Goal: Task Accomplishment & Management: Use online tool/utility

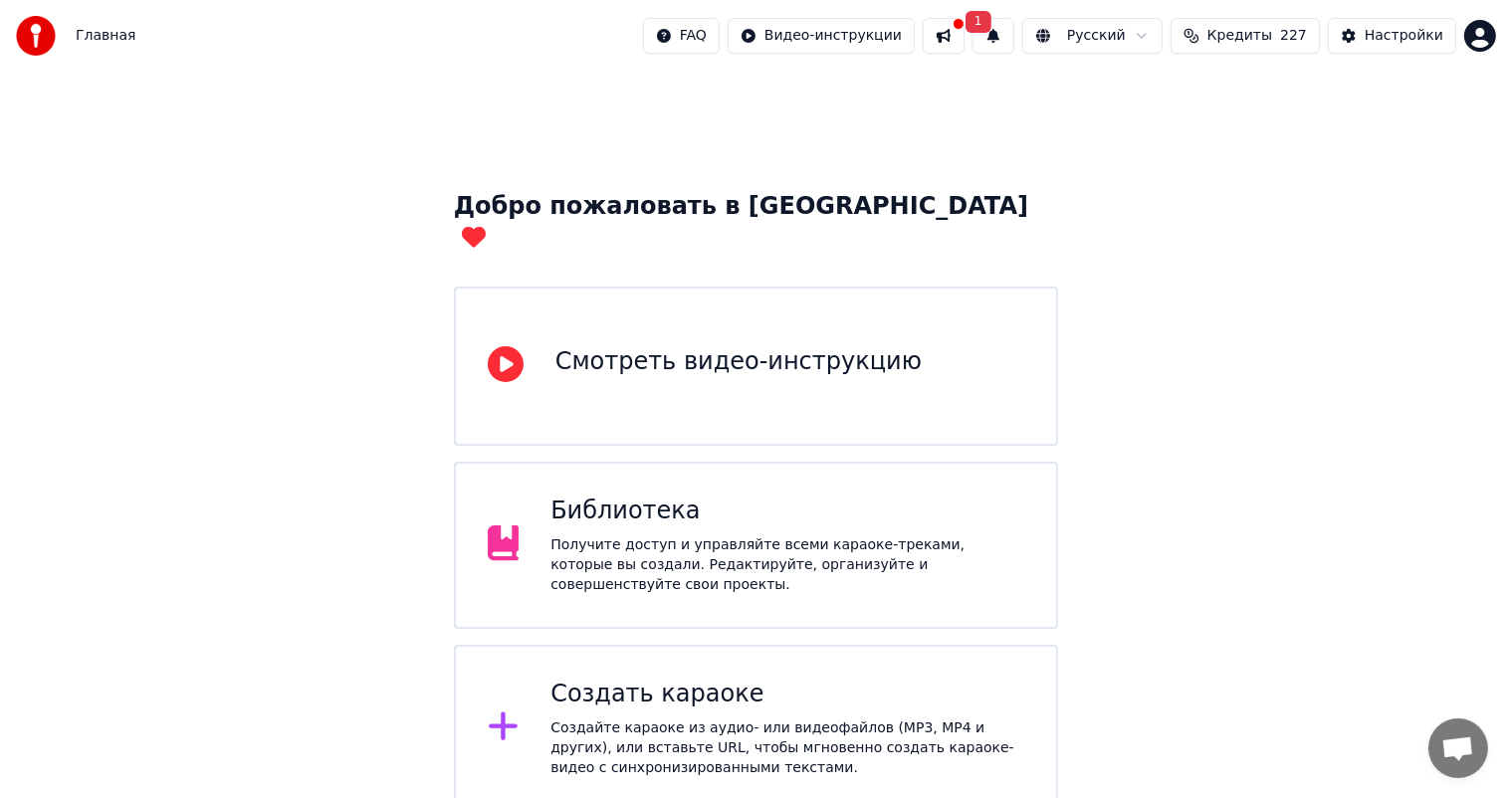
click at [676, 678] on div "Создать караоке" at bounding box center [786, 694] width 473 height 32
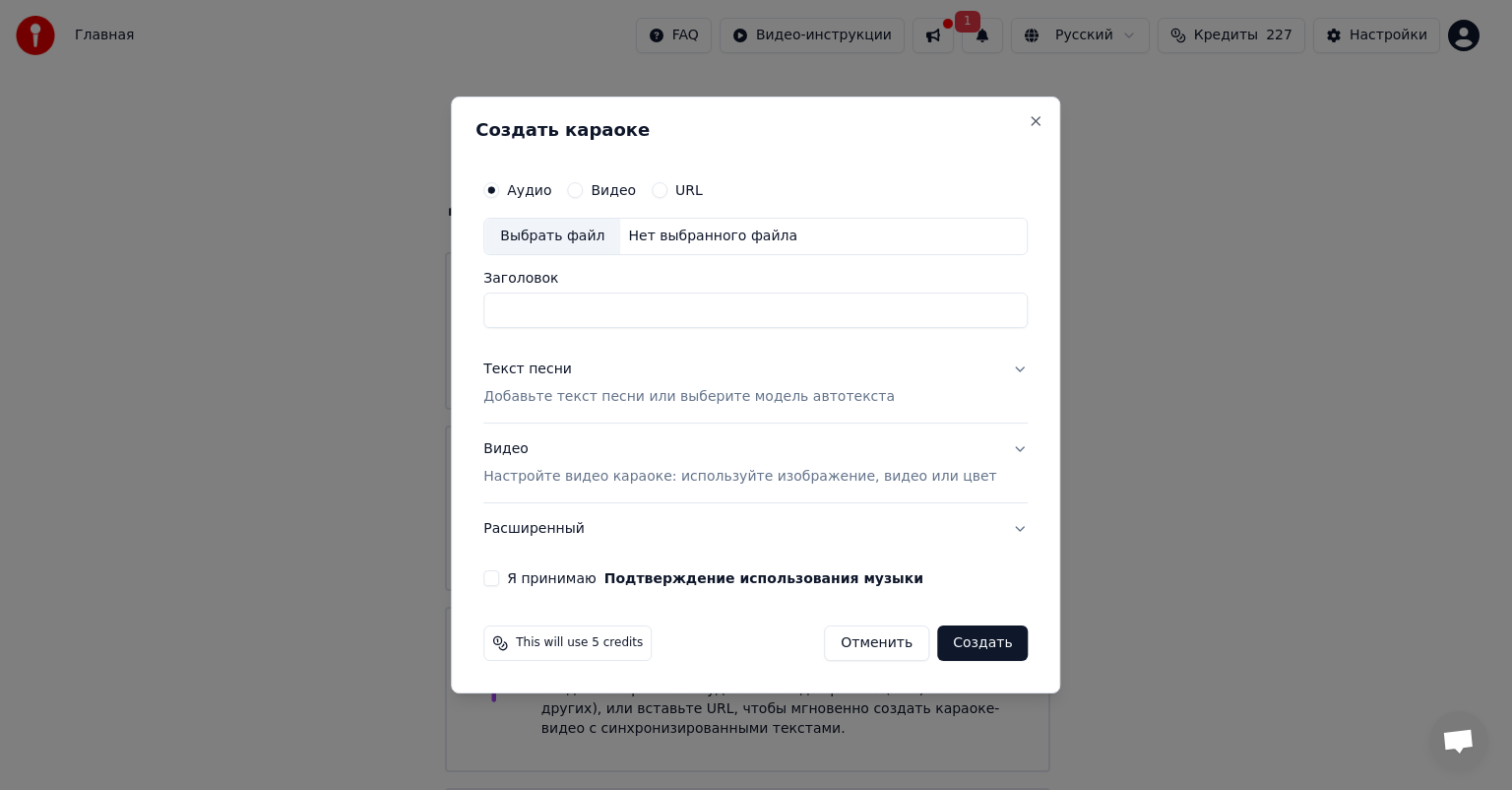
click at [561, 228] on div "Выбрать файл" at bounding box center [552, 237] width 136 height 36
type input "**********"
click at [659, 396] on p "Добавьте текст песни или выберите модель автотекста" at bounding box center [688, 396] width 411 height 20
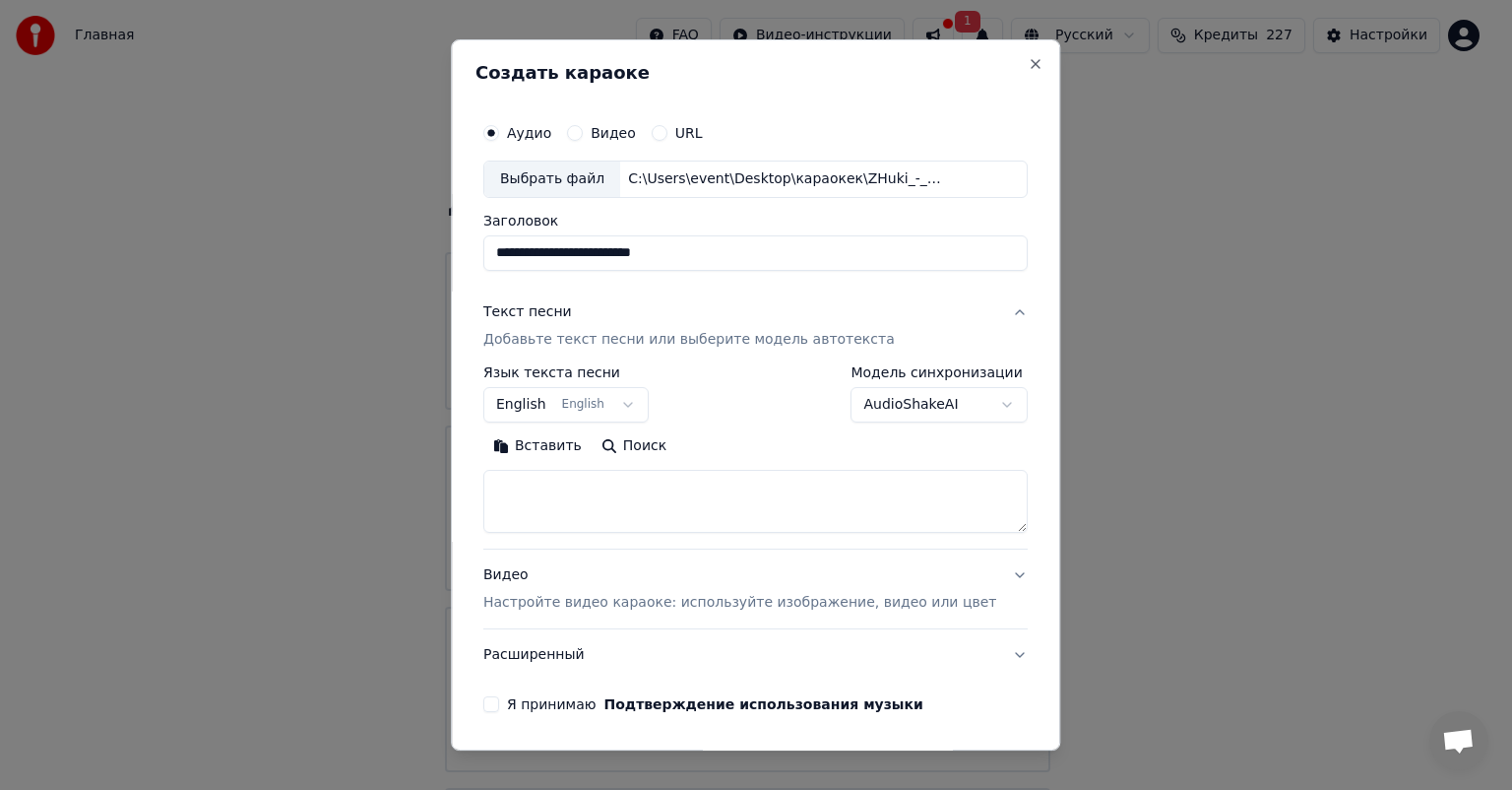
click at [630, 493] on textarea at bounding box center [755, 501] width 544 height 63
paste textarea "**********"
type textarea "**********"
click at [637, 603] on p "Настройте видео караоке: используйте изображение, видео или цвет" at bounding box center [739, 603] width 513 height 20
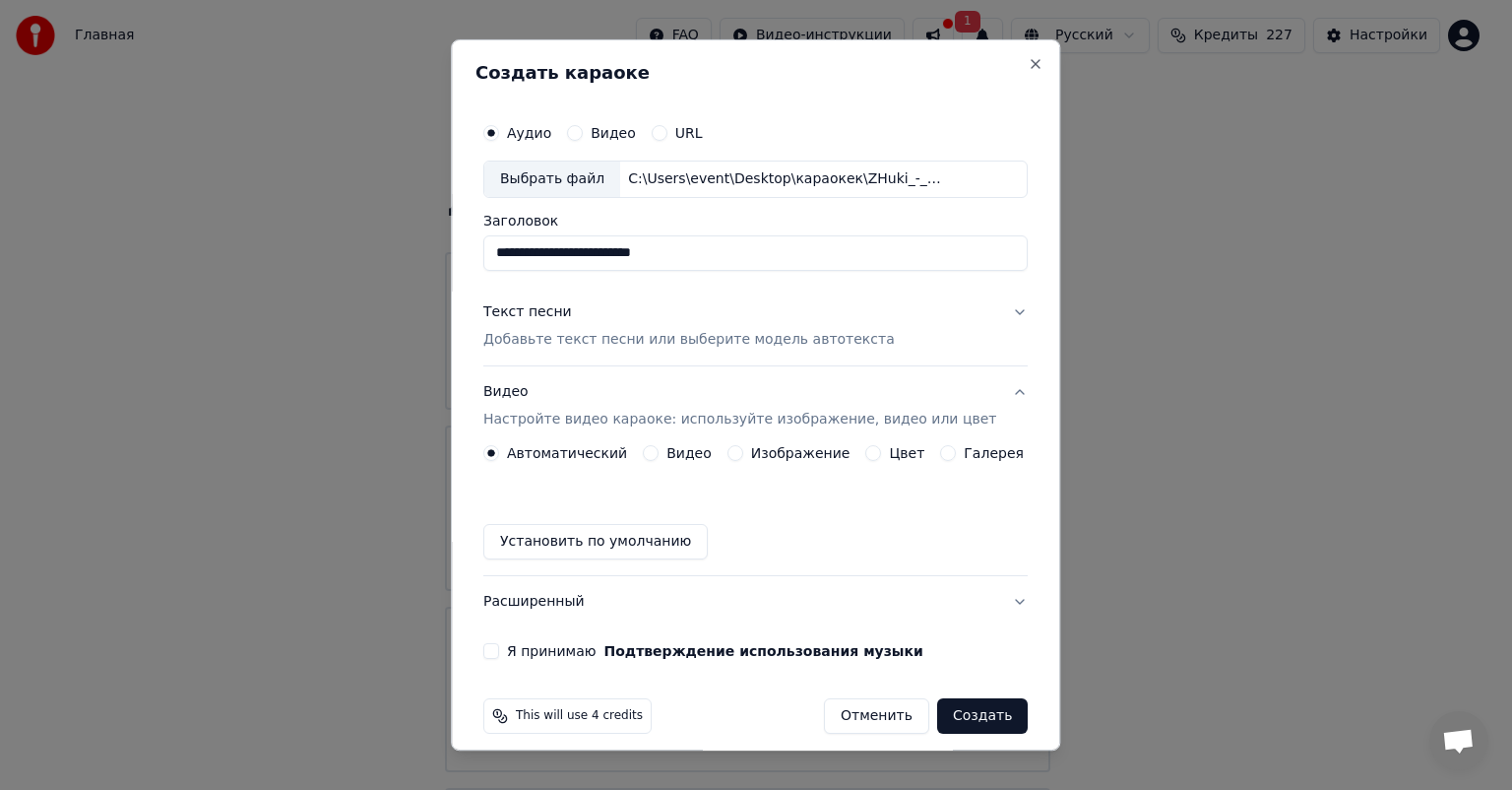
click at [727, 453] on button "Изображение" at bounding box center [735, 453] width 16 height 16
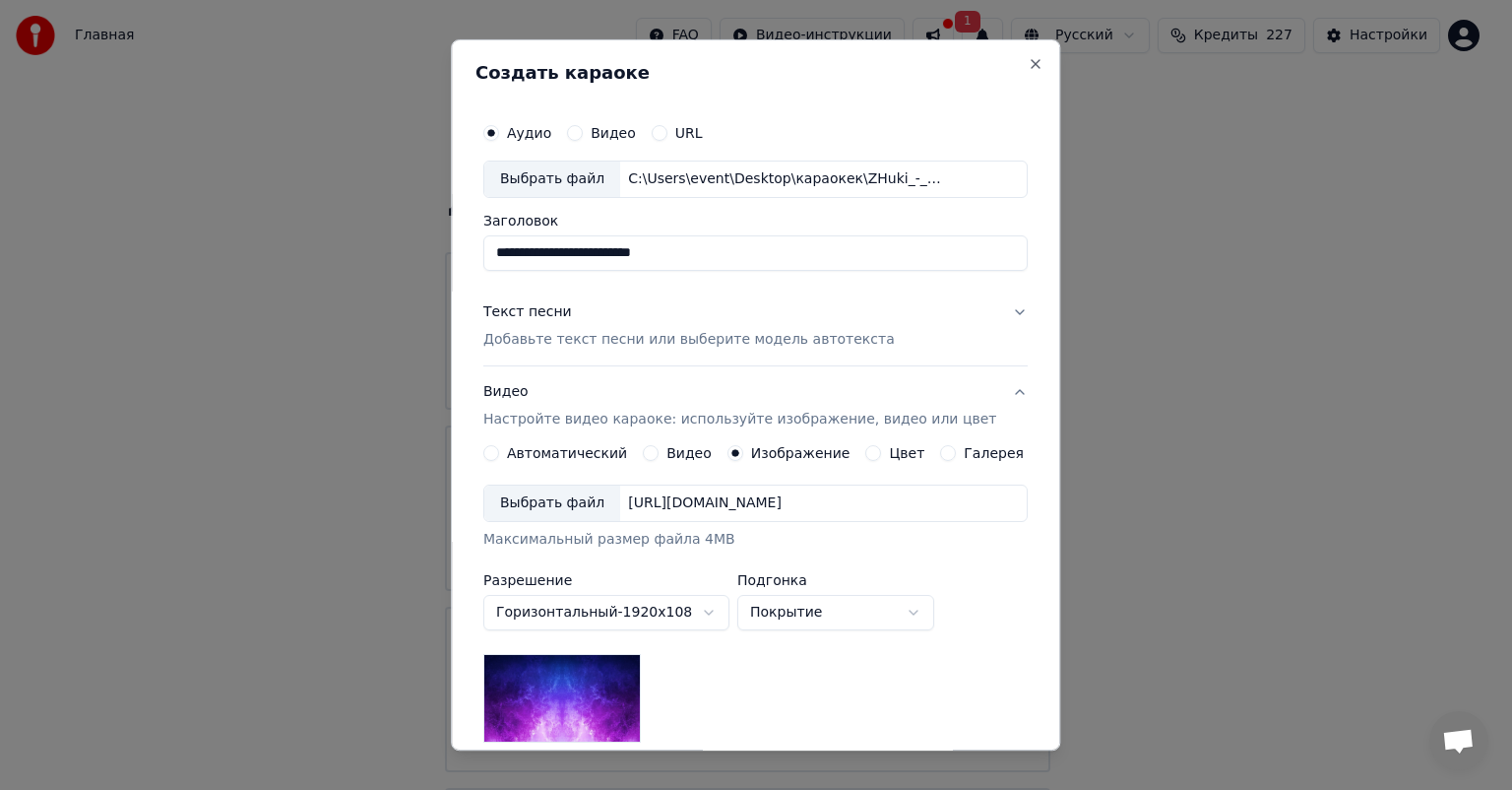
click at [568, 512] on div "Выбрать файл" at bounding box center [552, 503] width 136 height 36
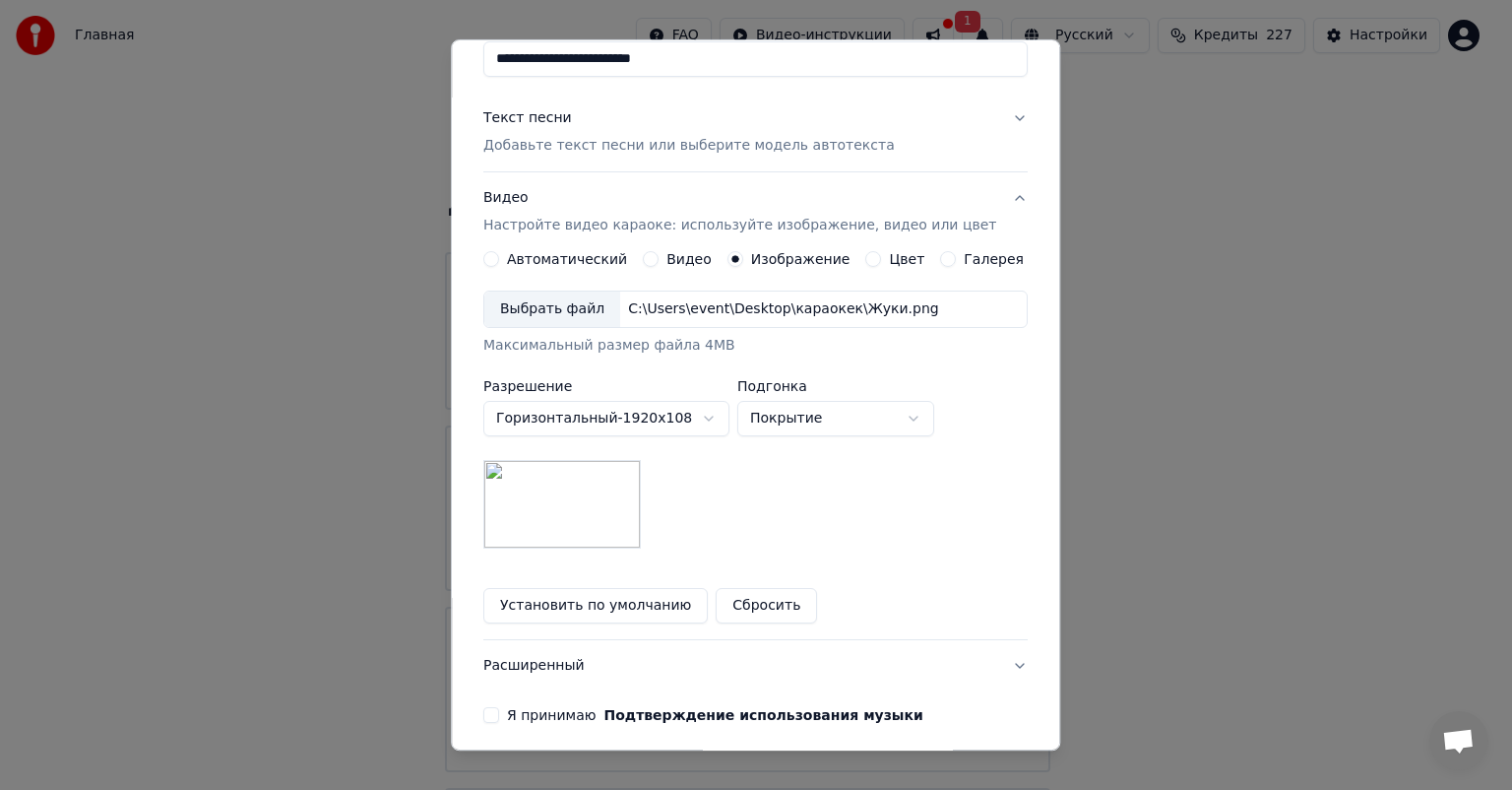
scroll to position [272, 0]
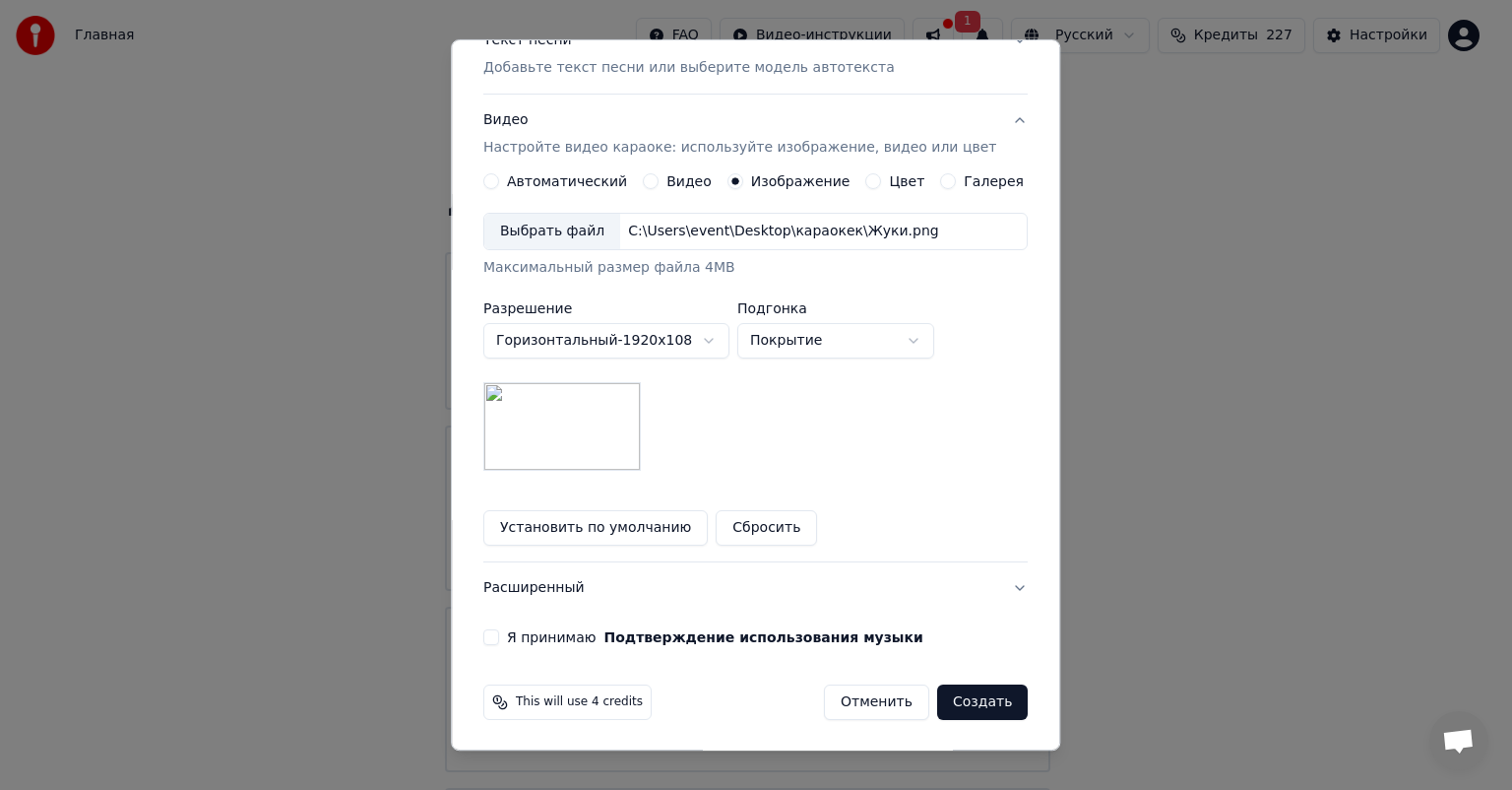
click at [565, 633] on label "Я принимаю Подтверждение использования музыки" at bounding box center [715, 637] width 416 height 14
click at [499, 633] on button "Я принимаю Подтверждение использования музыки" at bounding box center [491, 637] width 16 height 16
click at [949, 700] on button "Создать" at bounding box center [983, 702] width 91 height 36
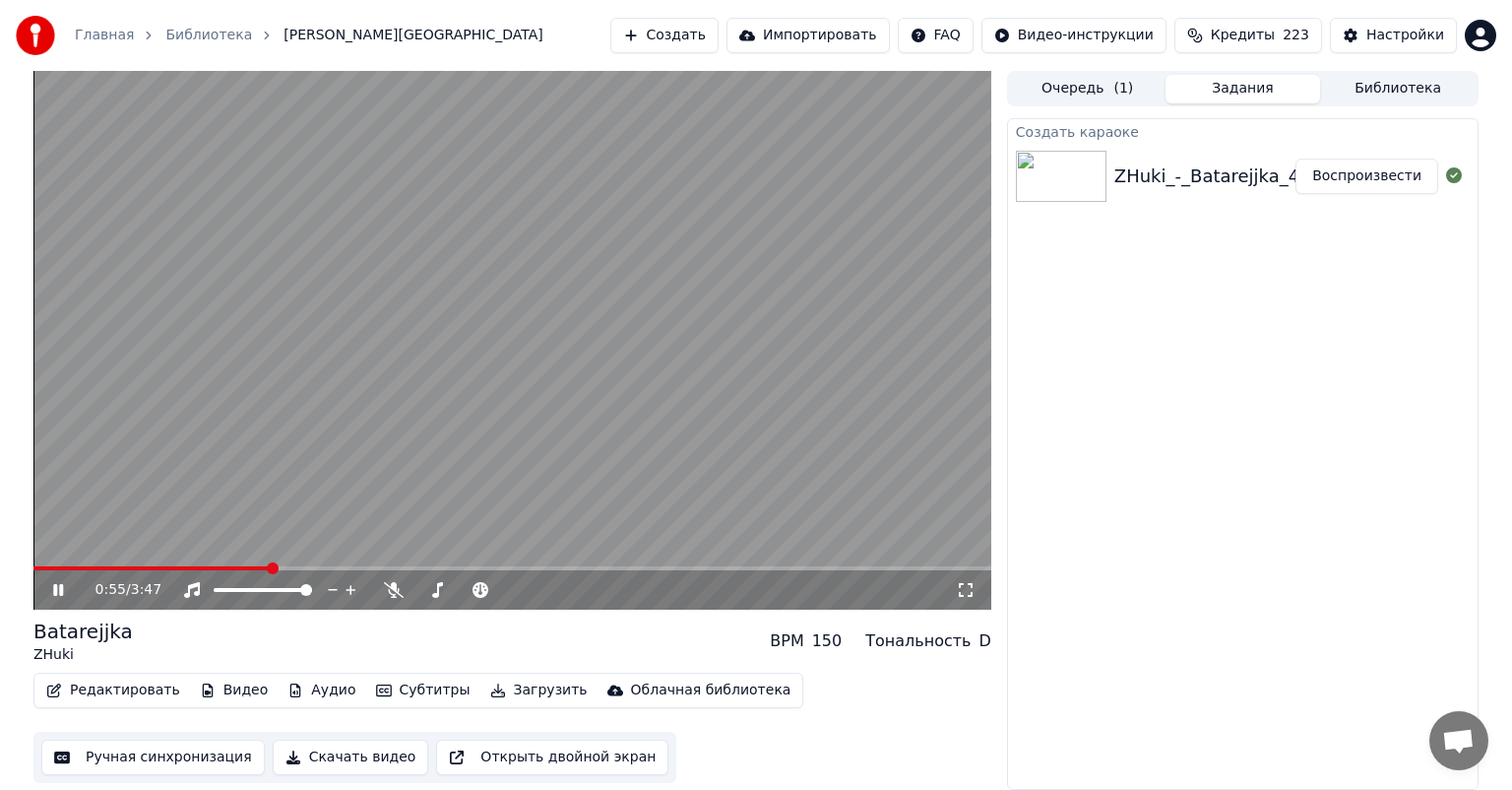
click at [567, 328] on video at bounding box center [513, 340] width 958 height 539
click at [399, 590] on icon at bounding box center [393, 590] width 20 height 16
click at [34, 570] on span at bounding box center [67, 568] width 68 height 4
click at [685, 42] on button "Создать" at bounding box center [664, 36] width 108 height 36
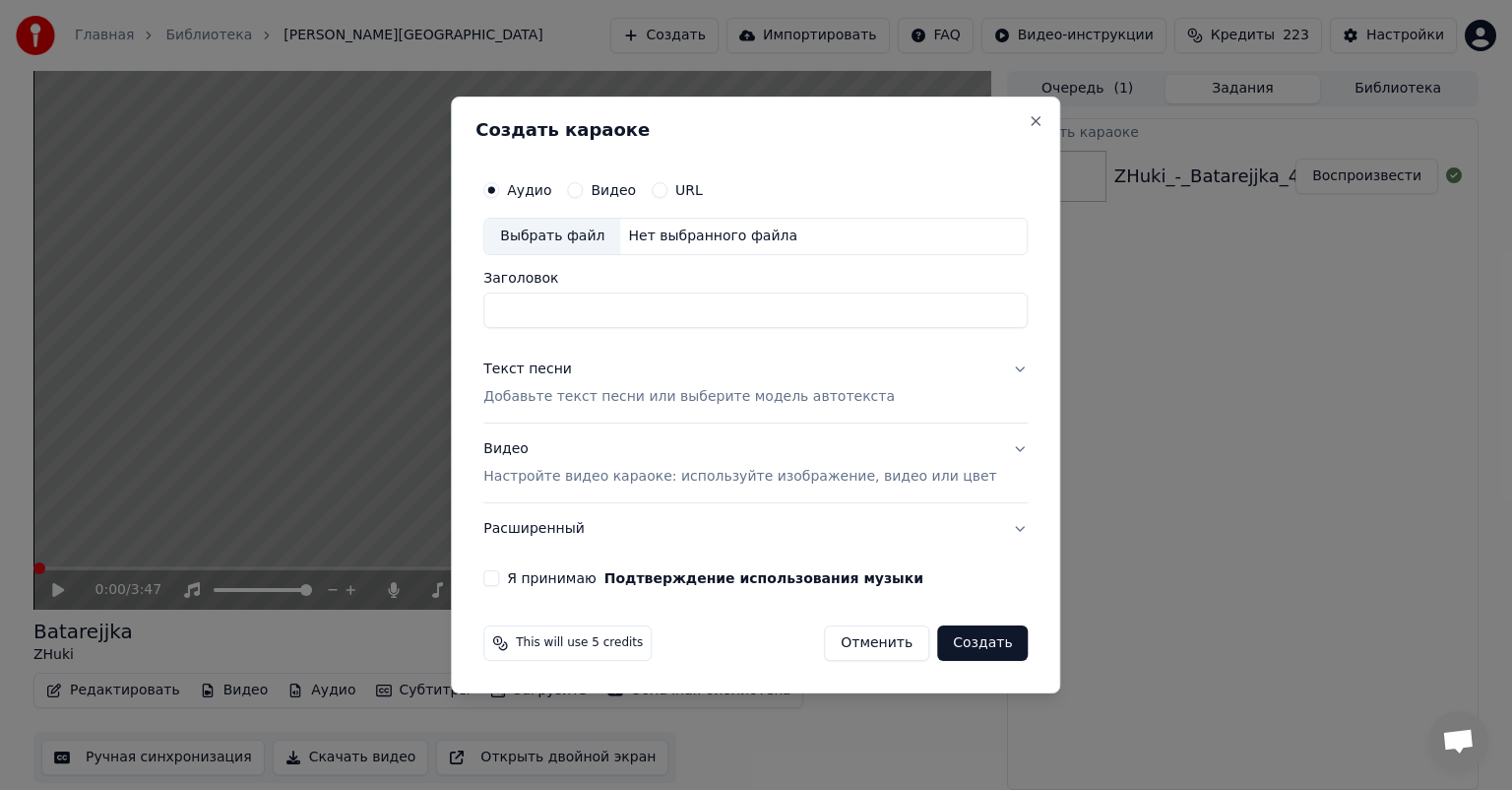
click at [583, 242] on div "Выбрать файл" at bounding box center [552, 237] width 136 height 36
type input "**********"
click at [704, 405] on p "Добавьте текст песни или выберите модель автотекста" at bounding box center [688, 396] width 411 height 20
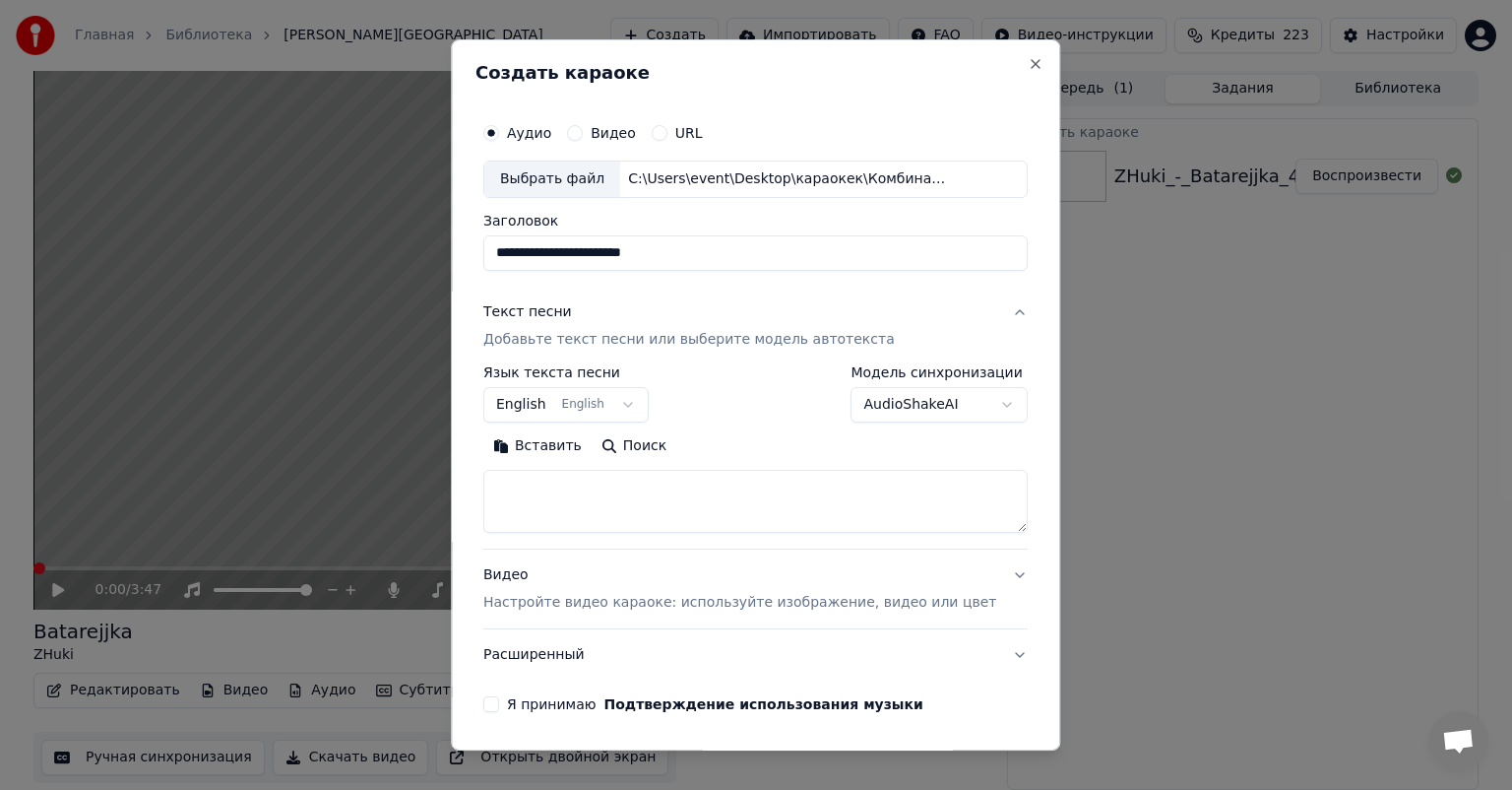
click at [631, 486] on textarea at bounding box center [755, 501] width 544 height 63
paste textarea "**********"
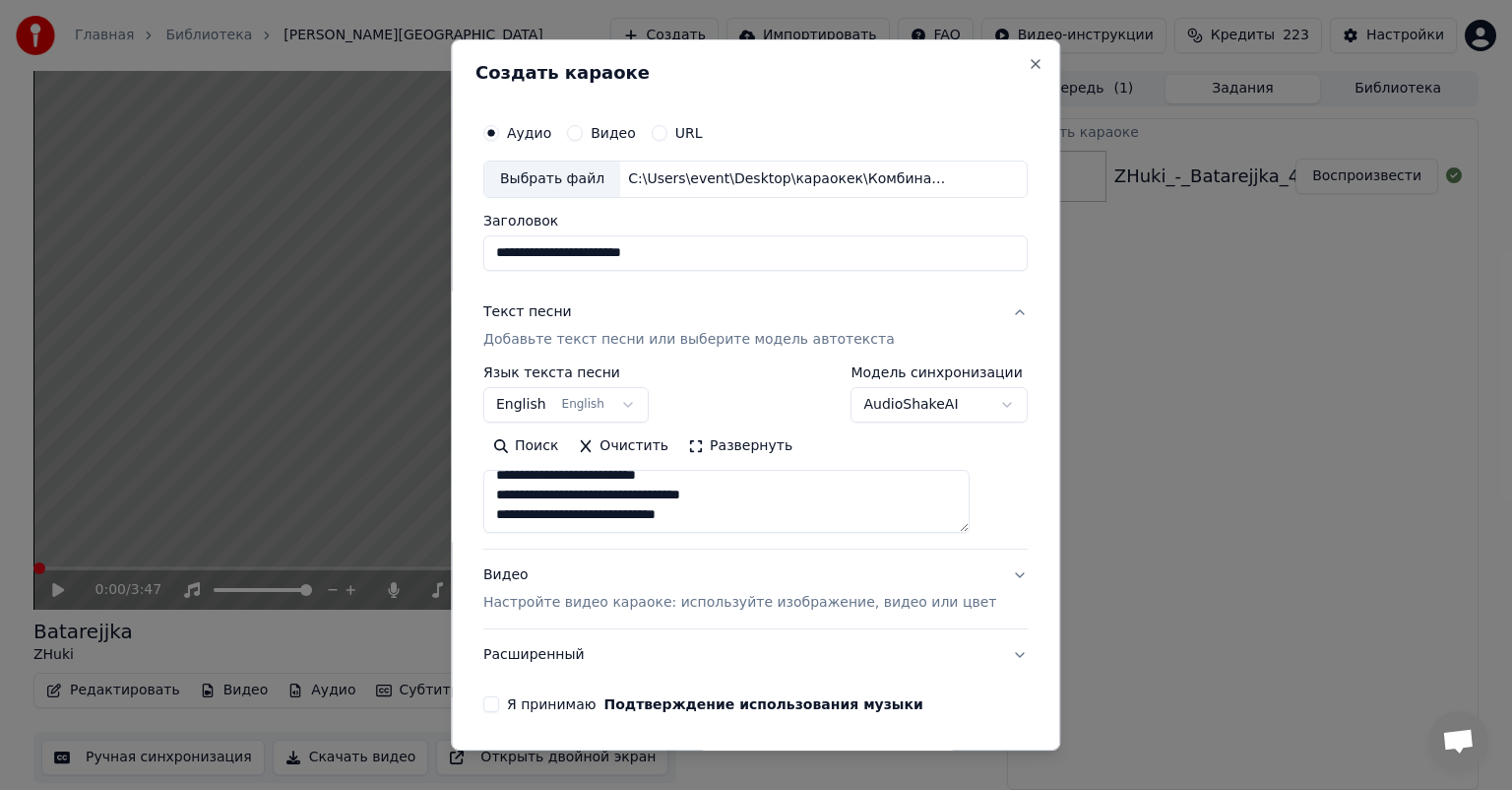
type textarea "**********"
click at [680, 593] on p "Настройте видео караоке: используйте изображение, видео или цвет" at bounding box center [739, 603] width 513 height 20
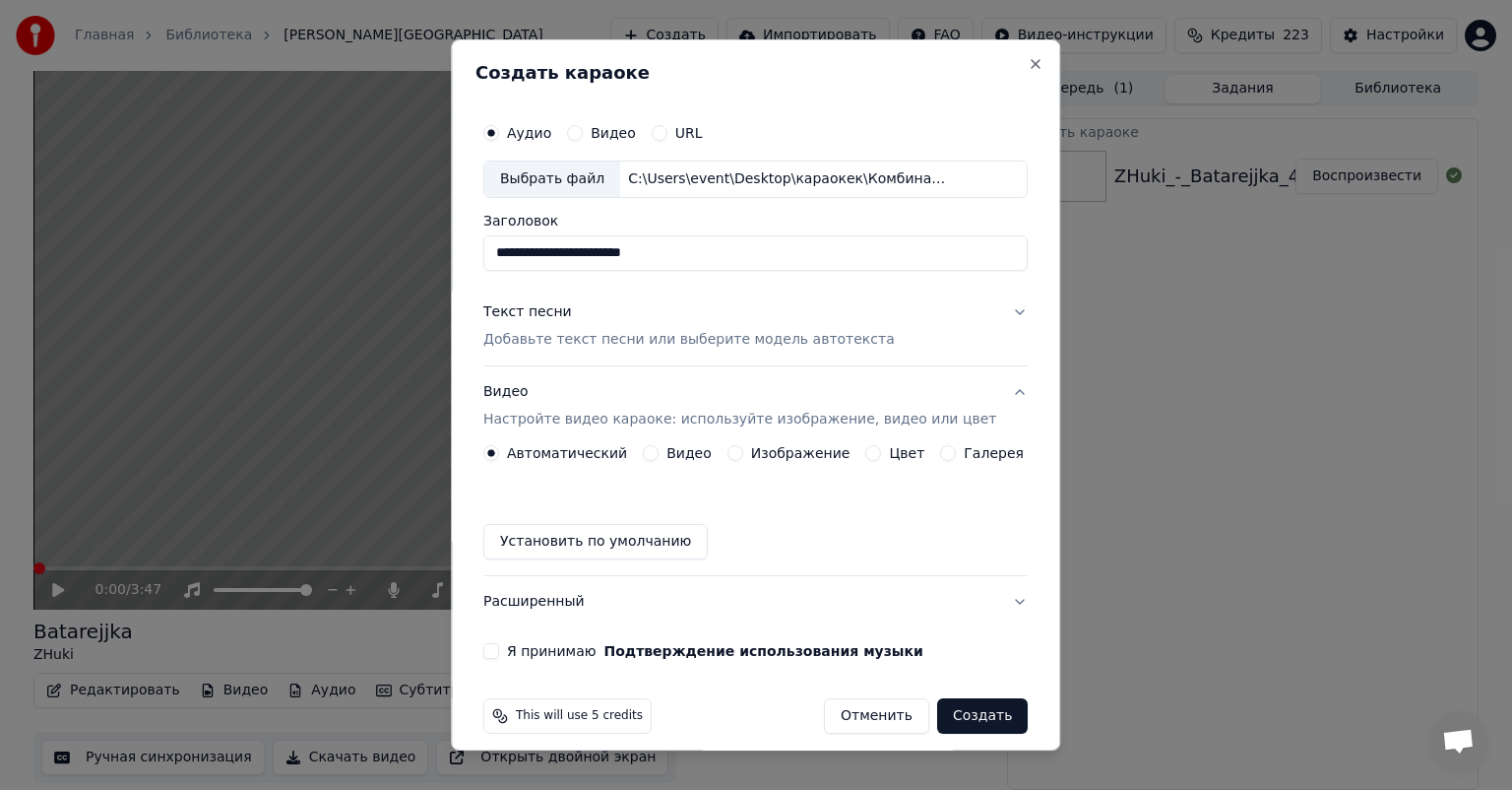
click at [751, 449] on label "Изображение" at bounding box center [800, 453] width 100 height 14
click at [743, 449] on button "Изображение" at bounding box center [735, 453] width 16 height 16
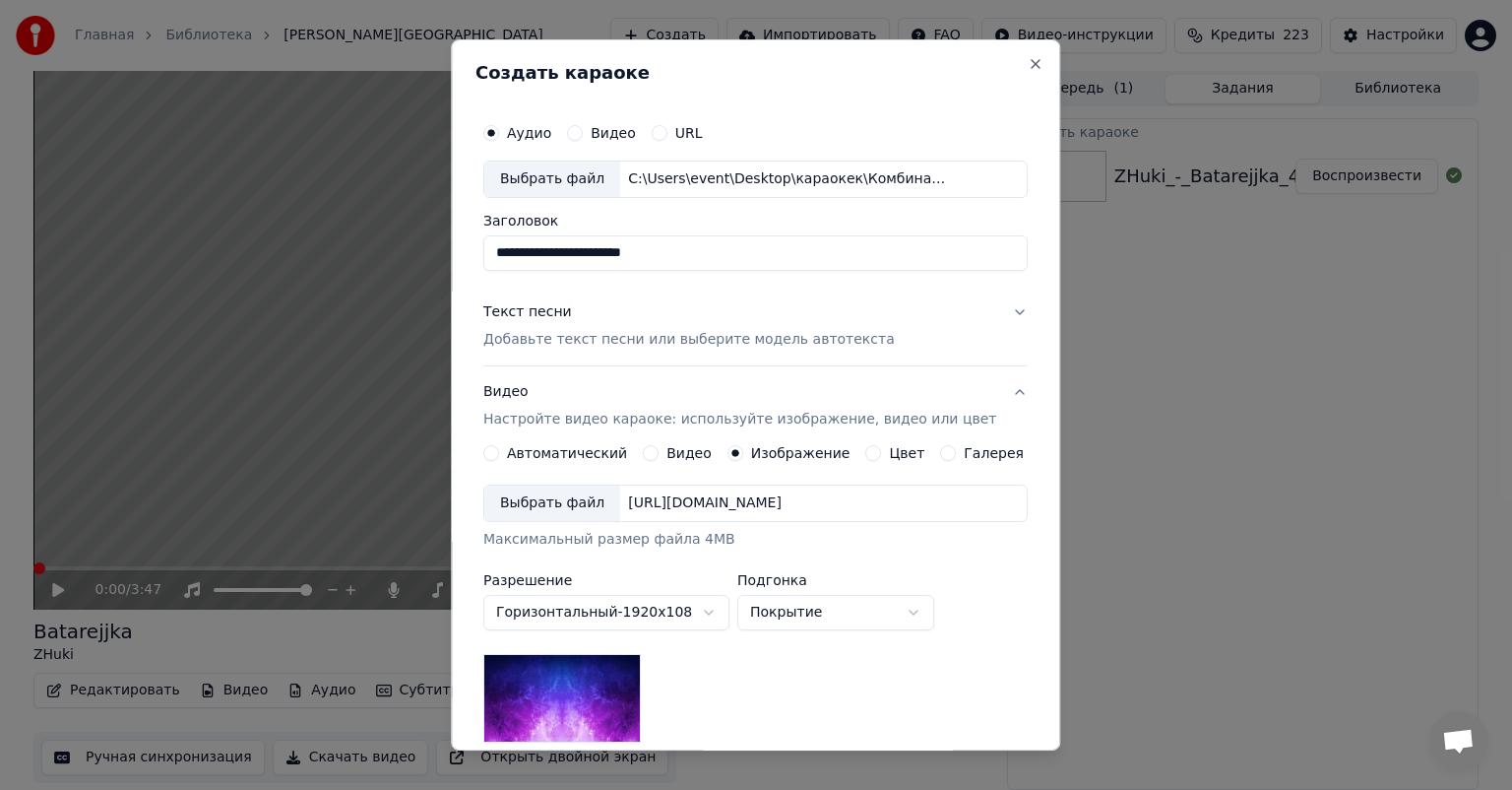
click at [563, 503] on div "Выбрать файл" at bounding box center [552, 503] width 136 height 36
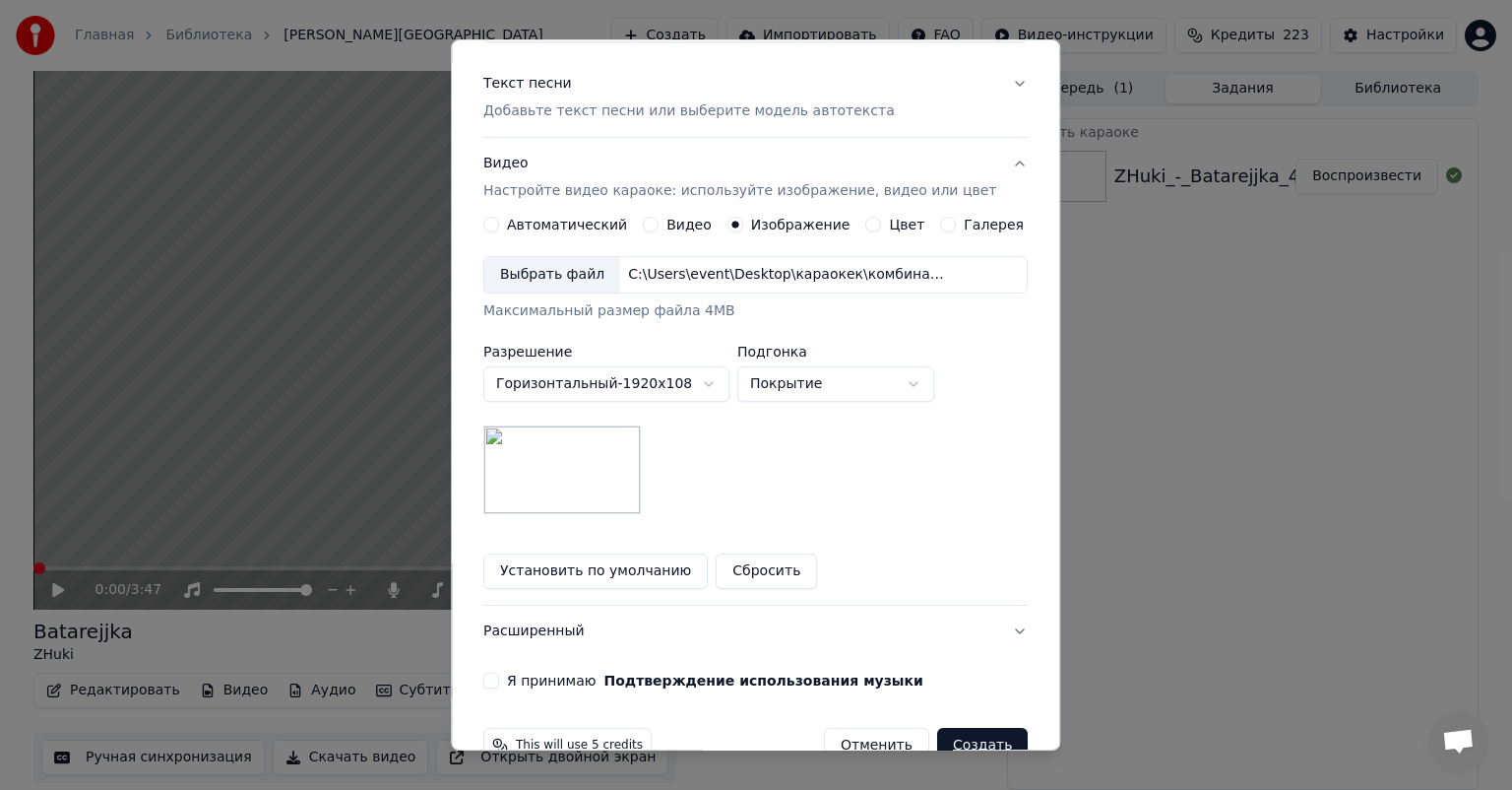
scroll to position [272, 0]
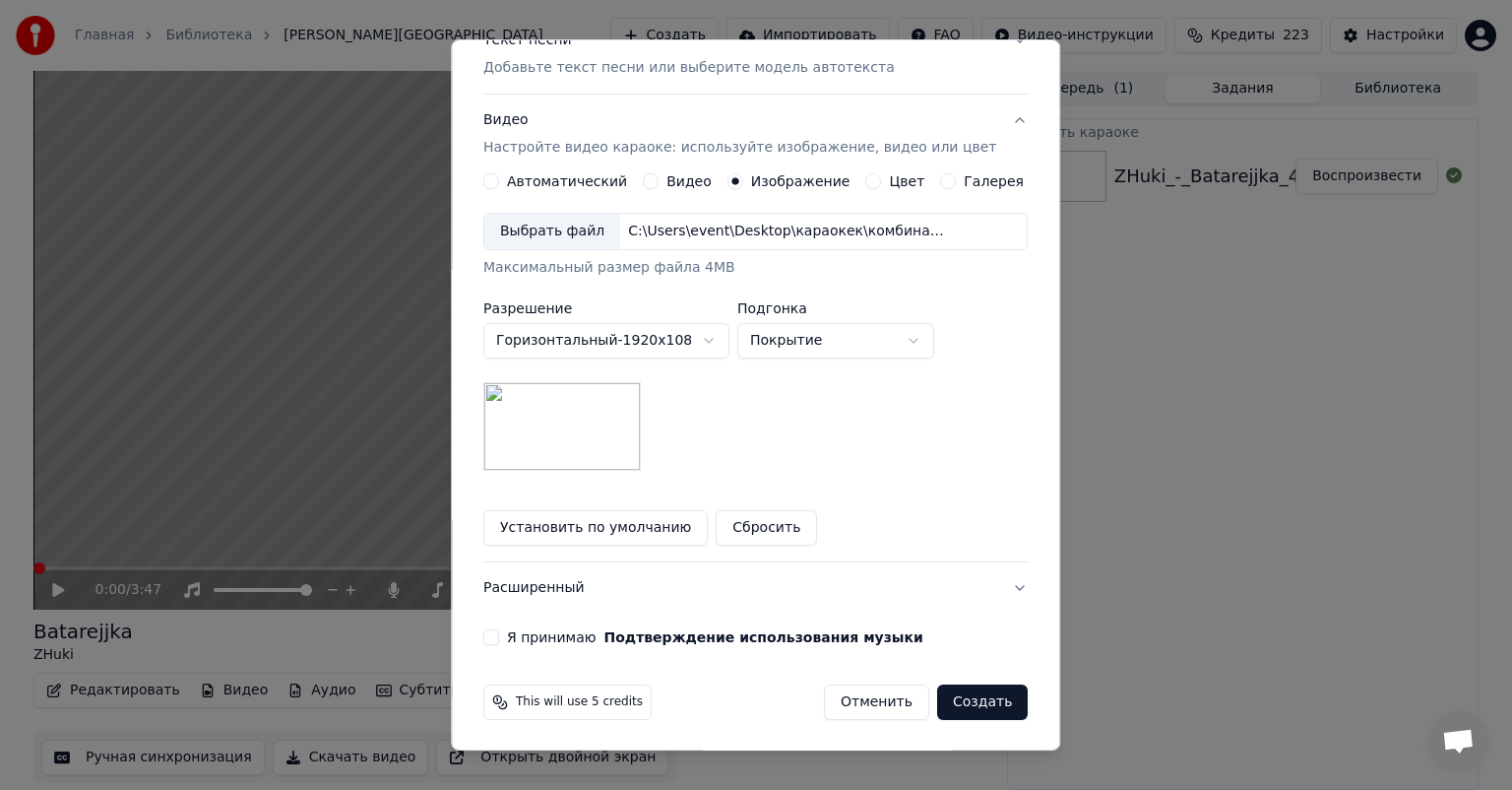
click at [499, 637] on button "Я принимаю Подтверждение использования музыки" at bounding box center [491, 637] width 16 height 16
click at [957, 702] on button "Создать" at bounding box center [983, 702] width 91 height 36
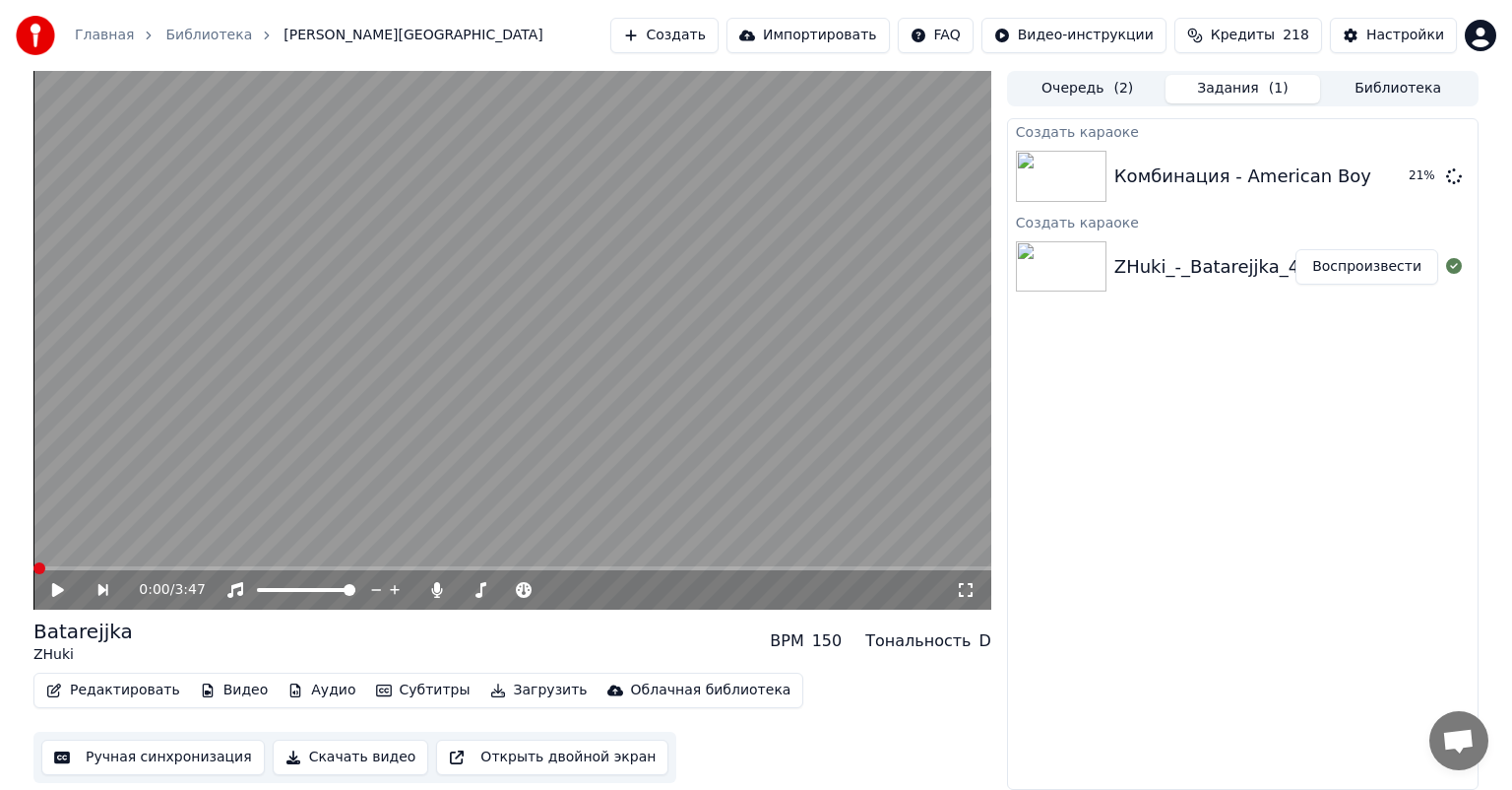
click at [719, 36] on button "Создать" at bounding box center [664, 36] width 108 height 36
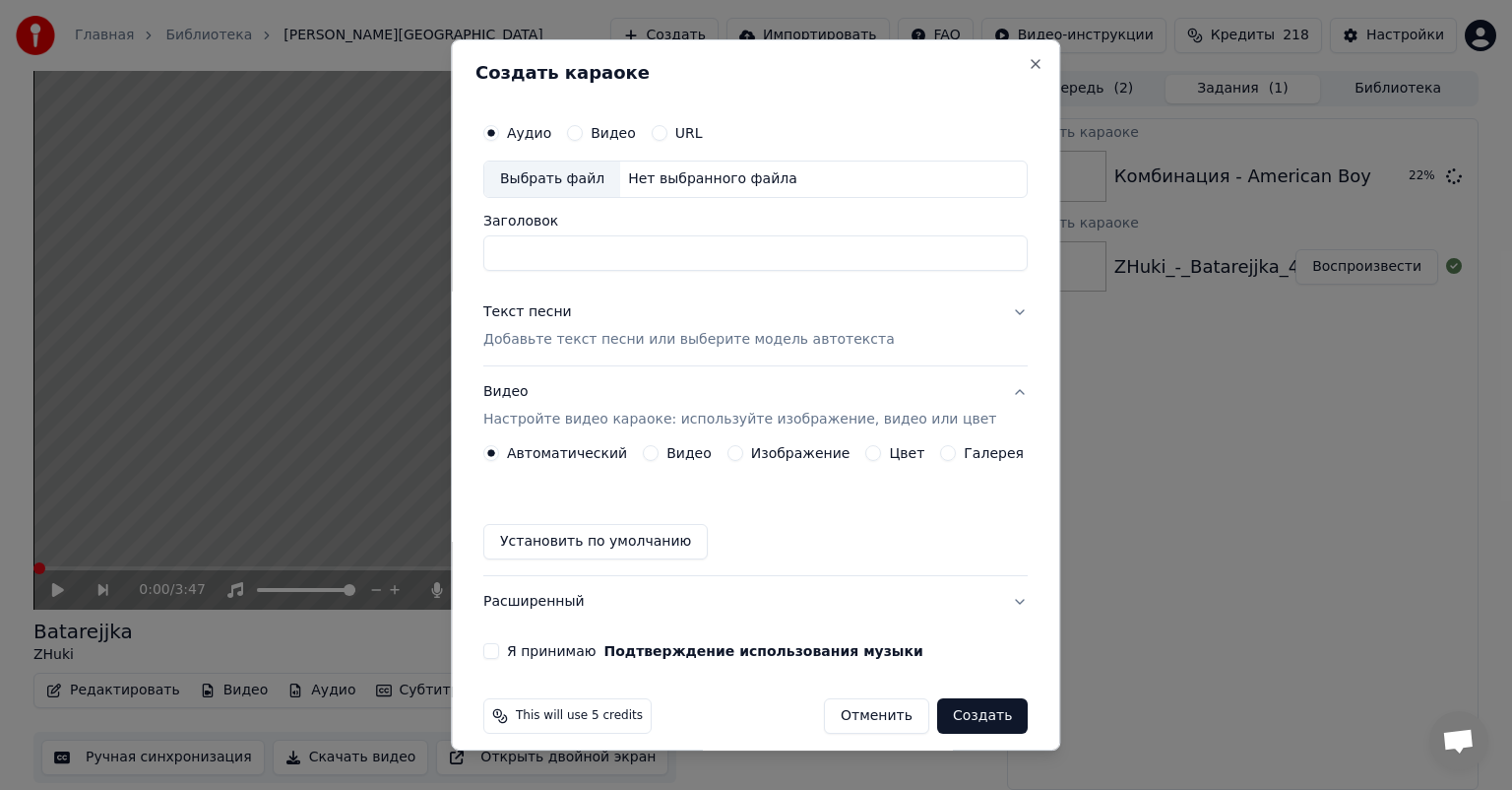
click at [590, 178] on div "Выбрать файл" at bounding box center [552, 180] width 136 height 36
type input "**********"
click at [685, 335] on p "Добавьте текст песни или выберите модель автотекста" at bounding box center [688, 340] width 411 height 20
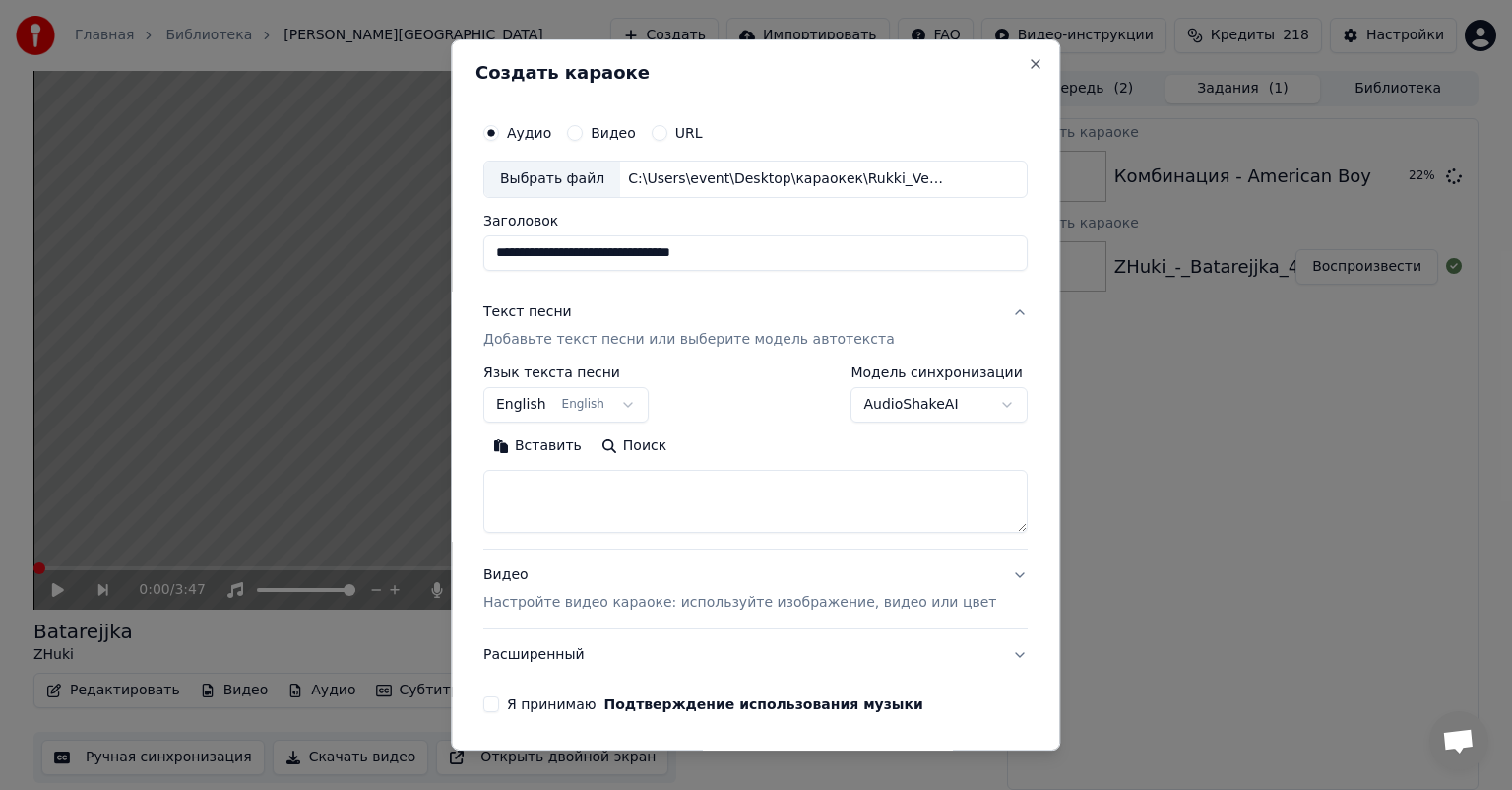
click at [672, 511] on textarea at bounding box center [755, 501] width 544 height 63
paste textarea "**********"
type textarea "**********"
click at [665, 604] on p "Настройте видео караоке: используйте изображение, видео или цвет" at bounding box center [739, 603] width 513 height 20
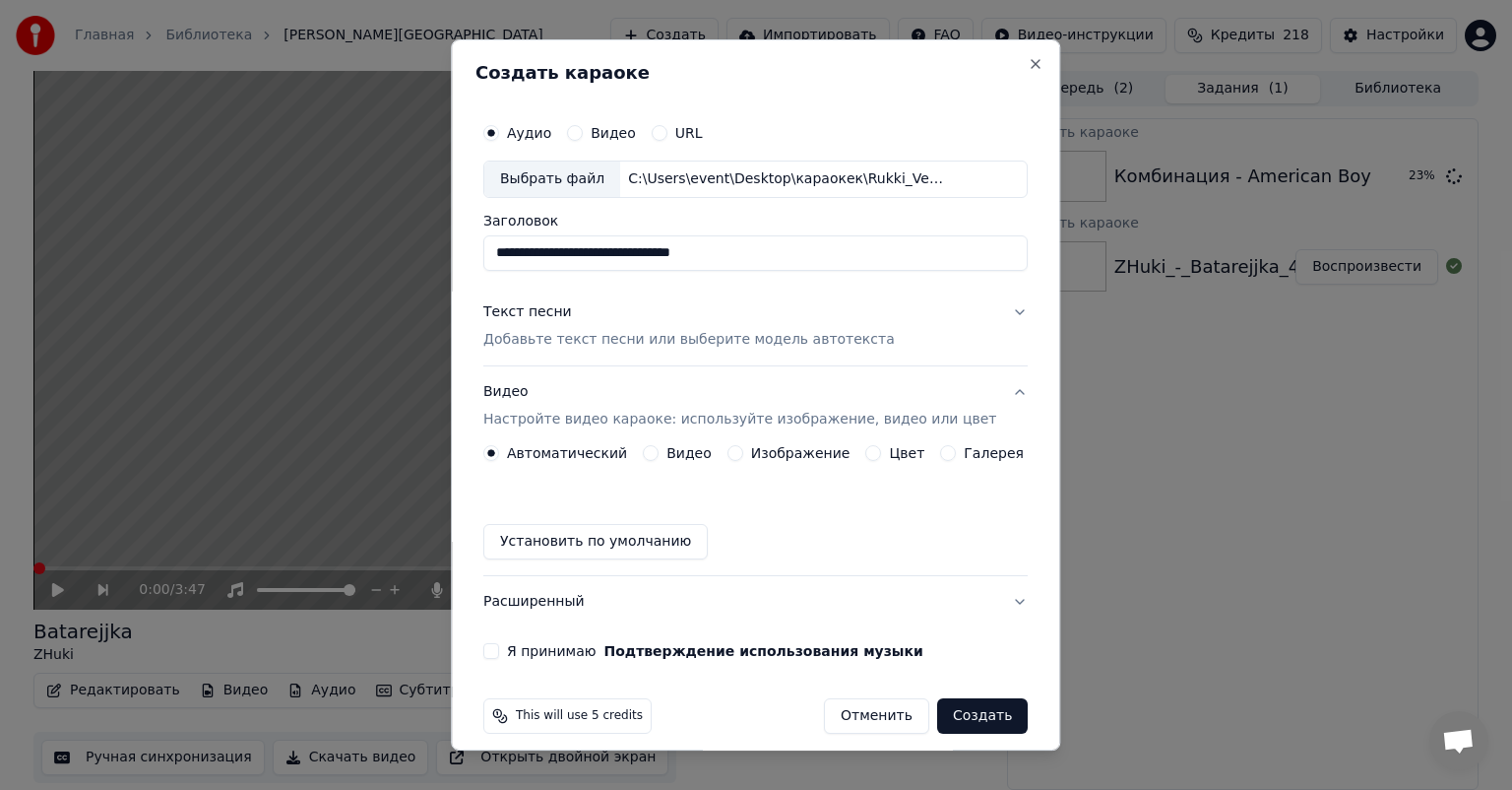
click at [740, 451] on div "Изображение" at bounding box center [789, 453] width 123 height 16
click at [730, 456] on button "Изображение" at bounding box center [735, 453] width 16 height 16
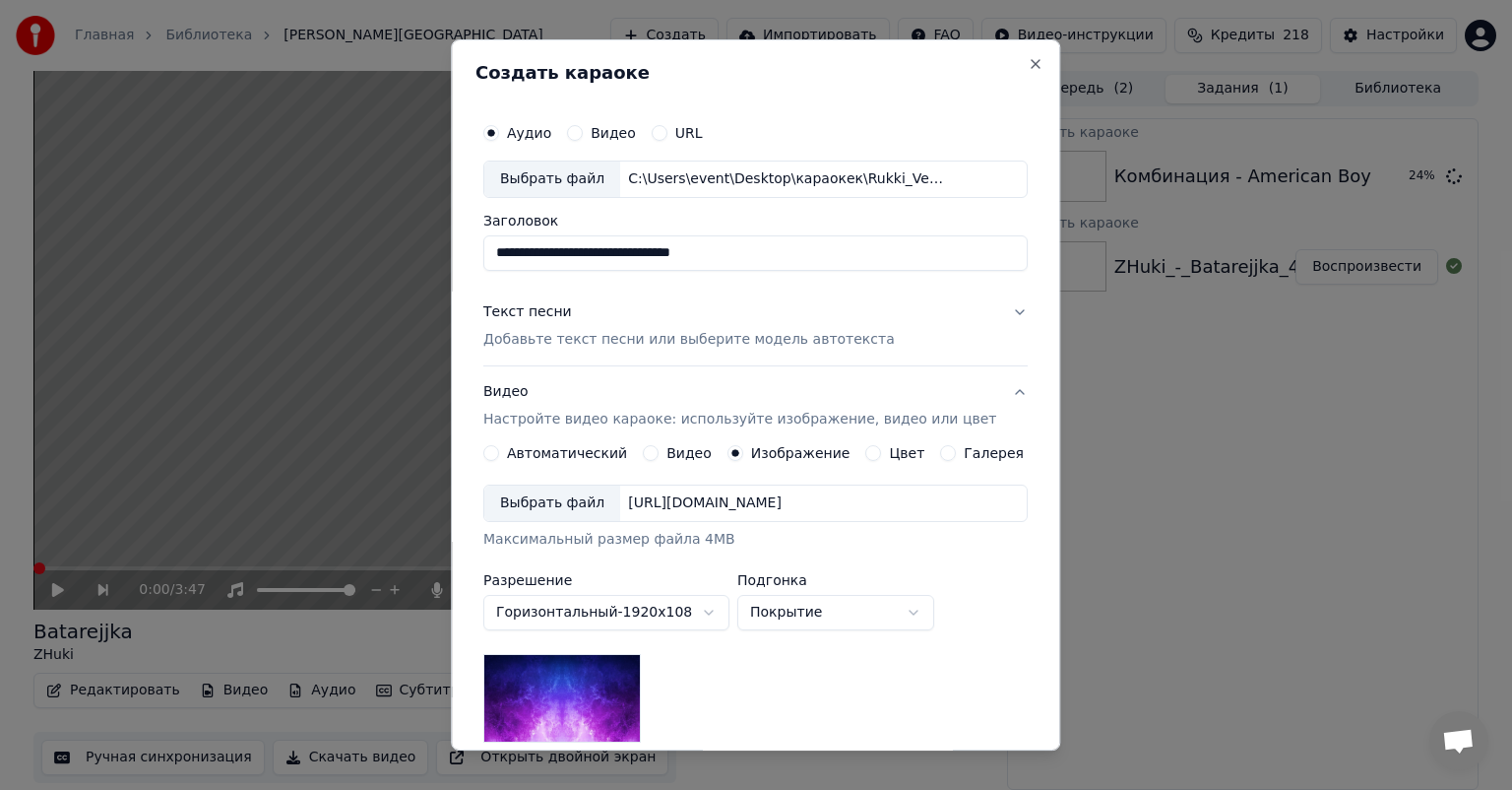
click at [594, 507] on div "Выбрать файл" at bounding box center [552, 503] width 136 height 36
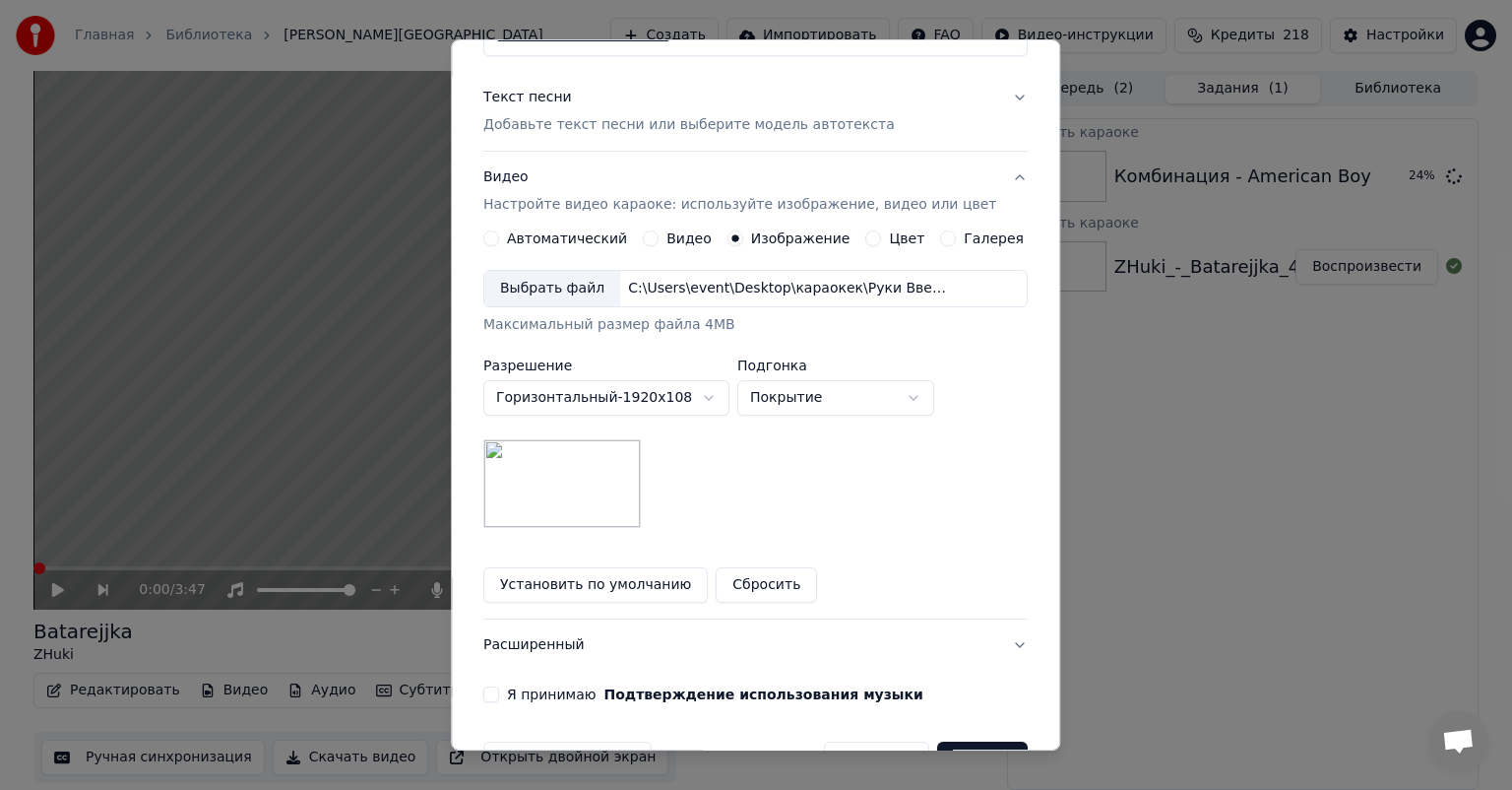
scroll to position [272, 0]
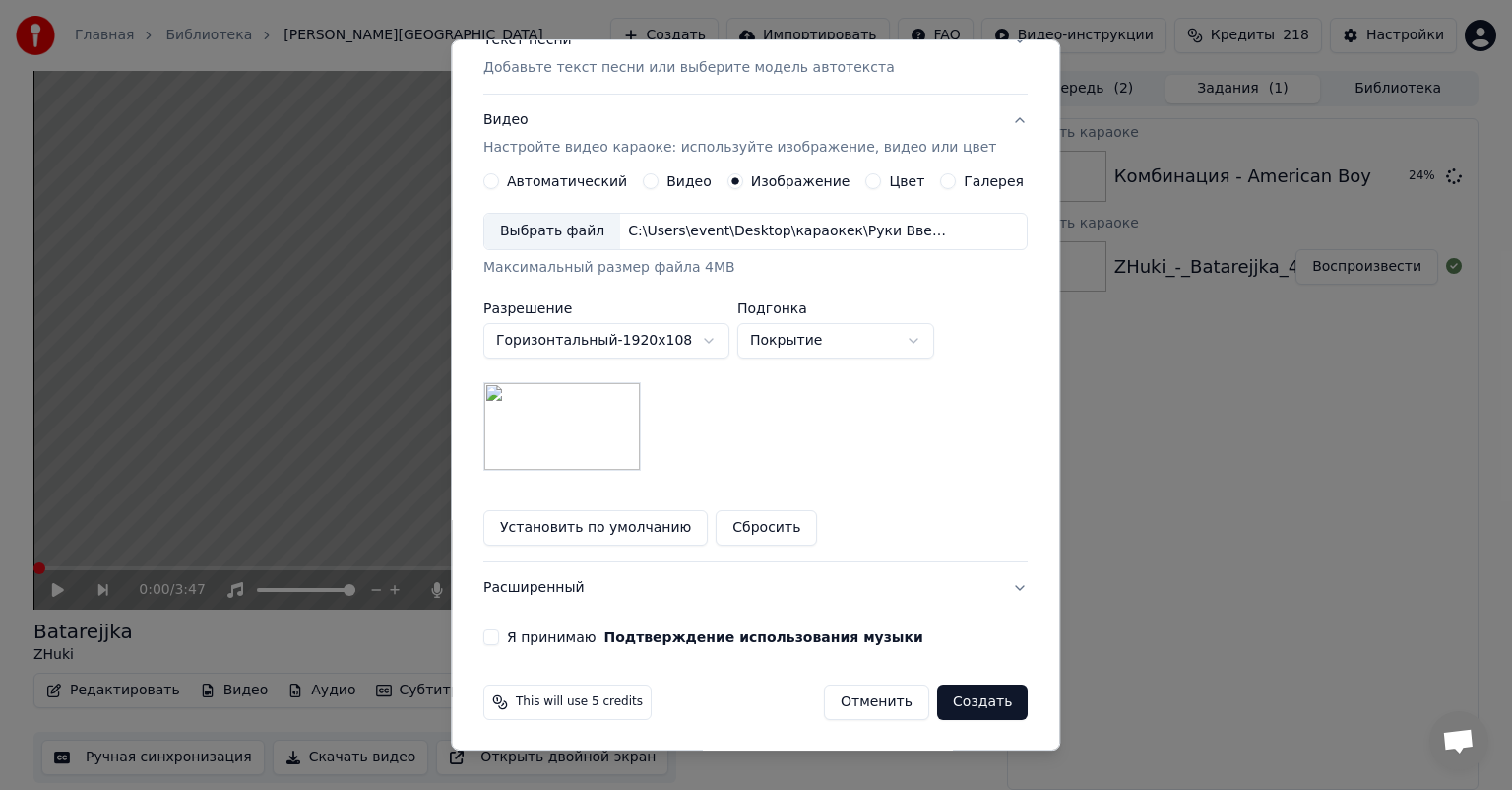
click at [499, 635] on button "Я принимаю Подтверждение использования музыки" at bounding box center [491, 637] width 16 height 16
click at [957, 701] on button "Создать" at bounding box center [983, 702] width 91 height 36
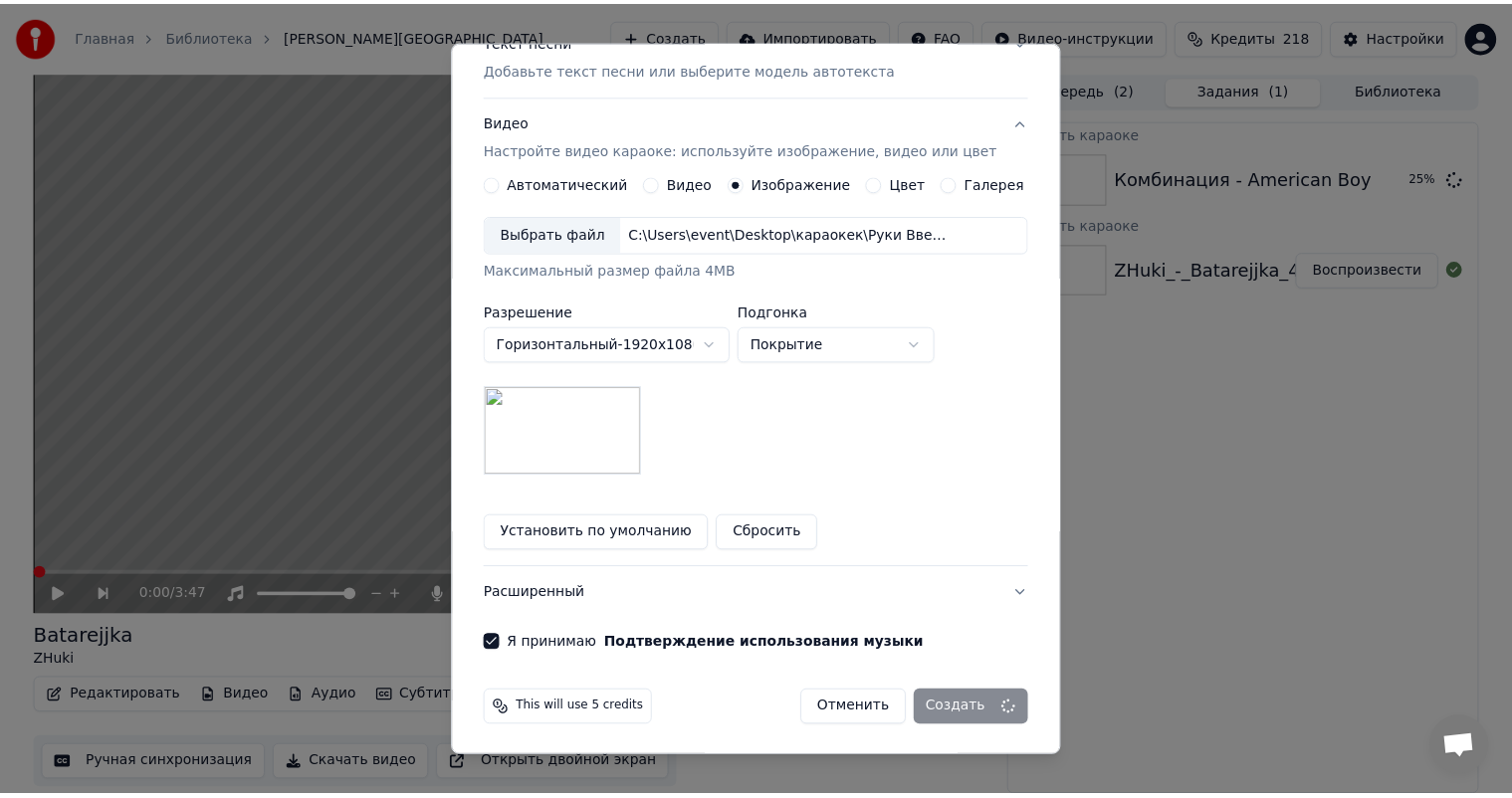
scroll to position [15, 0]
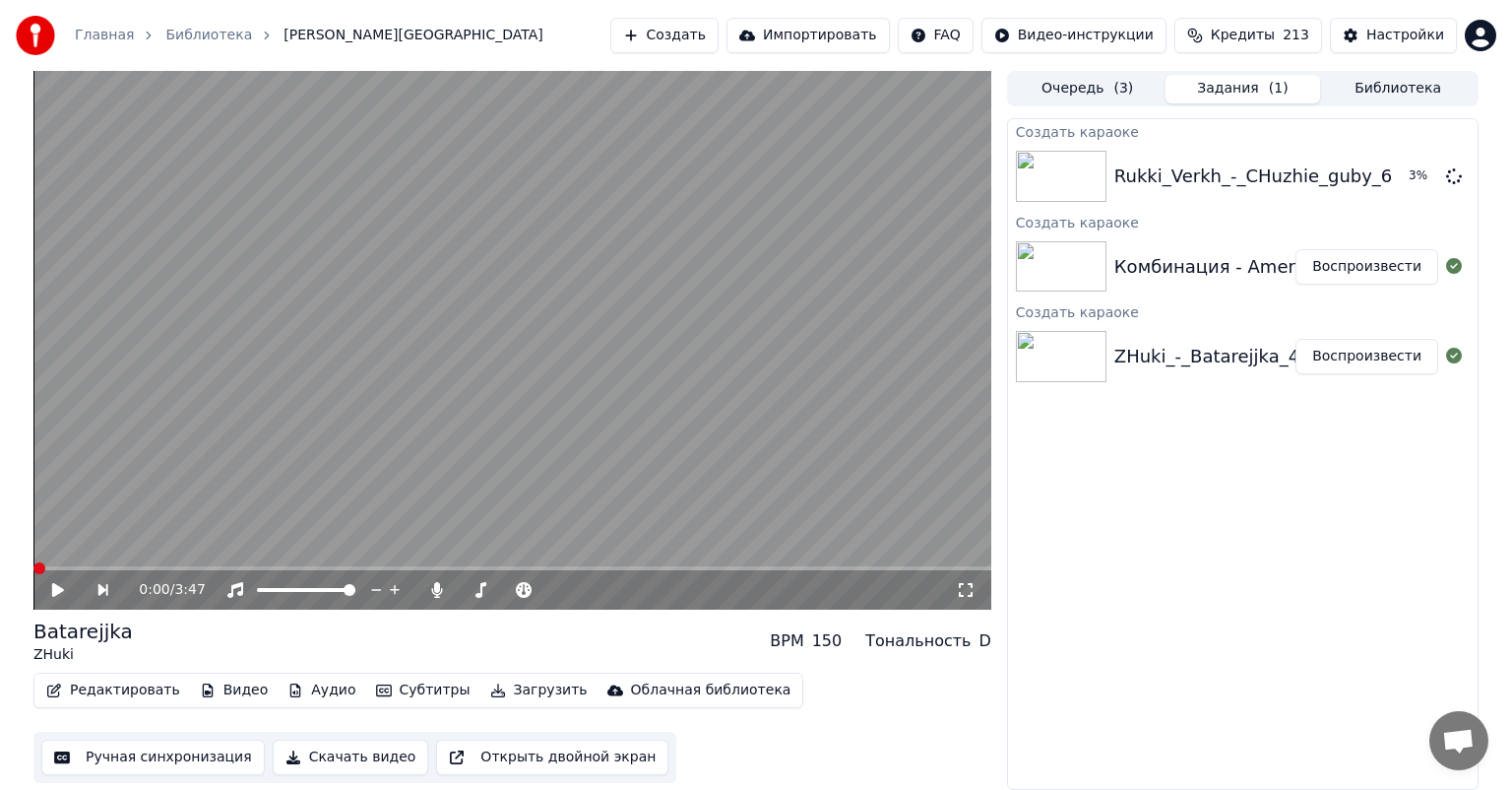
click at [1362, 357] on button "Воспроизвести" at bounding box center [1366, 357] width 143 height 36
click at [237, 480] on video at bounding box center [513, 340] width 958 height 539
click at [142, 760] on button "Ручная синхронизация" at bounding box center [153, 757] width 224 height 36
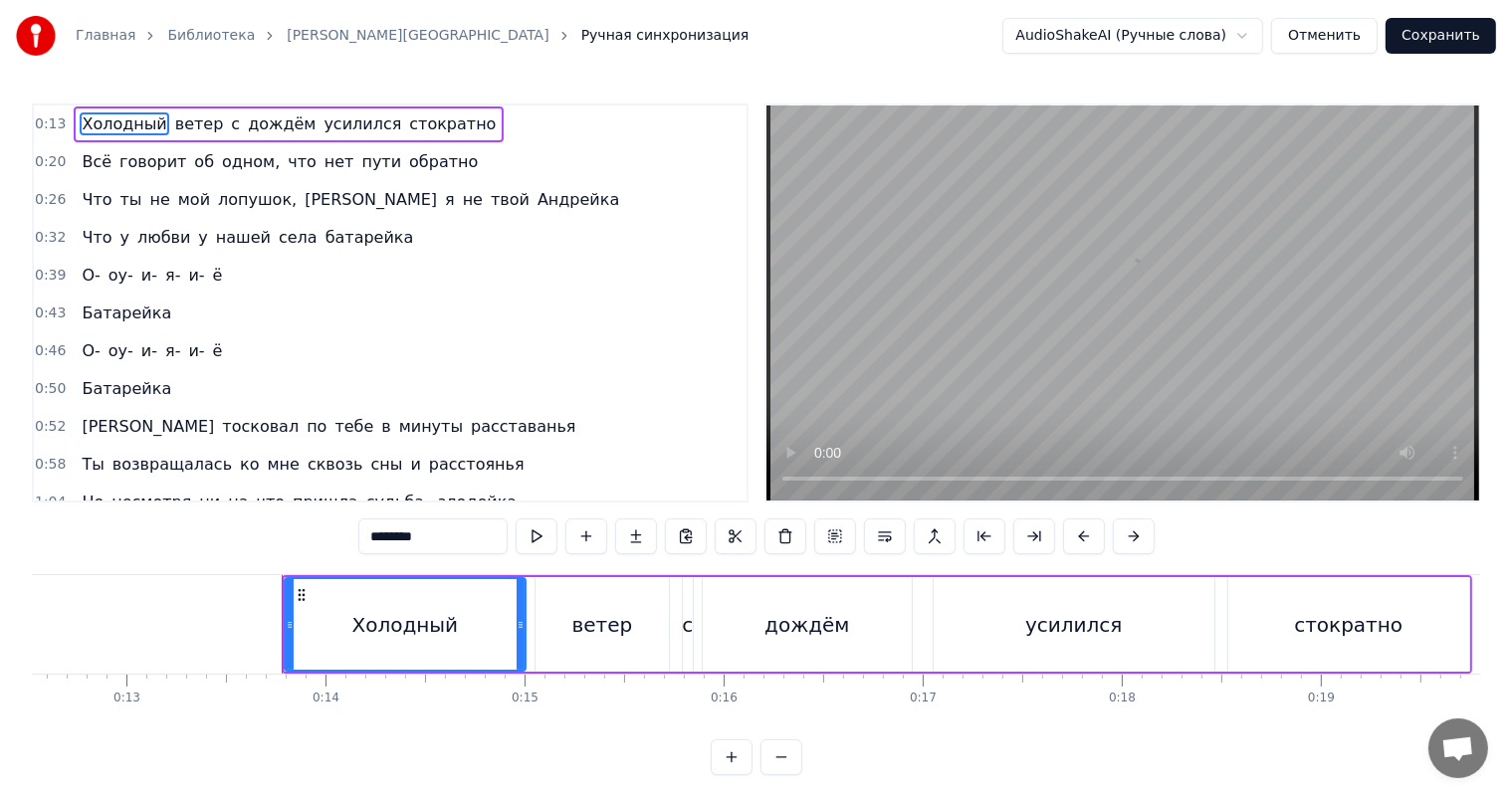
scroll to position [0, 2642]
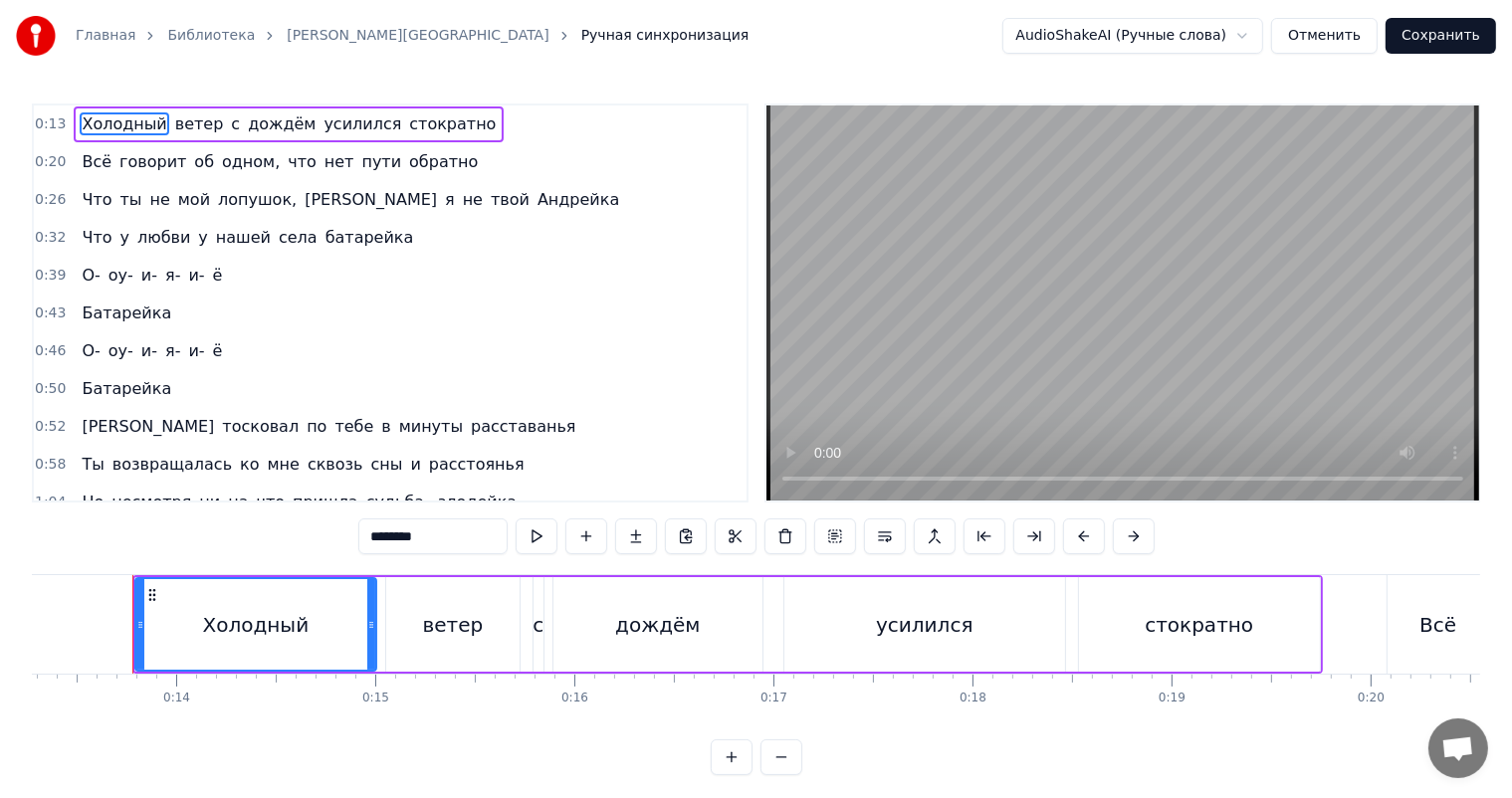
click at [956, 319] on video at bounding box center [1122, 303] width 713 height 395
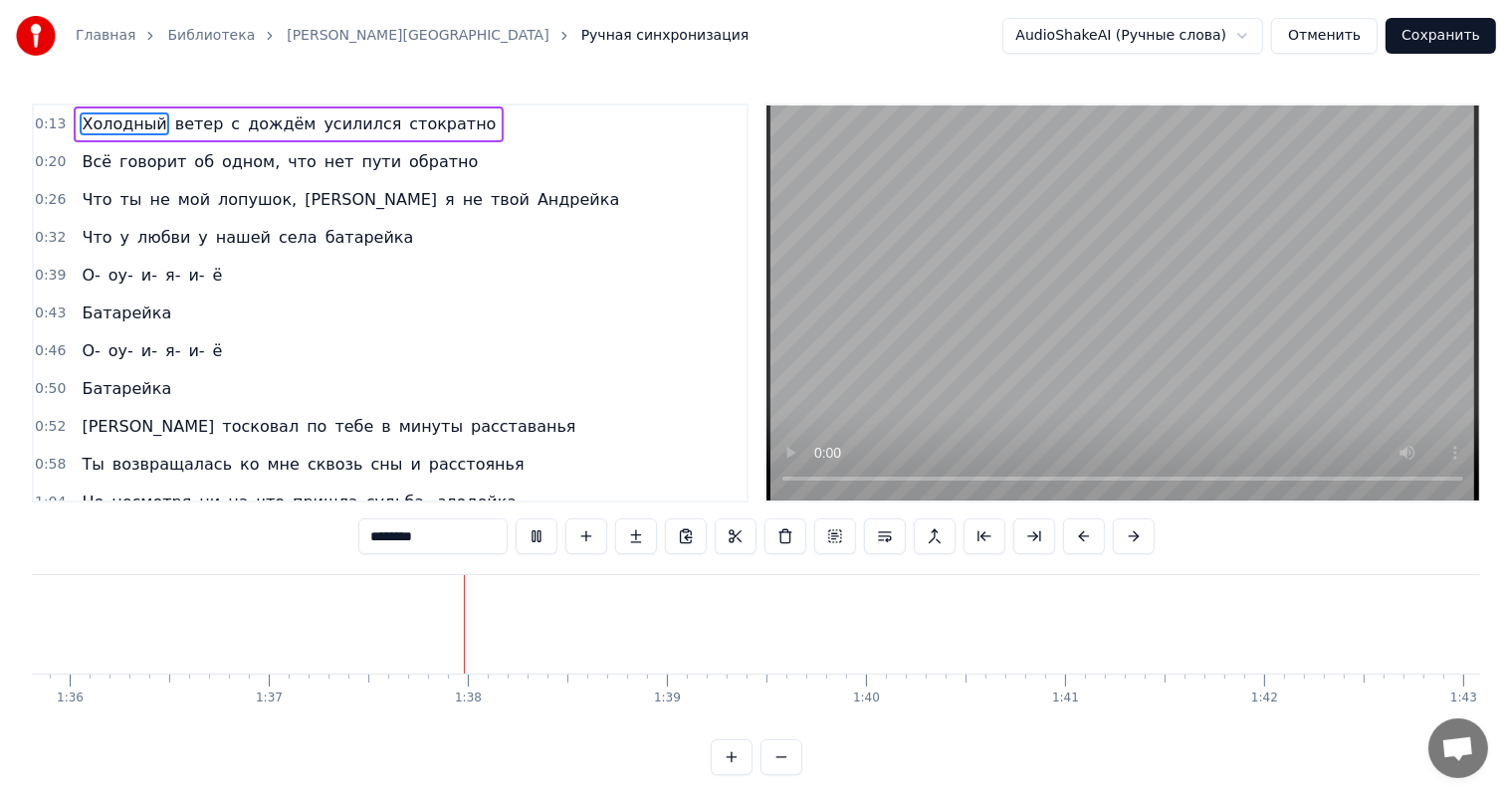
scroll to position [0, 19309]
click at [1019, 349] on video at bounding box center [1122, 303] width 713 height 395
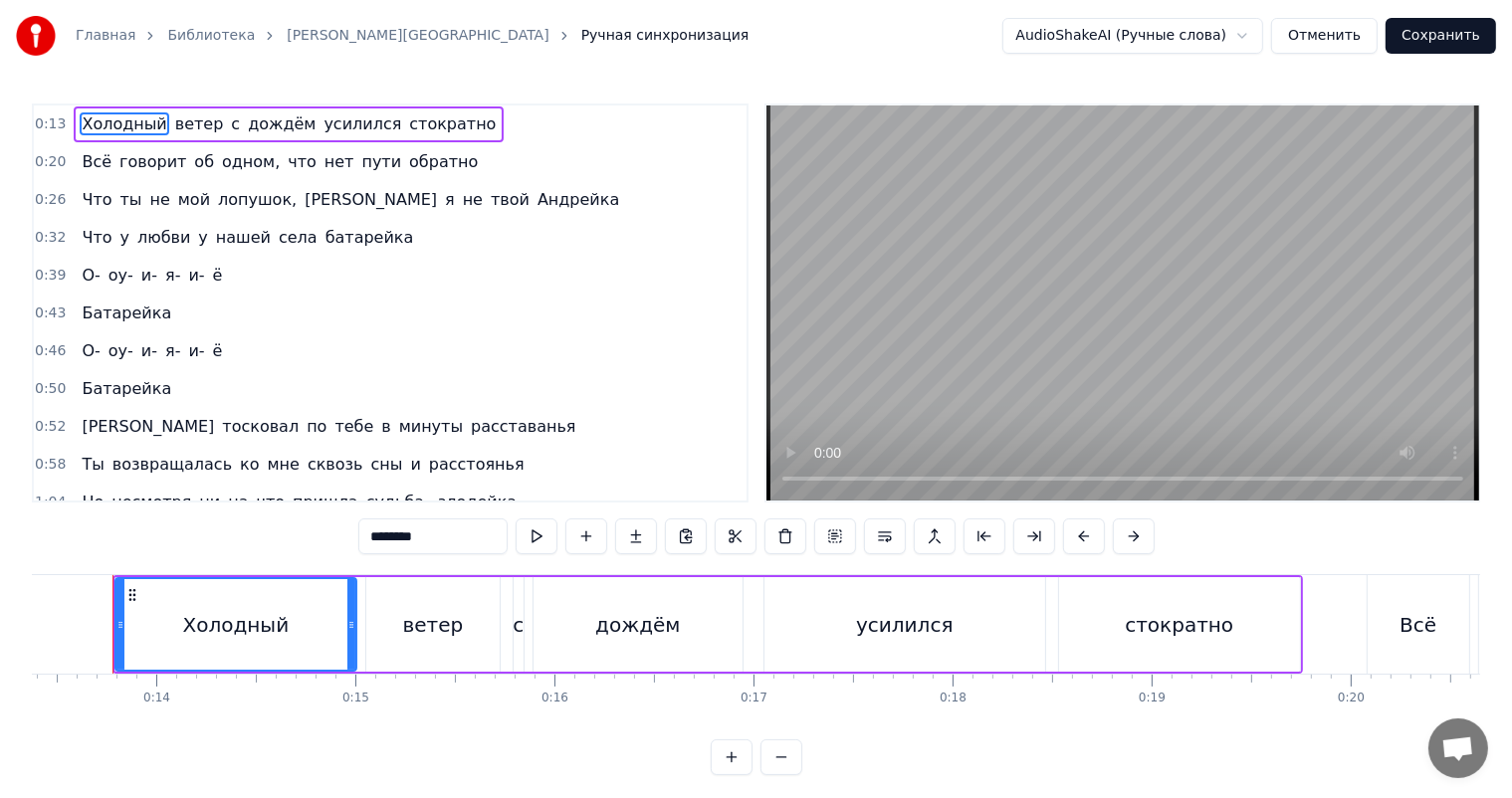
scroll to position [0, 2642]
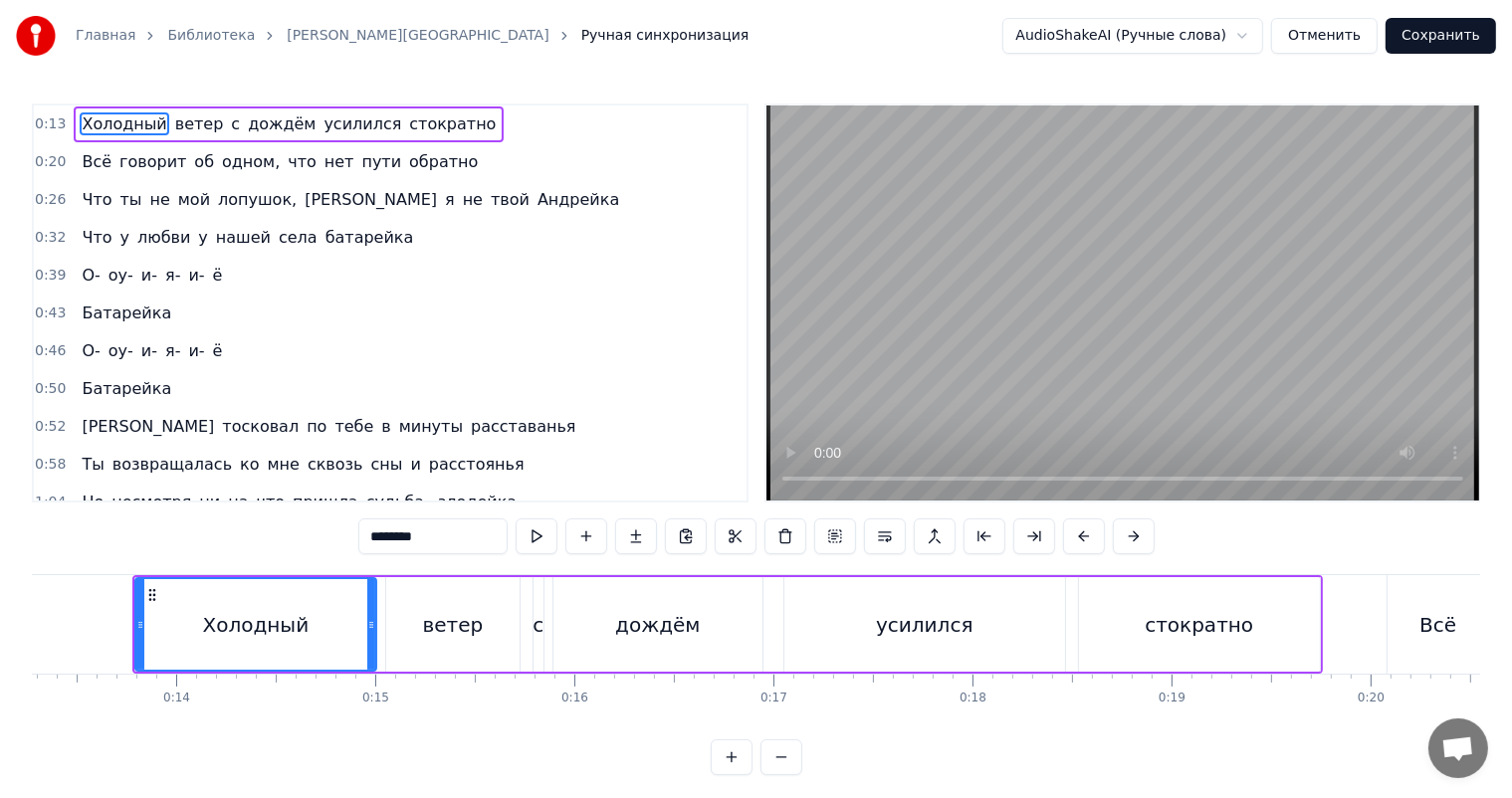
click at [1148, 344] on video at bounding box center [1122, 303] width 713 height 395
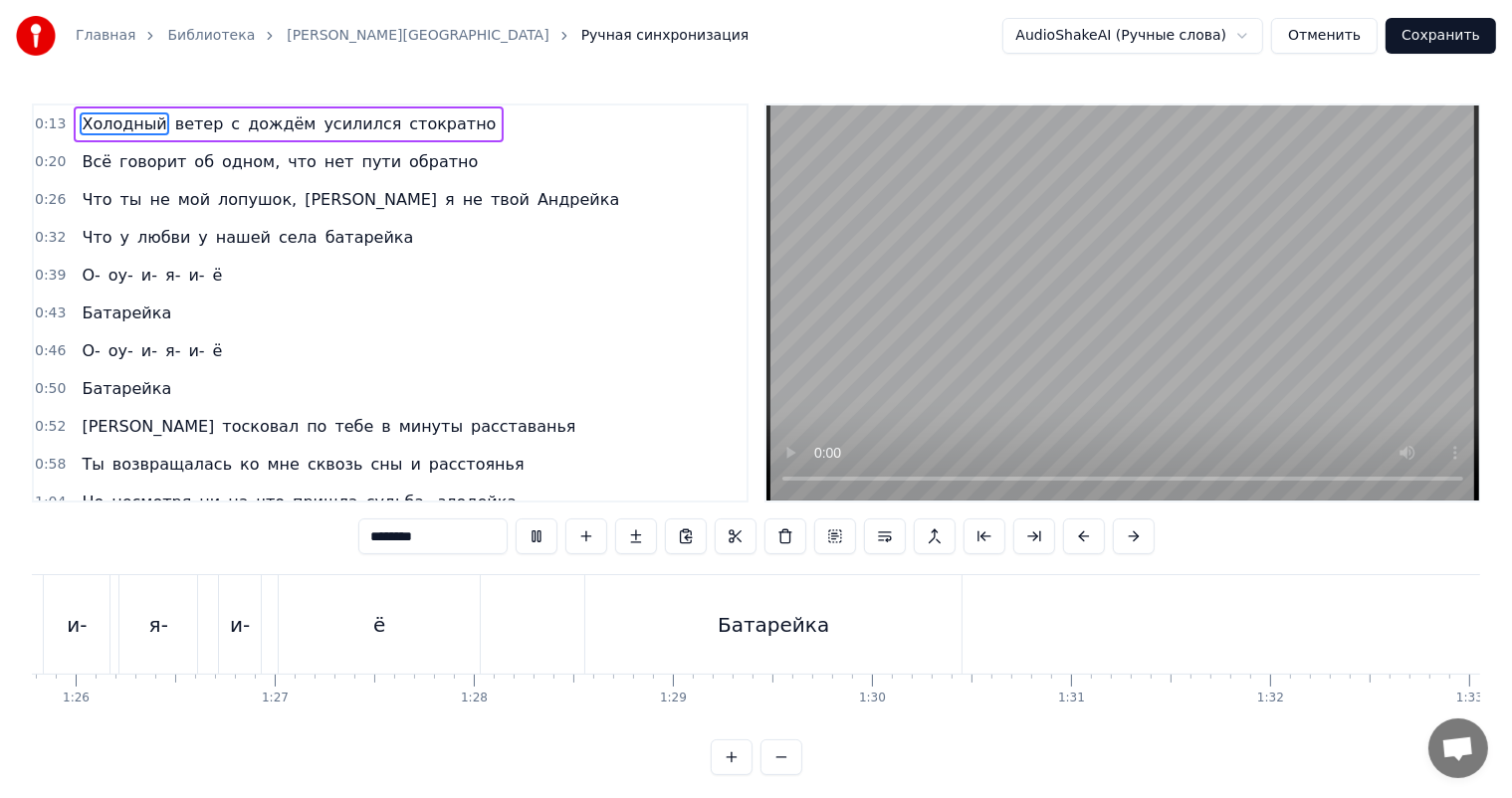
click at [1234, 508] on div "0:13 Холодный ветер с дождём усилился стократно 0:20 Всё говорит об одном, что …" at bounding box center [756, 439] width 1448 height 671
click at [1440, 38] on button "Сохранить" at bounding box center [1440, 36] width 111 height 36
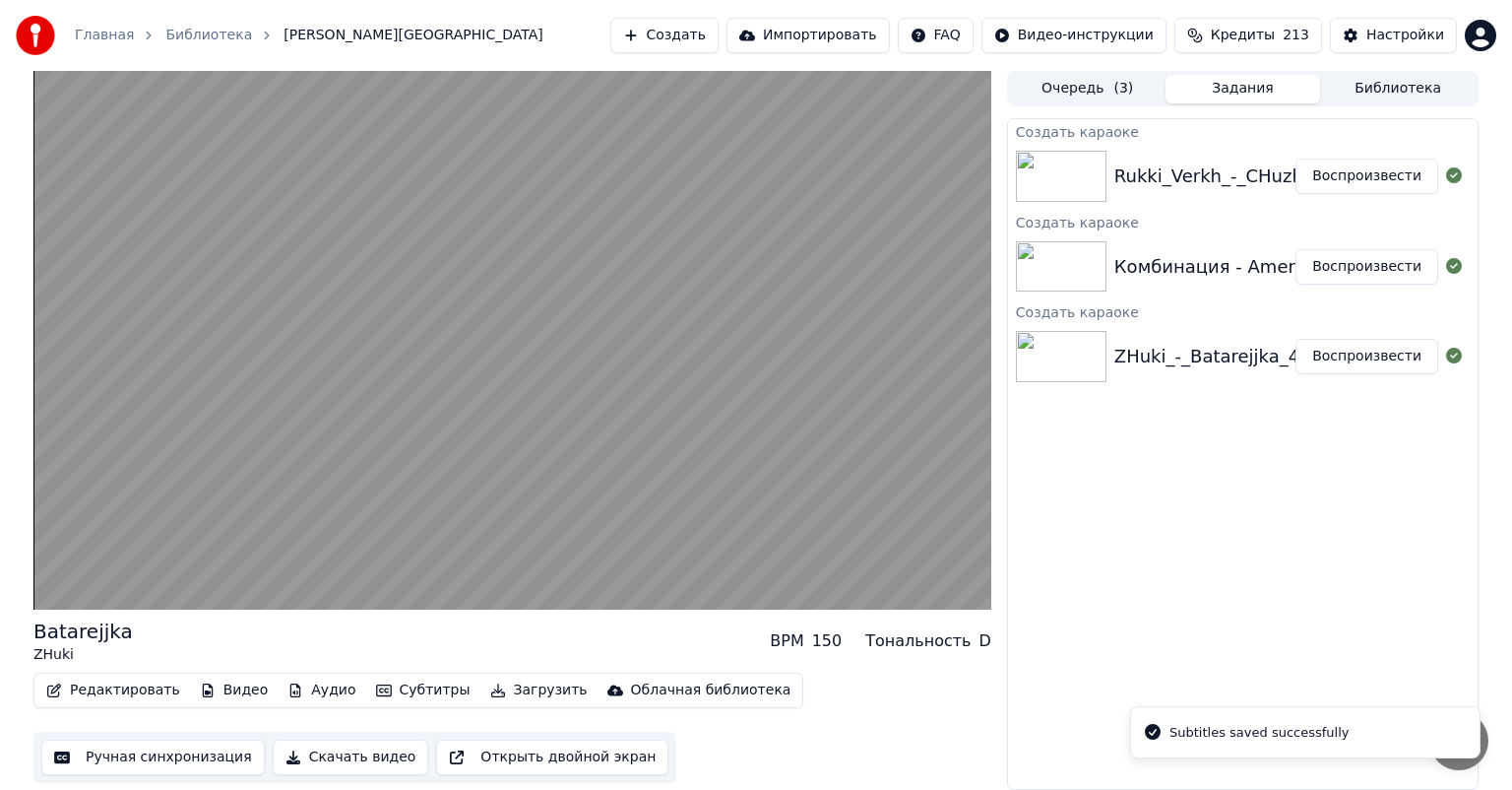
click at [1350, 269] on button "Воспроизвести" at bounding box center [1366, 267] width 143 height 36
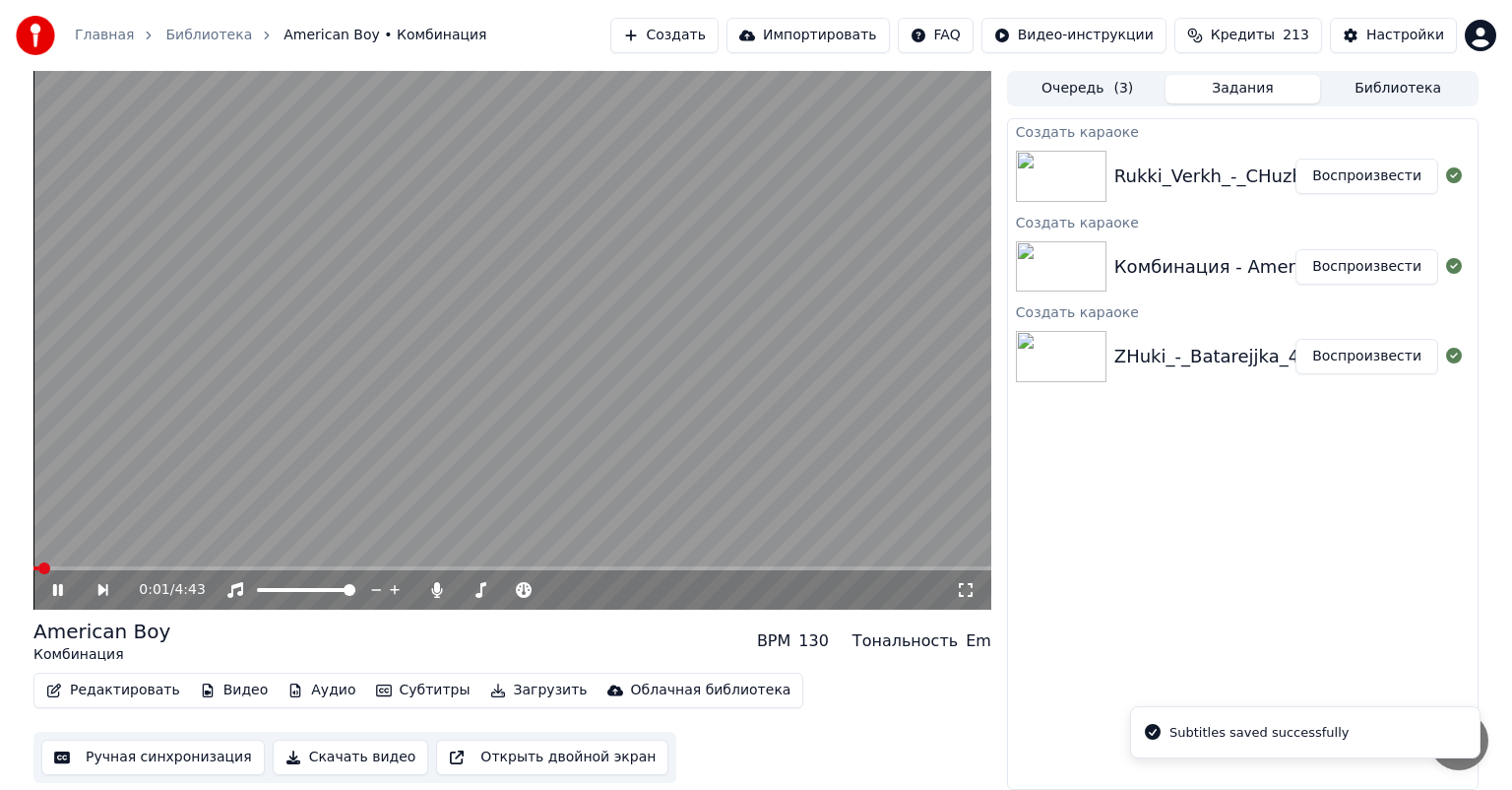
click at [143, 753] on button "Ручная синхронизация" at bounding box center [153, 757] width 224 height 36
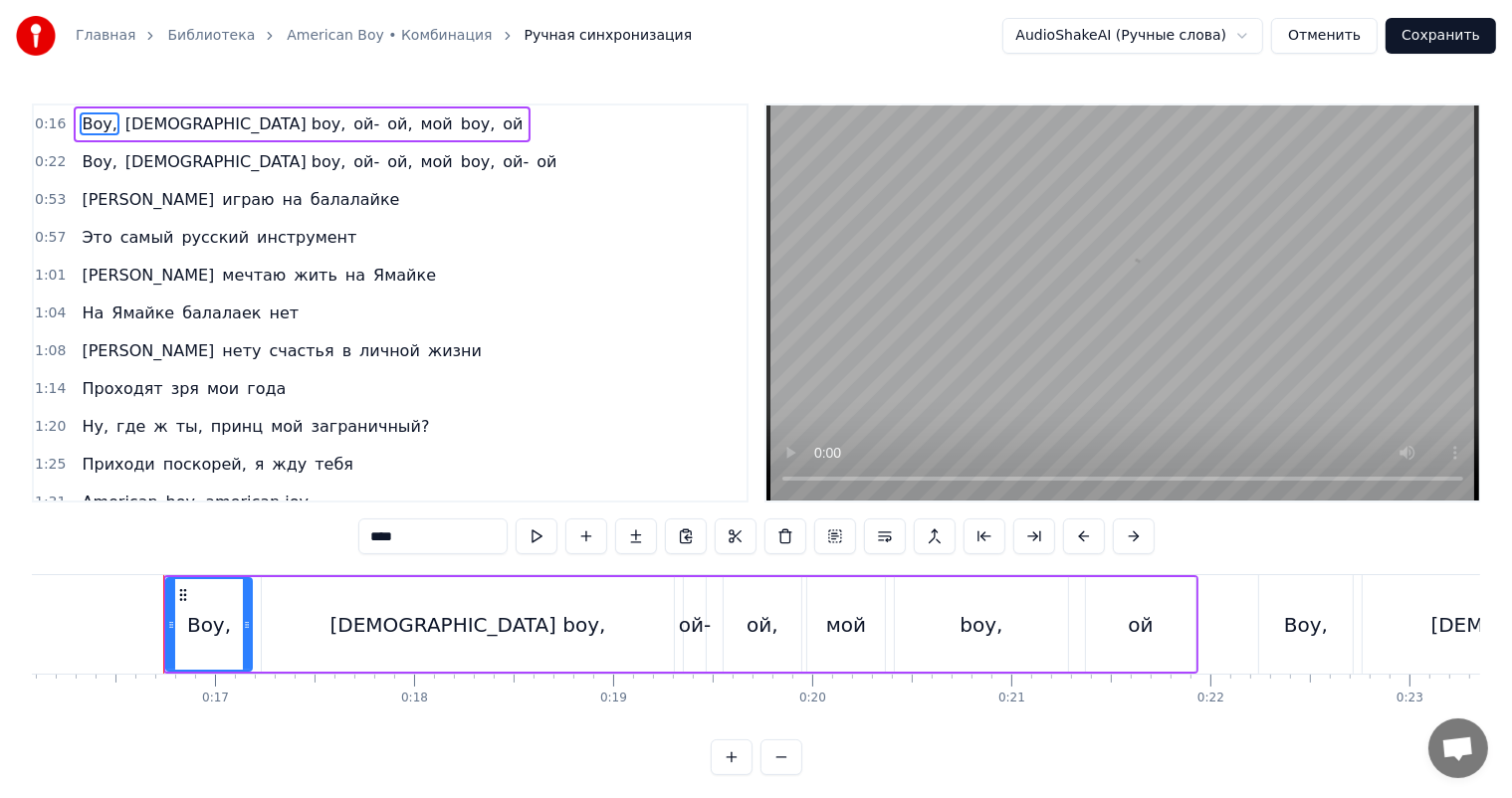
scroll to position [0, 3233]
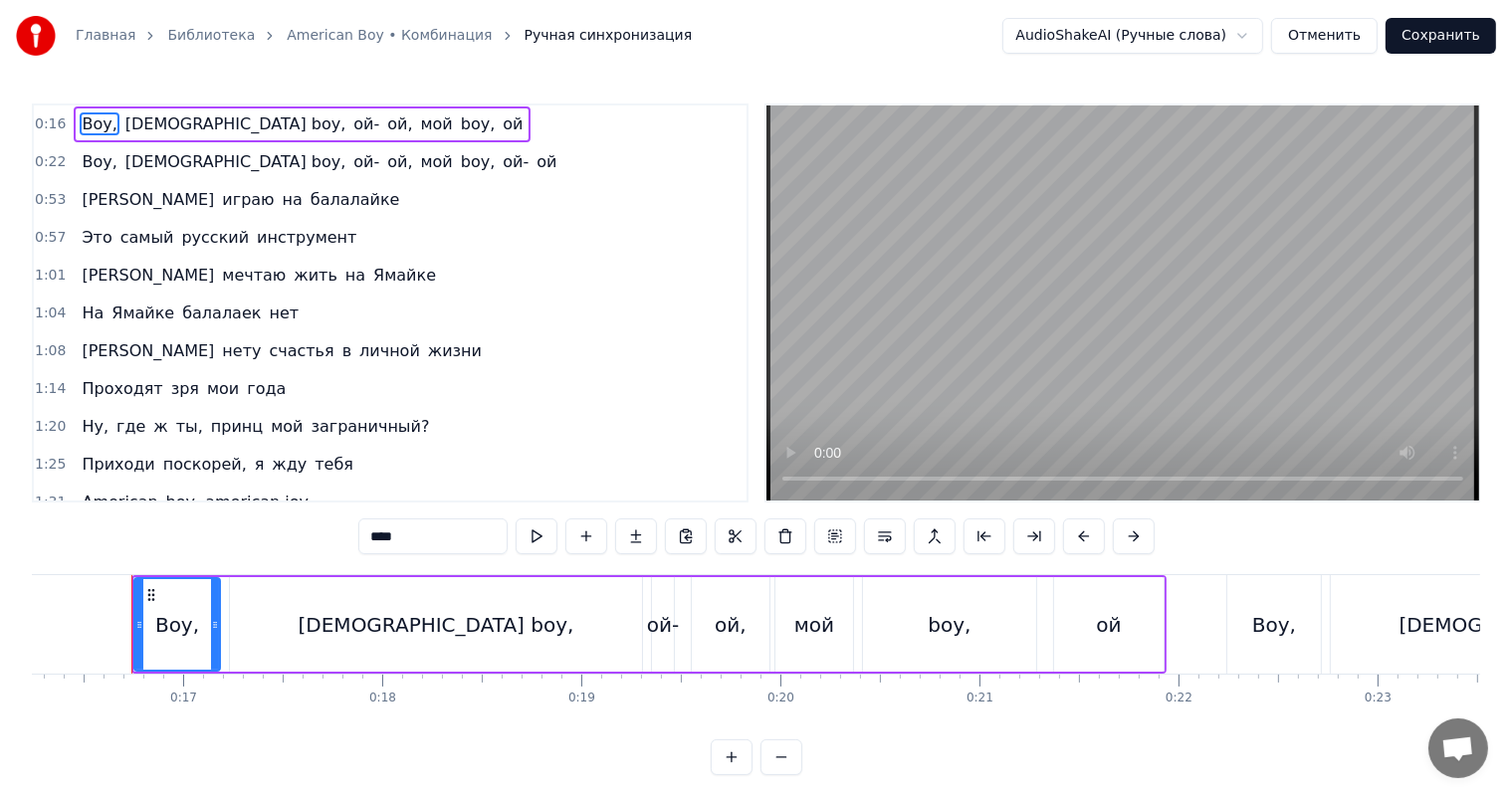
click at [1162, 296] on video at bounding box center [1122, 303] width 713 height 395
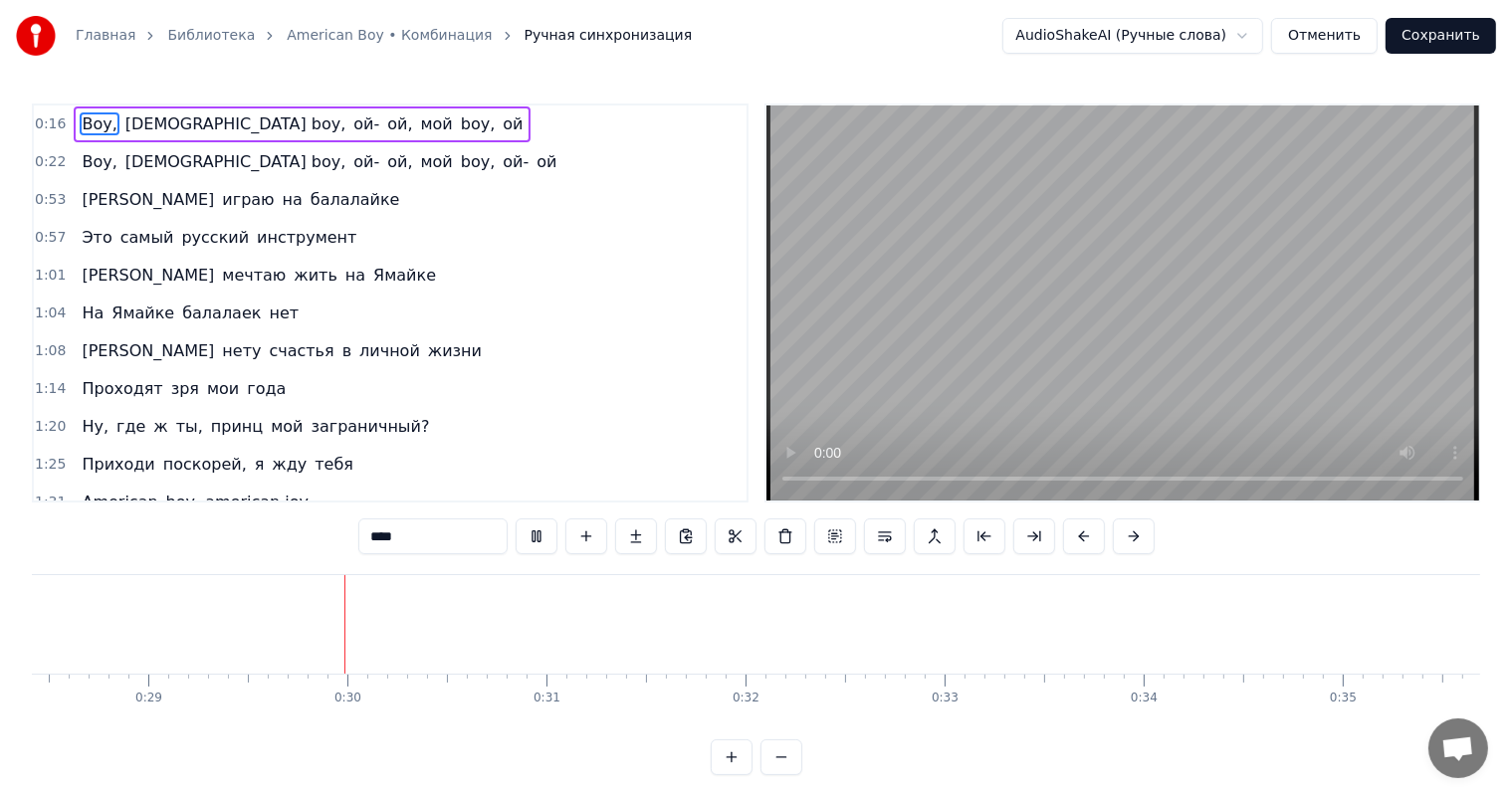
scroll to position [0, 5759]
click at [1306, 530] on div "0:16 Boy, american boy, ой- ой, мой boy, ой 0:22 Boy, american boy, ой- ой, мой…" at bounding box center [756, 439] width 1448 height 671
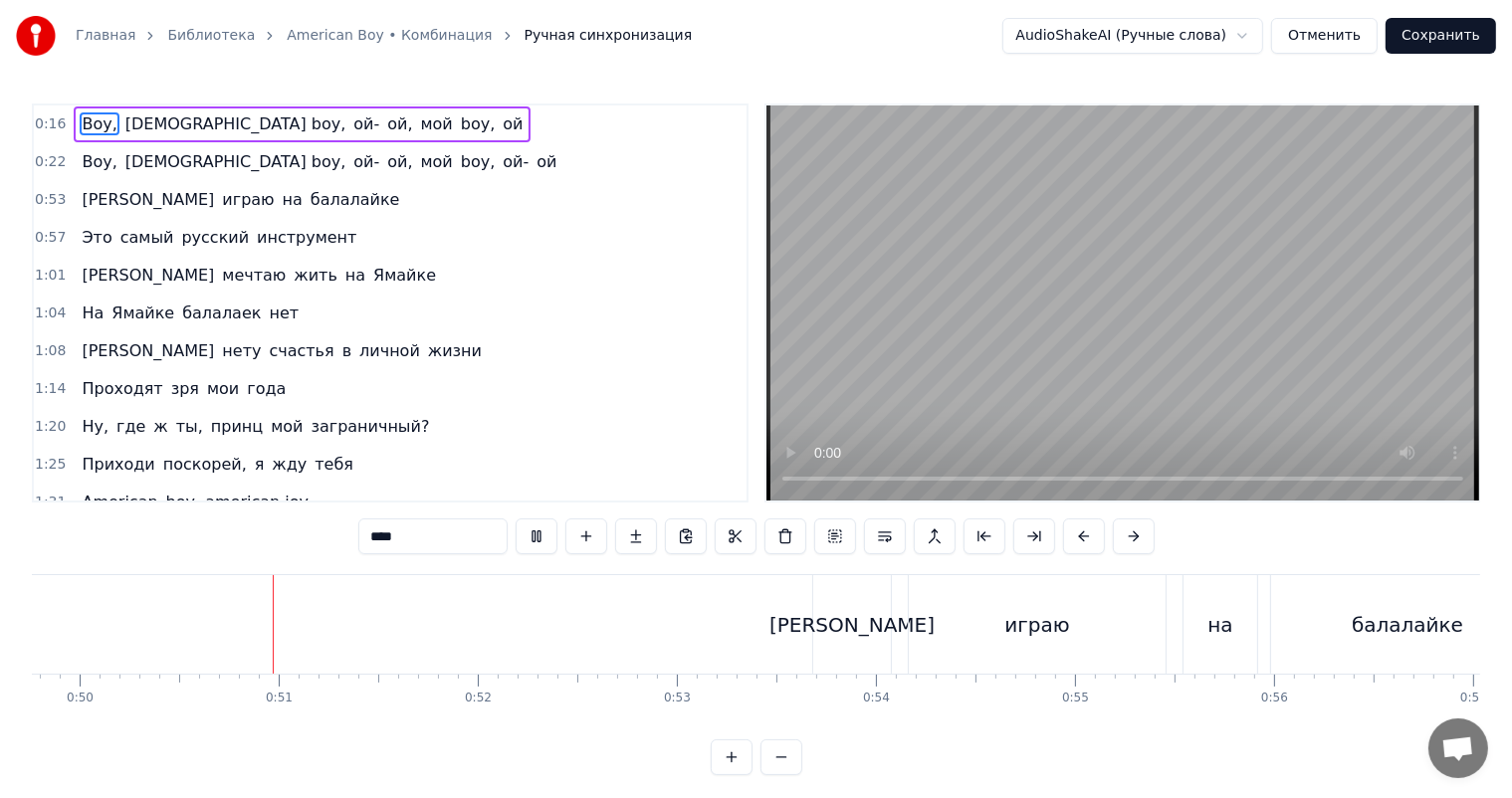
scroll to position [0, 9913]
click at [1262, 512] on div "0:16 Boy, american boy, ой- ой, мой boy, ой 0:22 Boy, american boy, ой- ой, мой…" at bounding box center [756, 439] width 1448 height 671
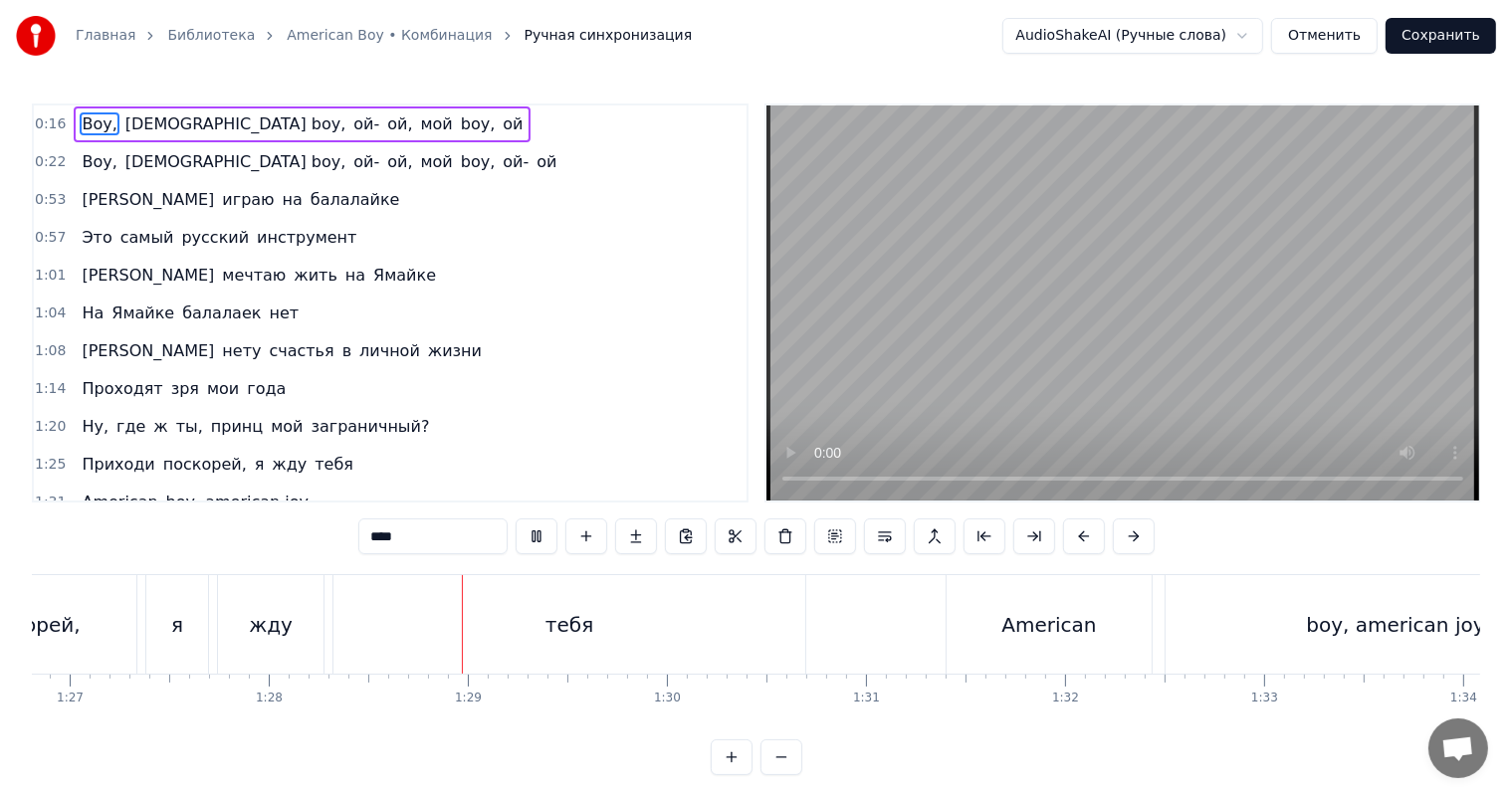
scroll to position [0, 17517]
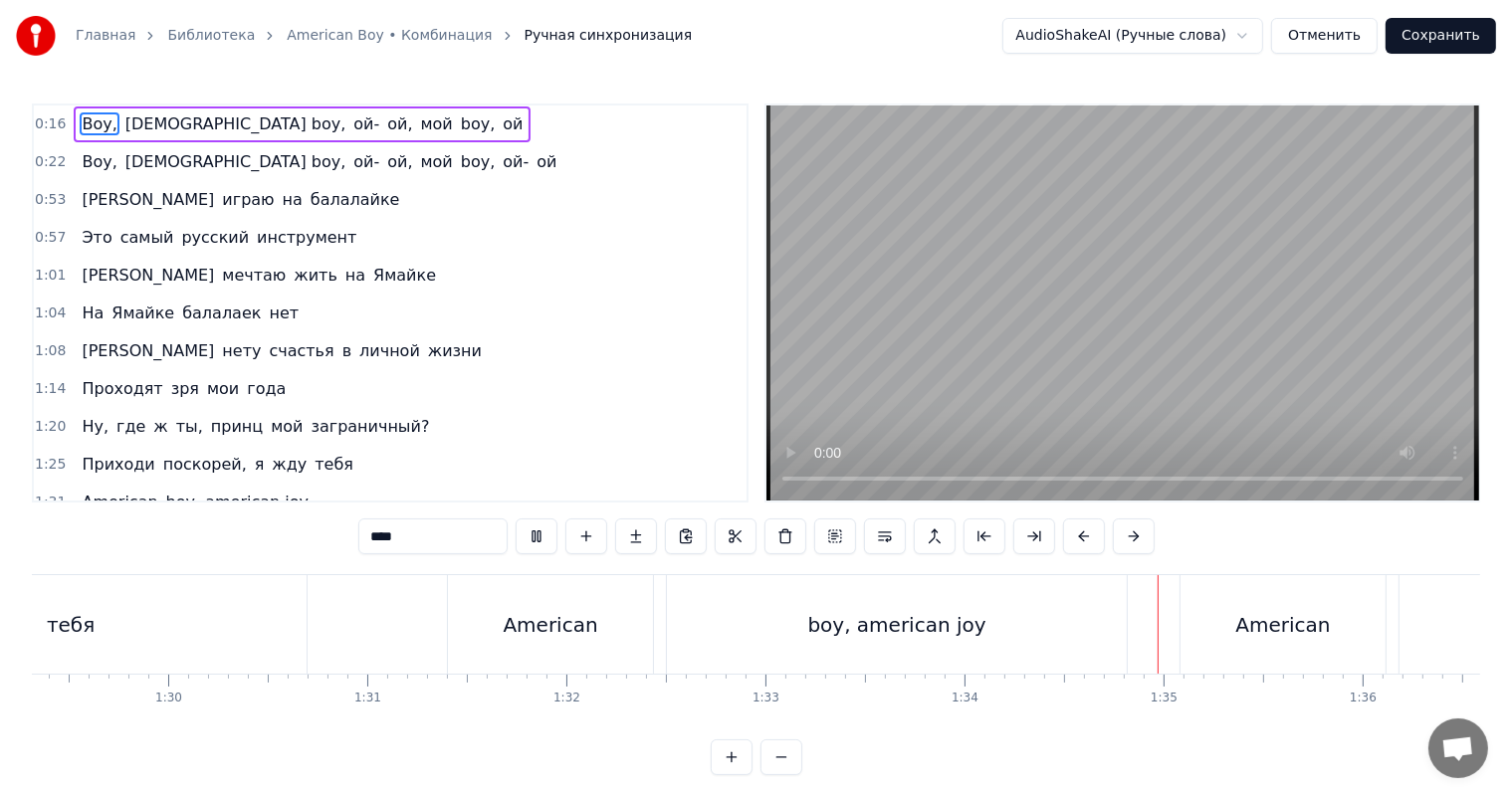
click at [1190, 349] on video at bounding box center [1122, 303] width 713 height 395
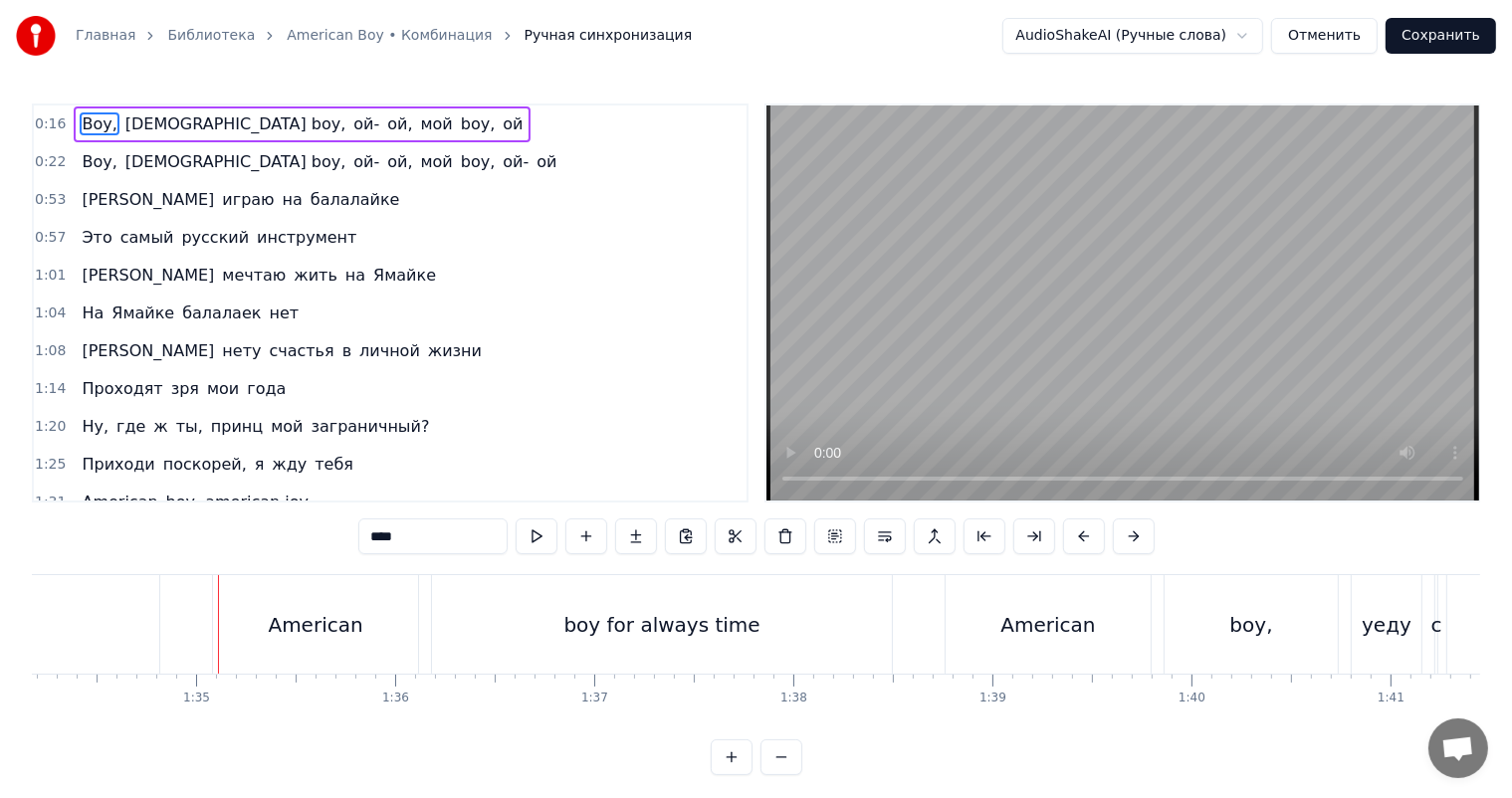
scroll to position [0, 18786]
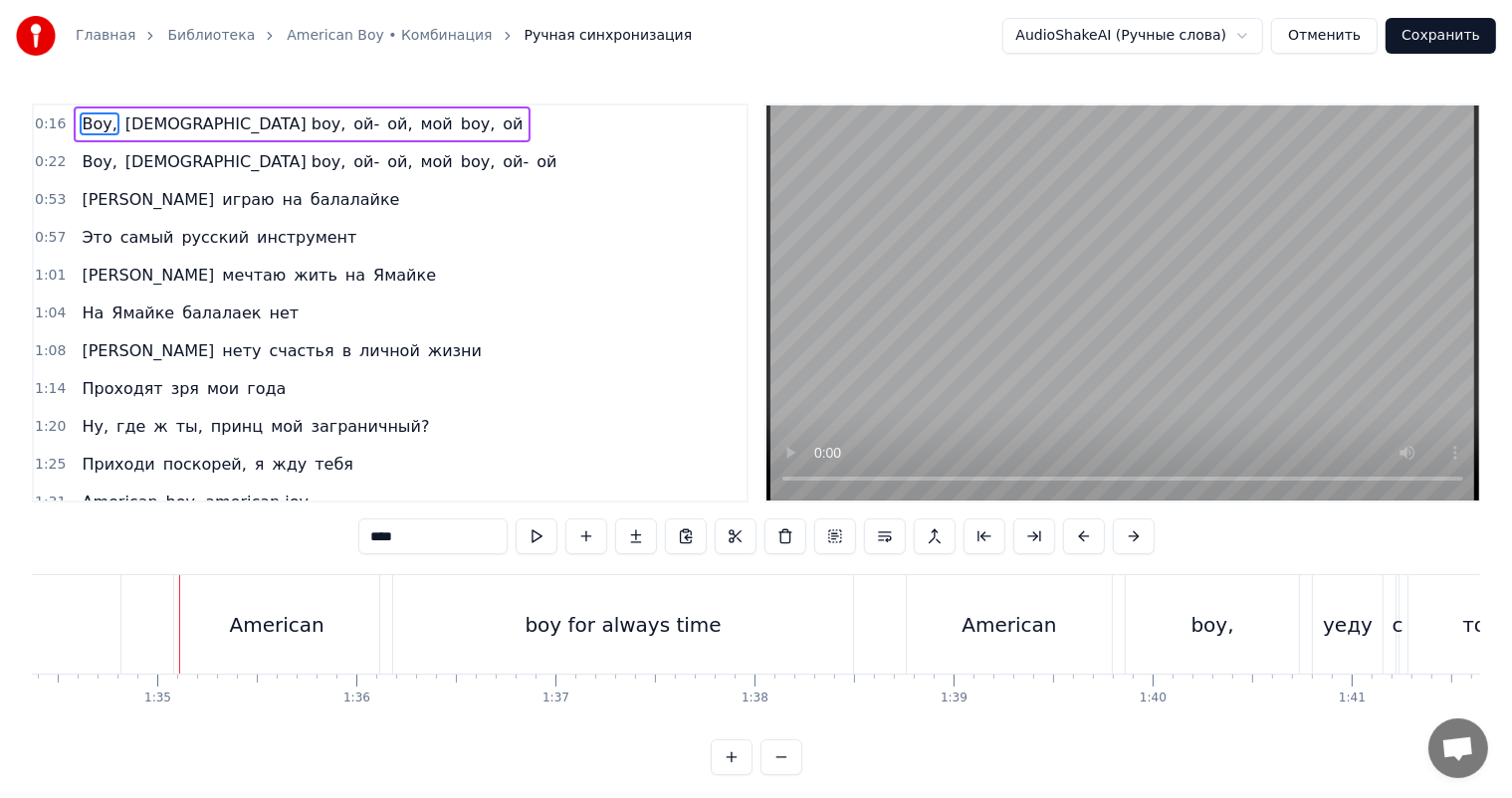
click at [281, 634] on div "American" at bounding box center [277, 625] width 95 height 30
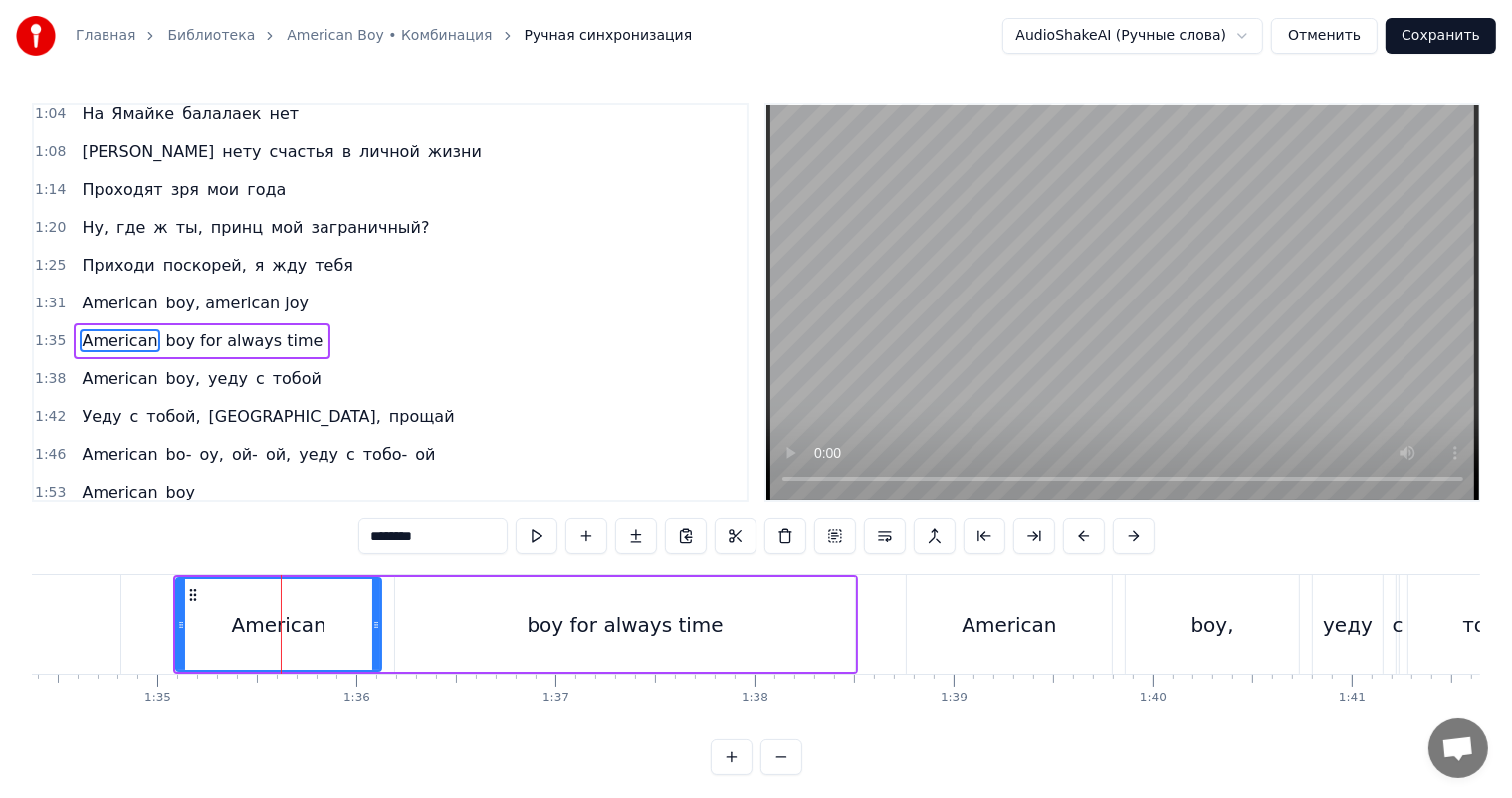
scroll to position [223, 0]
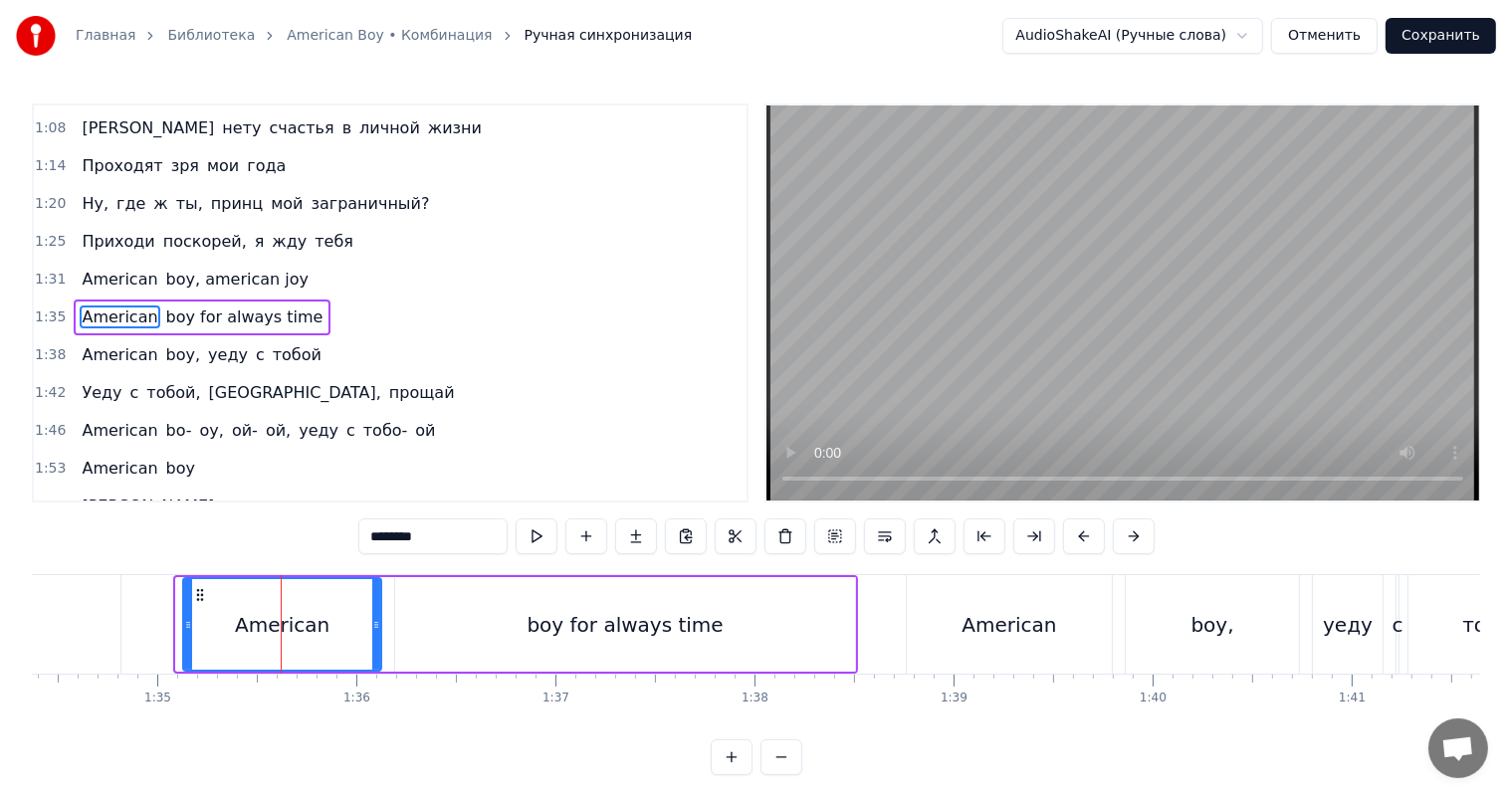
drag, startPoint x: 180, startPoint y: 627, endPoint x: 191, endPoint y: 629, distance: 11.2
click at [191, 629] on icon at bounding box center [188, 625] width 8 height 16
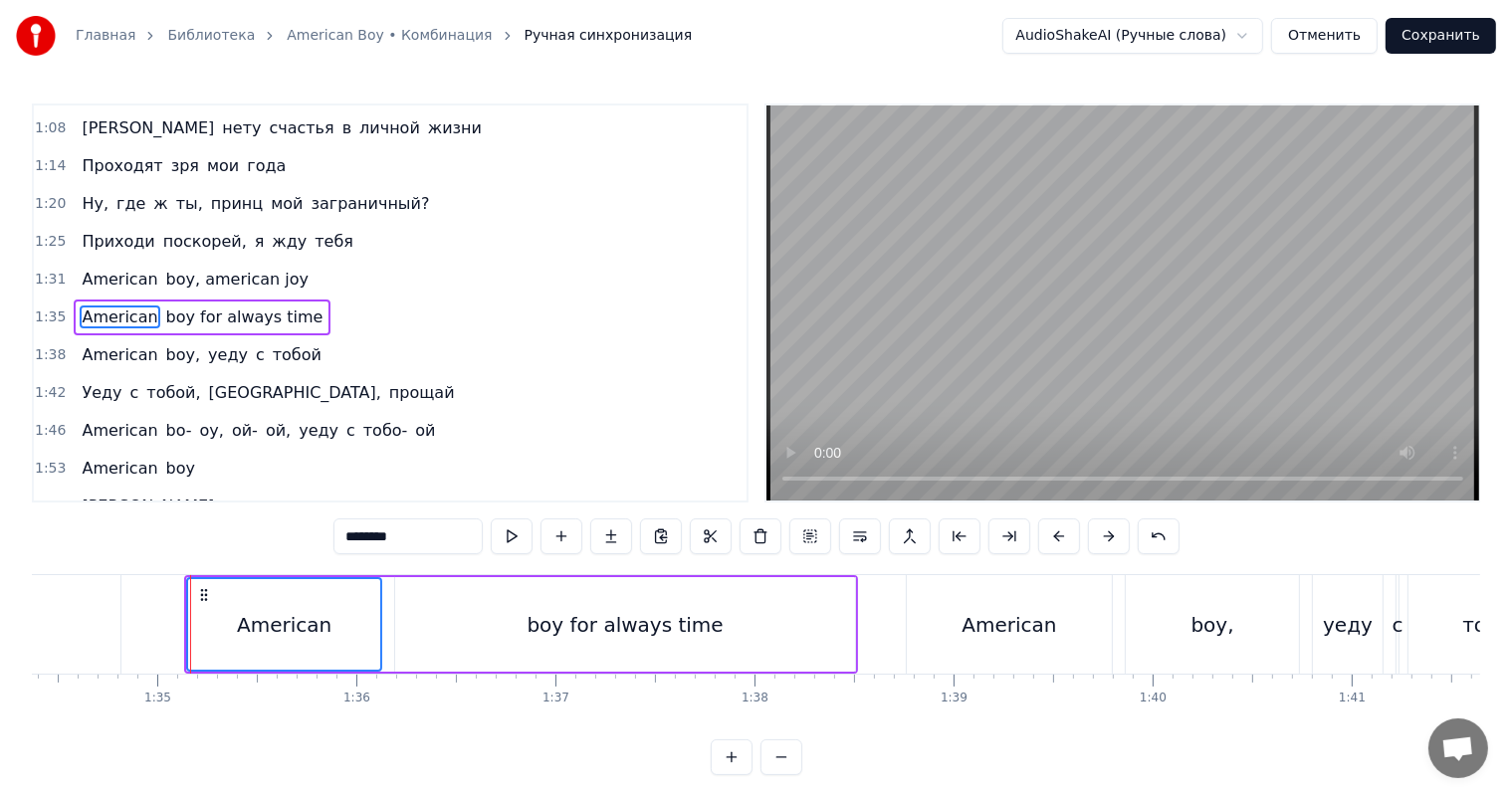
scroll to position [0, 18388]
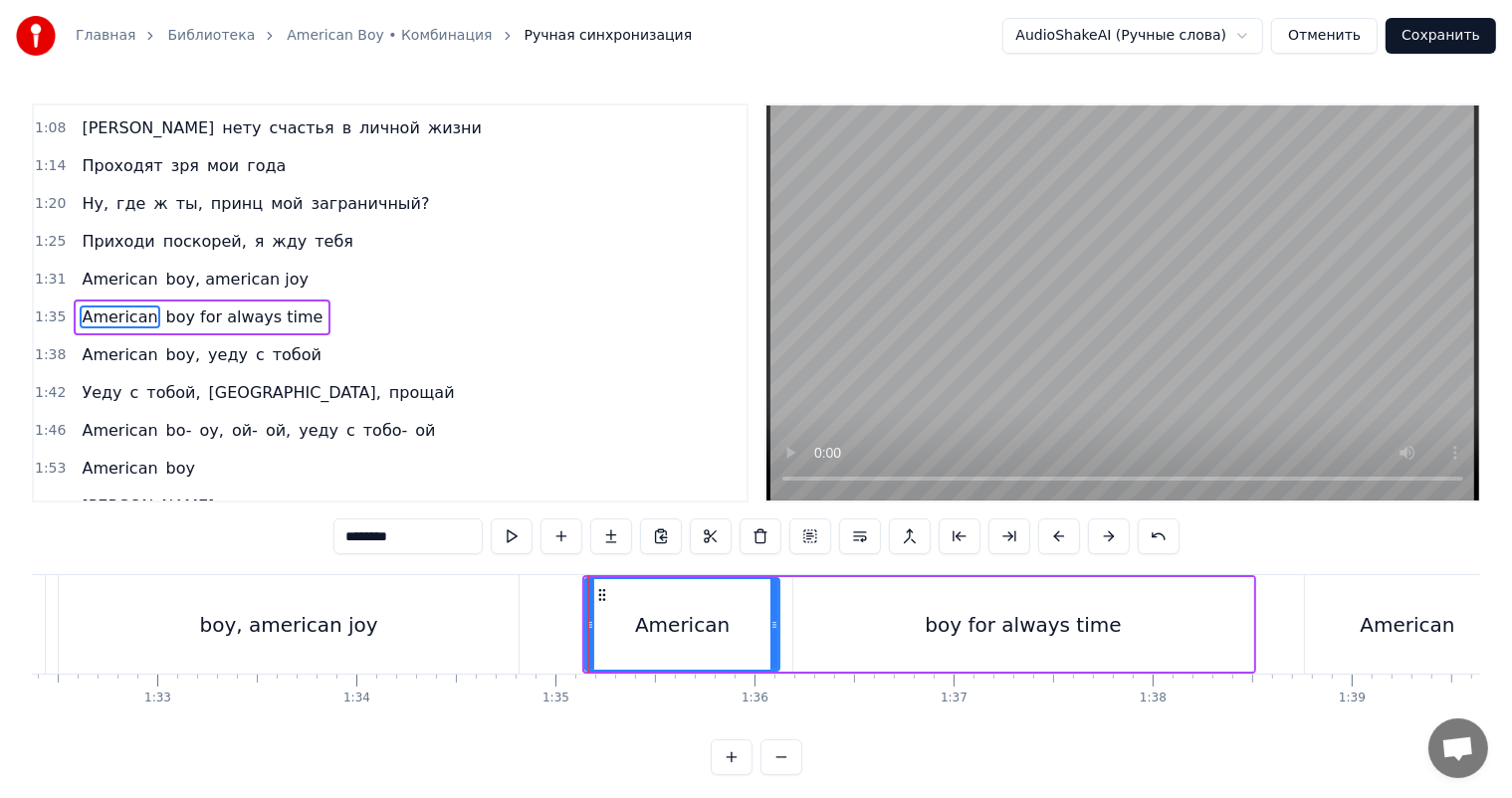
click at [351, 612] on div "boy, american joy" at bounding box center [288, 625] width 178 height 30
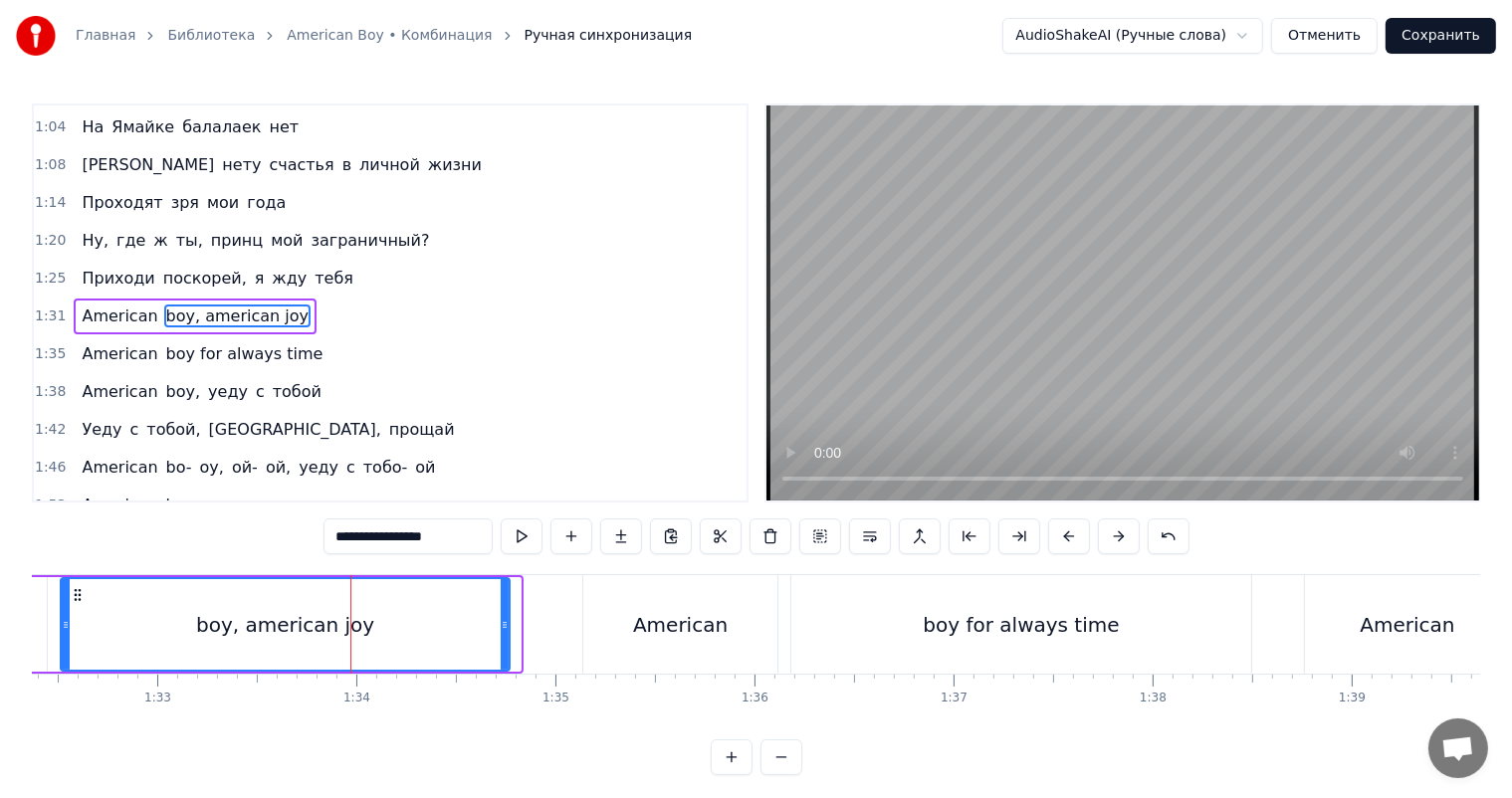
drag, startPoint x: 517, startPoint y: 605, endPoint x: 499, endPoint y: 609, distance: 18.4
click at [500, 609] on div at bounding box center [504, 624] width 8 height 91
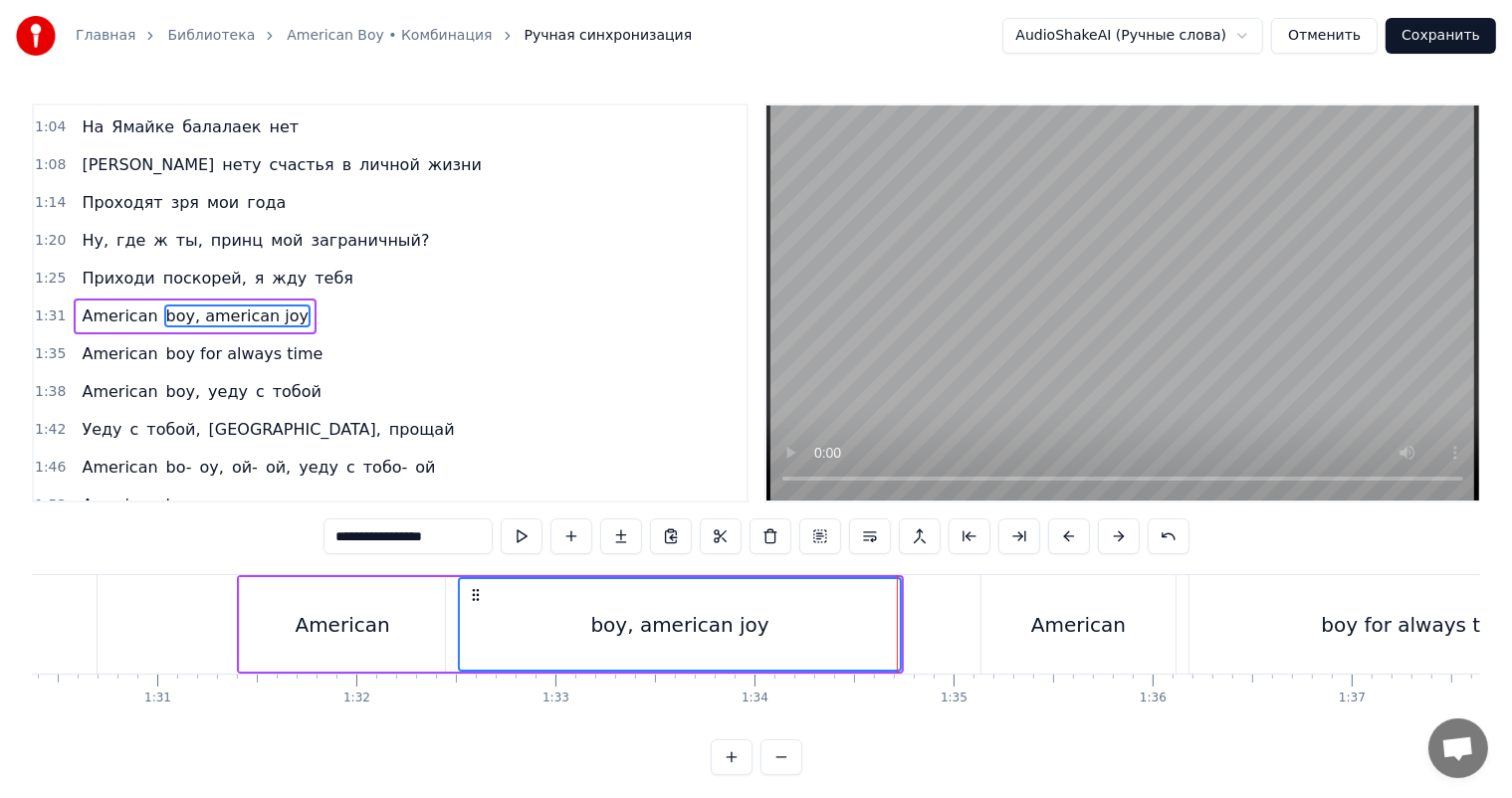
scroll to position [0, 17891]
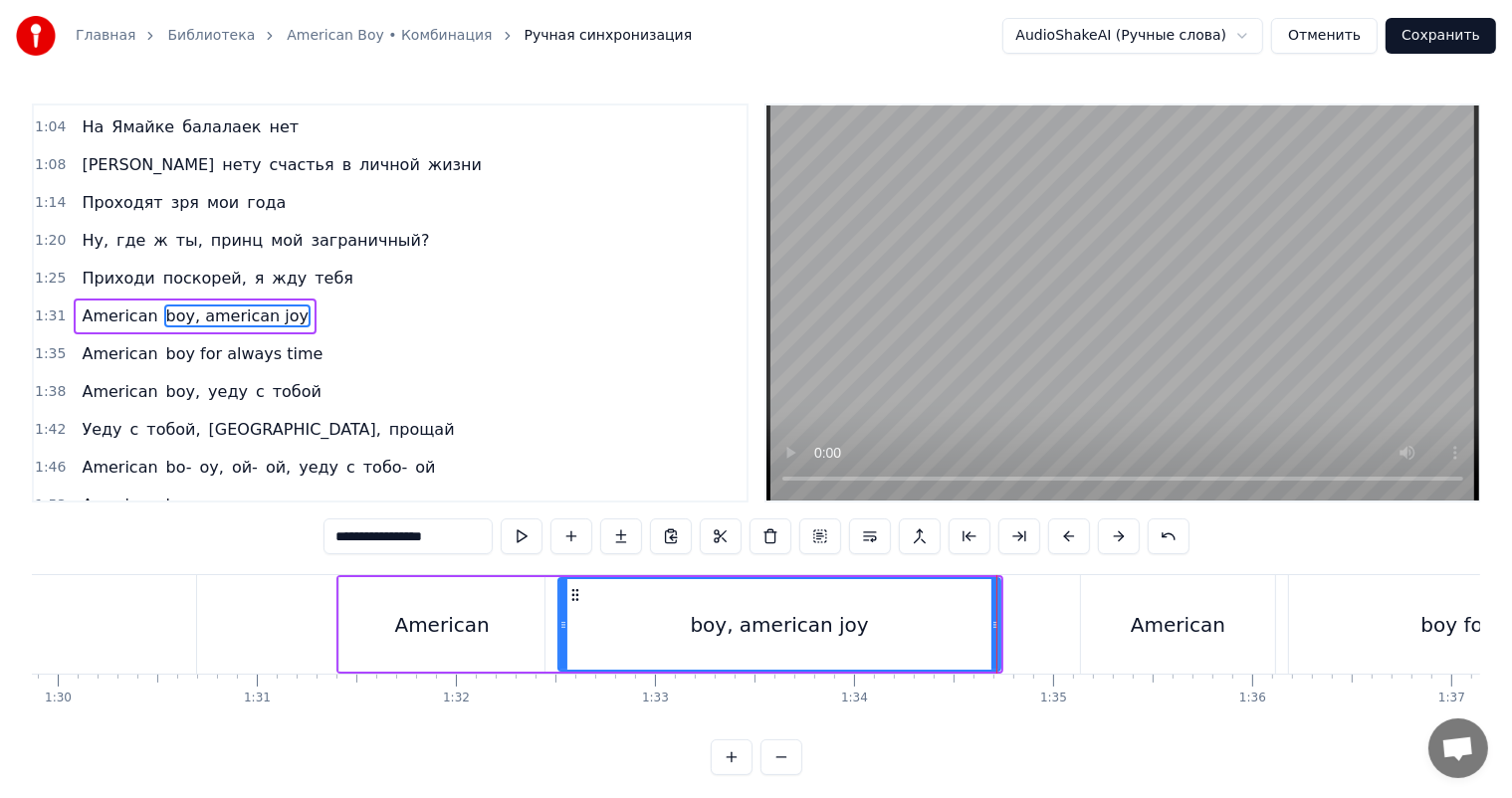
click at [482, 617] on div "American" at bounding box center [443, 624] width 205 height 95
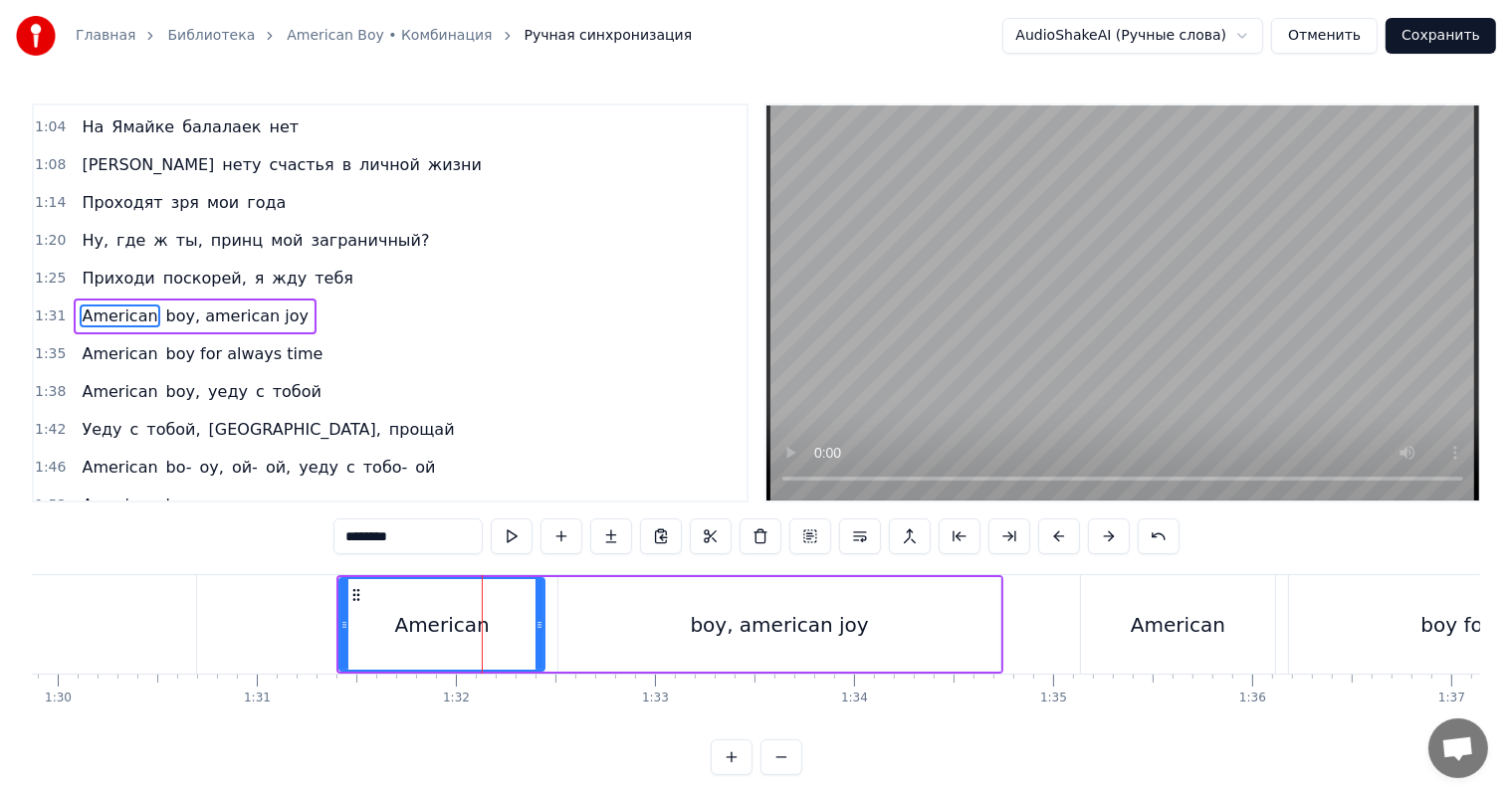
click at [598, 608] on div "boy, american joy" at bounding box center [778, 624] width 442 height 95
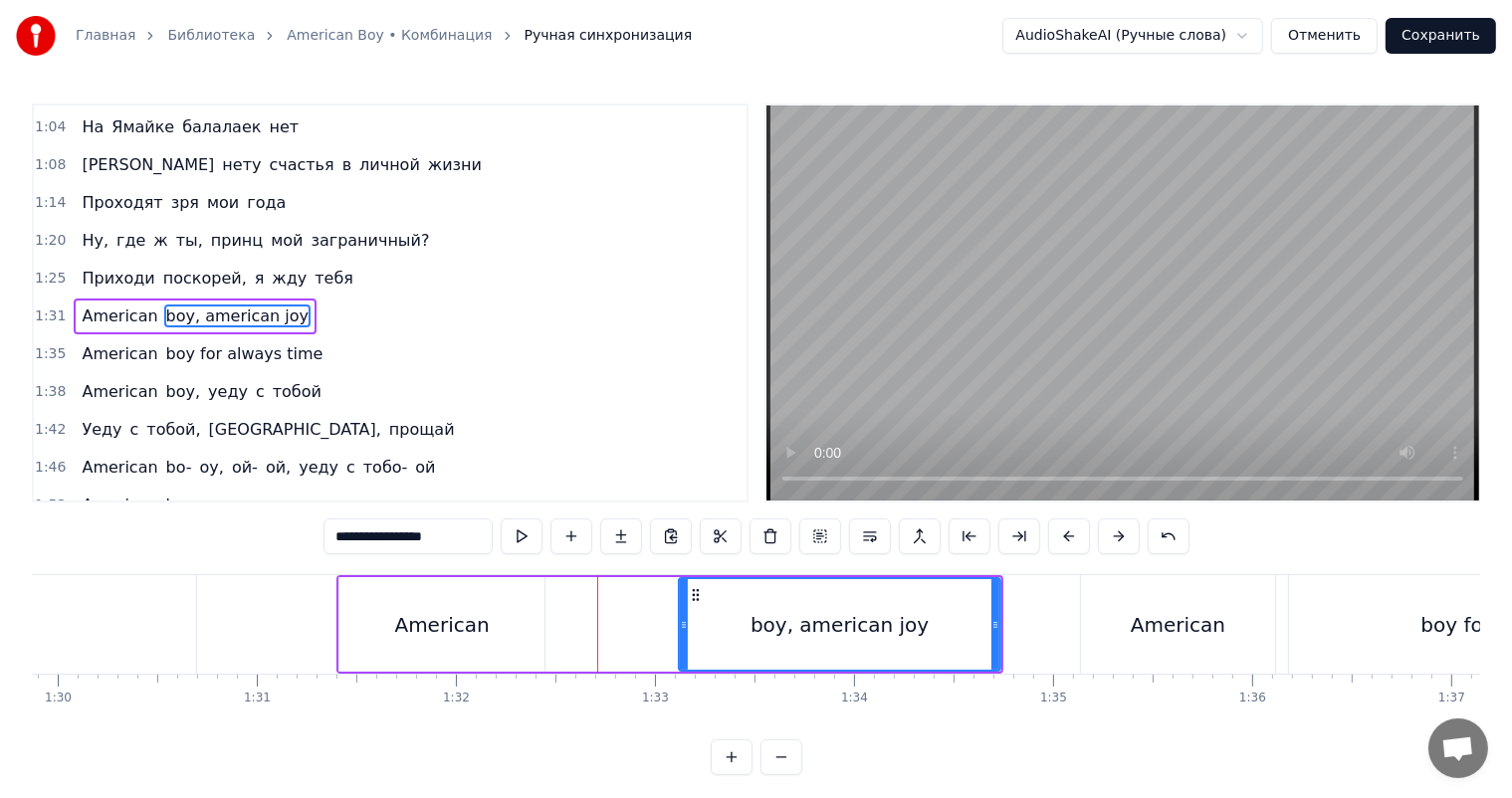
drag, startPoint x: 561, startPoint y: 619, endPoint x: 679, endPoint y: 611, distance: 118.3
click at [680, 611] on div at bounding box center [684, 624] width 8 height 91
click at [792, 620] on div "boy, american joy" at bounding box center [837, 625] width 178 height 30
drag, startPoint x: 363, startPoint y: 538, endPoint x: 280, endPoint y: 541, distance: 83.1
click at [280, 541] on div "0:16 Boy, american boy, ой- ой, мой boy, ой 0:22 Boy, american boy, ой- ой, мой…" at bounding box center [756, 439] width 1448 height 671
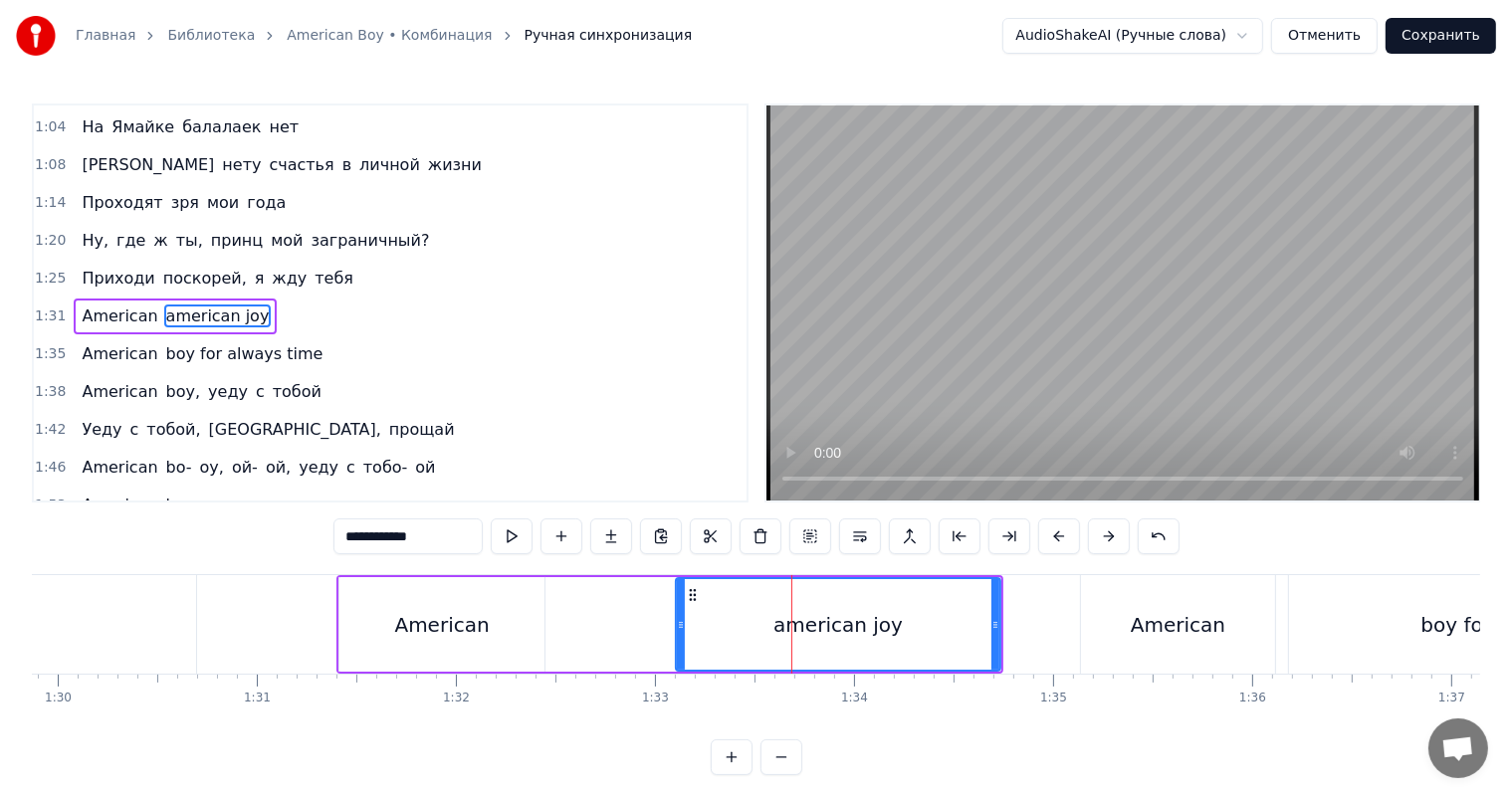
click at [471, 617] on div "American" at bounding box center [442, 625] width 95 height 30
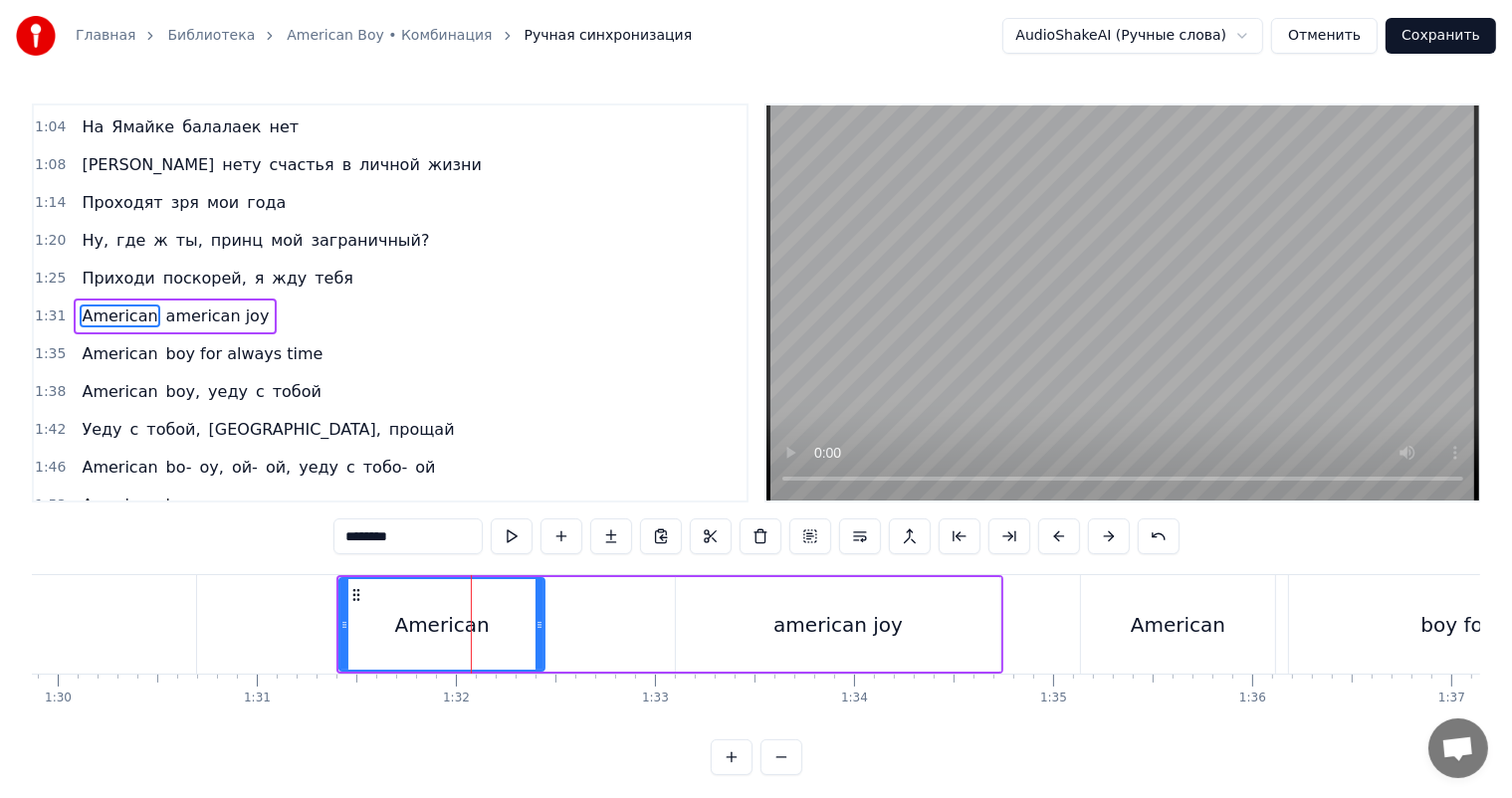
click at [423, 539] on input "********" at bounding box center [409, 536] width 150 height 36
paste input "*****"
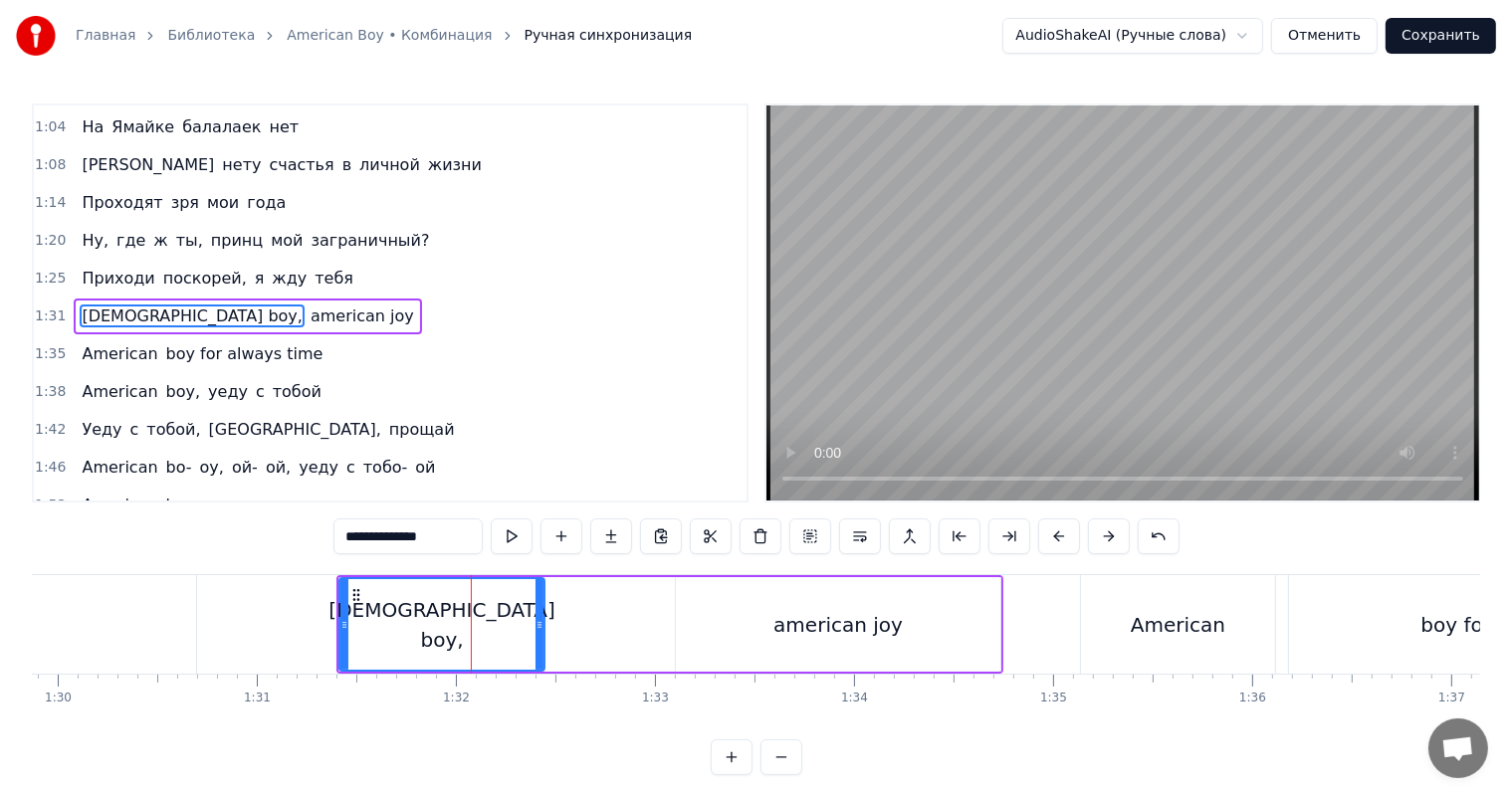
type input "**********"
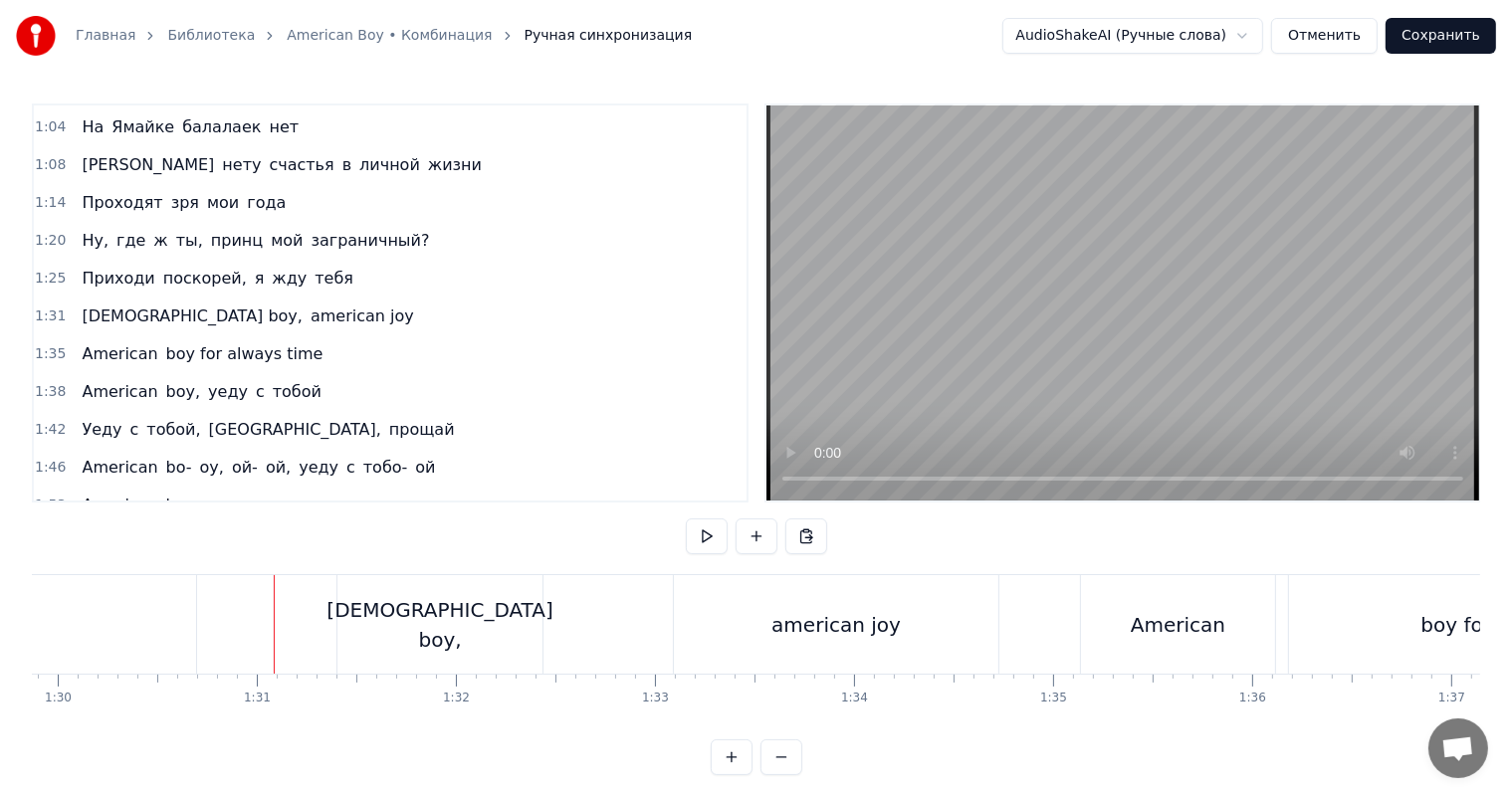
click at [1346, 188] on video at bounding box center [1122, 303] width 713 height 395
click at [1346, 187] on video at bounding box center [1122, 303] width 713 height 395
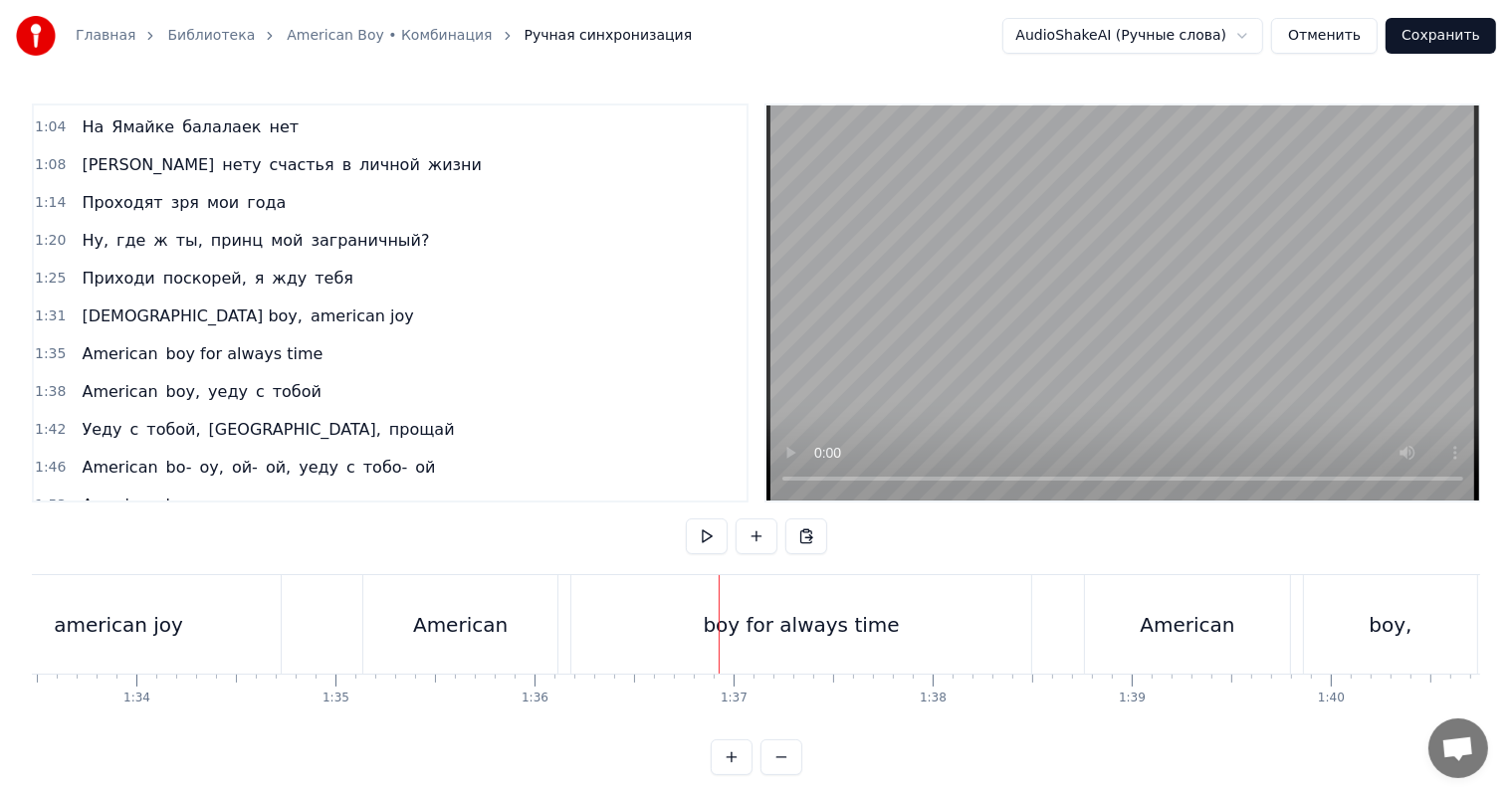
scroll to position [0, 18598]
click at [678, 624] on div "boy for always time" at bounding box center [811, 624] width 459 height 99
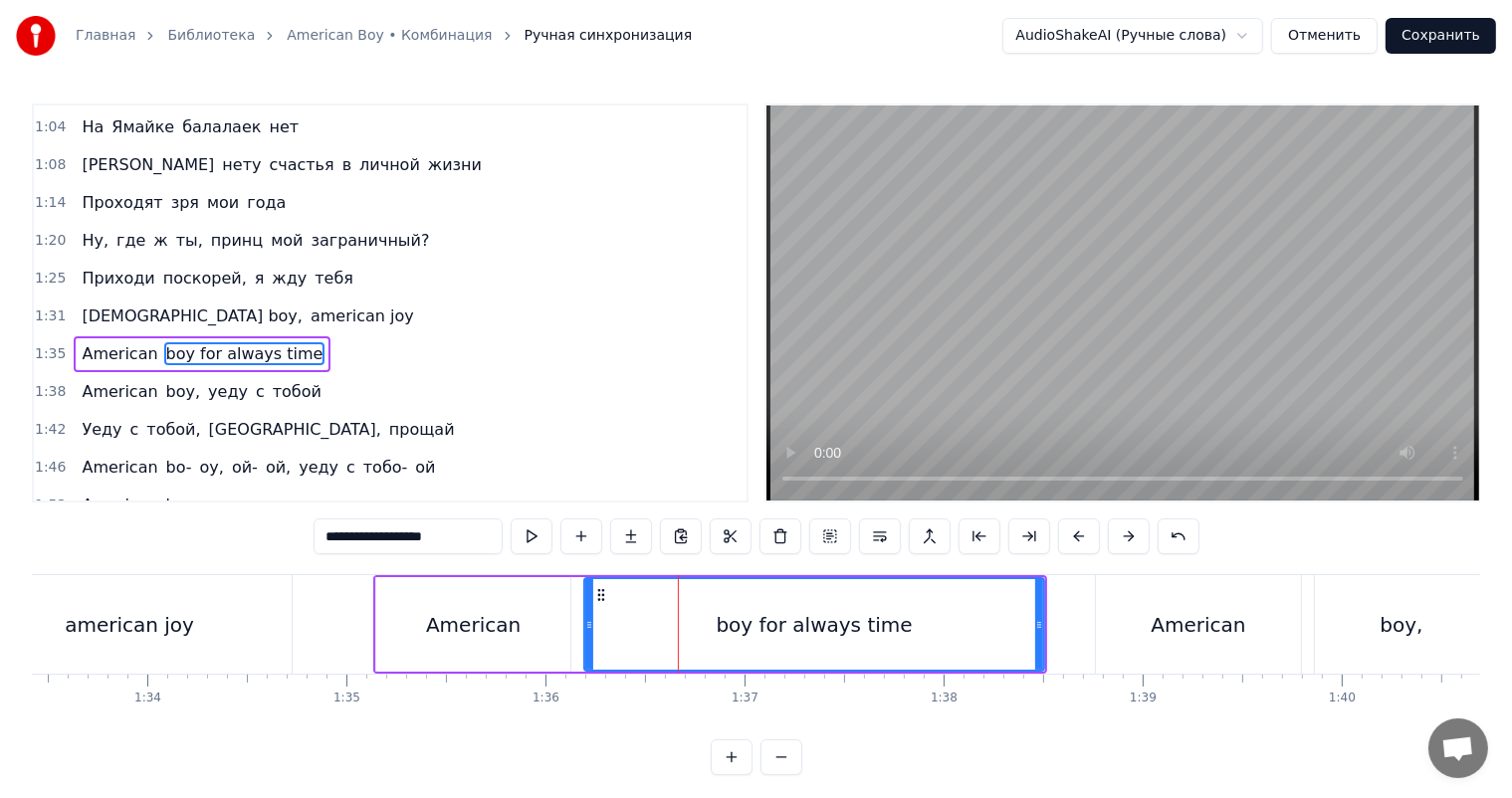
scroll to position [223, 0]
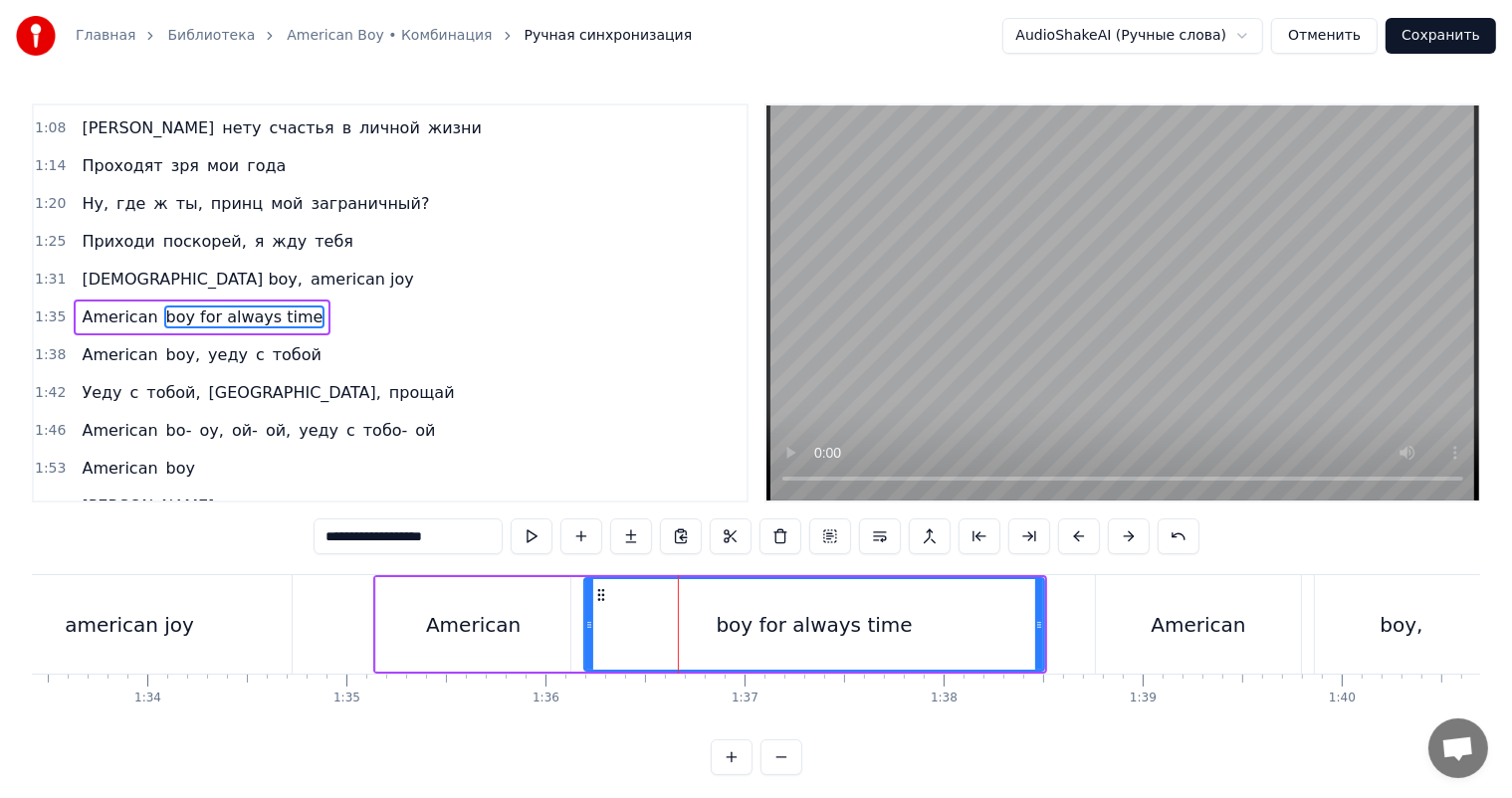
drag, startPoint x: 359, startPoint y: 542, endPoint x: 299, endPoint y: 538, distance: 60.1
click at [299, 538] on div "0:16 Boy, american boy, ой- ой, мой boy, ой 0:22 Boy, american boy, ой- ой, мой…" at bounding box center [756, 439] width 1448 height 671
click at [352, 539] on input "**********" at bounding box center [409, 536] width 189 height 36
drag, startPoint x: 356, startPoint y: 537, endPoint x: 274, endPoint y: 537, distance: 82.0
click at [274, 537] on div "0:16 Boy, american boy, ой- ой, мой boy, ой 0:22 Boy, american boy, ой- ой, мой…" at bounding box center [756, 439] width 1448 height 671
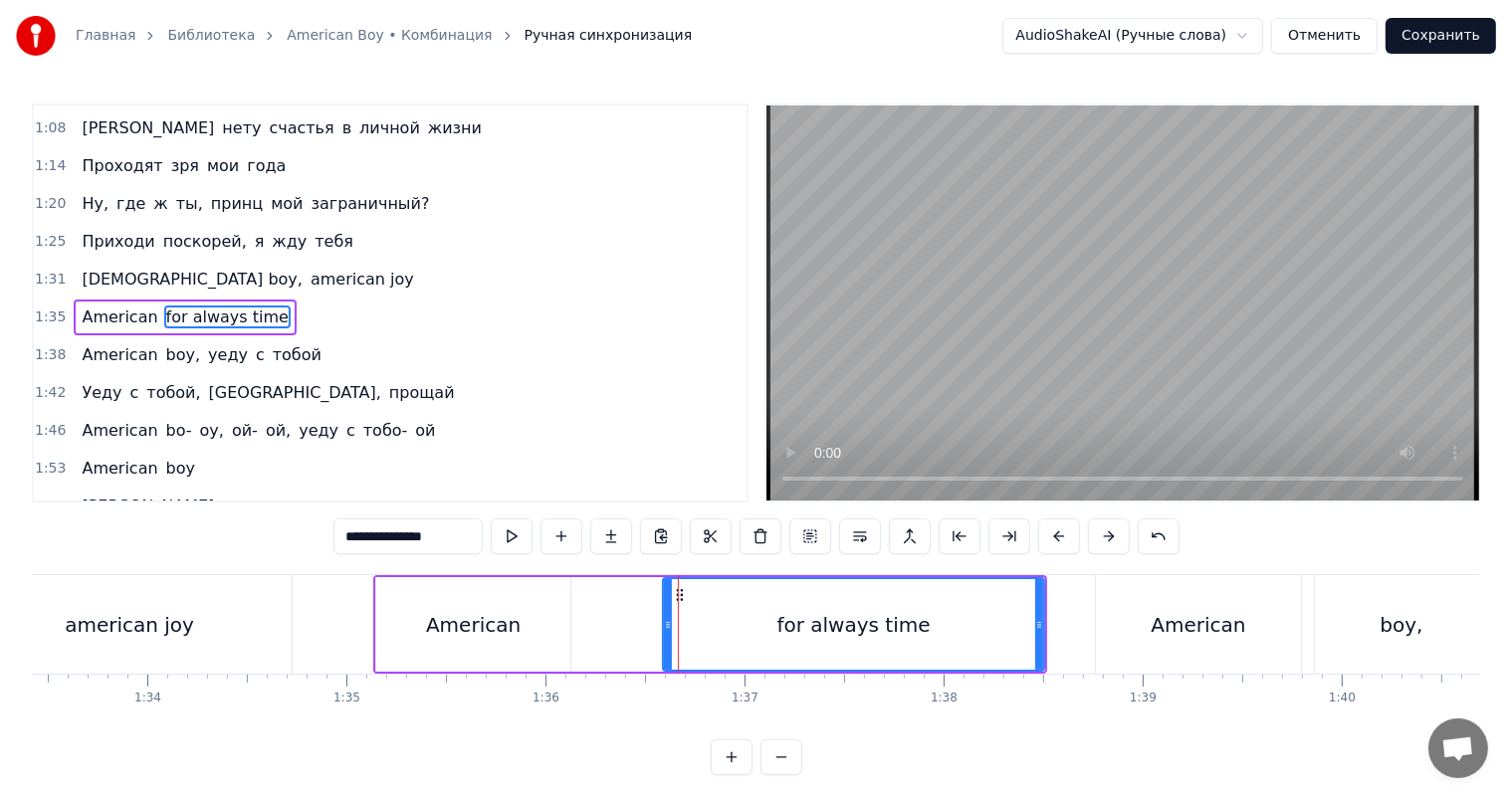
drag, startPoint x: 587, startPoint y: 625, endPoint x: 637, endPoint y: 620, distance: 50.2
click at [666, 615] on div at bounding box center [668, 624] width 8 height 91
click at [534, 630] on div "American" at bounding box center [472, 624] width 194 height 95
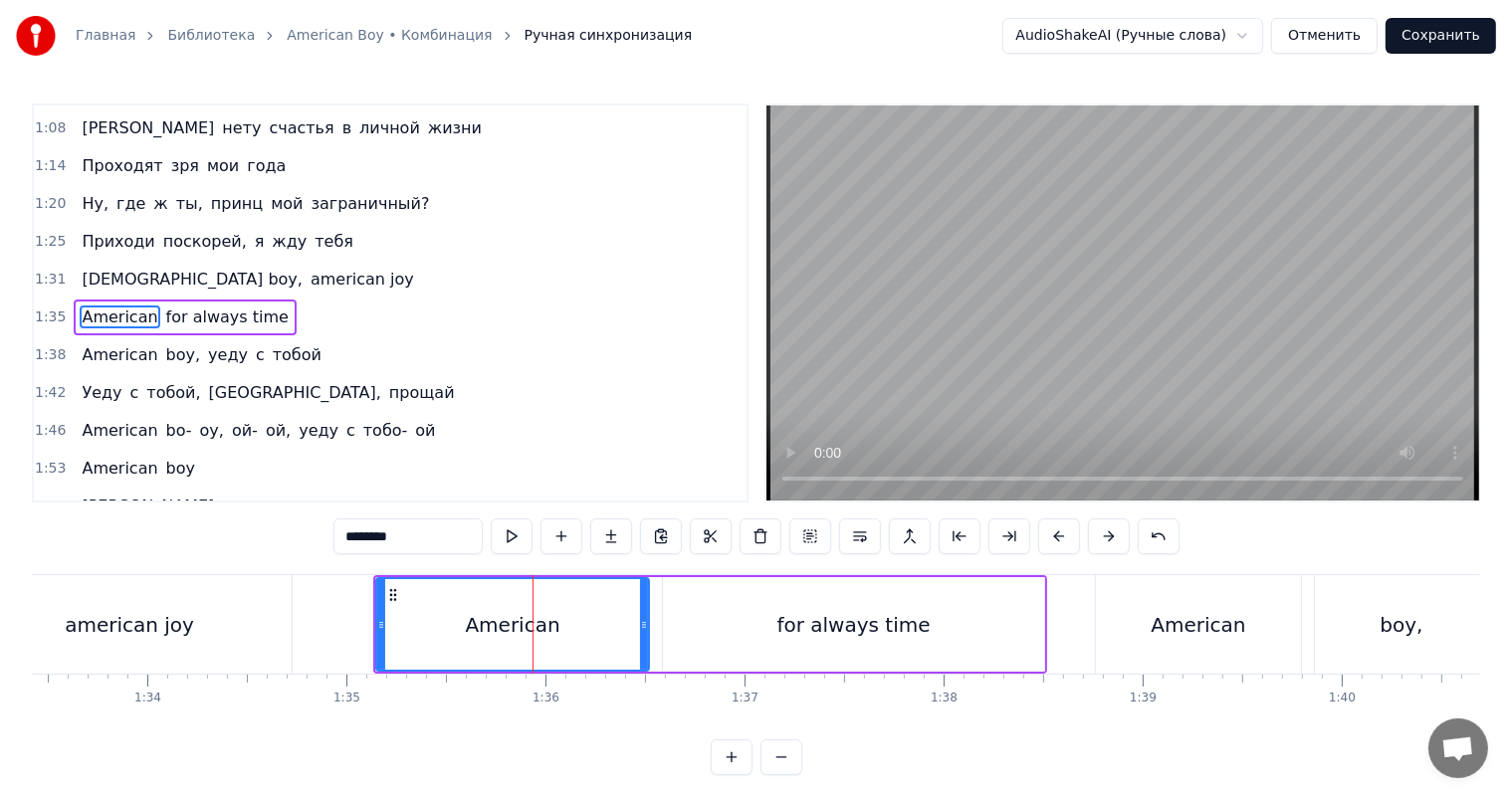
drag, startPoint x: 568, startPoint y: 617, endPoint x: 653, endPoint y: 609, distance: 85.4
click at [648, 609] on div at bounding box center [644, 624] width 8 height 91
click at [549, 625] on div "American" at bounding box center [515, 625] width 95 height 30
click at [452, 541] on input "********" at bounding box center [409, 536] width 150 height 36
click at [436, 537] on input "********" at bounding box center [409, 536] width 150 height 36
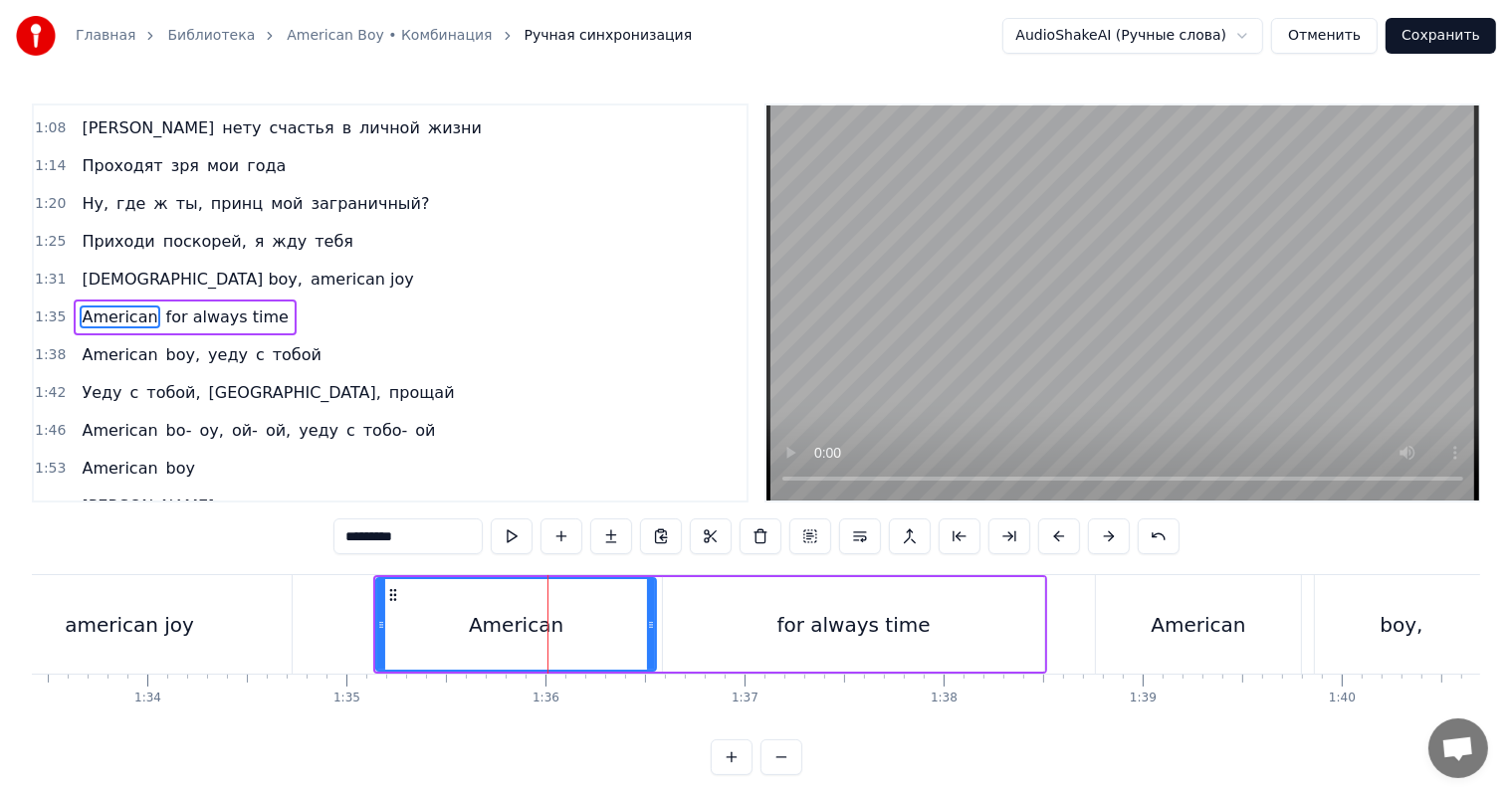
paste input "****"
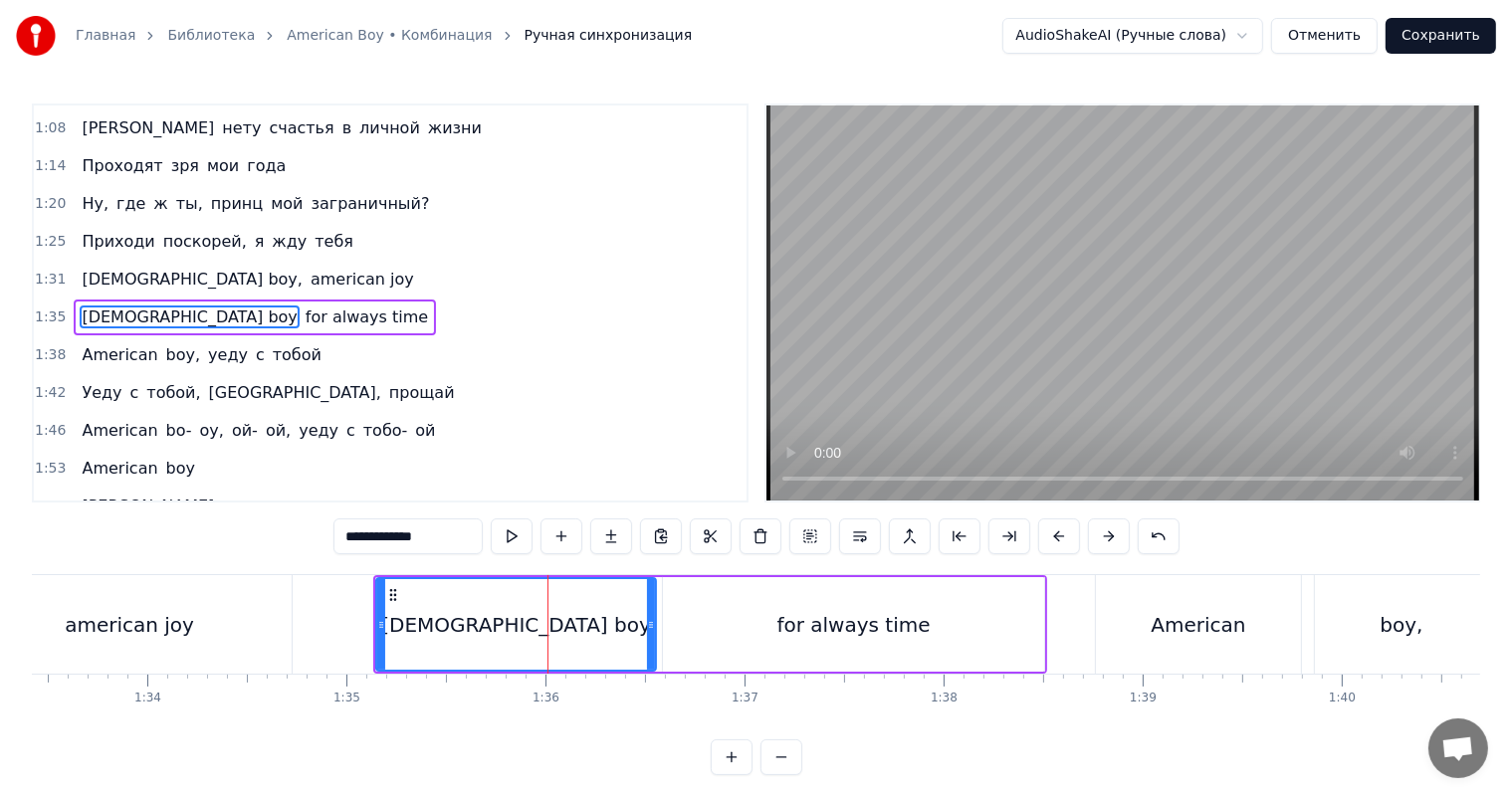
type input "**********"
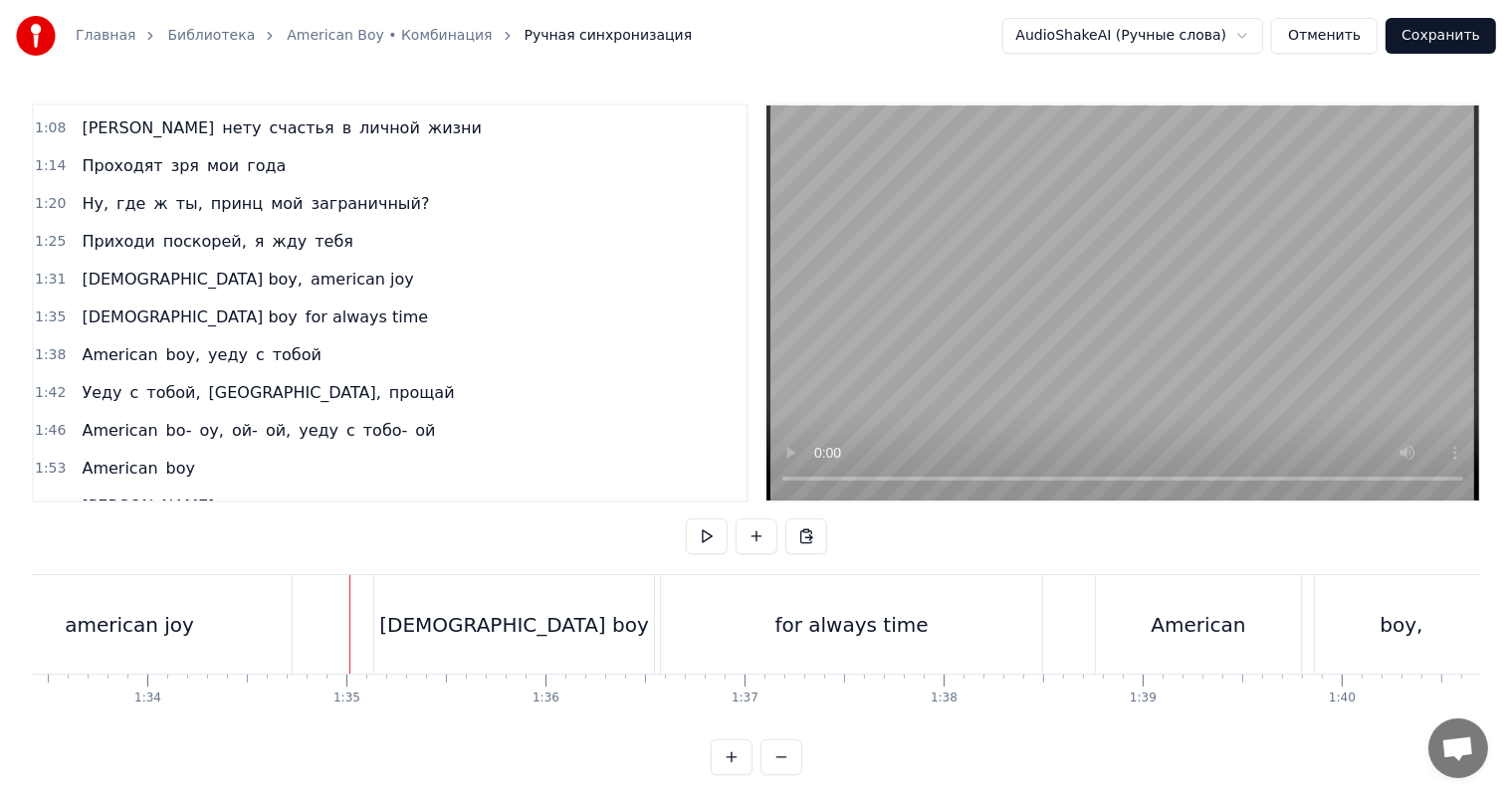
click at [1199, 322] on video at bounding box center [1122, 303] width 713 height 395
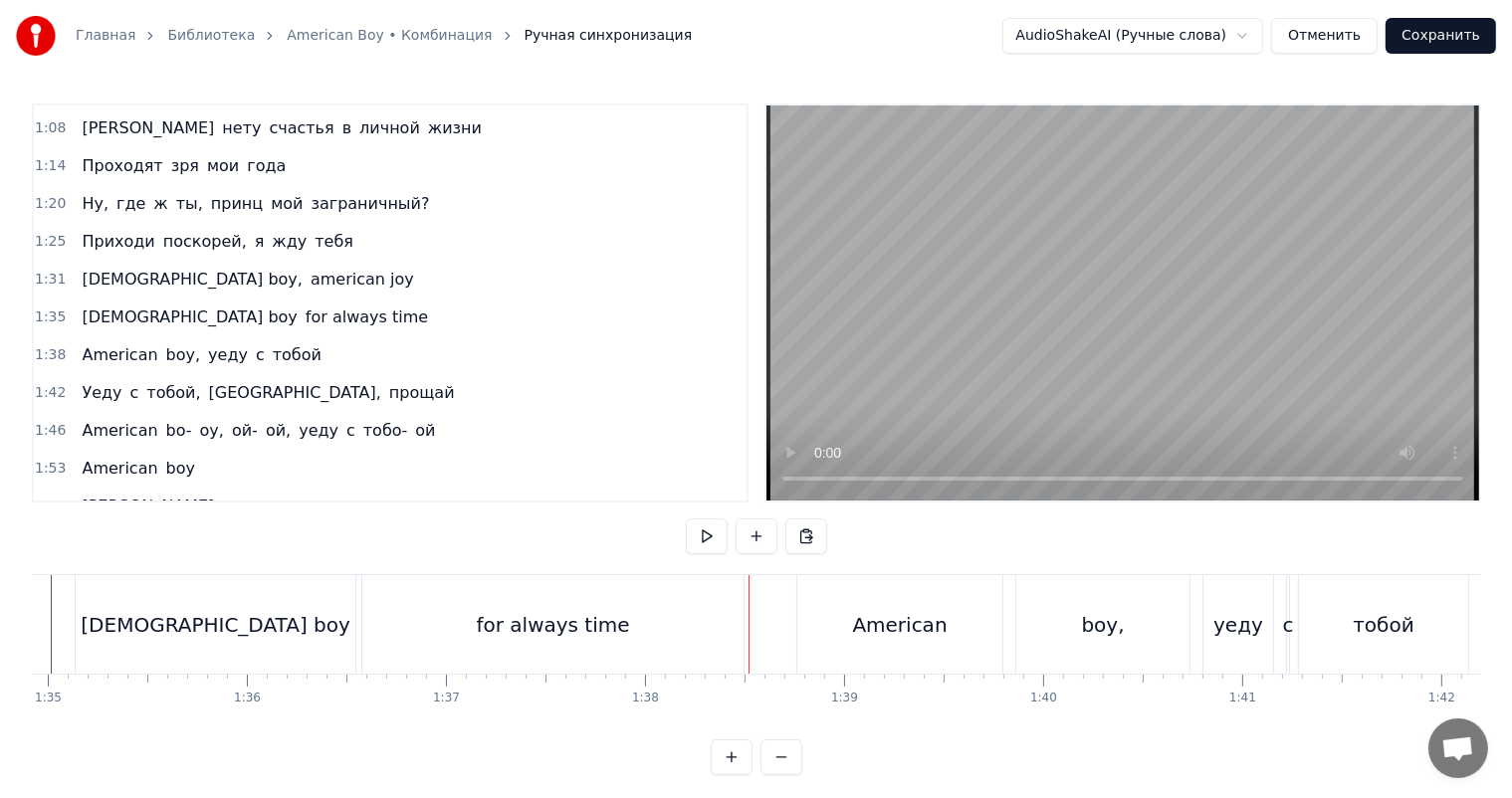
scroll to position [0, 18995]
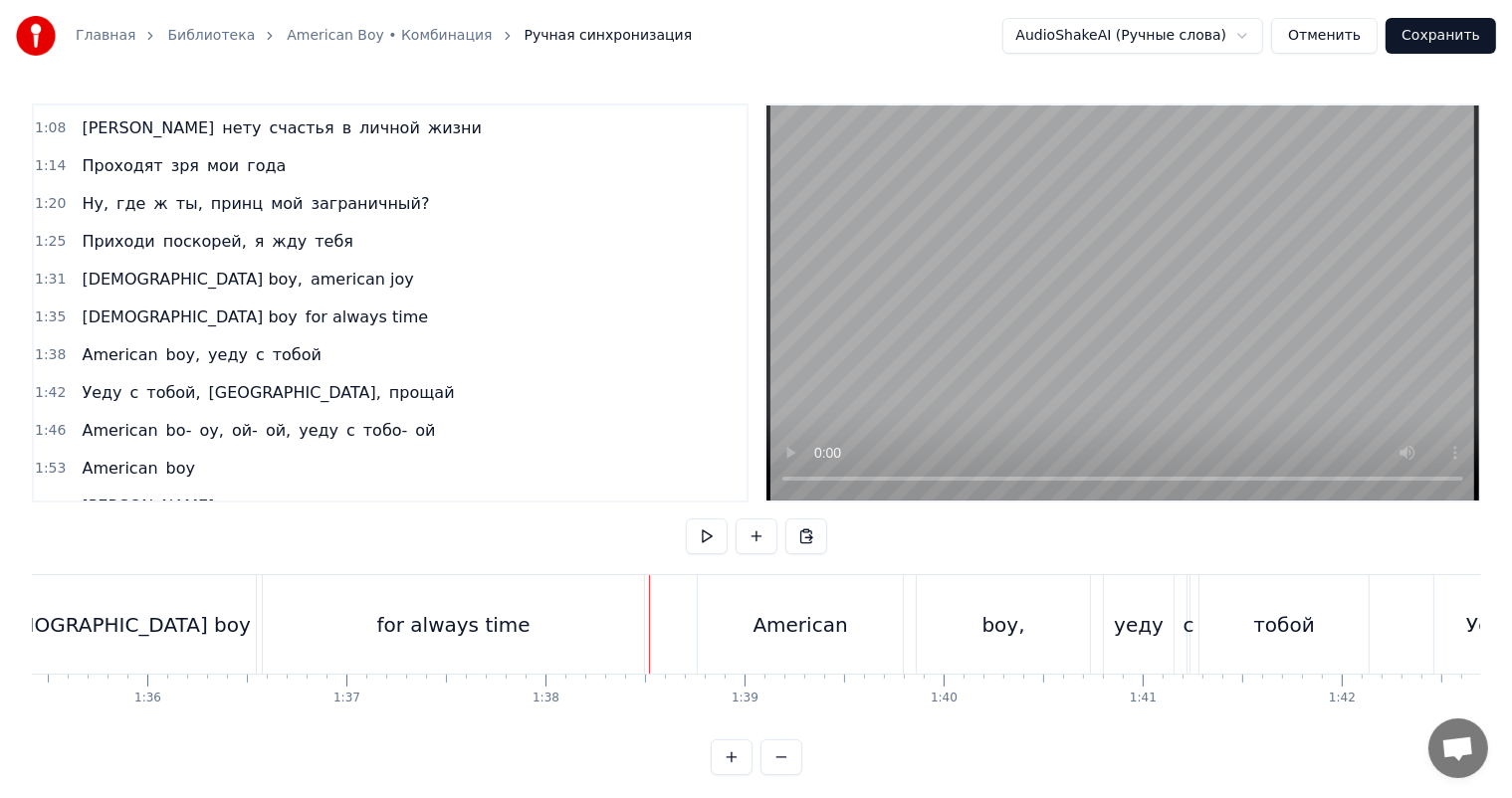
click at [967, 617] on div "boy," at bounding box center [1004, 624] width 173 height 99
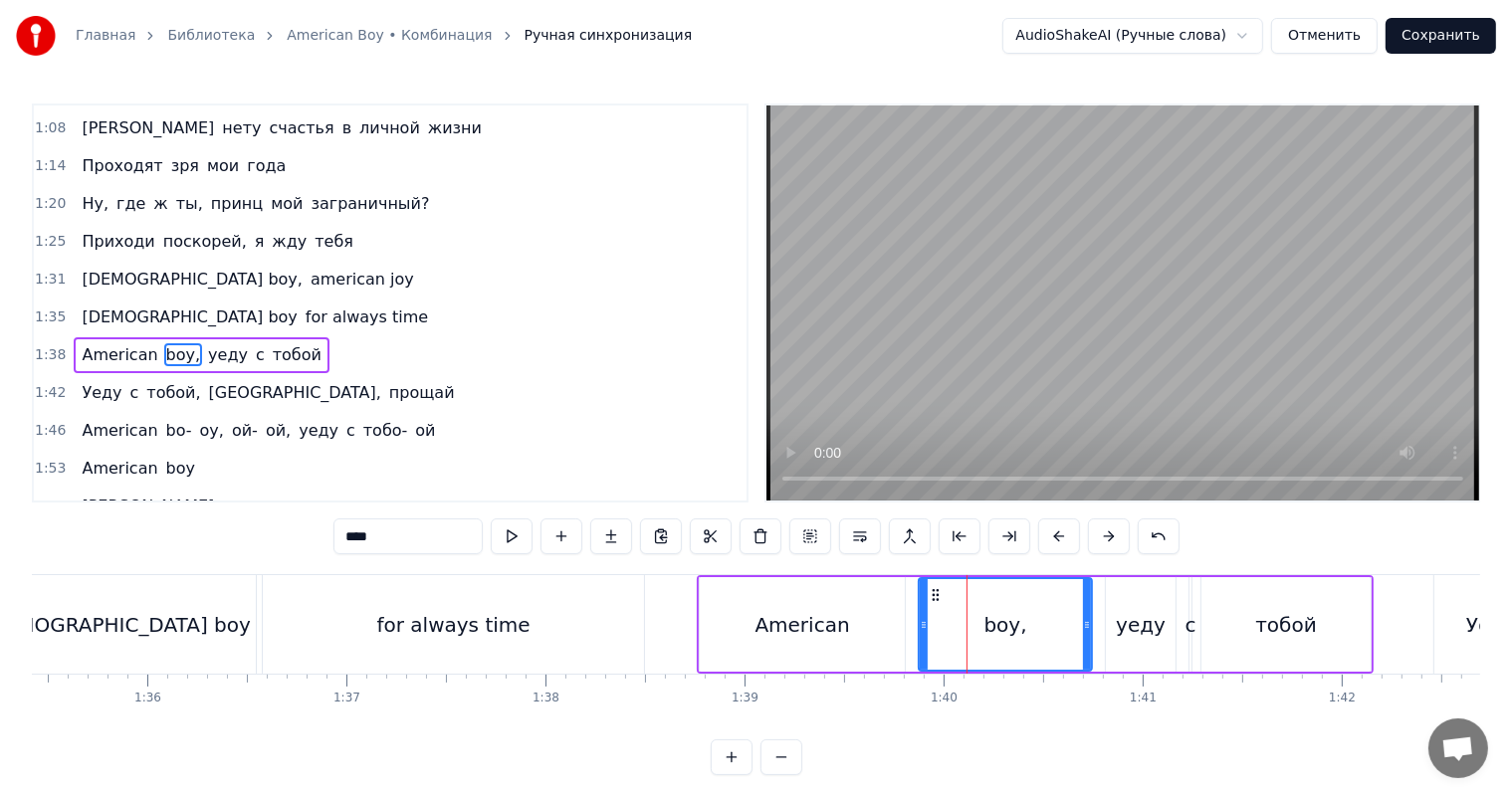
scroll to position [259, 0]
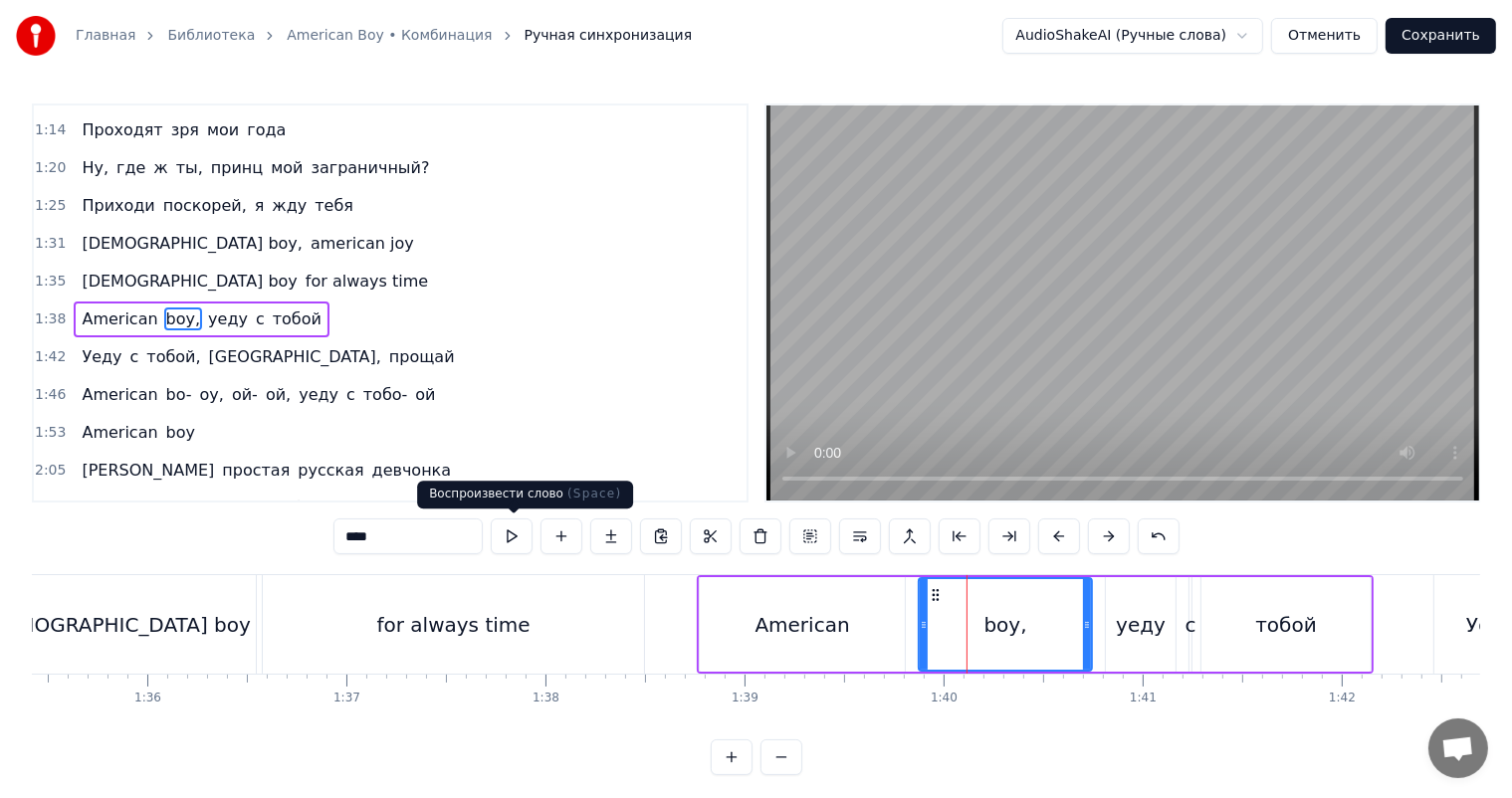
click at [426, 535] on input "****" at bounding box center [409, 536] width 150 height 36
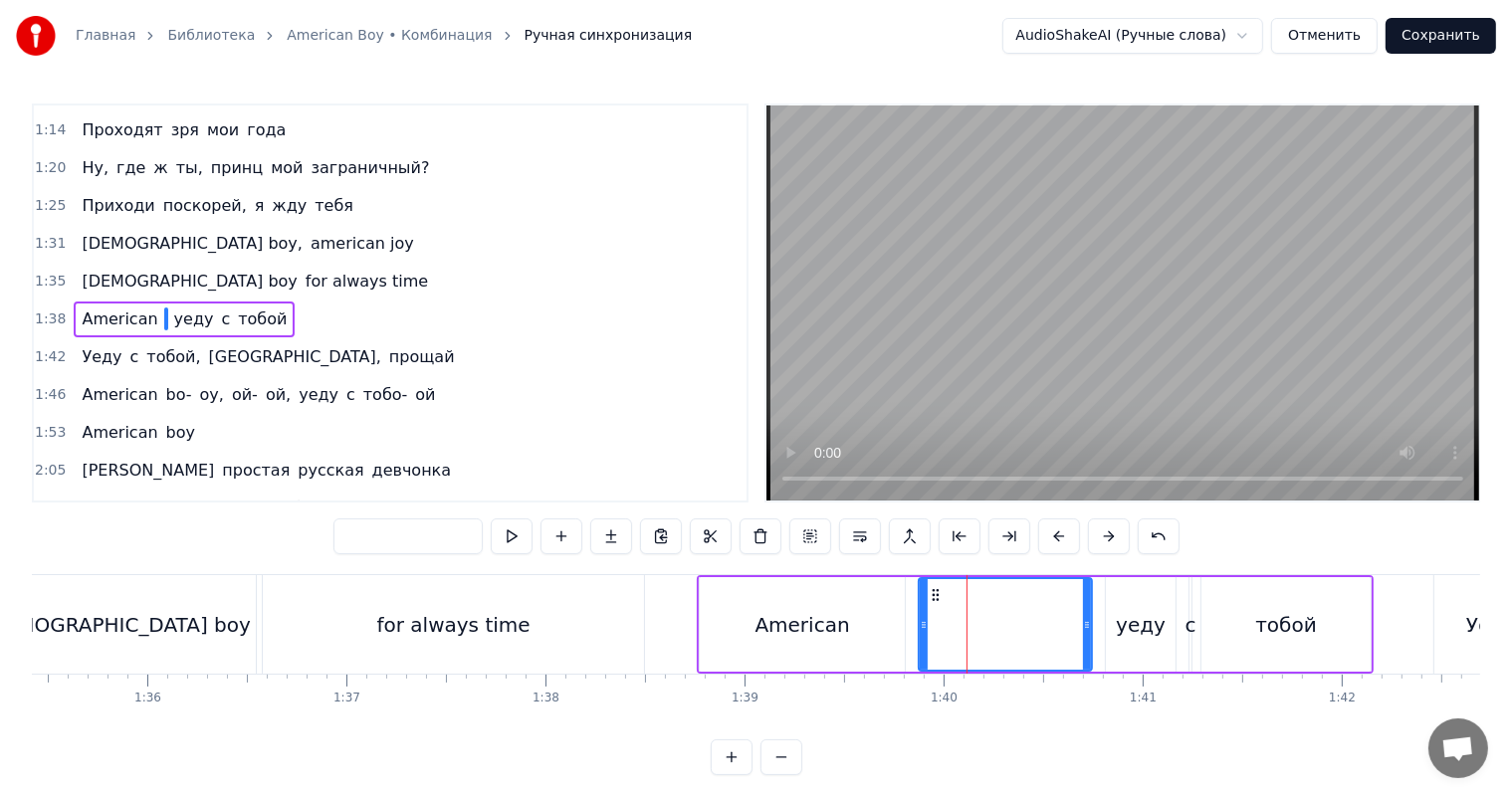
click at [832, 611] on div "American" at bounding box center [802, 625] width 95 height 30
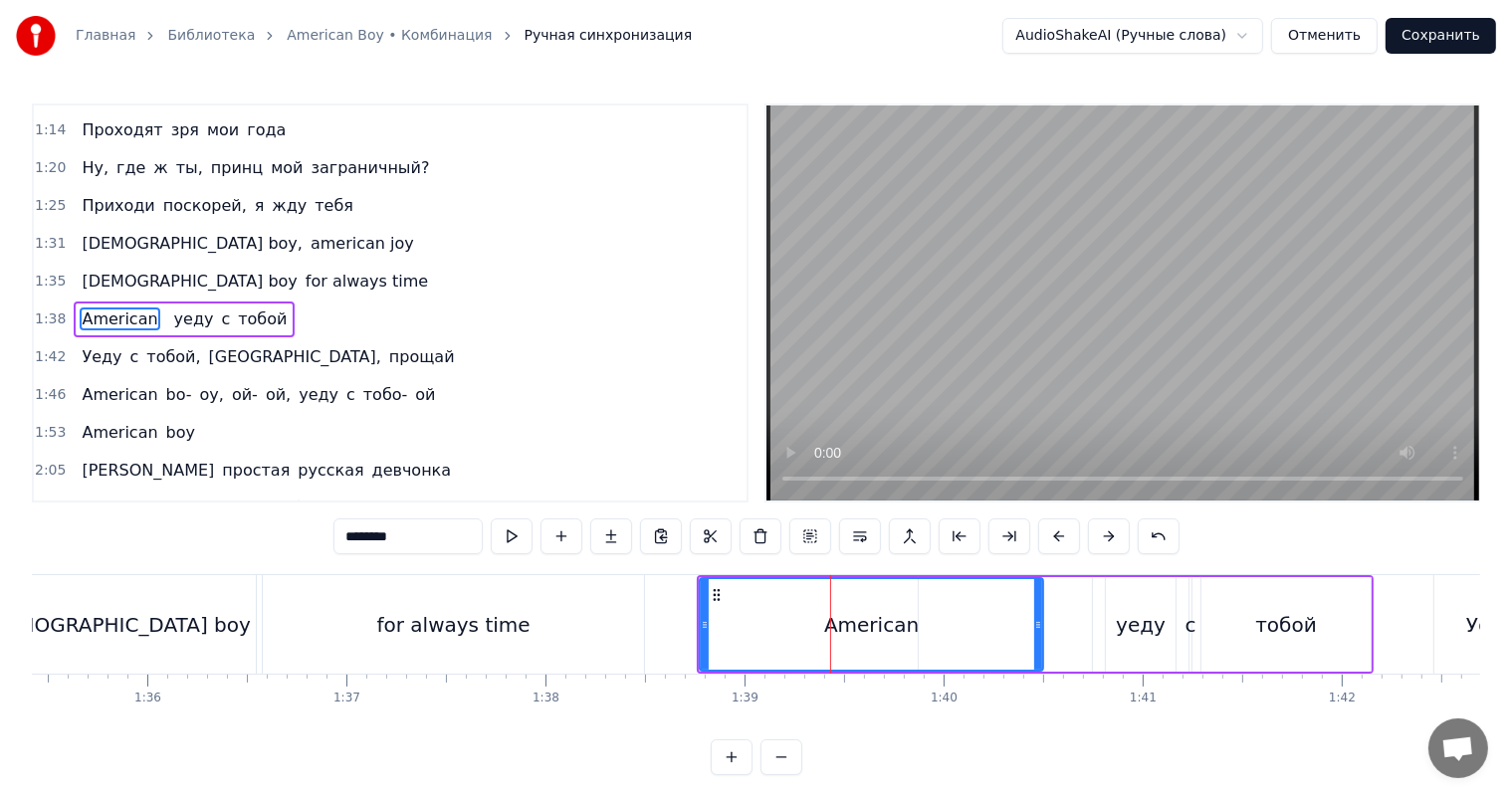
drag, startPoint x: 896, startPoint y: 634, endPoint x: 1035, endPoint y: 633, distance: 139.0
click at [1035, 633] on div at bounding box center [1039, 624] width 8 height 91
click at [436, 523] on input "********" at bounding box center [409, 536] width 150 height 36
paste input "*****"
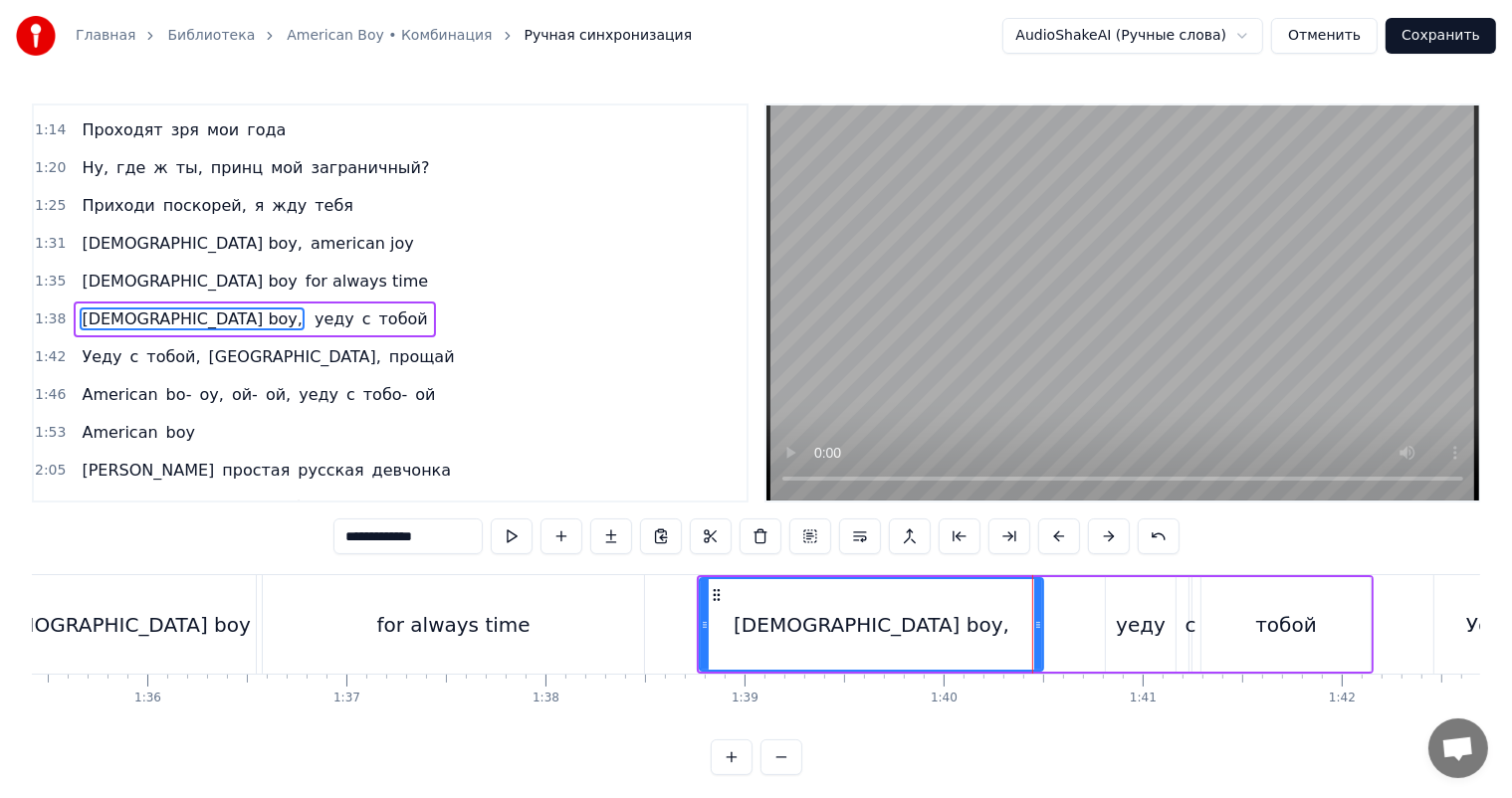
type input "**********"
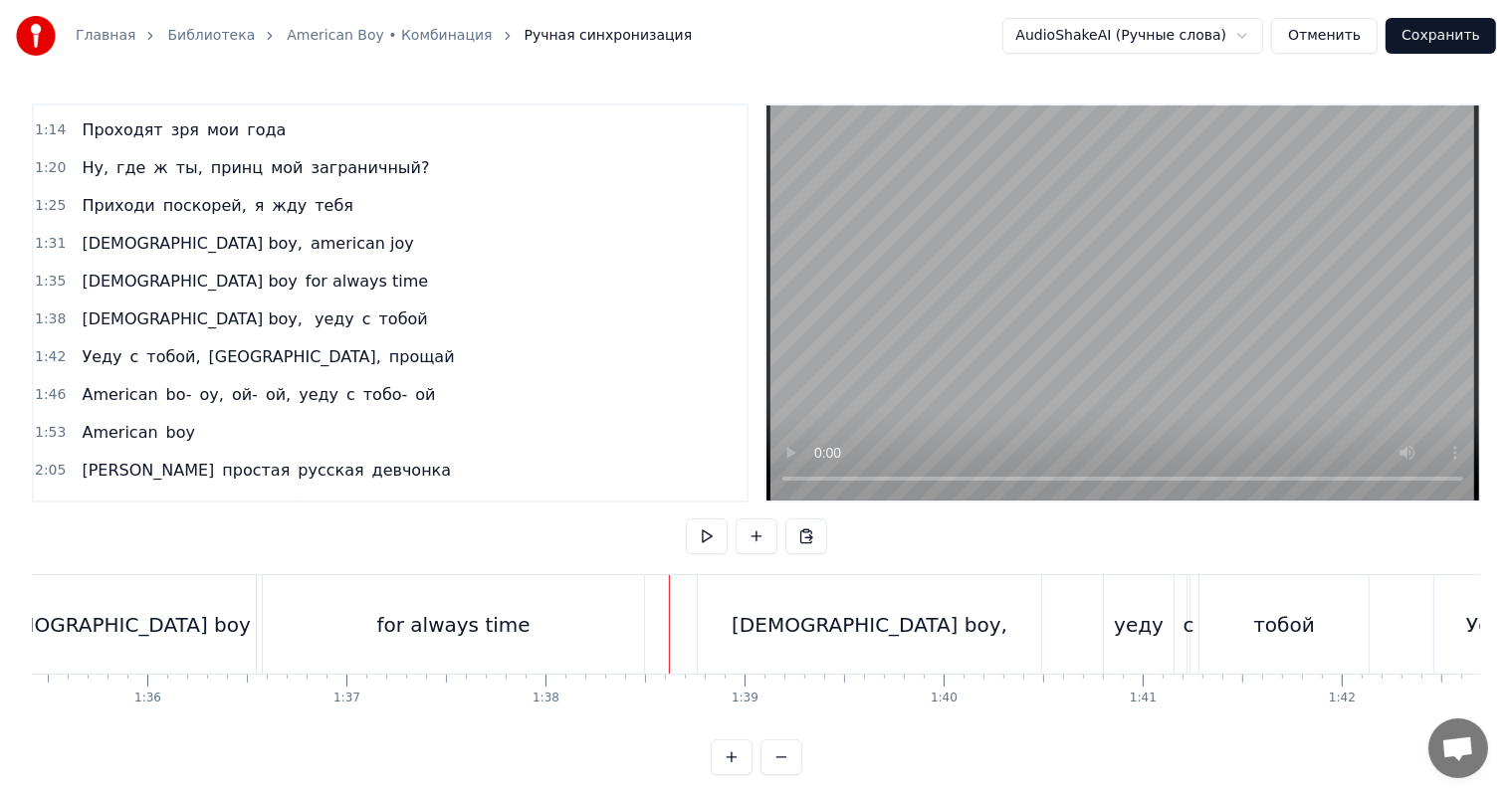
click at [839, 618] on div "[DEMOGRAPHIC_DATA] boy," at bounding box center [869, 625] width 276 height 30
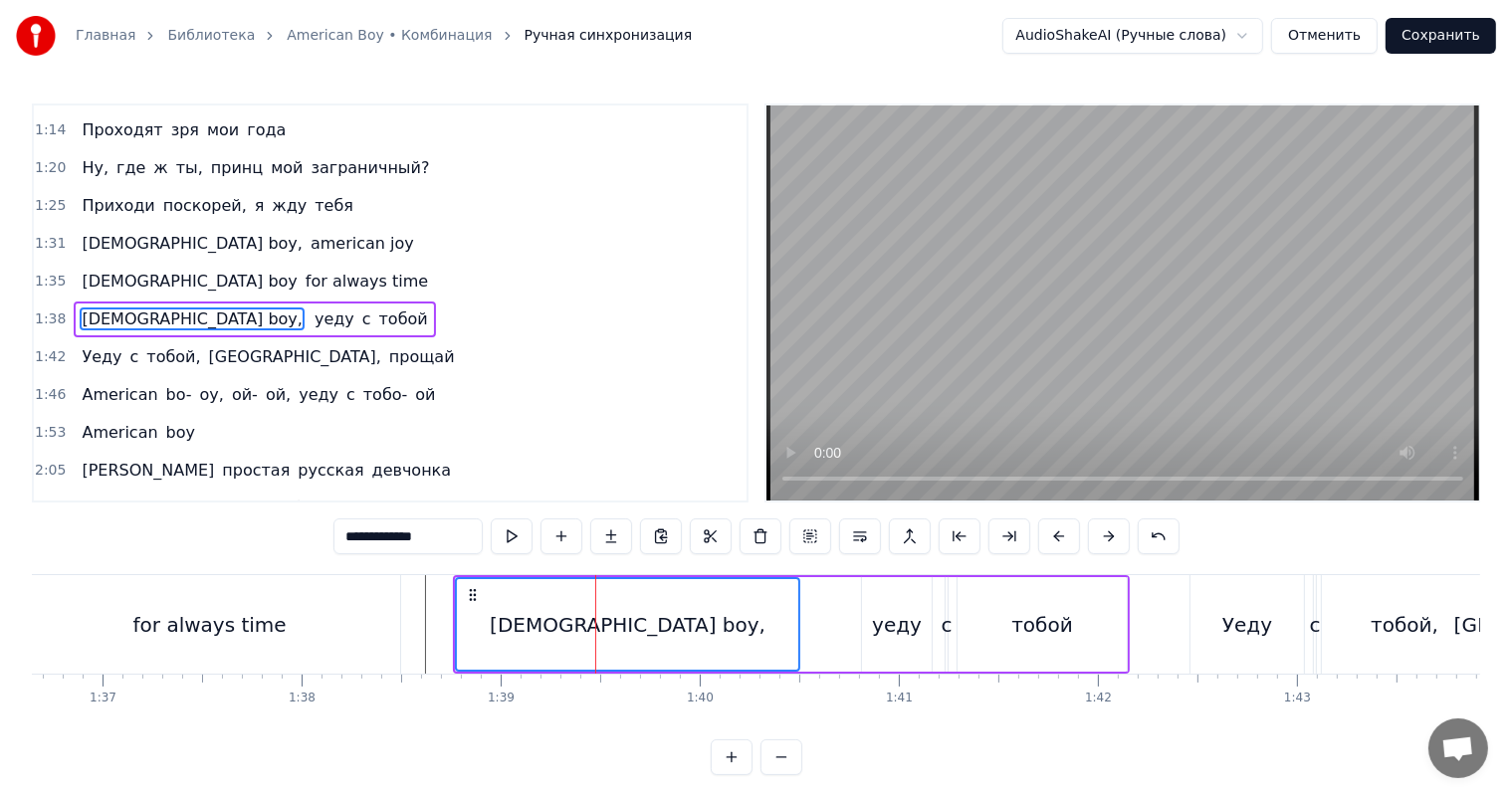
scroll to position [0, 19294]
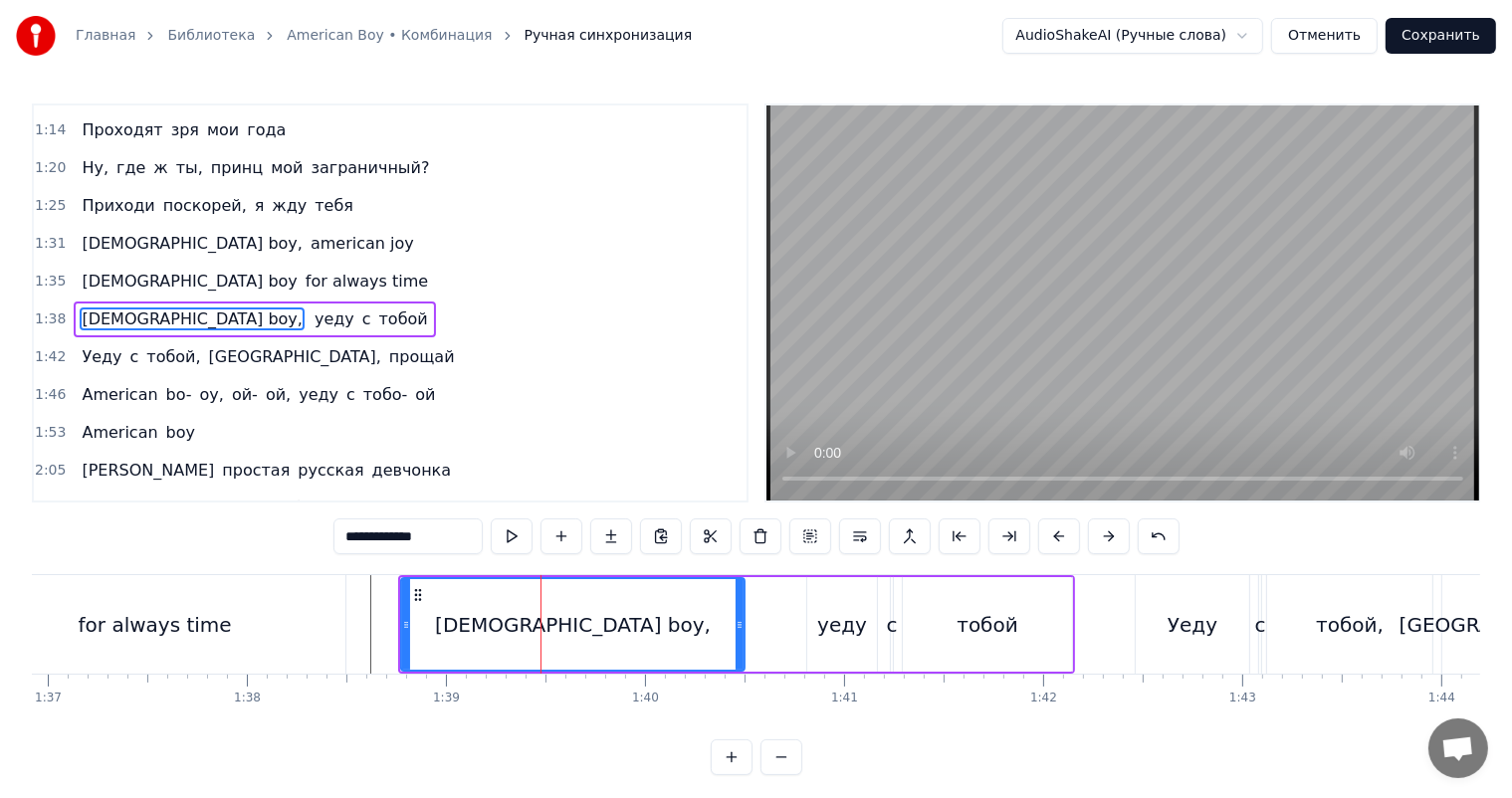
click at [859, 638] on div "уеду" at bounding box center [842, 625] width 50 height 30
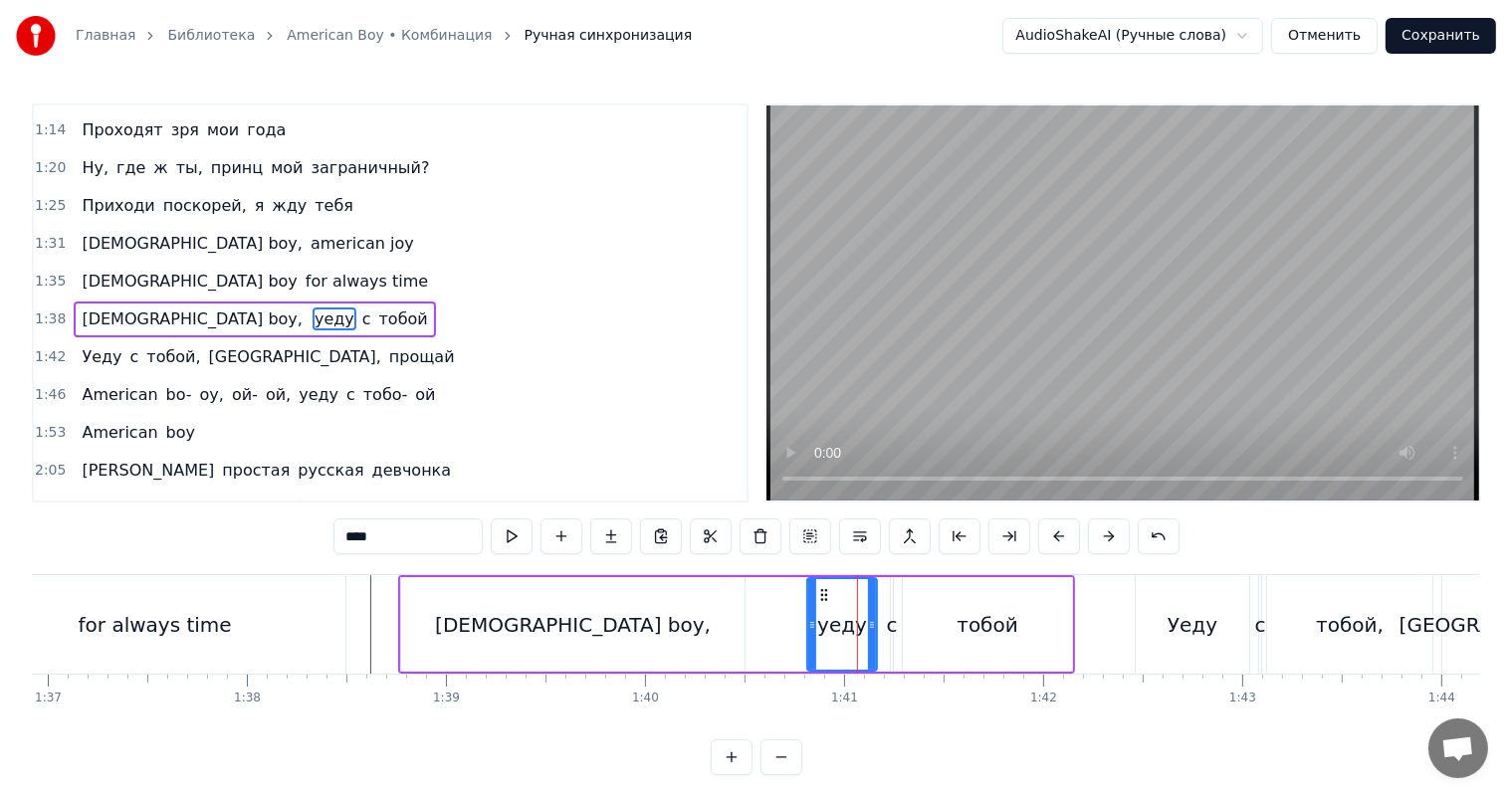
click at [973, 628] on div "тобой" at bounding box center [987, 625] width 61 height 30
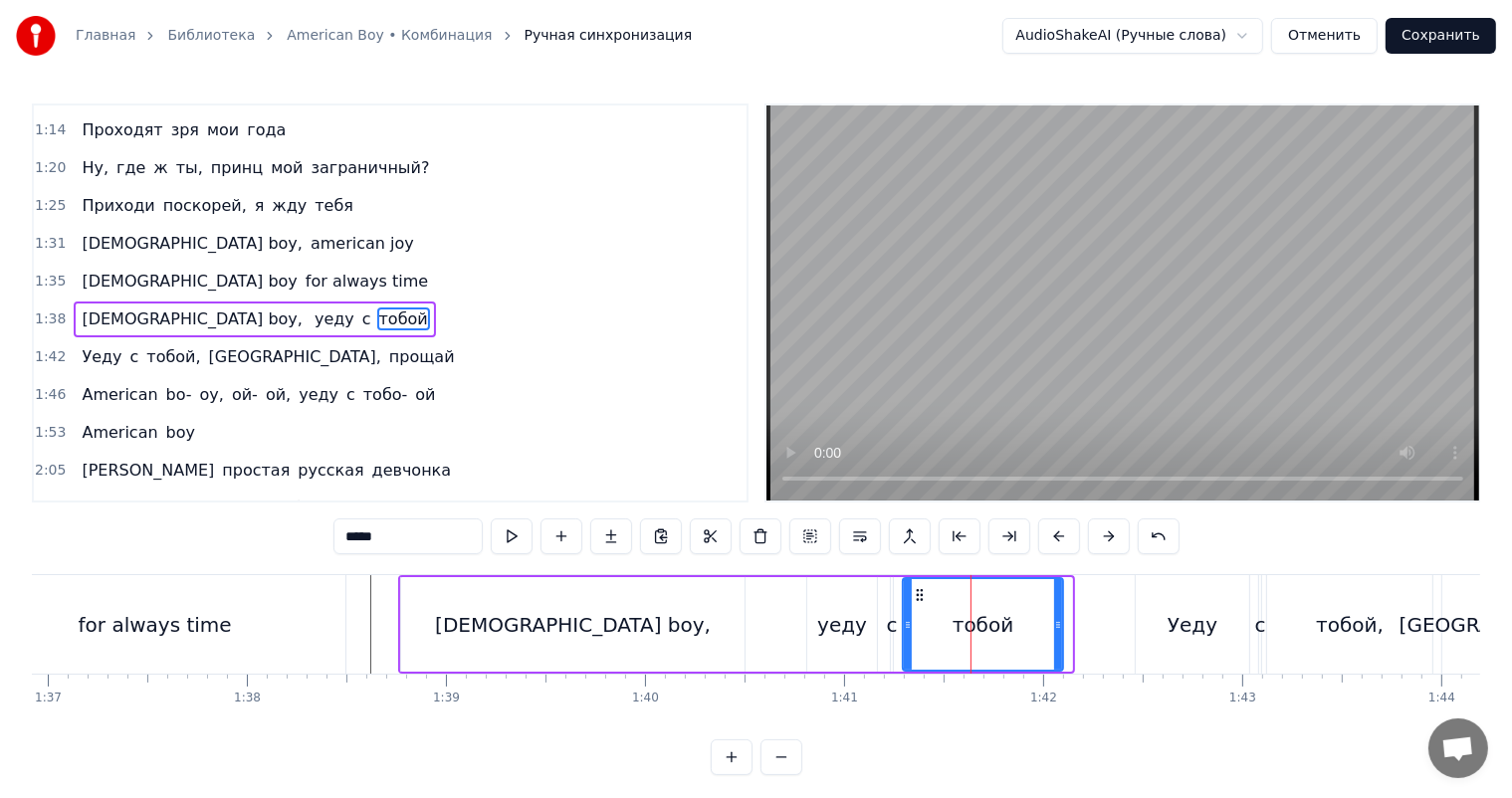
drag, startPoint x: 1070, startPoint y: 627, endPoint x: 1061, endPoint y: 632, distance: 10.3
click at [1061, 632] on div at bounding box center [1058, 624] width 8 height 91
click at [1143, 628] on div "Уеду" at bounding box center [1192, 624] width 114 height 99
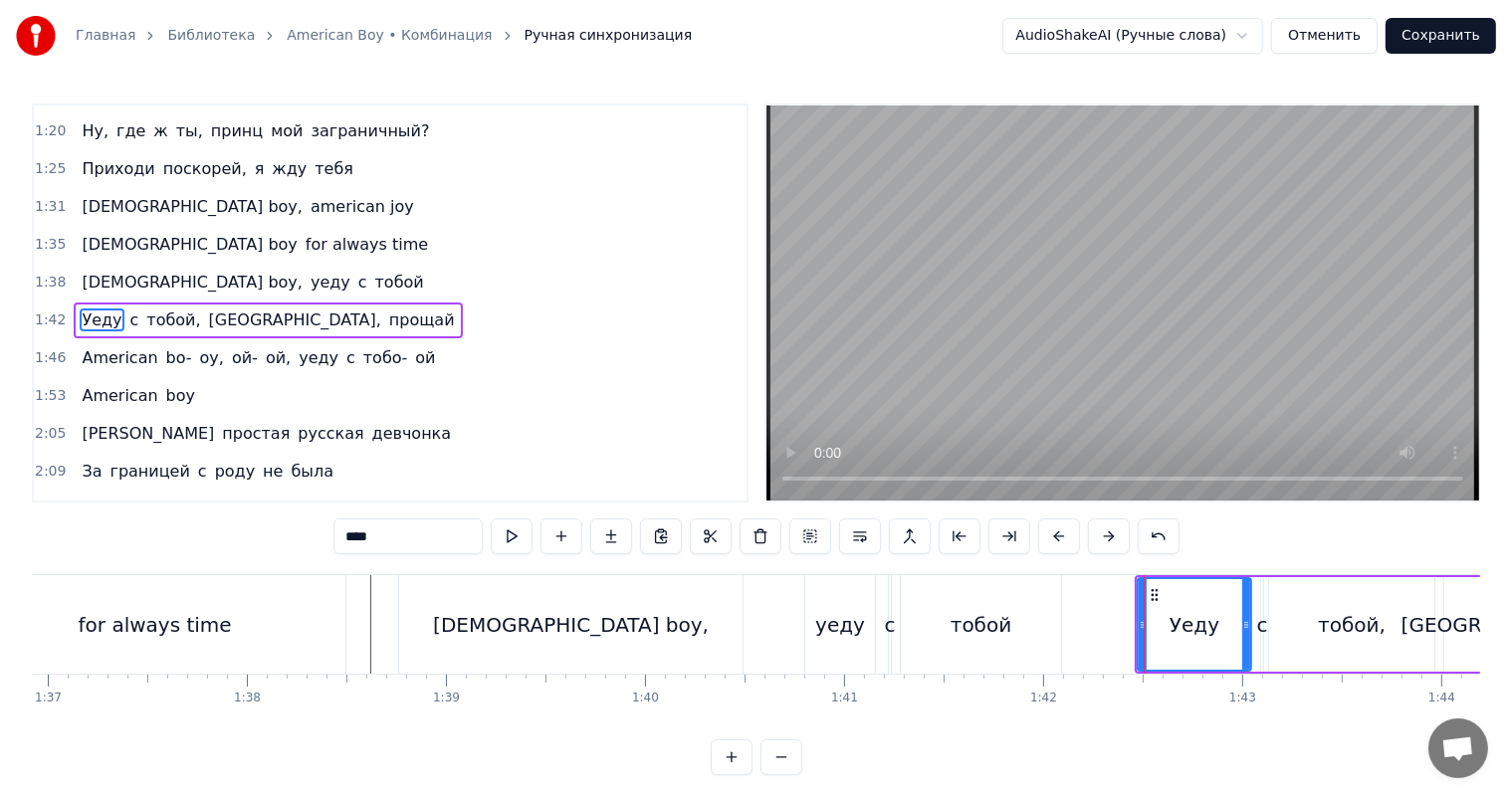
click at [1138, 625] on icon at bounding box center [1142, 625] width 8 height 16
click at [251, 613] on div "for always time" at bounding box center [154, 624] width 381 height 99
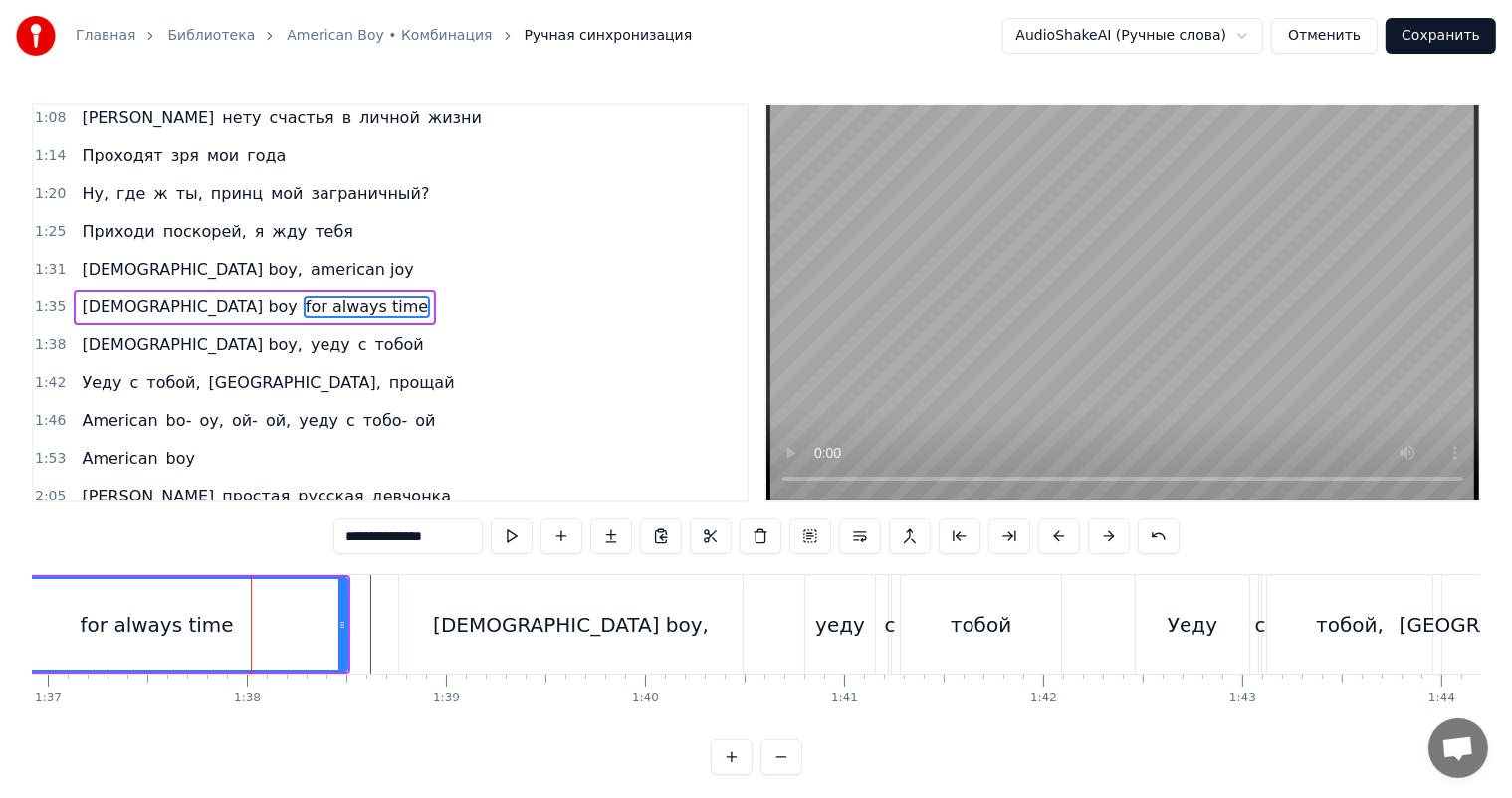
scroll to position [223, 0]
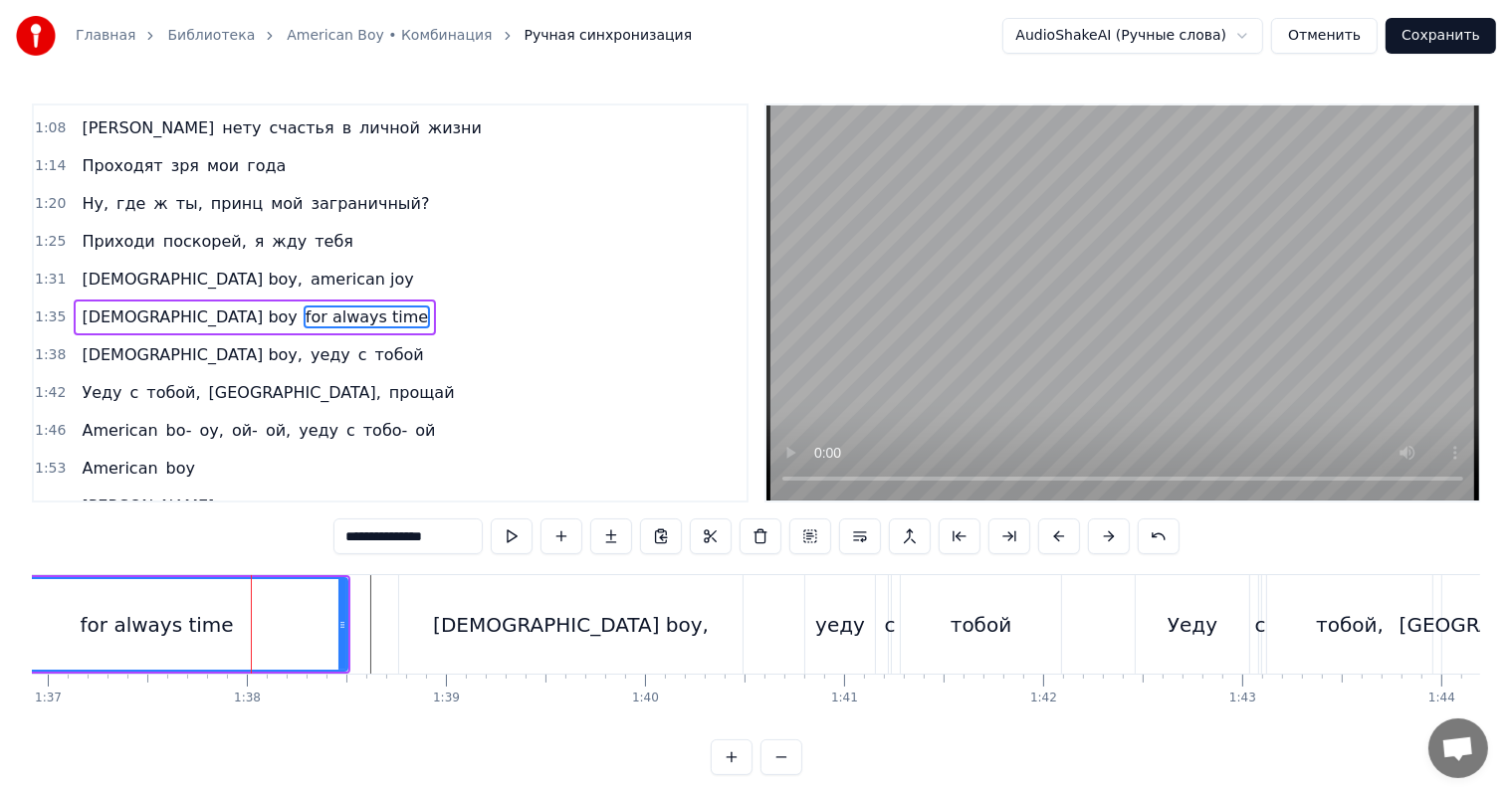
click at [343, 622] on icon at bounding box center [343, 625] width 8 height 16
click at [420, 621] on div "[DEMOGRAPHIC_DATA] boy," at bounding box center [570, 624] width 344 height 99
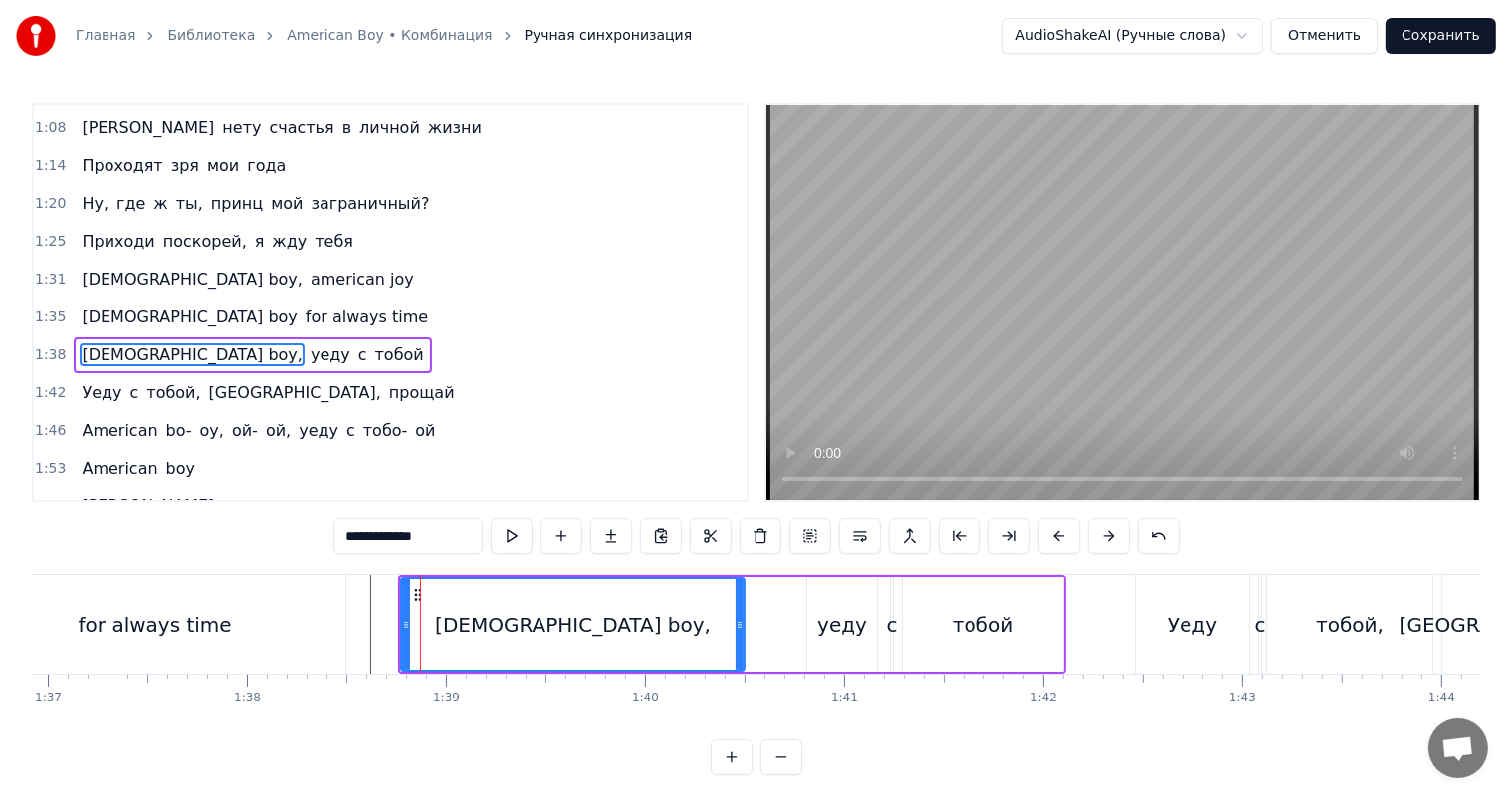
scroll to position [259, 0]
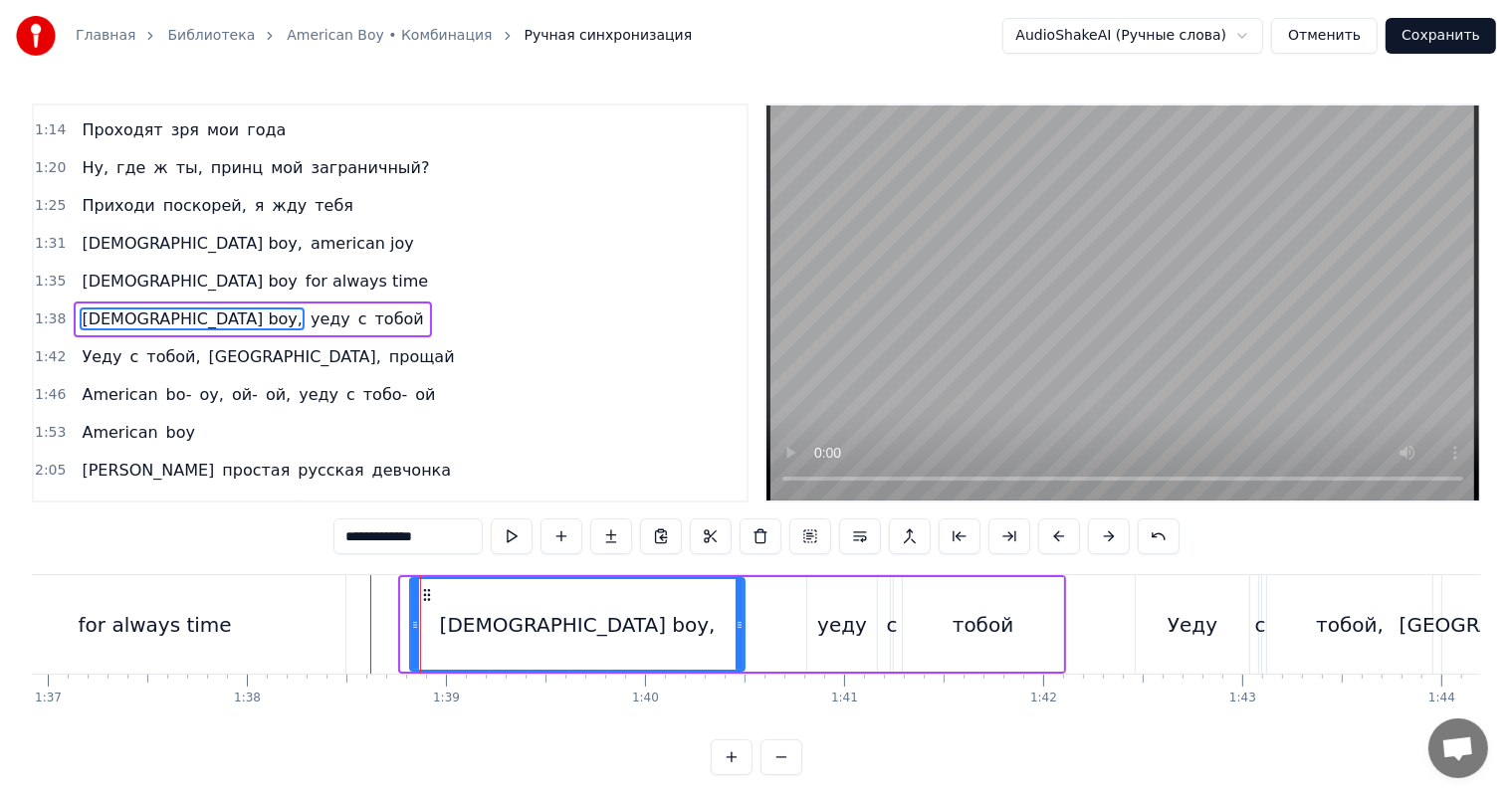
drag, startPoint x: 403, startPoint y: 625, endPoint x: 413, endPoint y: 622, distance: 10.4
click at [413, 622] on icon at bounding box center [415, 625] width 8 height 16
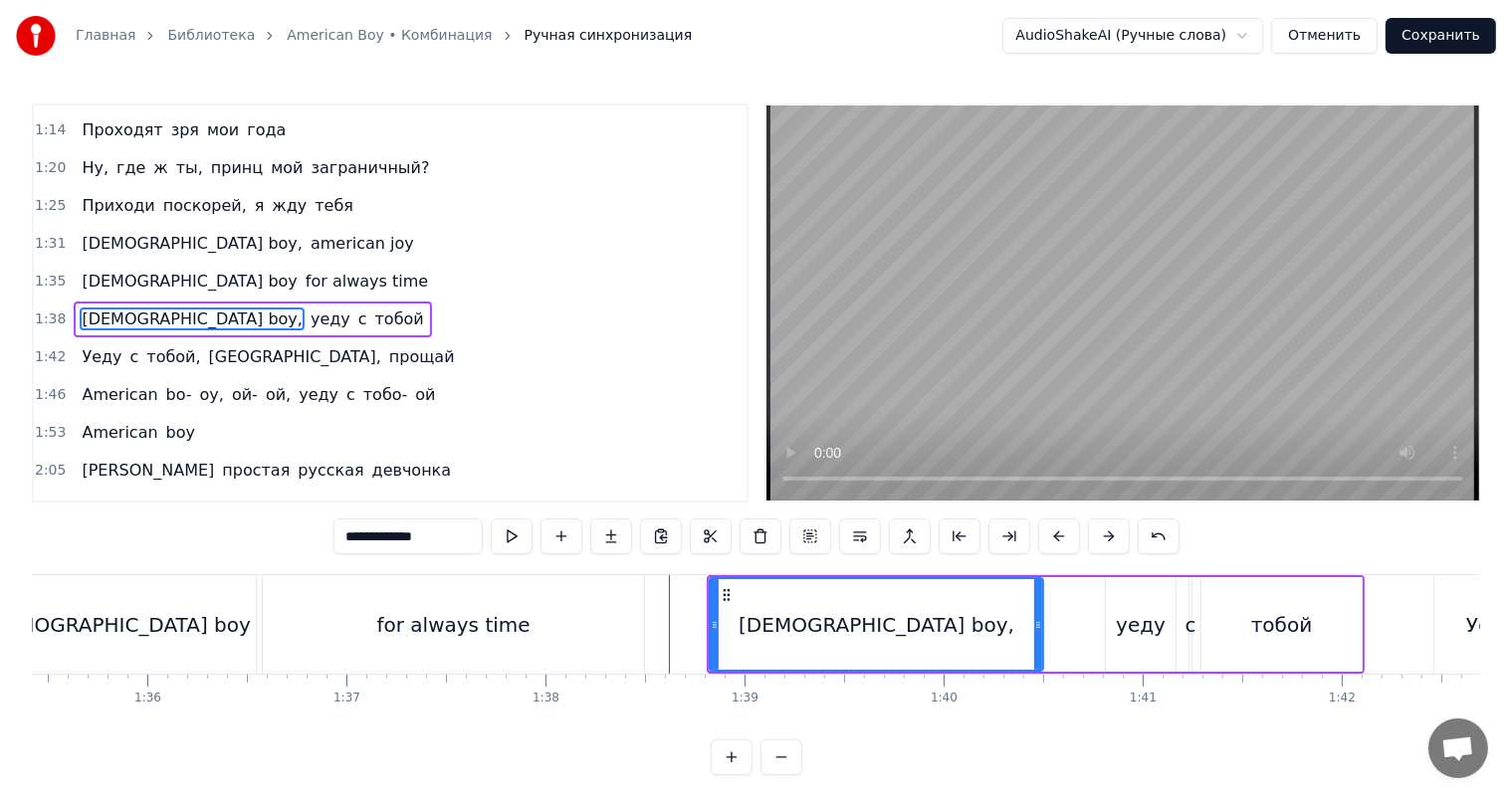
click at [597, 629] on div "for always time" at bounding box center [454, 624] width 381 height 99
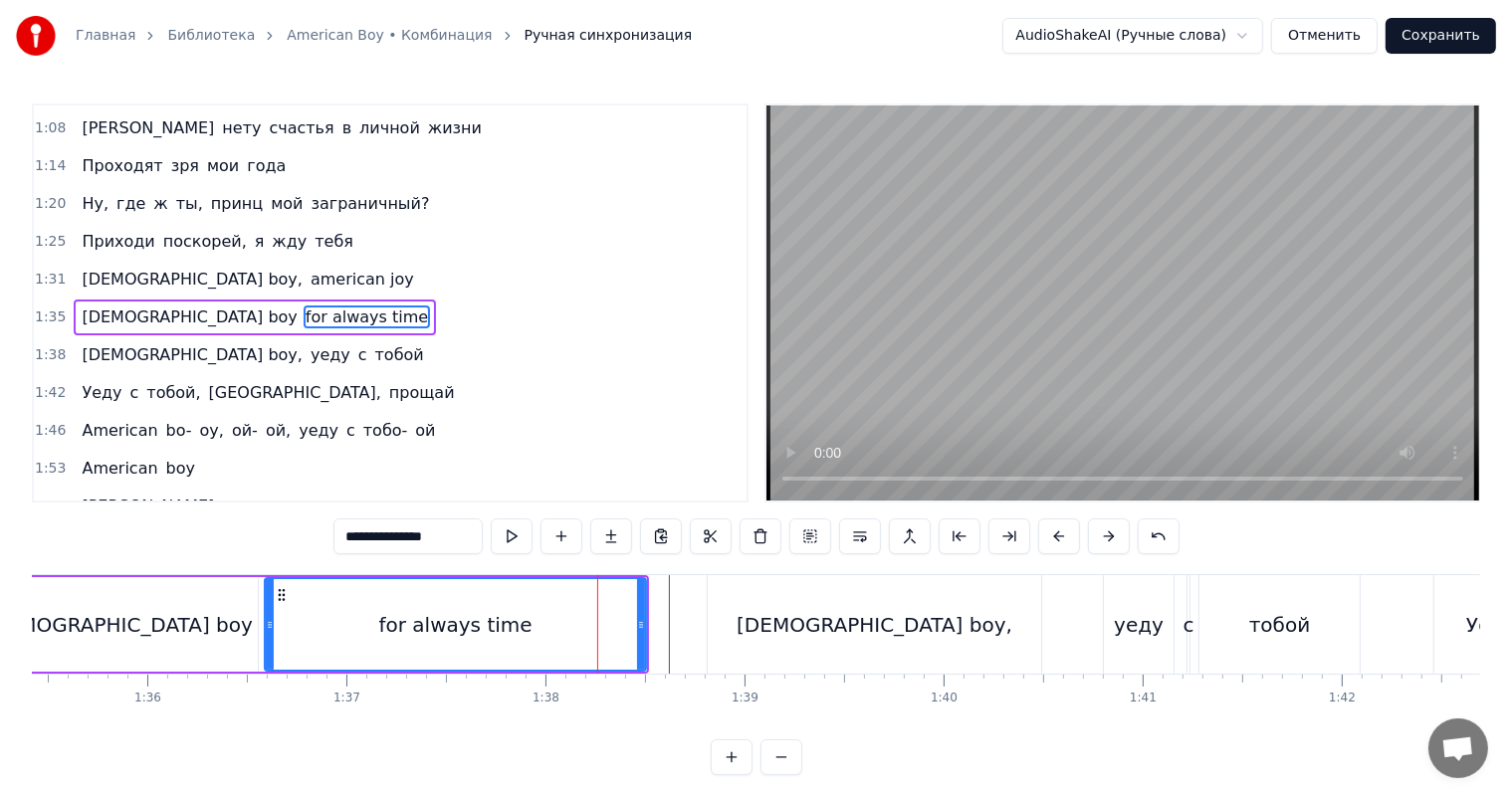
scroll to position [223, 0]
click at [865, 537] on button at bounding box center [860, 536] width 42 height 36
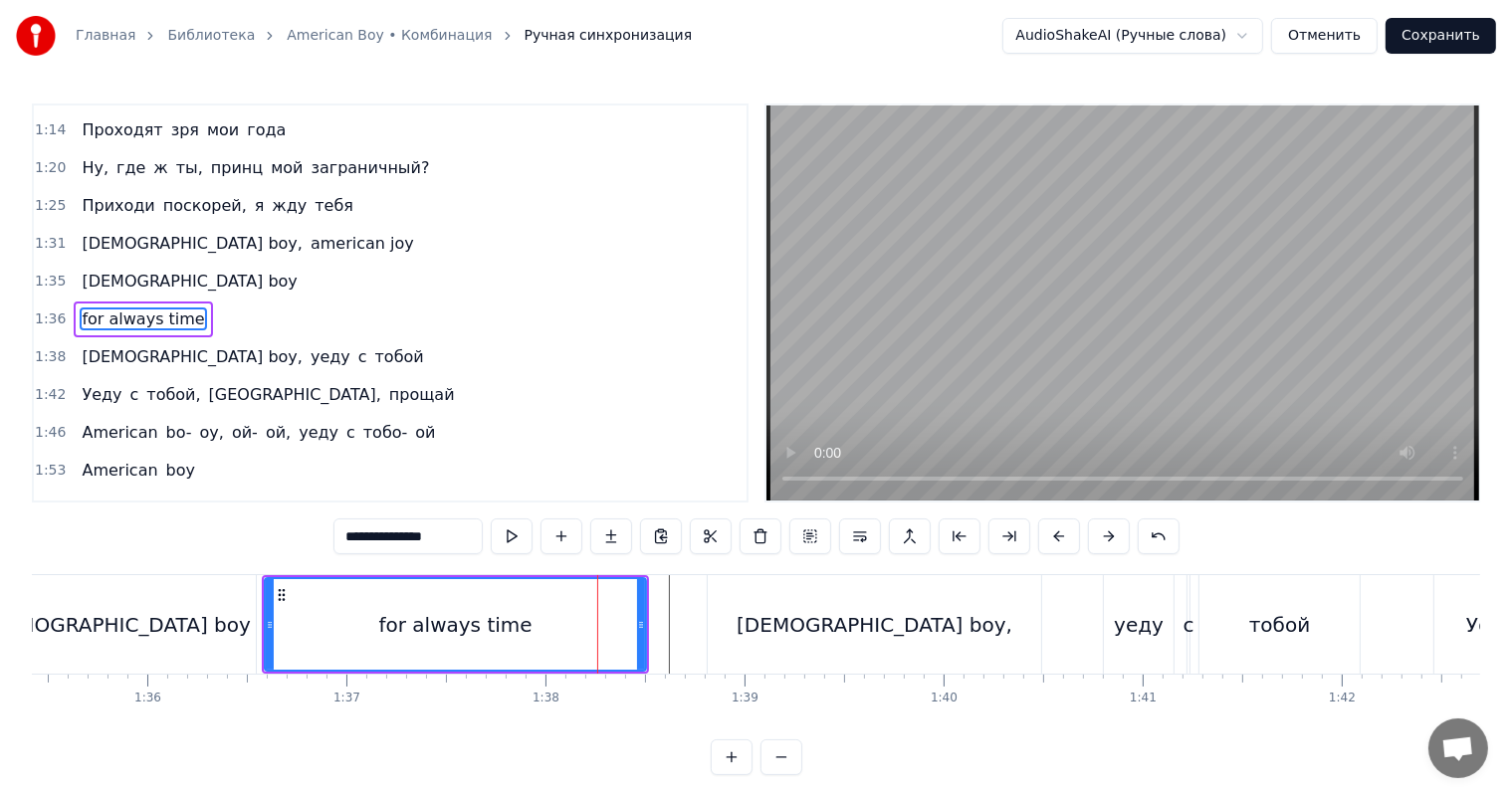
drag, startPoint x: 411, startPoint y: 657, endPoint x: 428, endPoint y: 648, distance: 19.2
click at [411, 656] on div "for always time" at bounding box center [455, 624] width 379 height 91
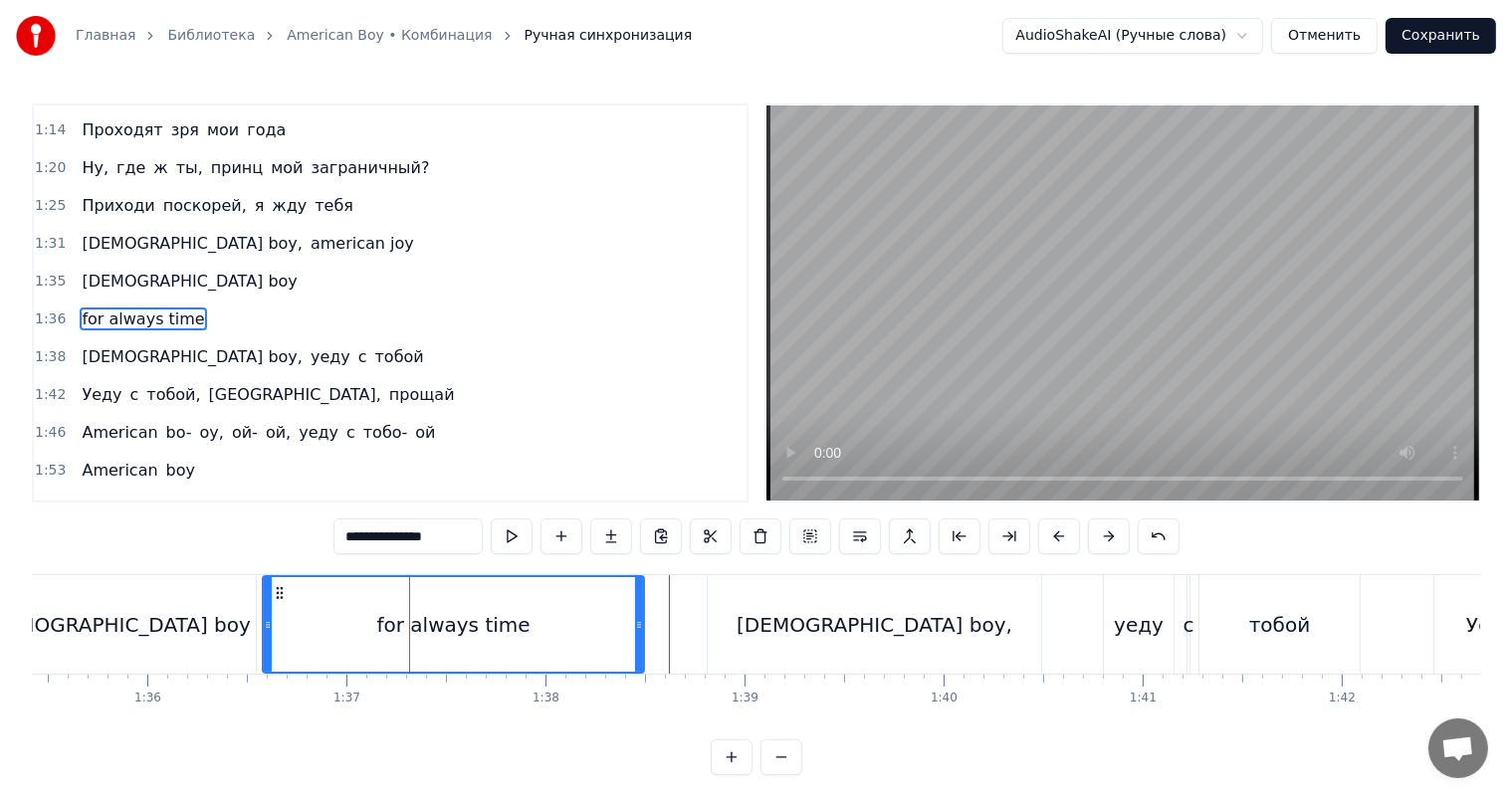
click at [627, 618] on div "for always time" at bounding box center [454, 624] width 379 height 95
click at [766, 614] on div "[DEMOGRAPHIC_DATA] boy," at bounding box center [874, 624] width 334 height 99
type input "**********"
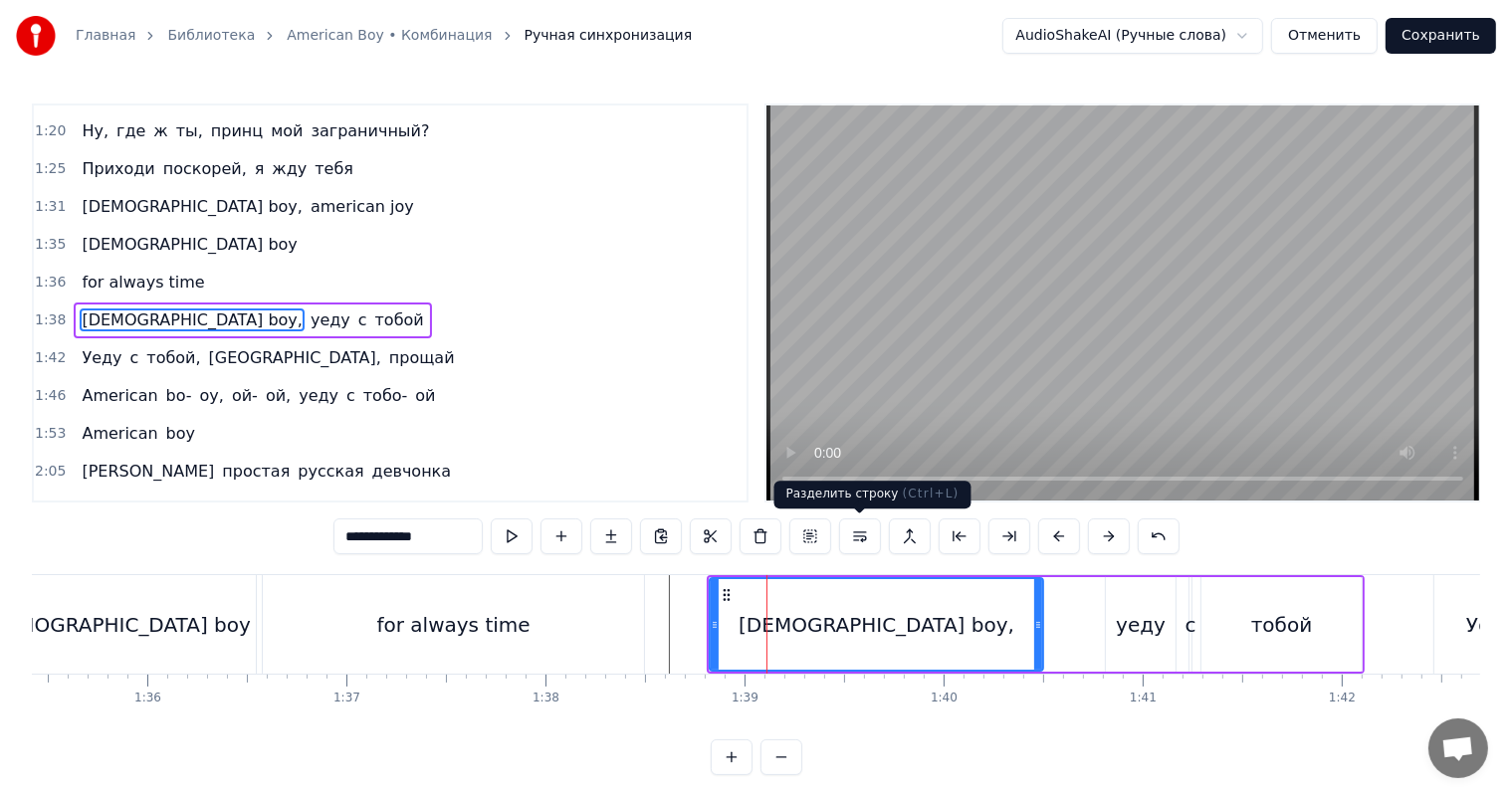
click at [862, 534] on button at bounding box center [860, 536] width 42 height 36
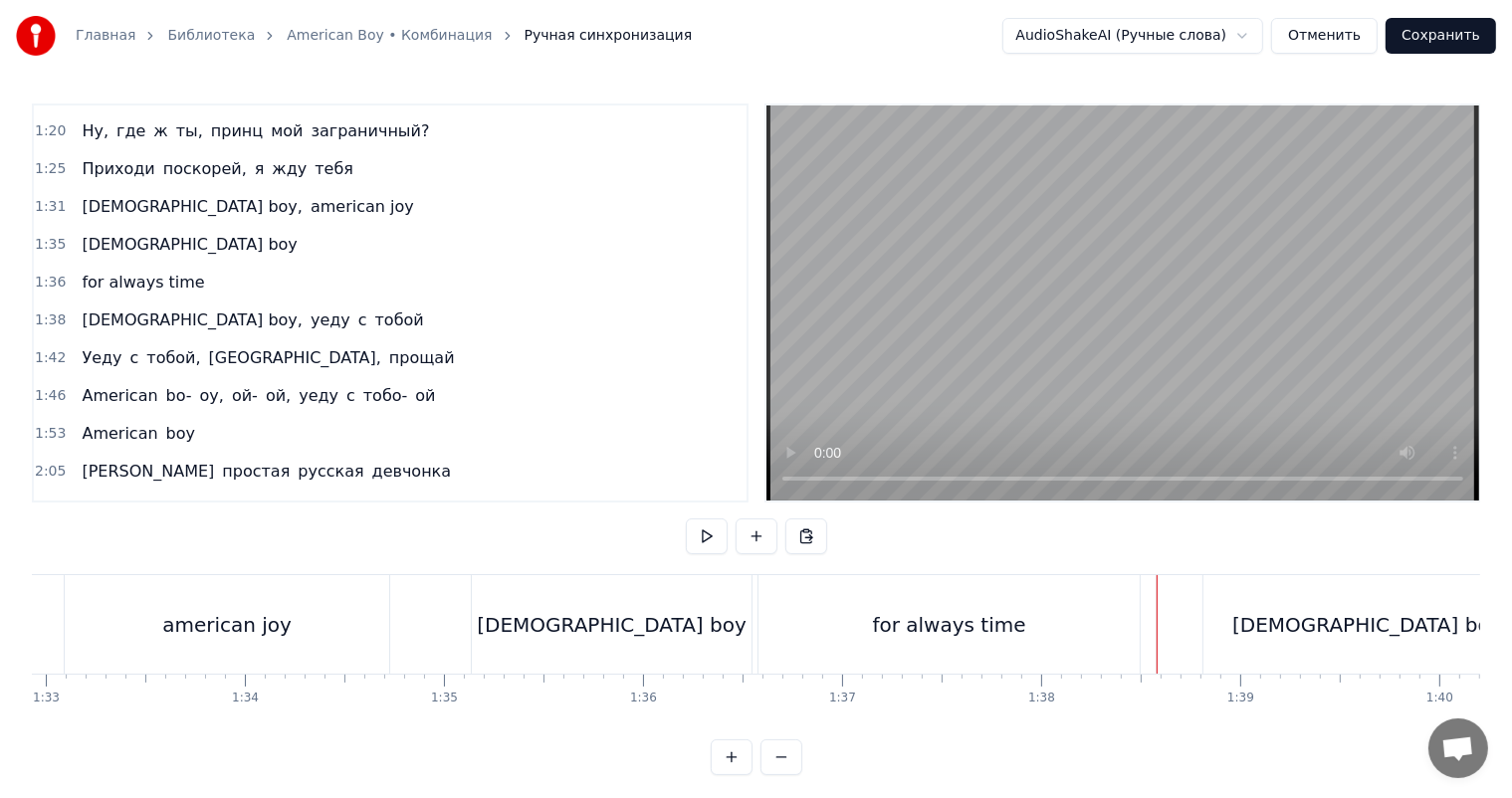
scroll to position [0, 18498]
click at [861, 604] on div "for always time" at bounding box center [951, 624] width 381 height 99
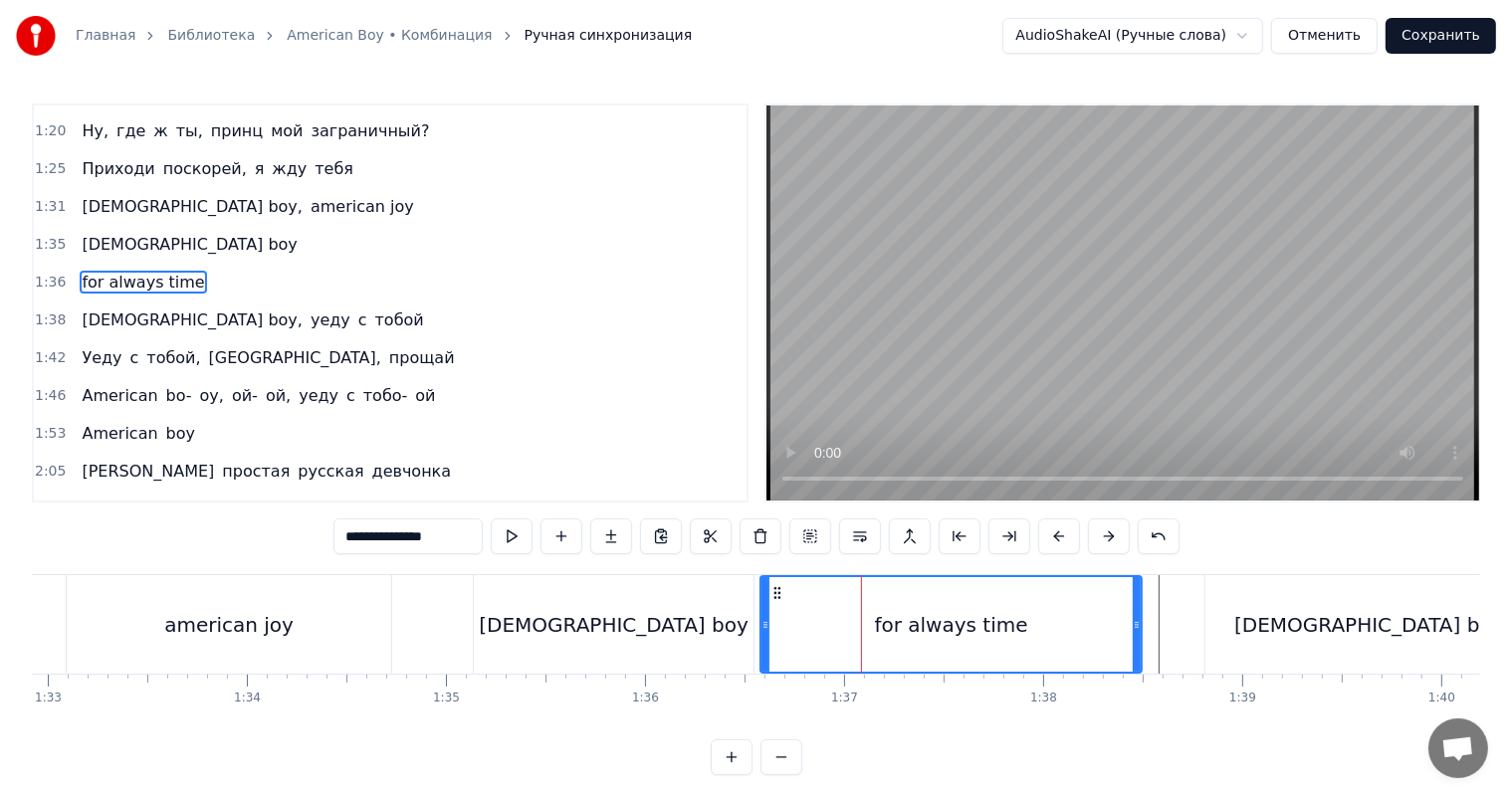
scroll to position [259, 0]
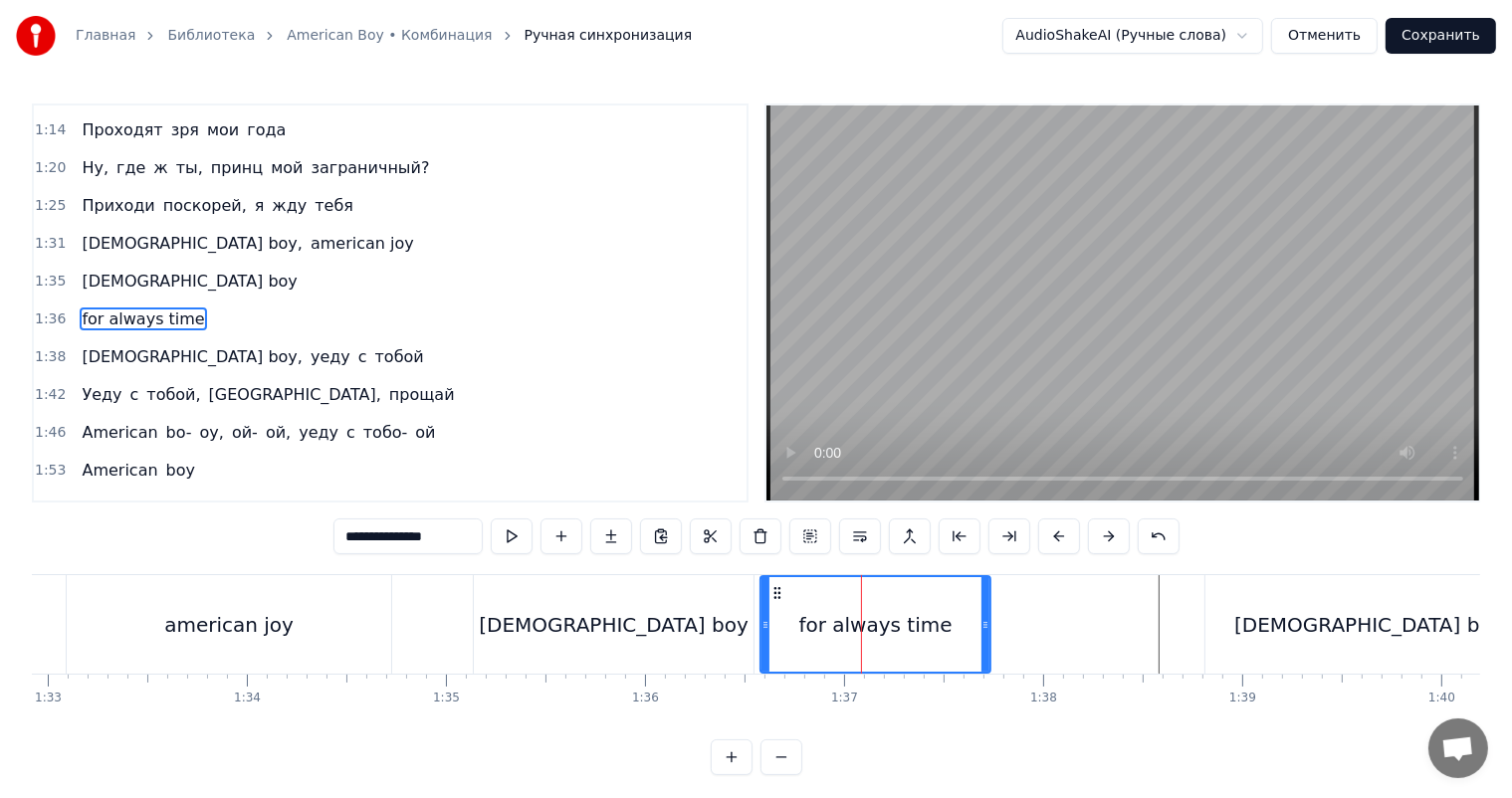
drag, startPoint x: 1134, startPoint y: 633, endPoint x: 980, endPoint y: 632, distance: 154.0
click at [982, 632] on div at bounding box center [986, 624] width 8 height 95
click at [880, 625] on div "for always time" at bounding box center [874, 625] width 153 height 30
drag, startPoint x: 448, startPoint y: 531, endPoint x: 413, endPoint y: 537, distance: 35.5
click at [413, 537] on input "**********" at bounding box center [409, 536] width 150 height 36
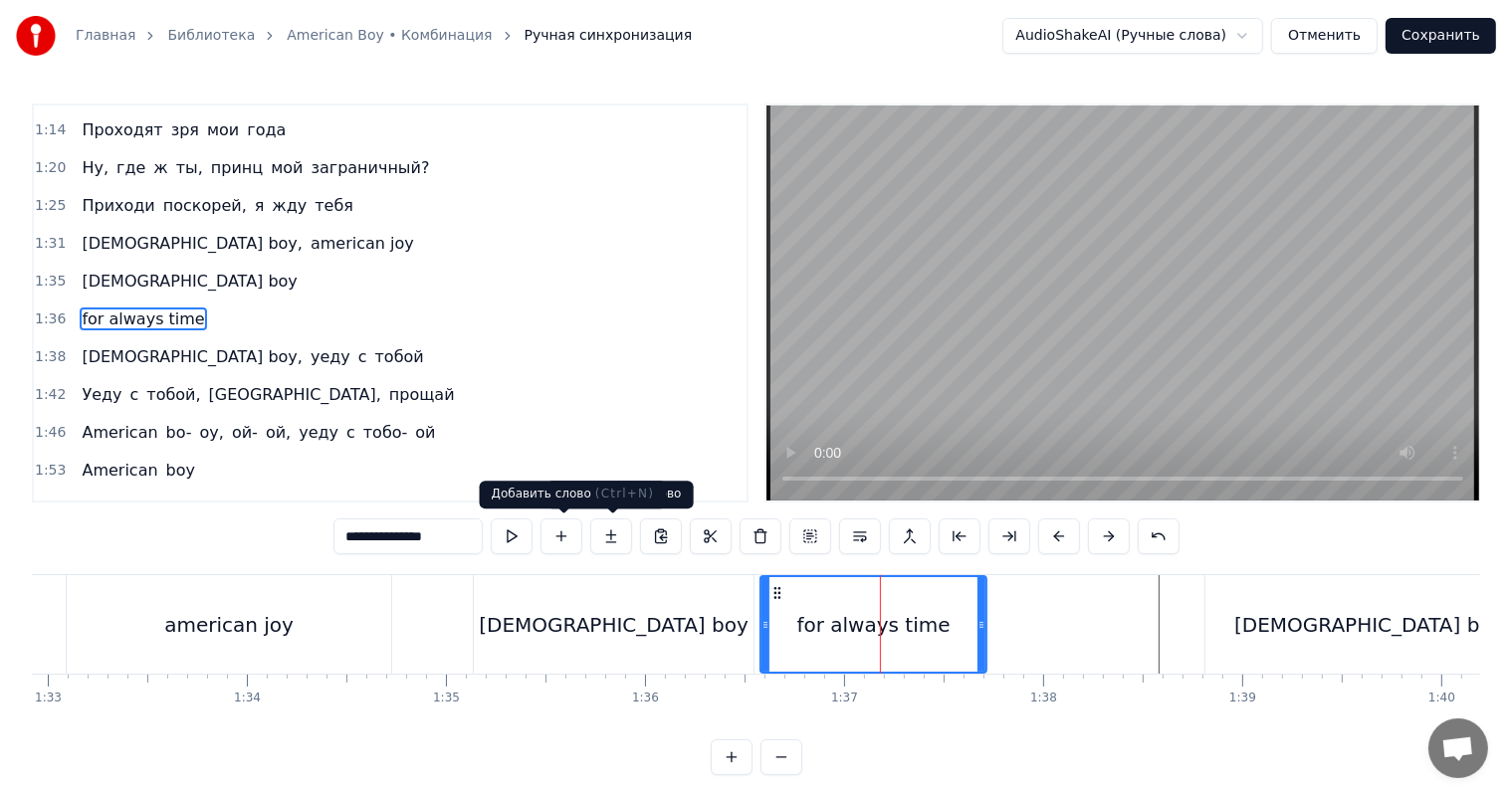
click at [568, 537] on button at bounding box center [561, 536] width 42 height 36
click at [905, 625] on div "for always time" at bounding box center [874, 625] width 153 height 30
click at [167, 308] on span "for always time" at bounding box center [143, 319] width 127 height 23
click at [576, 545] on button at bounding box center [561, 536] width 42 height 36
click at [613, 541] on button at bounding box center [611, 536] width 42 height 36
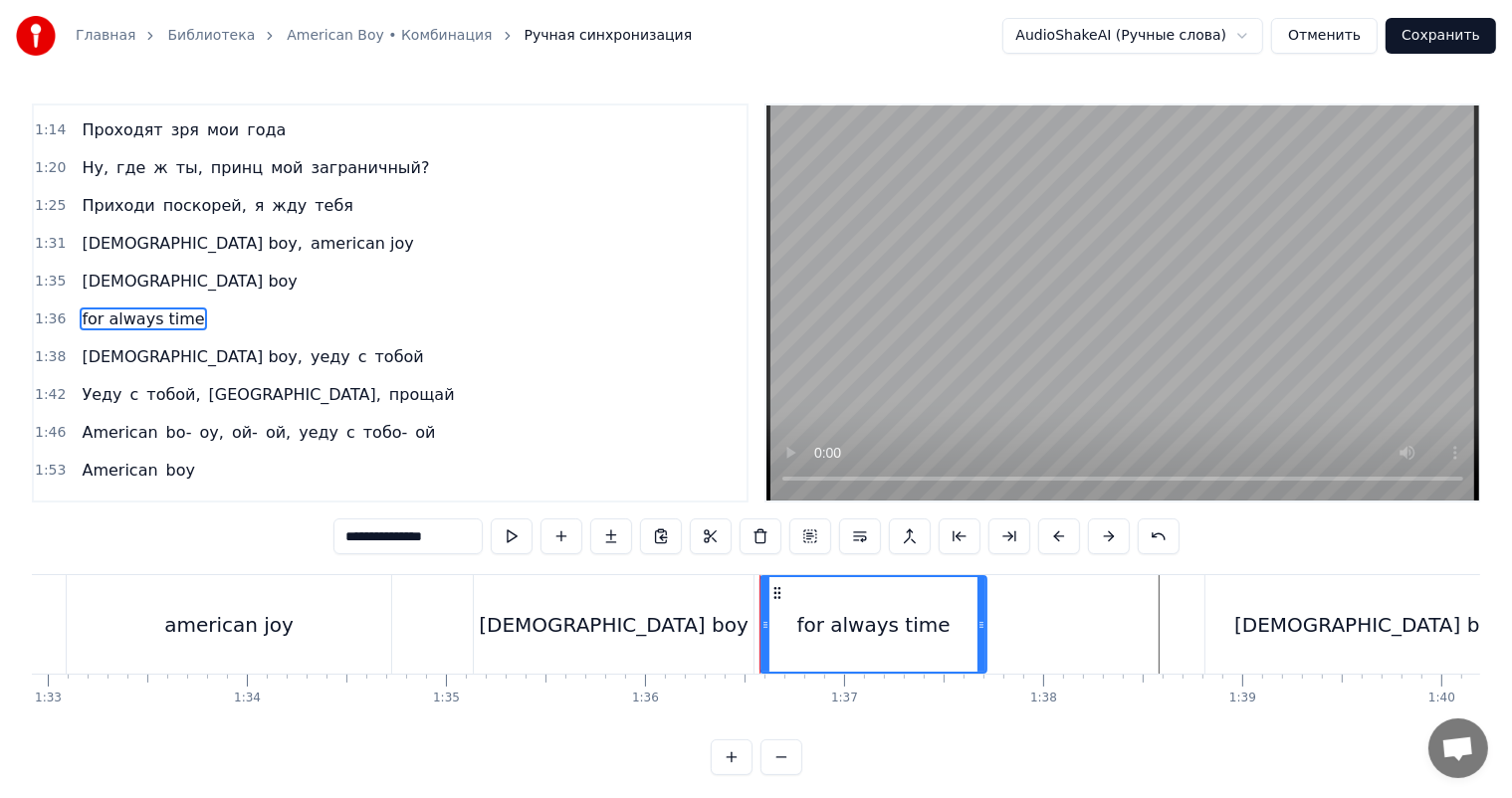
click at [149, 340] on div "[DEMOGRAPHIC_DATA] boy, уеду с тобой" at bounding box center [252, 358] width 358 height 36
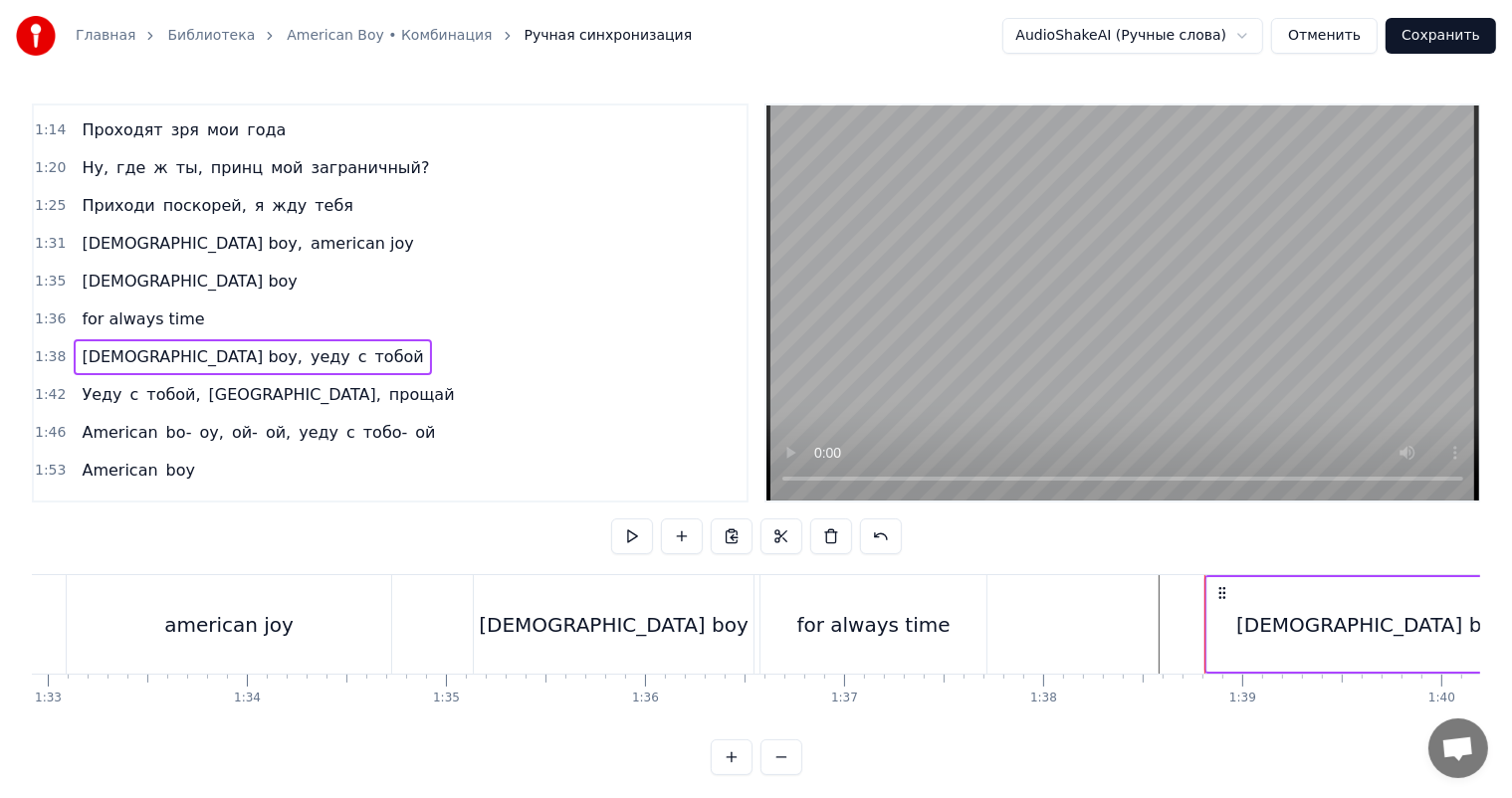
click at [118, 308] on span "for always time" at bounding box center [143, 319] width 127 height 23
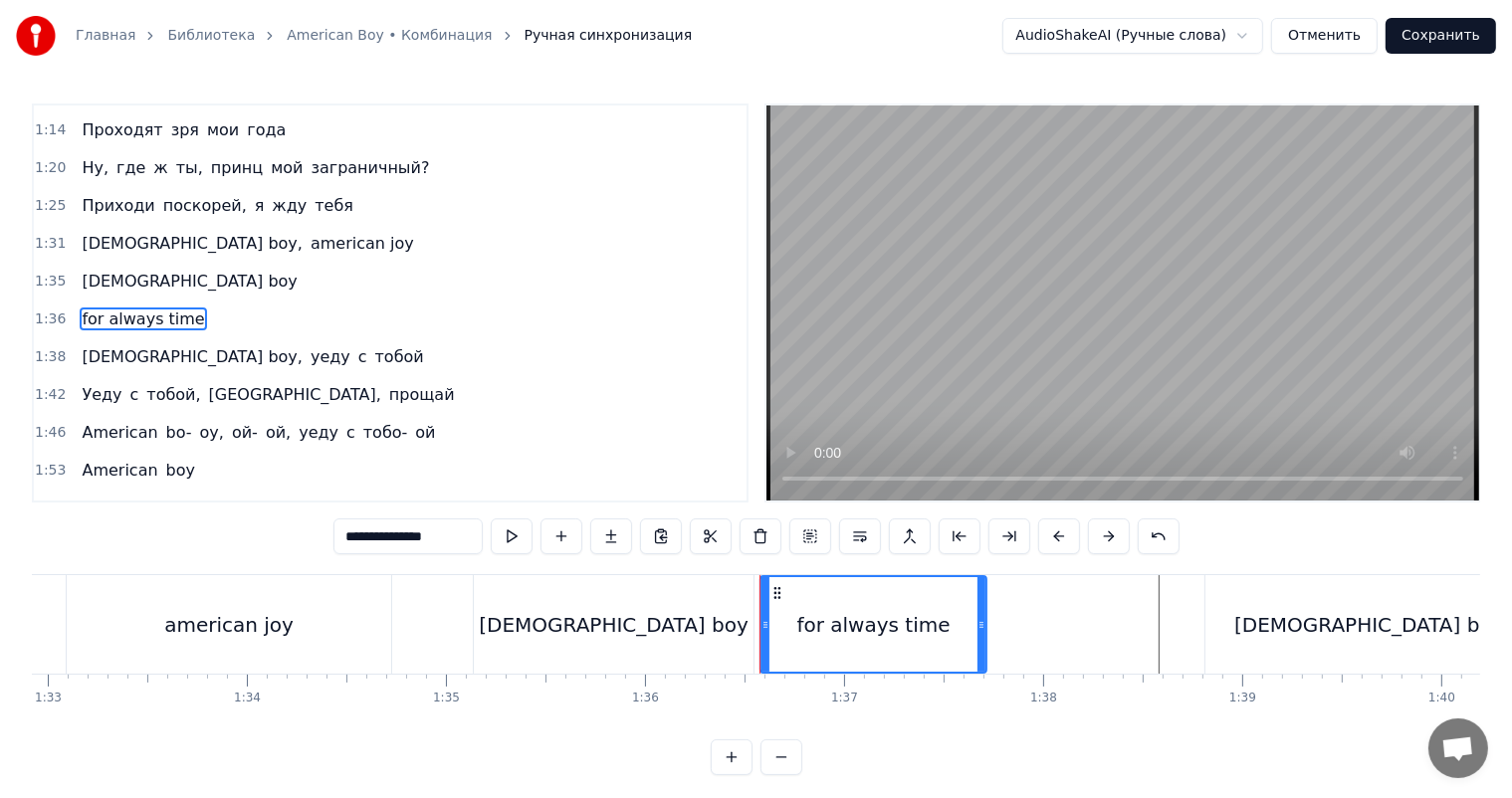
click at [908, 640] on div "for always time" at bounding box center [873, 624] width 224 height 95
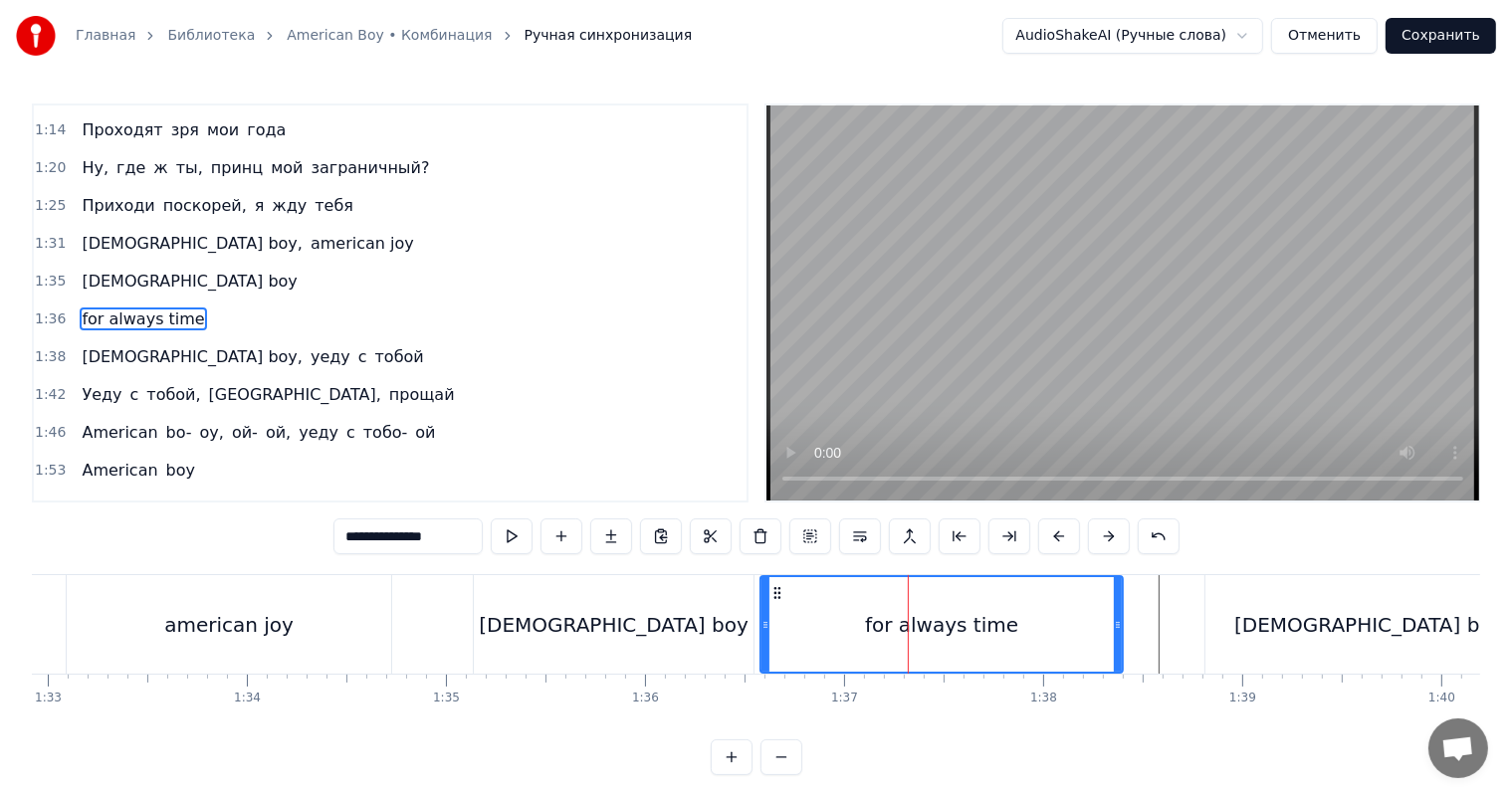
drag, startPoint x: 981, startPoint y: 629, endPoint x: 1120, endPoint y: 629, distance: 139.0
click at [1120, 629] on icon at bounding box center [1117, 625] width 8 height 16
click at [1081, 633] on div "for always time" at bounding box center [944, 624] width 365 height 95
drag, startPoint x: 1122, startPoint y: 618, endPoint x: 1087, endPoint y: 621, distance: 35.1
click at [1099, 621] on icon at bounding box center [1103, 625] width 8 height 16
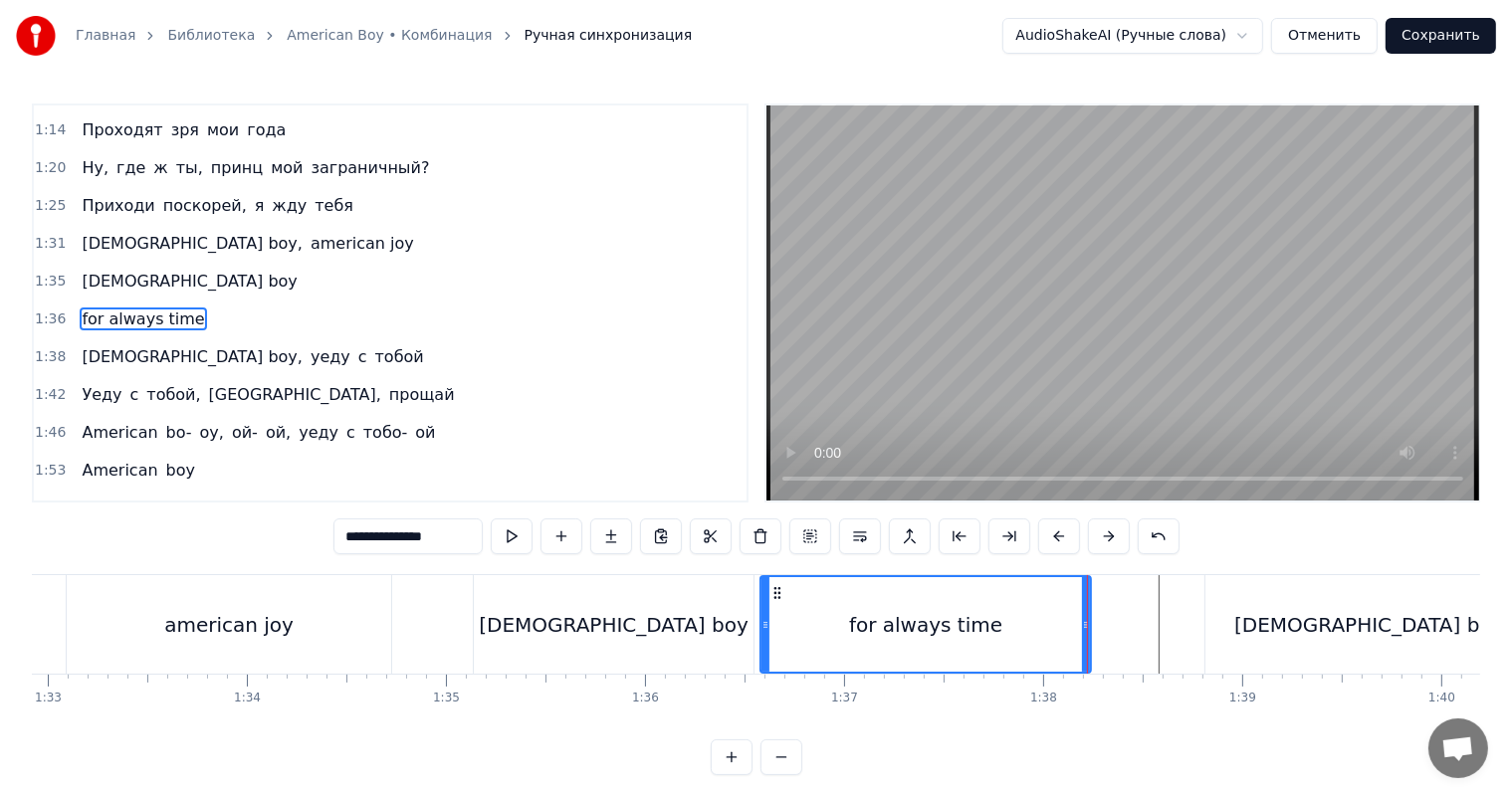
click at [1058, 633] on div "for always time" at bounding box center [926, 624] width 329 height 95
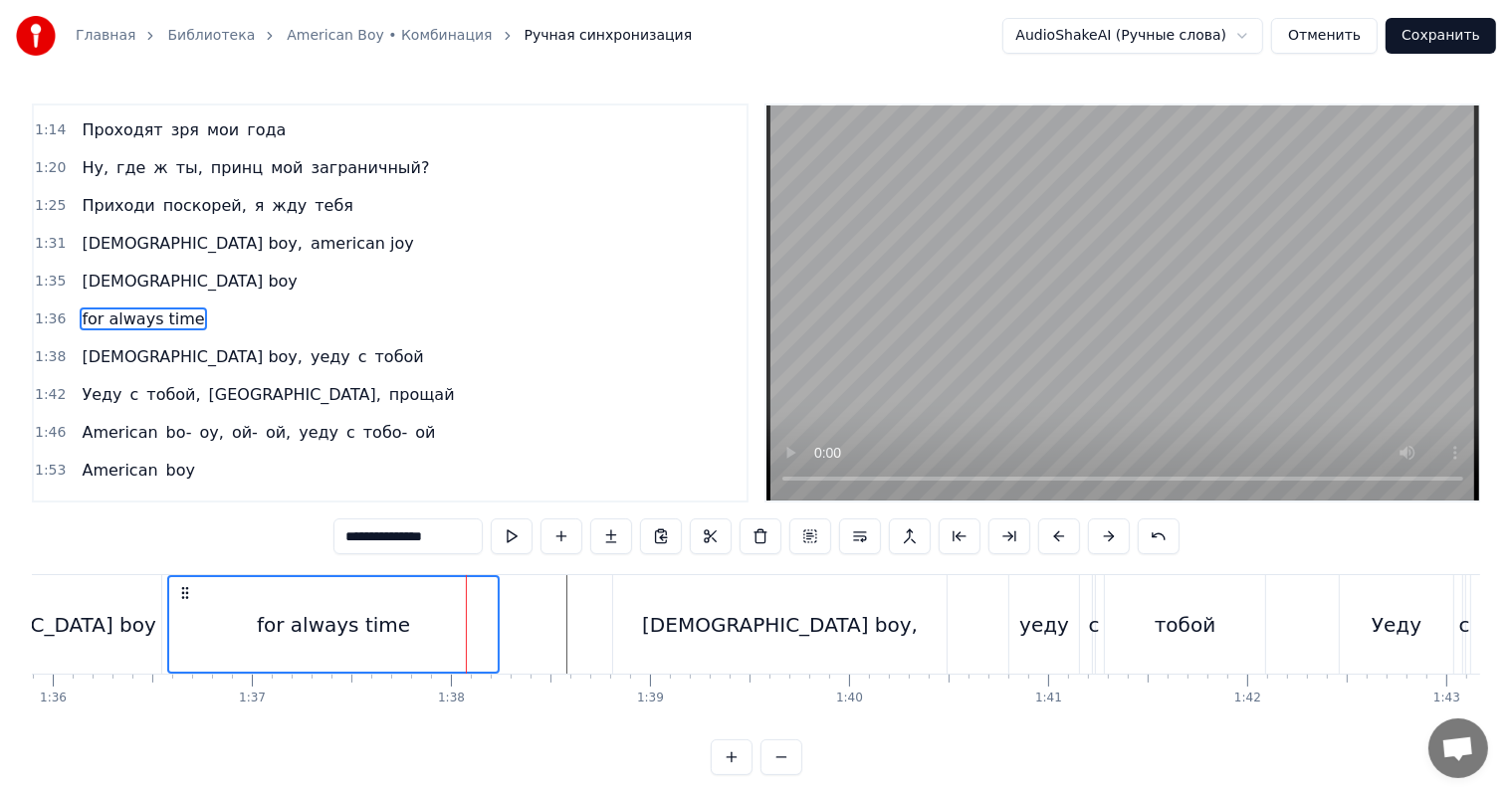
scroll to position [0, 19095]
click at [763, 634] on div "[DEMOGRAPHIC_DATA] boy," at bounding box center [774, 625] width 276 height 30
type input "**********"
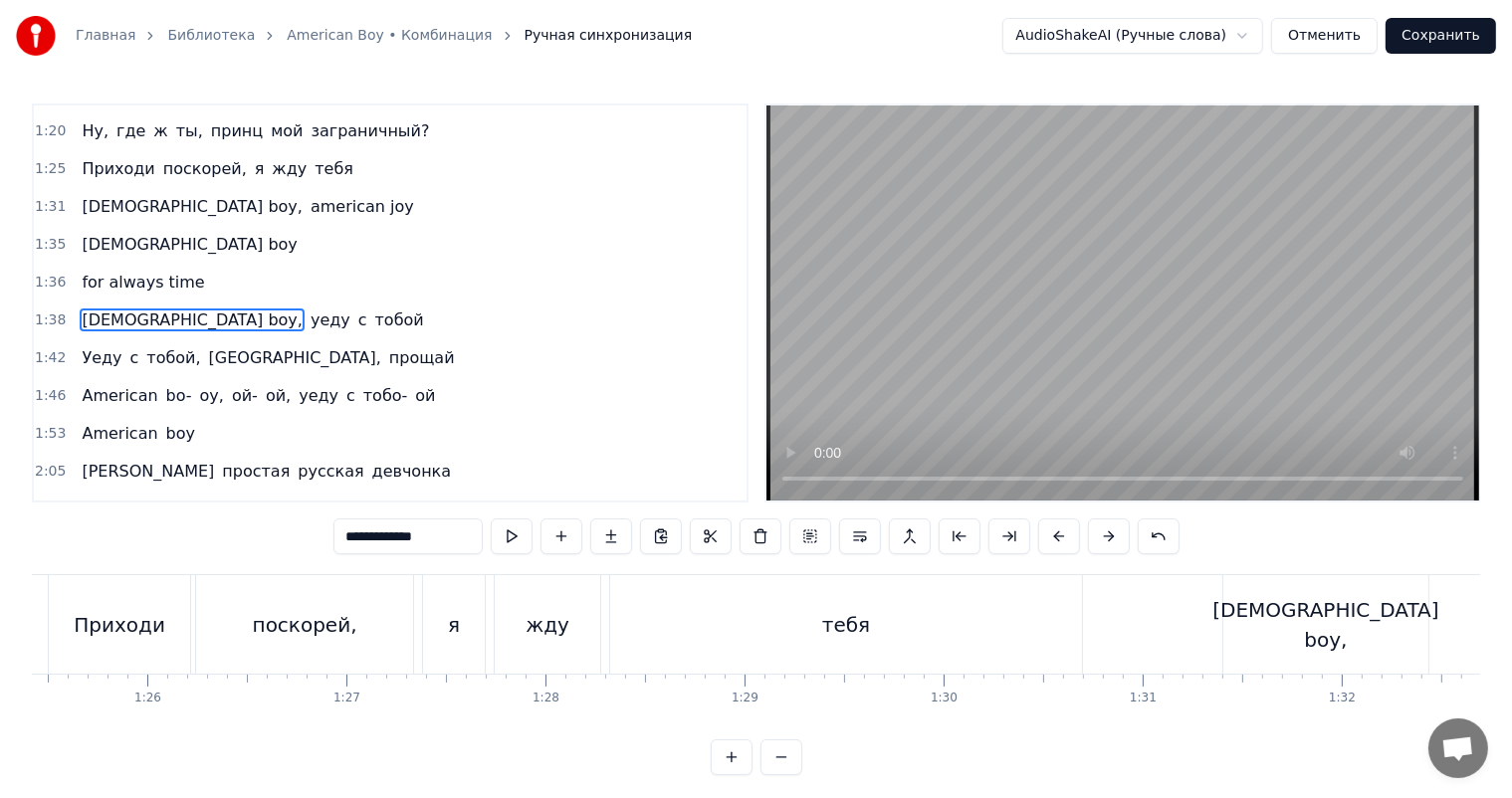
scroll to position [0, 16805]
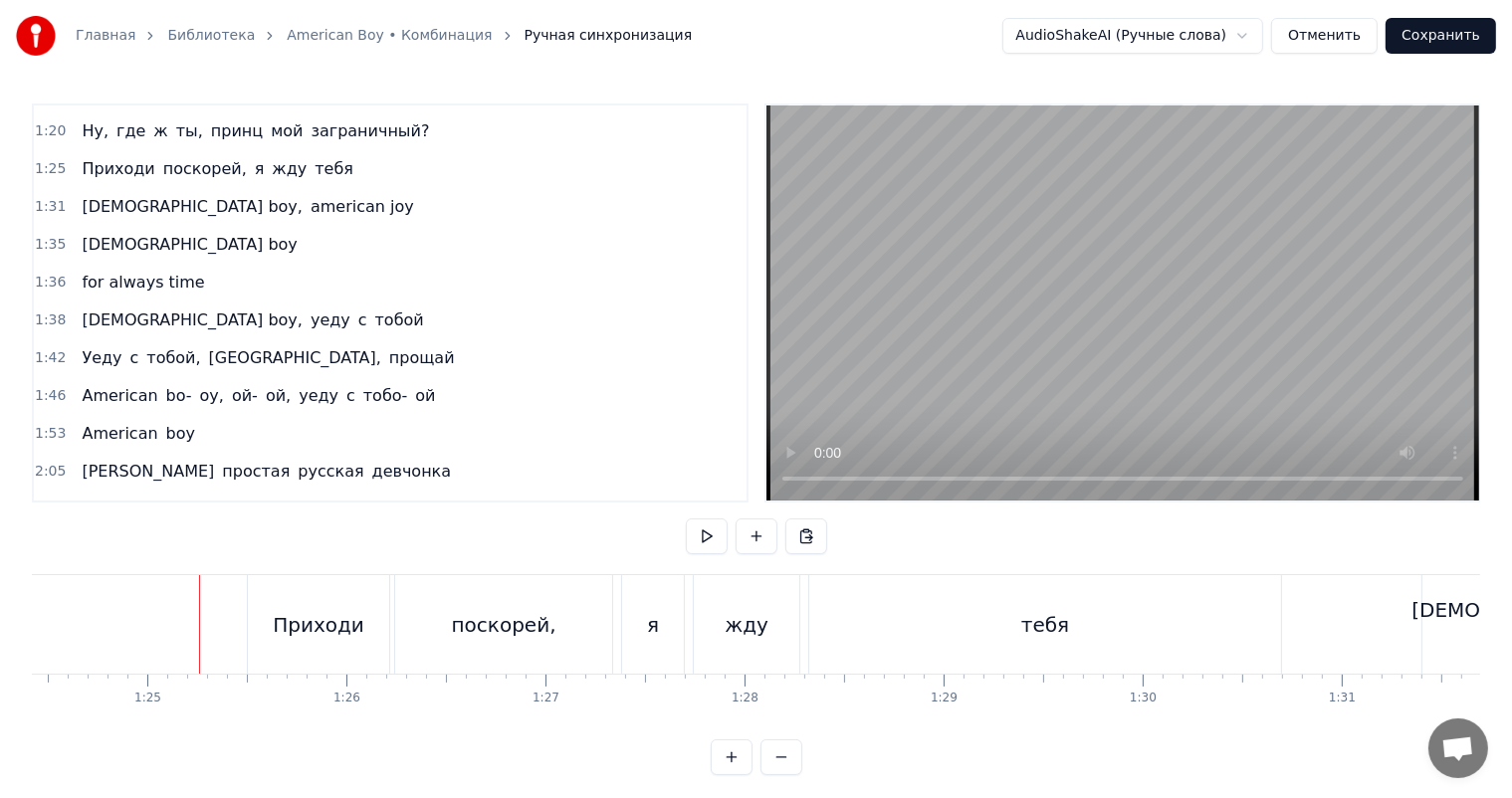
click at [1194, 208] on video at bounding box center [1122, 303] width 713 height 395
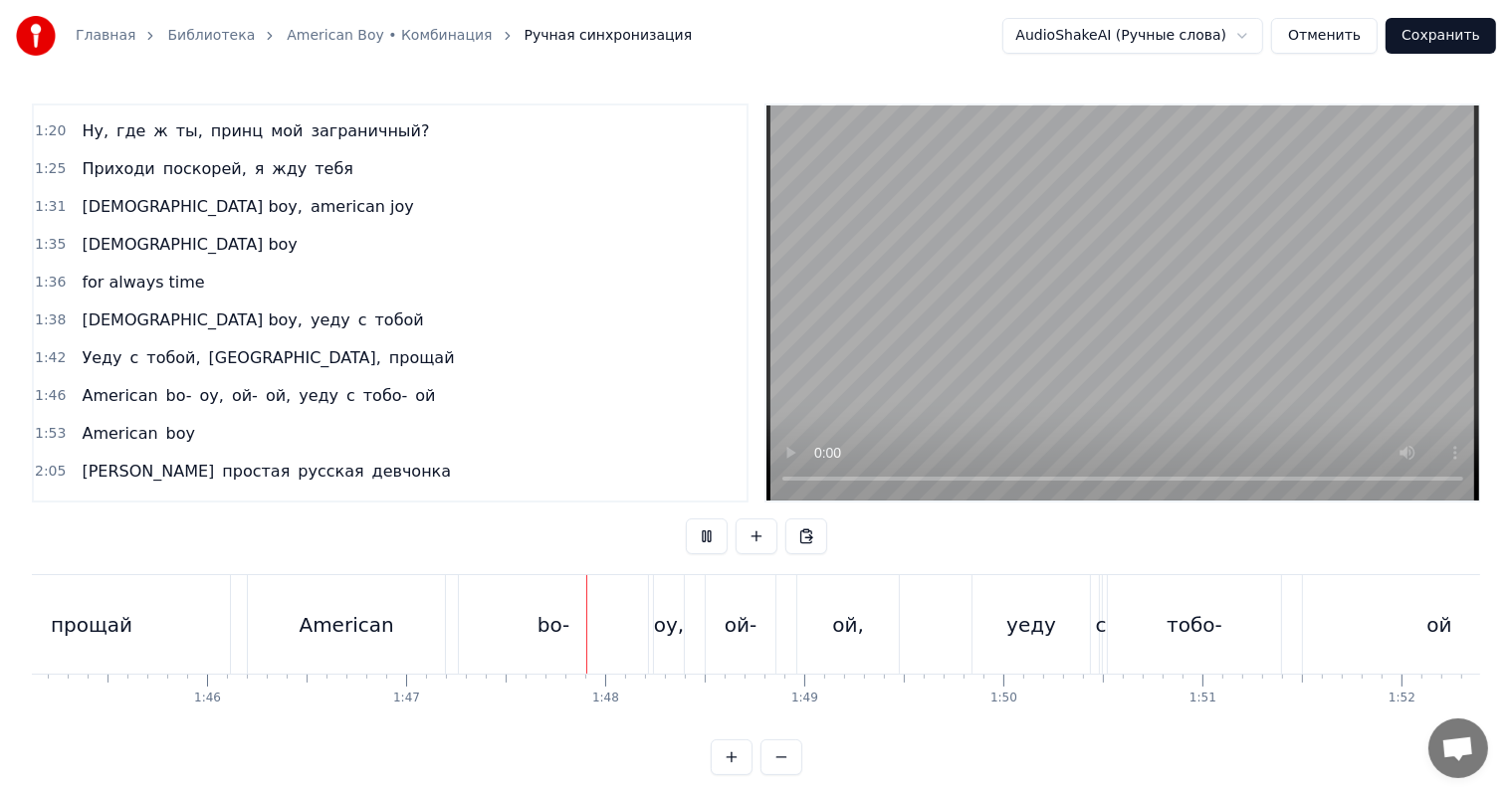
scroll to position [0, 21025]
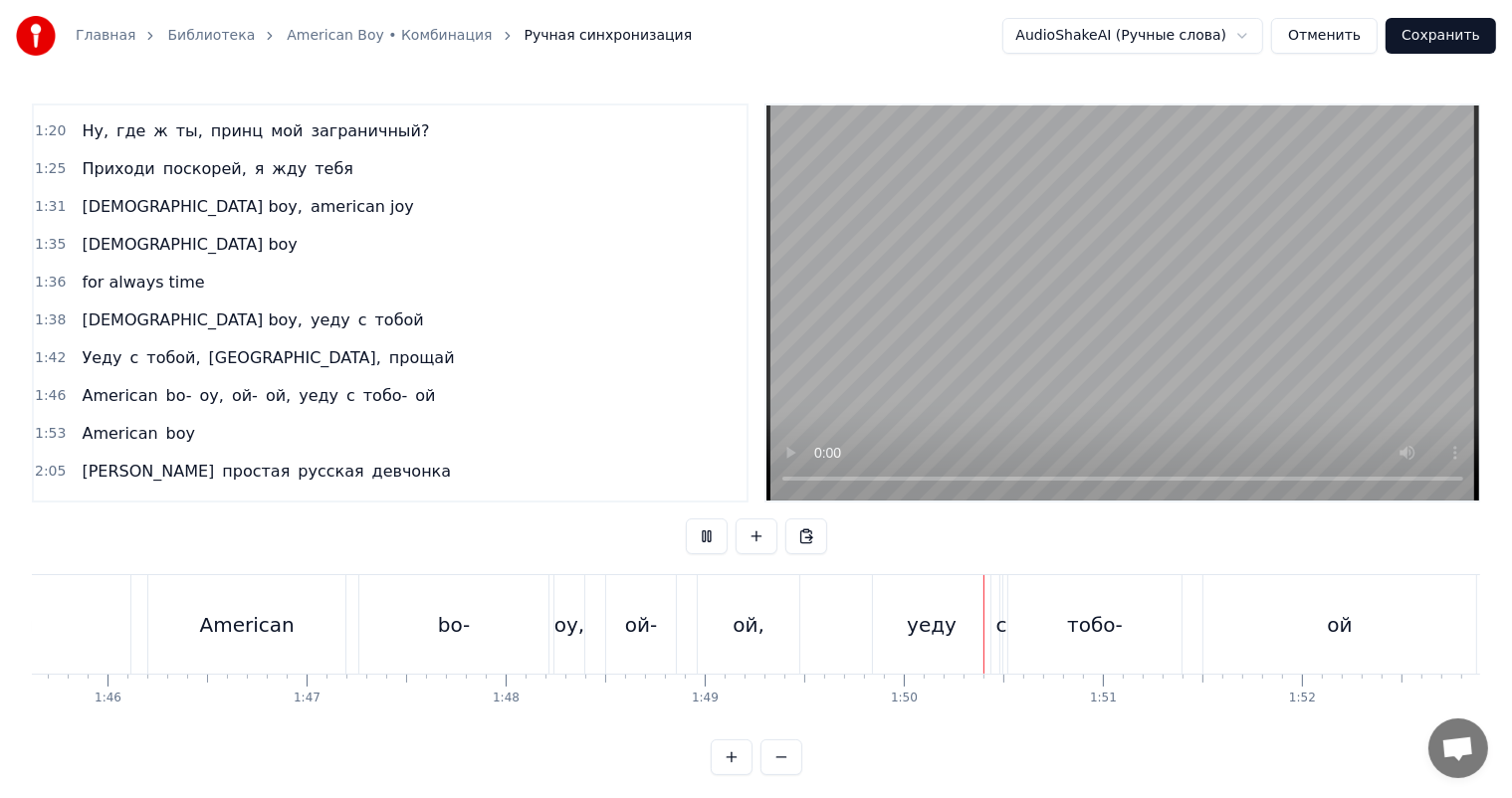
click at [769, 641] on div "ой," at bounding box center [749, 624] width 102 height 99
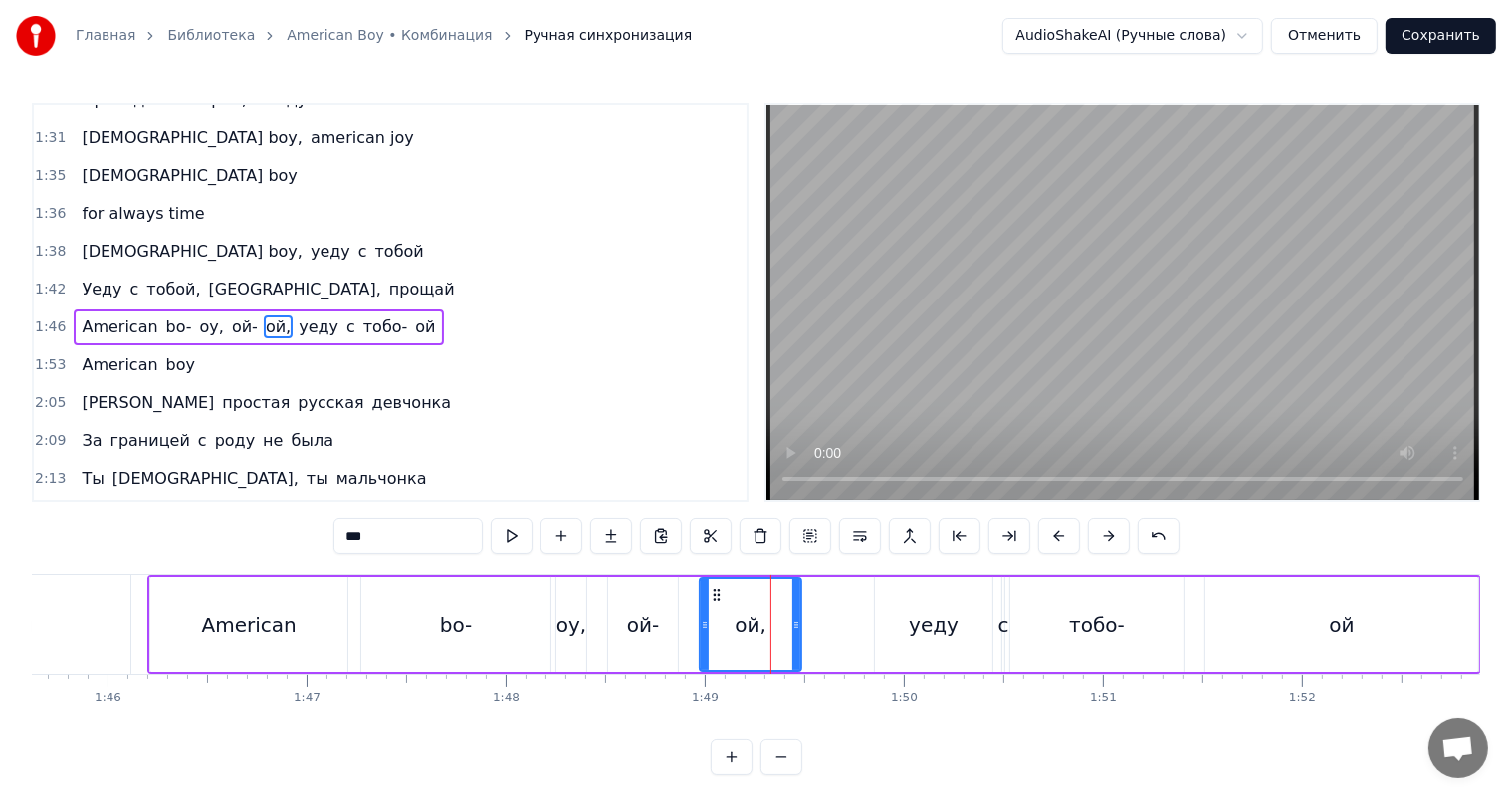
scroll to position [369, 0]
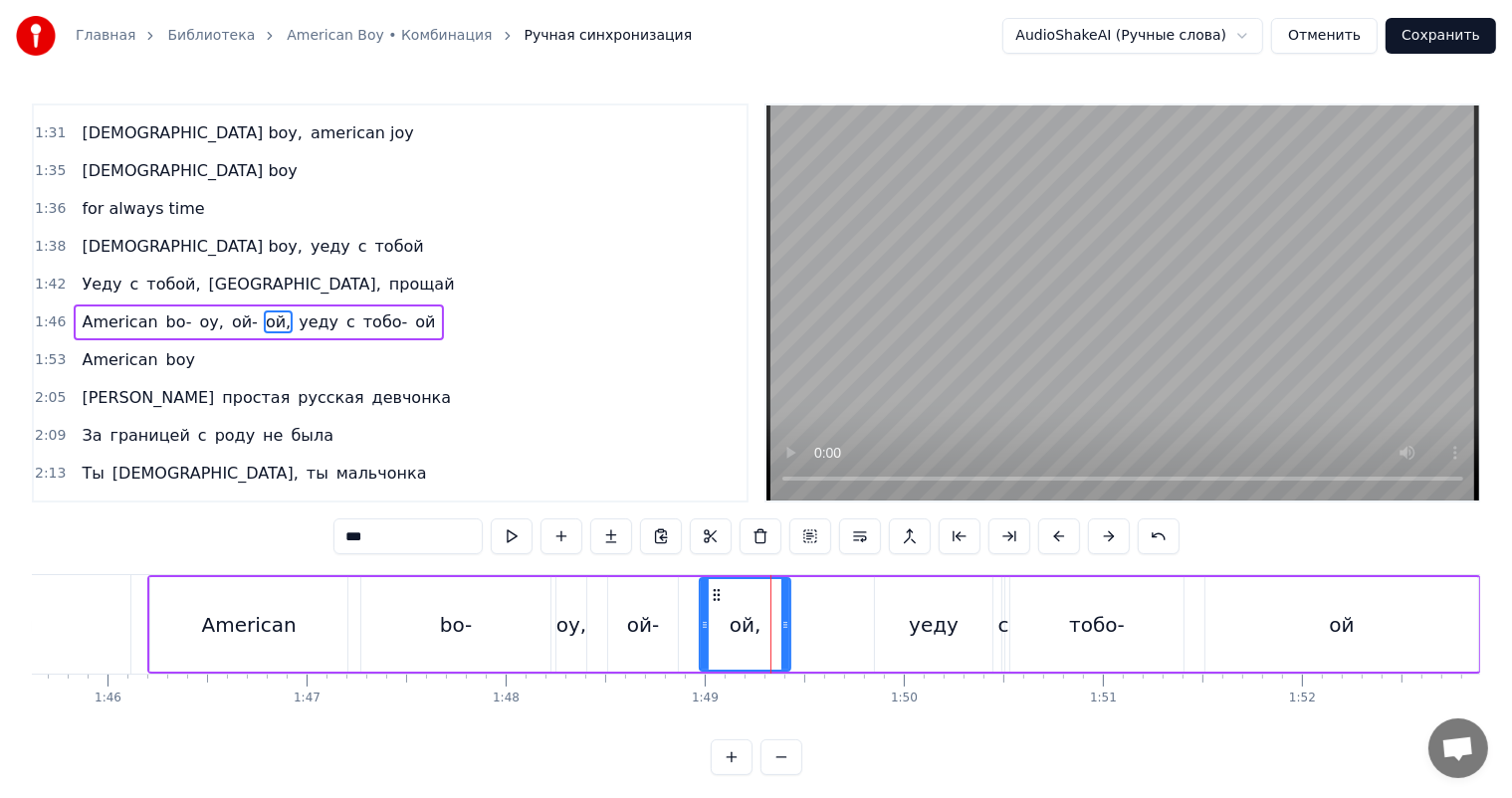
drag, startPoint x: 799, startPoint y: 629, endPoint x: 788, endPoint y: 633, distance: 11.7
click at [788, 633] on div "ой," at bounding box center [745, 624] width 93 height 95
click at [561, 622] on div "oy," at bounding box center [571, 625] width 30 height 30
type input "***"
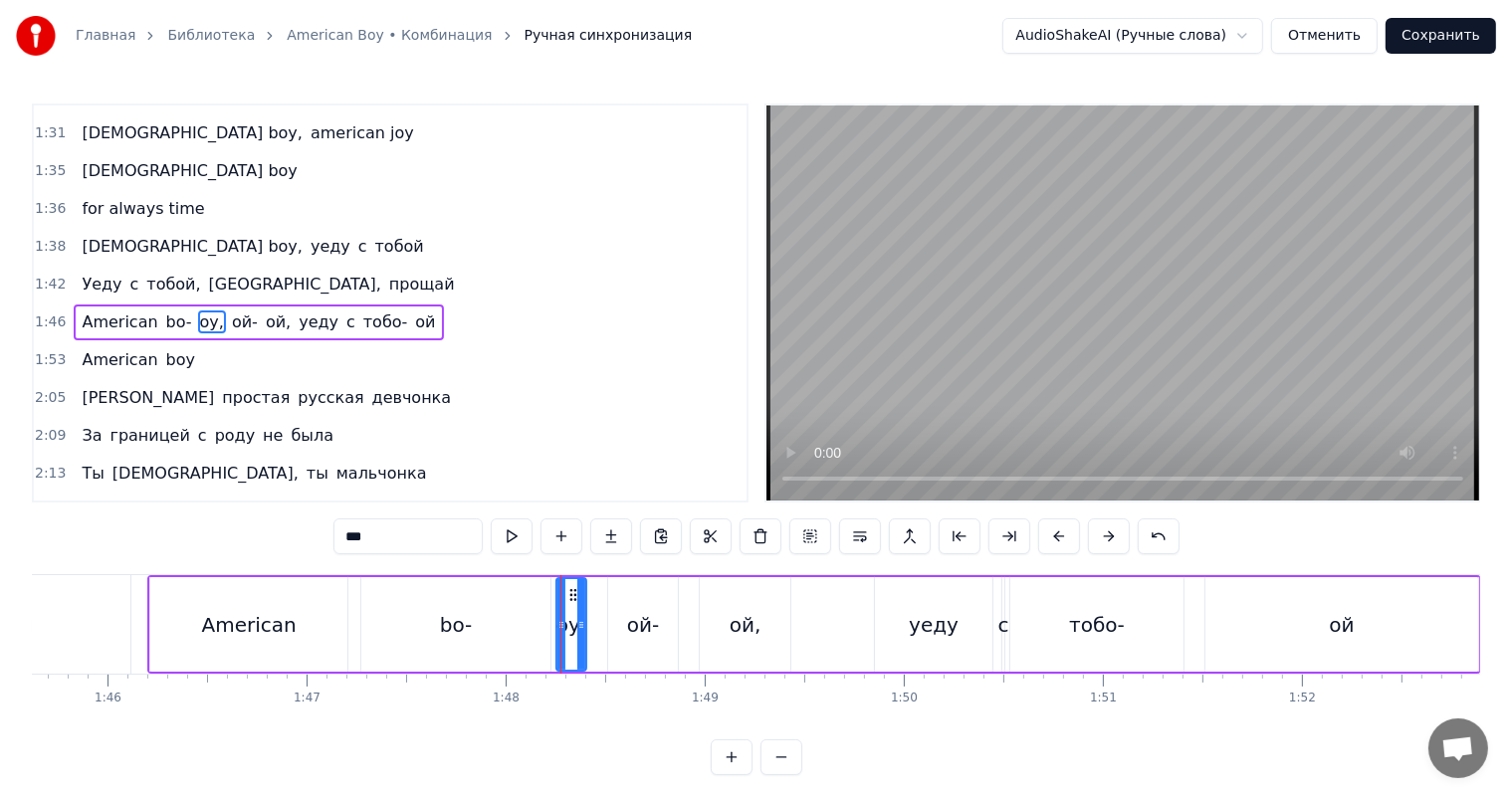
click at [1200, 305] on video at bounding box center [1122, 303] width 713 height 395
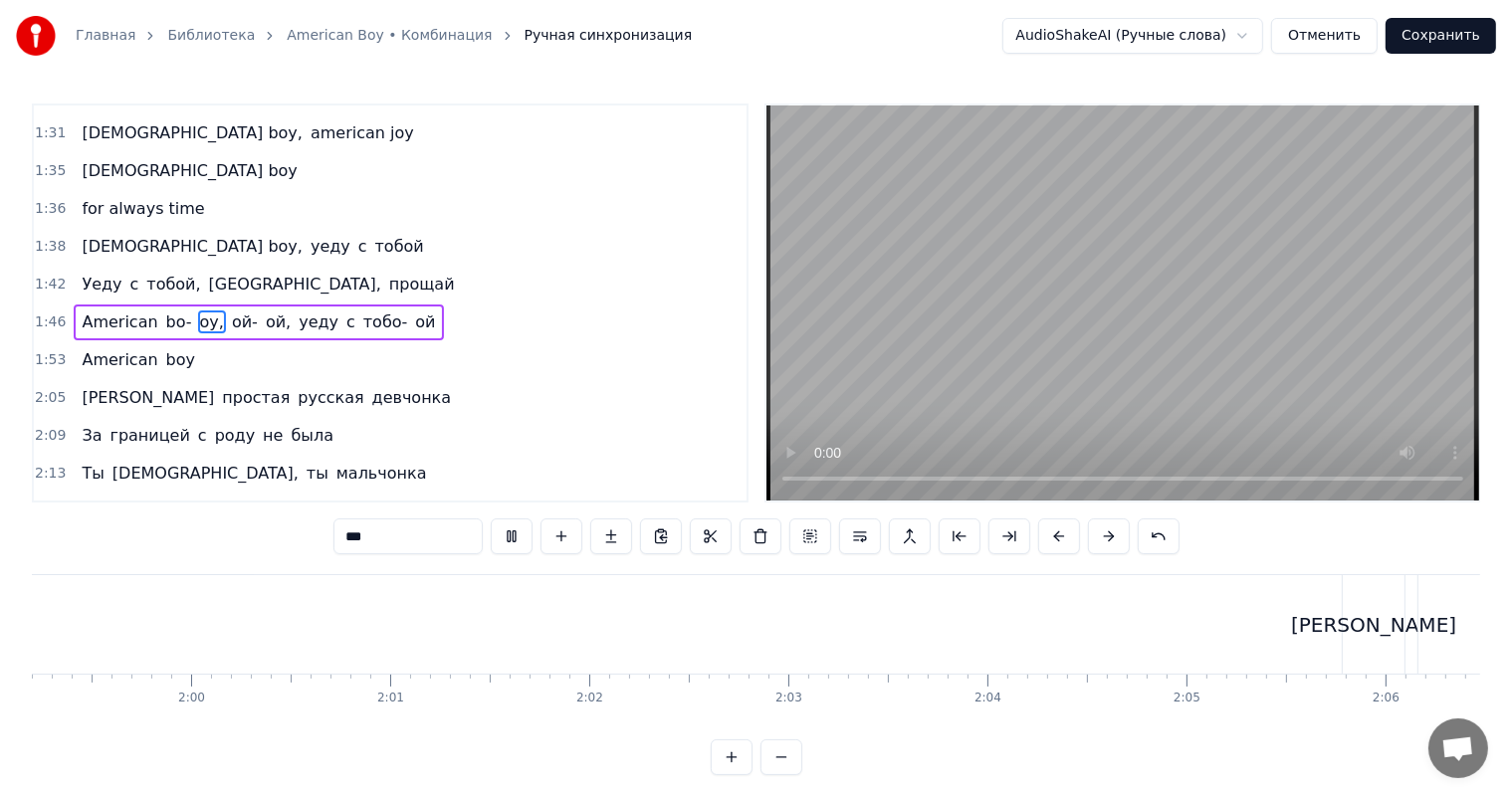
scroll to position [0, 23532]
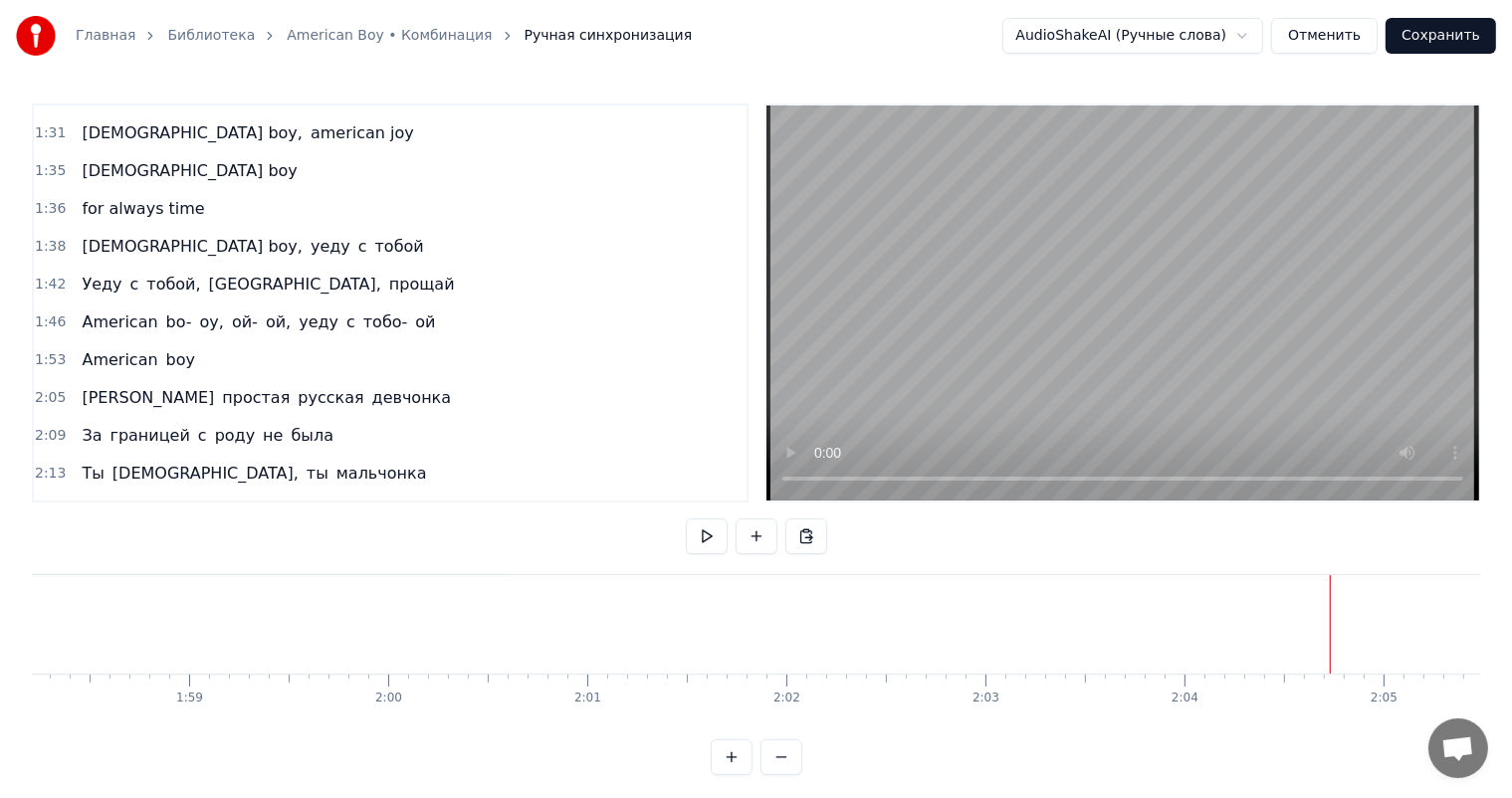
click at [1041, 301] on video at bounding box center [1122, 303] width 713 height 395
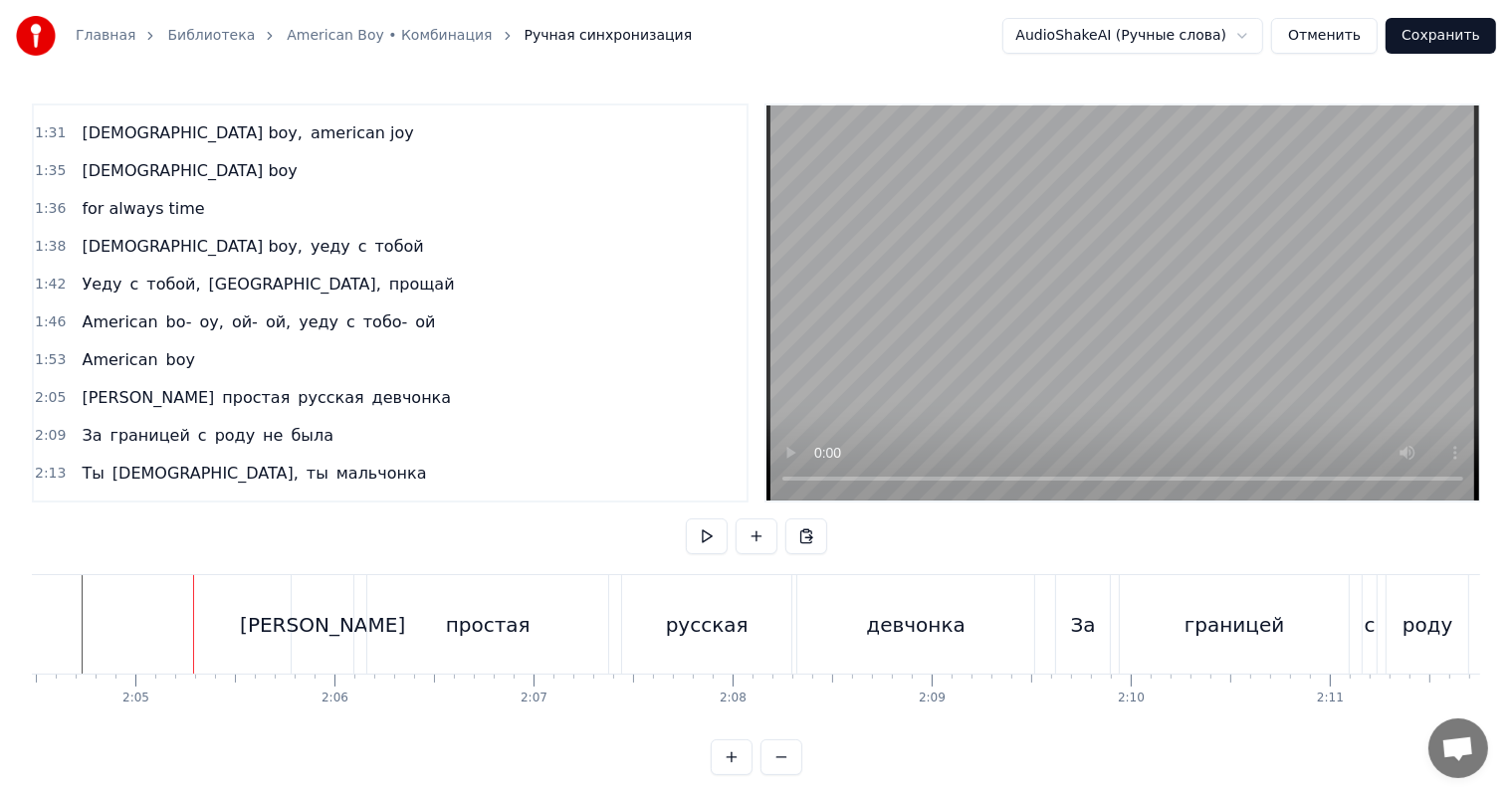
scroll to position [0, 24841]
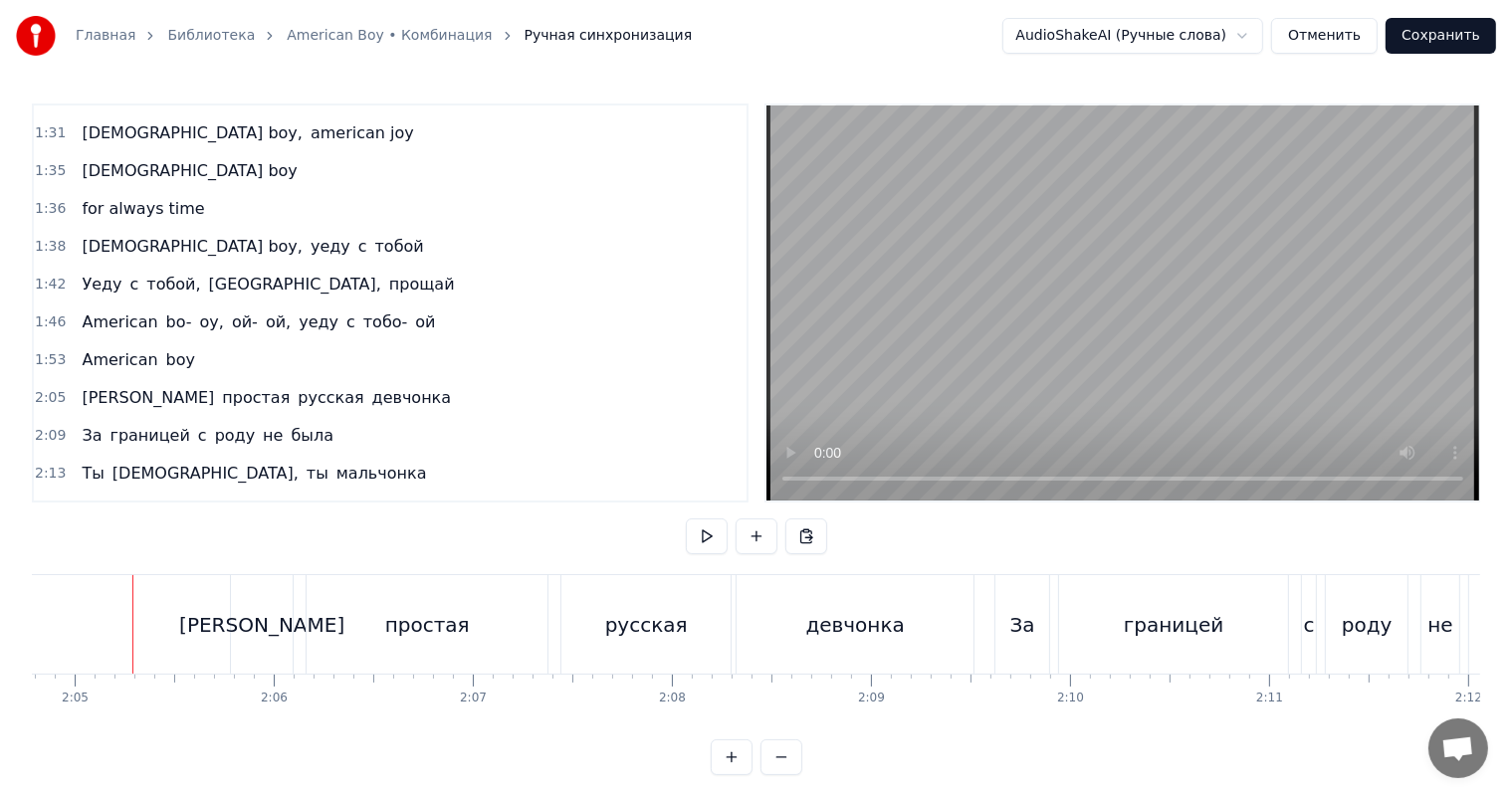
click at [1244, 293] on video at bounding box center [1122, 303] width 713 height 395
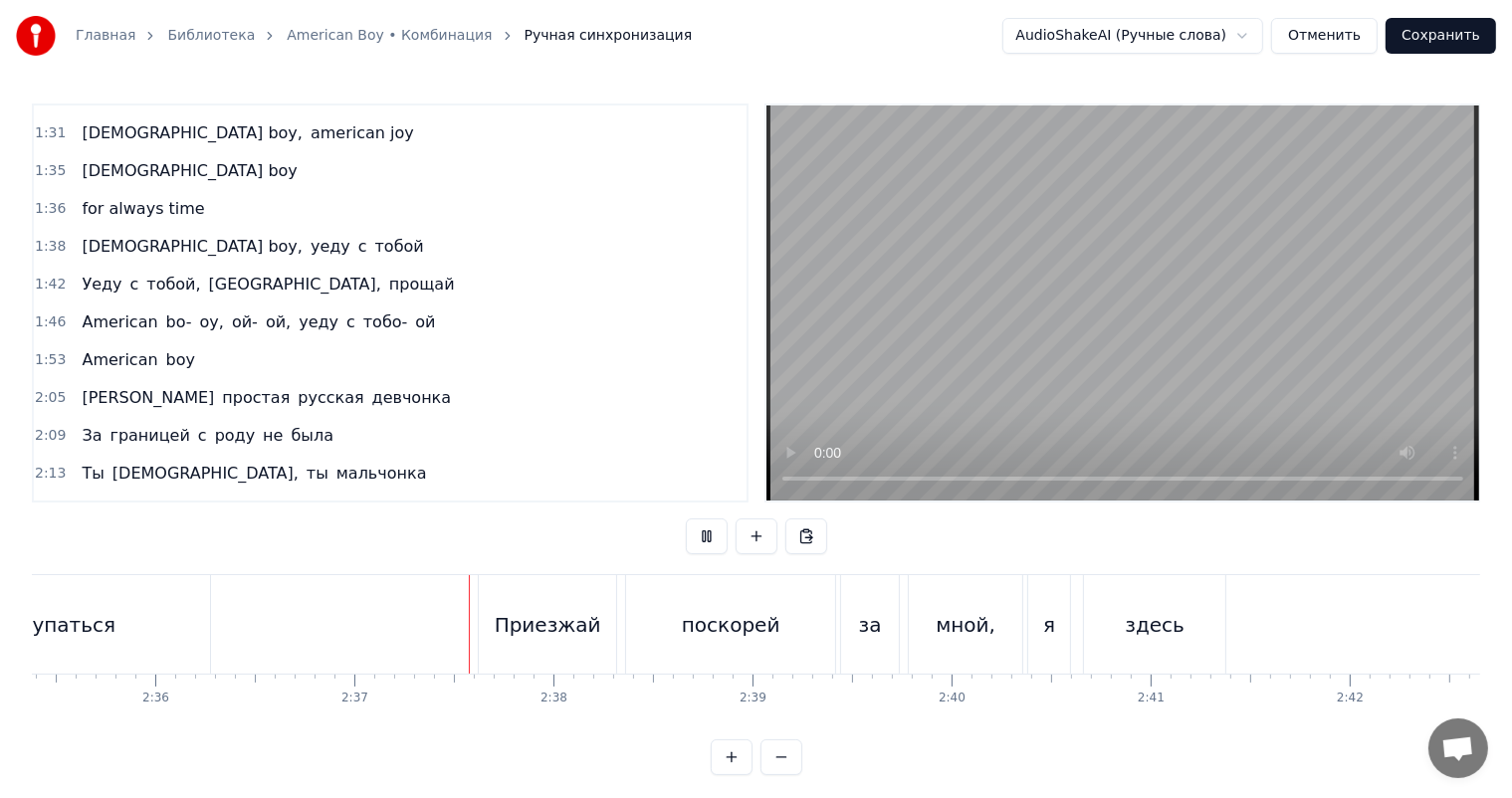
scroll to position [0, 31167]
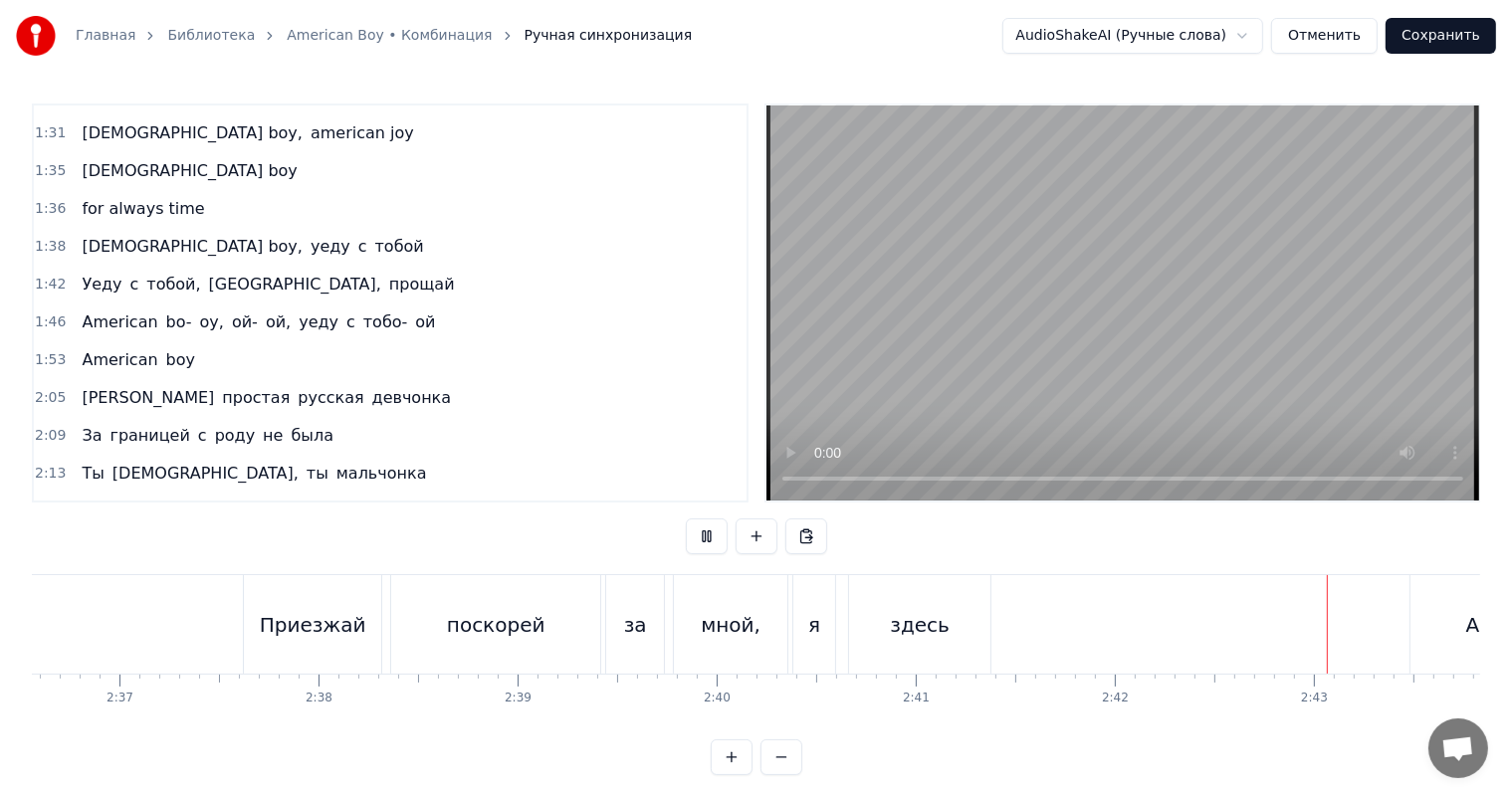
click at [998, 315] on video at bounding box center [1122, 303] width 713 height 395
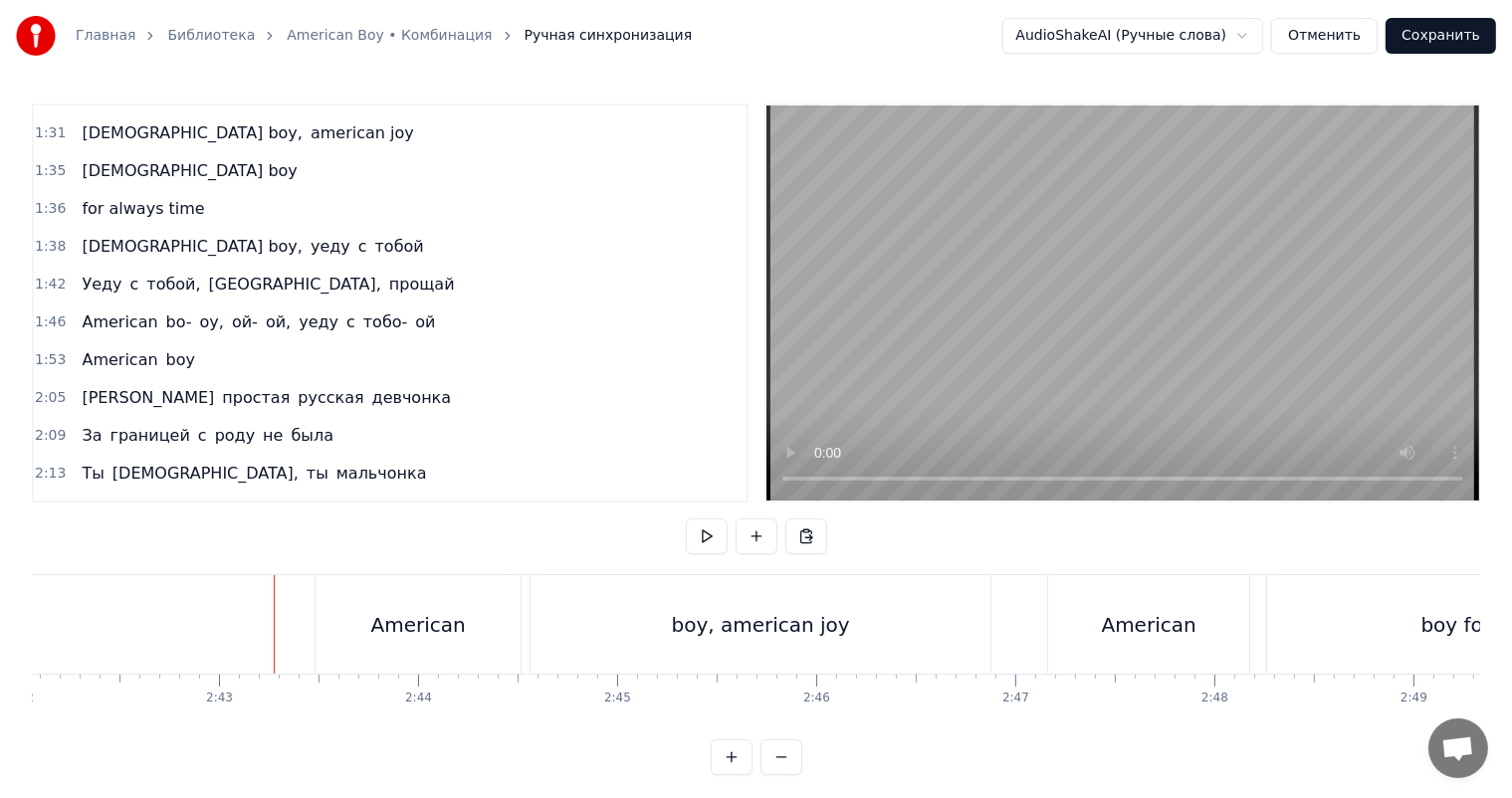
scroll to position [0, 32261]
click at [665, 615] on div "boy, american joy" at bounding box center [759, 624] width 459 height 99
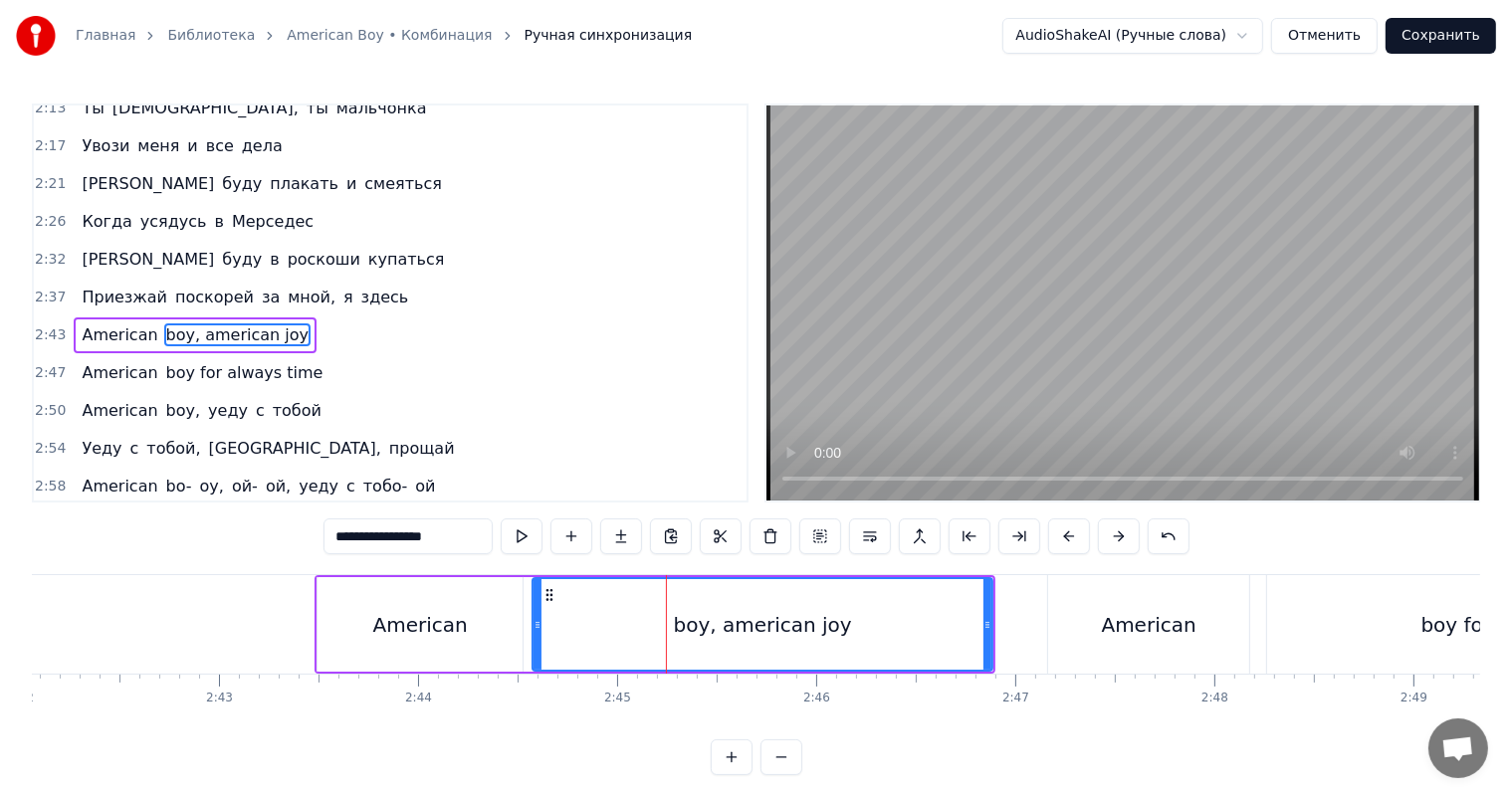
scroll to position [735, 0]
drag, startPoint x: 364, startPoint y: 537, endPoint x: 200, endPoint y: 534, distance: 164.0
click at [200, 534] on div "0:16 Boy, american boy, ой- ой, мой boy, ой 0:22 Boy, american boy, ой- ой, мой…" at bounding box center [756, 439] width 1448 height 671
click at [429, 590] on div "American" at bounding box center [421, 624] width 205 height 95
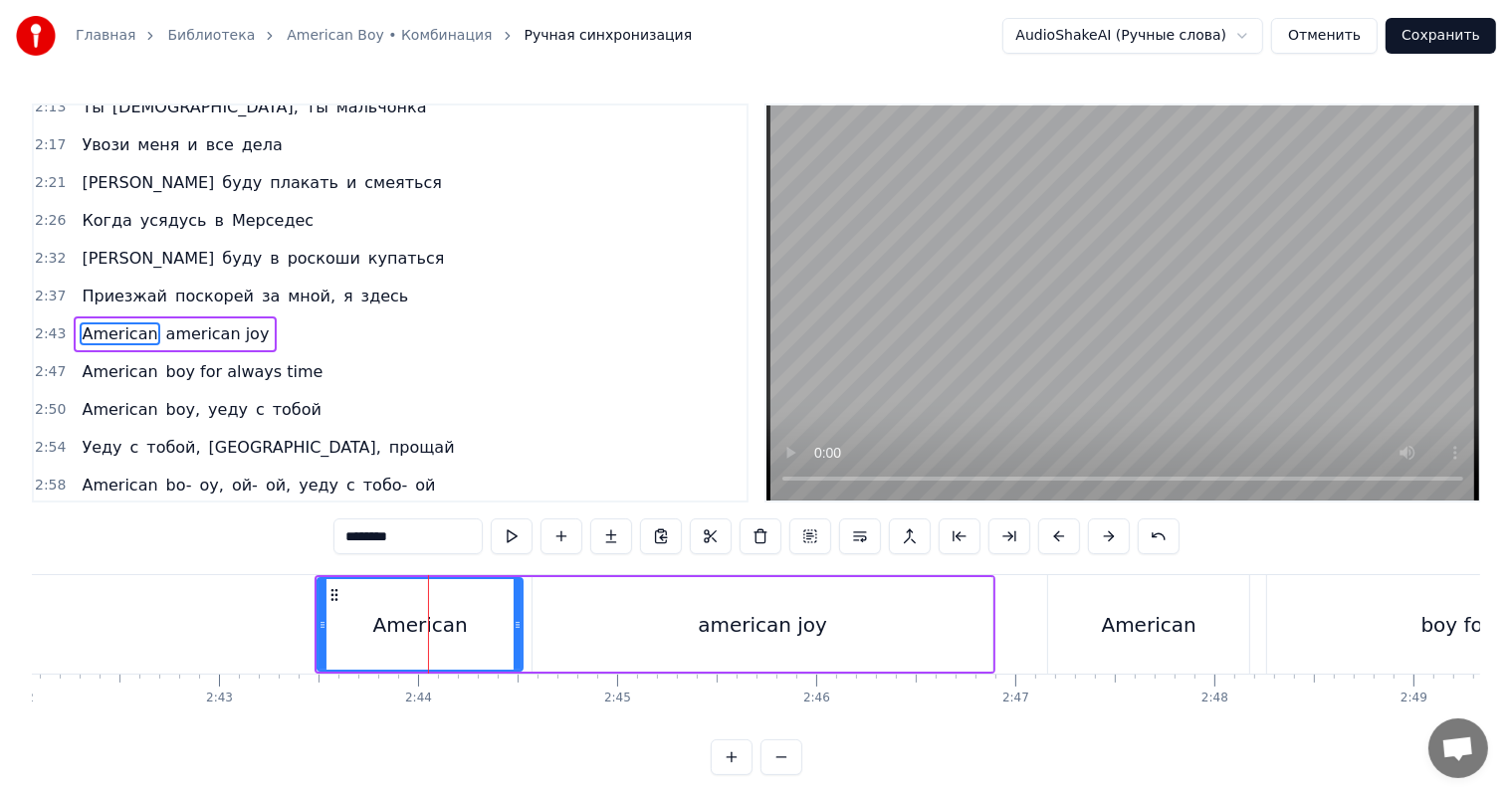
click at [422, 533] on input "********" at bounding box center [409, 536] width 150 height 36
paste input "*****"
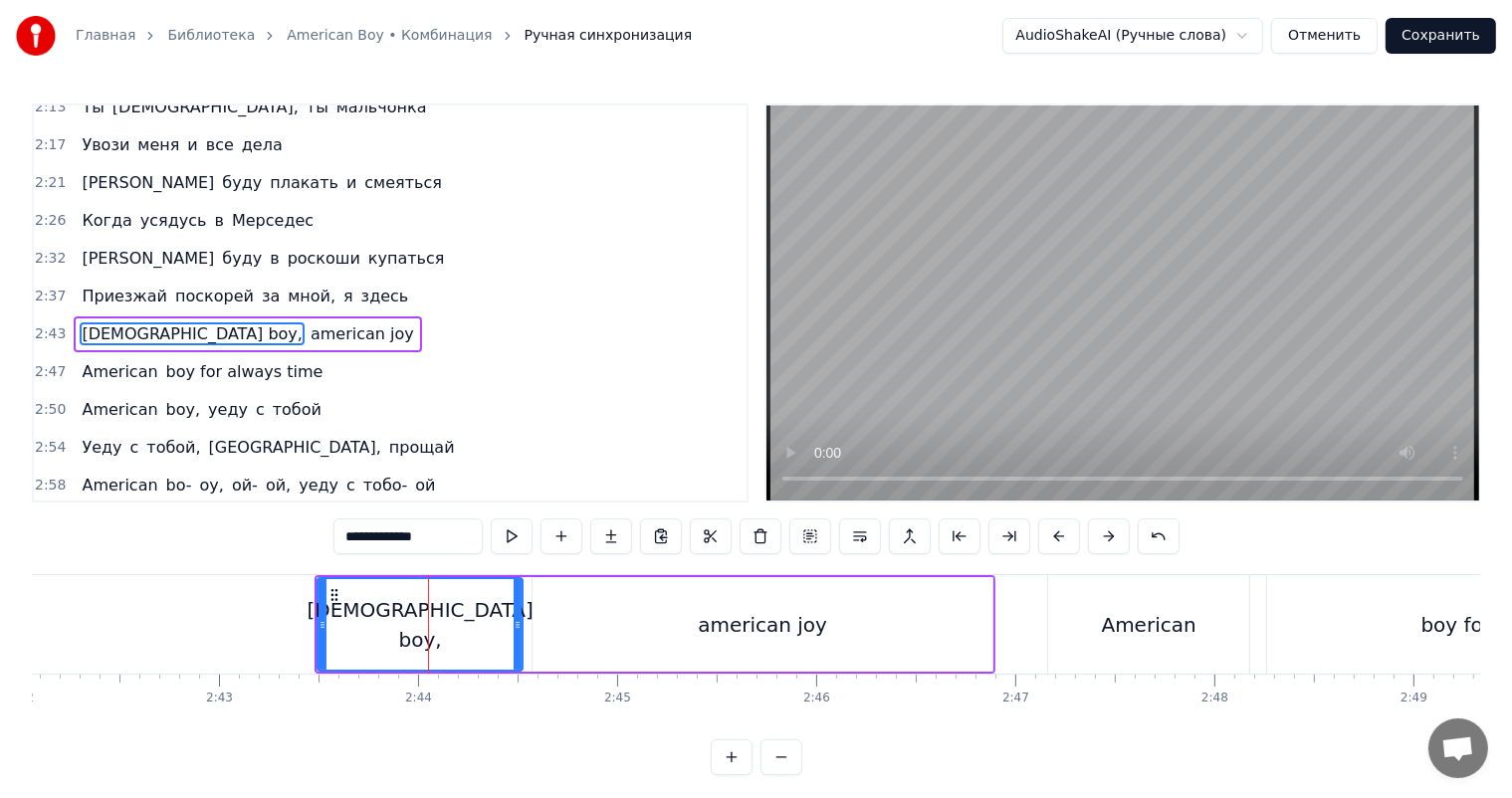
click at [629, 637] on div "american joy" at bounding box center [761, 624] width 459 height 95
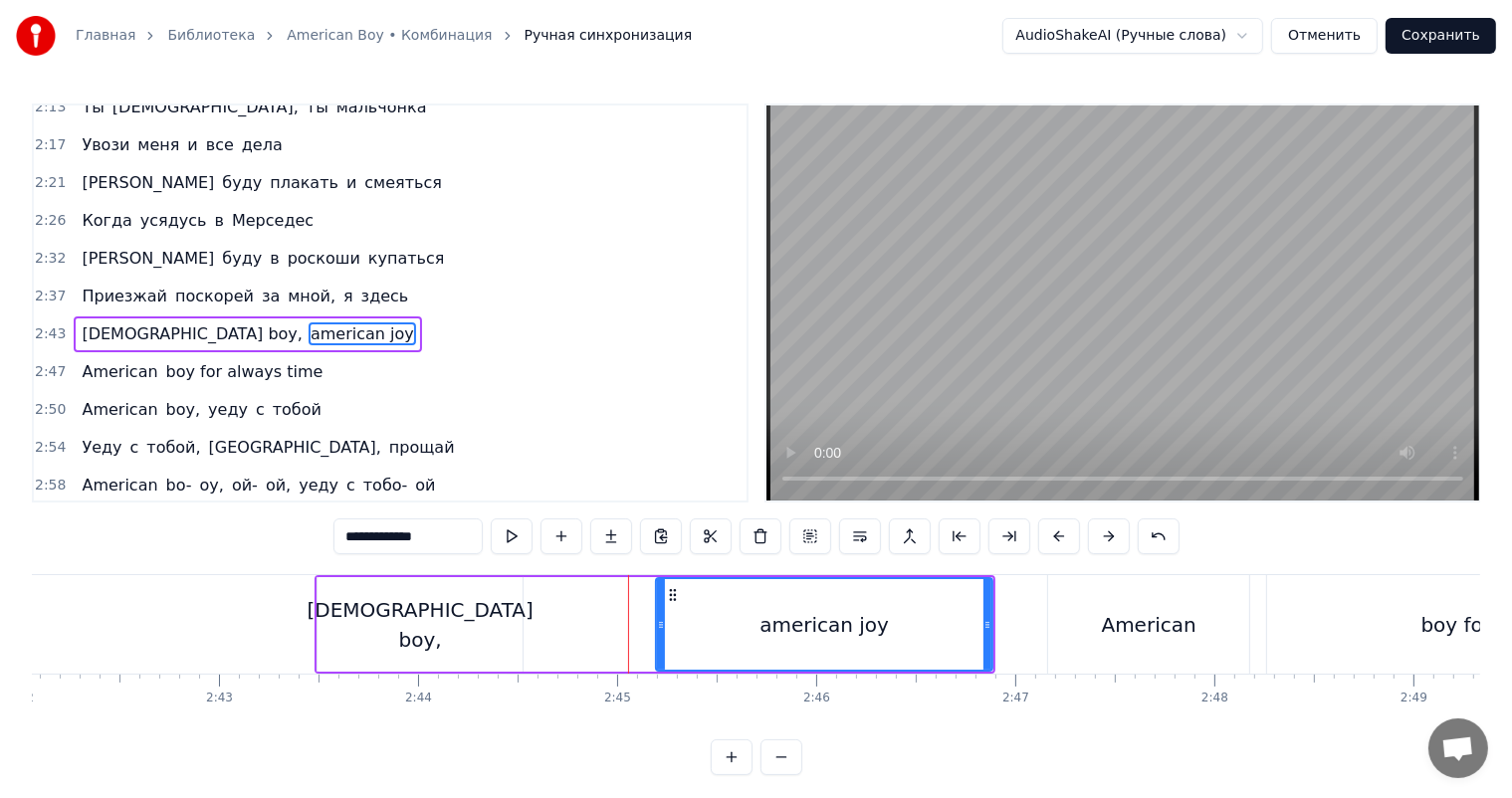
drag, startPoint x: 536, startPoint y: 623, endPoint x: 665, endPoint y: 622, distance: 129.0
click at [665, 622] on icon at bounding box center [661, 625] width 8 height 16
click at [447, 618] on div "[DEMOGRAPHIC_DATA] boy," at bounding box center [420, 625] width 226 height 60
type input "**********"
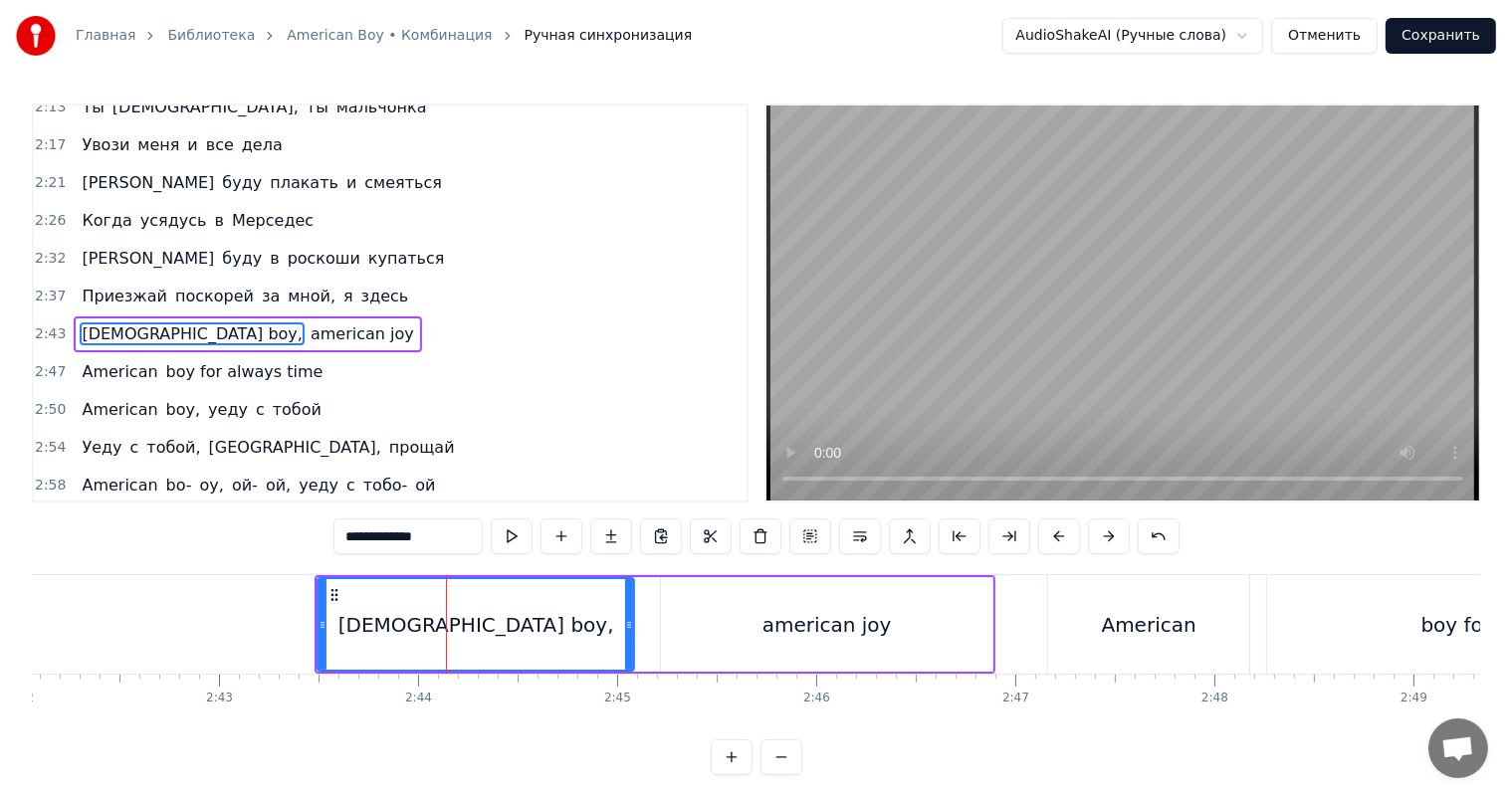
drag, startPoint x: 518, startPoint y: 613, endPoint x: 629, endPoint y: 609, distance: 111.1
click at [629, 609] on div at bounding box center [629, 624] width 8 height 91
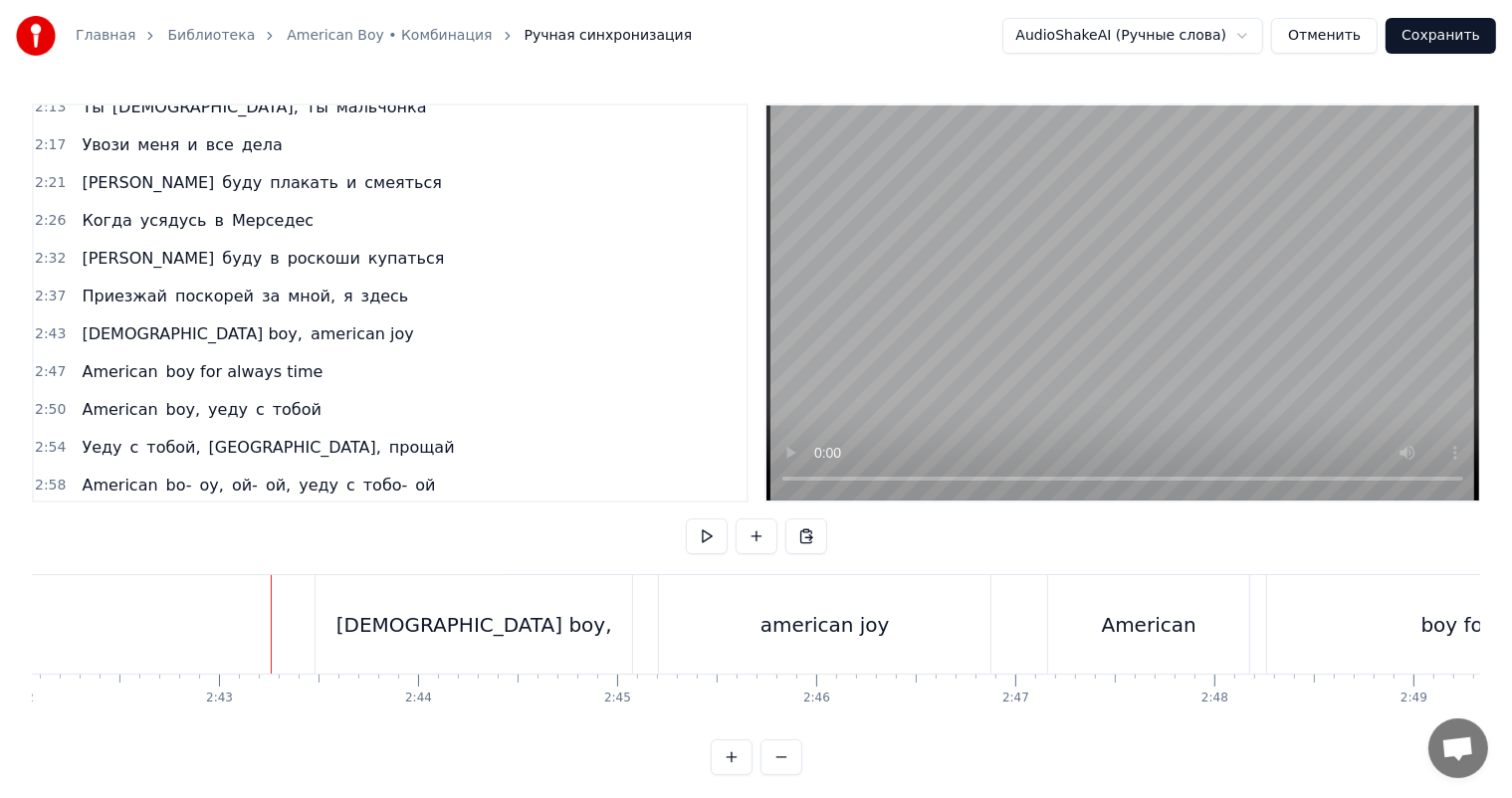
click at [1333, 263] on video at bounding box center [1122, 303] width 713 height 395
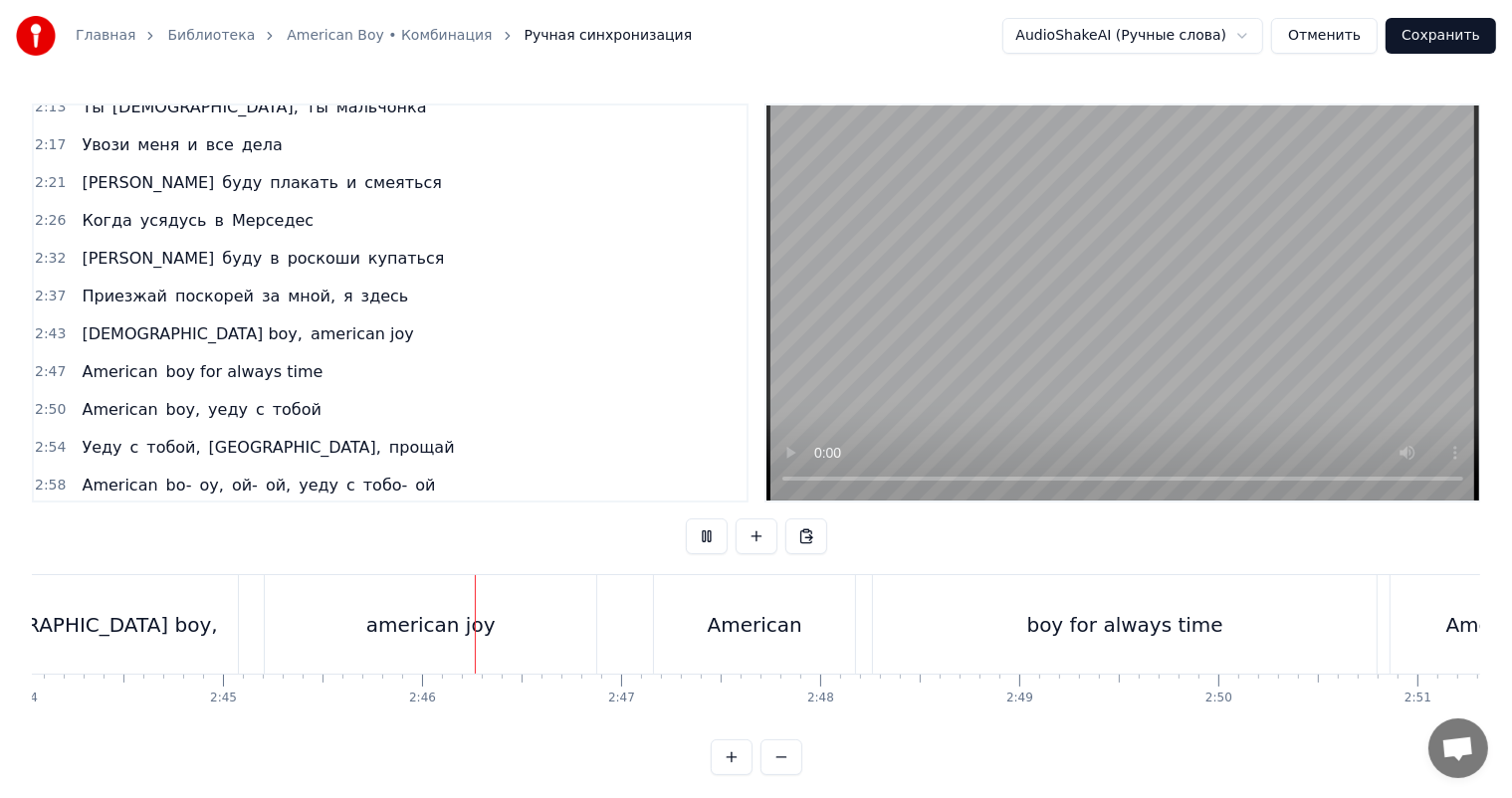
scroll to position [0, 32858]
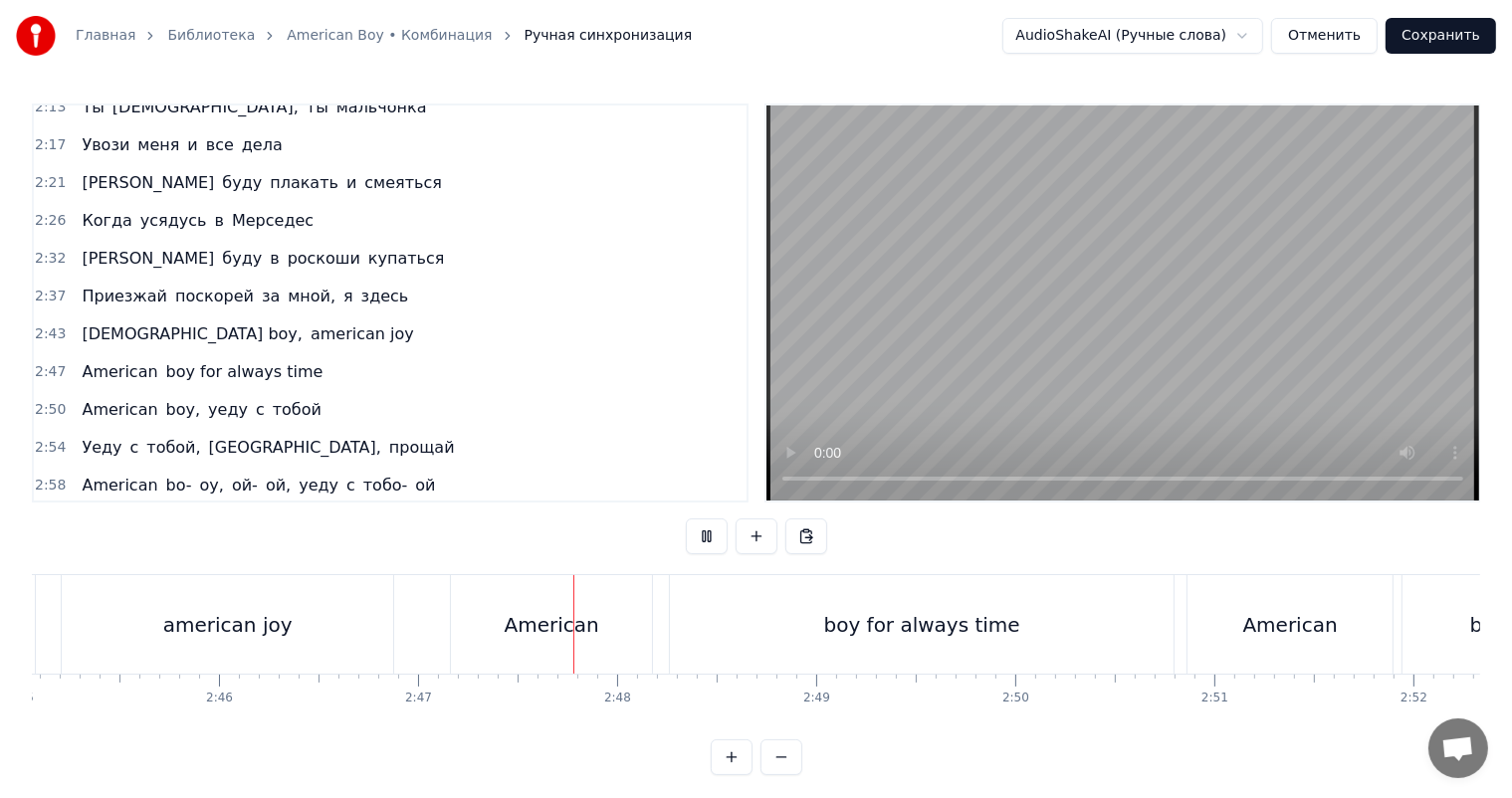
click at [1032, 385] on video at bounding box center [1122, 303] width 713 height 395
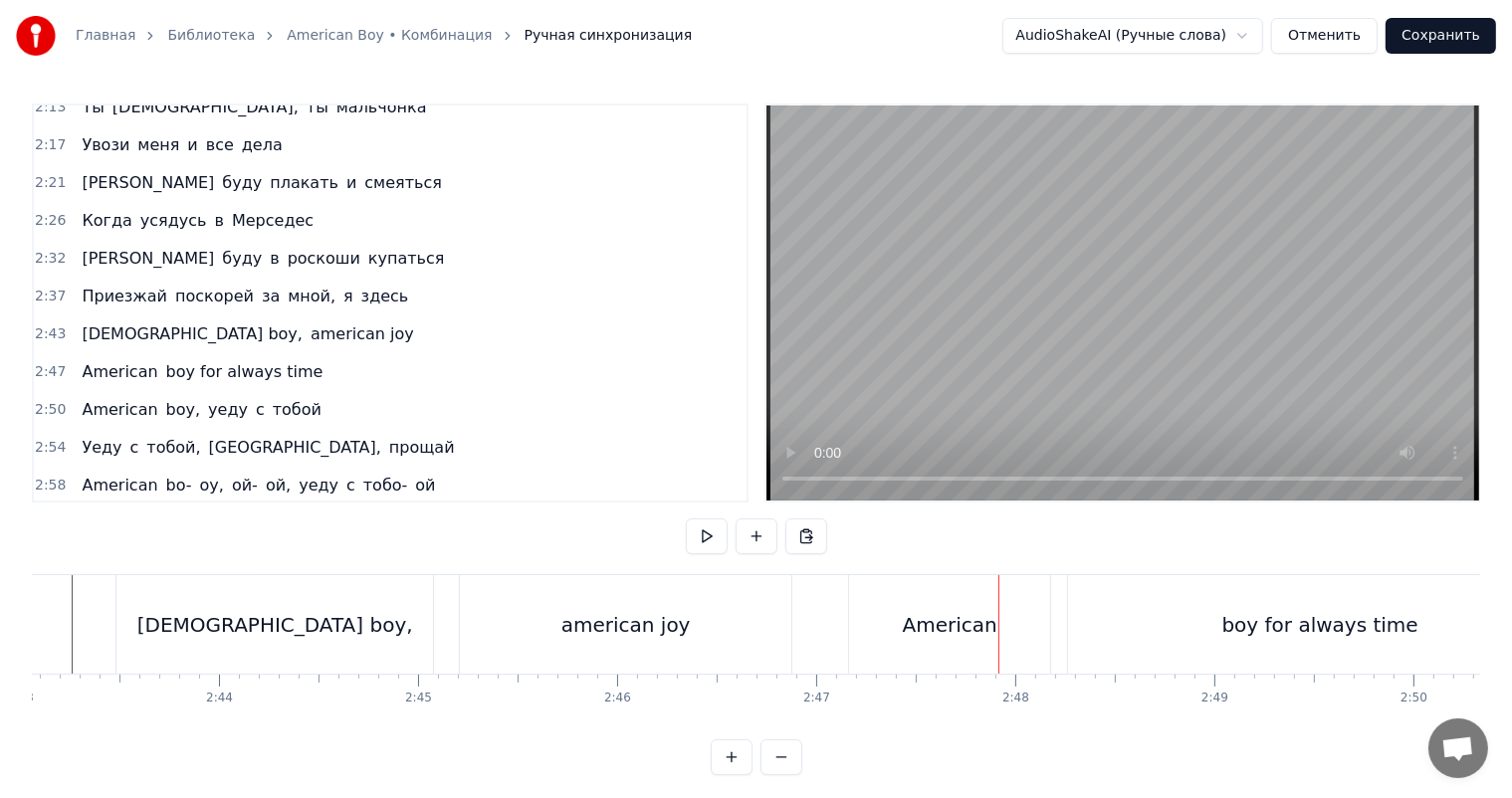
click at [413, 629] on div "[DEMOGRAPHIC_DATA] boy," at bounding box center [275, 624] width 317 height 99
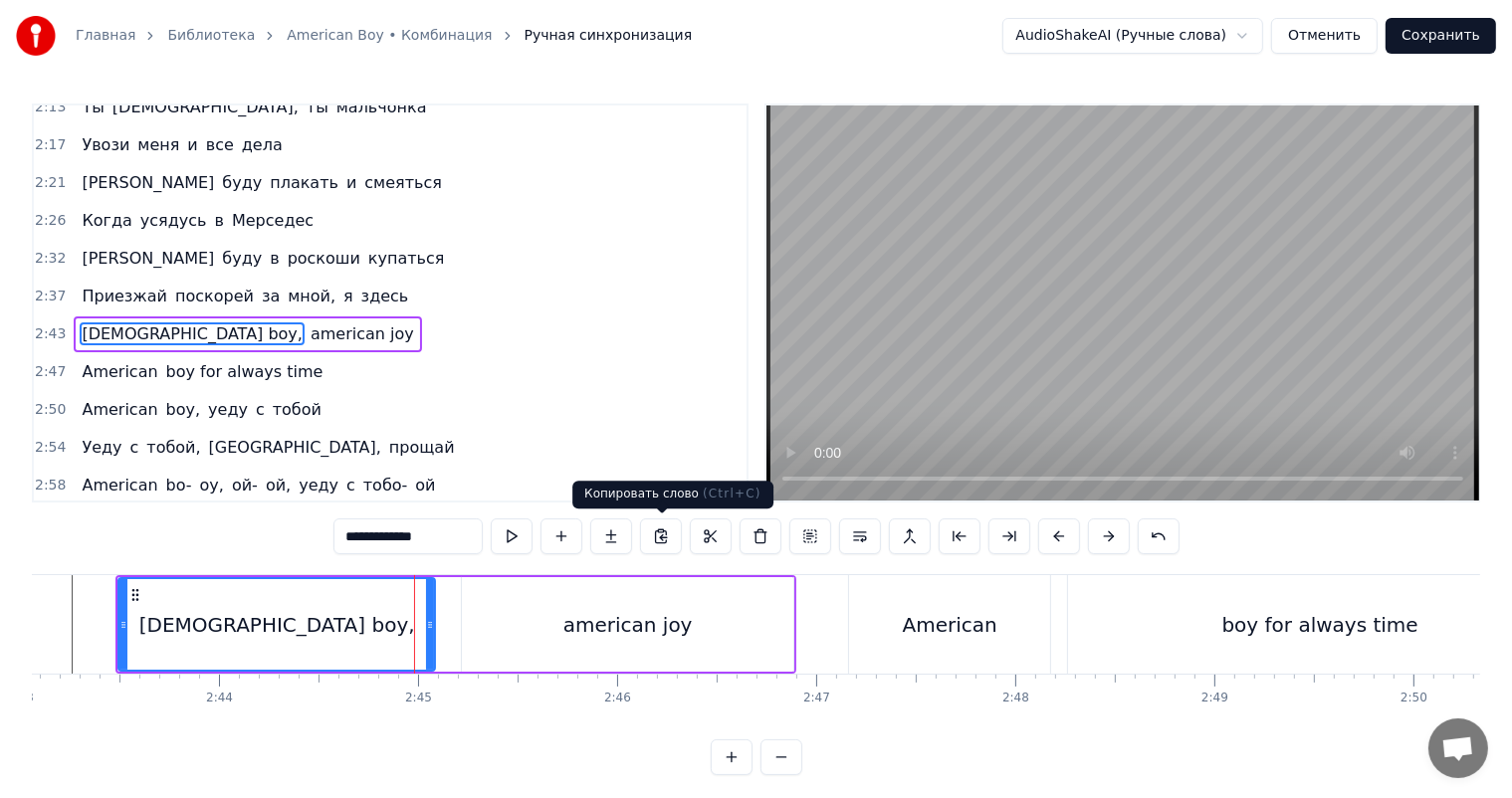
click at [1352, 285] on video at bounding box center [1122, 303] width 713 height 395
click at [780, 631] on div "american joy" at bounding box center [627, 624] width 332 height 95
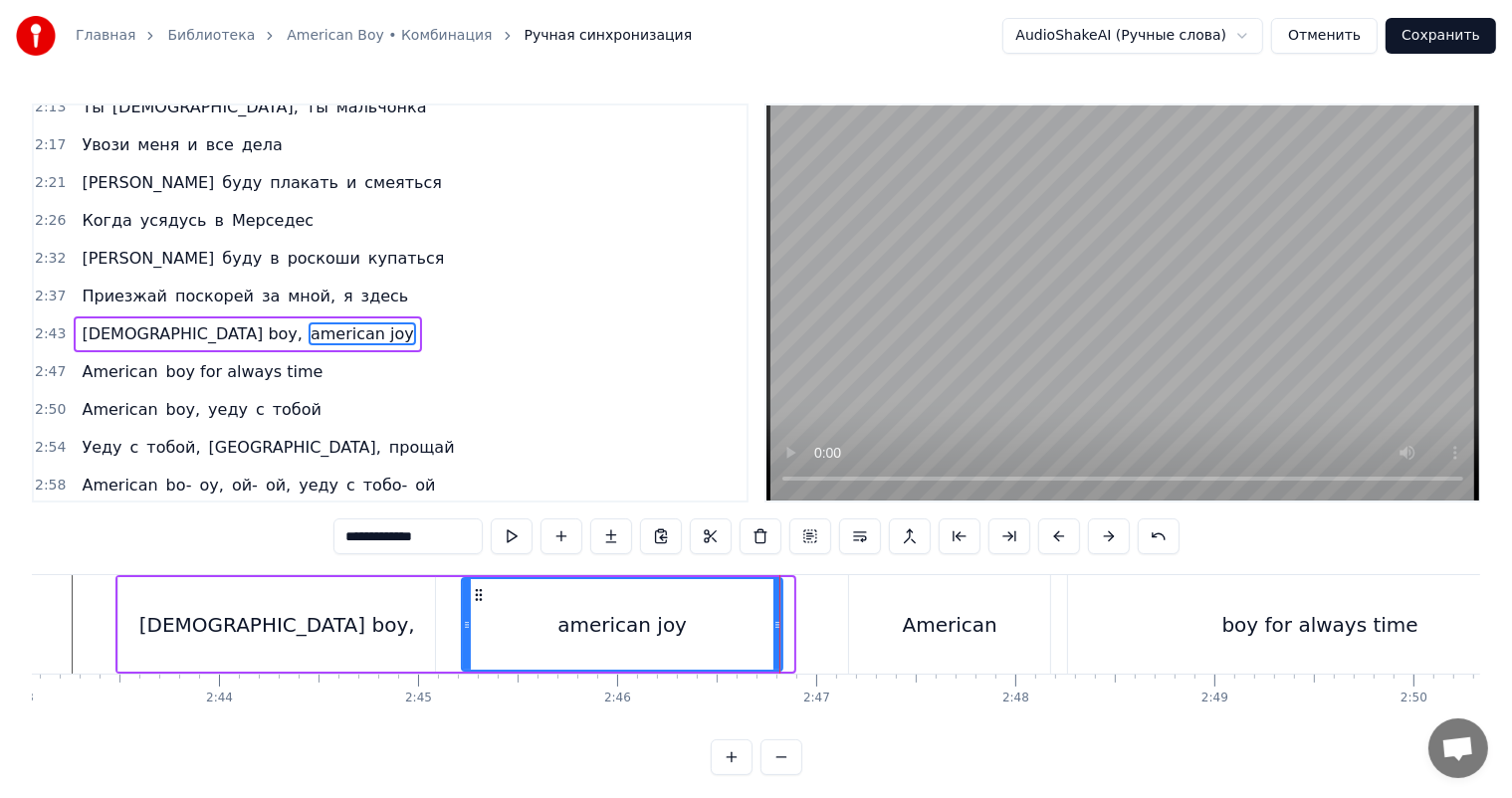
drag, startPoint x: 788, startPoint y: 629, endPoint x: 777, endPoint y: 633, distance: 11.7
click at [777, 633] on div at bounding box center [777, 624] width 8 height 91
click at [418, 627] on div "[DEMOGRAPHIC_DATA] boy," at bounding box center [277, 624] width 317 height 95
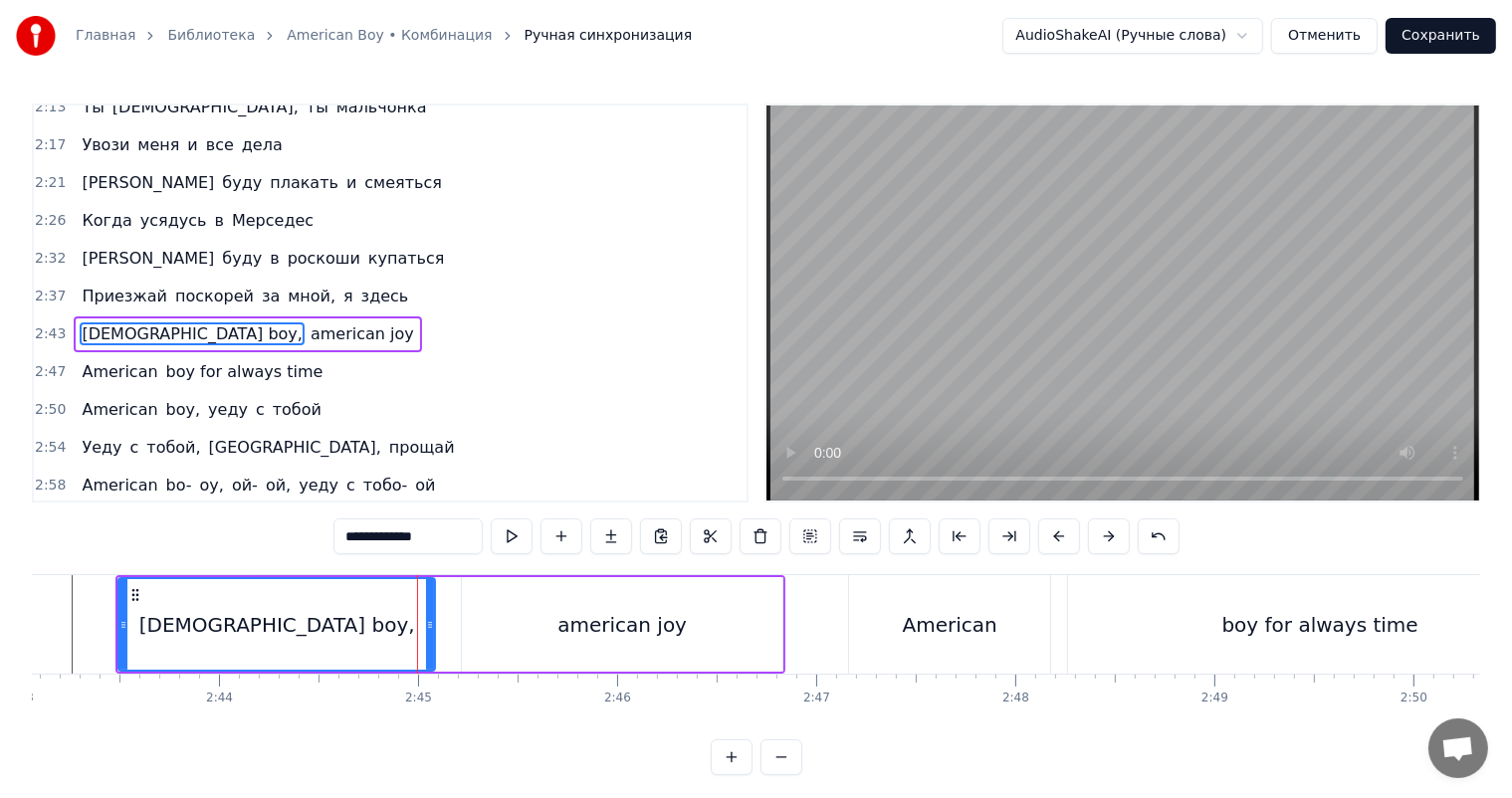
click at [1330, 188] on video at bounding box center [1122, 303] width 713 height 395
click at [519, 640] on div "american joy" at bounding box center [622, 624] width 321 height 95
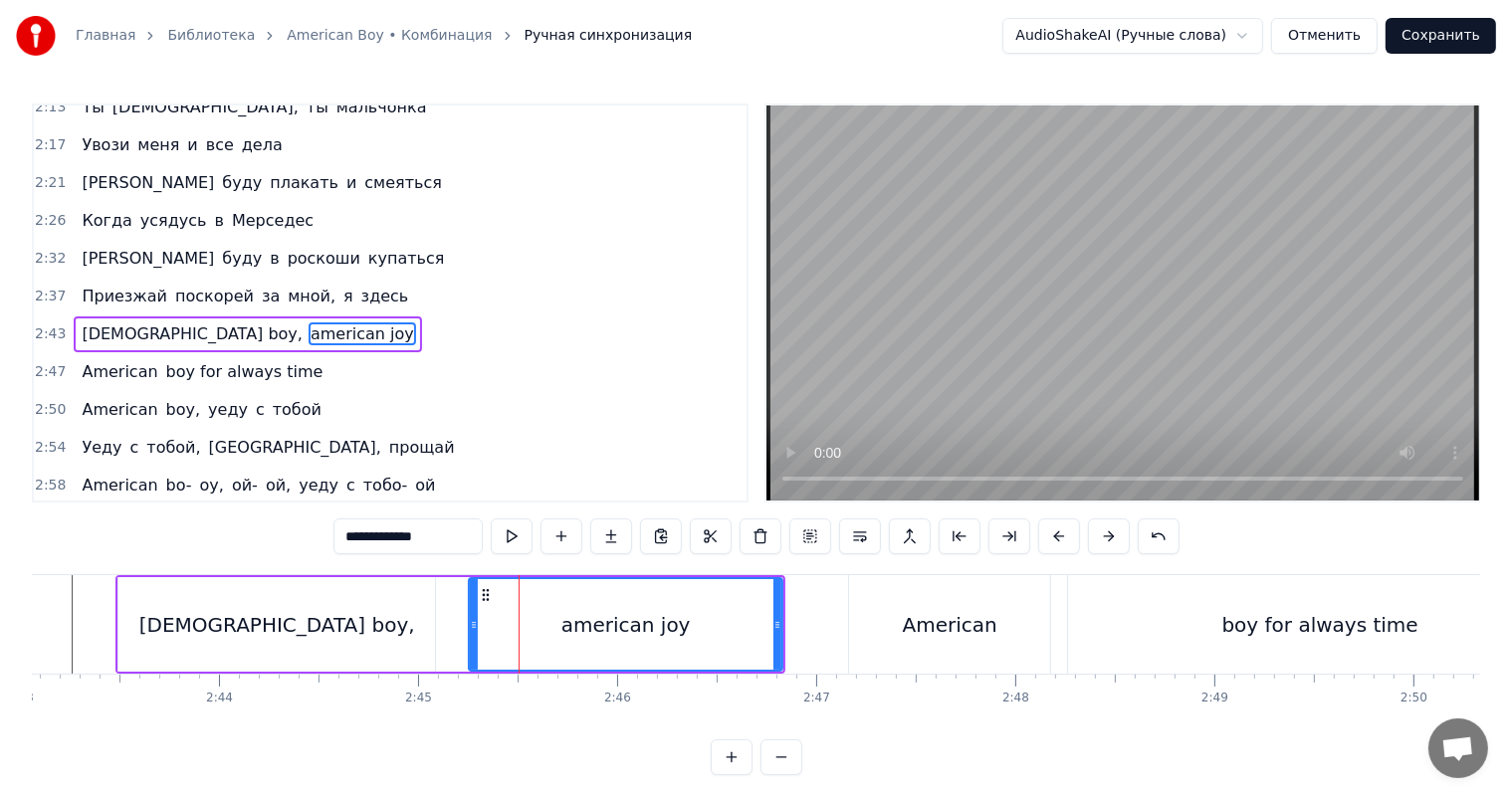
click at [470, 631] on icon at bounding box center [473, 625] width 8 height 16
click at [366, 637] on div "[DEMOGRAPHIC_DATA] boy," at bounding box center [277, 624] width 317 height 95
type input "**********"
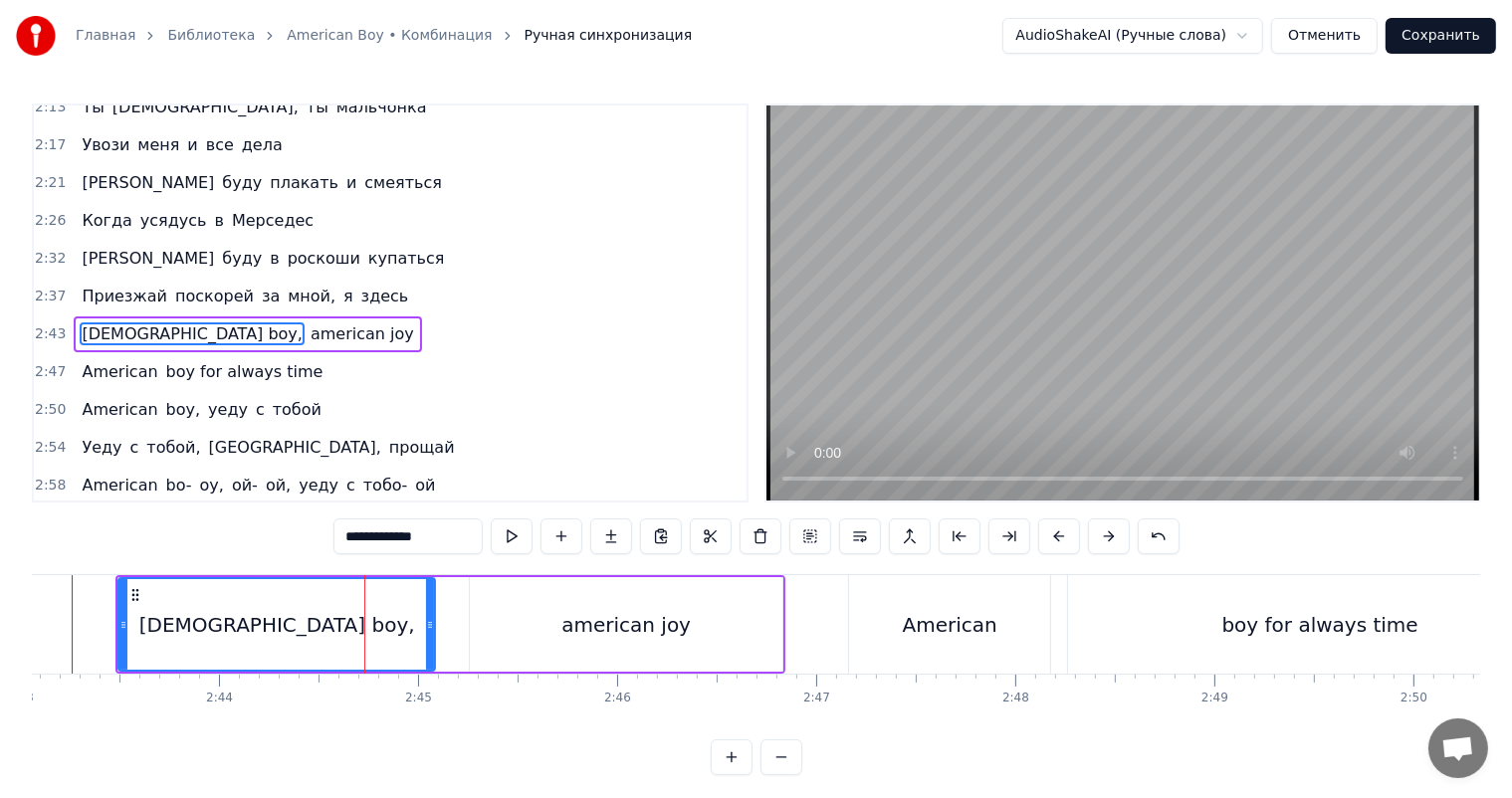
click at [1249, 336] on video at bounding box center [1122, 303] width 713 height 395
click at [1469, 36] on button "Сохранить" at bounding box center [1440, 36] width 111 height 36
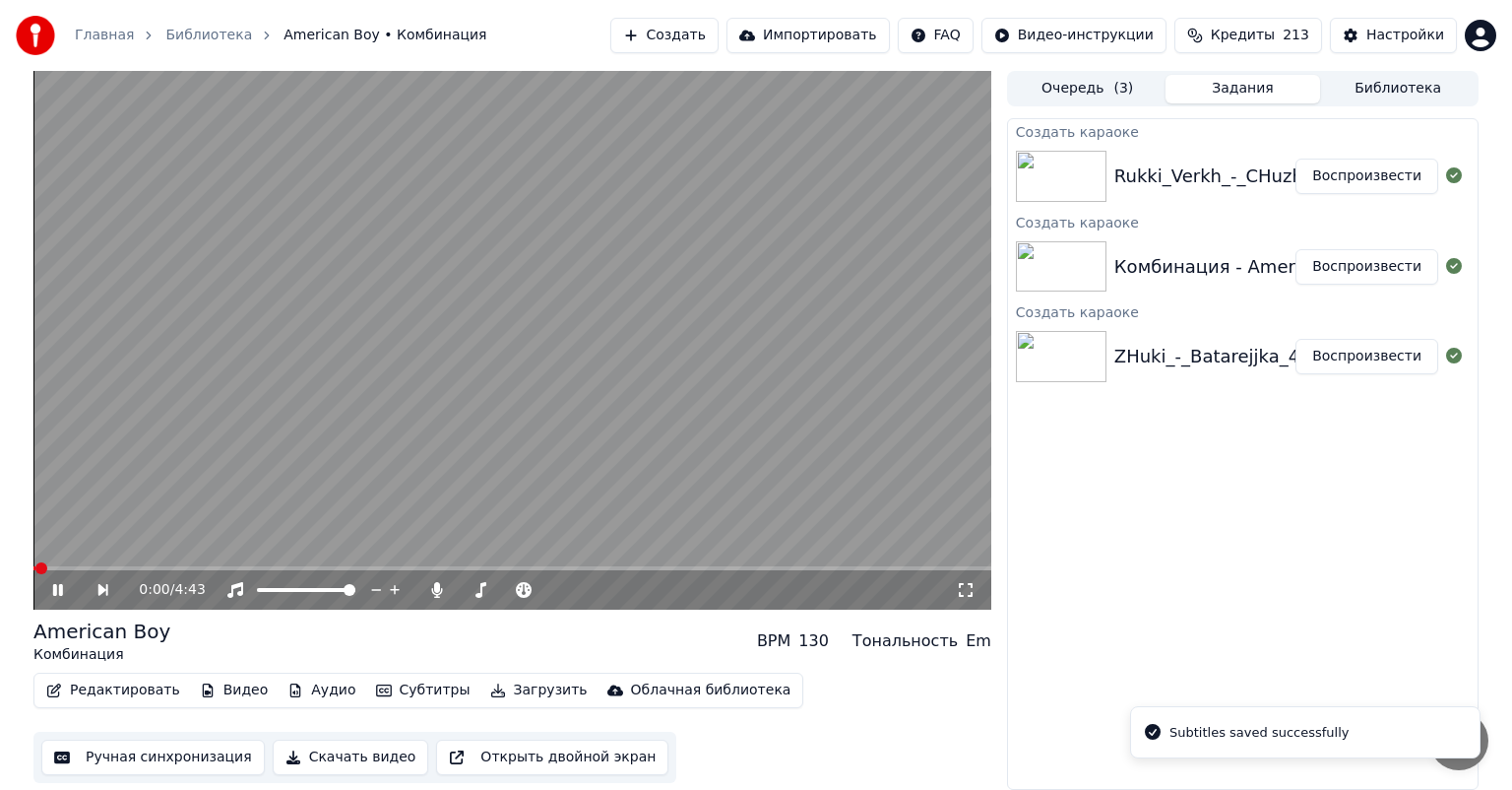
click at [137, 764] on button "Ручная синхронизация" at bounding box center [153, 757] width 224 height 36
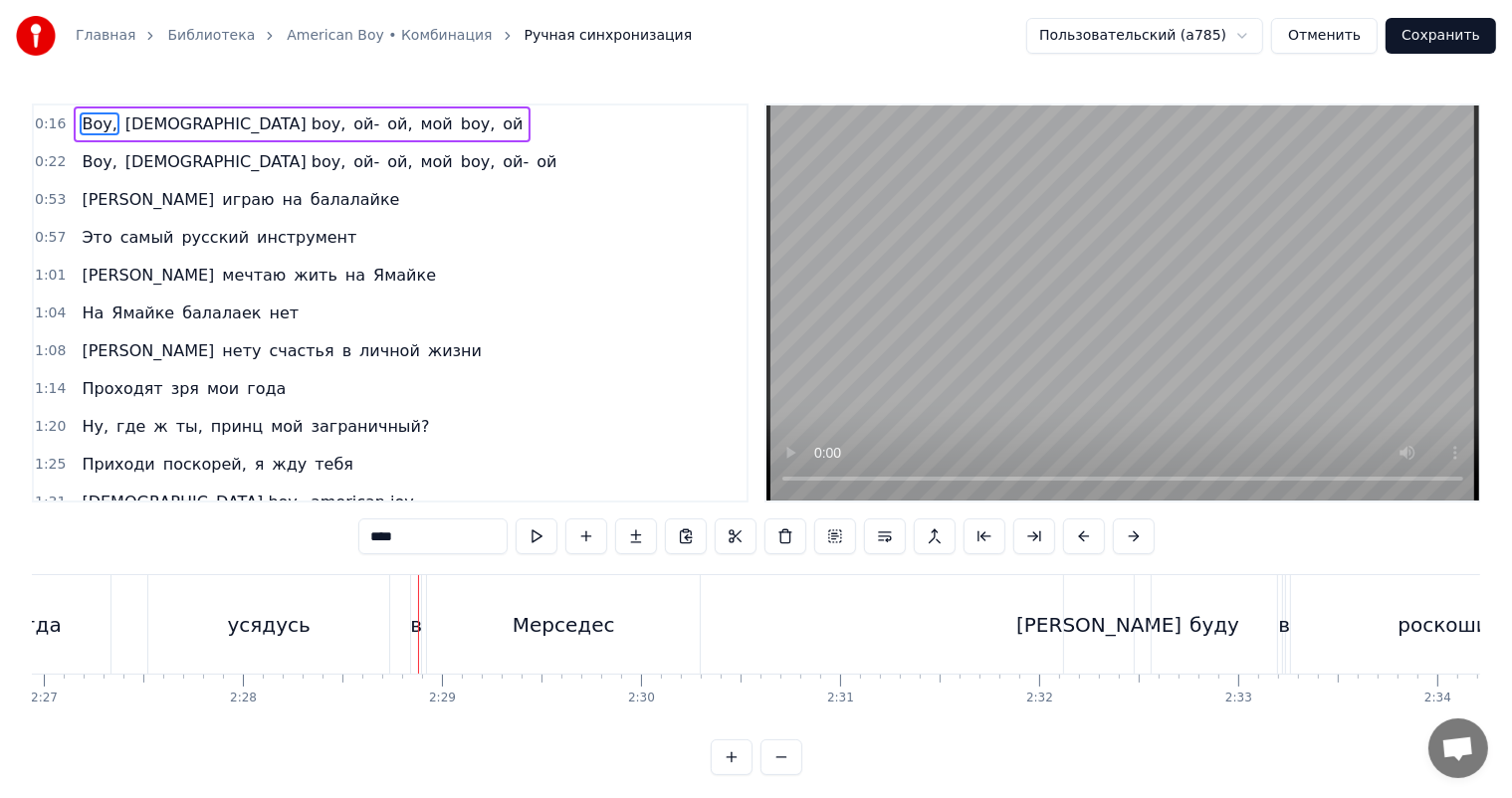
scroll to position [0, 29538]
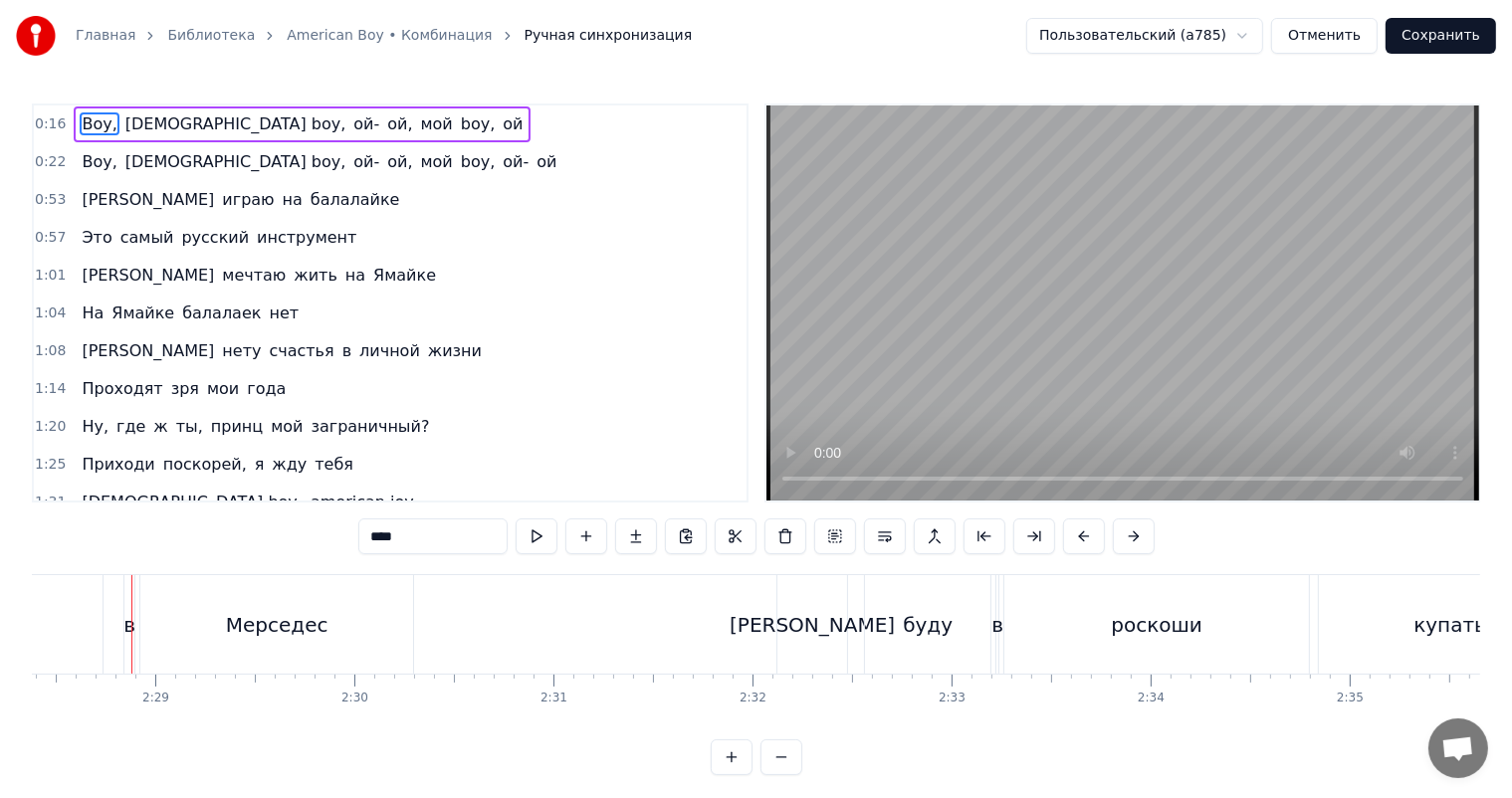
click at [1124, 400] on video at bounding box center [1122, 303] width 713 height 395
click at [1071, 249] on video at bounding box center [1122, 303] width 713 height 395
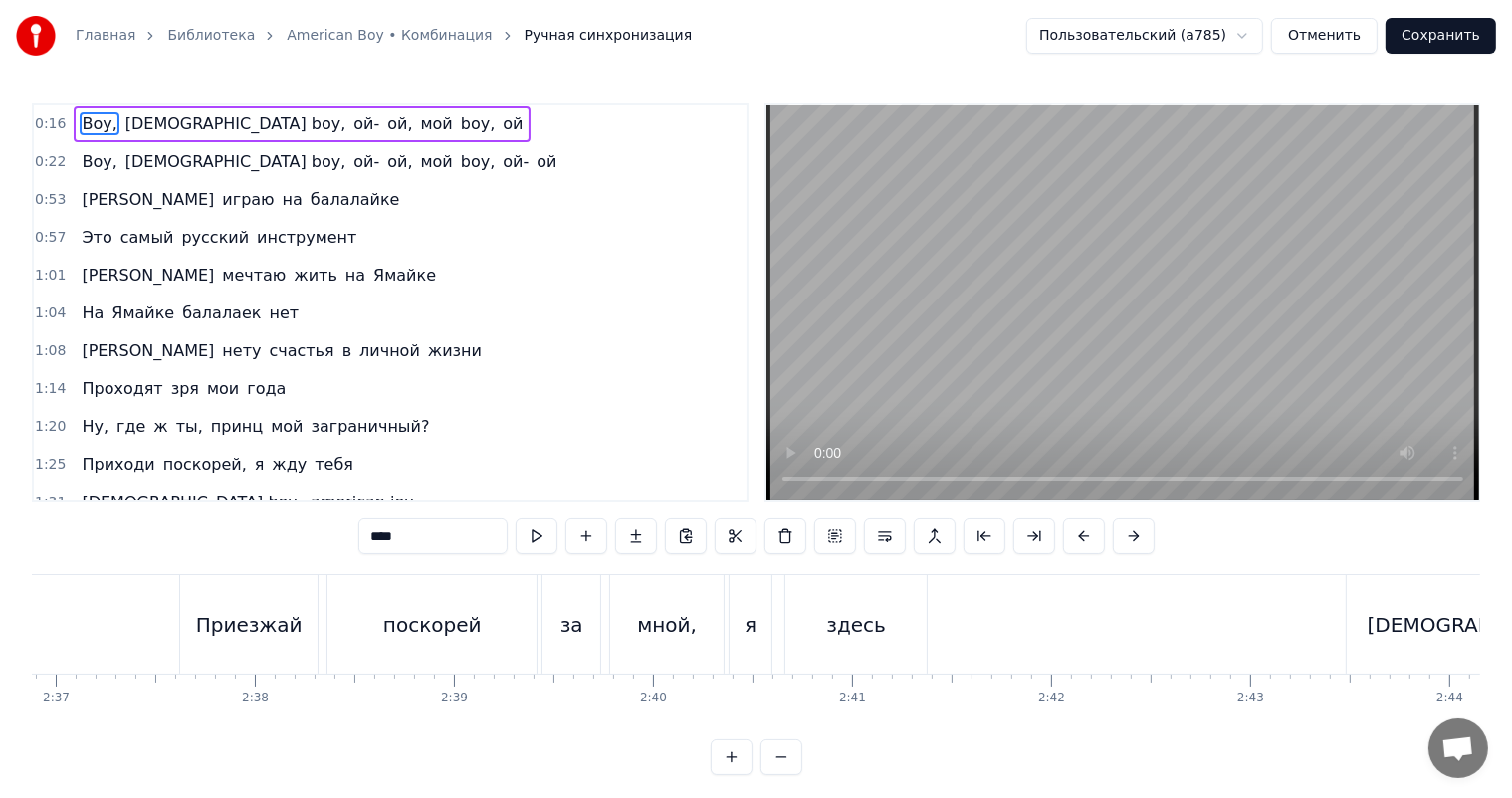
scroll to position [0, 31927]
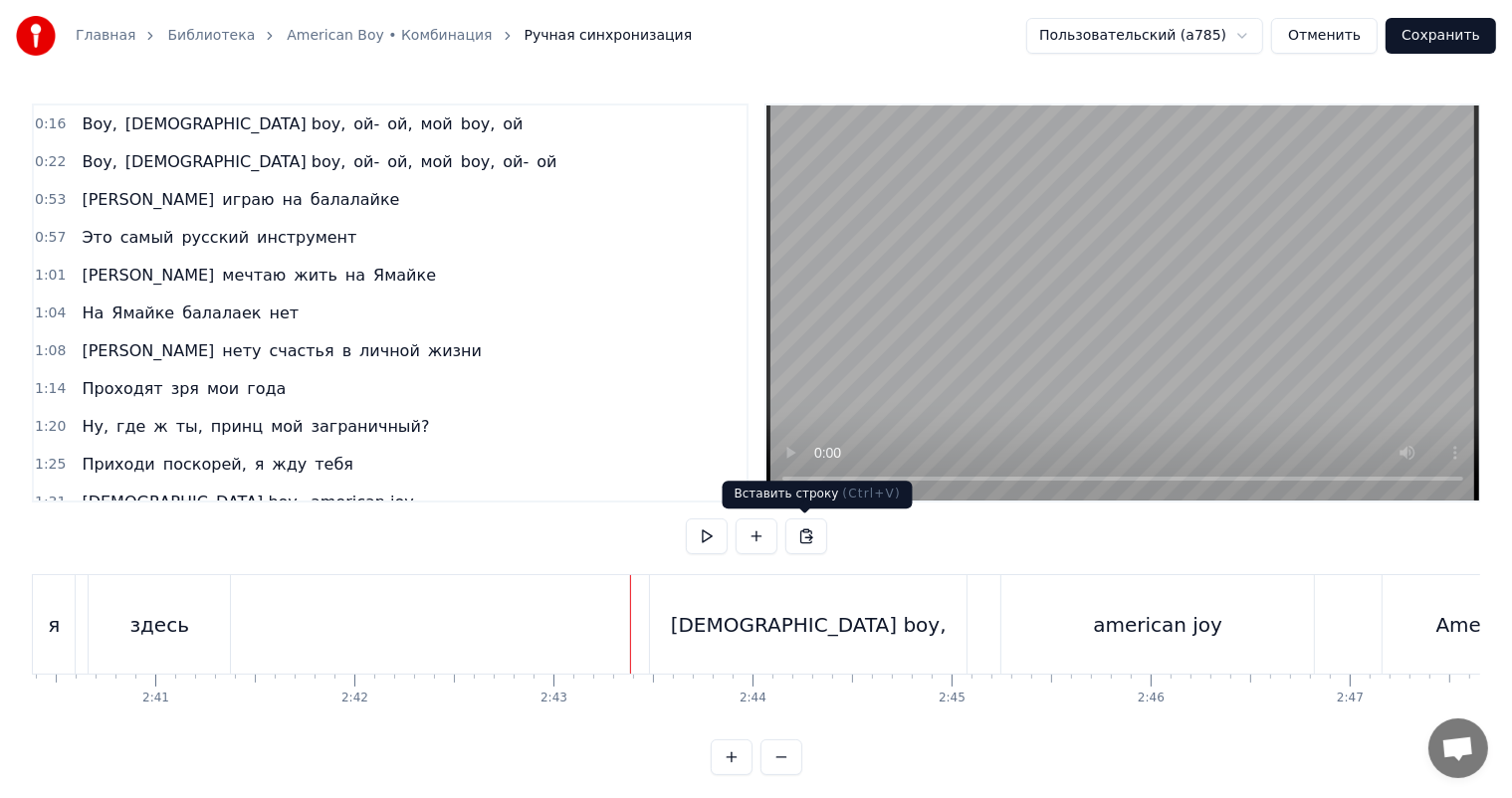
click at [1236, 223] on video at bounding box center [1122, 303] width 713 height 395
click at [1234, 299] on video at bounding box center [1122, 303] width 713 height 395
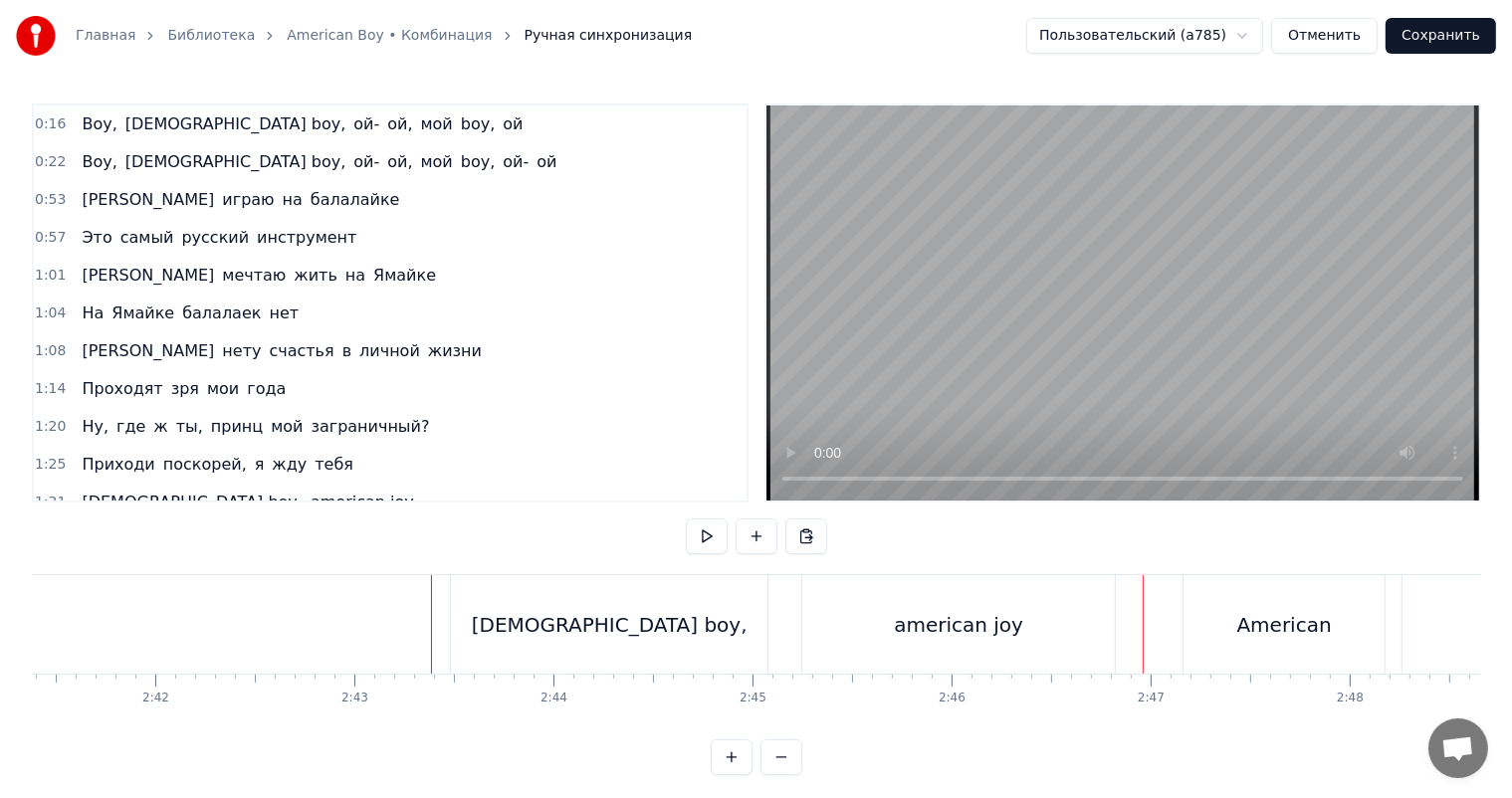
scroll to position [0, 32225]
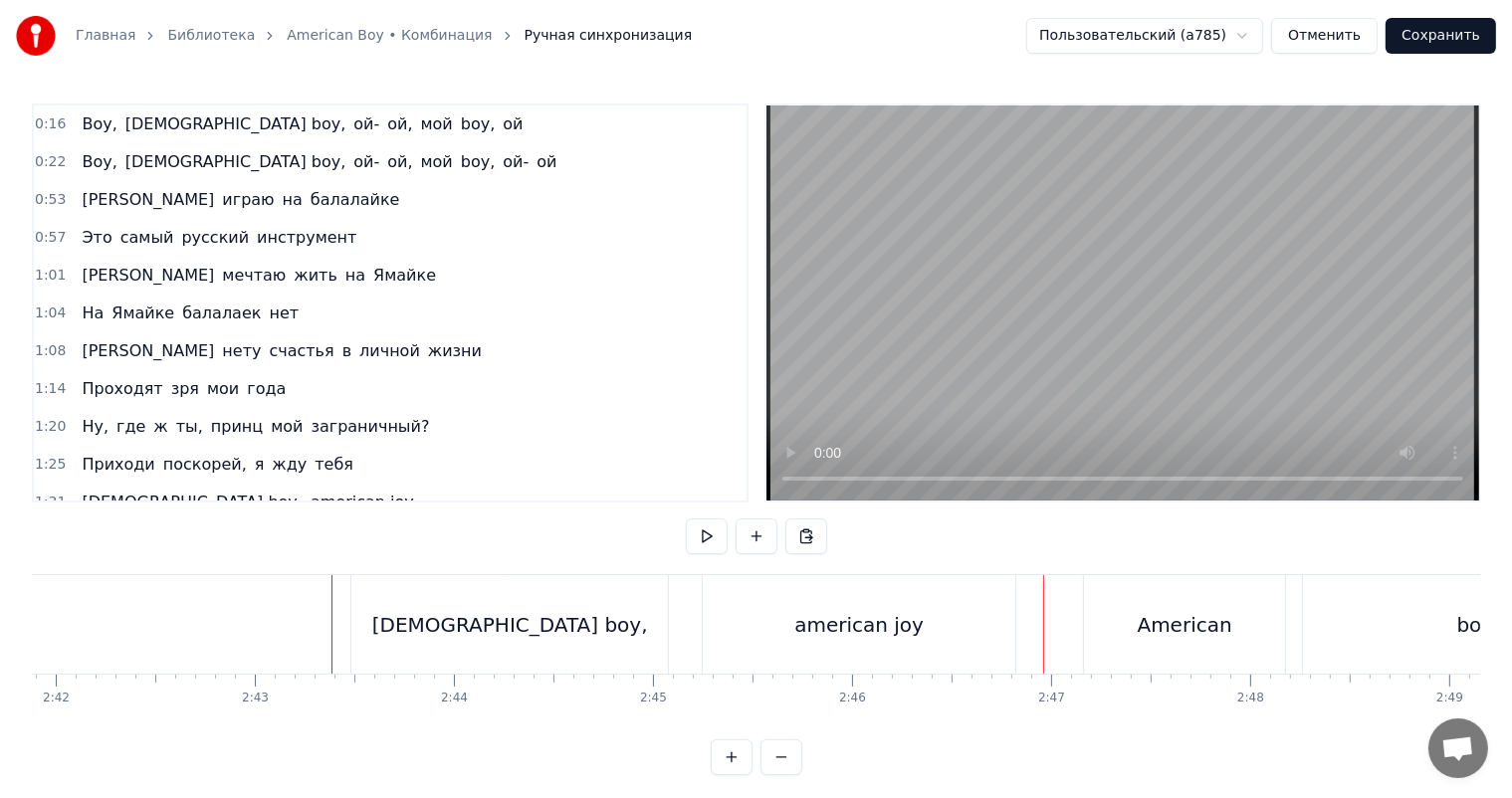
click at [865, 611] on div "american joy" at bounding box center [859, 625] width 130 height 30
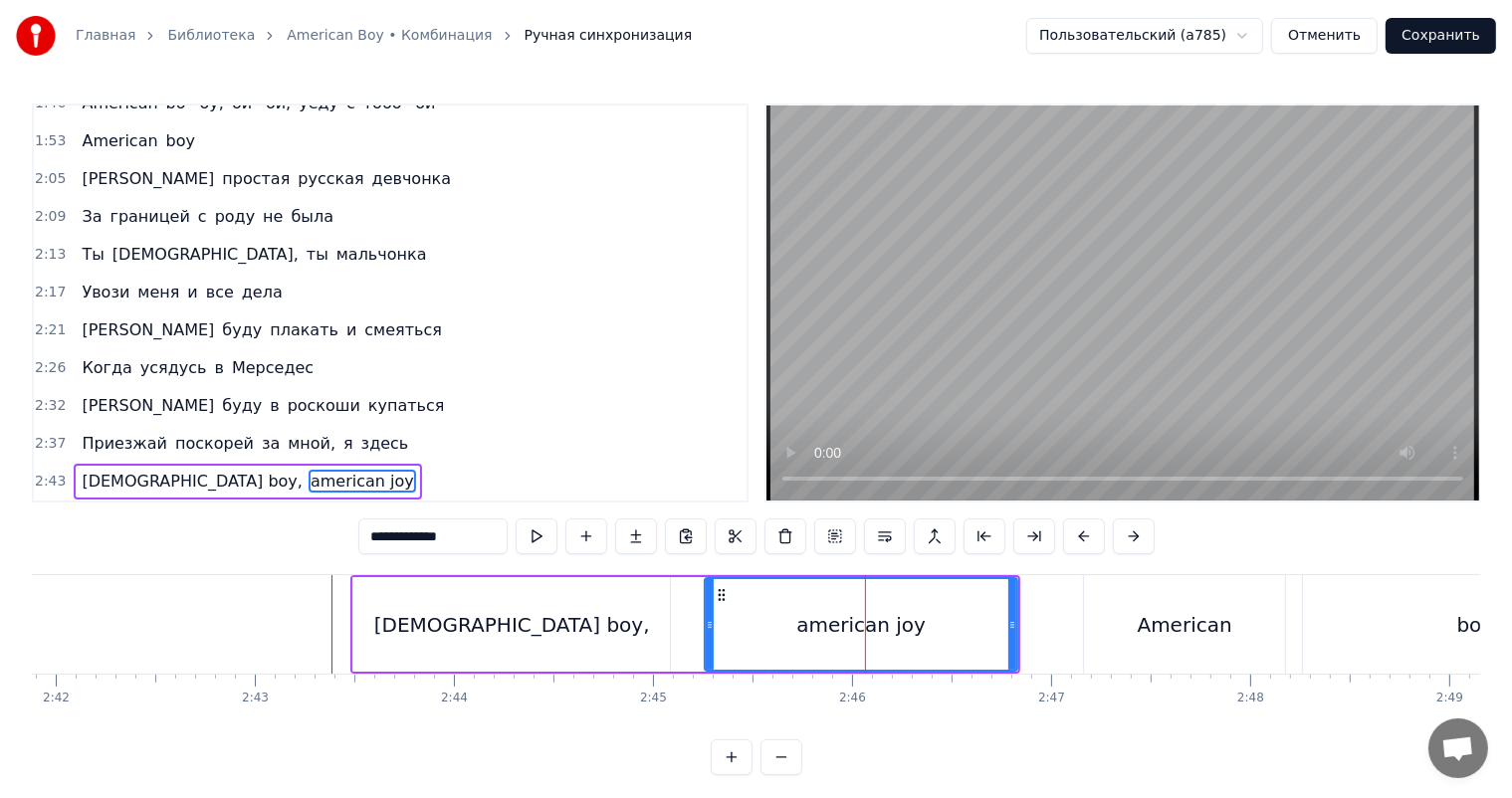
scroll to position [735, 0]
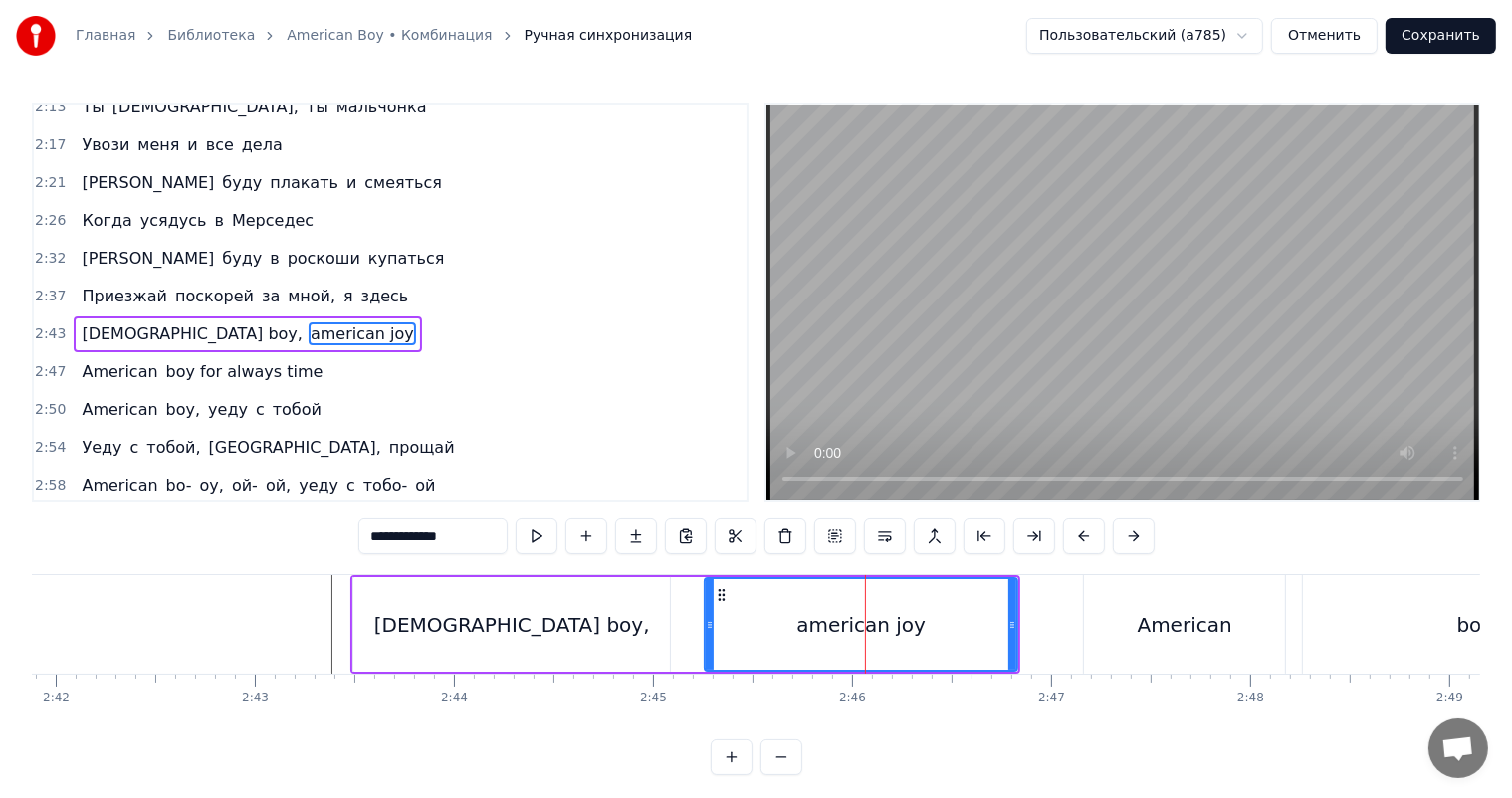
click at [44, 325] on span "2:43" at bounding box center [50, 335] width 31 height 20
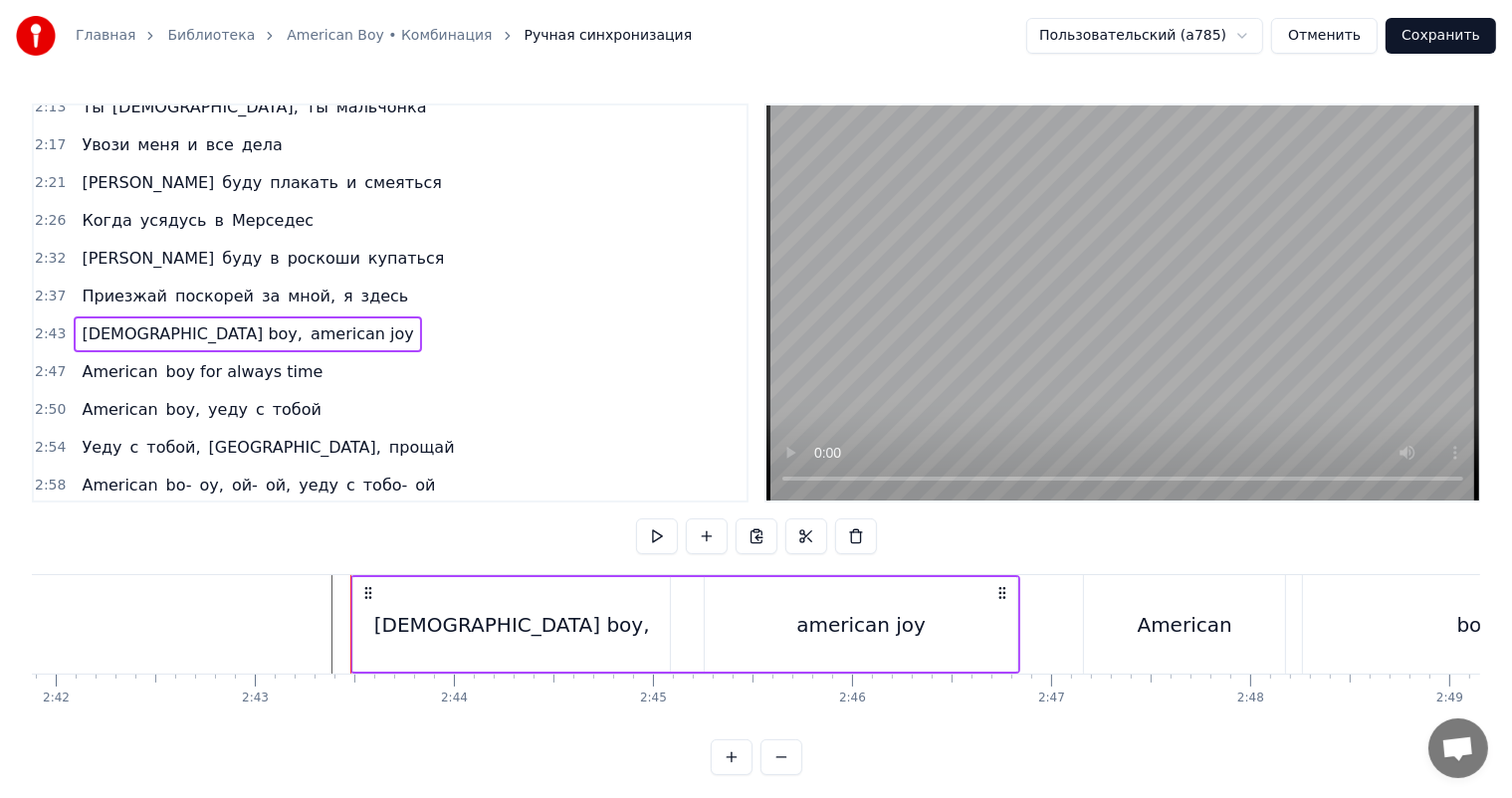
click at [832, 630] on div "american joy" at bounding box center [861, 625] width 130 height 30
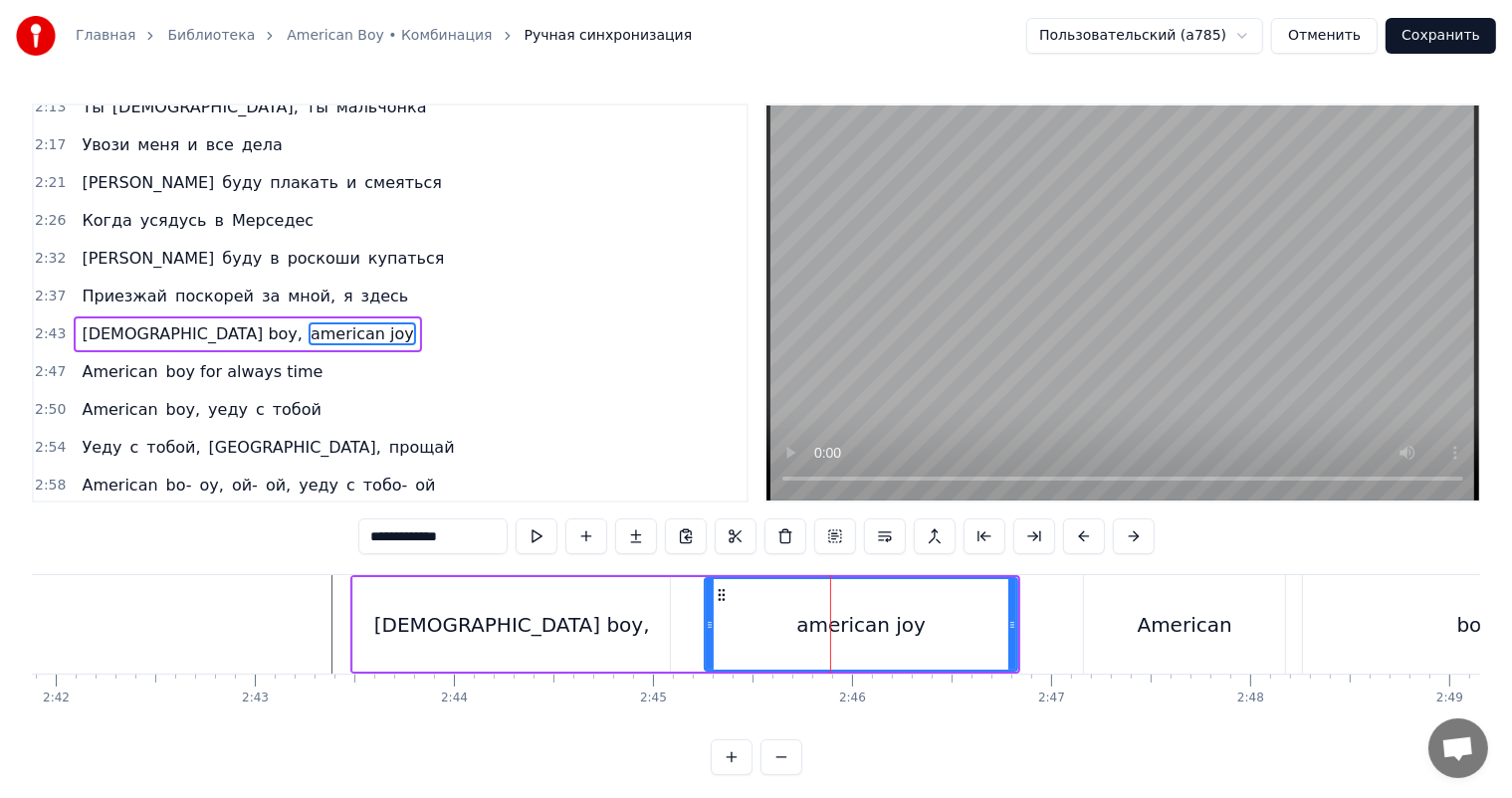
click at [832, 630] on div "american joy" at bounding box center [861, 625] width 130 height 30
click at [482, 537] on input "**********" at bounding box center [434, 536] width 150 height 36
click at [795, 632] on div "american joy" at bounding box center [861, 624] width 311 height 91
click at [1031, 388] on video at bounding box center [1122, 303] width 713 height 395
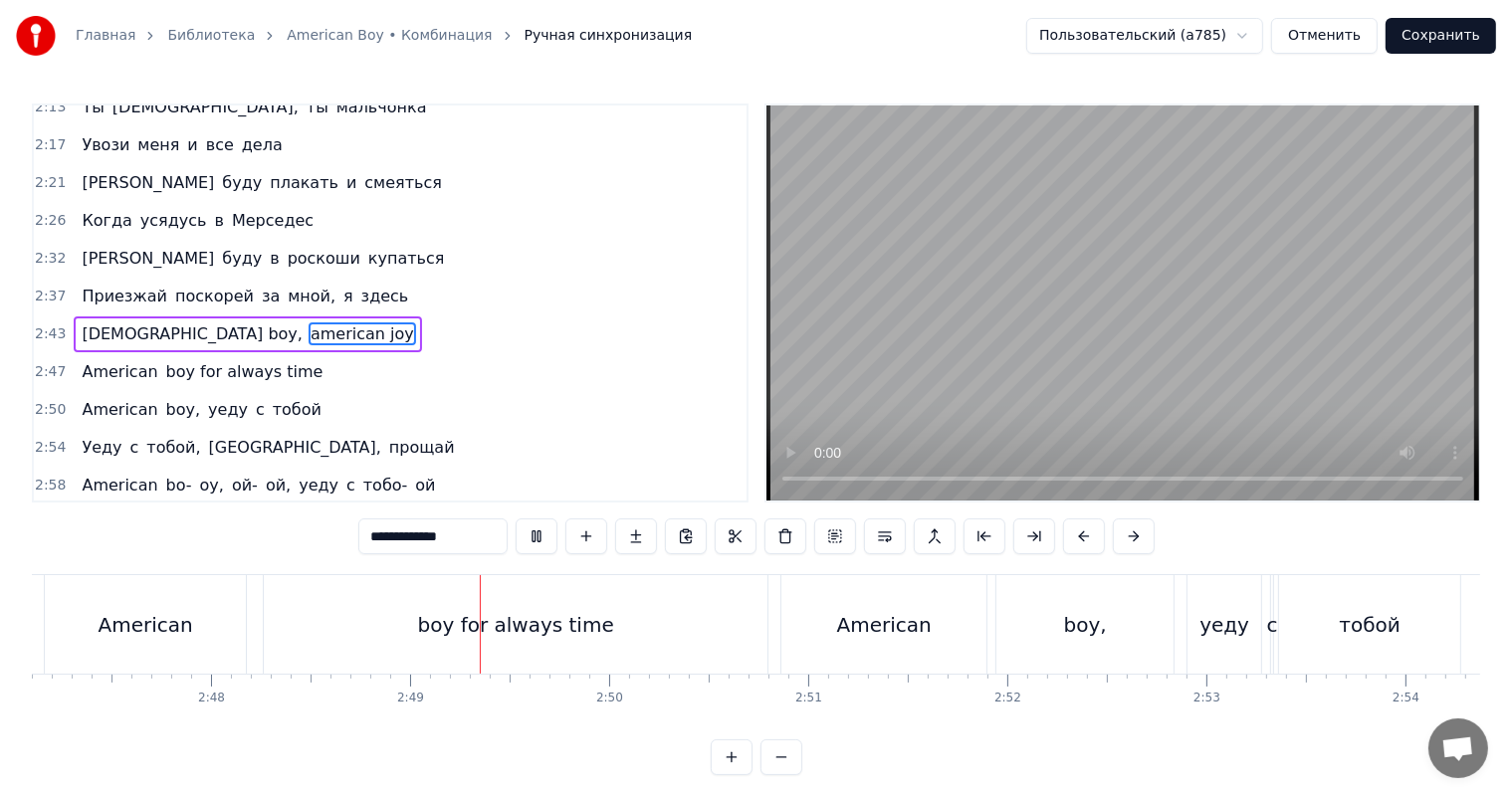
click at [1093, 363] on video at bounding box center [1122, 303] width 713 height 395
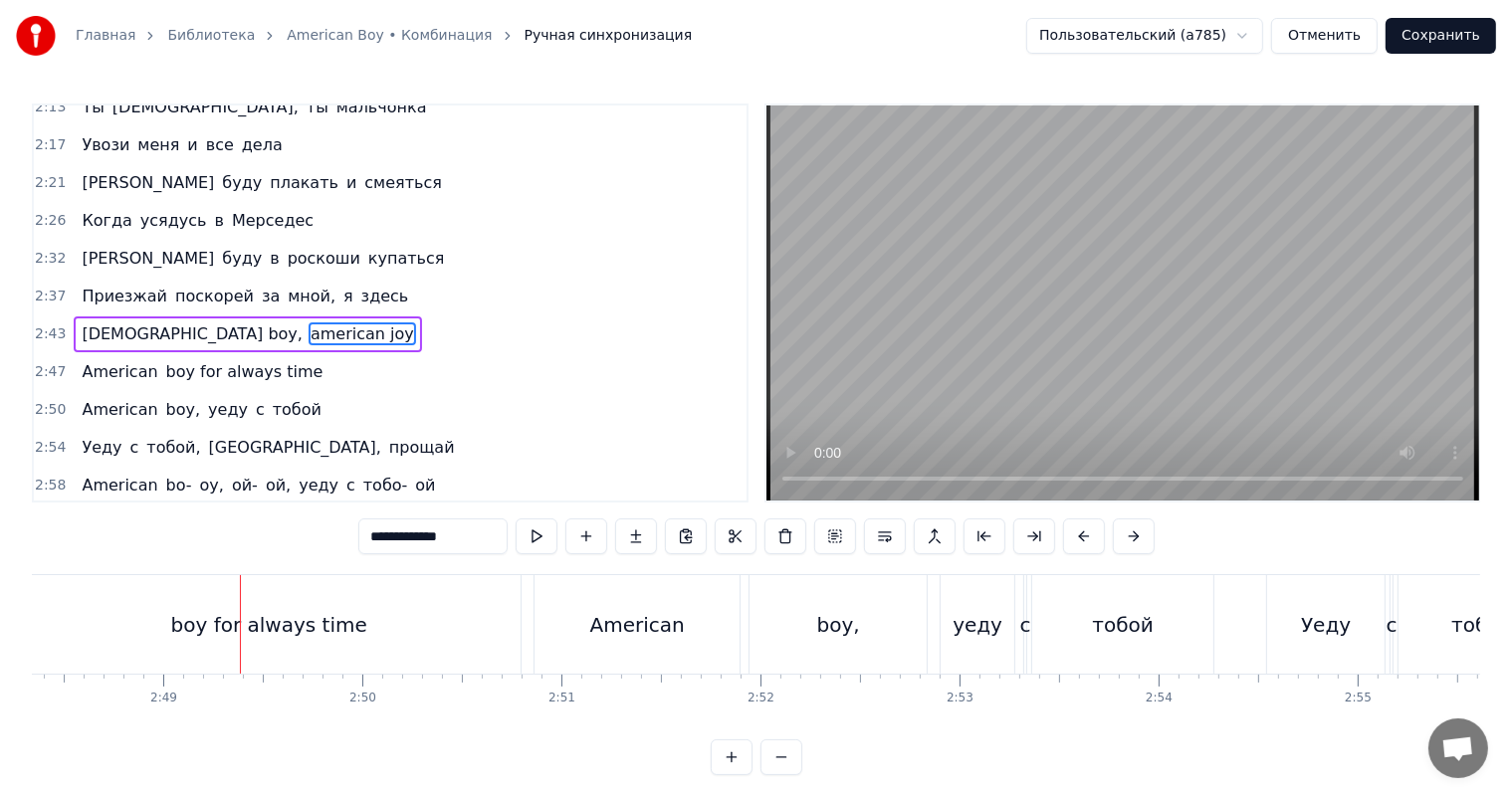
scroll to position [0, 32914]
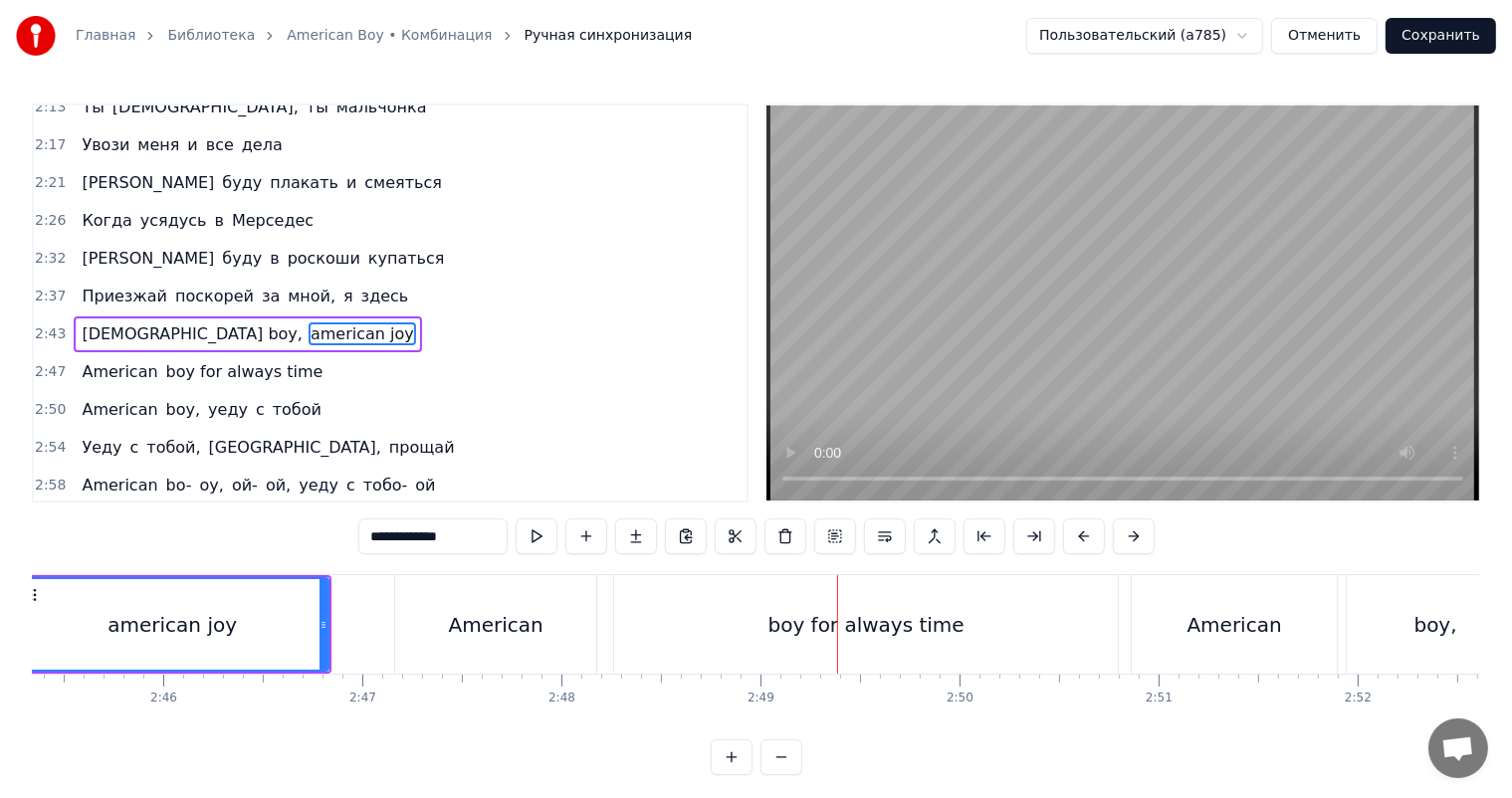
click at [794, 613] on div "boy for always time" at bounding box center [866, 625] width 196 height 30
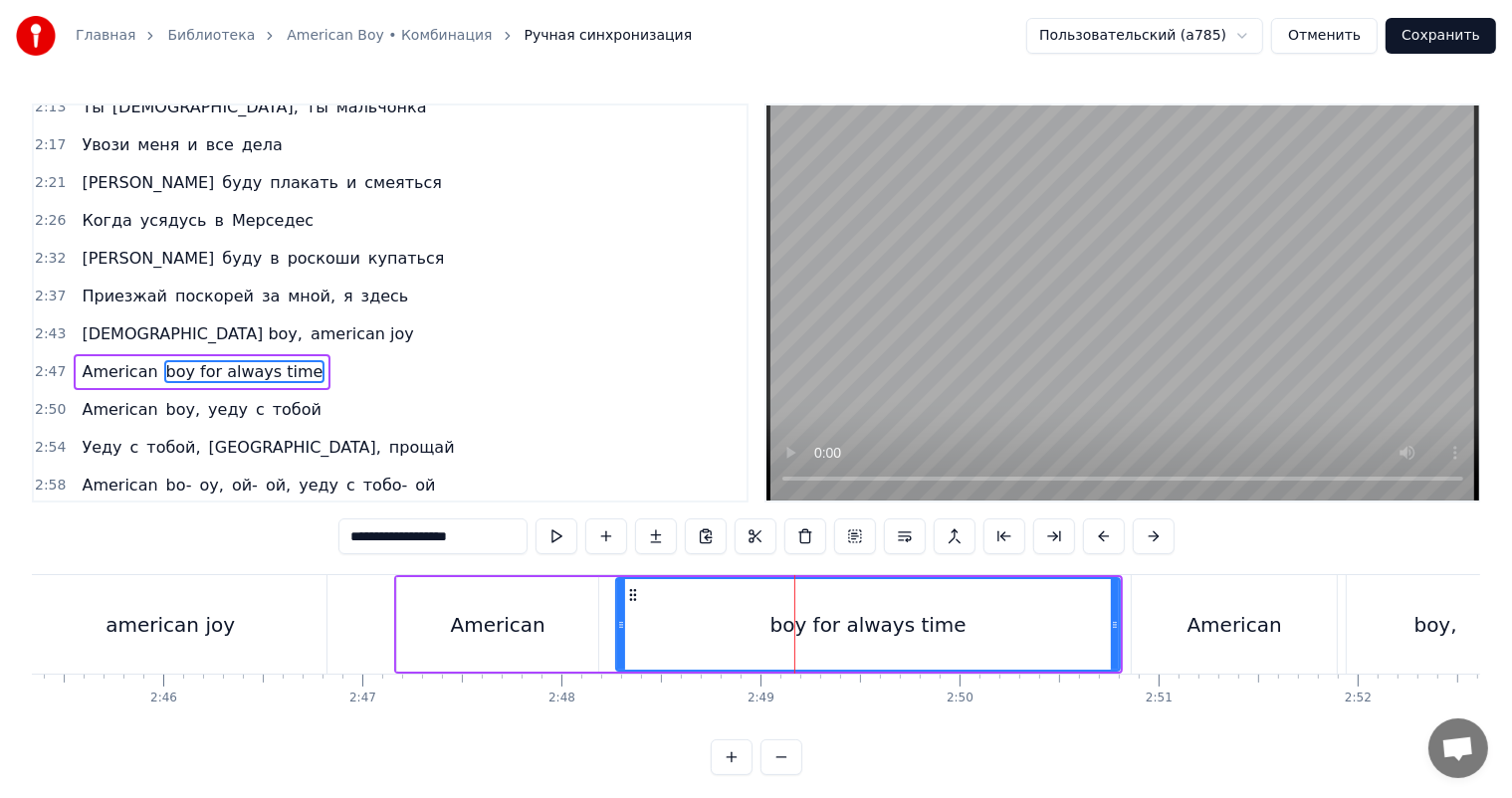
scroll to position [772, 0]
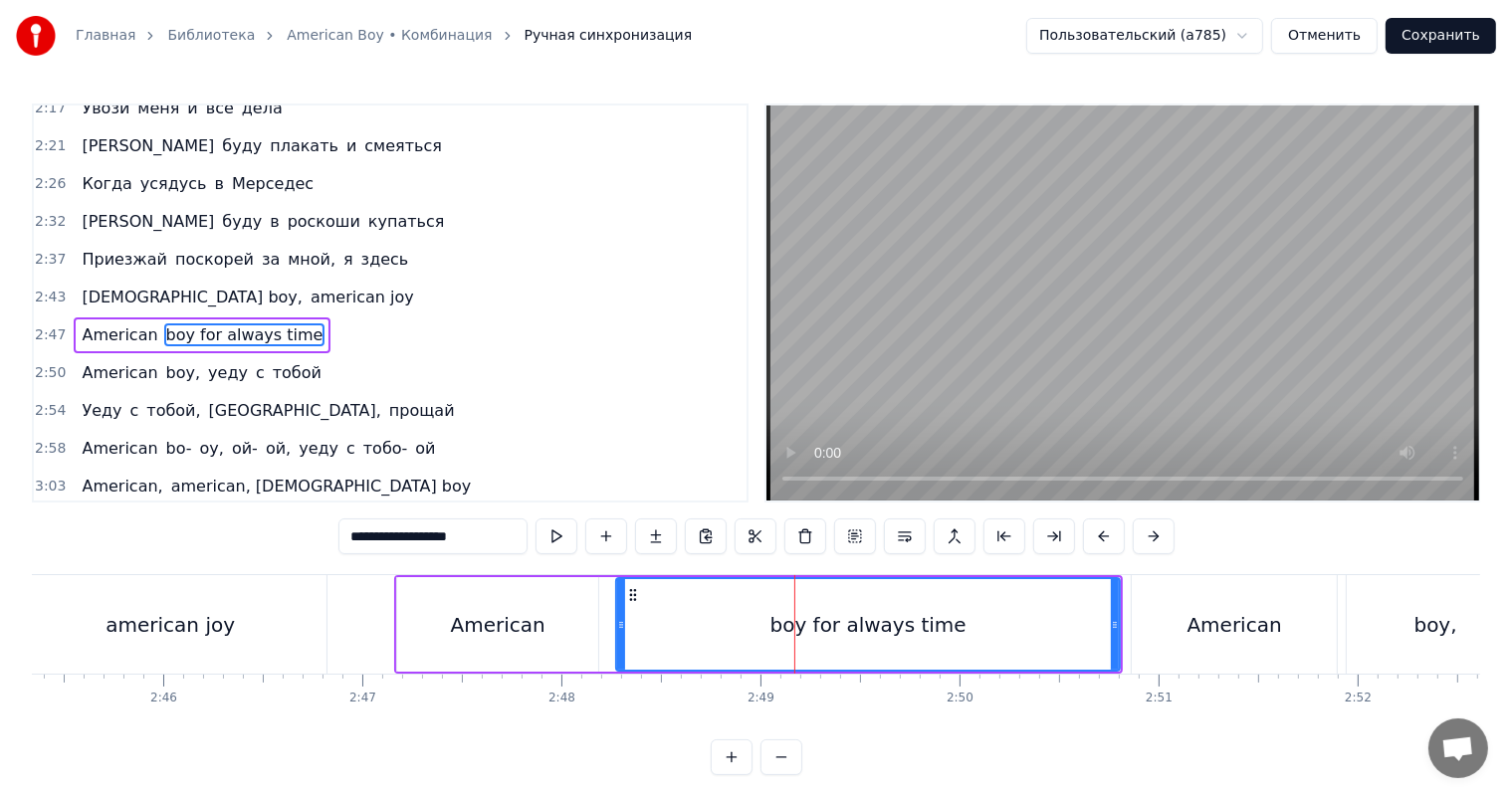
drag, startPoint x: 379, startPoint y: 541, endPoint x: 203, endPoint y: 539, distance: 176.0
click at [203, 539] on div "0:16 Boy, american boy, ой- ой, мой boy, ой 0:22 Boy, american boy, ой- ой, мой…" at bounding box center [756, 439] width 1448 height 671
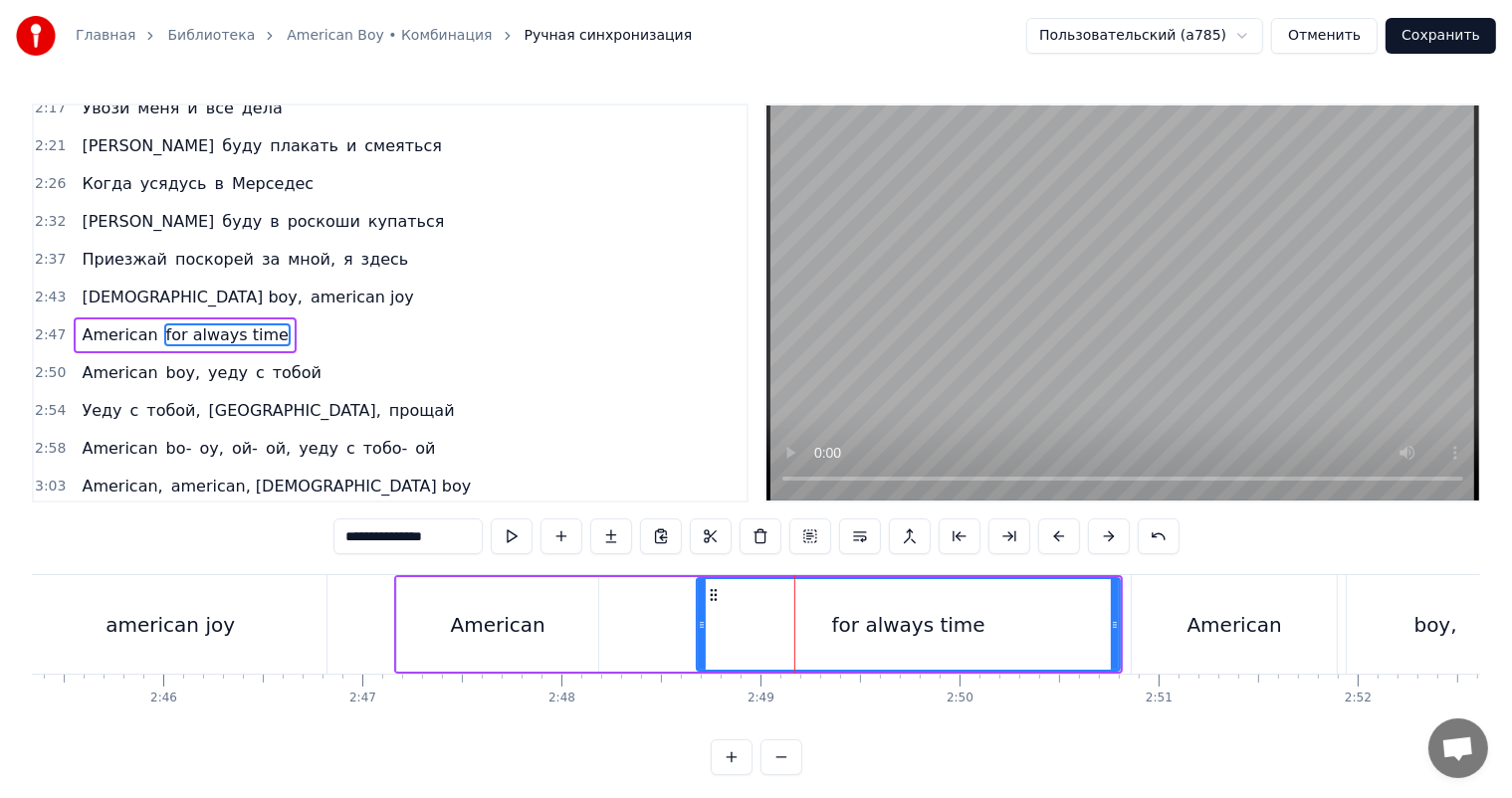
drag, startPoint x: 619, startPoint y: 642, endPoint x: 700, endPoint y: 644, distance: 81.0
click at [700, 644] on div at bounding box center [702, 624] width 8 height 91
click at [546, 629] on div "American" at bounding box center [497, 624] width 201 height 95
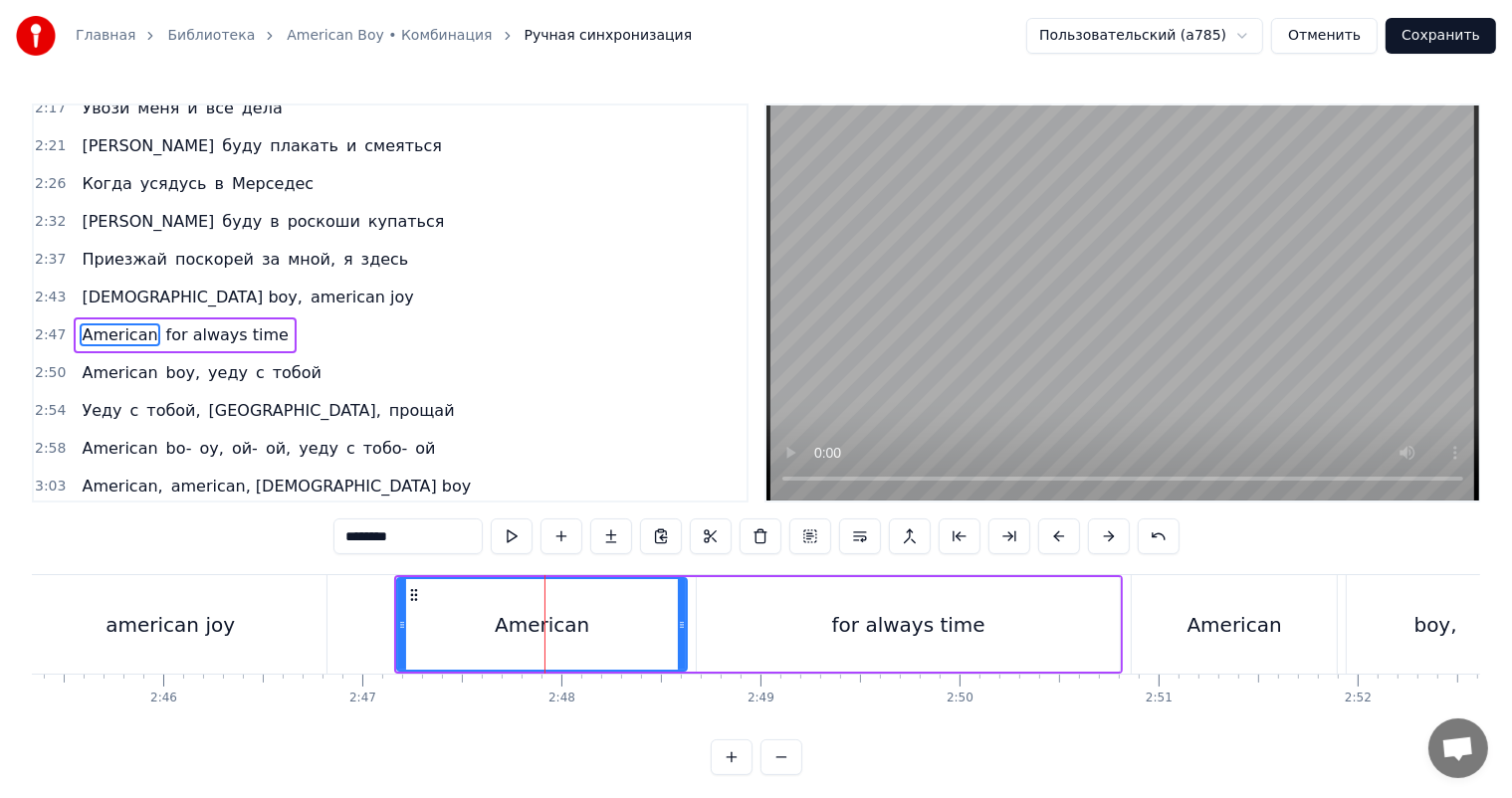
drag, startPoint x: 592, startPoint y: 628, endPoint x: 681, endPoint y: 627, distance: 89.0
click at [681, 627] on icon at bounding box center [682, 625] width 8 height 16
click at [522, 619] on div "American" at bounding box center [541, 625] width 95 height 30
click at [430, 532] on input "********" at bounding box center [409, 536] width 150 height 36
paste input "****"
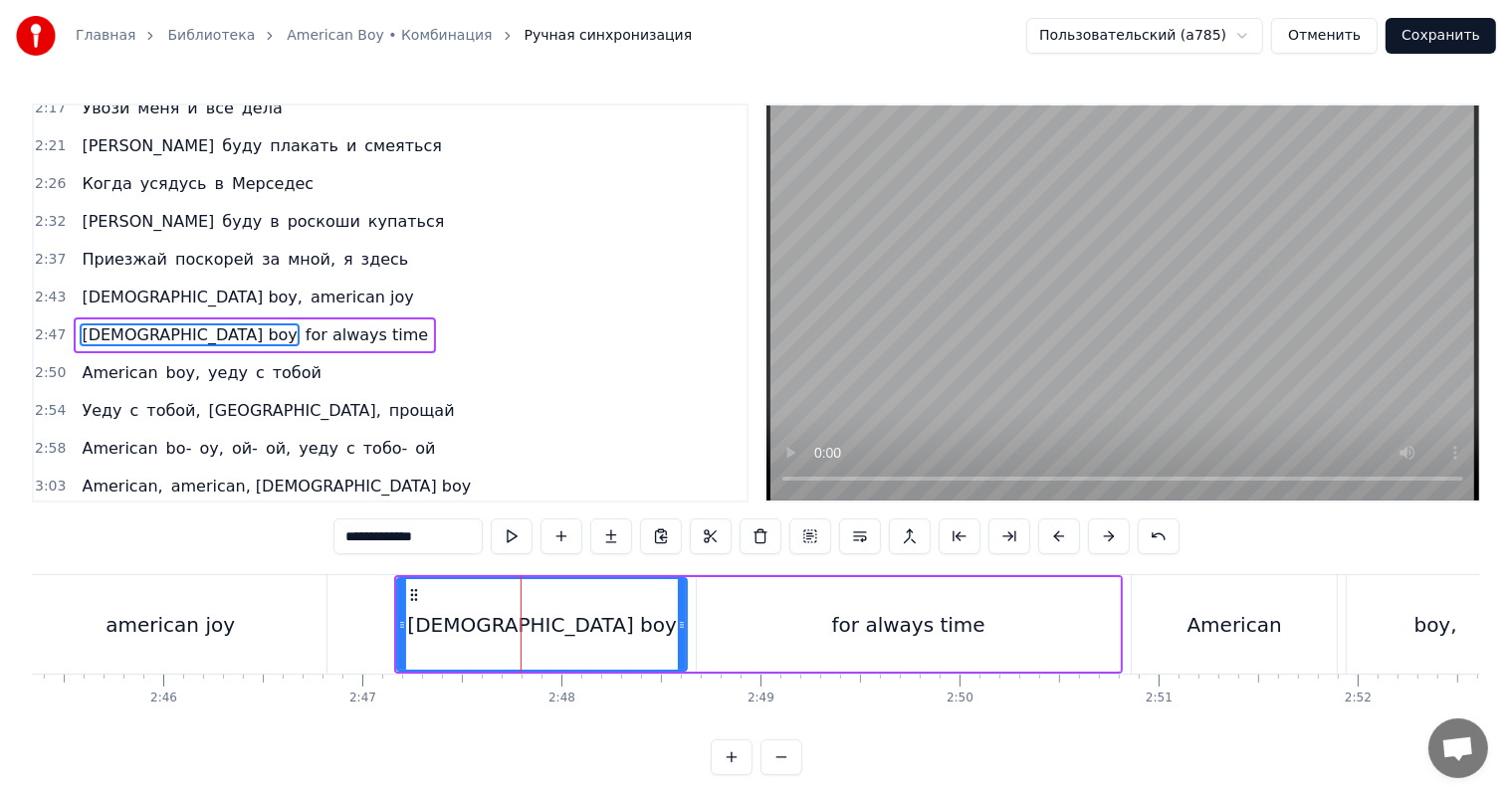
type input "**********"
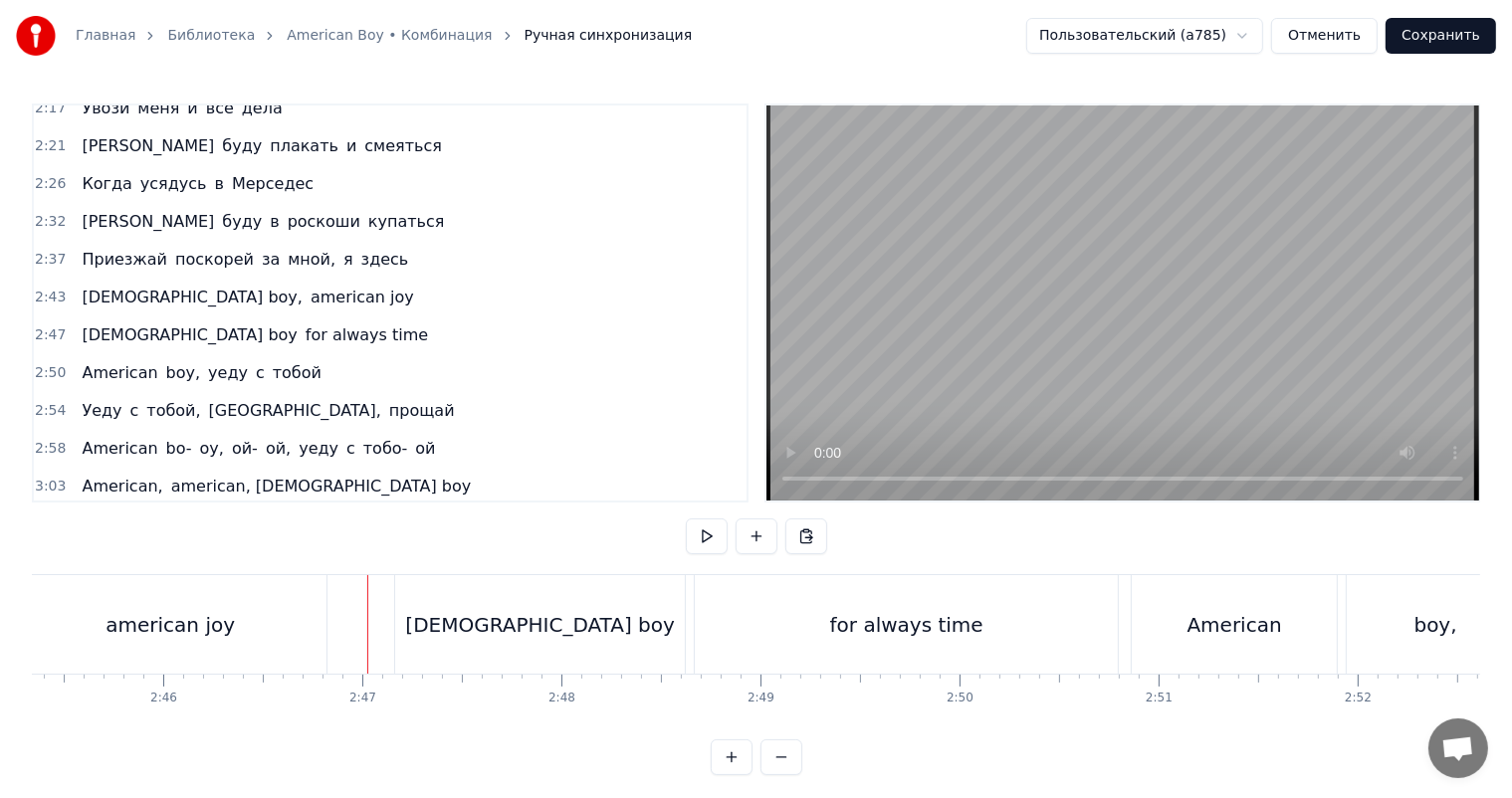
click at [1235, 286] on video at bounding box center [1122, 303] width 713 height 395
click at [1012, 627] on div "for always time" at bounding box center [906, 624] width 423 height 99
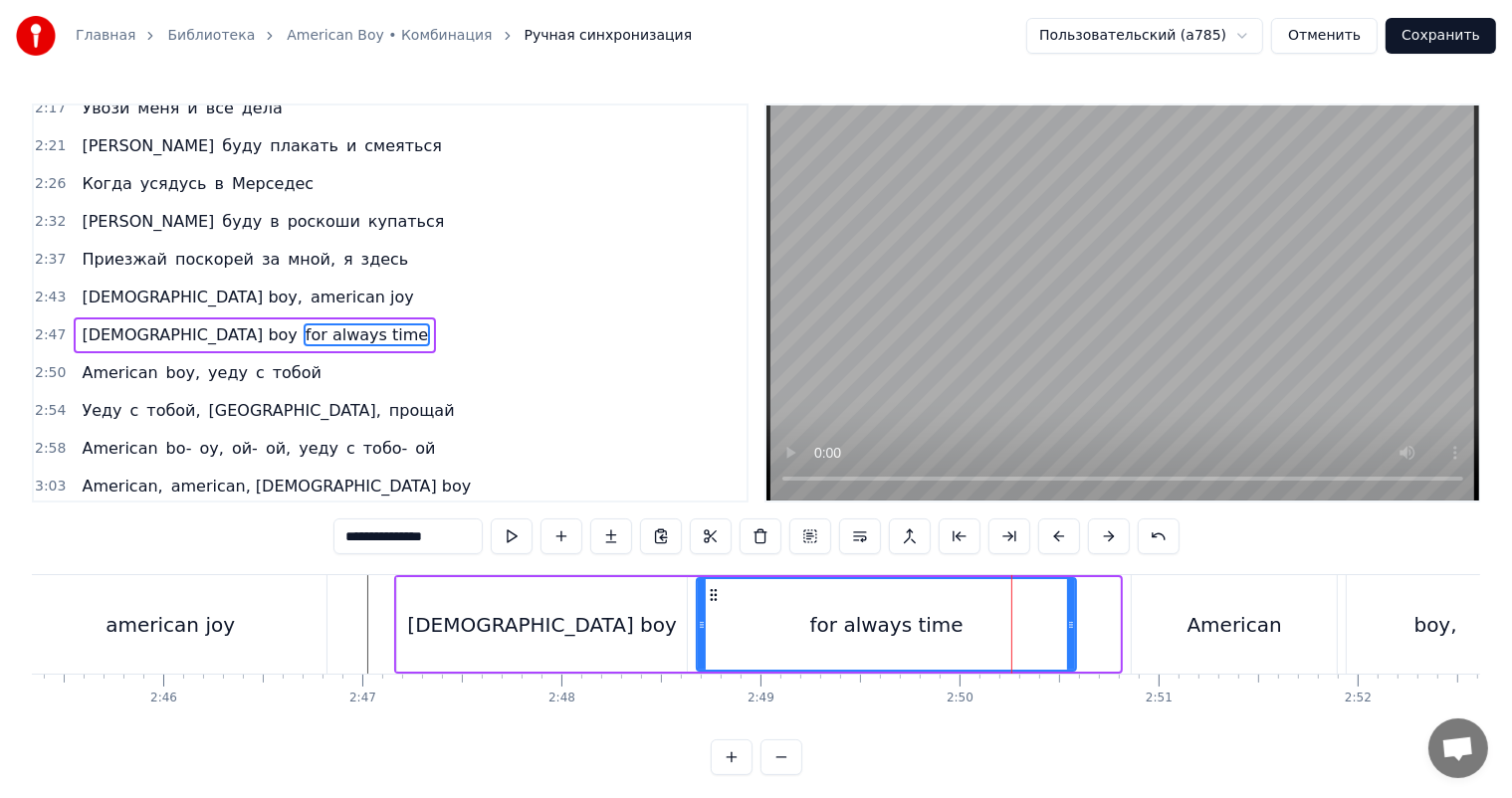
drag, startPoint x: 1114, startPoint y: 629, endPoint x: 1071, endPoint y: 645, distance: 45.9
click at [1071, 645] on div at bounding box center [1071, 624] width 8 height 91
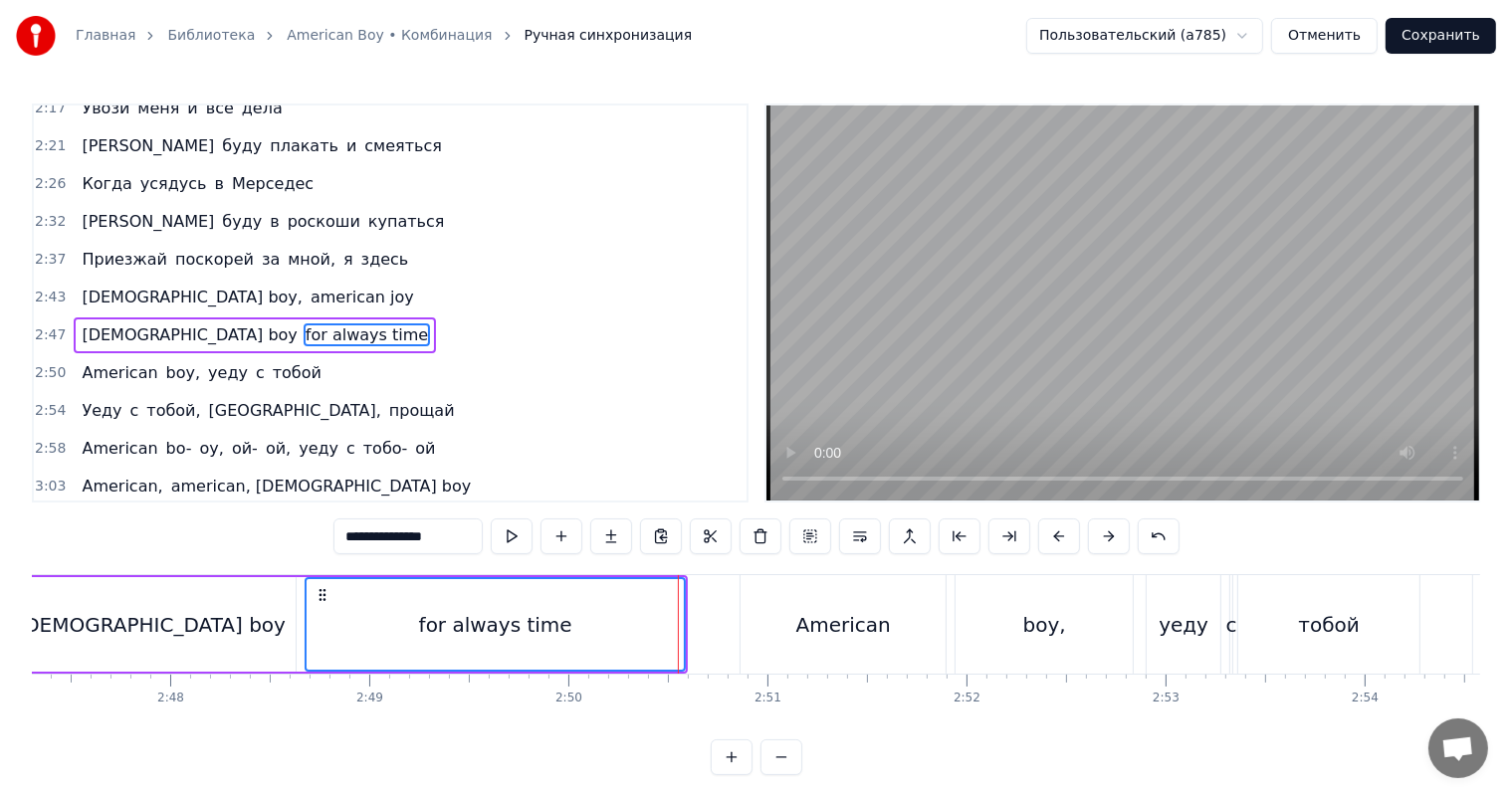
scroll to position [0, 33313]
click at [609, 619] on div "for always time" at bounding box center [488, 624] width 377 height 91
click at [860, 613] on div "American" at bounding box center [836, 625] width 95 height 30
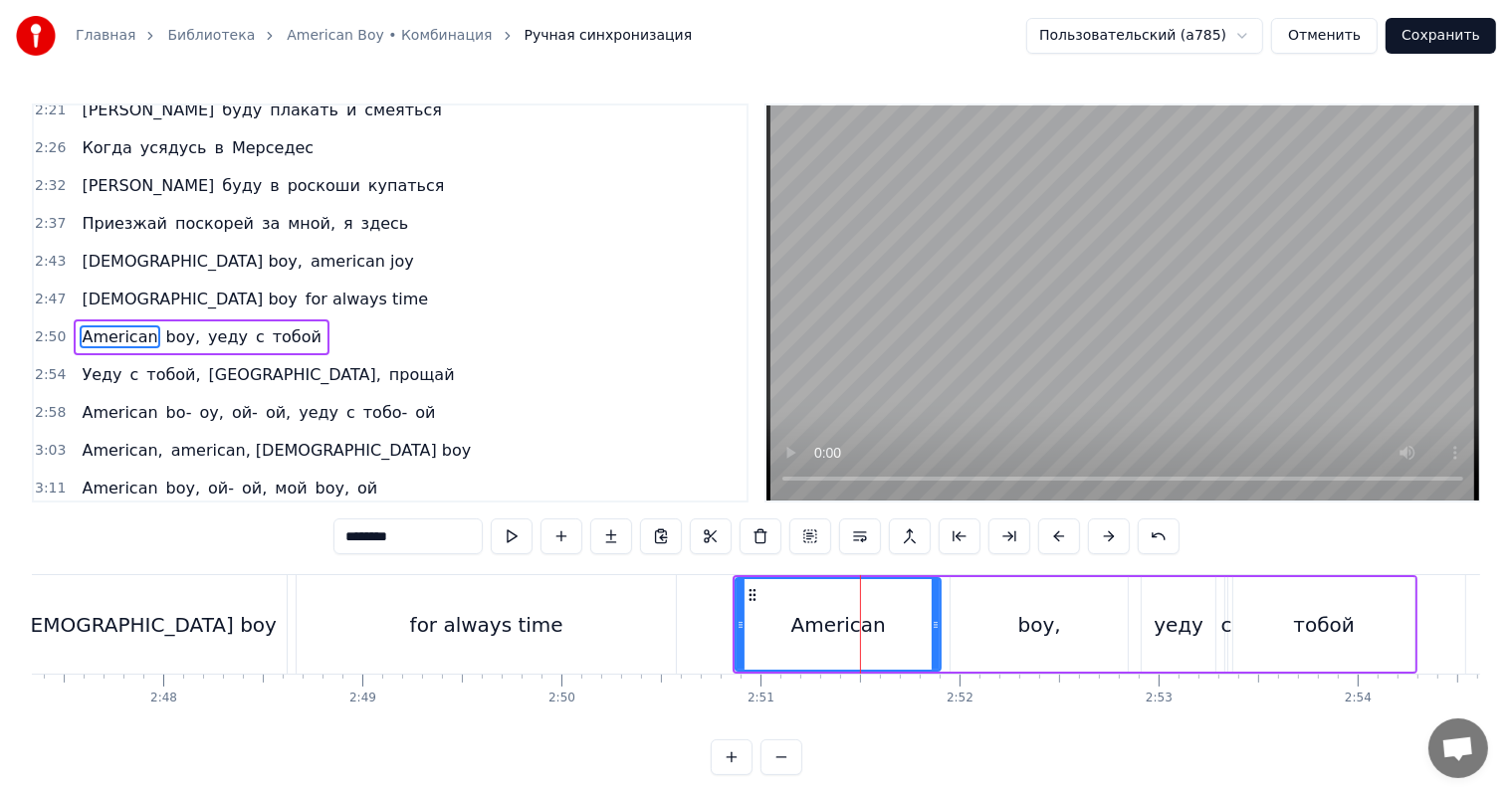
click at [549, 625] on div "for always time" at bounding box center [486, 625] width 153 height 30
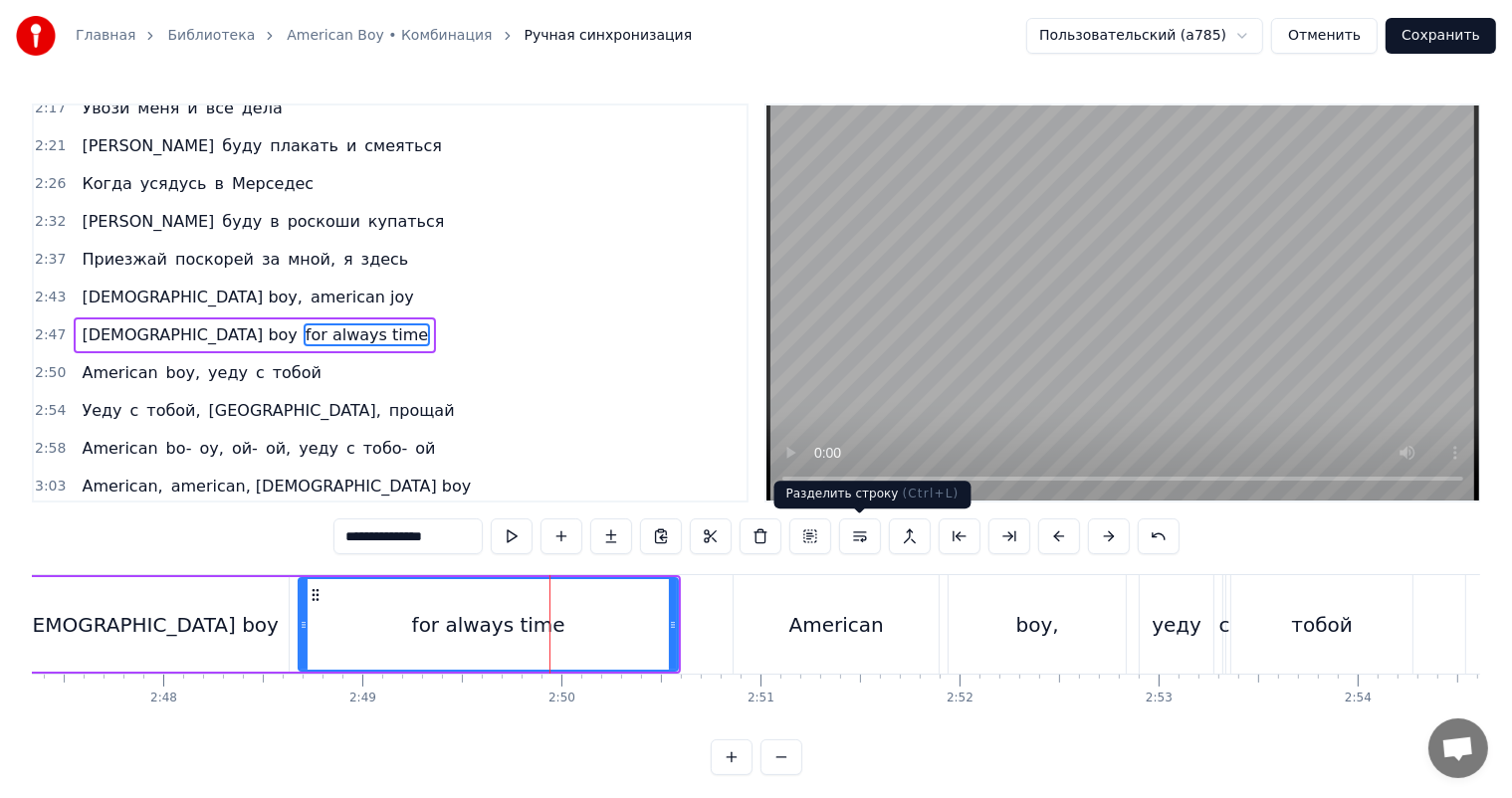
click at [855, 540] on button at bounding box center [860, 536] width 42 height 36
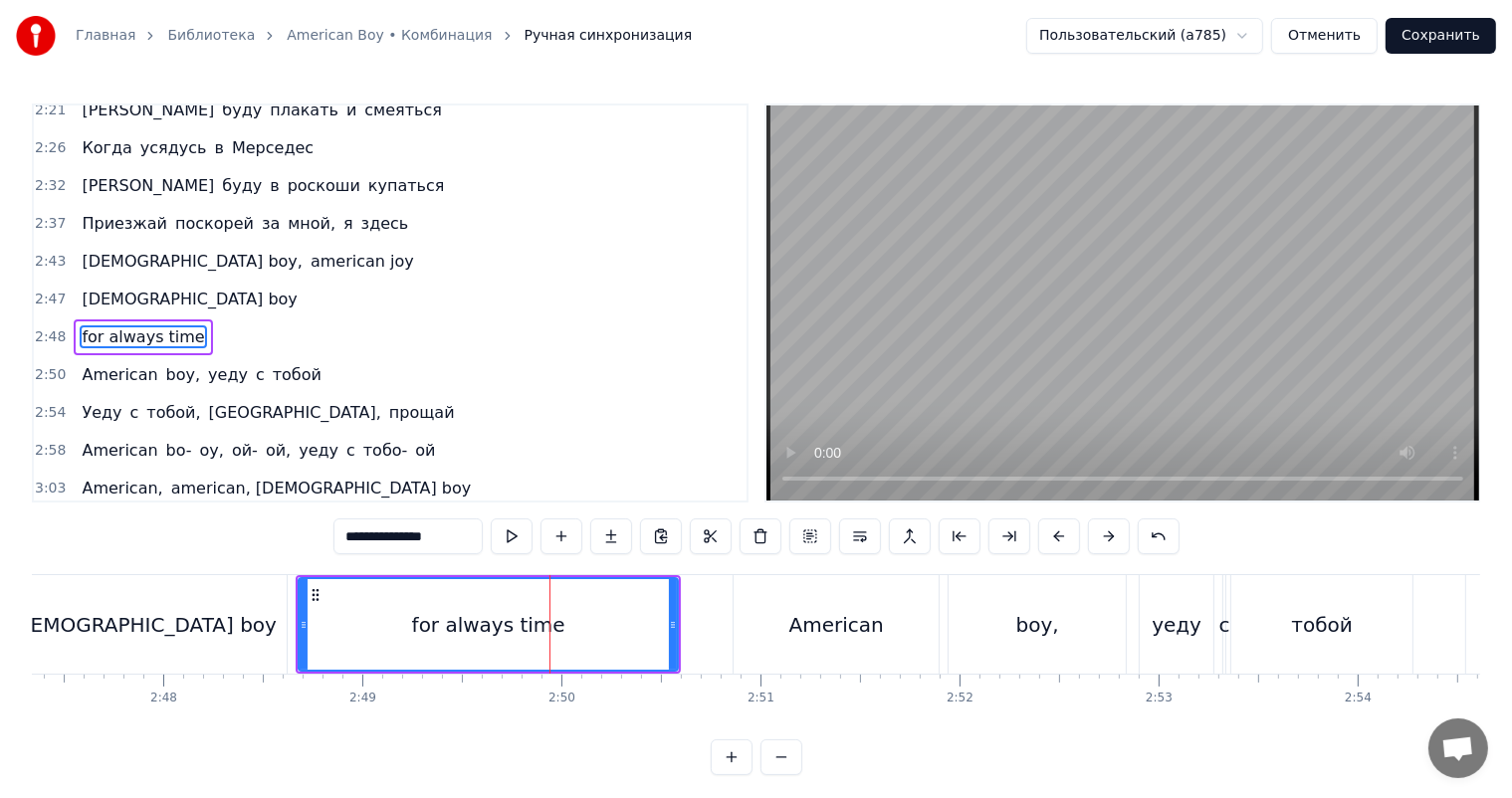
click at [819, 630] on div "American" at bounding box center [836, 625] width 95 height 30
type input "********"
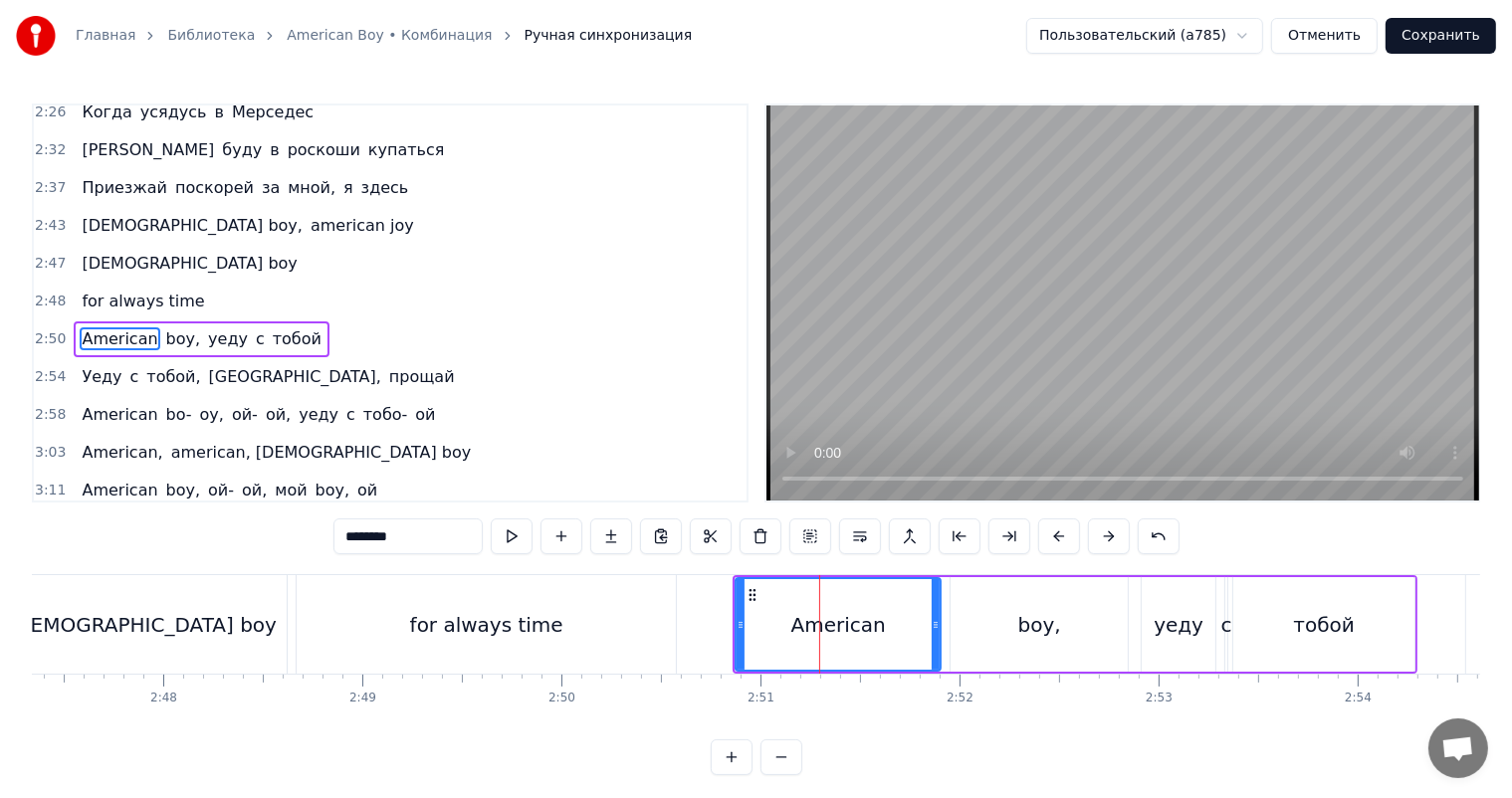
scroll to position [845, 0]
click at [853, 533] on button at bounding box center [860, 536] width 42 height 36
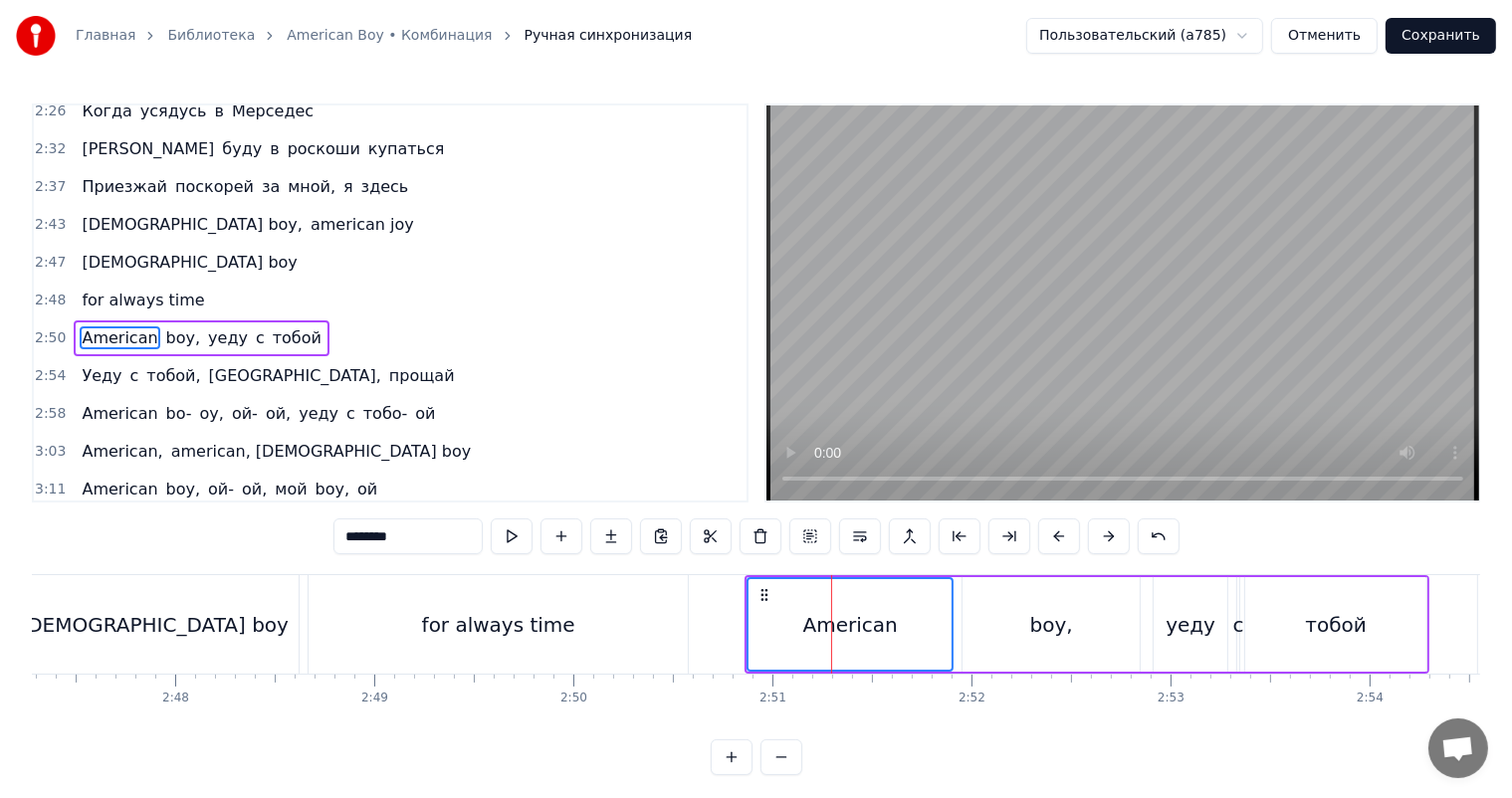
scroll to position [0, 33313]
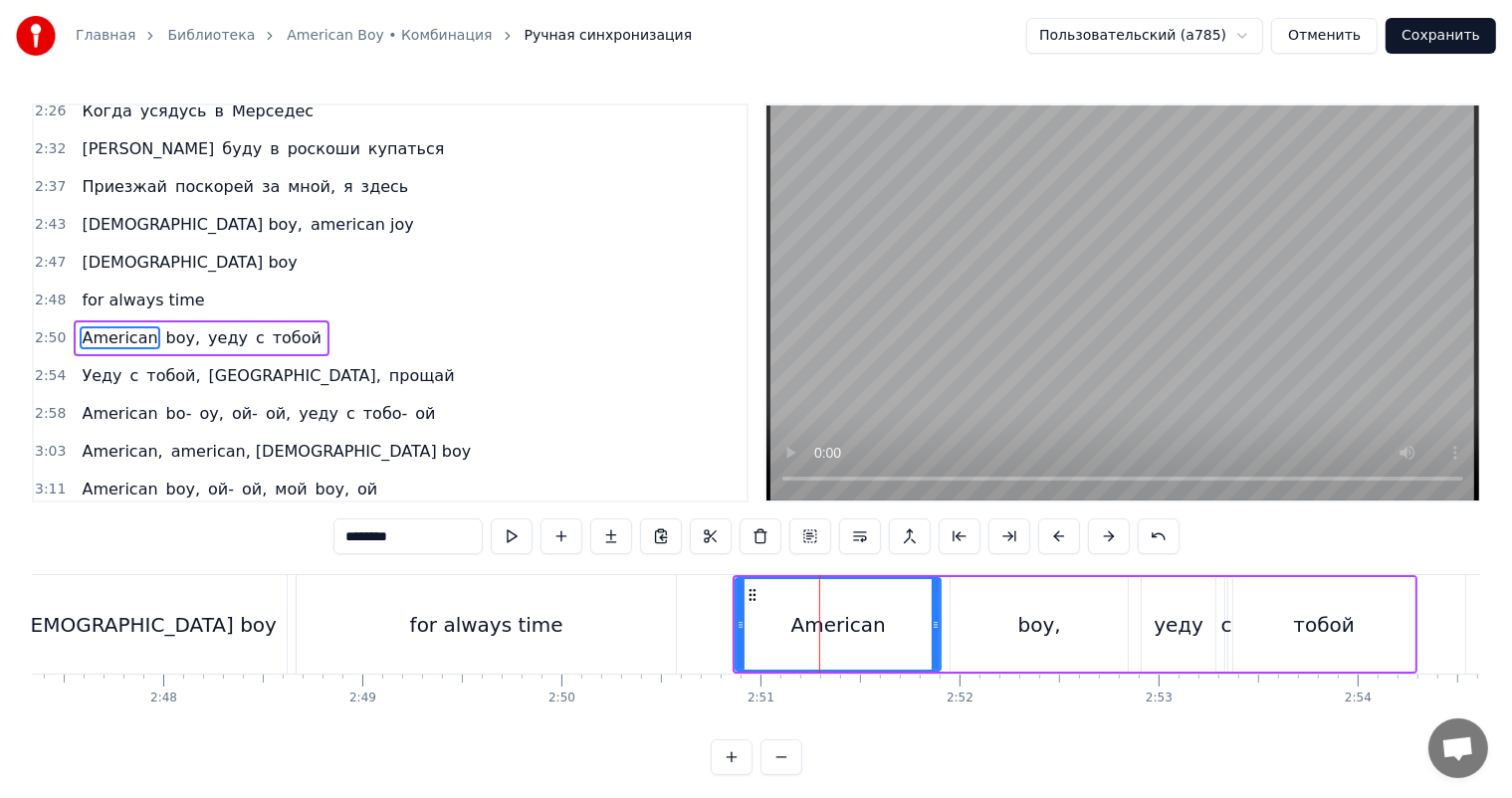
click at [991, 625] on div "boy," at bounding box center [1040, 624] width 177 height 95
type input "****"
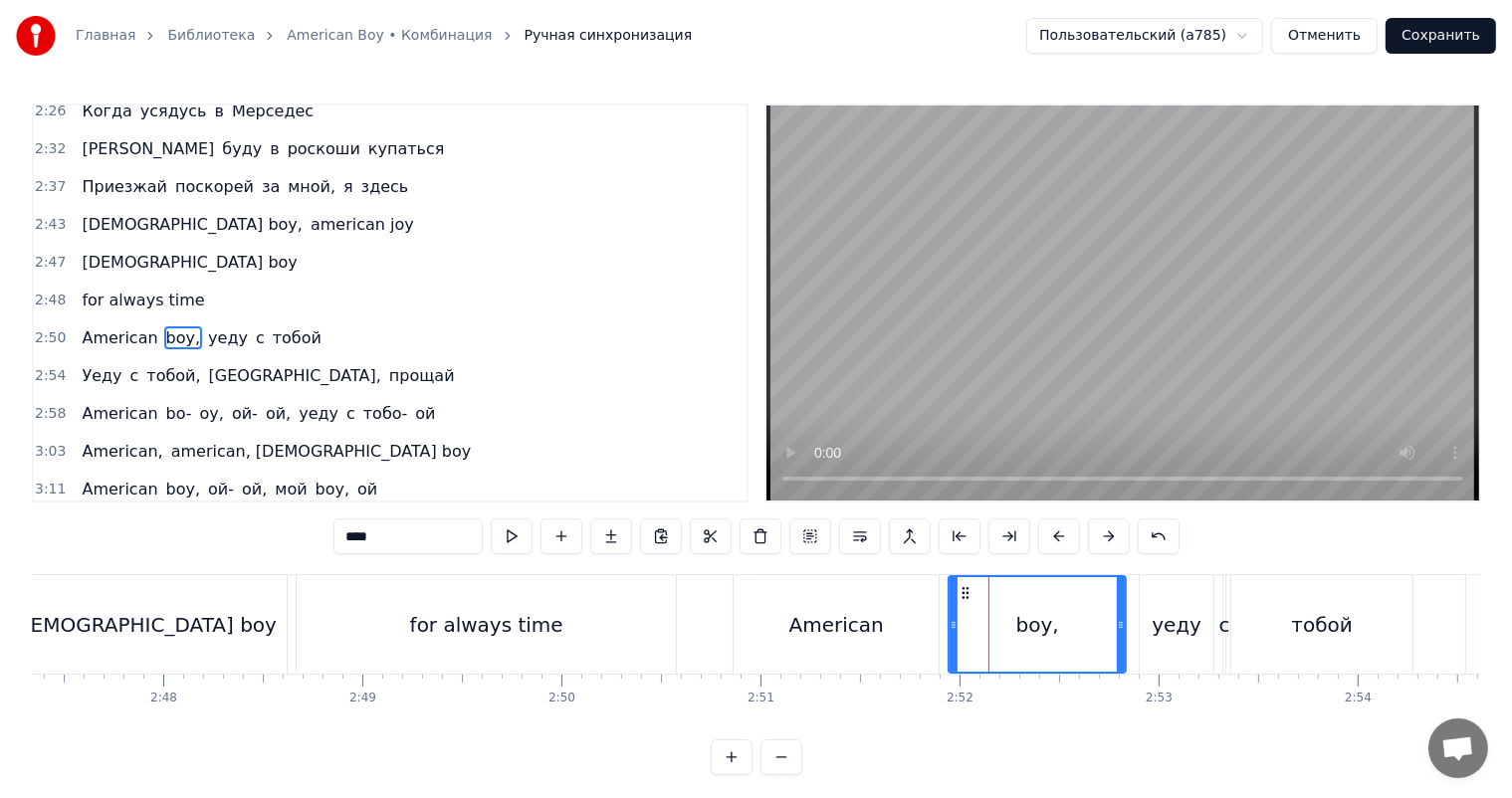
click at [420, 523] on input "****" at bounding box center [409, 536] width 150 height 36
click at [882, 621] on div "American" at bounding box center [836, 624] width 205 height 99
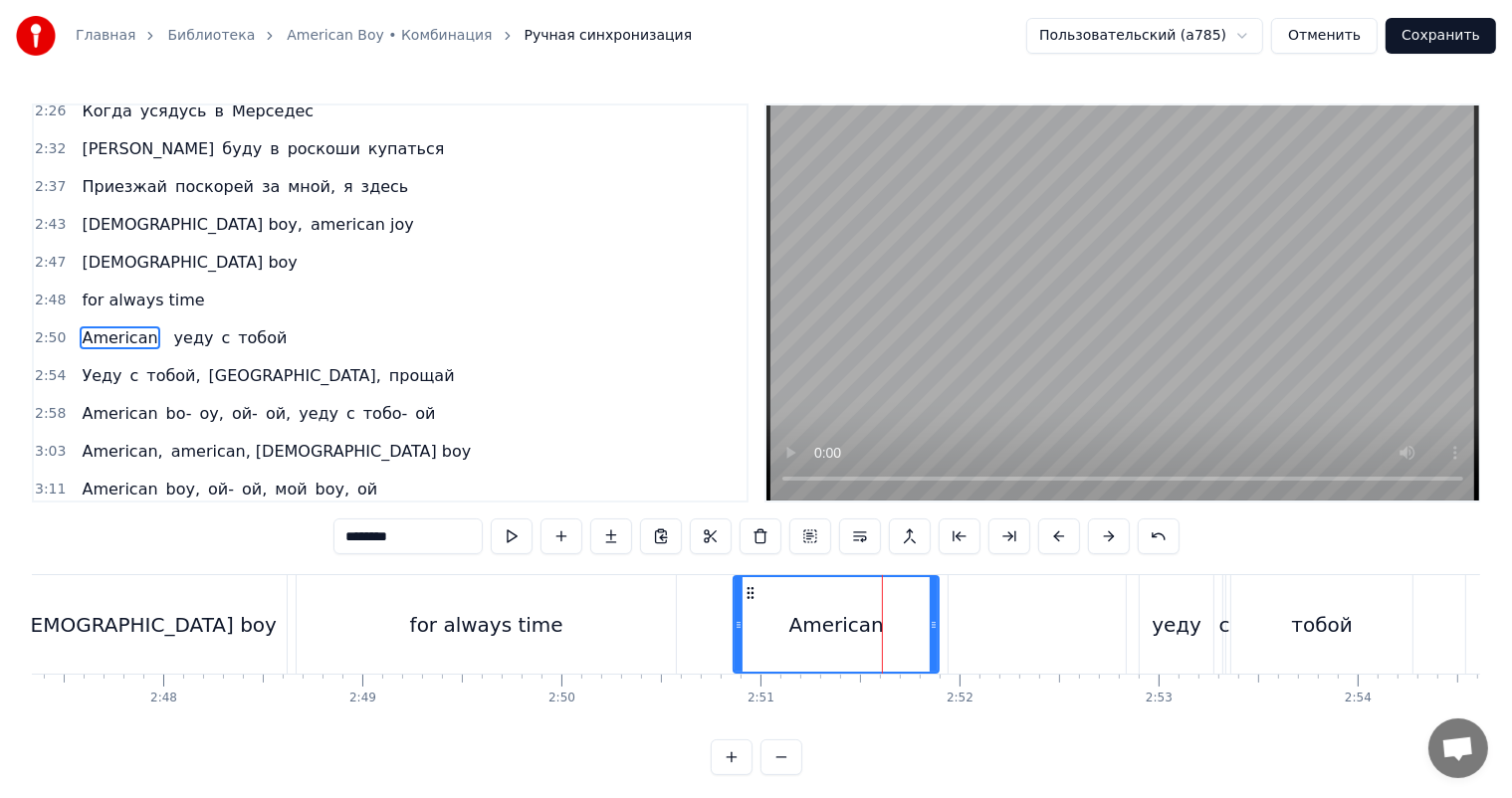
click at [454, 546] on input "********" at bounding box center [409, 536] width 150 height 36
paste input "*****"
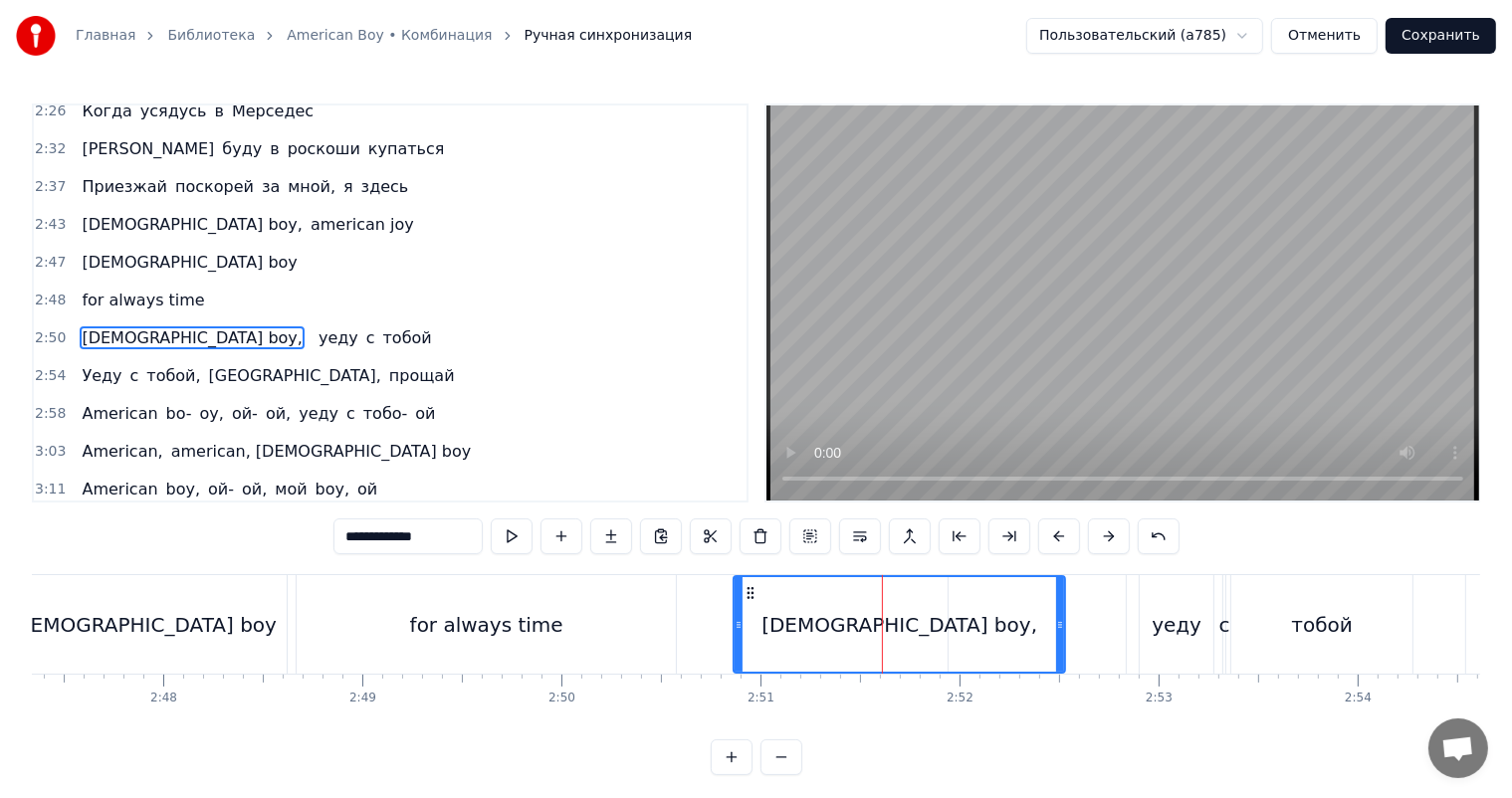
drag, startPoint x: 936, startPoint y: 626, endPoint x: 1062, endPoint y: 621, distance: 126.1
click at [1062, 621] on icon at bounding box center [1060, 625] width 8 height 16
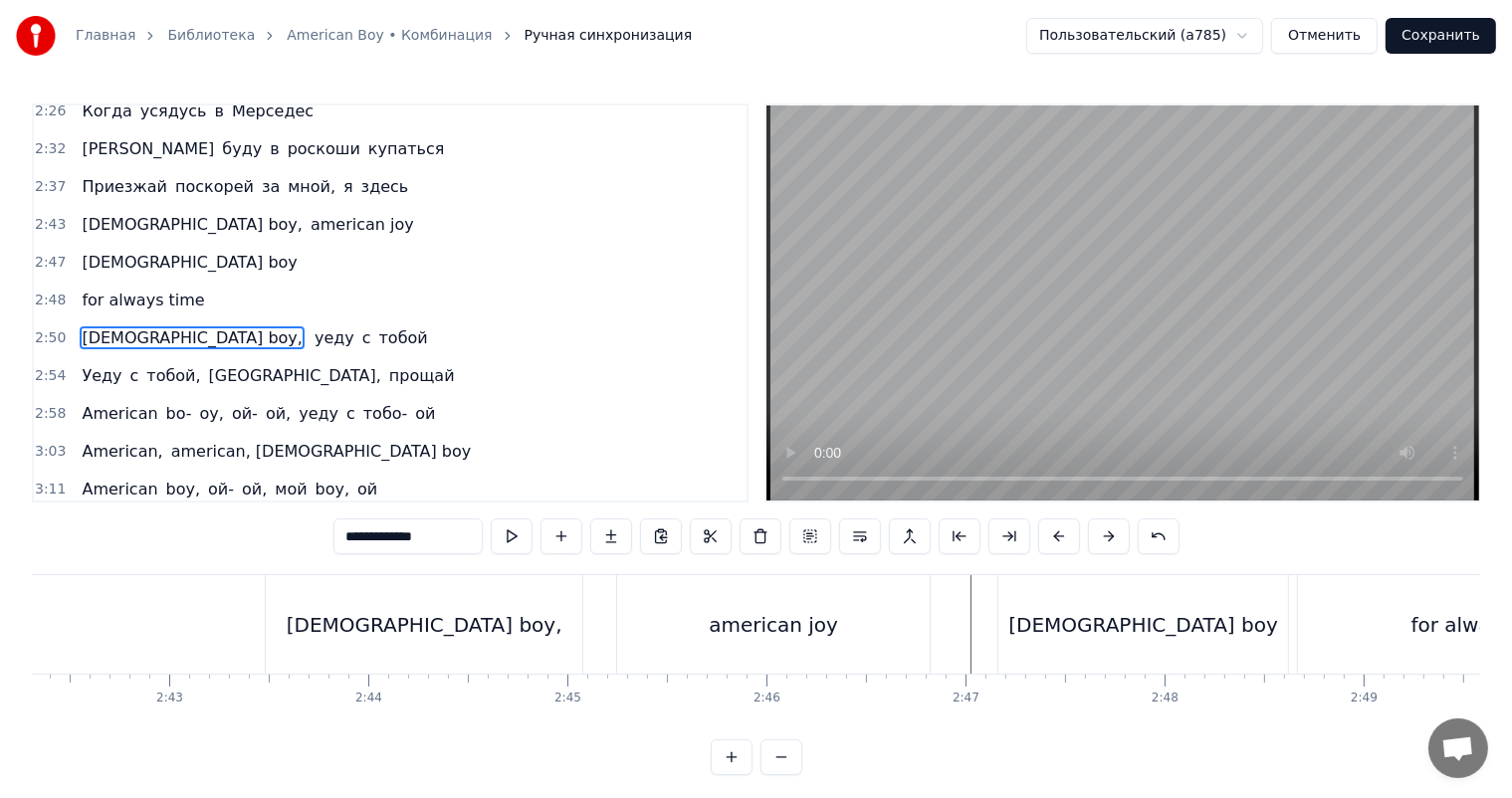
scroll to position [0, 32118]
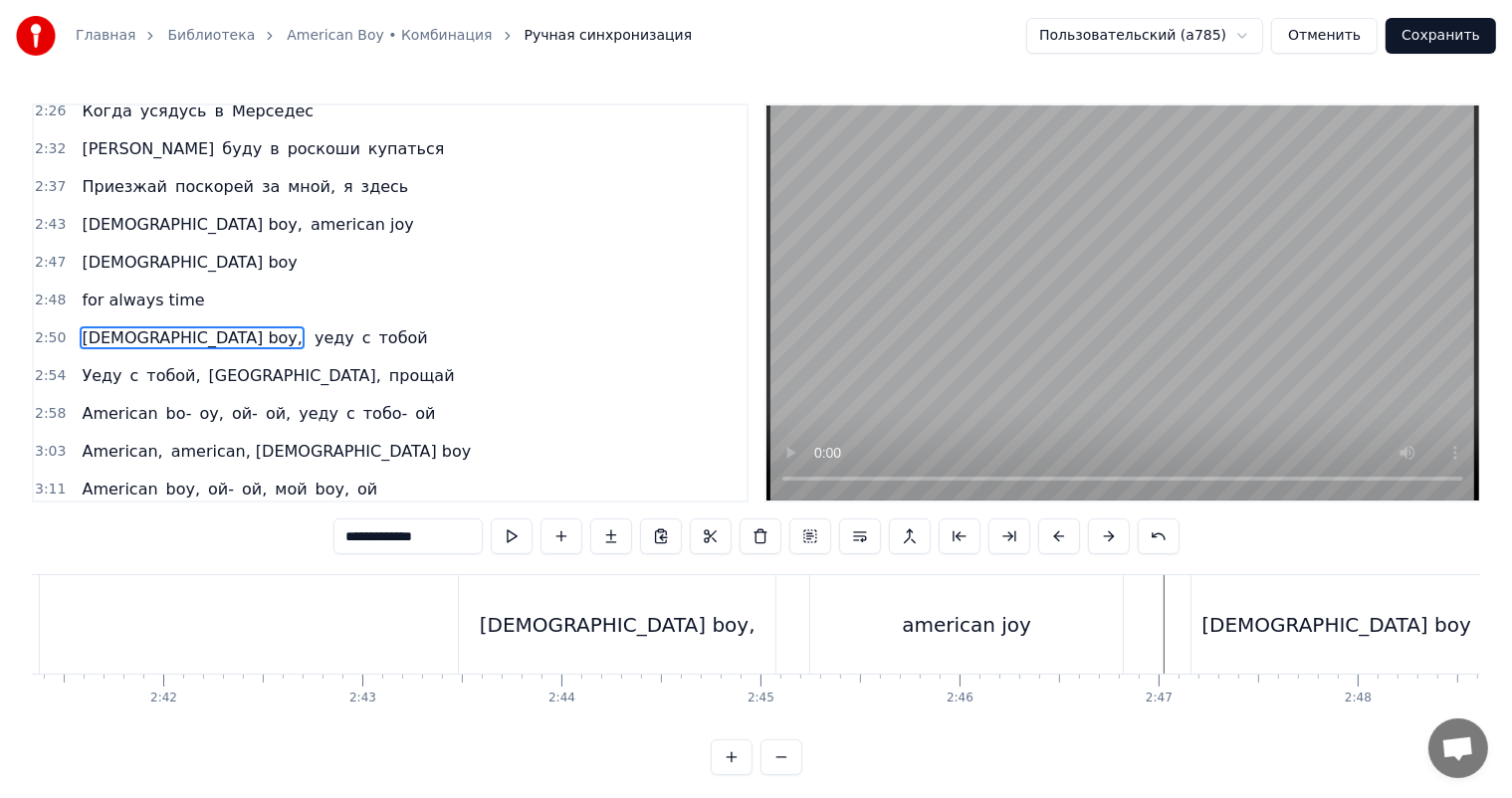
type input "**********"
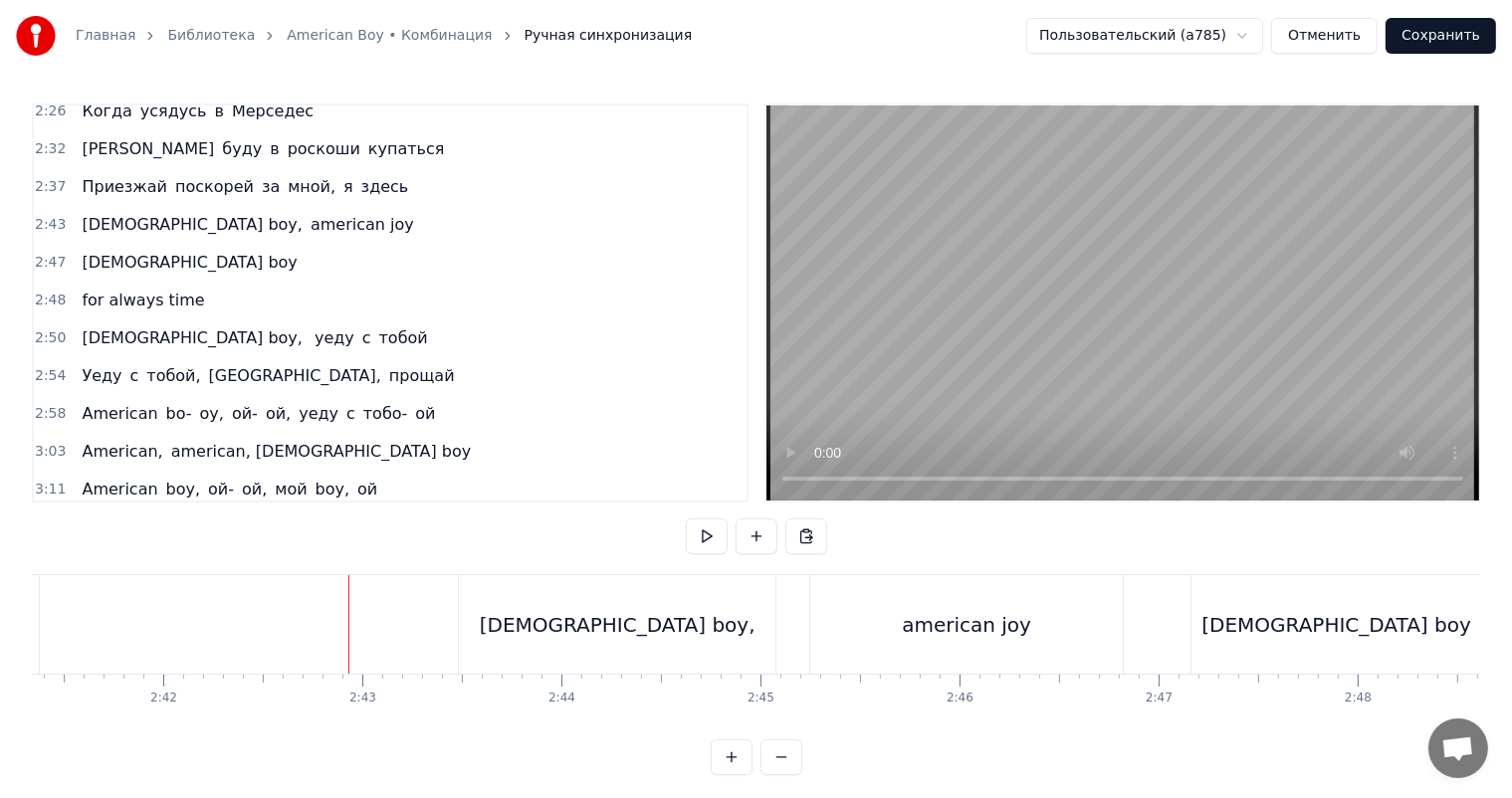
click at [1363, 251] on video at bounding box center [1122, 303] width 713 height 395
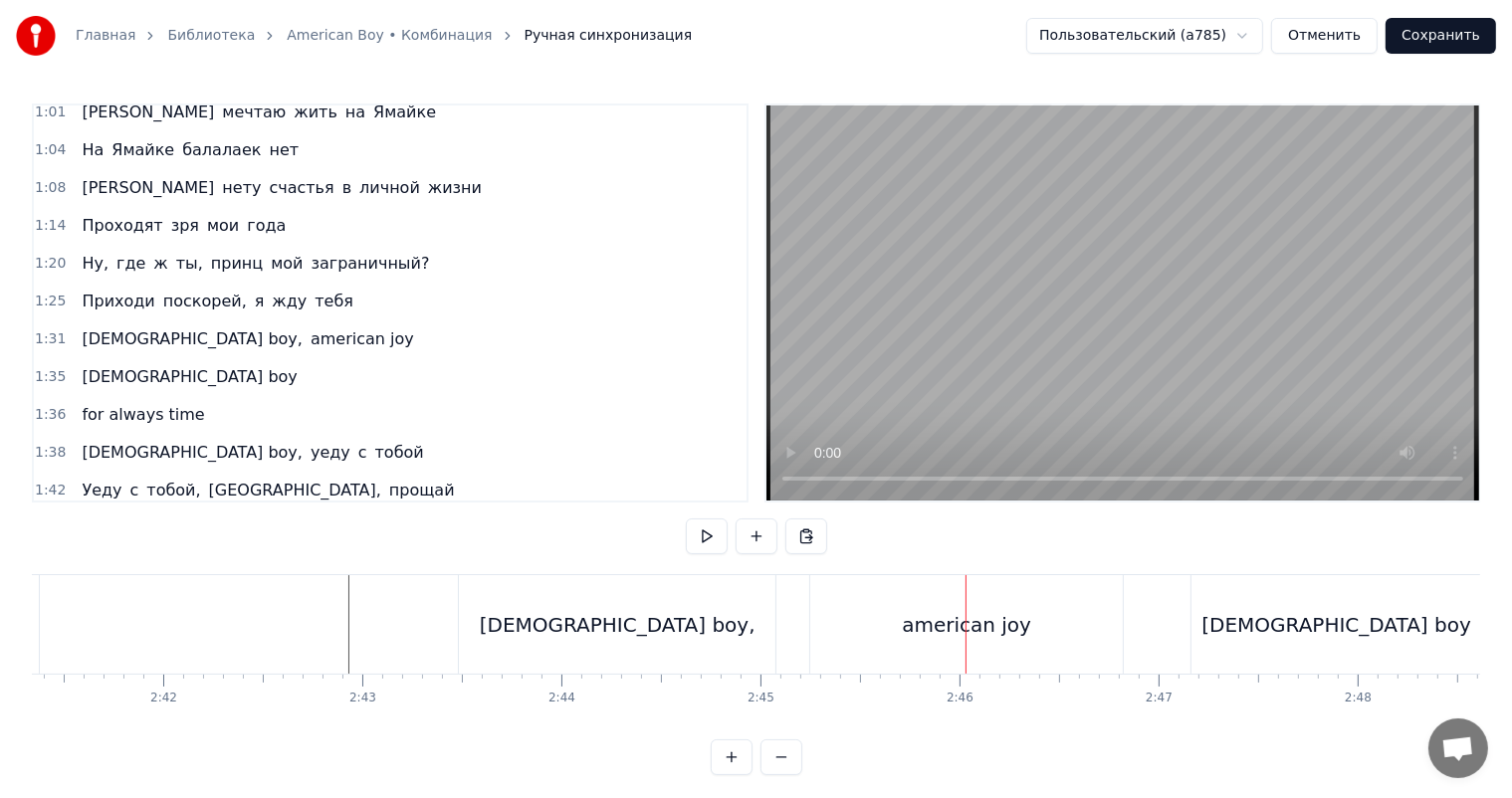
scroll to position [199, 0]
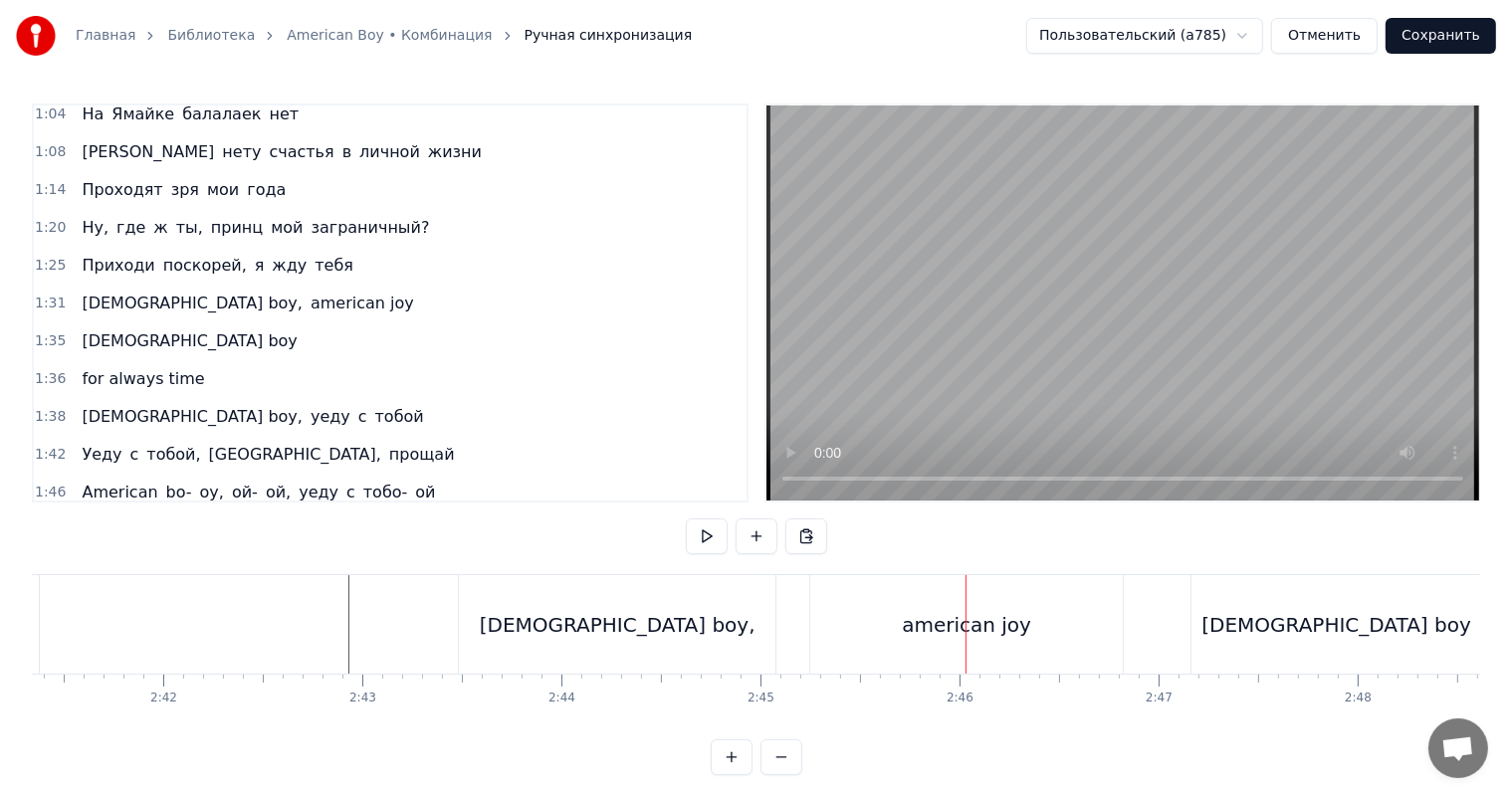
click at [58, 294] on span "1:31" at bounding box center [50, 304] width 31 height 20
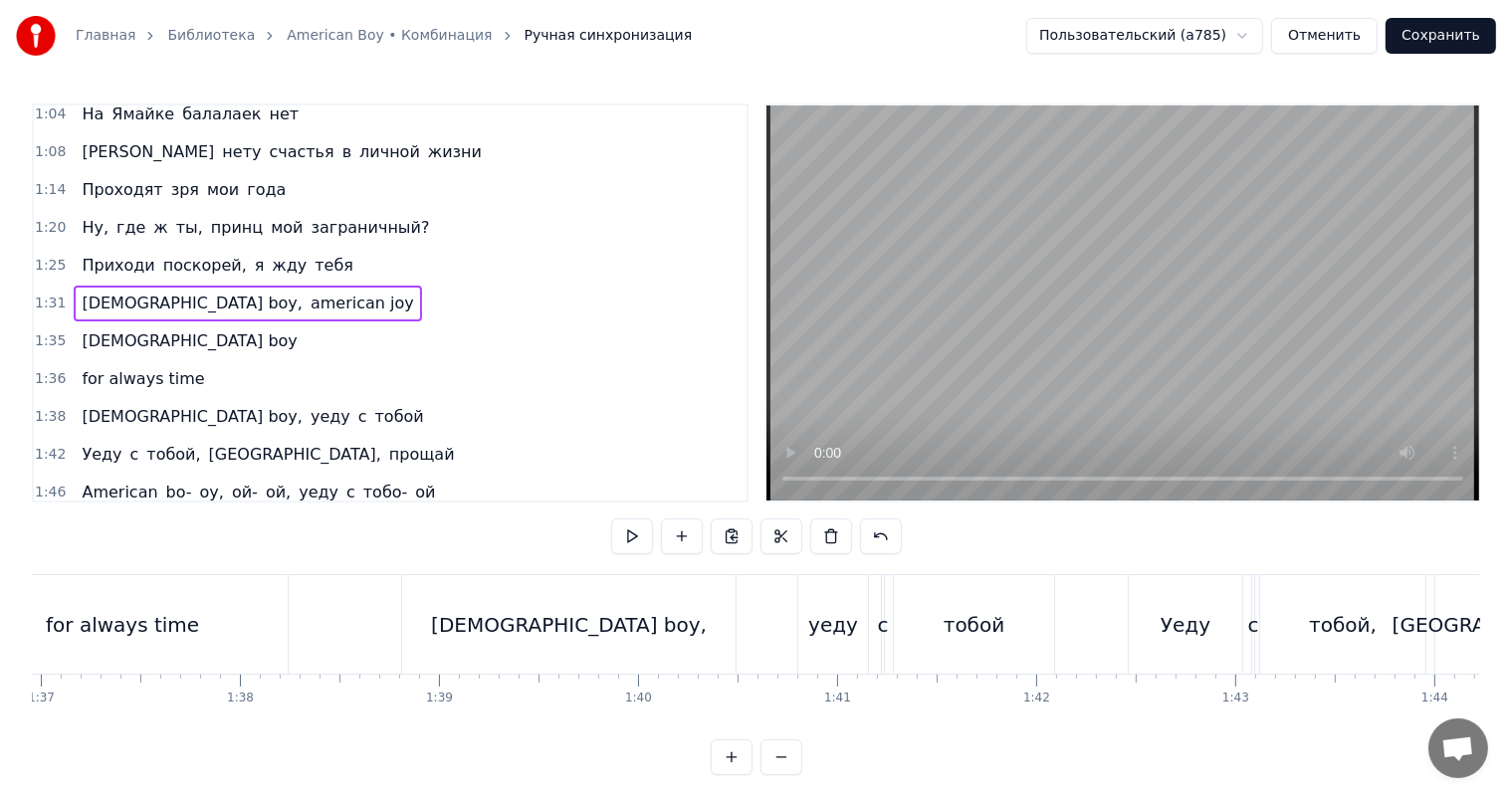
click at [40, 294] on span "1:31" at bounding box center [50, 304] width 31 height 20
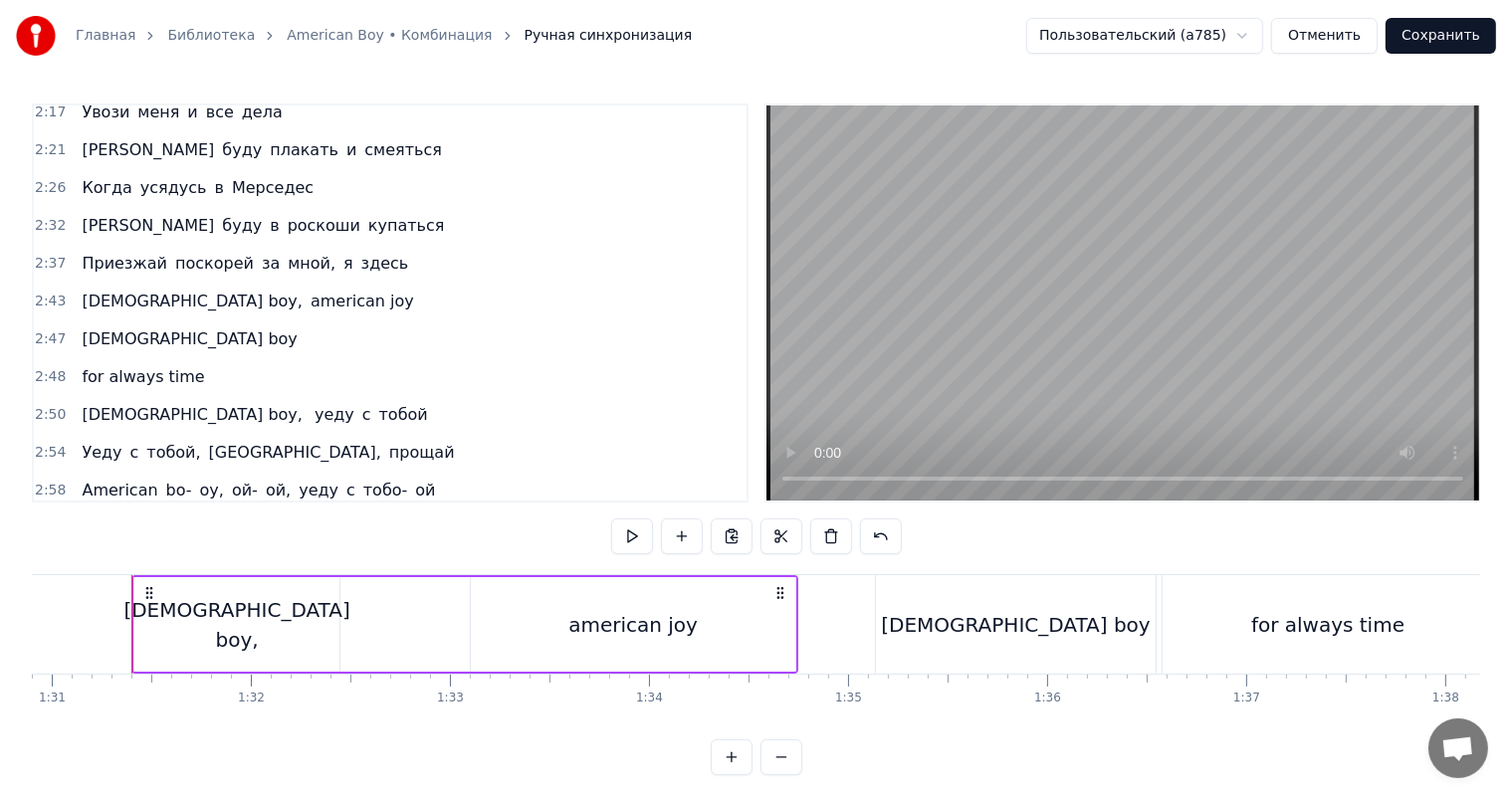
scroll to position [796, 0]
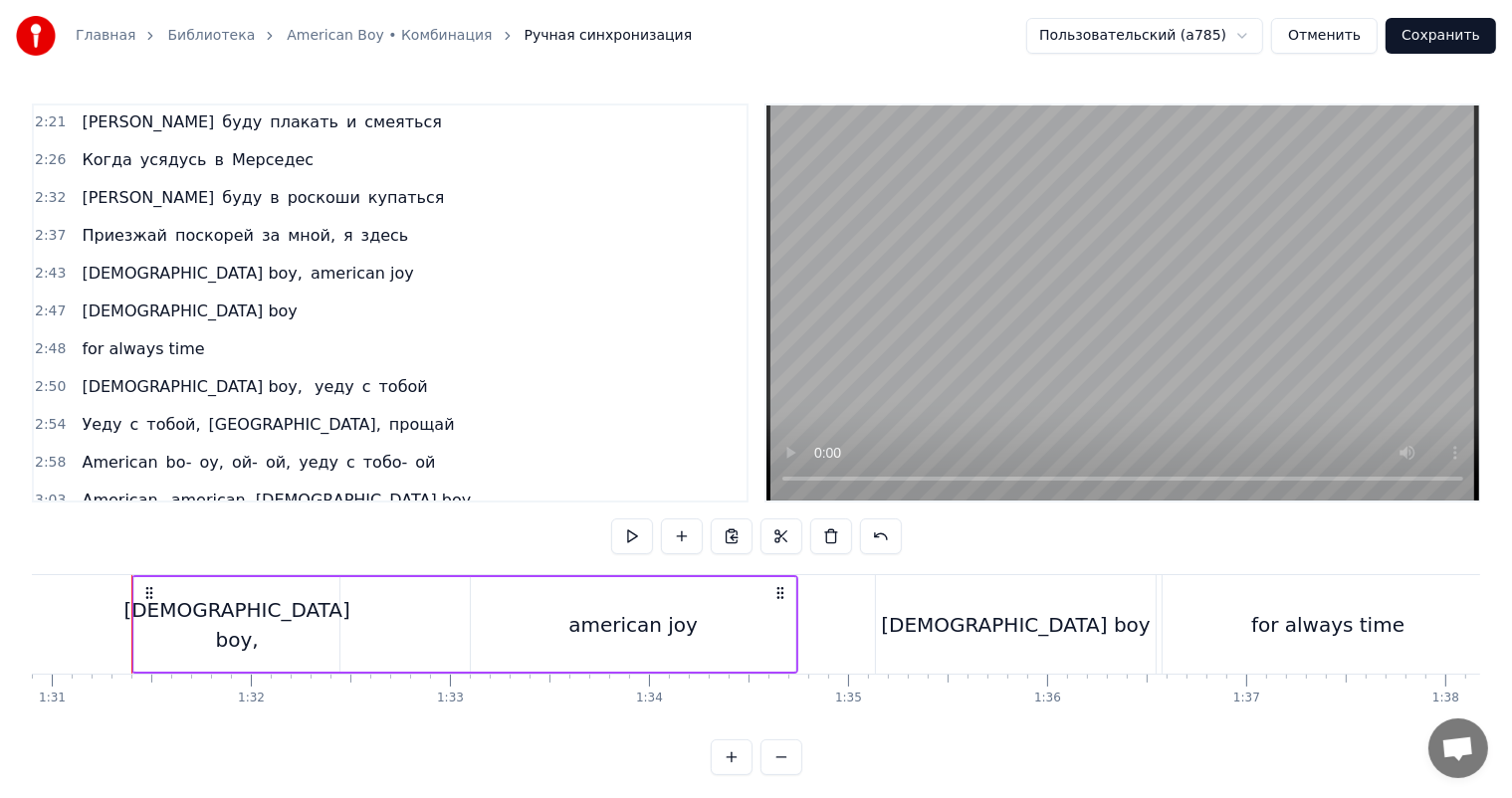
click at [40, 226] on span "2:37" at bounding box center [50, 236] width 31 height 20
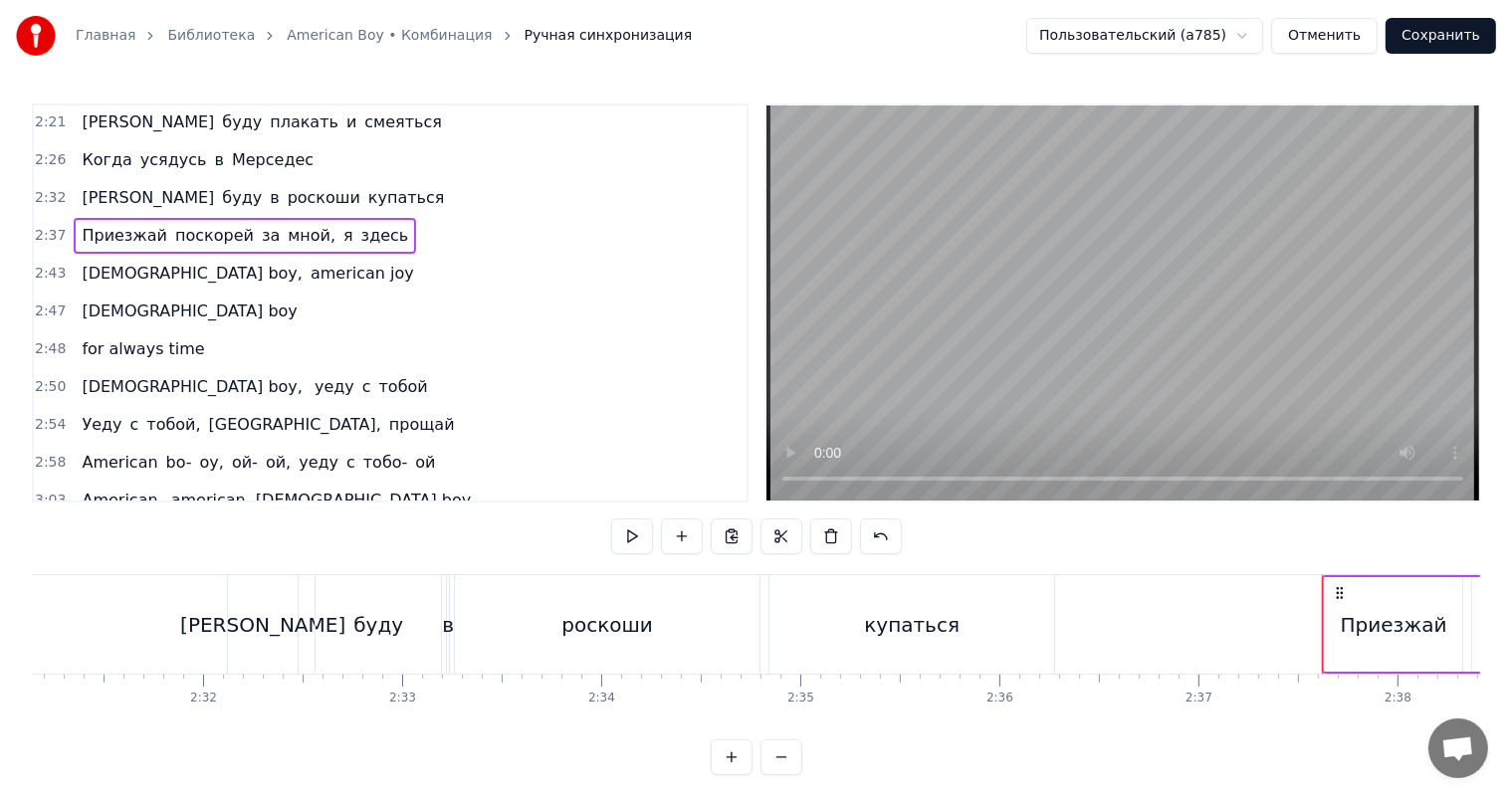
click at [49, 264] on span "2:43" at bounding box center [50, 274] width 31 height 20
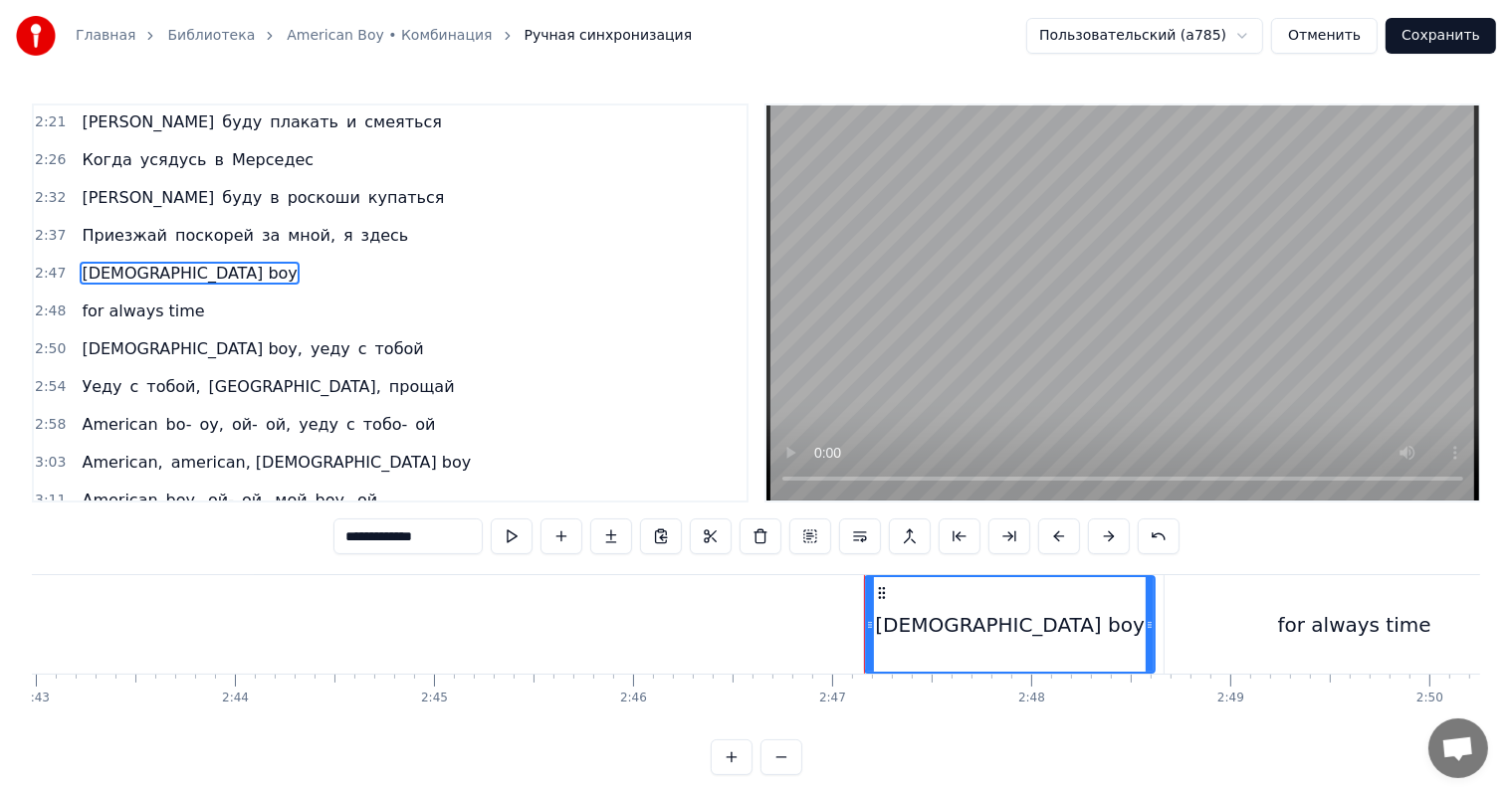
scroll to position [735, 0]
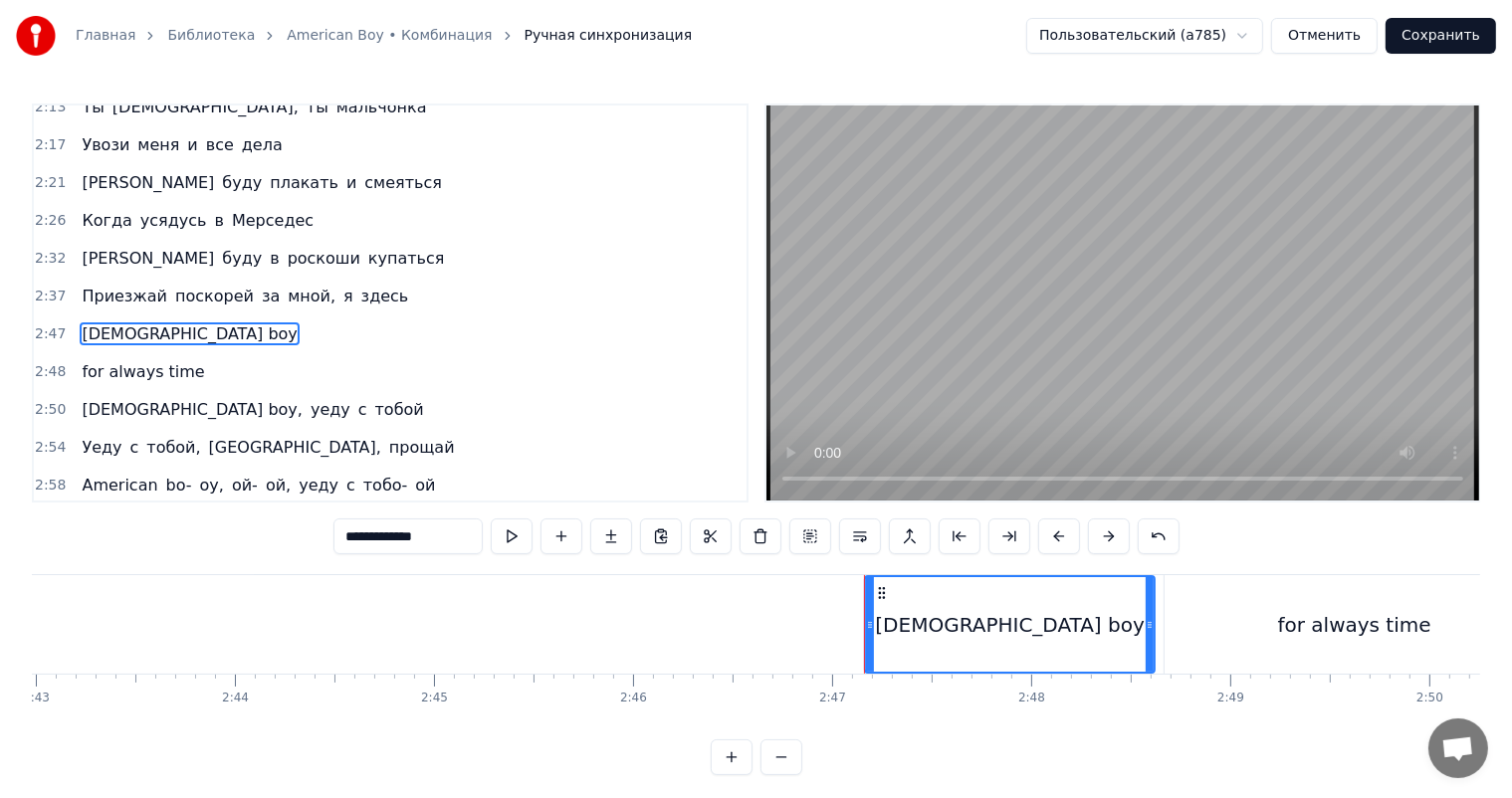
click at [47, 283] on div "2:37 Приезжай поскорей за мной, я здесь" at bounding box center [390, 297] width 713 height 38
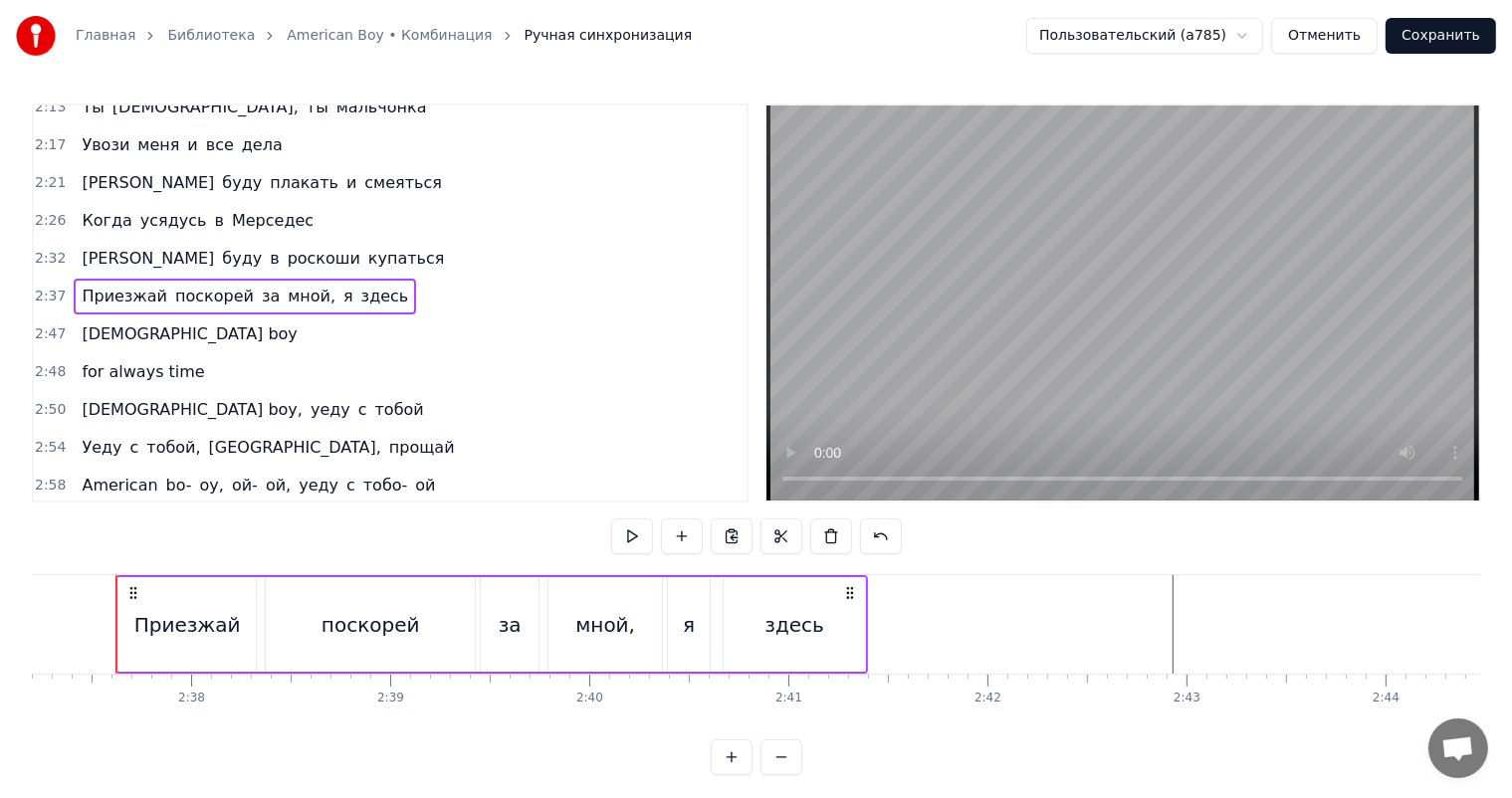
scroll to position [0, 31278]
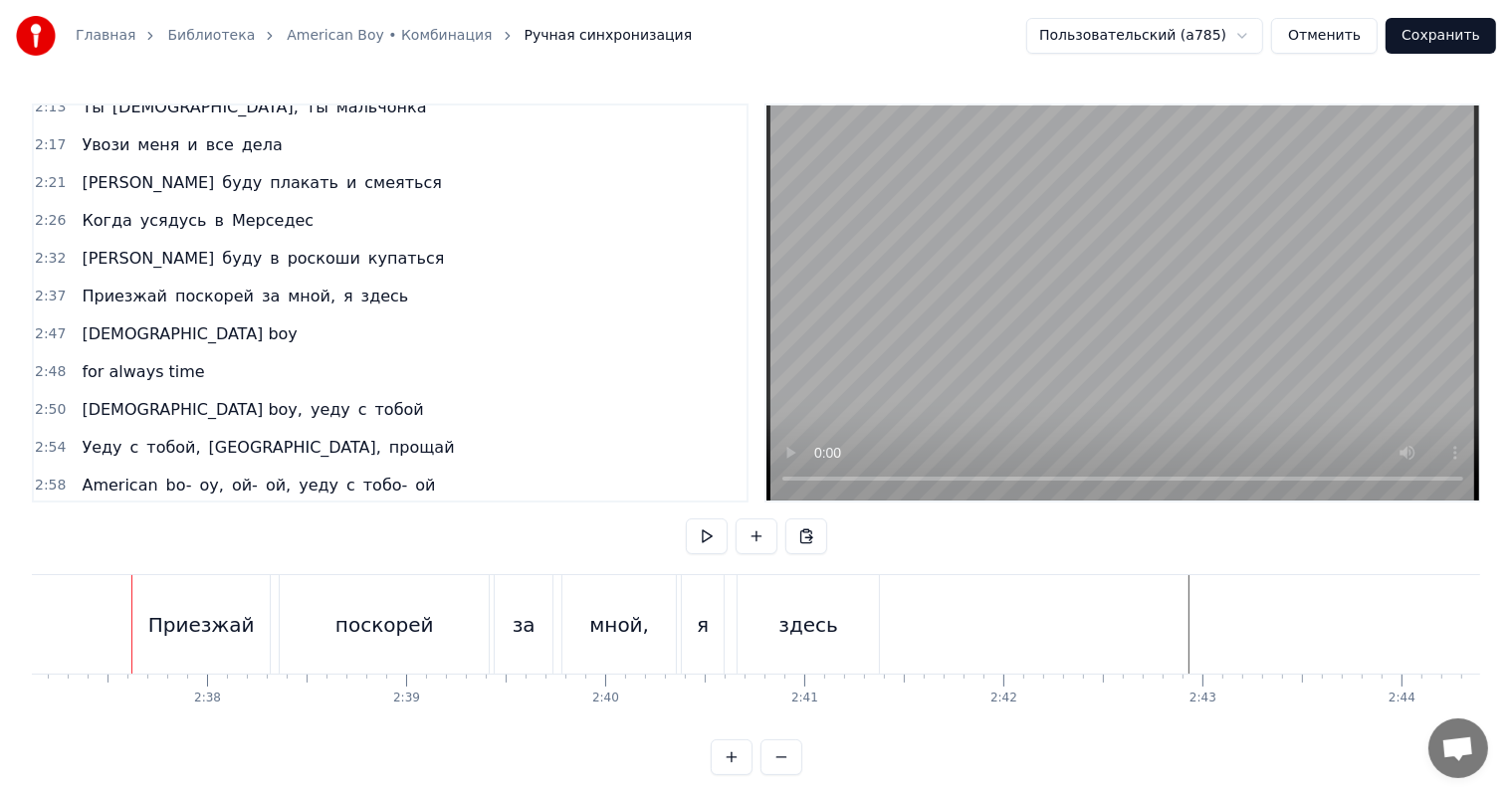
click at [47, 283] on div "2:37 Приезжай поскорей за мной, я здесь" at bounding box center [390, 297] width 713 height 38
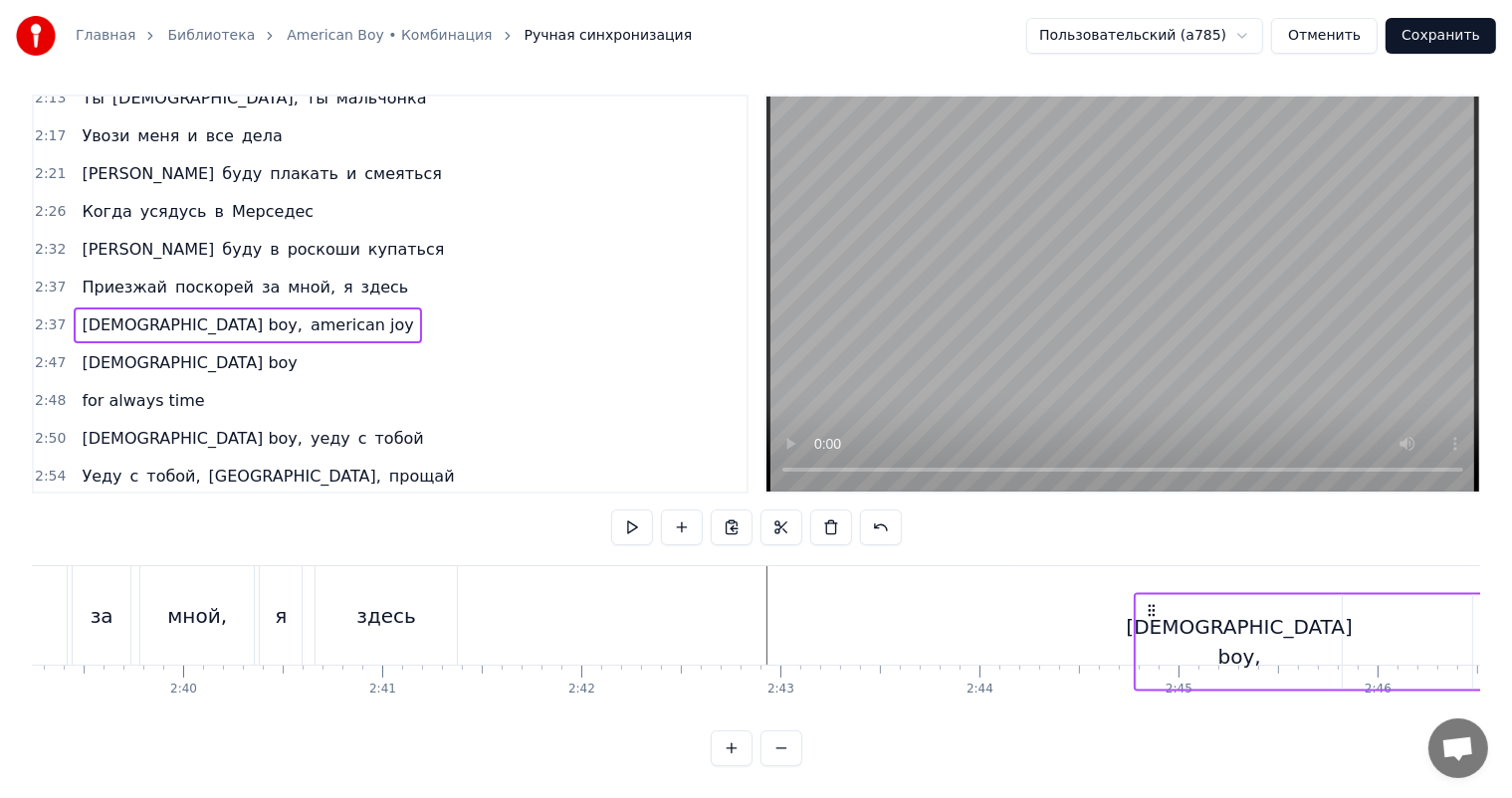
scroll to position [0, 31700]
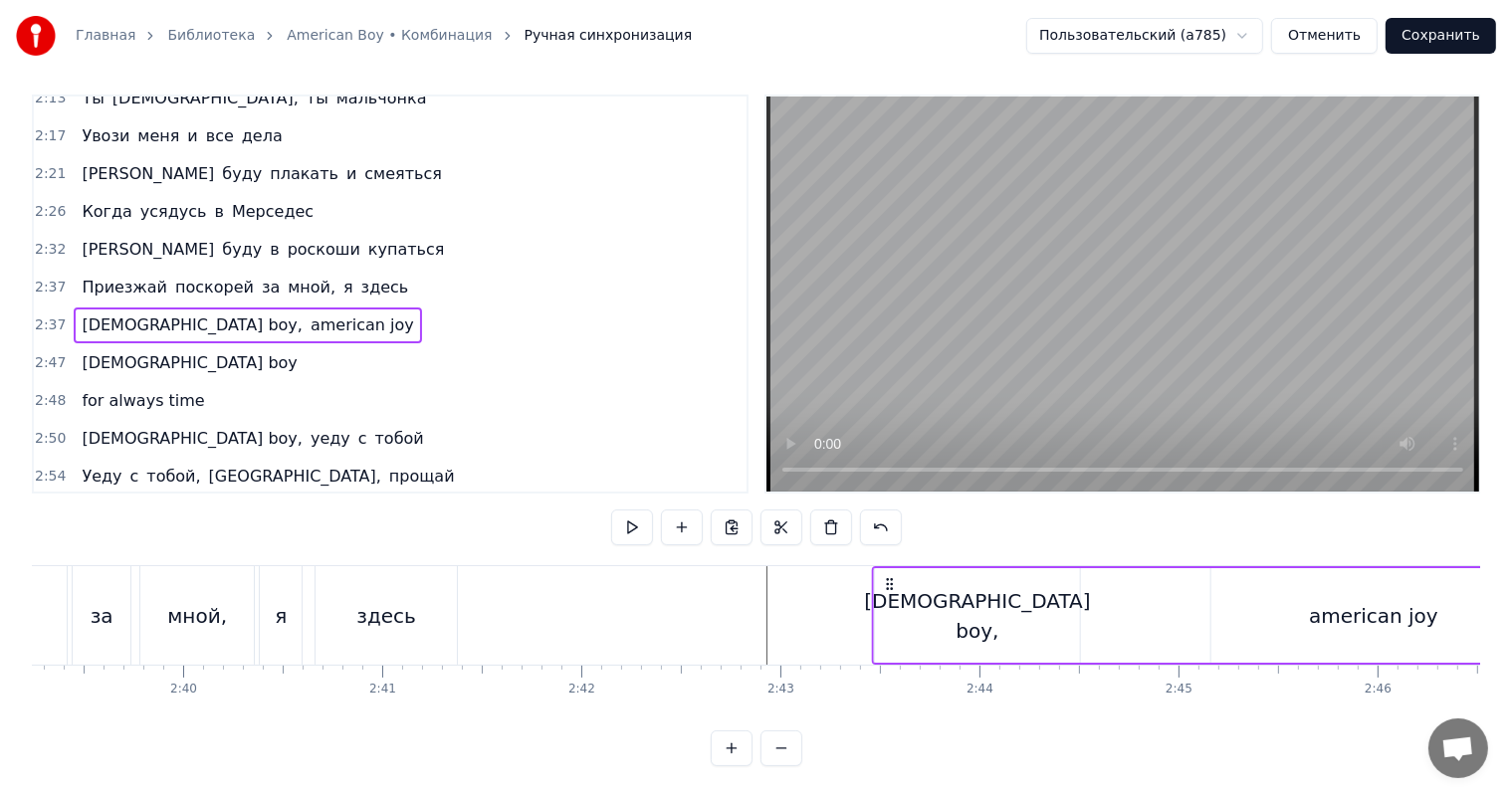
drag, startPoint x: 146, startPoint y: 588, endPoint x: 1003, endPoint y: 570, distance: 857.2
click at [1003, 570] on div "American boy, american joy" at bounding box center [1205, 615] width 667 height 99
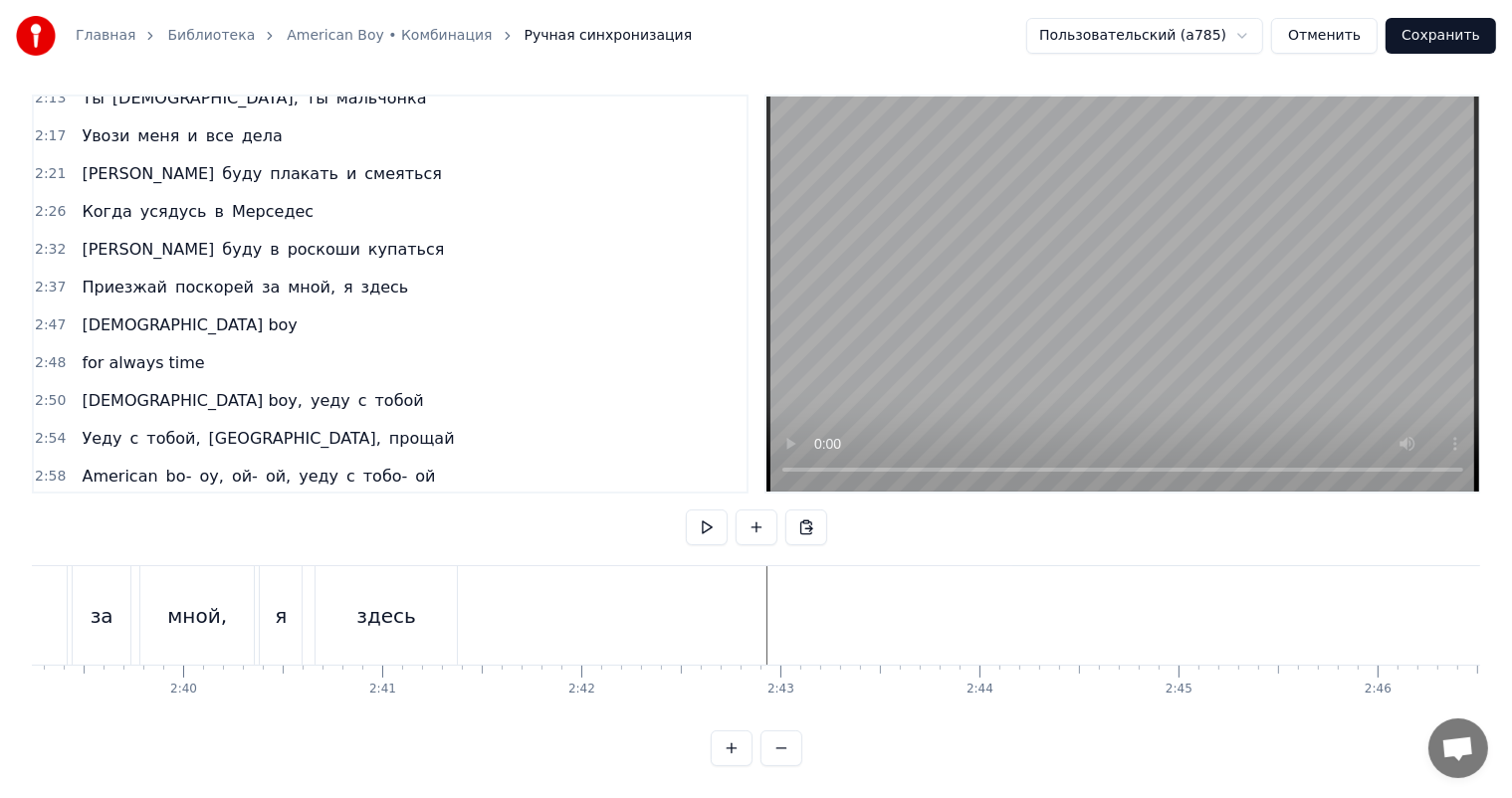
click at [356, 618] on div "здесь" at bounding box center [387, 615] width 142 height 99
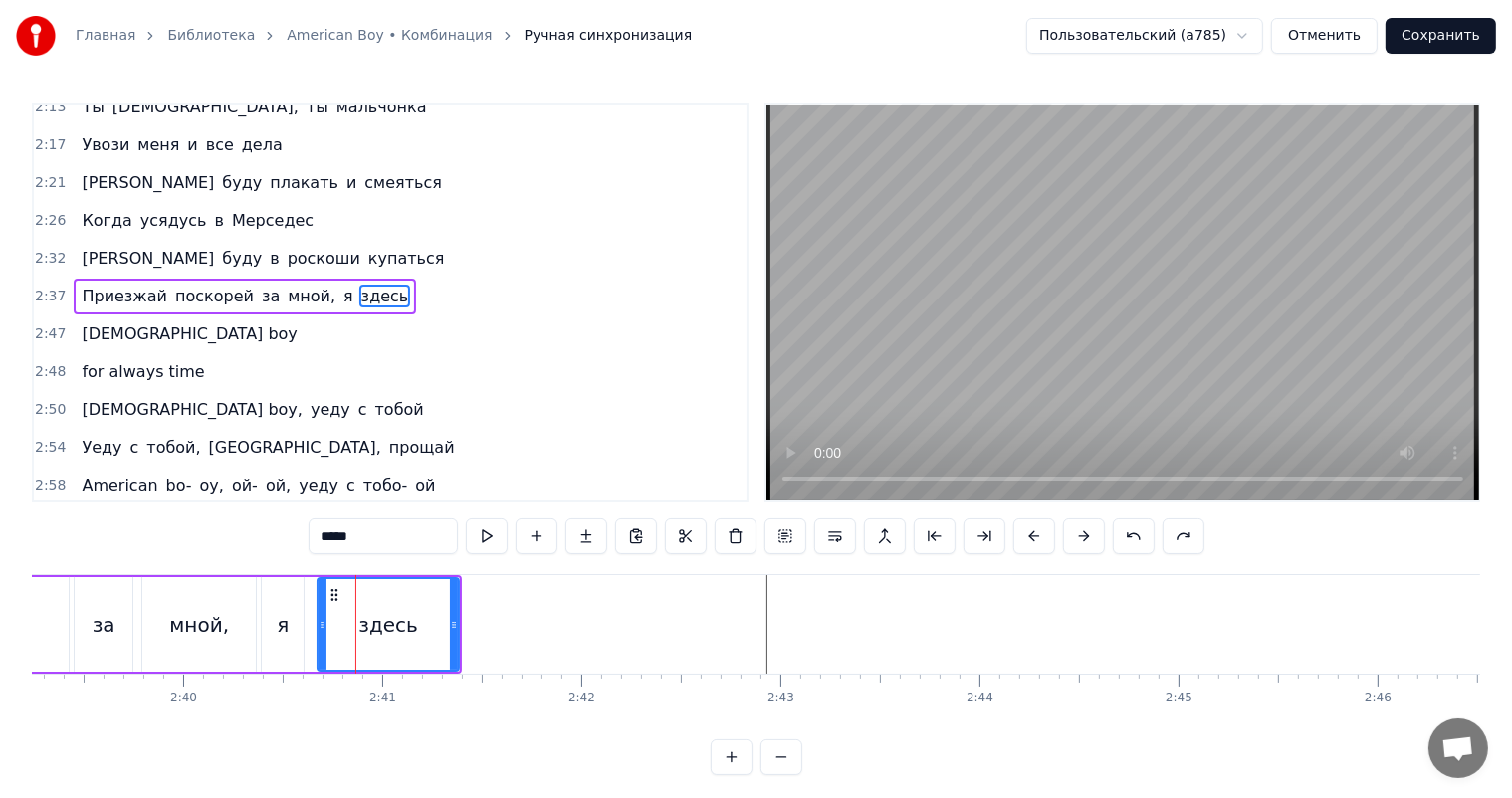
scroll to position [698, 0]
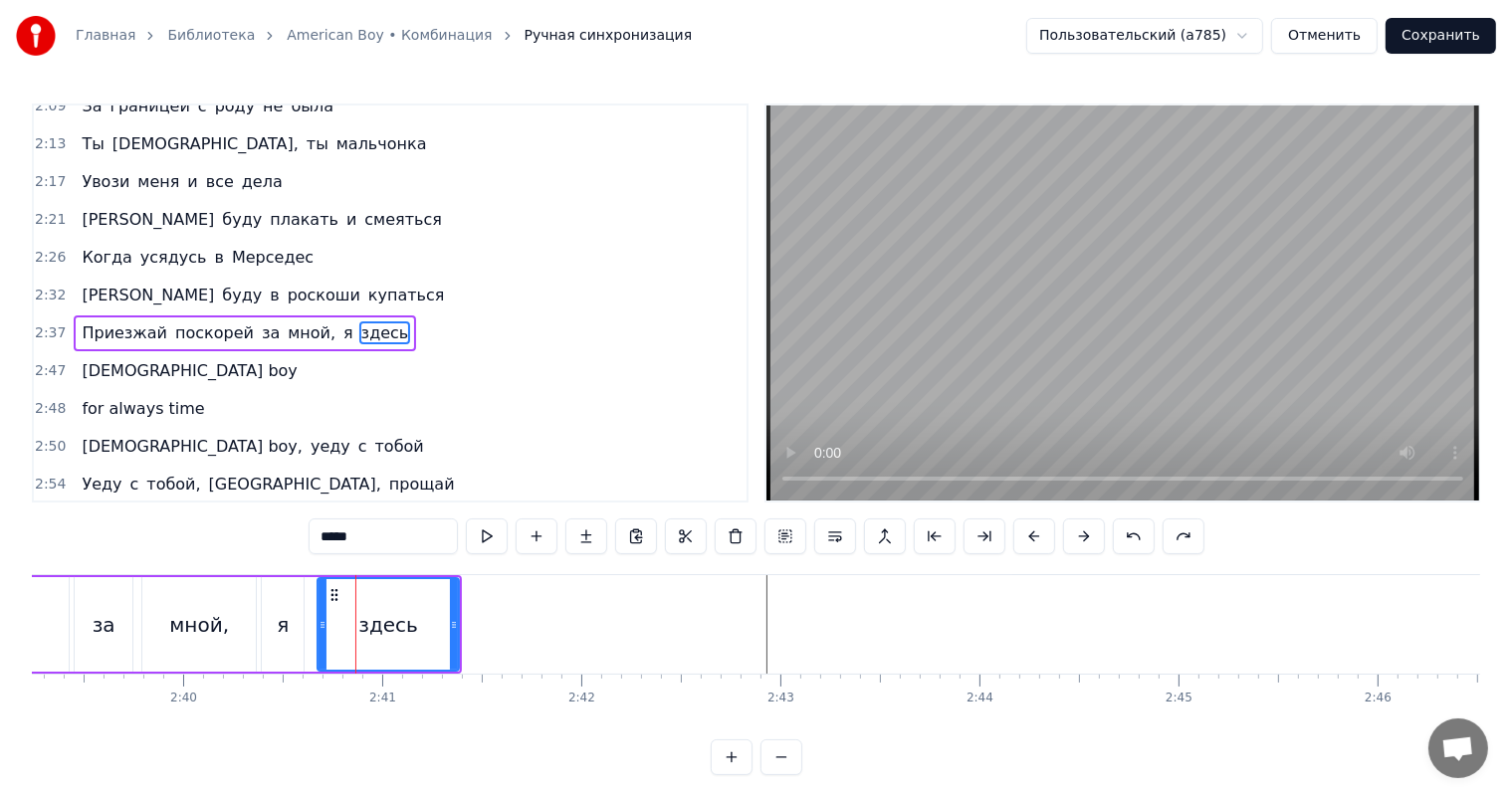
click at [48, 324] on span "2:37" at bounding box center [50, 334] width 31 height 20
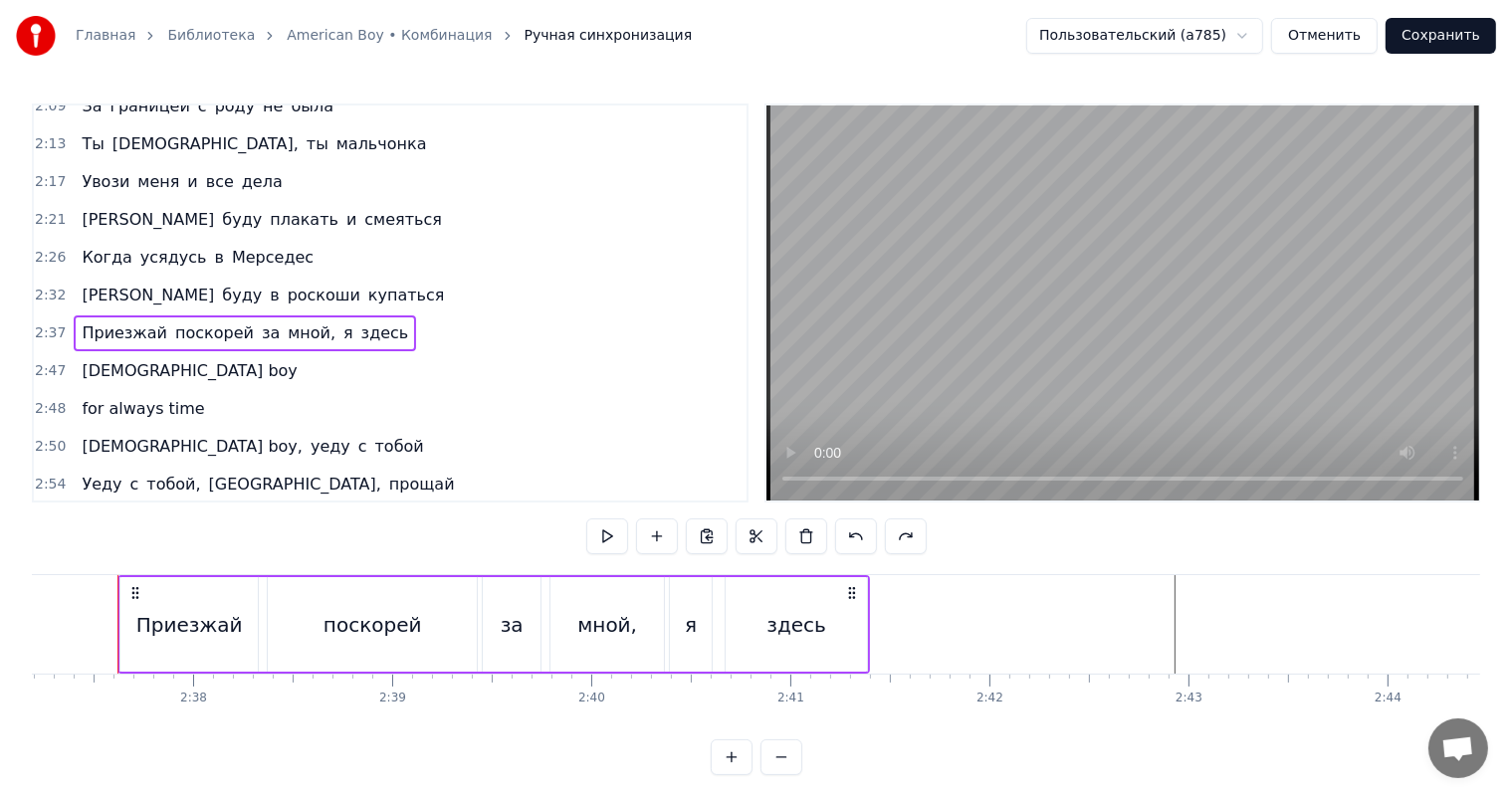
scroll to position [0, 31278]
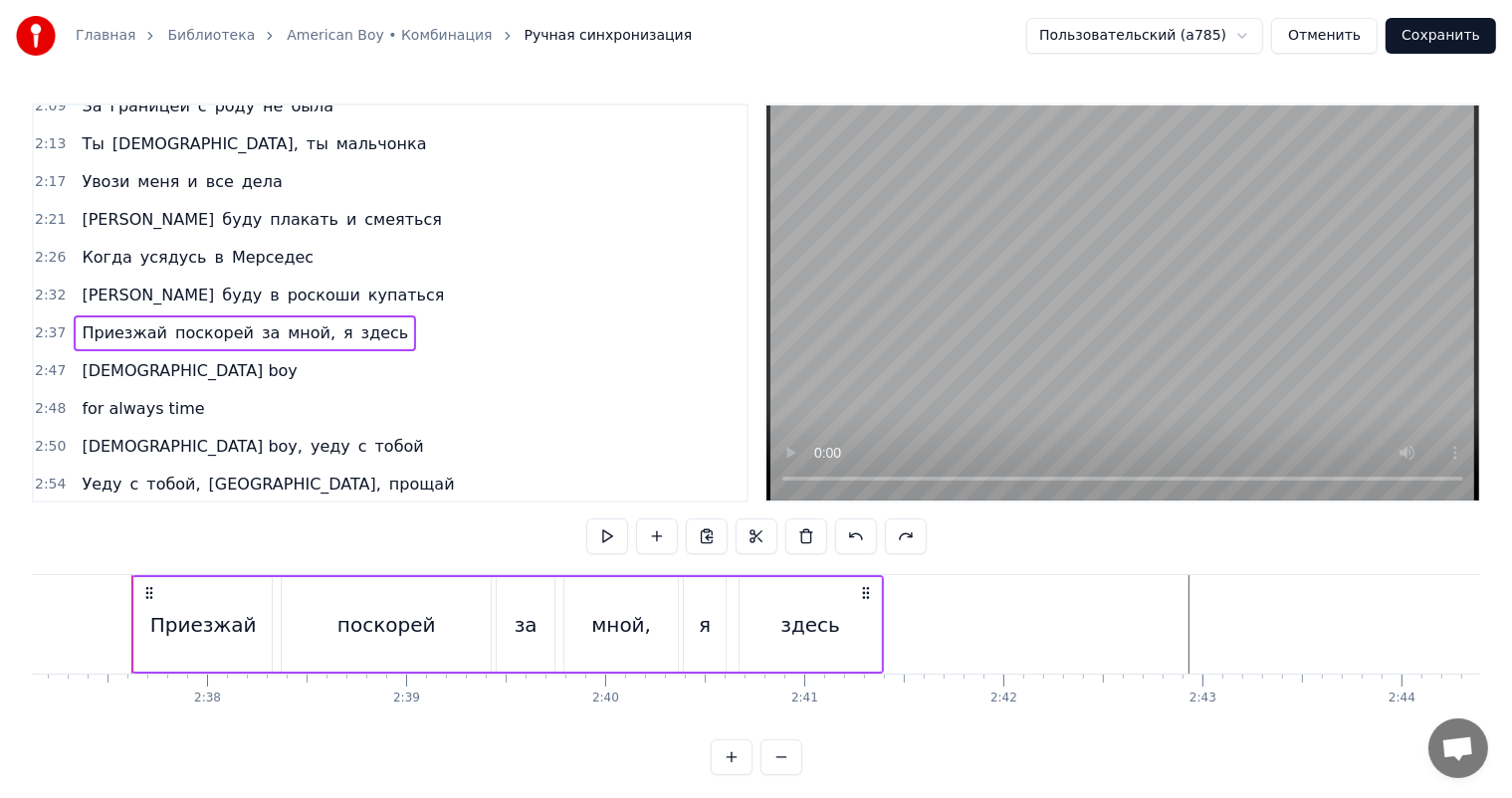
click at [40, 324] on span "2:37" at bounding box center [50, 334] width 31 height 20
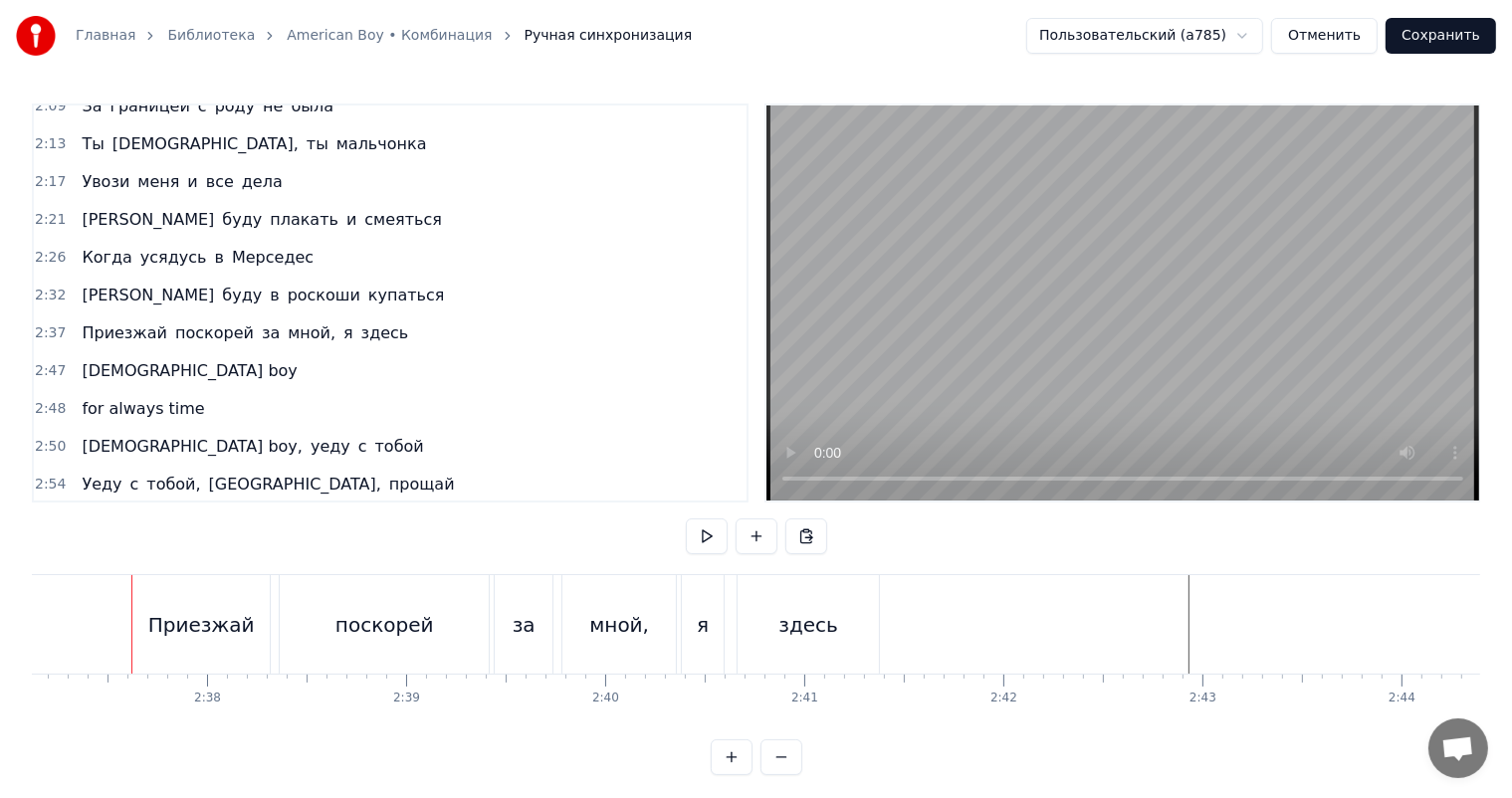
click at [40, 324] on span "2:37" at bounding box center [50, 334] width 31 height 20
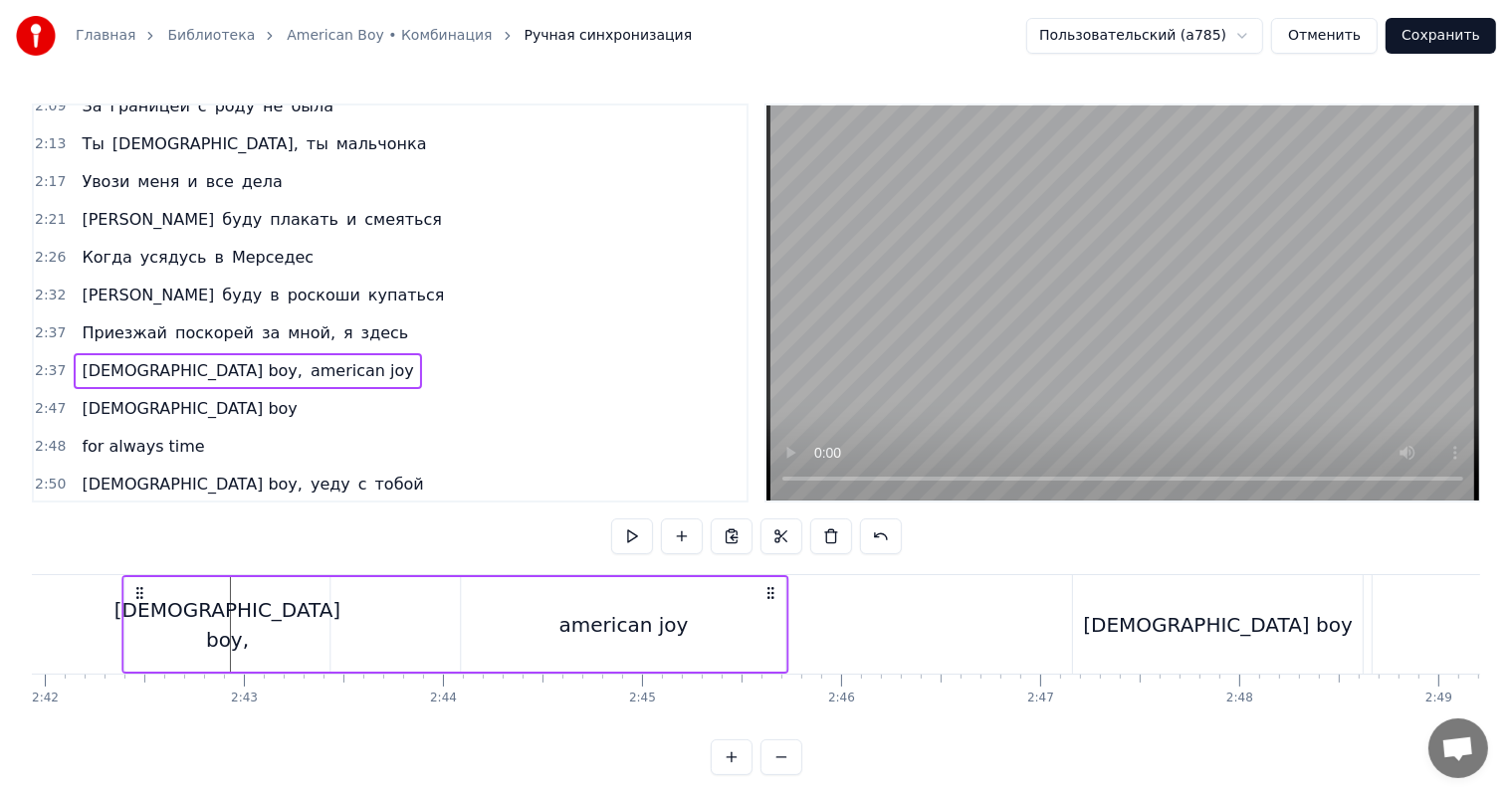
scroll to position [0, 32110]
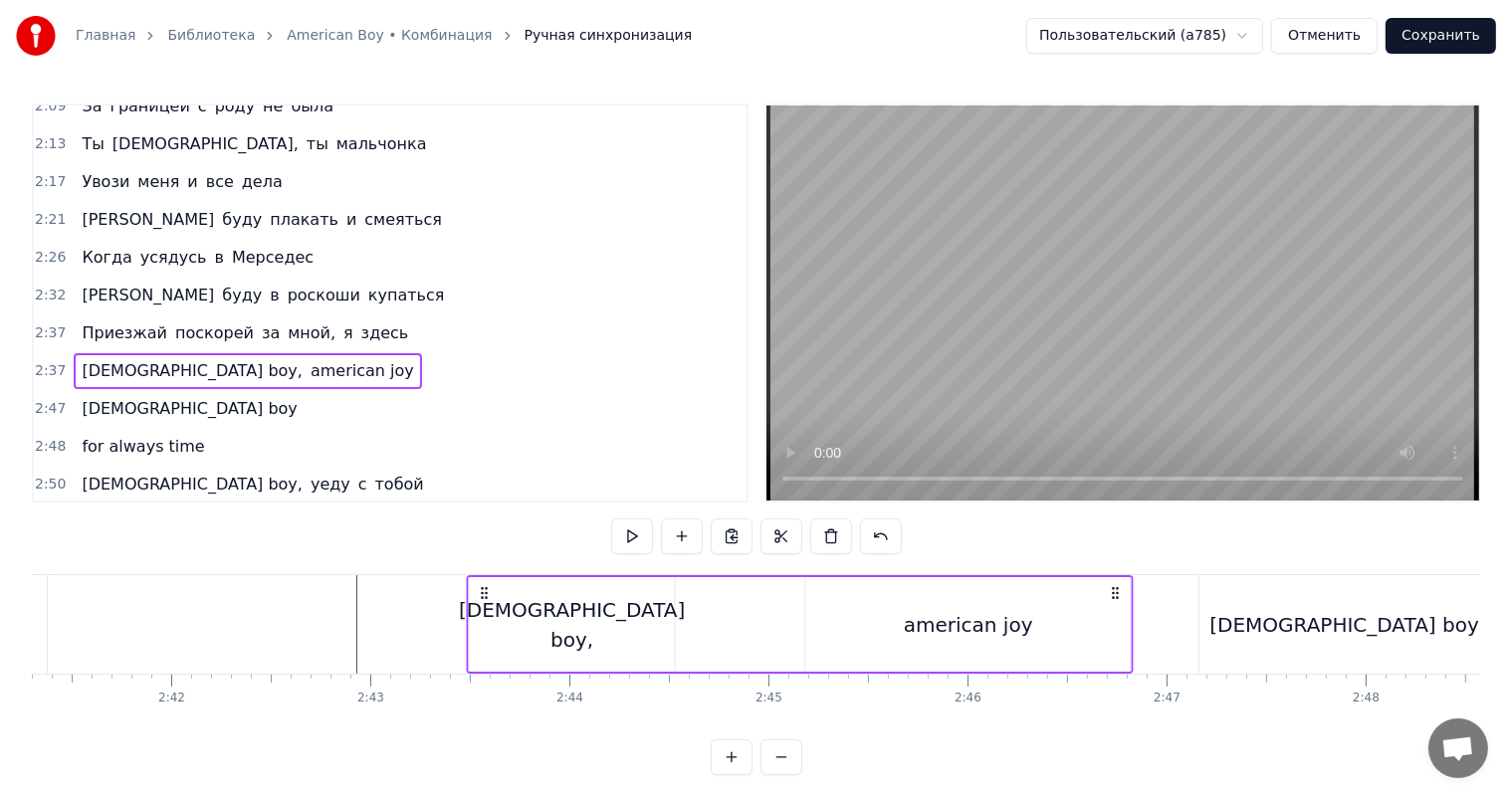
drag, startPoint x: 148, startPoint y: 589, endPoint x: 482, endPoint y: 604, distance: 334.3
click at [482, 604] on div "American boy, american joy" at bounding box center [799, 624] width 667 height 99
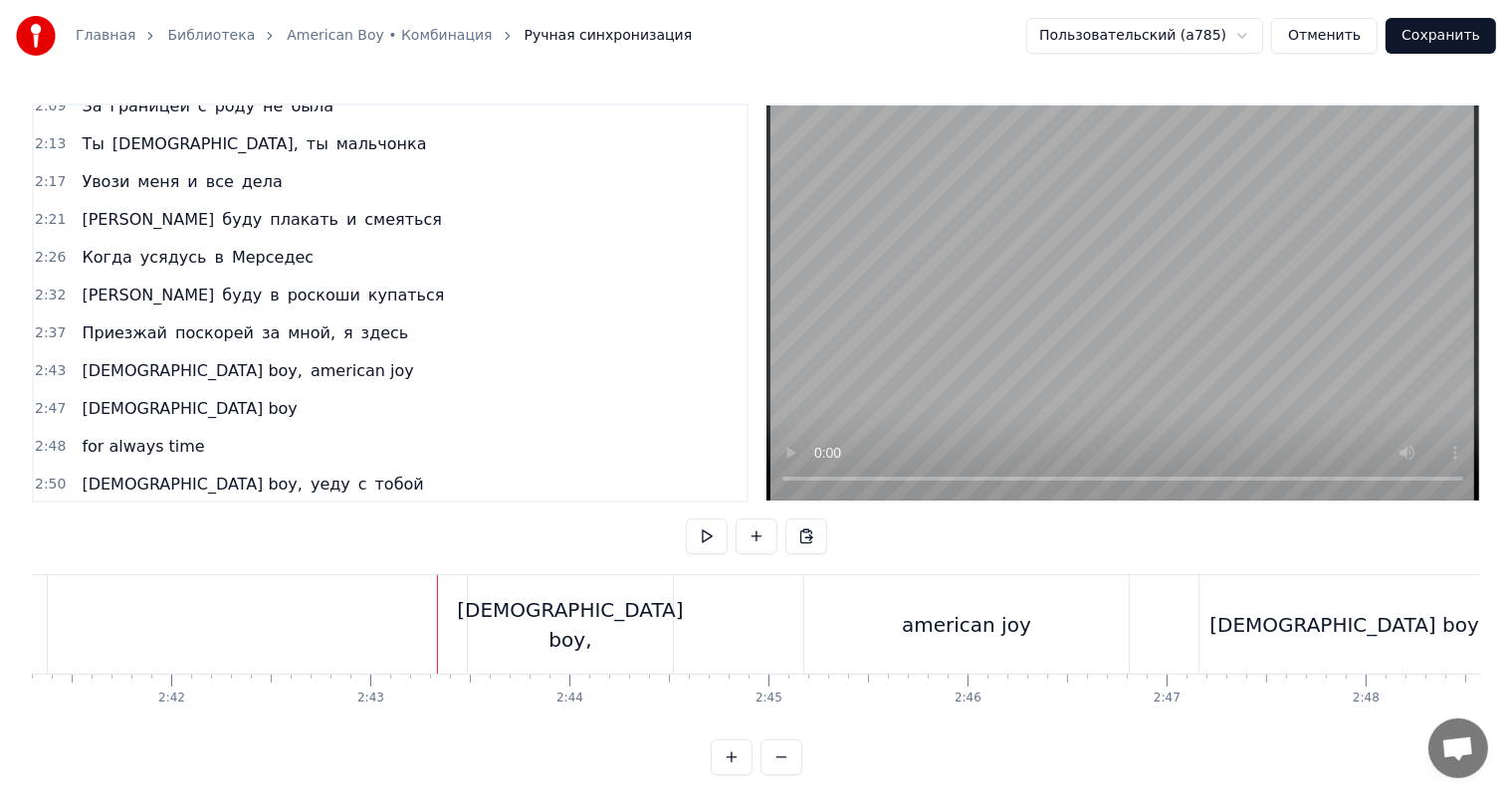
click at [1125, 286] on video at bounding box center [1122, 303] width 713 height 395
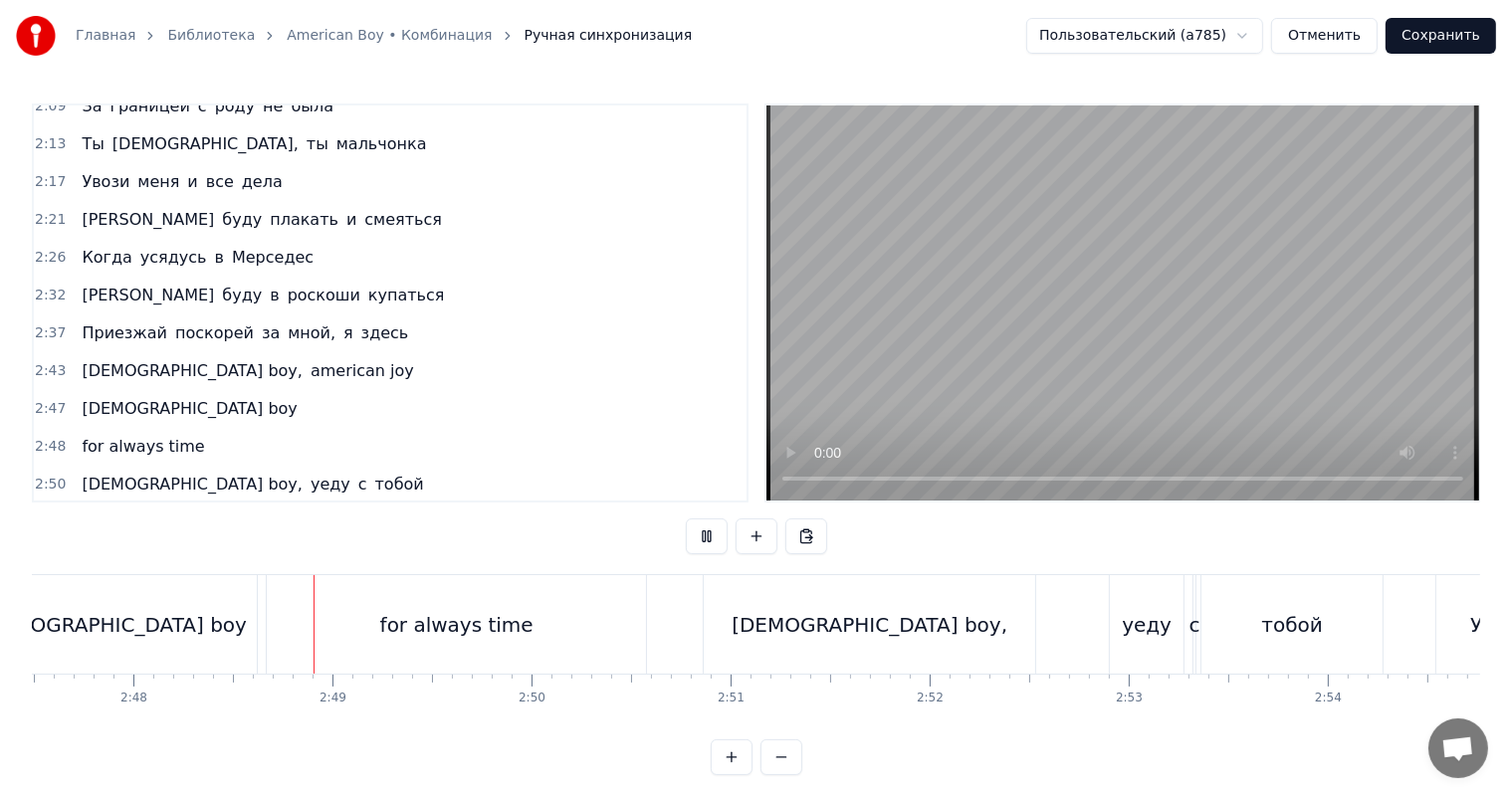
scroll to position [0, 33408]
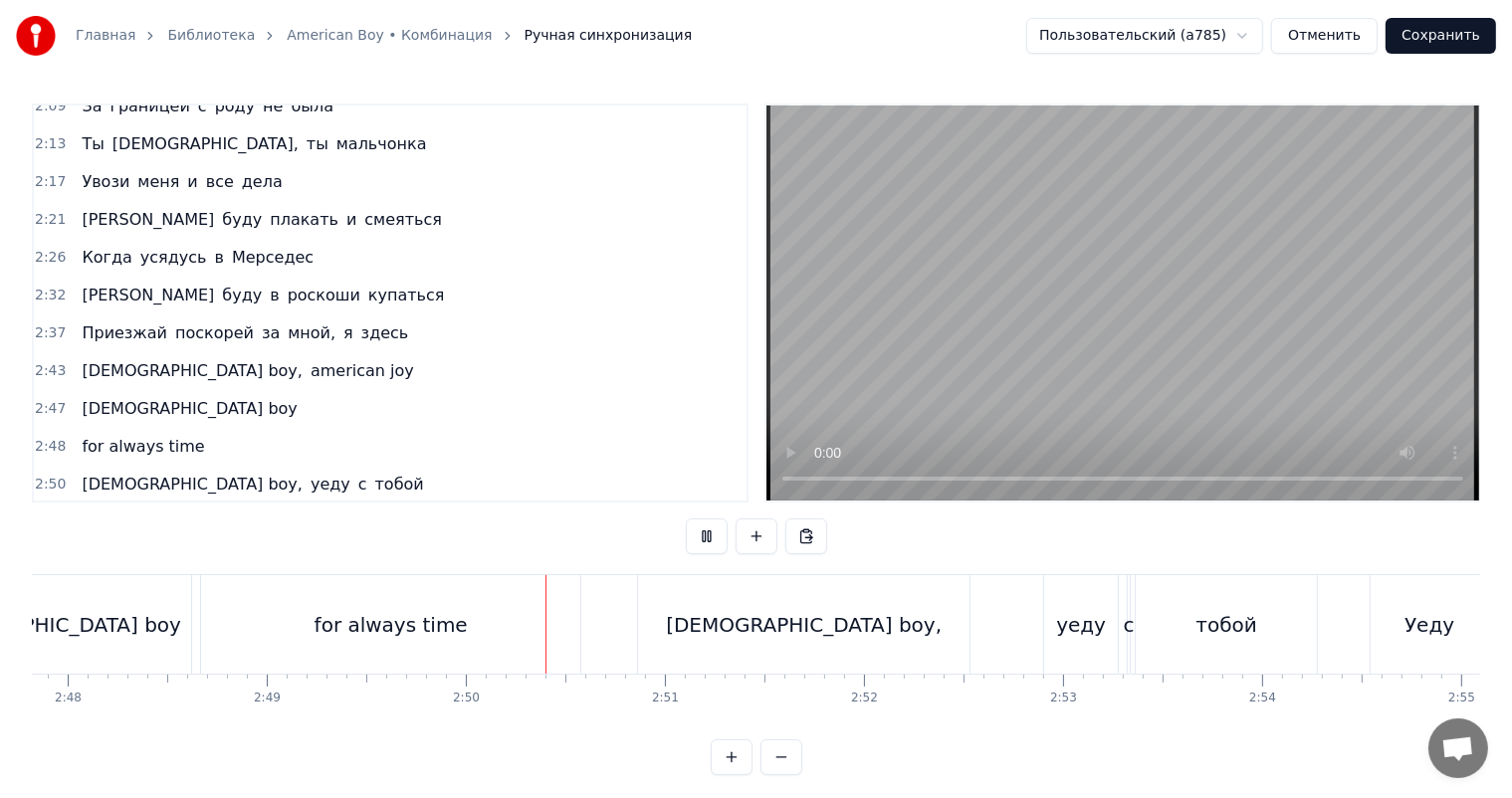
click at [1063, 378] on video at bounding box center [1122, 303] width 713 height 395
click at [544, 647] on div "for always time" at bounding box center [391, 624] width 379 height 99
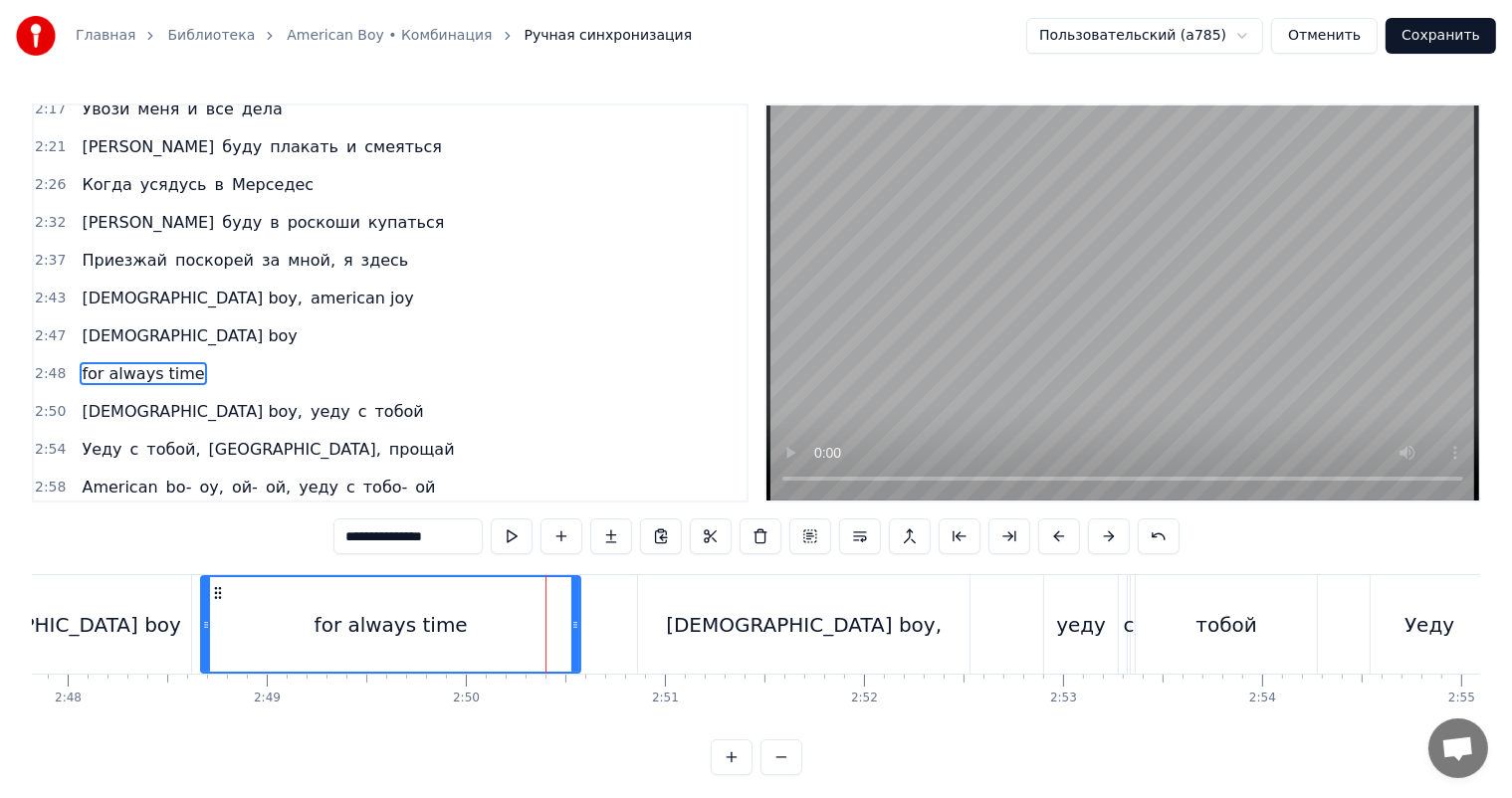
scroll to position [808, 0]
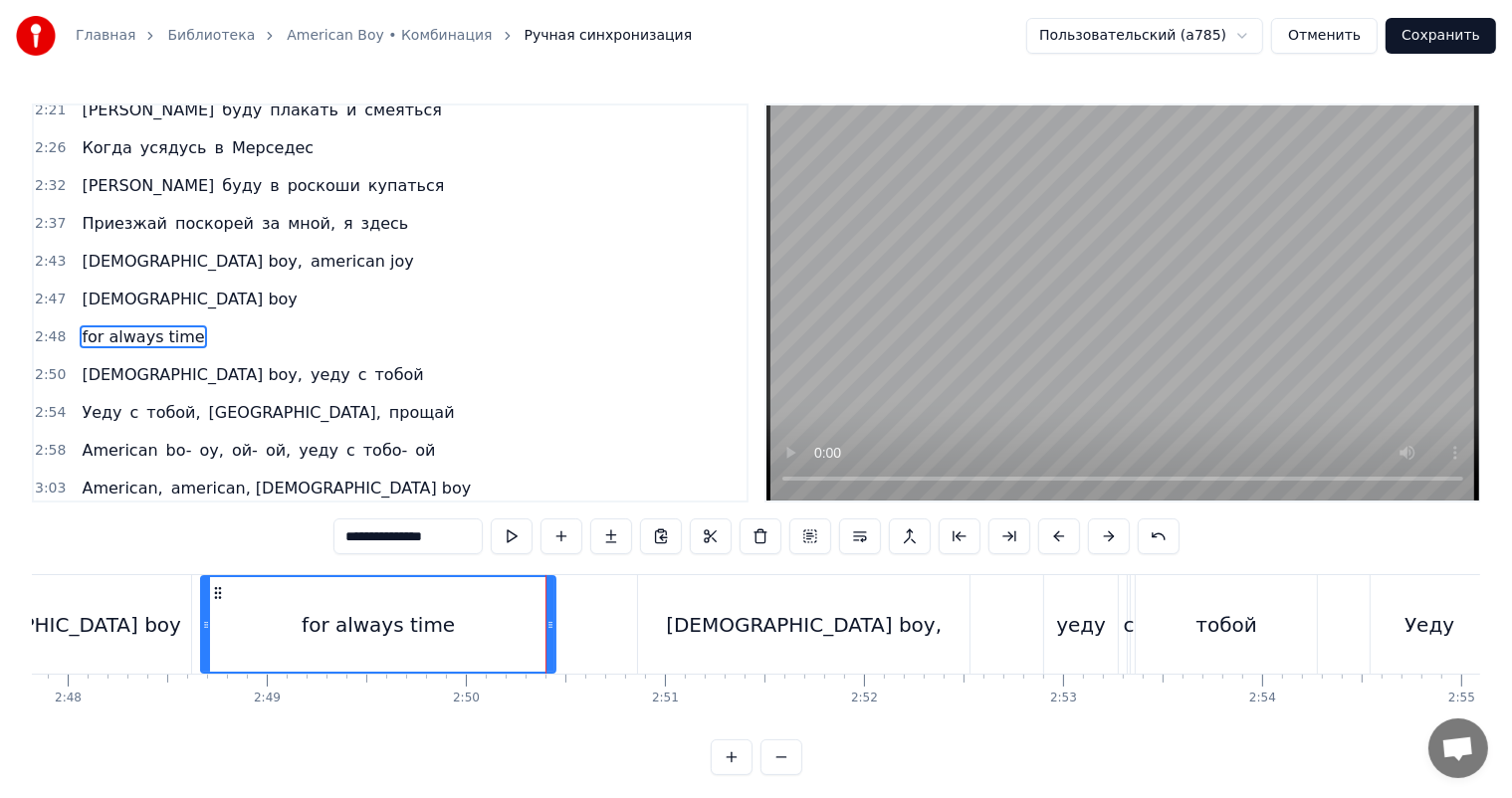
drag, startPoint x: 577, startPoint y: 634, endPoint x: 546, endPoint y: 646, distance: 33.2
click at [546, 646] on div at bounding box center [550, 624] width 8 height 95
click at [386, 641] on div "for always time" at bounding box center [376, 624] width 347 height 95
click at [1412, 291] on video at bounding box center [1122, 303] width 713 height 395
click at [1372, 314] on video at bounding box center [1122, 303] width 713 height 395
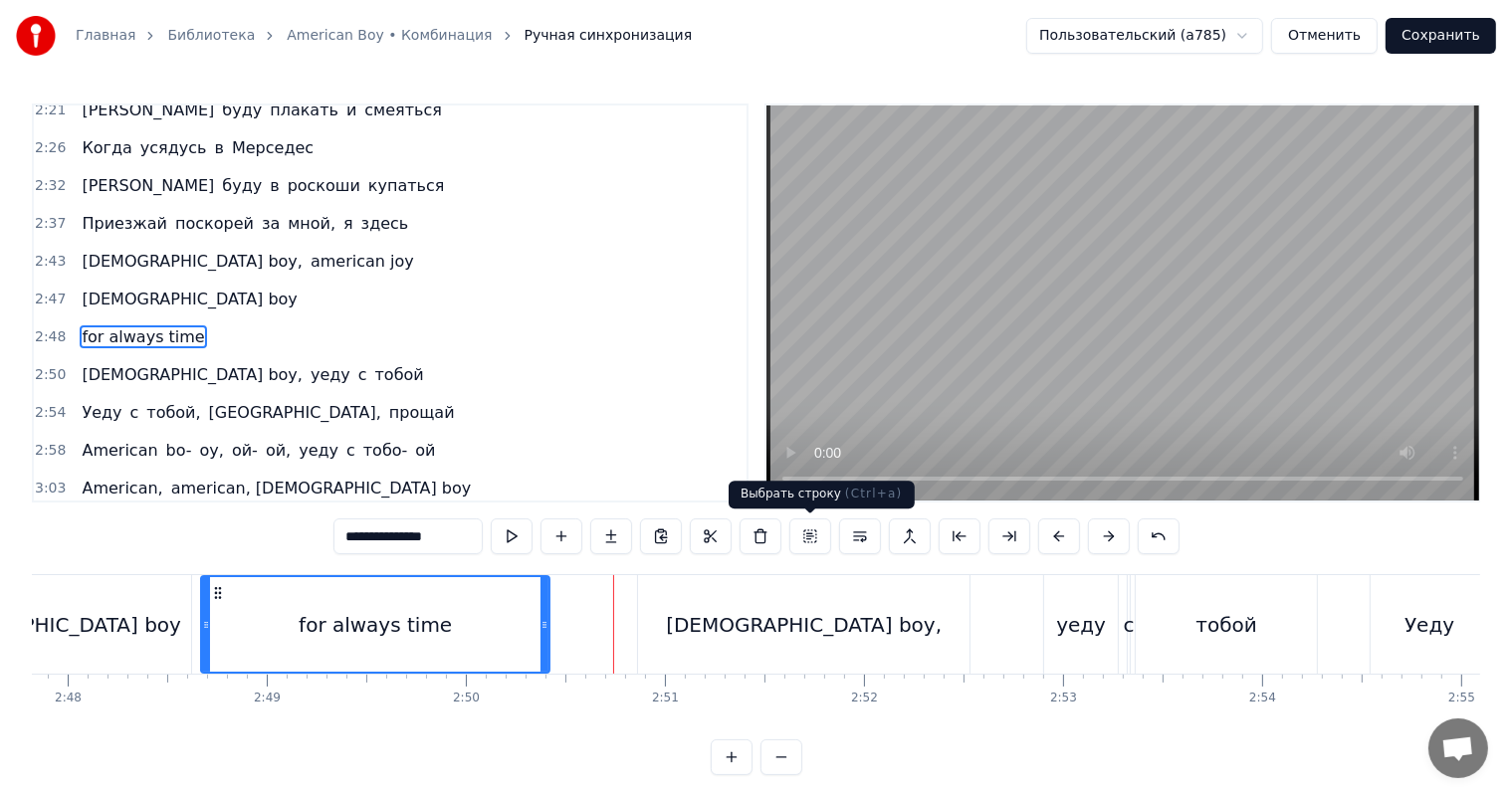
click at [698, 622] on div "[DEMOGRAPHIC_DATA] boy," at bounding box center [803, 624] width 332 height 99
type input "**********"
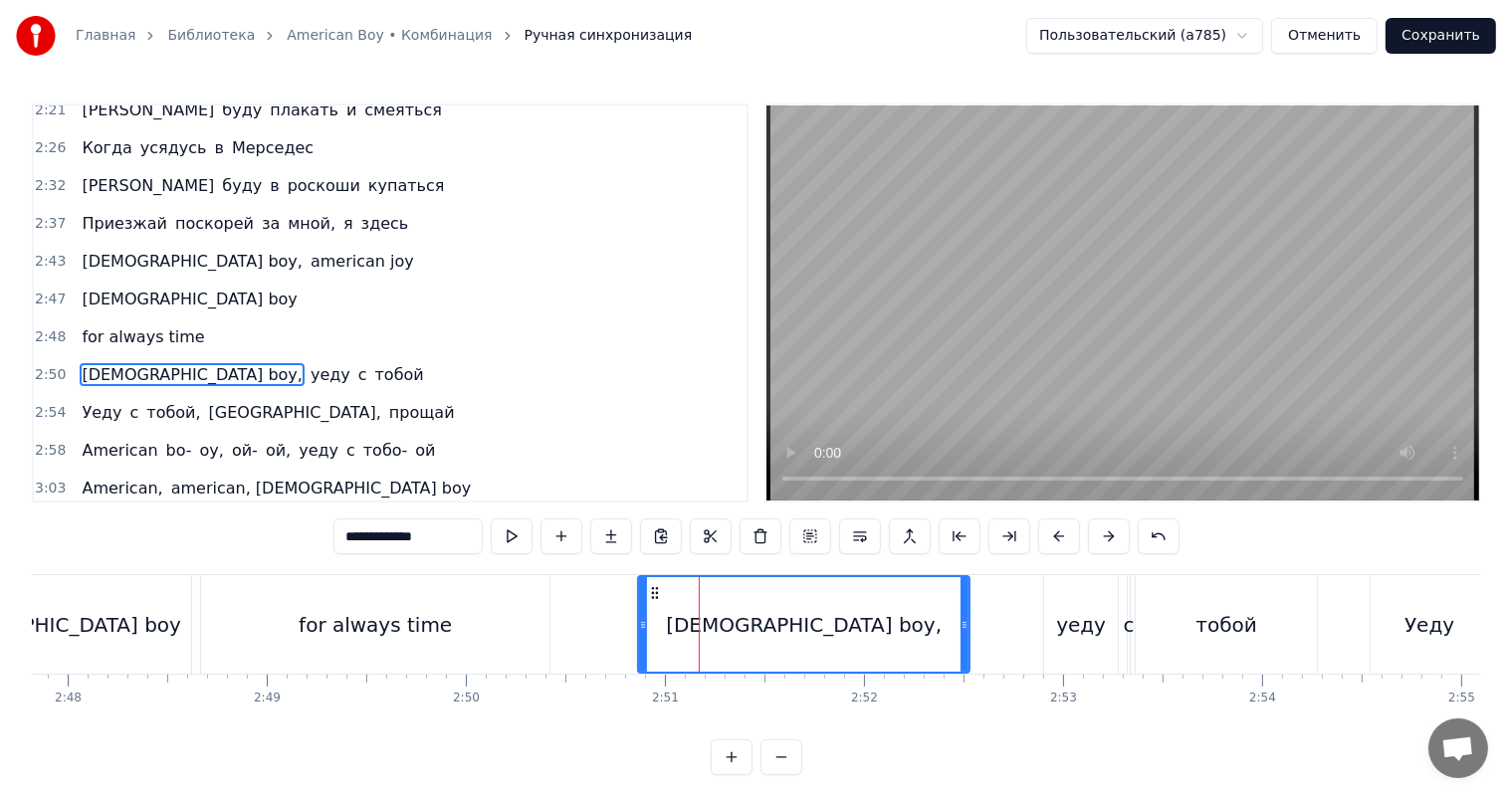
scroll to position [845, 0]
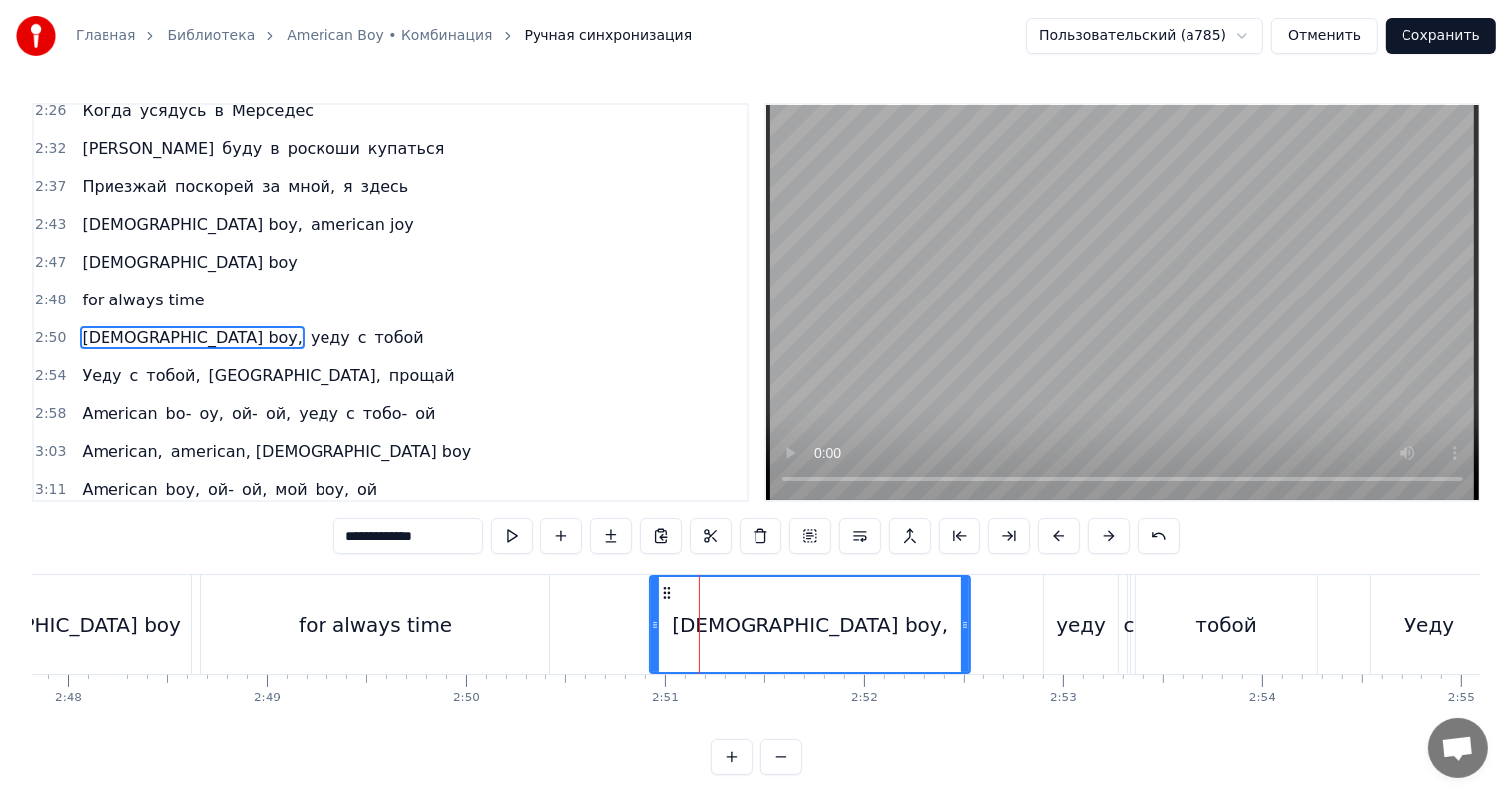
drag, startPoint x: 641, startPoint y: 625, endPoint x: 654, endPoint y: 624, distance: 13.0
click at [654, 624] on icon at bounding box center [655, 625] width 8 height 16
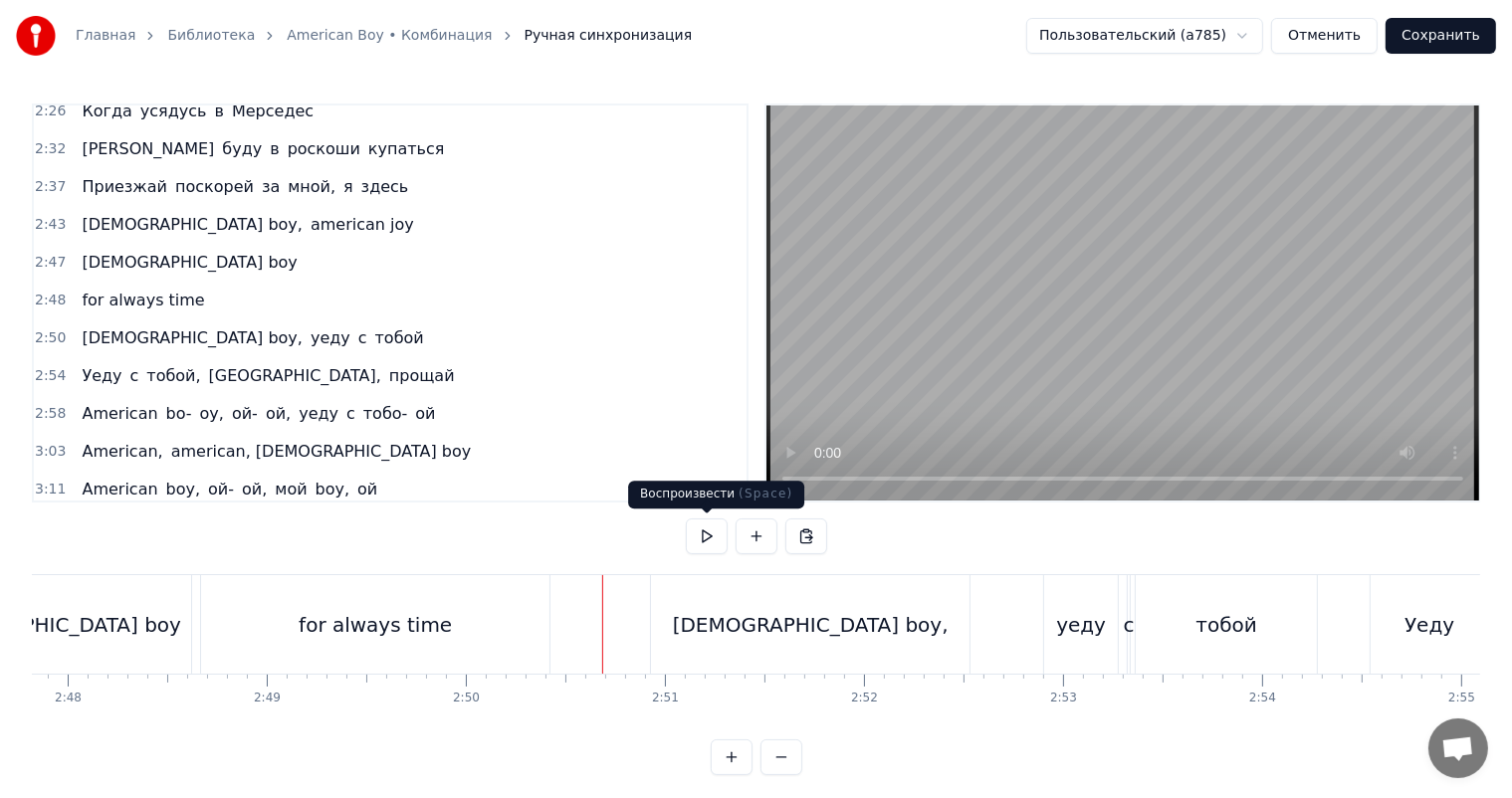
click at [1095, 267] on video at bounding box center [1122, 303] width 713 height 395
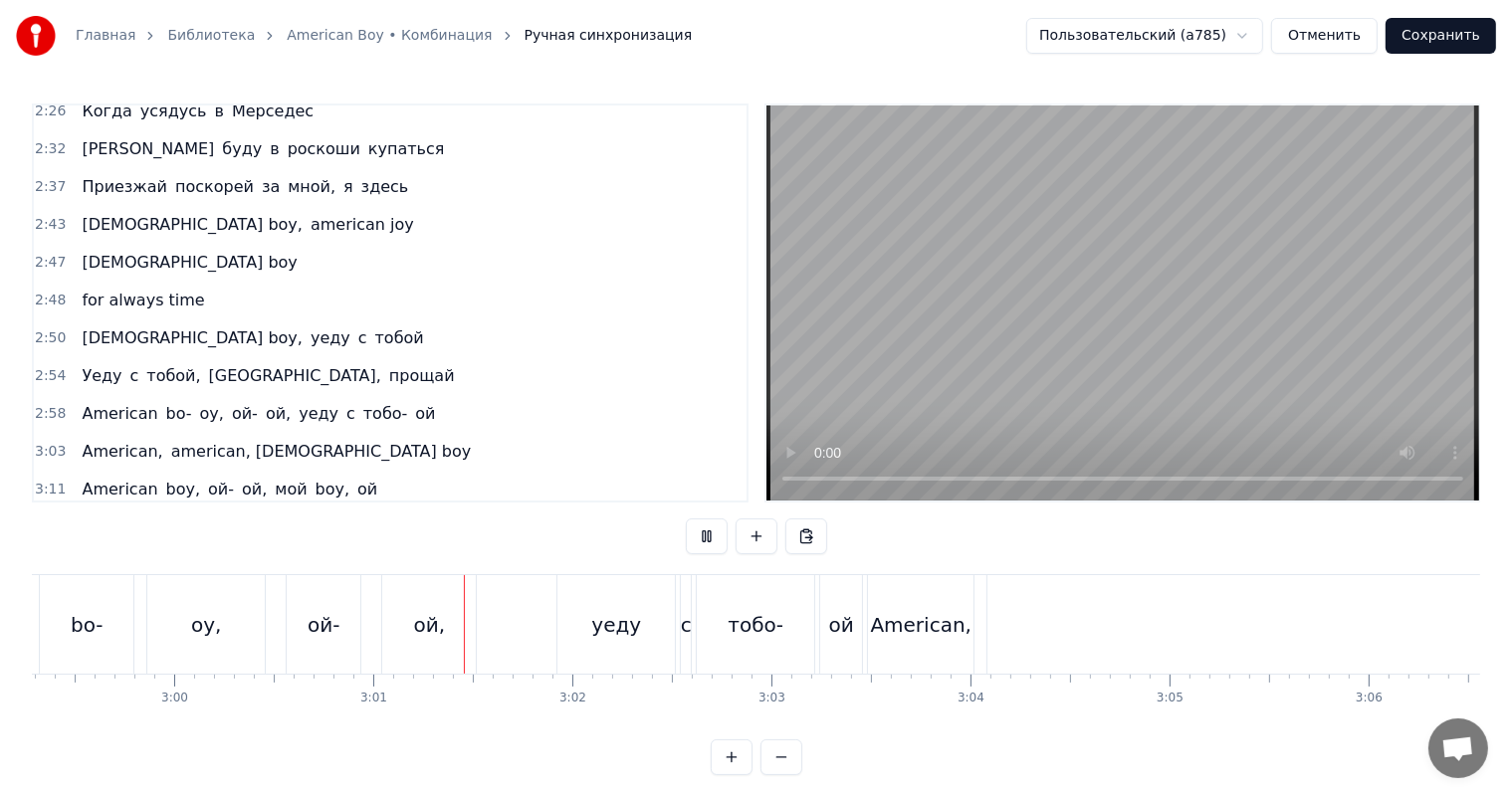
scroll to position [0, 35925]
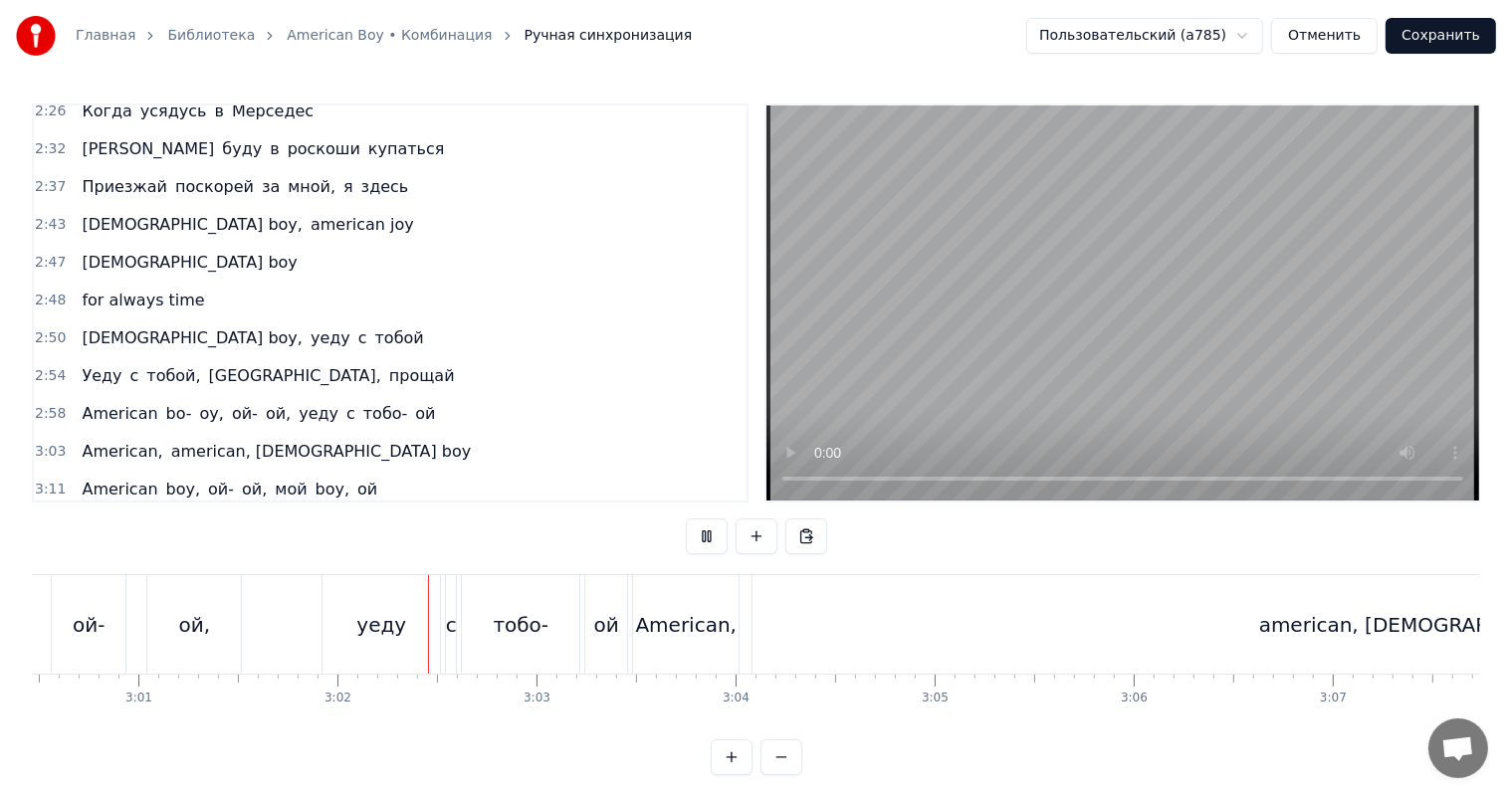
click at [1020, 275] on video at bounding box center [1122, 303] width 713 height 395
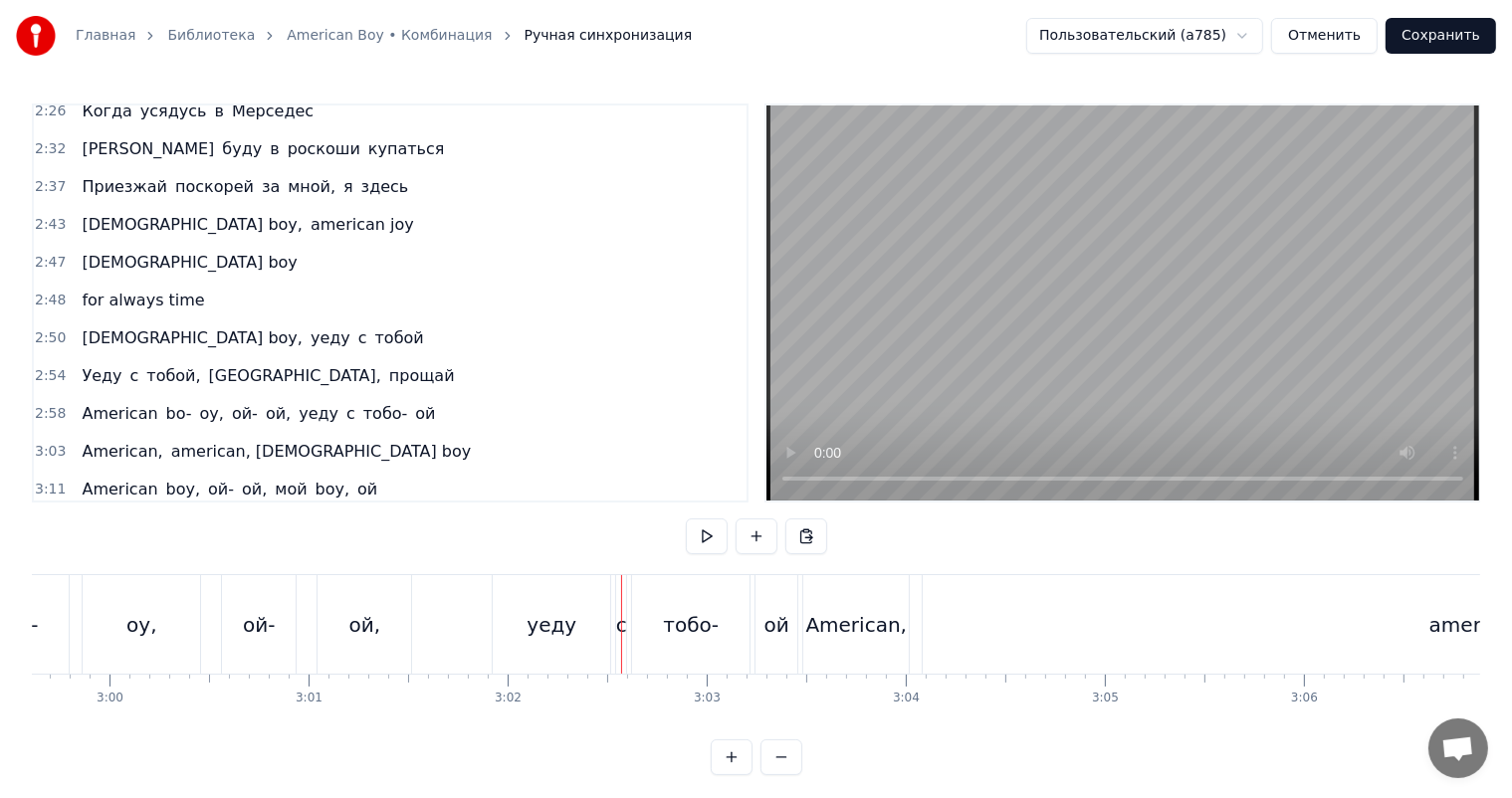
scroll to position [0, 35528]
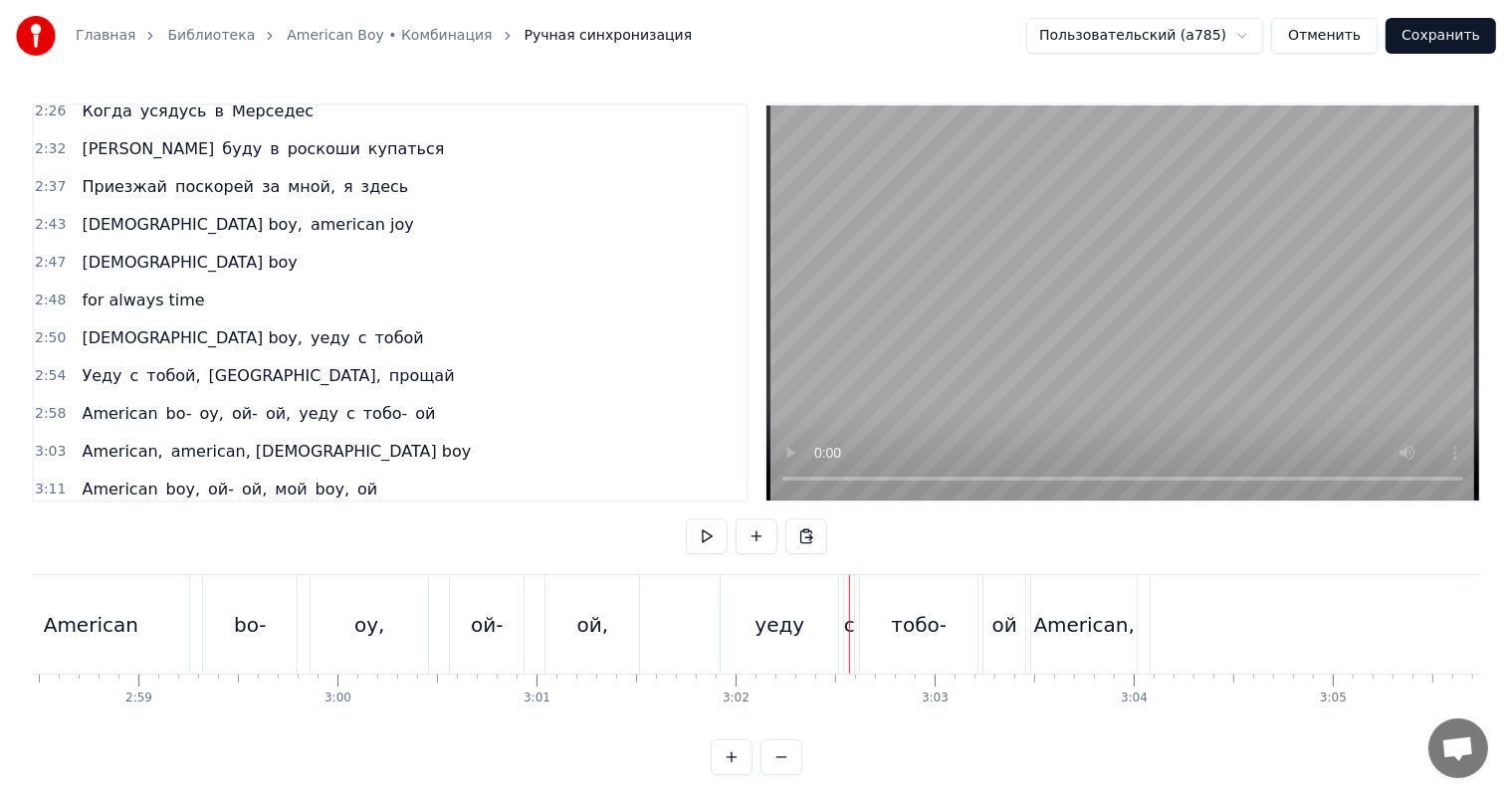
click at [712, 624] on div "American bo- oy, ой- ой, уеду с тобо- ой" at bounding box center [510, 624] width 1040 height 99
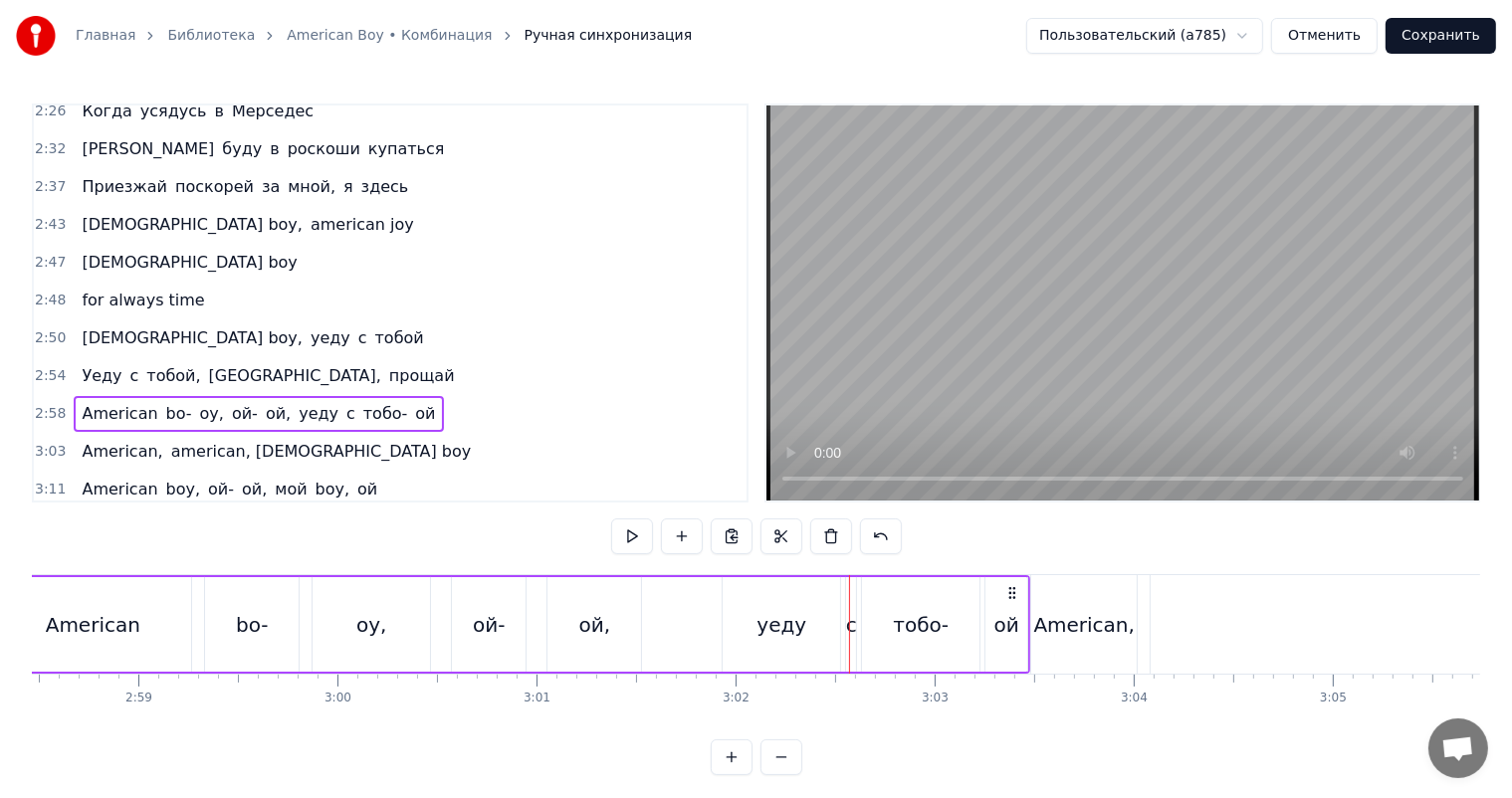
click at [736, 625] on div "уеду" at bounding box center [781, 624] width 118 height 95
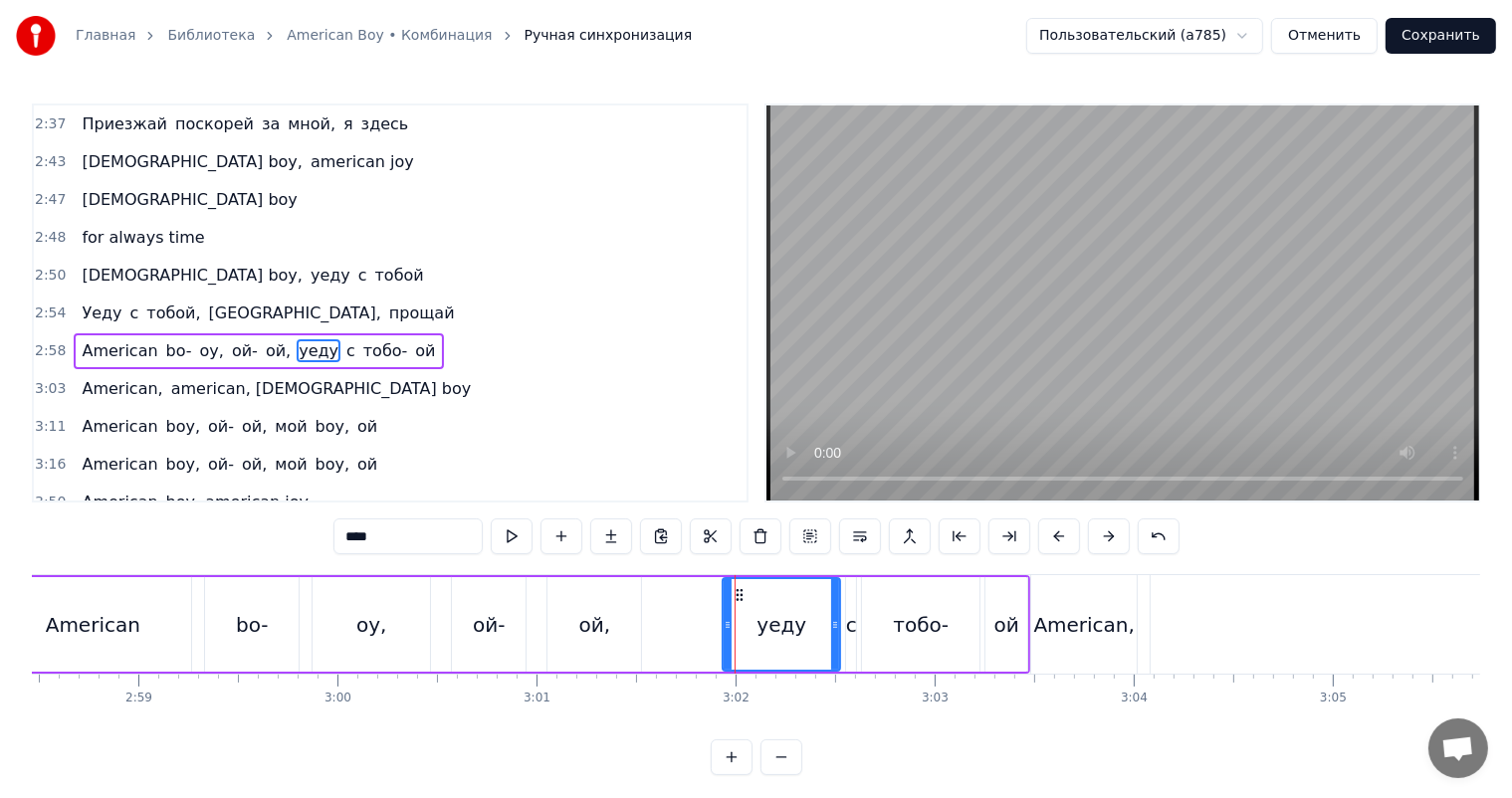
scroll to position [919, 0]
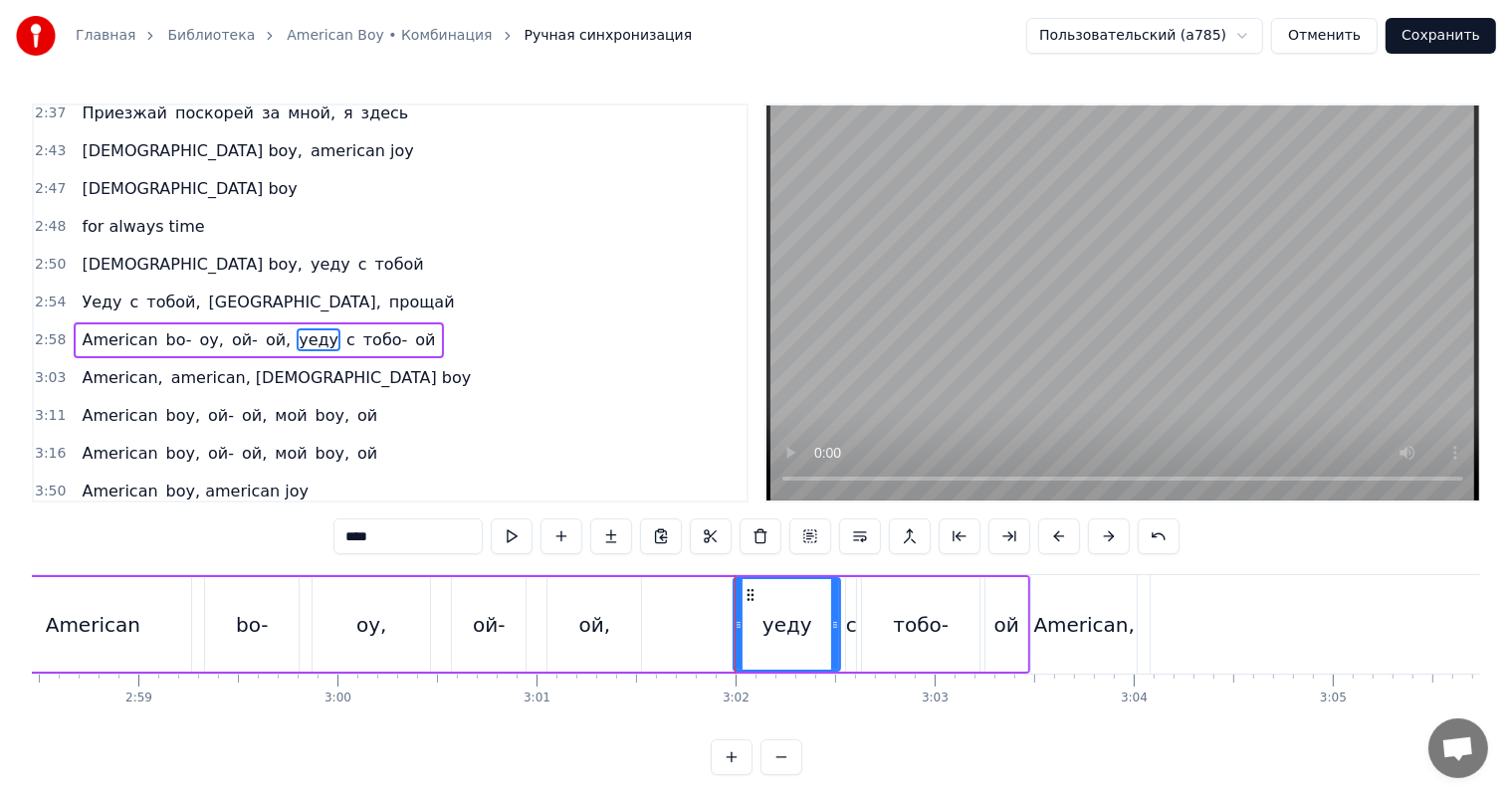
drag, startPoint x: 722, startPoint y: 628, endPoint x: 733, endPoint y: 631, distance: 11.4
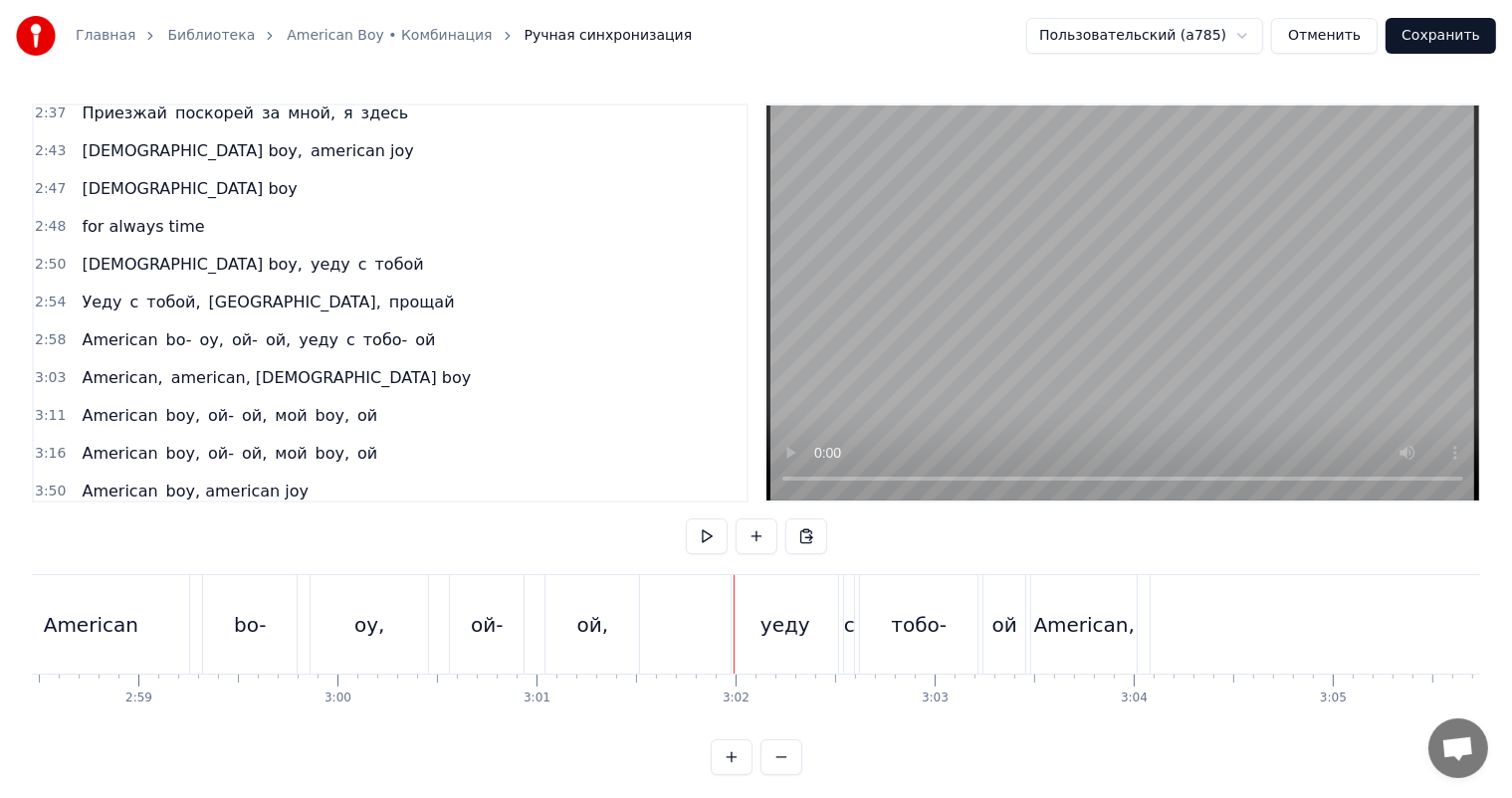
click at [537, 628] on div "American bo- oy, ой- ой, уеду с тобо- ой" at bounding box center [510, 624] width 1040 height 99
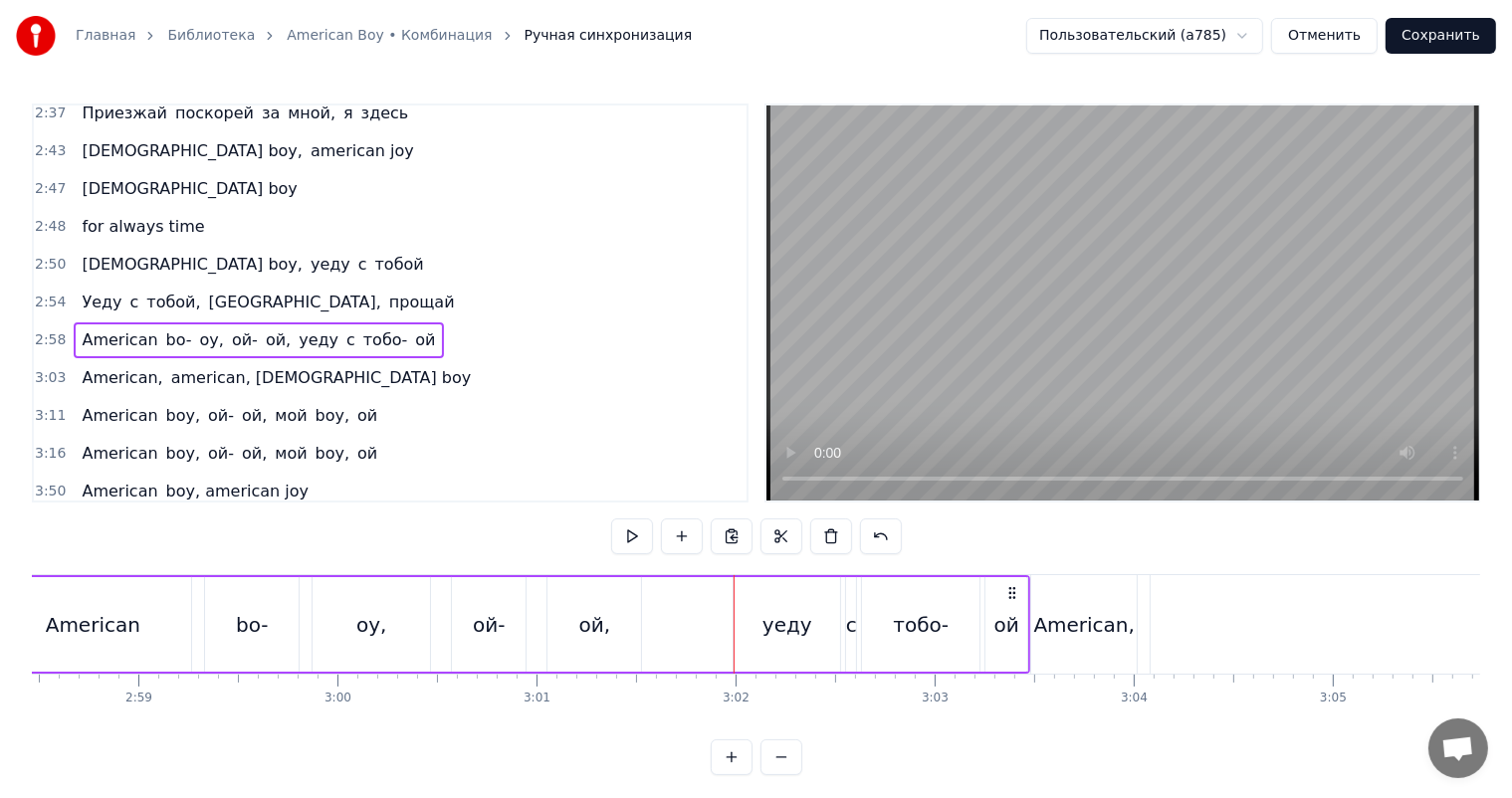
click at [608, 637] on div "ой," at bounding box center [594, 624] width 94 height 95
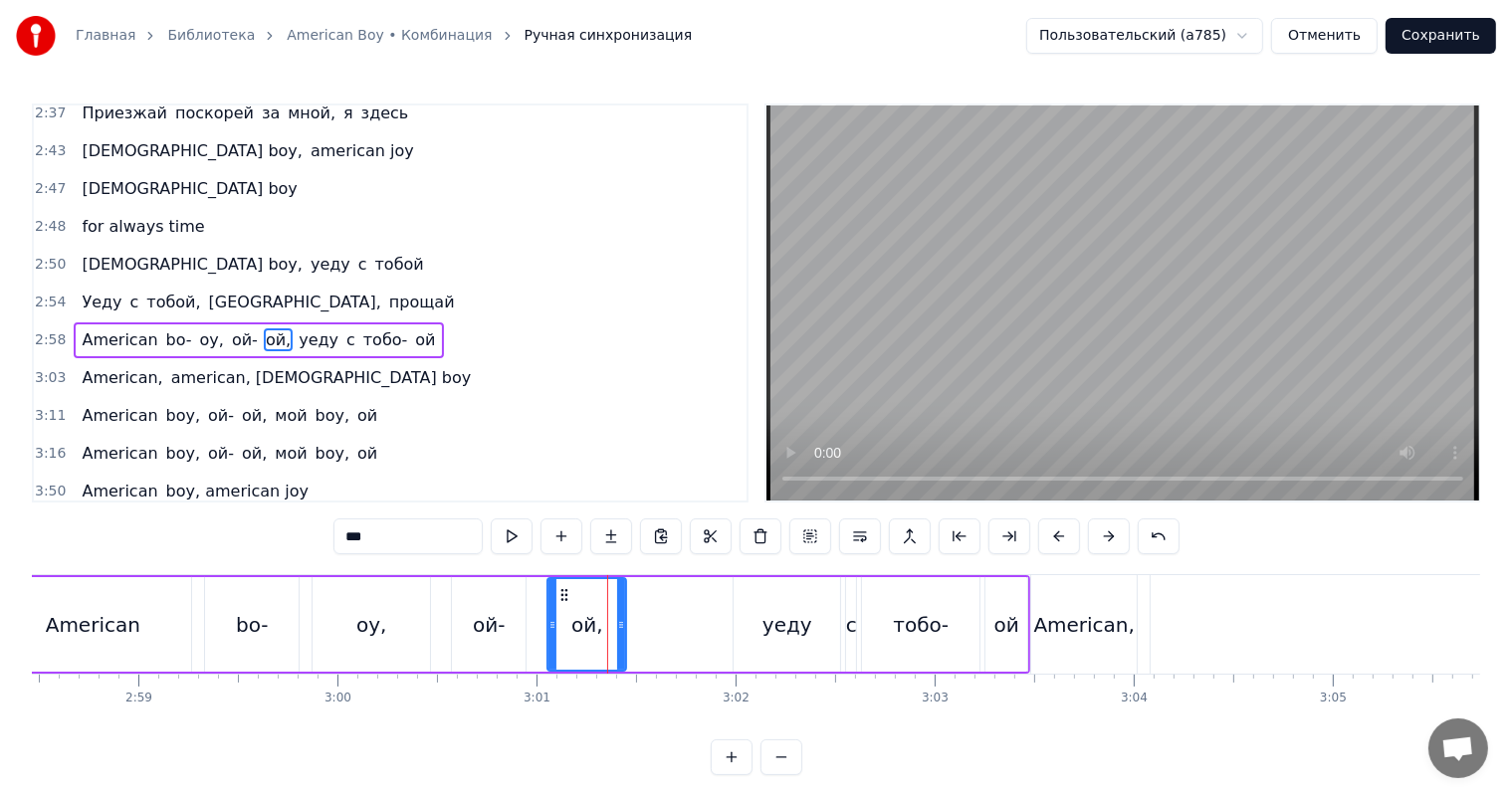
drag, startPoint x: 636, startPoint y: 627, endPoint x: 621, endPoint y: 626, distance: 15.0
click at [621, 626] on icon at bounding box center [621, 625] width 8 height 16
click at [803, 603] on div "уеду" at bounding box center [786, 624] width 107 height 95
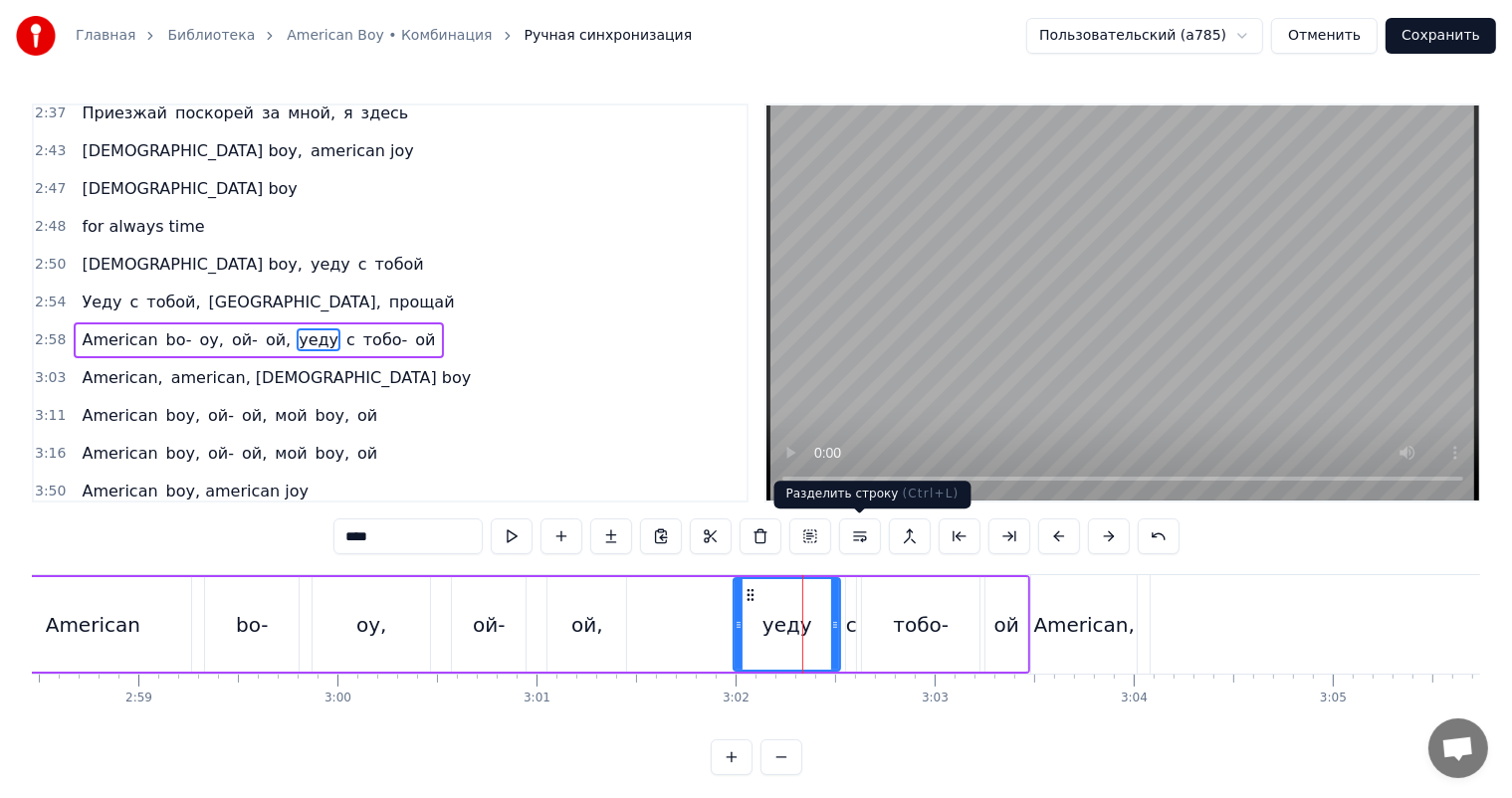
click at [848, 541] on button at bounding box center [860, 536] width 42 height 36
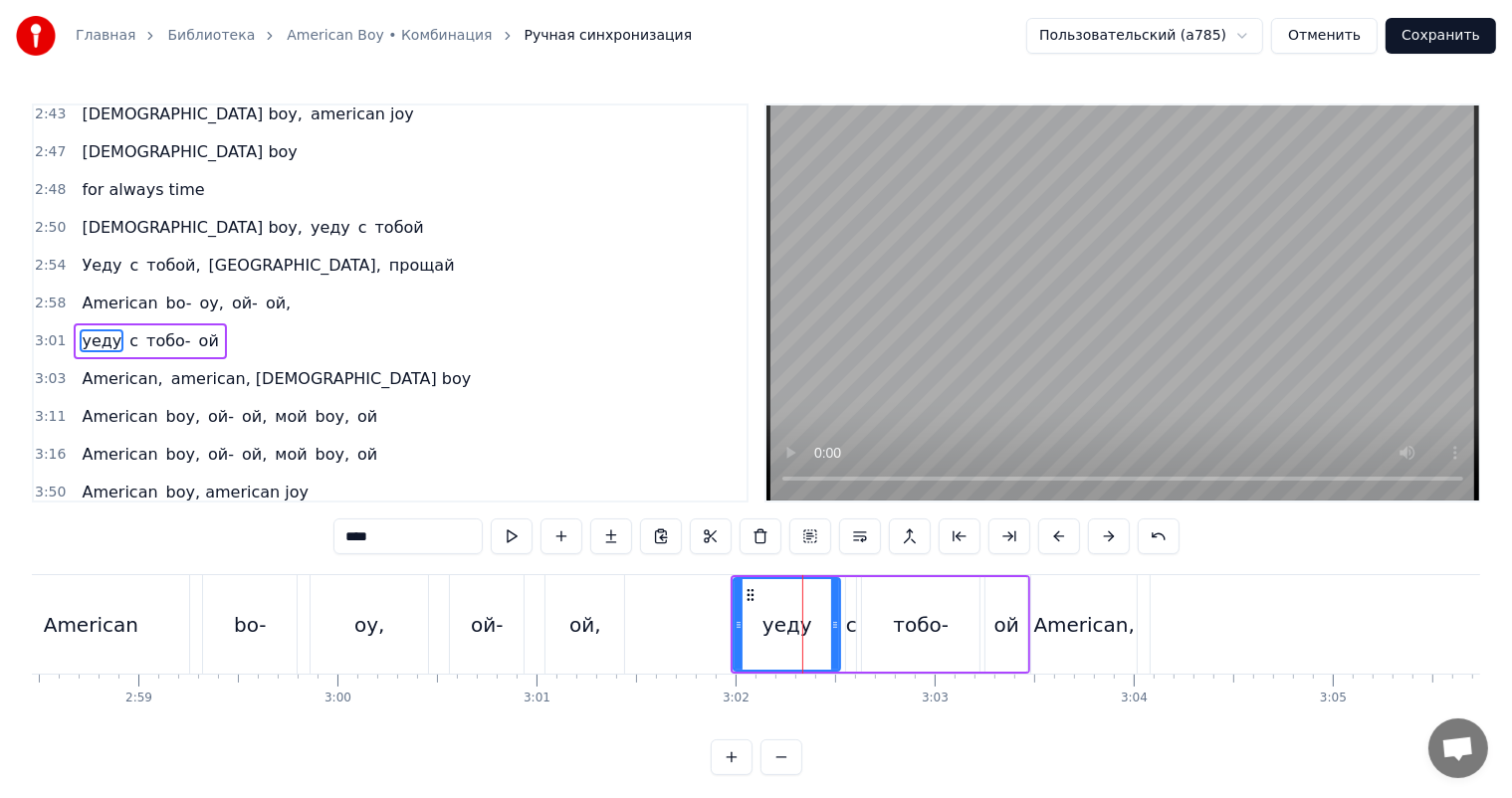
click at [572, 621] on div "ой," at bounding box center [585, 625] width 32 height 30
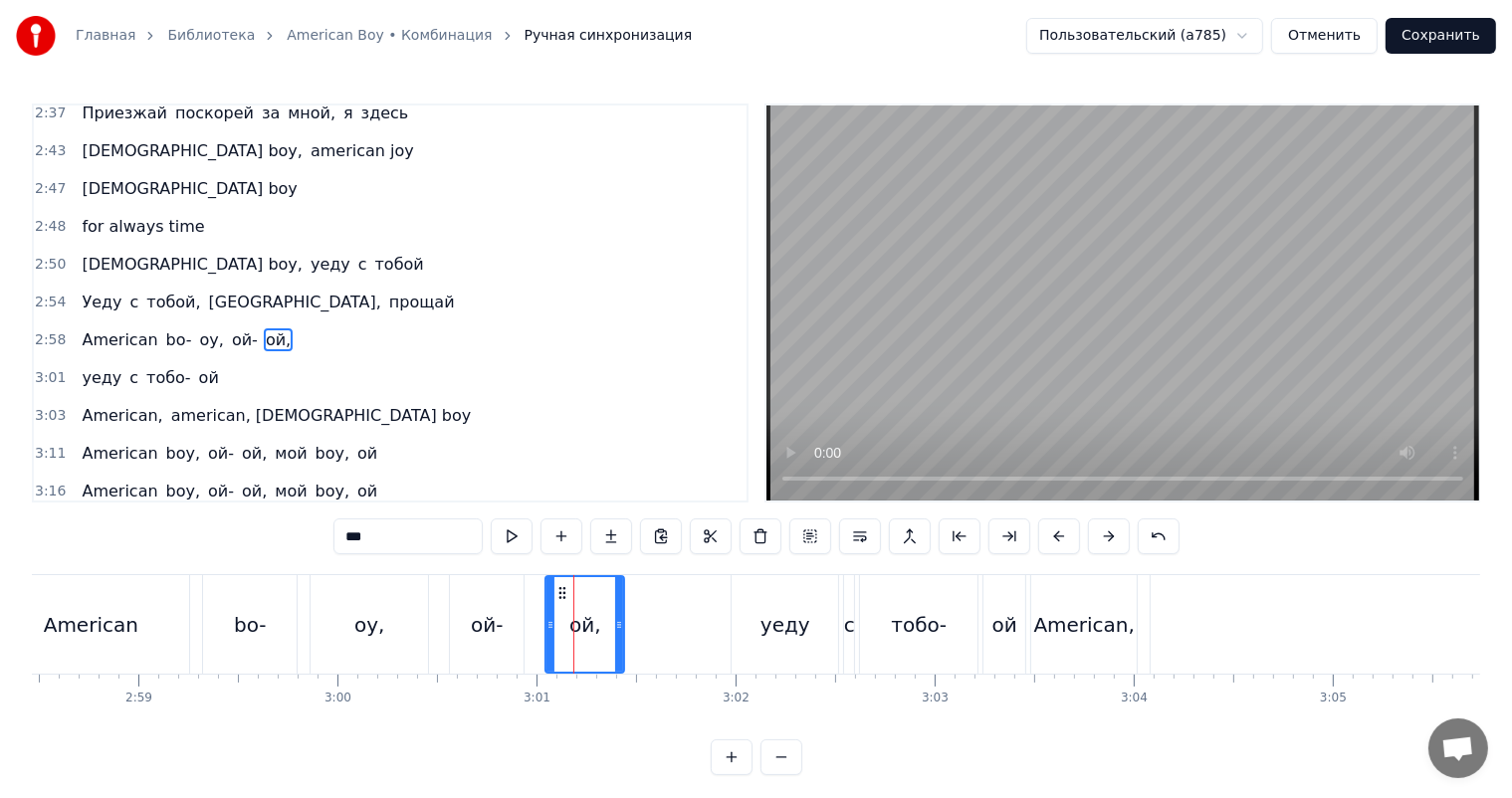
click at [234, 605] on div "bo-" at bounding box center [250, 624] width 94 height 99
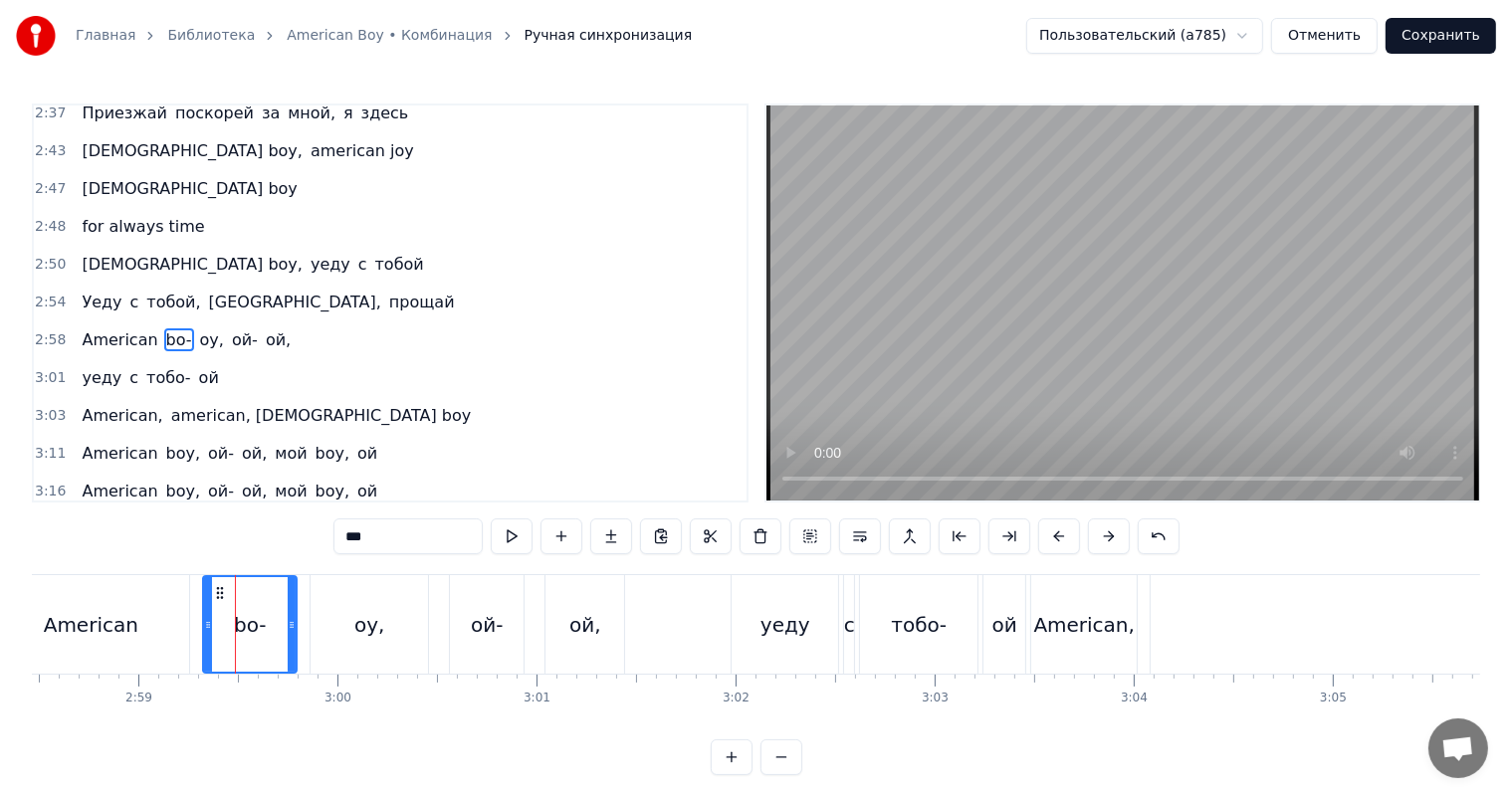
click at [579, 616] on div "ой," at bounding box center [585, 625] width 32 height 30
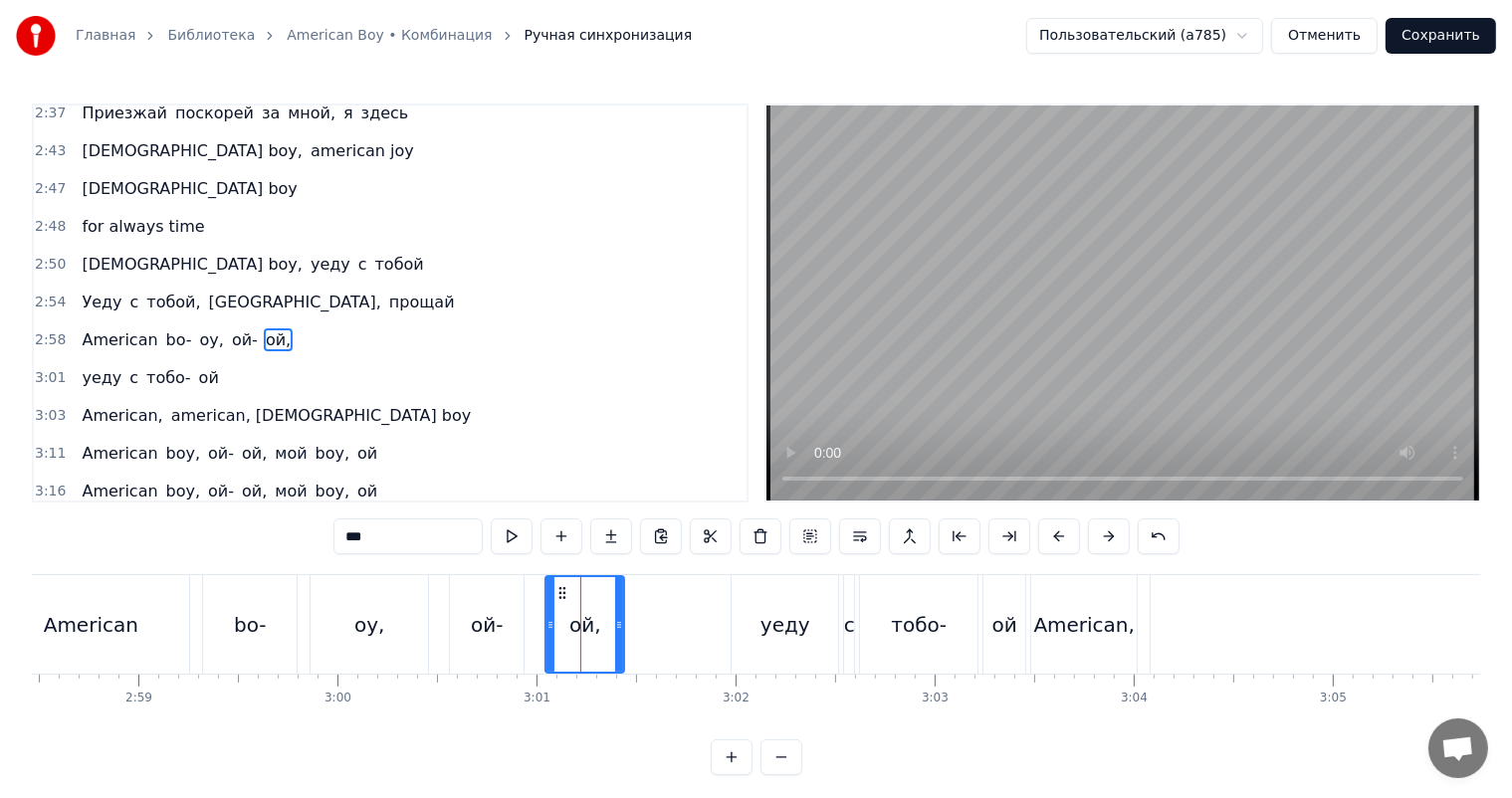
click at [753, 606] on div "уеду" at bounding box center [784, 624] width 107 height 99
type input "****"
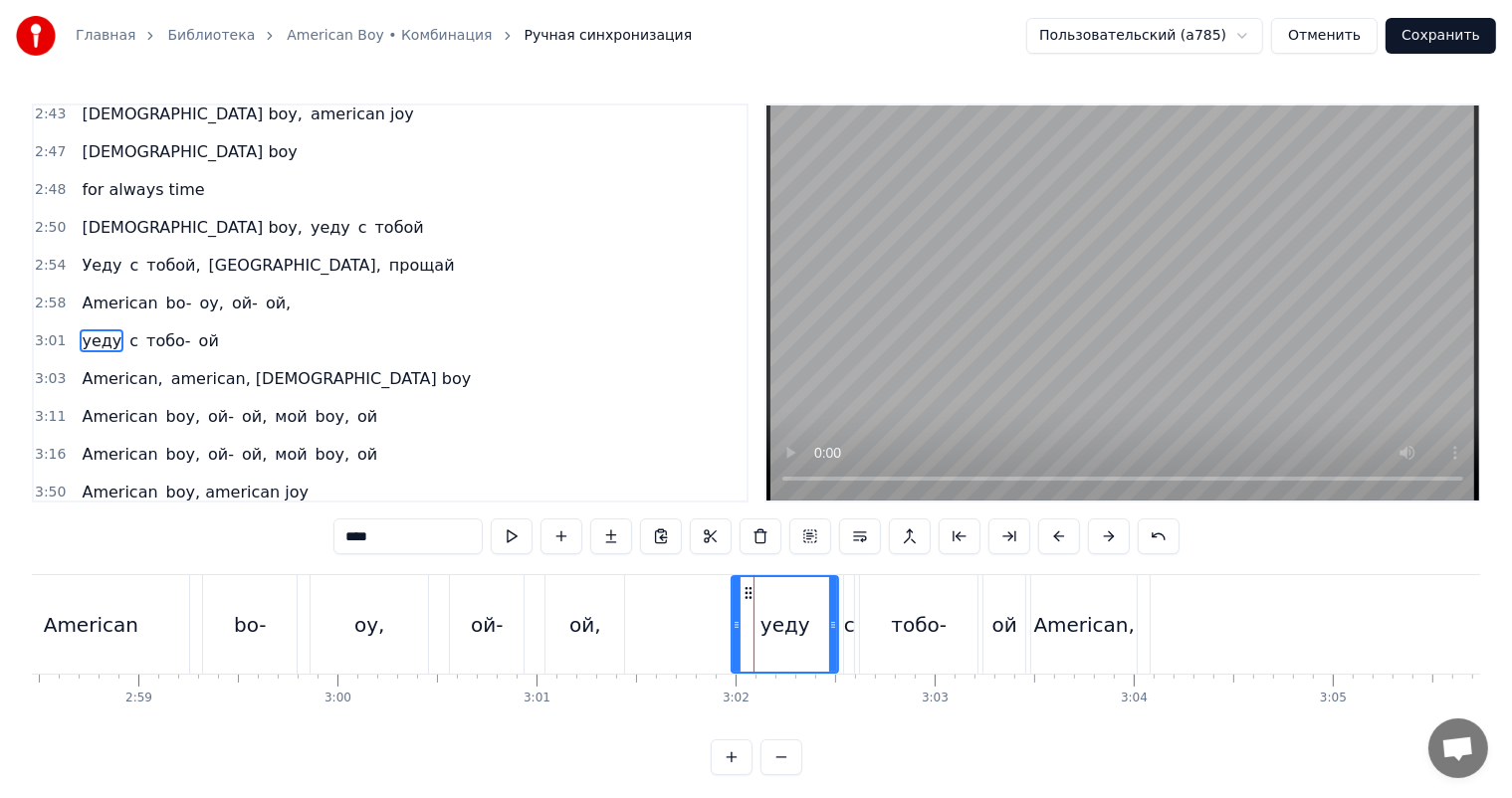
click at [49, 332] on span "3:01" at bounding box center [50, 342] width 31 height 20
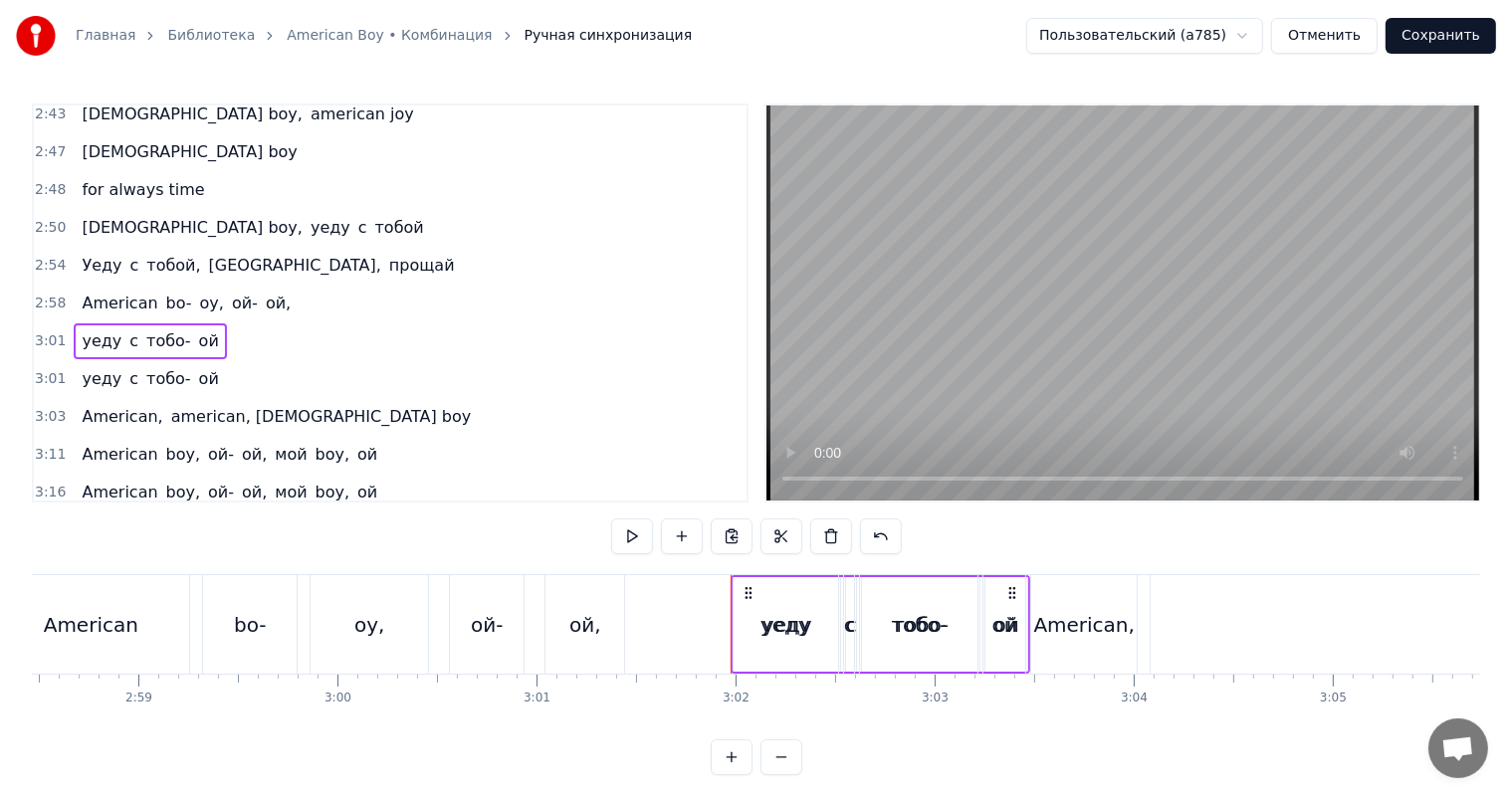
click at [49, 332] on span "3:01" at bounding box center [50, 342] width 31 height 20
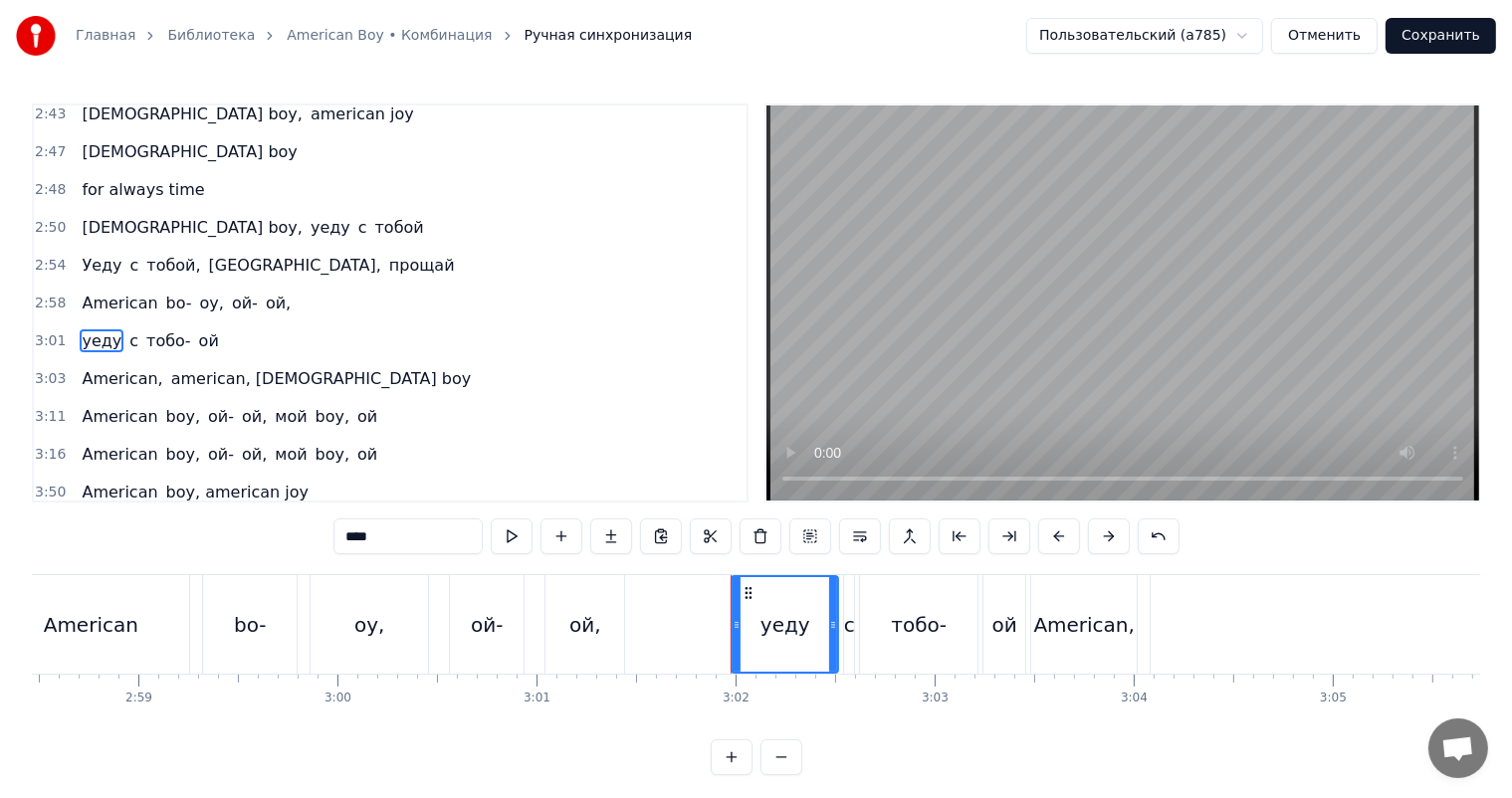
click at [49, 332] on span "3:01" at bounding box center [50, 342] width 31 height 20
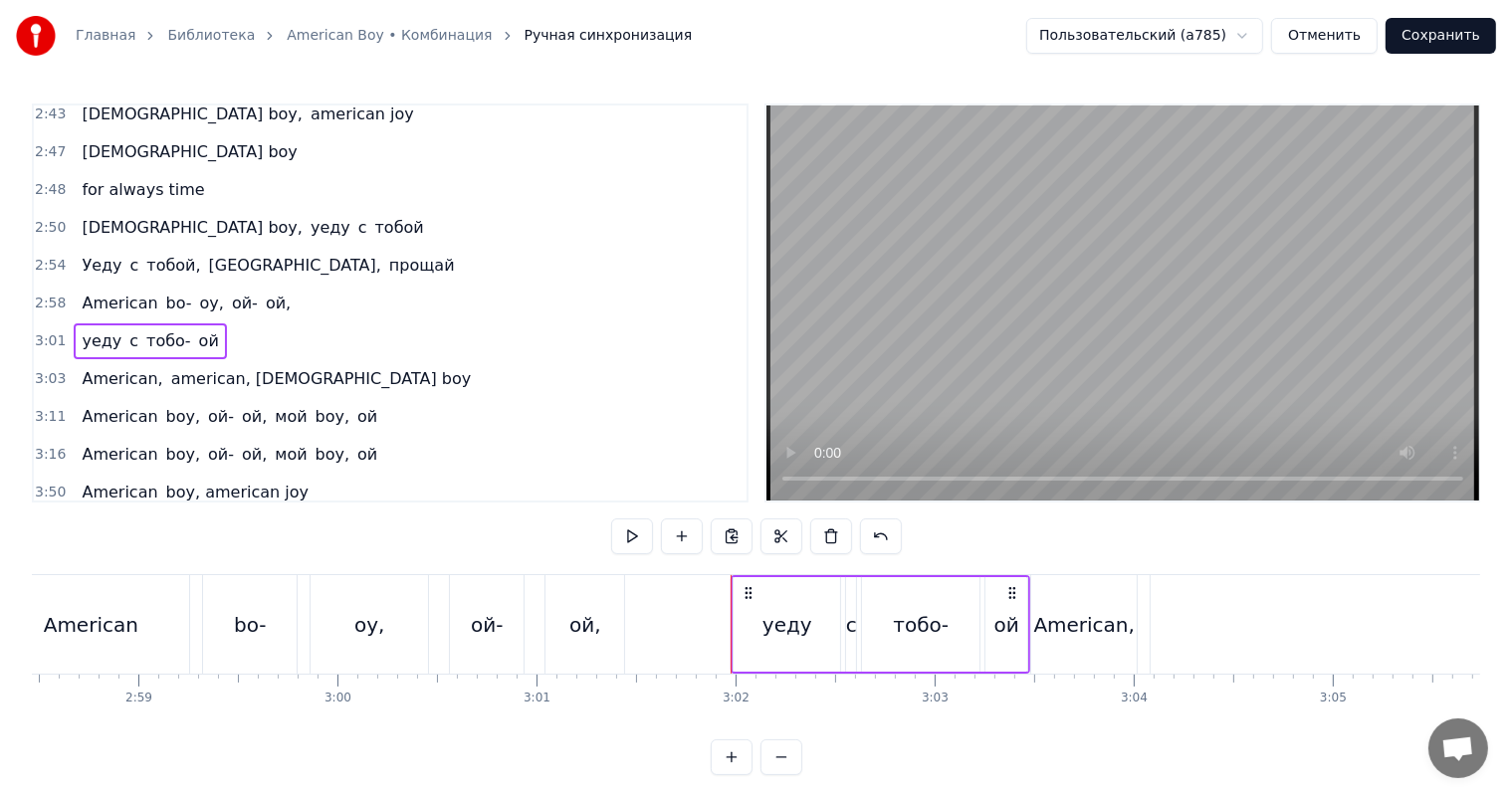
click at [502, 621] on div "ой-" at bounding box center [486, 624] width 74 height 99
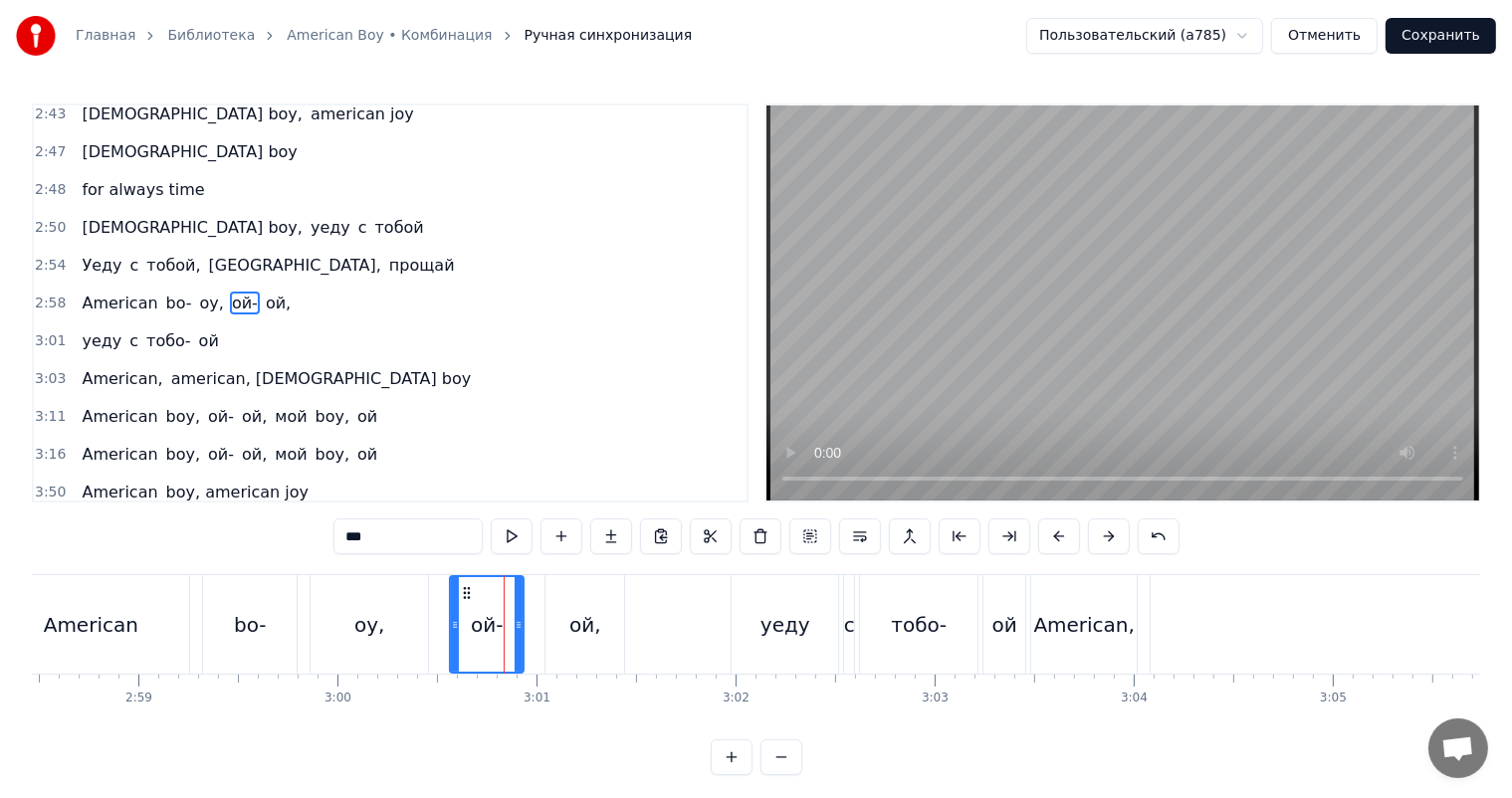
scroll to position [919, 0]
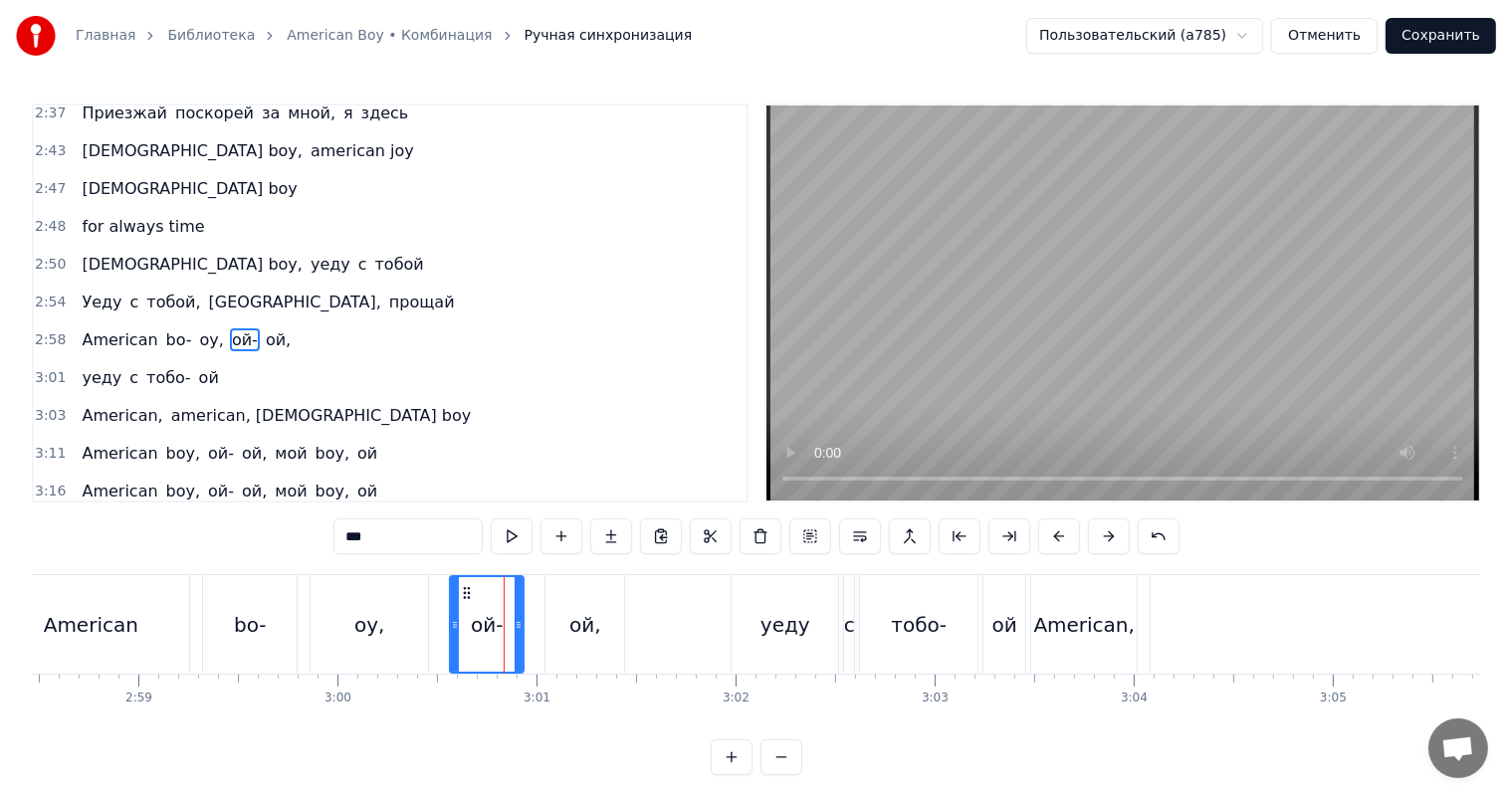
click at [1070, 603] on div "American," at bounding box center [1084, 624] width 106 height 99
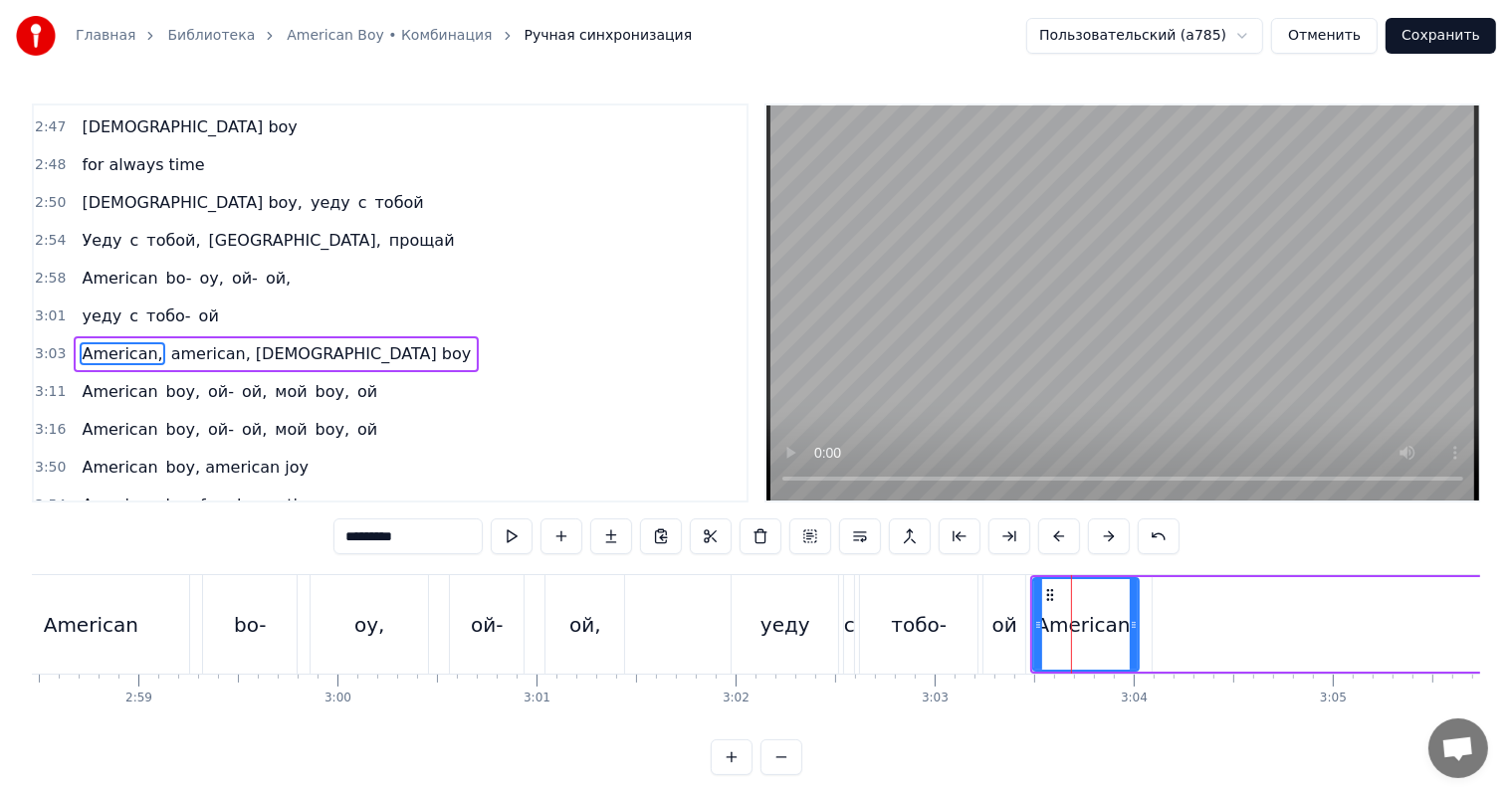
scroll to position [991, 0]
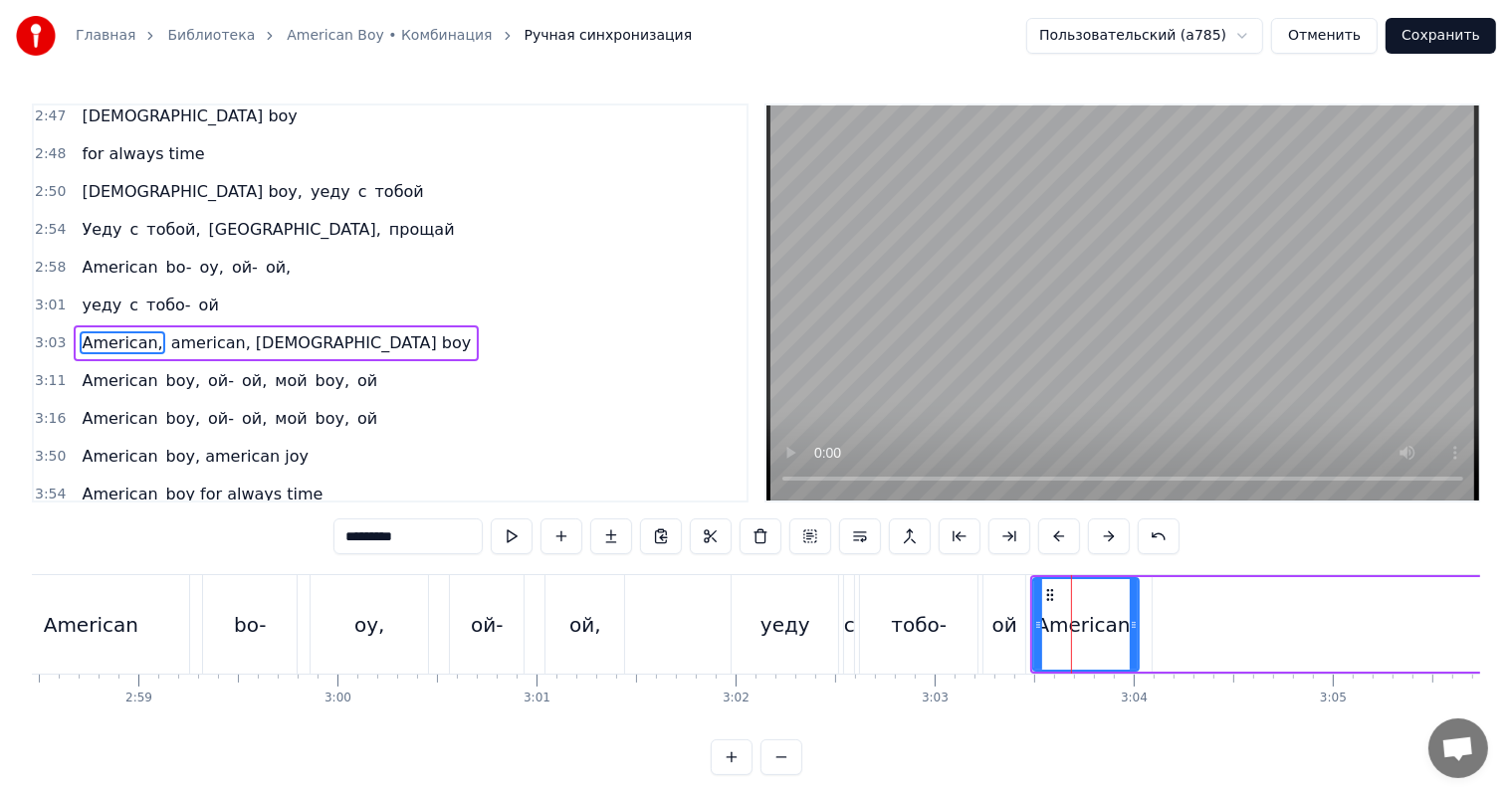
drag, startPoint x: 970, startPoint y: 606, endPoint x: 1166, endPoint y: 461, distance: 243.8
click at [970, 607] on div "тобо-" at bounding box center [919, 624] width 118 height 99
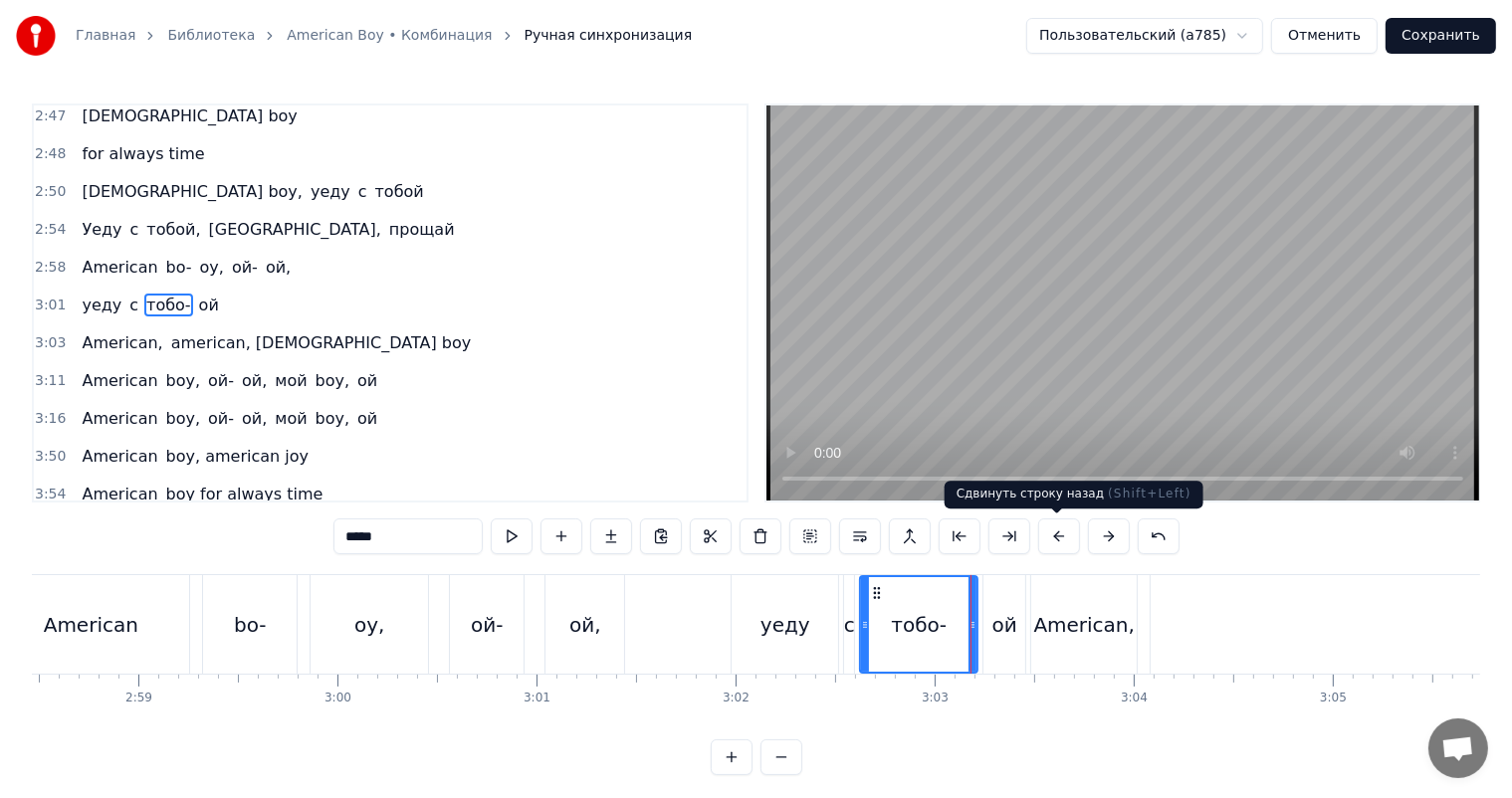
scroll to position [955, 0]
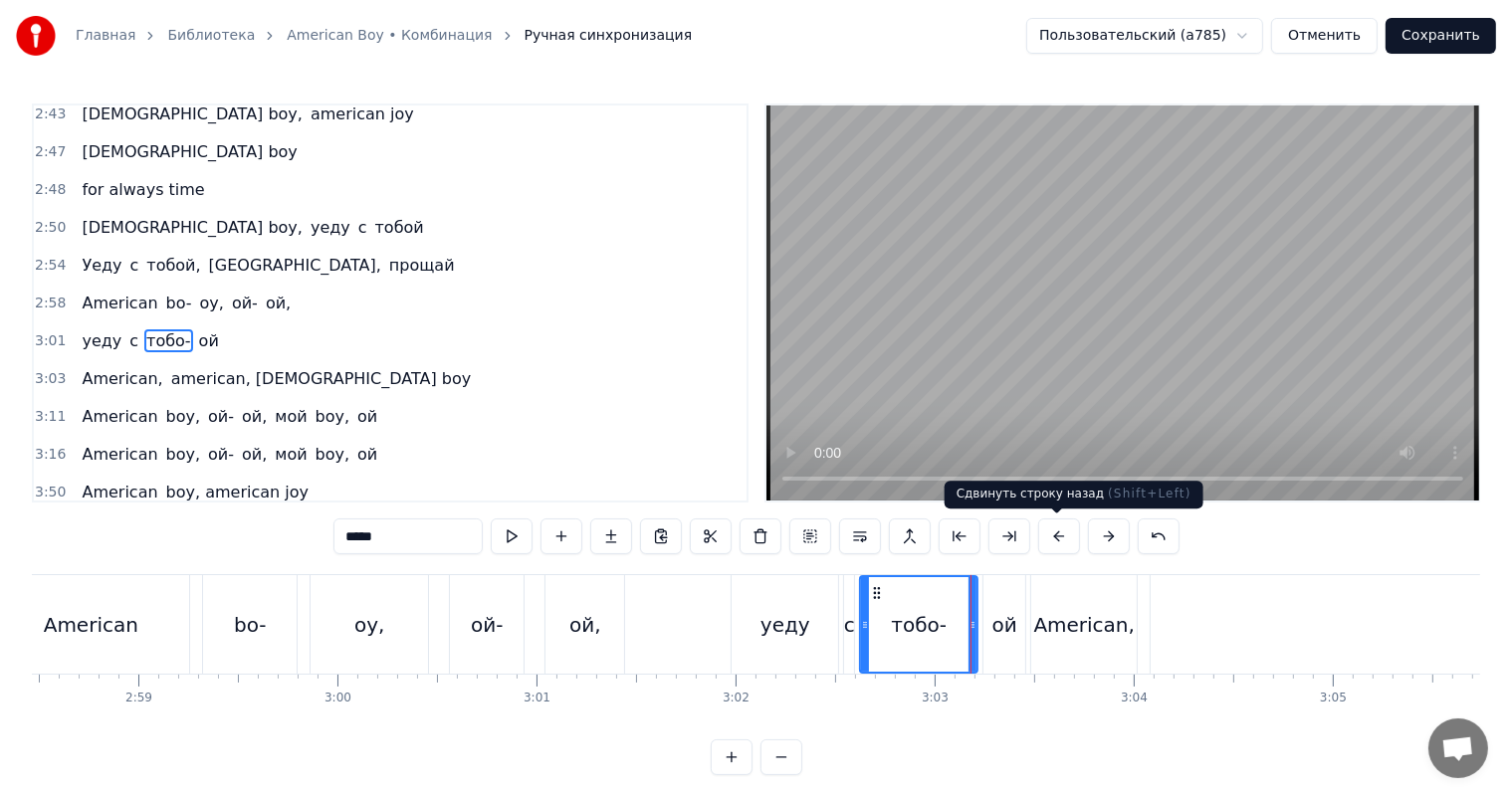
click at [1313, 324] on video at bounding box center [1122, 303] width 713 height 395
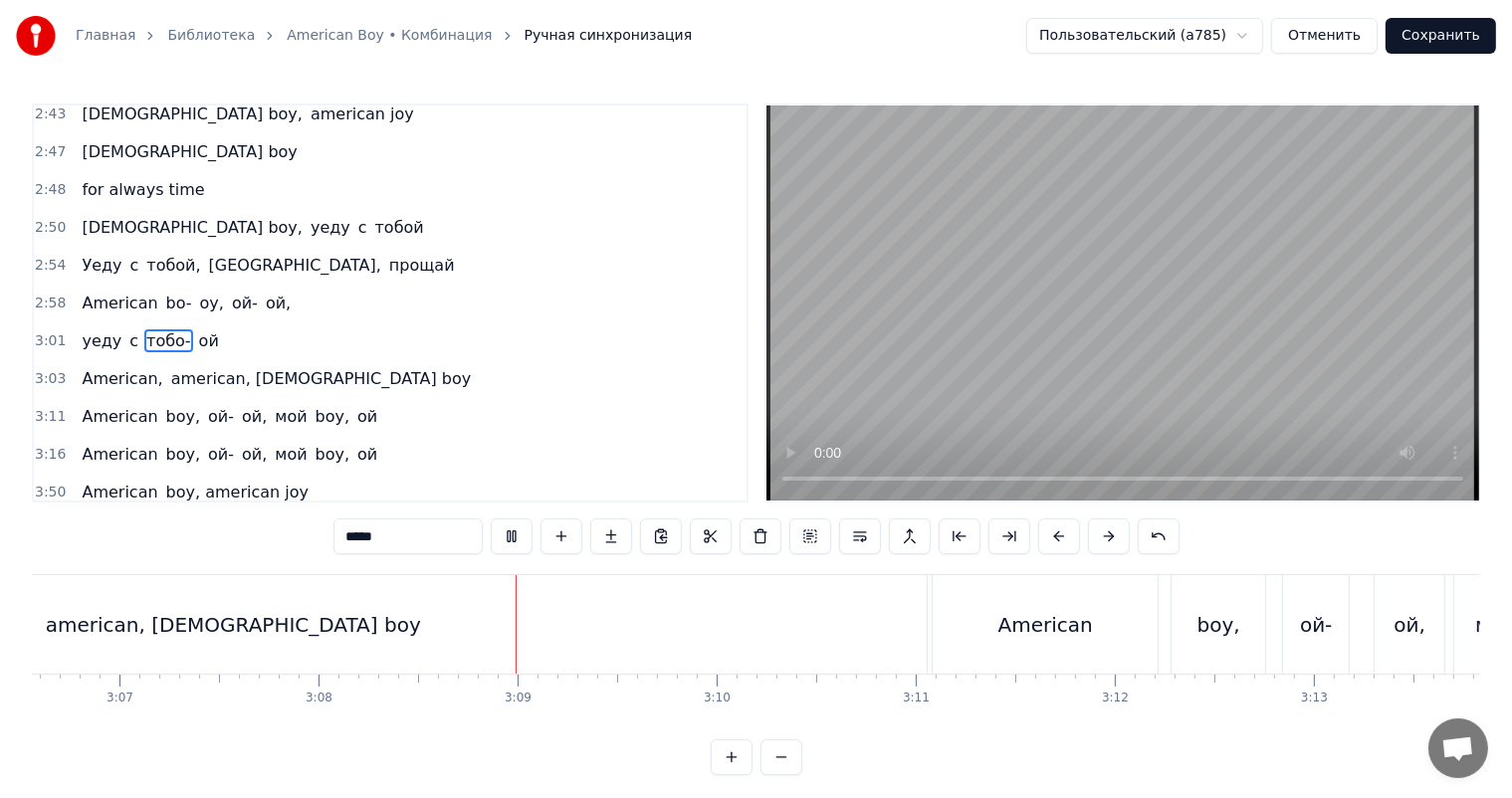
scroll to position [0, 37416]
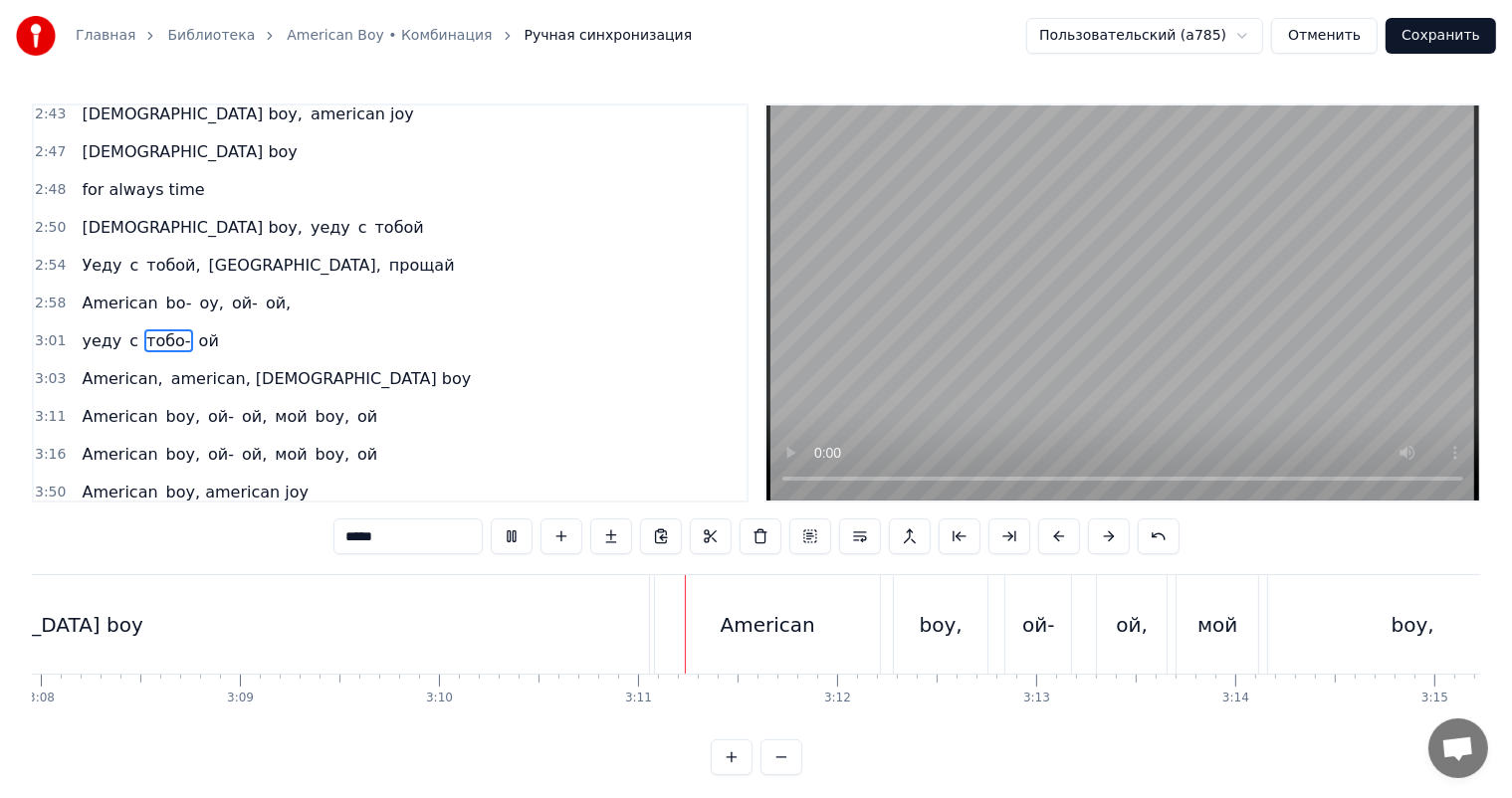
click at [1134, 350] on video at bounding box center [1122, 303] width 713 height 395
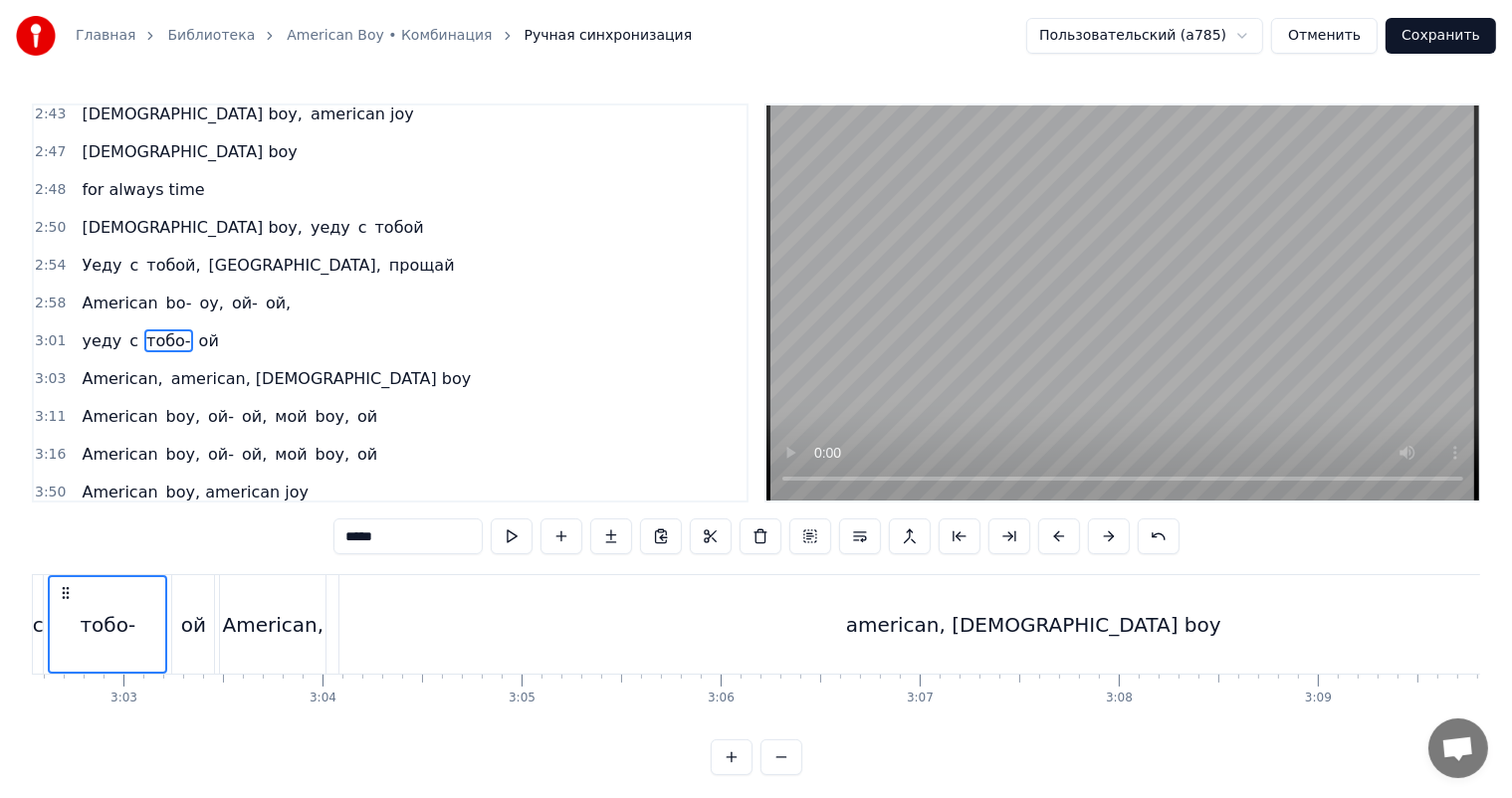
scroll to position [0, 36322]
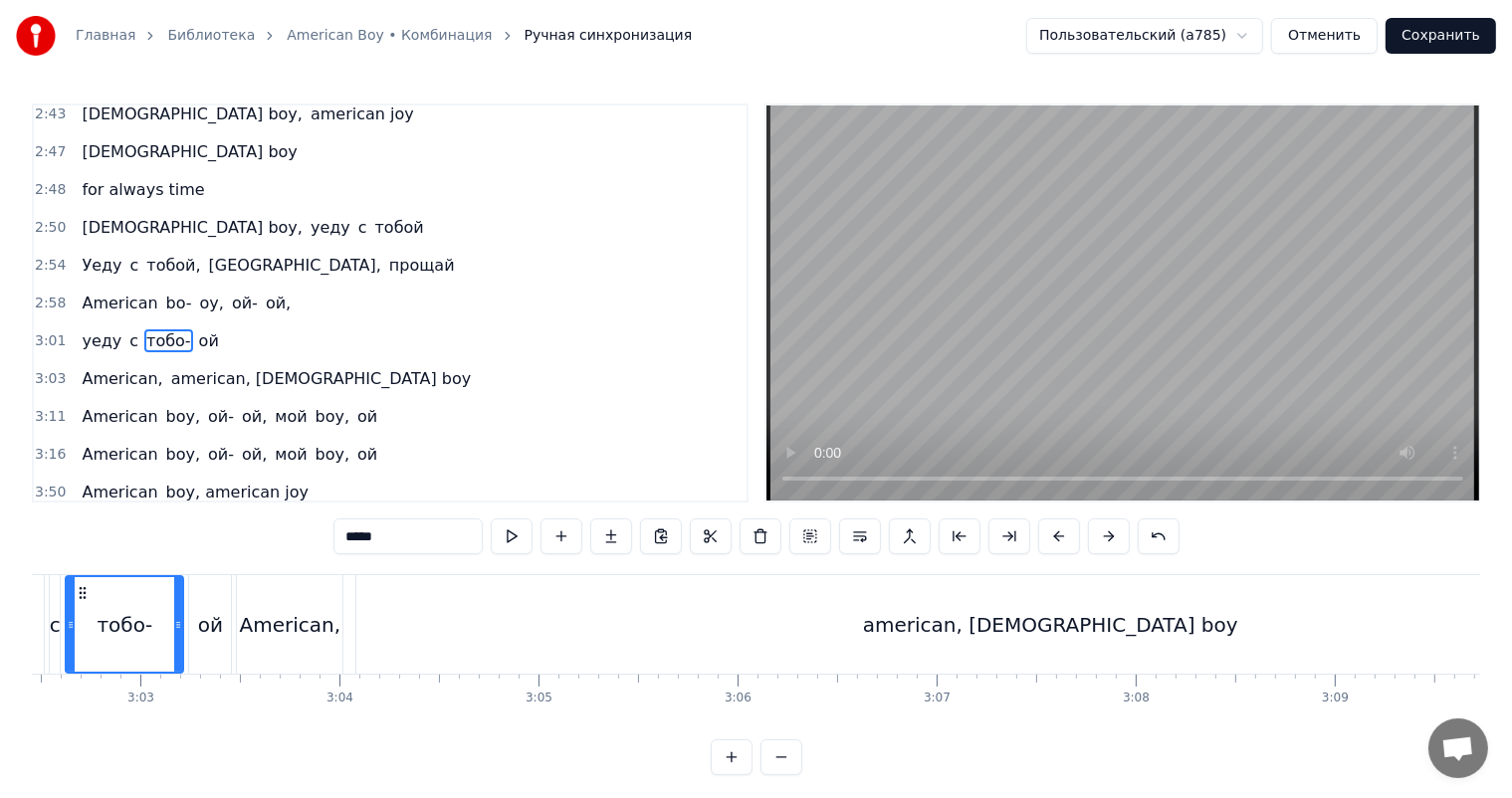
click at [299, 629] on div "American," at bounding box center [291, 625] width 102 height 30
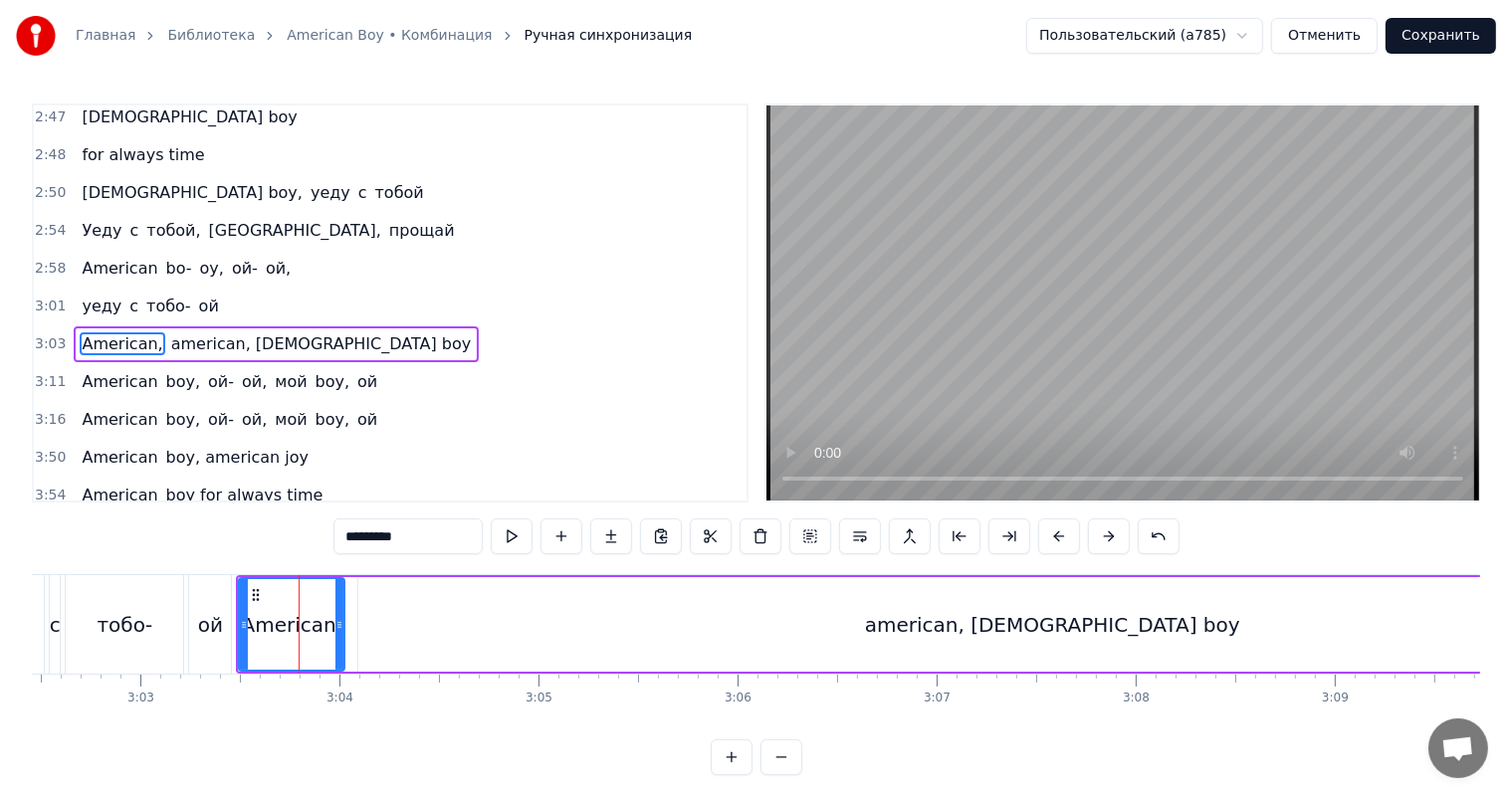
scroll to position [991, 0]
click at [293, 626] on div "American," at bounding box center [293, 625] width 102 height 30
click at [206, 640] on div "ой" at bounding box center [210, 624] width 42 height 99
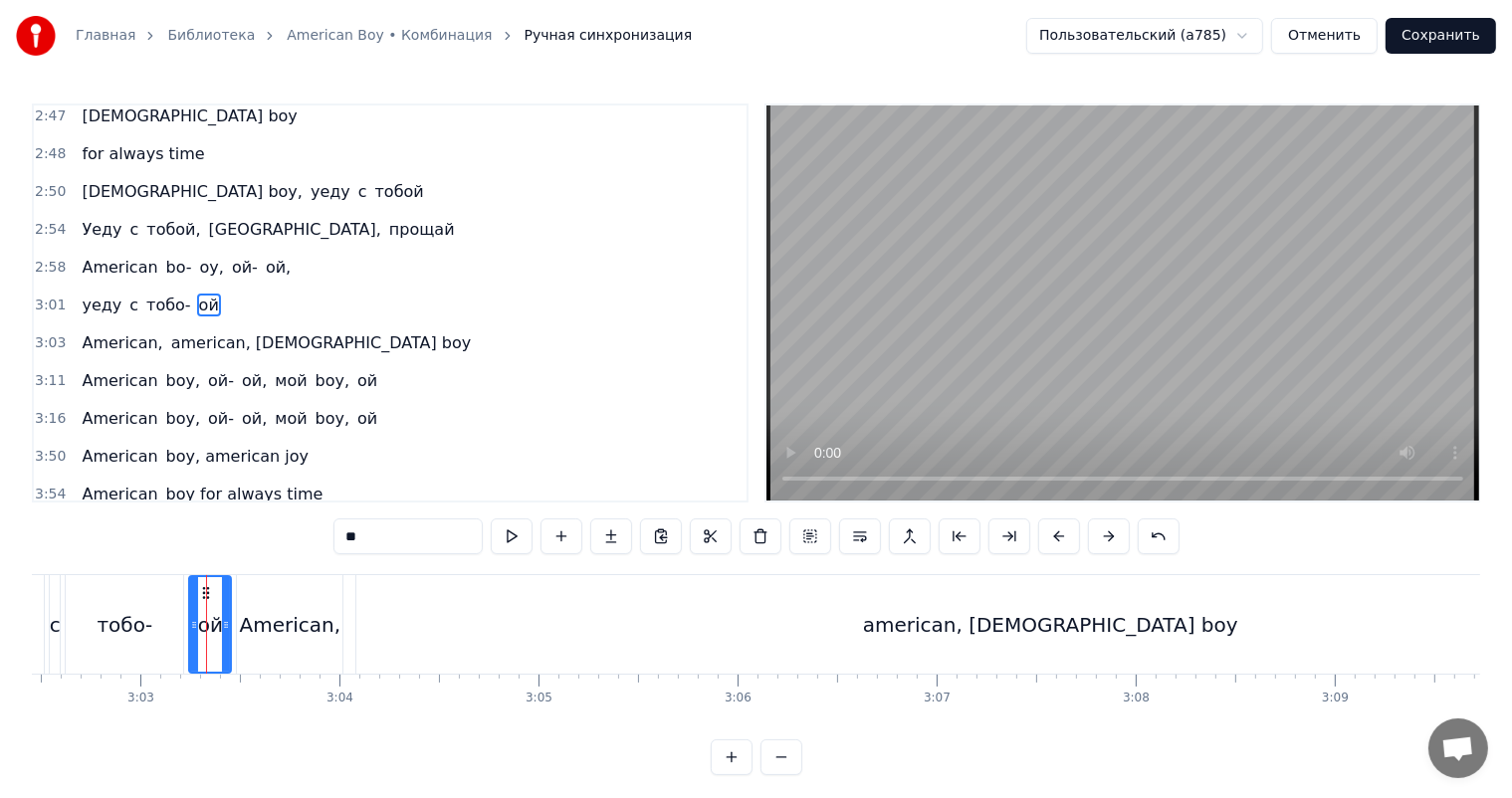
scroll to position [955, 0]
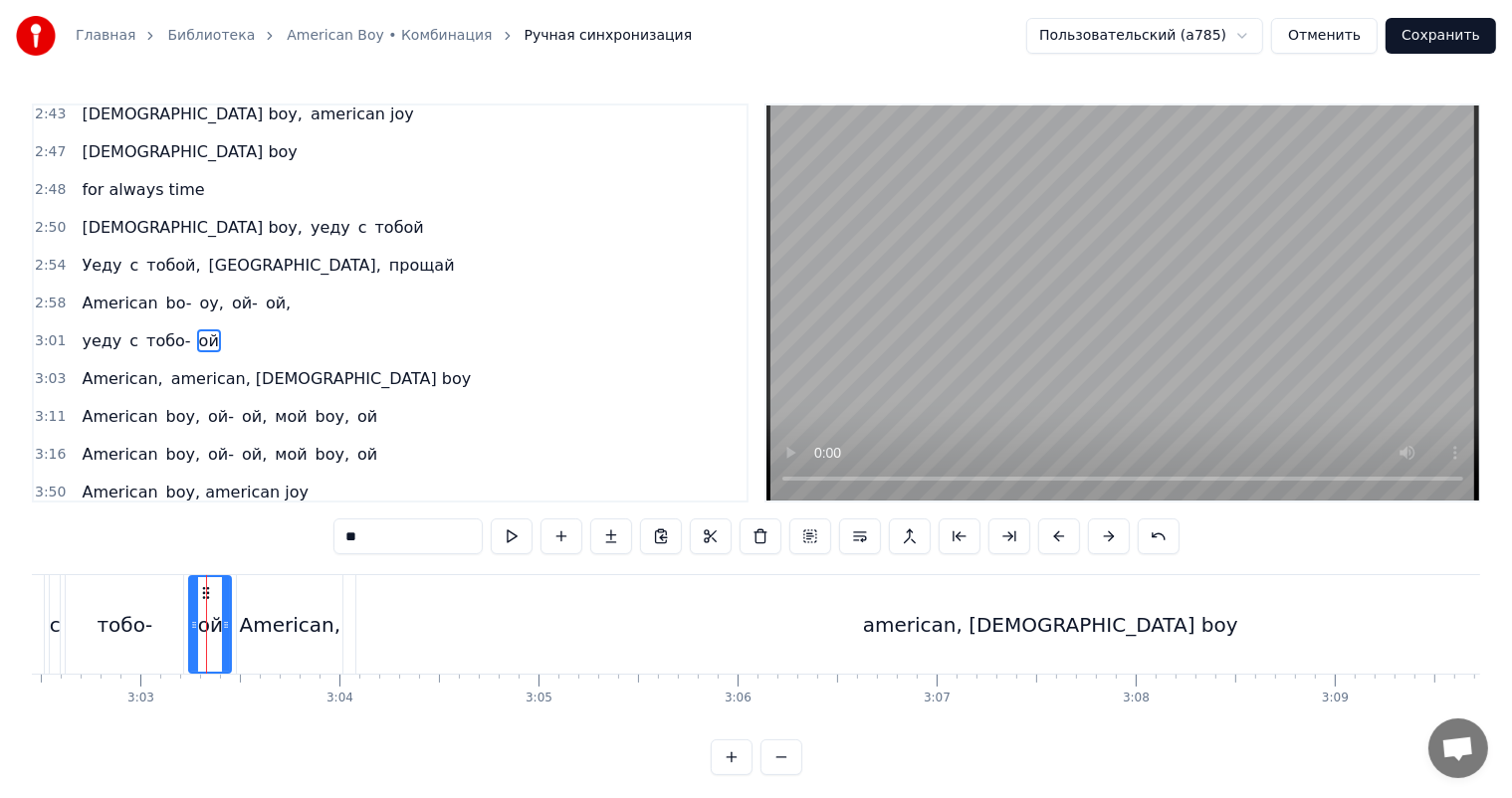
click at [1015, 346] on video at bounding box center [1122, 303] width 713 height 395
click at [292, 601] on div "American," at bounding box center [290, 624] width 106 height 99
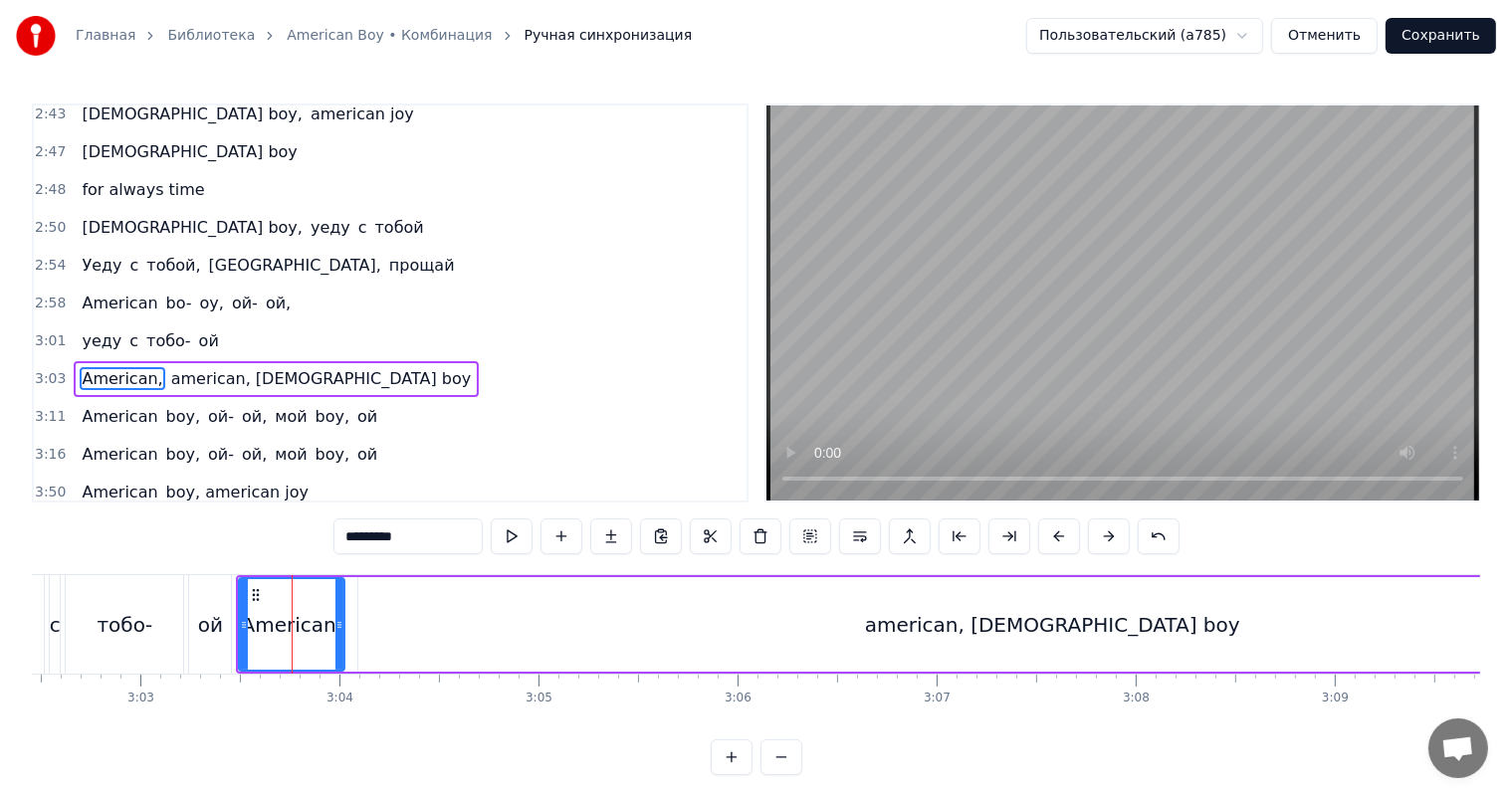
scroll to position [991, 0]
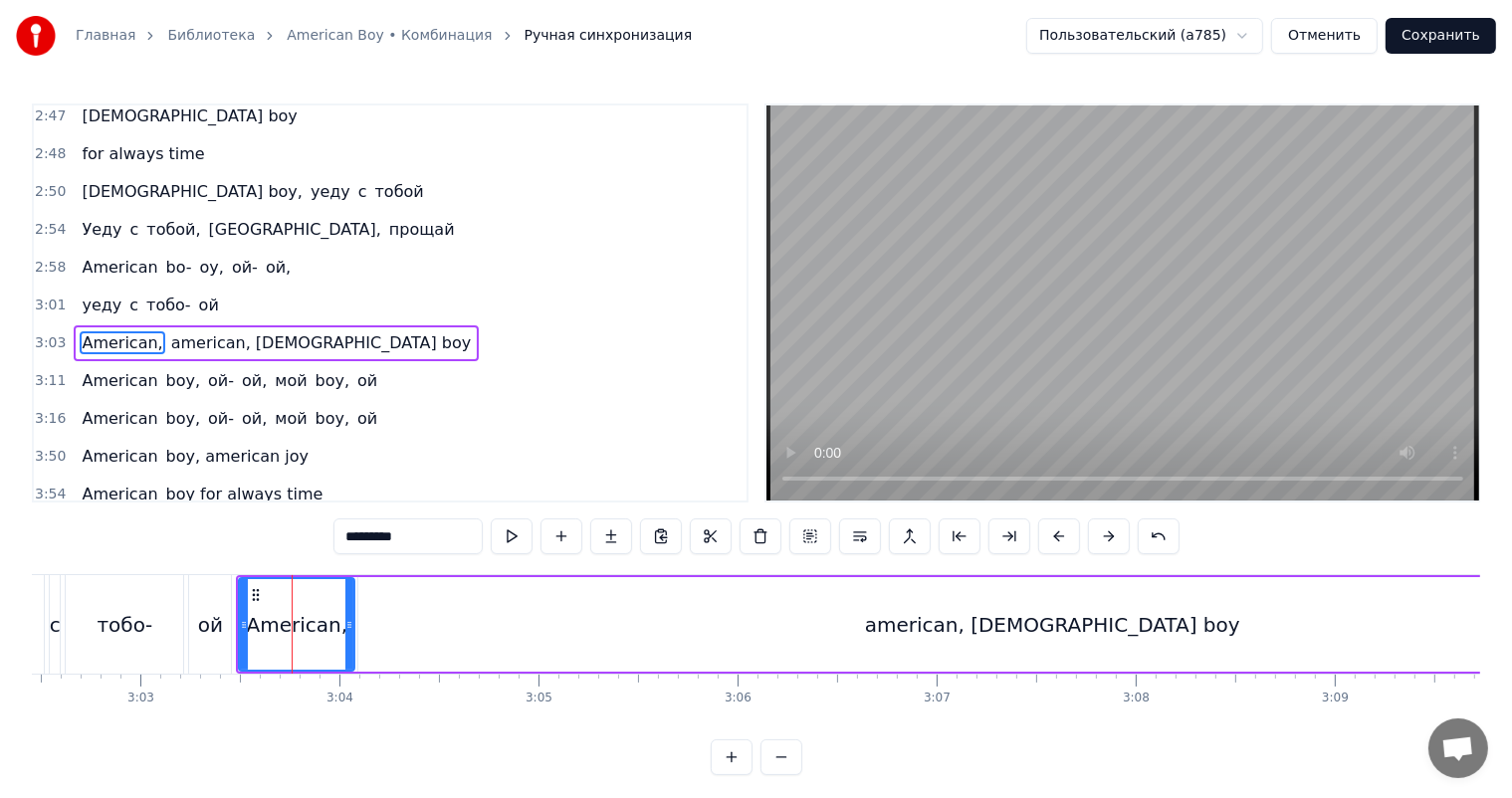
drag, startPoint x: 340, startPoint y: 606, endPoint x: 350, endPoint y: 604, distance: 10.2
click at [350, 604] on div at bounding box center [350, 624] width 8 height 91
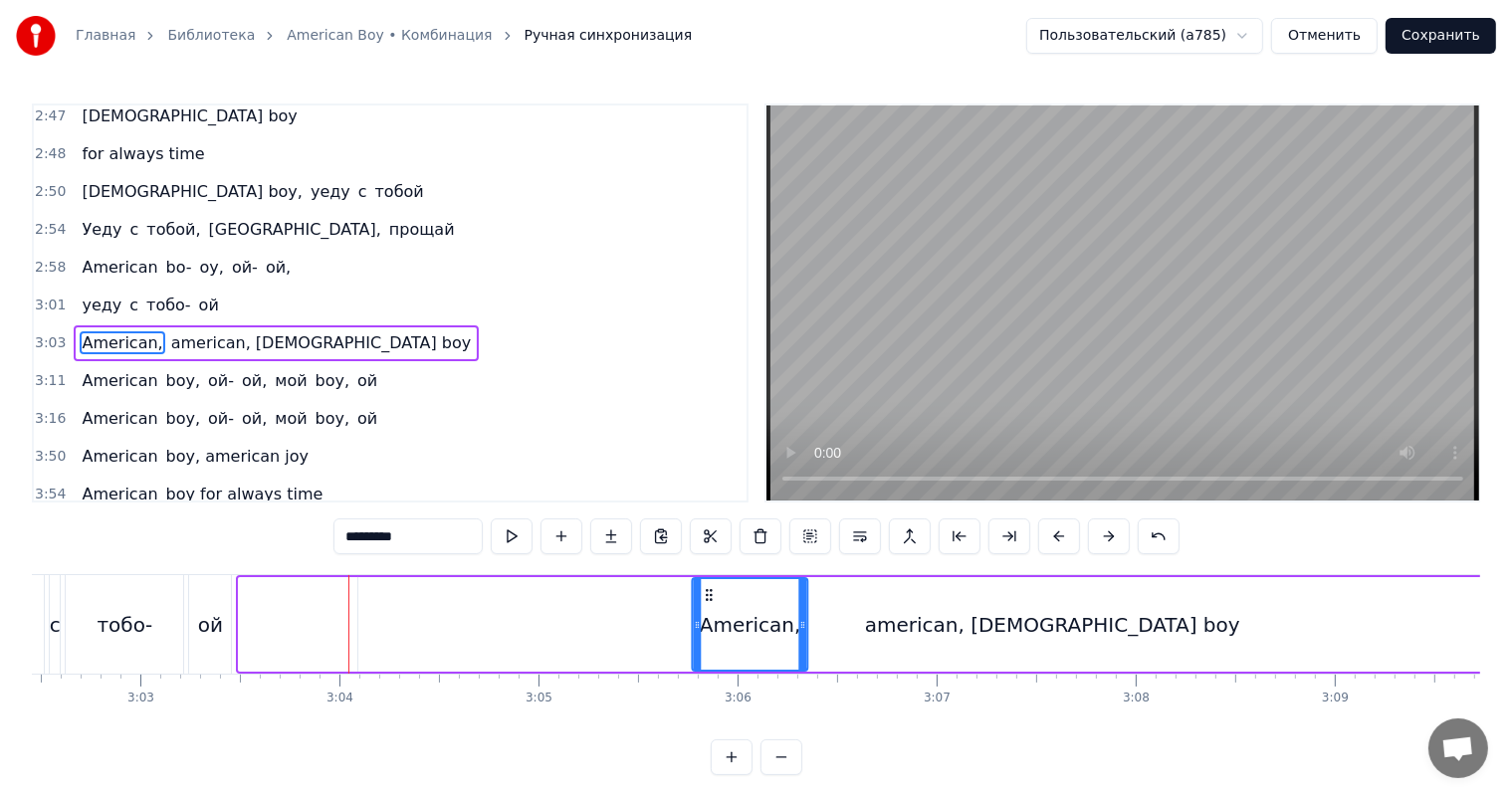
drag, startPoint x: 256, startPoint y: 589, endPoint x: 709, endPoint y: 601, distance: 453.2
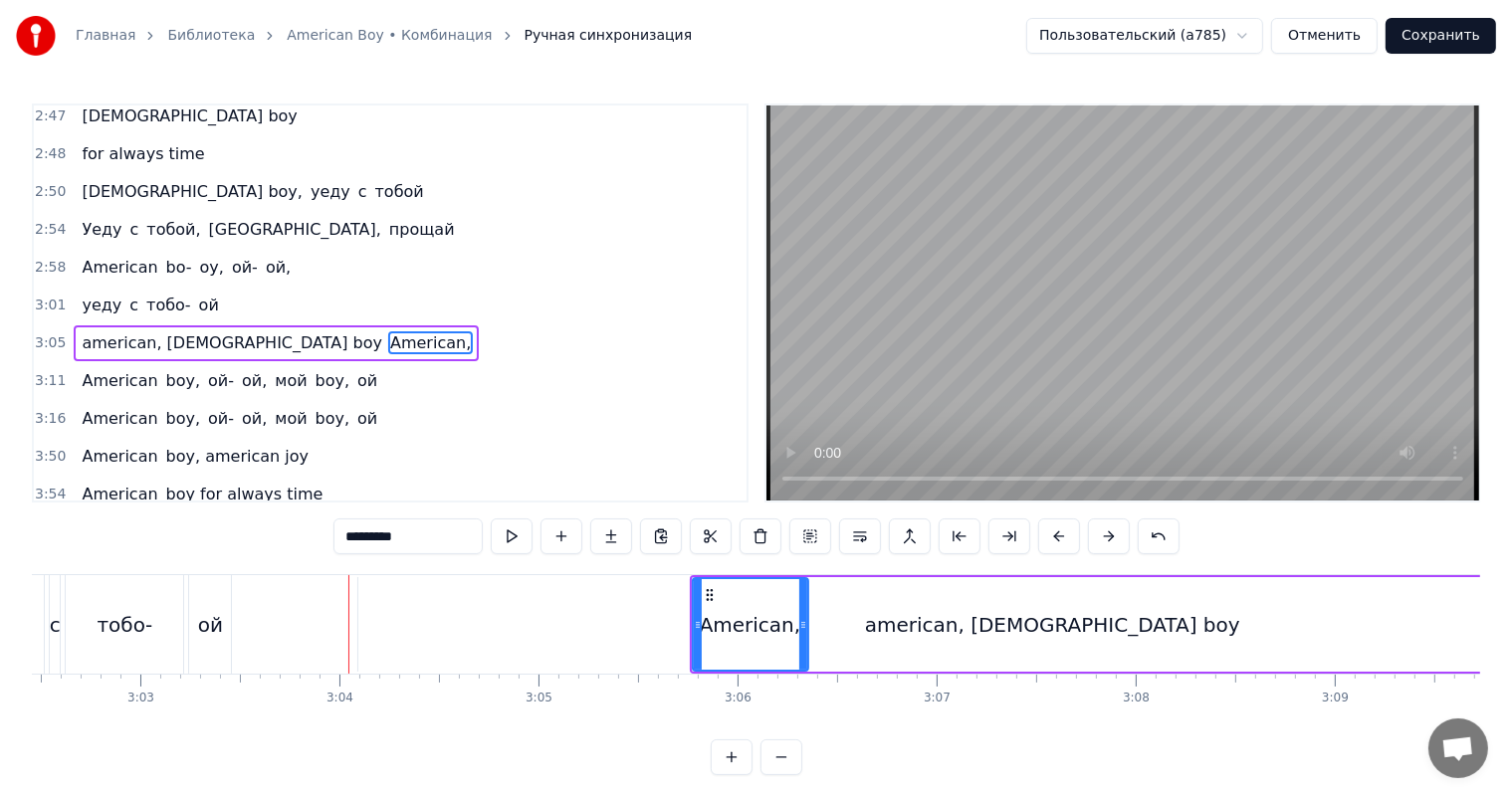
click at [220, 629] on div "ой" at bounding box center [210, 625] width 25 height 30
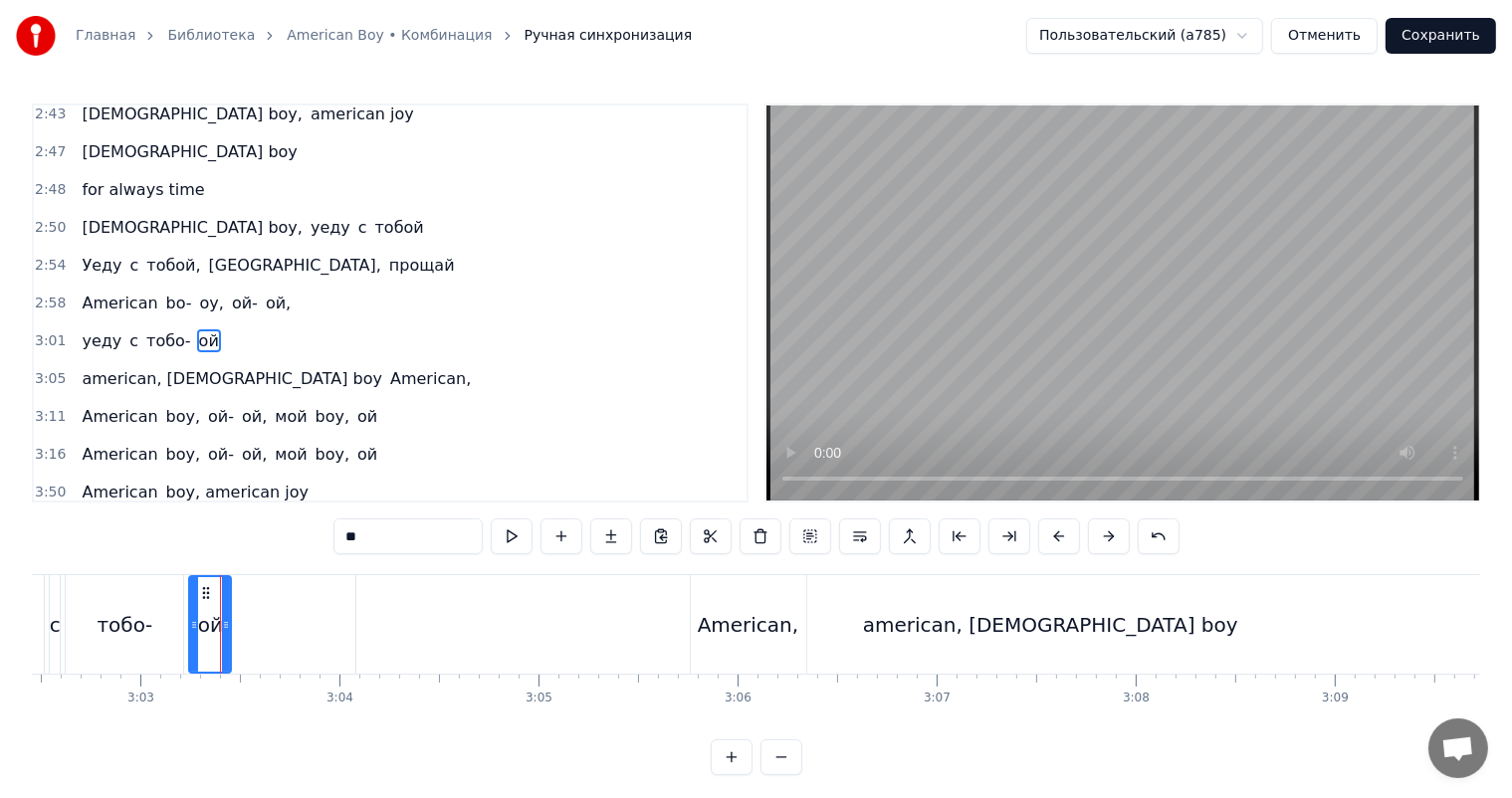
click at [395, 618] on div "american, [DEMOGRAPHIC_DATA] boy" at bounding box center [1051, 624] width 1387 height 99
type input "**********"
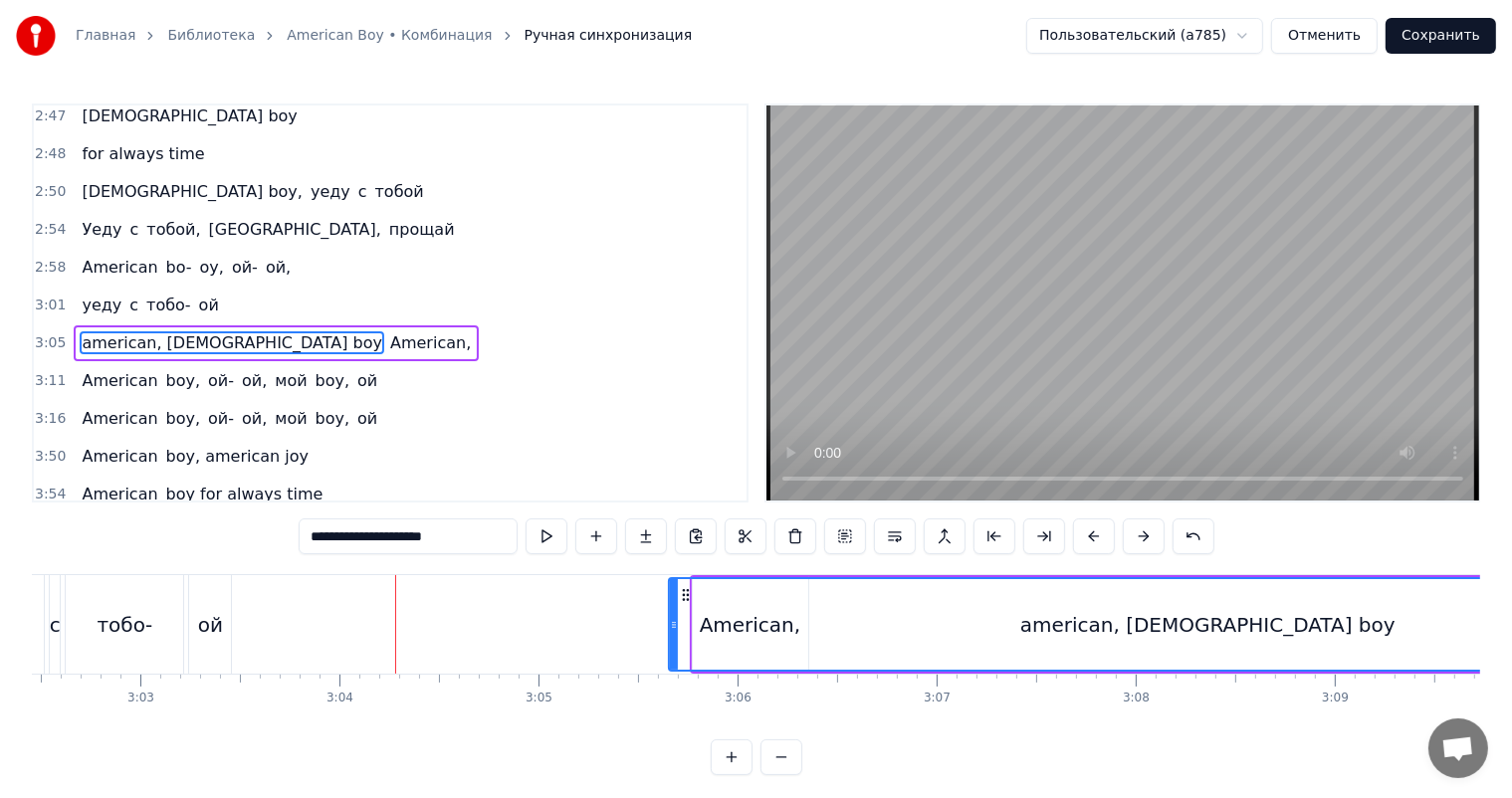
drag, startPoint x: 363, startPoint y: 624, endPoint x: 673, endPoint y: 622, distance: 310.0
click at [673, 622] on icon at bounding box center [674, 625] width 8 height 16
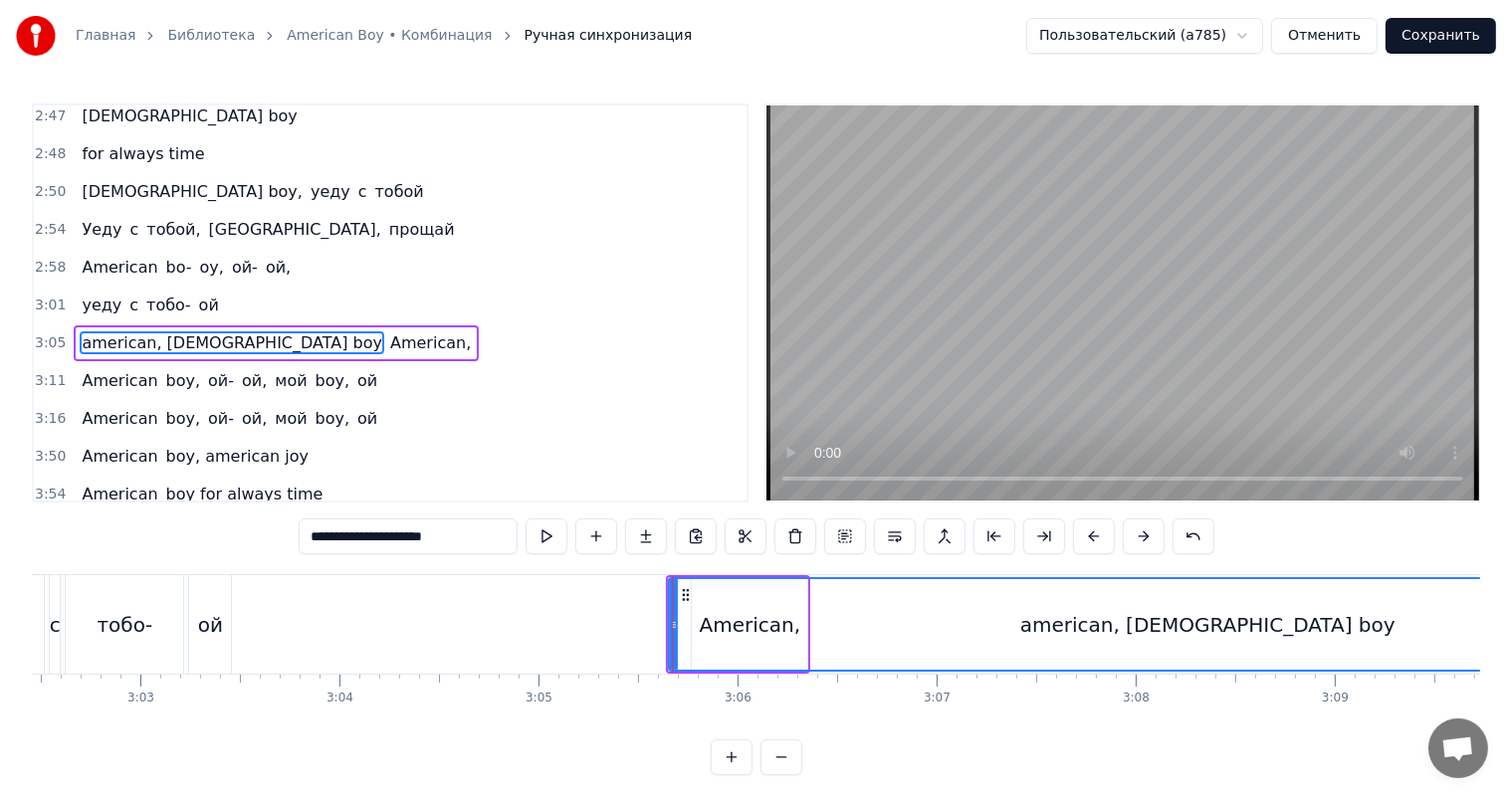
click at [765, 614] on div "american, [DEMOGRAPHIC_DATA] boy" at bounding box center [1207, 624] width 1075 height 91
drag, startPoint x: 682, startPoint y: 593, endPoint x: 657, endPoint y: 594, distance: 25.0
click at [658, 594] on circle at bounding box center [658, 594] width 1 height 1
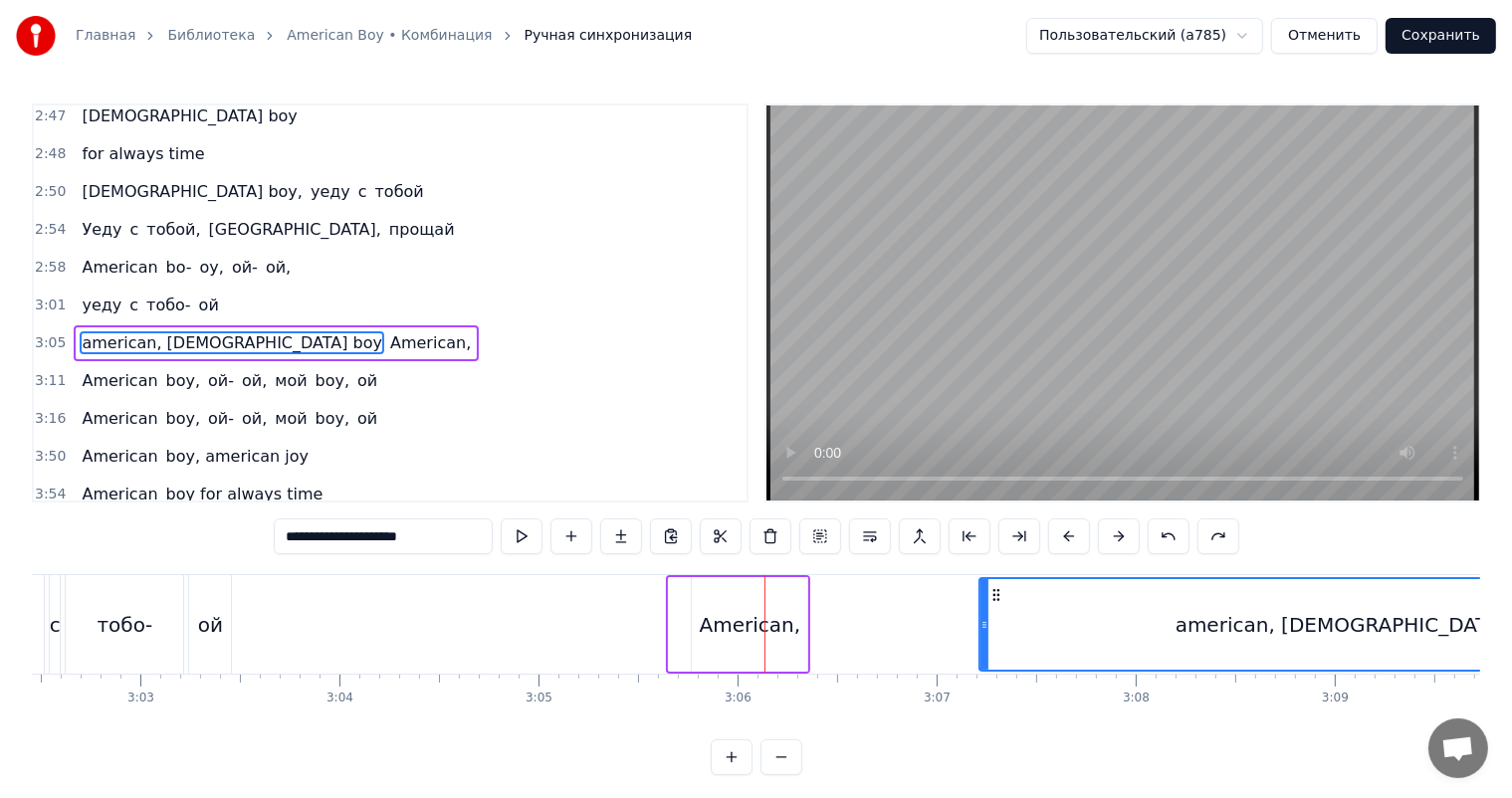
drag, startPoint x: 669, startPoint y: 603, endPoint x: 978, endPoint y: 621, distance: 309.5
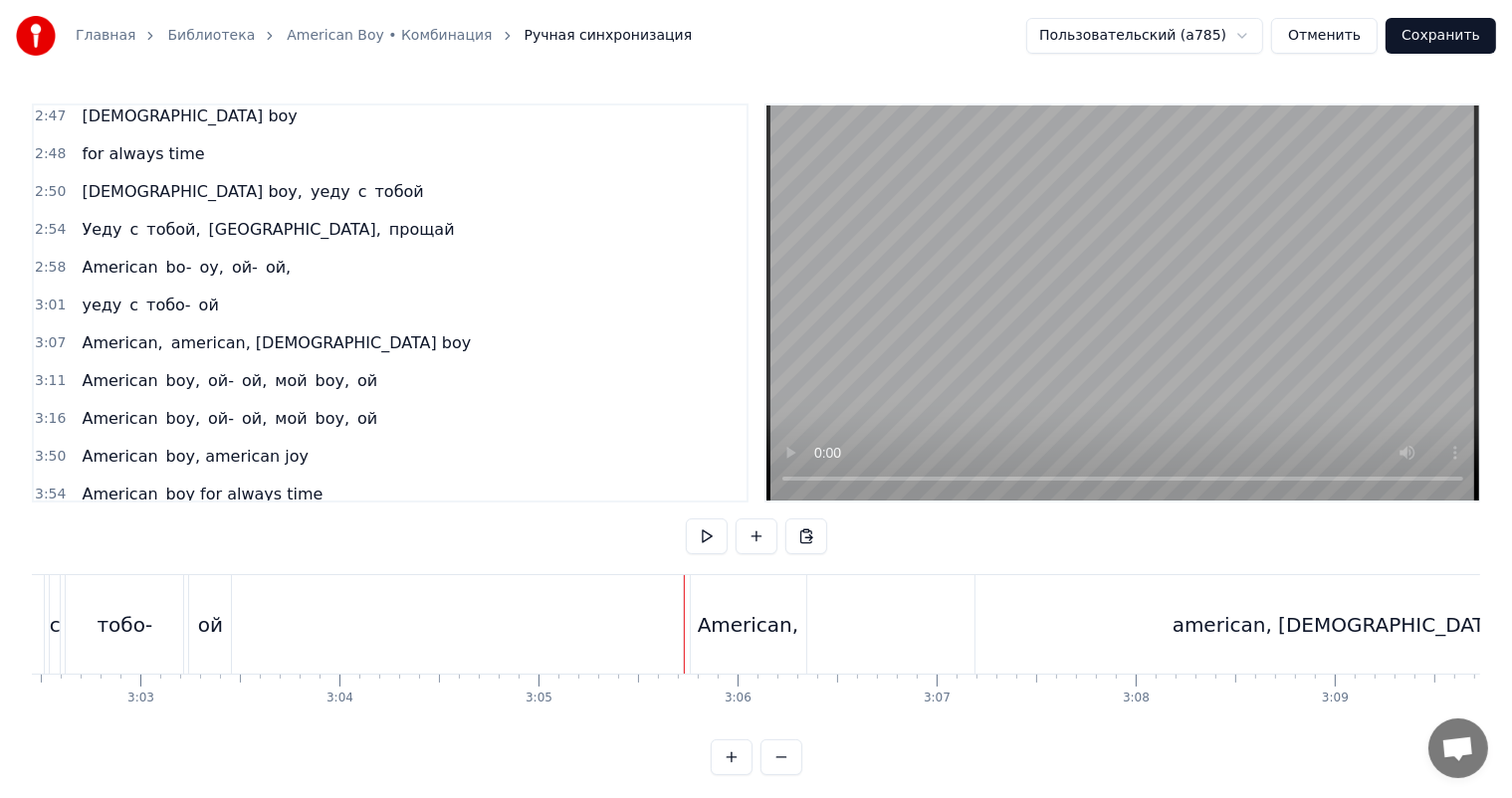
click at [696, 621] on div "American," at bounding box center [749, 624] width 116 height 99
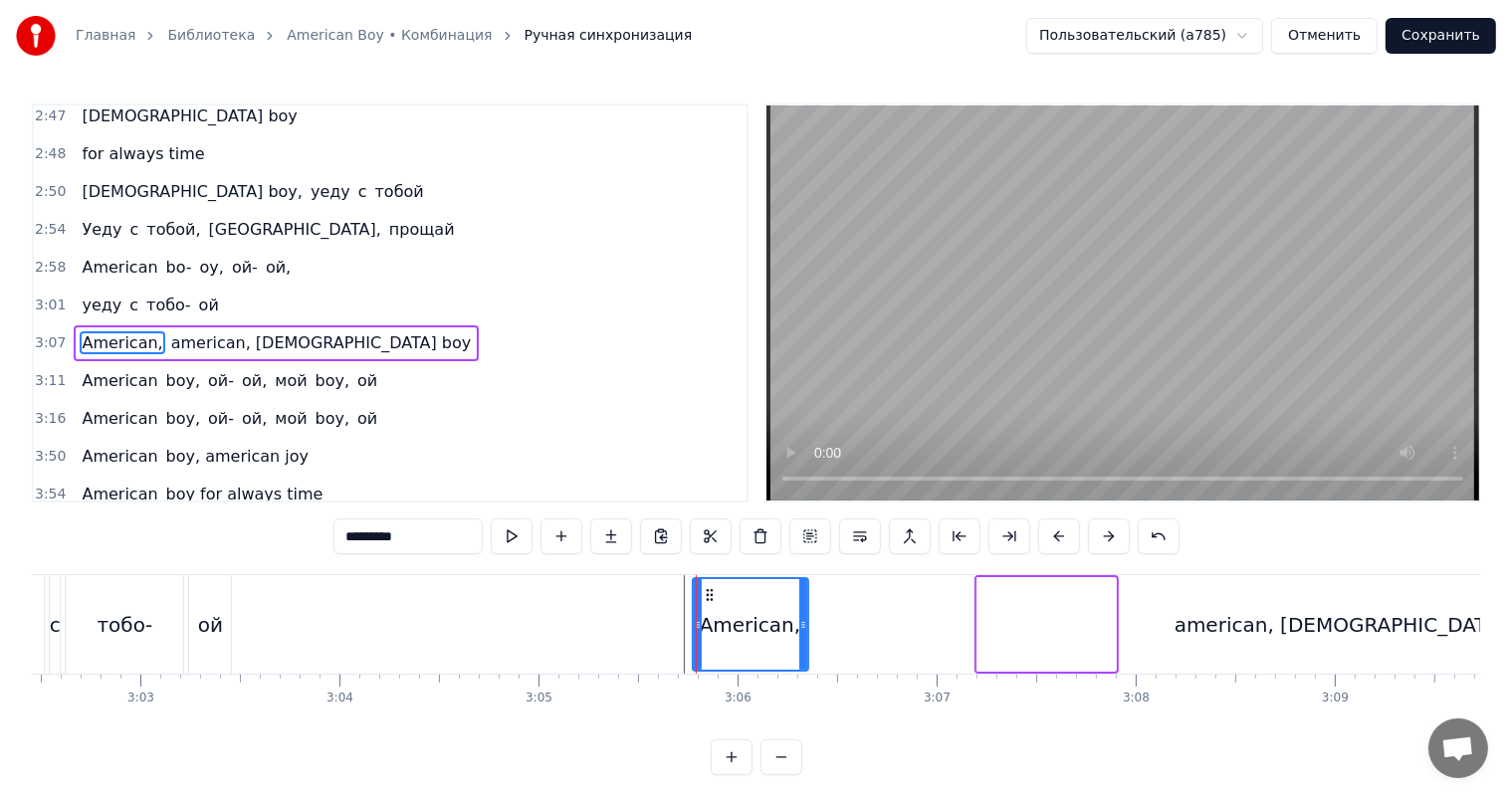
click at [692, 622] on div "American," at bounding box center [751, 624] width 118 height 95
drag, startPoint x: 697, startPoint y: 621, endPoint x: 605, endPoint y: 645, distance: 95.1
click at [673, 641] on div at bounding box center [677, 624] width 8 height 91
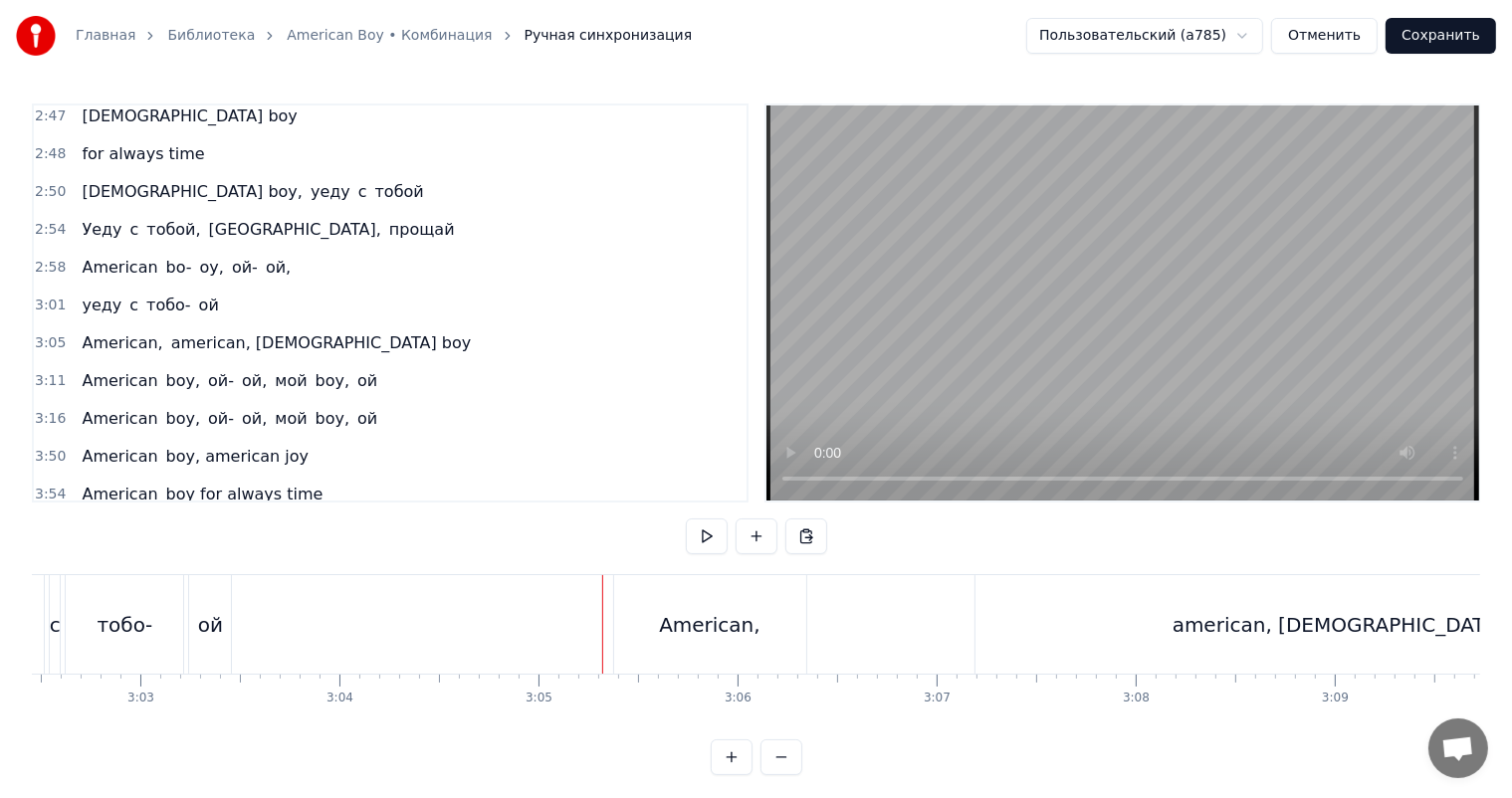
click at [764, 628] on div "American," at bounding box center [710, 624] width 192 height 99
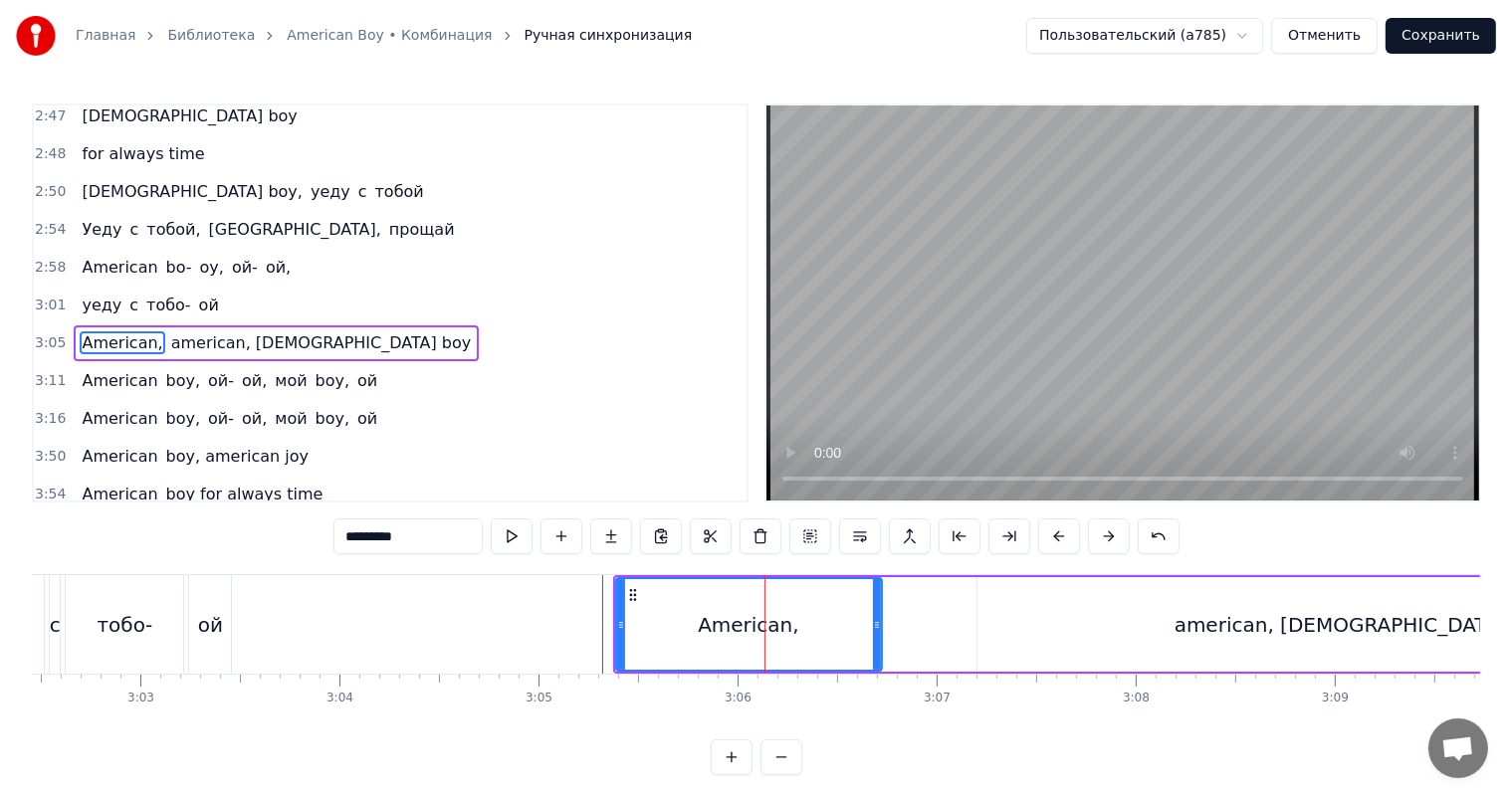
drag, startPoint x: 800, startPoint y: 629, endPoint x: 875, endPoint y: 629, distance: 75.0
click at [875, 629] on icon at bounding box center [877, 625] width 8 height 16
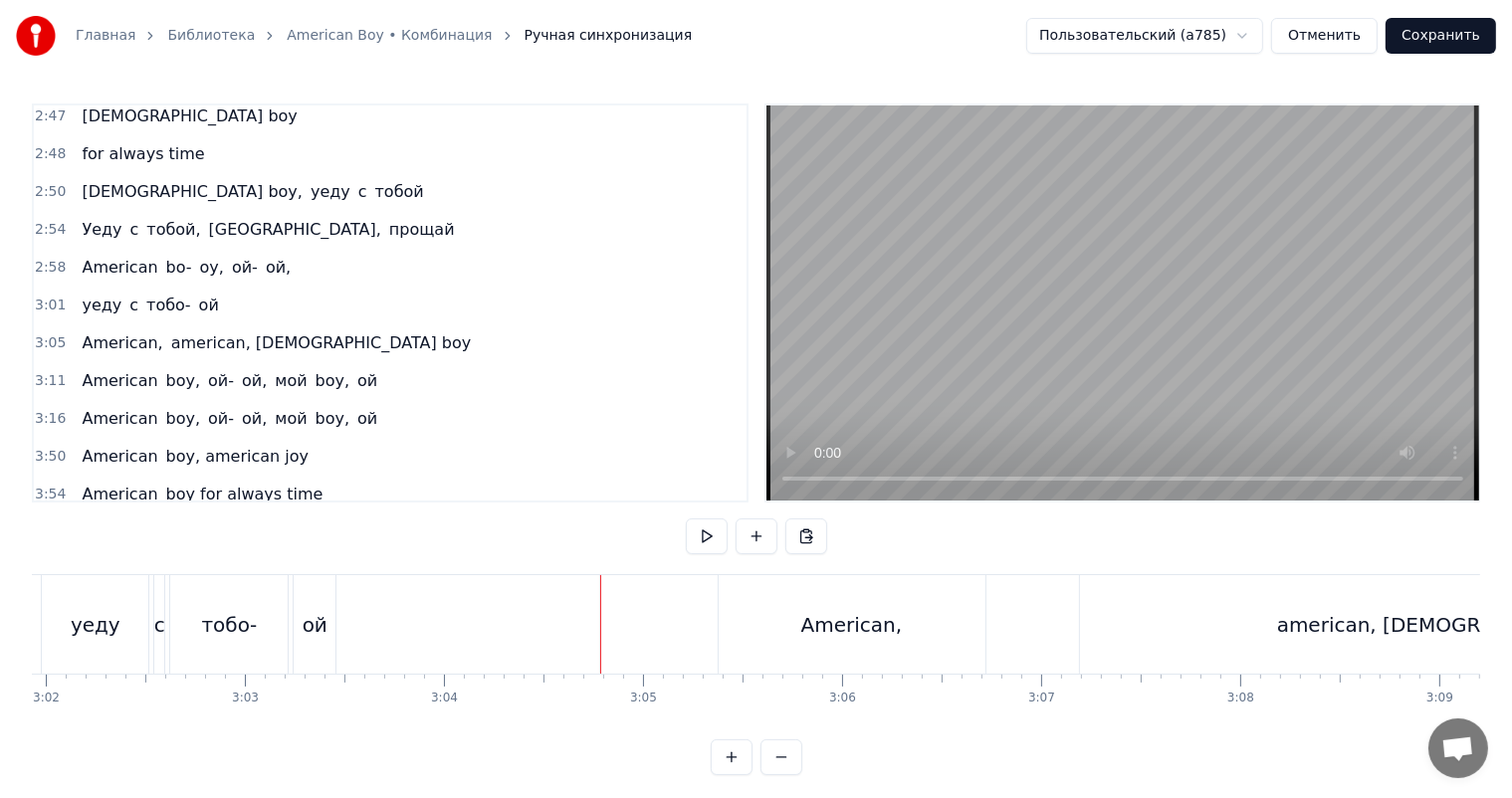
scroll to position [0, 36123]
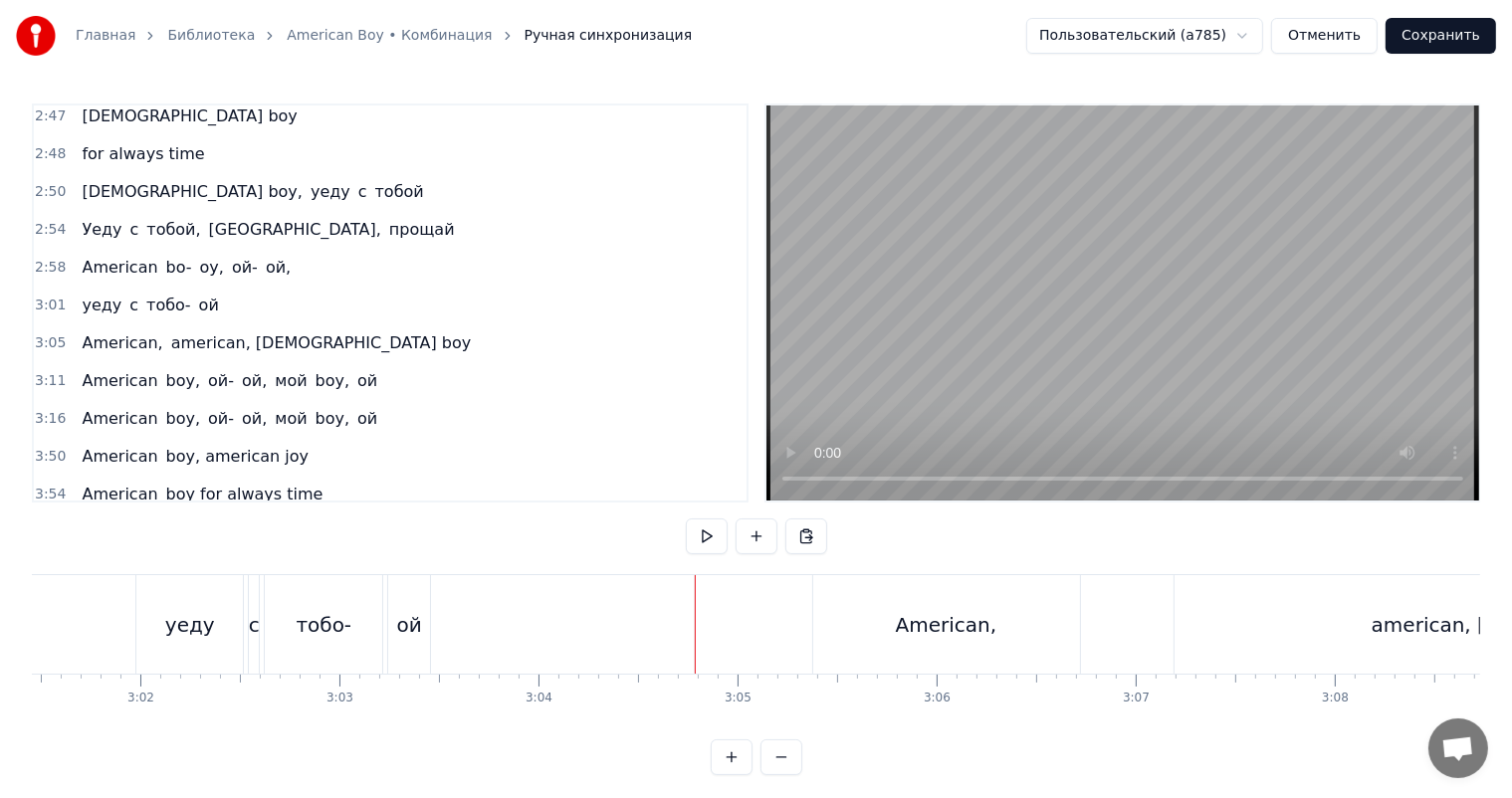
click at [401, 640] on div "ой" at bounding box center [409, 624] width 42 height 99
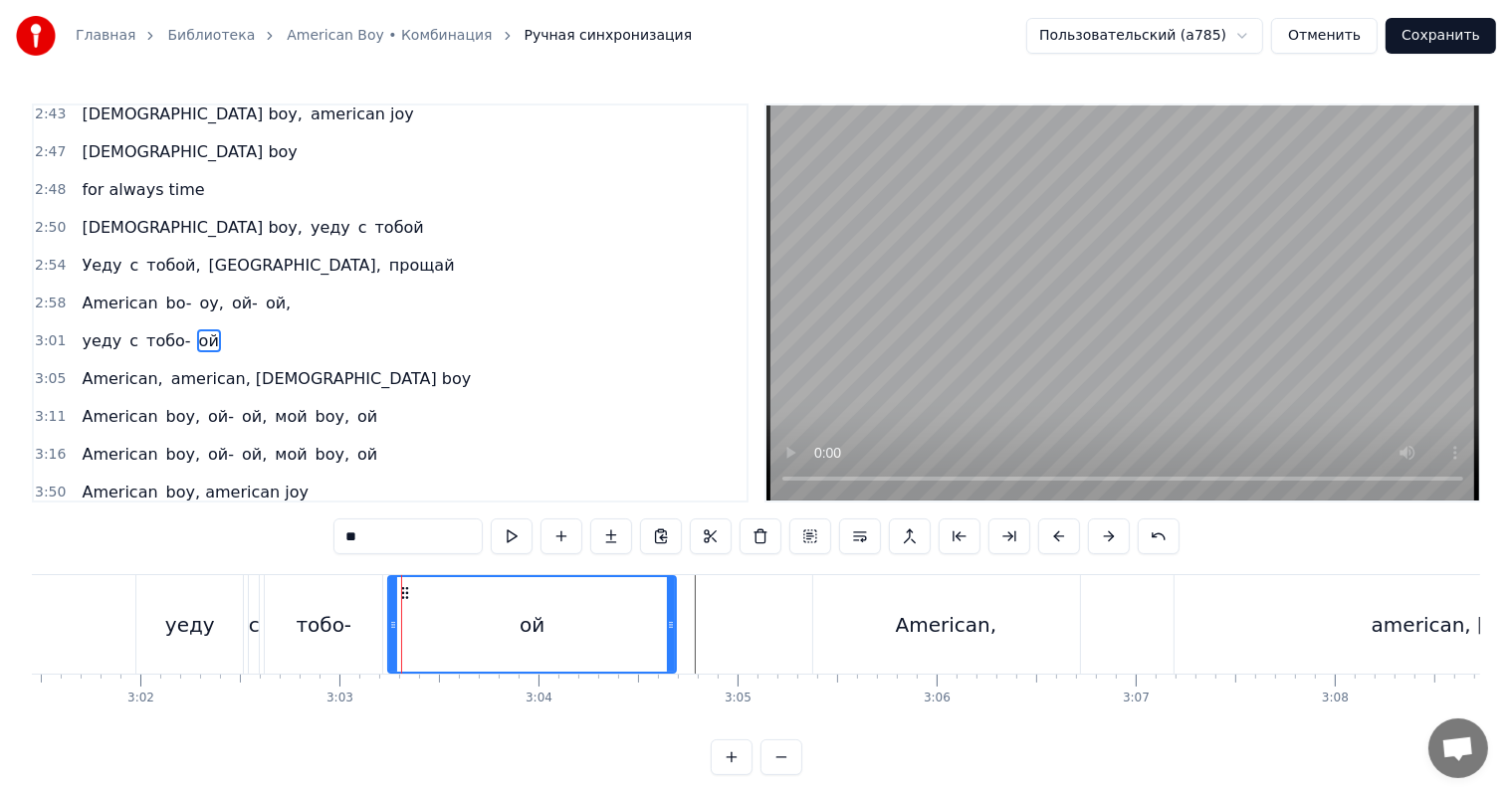
drag, startPoint x: 408, startPoint y: 640, endPoint x: 673, endPoint y: 637, distance: 265.0
click at [673, 637] on div at bounding box center [671, 624] width 8 height 95
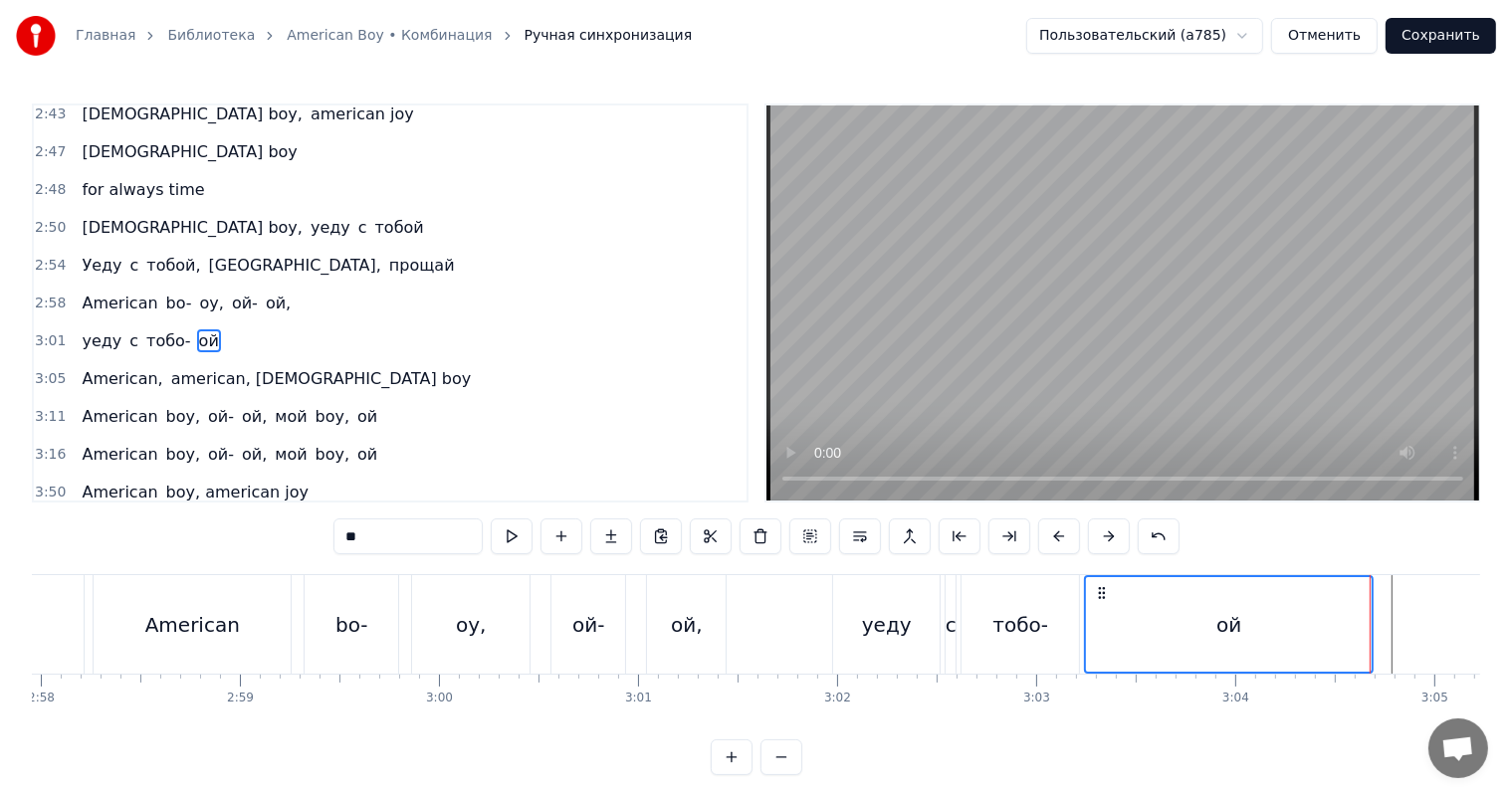
scroll to position [0, 34927]
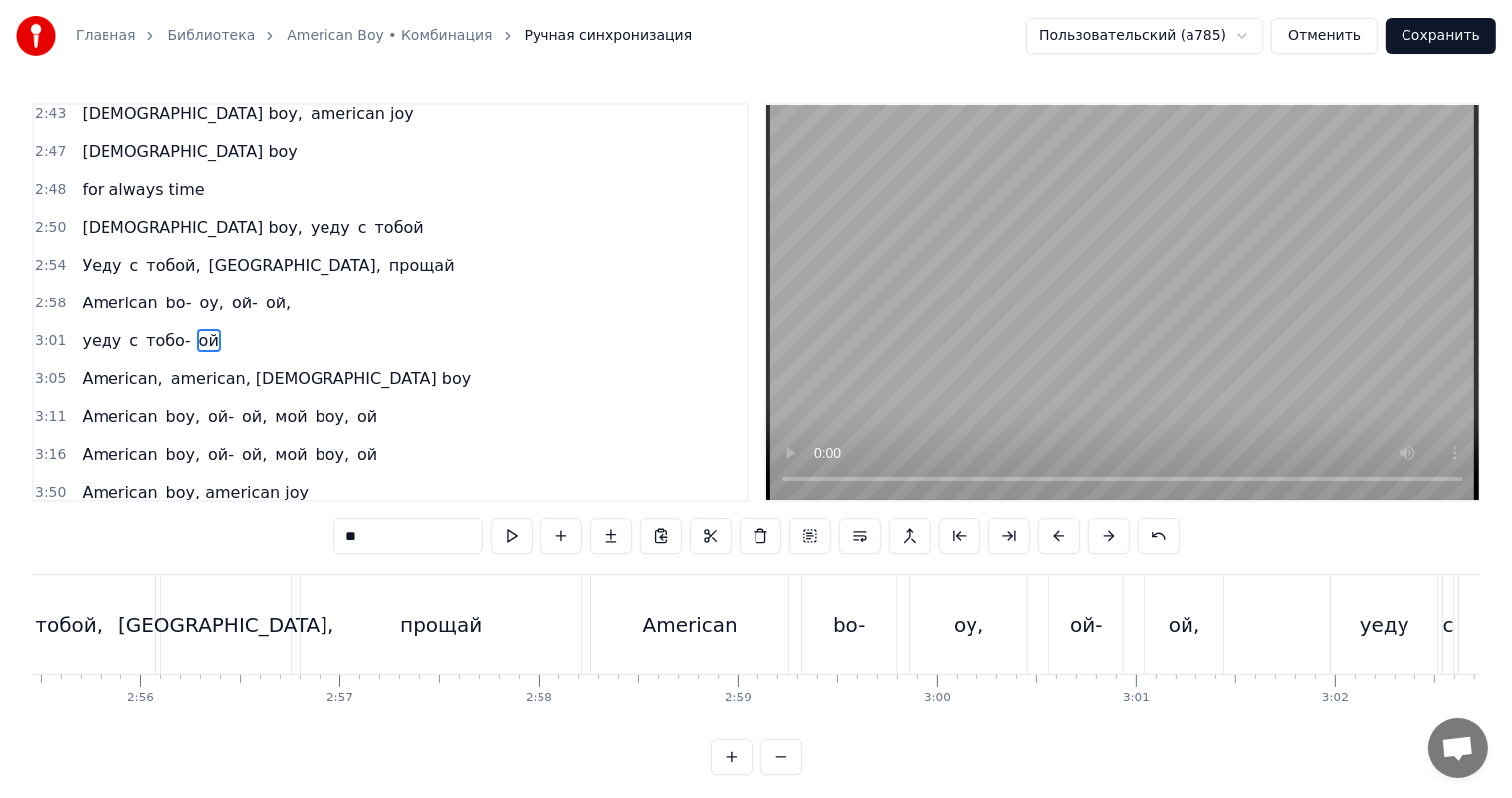
click at [737, 634] on div "American" at bounding box center [690, 624] width 197 height 99
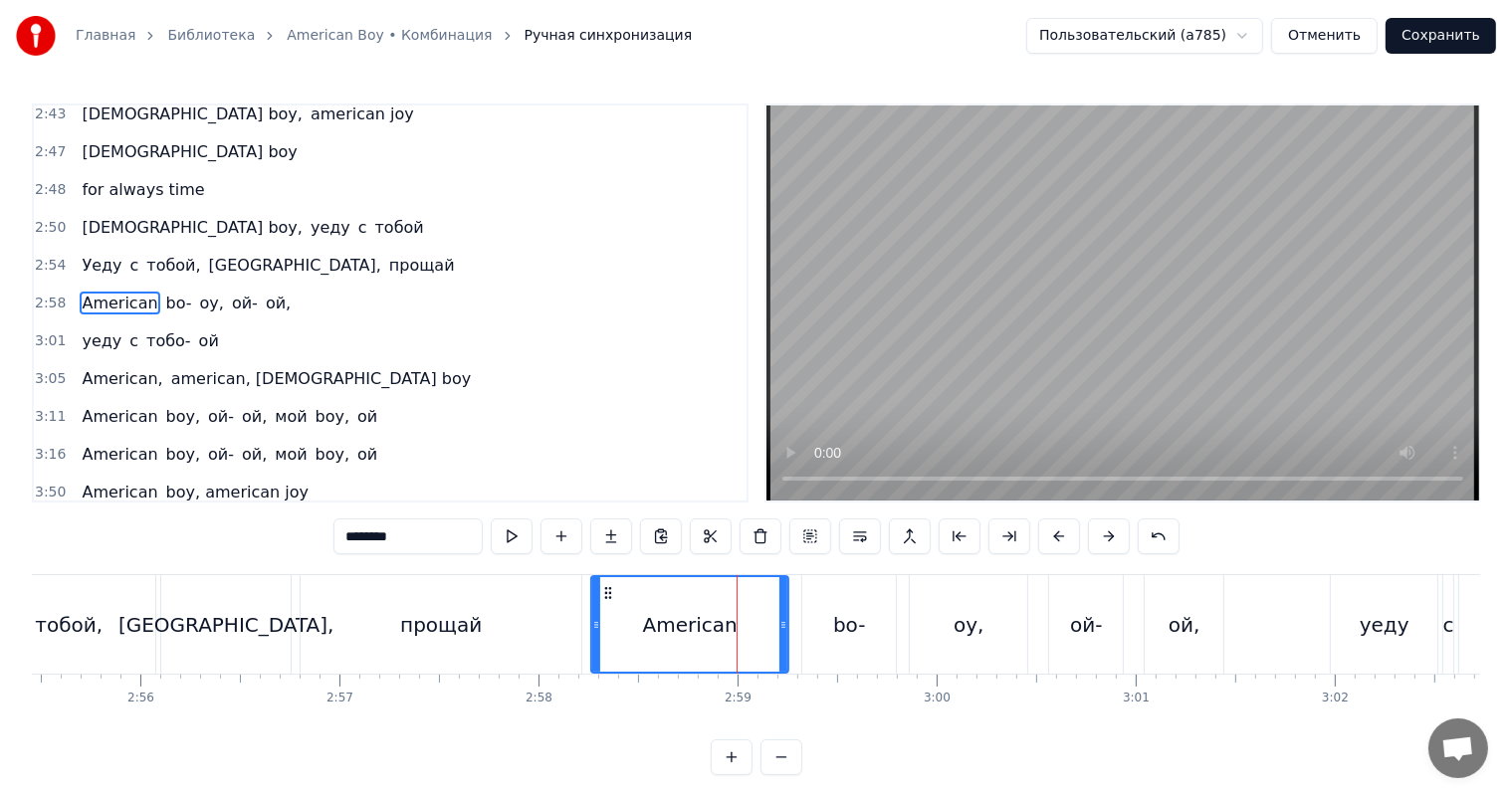
scroll to position [919, 0]
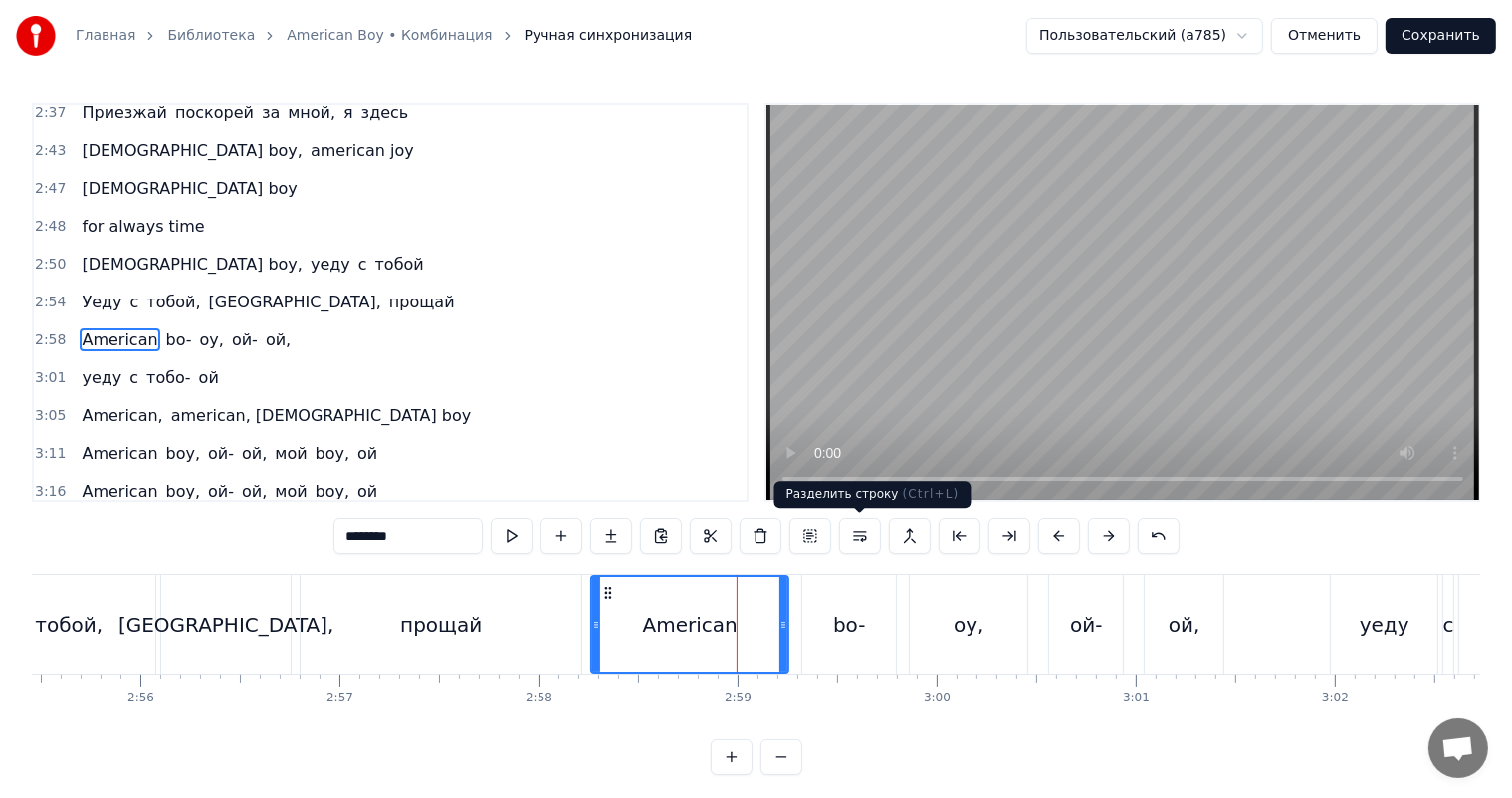
click at [1080, 310] on video at bounding box center [1122, 303] width 713 height 395
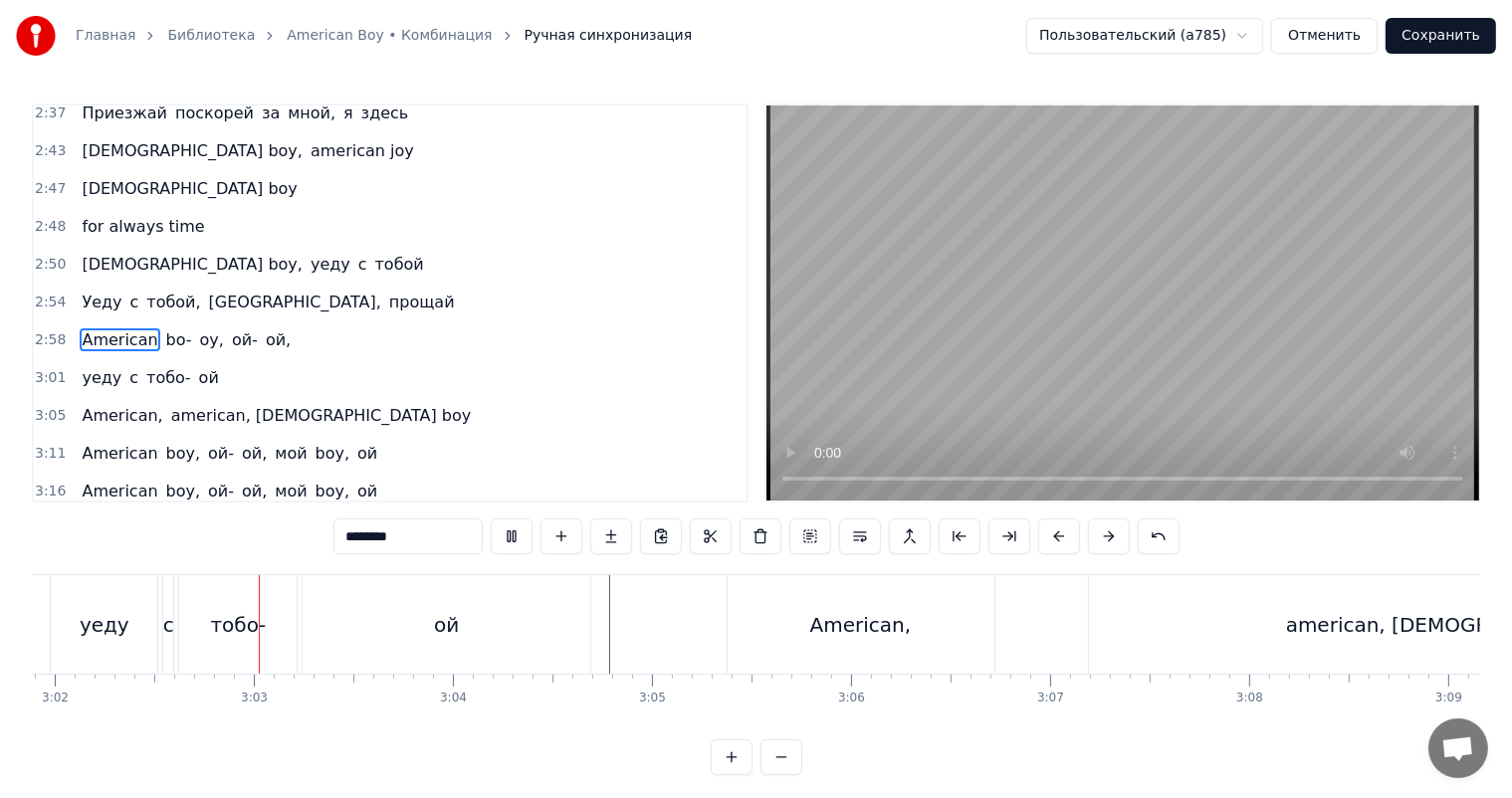
scroll to position [0, 36211]
click at [1080, 310] on video at bounding box center [1122, 303] width 713 height 395
click at [1188, 328] on video at bounding box center [1122, 303] width 713 height 395
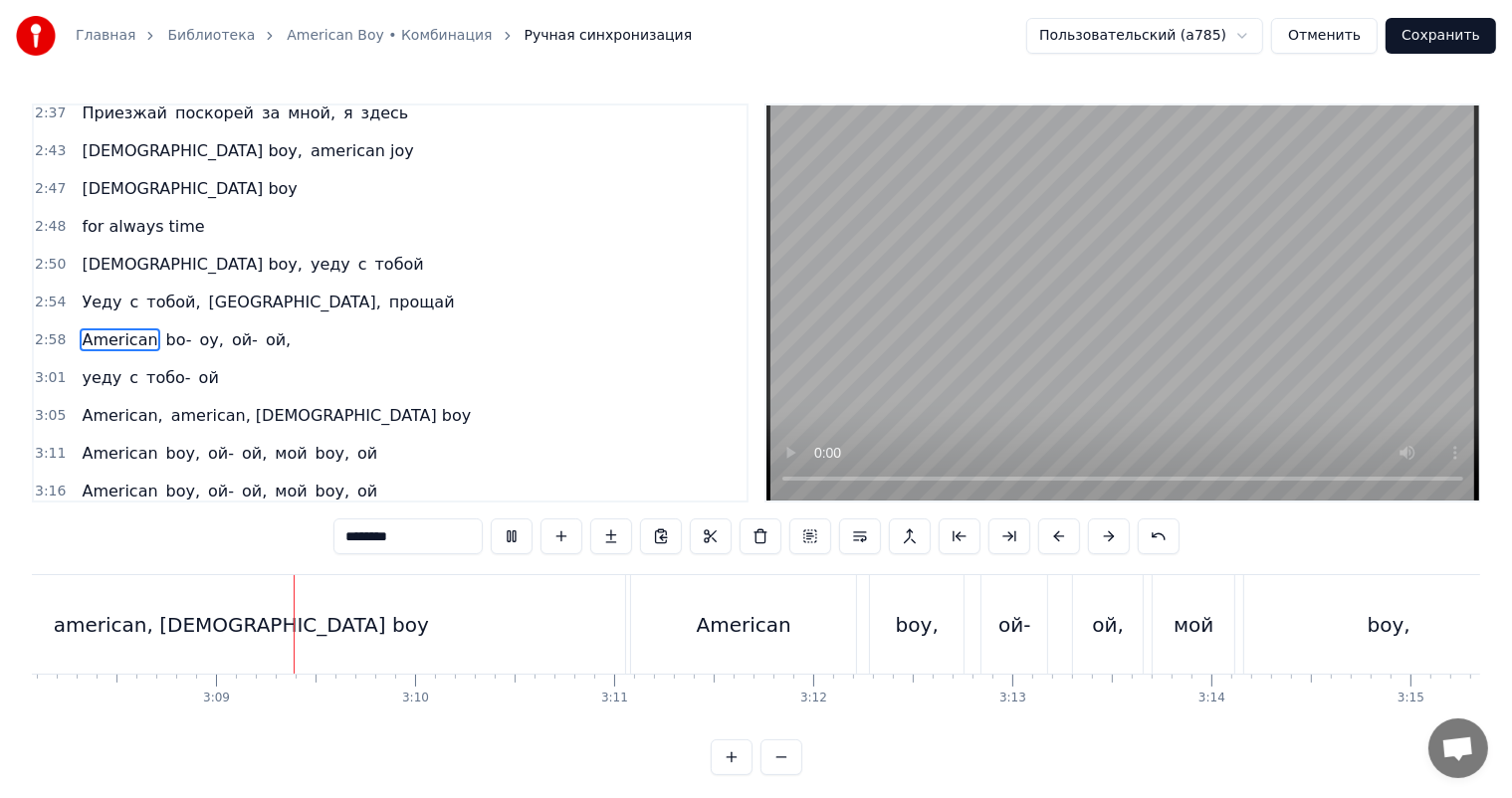
scroll to position [0, 37478]
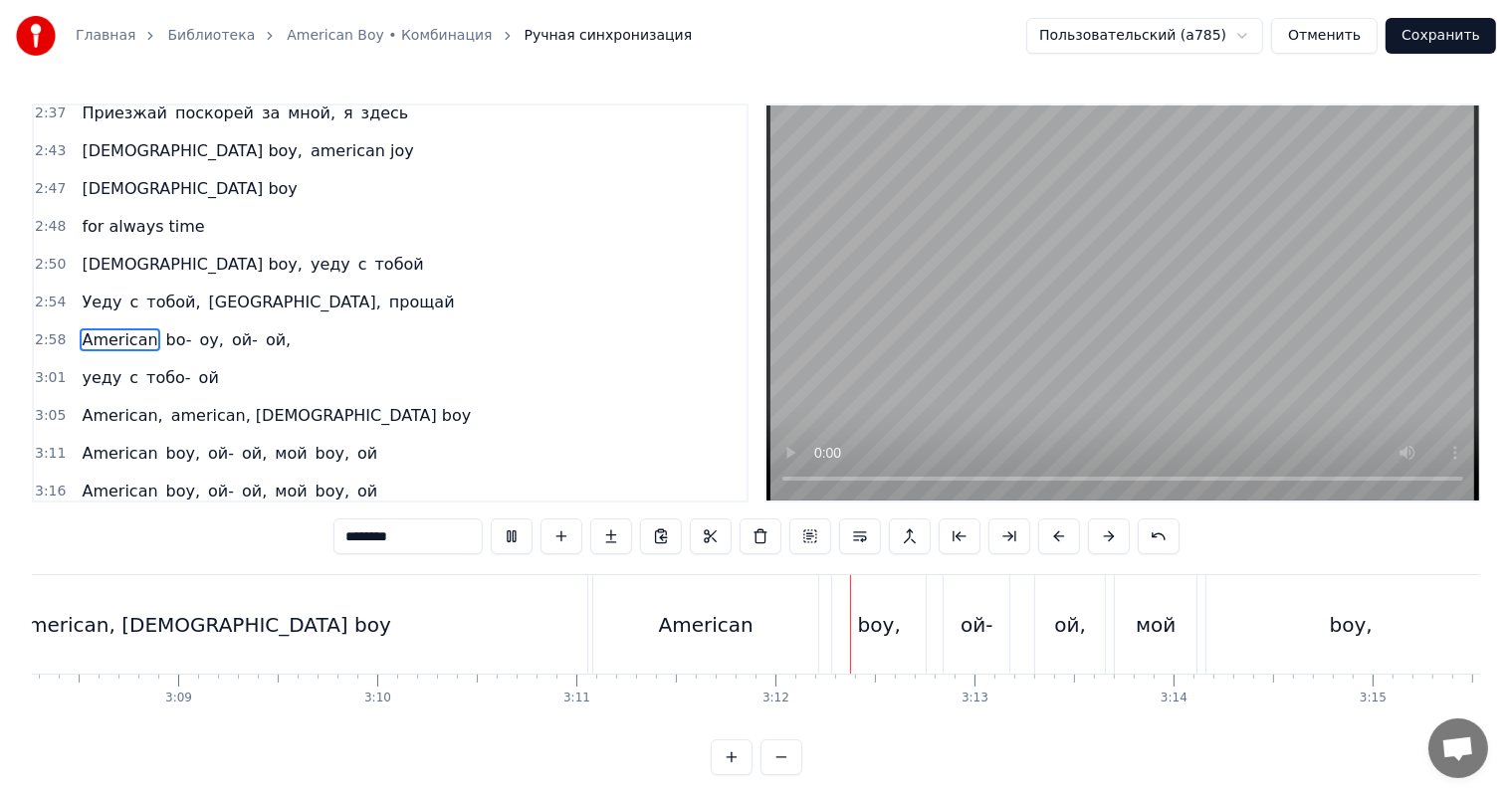
click at [1188, 328] on video at bounding box center [1122, 303] width 713 height 395
click at [1372, 261] on video at bounding box center [1122, 303] width 713 height 395
click at [733, 618] on div "American" at bounding box center [706, 625] width 95 height 30
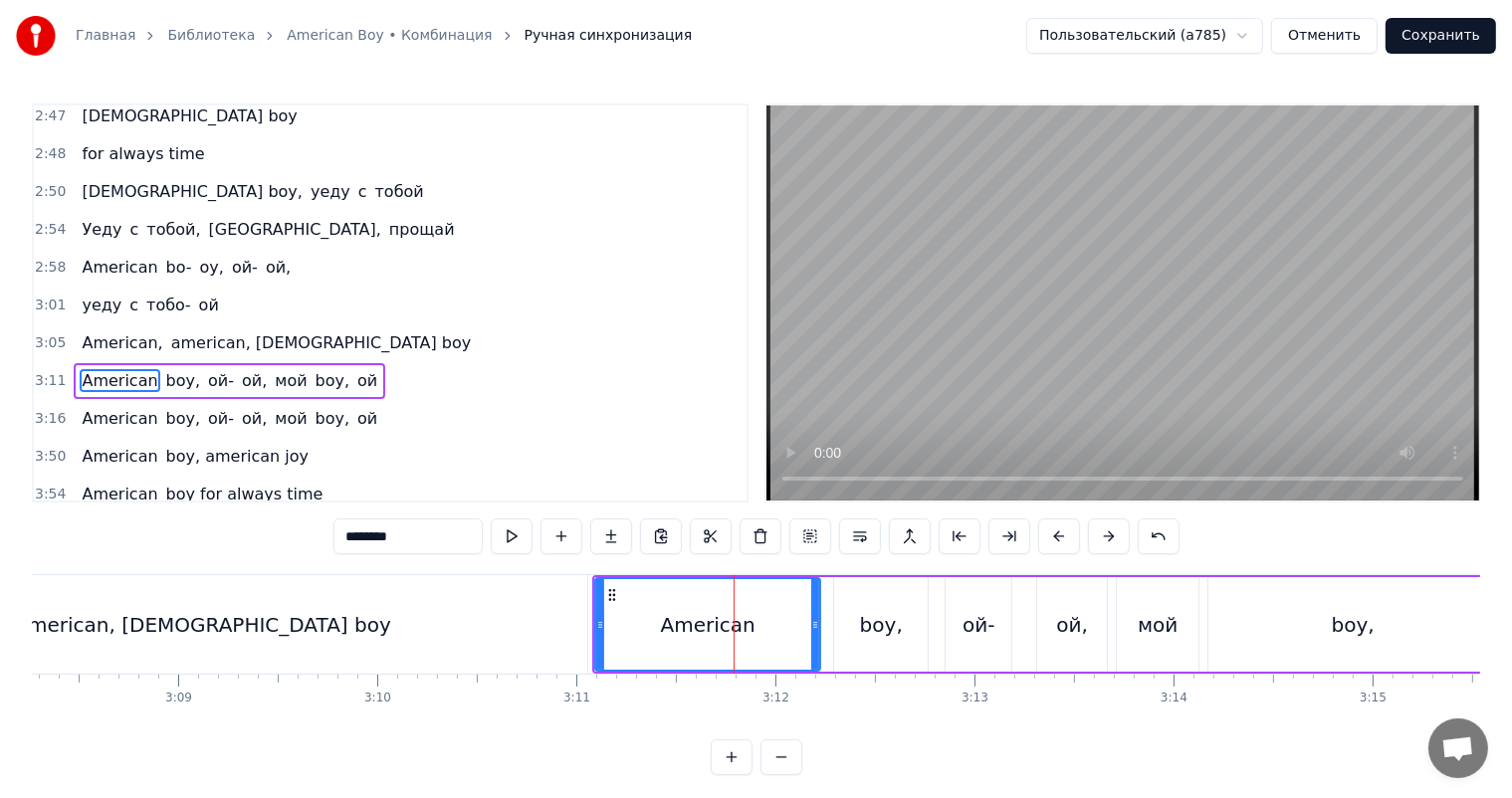
scroll to position [1028, 0]
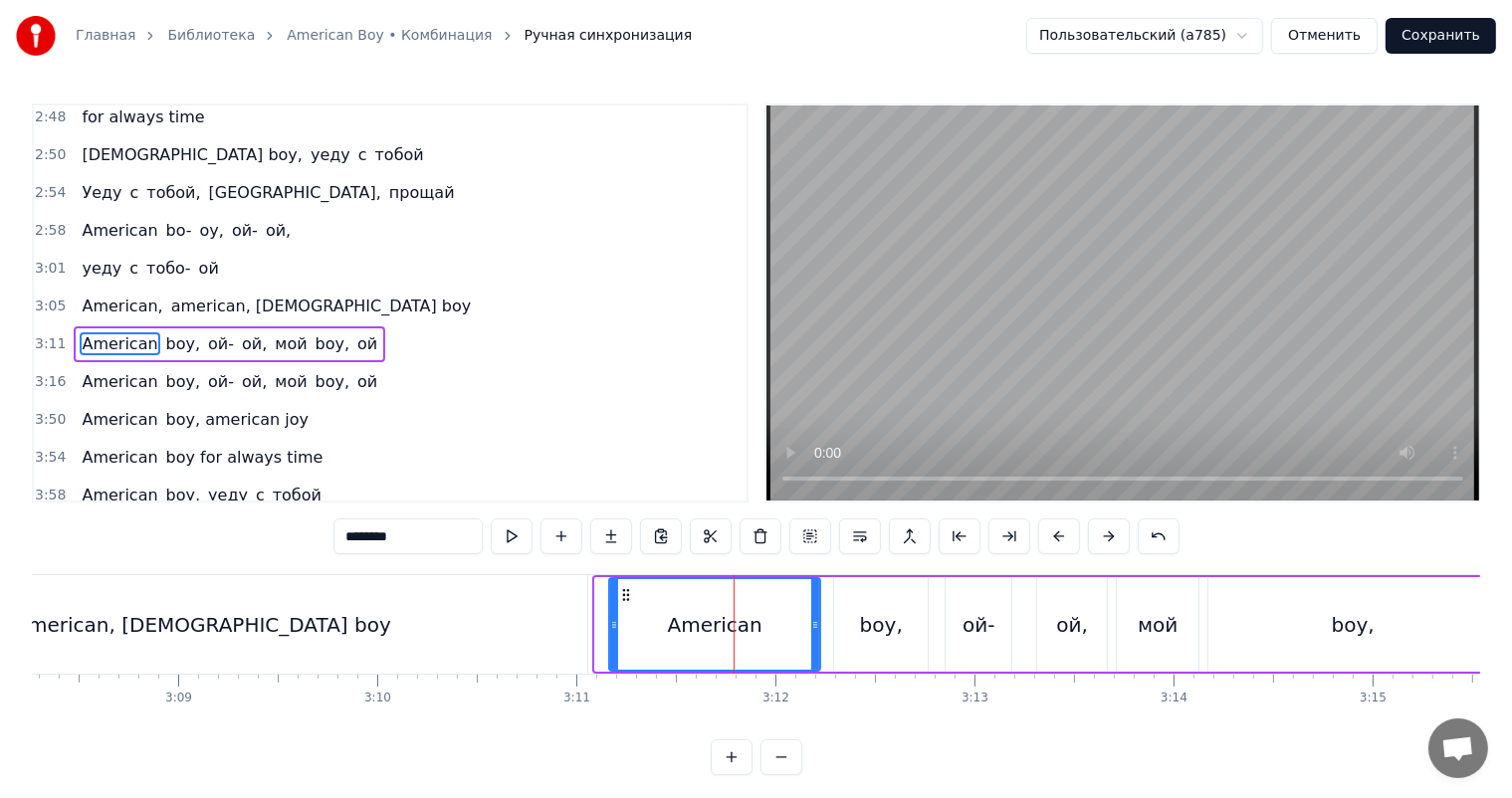
drag, startPoint x: 599, startPoint y: 641, endPoint x: 613, endPoint y: 635, distance: 15.2
click at [613, 635] on div at bounding box center [614, 624] width 8 height 91
click at [577, 645] on div "american, [DEMOGRAPHIC_DATA] boy" at bounding box center [202, 624] width 768 height 99
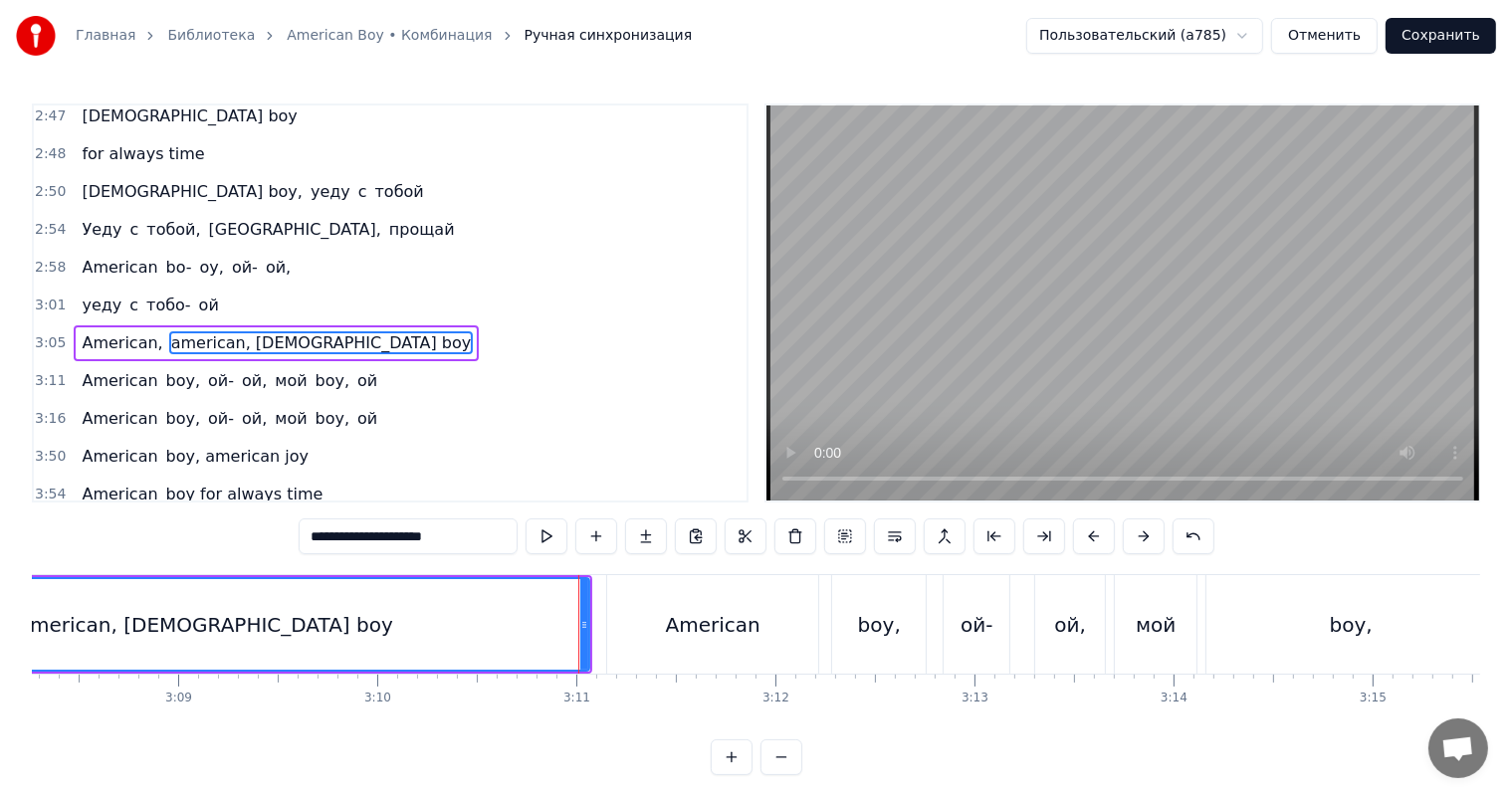
click at [683, 625] on div "American" at bounding box center [713, 625] width 95 height 30
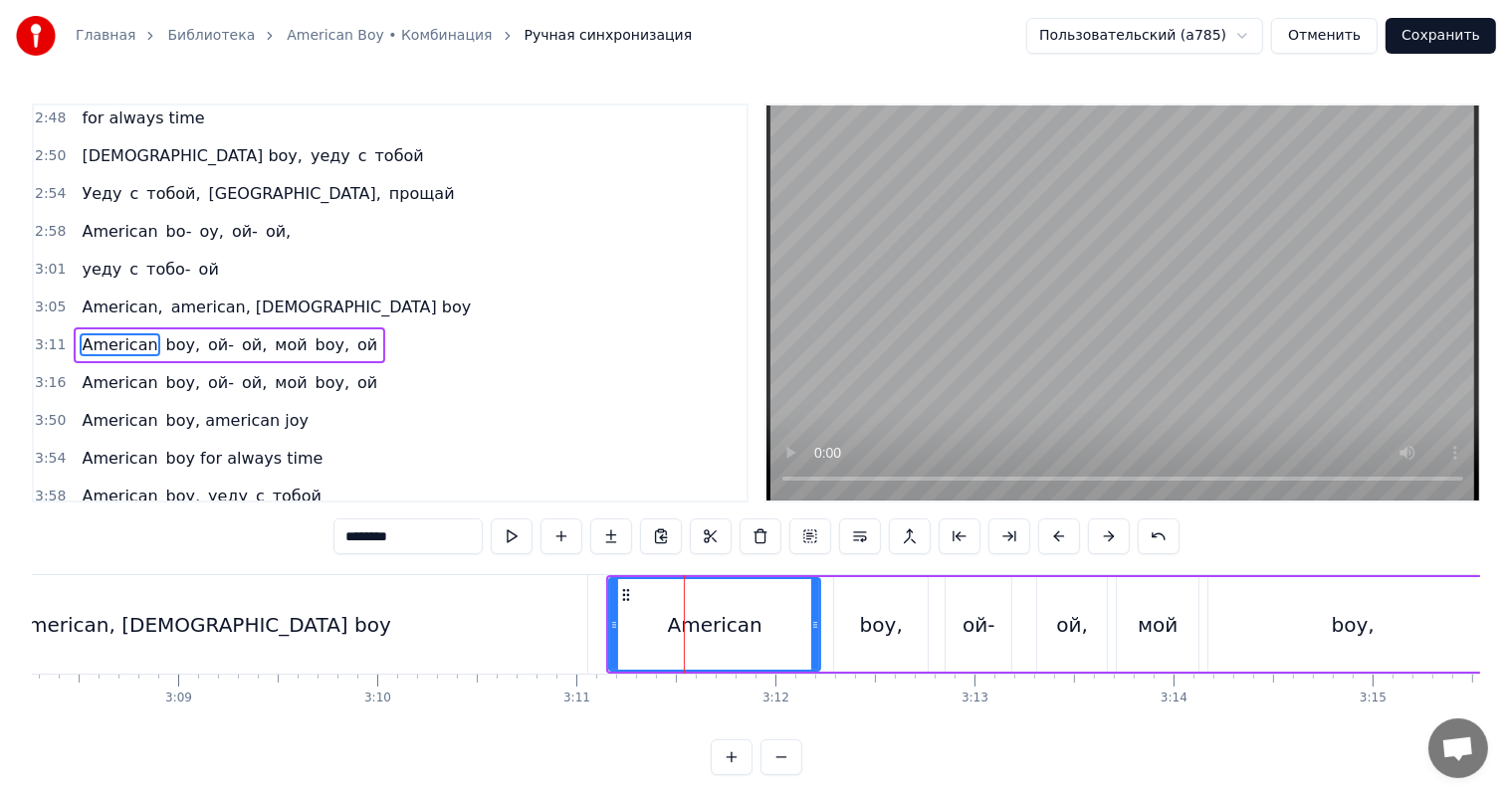
scroll to position [1028, 0]
click at [856, 537] on button at bounding box center [860, 536] width 42 height 36
click at [479, 626] on div "american, [DEMOGRAPHIC_DATA] boy" at bounding box center [202, 624] width 768 height 99
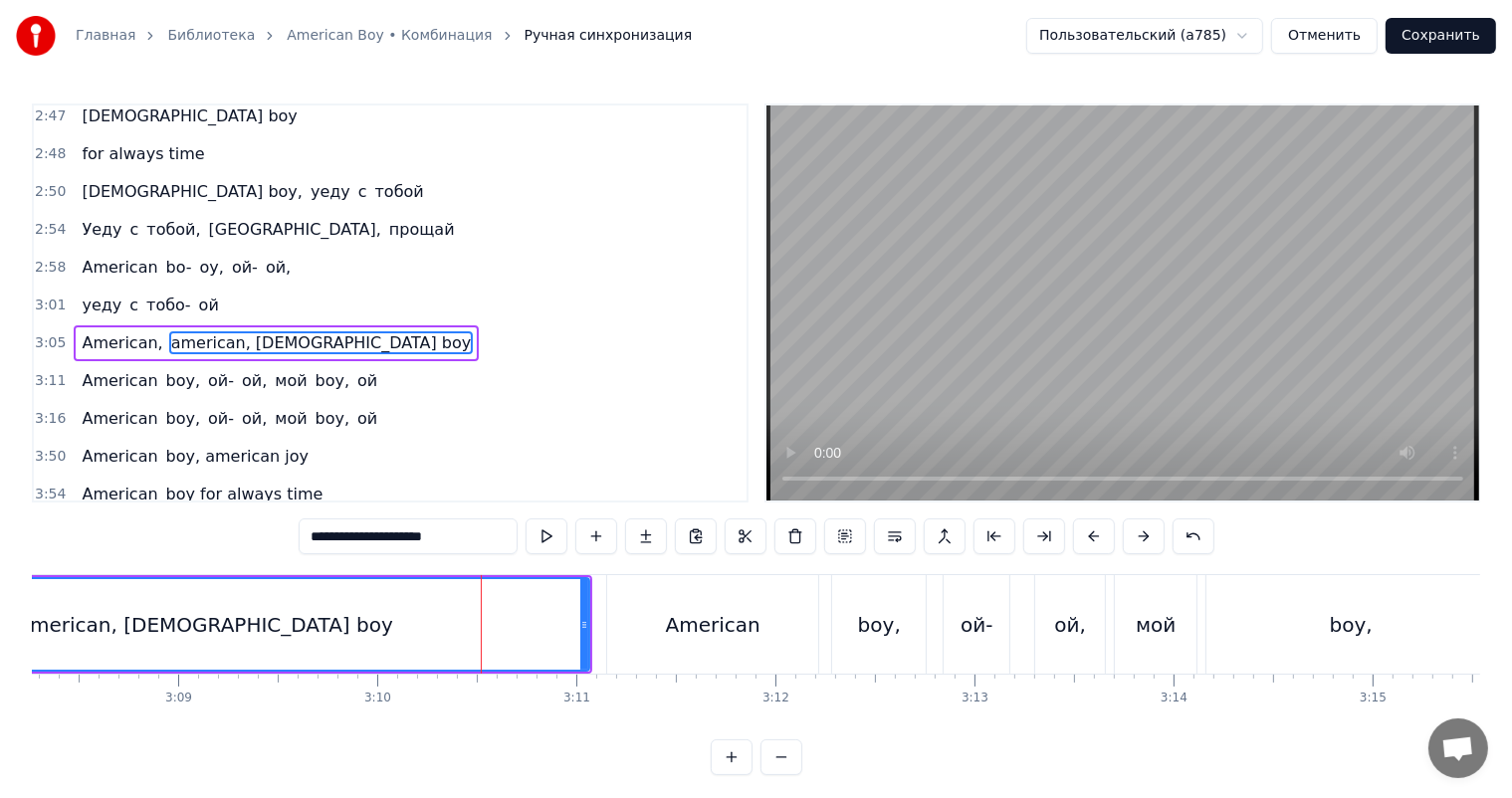
click at [657, 615] on div "American" at bounding box center [713, 624] width 211 height 99
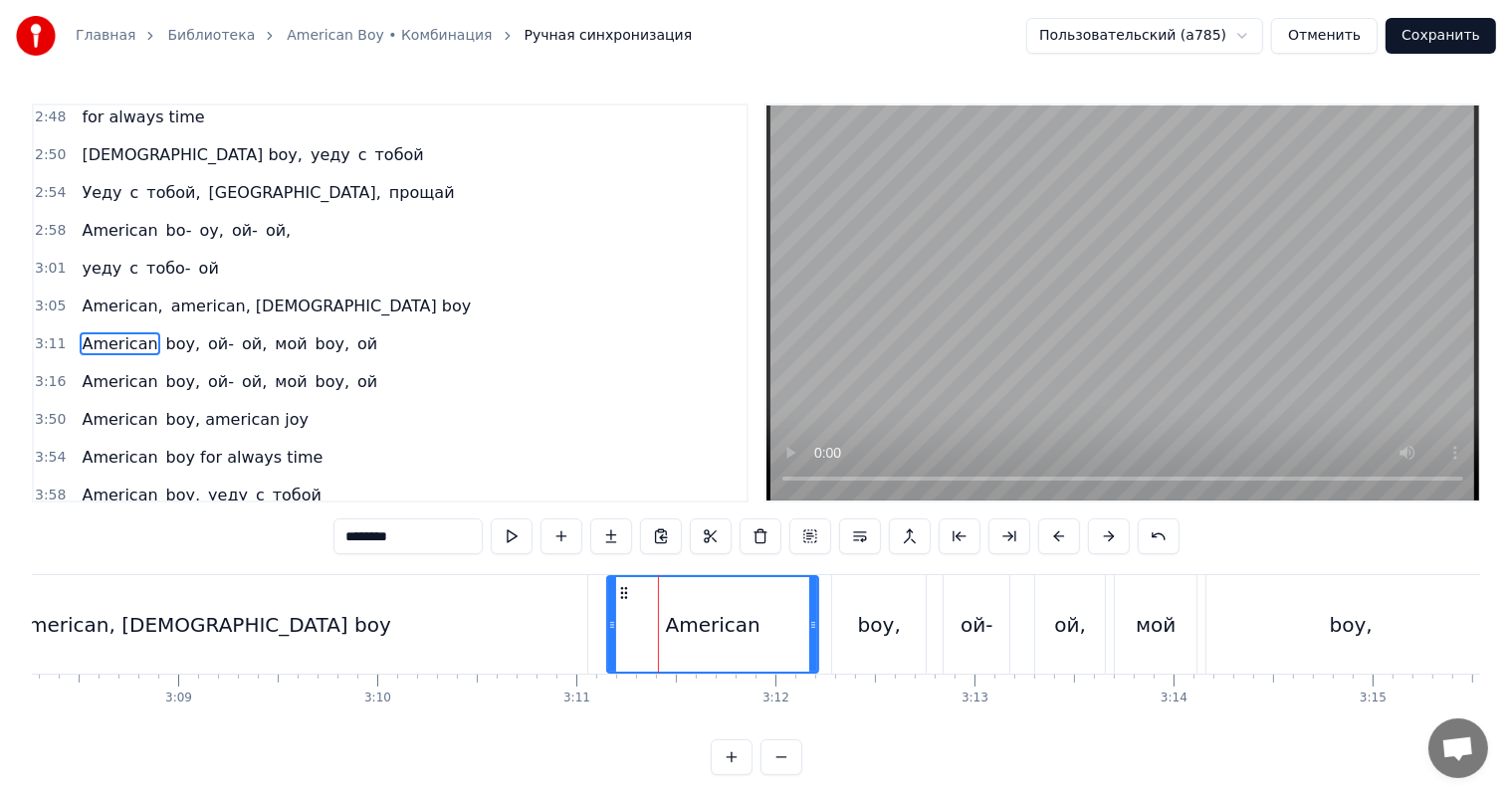
click at [499, 629] on div "american, [DEMOGRAPHIC_DATA] boy" at bounding box center [202, 624] width 768 height 99
type input "**********"
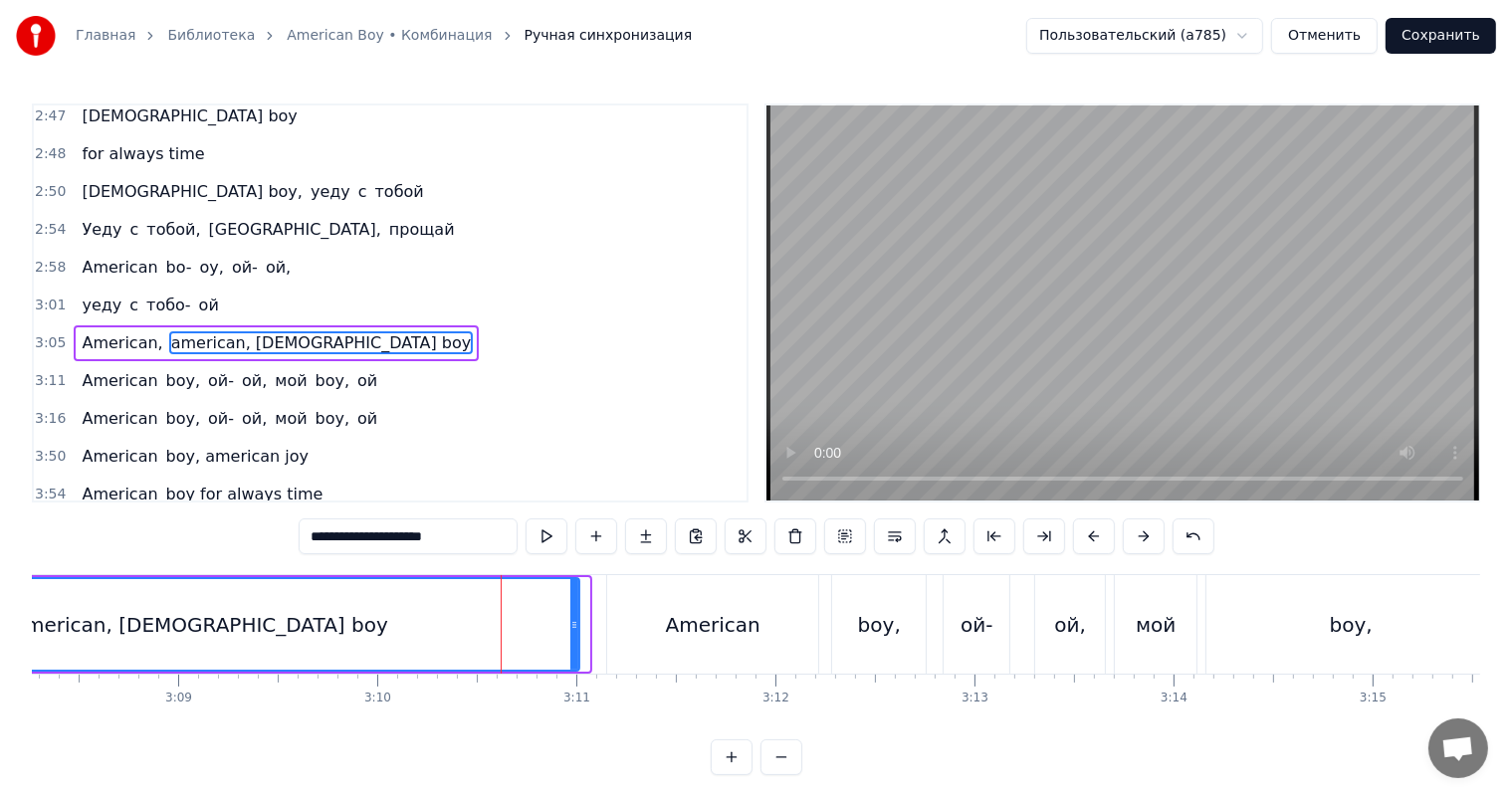
drag, startPoint x: 584, startPoint y: 633, endPoint x: 571, endPoint y: 638, distance: 13.9
click at [571, 638] on div at bounding box center [574, 624] width 8 height 91
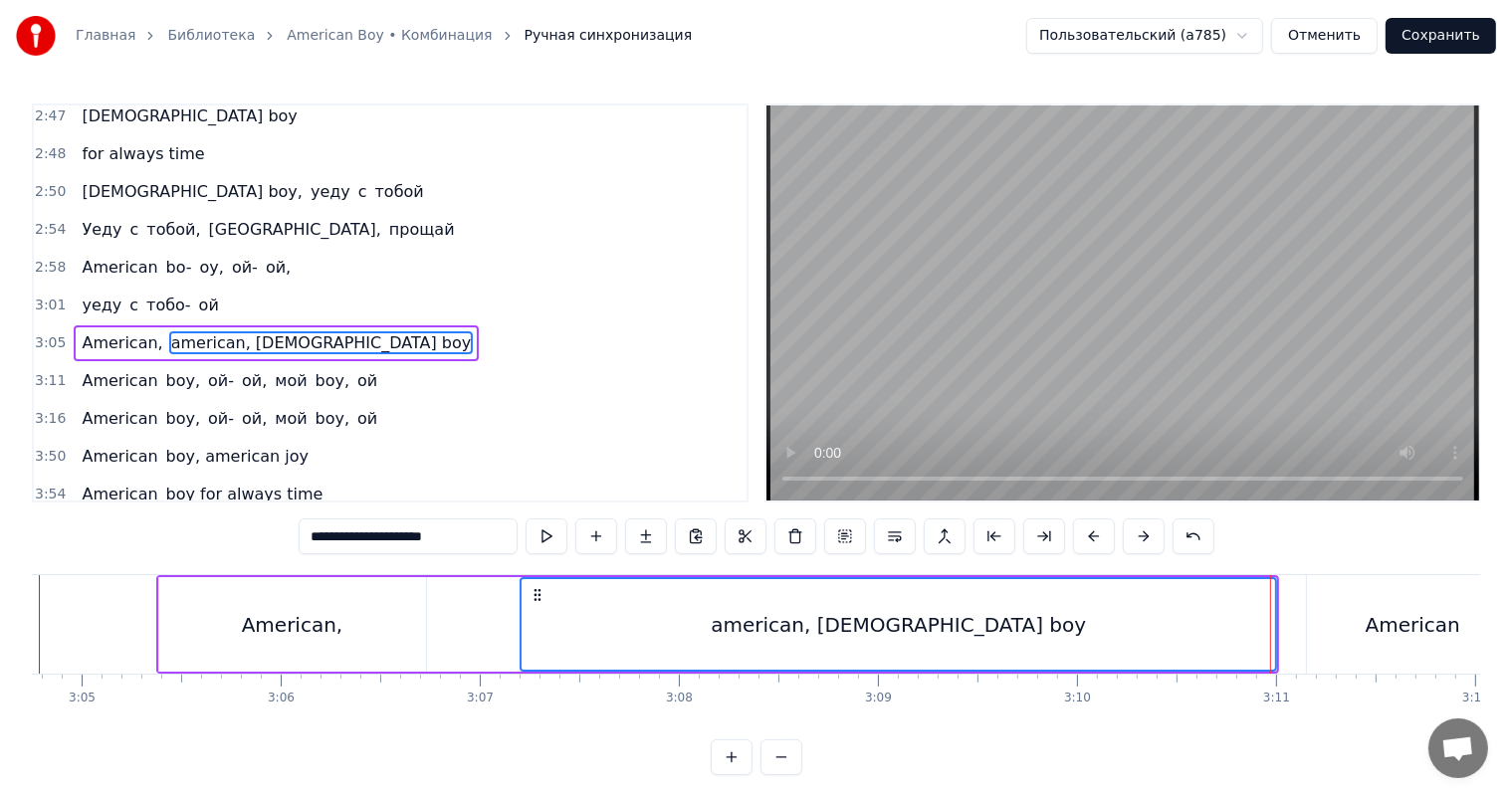
scroll to position [0, 36582]
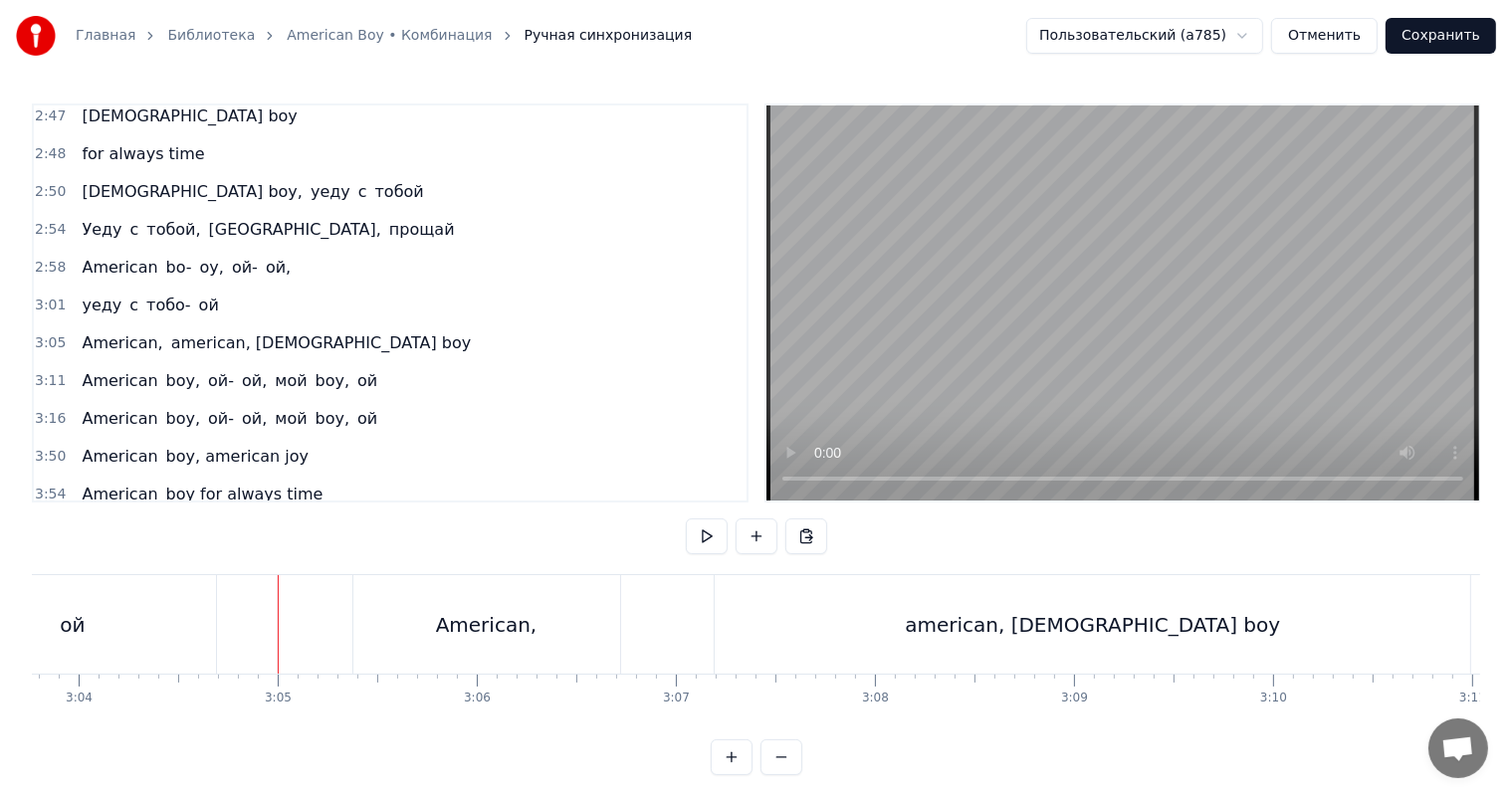
click at [1136, 288] on video at bounding box center [1122, 303] width 713 height 395
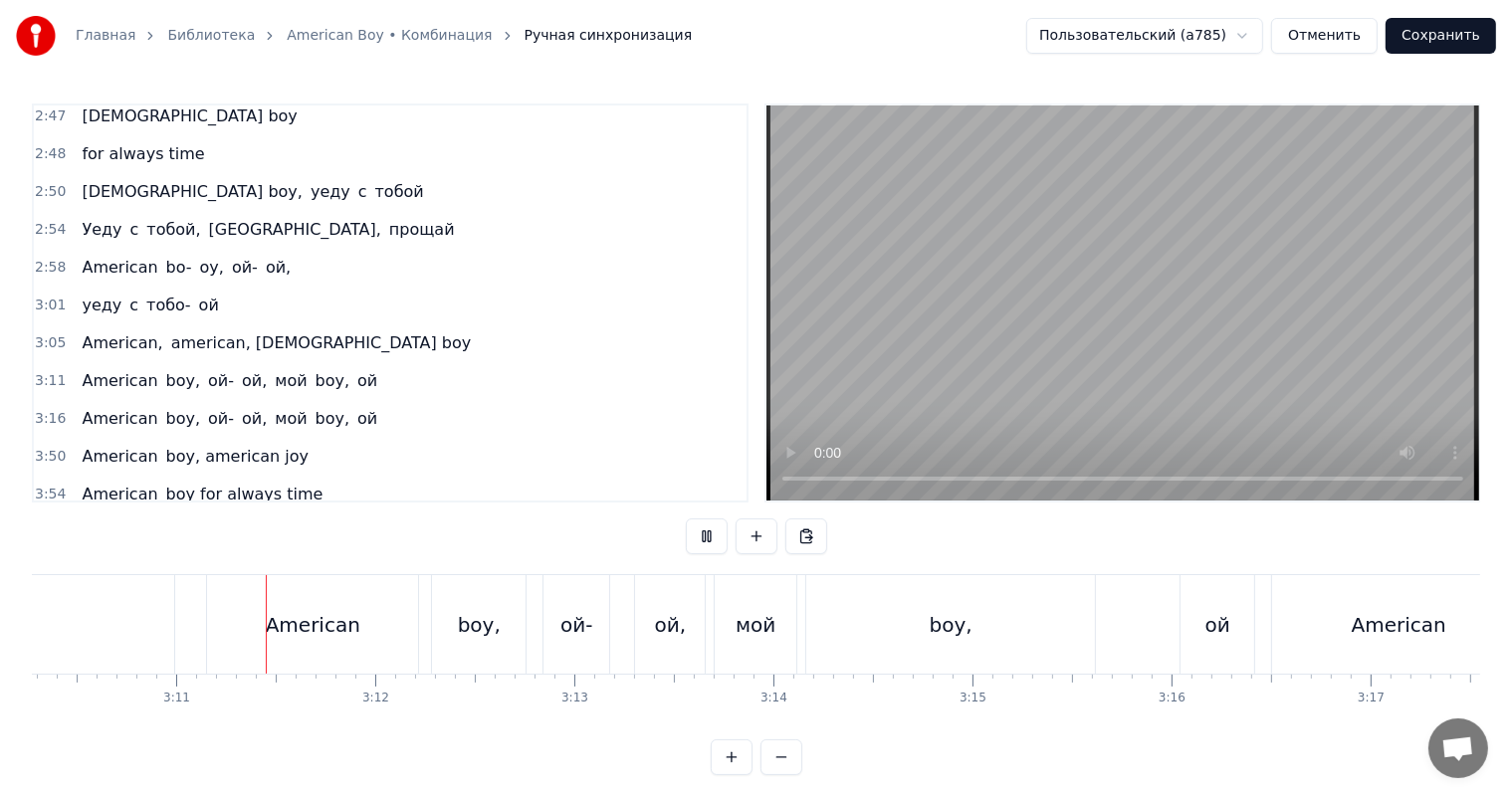
scroll to position [0, 37881]
click at [1312, 319] on video at bounding box center [1122, 303] width 713 height 395
click at [272, 600] on div "American" at bounding box center [310, 624] width 211 height 99
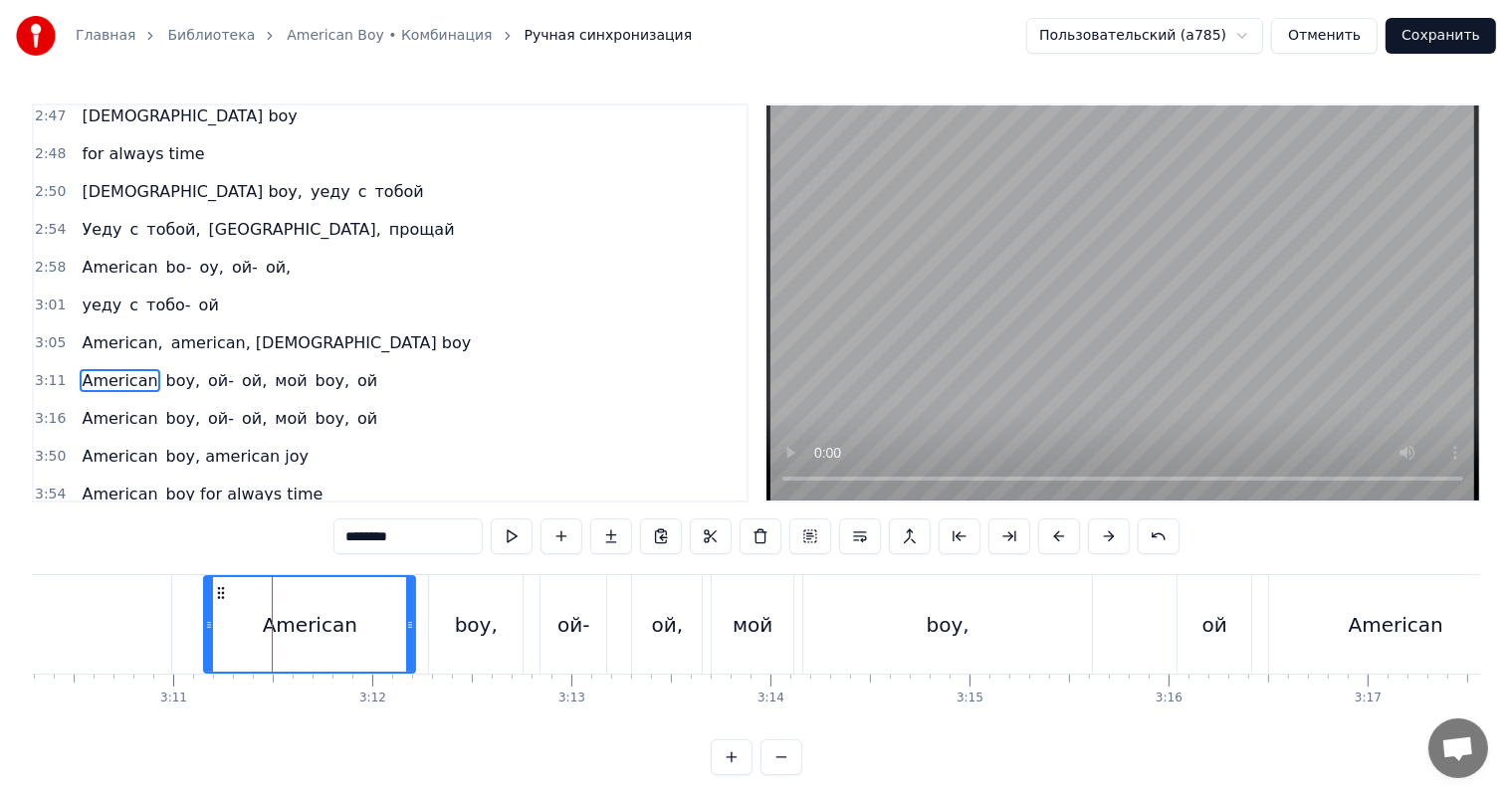
scroll to position [1028, 0]
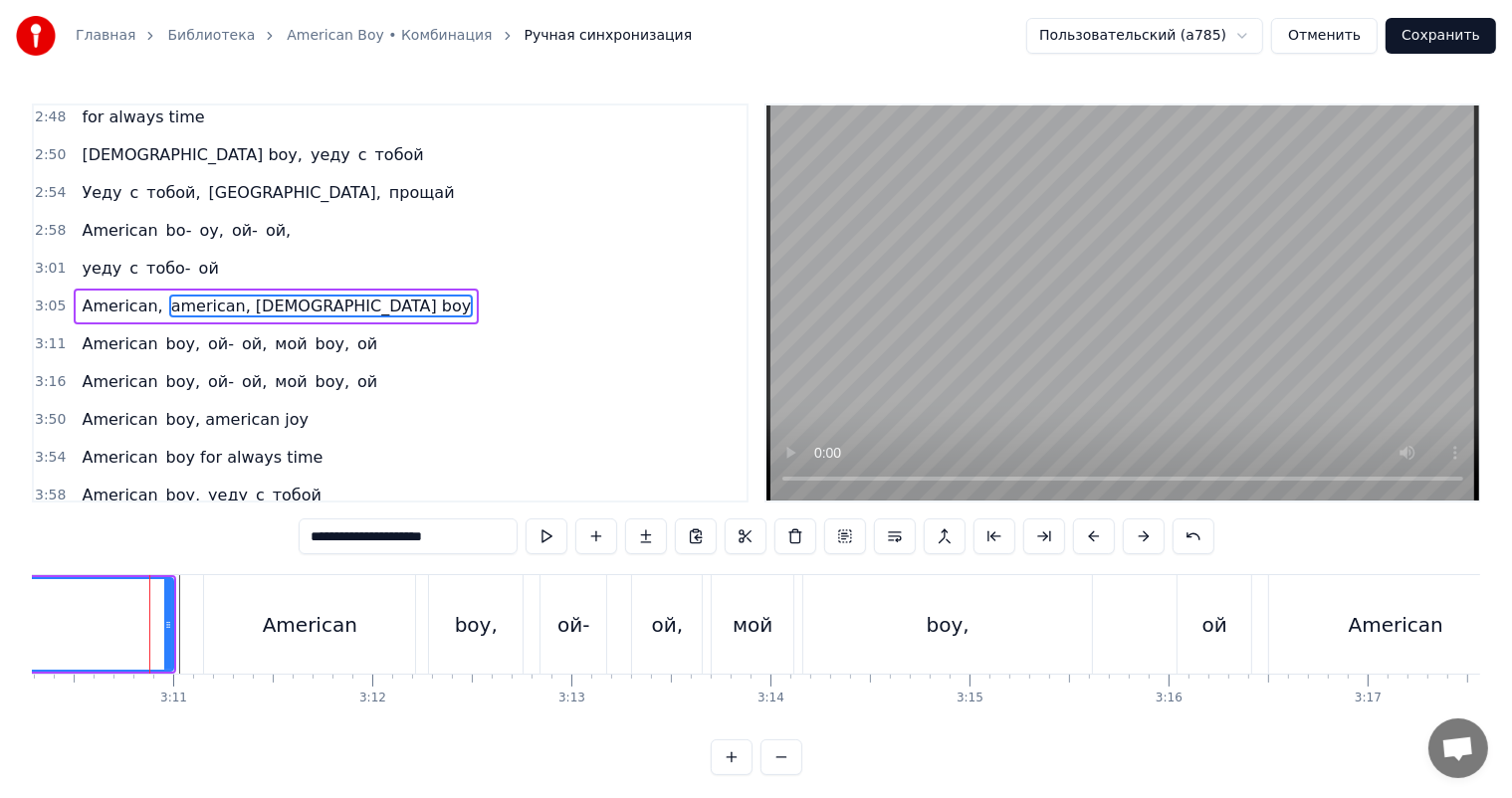
scroll to position [991, 0]
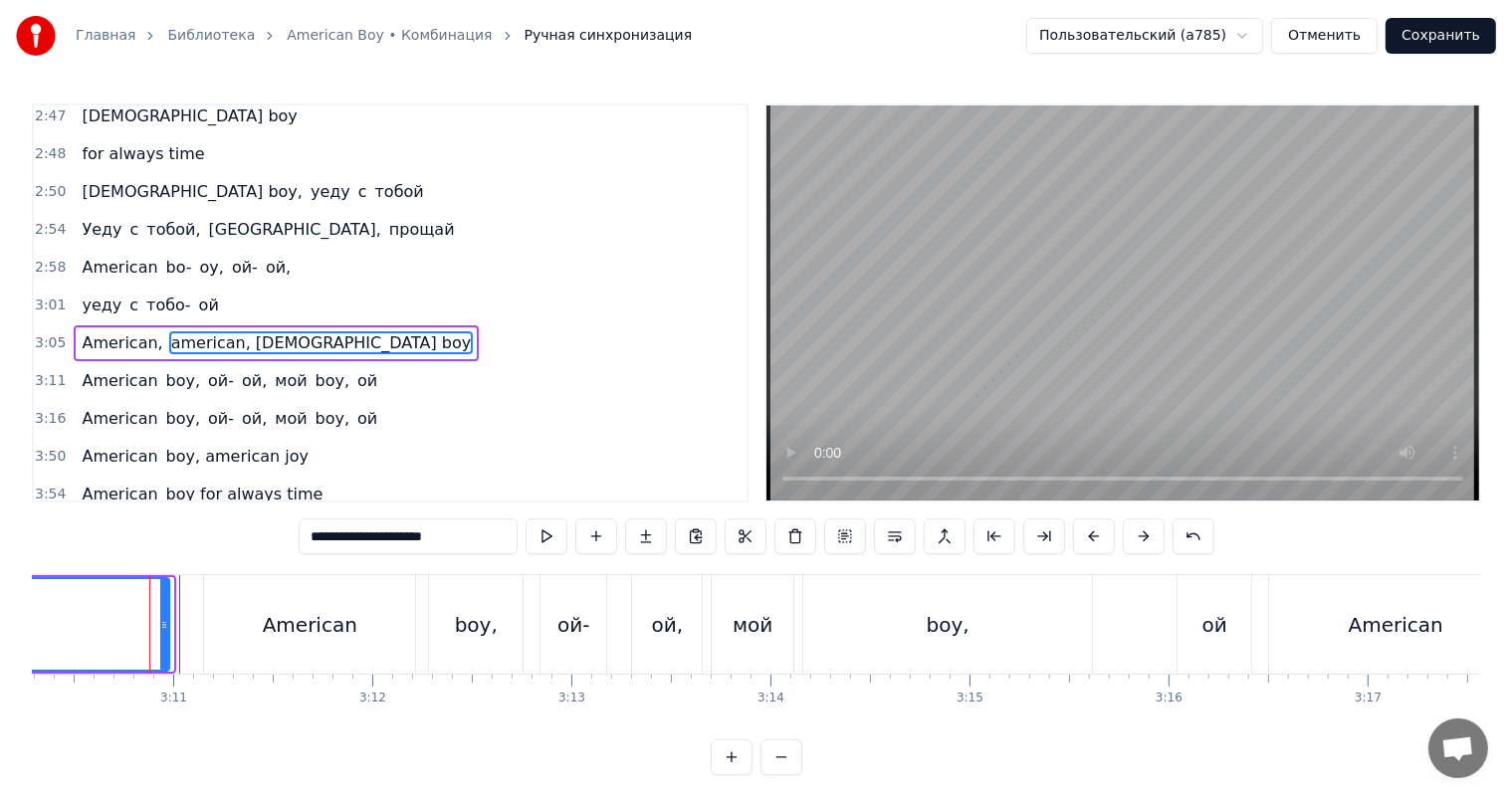
click at [161, 637] on div at bounding box center [164, 624] width 8 height 91
click at [223, 620] on div "American" at bounding box center [310, 624] width 211 height 99
type input "********"
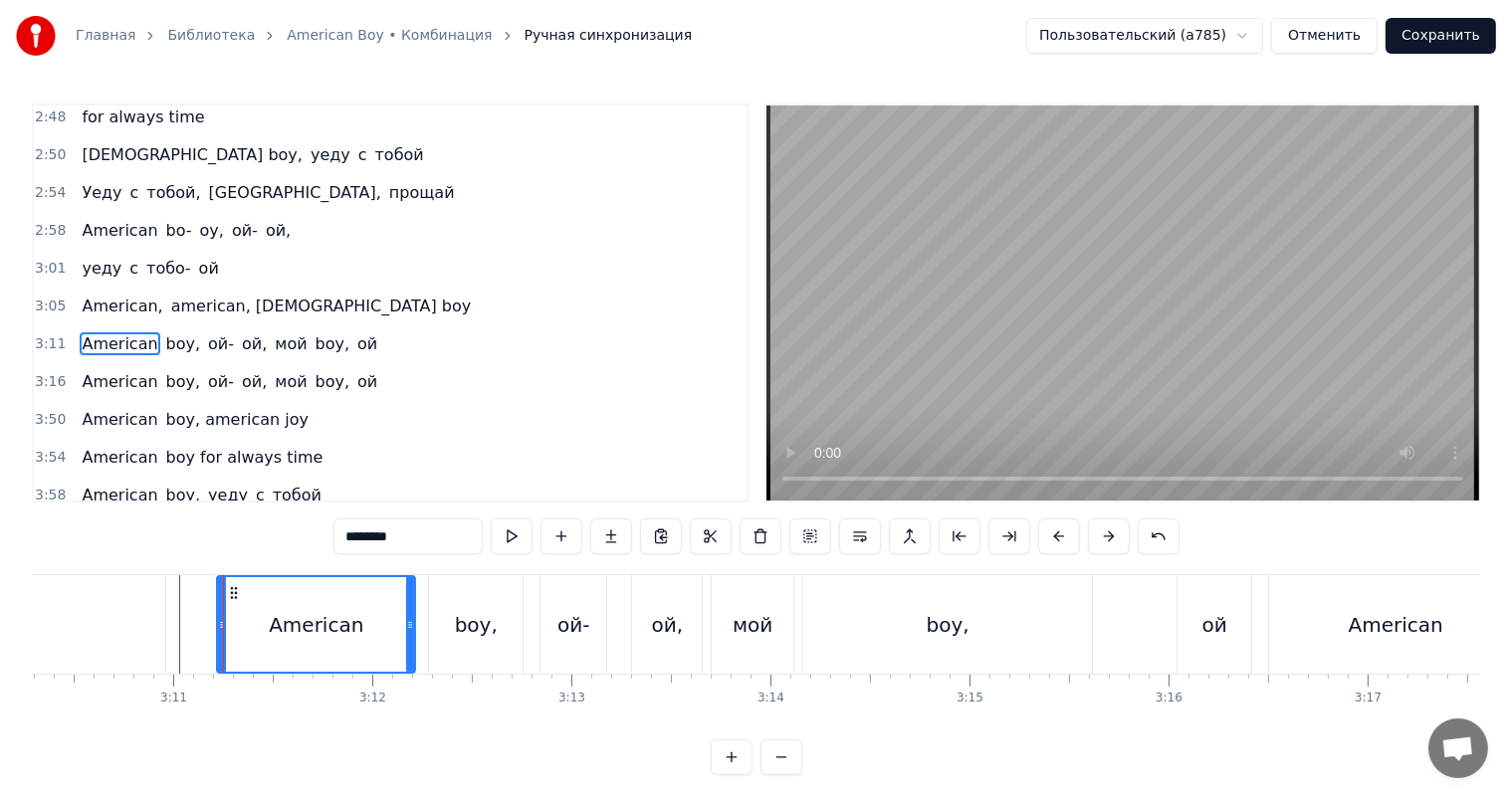
drag, startPoint x: 209, startPoint y: 625, endPoint x: 222, endPoint y: 625, distance: 13.0
click at [222, 625] on icon at bounding box center [222, 625] width 8 height 16
click at [222, 625] on div at bounding box center [222, 624] width 1 height 99
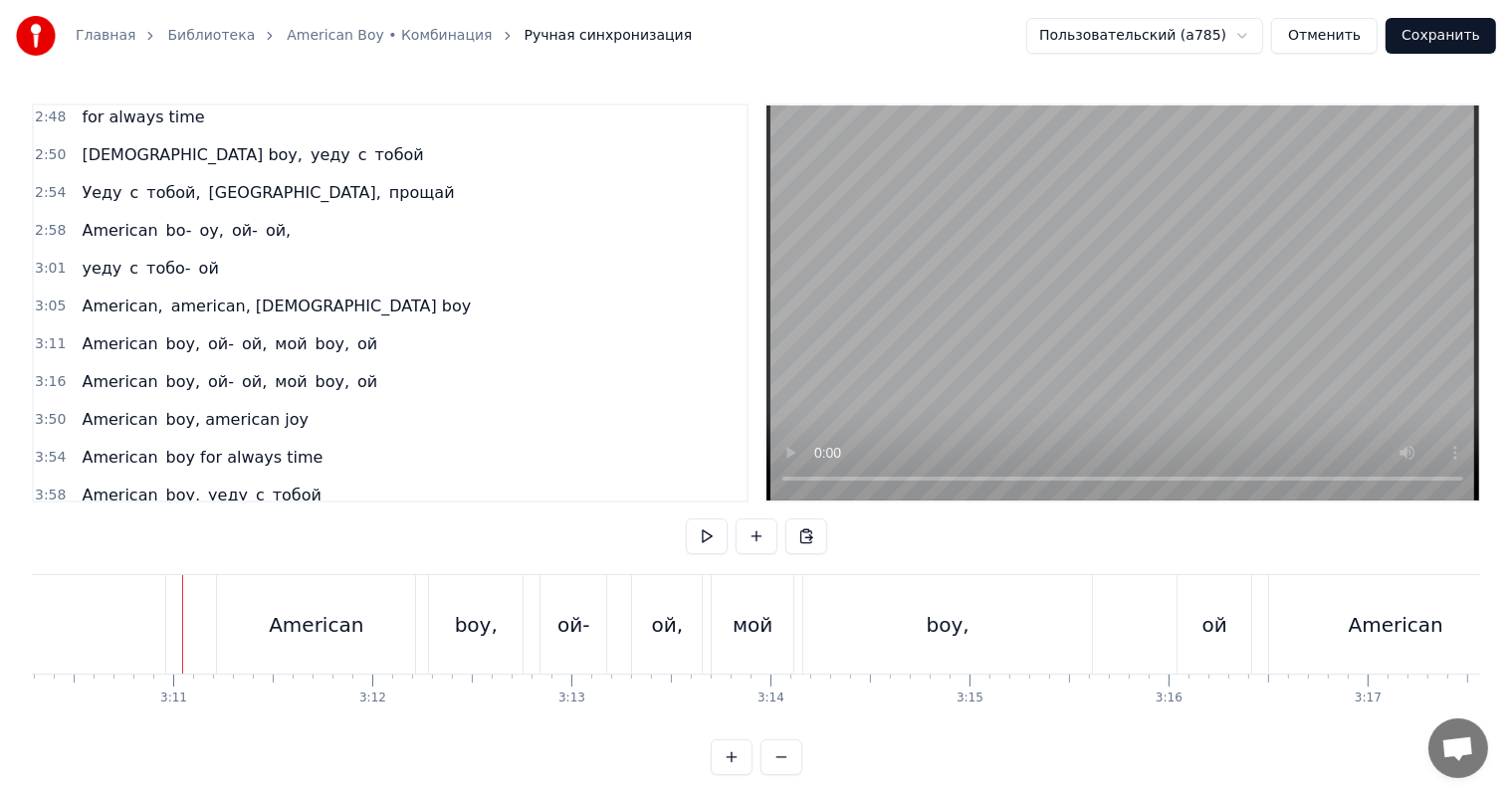
click at [1231, 250] on video at bounding box center [1122, 303] width 713 height 395
click at [258, 609] on div "American" at bounding box center [316, 624] width 198 height 99
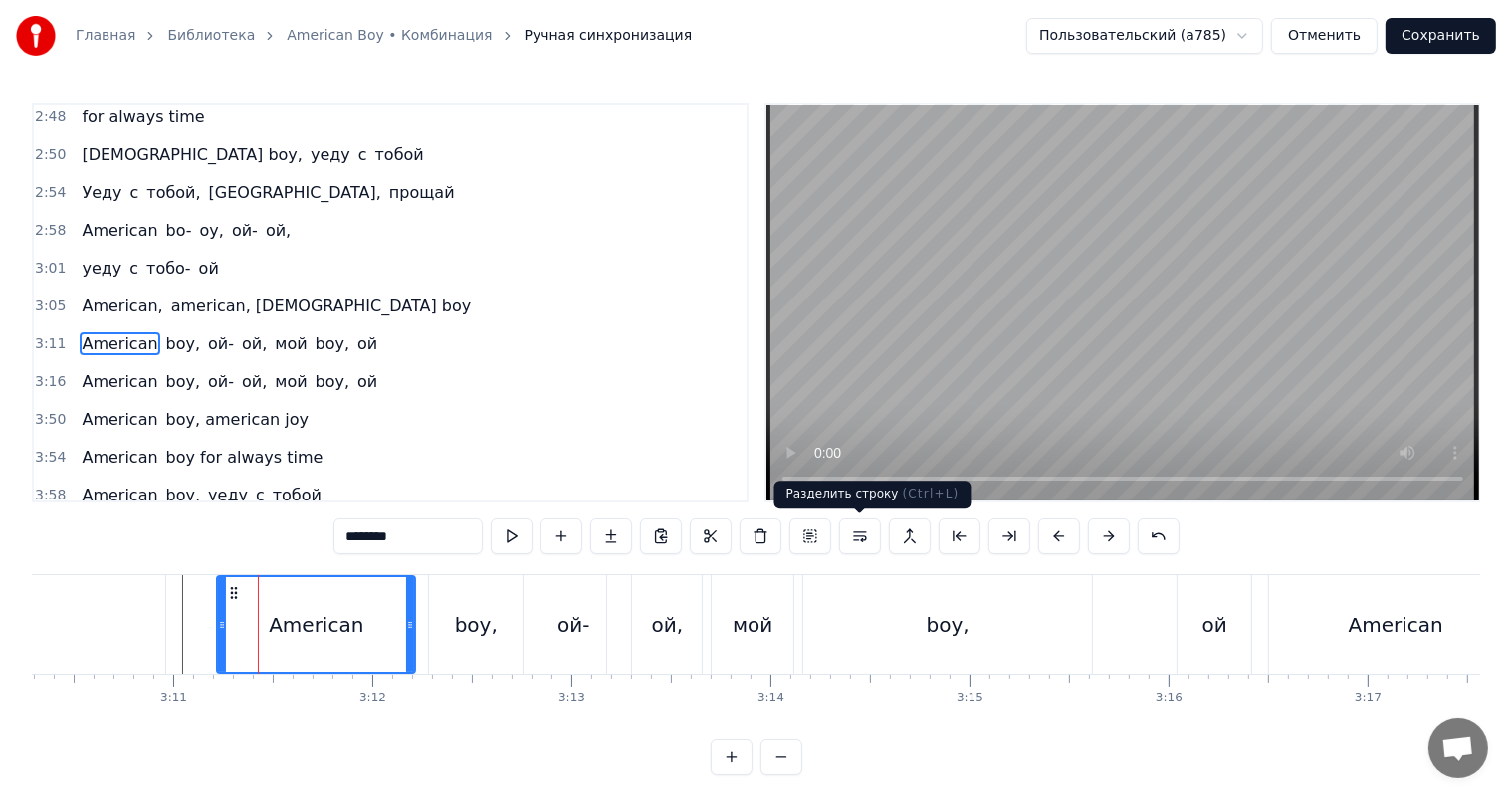
click at [856, 537] on button at bounding box center [860, 536] width 42 height 36
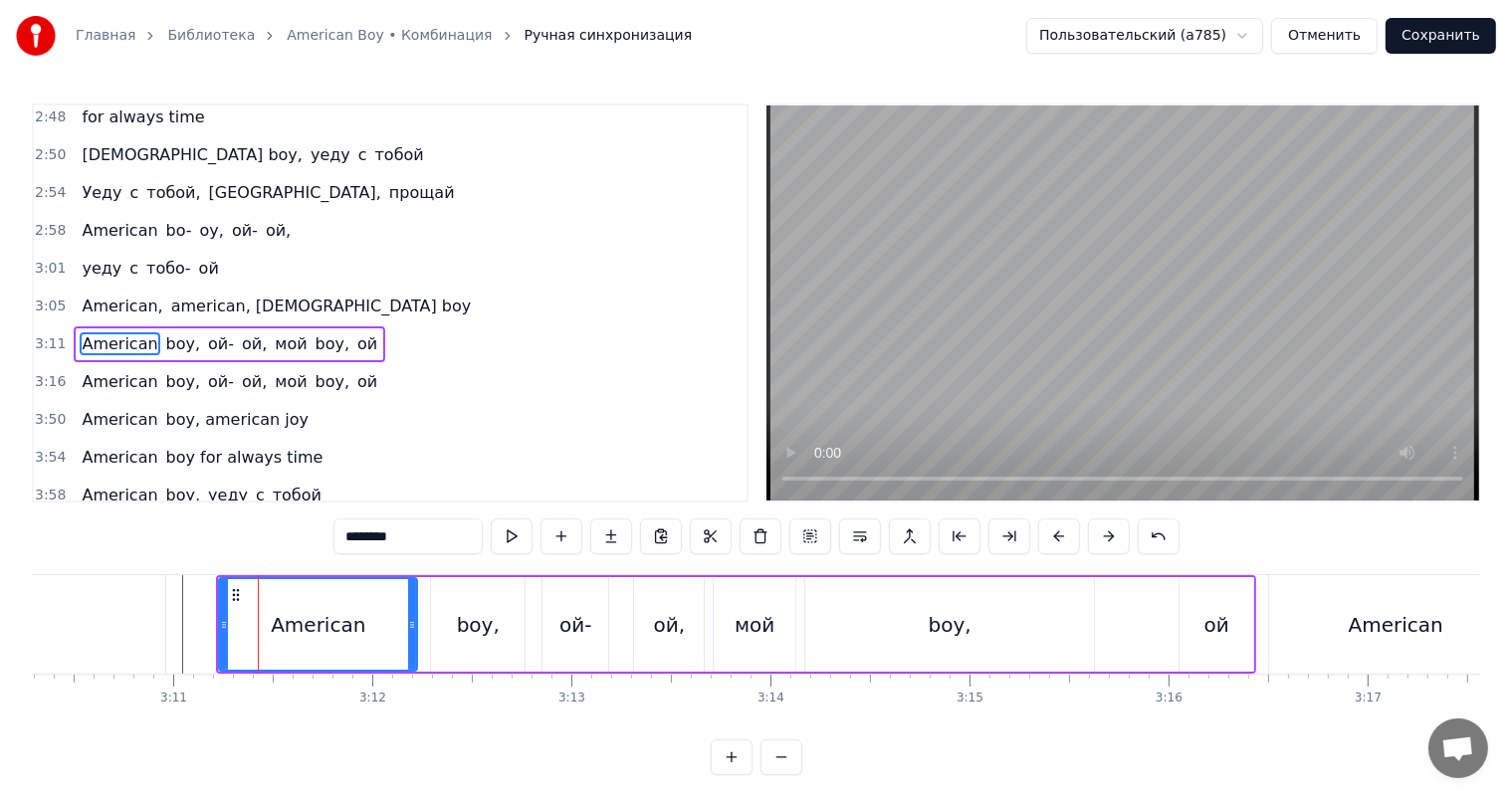
type input "**********"
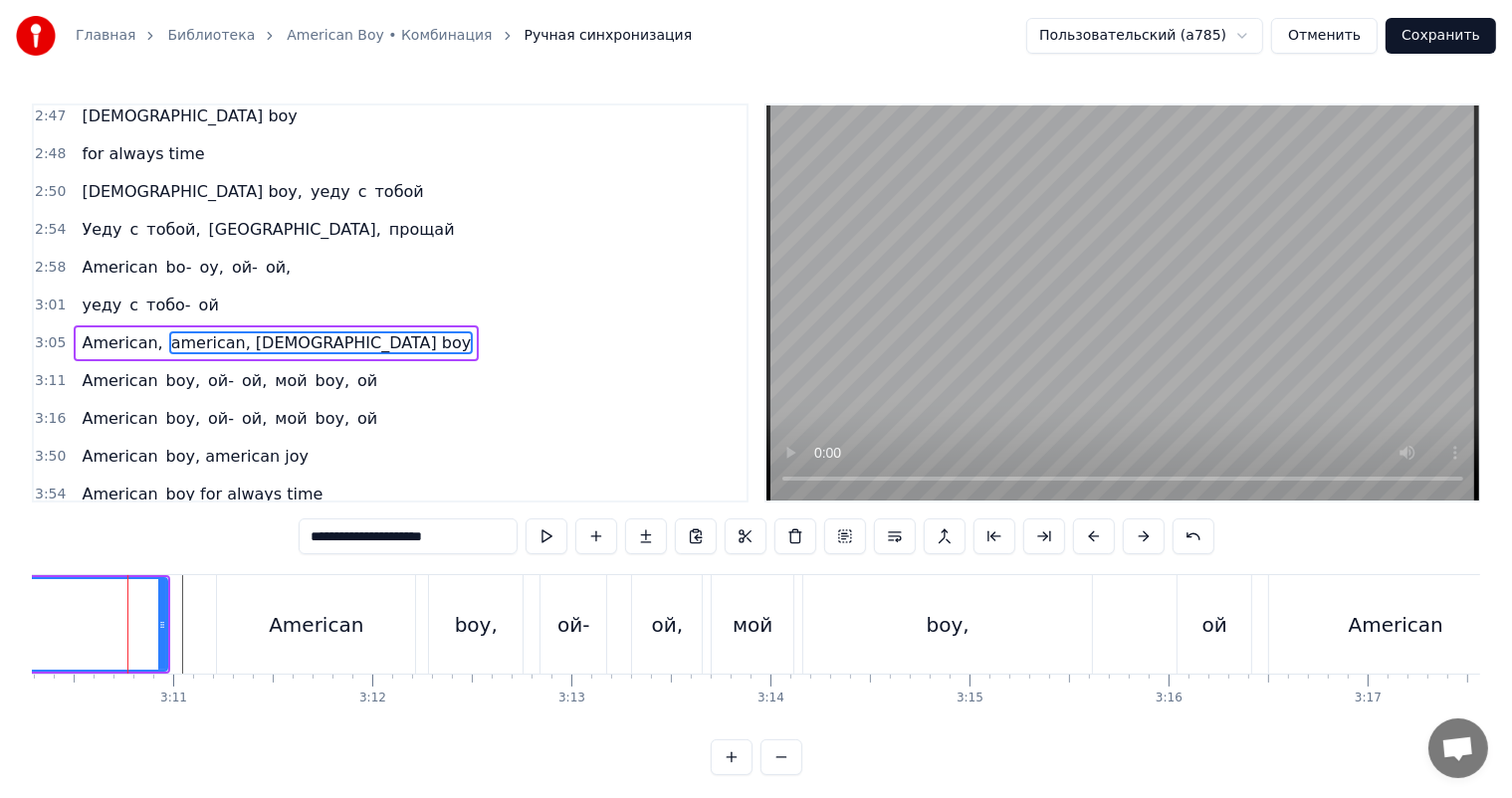
click at [1443, 215] on video at bounding box center [1122, 303] width 713 height 395
click at [44, 334] on span "3:05" at bounding box center [50, 344] width 31 height 20
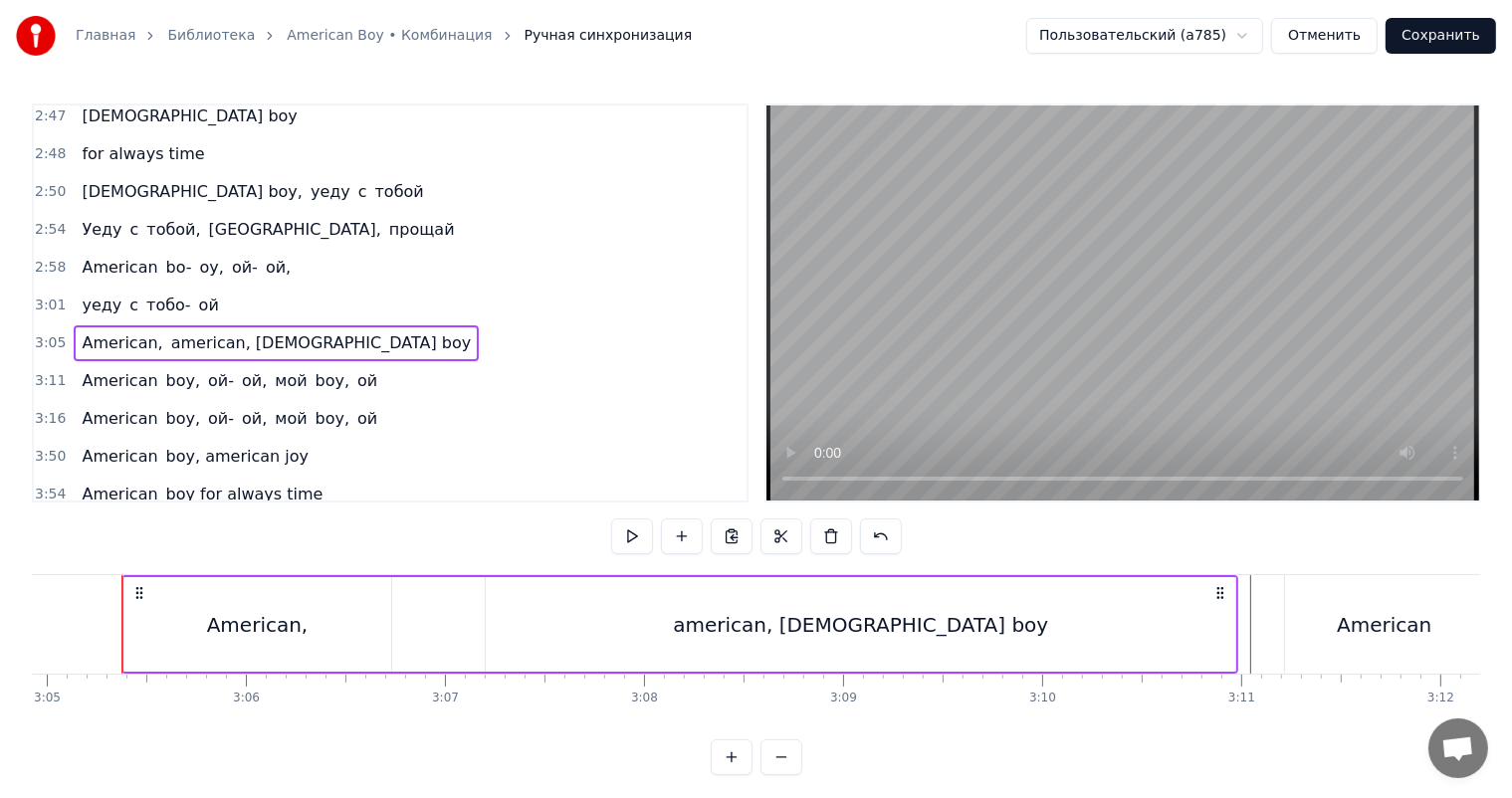
scroll to position [0, 36802]
click at [54, 371] on span "3:11" at bounding box center [50, 381] width 31 height 20
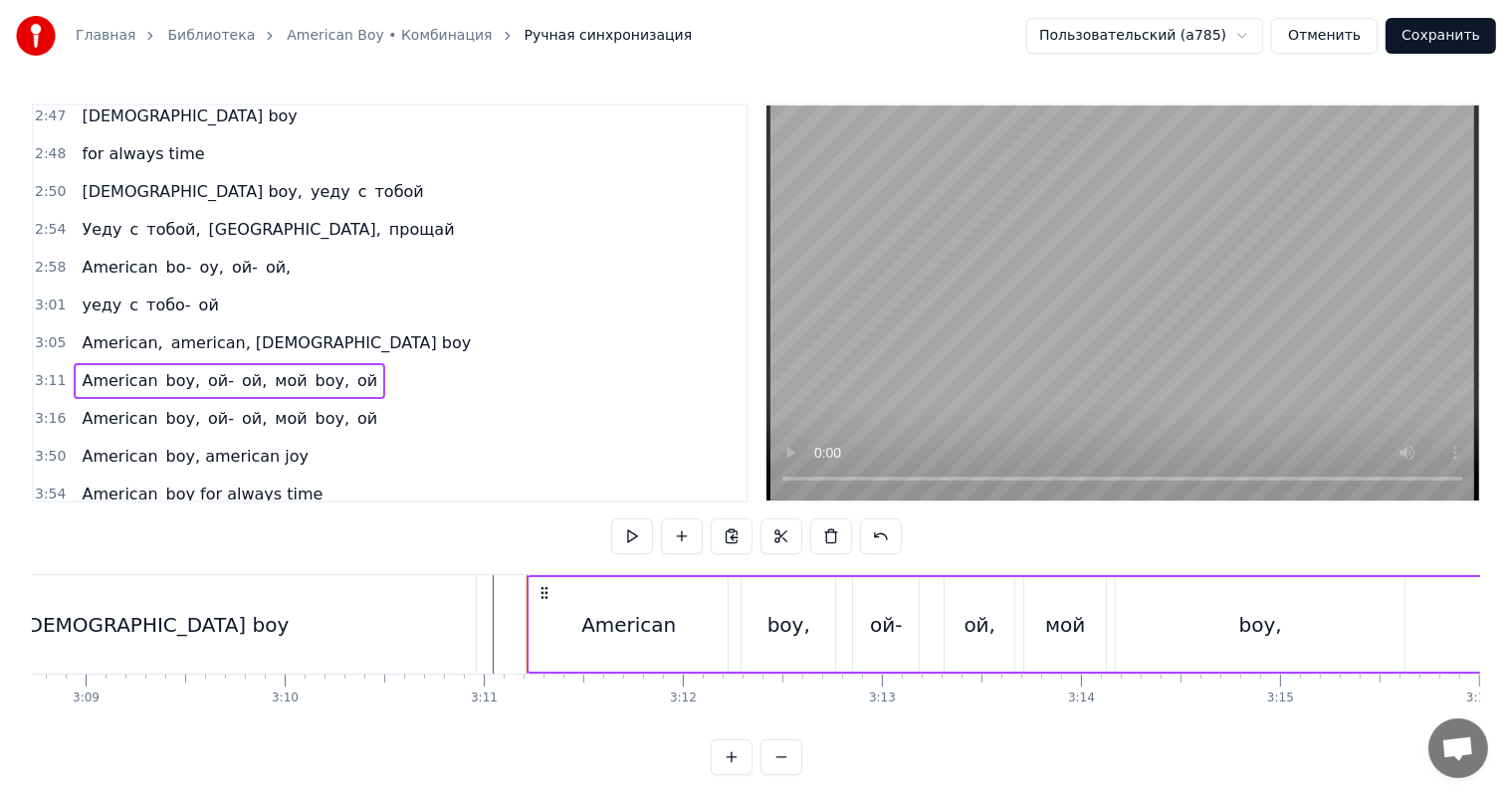
scroll to position [0, 37698]
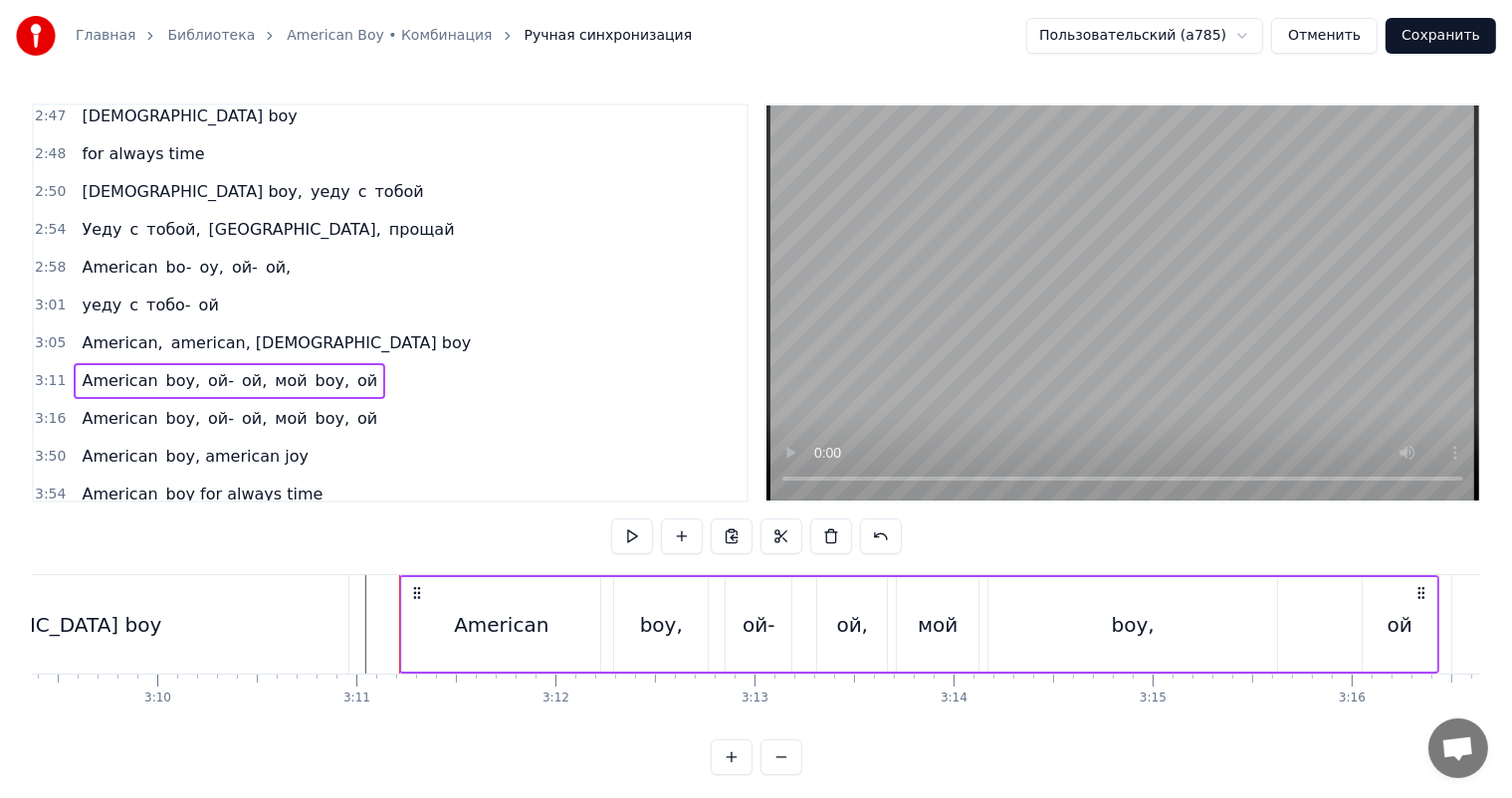
click at [669, 629] on div "boy," at bounding box center [661, 625] width 43 height 30
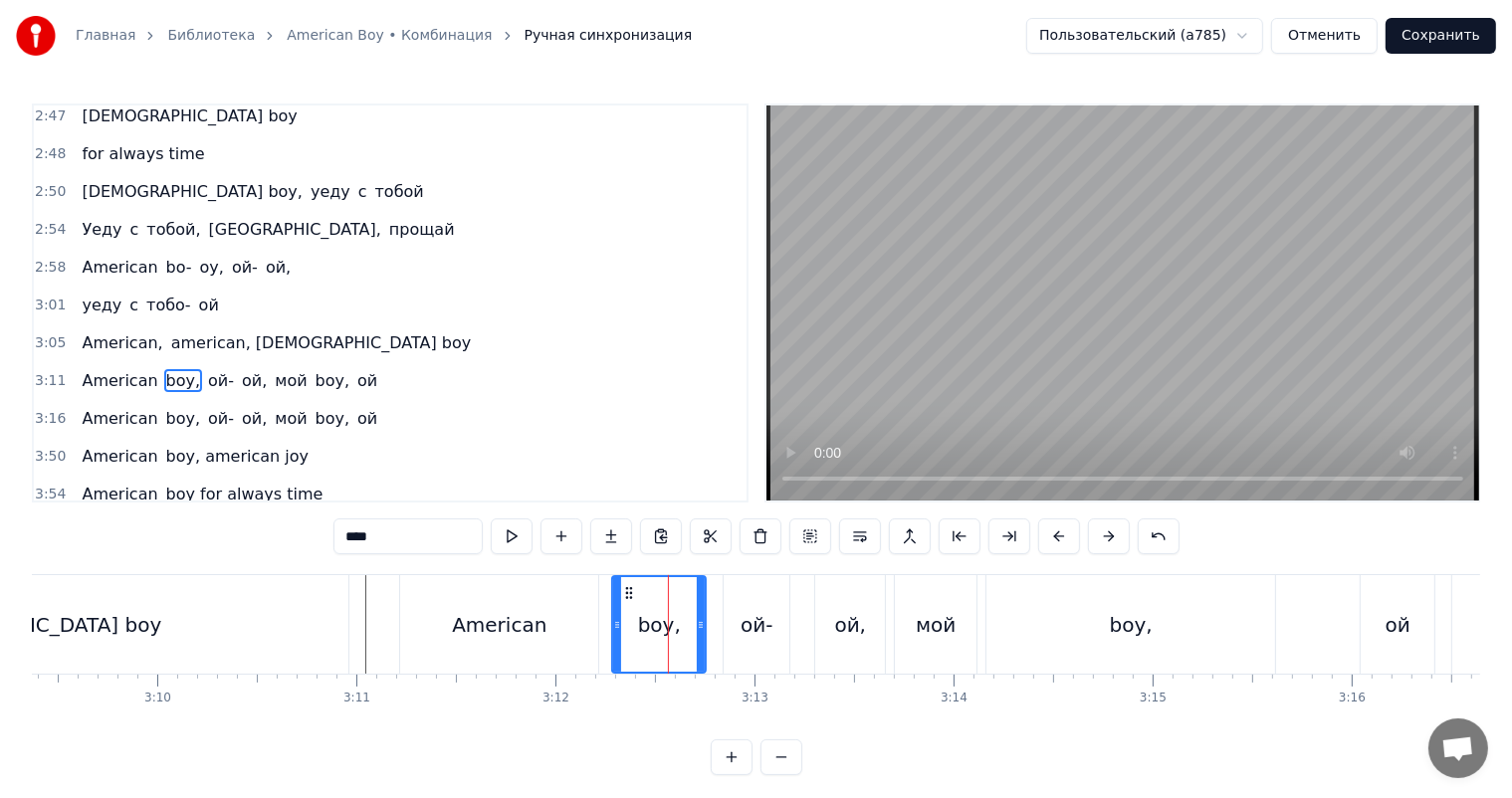
scroll to position [1028, 0]
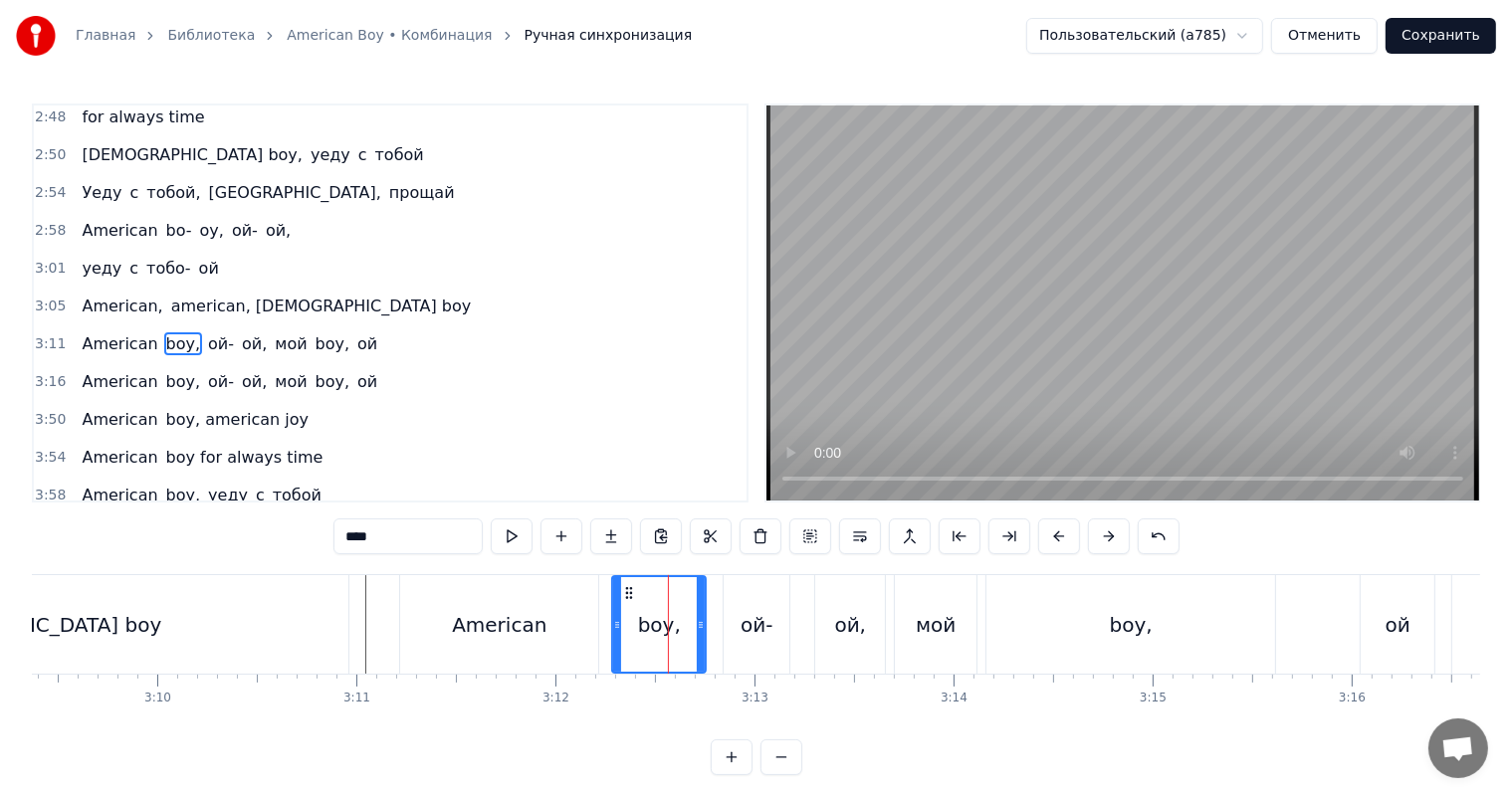
click at [738, 622] on div "ой-" at bounding box center [756, 624] width 66 height 99
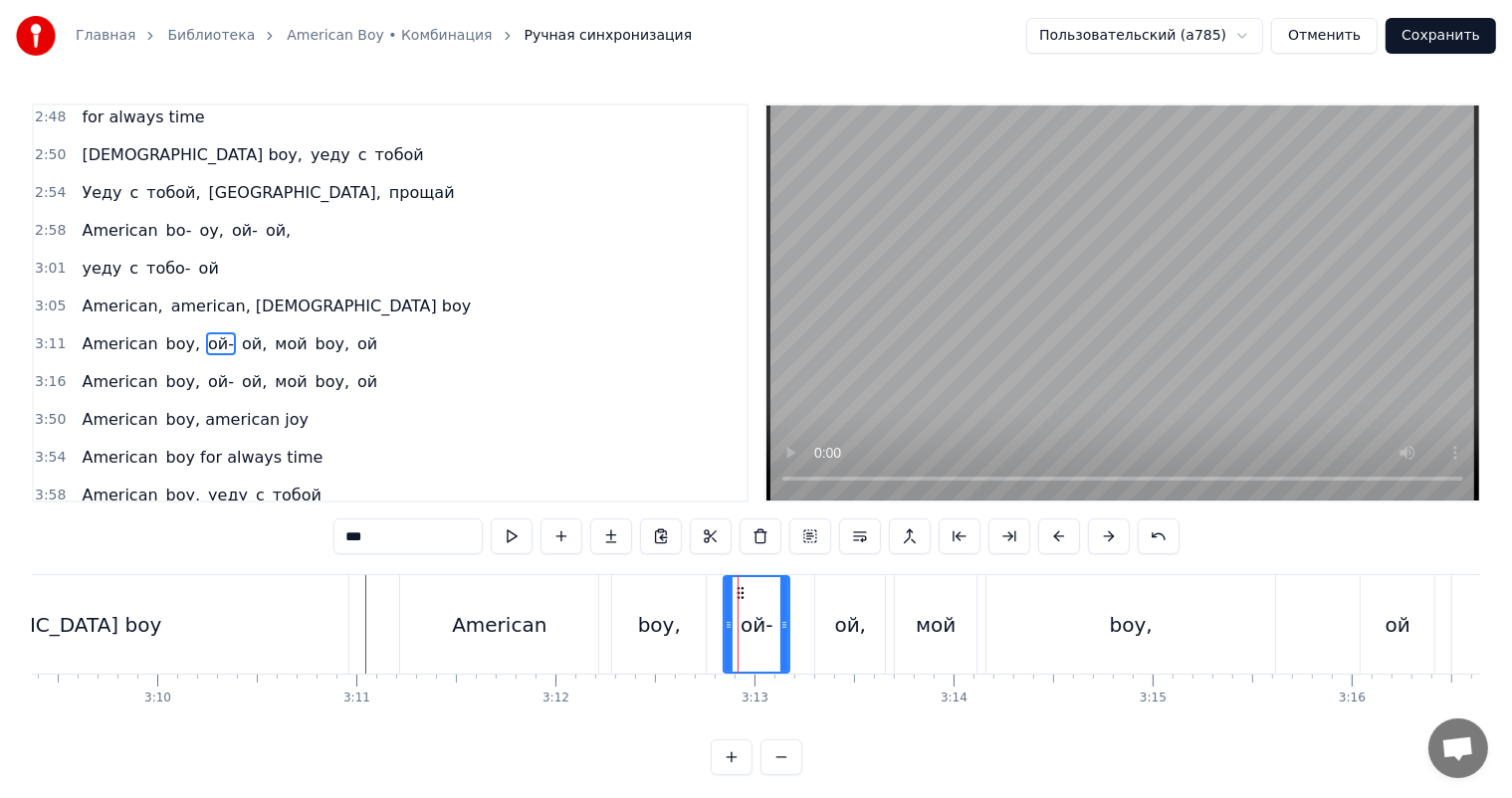
click at [828, 613] on div "ой," at bounding box center [850, 624] width 70 height 99
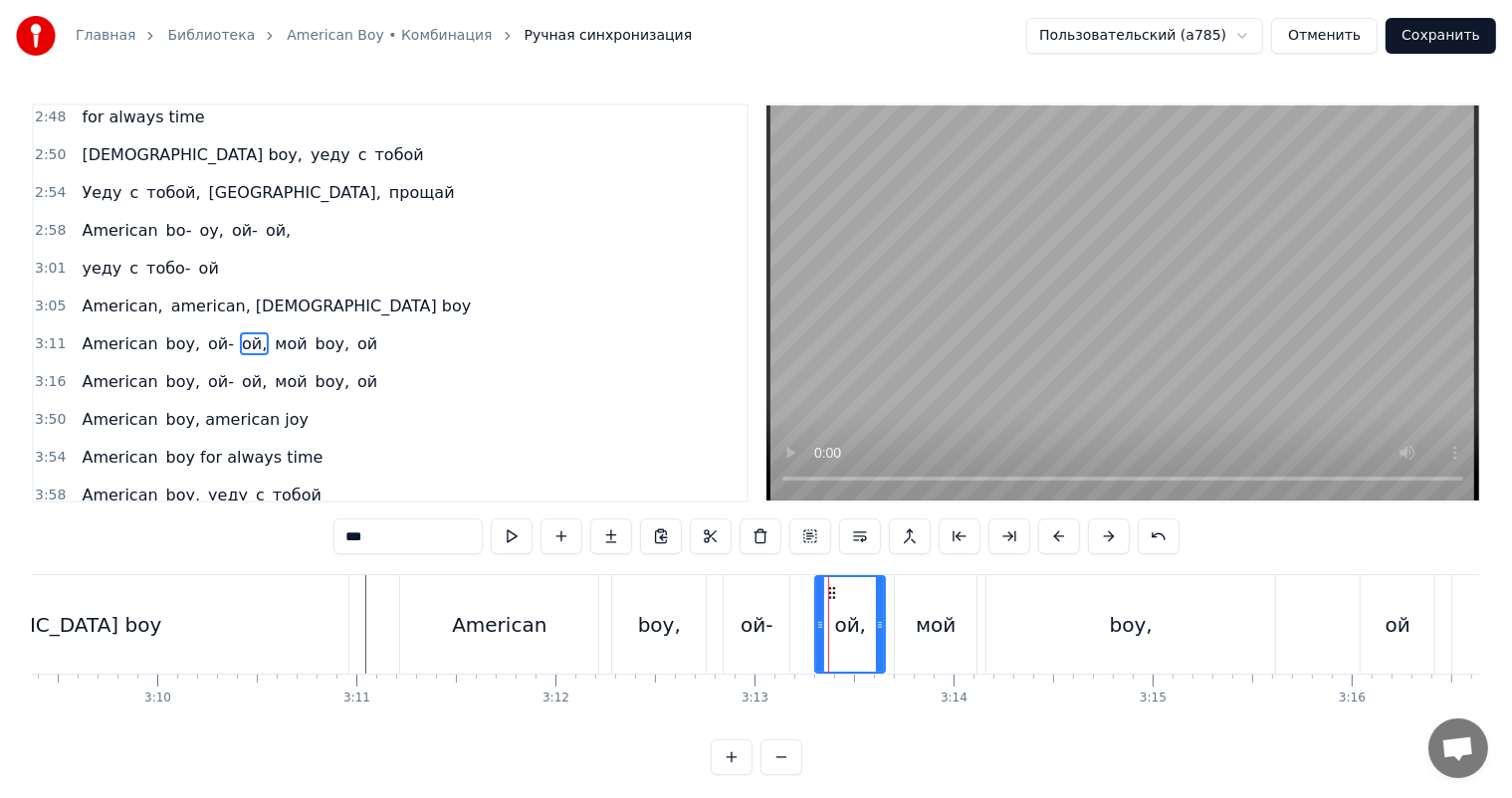
click at [898, 618] on div "мой" at bounding box center [936, 624] width 82 height 99
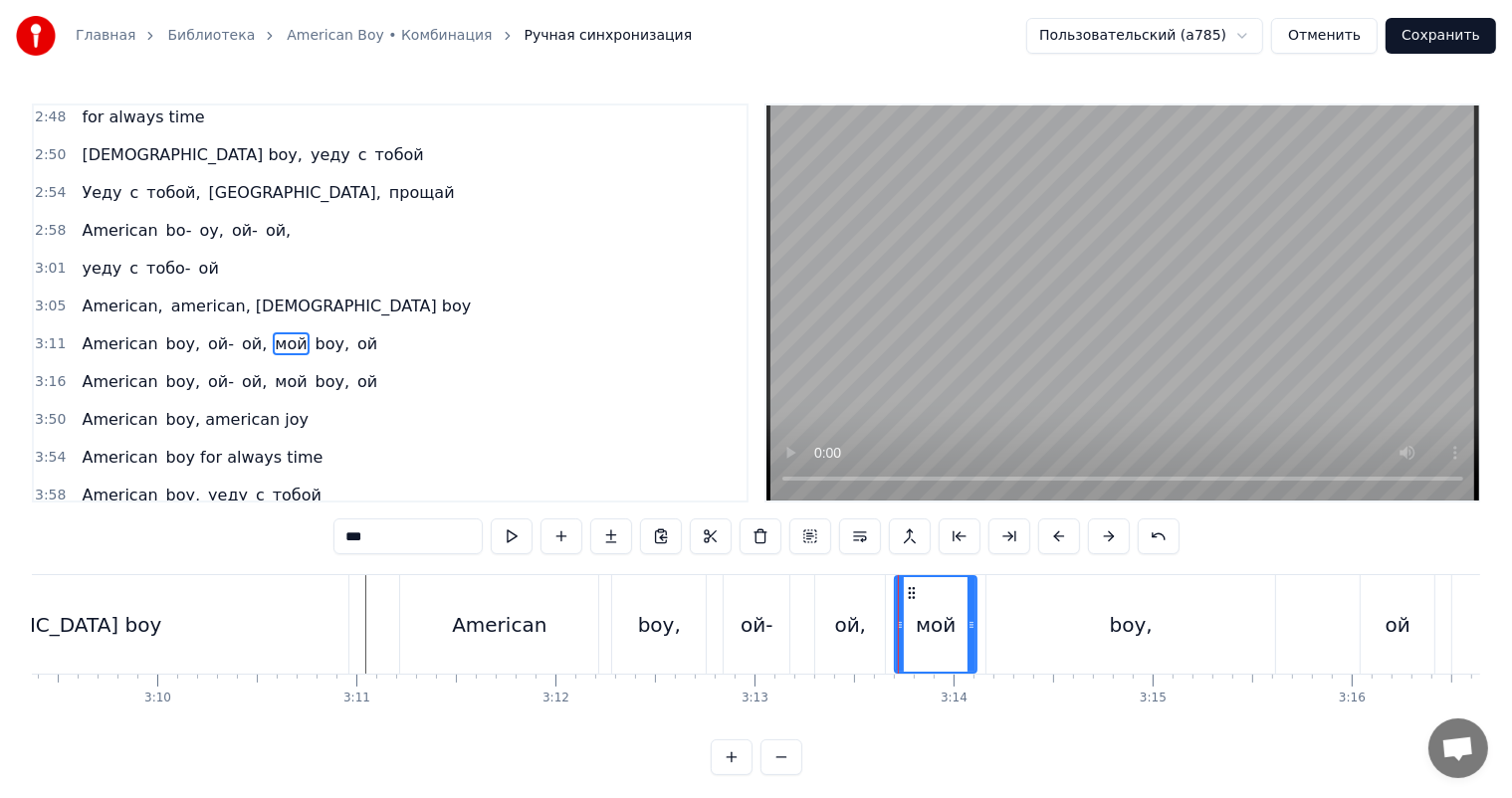
click at [1067, 621] on div "boy," at bounding box center [1131, 624] width 289 height 99
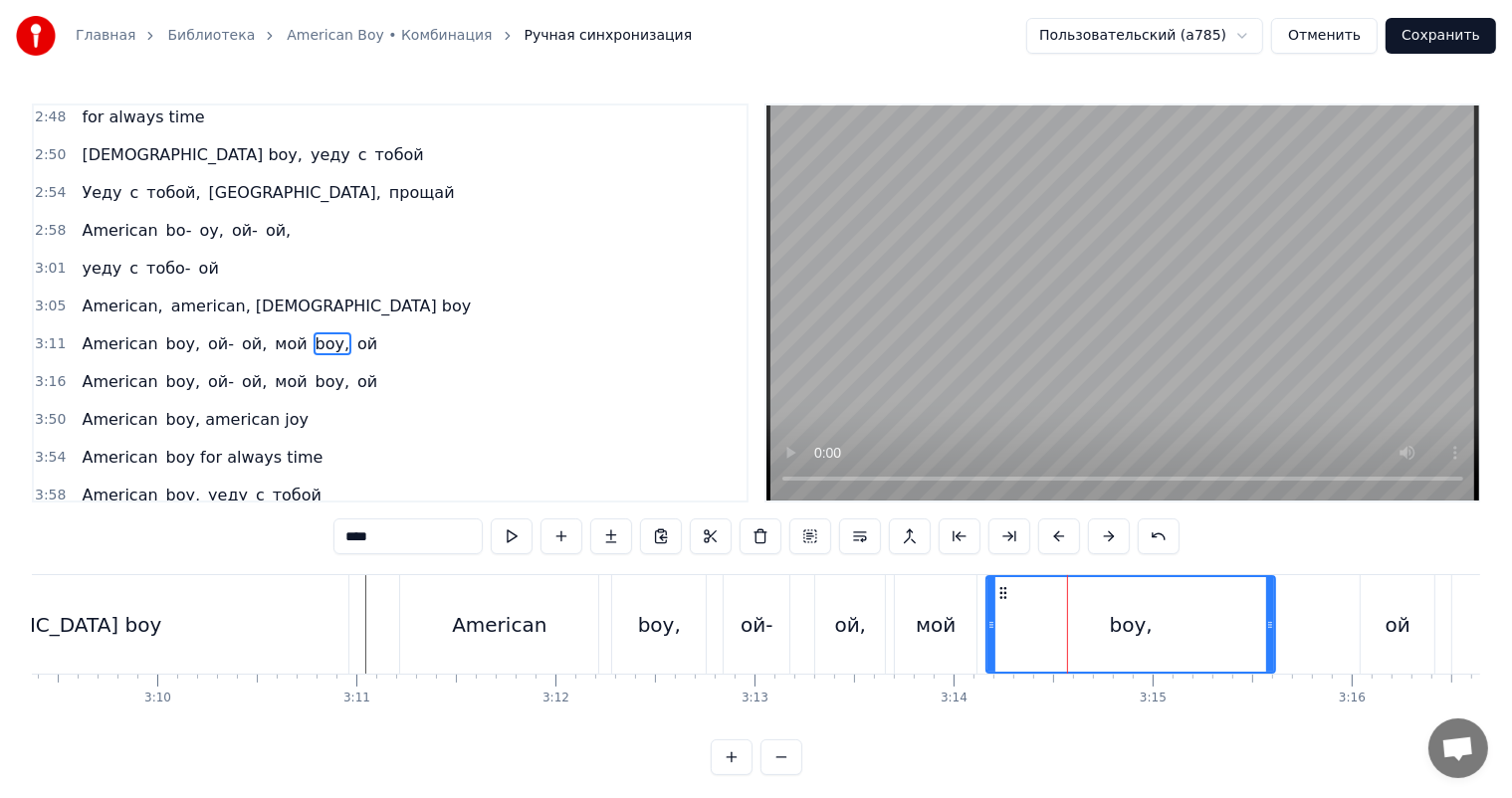
click at [685, 623] on div "boy," at bounding box center [659, 624] width 94 height 99
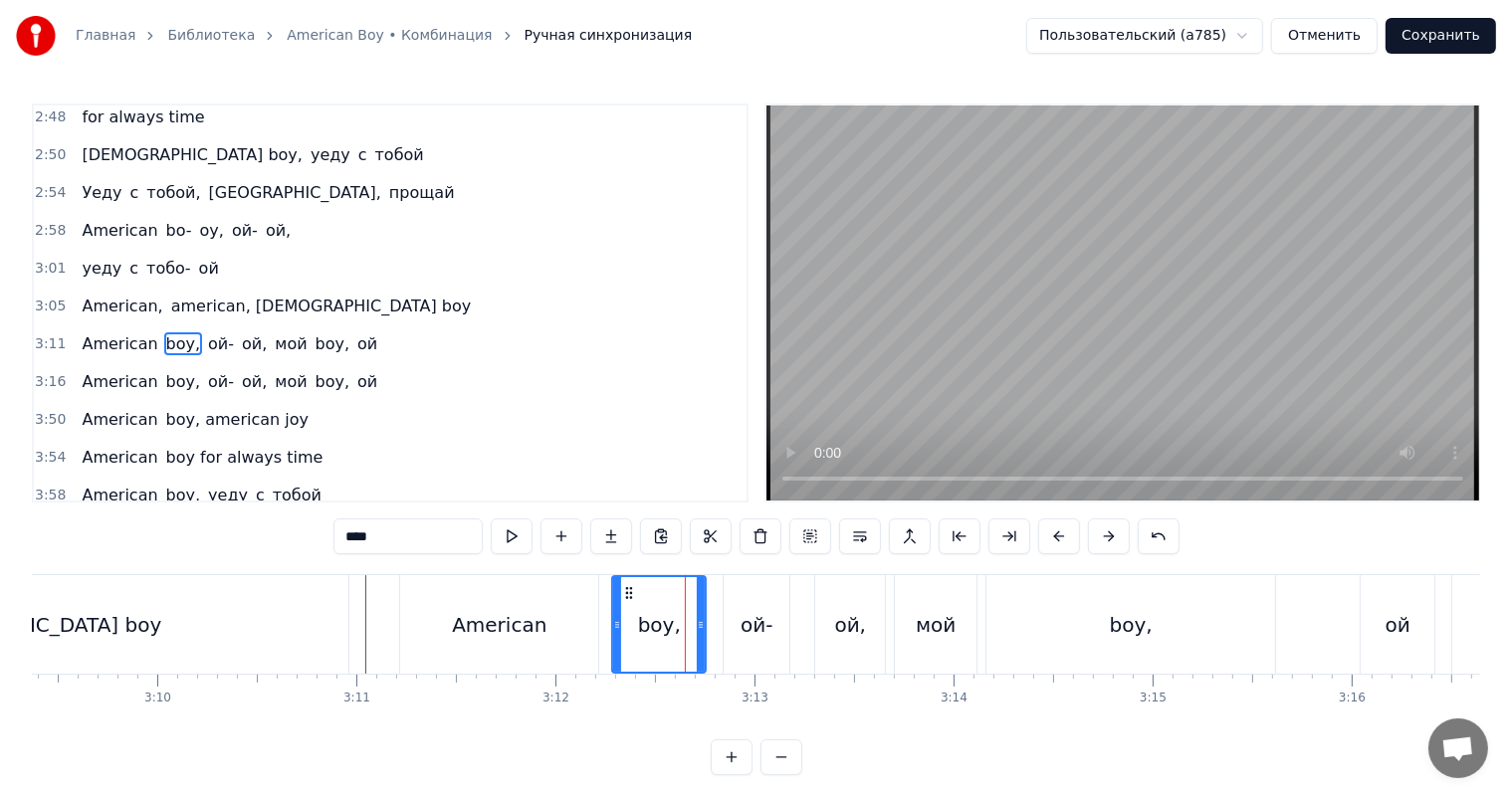
click at [748, 621] on div "ой-" at bounding box center [756, 625] width 32 height 30
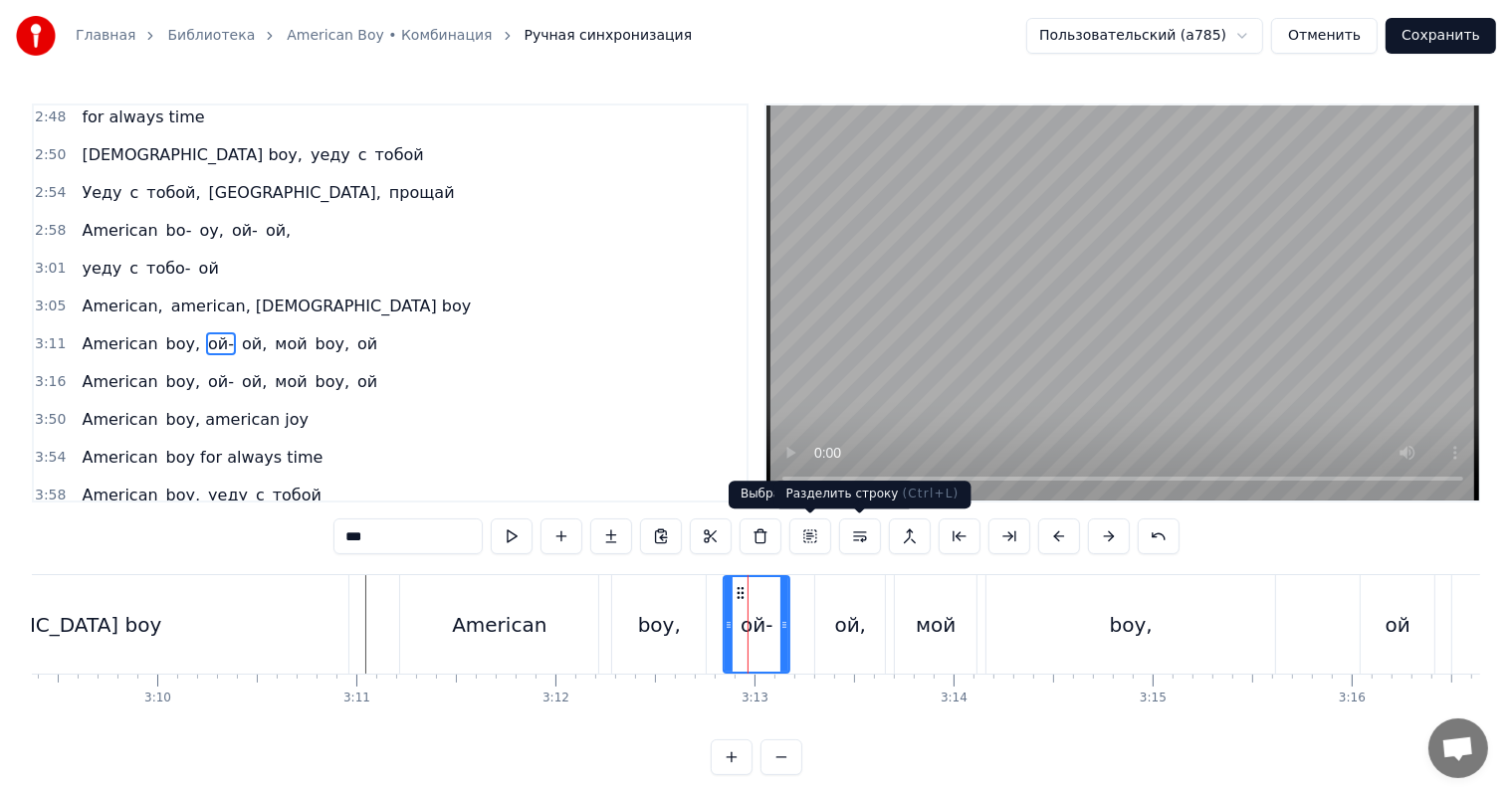
click at [860, 540] on button at bounding box center [860, 536] width 42 height 36
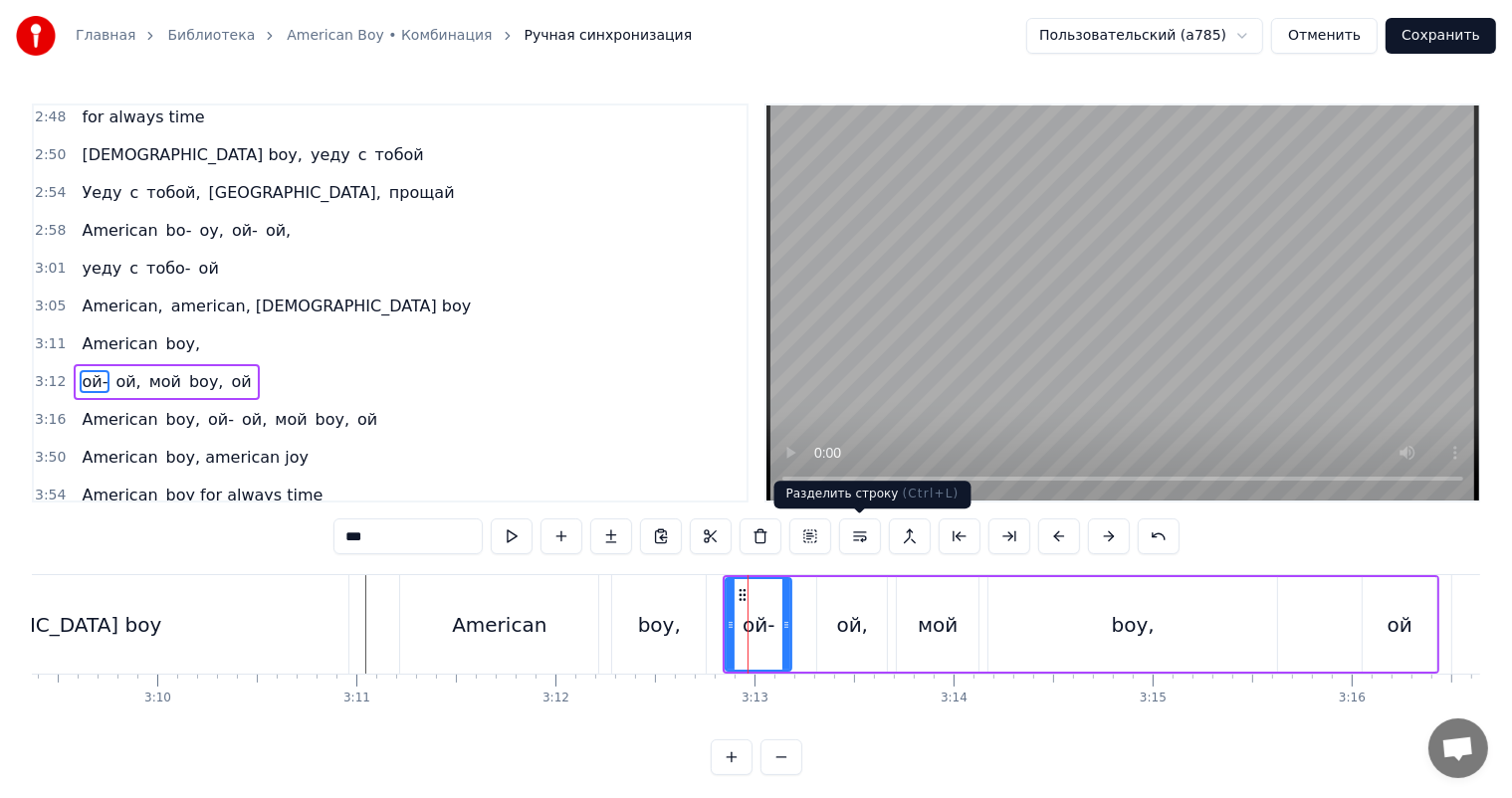
scroll to position [1065, 0]
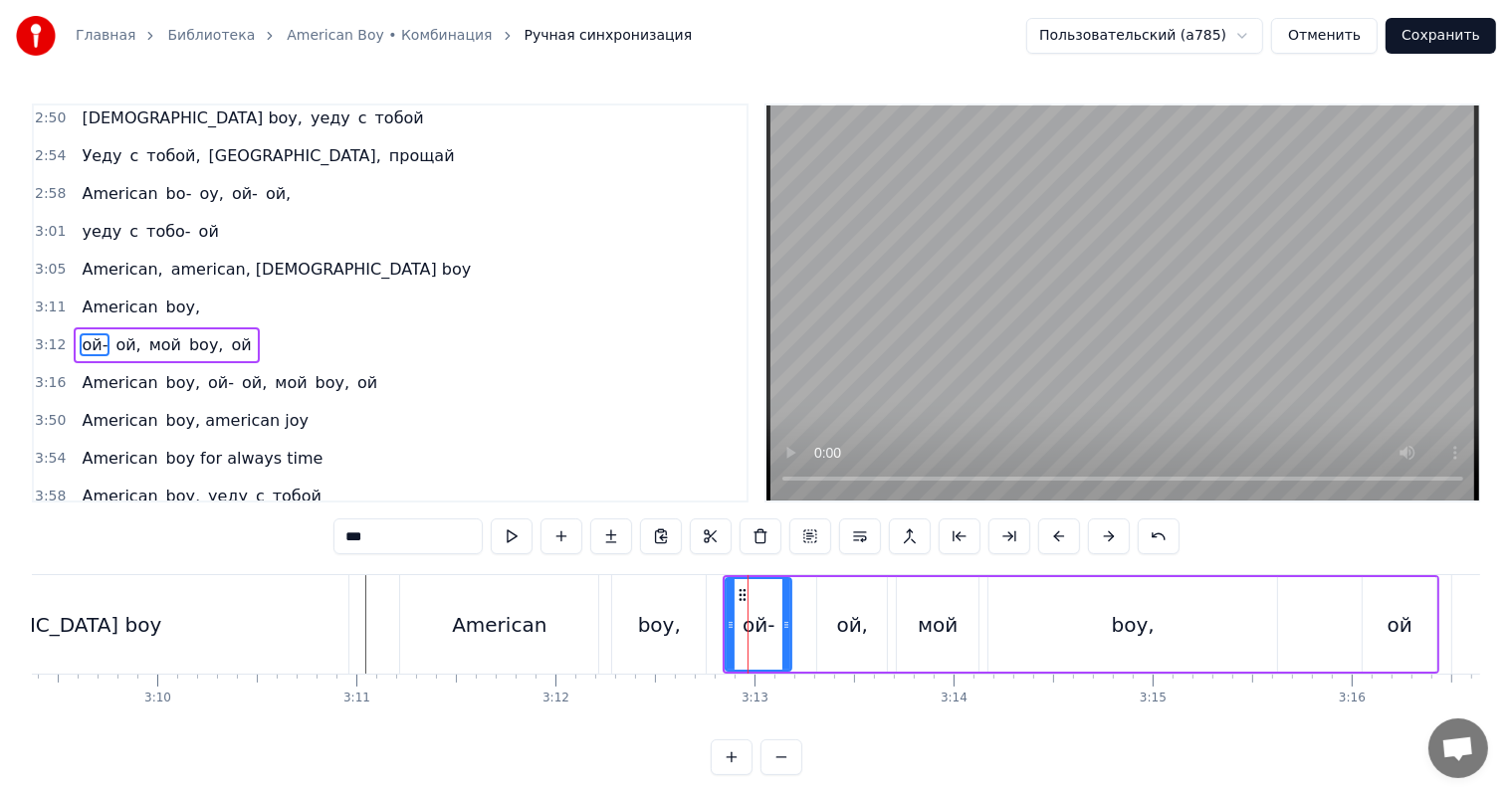
click at [439, 628] on div "American" at bounding box center [498, 624] width 198 height 99
type input "********"
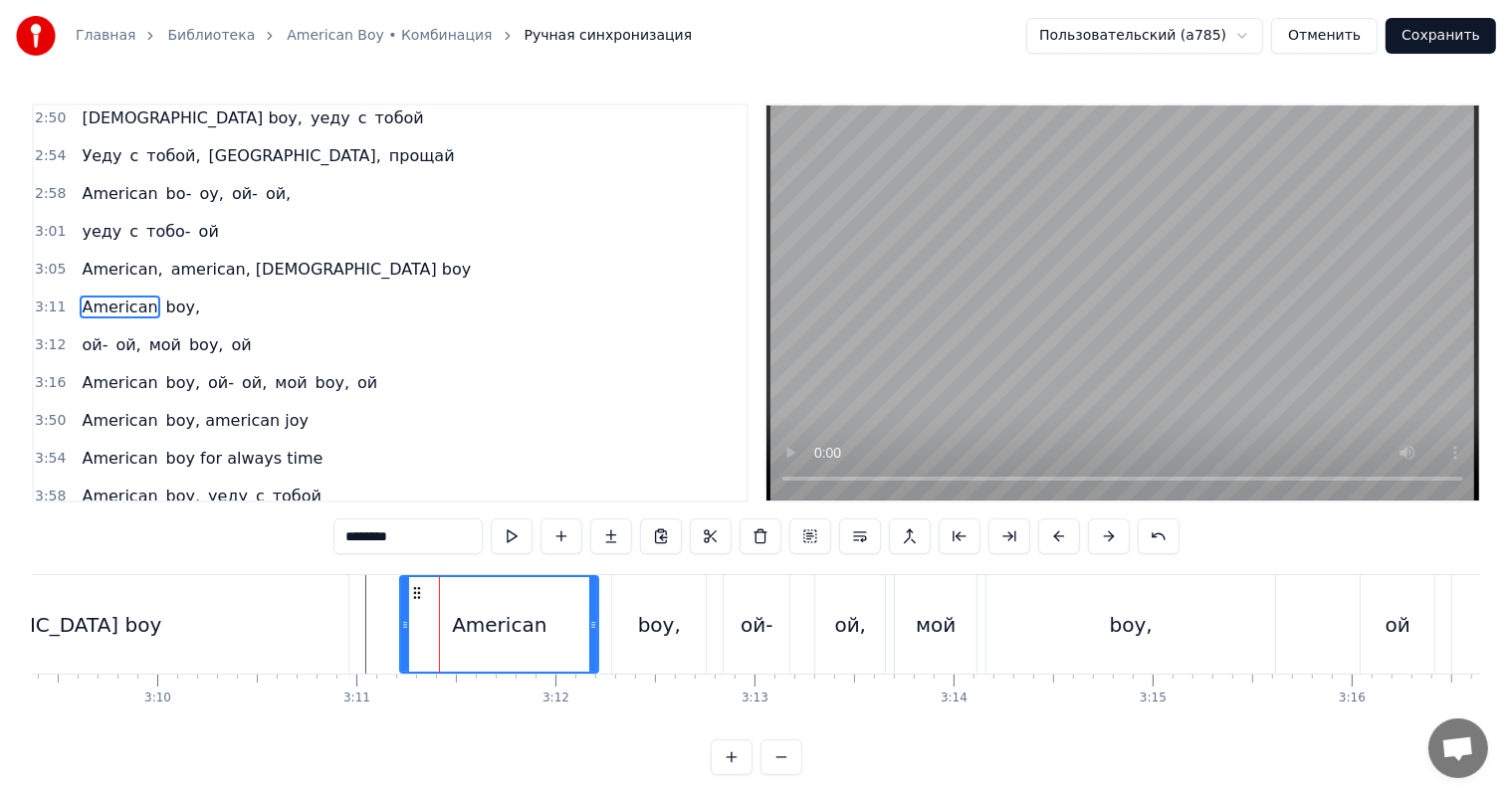
scroll to position [1028, 0]
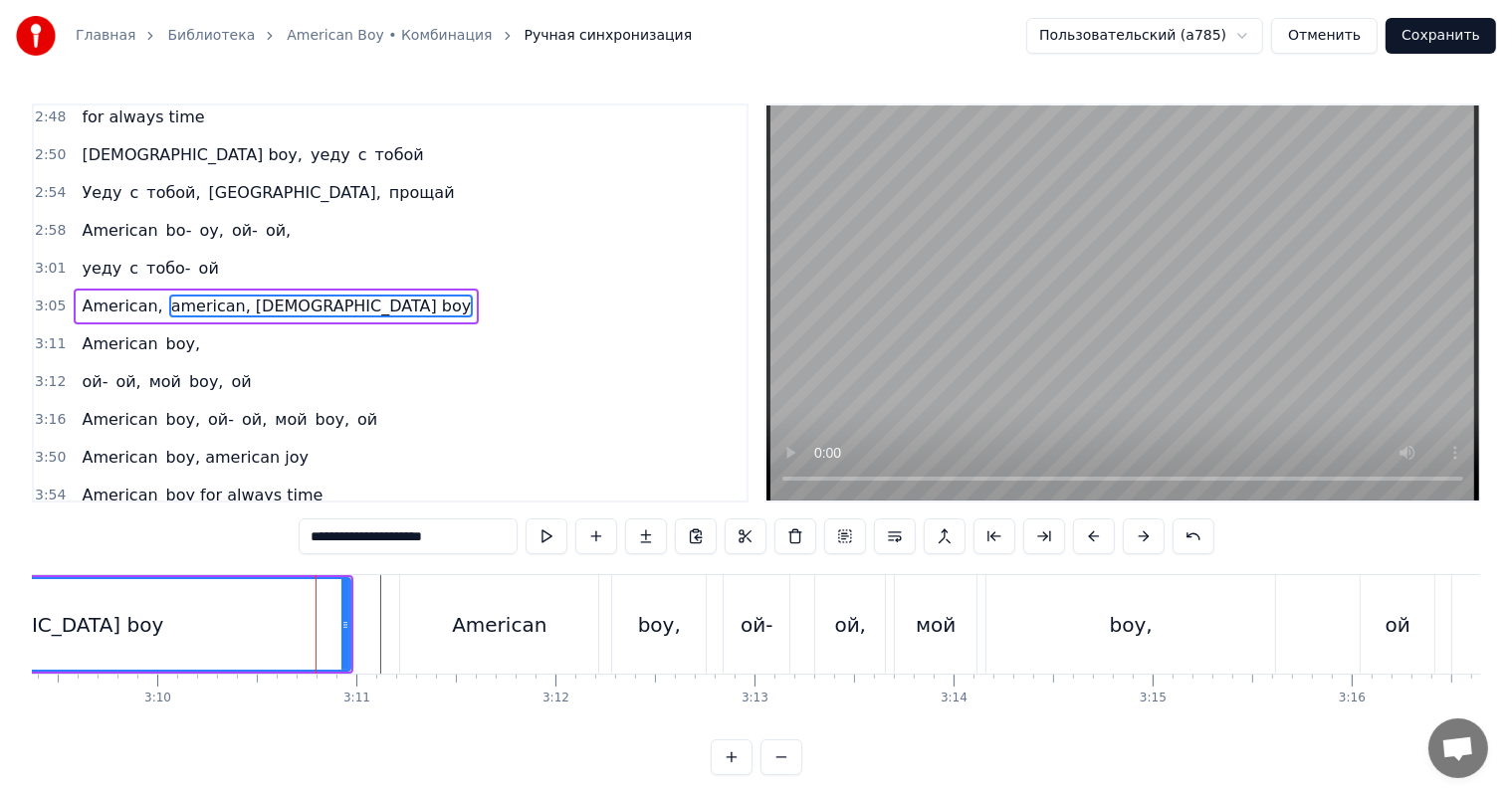
scroll to position [991, 0]
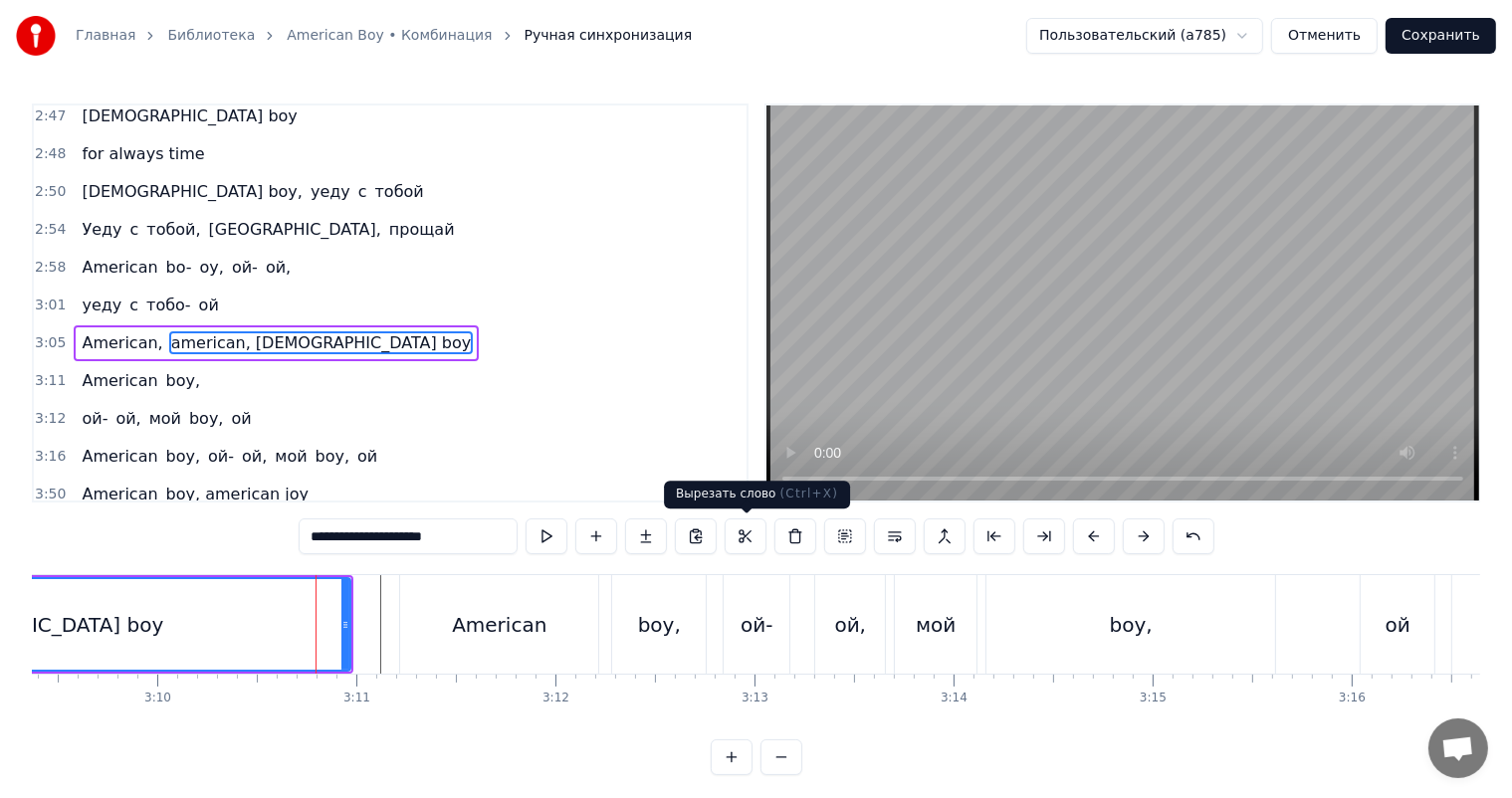
click at [502, 620] on div "American" at bounding box center [498, 625] width 95 height 30
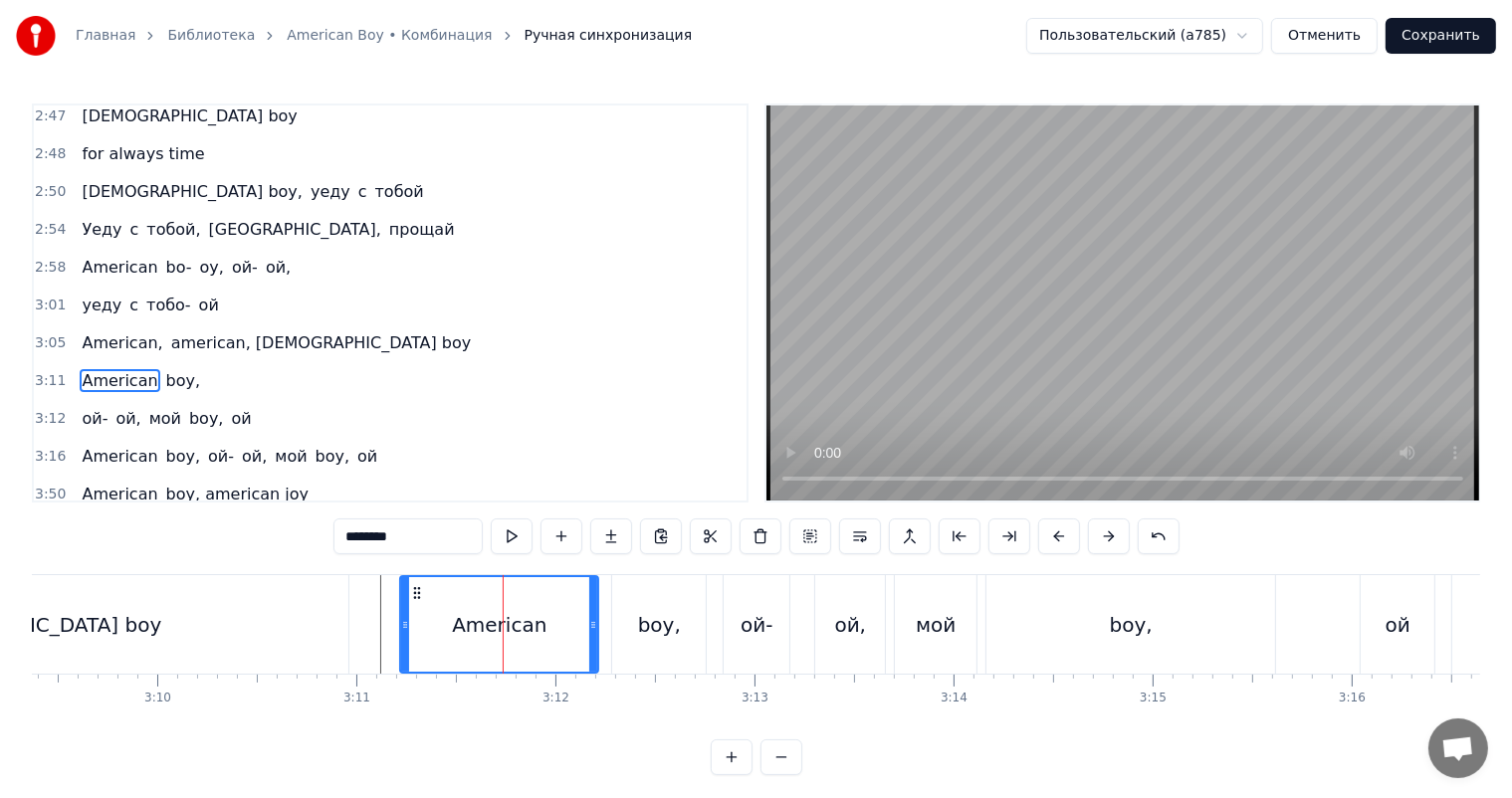
scroll to position [1028, 0]
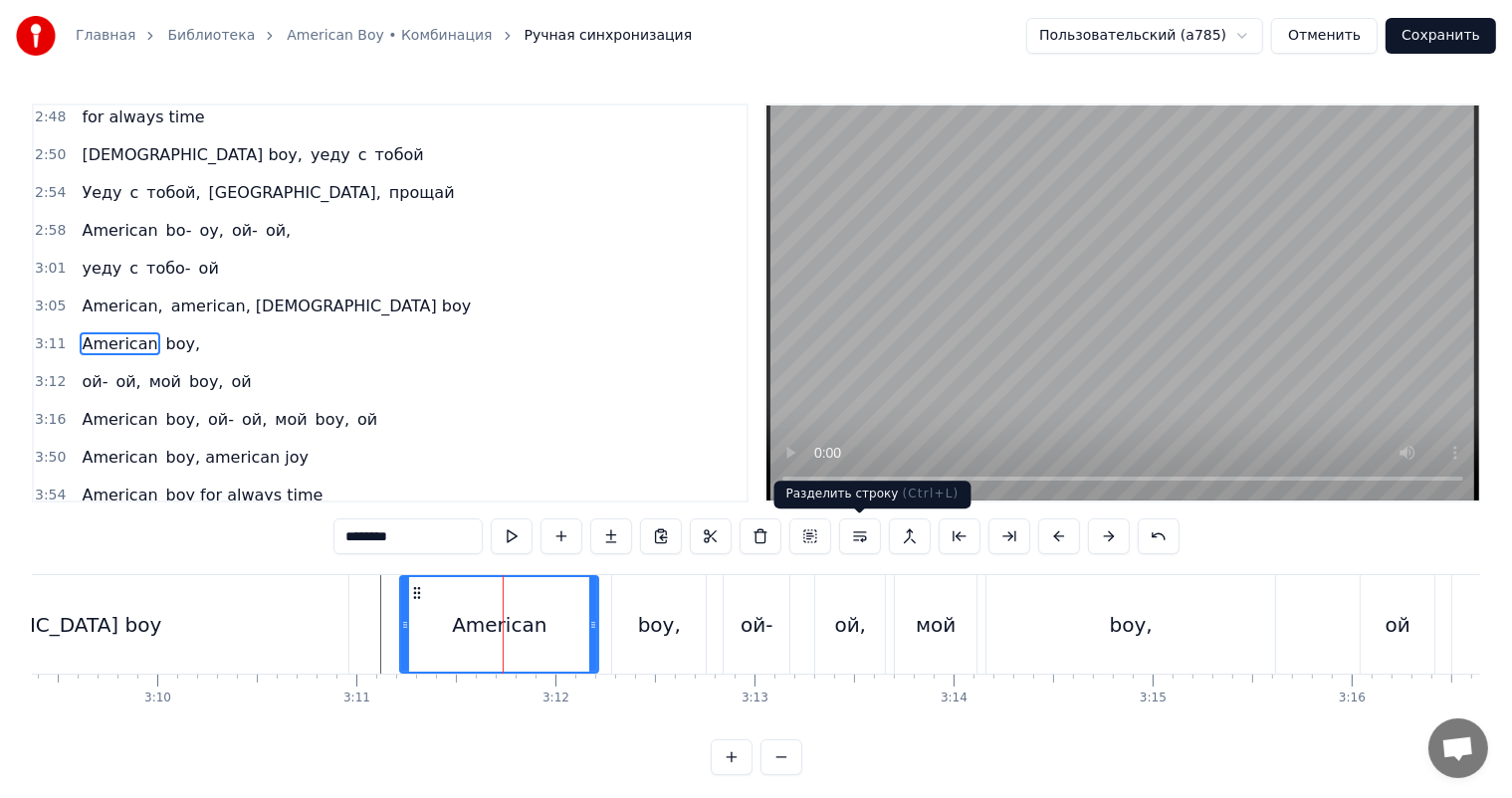
click at [865, 545] on button at bounding box center [860, 536] width 42 height 36
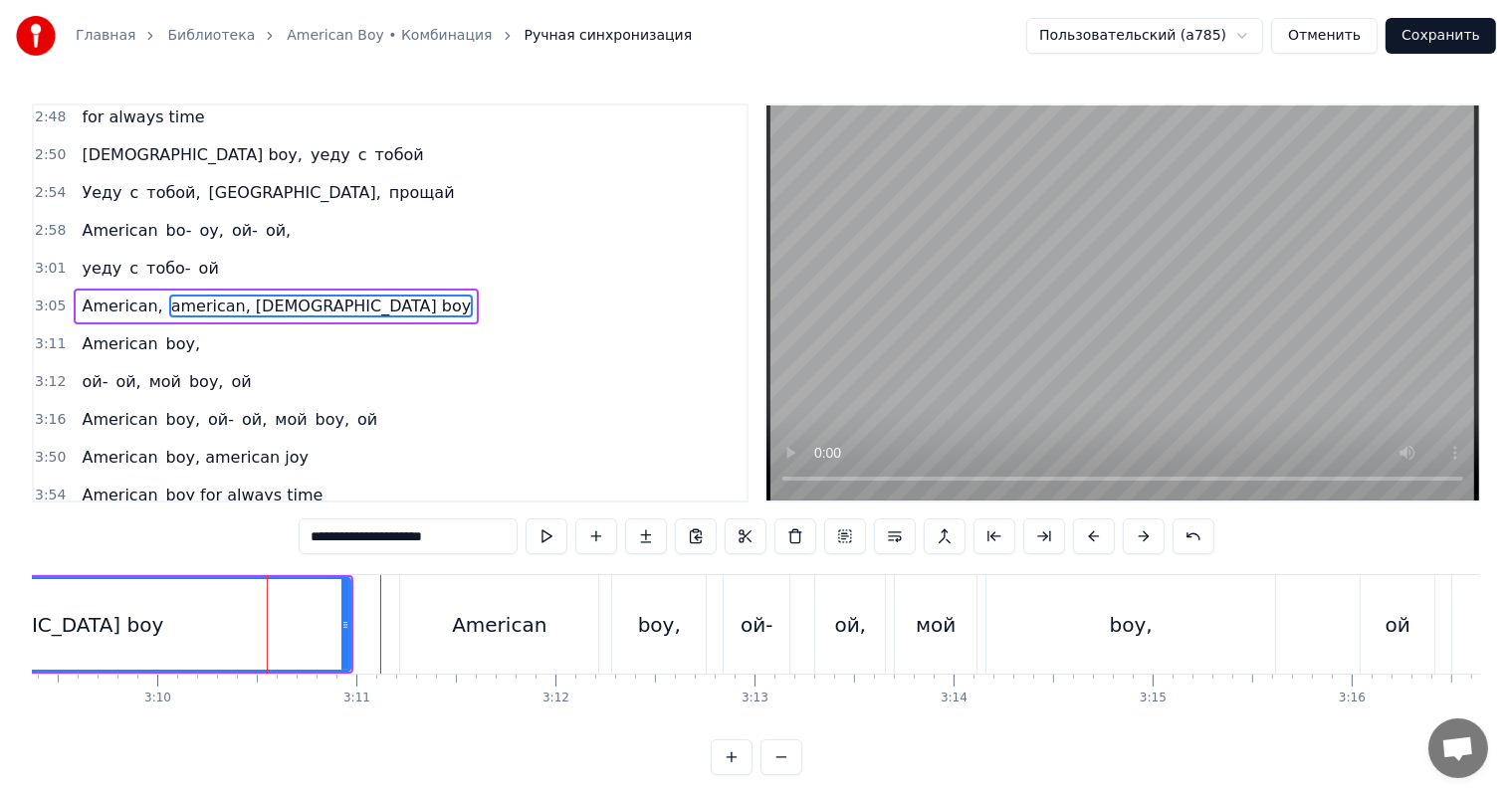
scroll to position [991, 0]
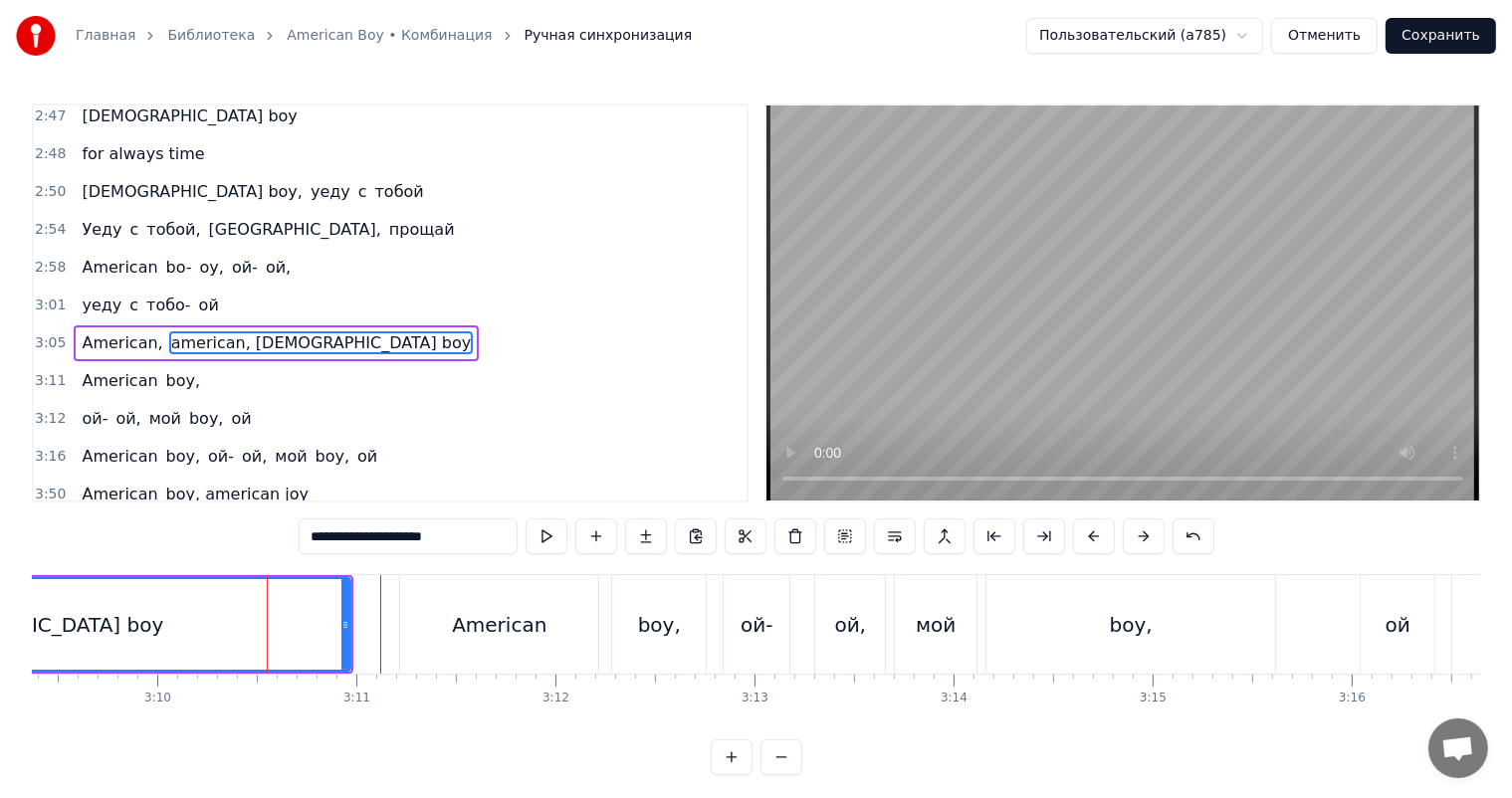
click at [1057, 329] on video at bounding box center [1122, 303] width 713 height 395
click at [1200, 373] on video at bounding box center [1122, 303] width 713 height 395
click at [409, 640] on div "American" at bounding box center [498, 624] width 198 height 99
type input "********"
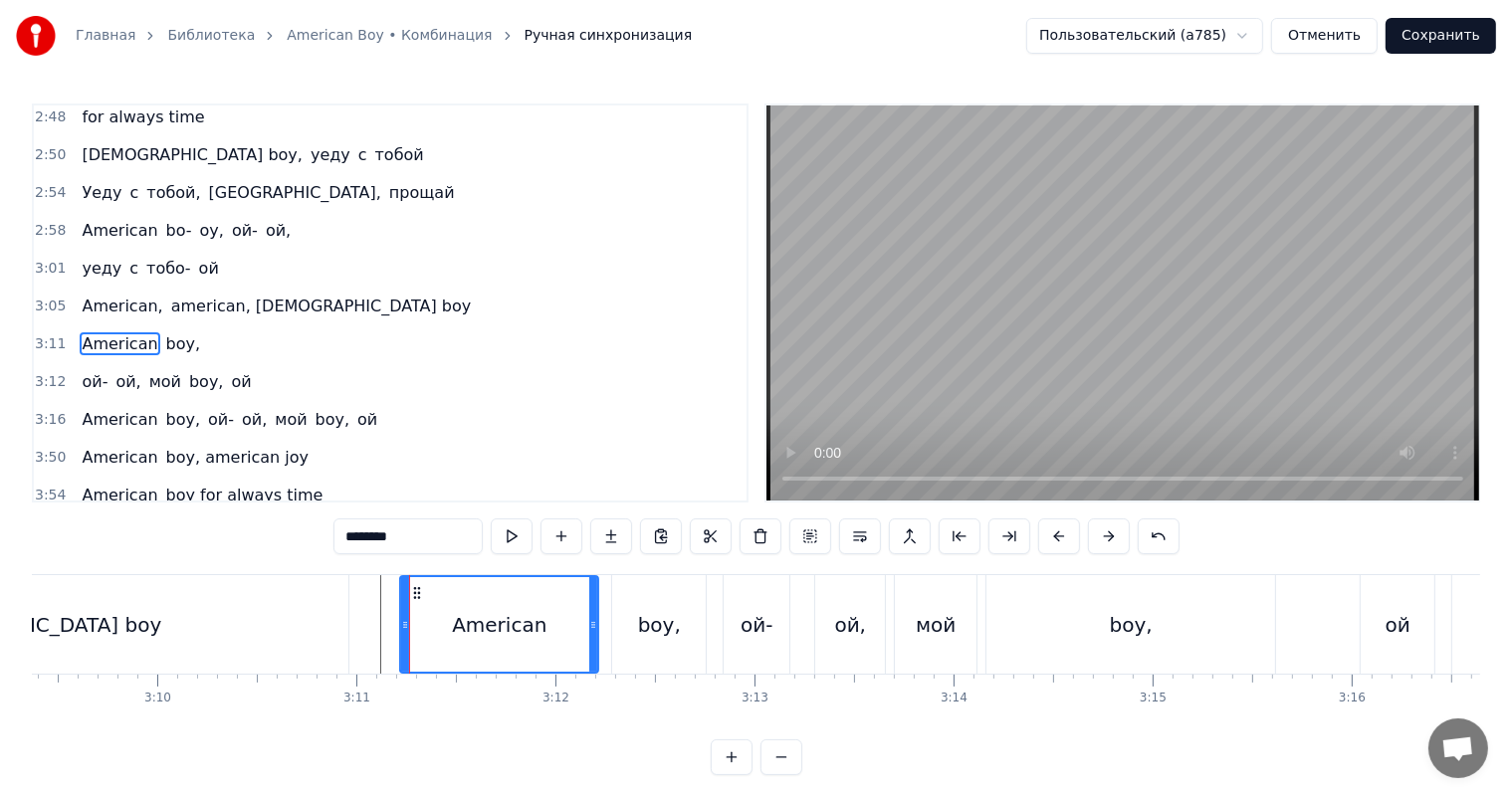
drag, startPoint x: 399, startPoint y: 643, endPoint x: 377, endPoint y: 651, distance: 23.4
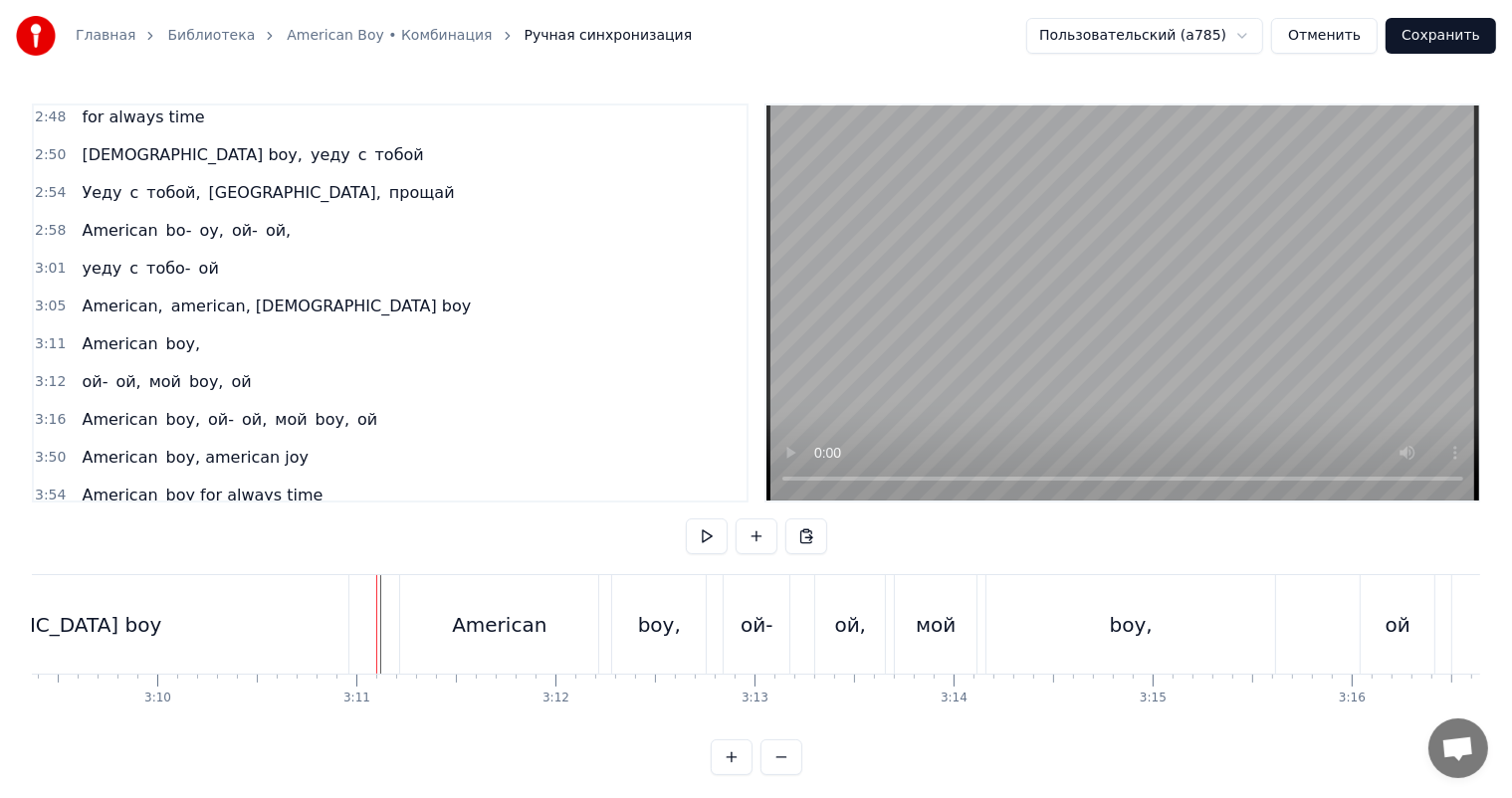
click at [409, 639] on div "American" at bounding box center [498, 624] width 198 height 99
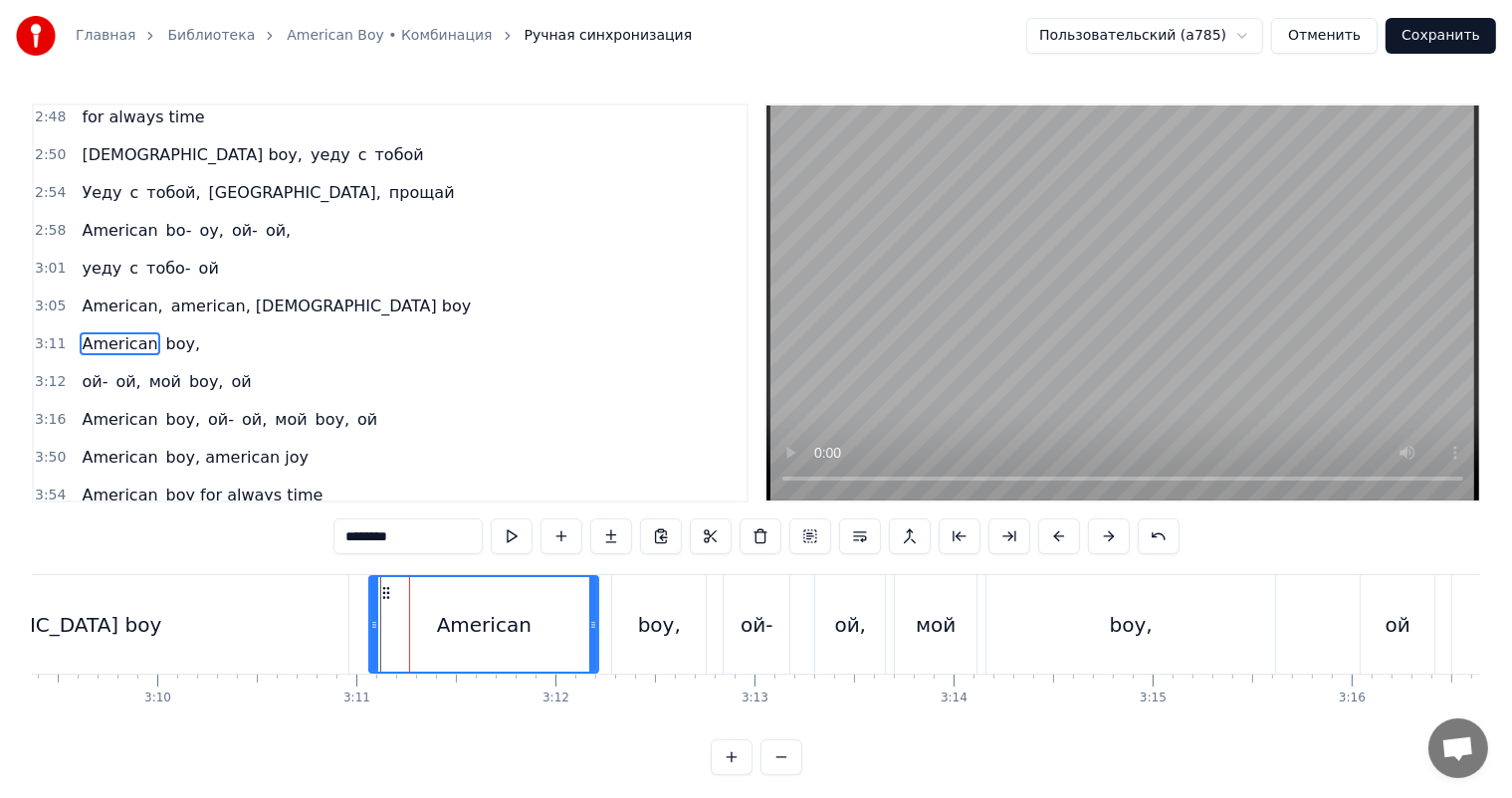
drag, startPoint x: 404, startPoint y: 641, endPoint x: 371, endPoint y: 653, distance: 35.1
click at [372, 652] on div at bounding box center [374, 624] width 8 height 95
type input "**********"
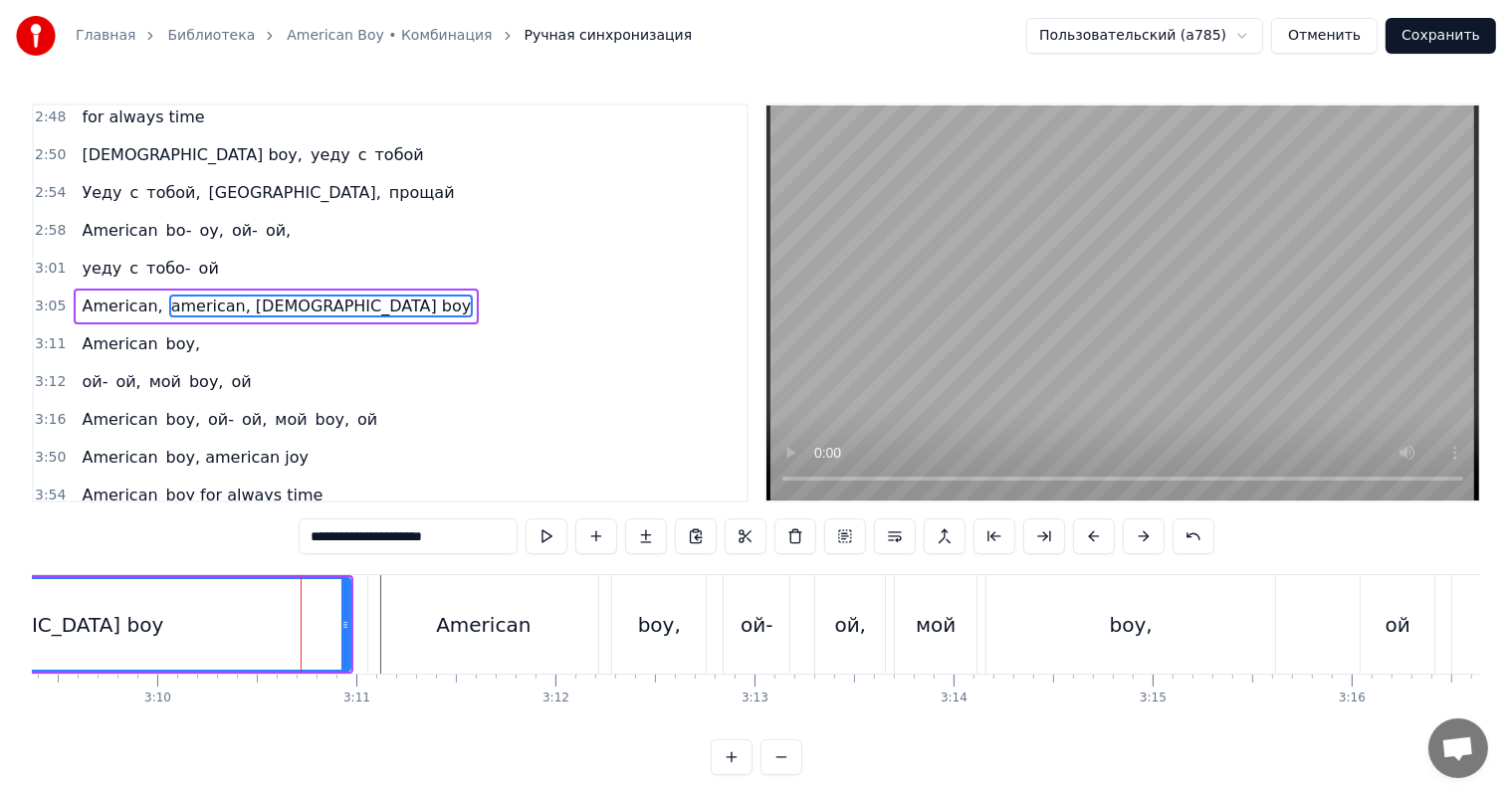
scroll to position [991, 0]
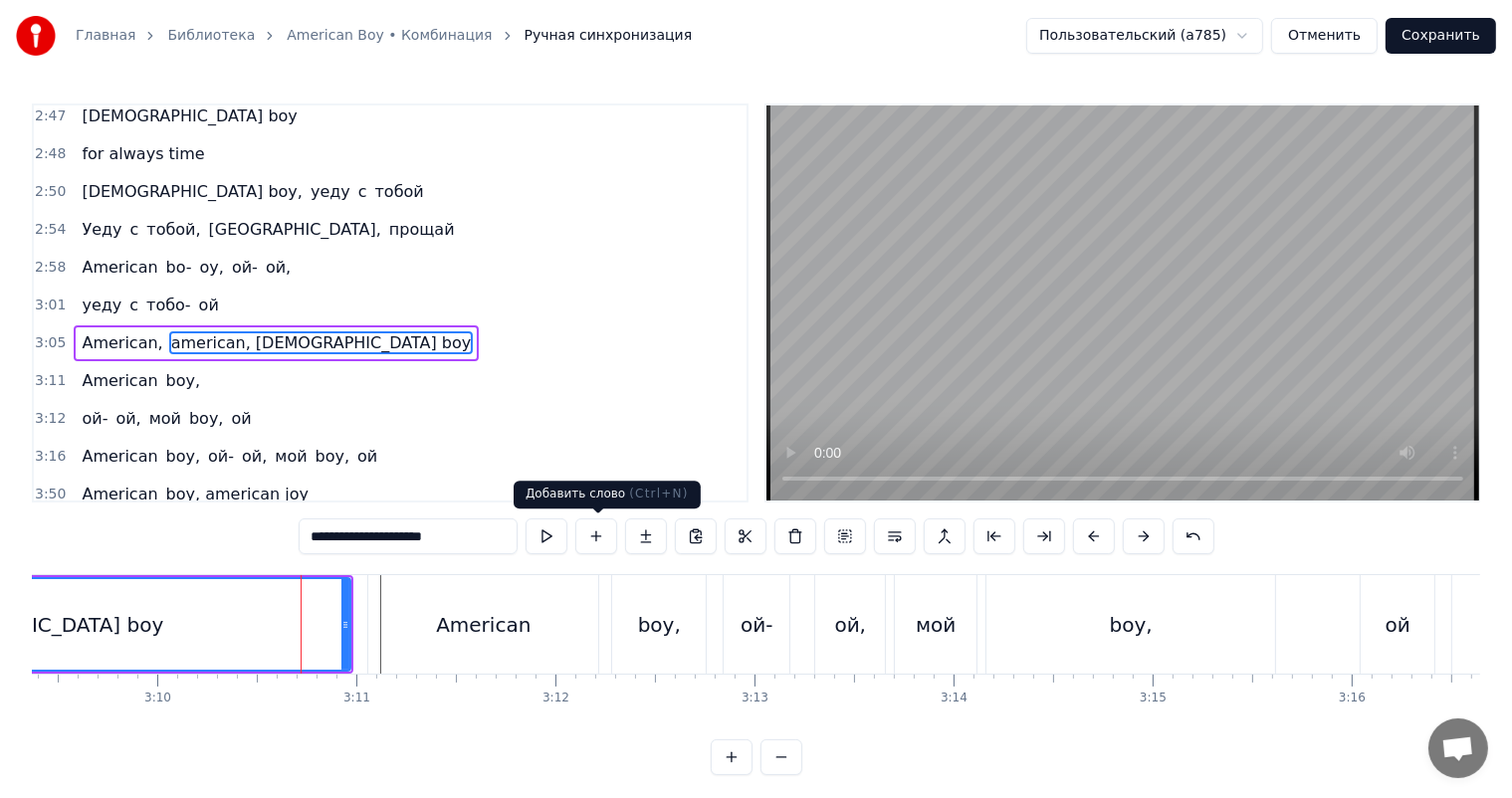
click at [1140, 305] on video at bounding box center [1122, 303] width 713 height 395
click at [980, 347] on video at bounding box center [1122, 303] width 713 height 395
click at [1315, 351] on video at bounding box center [1122, 303] width 713 height 395
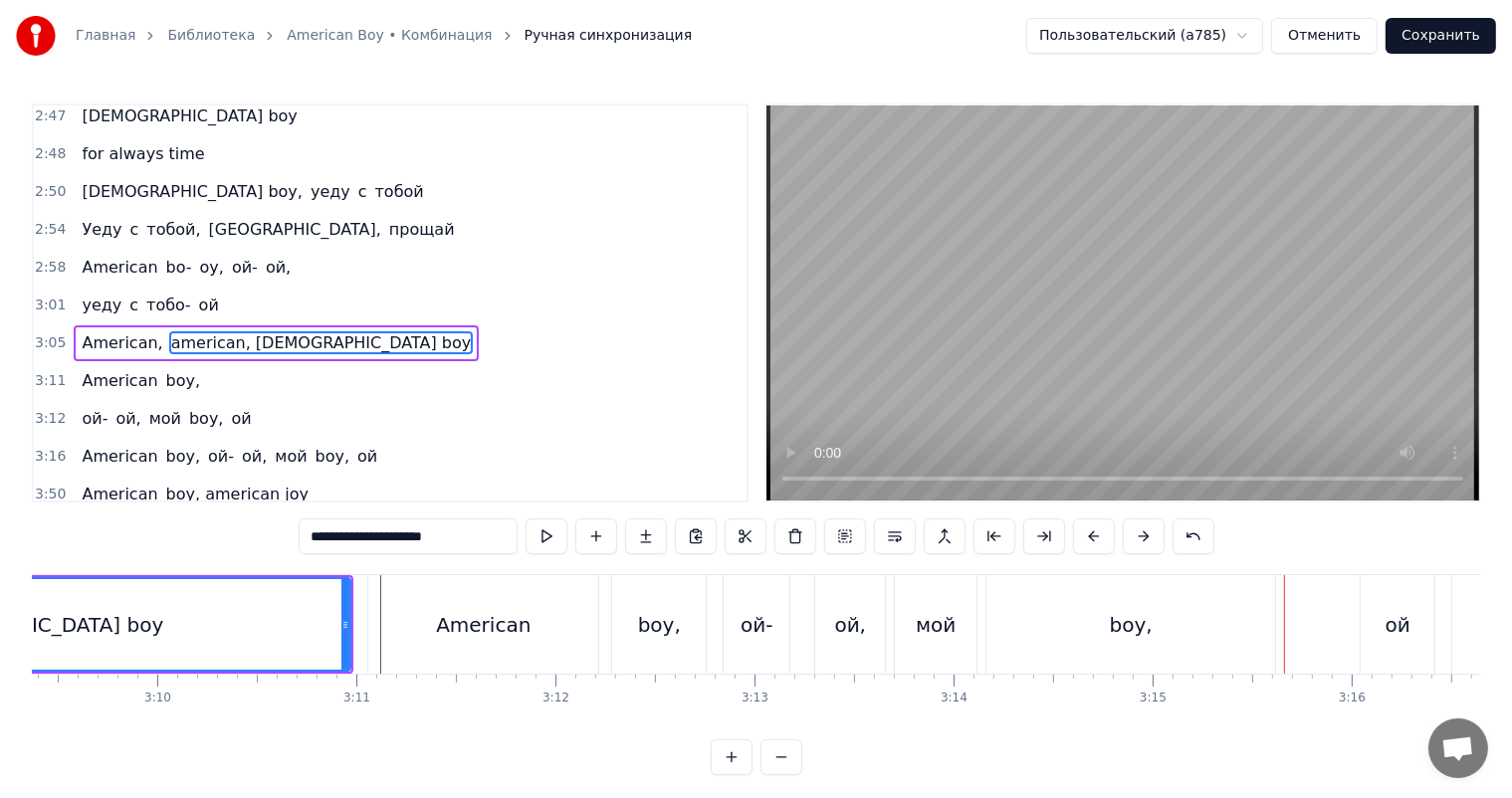
click at [1255, 356] on video at bounding box center [1122, 303] width 713 height 395
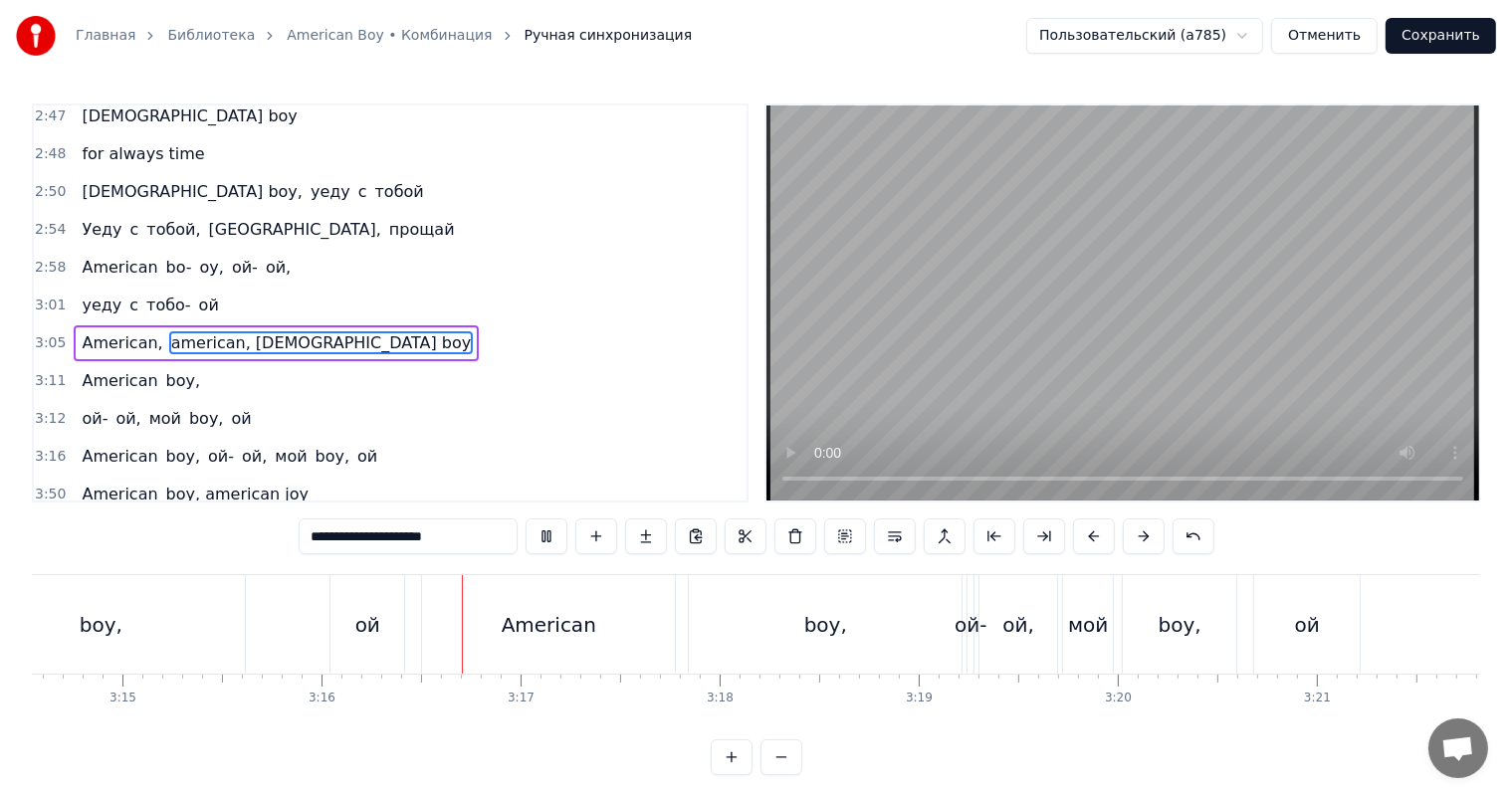
scroll to position [0, 38961]
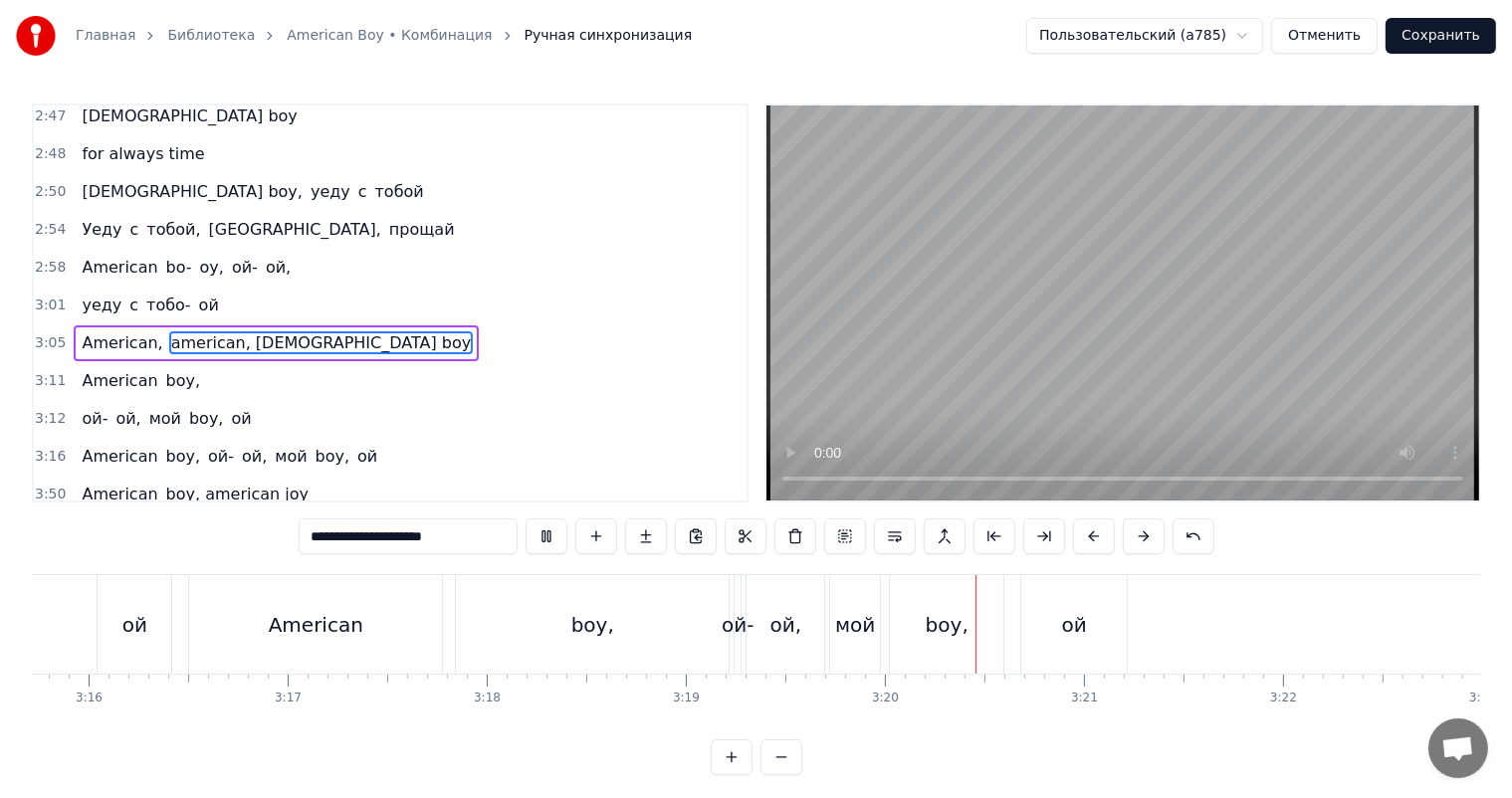
click at [1255, 356] on video at bounding box center [1122, 303] width 713 height 395
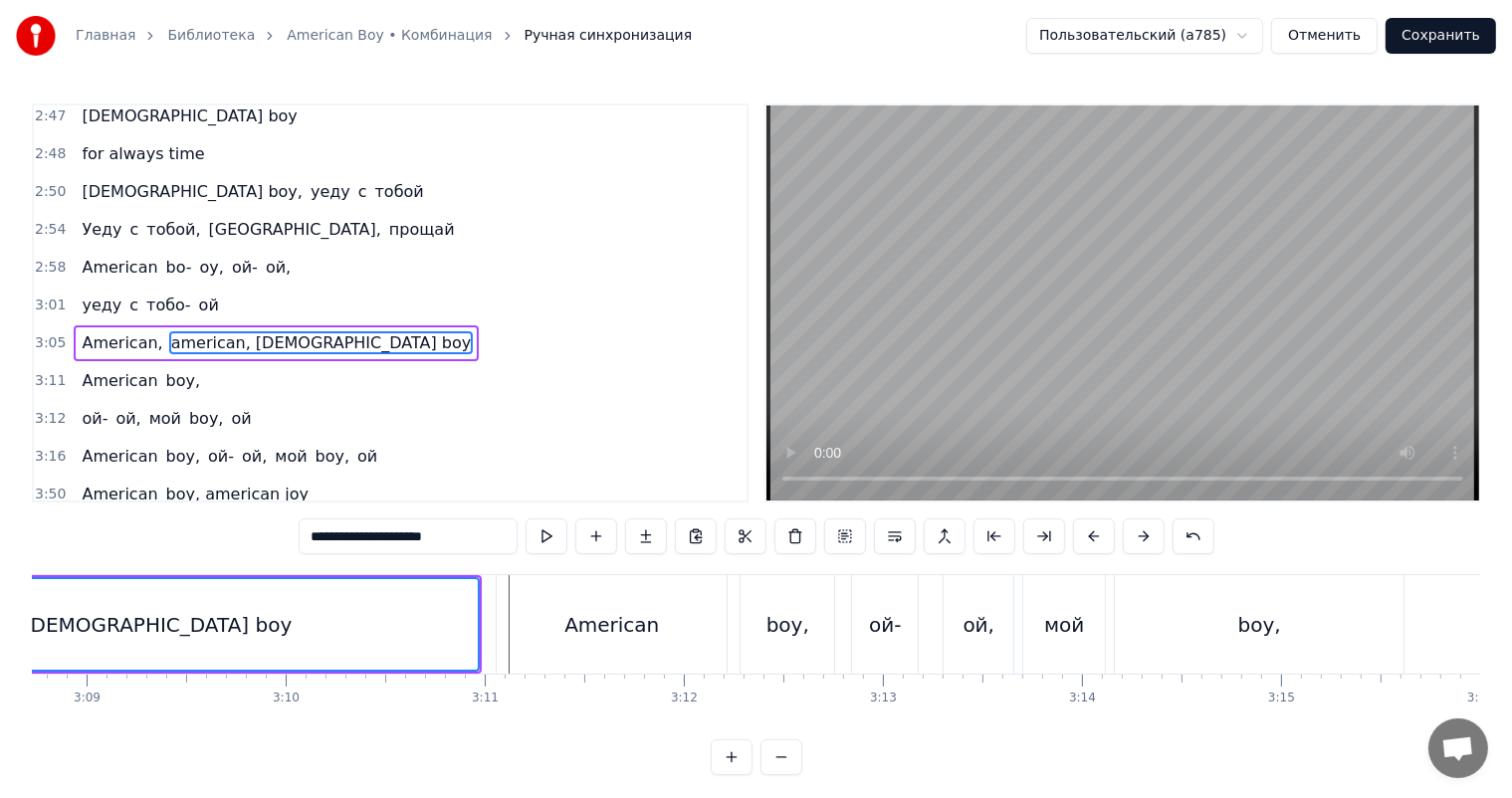
scroll to position [0, 37568]
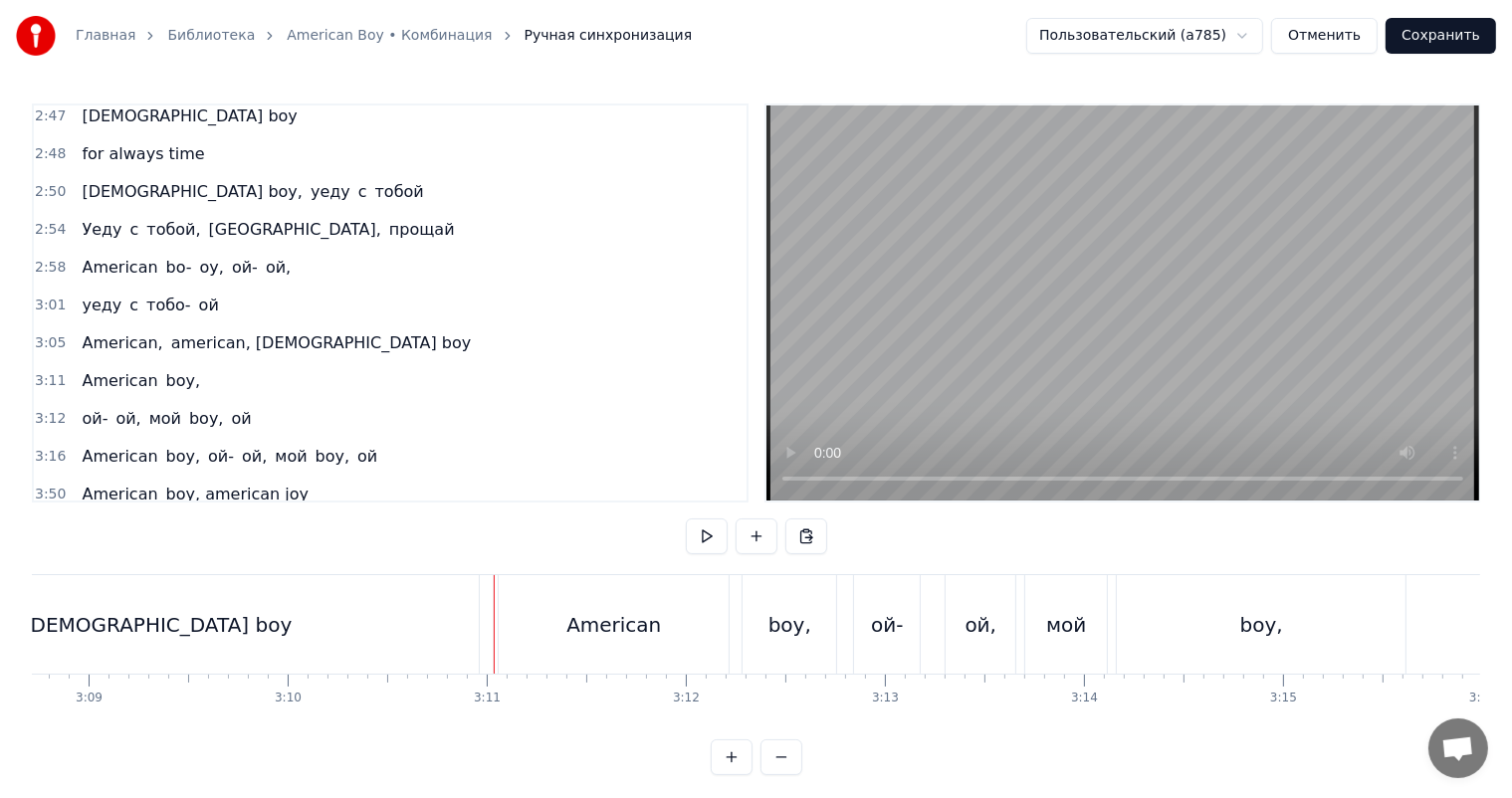
click at [1220, 292] on video at bounding box center [1122, 303] width 713 height 395
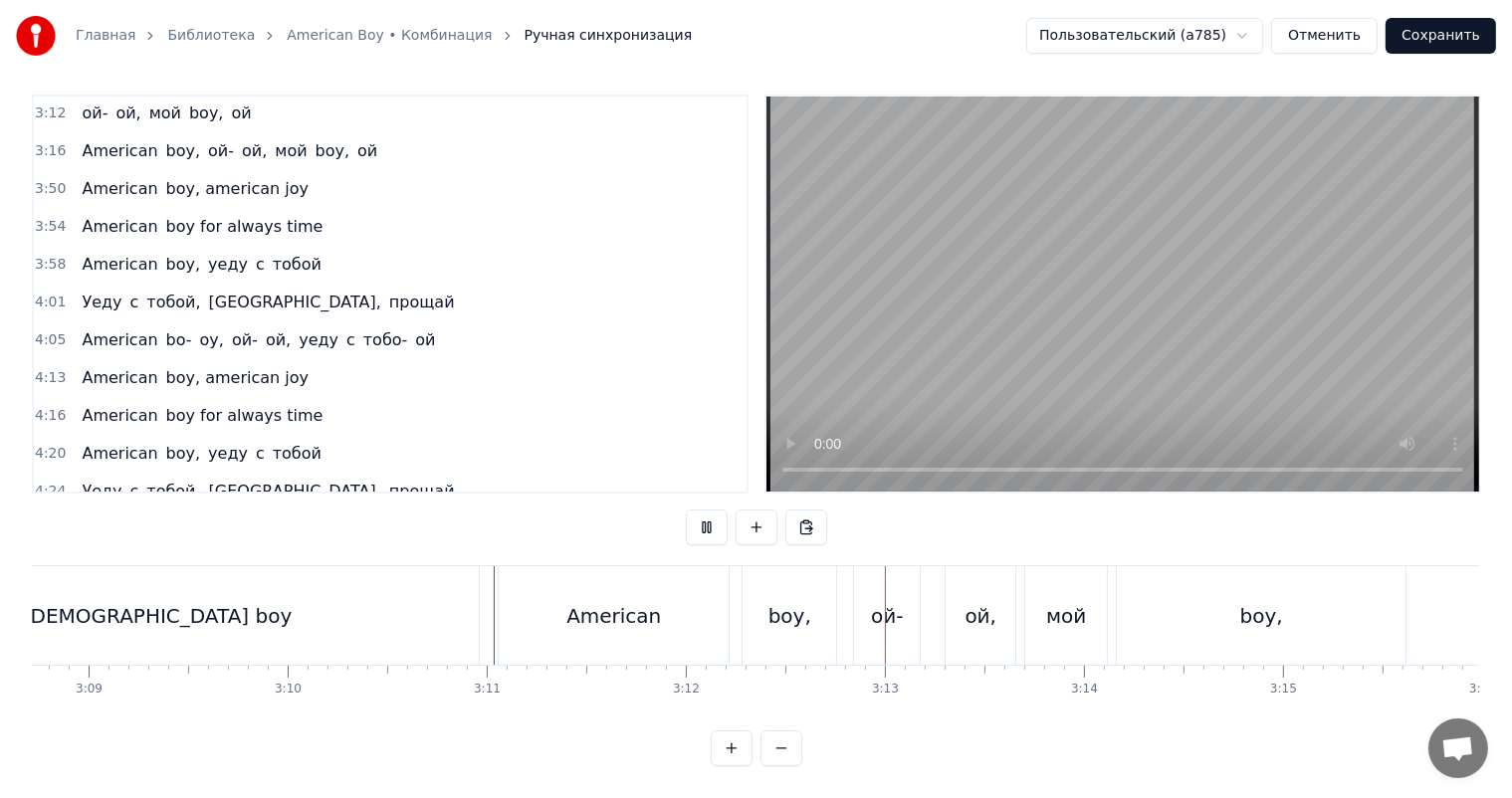
scroll to position [1325, 0]
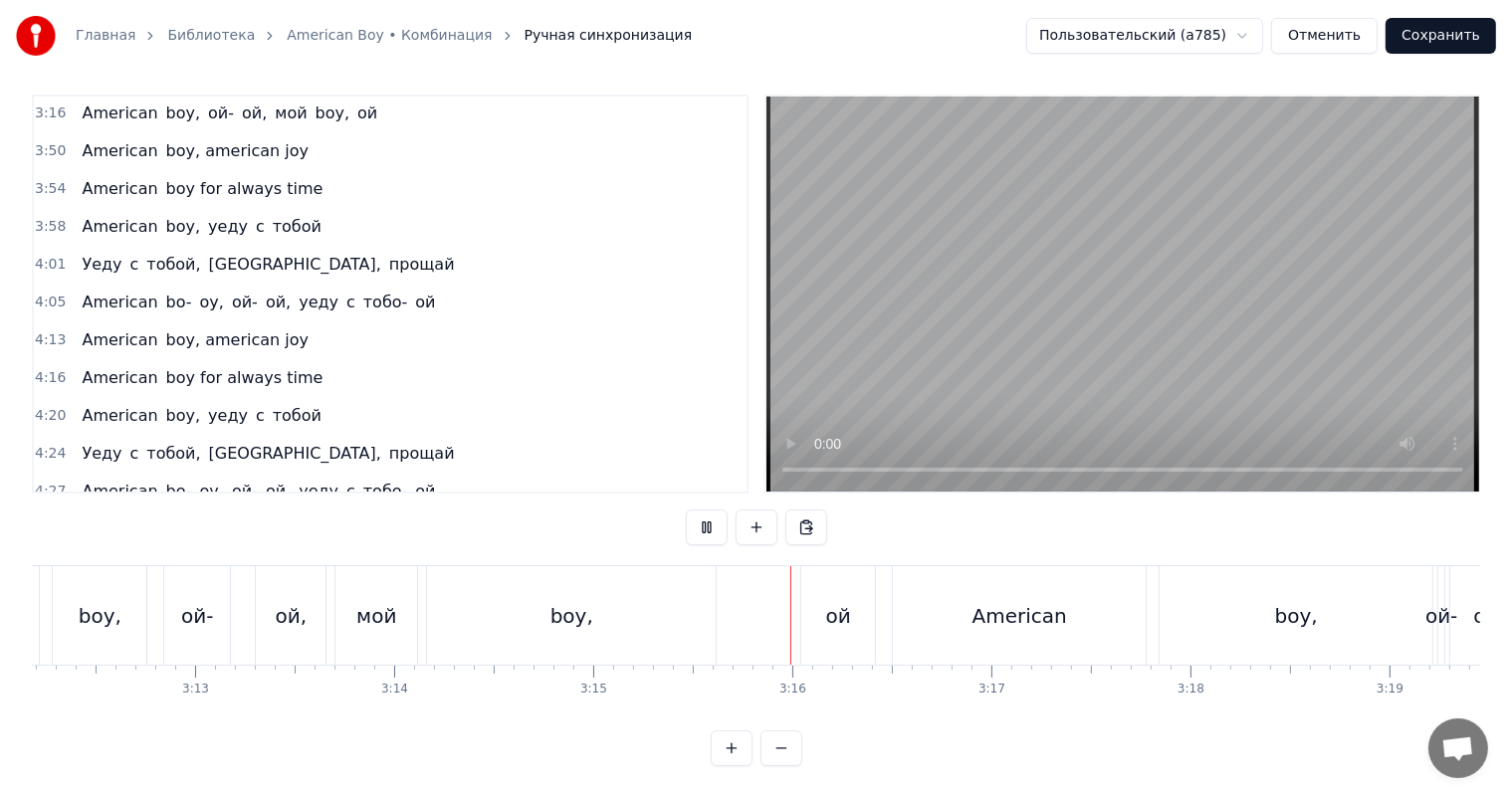
click at [1130, 390] on video at bounding box center [1122, 294] width 713 height 395
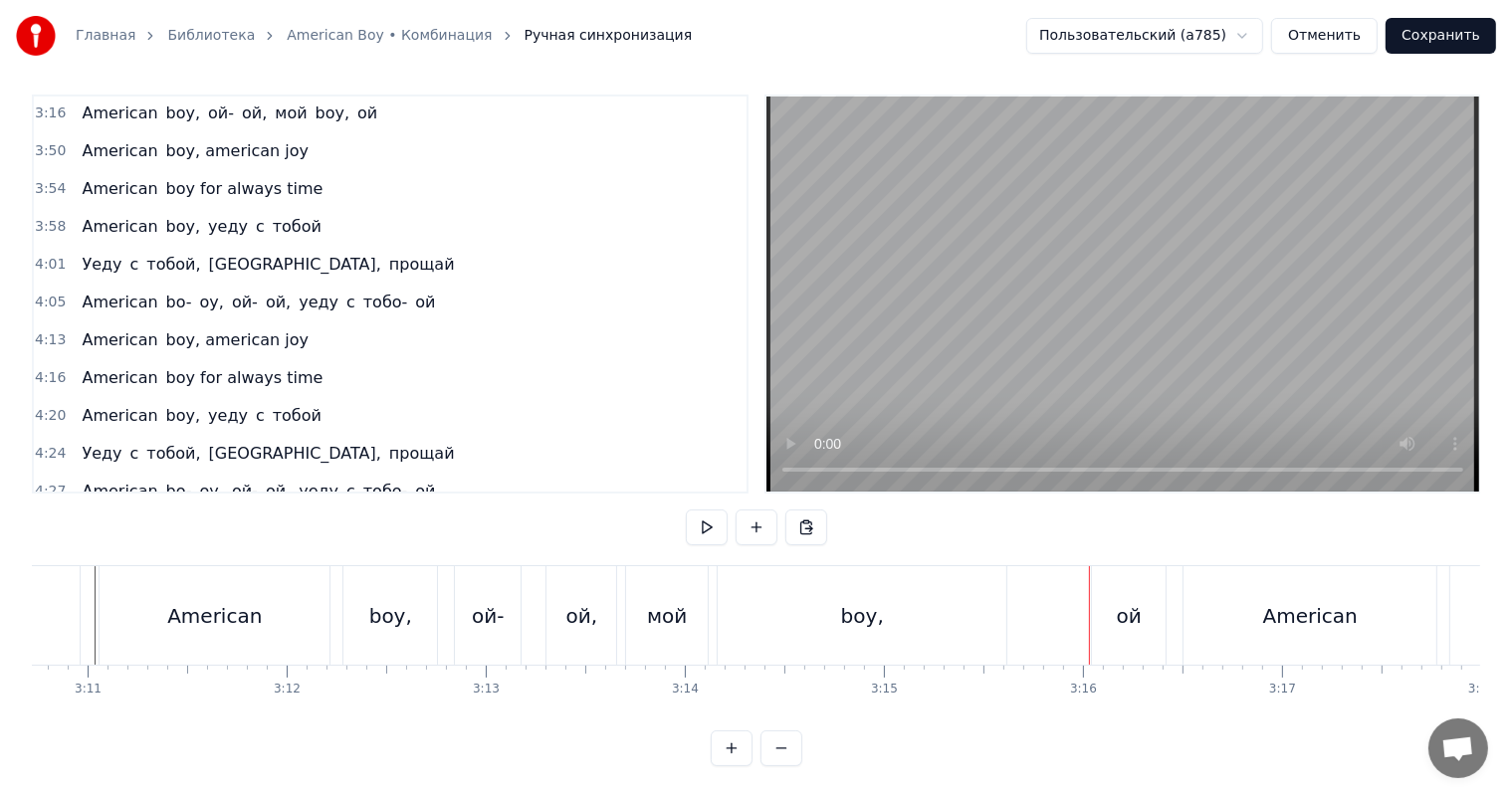
scroll to position [0, 37731]
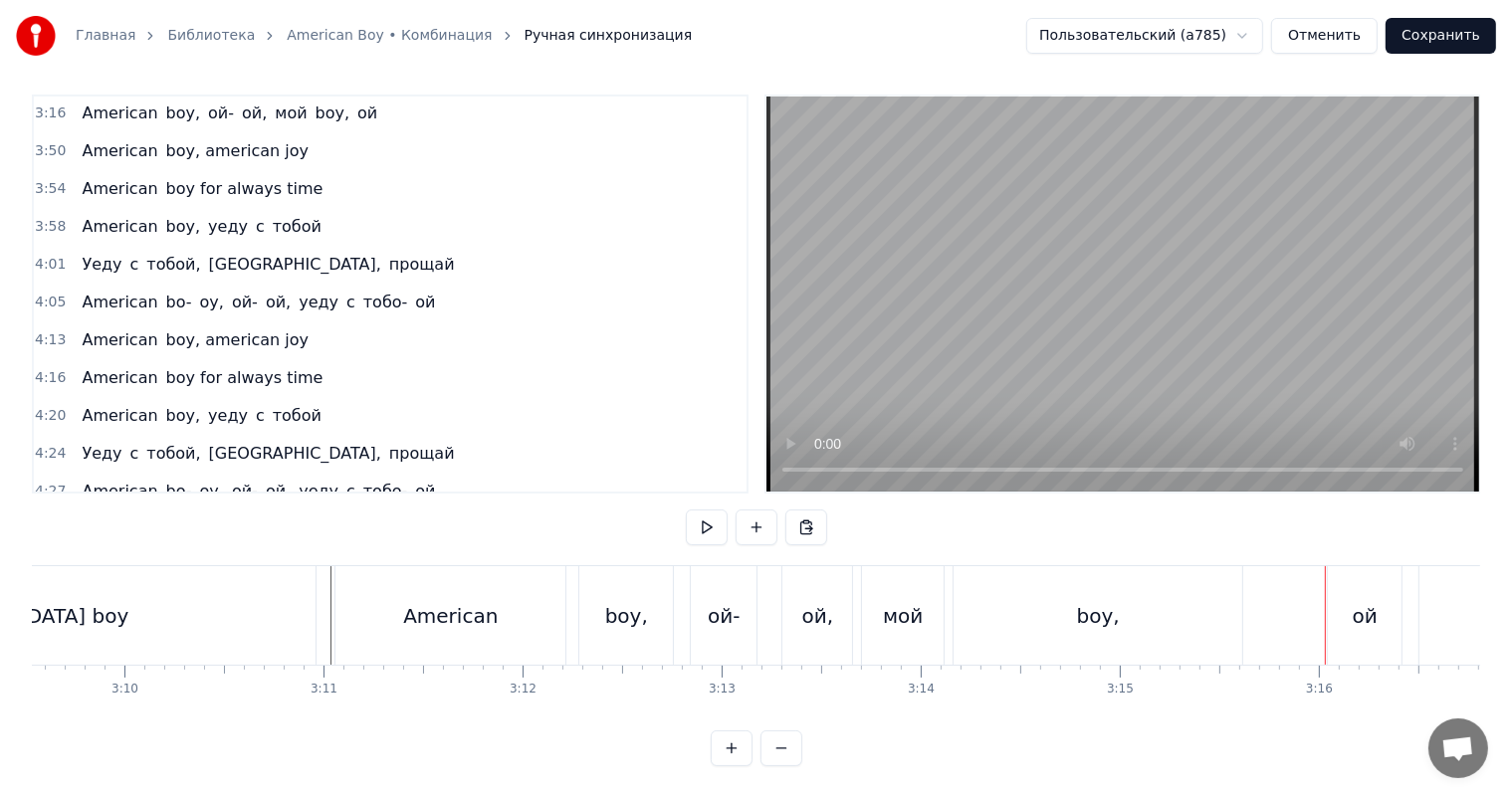
click at [393, 595] on div "American" at bounding box center [451, 615] width 230 height 99
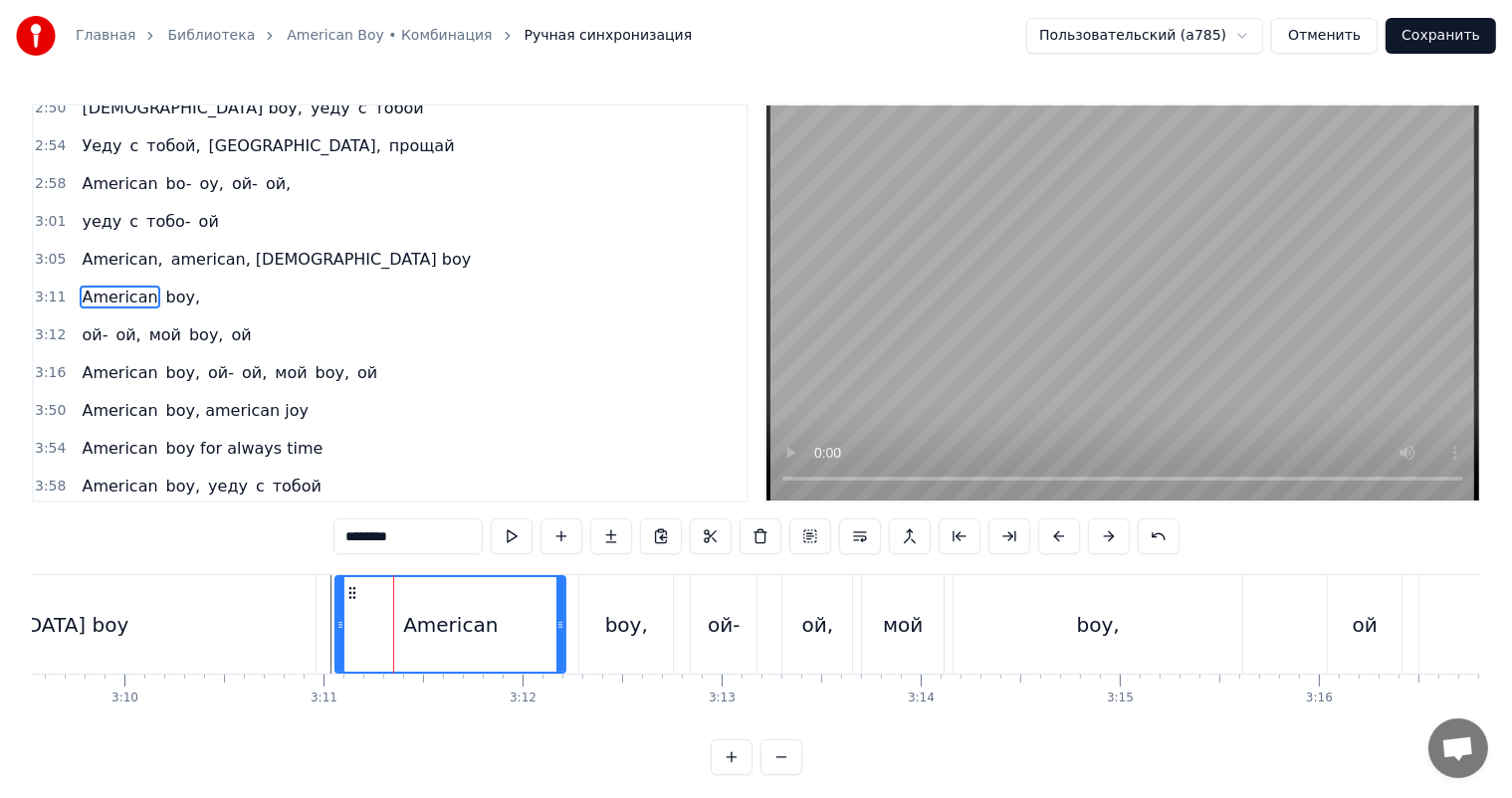
scroll to position [1028, 0]
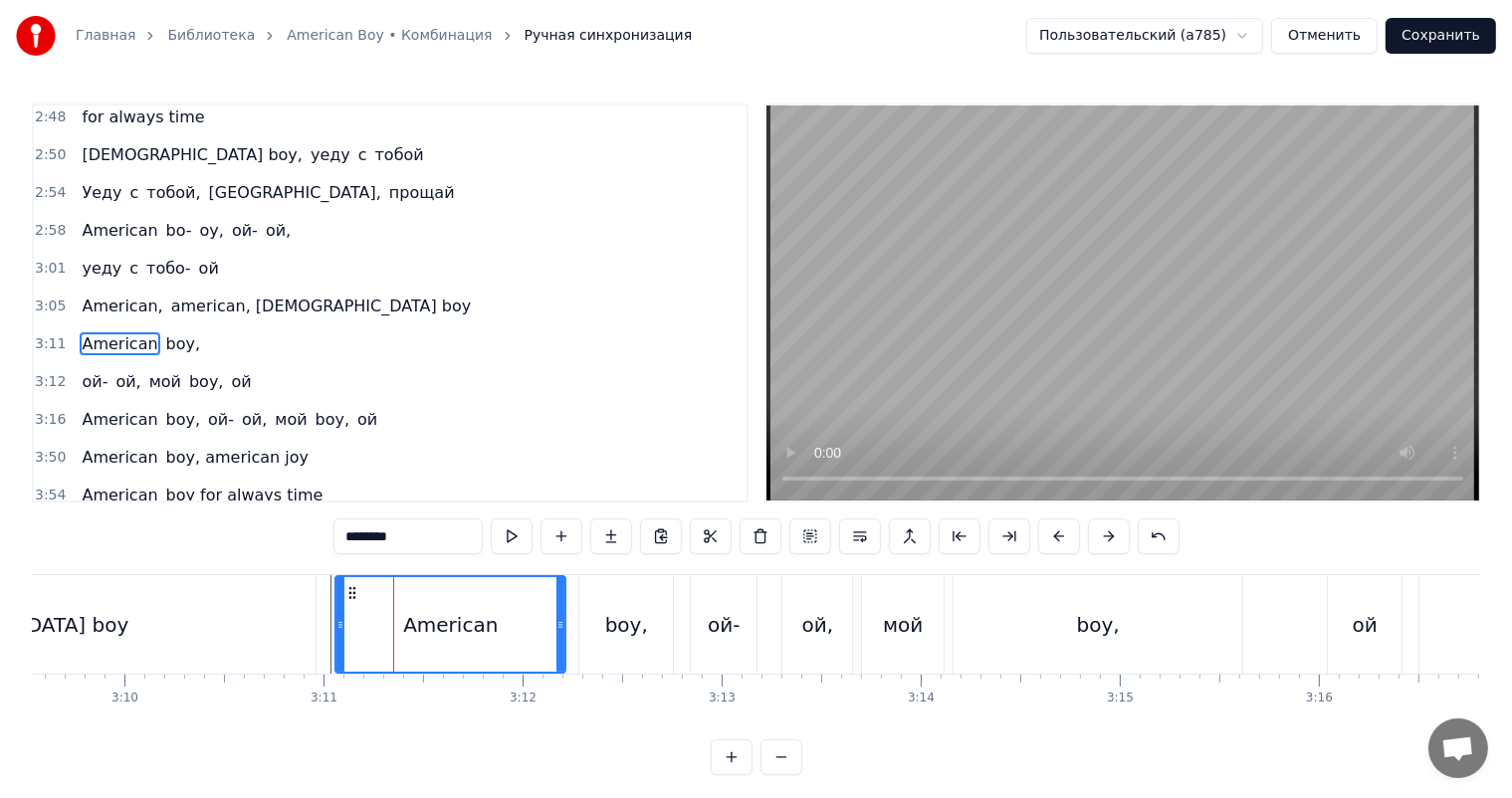
click at [1236, 219] on video at bounding box center [1122, 303] width 713 height 395
click at [1132, 595] on div "boy," at bounding box center [1098, 624] width 289 height 99
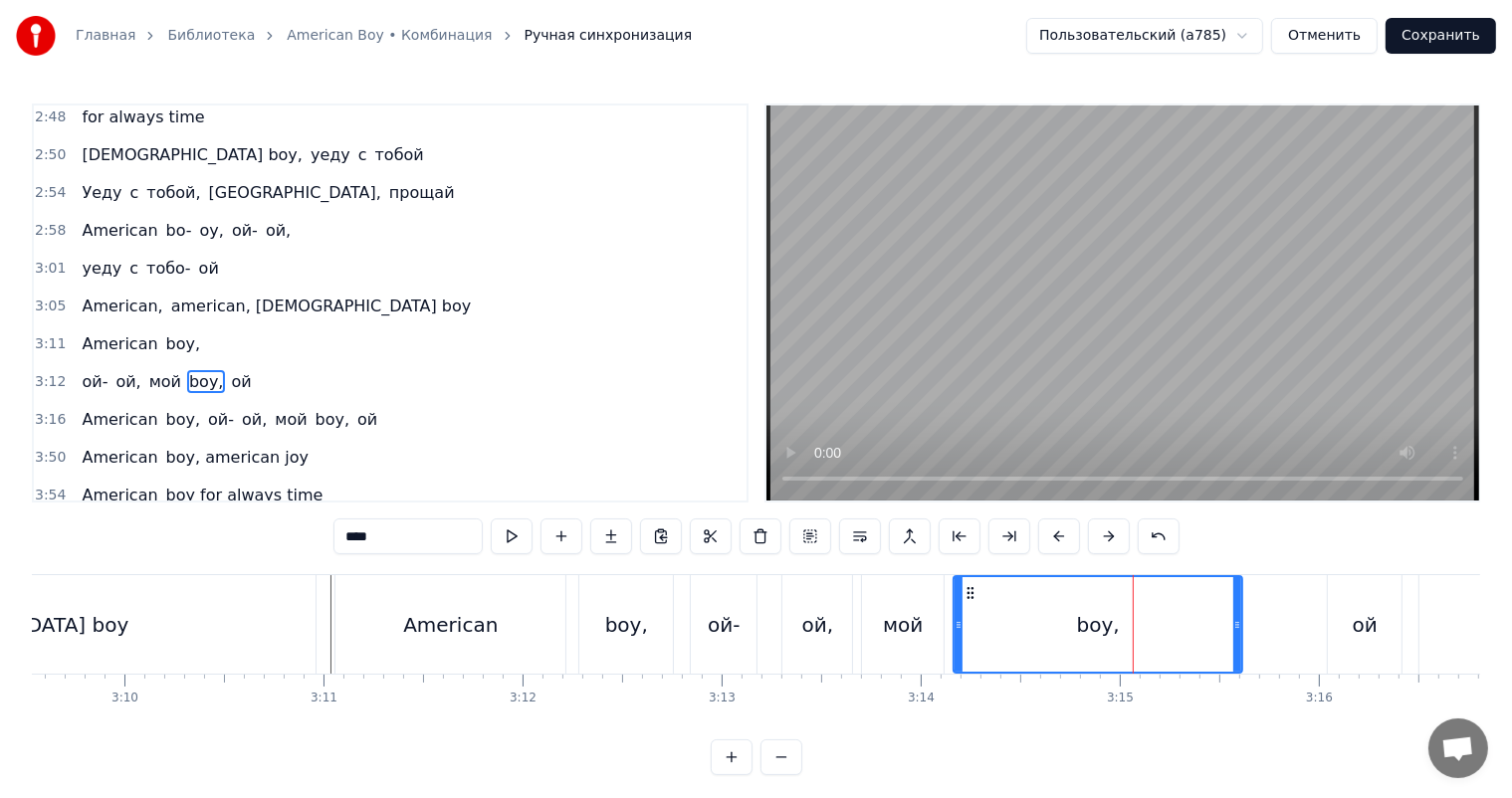
scroll to position [1065, 0]
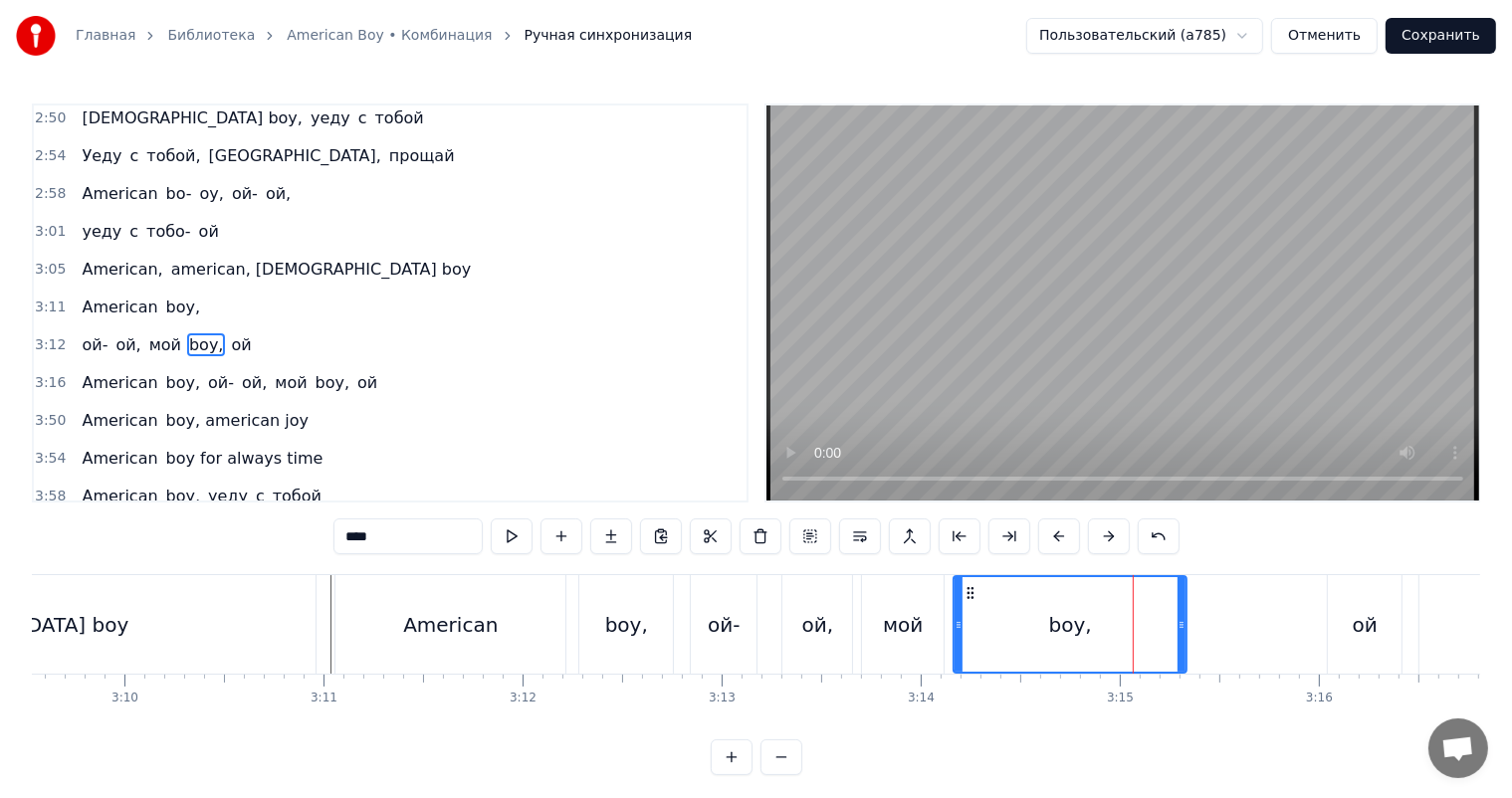
drag, startPoint x: 1237, startPoint y: 637, endPoint x: 1176, endPoint y: 668, distance: 68.4
click at [1177, 668] on div at bounding box center [1181, 624] width 8 height 95
click at [1372, 602] on div "ой" at bounding box center [1364, 624] width 74 height 99
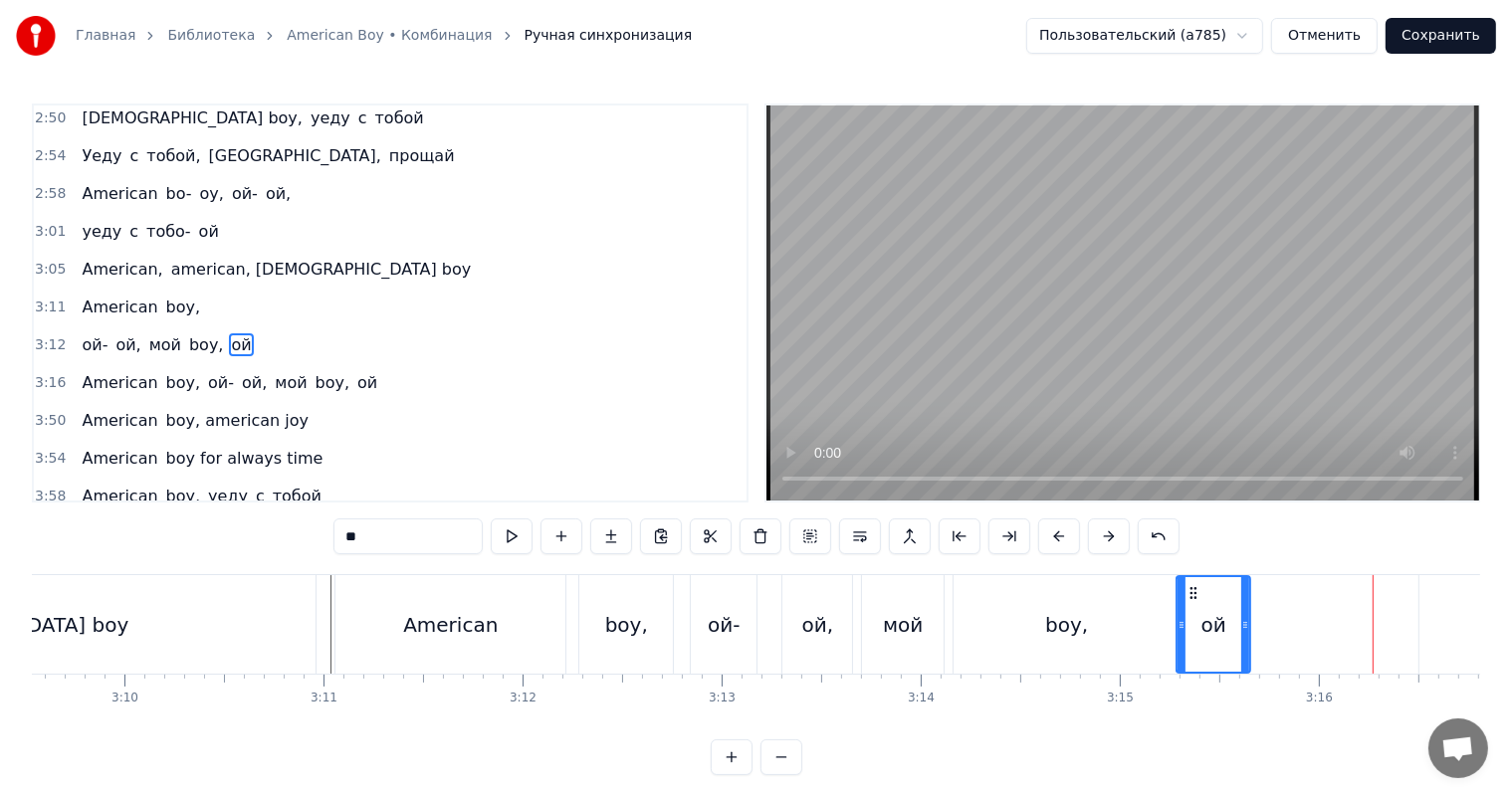
drag, startPoint x: 1339, startPoint y: 588, endPoint x: 1187, endPoint y: 601, distance: 152.6
click at [1187, 601] on div "ой" at bounding box center [1213, 624] width 72 height 95
click at [991, 612] on div "boy," at bounding box center [1066, 624] width 226 height 99
type input "****"
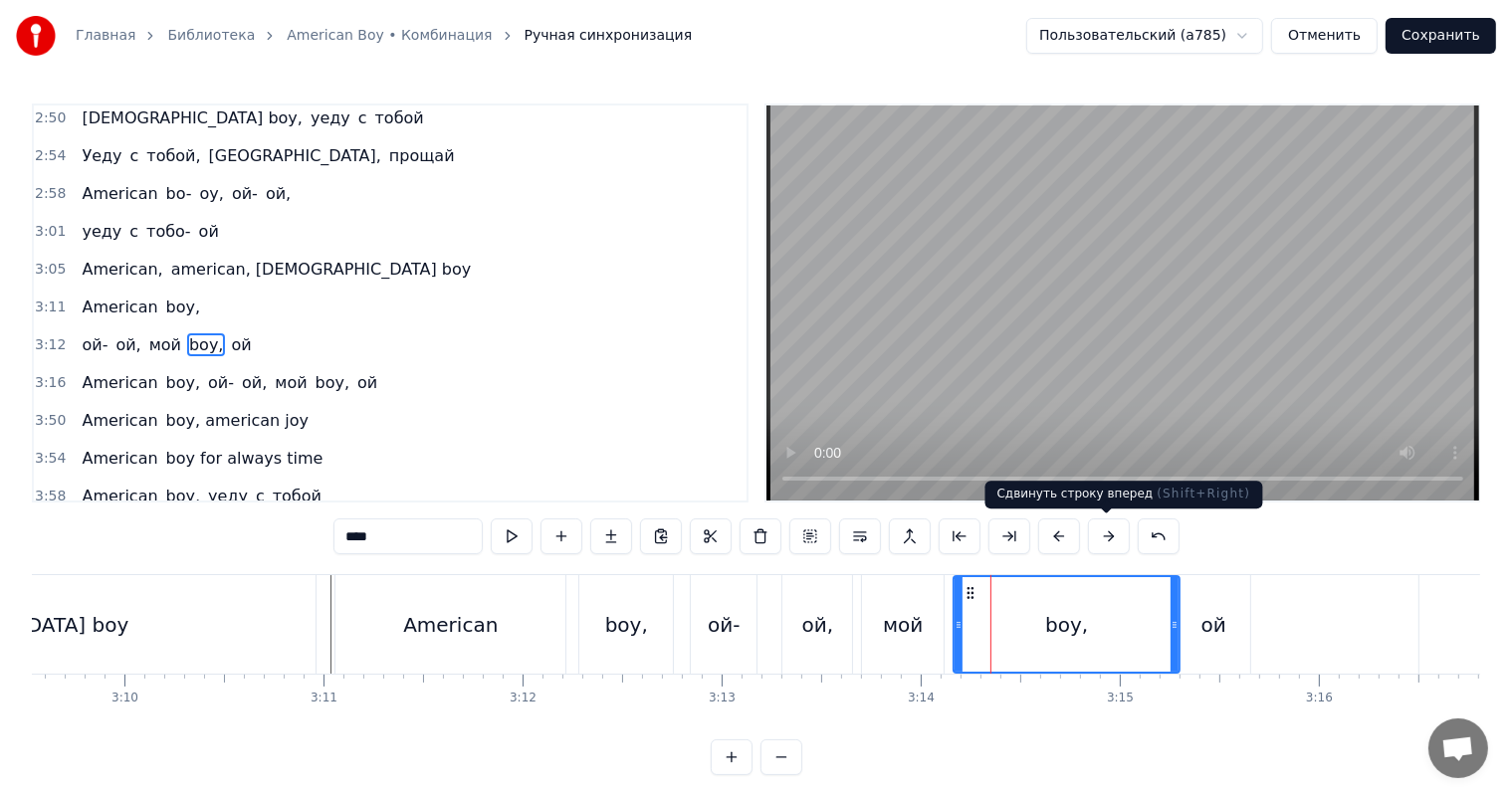
click at [1351, 156] on video at bounding box center [1122, 303] width 713 height 395
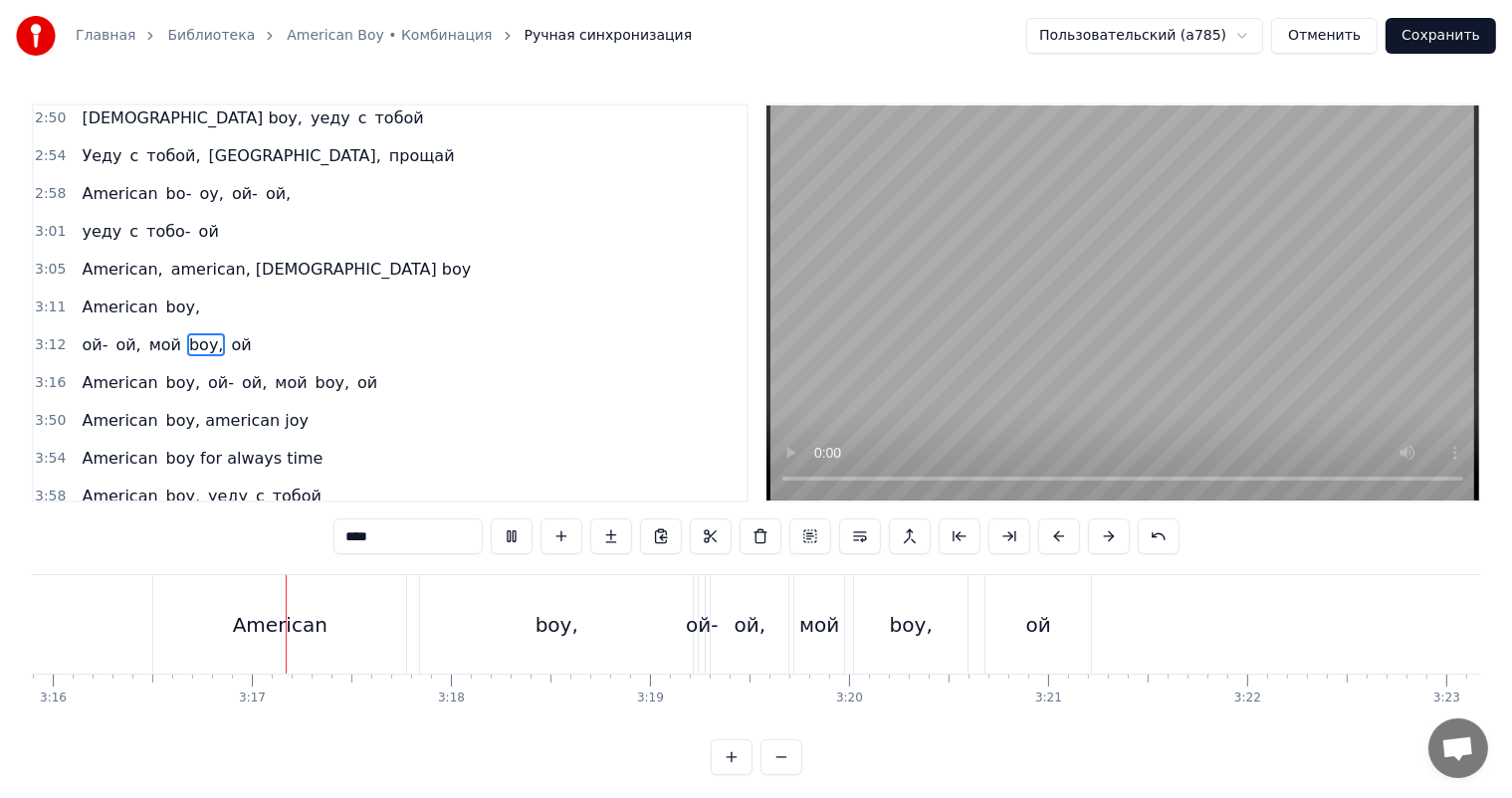
scroll to position [0, 38998]
click at [1306, 243] on video at bounding box center [1122, 303] width 713 height 395
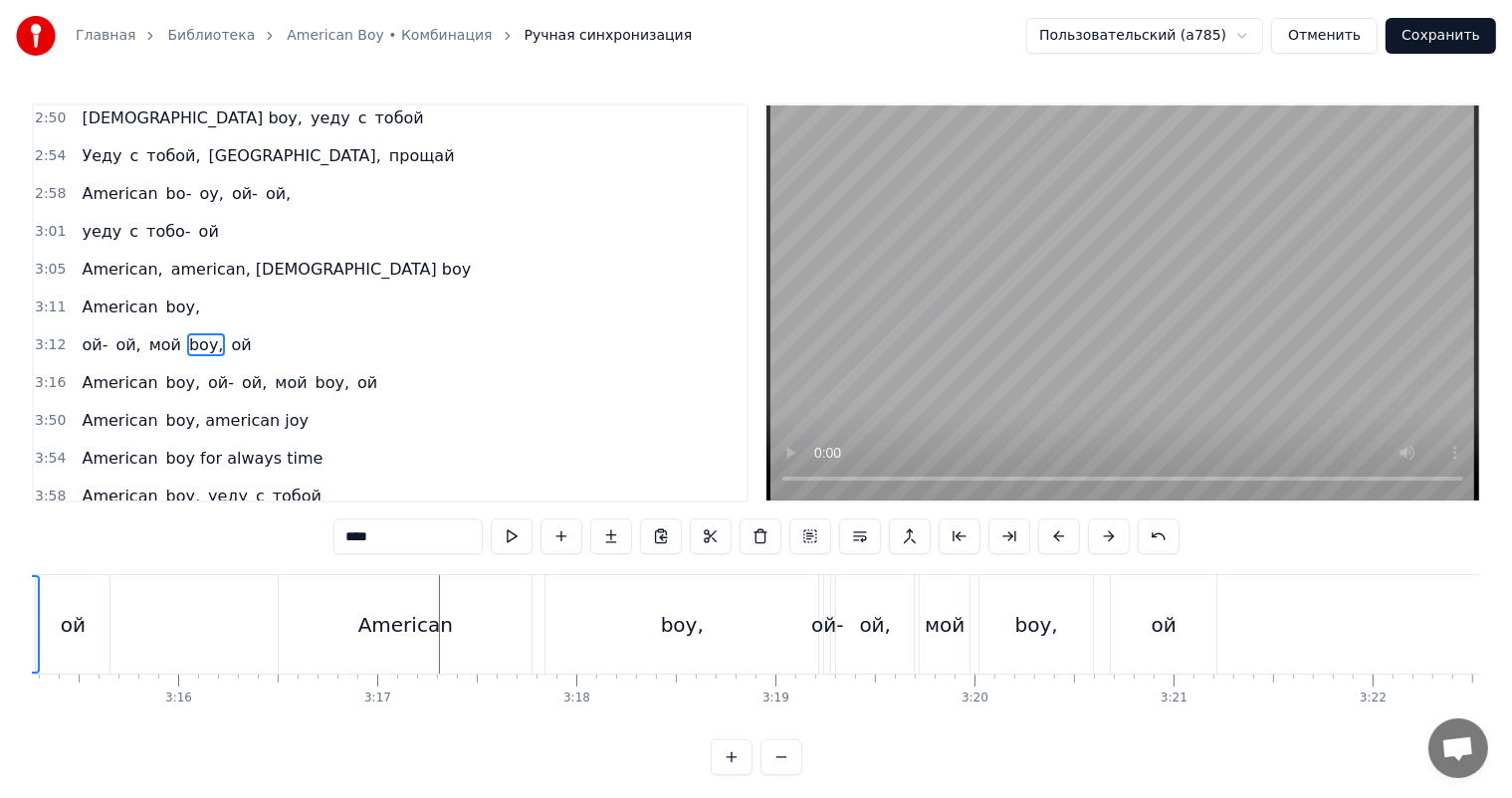
scroll to position [0, 38699]
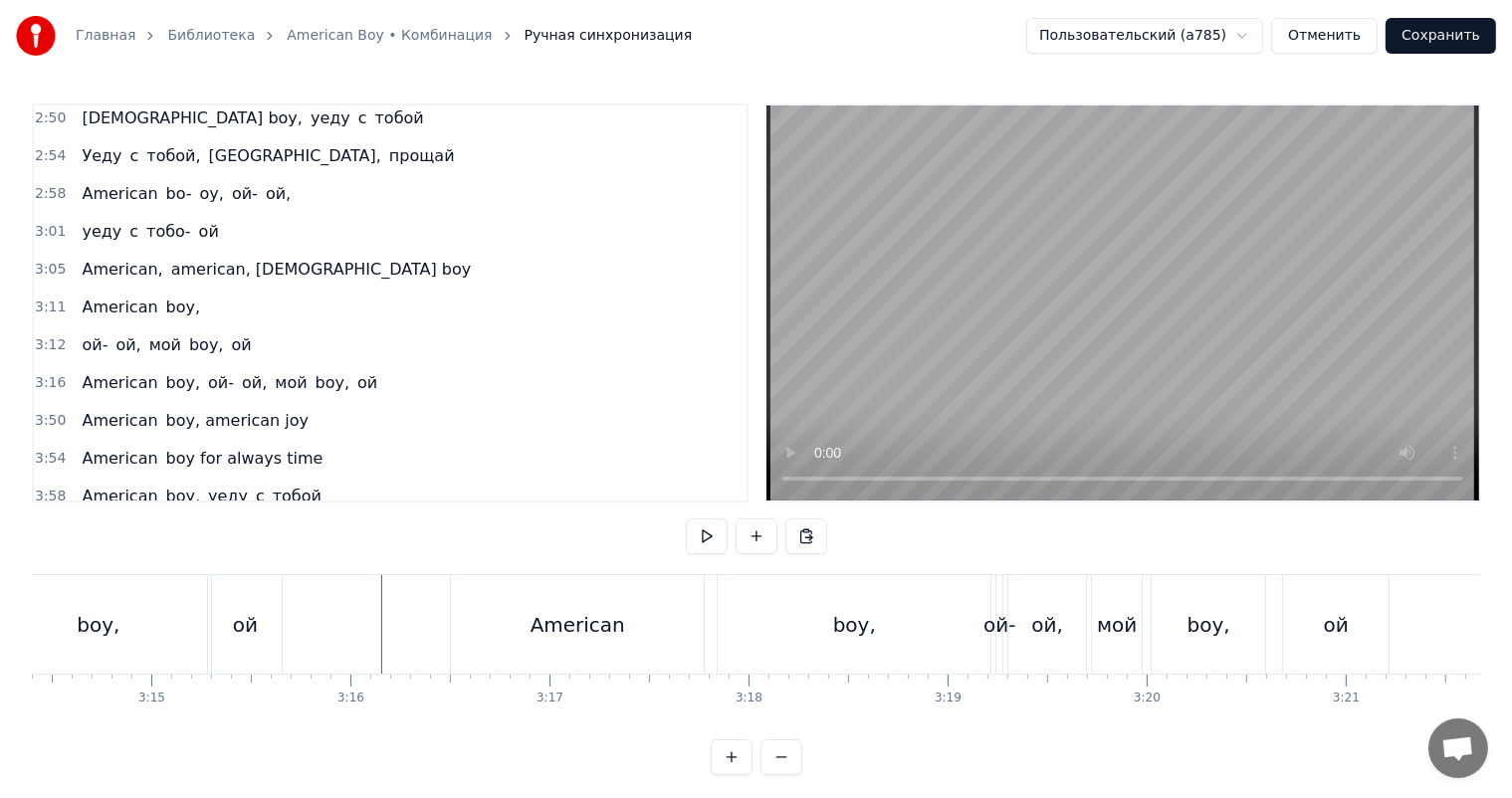
click at [1020, 367] on video at bounding box center [1122, 303] width 713 height 395
click at [808, 662] on div "boy," at bounding box center [854, 624] width 273 height 99
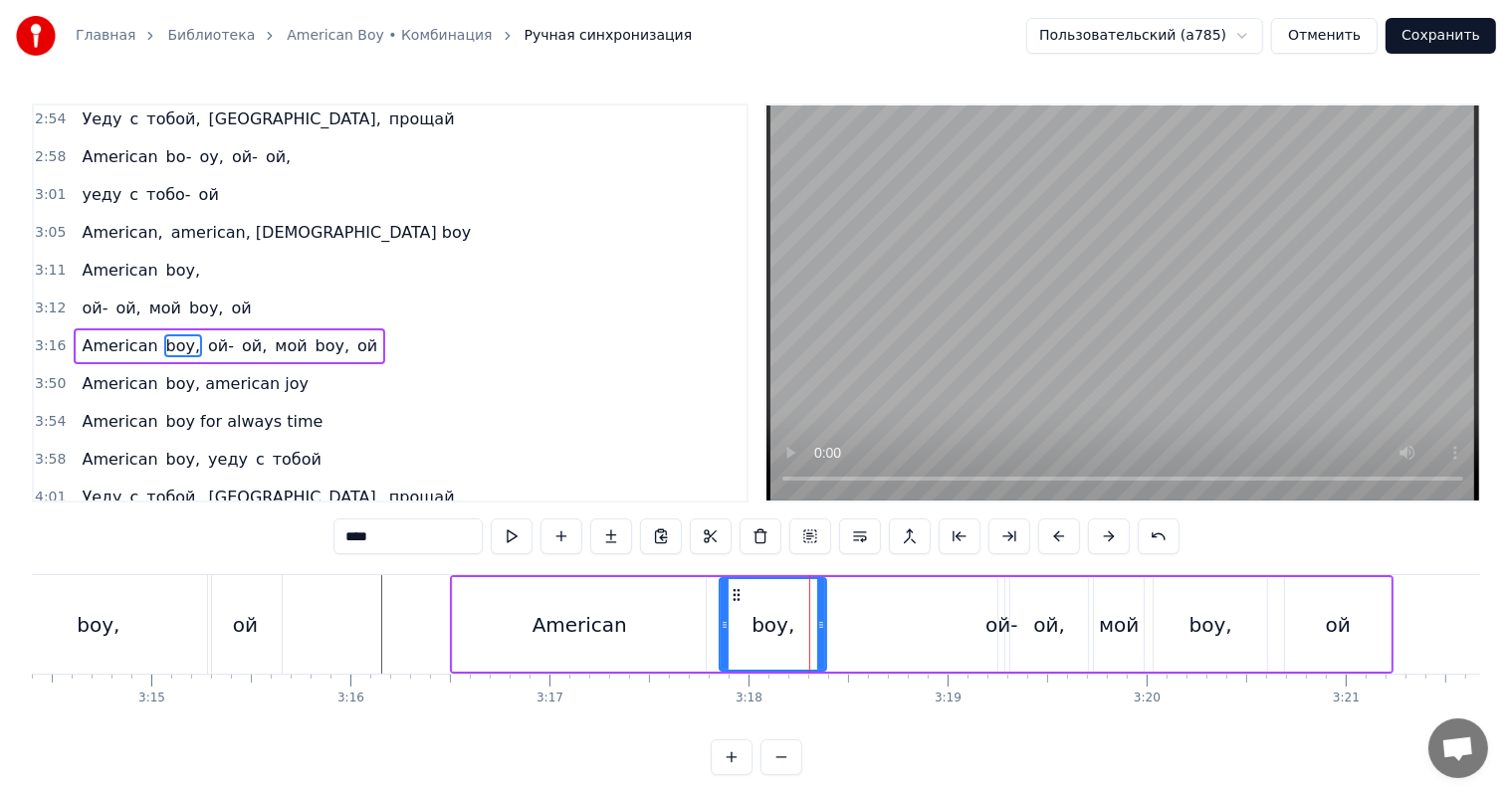
drag, startPoint x: 987, startPoint y: 631, endPoint x: 840, endPoint y: 647, distance: 147.9
click at [820, 655] on div at bounding box center [821, 624] width 8 height 91
click at [989, 620] on div "ой-" at bounding box center [1002, 625] width 32 height 30
type input "***"
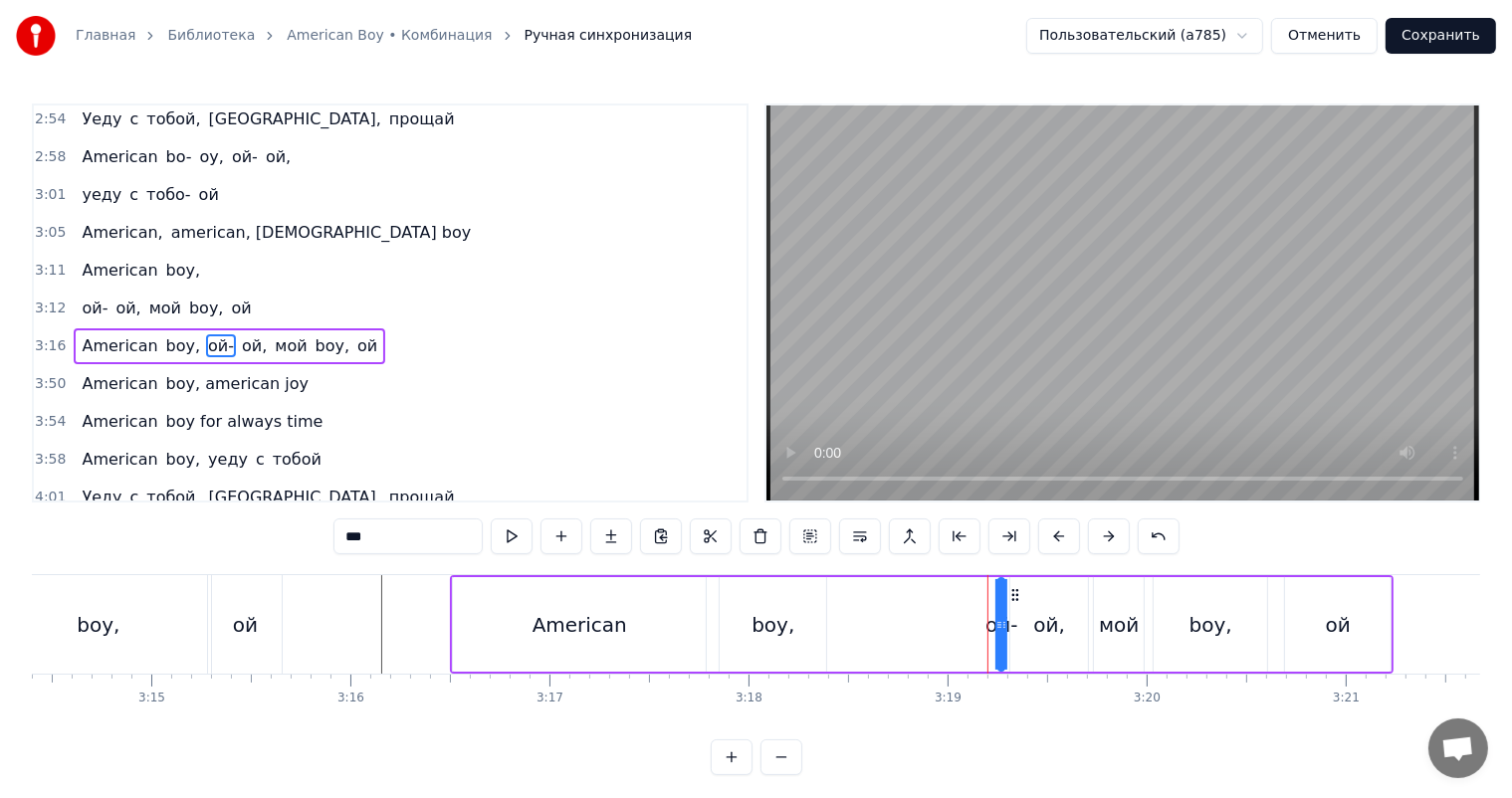
click at [993, 617] on div "ой-" at bounding box center [1002, 625] width 32 height 30
drag, startPoint x: 996, startPoint y: 617, endPoint x: 956, endPoint y: 626, distance: 41.0
click at [956, 626] on div "American boy, ой- ой, мой boy, ой" at bounding box center [921, 624] width 944 height 99
click at [994, 615] on div "ой-" at bounding box center [999, 625] width 32 height 30
drag, startPoint x: 1002, startPoint y: 613, endPoint x: 927, endPoint y: 628, distance: 76.5
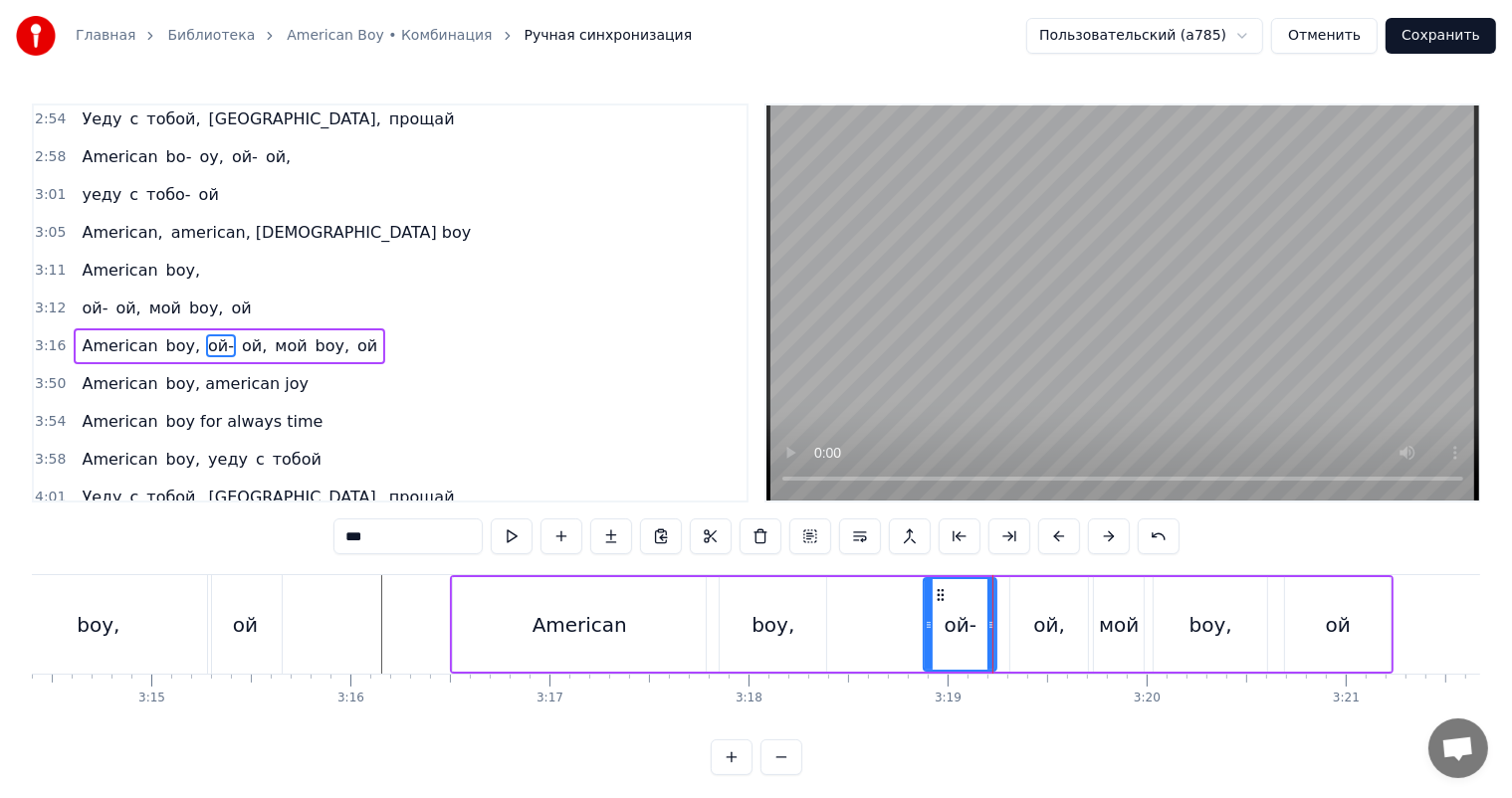
click at [927, 628] on div at bounding box center [929, 624] width 8 height 91
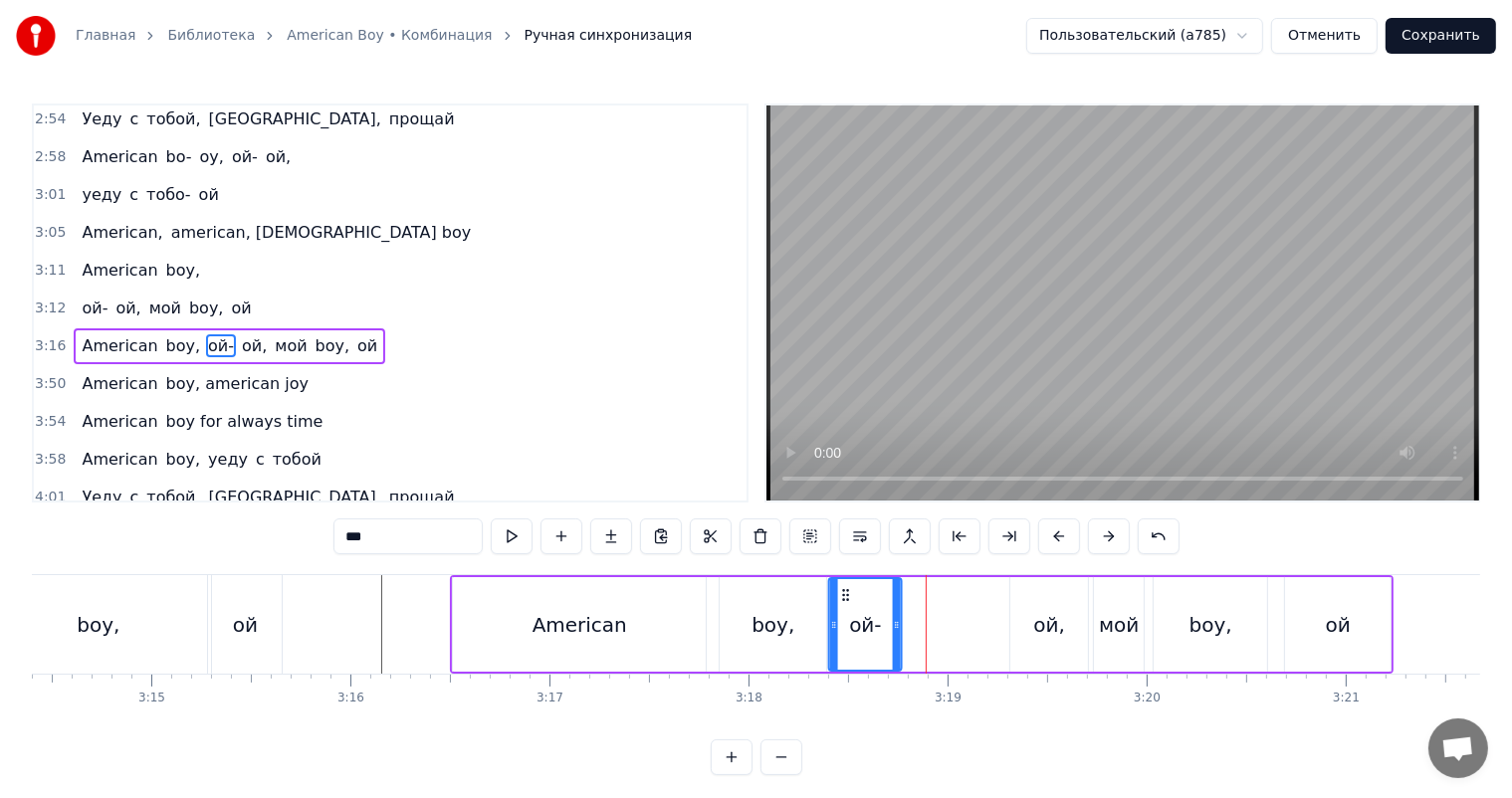
drag, startPoint x: 941, startPoint y: 592, endPoint x: 840, endPoint y: 613, distance: 103.2
click at [840, 613] on div "ой-" at bounding box center [865, 624] width 71 height 91
drag, startPoint x: 840, startPoint y: 613, endPoint x: 864, endPoint y: 607, distance: 24.7
click at [864, 607] on div "ой-" at bounding box center [859, 624] width 71 height 91
click at [1019, 599] on div "ой," at bounding box center [1050, 624] width 78 height 95
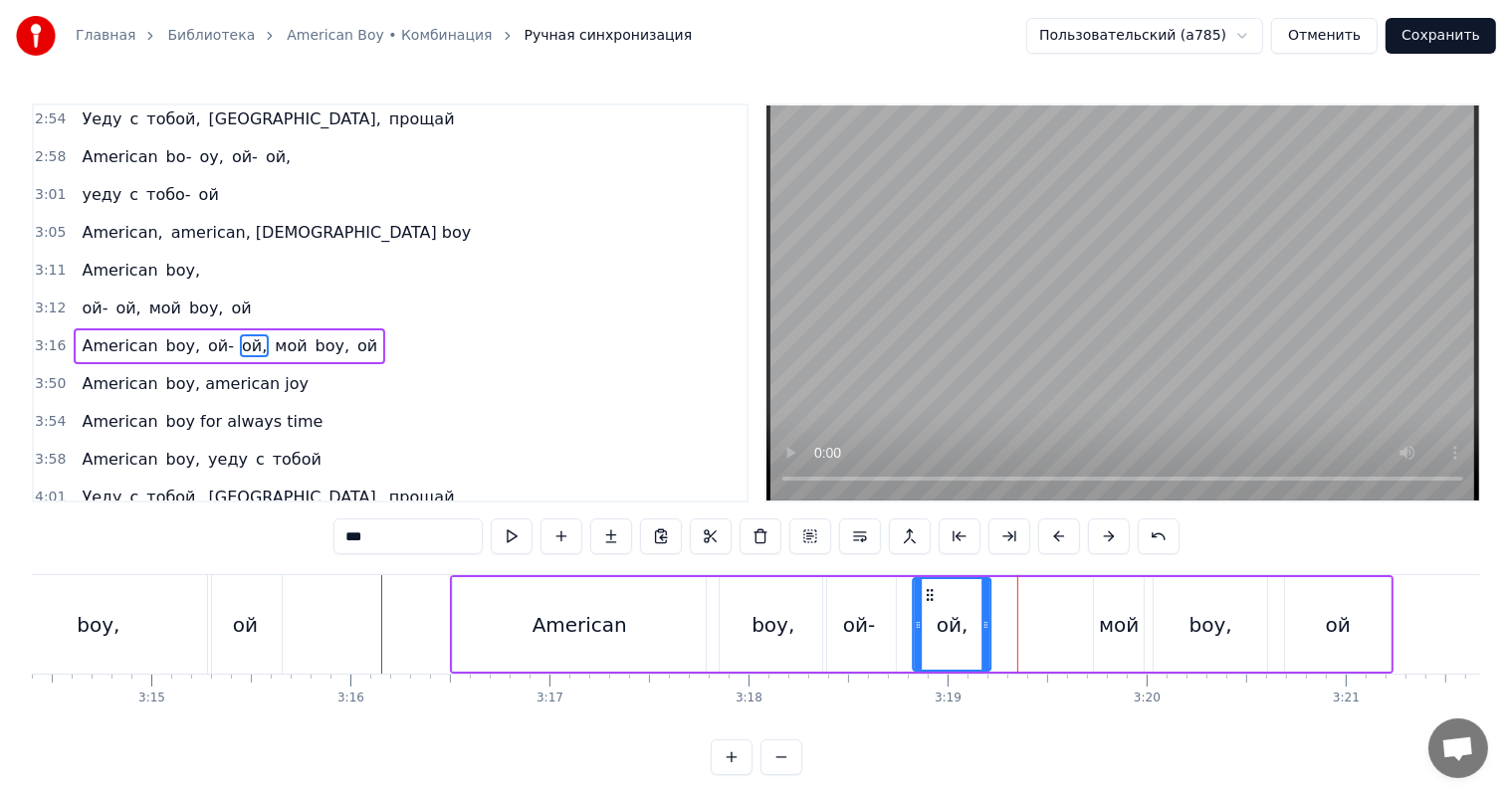
drag, startPoint x: 1020, startPoint y: 589, endPoint x: 923, endPoint y: 607, distance: 98.7
click at [923, 607] on div "ой," at bounding box center [953, 624] width 76 height 91
click at [1119, 610] on div "мой" at bounding box center [1119, 625] width 40 height 30
type input "***"
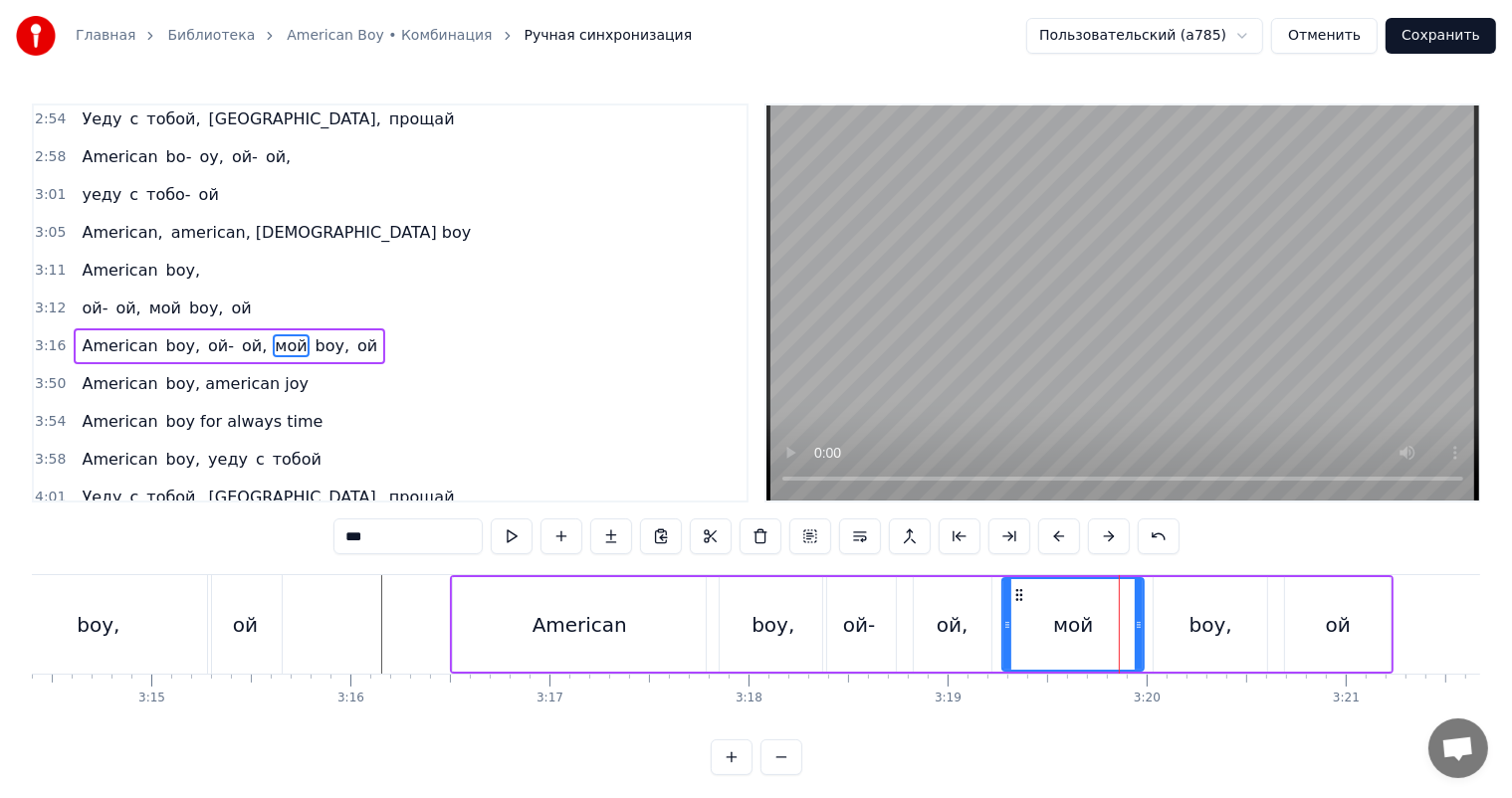
drag, startPoint x: 1097, startPoint y: 621, endPoint x: 924, endPoint y: 626, distance: 173.1
click at [1005, 629] on icon at bounding box center [1008, 625] width 8 height 16
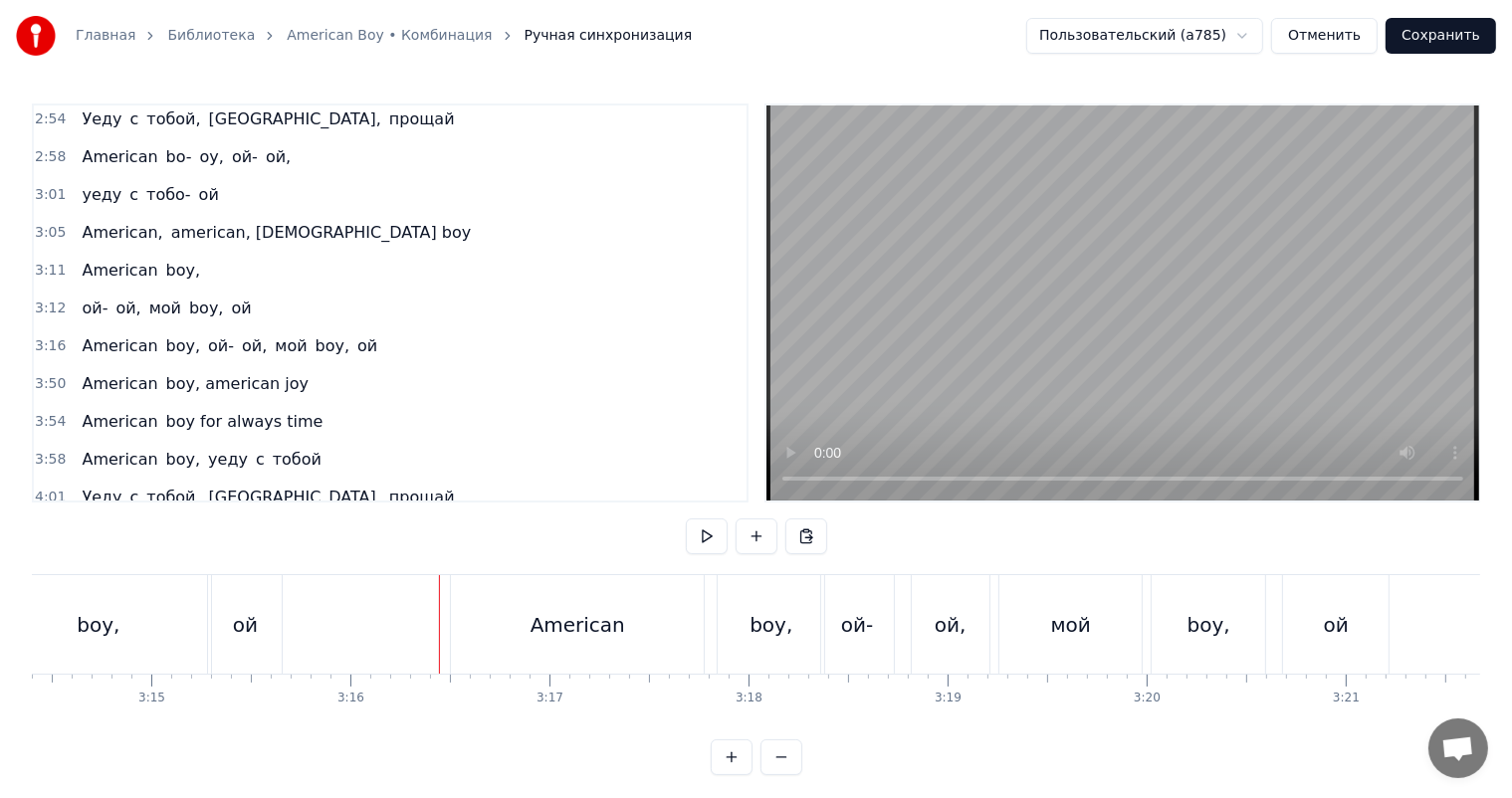
click at [1143, 333] on video at bounding box center [1122, 303] width 713 height 395
click at [1293, 383] on video at bounding box center [1122, 303] width 713 height 395
drag, startPoint x: 1059, startPoint y: 625, endPoint x: 1152, endPoint y: 620, distance: 93.1
click at [1059, 625] on div "мой" at bounding box center [1071, 625] width 40 height 30
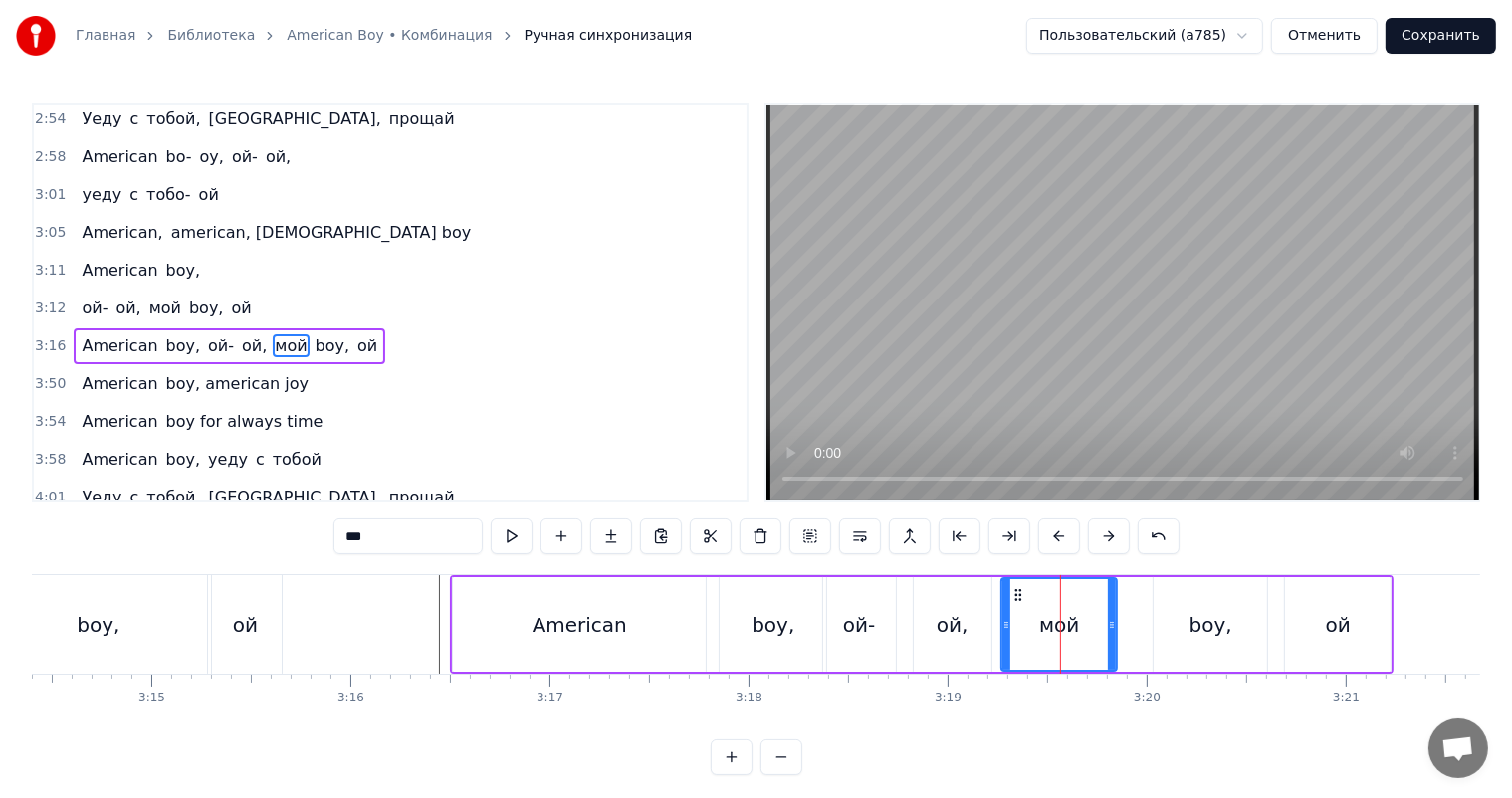
drag, startPoint x: 1140, startPoint y: 625, endPoint x: 1109, endPoint y: 637, distance: 33.2
click at [1109, 637] on div at bounding box center [1111, 624] width 8 height 91
click at [1180, 621] on div "boy," at bounding box center [1210, 624] width 114 height 95
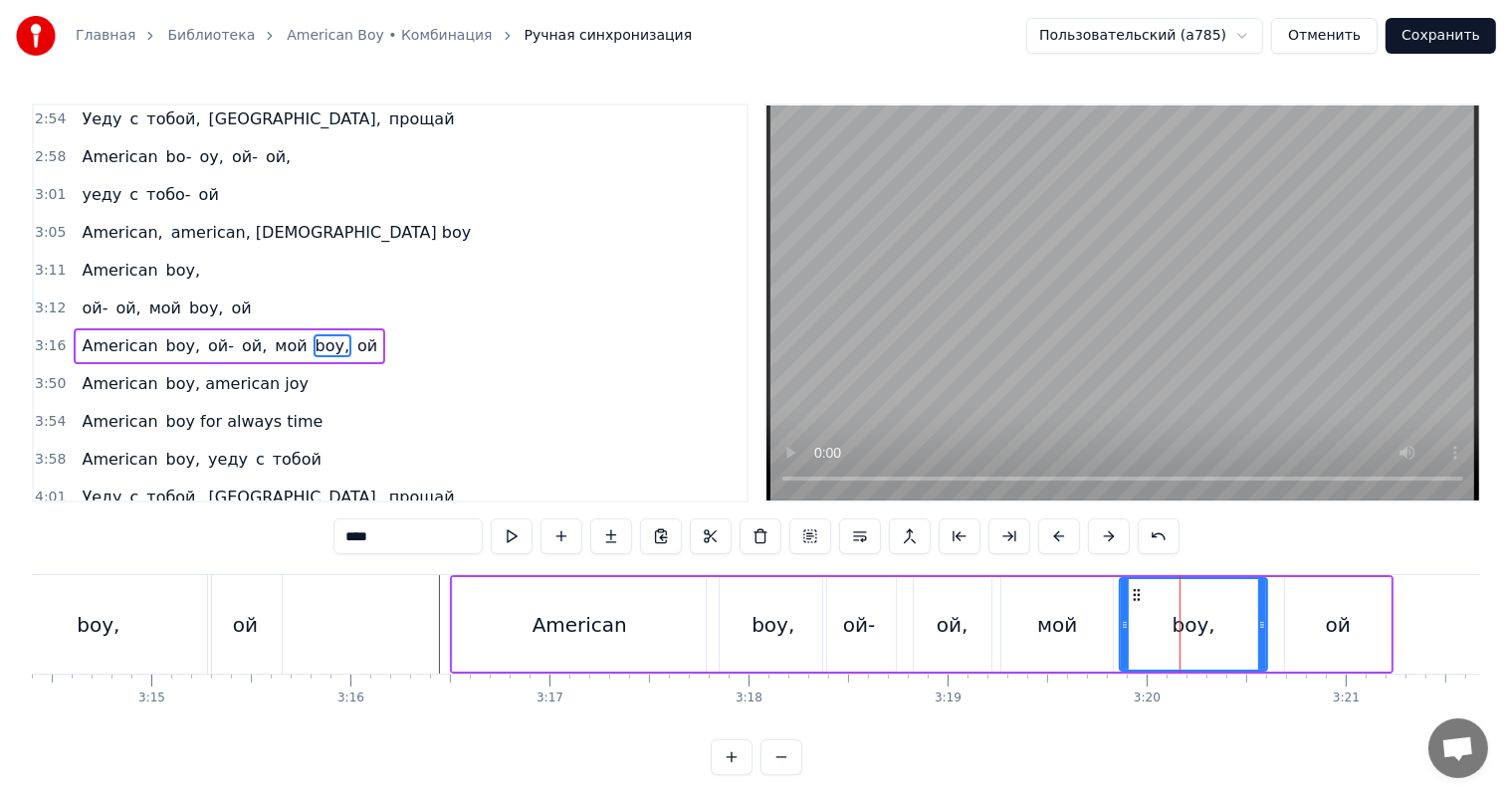
drag, startPoint x: 1154, startPoint y: 626, endPoint x: 1111, endPoint y: 635, distance: 43.9
click at [1120, 635] on div at bounding box center [1124, 624] width 8 height 91
click at [1018, 616] on div "мой" at bounding box center [1058, 624] width 112 height 95
type input "***"
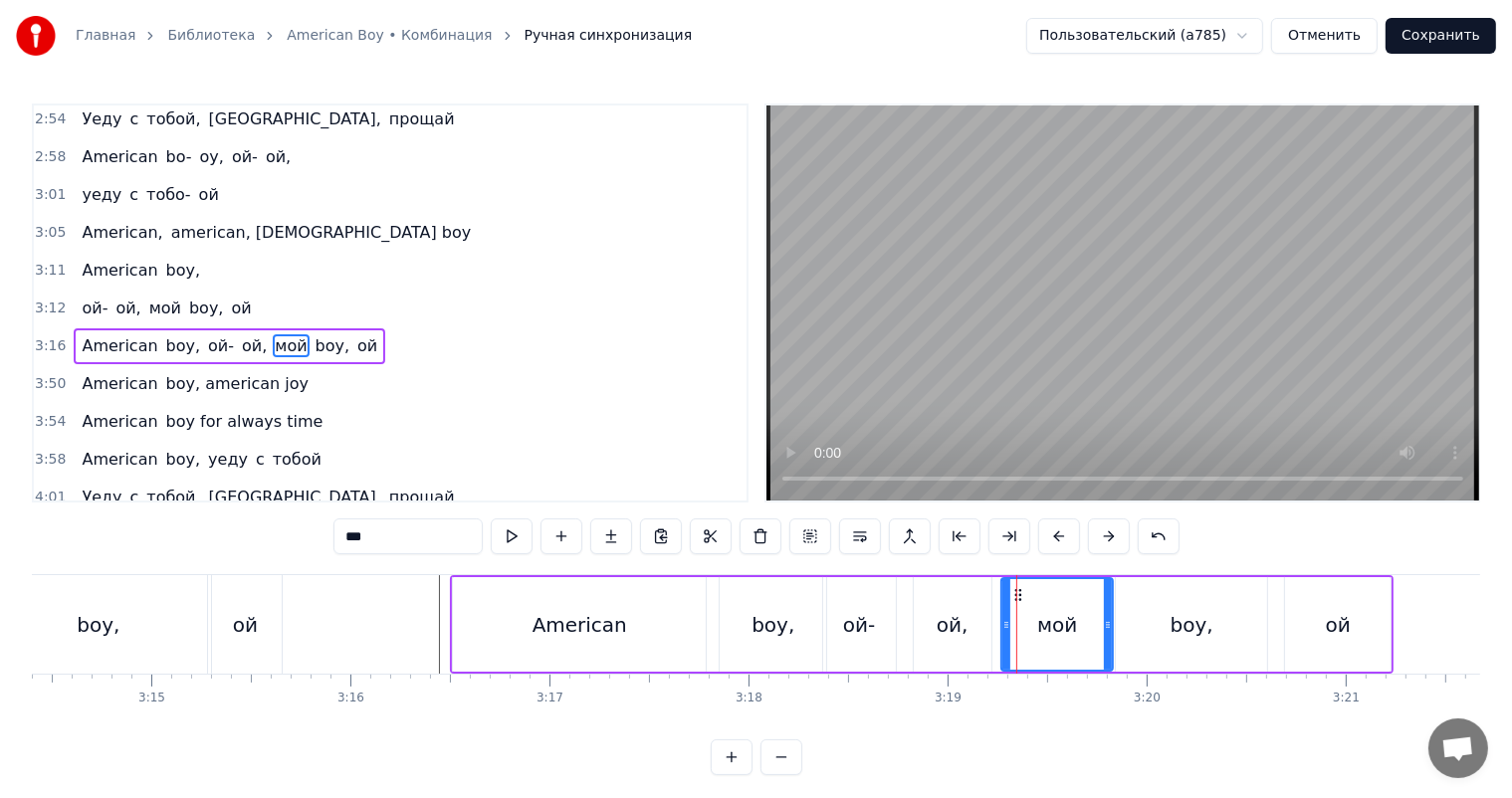
click at [1342, 379] on video at bounding box center [1122, 303] width 713 height 395
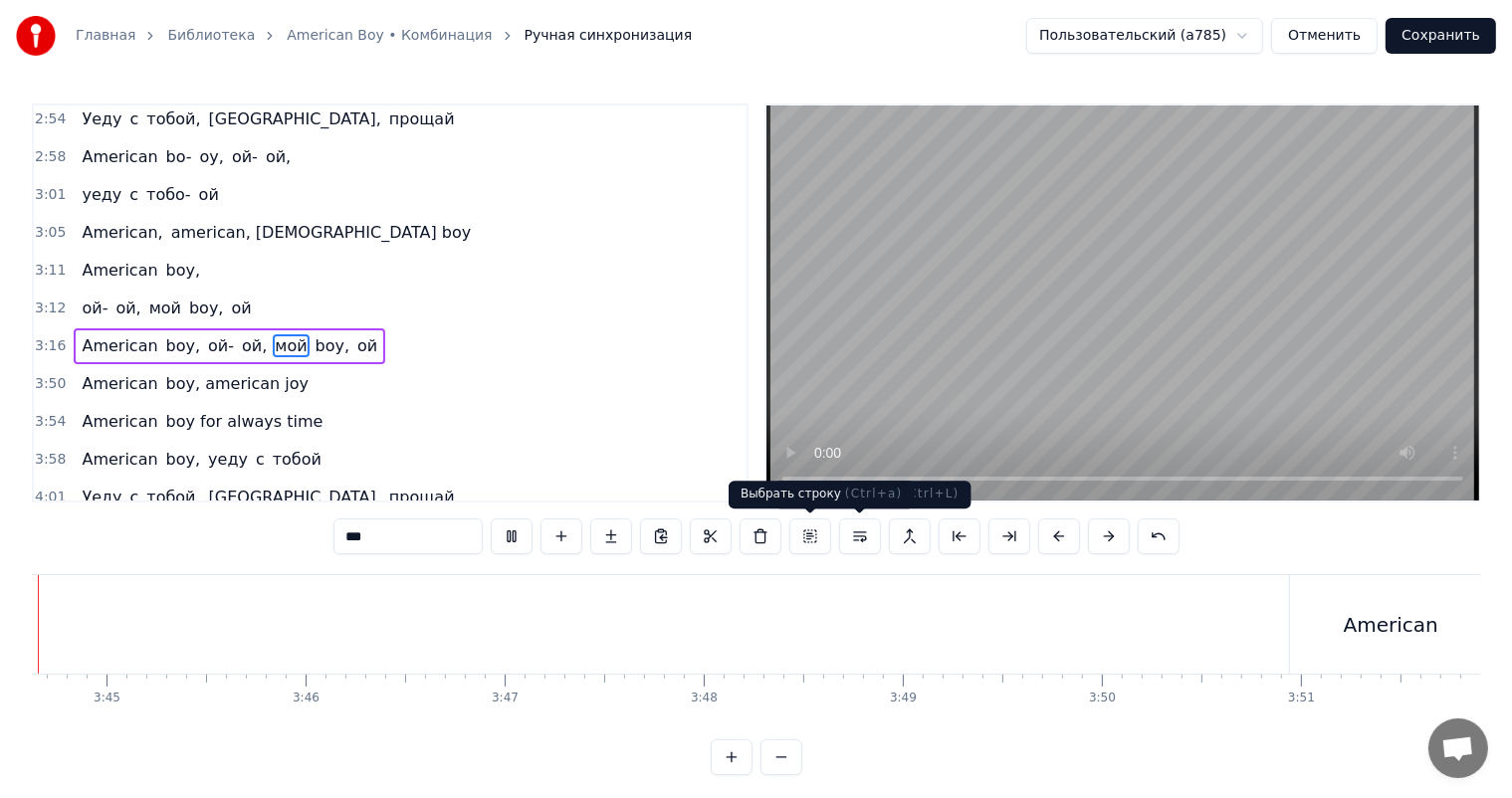
scroll to position [0, 44592]
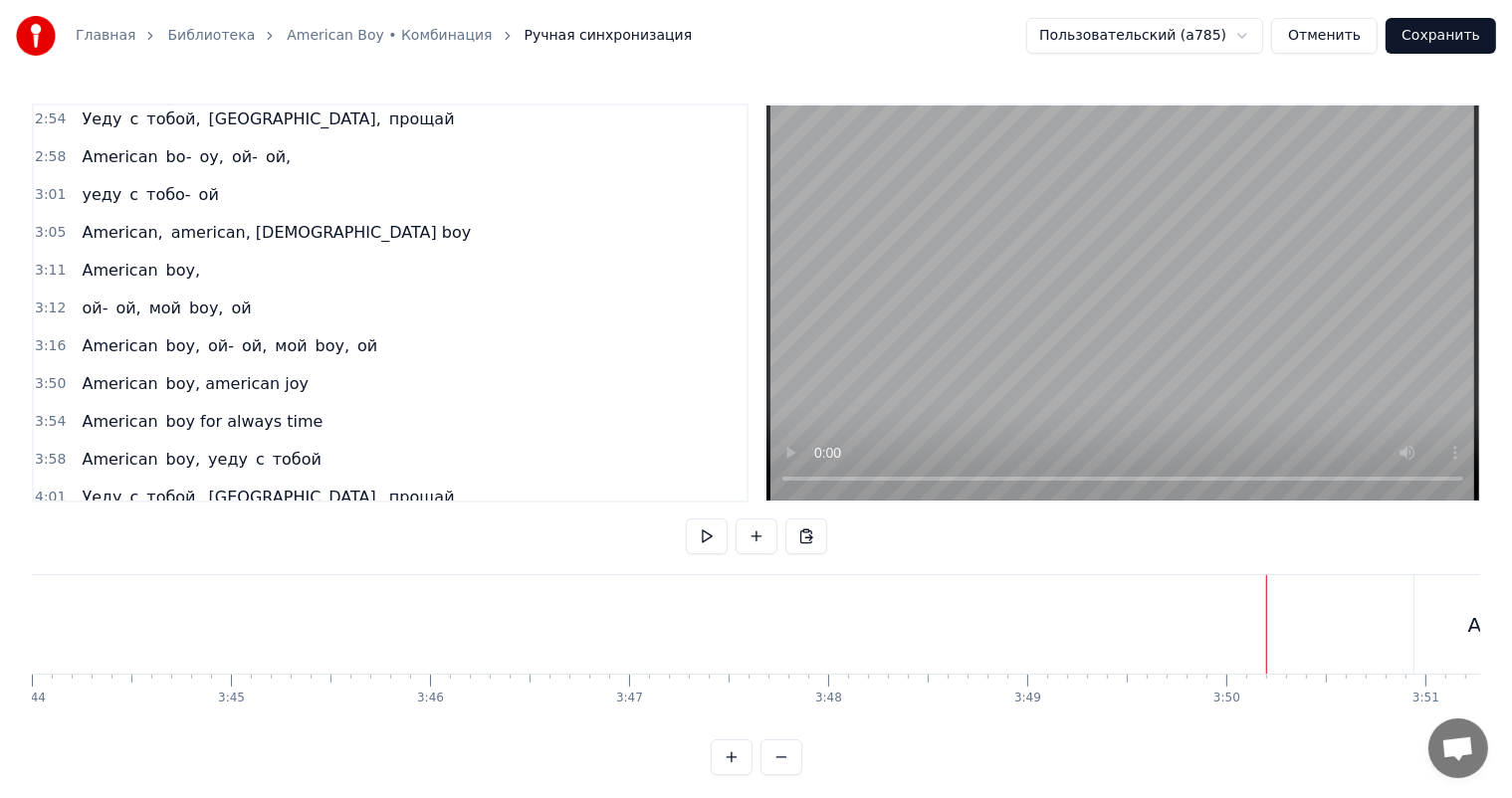
click at [1202, 319] on video at bounding box center [1122, 303] width 713 height 395
click at [998, 417] on video at bounding box center [1122, 303] width 713 height 395
click at [1017, 668] on div "boy, american joy" at bounding box center [1086, 624] width 507 height 99
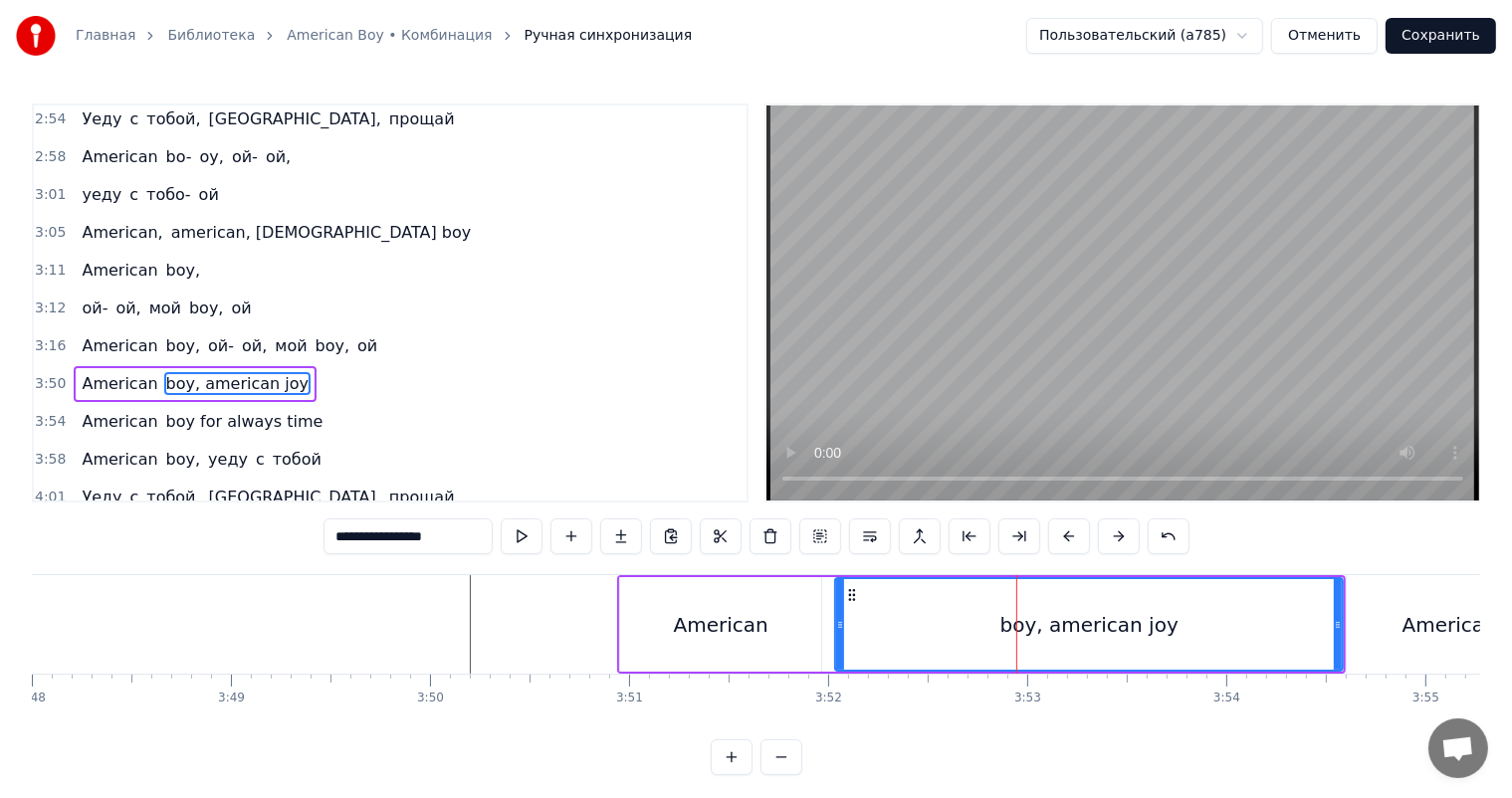
scroll to position [1138, 0]
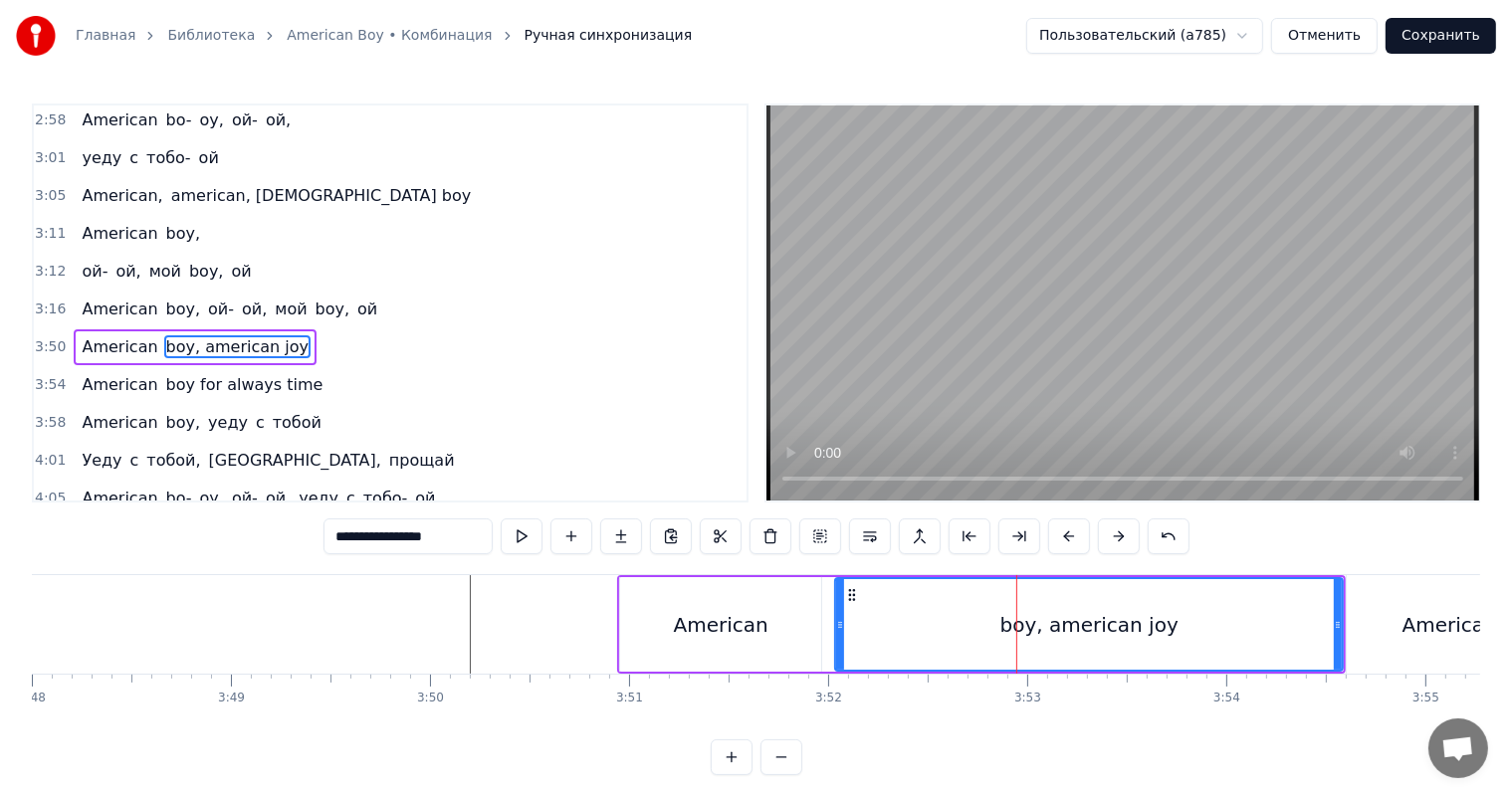
drag, startPoint x: 367, startPoint y: 538, endPoint x: 0, endPoint y: 507, distance: 368.3
click at [0, 514] on div "Главная Библиотека American Boy • Комбинация Ручная синхронизация Пользовательс…" at bounding box center [756, 388] width 1512 height 775
click at [768, 622] on div "American" at bounding box center [721, 624] width 201 height 95
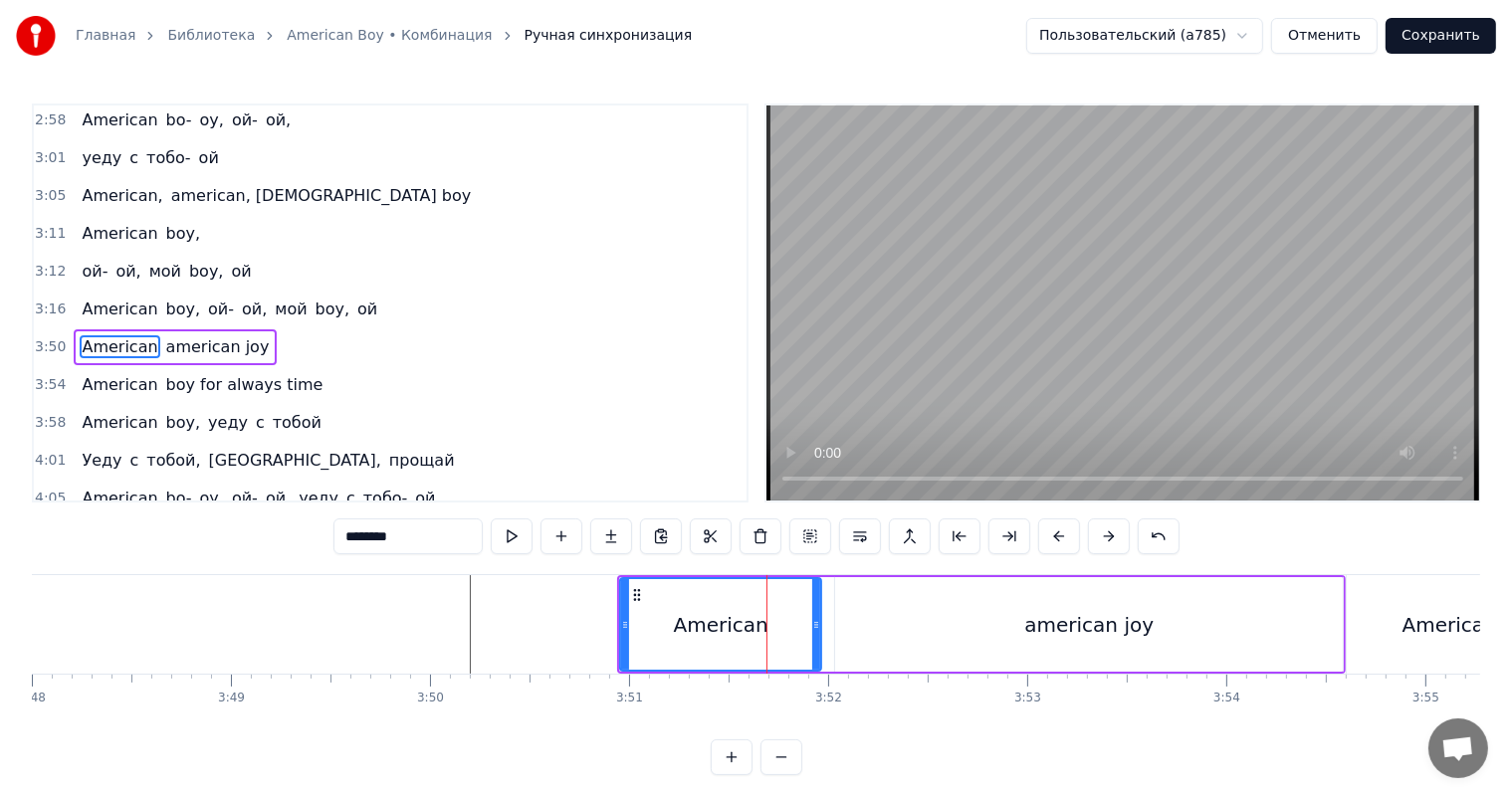
click at [877, 638] on div "american joy" at bounding box center [1088, 624] width 507 height 95
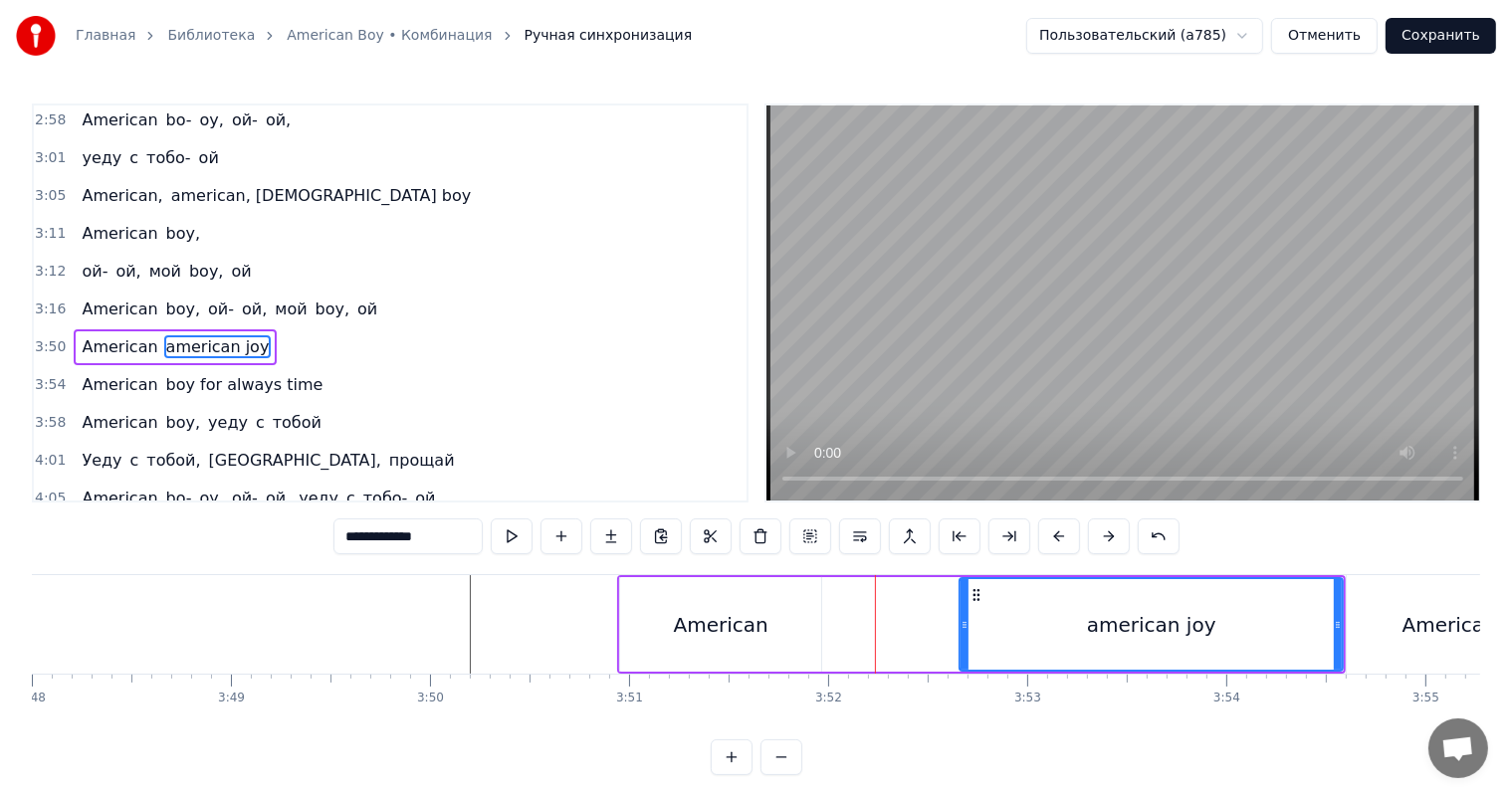
drag, startPoint x: 837, startPoint y: 642, endPoint x: 964, endPoint y: 635, distance: 127.2
click at [964, 635] on div at bounding box center [965, 624] width 8 height 91
click at [808, 638] on div "American" at bounding box center [721, 624] width 201 height 95
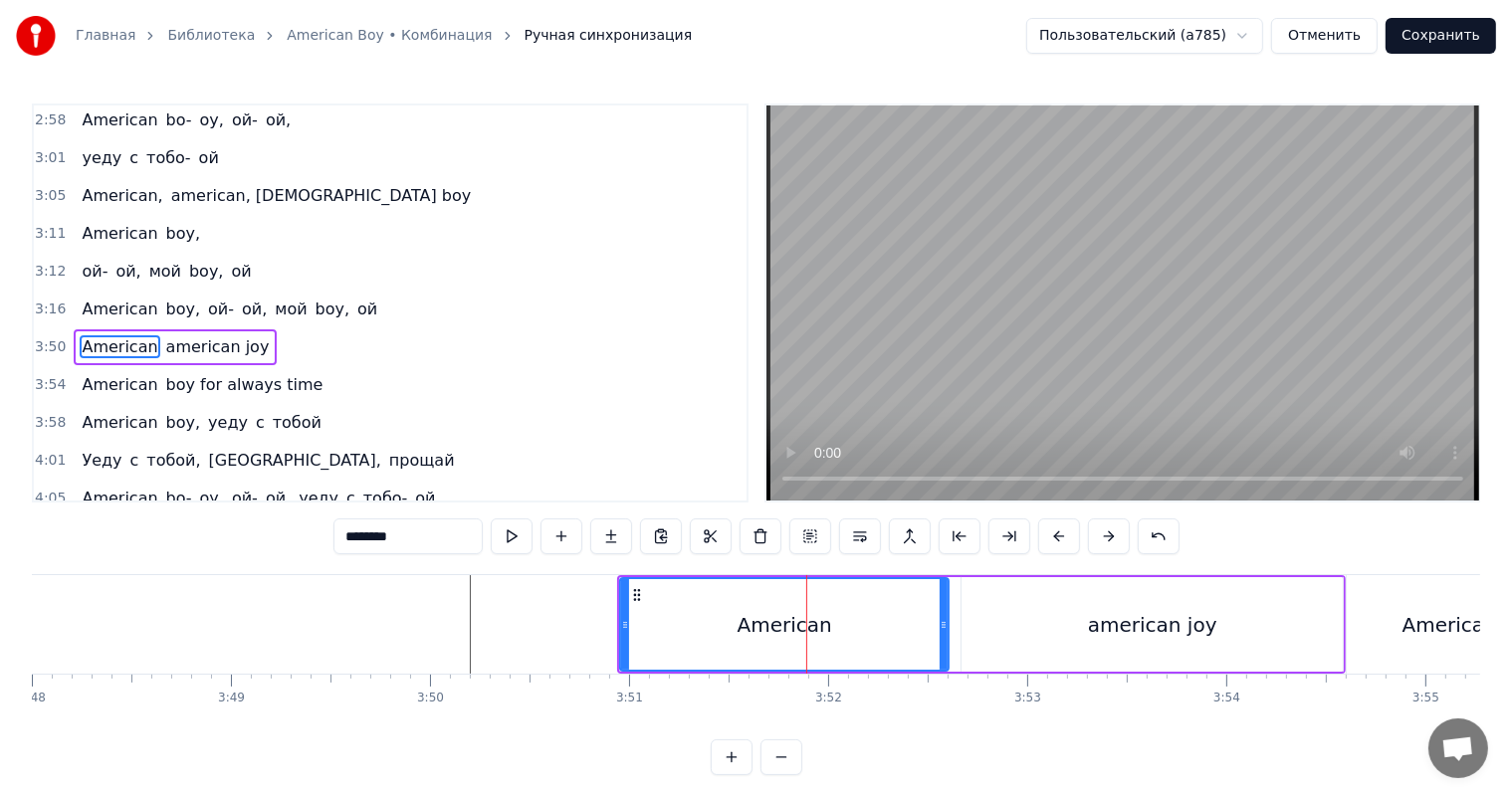
drag, startPoint x: 816, startPoint y: 637, endPoint x: 945, endPoint y: 630, distance: 129.2
click at [945, 630] on div at bounding box center [944, 624] width 8 height 91
click at [441, 537] on input "********" at bounding box center [409, 536] width 150 height 36
paste input "*****"
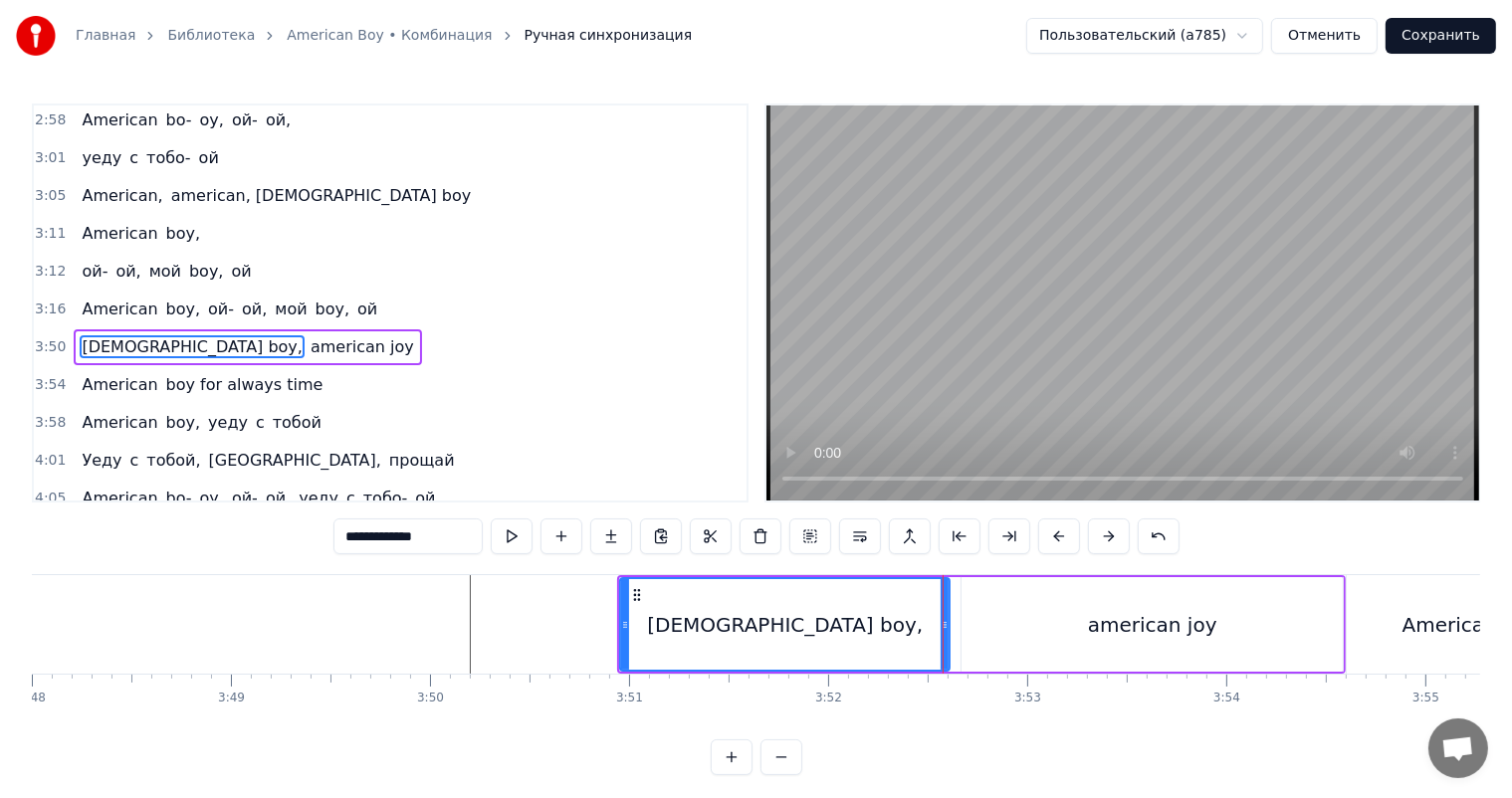
type input "**********"
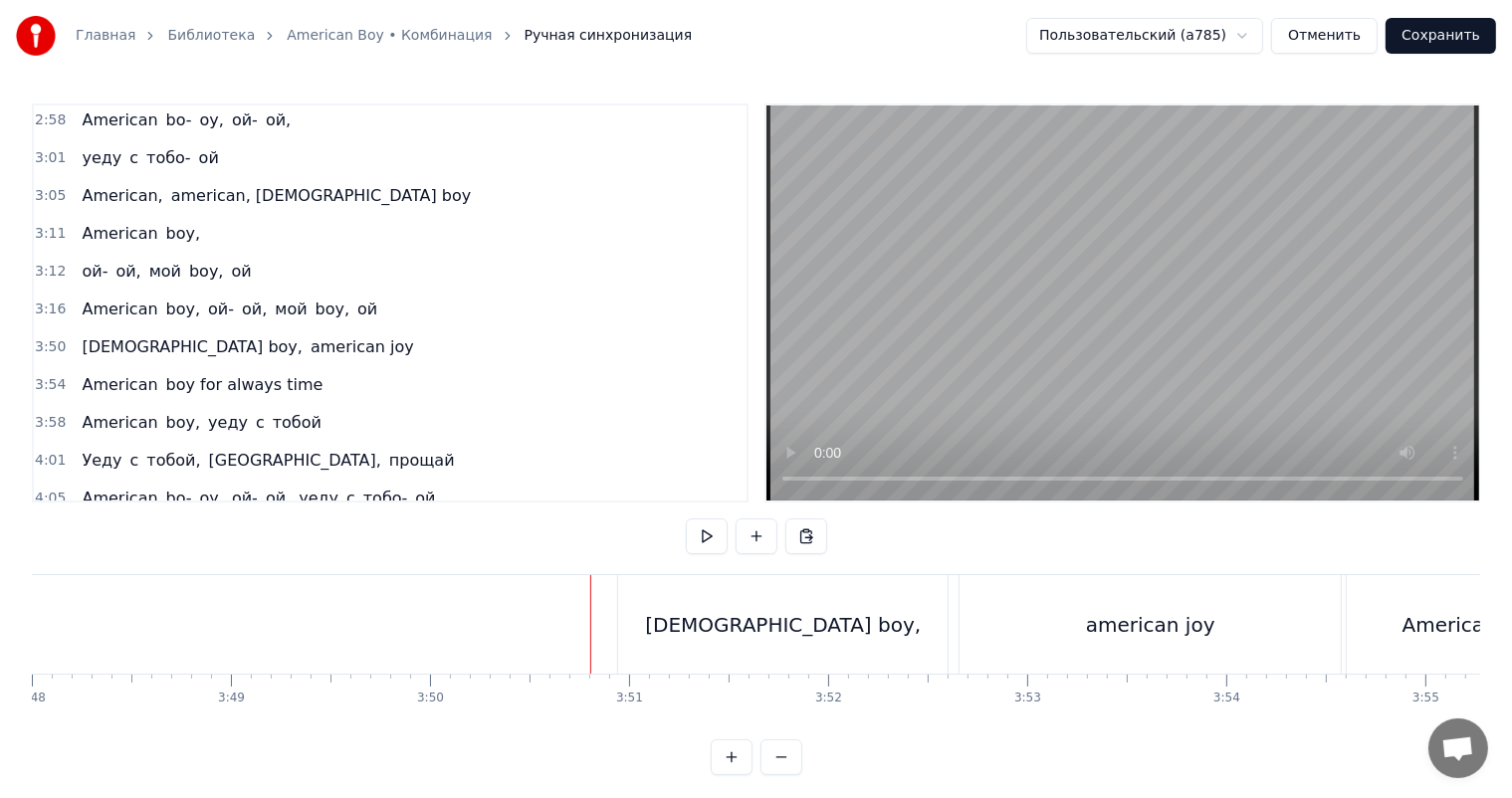
click at [1156, 315] on video at bounding box center [1122, 303] width 713 height 395
click at [1251, 381] on video at bounding box center [1122, 303] width 713 height 395
click at [832, 645] on div "[DEMOGRAPHIC_DATA] boy," at bounding box center [782, 624] width 330 height 99
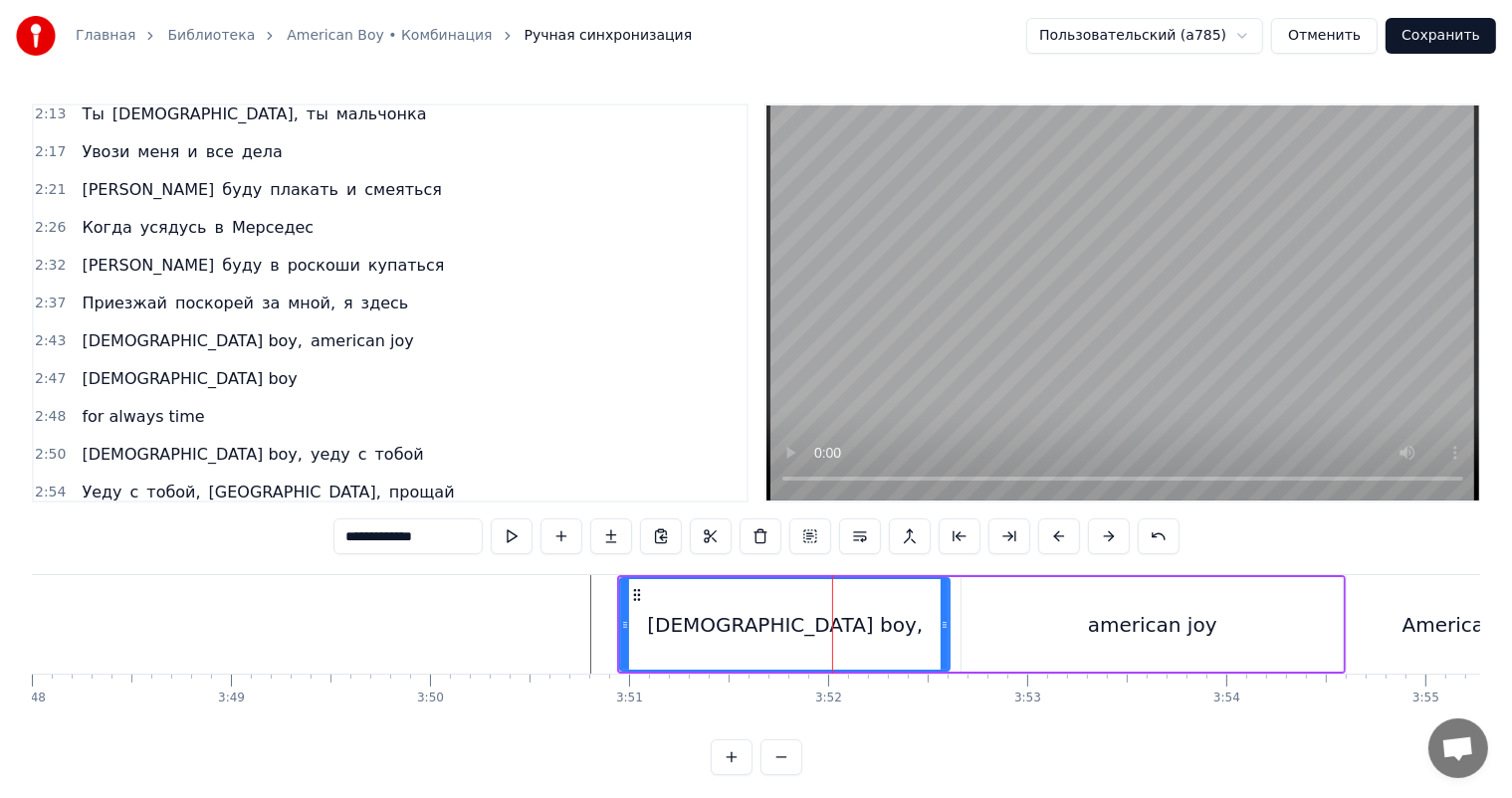
scroll to position [629, 0]
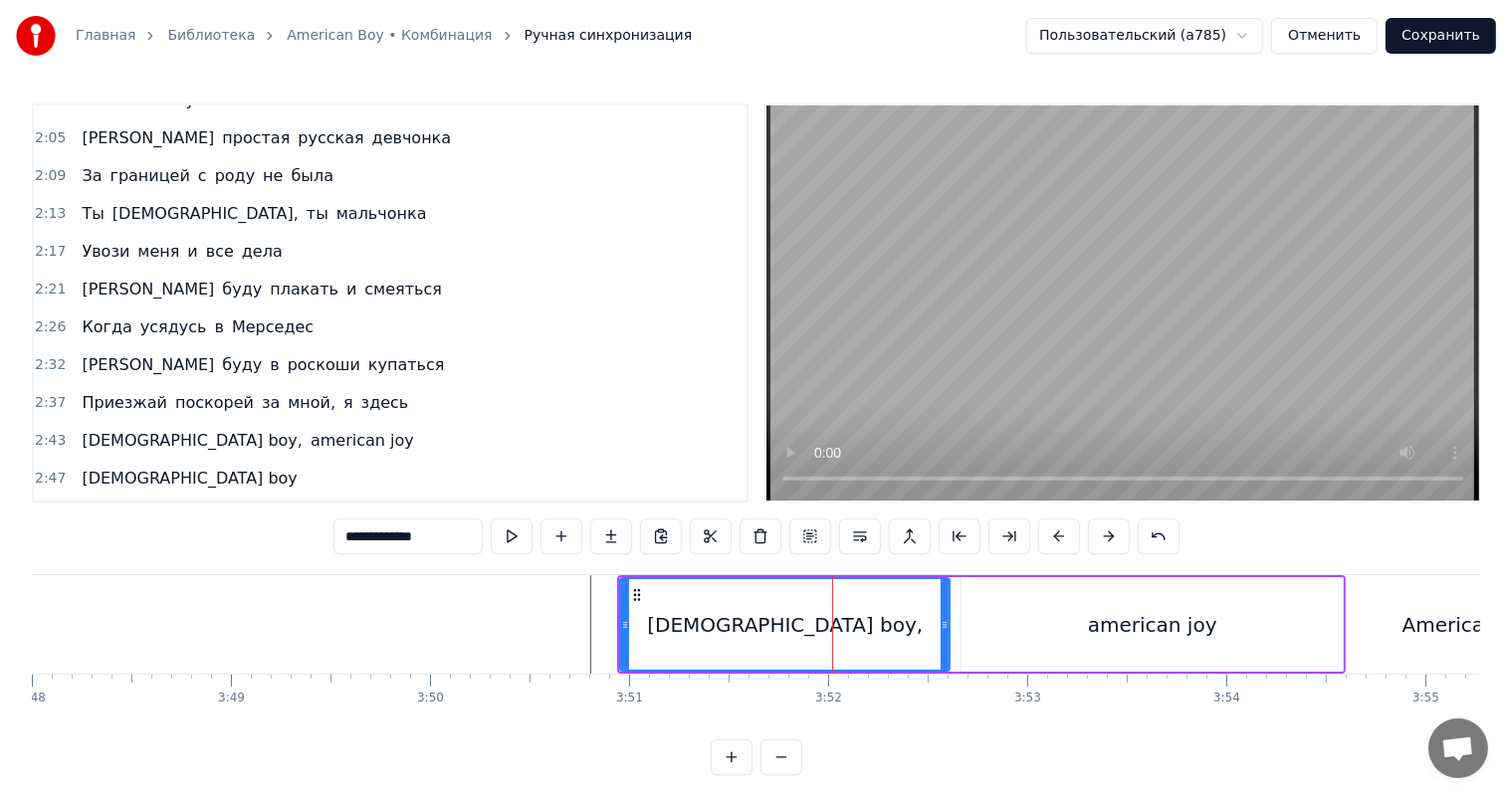
click at [52, 430] on span "2:43" at bounding box center [50, 440] width 31 height 20
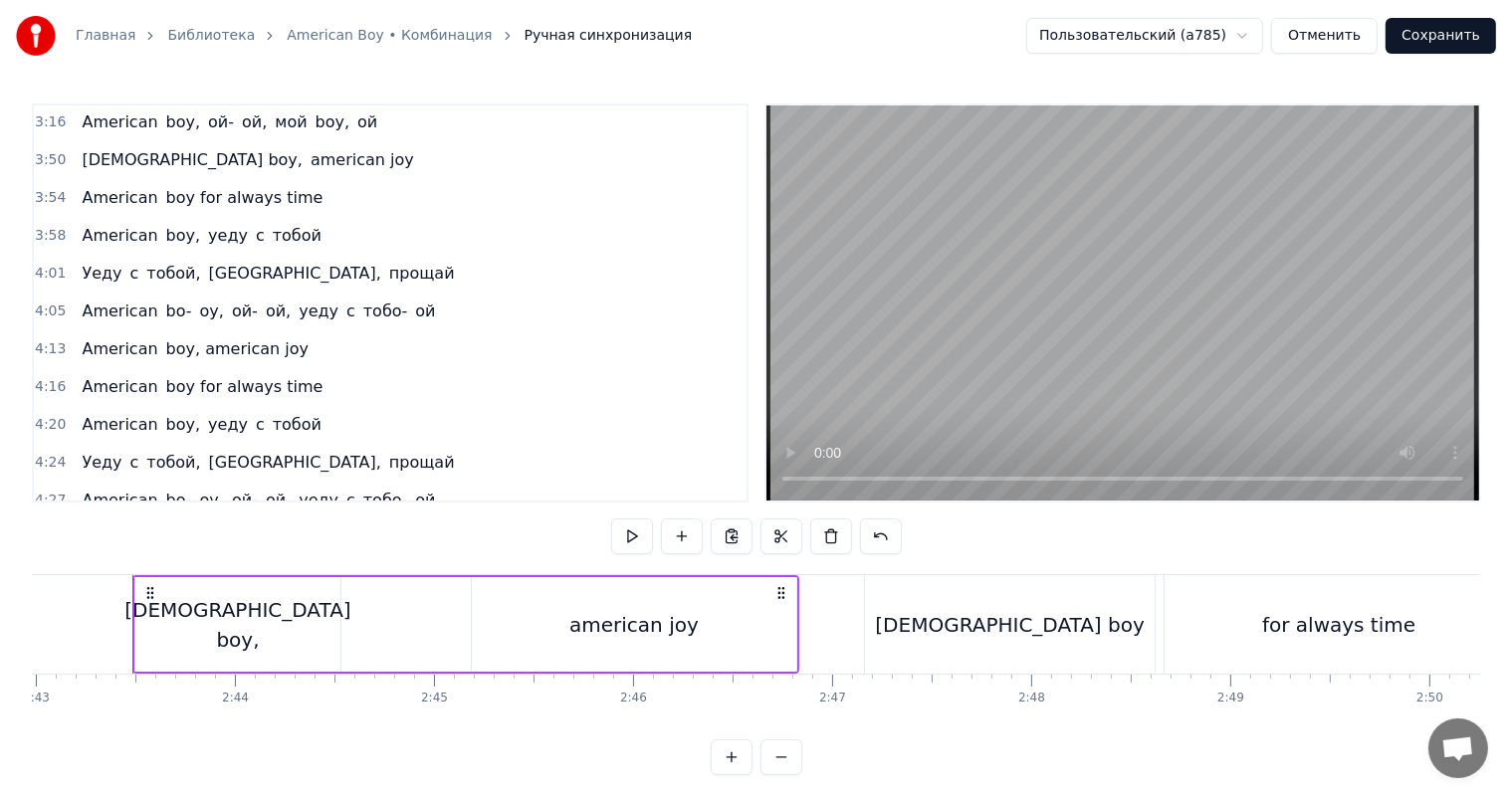
scroll to position [26, 0]
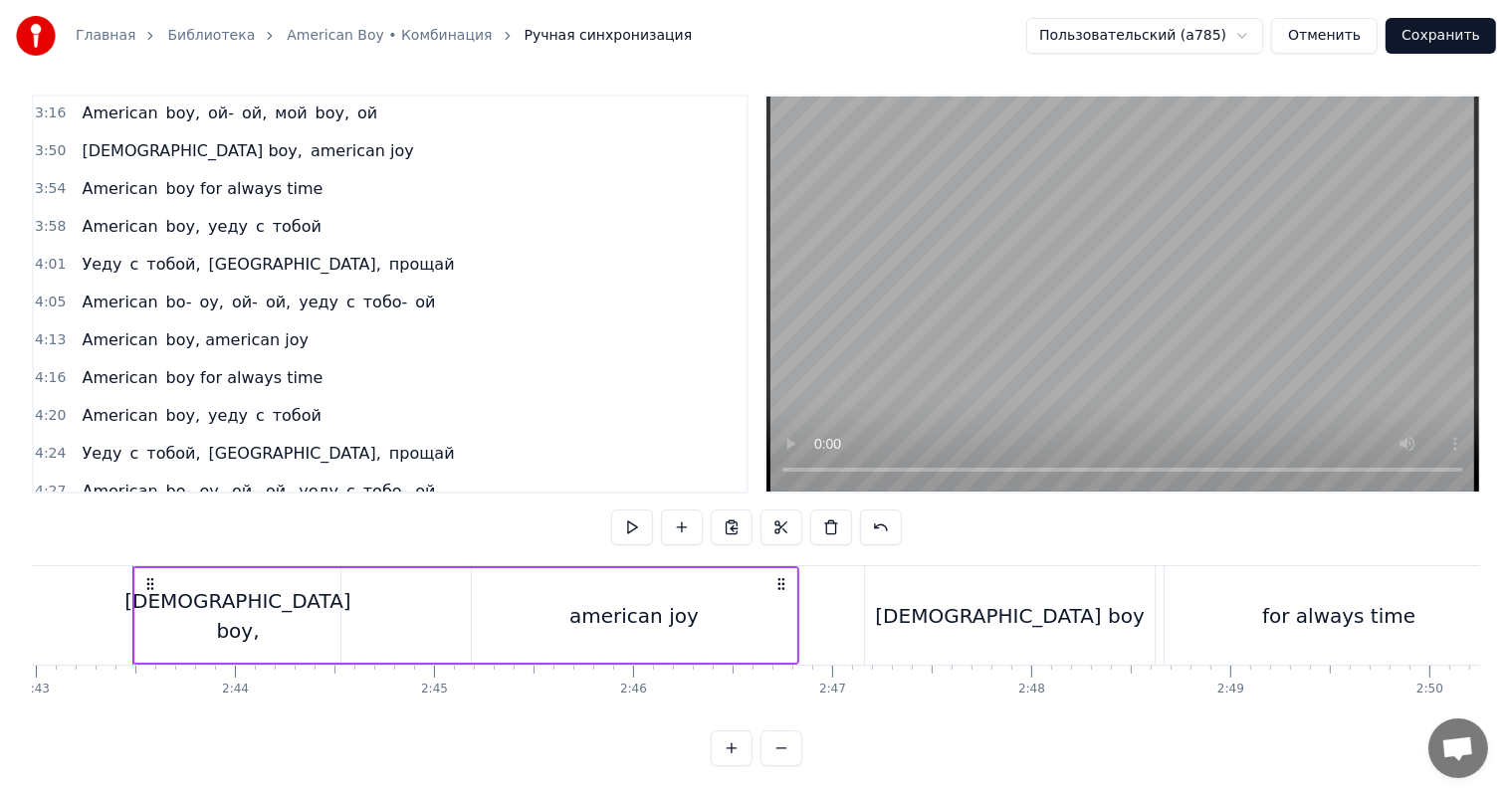
click at [48, 141] on span "3:50" at bounding box center [50, 151] width 31 height 20
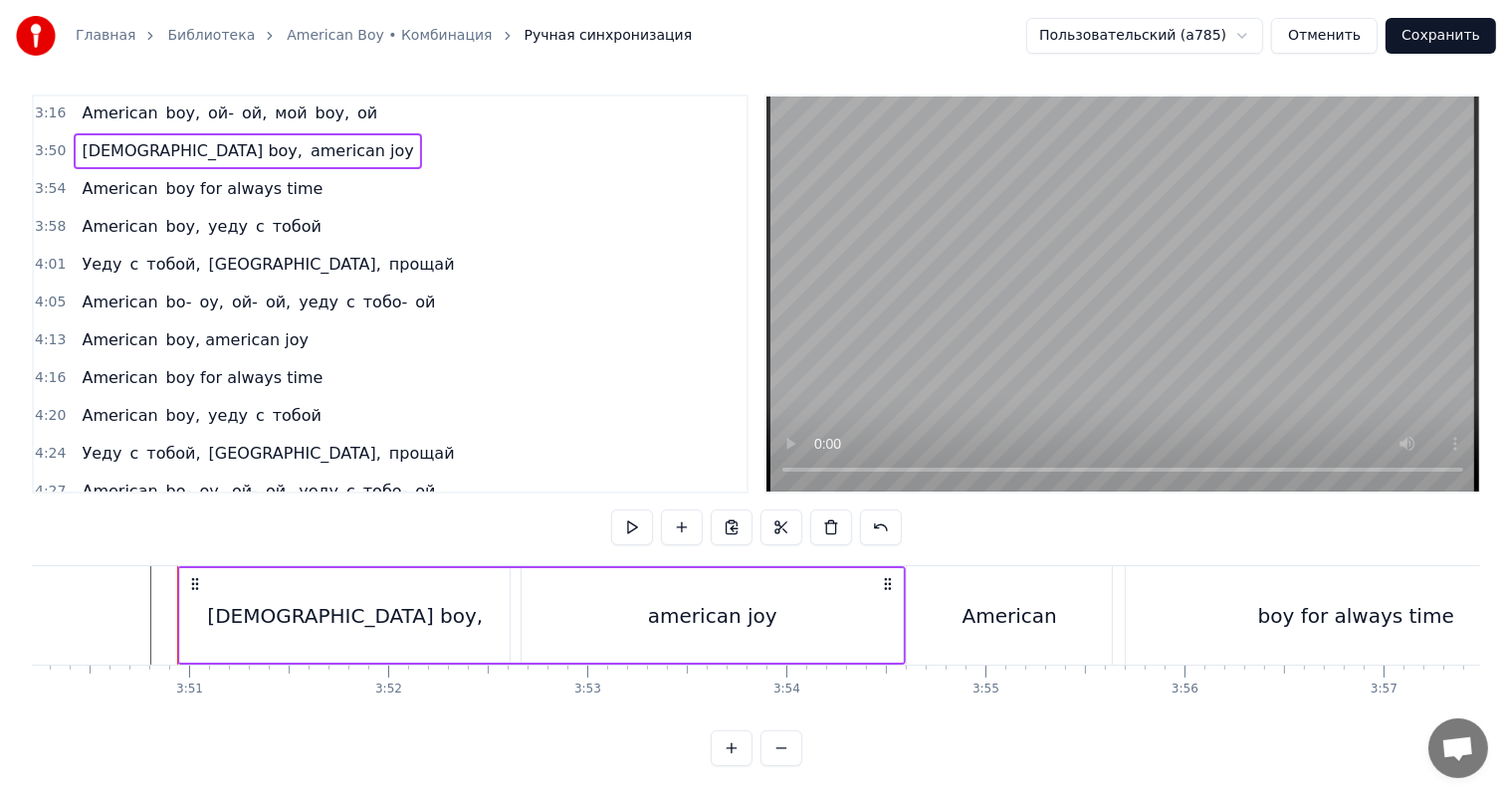
scroll to position [0, 45874]
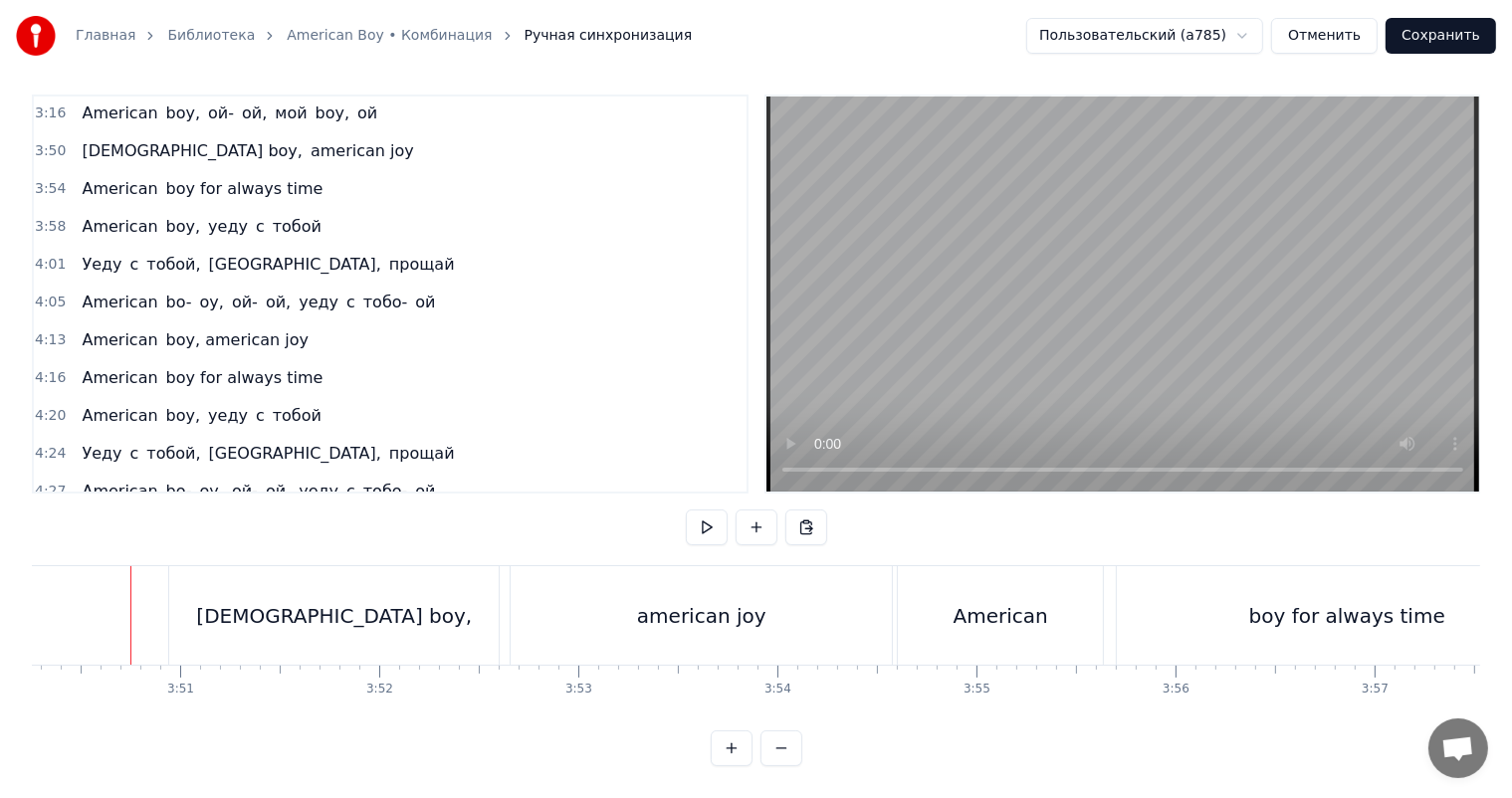
scroll to position [0, 45835]
click at [1417, 236] on video at bounding box center [1122, 294] width 713 height 395
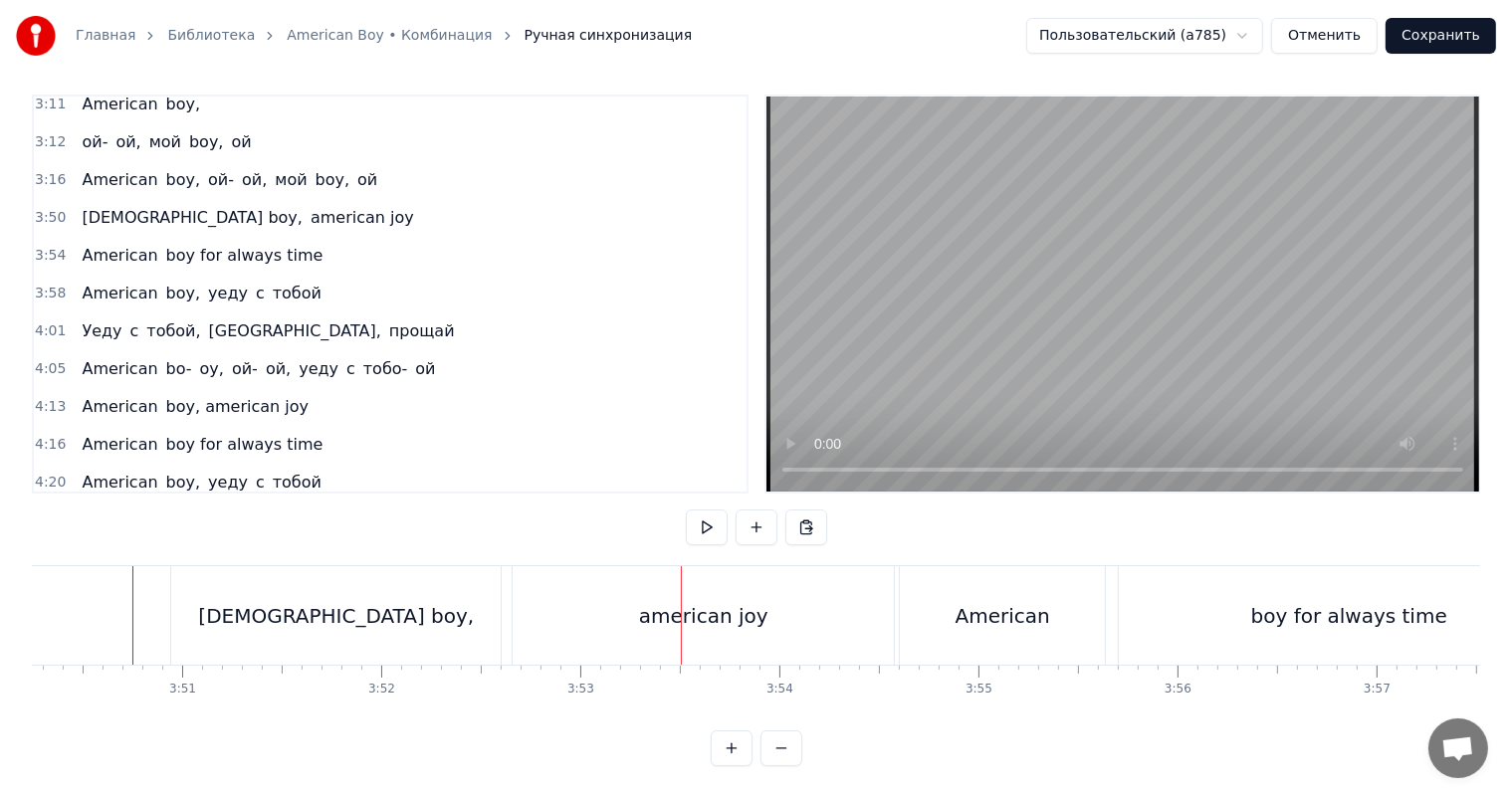
scroll to position [1225, 0]
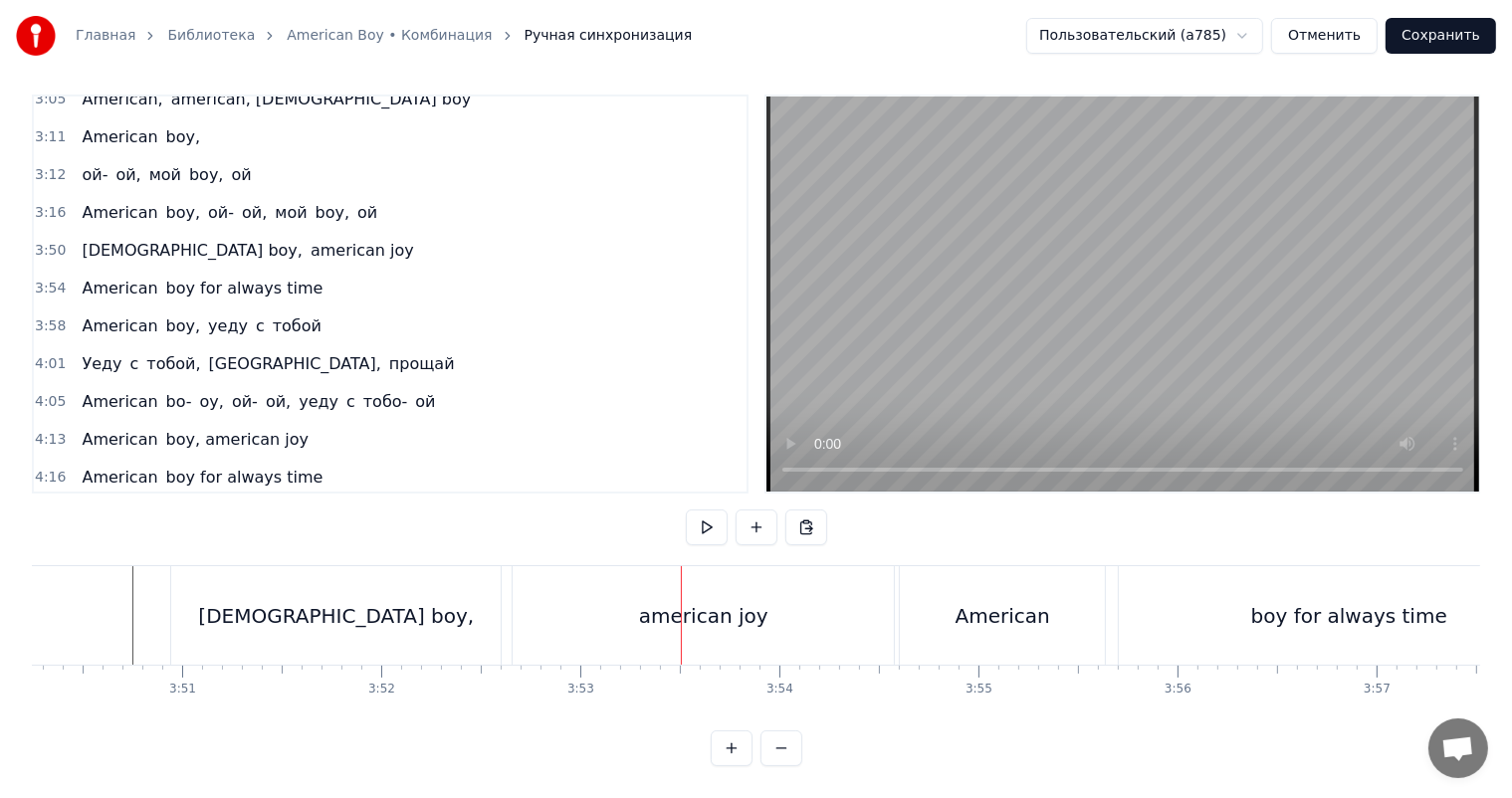
click at [302, 578] on div "[DEMOGRAPHIC_DATA] boy," at bounding box center [336, 615] width 330 height 99
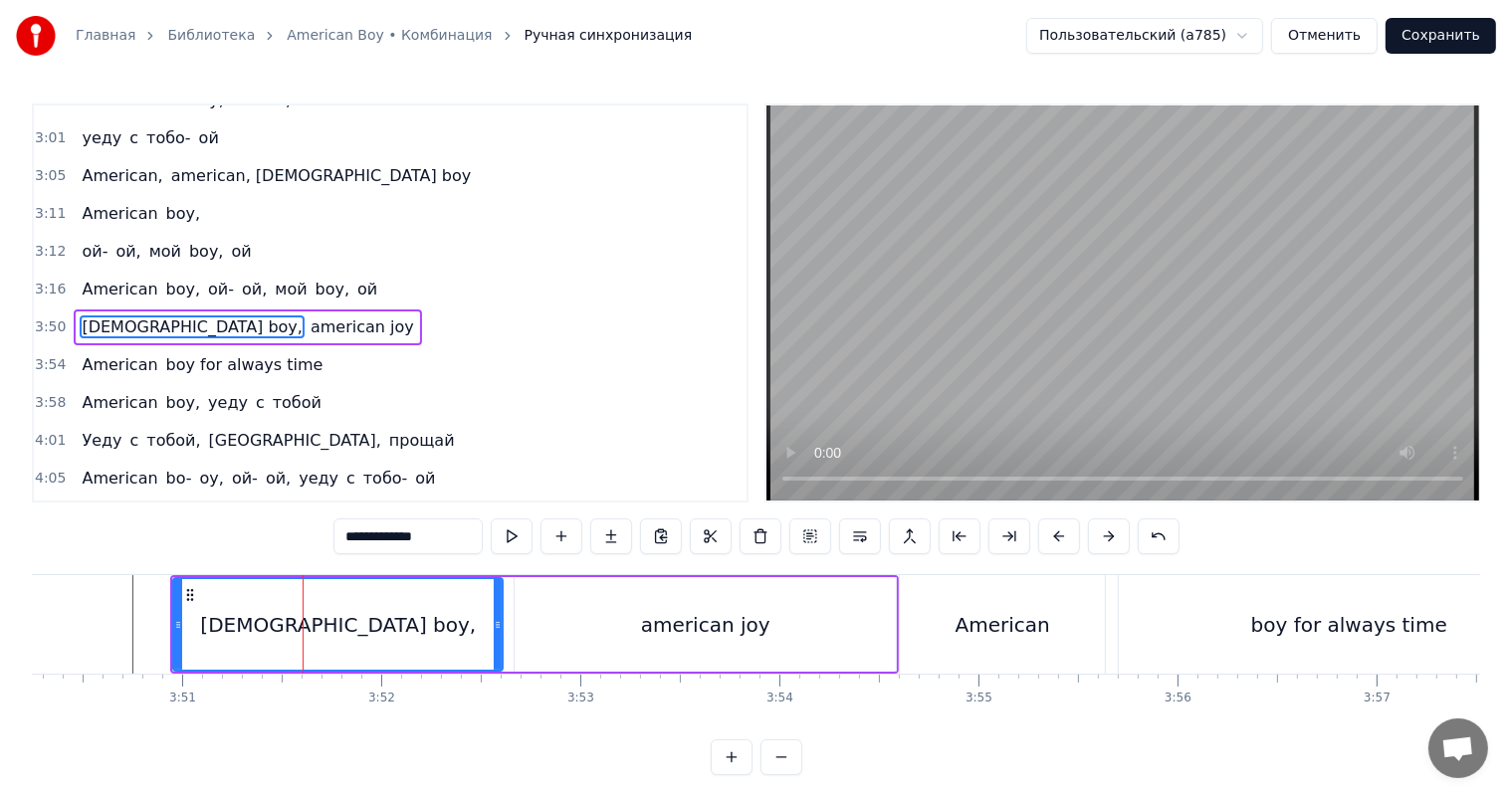
scroll to position [1138, 0]
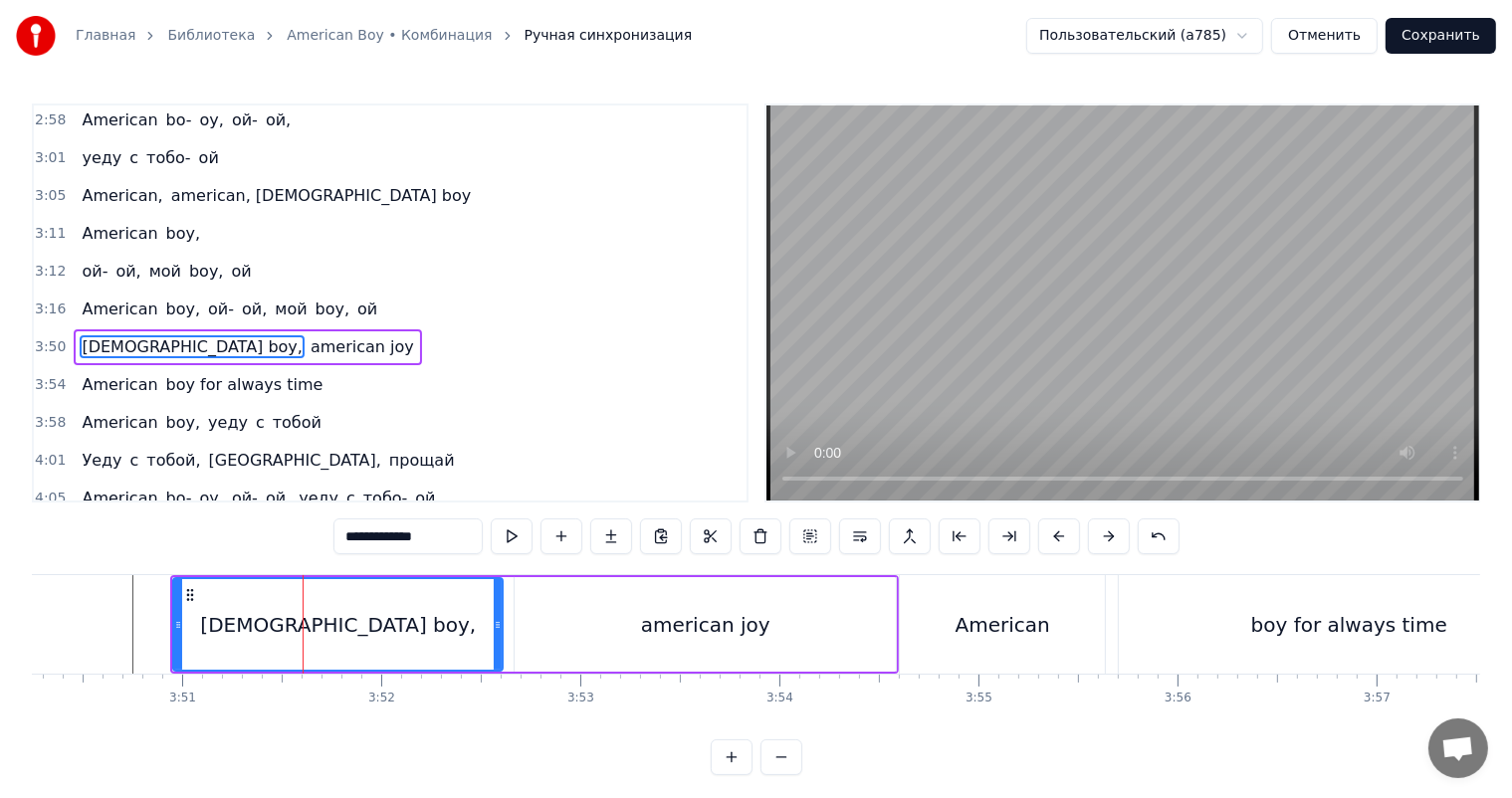
click at [47, 338] on span "3:50" at bounding box center [50, 348] width 31 height 20
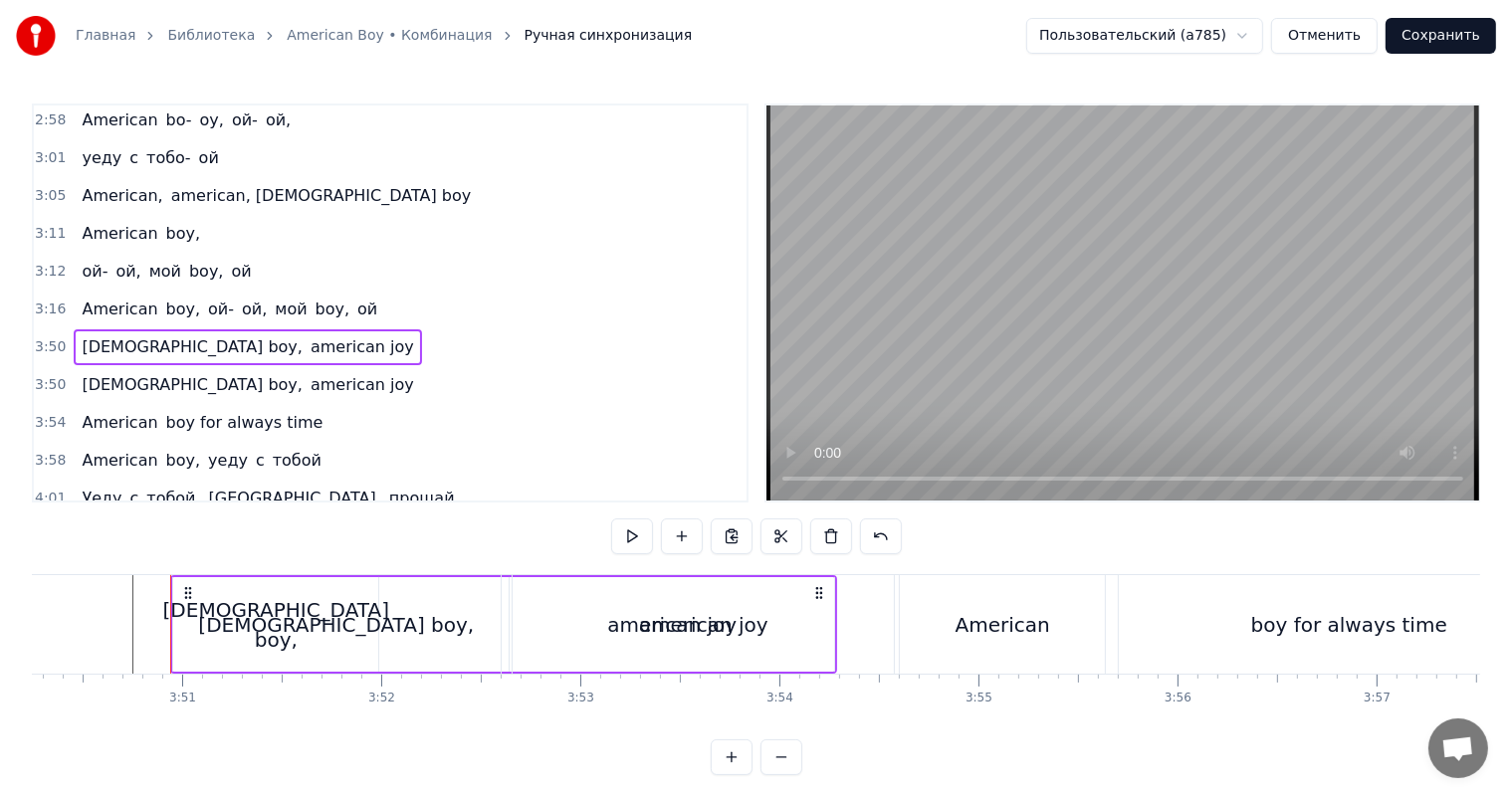
click at [47, 338] on span "3:50" at bounding box center [50, 348] width 31 height 20
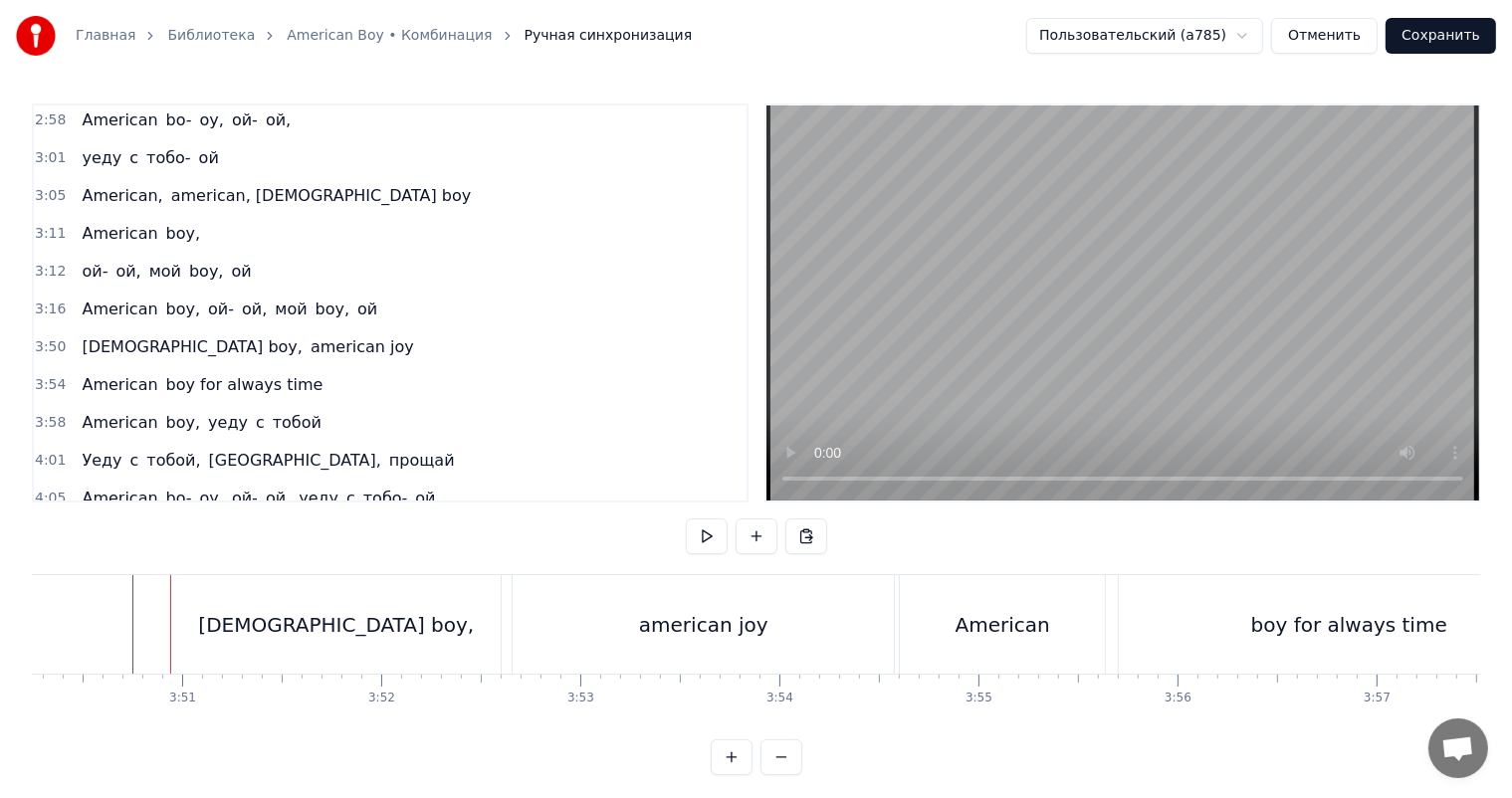
click at [47, 338] on span "3:50" at bounding box center [50, 348] width 31 height 20
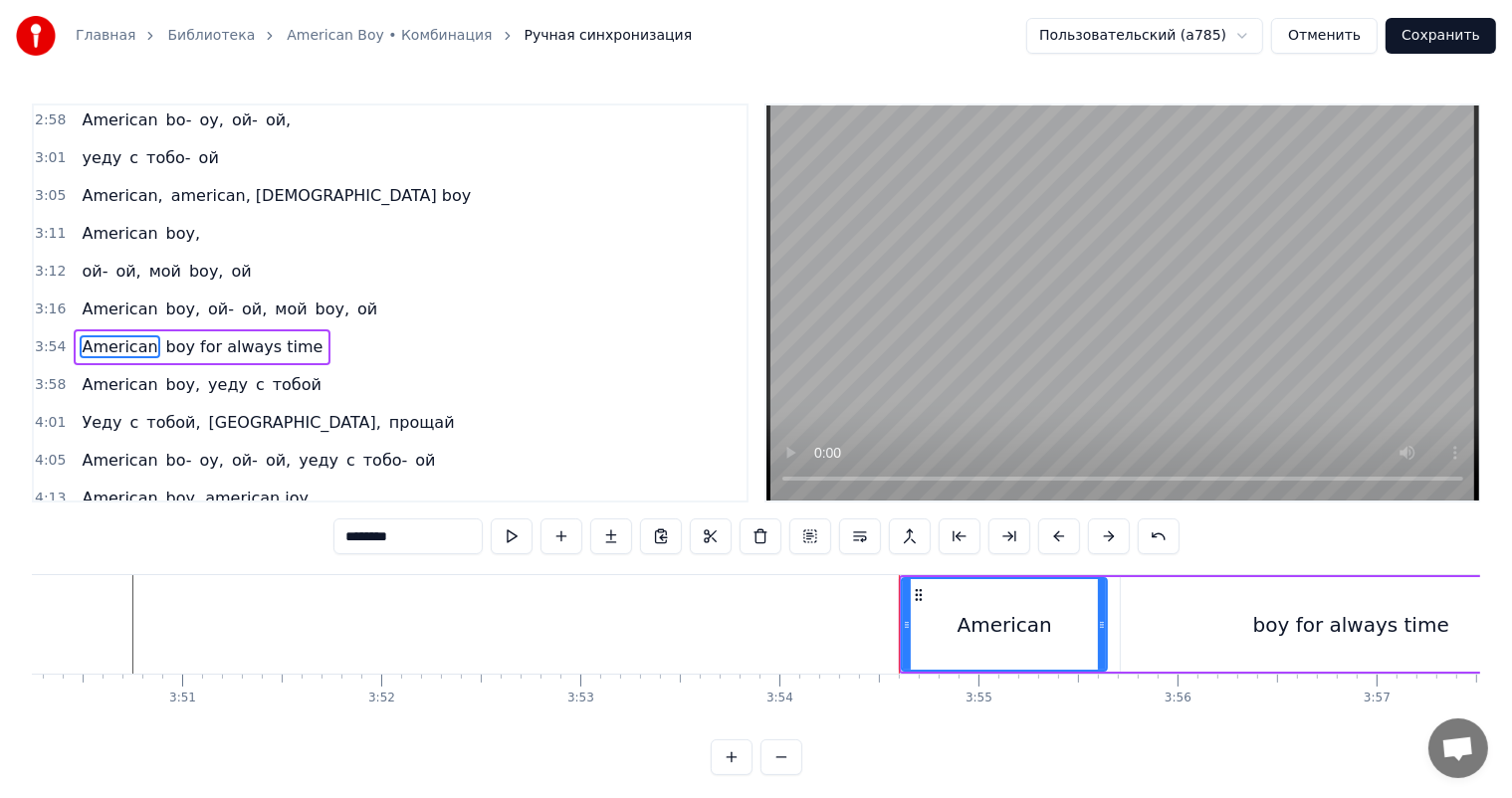
click at [40, 300] on span "3:16" at bounding box center [50, 310] width 31 height 20
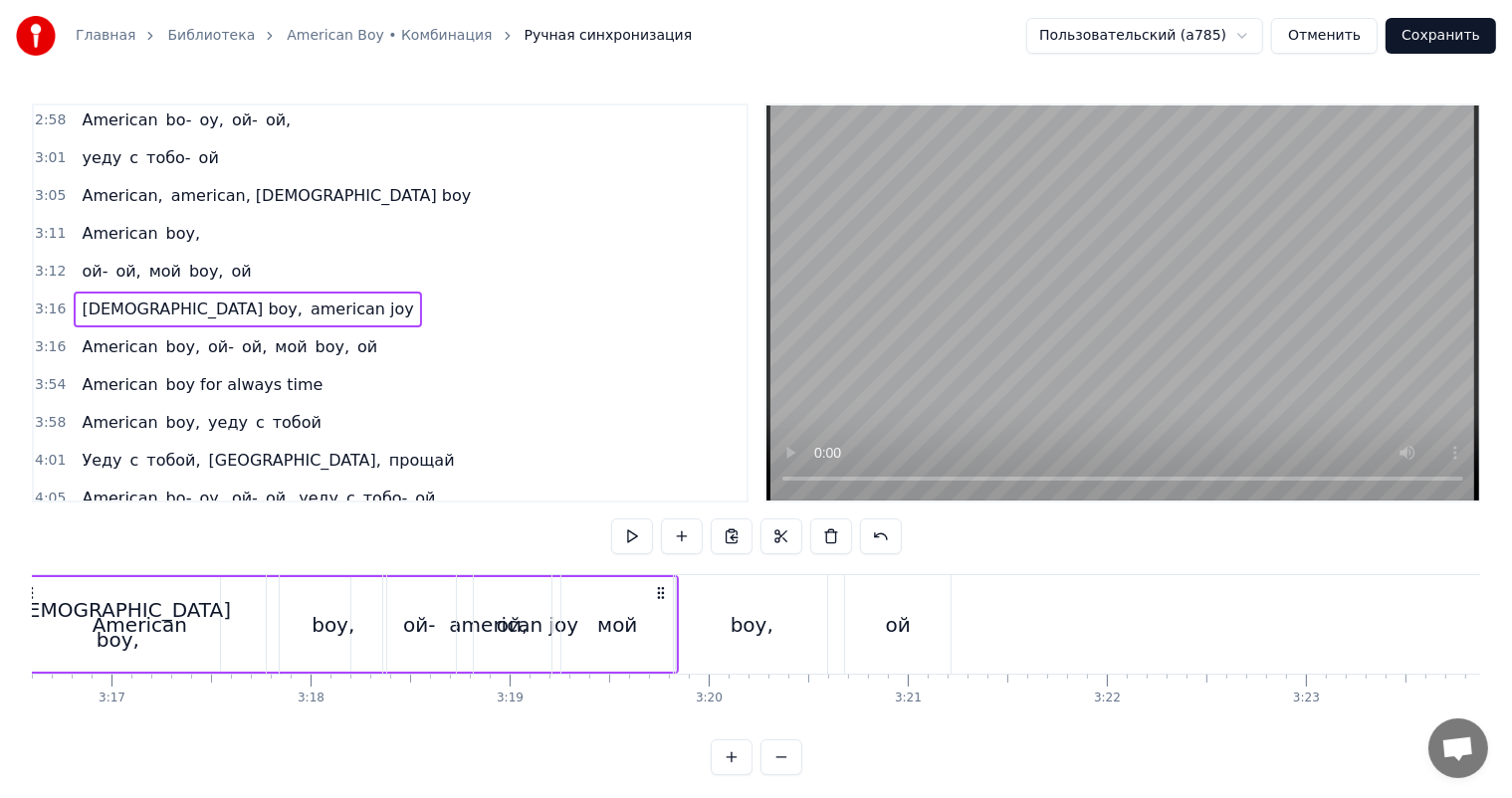
scroll to position [0, 39018]
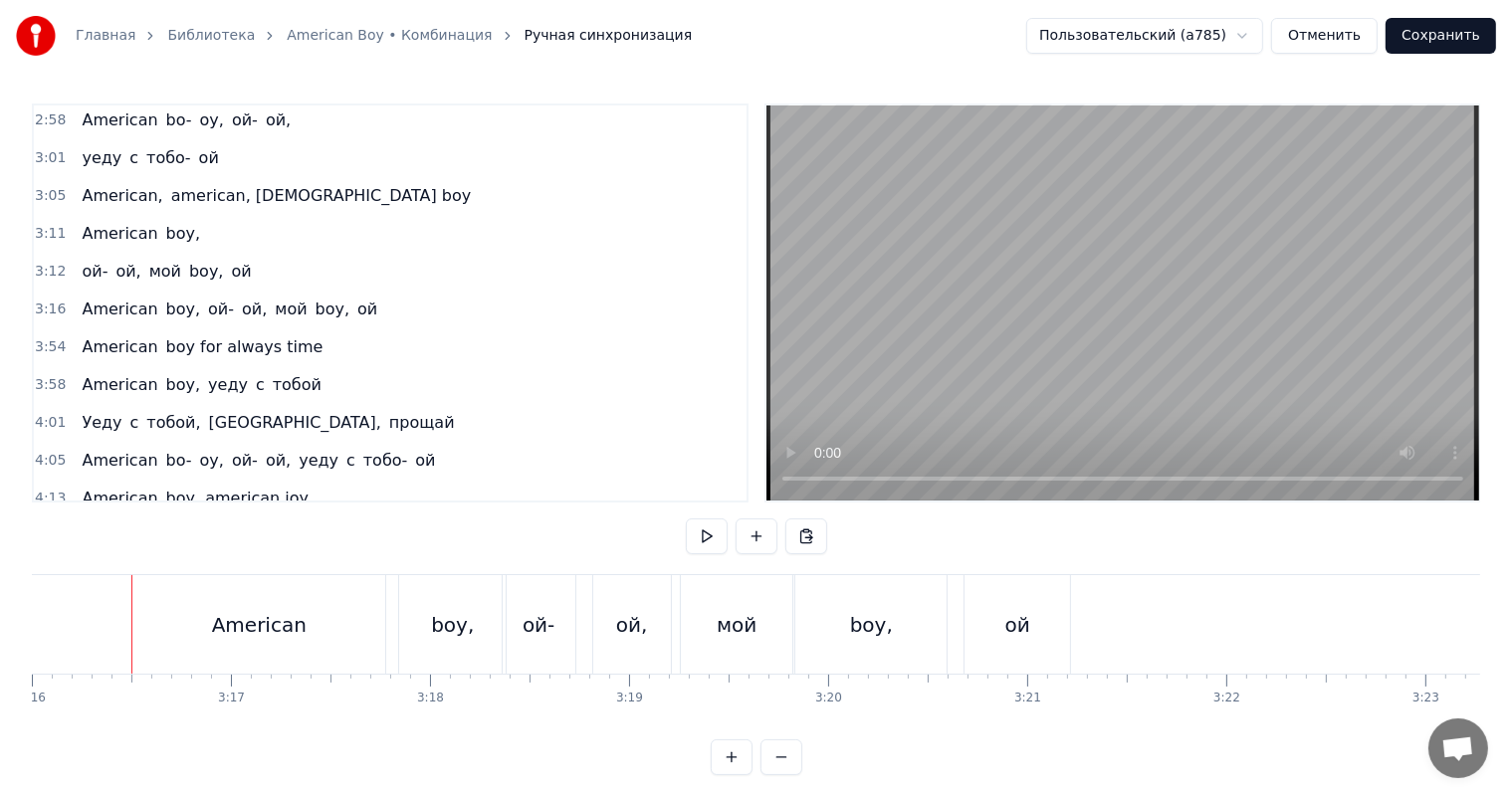
click at [40, 300] on span "3:16" at bounding box center [50, 310] width 31 height 20
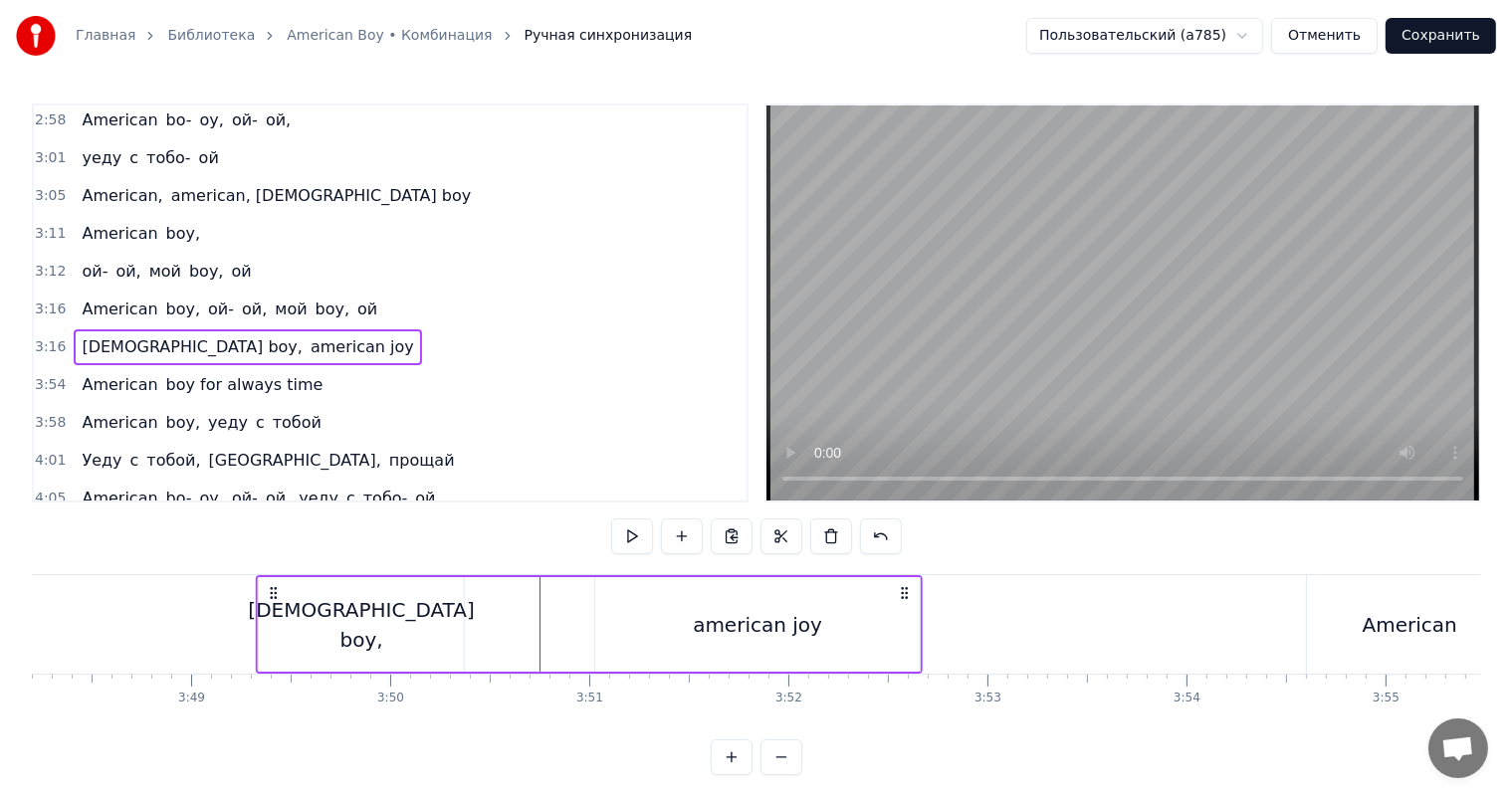
scroll to position [0, 45424]
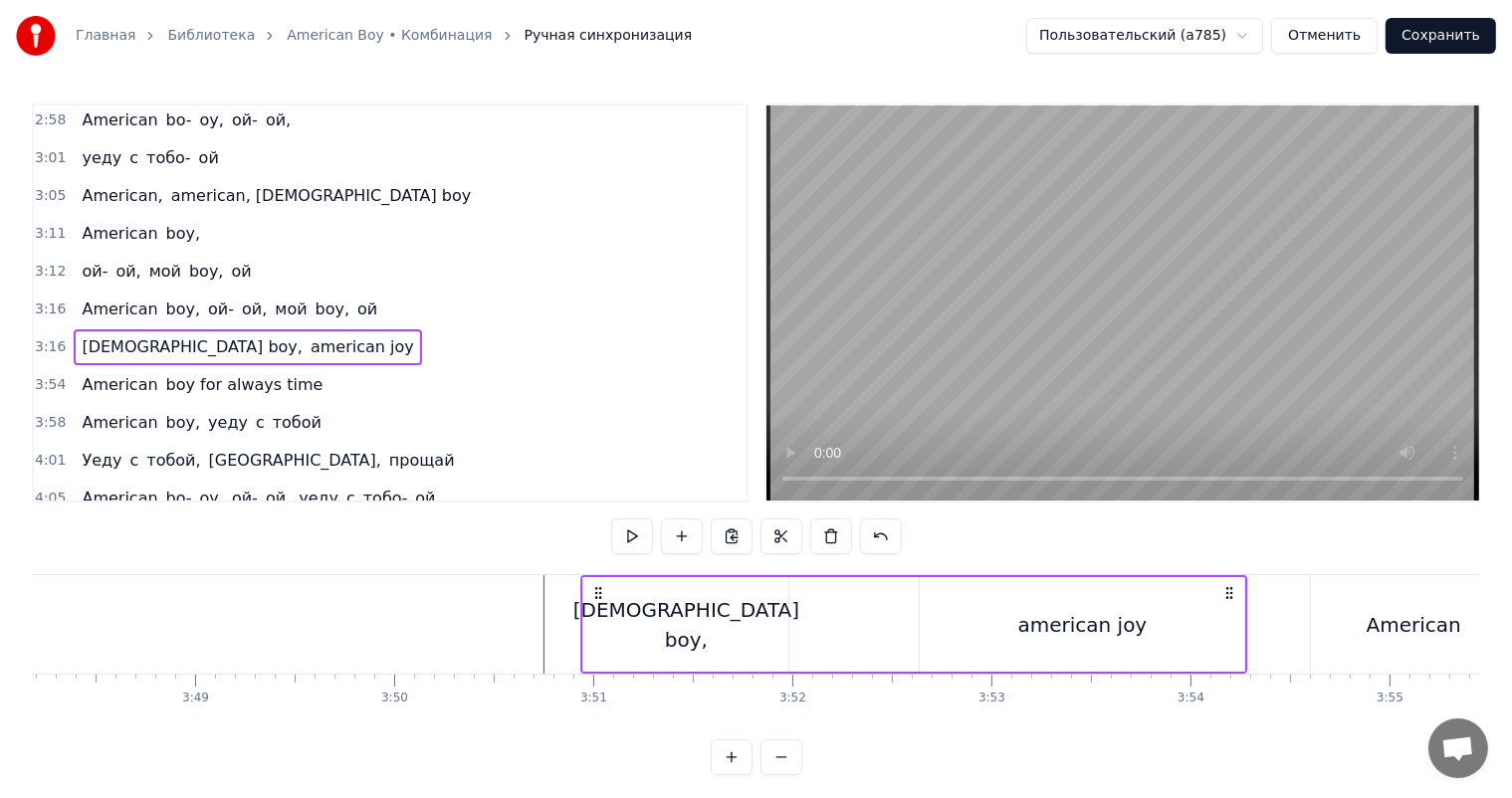
drag, startPoint x: 148, startPoint y: 589, endPoint x: 596, endPoint y: 613, distance: 448.6
click at [596, 613] on div "American boy, american joy" at bounding box center [913, 624] width 667 height 99
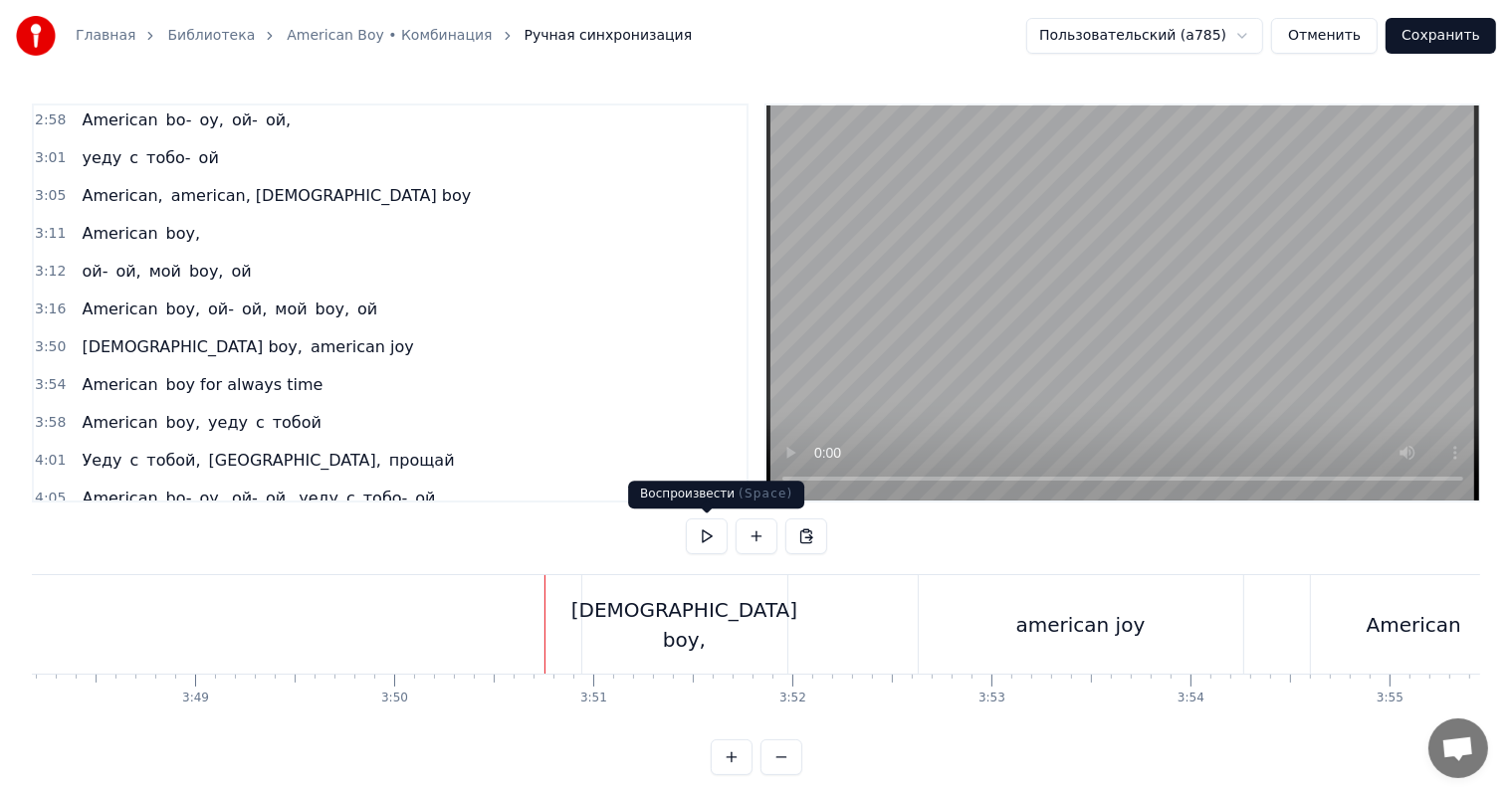
click at [1041, 319] on video at bounding box center [1122, 303] width 713 height 395
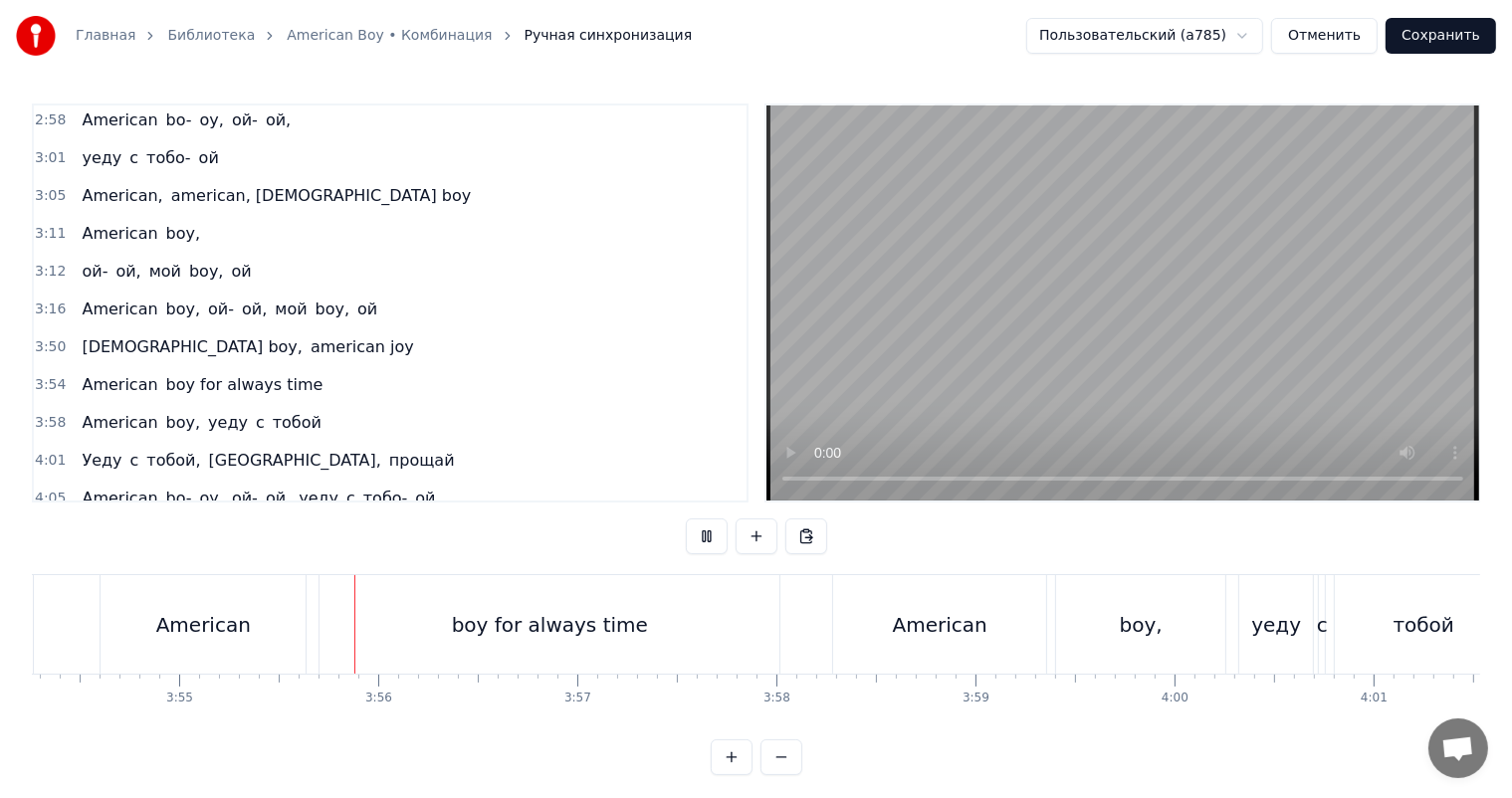
scroll to position [0, 46723]
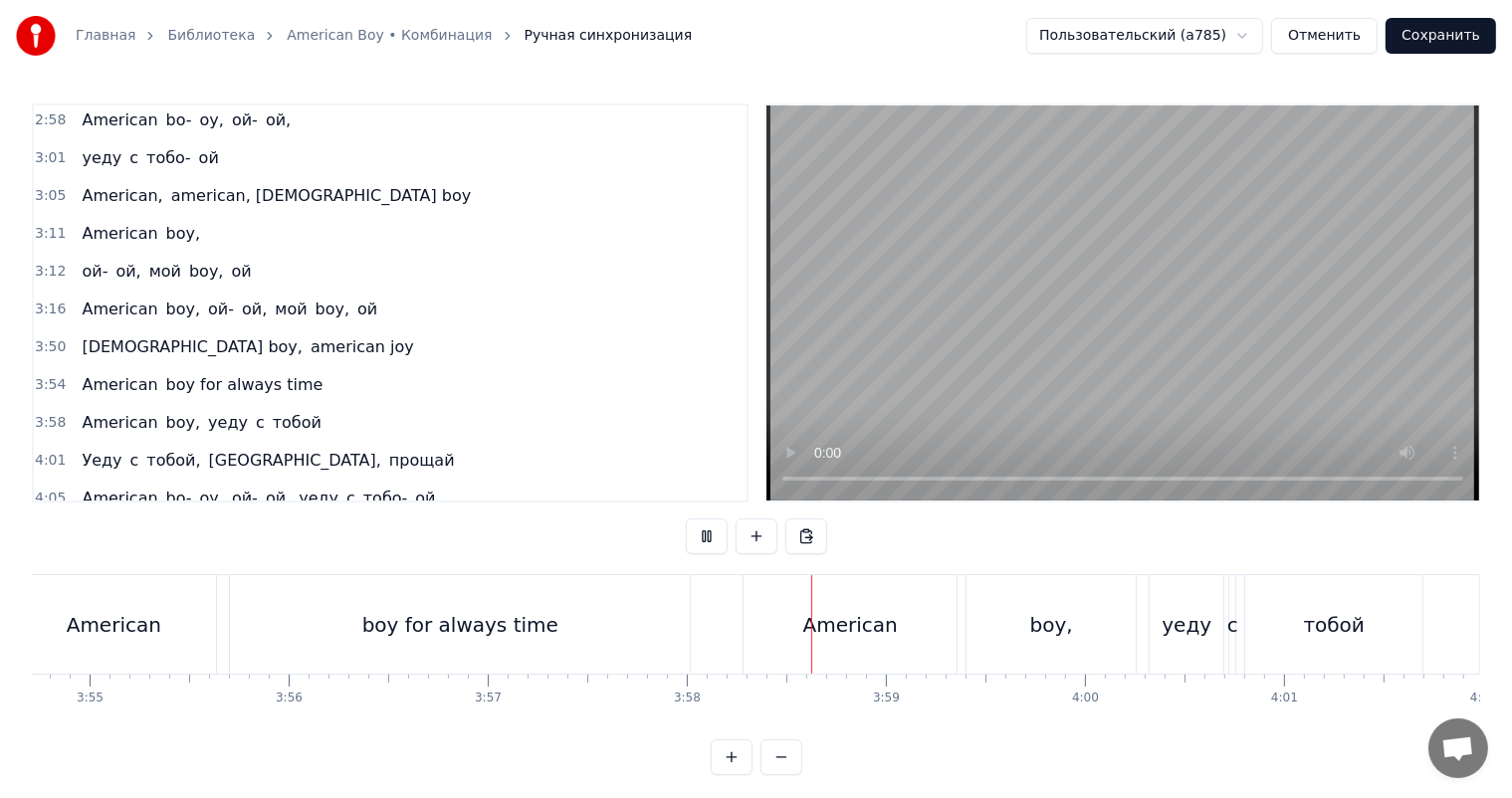
click at [1040, 331] on video at bounding box center [1122, 303] width 713 height 395
click at [646, 635] on div "boy for always time" at bounding box center [459, 624] width 459 height 99
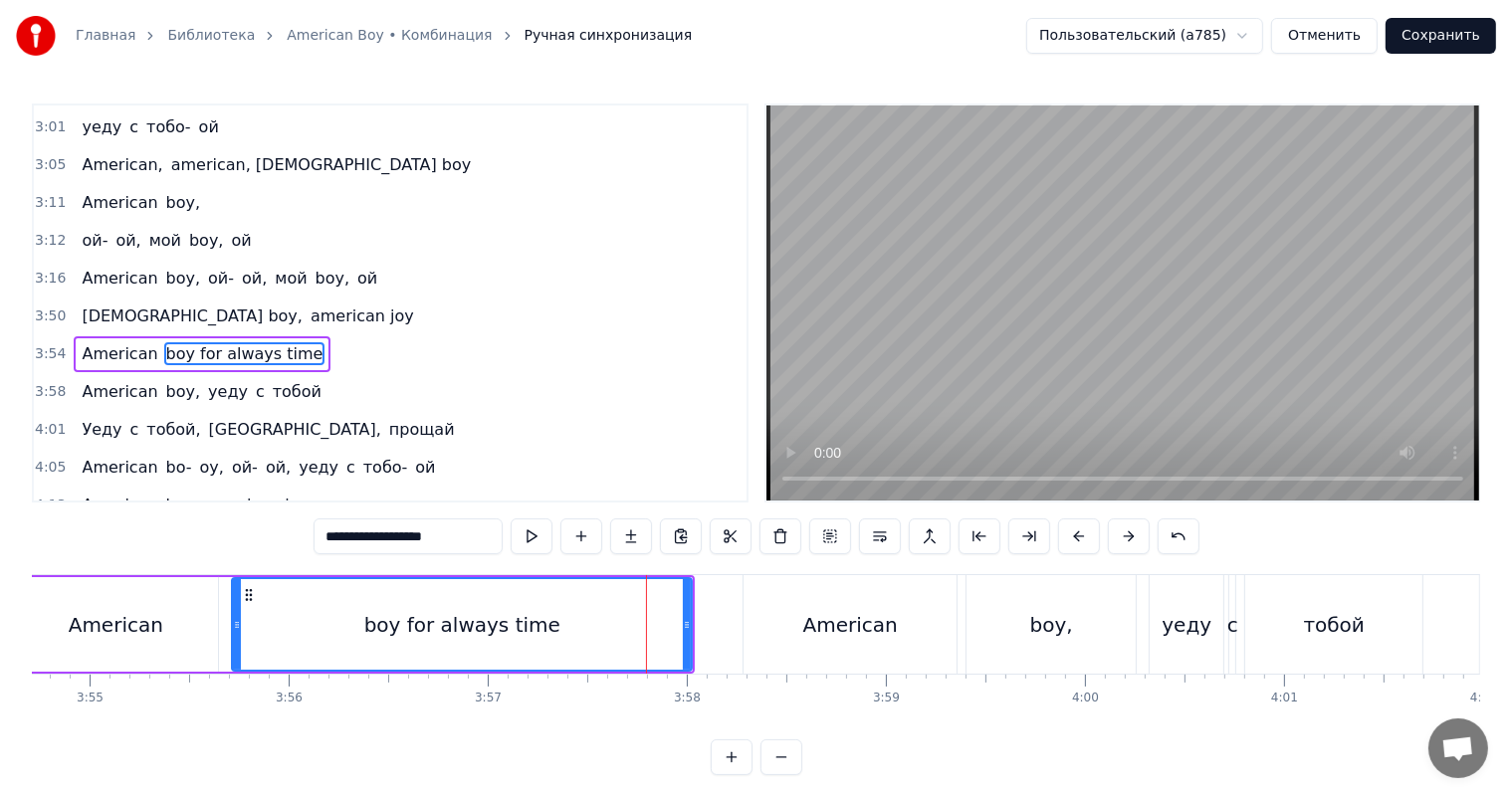
scroll to position [1174, 0]
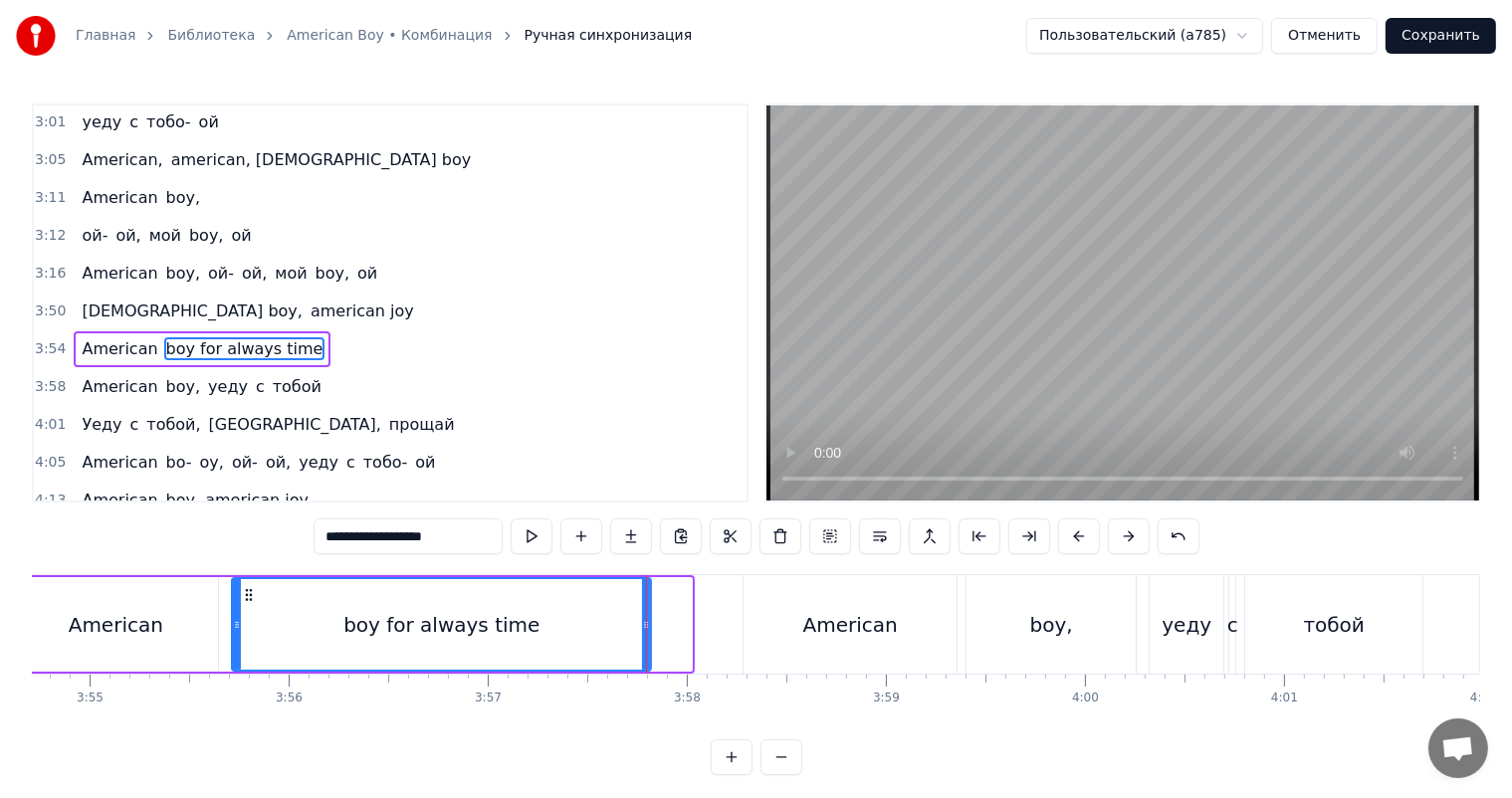
drag, startPoint x: 690, startPoint y: 630, endPoint x: 649, endPoint y: 661, distance: 51.4
click at [649, 661] on div at bounding box center [646, 624] width 8 height 91
click at [568, 628] on div "boy for always time" at bounding box center [442, 624] width 417 height 91
click at [875, 536] on button at bounding box center [880, 536] width 42 height 36
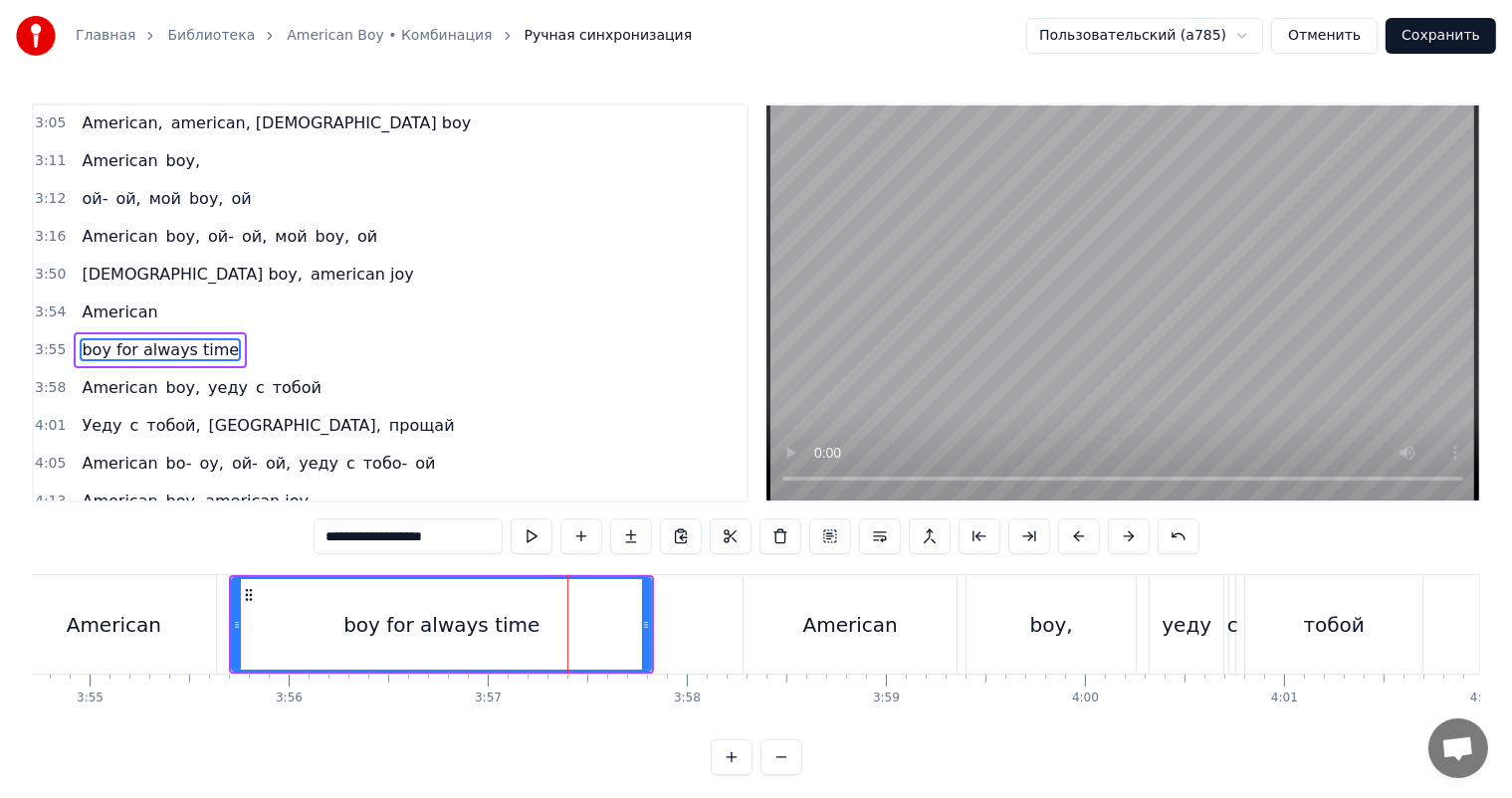
click at [825, 636] on div "American" at bounding box center [850, 625] width 95 height 30
type input "********"
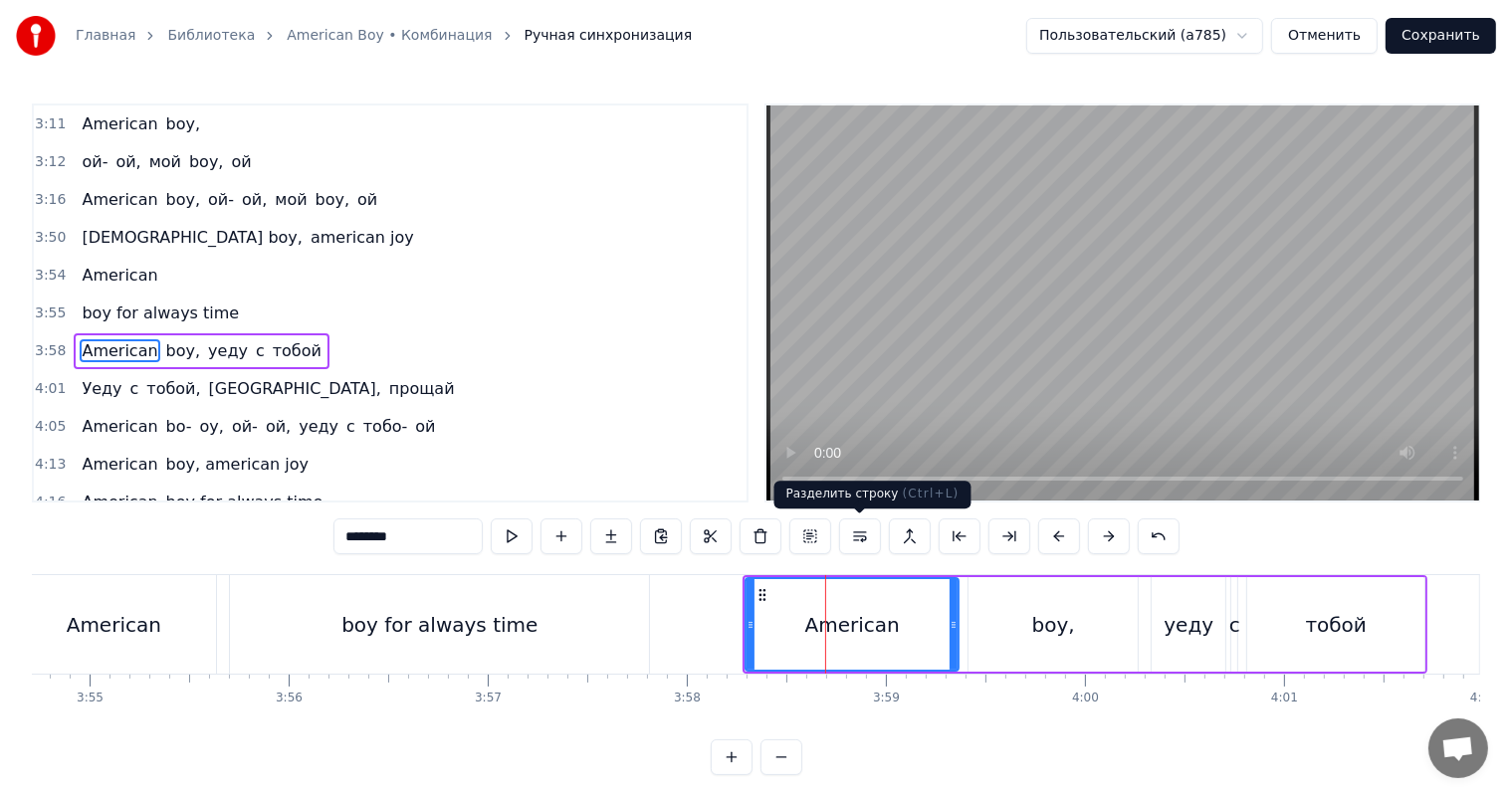
click at [866, 537] on button at bounding box center [860, 536] width 42 height 36
click at [747, 625] on icon at bounding box center [751, 625] width 8 height 16
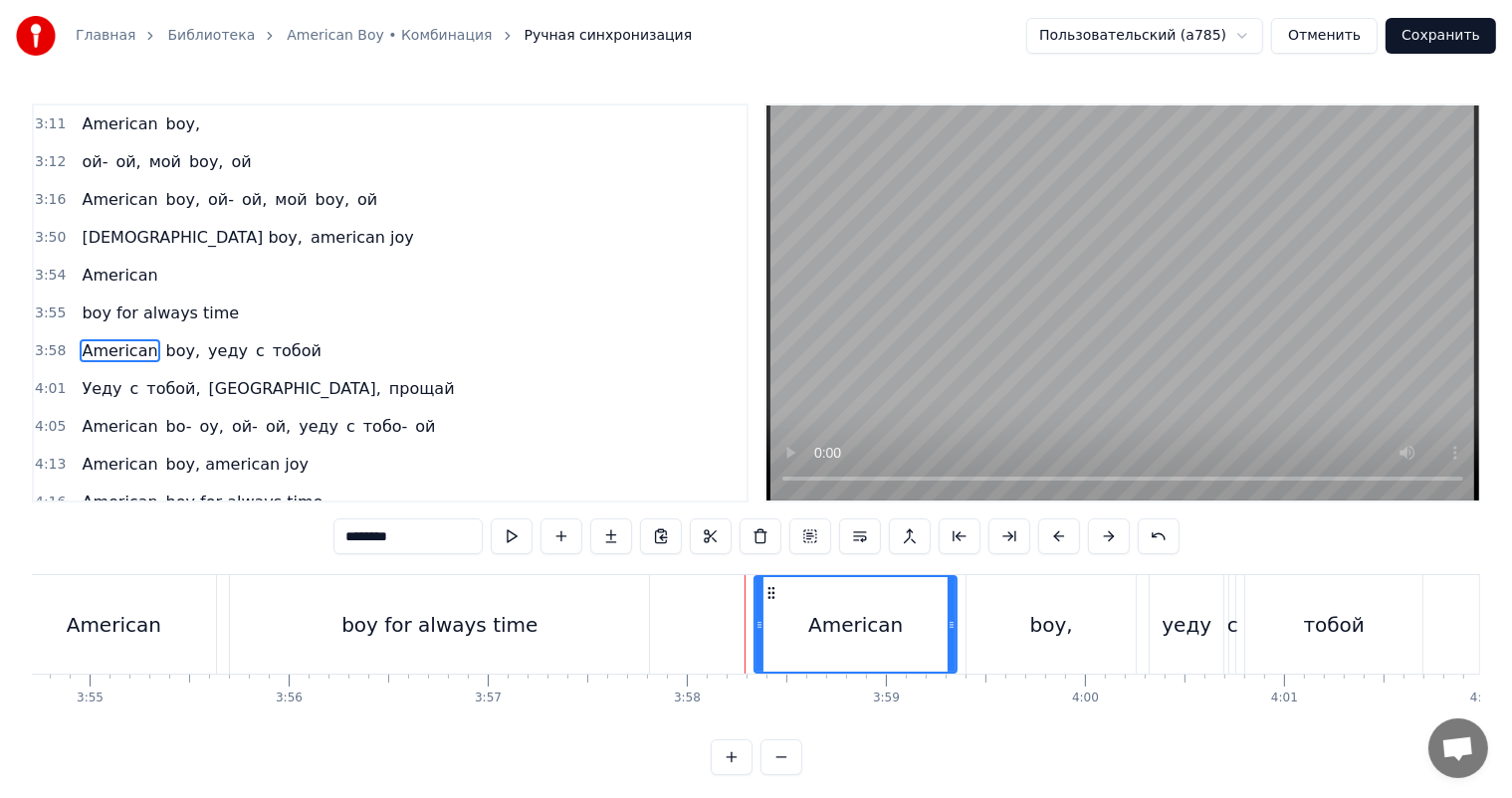
drag, startPoint x: 751, startPoint y: 625, endPoint x: 761, endPoint y: 625, distance: 10.0
click at [761, 625] on icon at bounding box center [759, 625] width 8 height 16
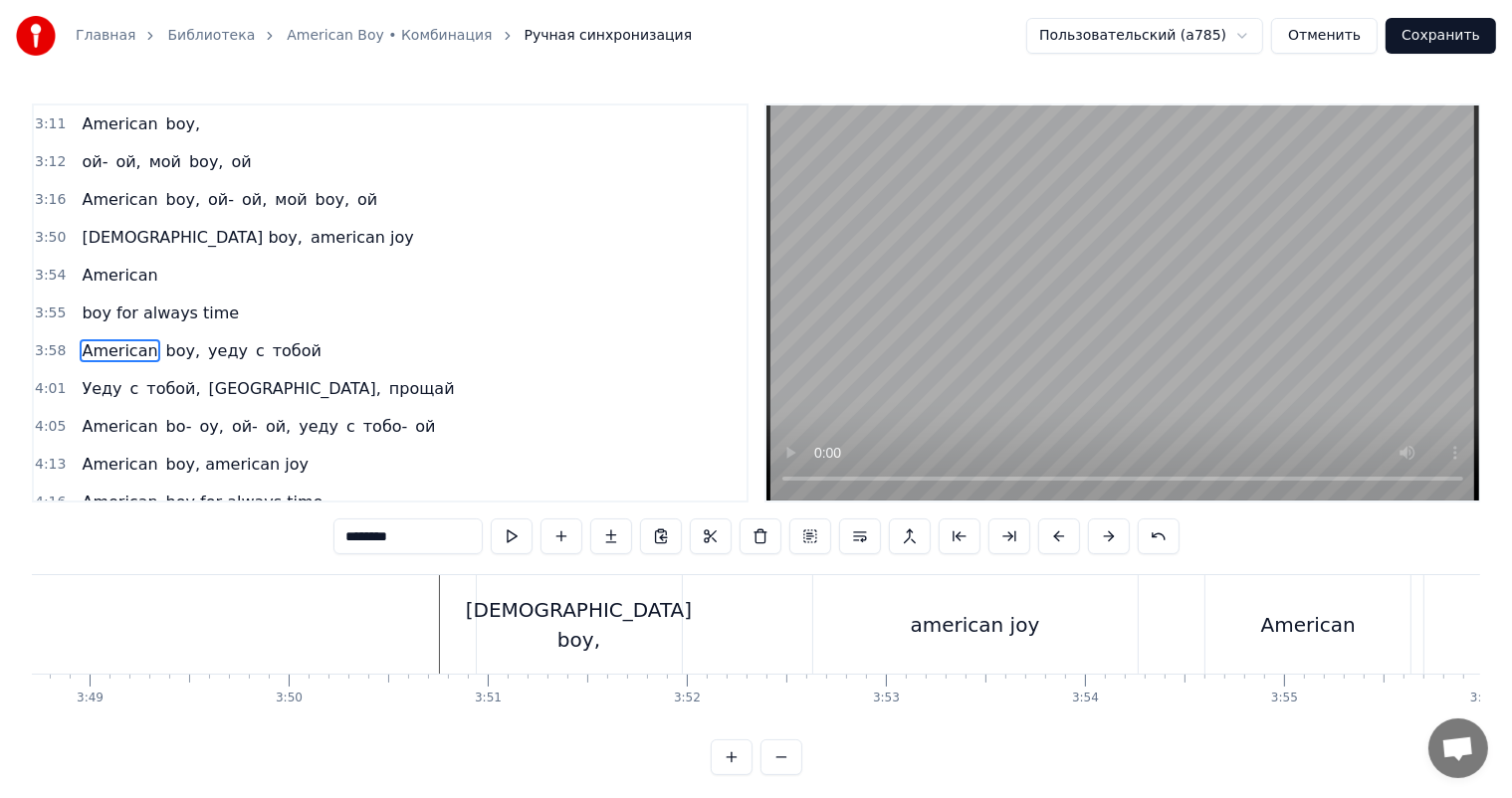
scroll to position [0, 45330]
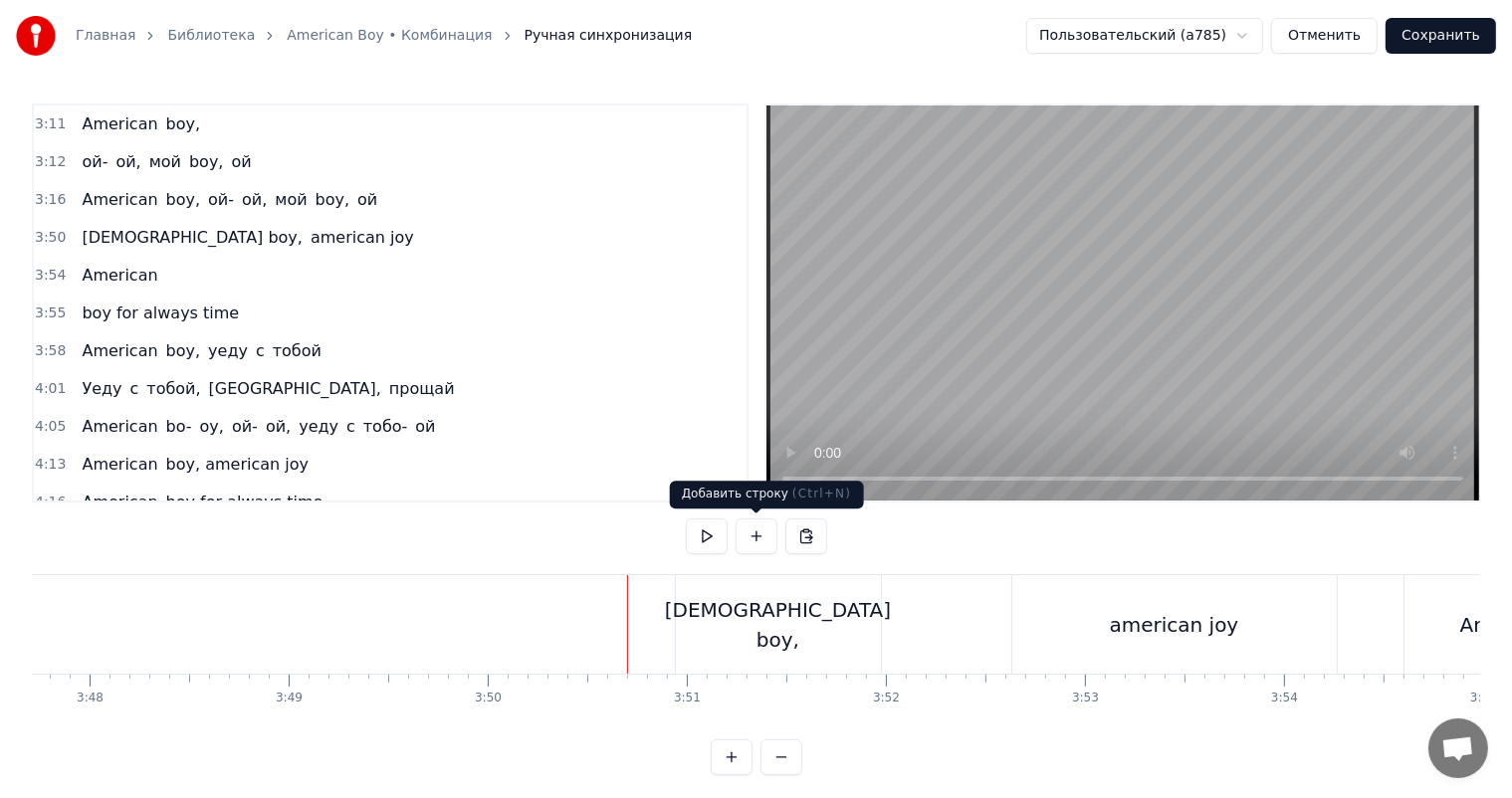
click at [1148, 341] on video at bounding box center [1122, 303] width 713 height 395
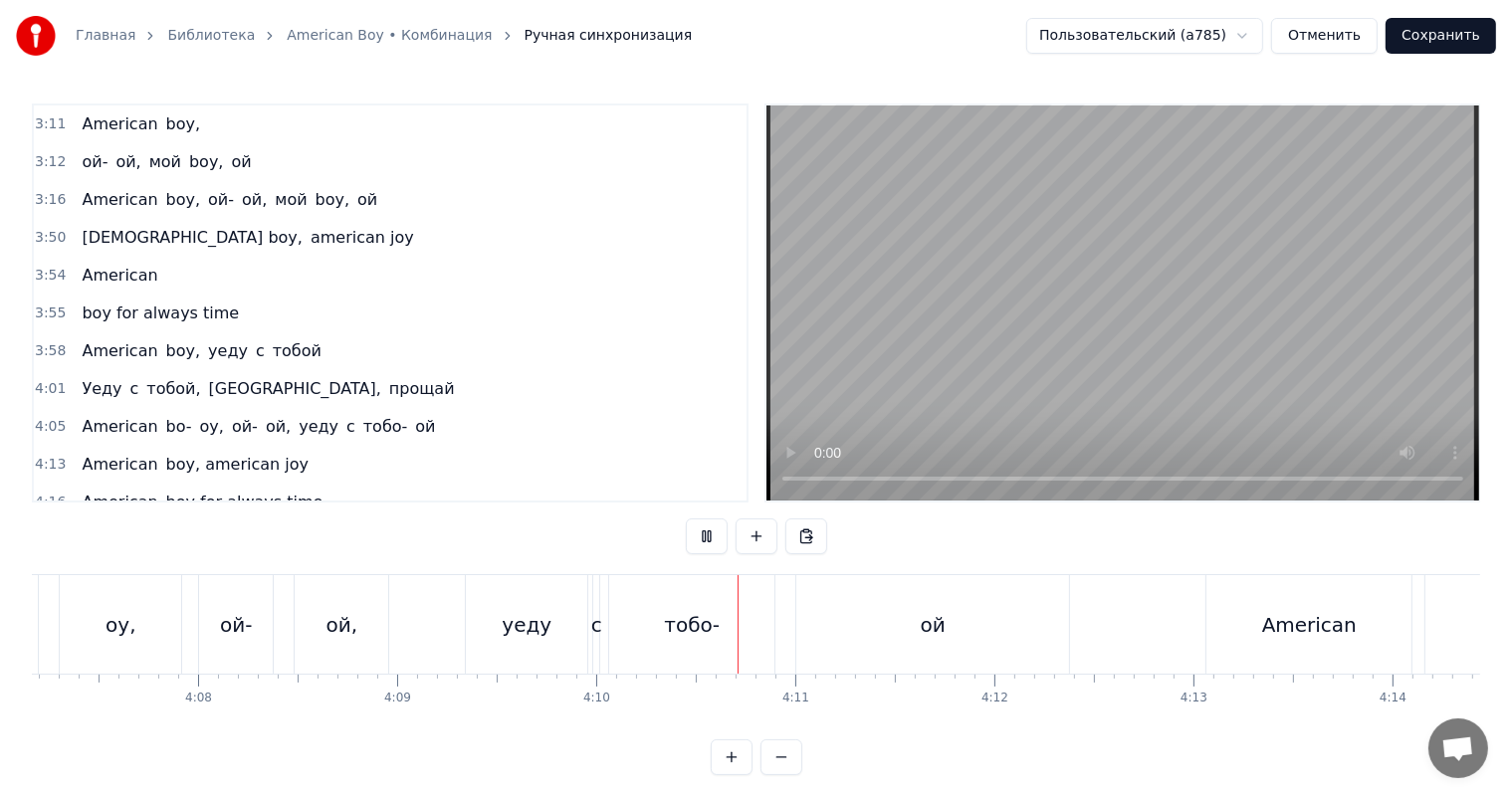
scroll to position [0, 49297]
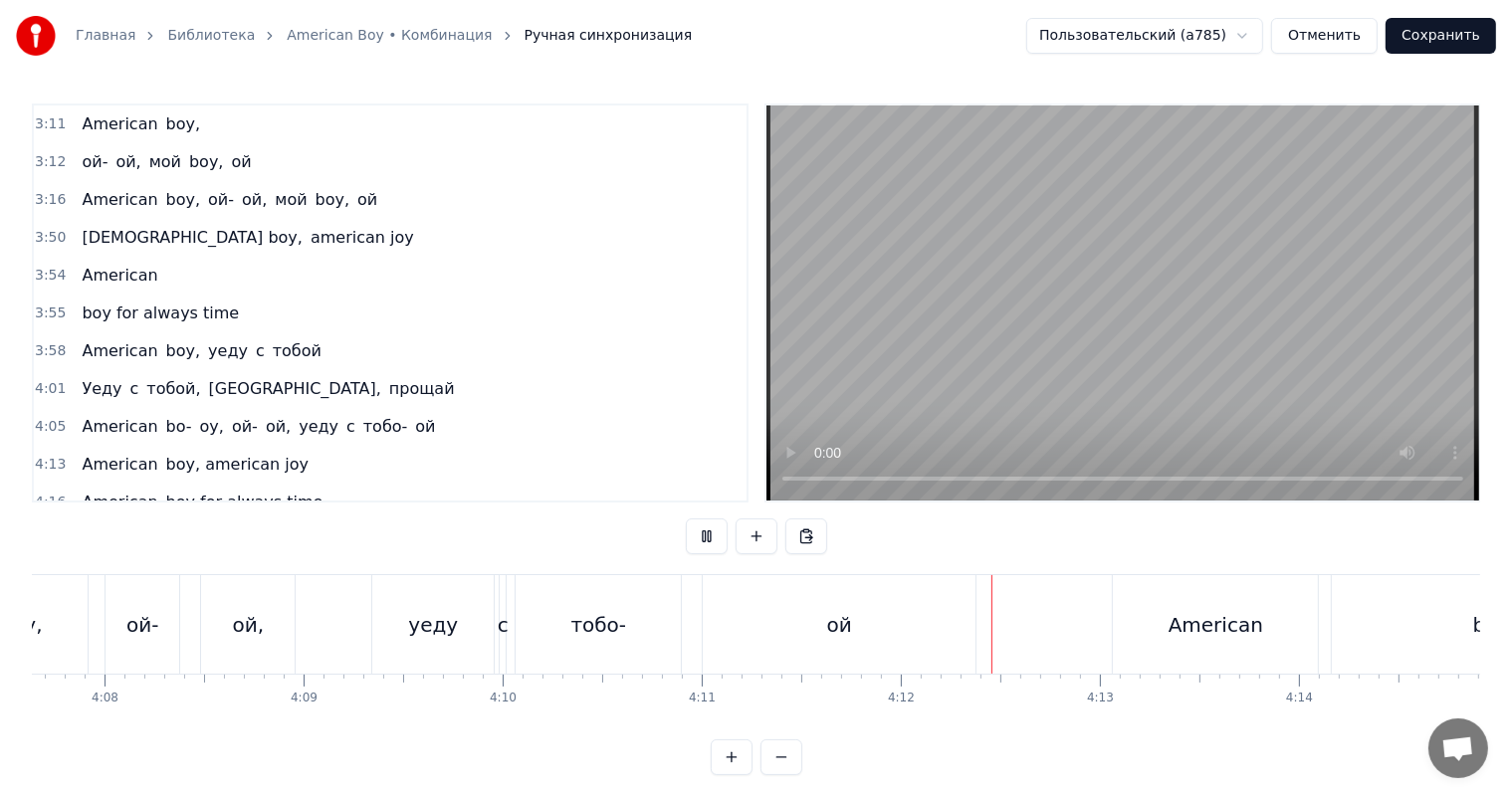
click at [957, 415] on video at bounding box center [1122, 303] width 713 height 395
click at [901, 654] on div "ой" at bounding box center [839, 624] width 273 height 99
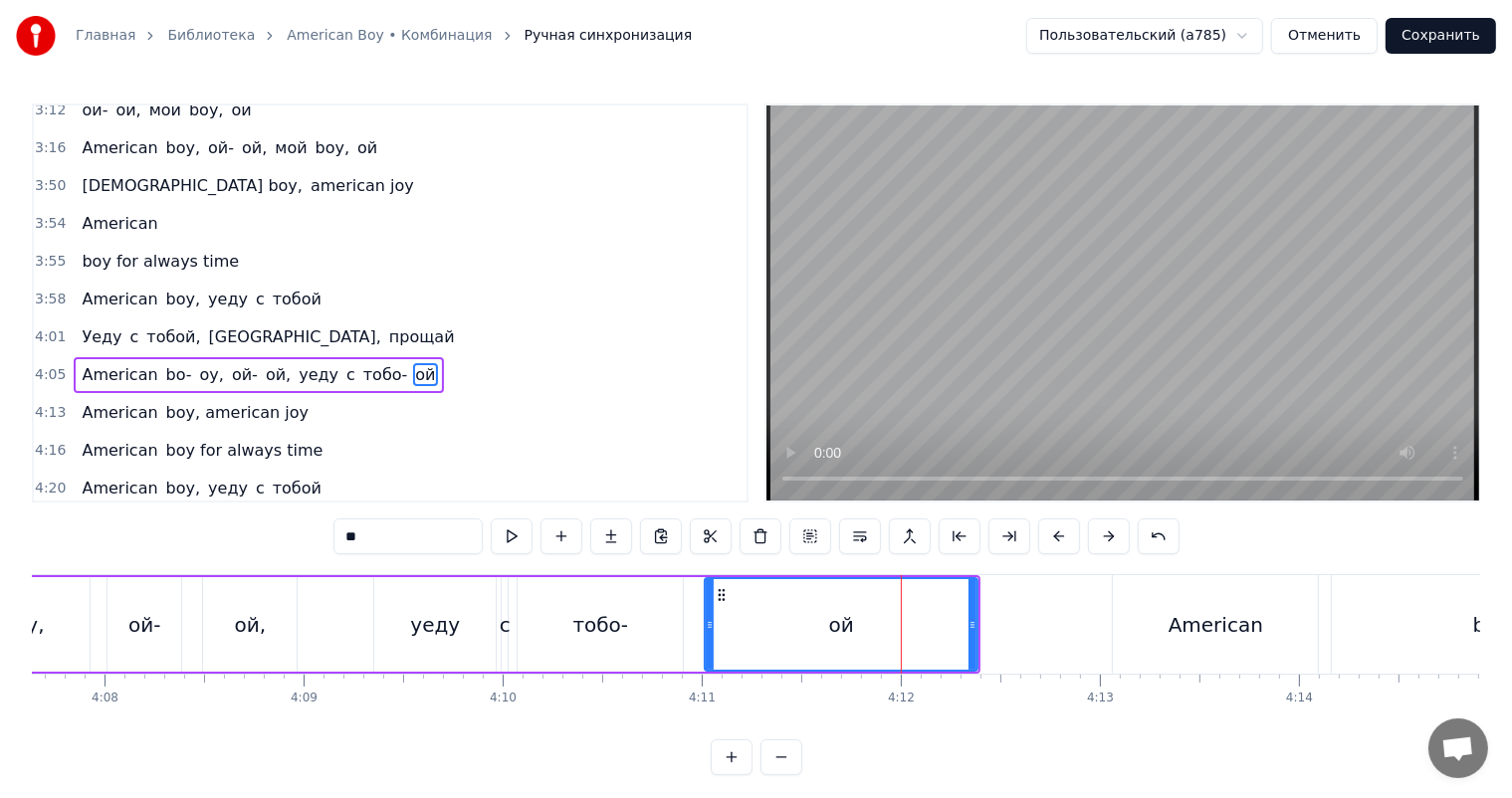
scroll to position [1321, 0]
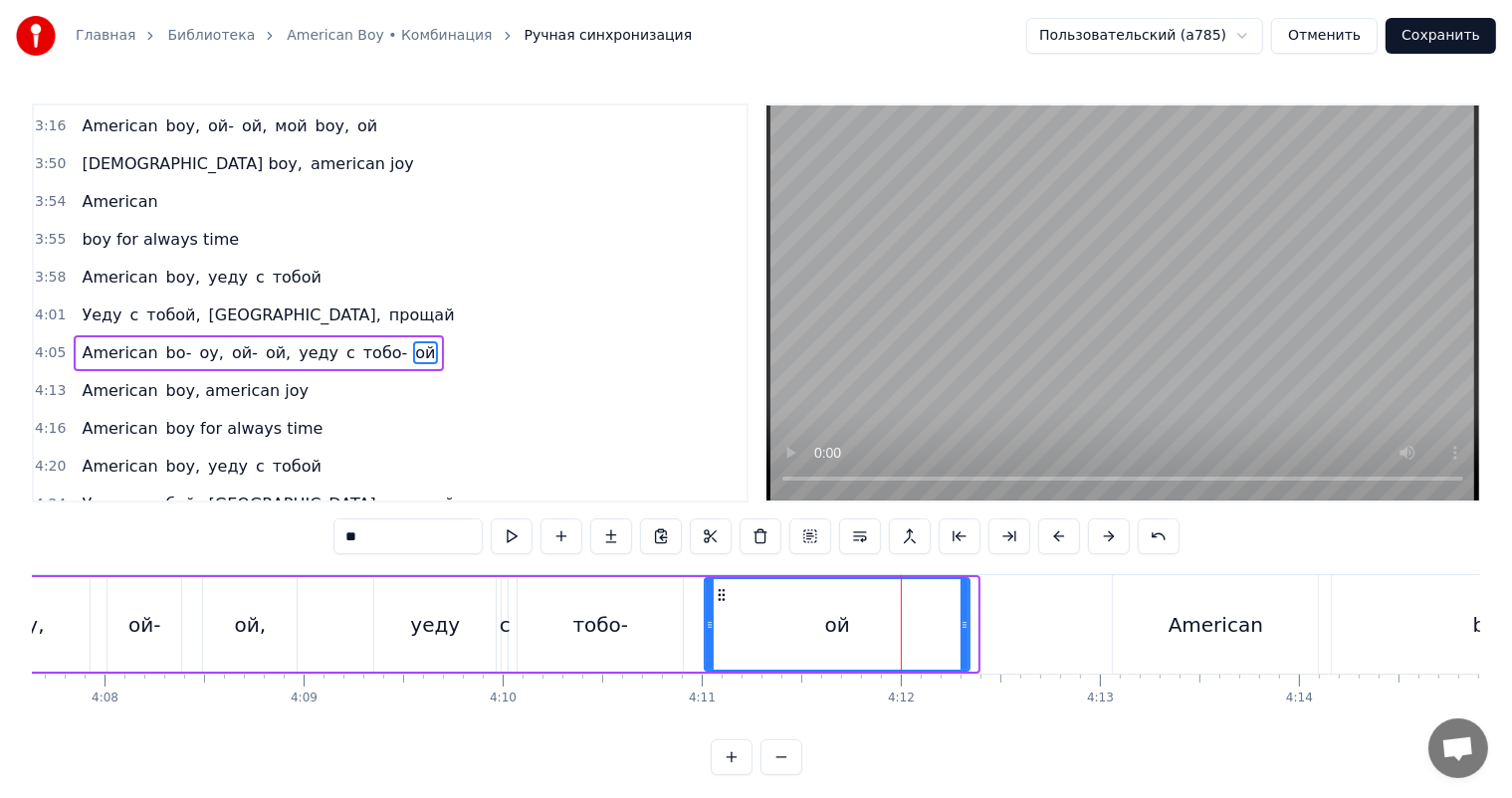
click at [968, 652] on div at bounding box center [965, 624] width 8 height 91
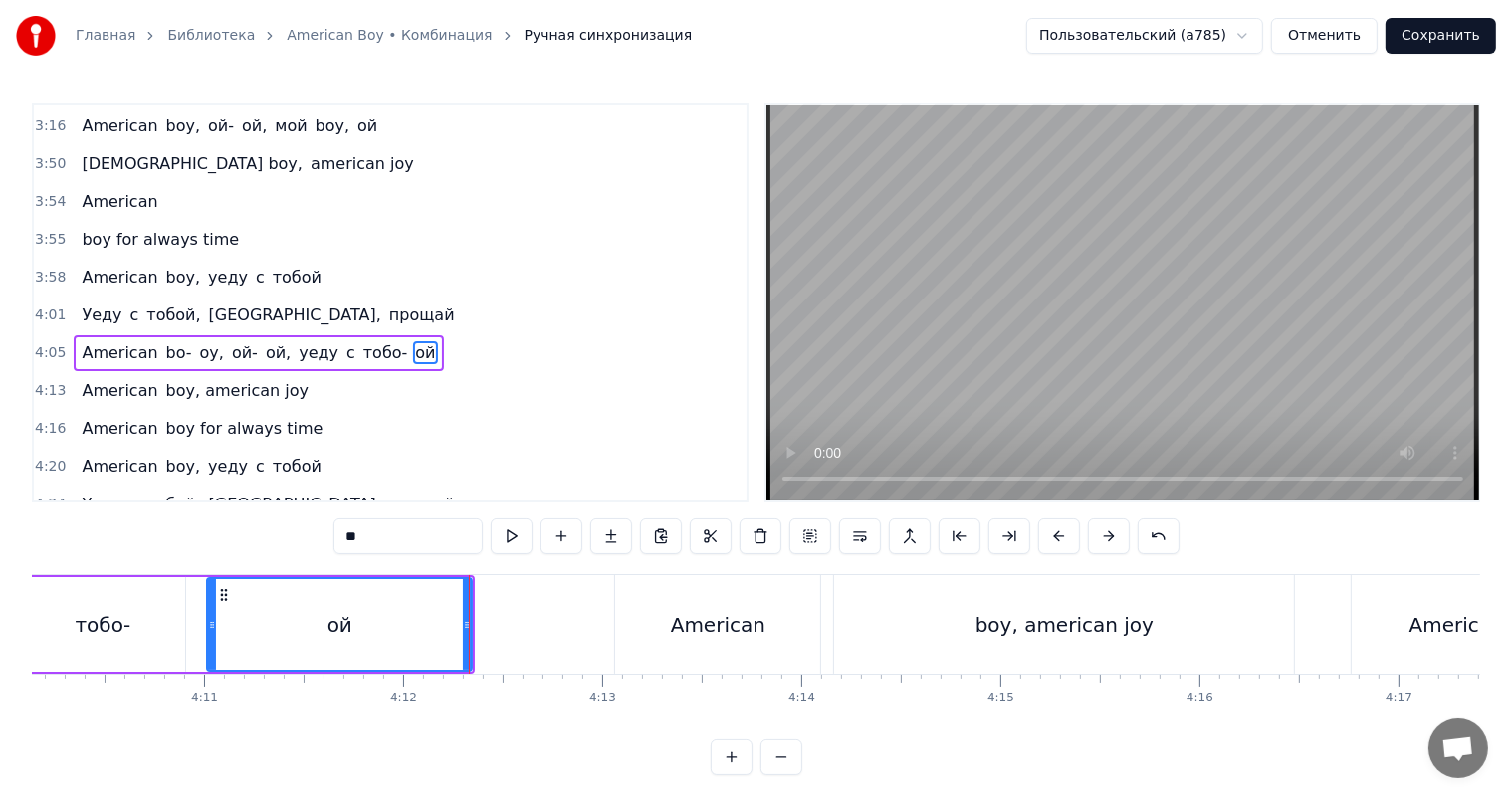
click at [764, 642] on div "American" at bounding box center [718, 624] width 205 height 99
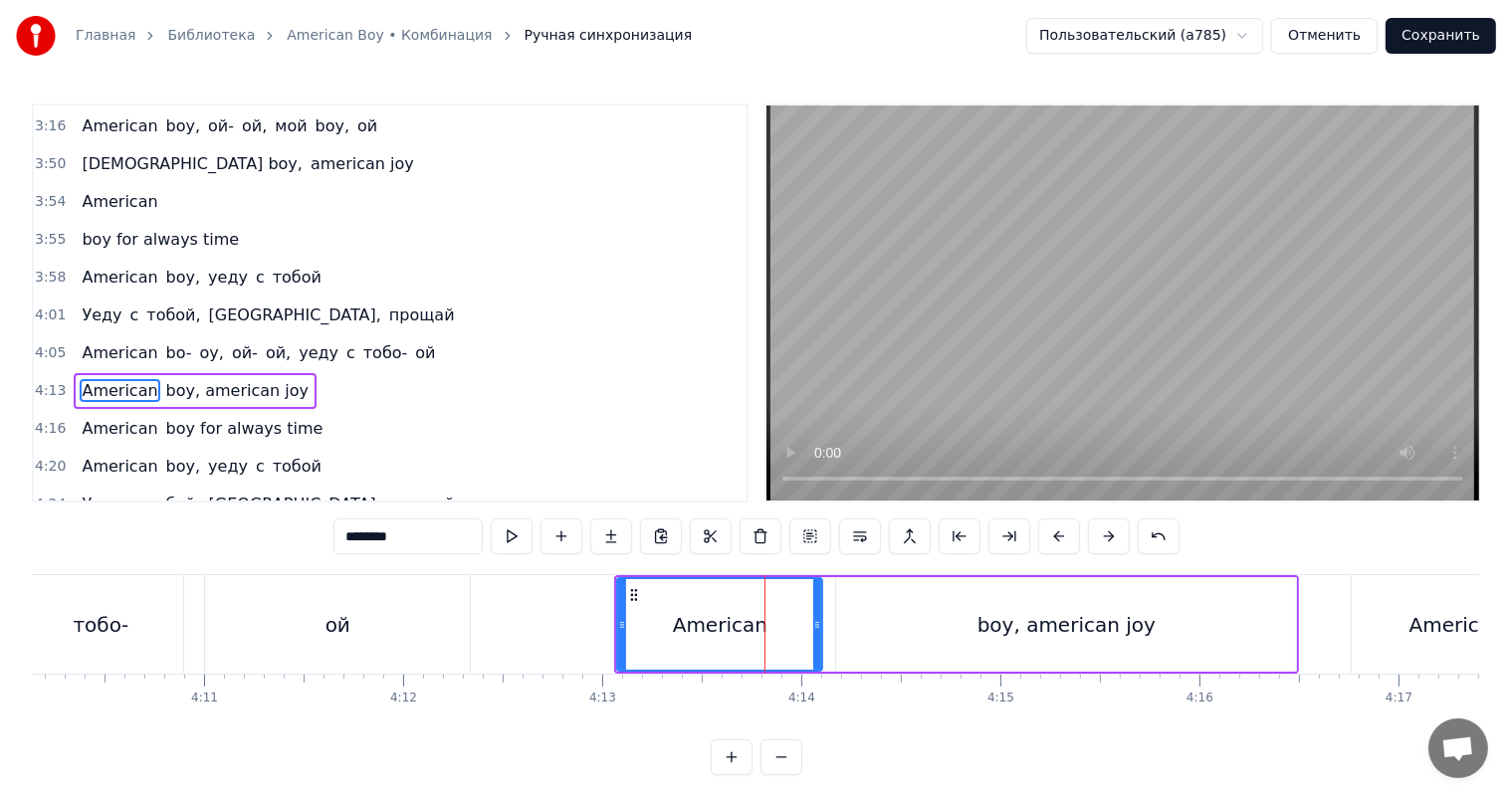
scroll to position [1357, 0]
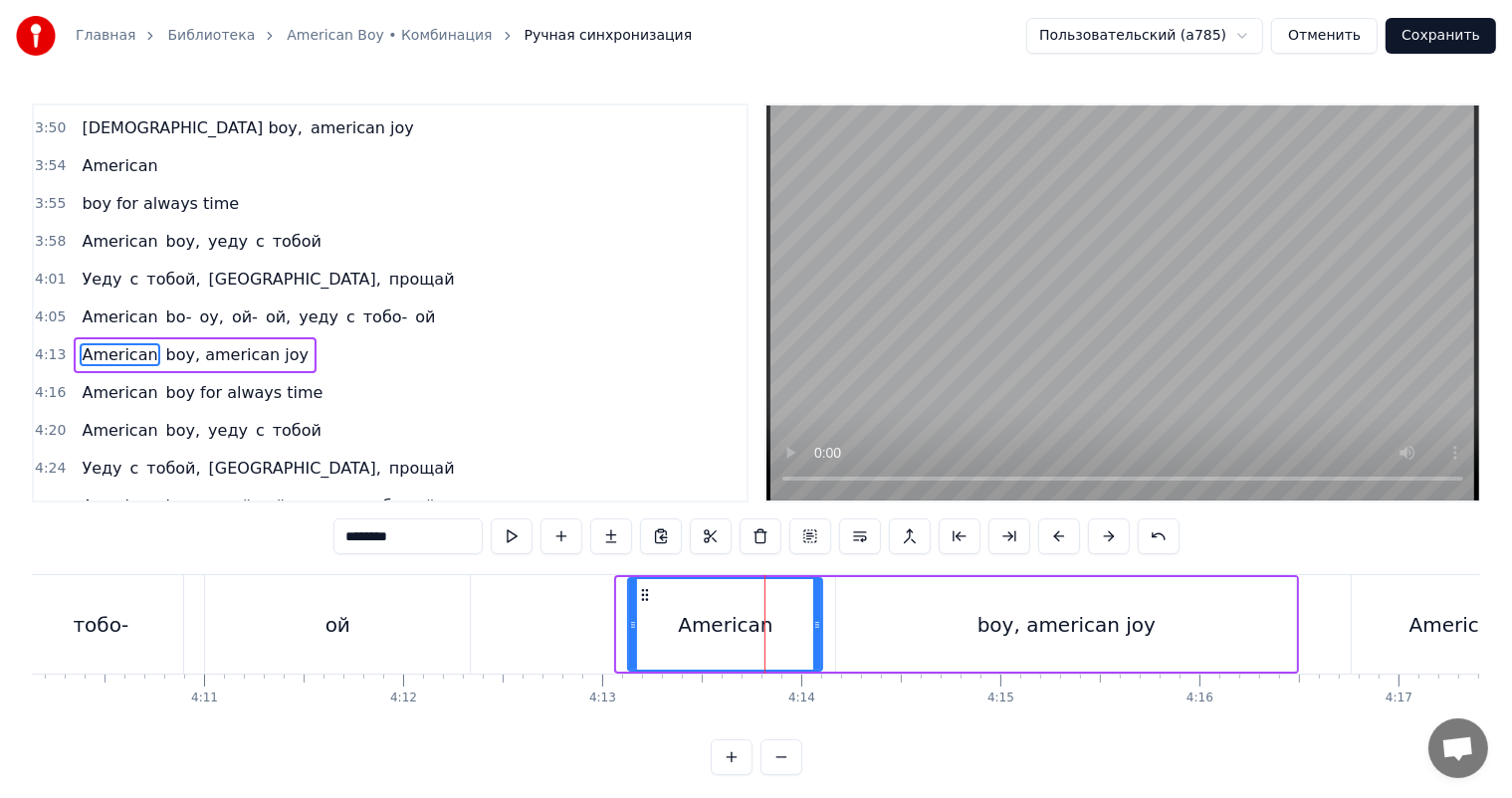
drag, startPoint x: 617, startPoint y: 630, endPoint x: 629, endPoint y: 632, distance: 12.2
click at [629, 632] on div at bounding box center [633, 624] width 8 height 91
click at [892, 625] on div "boy, american joy" at bounding box center [1065, 624] width 459 height 95
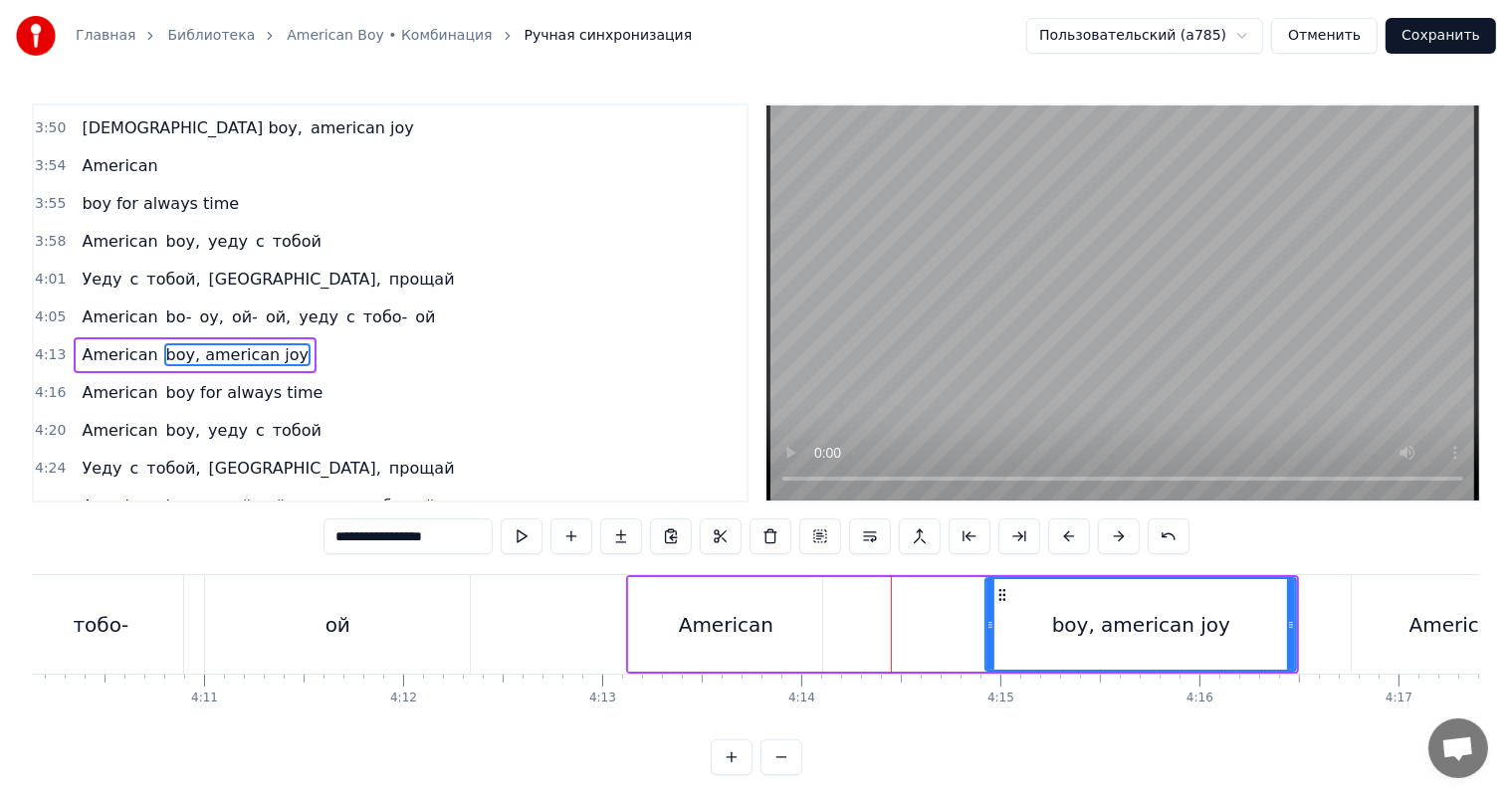
drag, startPoint x: 836, startPoint y: 636, endPoint x: 986, endPoint y: 636, distance: 150.0
click at [987, 636] on div at bounding box center [991, 624] width 8 height 91
click at [795, 629] on div "American" at bounding box center [726, 624] width 193 height 95
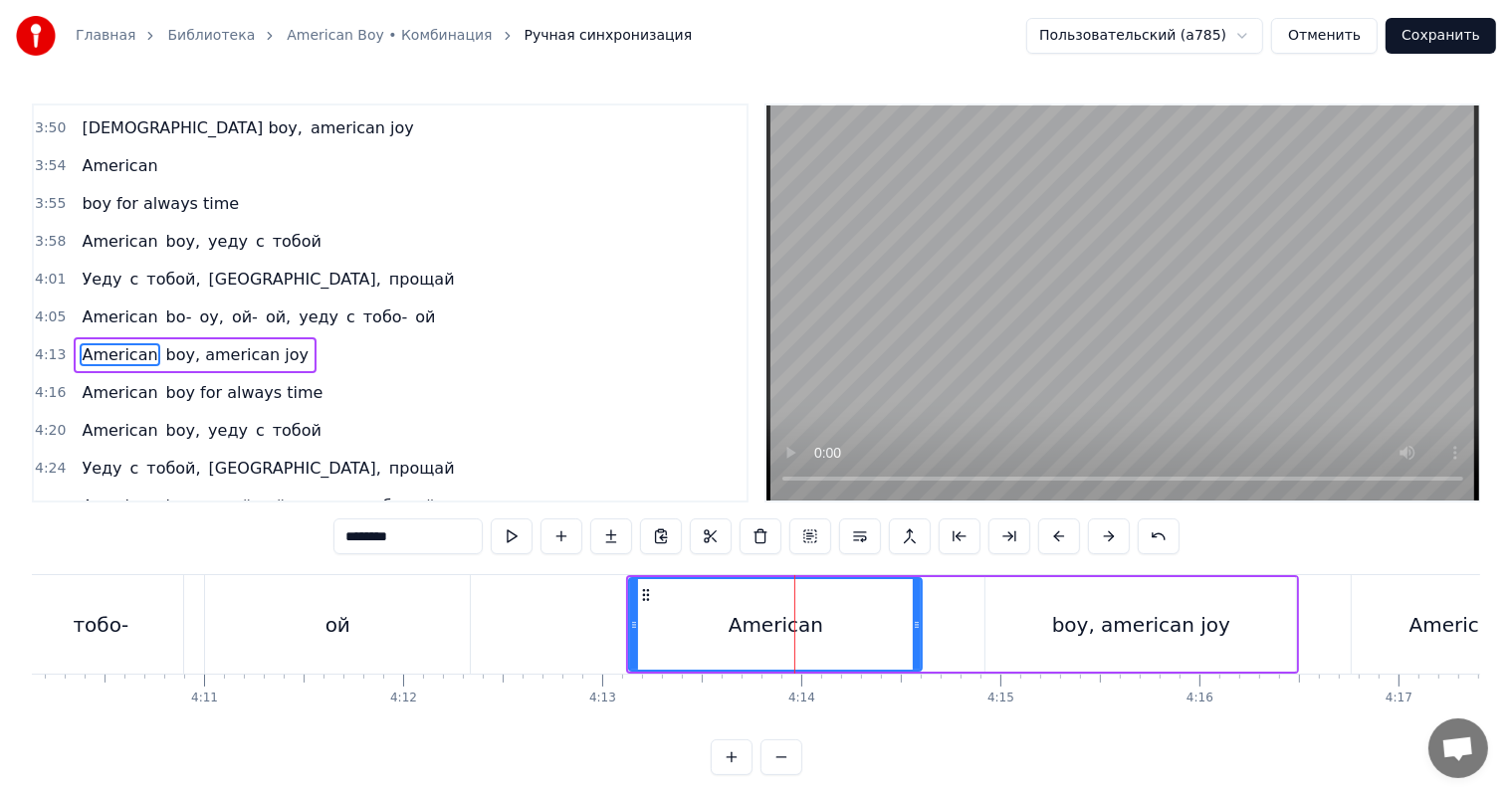
drag, startPoint x: 816, startPoint y: 623, endPoint x: 912, endPoint y: 632, distance: 96.4
click at [913, 632] on div at bounding box center [917, 624] width 8 height 91
click at [1104, 630] on div "boy, american joy" at bounding box center [1141, 625] width 178 height 30
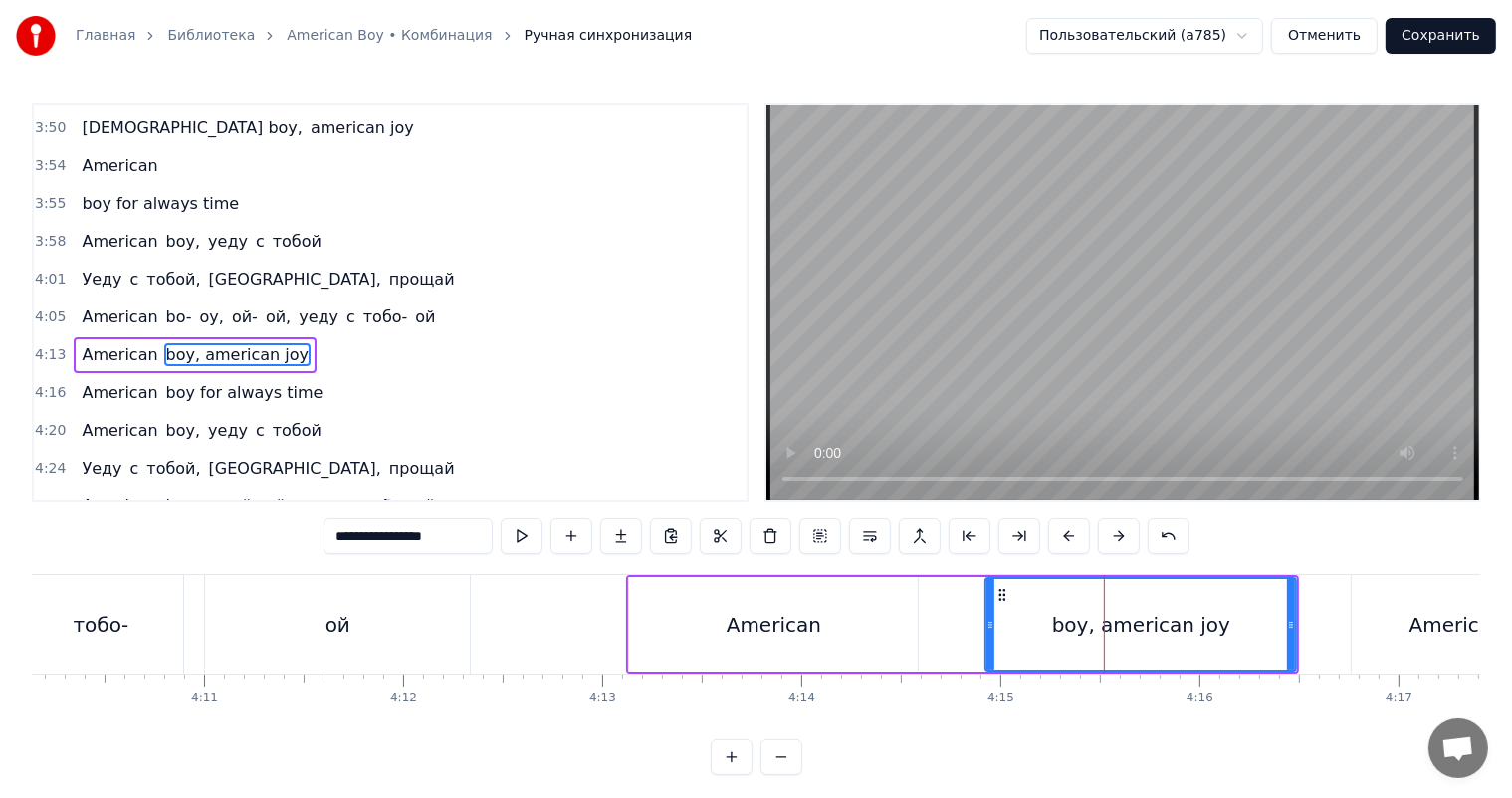
click at [1072, 626] on div "boy, american joy" at bounding box center [1141, 625] width 178 height 30
drag, startPoint x: 367, startPoint y: 542, endPoint x: 124, endPoint y: 521, distance: 243.9
click at [128, 521] on div "0:16 Boy, american boy, ой- ой, мой boy, ой 0:22 Boy, american boy, ой- ой, мой…" at bounding box center [756, 439] width 1448 height 671
click at [860, 601] on div "American" at bounding box center [773, 624] width 289 height 95
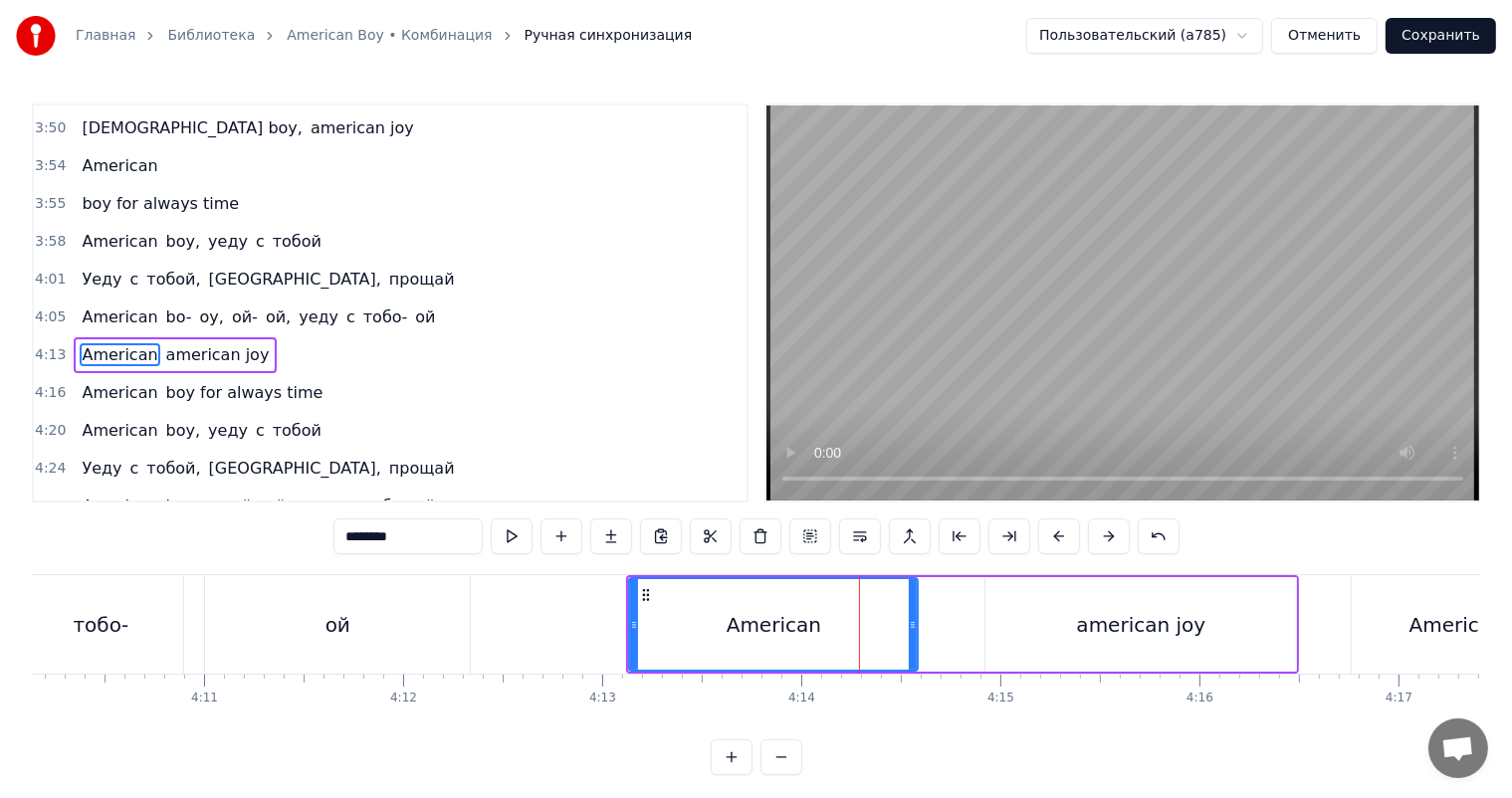
click at [462, 545] on input "********" at bounding box center [409, 536] width 150 height 36
paste input "*****"
type input "**********"
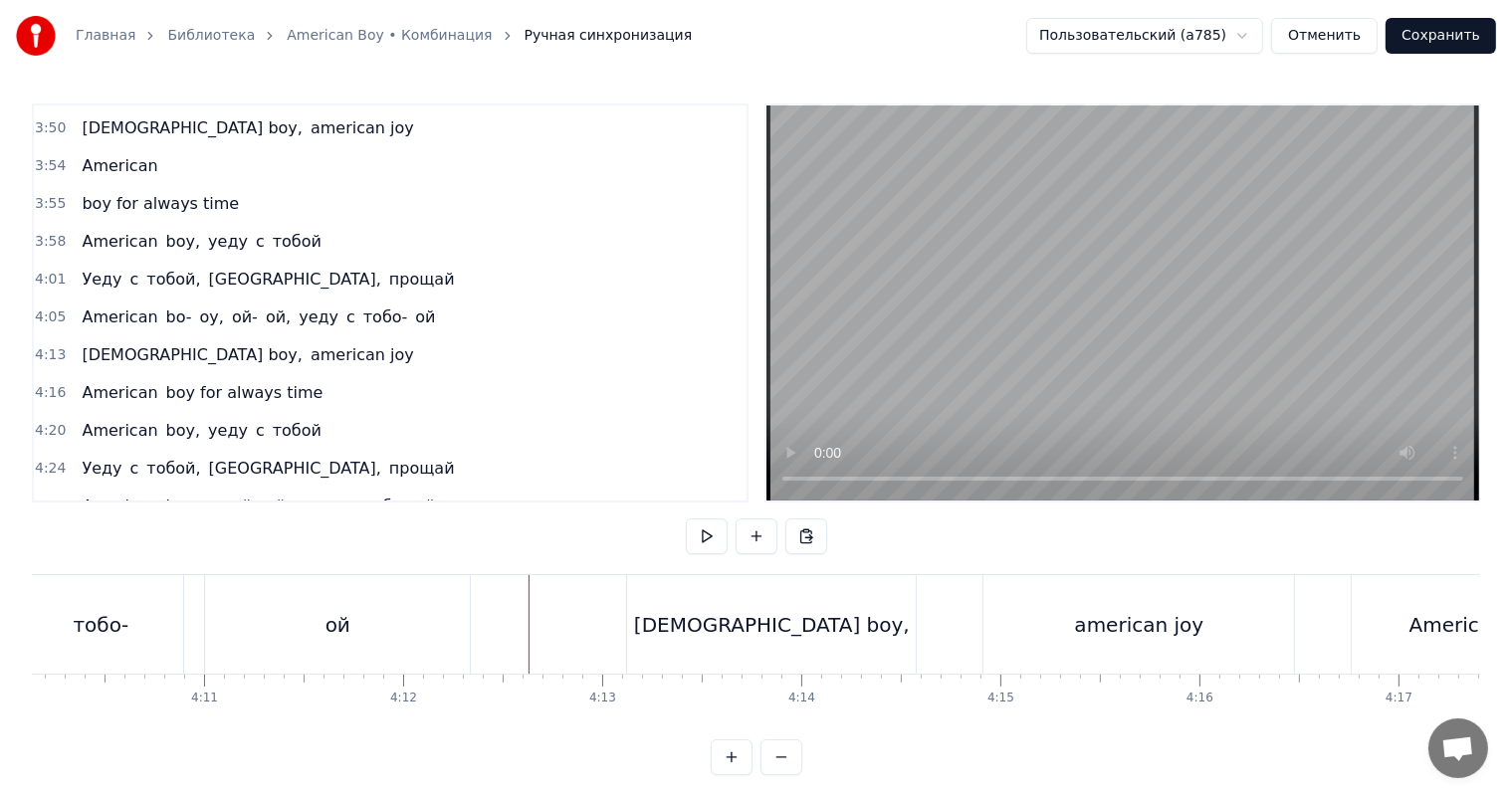
click at [1079, 318] on video at bounding box center [1122, 303] width 713 height 395
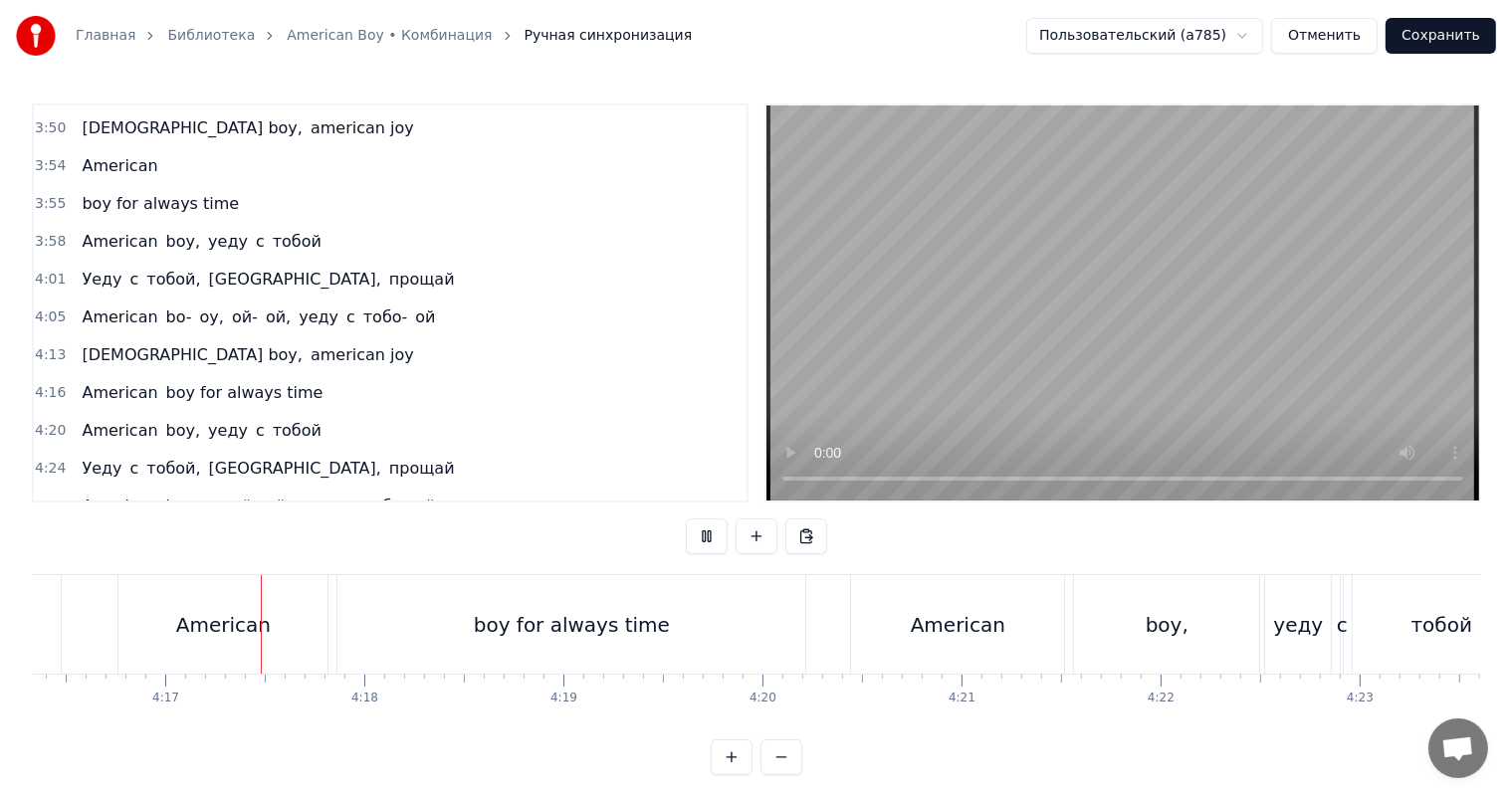
scroll to position [0, 51088]
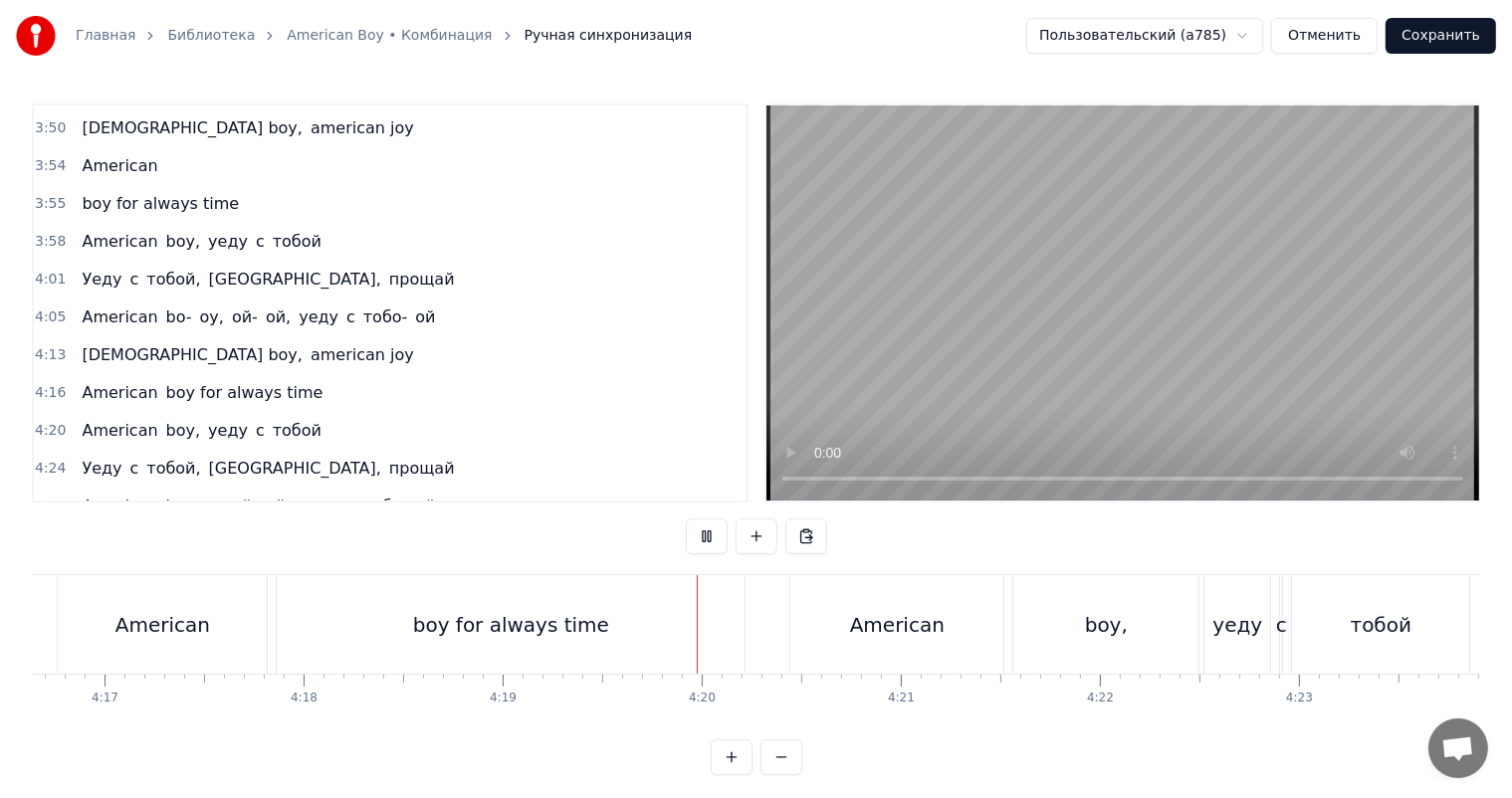
click at [650, 626] on div "boy for always time" at bounding box center [510, 624] width 467 height 99
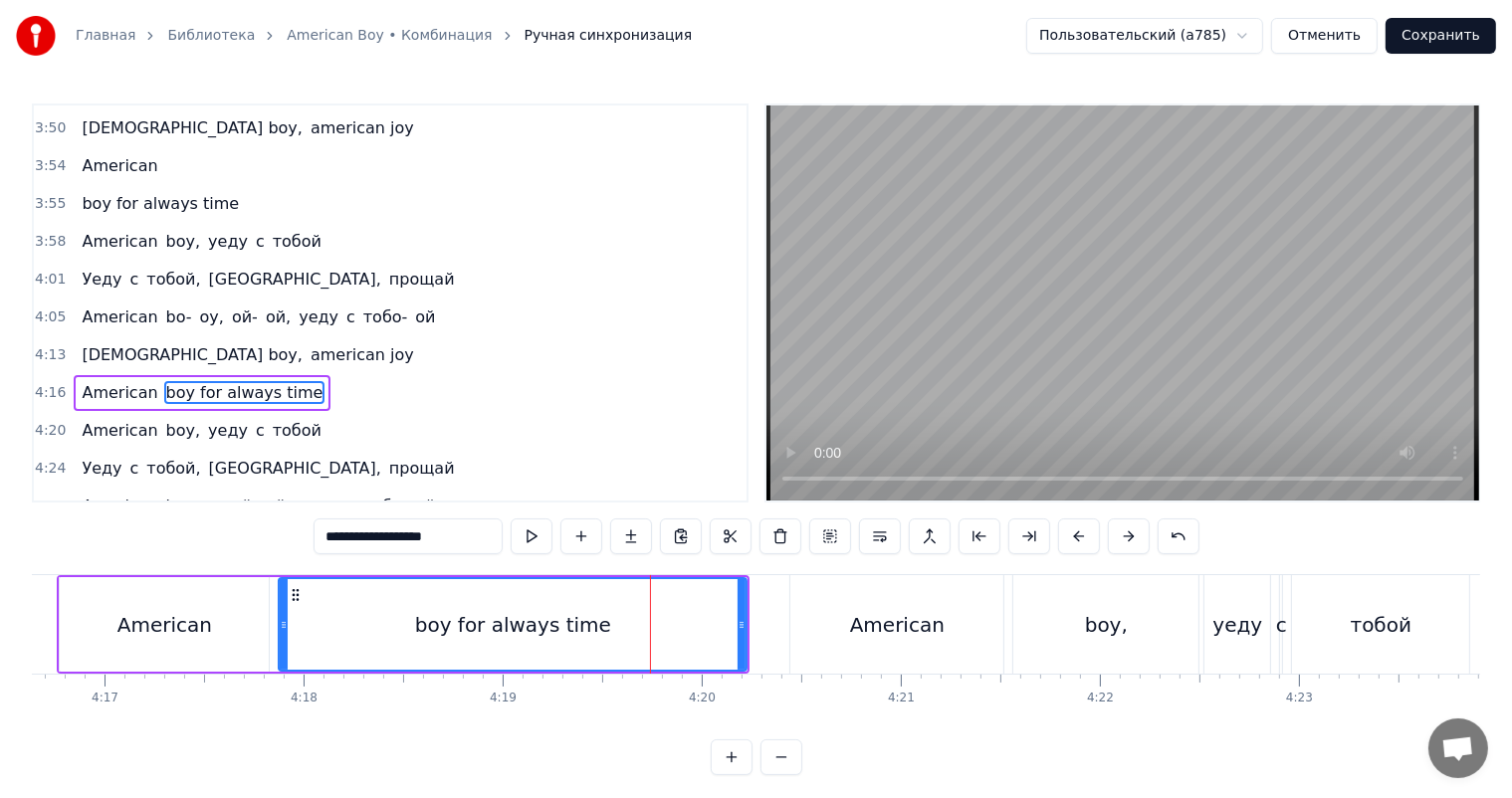
scroll to position [1361, 0]
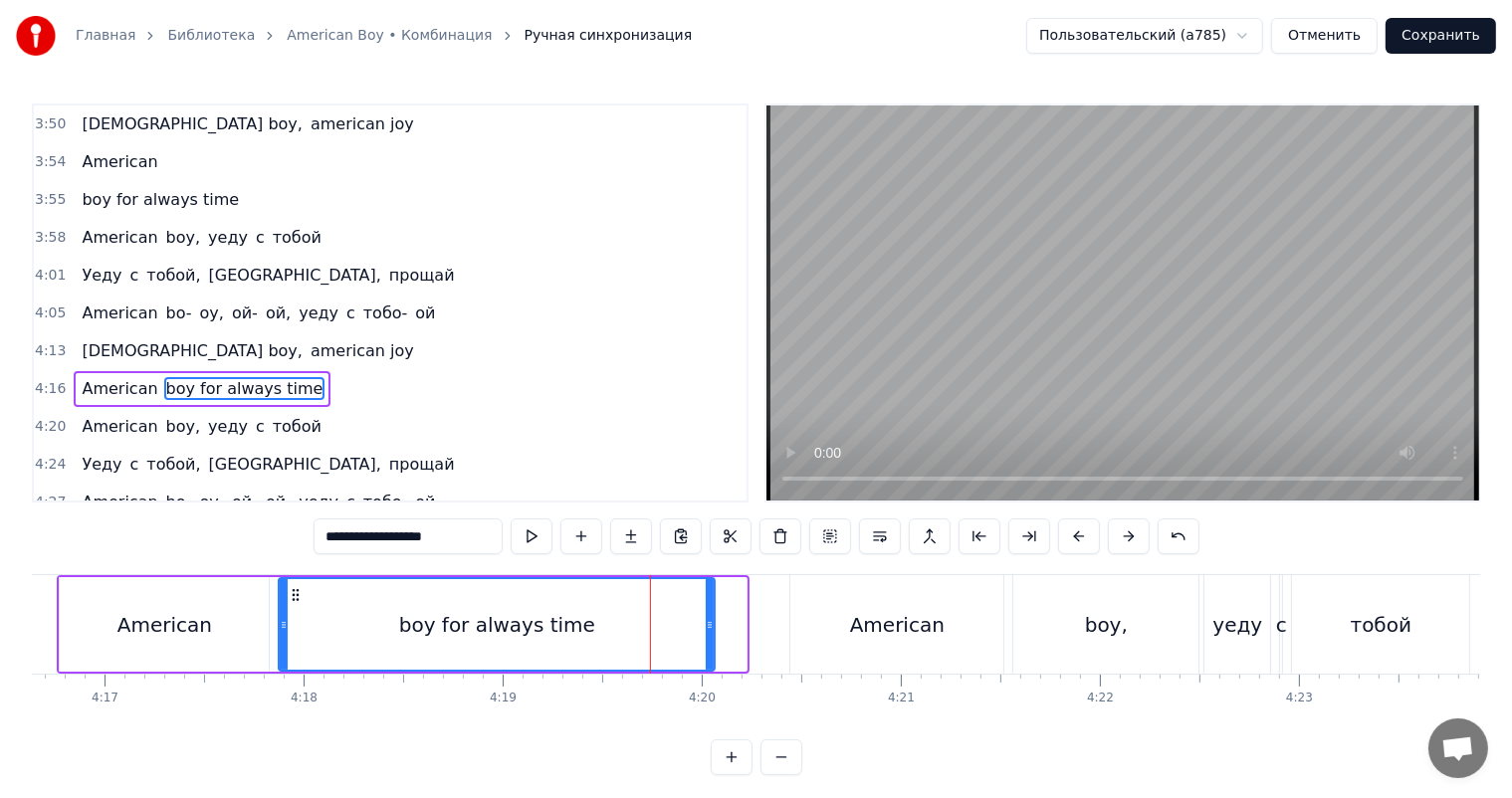
drag, startPoint x: 744, startPoint y: 635, endPoint x: 712, endPoint y: 651, distance: 35.8
click at [712, 651] on div at bounding box center [710, 624] width 8 height 91
click at [853, 635] on div "American" at bounding box center [897, 624] width 213 height 99
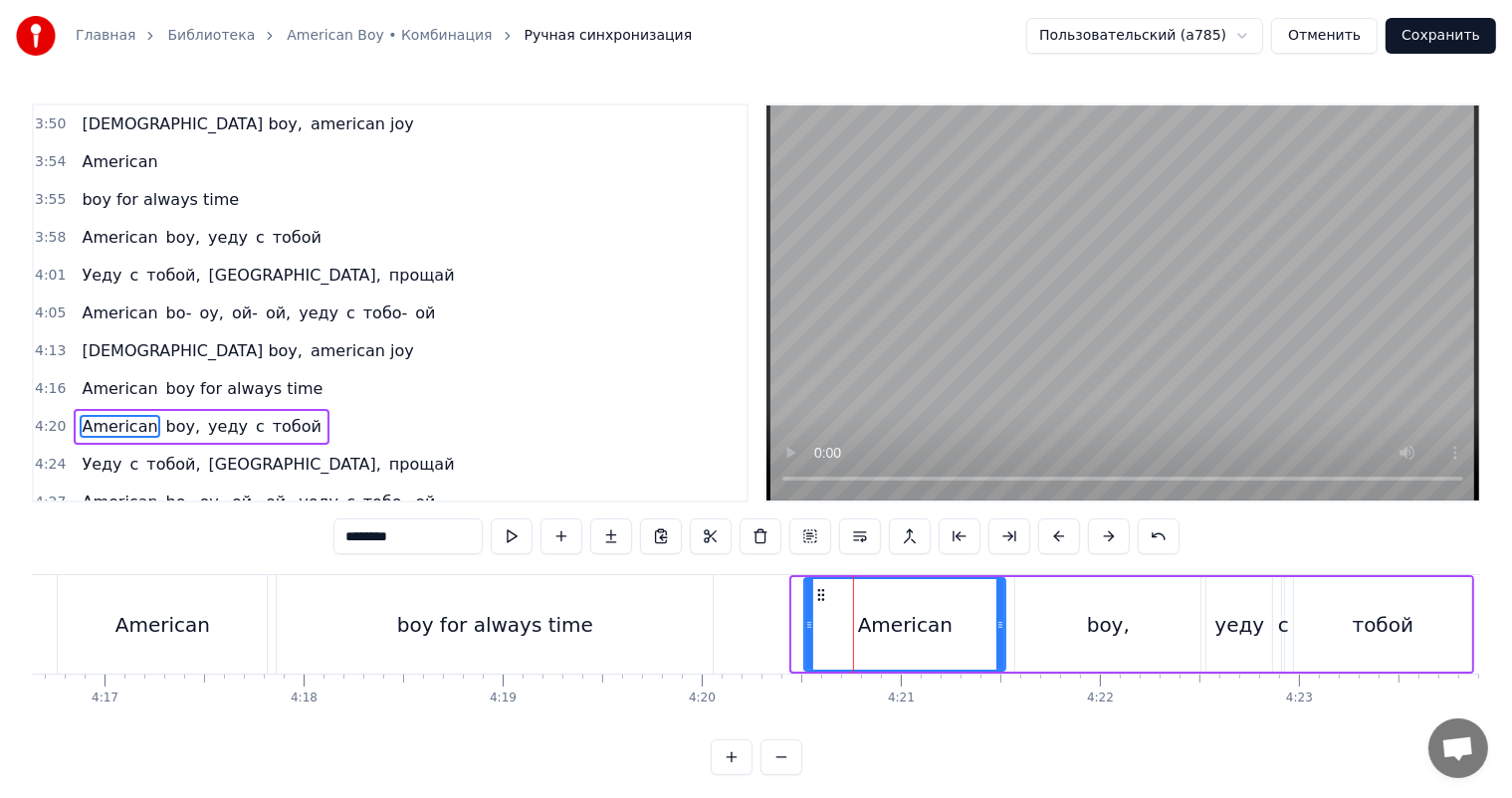
drag, startPoint x: 792, startPoint y: 646, endPoint x: 803, endPoint y: 652, distance: 12.5
click at [805, 652] on div at bounding box center [809, 624] width 8 height 91
click at [622, 631] on div "boy for always time" at bounding box center [494, 624] width 436 height 99
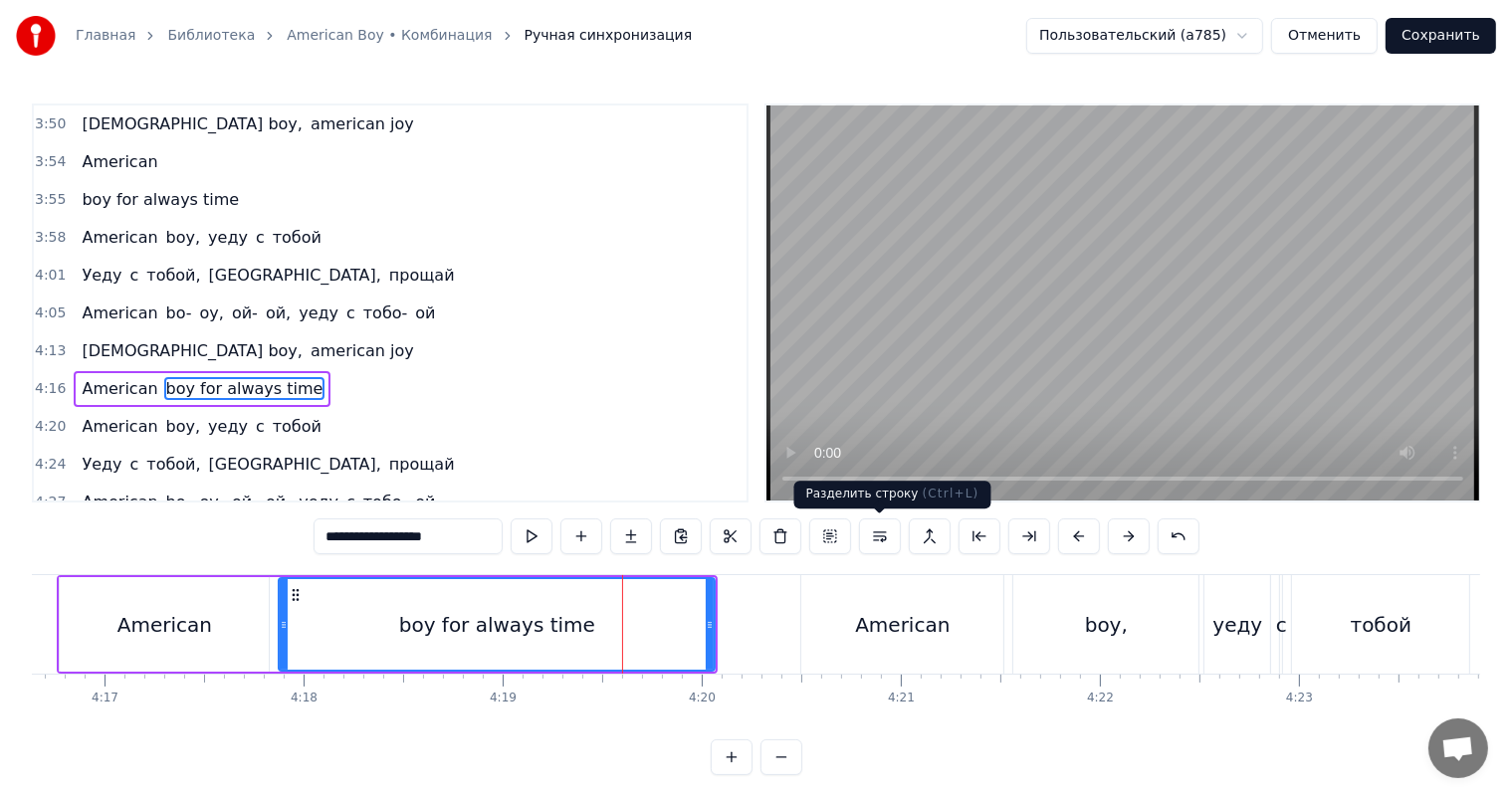
click at [876, 537] on button at bounding box center [880, 536] width 42 height 36
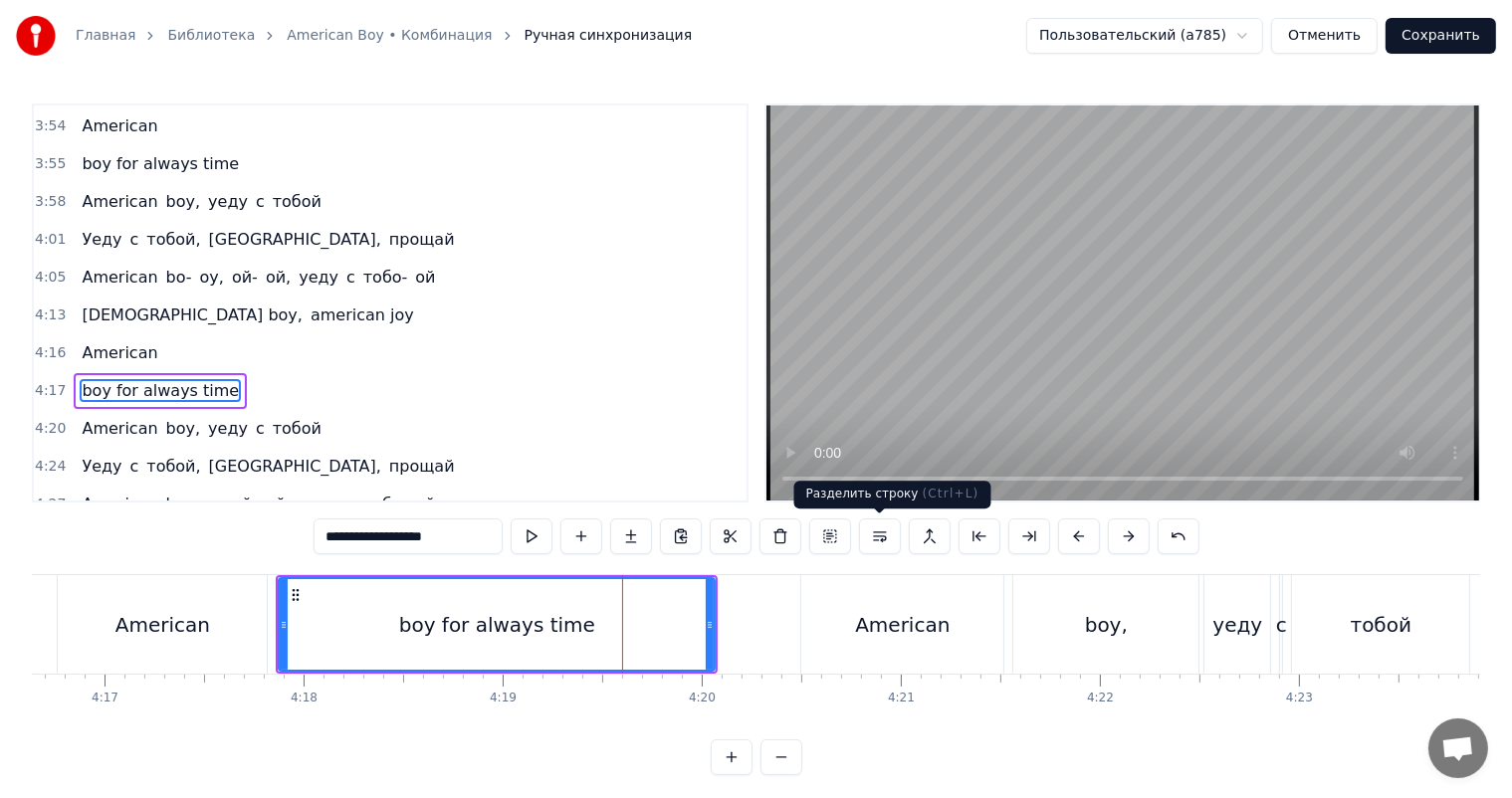
scroll to position [1398, 0]
click at [900, 644] on div "American" at bounding box center [902, 624] width 202 height 99
type input "********"
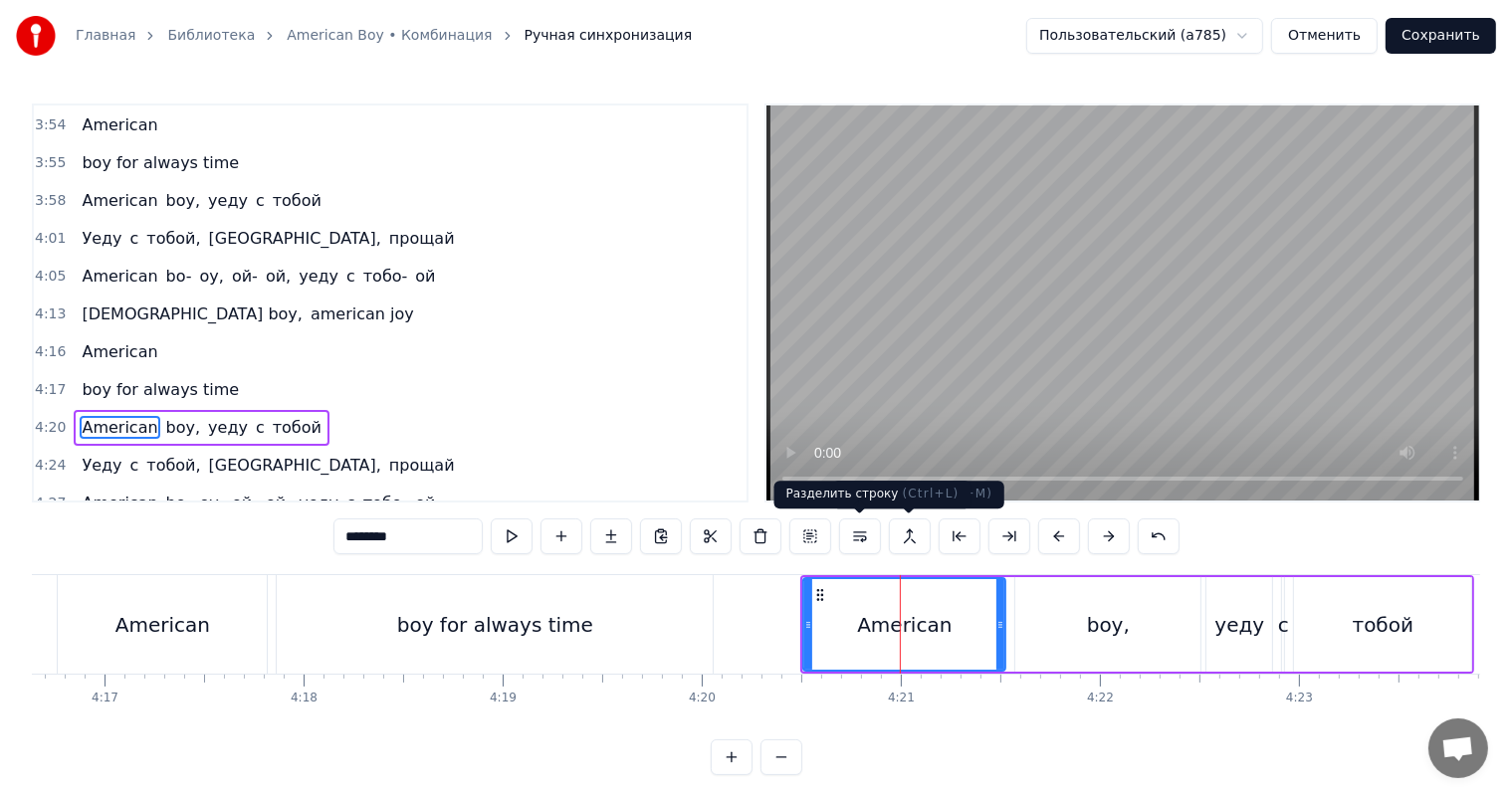
click at [867, 537] on button at bounding box center [860, 536] width 42 height 36
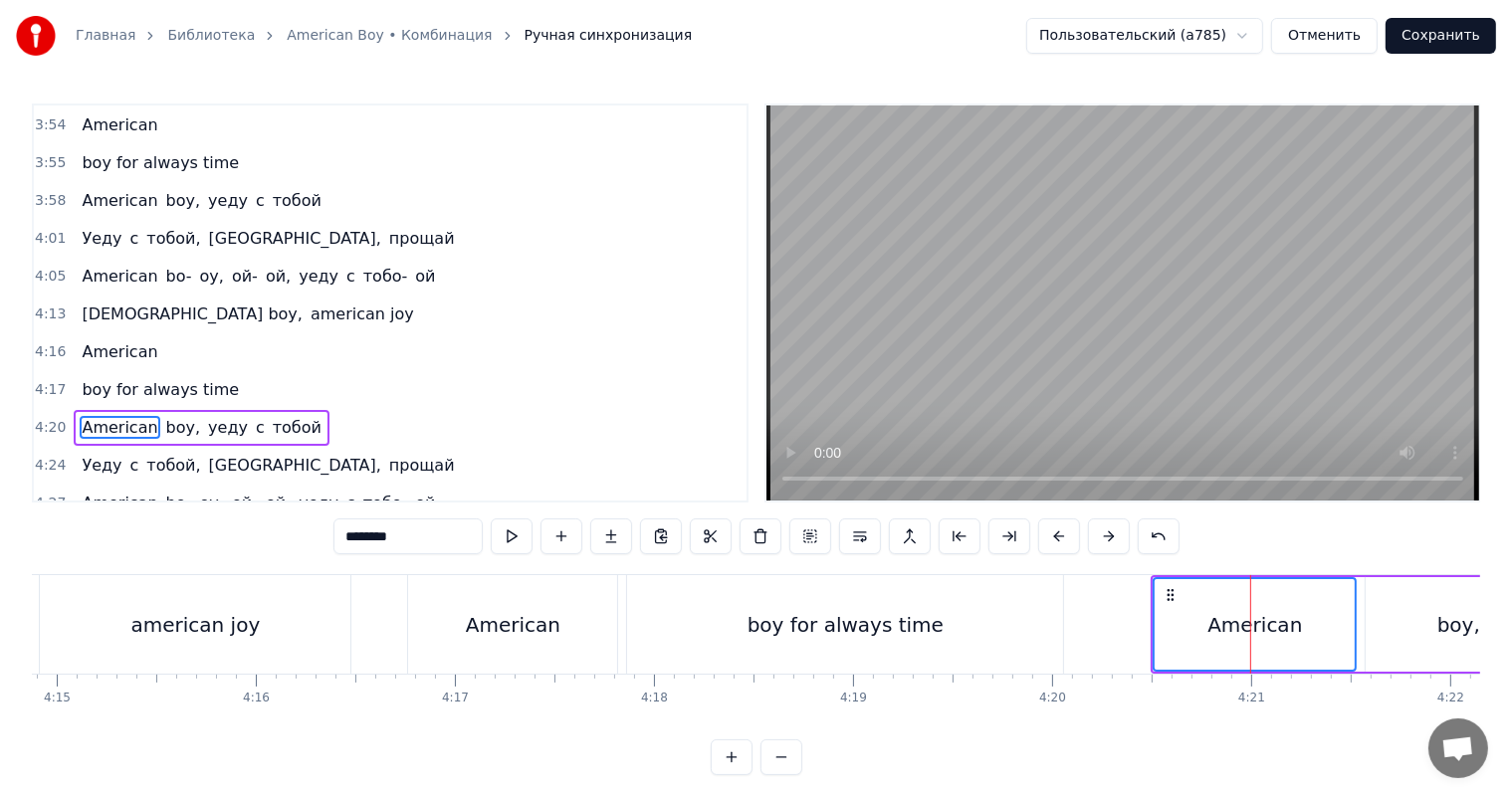
scroll to position [0, 50591]
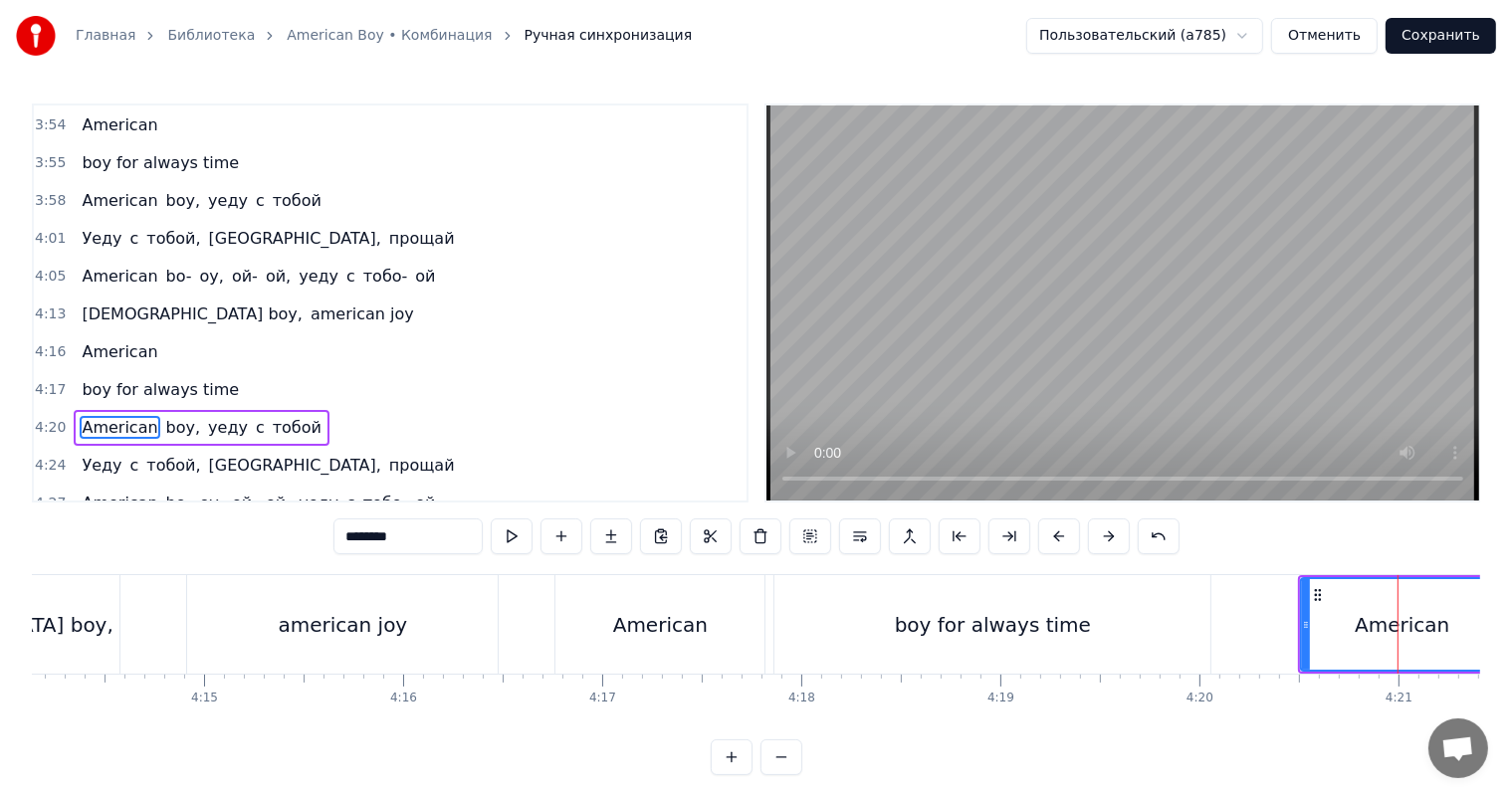
click at [594, 639] on div "American" at bounding box center [660, 624] width 209 height 99
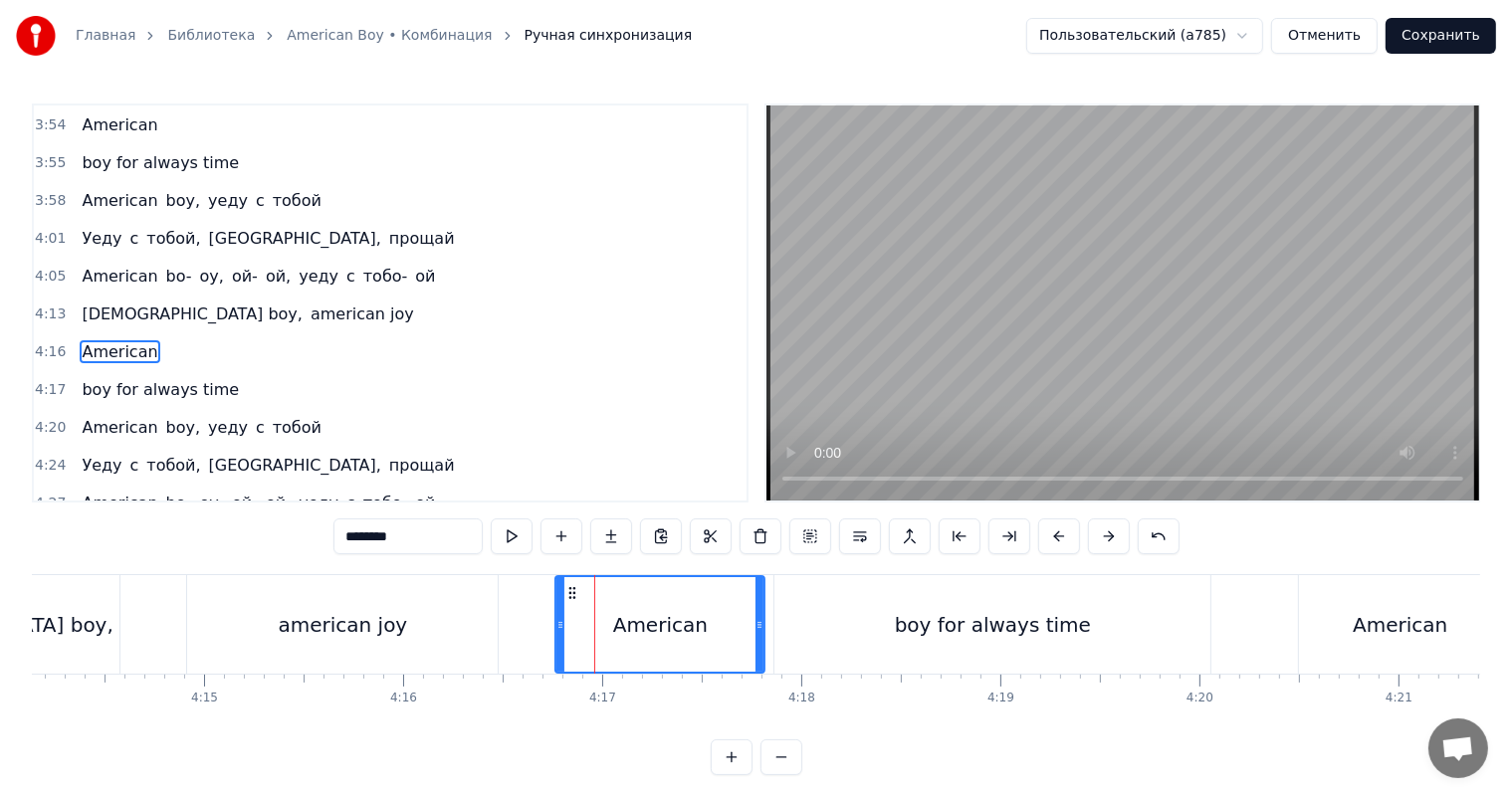
click at [1338, 312] on video at bounding box center [1122, 303] width 713 height 395
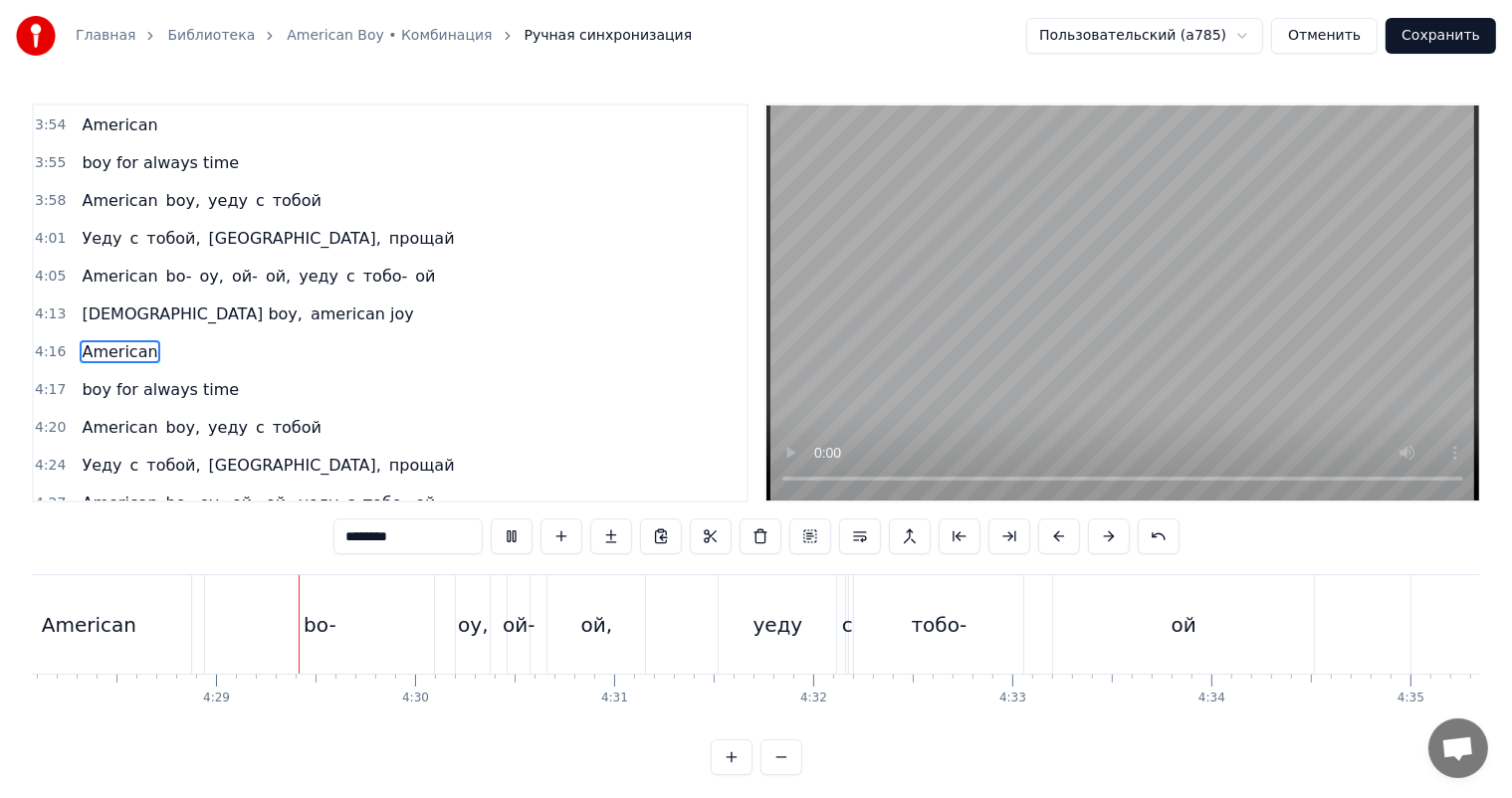
scroll to position [0, 53377]
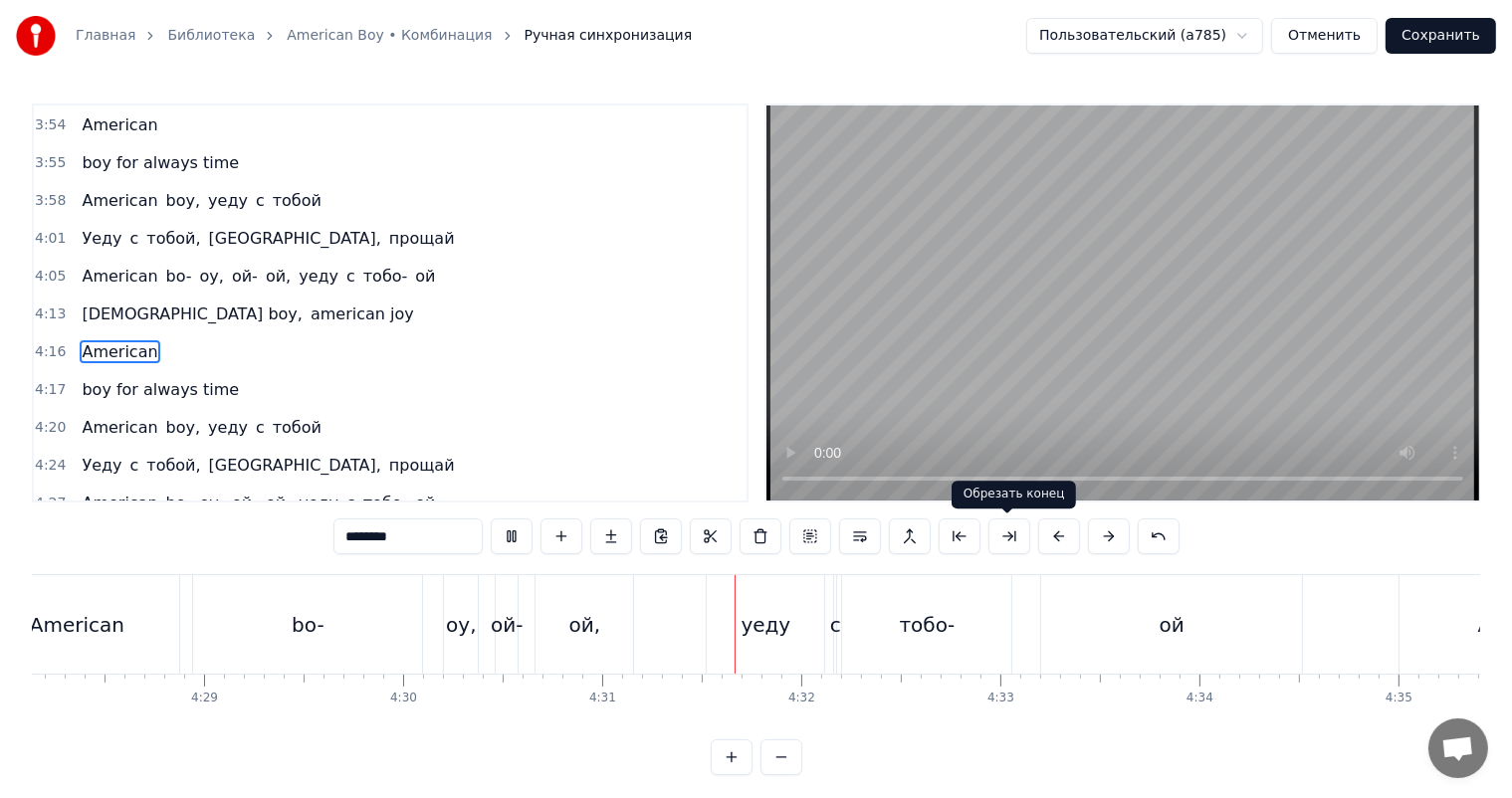
click at [1011, 348] on video at bounding box center [1122, 303] width 713 height 395
click at [387, 624] on div "bo-" at bounding box center [308, 624] width 229 height 99
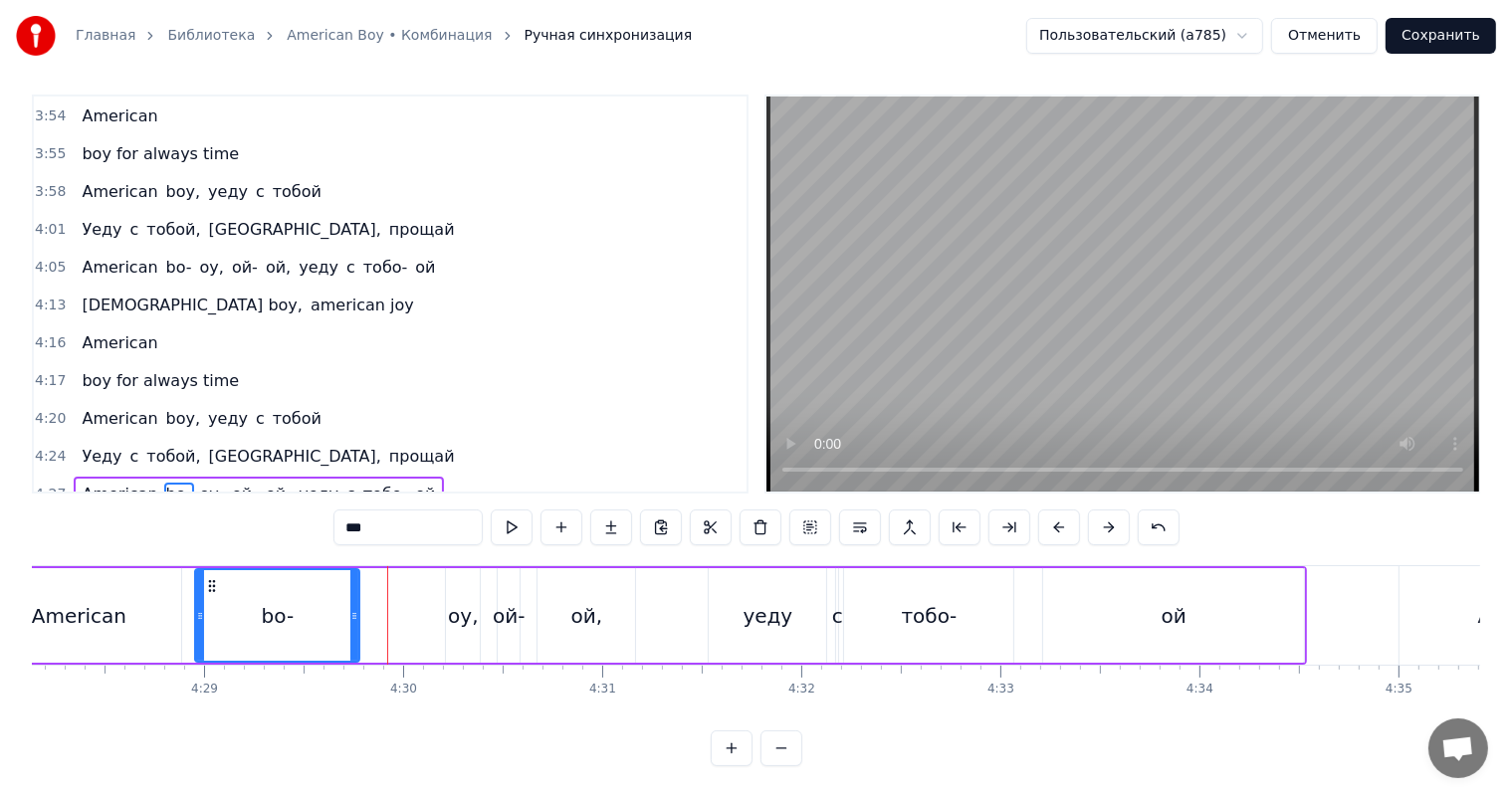
drag, startPoint x: 416, startPoint y: 629, endPoint x: 357, endPoint y: 625, distance: 59.1
click at [357, 625] on div at bounding box center [355, 615] width 8 height 91
click at [457, 601] on div "oy," at bounding box center [462, 616] width 30 height 30
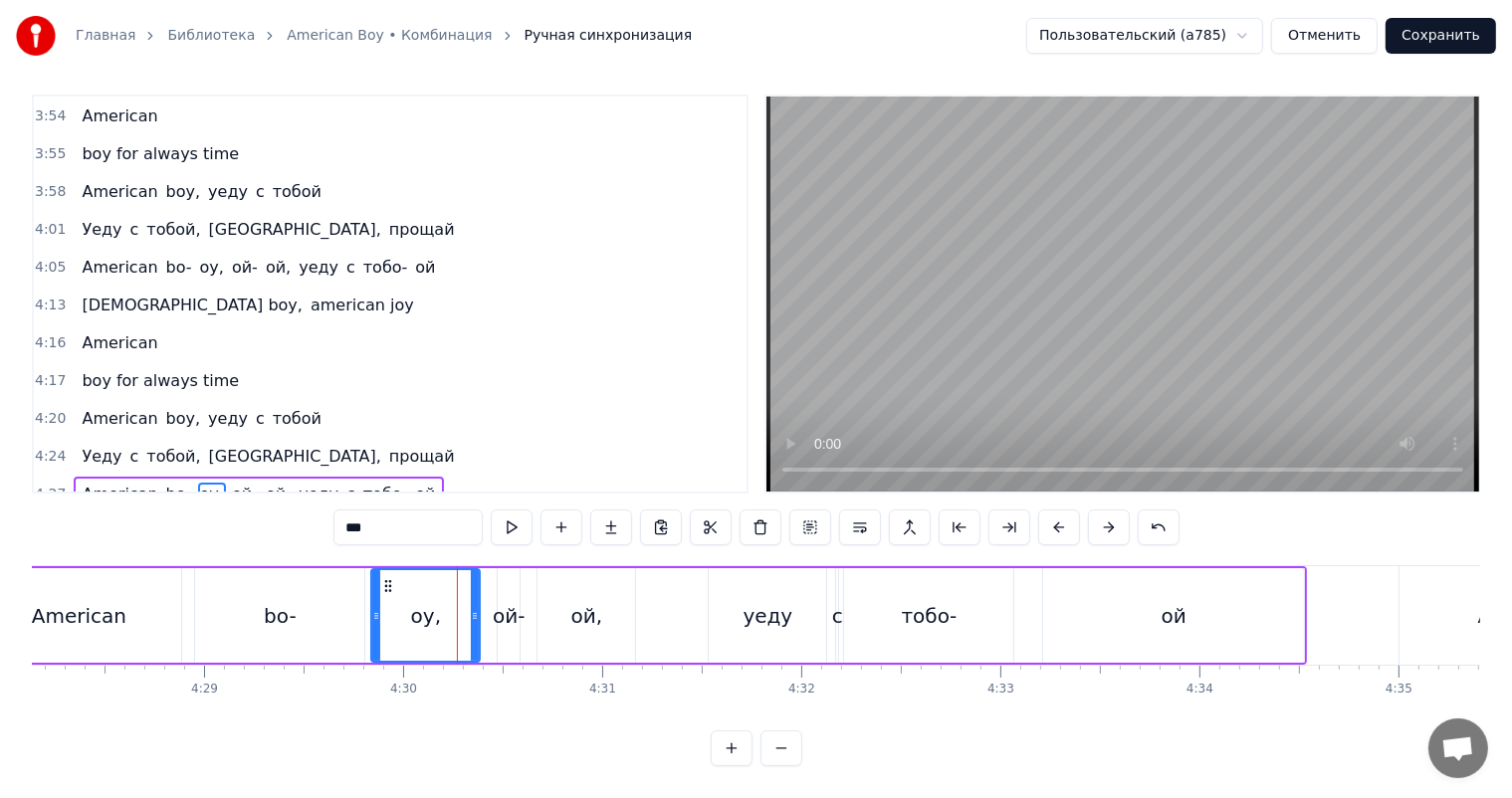
drag, startPoint x: 453, startPoint y: 591, endPoint x: 378, endPoint y: 613, distance: 78.2
click at [378, 613] on div at bounding box center [376, 615] width 8 height 91
drag, startPoint x: 475, startPoint y: 596, endPoint x: 457, endPoint y: 605, distance: 20.1
click at [457, 605] on div at bounding box center [457, 615] width 8 height 91
click at [507, 601] on div "ой-" at bounding box center [508, 616] width 32 height 30
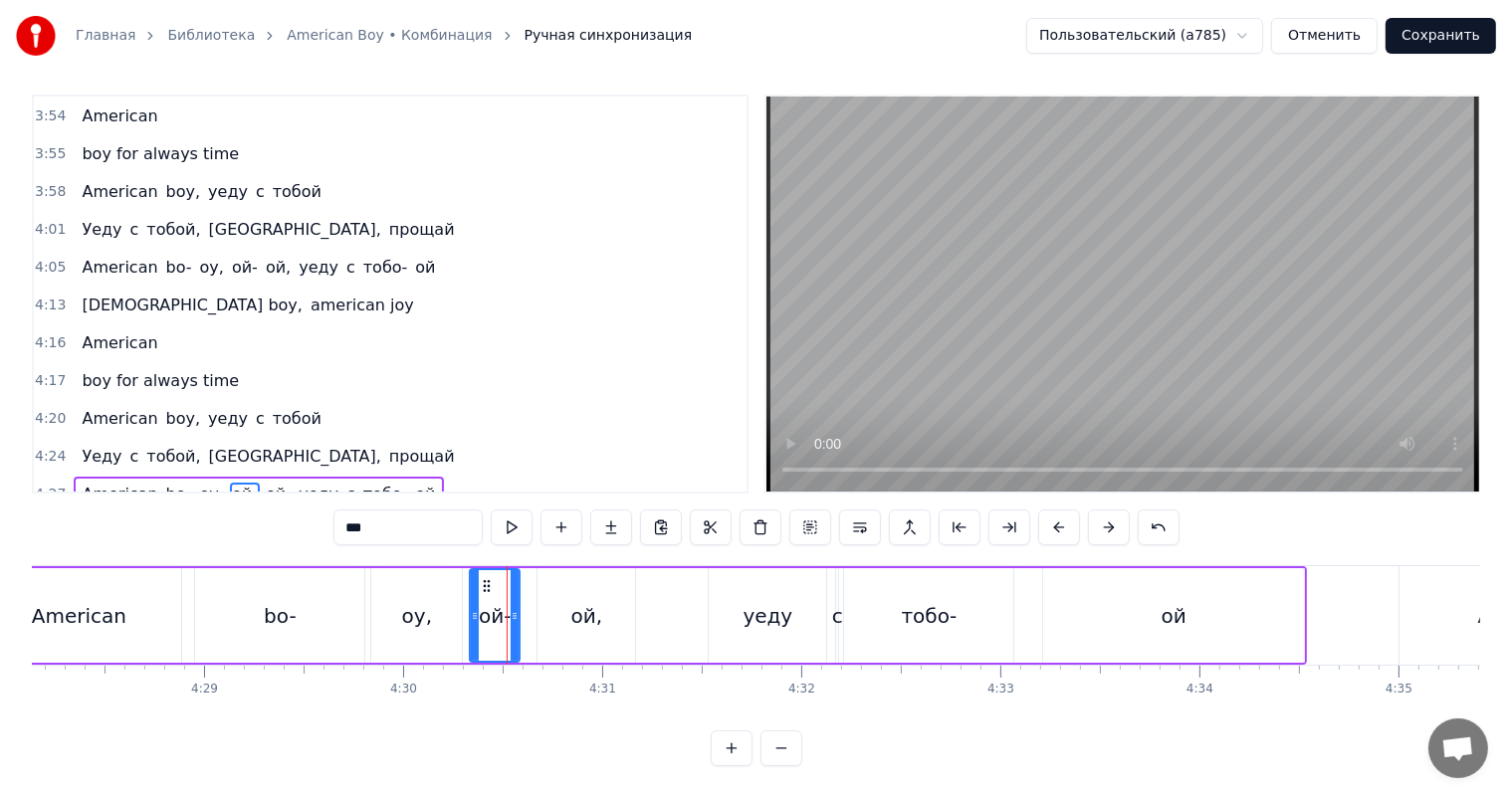
drag, startPoint x: 499, startPoint y: 590, endPoint x: 471, endPoint y: 604, distance: 31.3
click at [471, 608] on icon at bounding box center [474, 616] width 8 height 16
click at [148, 603] on div "American" at bounding box center [79, 615] width 205 height 95
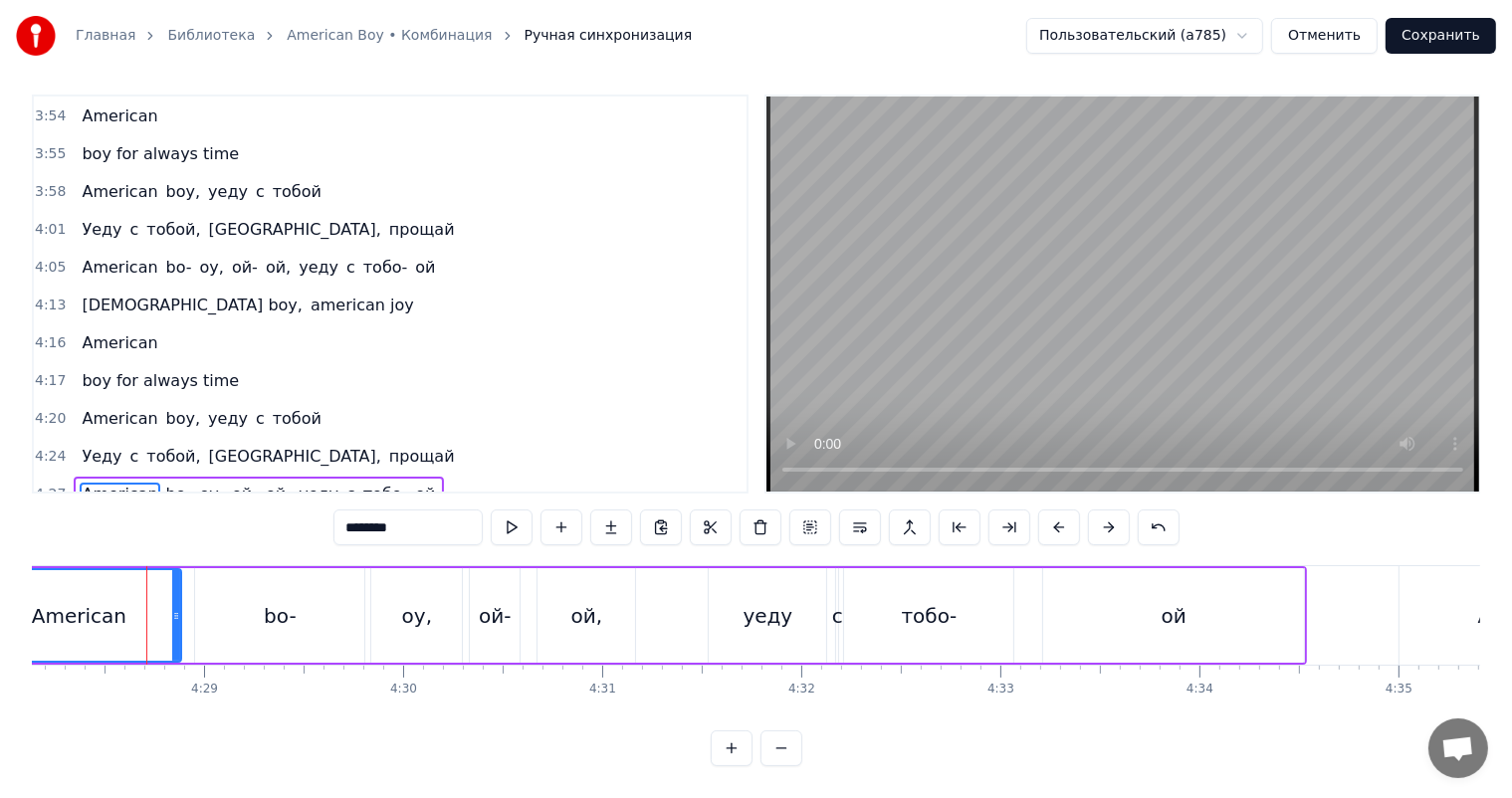
click at [1124, 327] on video at bounding box center [1122, 294] width 713 height 395
click at [1118, 347] on video at bounding box center [1122, 294] width 713 height 395
click at [342, 622] on div "bo-" at bounding box center [280, 615] width 169 height 95
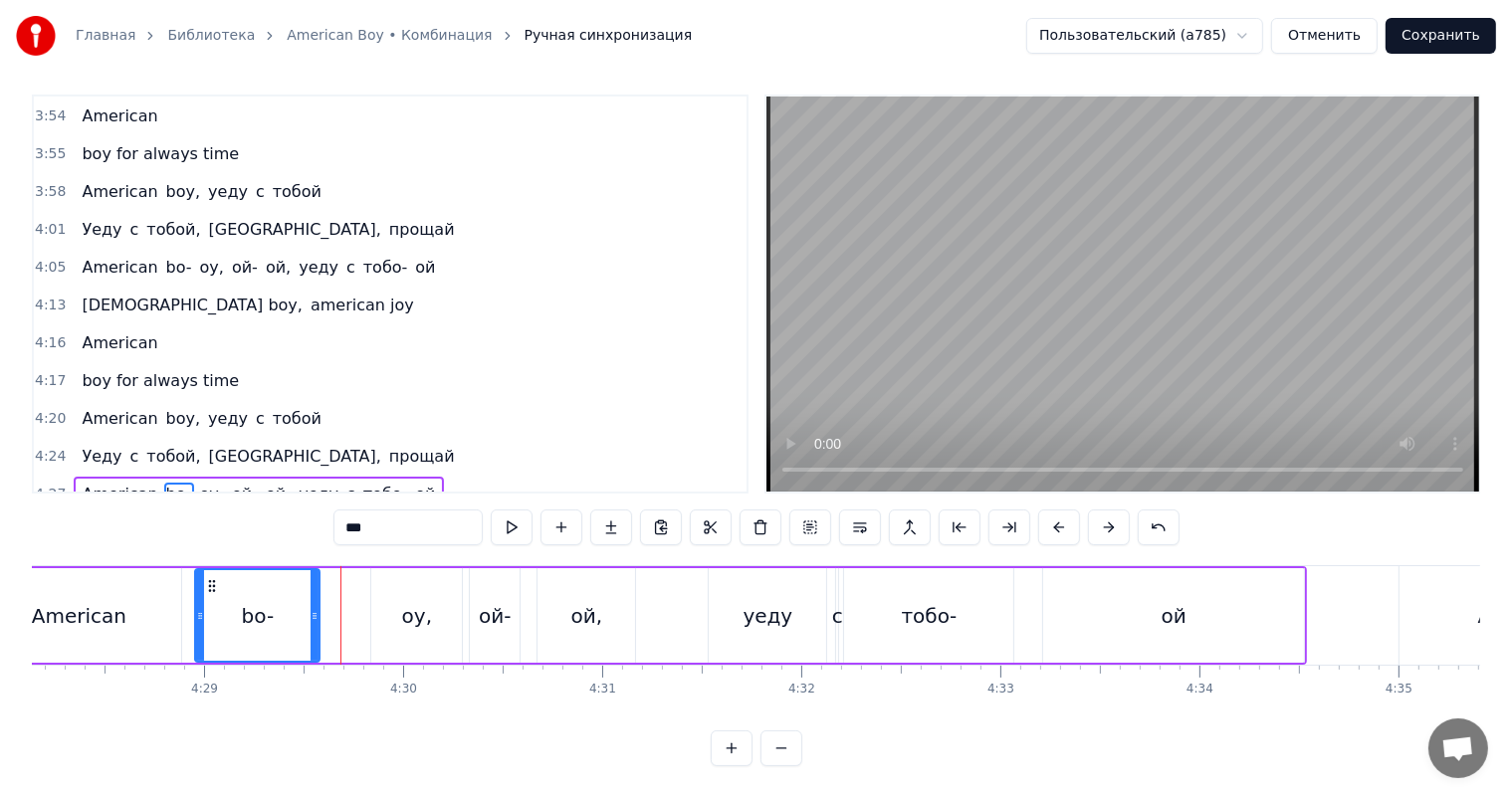
drag, startPoint x: 357, startPoint y: 611, endPoint x: 312, endPoint y: 619, distance: 45.7
click at [312, 619] on div at bounding box center [315, 615] width 8 height 91
click at [394, 597] on div "oy," at bounding box center [416, 615] width 91 height 95
type input "***"
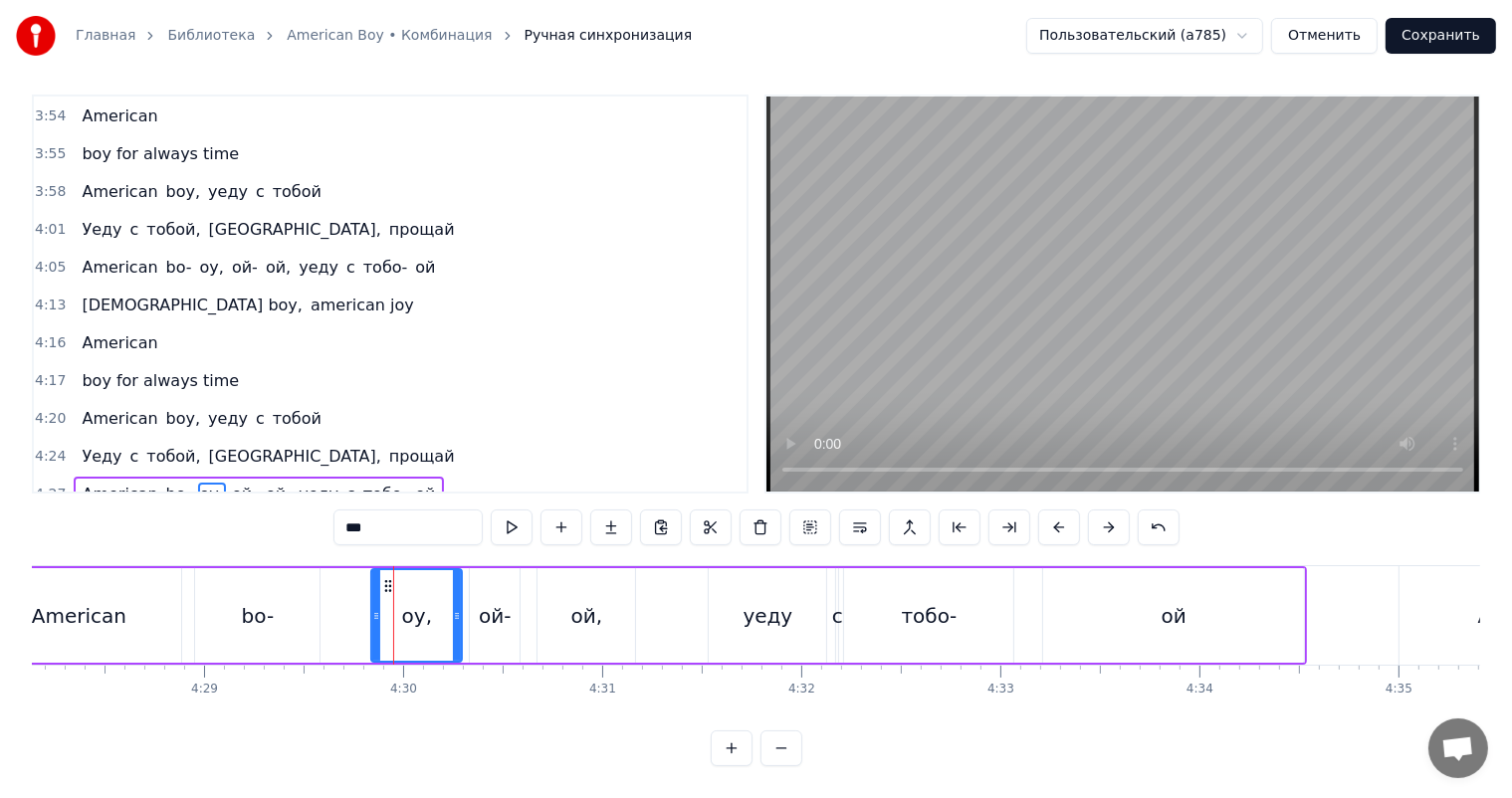
drag, startPoint x: 370, startPoint y: 607, endPoint x: 335, endPoint y: 619, distance: 37.0
click at [335, 619] on div "American bo- oy, ой- ой, уеду с тобо- ой" at bounding box center [640, 615] width 1334 height 99
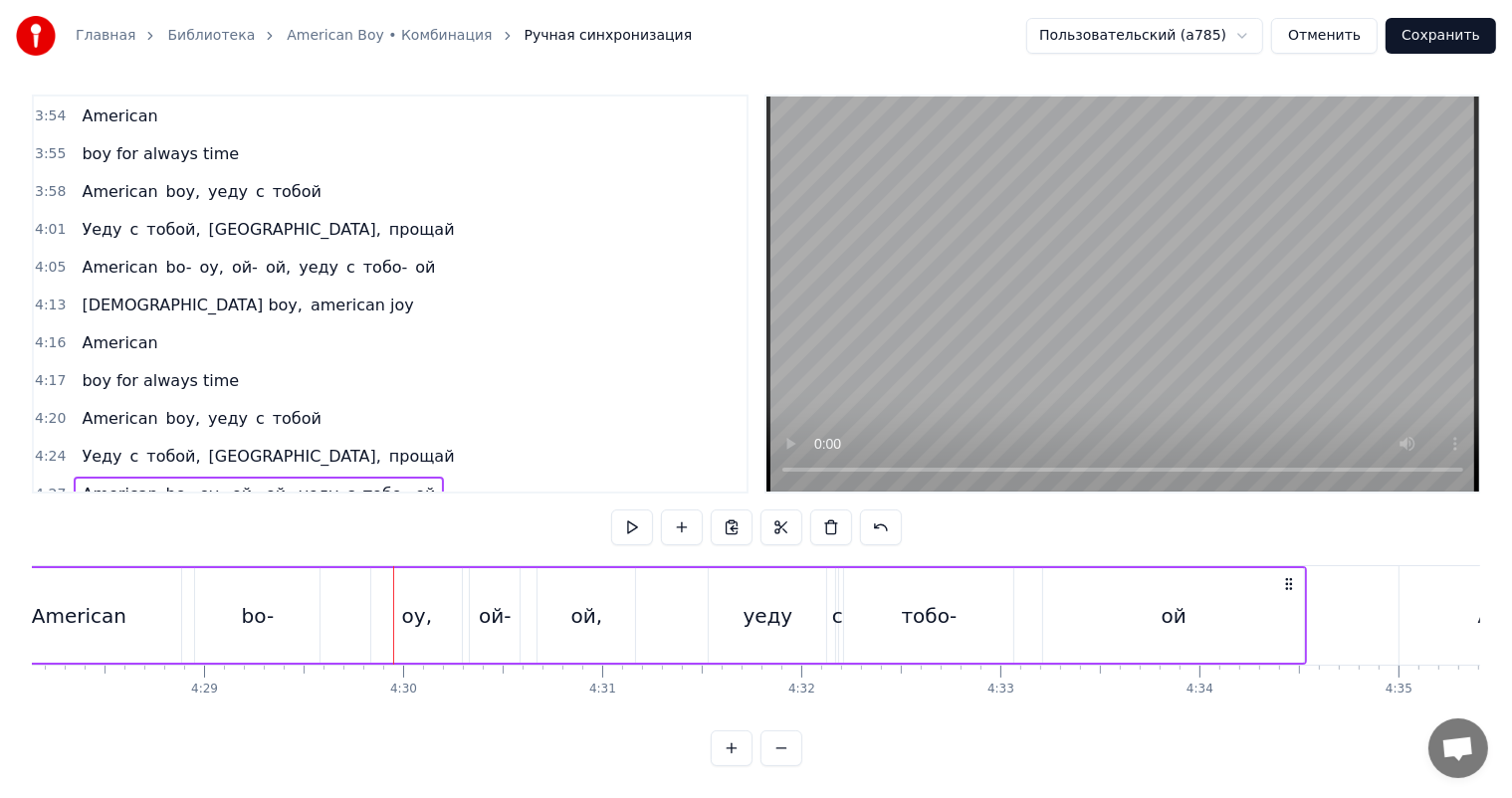
click at [393, 597] on div "oy," at bounding box center [416, 615] width 91 height 95
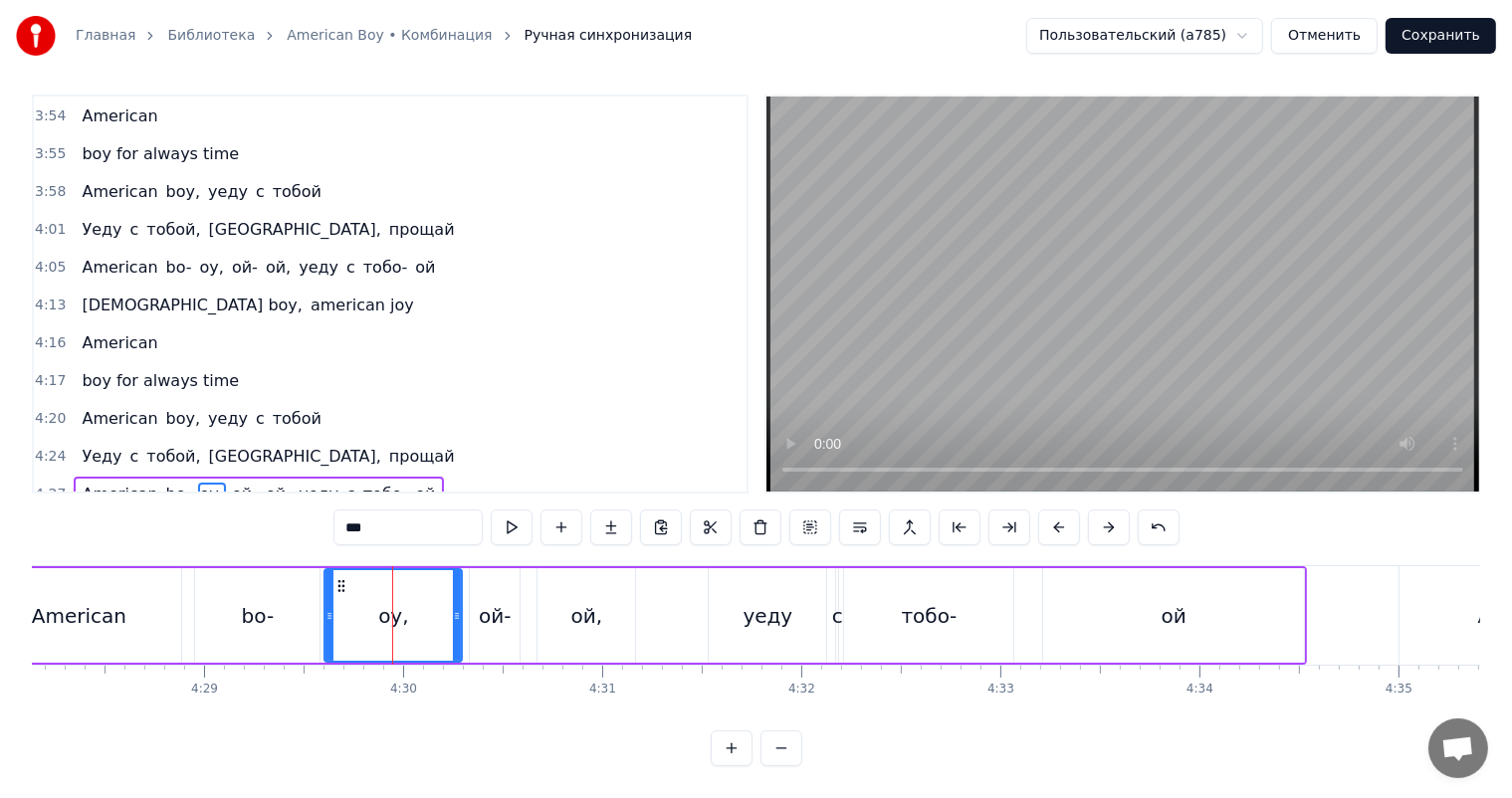
drag, startPoint x: 374, startPoint y: 604, endPoint x: 327, endPoint y: 620, distance: 49.6
click at [327, 620] on div at bounding box center [330, 615] width 8 height 91
drag, startPoint x: 457, startPoint y: 600, endPoint x: 422, endPoint y: 613, distance: 37.3
click at [422, 613] on div at bounding box center [421, 615] width 8 height 91
click at [473, 596] on div "ой-" at bounding box center [494, 615] width 50 height 95
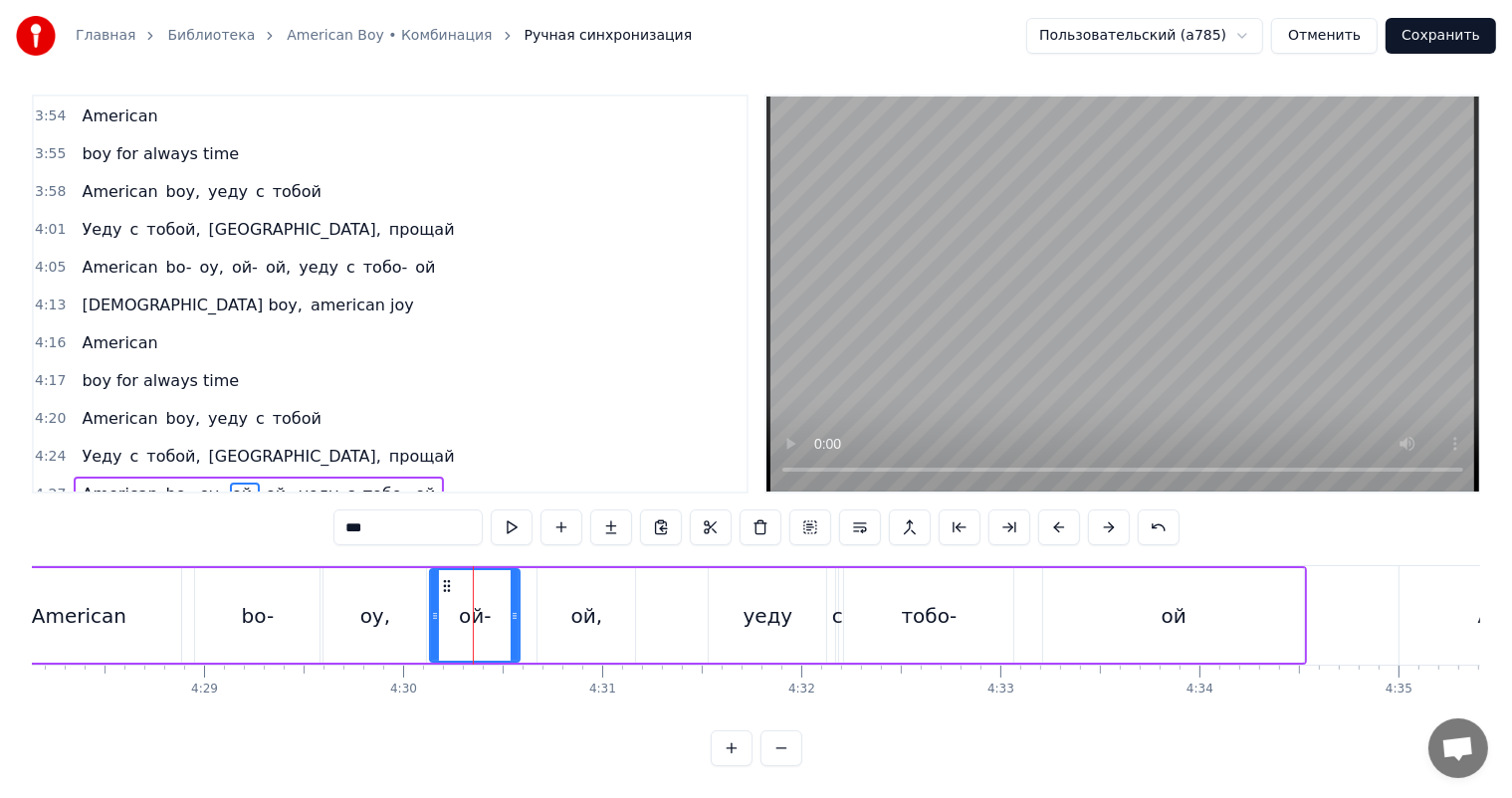
drag, startPoint x: 470, startPoint y: 597, endPoint x: 431, endPoint y: 611, distance: 41.4
click at [431, 611] on div at bounding box center [435, 615] width 8 height 91
click at [159, 603] on div "American" at bounding box center [79, 615] width 205 height 95
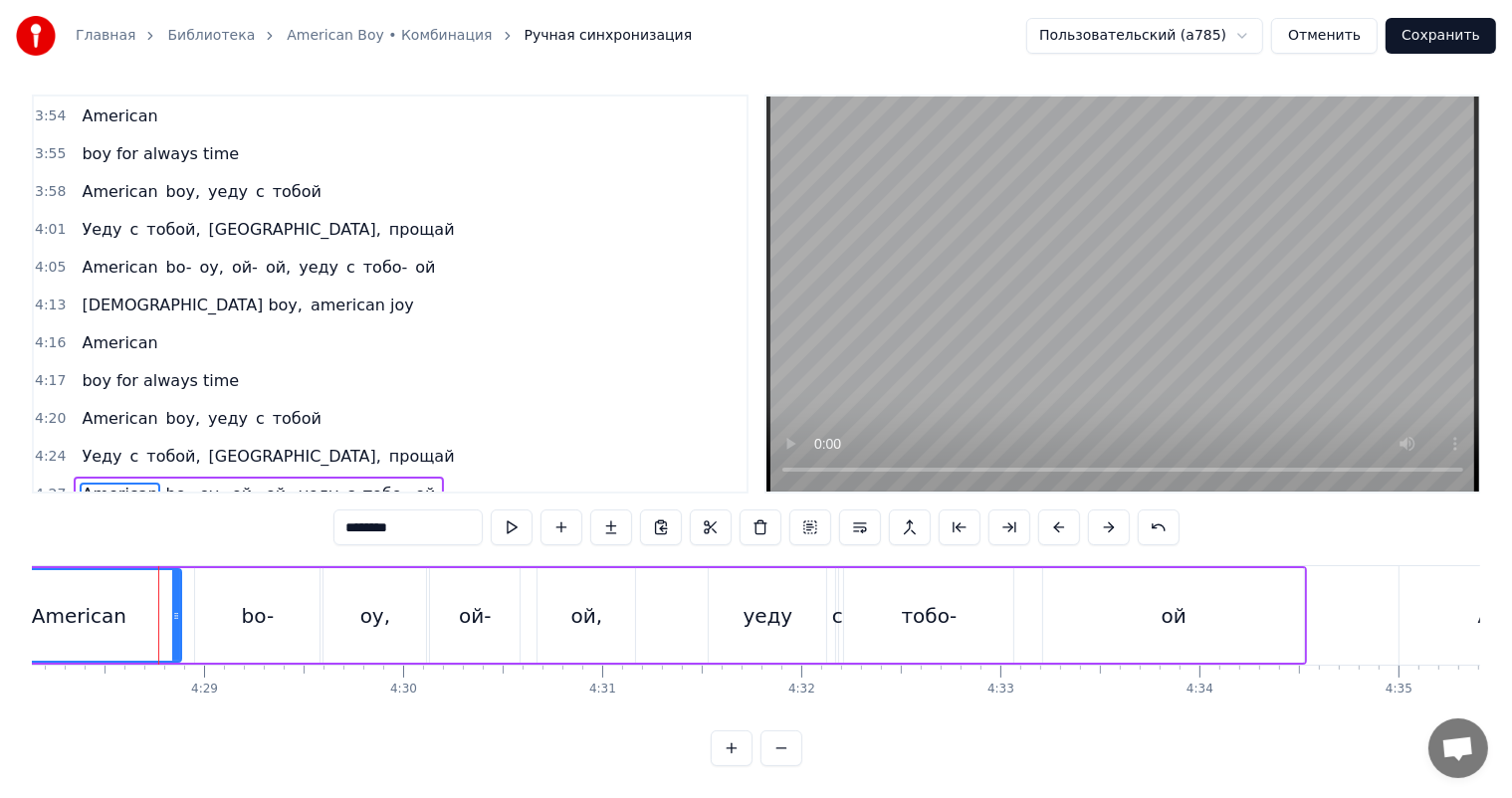
click at [1044, 339] on video at bounding box center [1122, 294] width 713 height 395
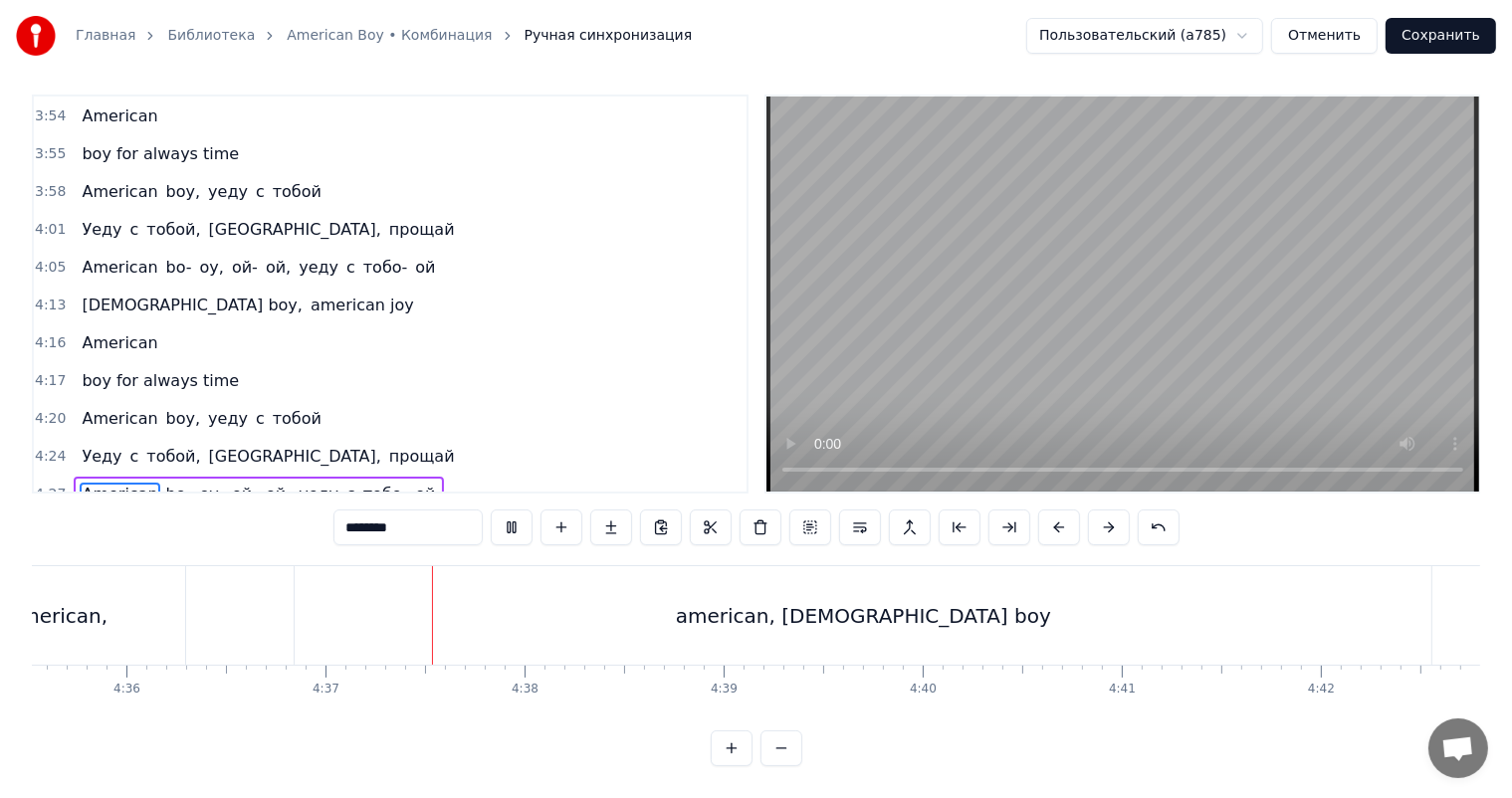
scroll to position [0, 55038]
click at [1170, 607] on div "american, [DEMOGRAPHIC_DATA] boy" at bounding box center [674, 615] width 1136 height 99
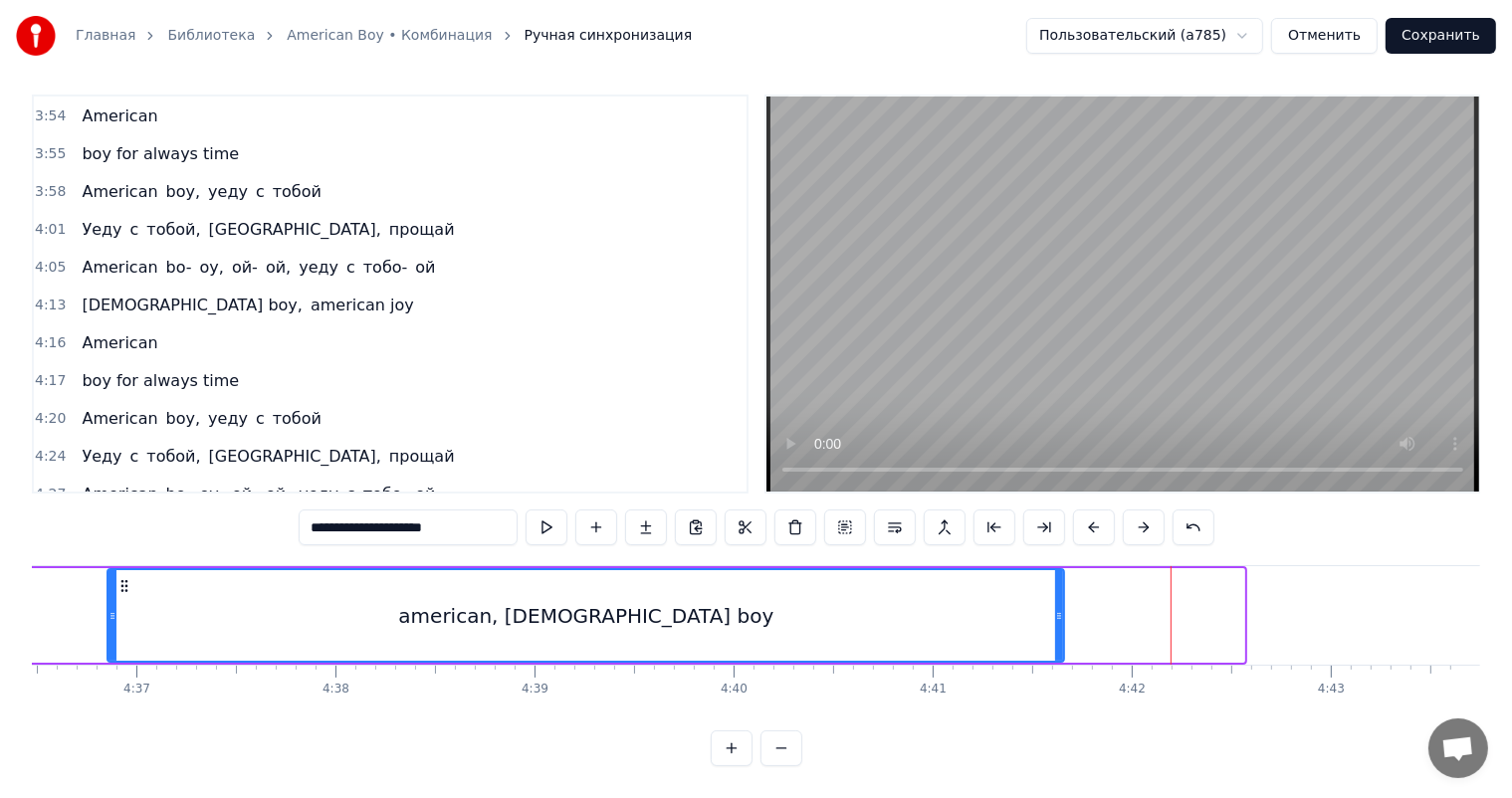
drag, startPoint x: 1238, startPoint y: 595, endPoint x: 1063, endPoint y: 608, distance: 175.5
click at [1063, 608] on div at bounding box center [1059, 615] width 8 height 91
click at [239, 619] on div "american, [DEMOGRAPHIC_DATA] boy" at bounding box center [588, 615] width 960 height 91
click at [1164, 254] on video at bounding box center [1122, 294] width 713 height 395
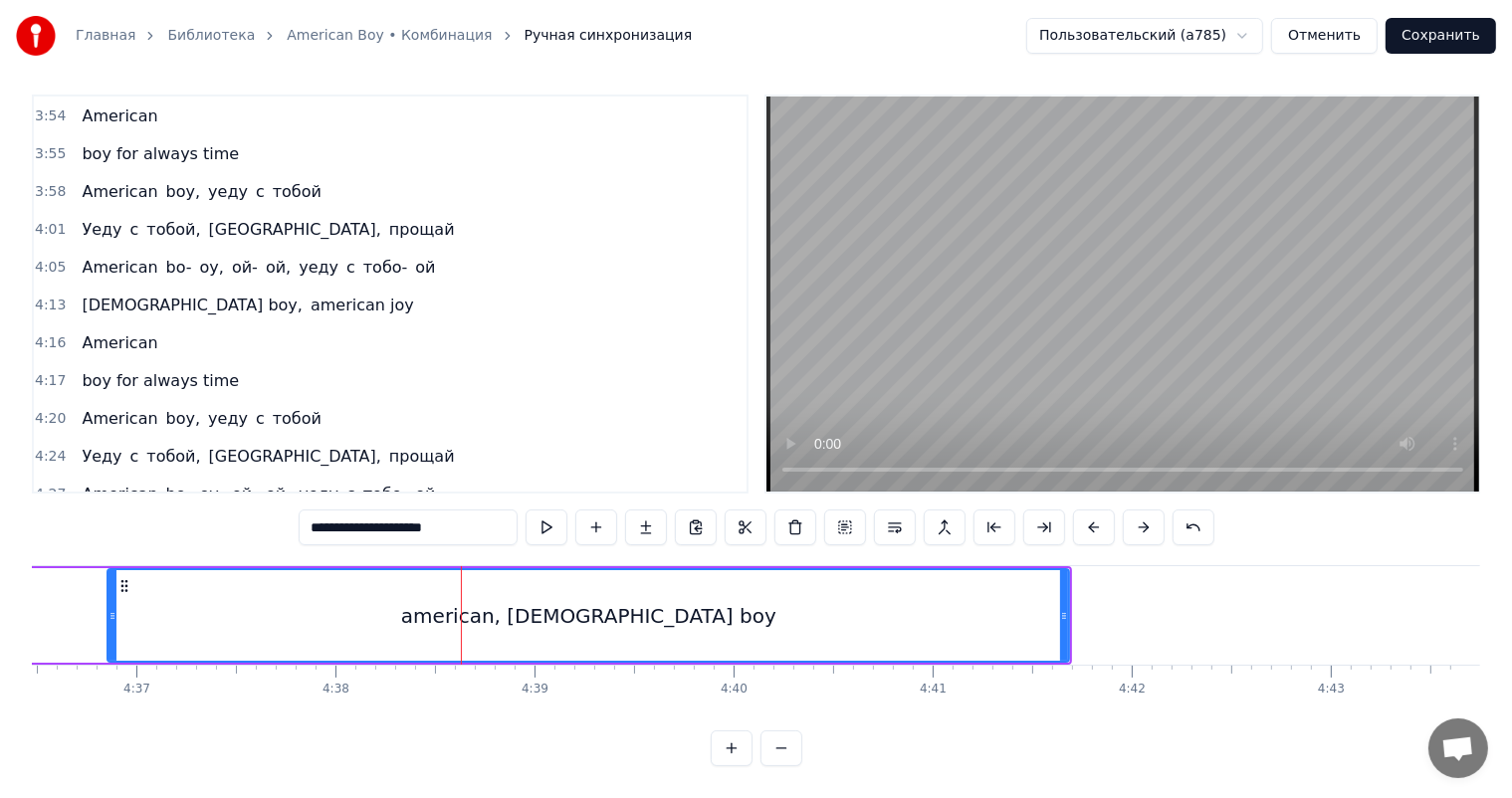
click at [182, 520] on span "american, [DEMOGRAPHIC_DATA] boy" at bounding box center [322, 531] width 305 height 23
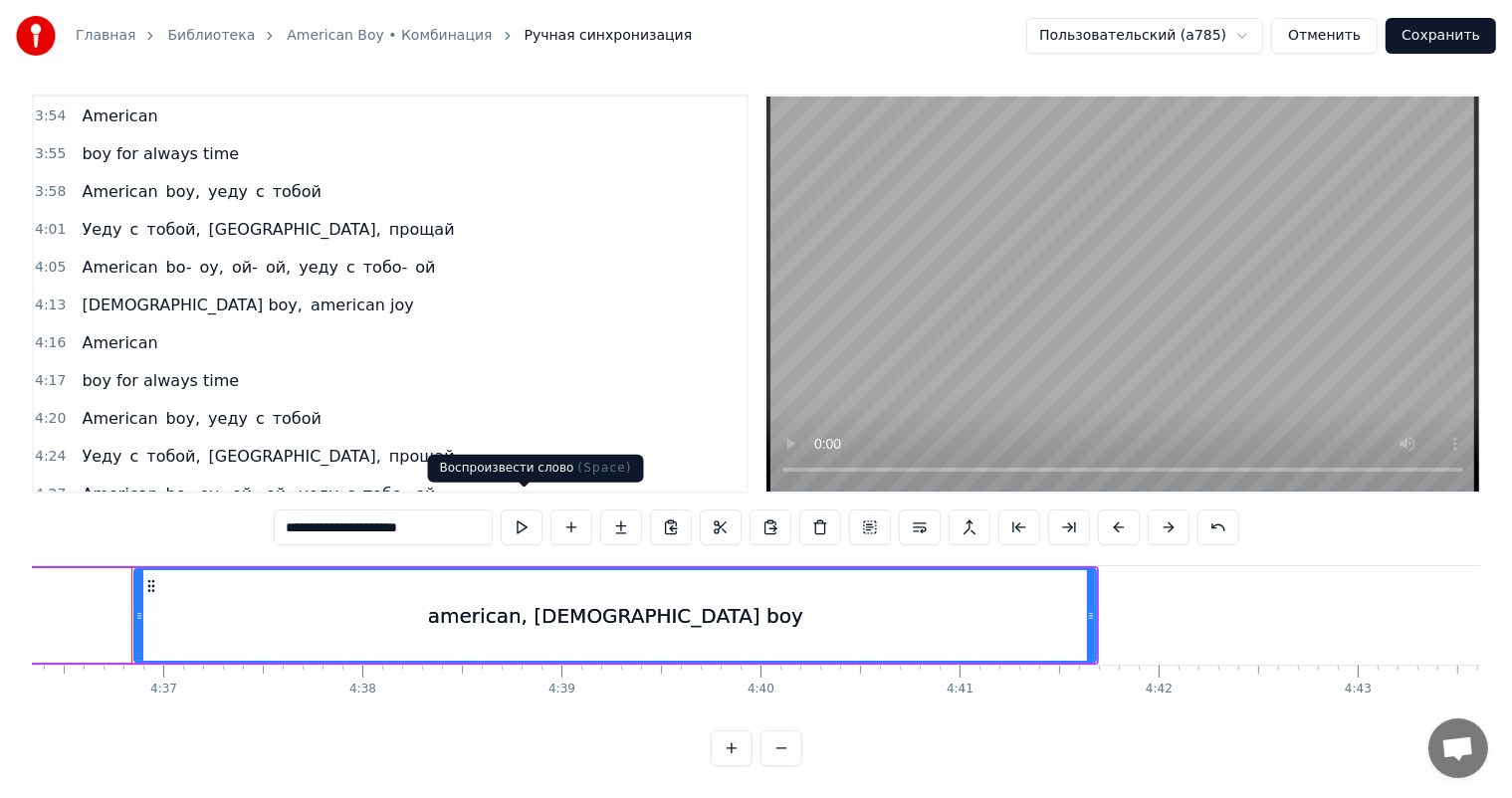
click at [546, 621] on div "american, [DEMOGRAPHIC_DATA] boy" at bounding box center [615, 615] width 960 height 91
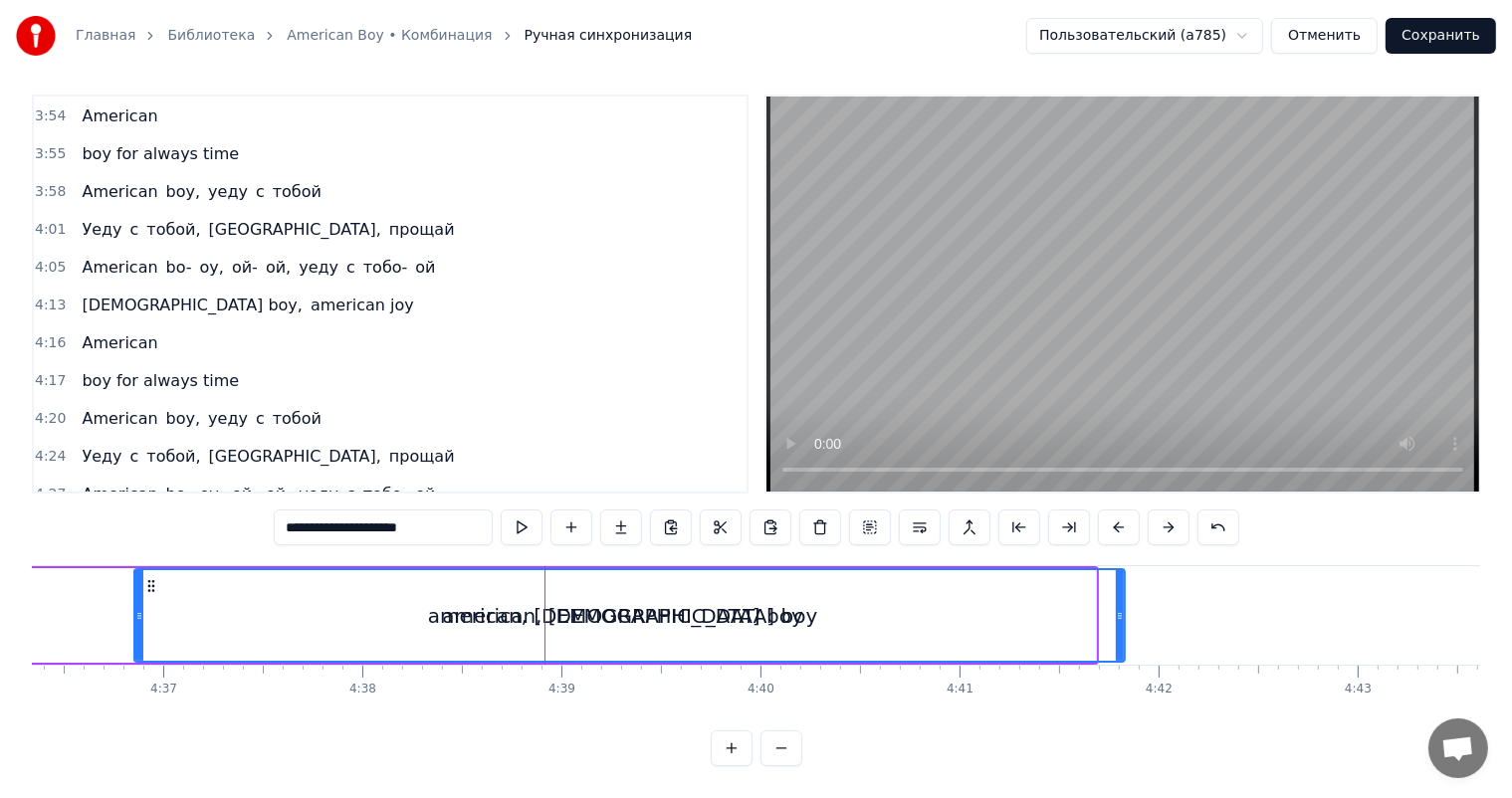
drag, startPoint x: 1090, startPoint y: 609, endPoint x: 1118, endPoint y: 613, distance: 28.3
click at [1118, 613] on div at bounding box center [1119, 615] width 8 height 91
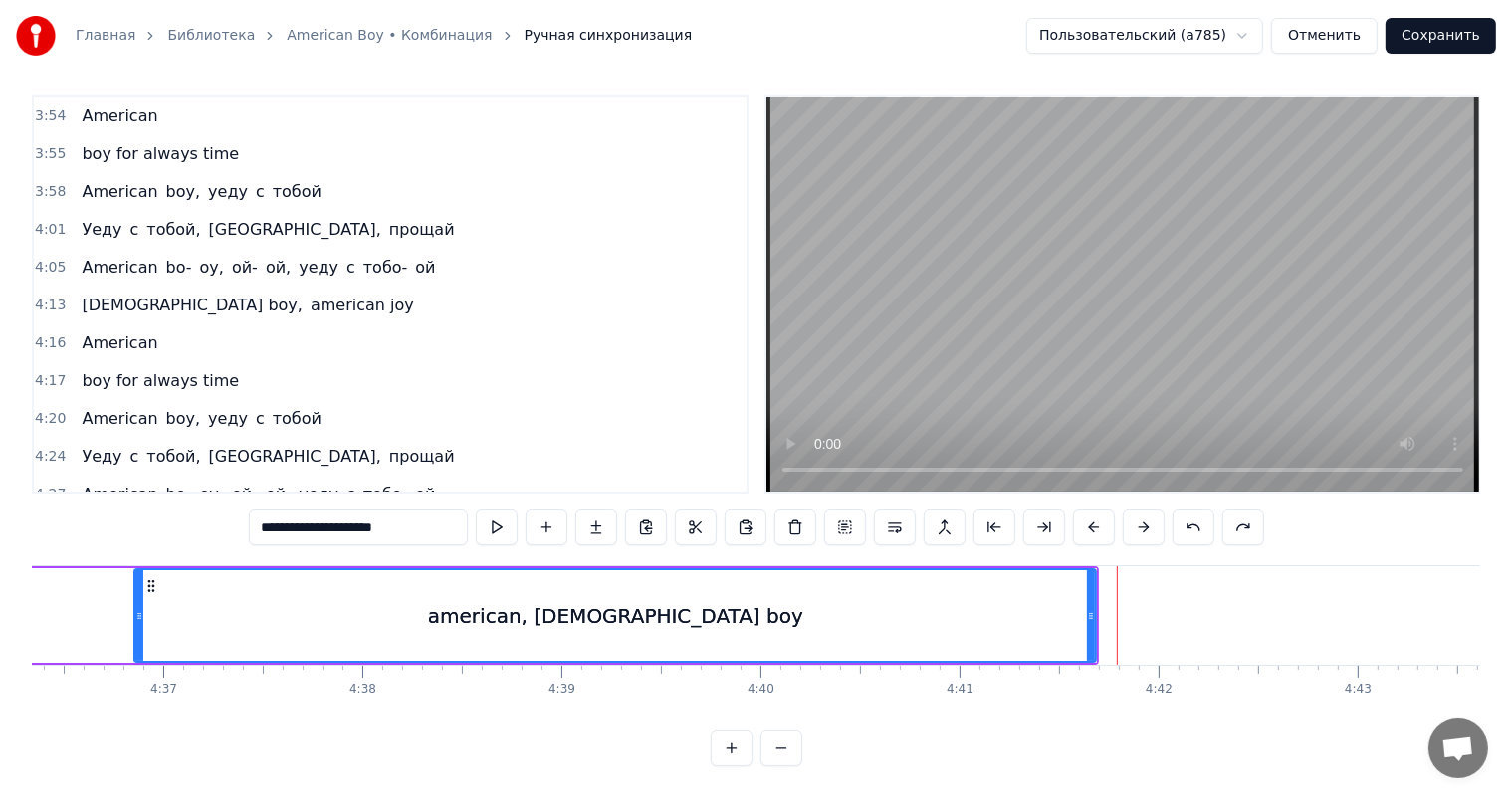
click at [238, 520] on span "american, [DEMOGRAPHIC_DATA] boy" at bounding box center [303, 543] width 268 height 47
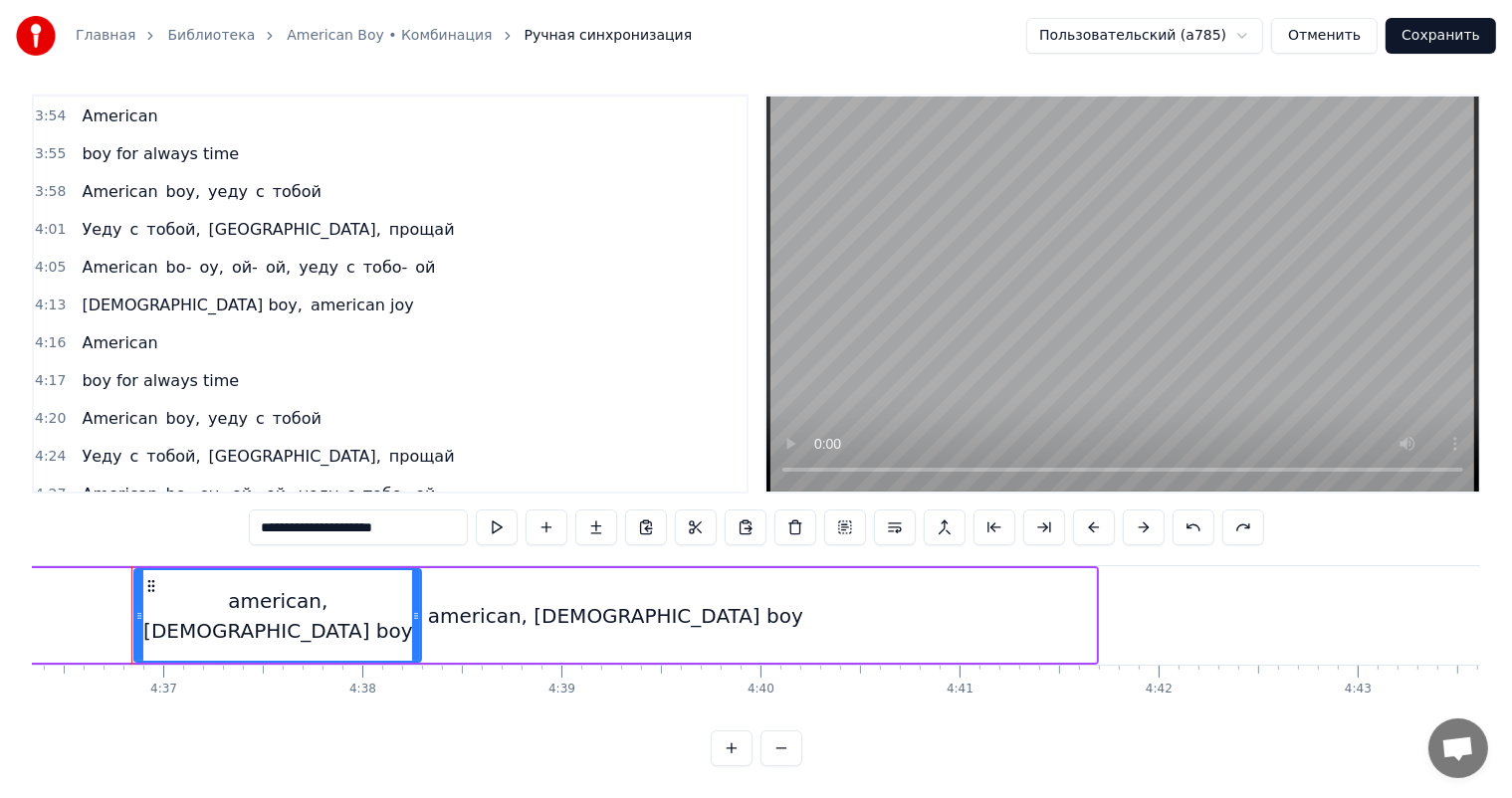
drag, startPoint x: 1092, startPoint y: 613, endPoint x: 417, endPoint y: 578, distance: 675.9
click at [417, 578] on div at bounding box center [416, 615] width 8 height 91
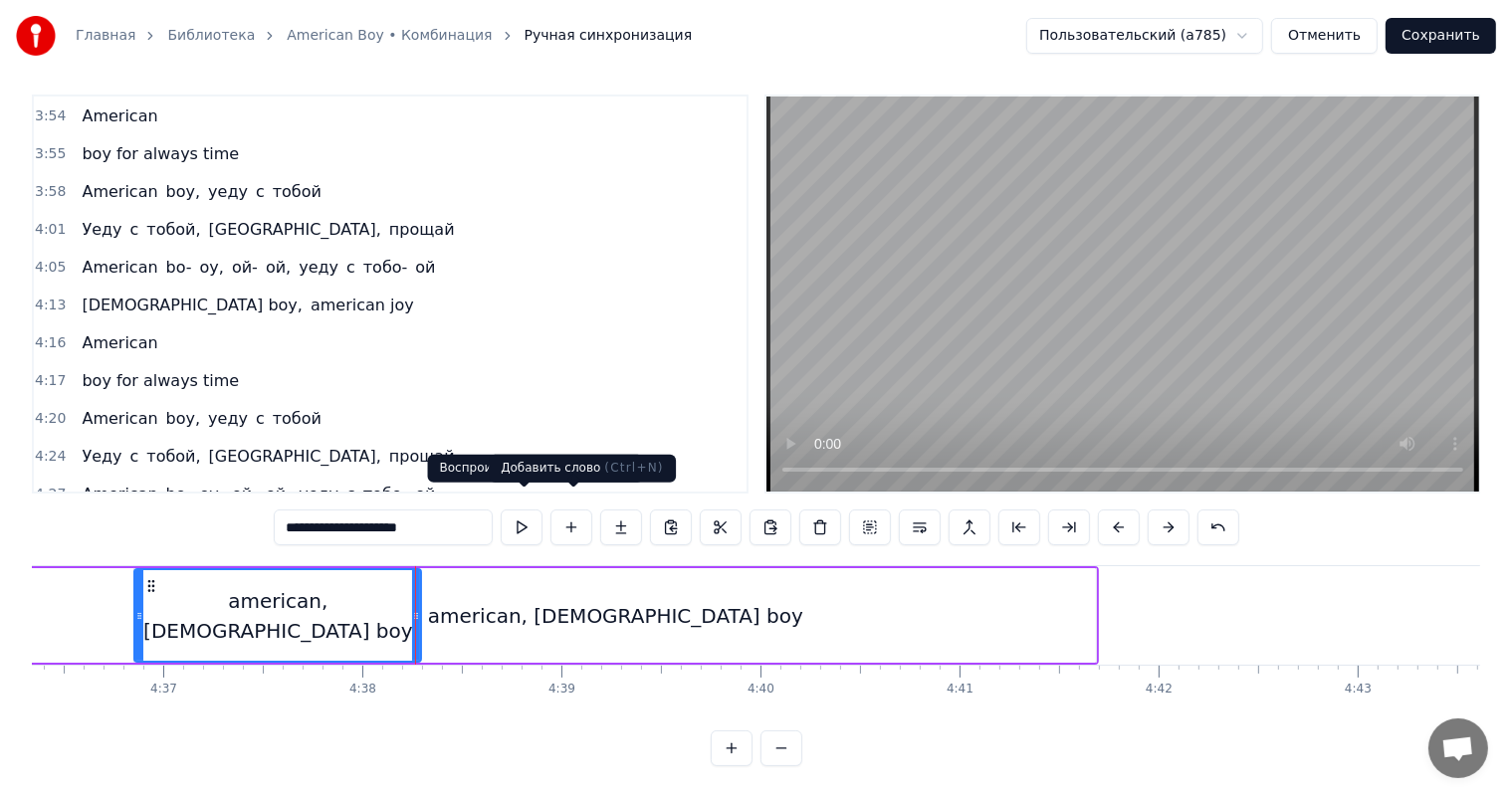
drag, startPoint x: 355, startPoint y: 515, endPoint x: 605, endPoint y: 518, distance: 250.0
click at [605, 518] on div "**********" at bounding box center [756, 527] width 966 height 36
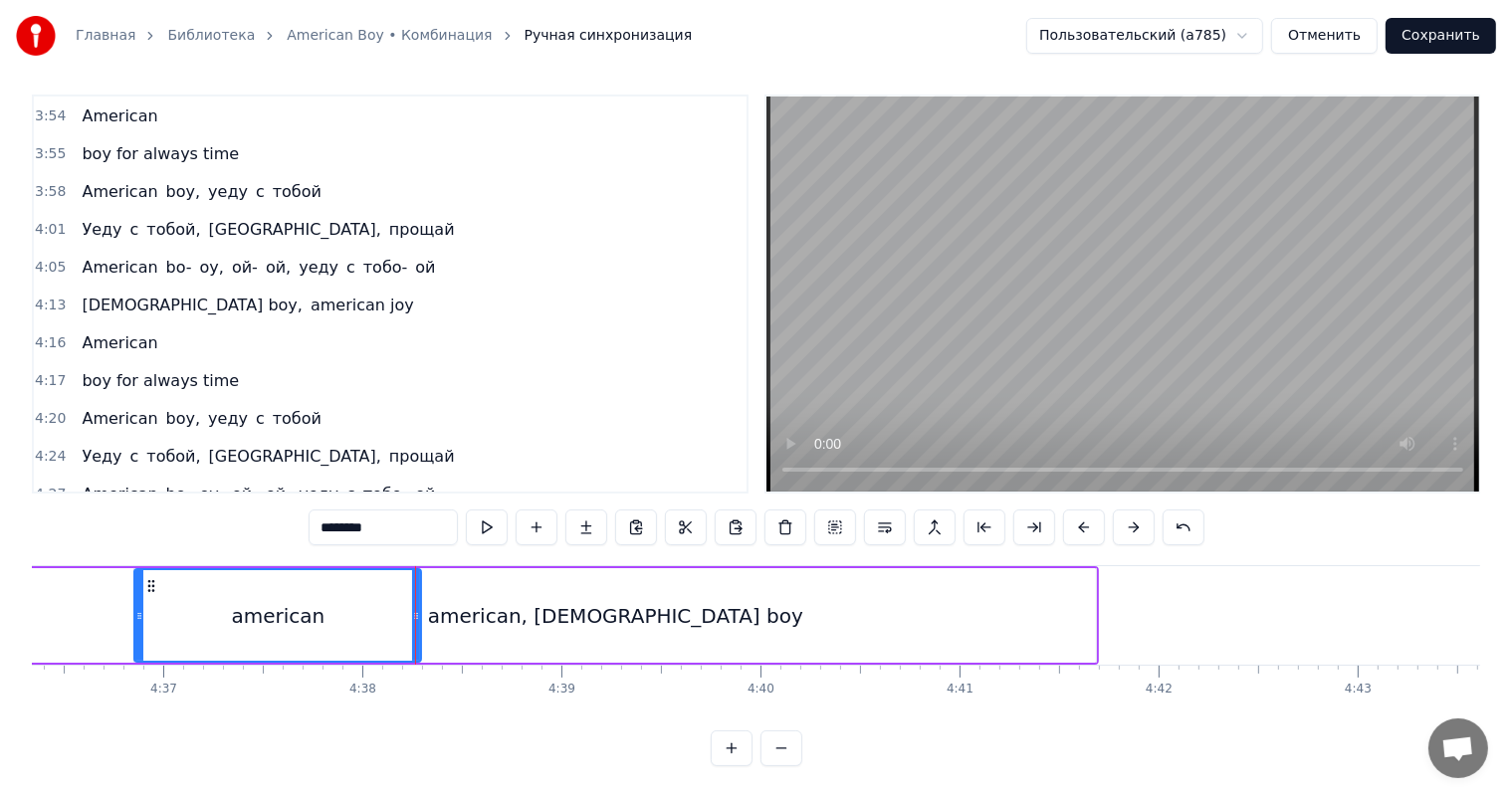
click at [634, 610] on div "american, [DEMOGRAPHIC_DATA] boy" at bounding box center [615, 616] width 375 height 30
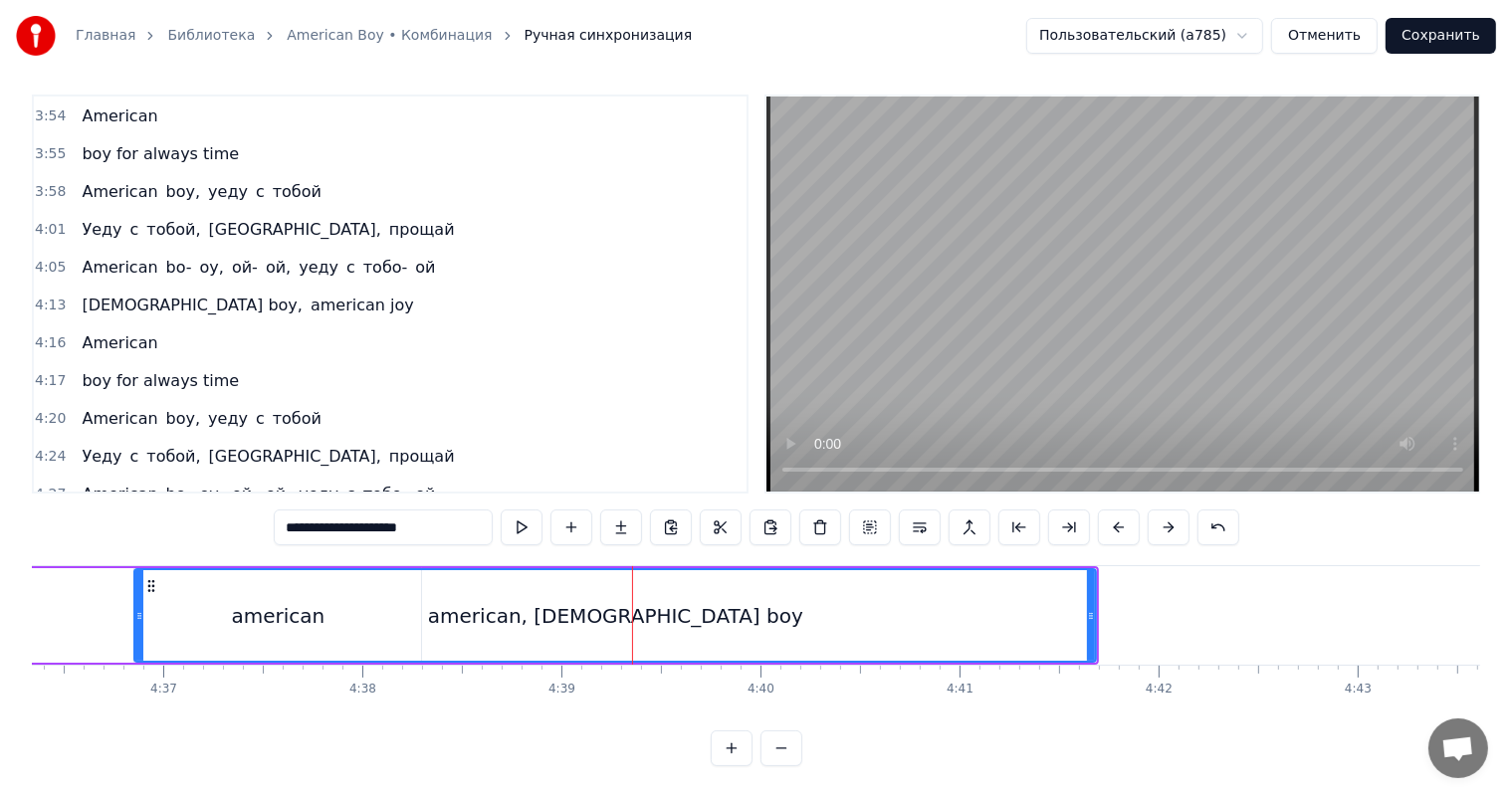
drag, startPoint x: 353, startPoint y: 509, endPoint x: 96, endPoint y: 506, distance: 257.0
click at [96, 506] on div "0:16 Boy, american boy, ой- ой, мой boy, ой 0:22 Boy, american boy, ой- ой, мой…" at bounding box center [756, 430] width 1448 height 671
type input "**********"
click at [715, 609] on div "[DEMOGRAPHIC_DATA] boy" at bounding box center [615, 615] width 960 height 91
click at [474, 610] on div "[DEMOGRAPHIC_DATA] boy" at bounding box center [615, 615] width 960 height 91
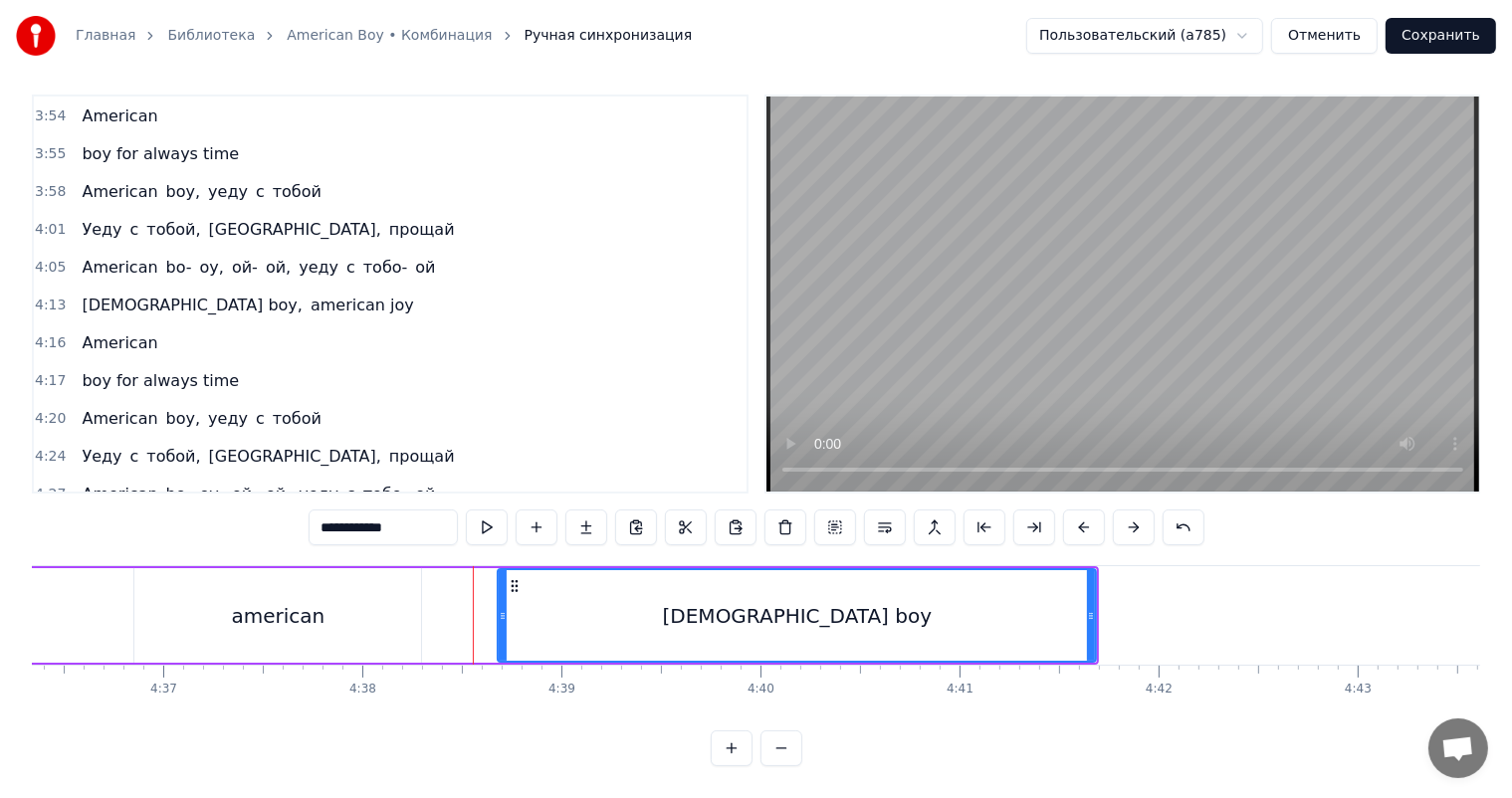
drag, startPoint x: 137, startPoint y: 586, endPoint x: 499, endPoint y: 600, distance: 362.3
click at [499, 600] on div at bounding box center [502, 615] width 8 height 91
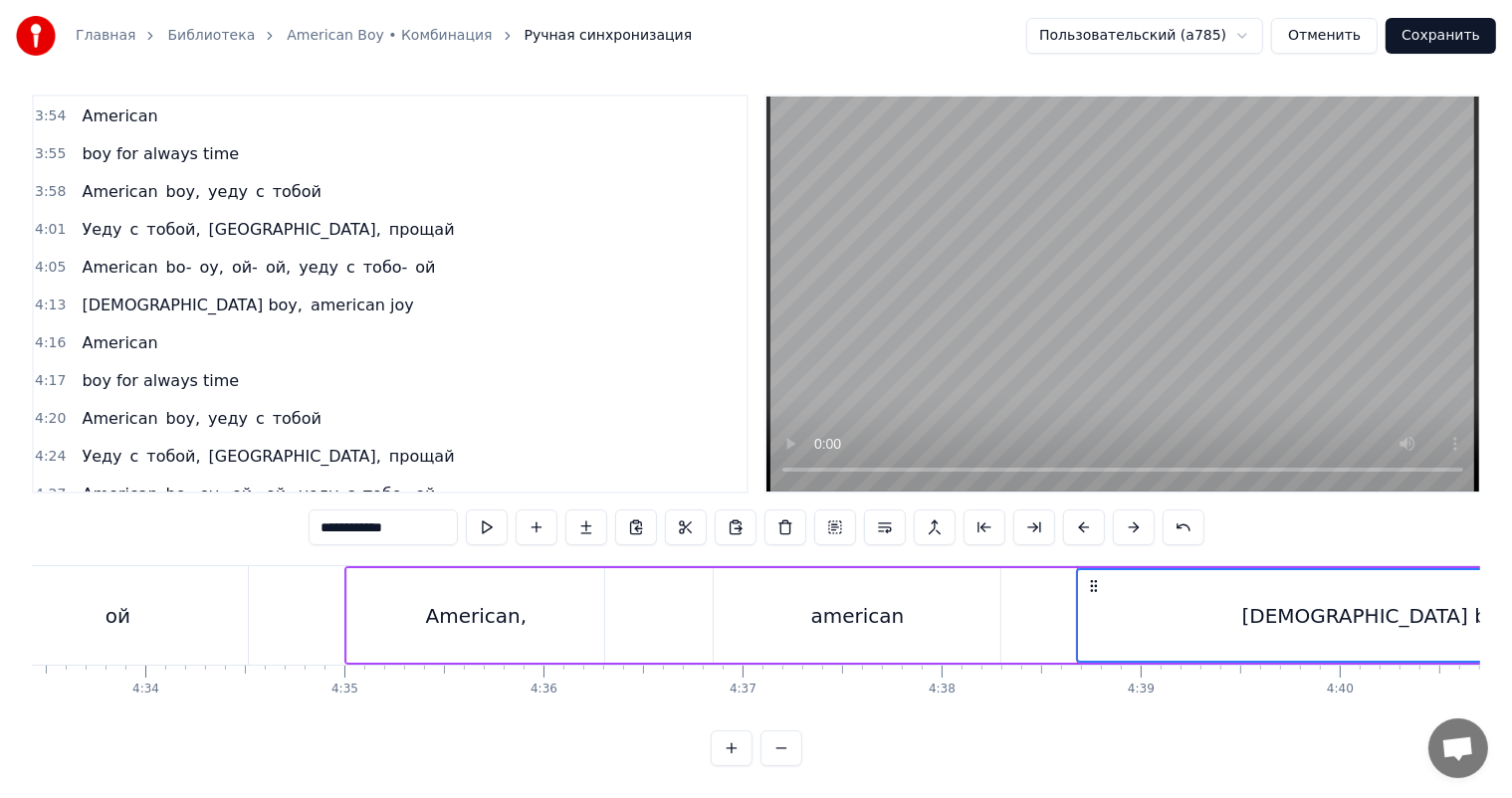
scroll to position [0, 54414]
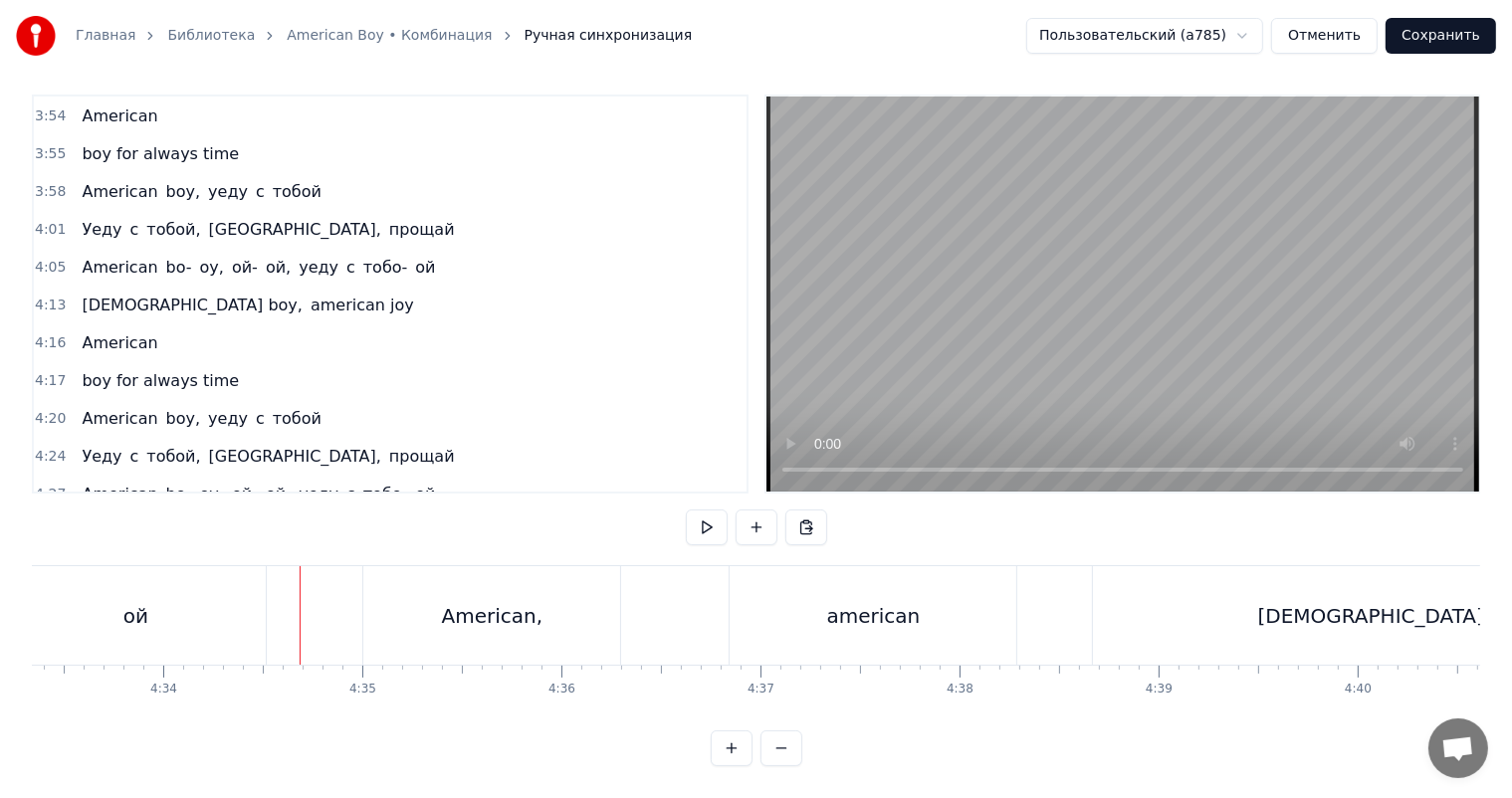
click at [1058, 319] on video at bounding box center [1122, 294] width 713 height 395
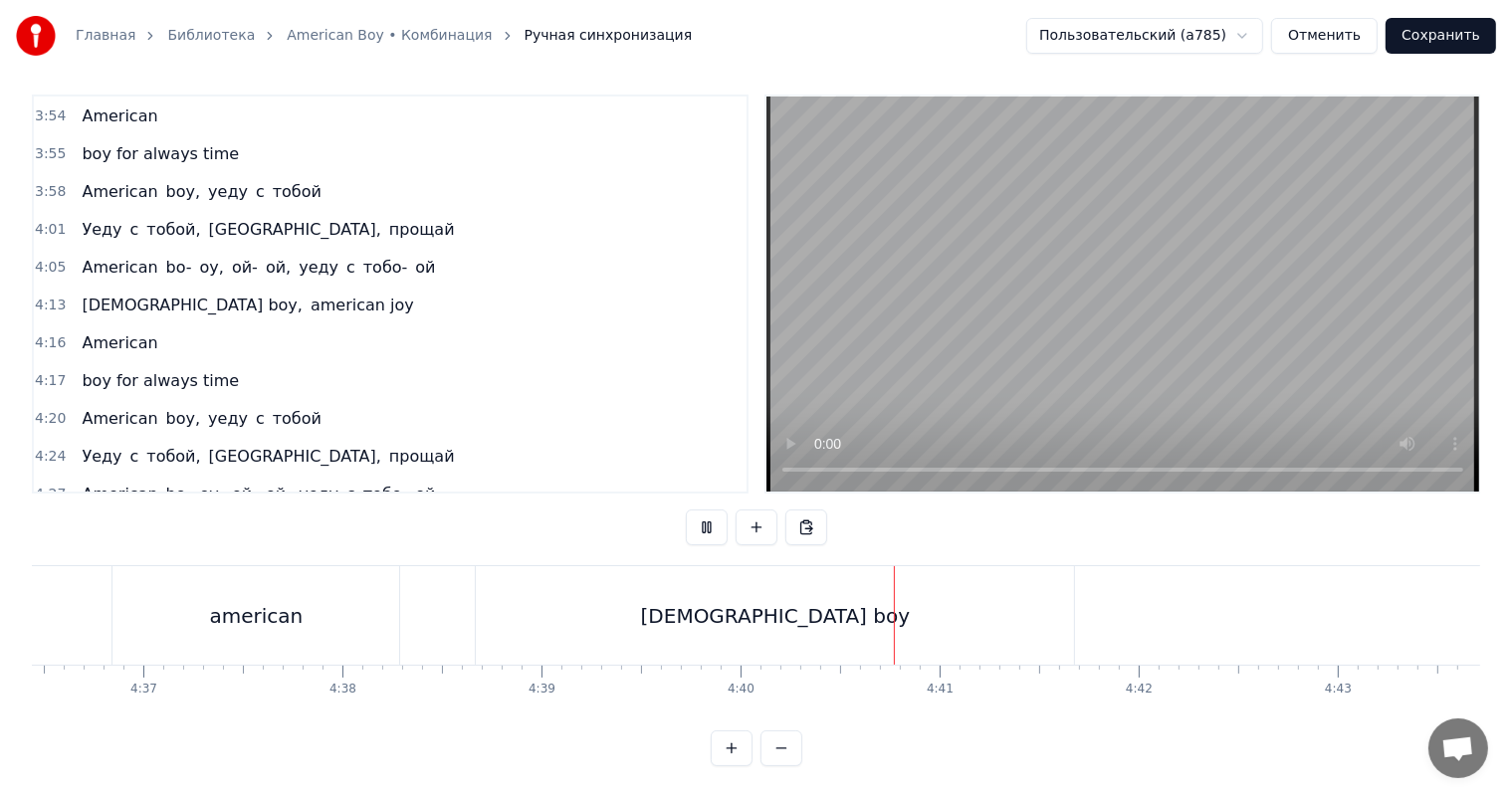
scroll to position [0, 55038]
click at [1281, 314] on video at bounding box center [1122, 294] width 713 height 395
click at [704, 619] on div "[DEMOGRAPHIC_DATA] boy" at bounding box center [767, 615] width 598 height 99
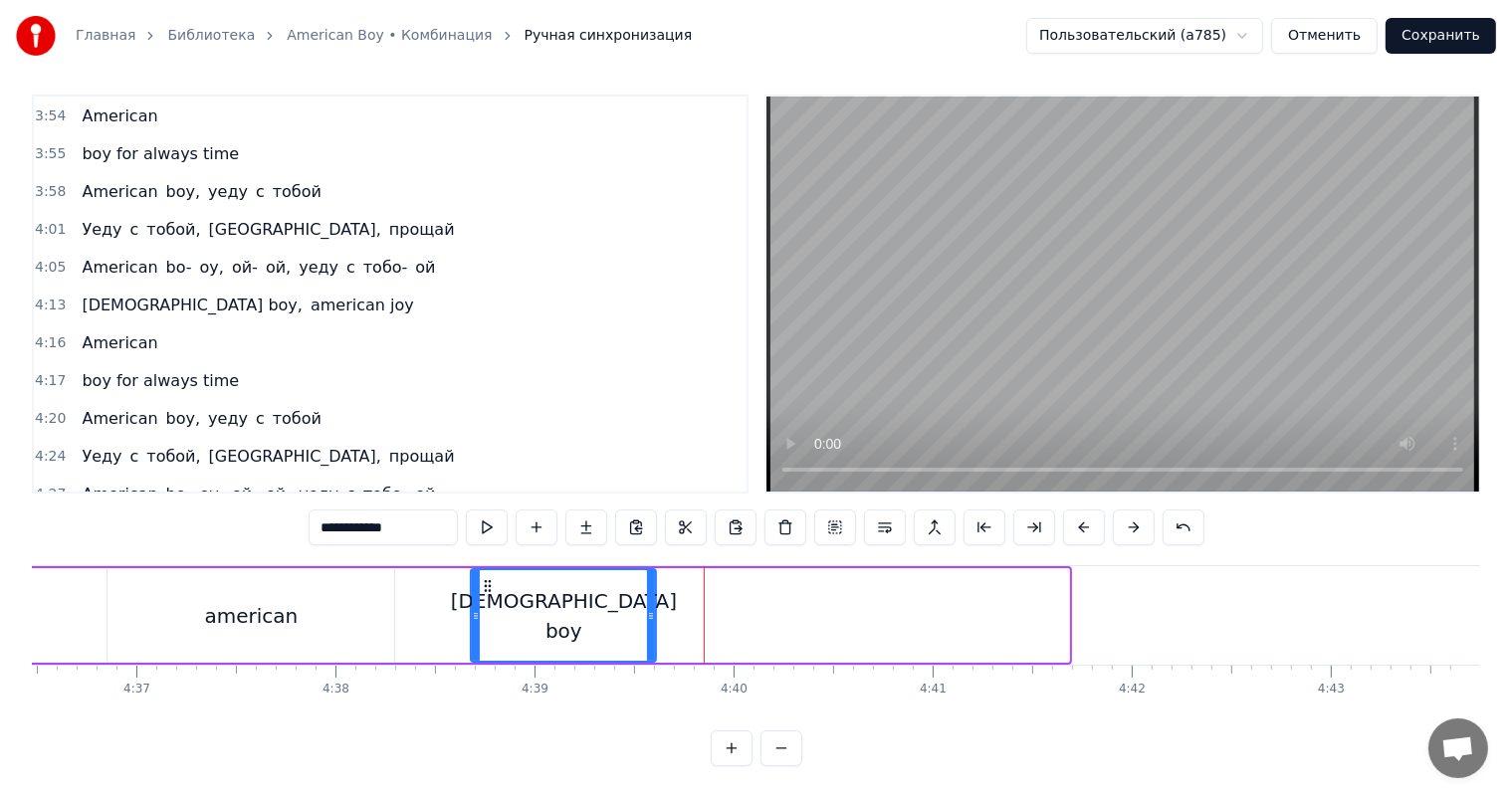
drag, startPoint x: 1064, startPoint y: 594, endPoint x: 649, endPoint y: 627, distance: 416.3
click at [649, 627] on div at bounding box center [651, 615] width 8 height 91
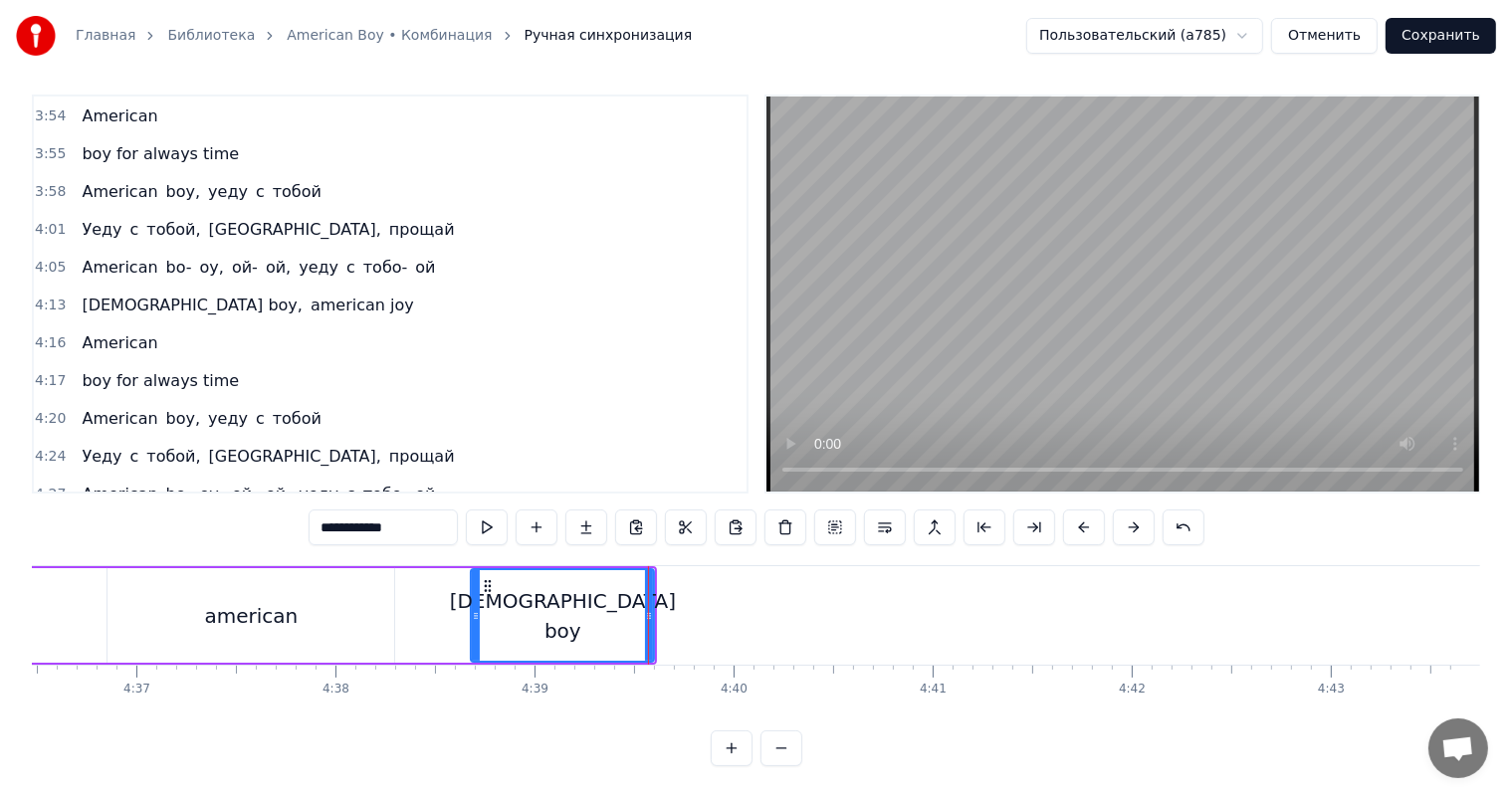
click at [569, 608] on div "[DEMOGRAPHIC_DATA] boy" at bounding box center [562, 616] width 226 height 60
click at [400, 509] on input "**********" at bounding box center [384, 527] width 150 height 36
click at [291, 520] on span "[DEMOGRAPHIC_DATA] boy" at bounding box center [362, 531] width 219 height 23
drag, startPoint x: 435, startPoint y: 507, endPoint x: 382, endPoint y: 521, distance: 54.8
click at [382, 521] on input "**********" at bounding box center [384, 527] width 150 height 36
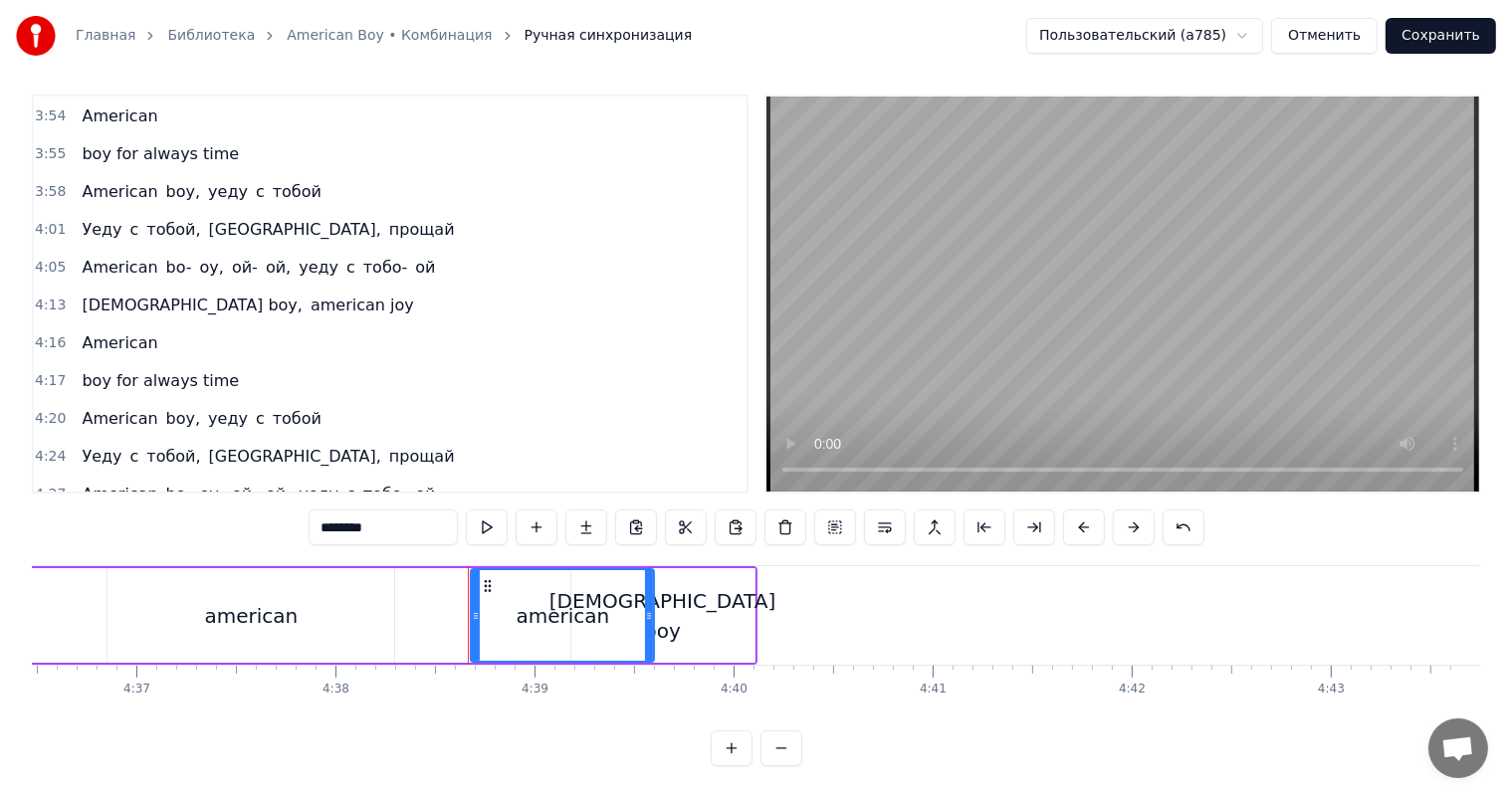
click at [335, 520] on span "[DEMOGRAPHIC_DATA] boy" at bounding box center [445, 531] width 219 height 23
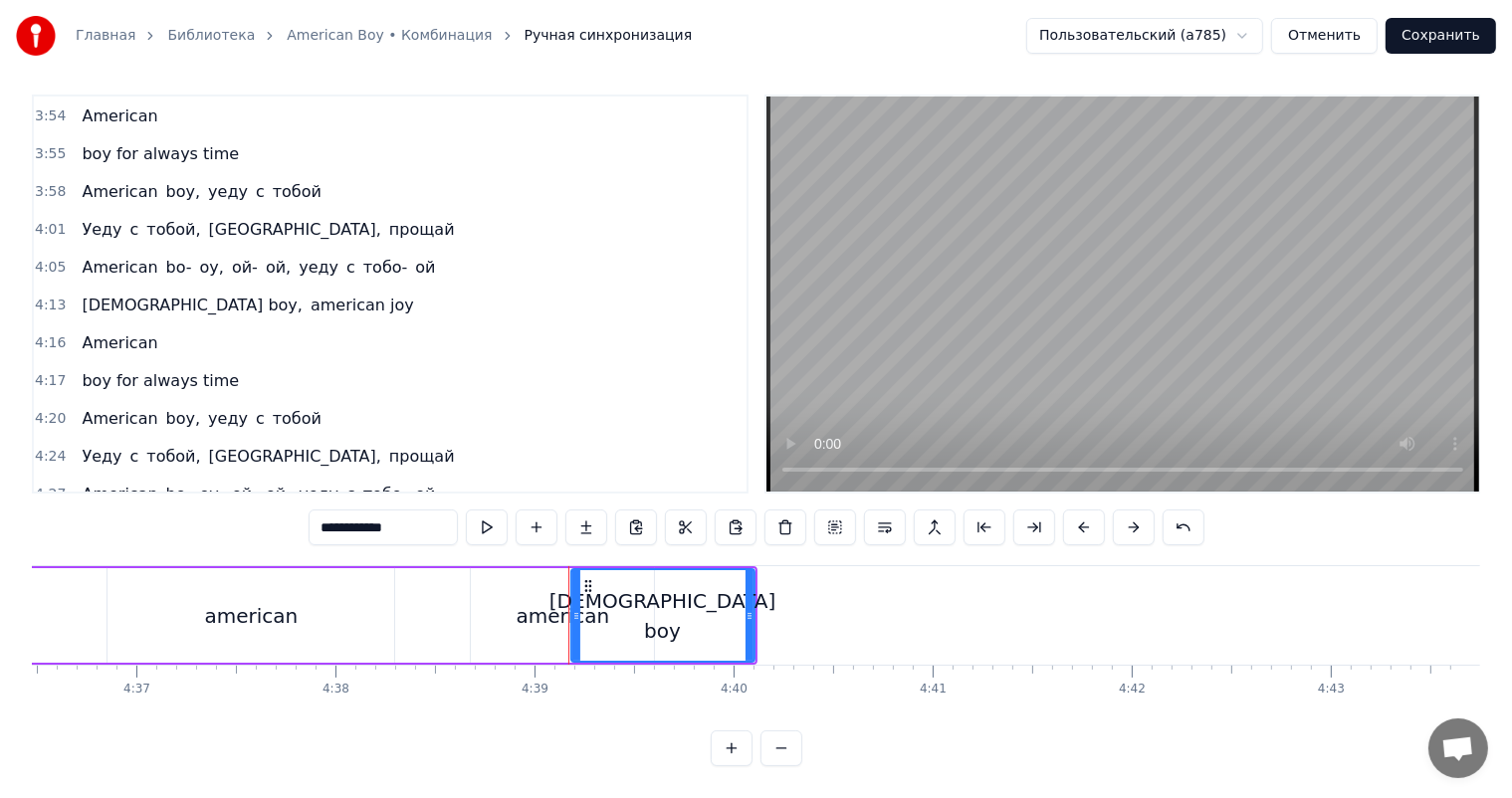
drag, startPoint x: 385, startPoint y: 505, endPoint x: 0, endPoint y: 501, distance: 385.0
click at [0, 503] on div "Главная Библиотека American Boy • Комбинация Ручная синхронизация Пользовательс…" at bounding box center [756, 379] width 1512 height 775
type input "***"
click at [705, 622] on div "boy" at bounding box center [663, 615] width 181 height 91
drag, startPoint x: 574, startPoint y: 611, endPoint x: 665, endPoint y: 615, distance: 91.1
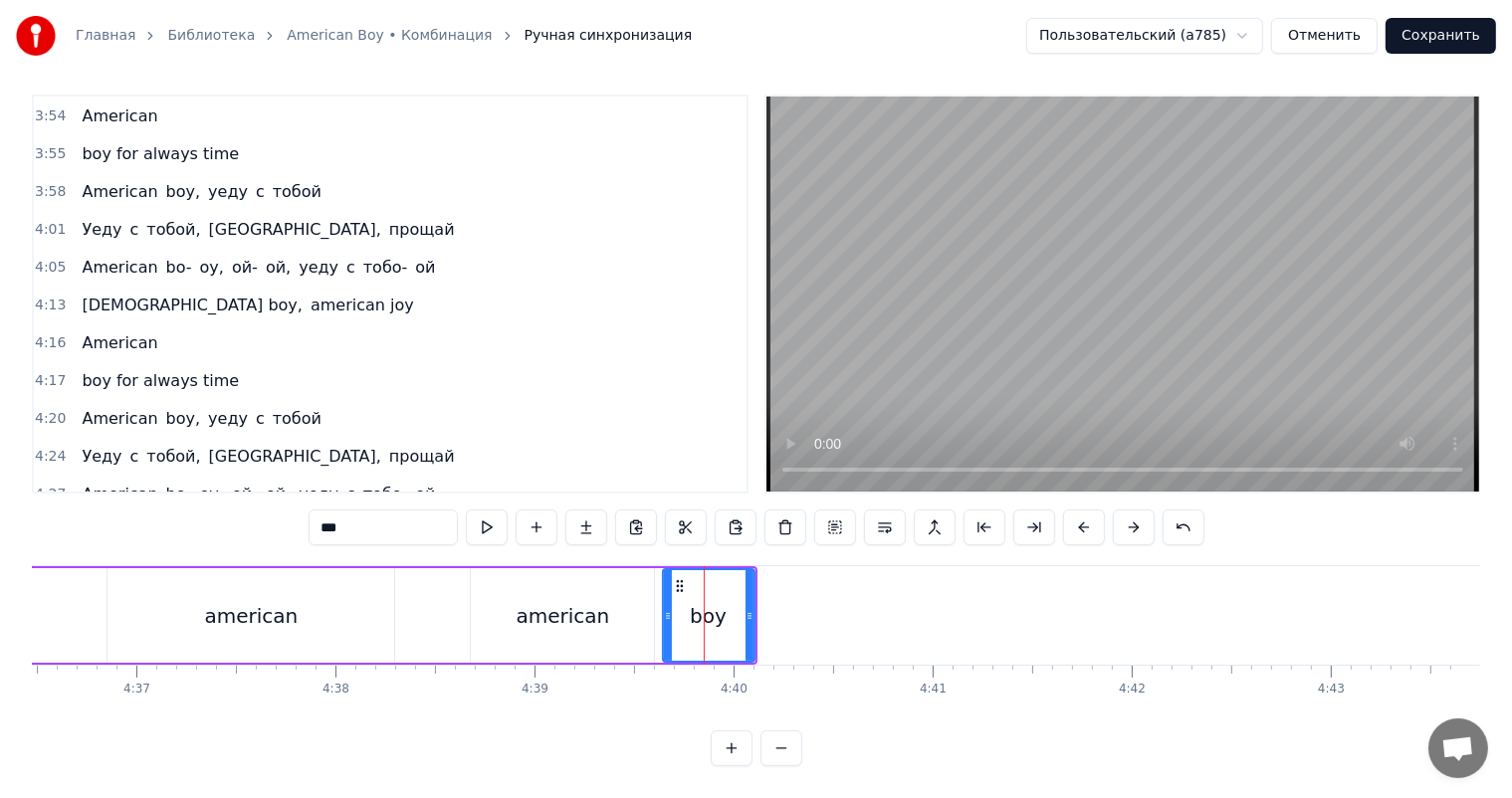
click at [665, 615] on div at bounding box center [668, 615] width 8 height 91
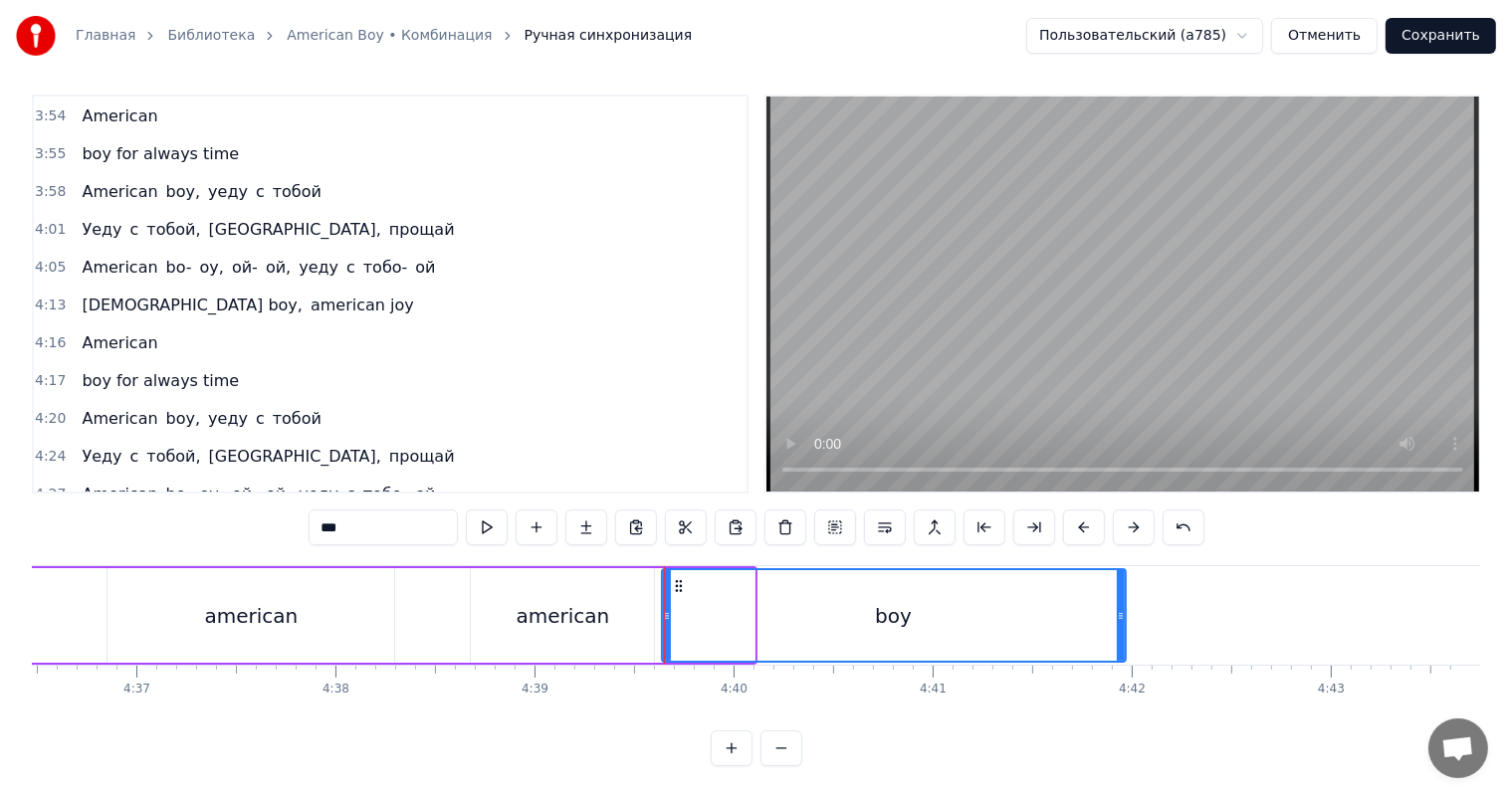
drag, startPoint x: 748, startPoint y: 613, endPoint x: 1103, endPoint y: 625, distance: 355.2
click at [1116, 625] on div at bounding box center [1120, 615] width 8 height 91
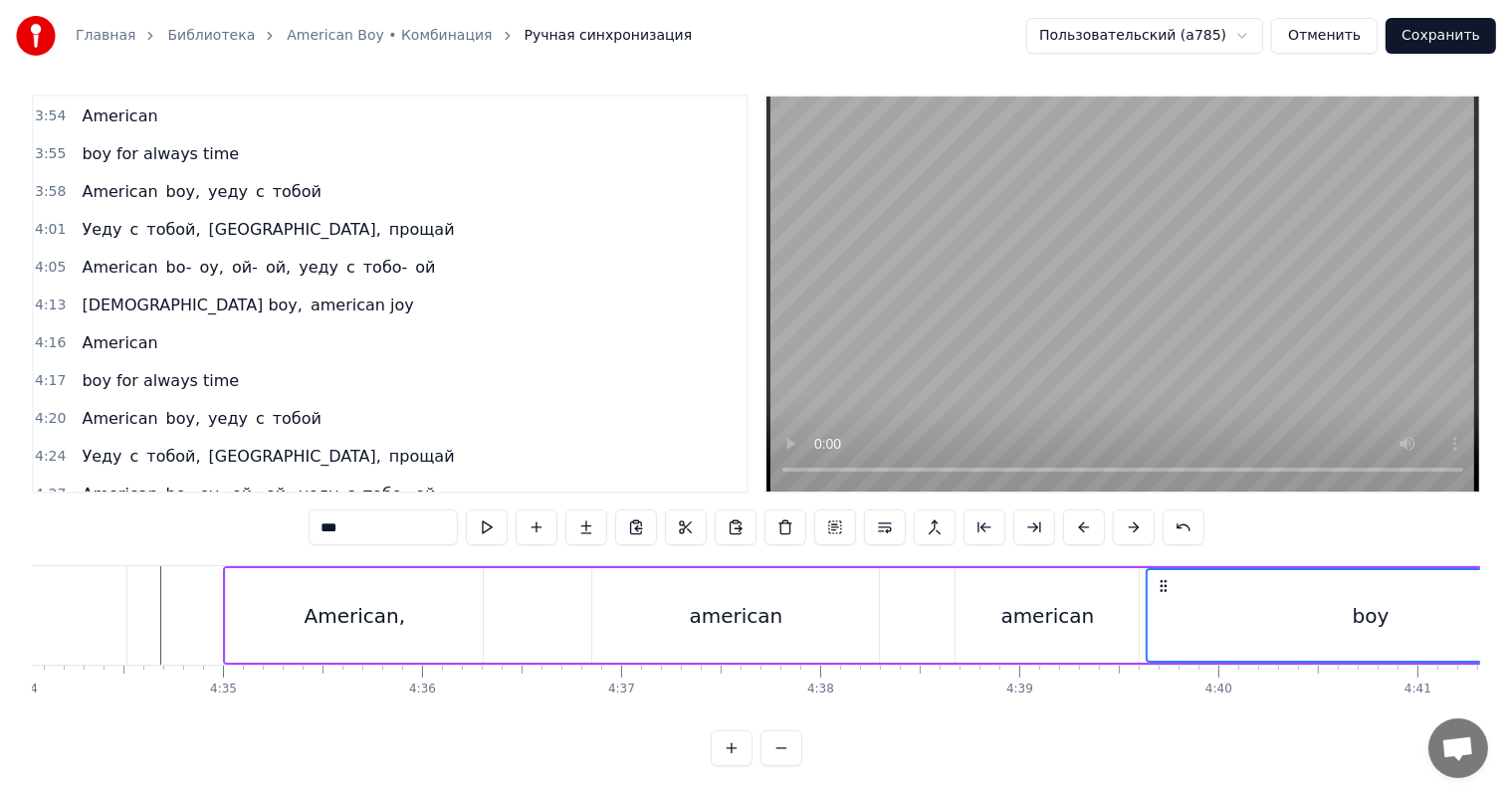
scroll to position [0, 54541]
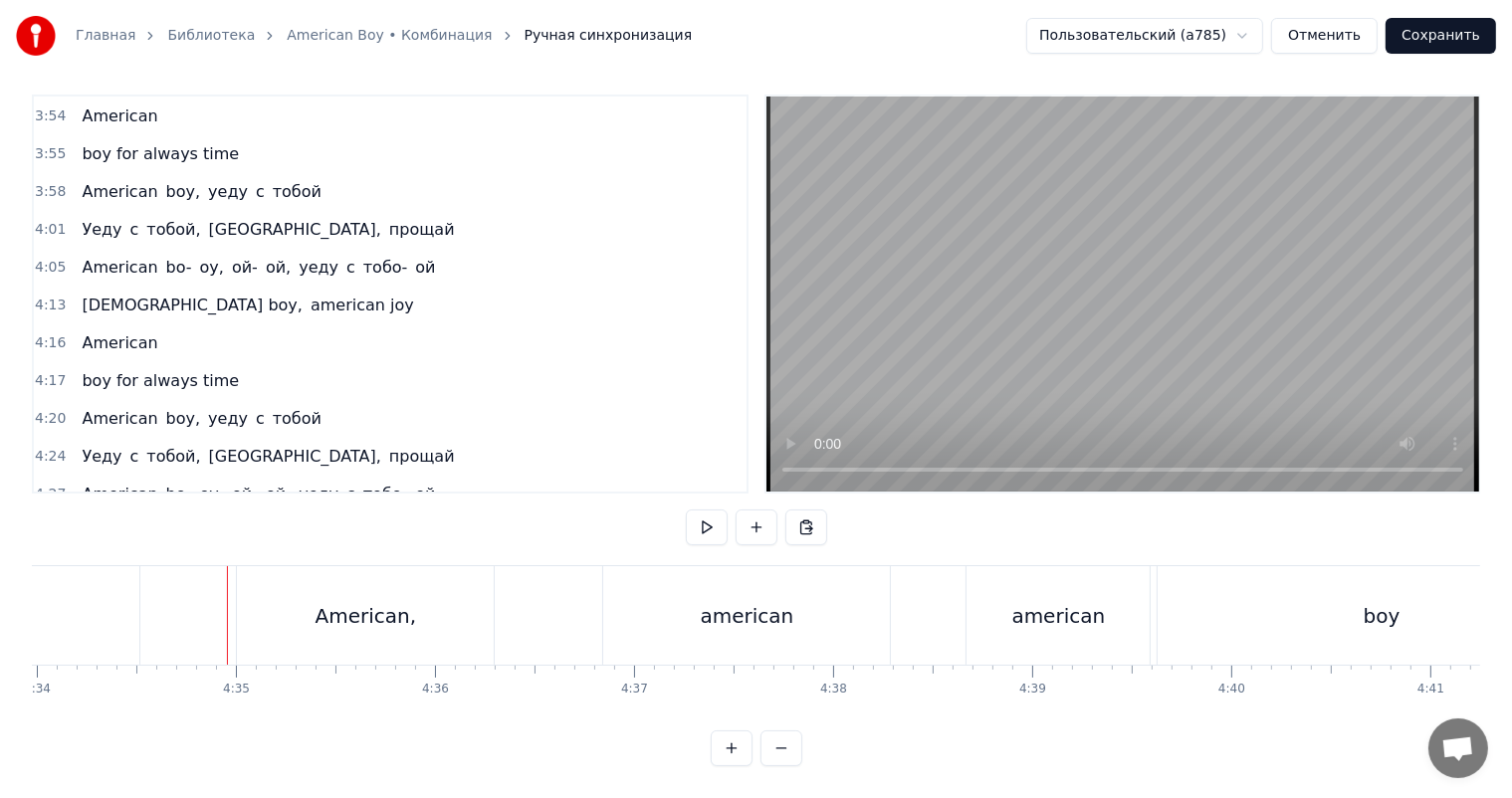
click at [1134, 229] on video at bounding box center [1122, 294] width 713 height 395
click at [1099, 262] on video at bounding box center [1122, 294] width 713 height 395
click at [760, 601] on div "american" at bounding box center [748, 616] width 94 height 30
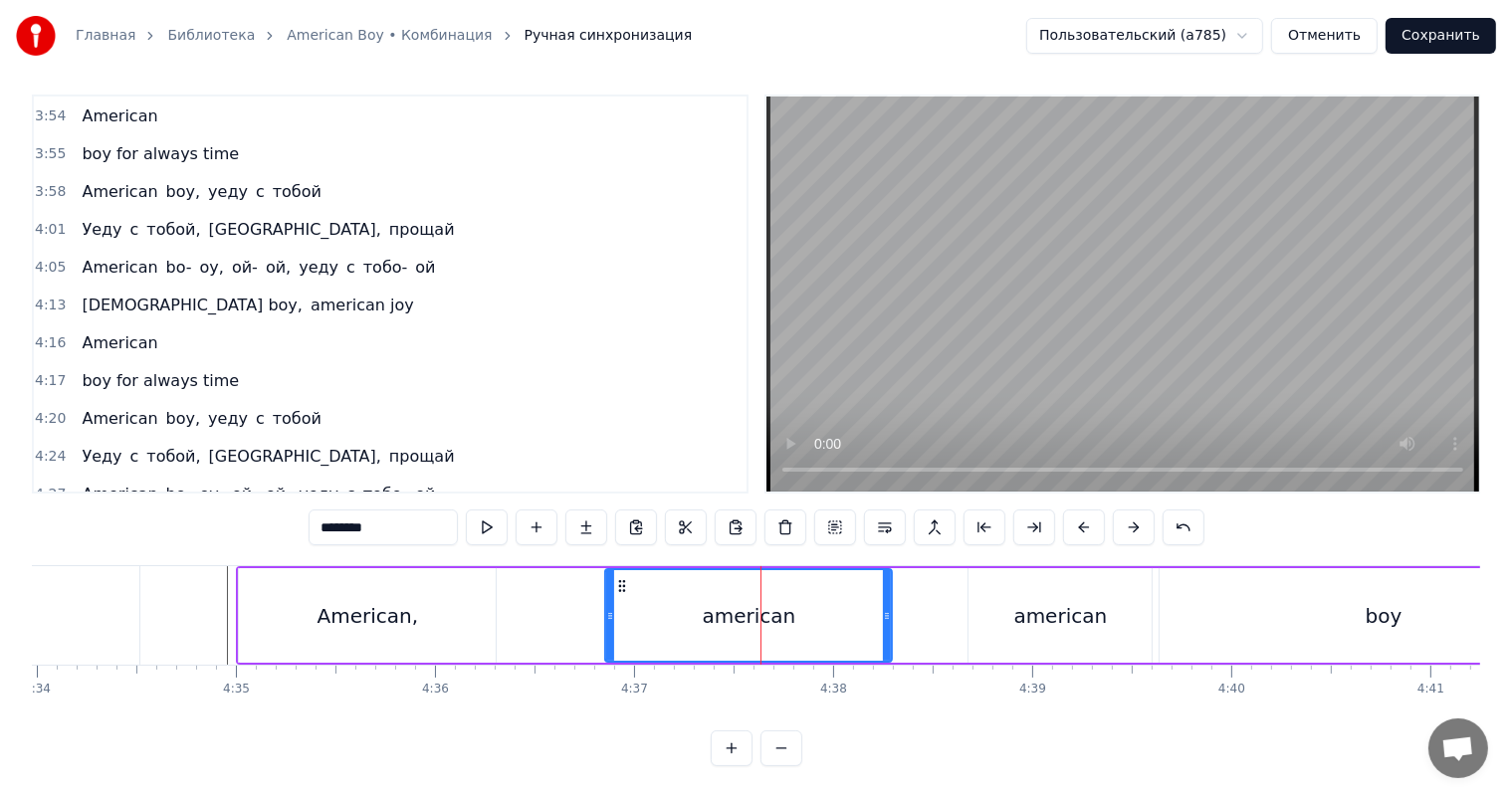
click at [414, 509] on input "********" at bounding box center [384, 527] width 150 height 36
type input "*********"
click at [521, 613] on div "American, american, [DEMOGRAPHIC_DATA] boy" at bounding box center [923, 615] width 1374 height 99
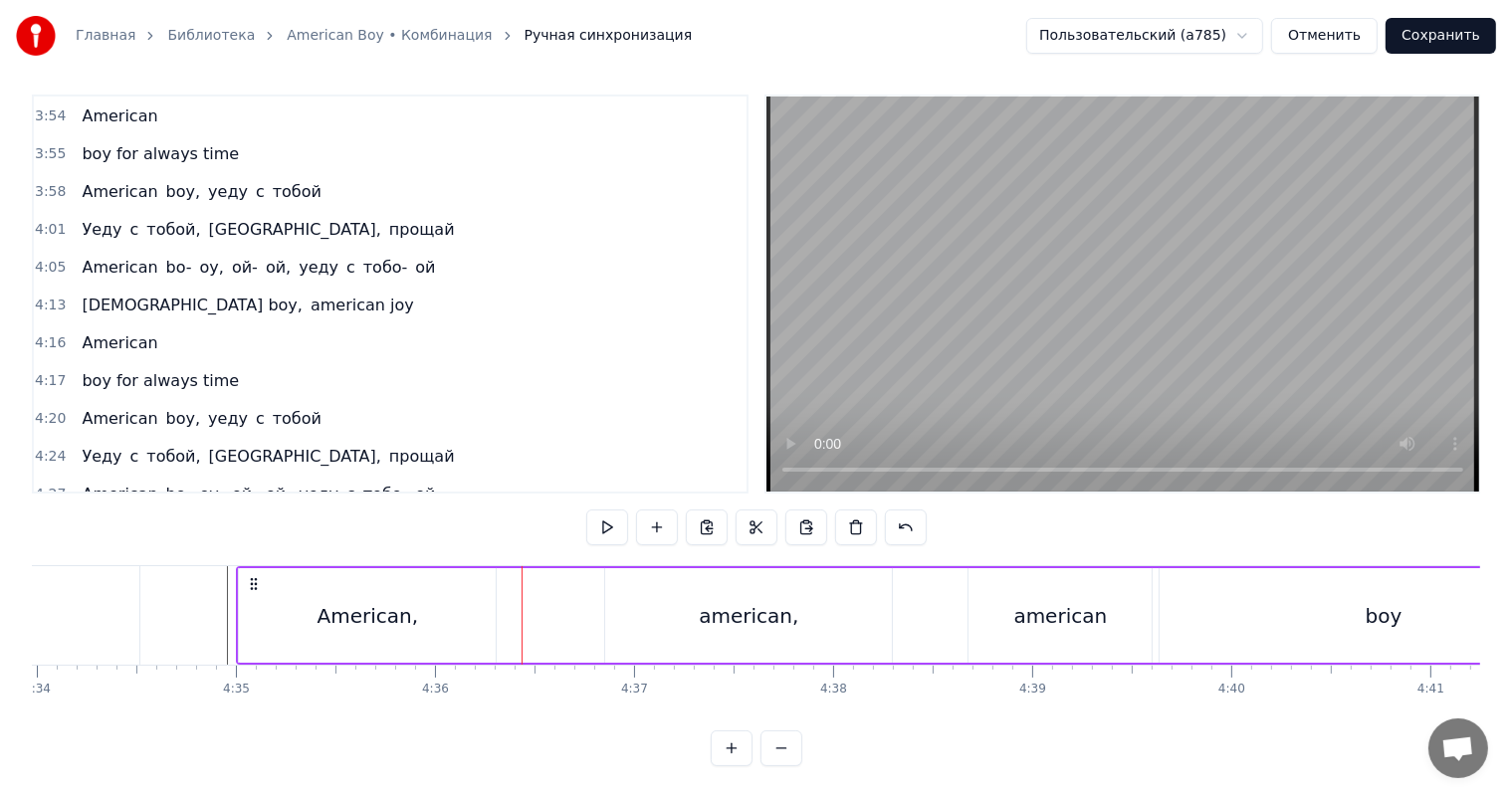
click at [1222, 119] on video at bounding box center [1122, 294] width 713 height 395
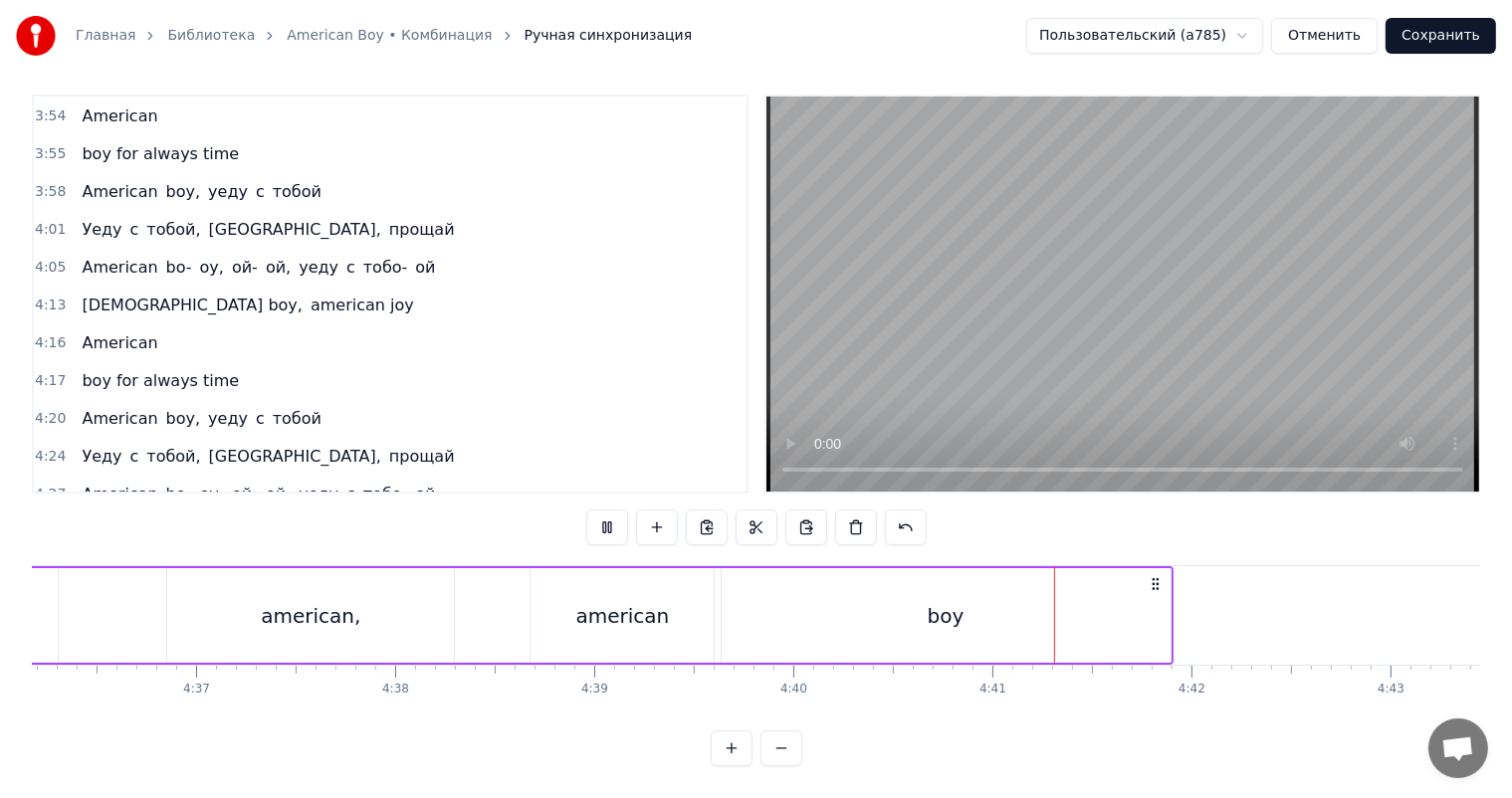
scroll to position [0, 55038]
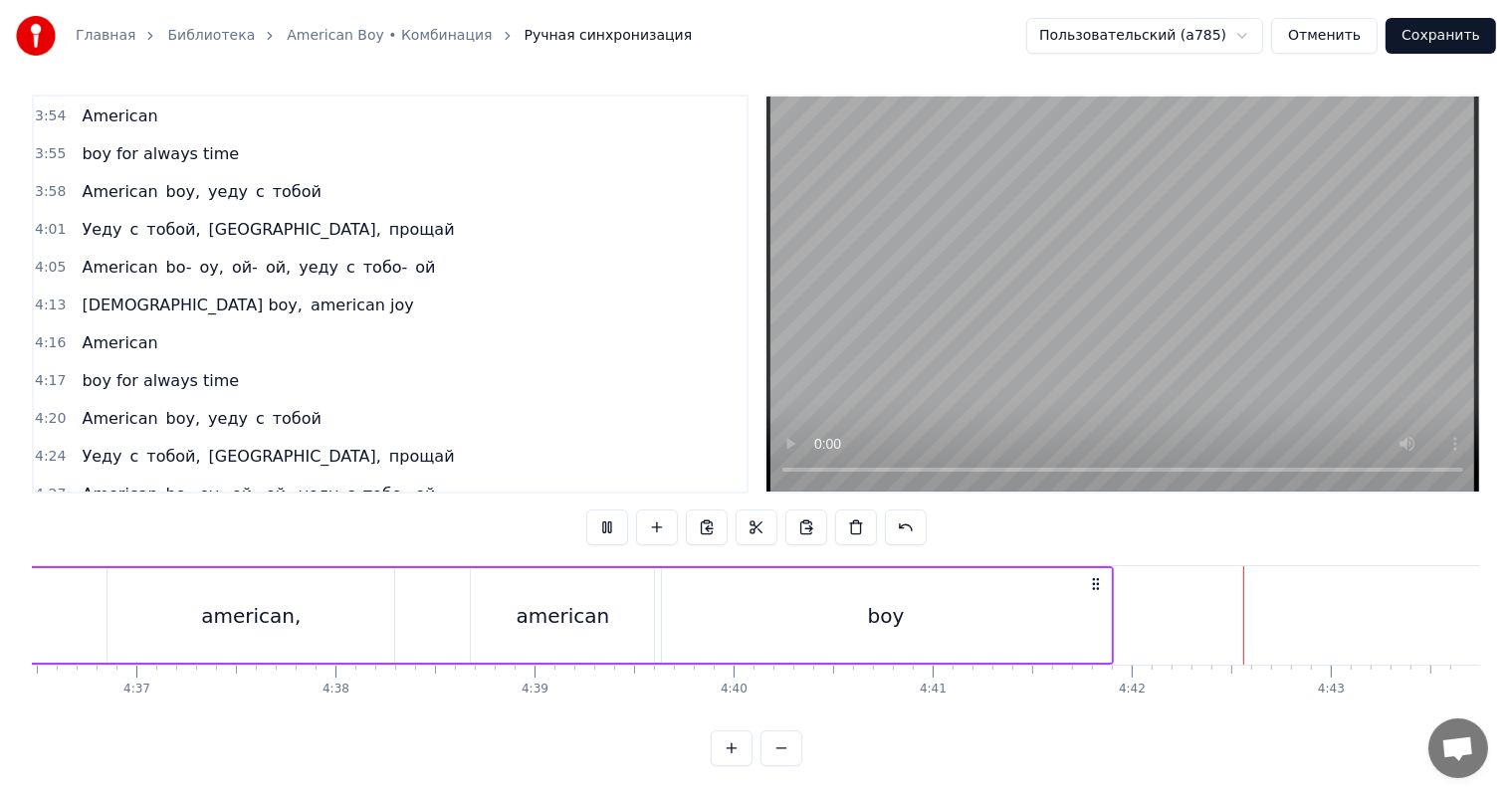
click at [1455, 33] on button "Сохранить" at bounding box center [1440, 36] width 111 height 36
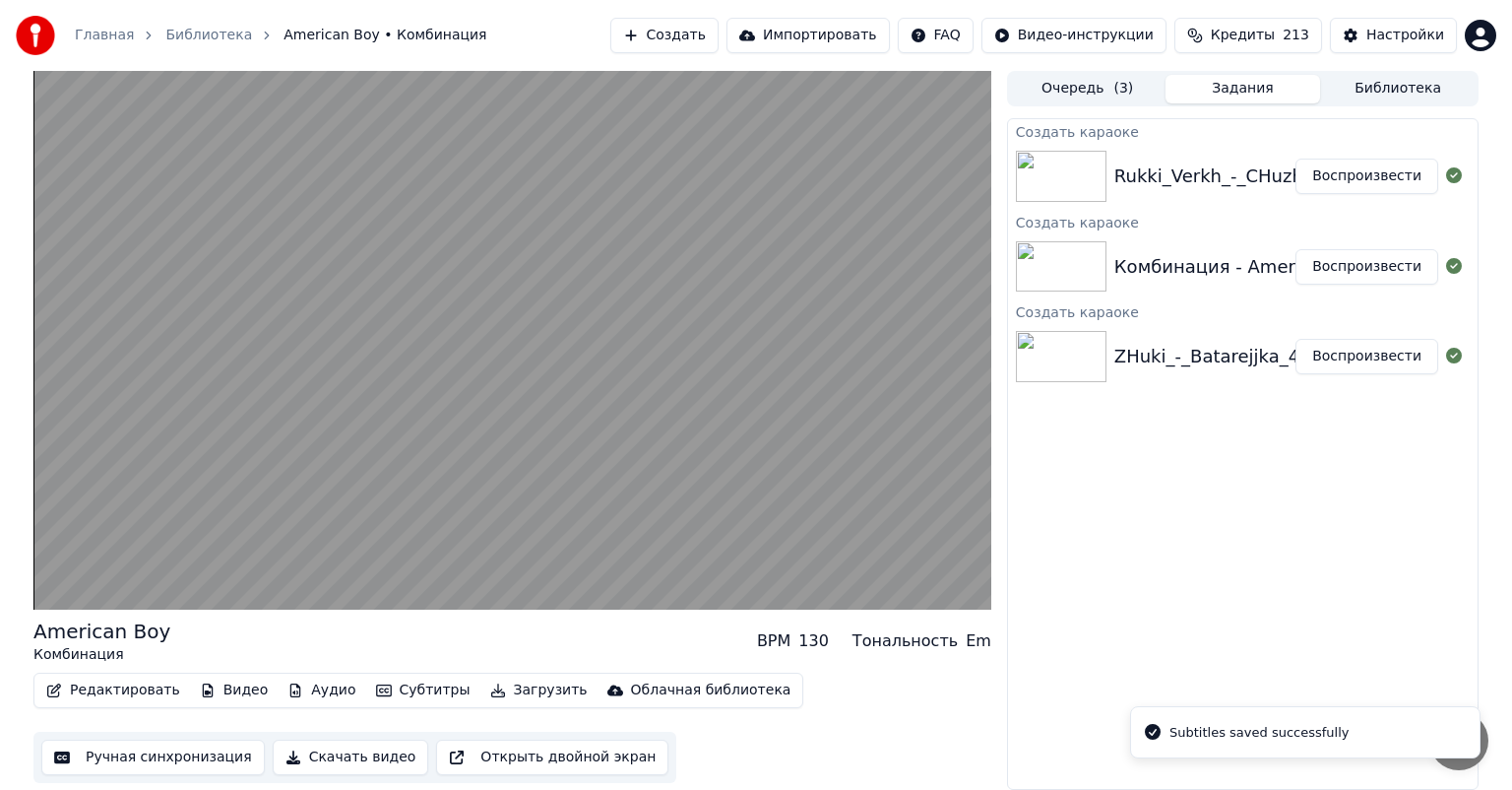
click at [1378, 173] on button "Воспроизвести" at bounding box center [1366, 177] width 143 height 36
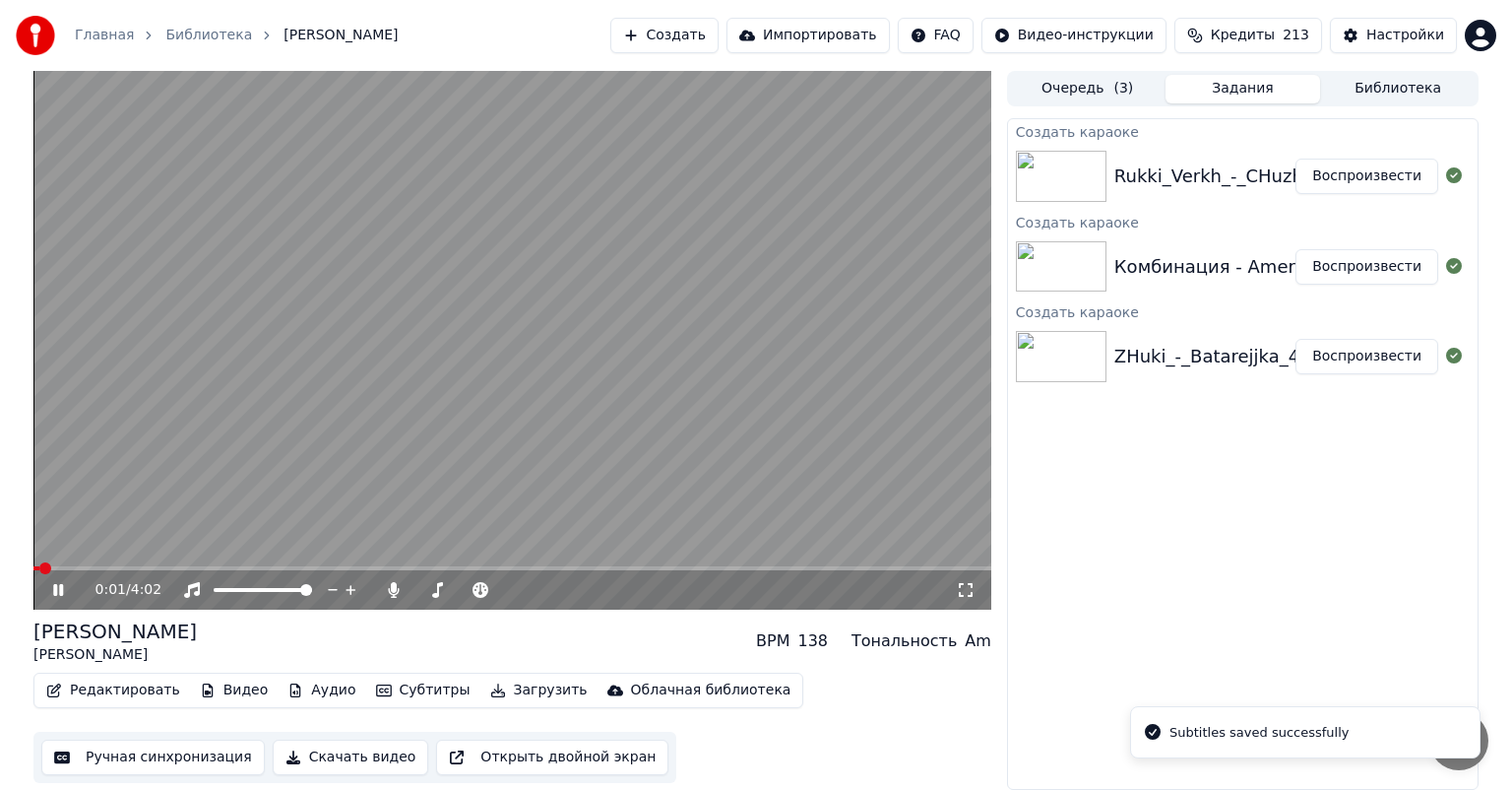
click at [162, 756] on button "Ручная синхронизация" at bounding box center [153, 757] width 224 height 36
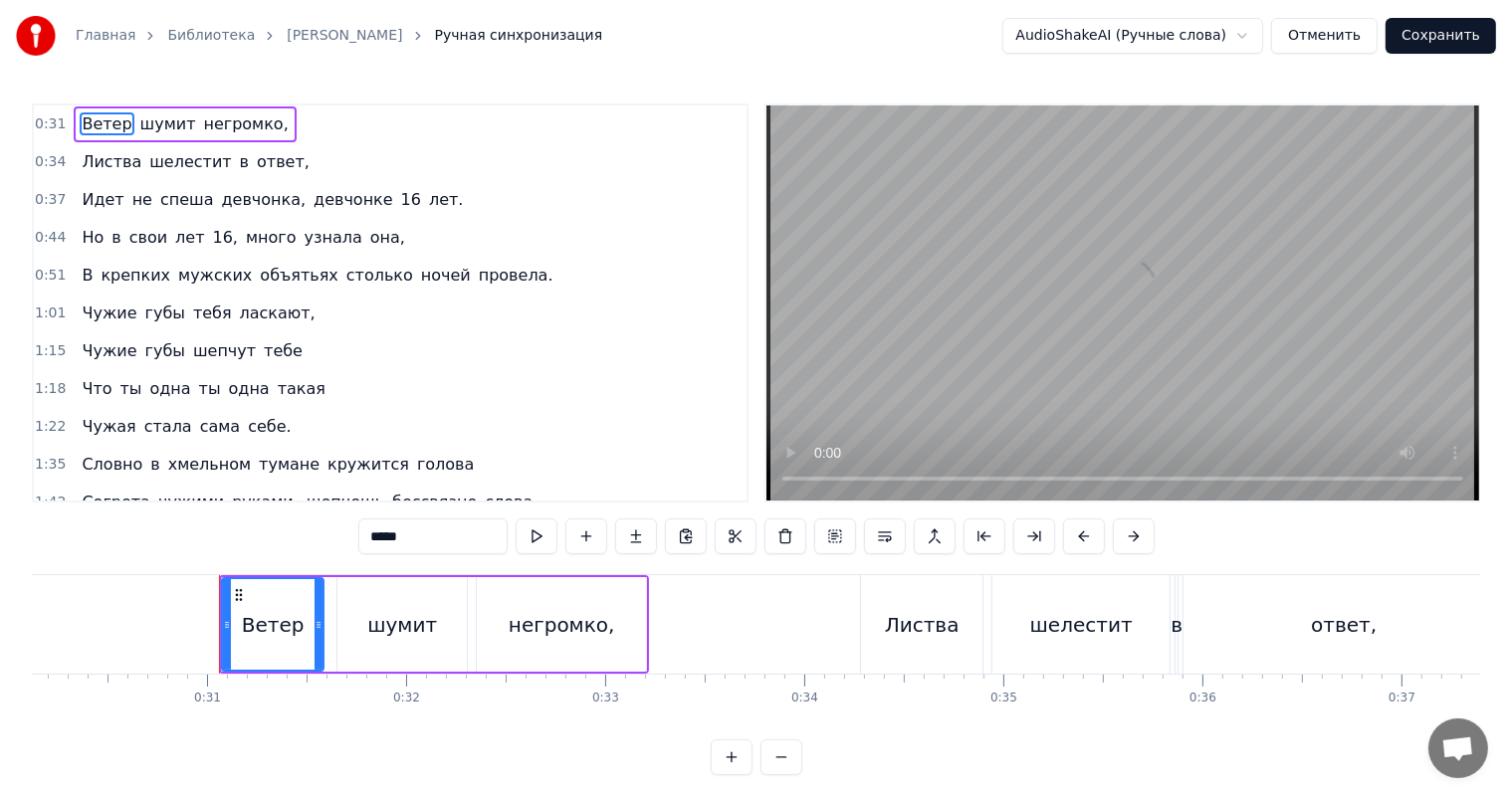
scroll to position [0, 6084]
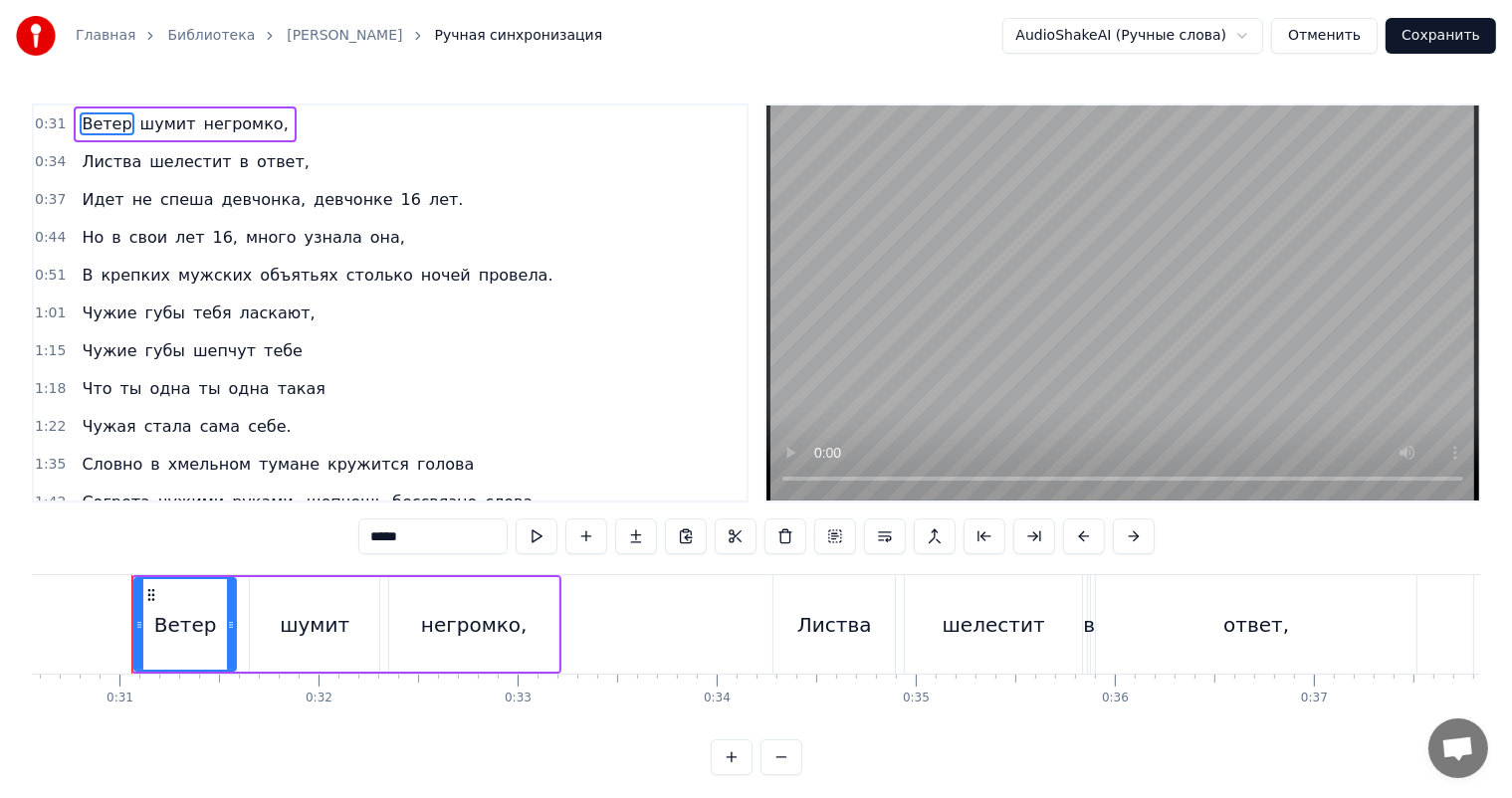
click at [1067, 358] on video at bounding box center [1122, 303] width 713 height 395
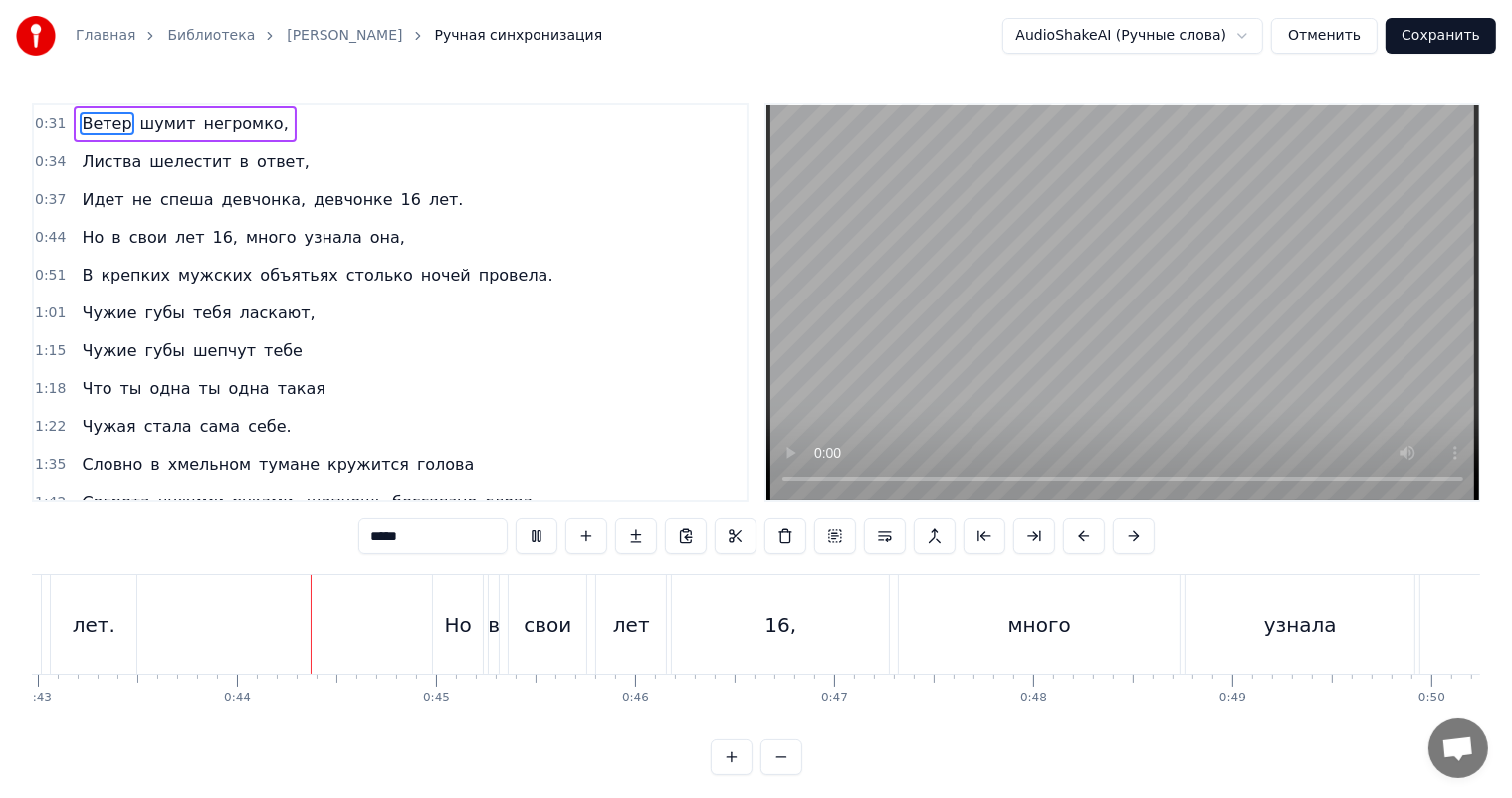
scroll to position [0, 8612]
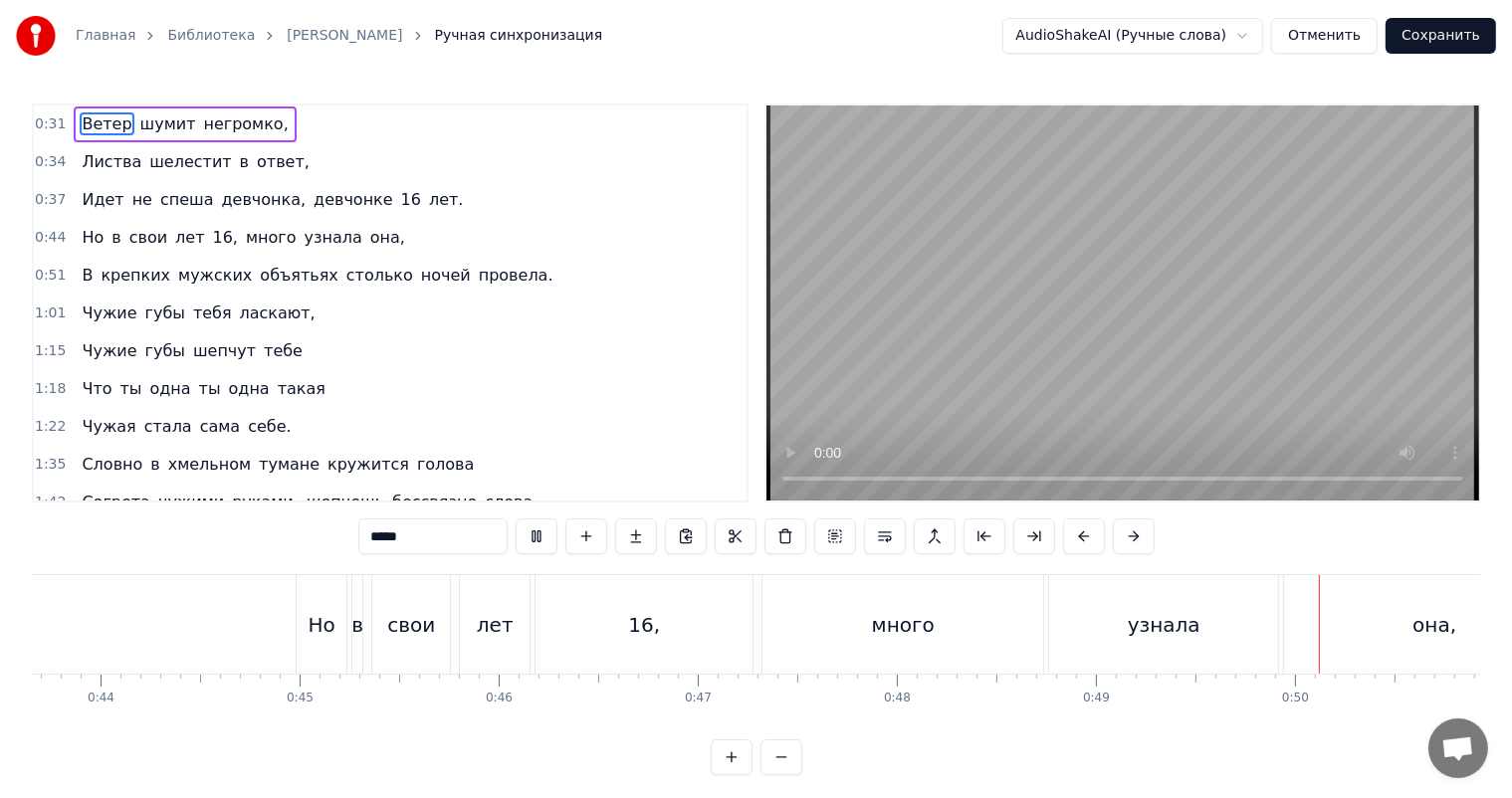
click at [1109, 360] on video at bounding box center [1122, 303] width 713 height 395
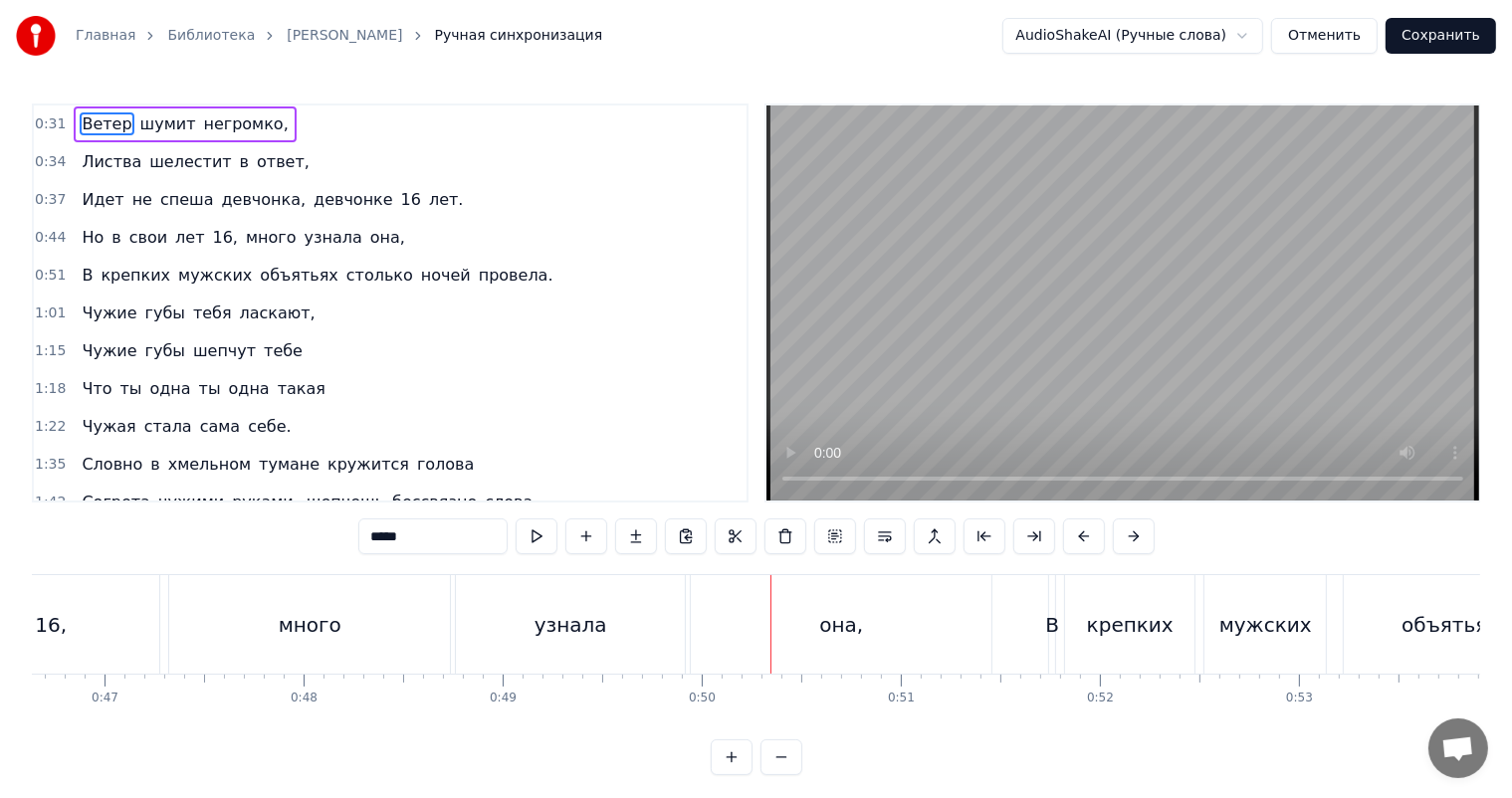
scroll to position [0, 8985]
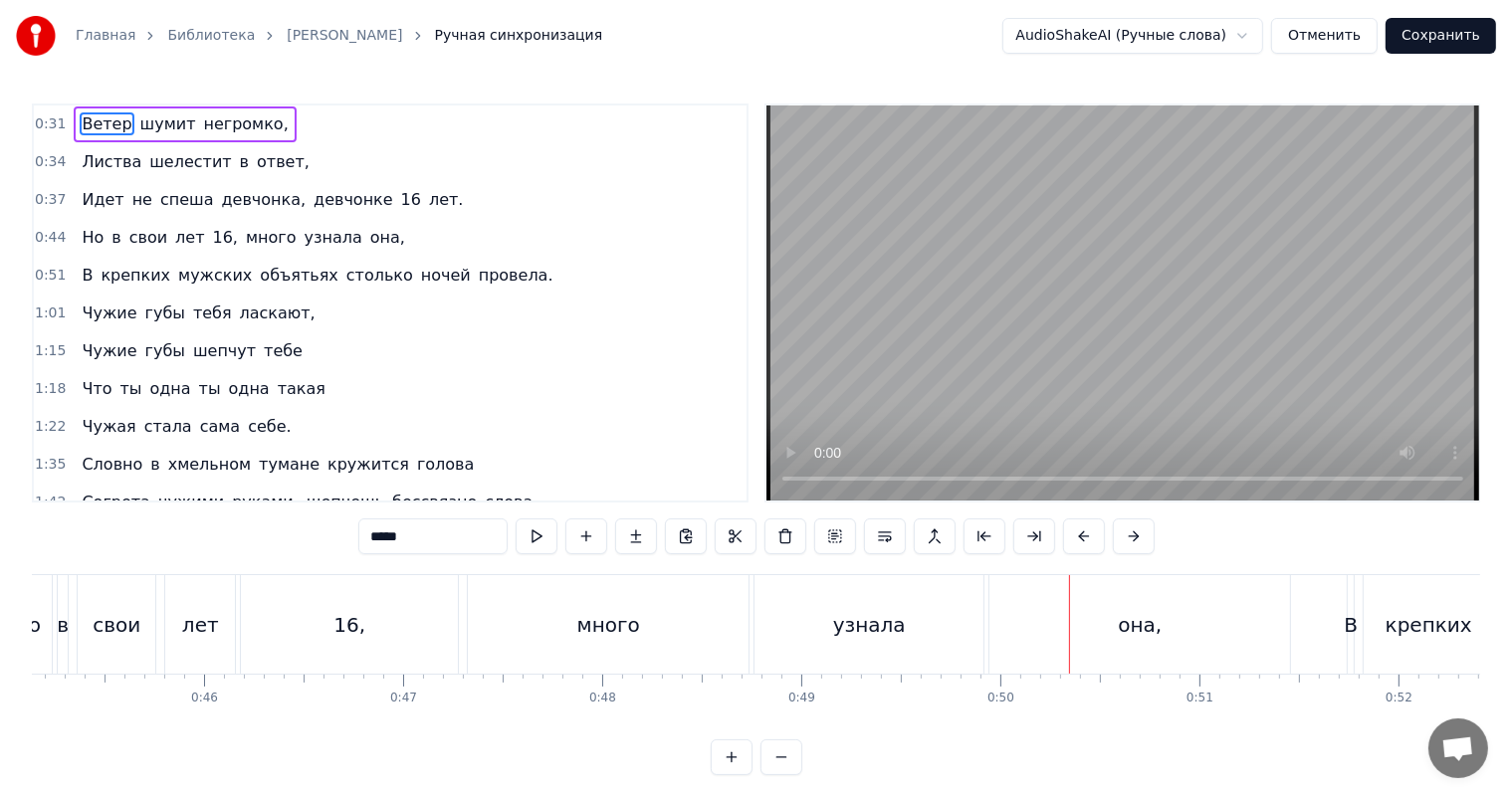
click at [742, 633] on div "много" at bounding box center [608, 624] width 281 height 99
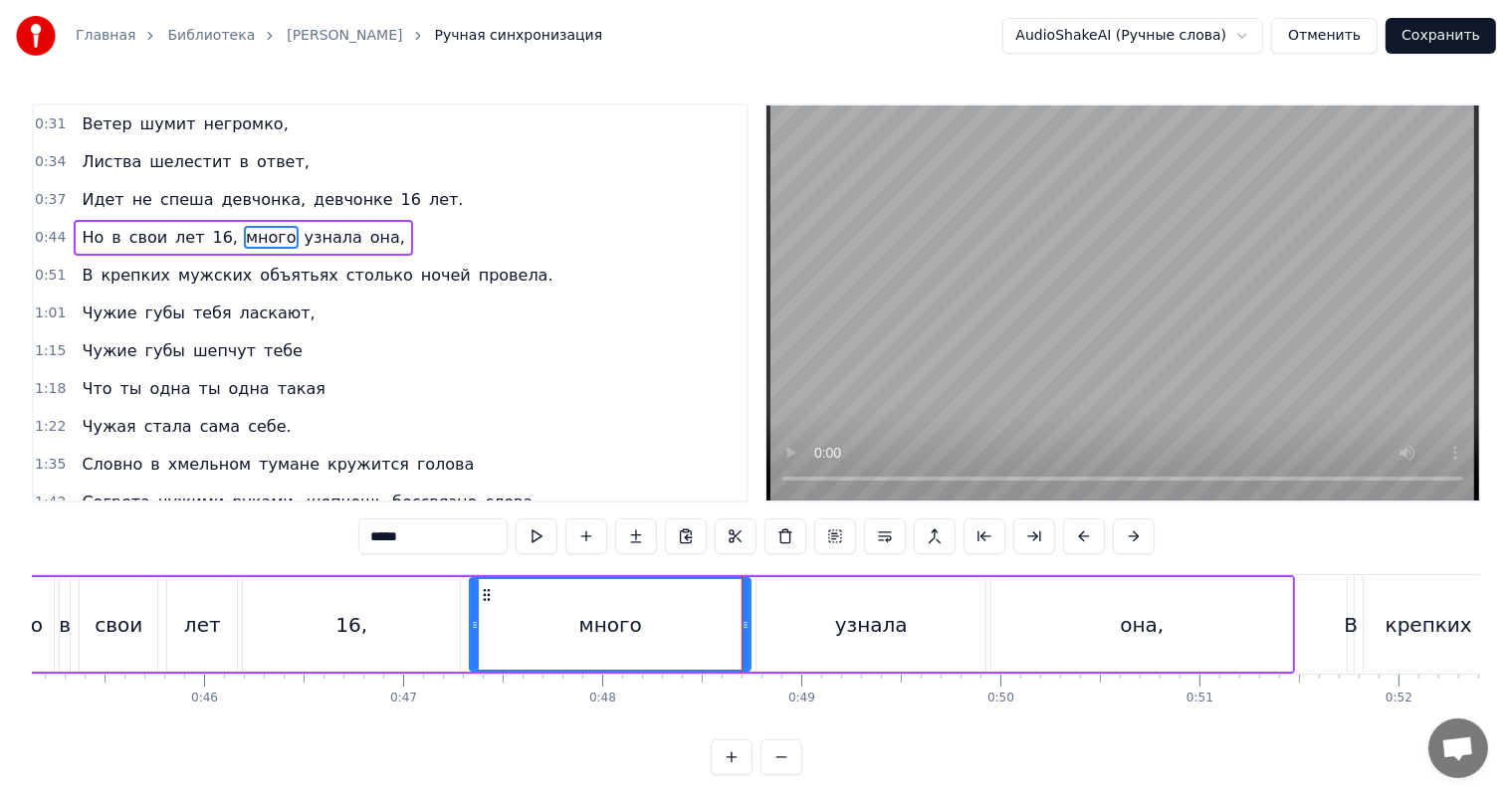
click at [770, 625] on div "узнала" at bounding box center [871, 624] width 229 height 95
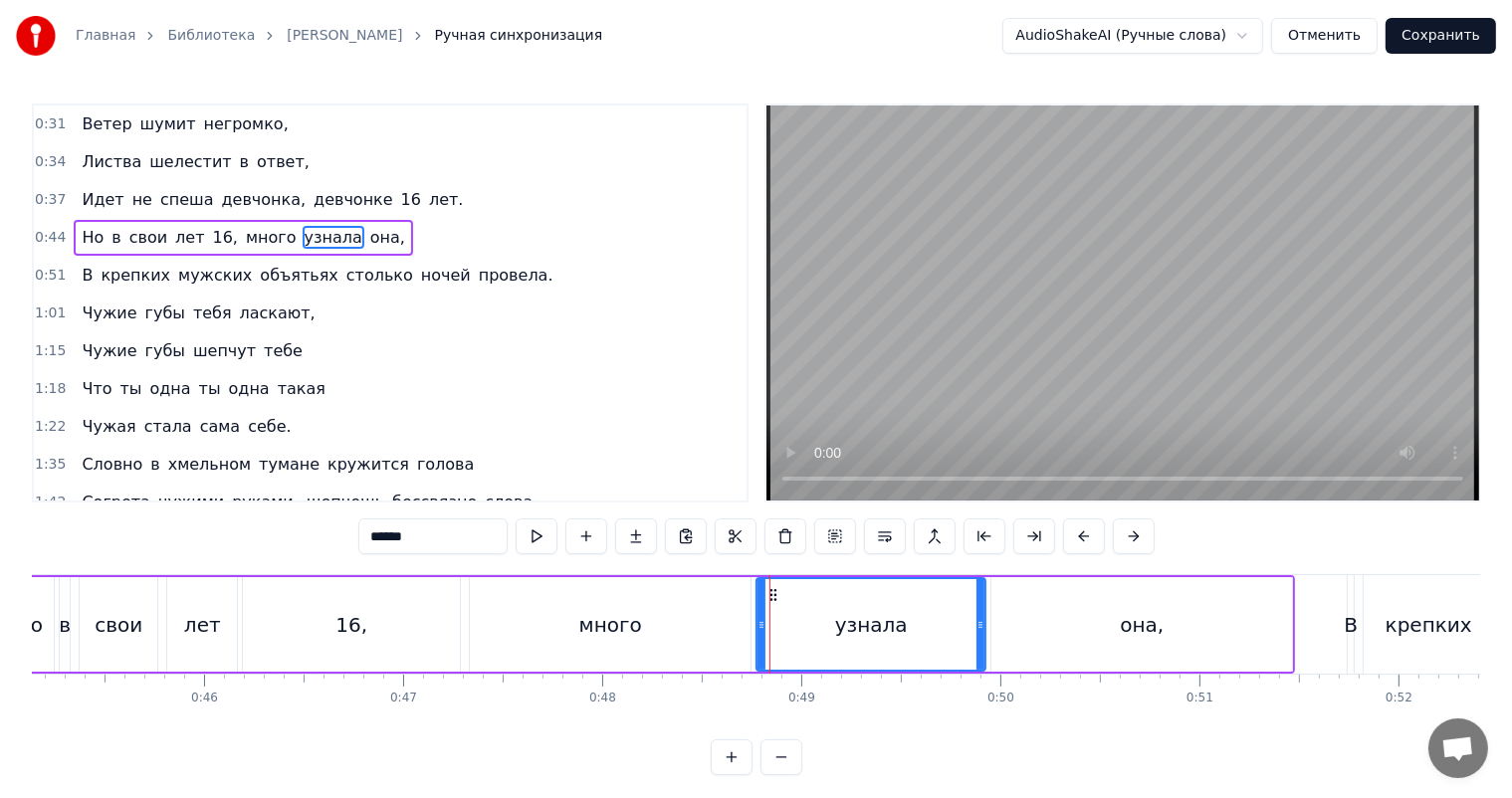
click at [595, 619] on div "много" at bounding box center [610, 625] width 63 height 30
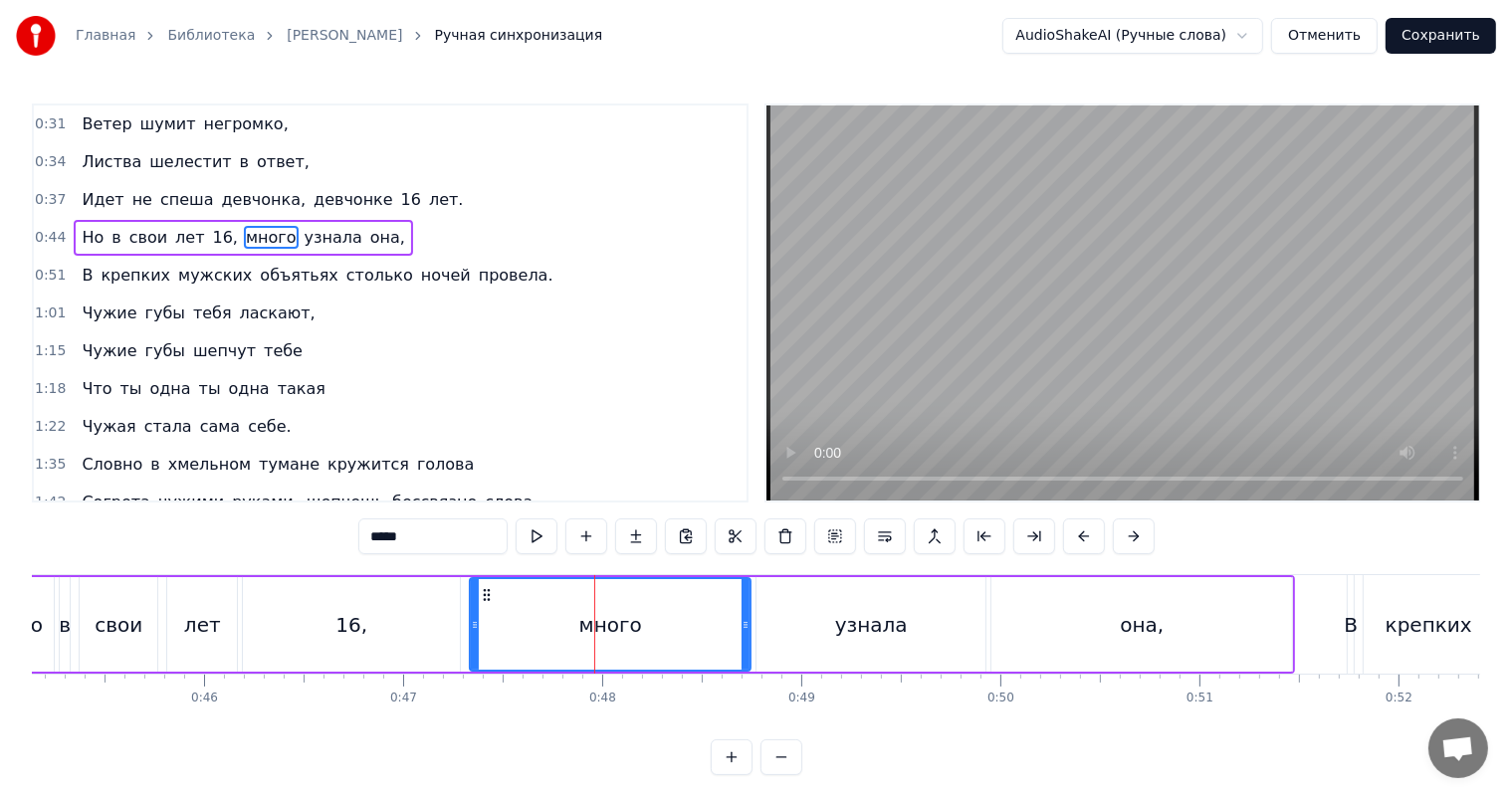
drag, startPoint x: 478, startPoint y: 633, endPoint x: 609, endPoint y: 637, distance: 131.1
click at [609, 637] on div "много" at bounding box center [610, 624] width 283 height 95
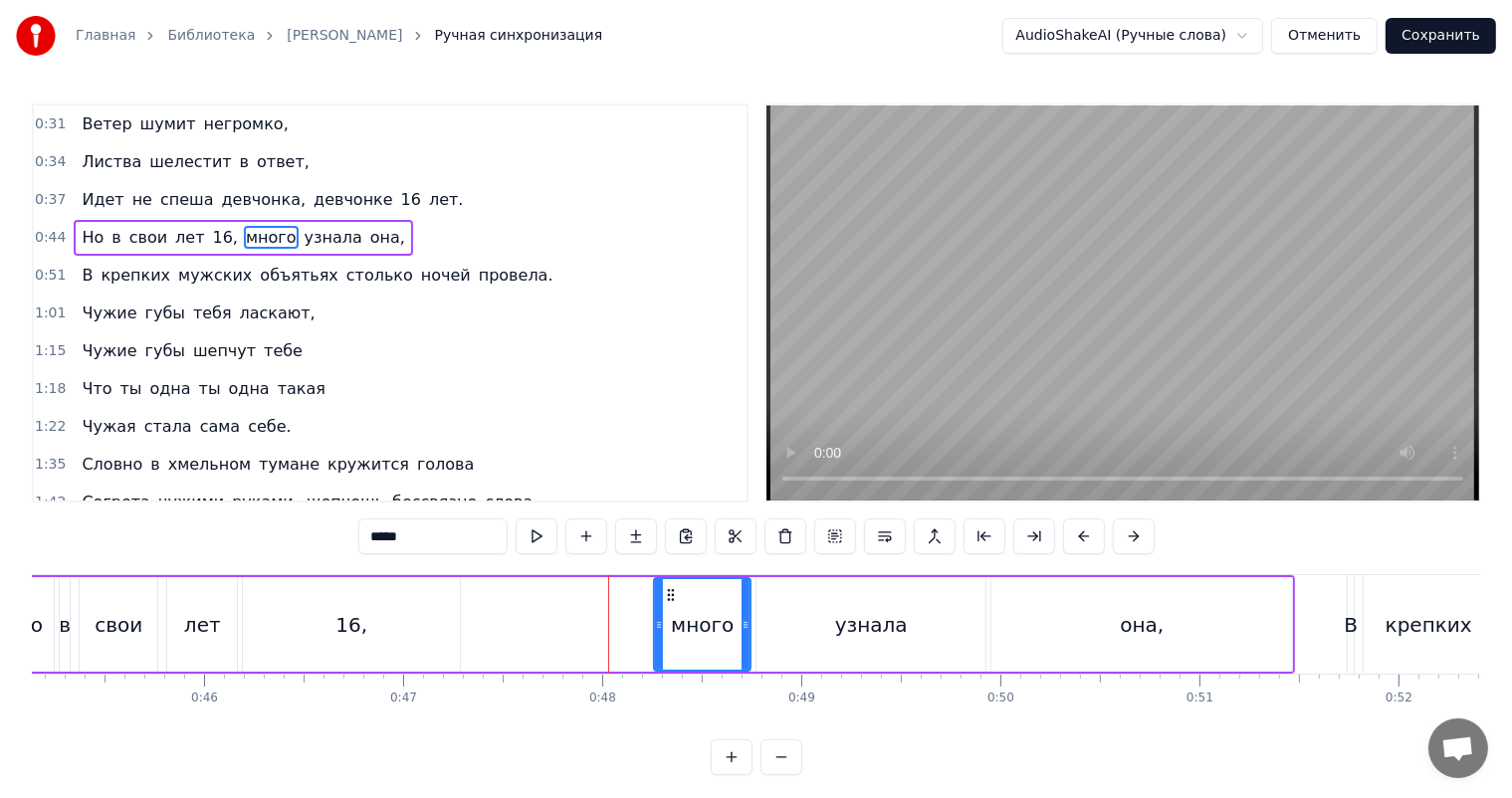
drag, startPoint x: 473, startPoint y: 644, endPoint x: 658, endPoint y: 644, distance: 185.0
click at [658, 644] on div at bounding box center [659, 624] width 8 height 91
click at [302, 613] on div "16," at bounding box center [352, 624] width 217 height 95
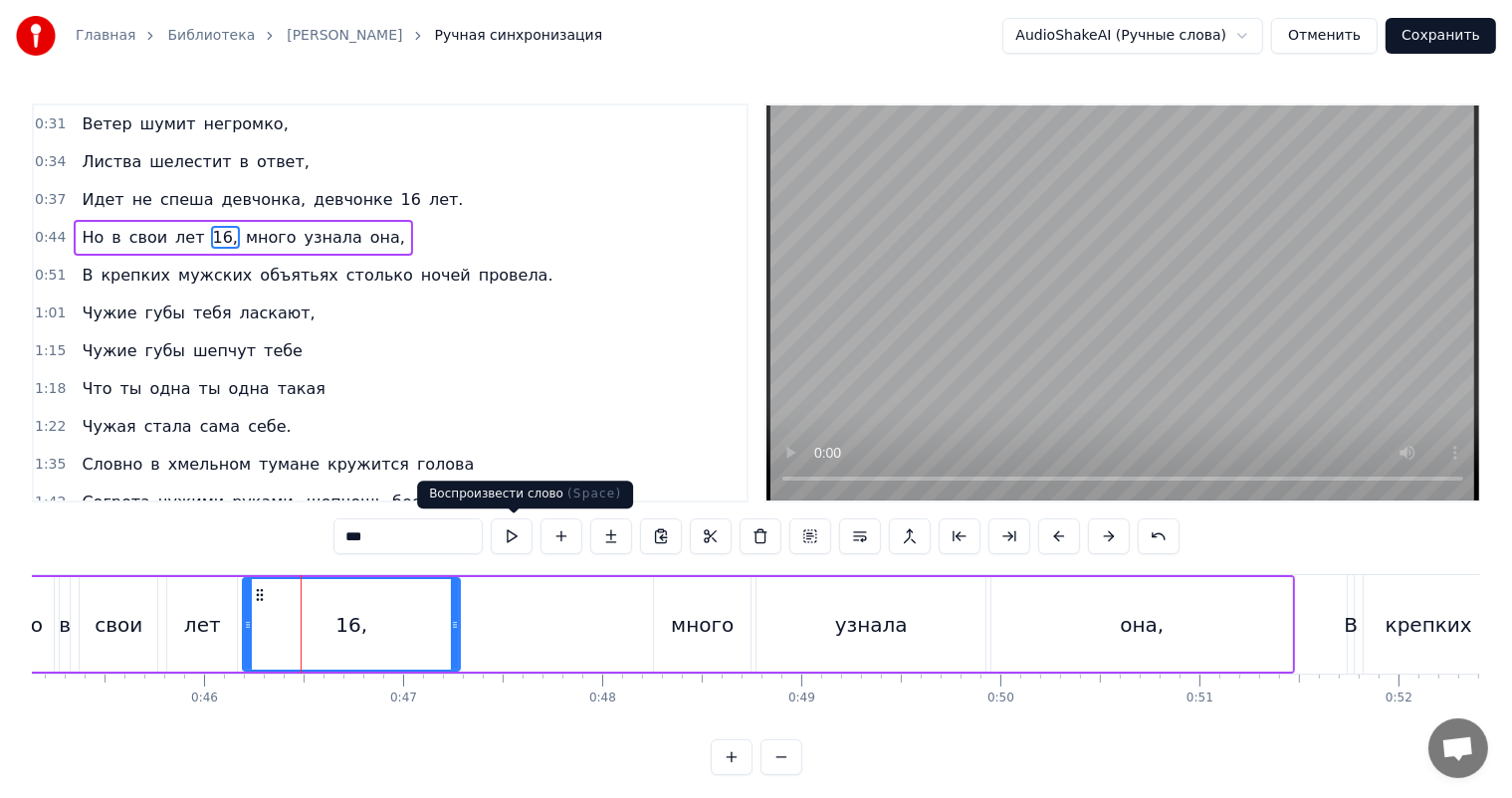
click at [1146, 303] on video at bounding box center [1122, 303] width 713 height 395
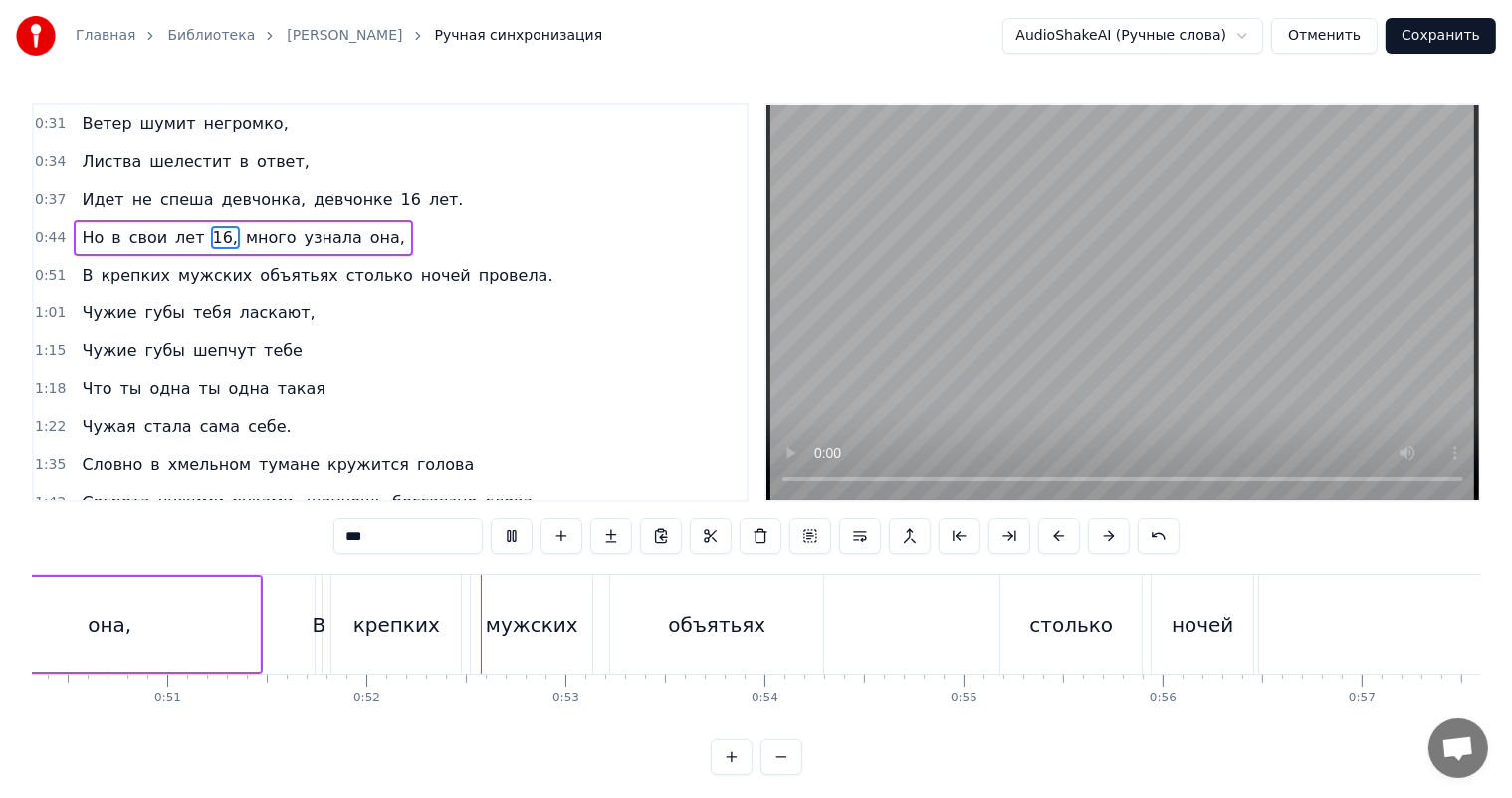
scroll to position [0, 10251]
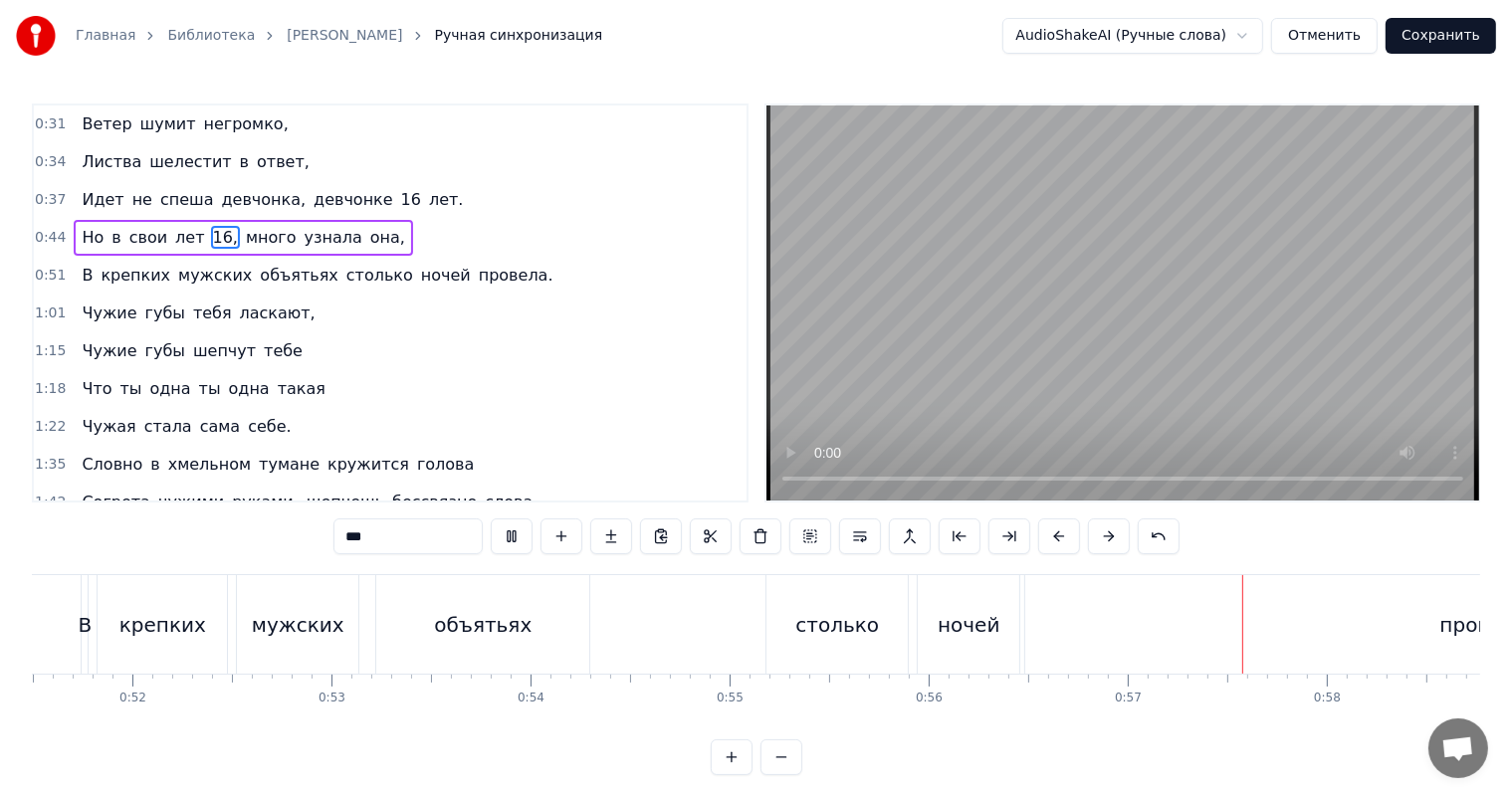
click at [1146, 303] on video at bounding box center [1122, 303] width 713 height 395
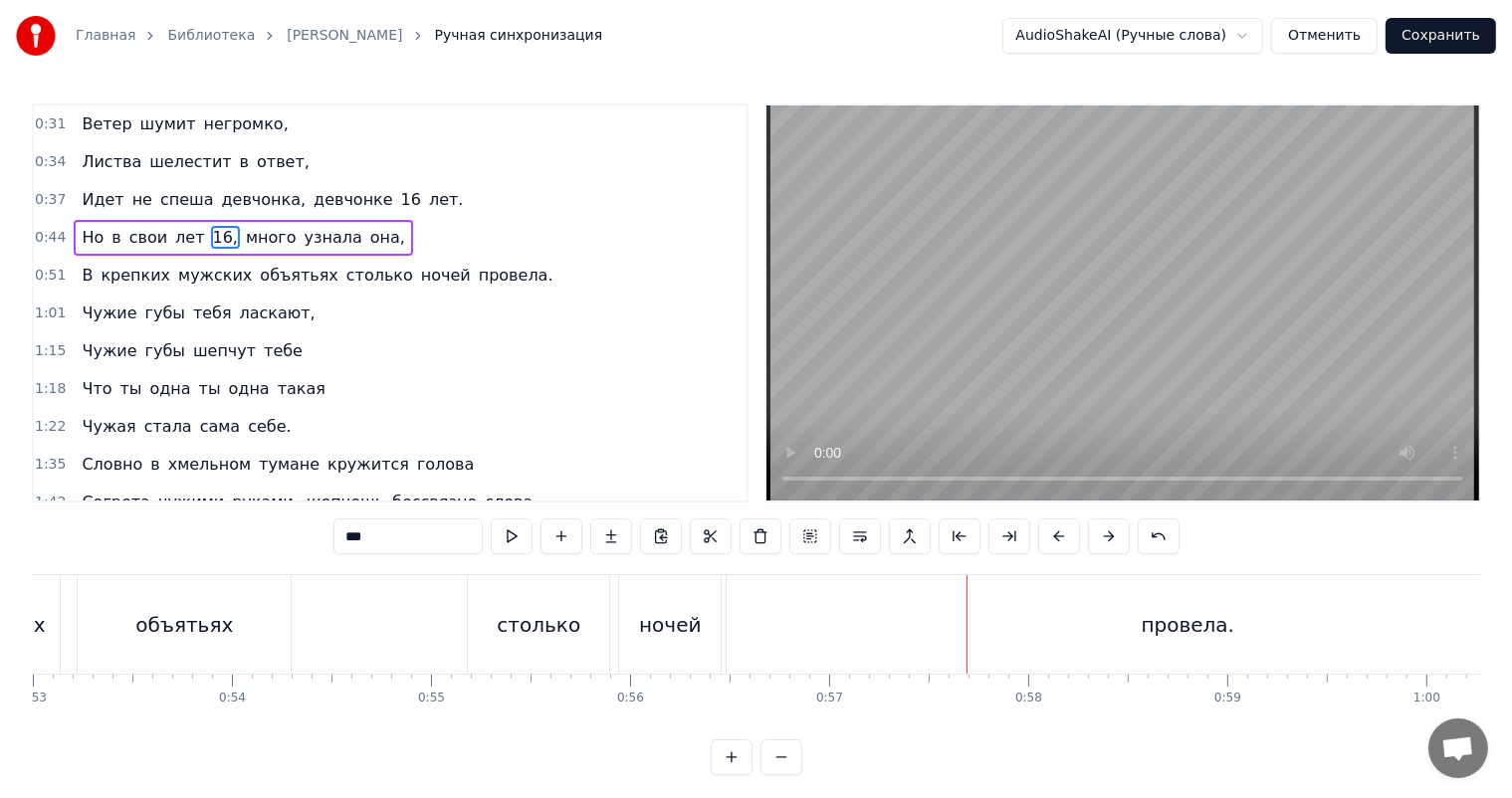
scroll to position [0, 10948]
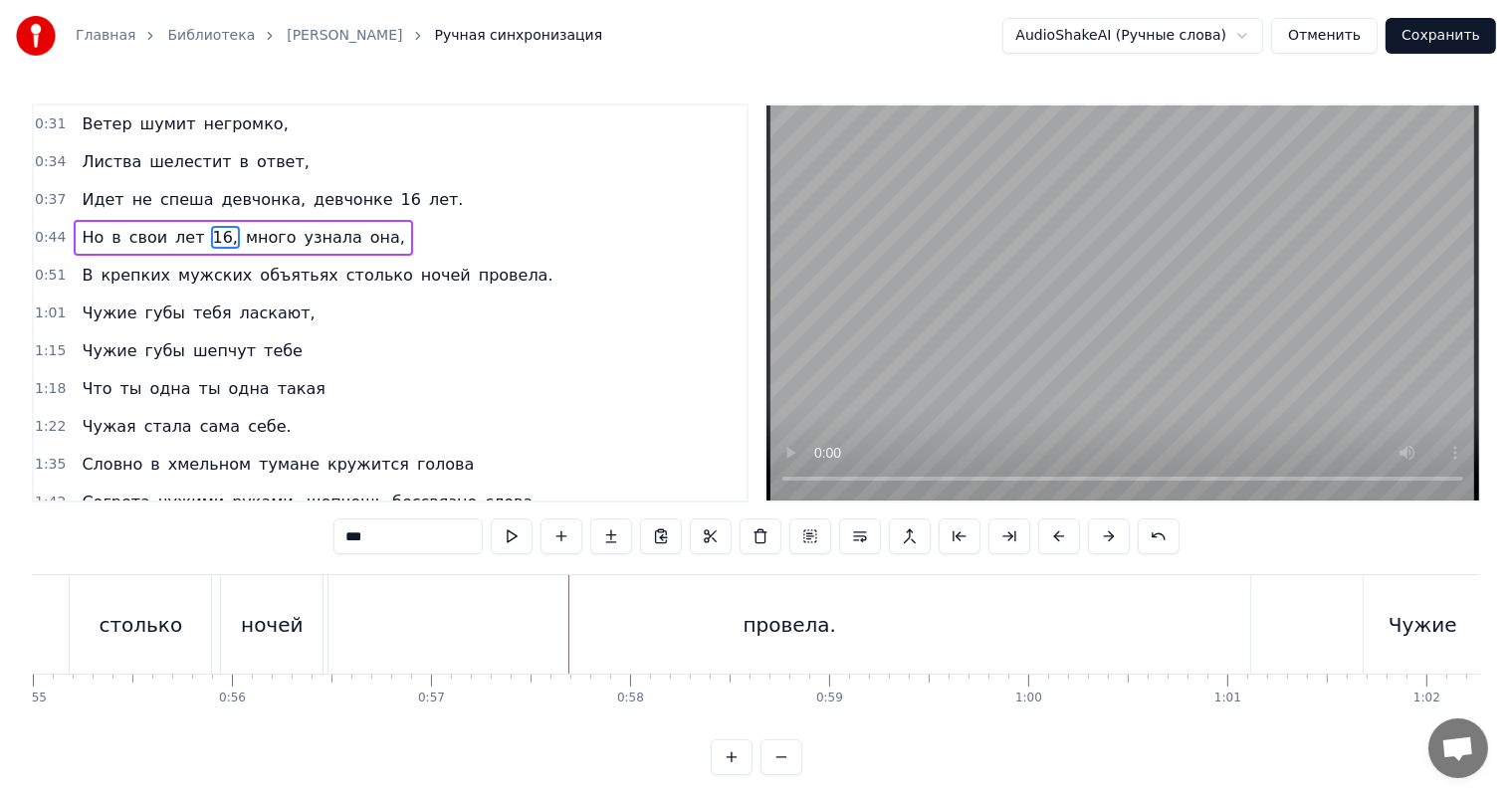
click at [1077, 649] on div "провела." at bounding box center [789, 624] width 922 height 99
type input "********"
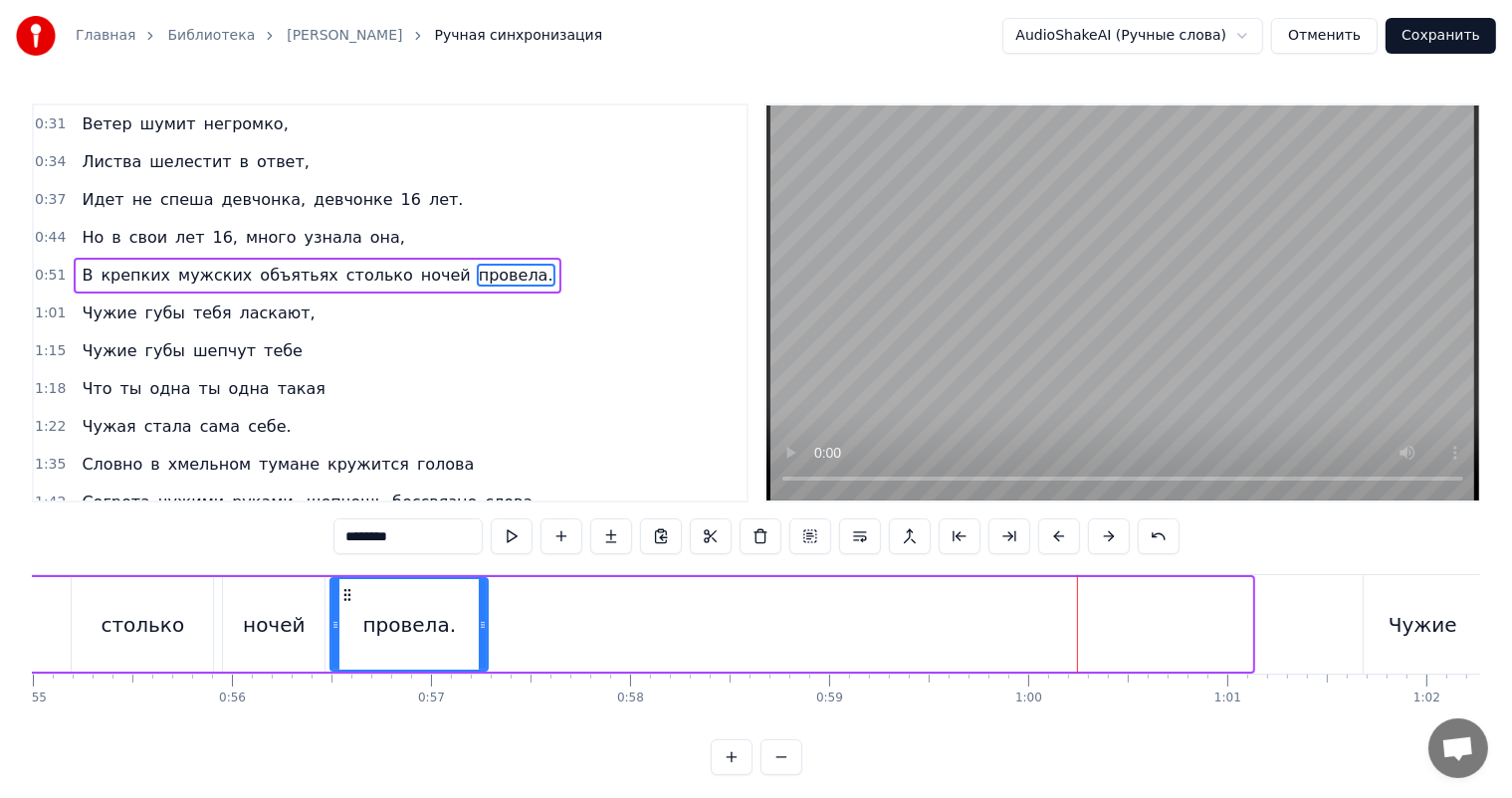
drag, startPoint x: 1249, startPoint y: 625, endPoint x: 484, endPoint y: 635, distance: 765.1
click at [484, 635] on div at bounding box center [482, 624] width 8 height 91
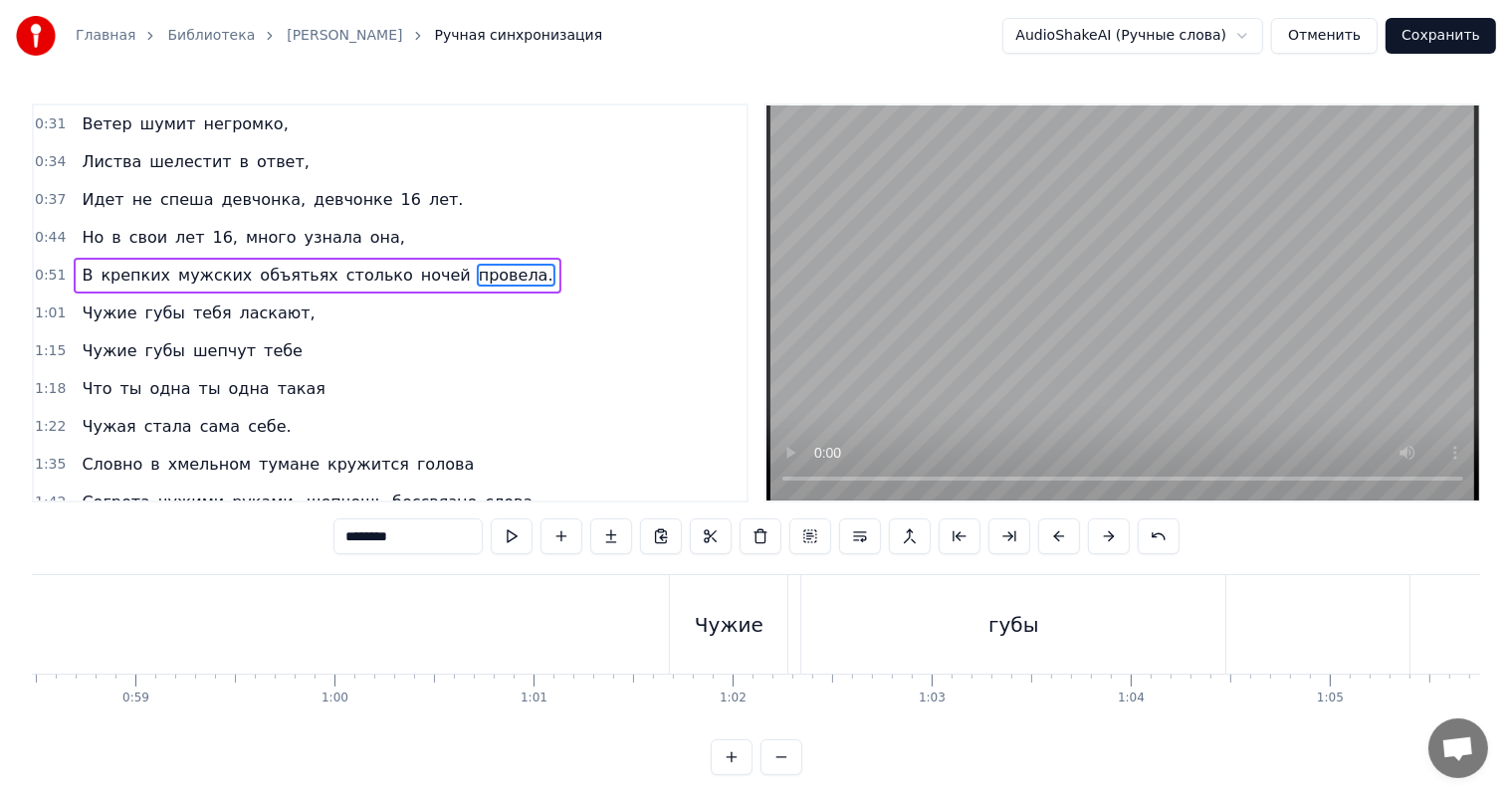
scroll to position [0, 11644]
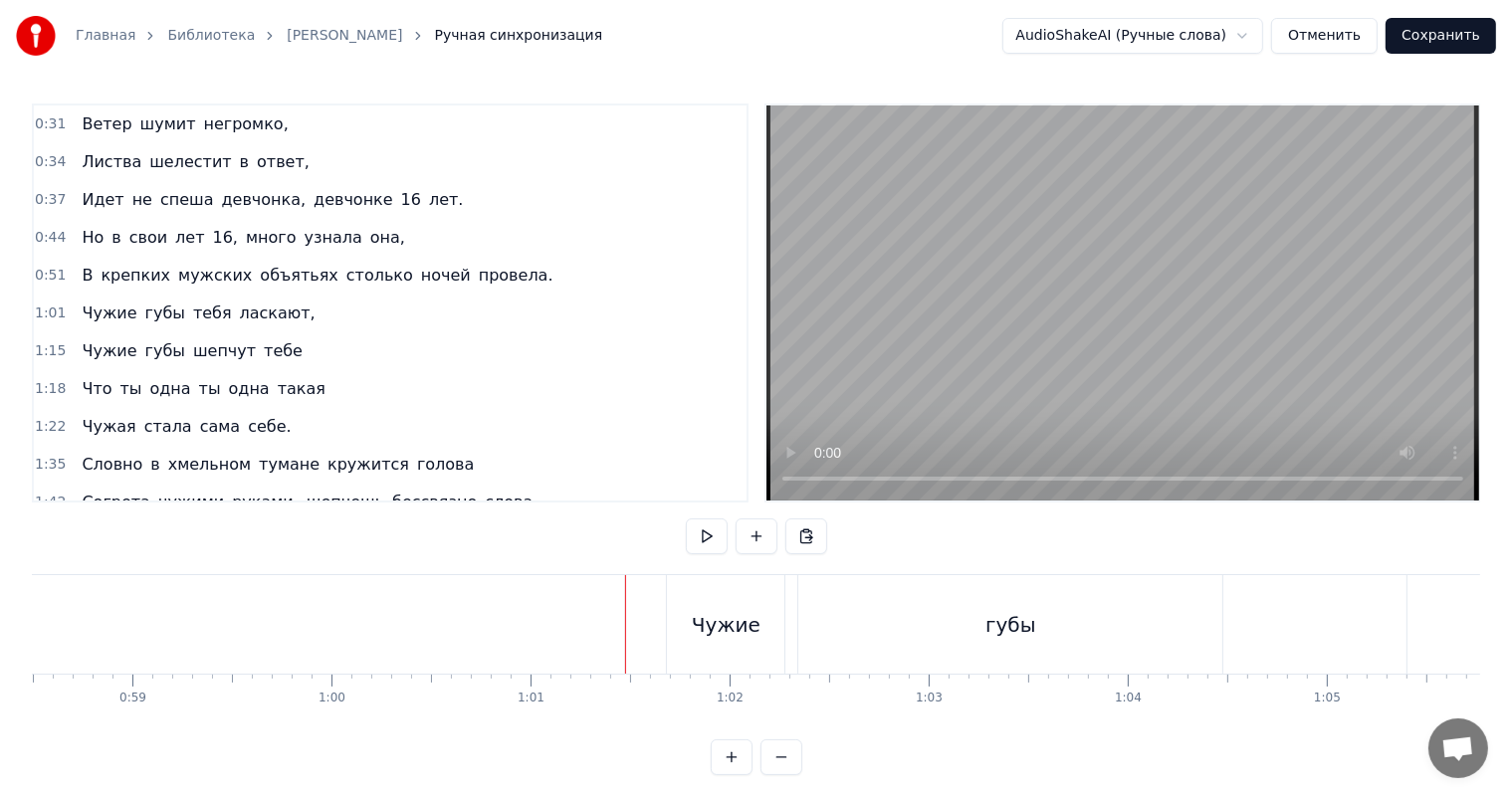
click at [1140, 382] on video at bounding box center [1122, 303] width 713 height 395
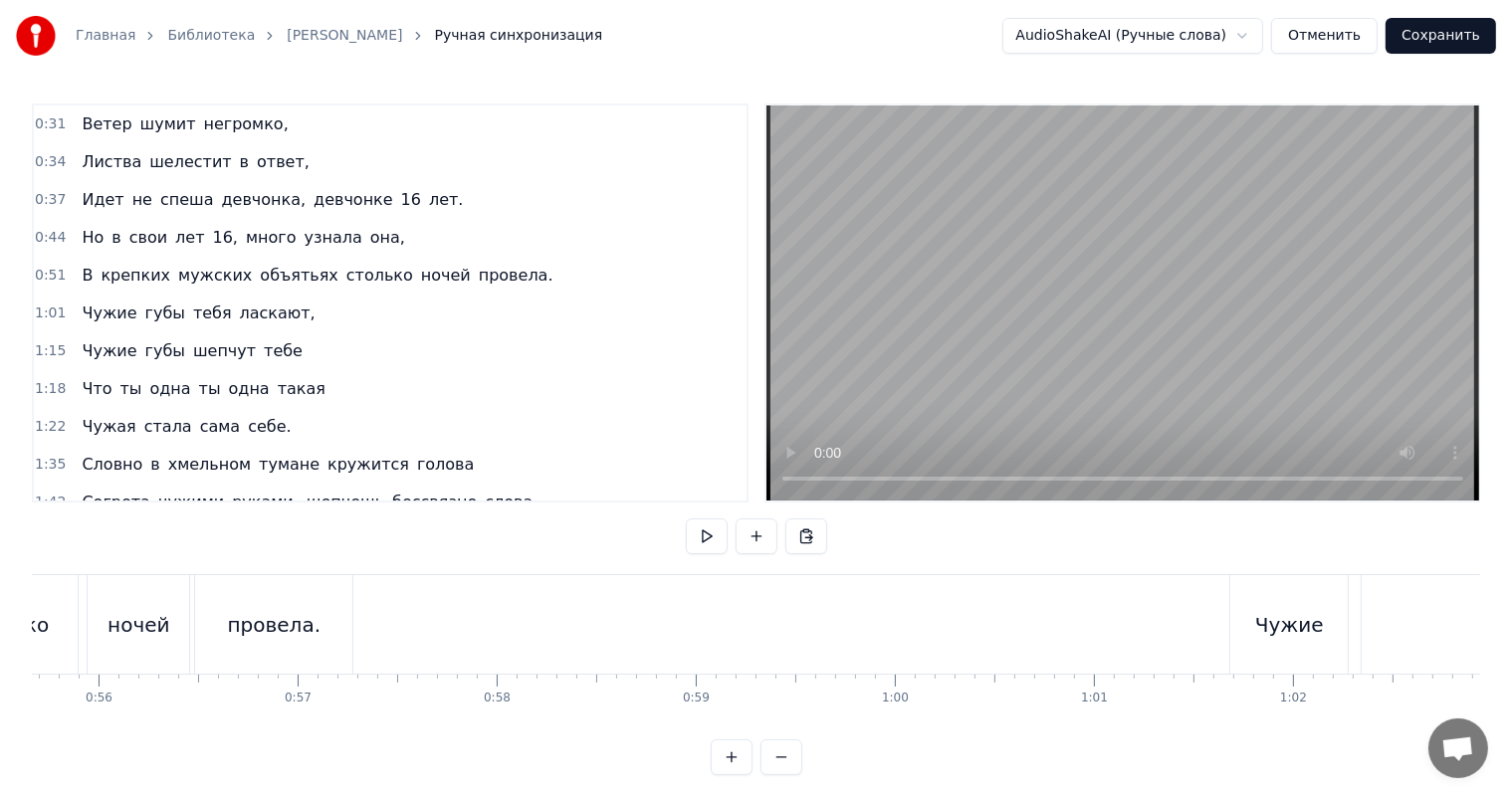
scroll to position [0, 11047]
click at [1293, 629] on div "Чужие" at bounding box center [1323, 624] width 118 height 99
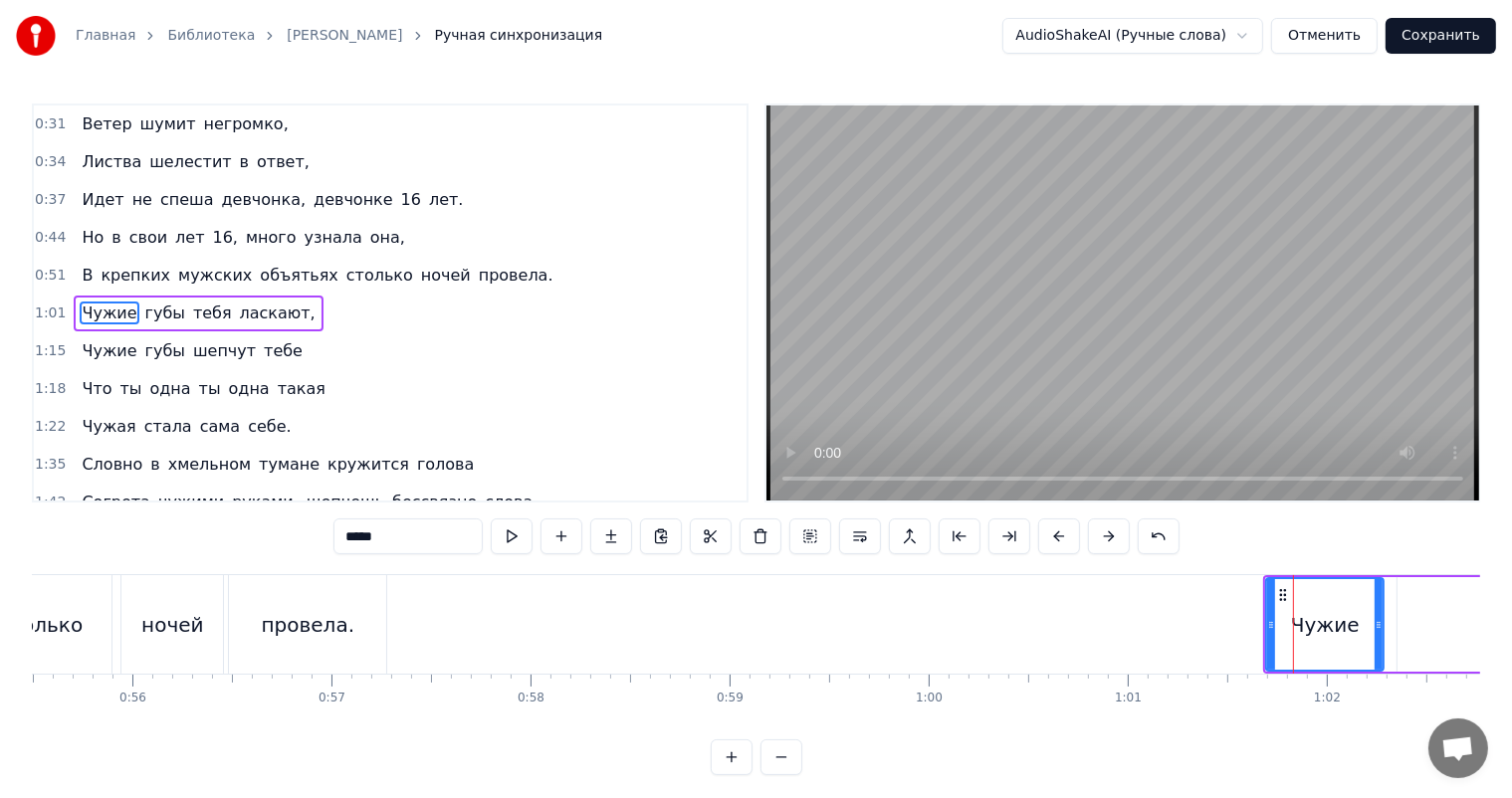
scroll to position [3, 0]
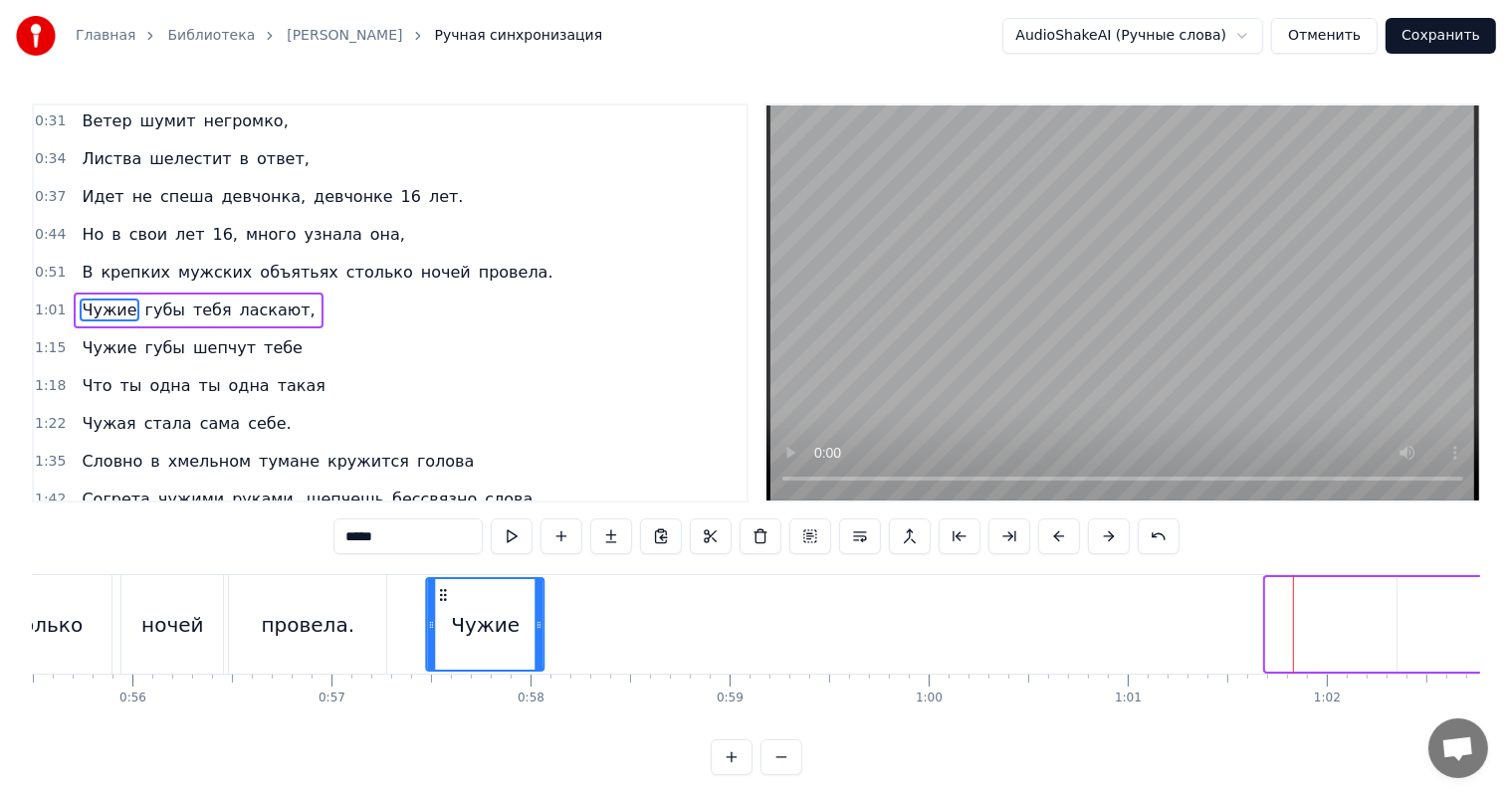
drag, startPoint x: 1284, startPoint y: 588, endPoint x: 445, endPoint y: 607, distance: 839.2
click at [445, 607] on div "Чужие" at bounding box center [485, 624] width 116 height 91
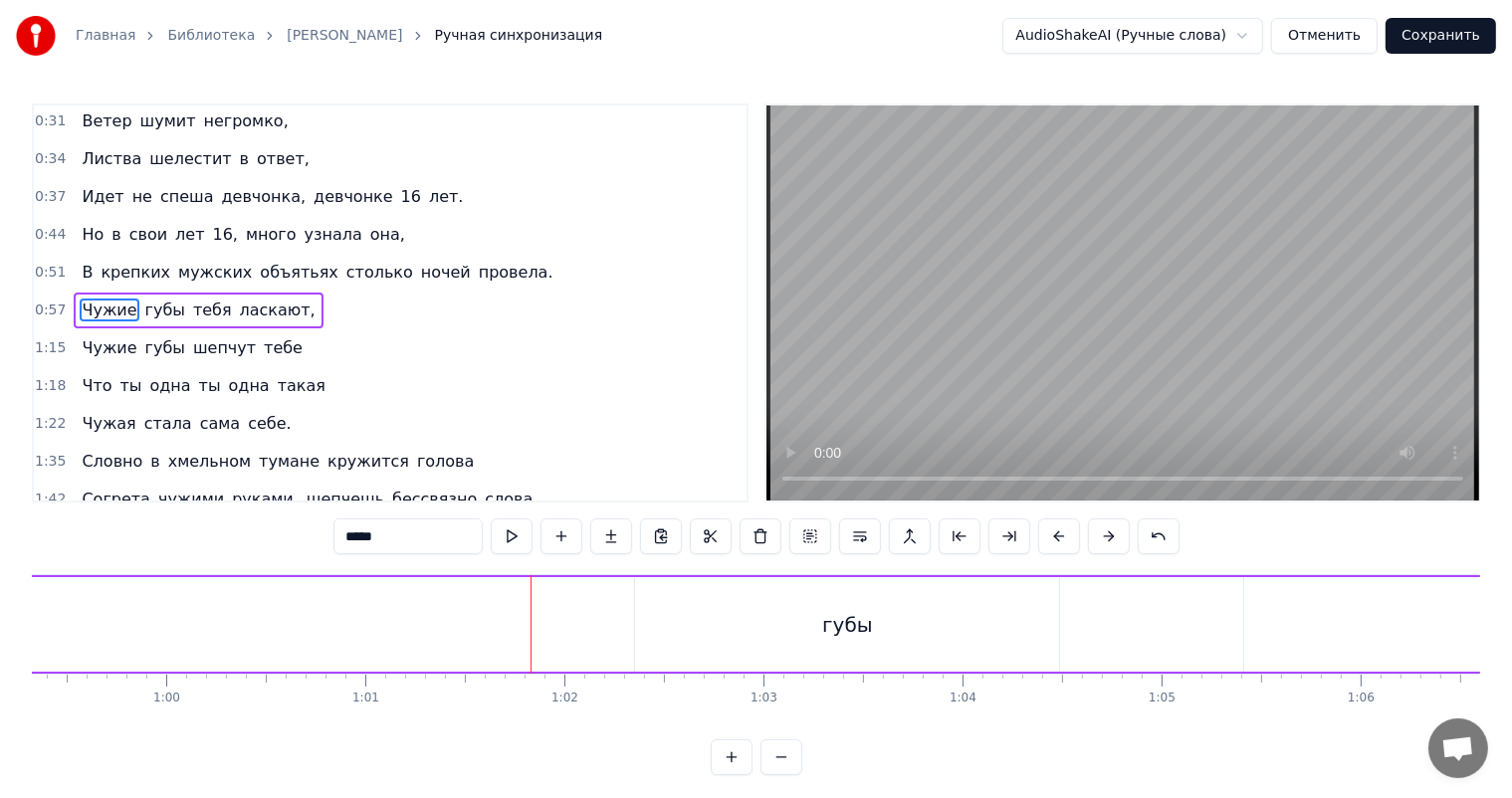
scroll to position [0, 11844]
click at [651, 600] on div "губы" at bounding box center [812, 624] width 424 height 95
type input "****"
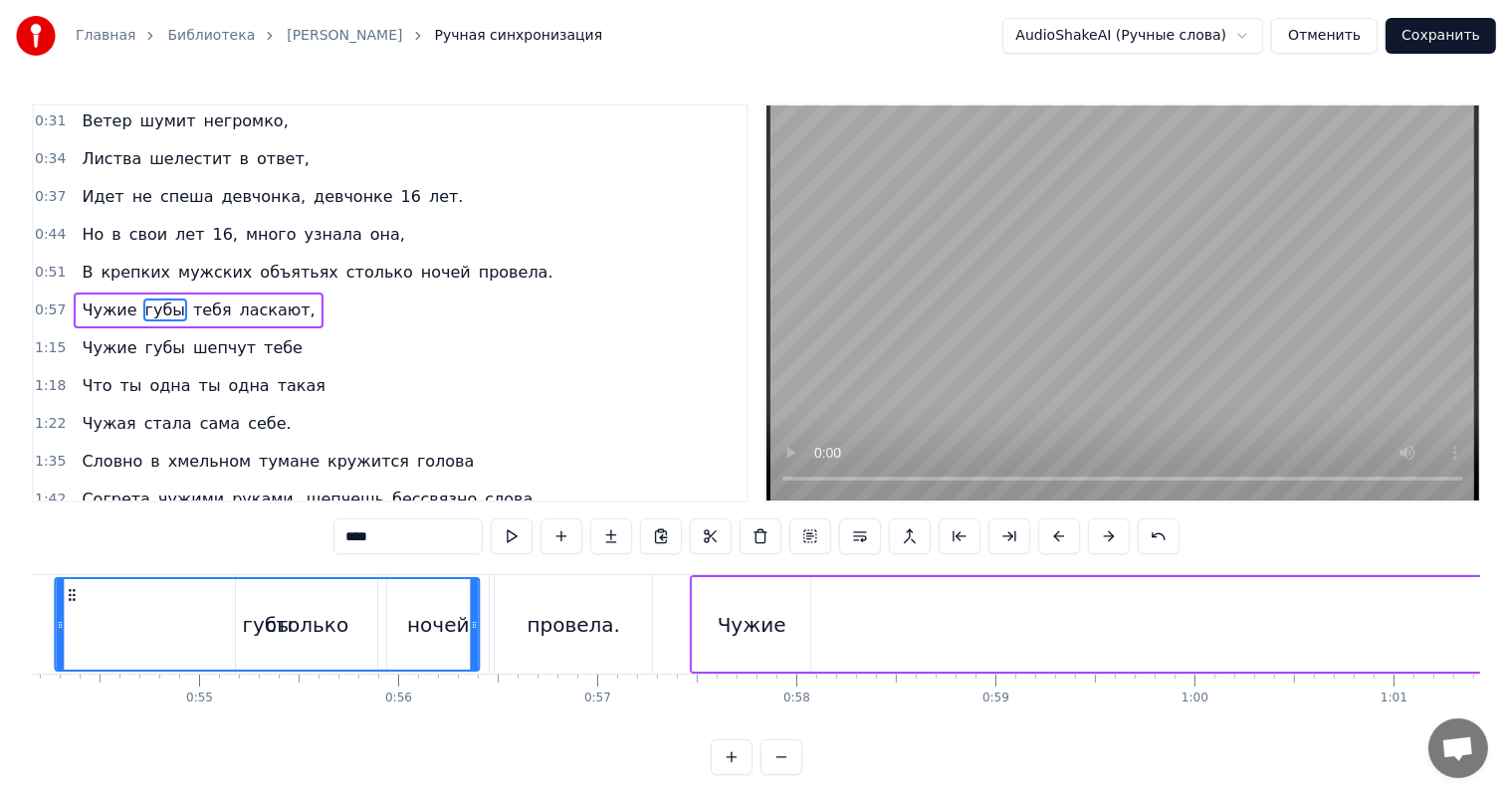
scroll to position [0, 10693]
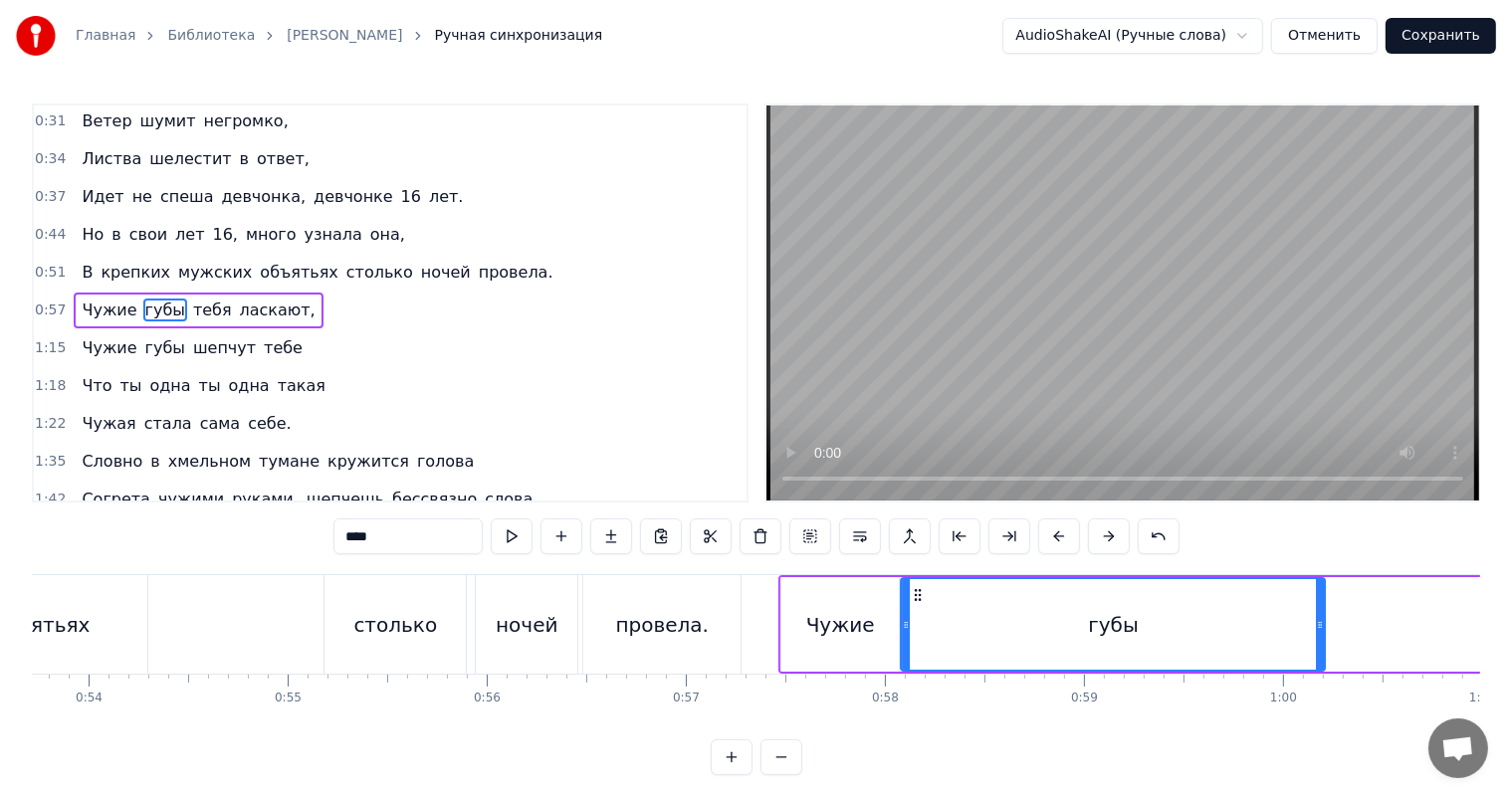
drag, startPoint x: 617, startPoint y: 590, endPoint x: 917, endPoint y: 628, distance: 302.4
click at [917, 628] on div "губы" at bounding box center [1113, 624] width 422 height 91
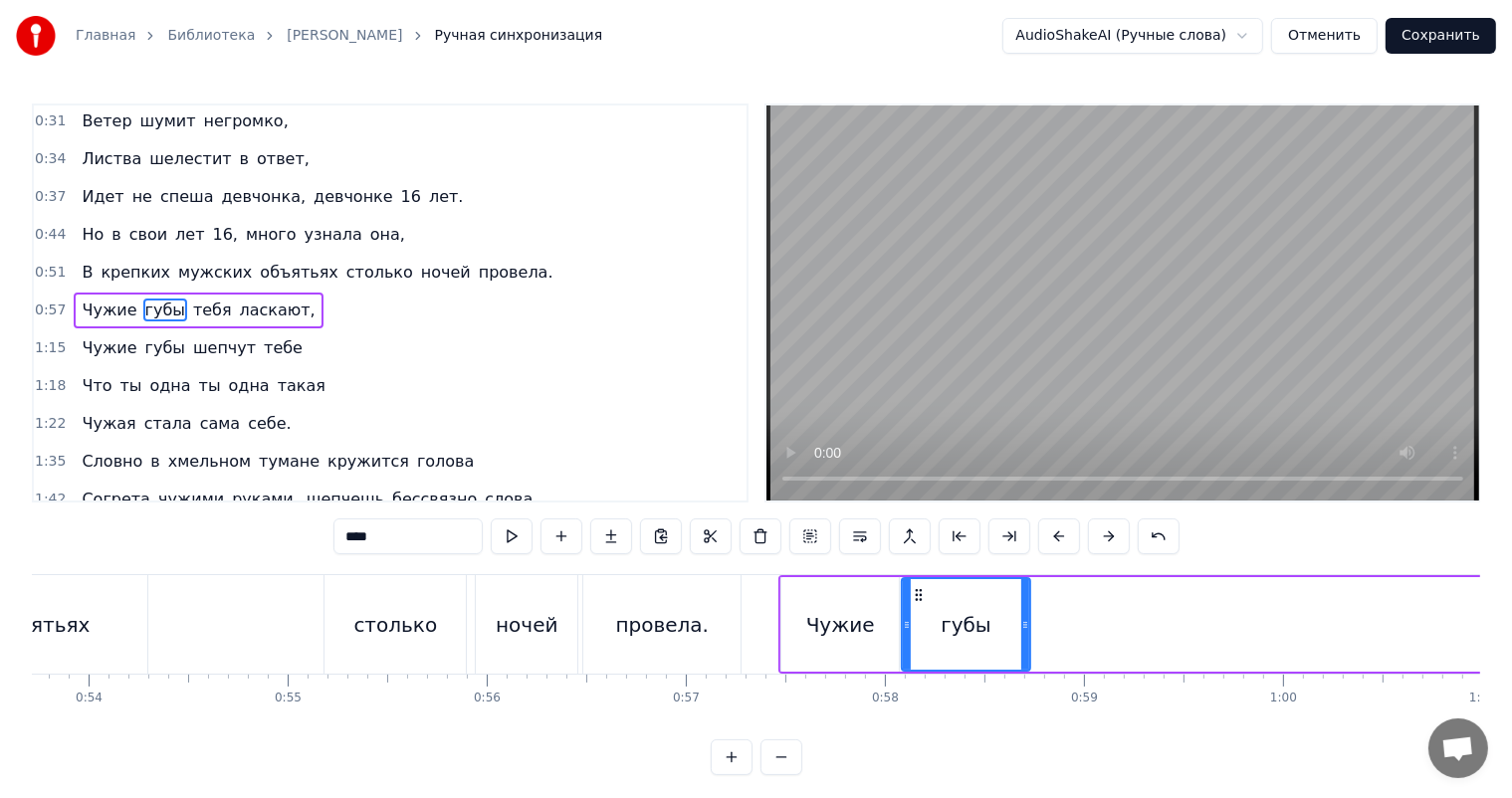
drag, startPoint x: 1322, startPoint y: 614, endPoint x: 1030, endPoint y: 618, distance: 292.0
click at [1030, 618] on div at bounding box center [1026, 624] width 8 height 91
click at [742, 621] on div "В крепких мужских объятьях столько ночей провела." at bounding box center [191, 624] width 1106 height 99
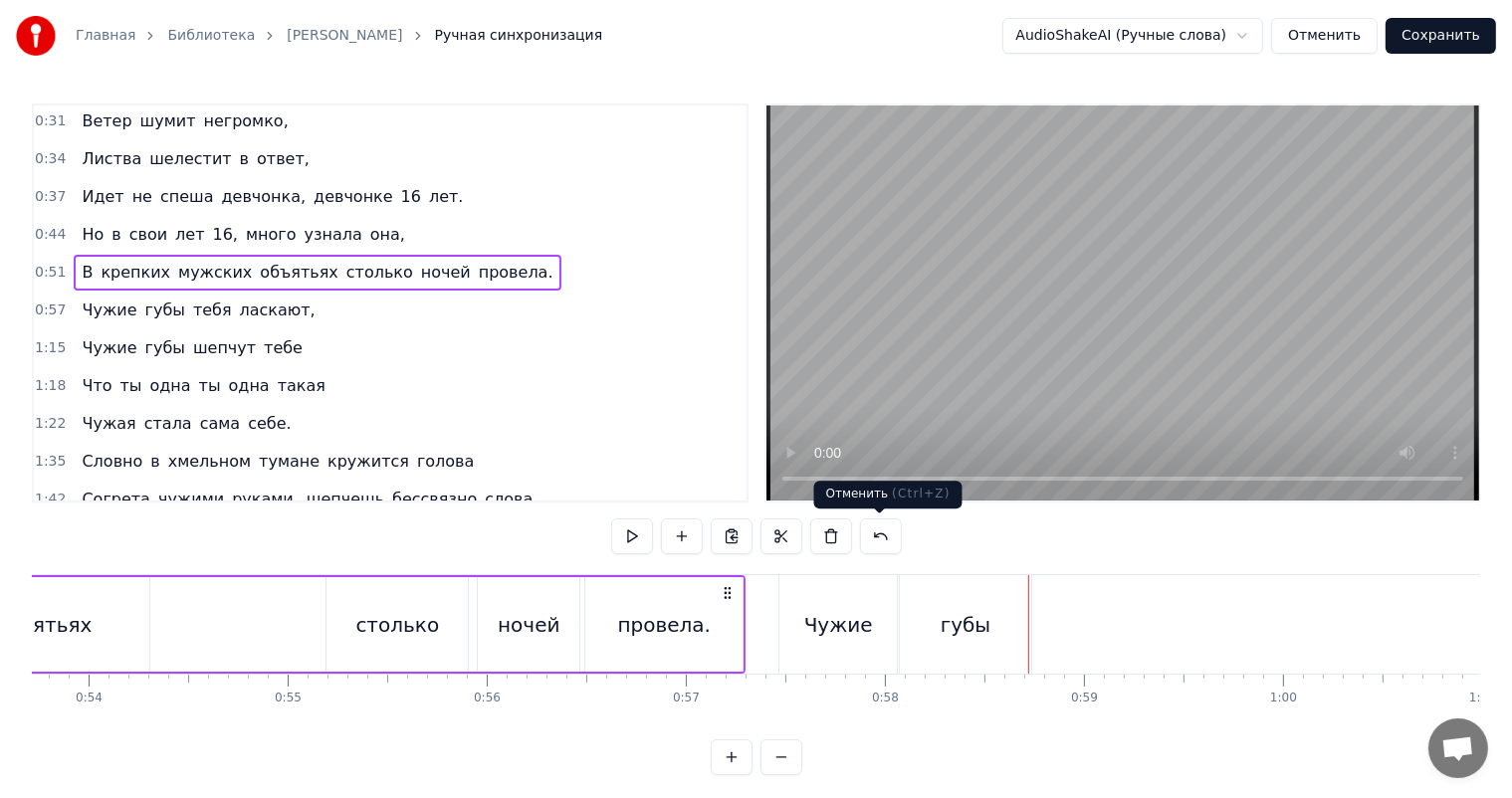
click at [1069, 386] on video at bounding box center [1122, 303] width 713 height 395
drag, startPoint x: 932, startPoint y: 665, endPoint x: 960, endPoint y: 644, distance: 35.0
click at [932, 665] on div "губы" at bounding box center [966, 624] width 132 height 99
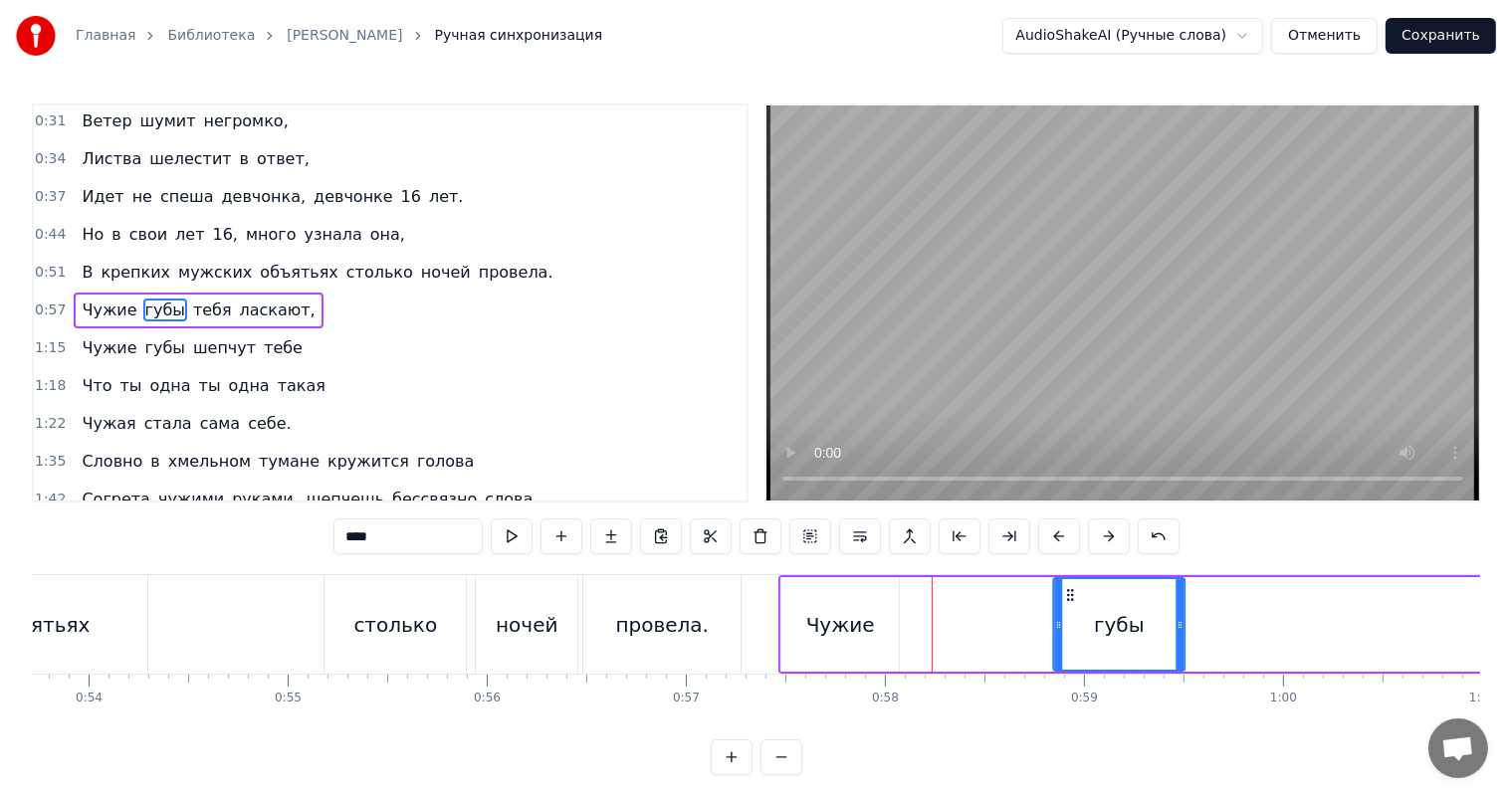
drag, startPoint x: 915, startPoint y: 592, endPoint x: 1067, endPoint y: 589, distance: 152.0
click at [1067, 589] on icon at bounding box center [1071, 595] width 16 height 16
click at [884, 623] on div "Чужие" at bounding box center [840, 624] width 118 height 95
type input "*****"
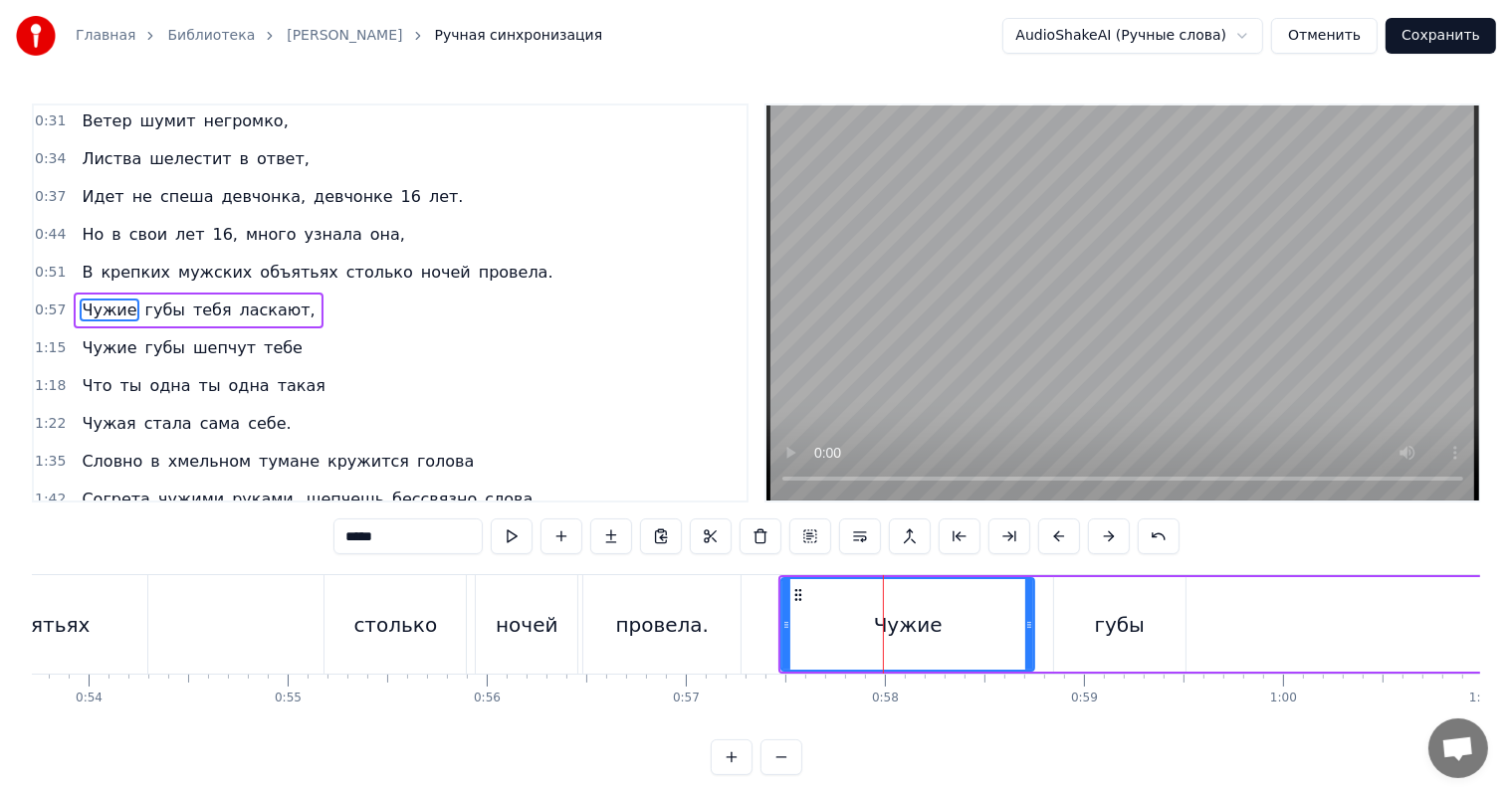
drag, startPoint x: 896, startPoint y: 625, endPoint x: 1021, endPoint y: 610, distance: 125.9
click at [1033, 606] on div at bounding box center [1030, 624] width 8 height 91
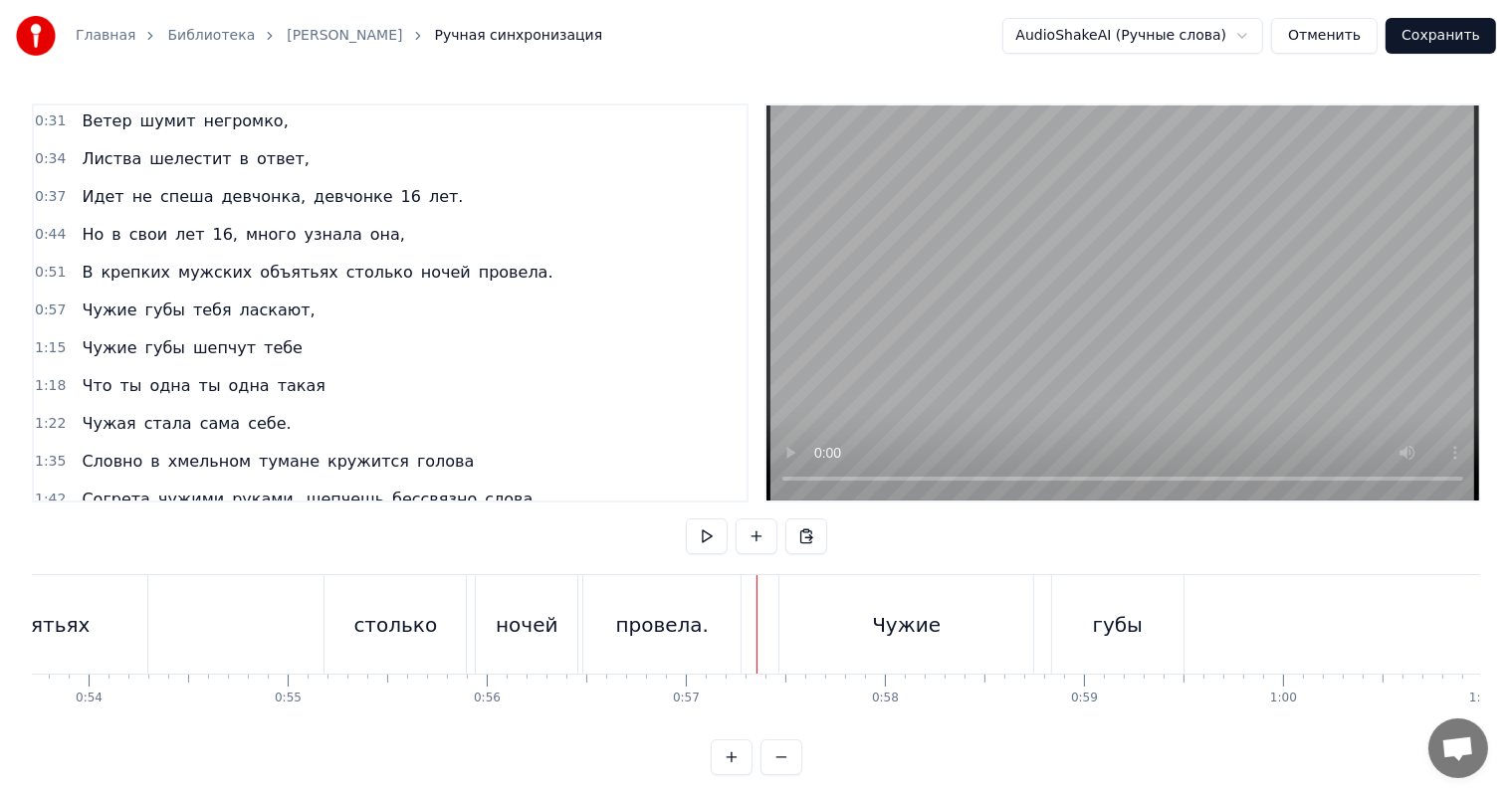
click at [1062, 339] on video at bounding box center [1122, 303] width 713 height 395
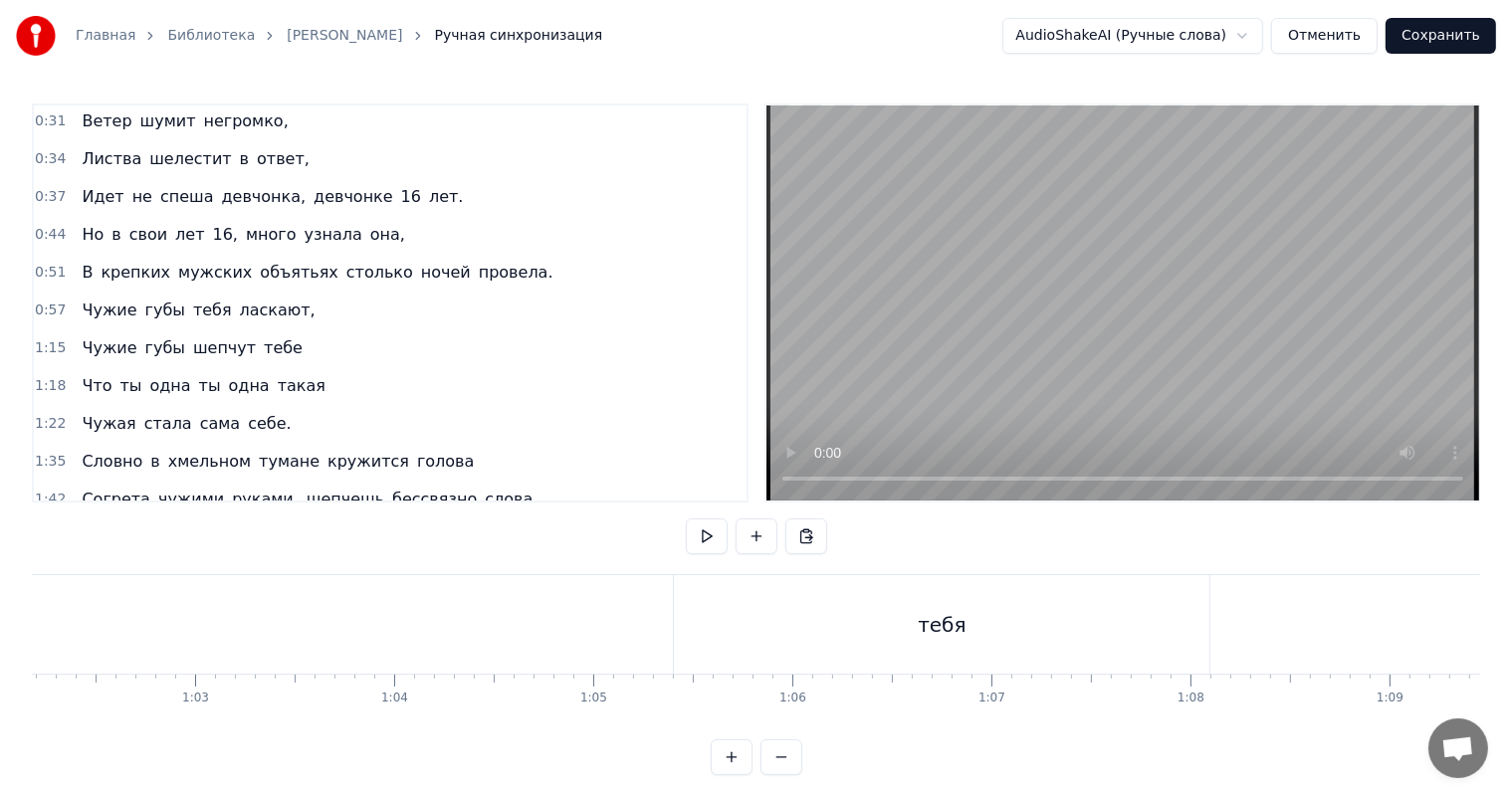
scroll to position [0, 12385]
click at [914, 613] on div "тебя" at bounding box center [935, 625] width 48 height 30
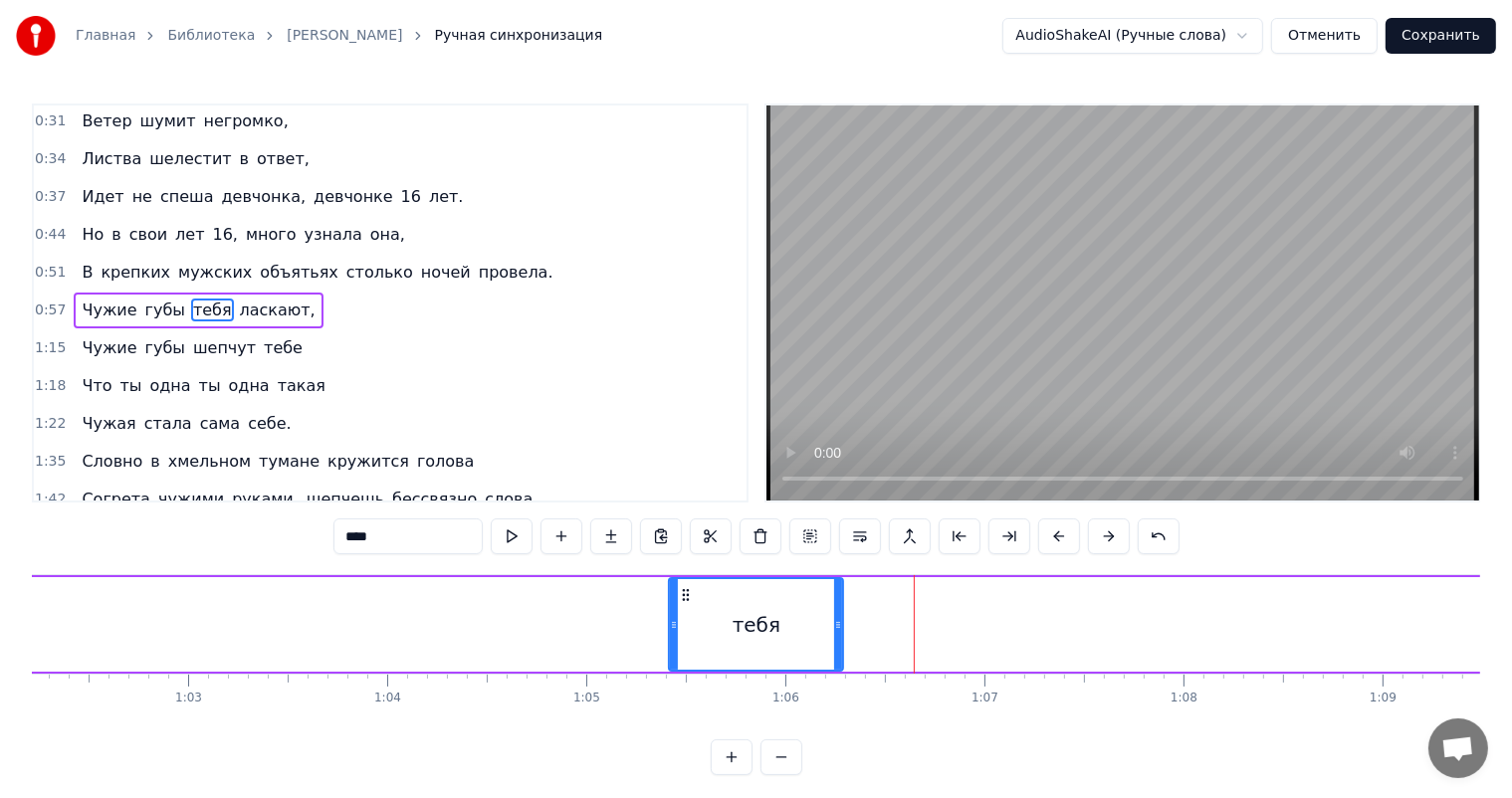
drag, startPoint x: 1201, startPoint y: 619, endPoint x: 840, endPoint y: 627, distance: 361.1
click at [840, 627] on icon at bounding box center [838, 625] width 8 height 16
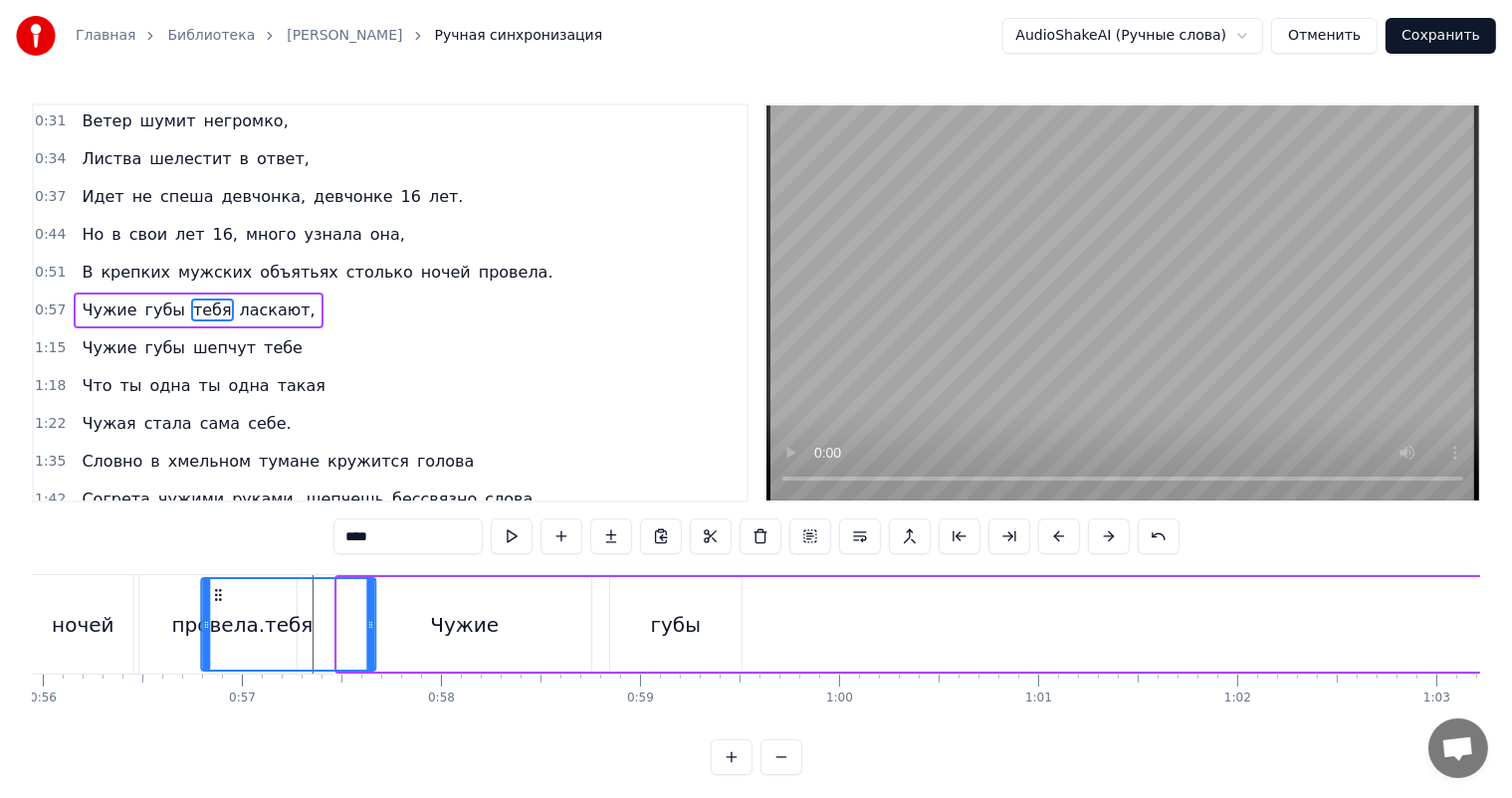
scroll to position [0, 11135]
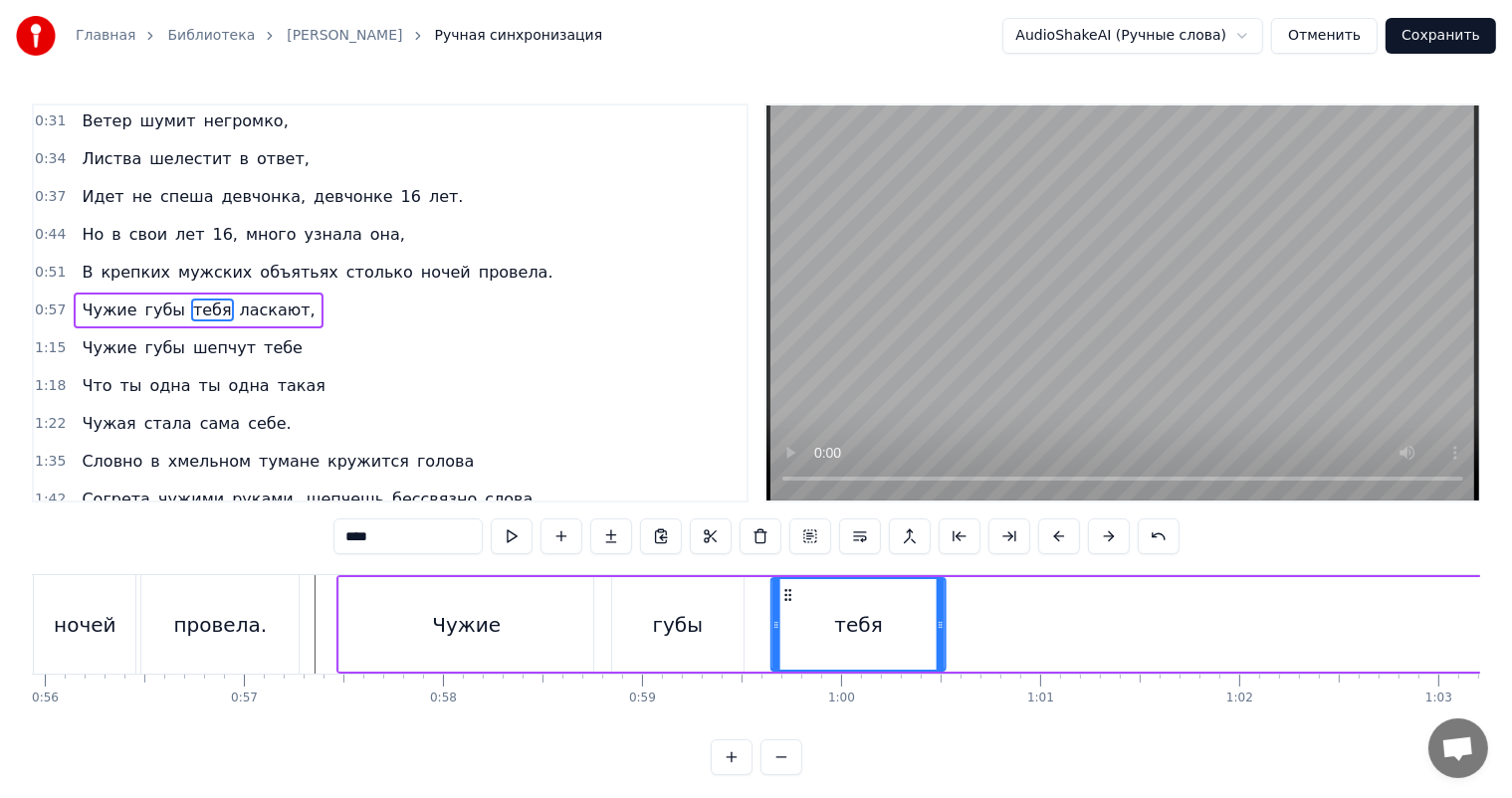
drag, startPoint x: 685, startPoint y: 585, endPoint x: 788, endPoint y: 615, distance: 107.3
click at [788, 615] on div "тебя" at bounding box center [859, 624] width 172 height 91
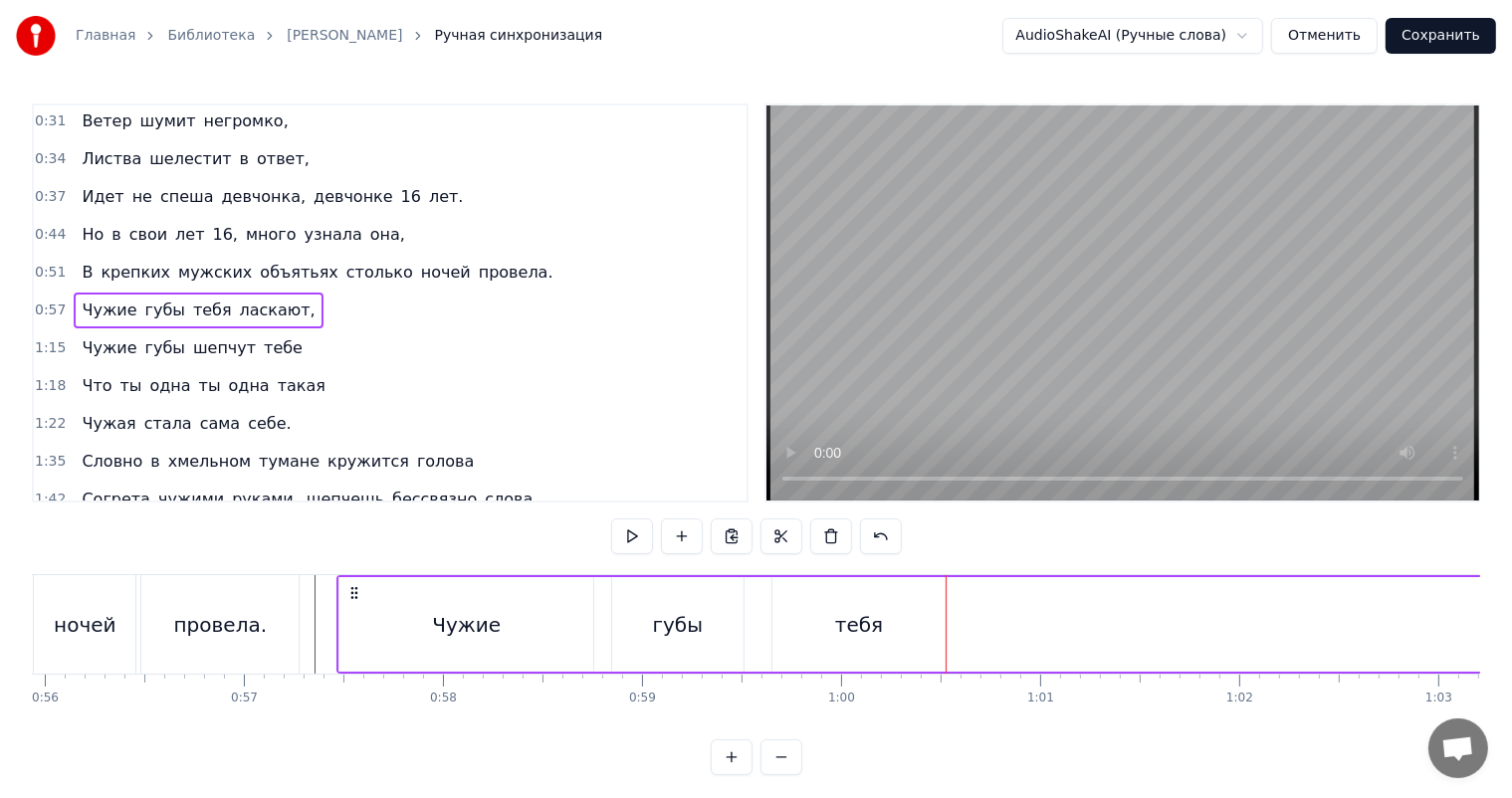
click at [940, 635] on div "тебя" at bounding box center [859, 624] width 174 height 95
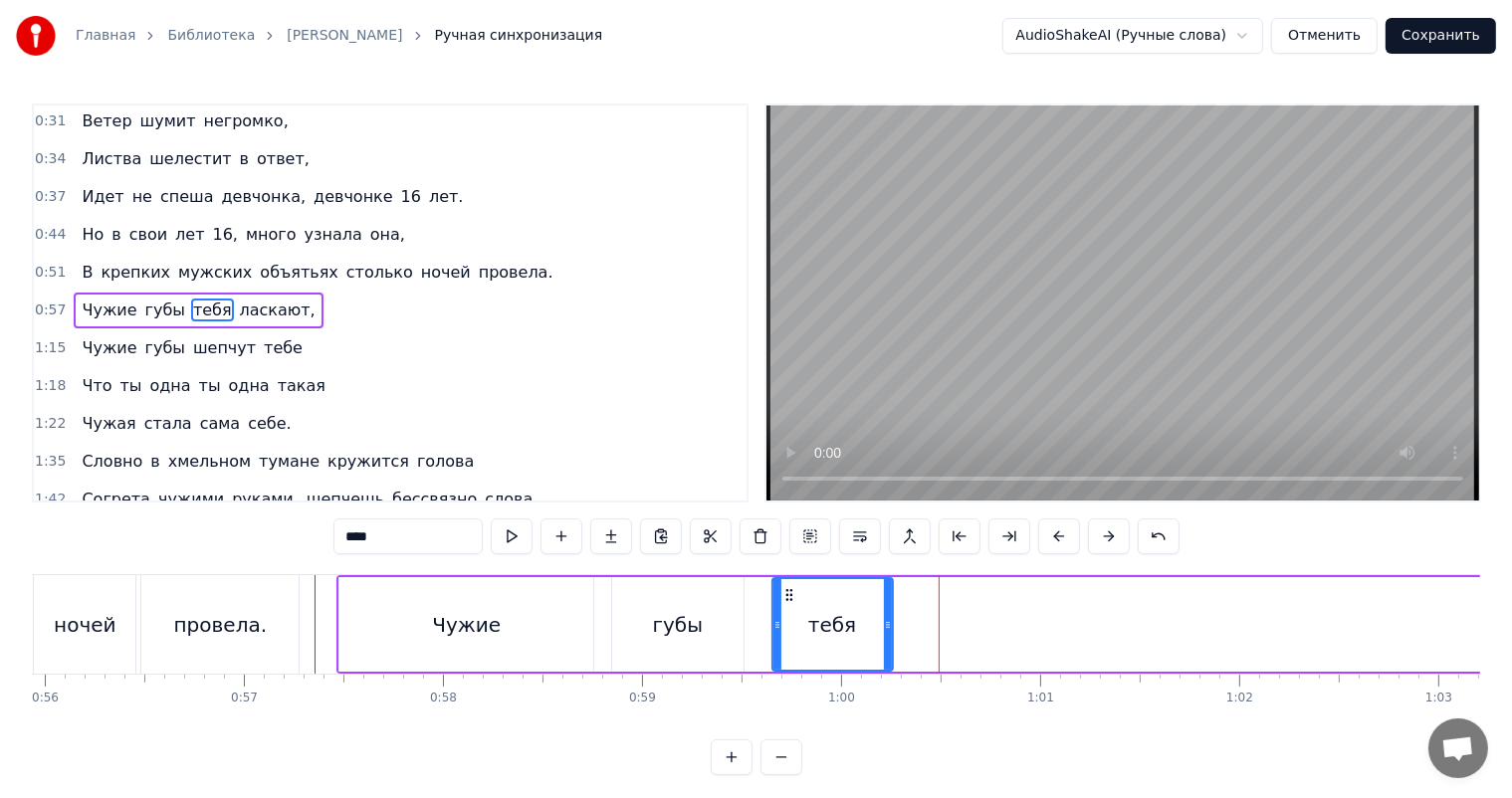
drag, startPoint x: 940, startPoint y: 636, endPoint x: 886, endPoint y: 640, distance: 54.1
click at [886, 640] on div at bounding box center [888, 624] width 8 height 91
click at [545, 610] on div "Чужие" at bounding box center [466, 624] width 254 height 95
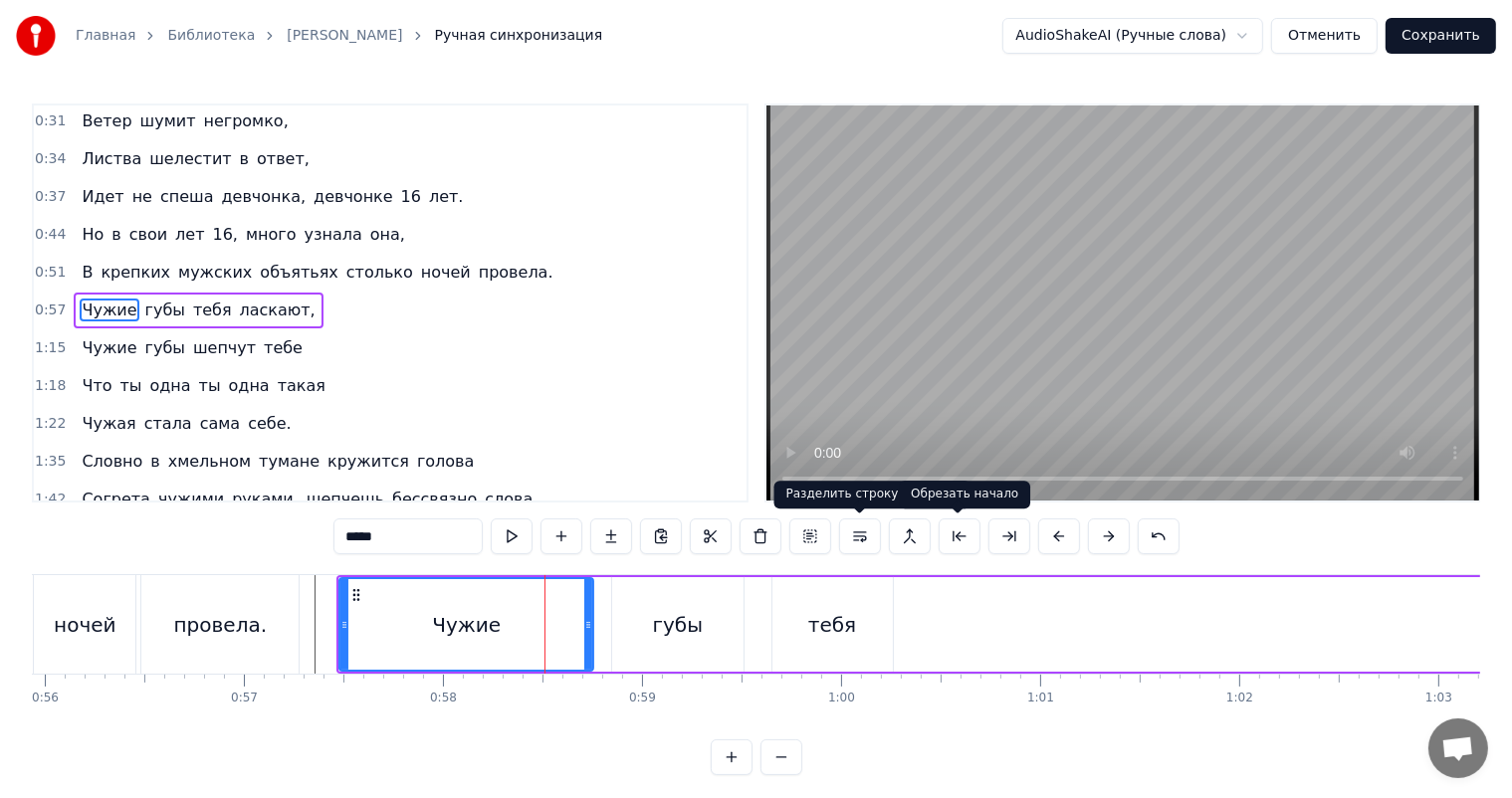
click at [1305, 424] on video at bounding box center [1122, 303] width 713 height 395
click at [1205, 368] on video at bounding box center [1122, 303] width 713 height 395
click at [733, 617] on div "губы" at bounding box center [678, 624] width 132 height 95
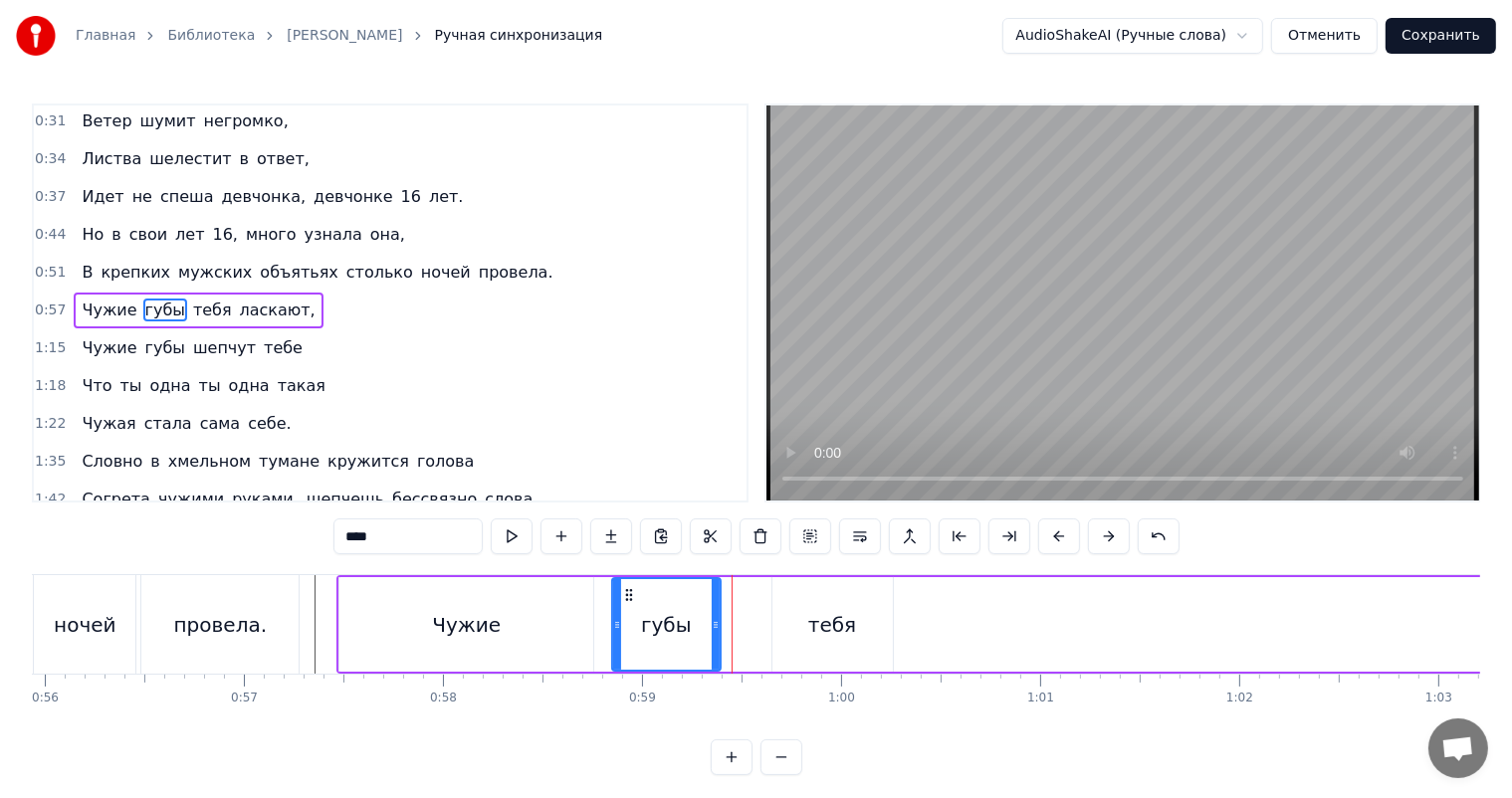
drag, startPoint x: 739, startPoint y: 624, endPoint x: 716, endPoint y: 639, distance: 27.5
click at [716, 639] on div at bounding box center [716, 624] width 8 height 91
click at [820, 615] on div "тебя" at bounding box center [832, 625] width 48 height 30
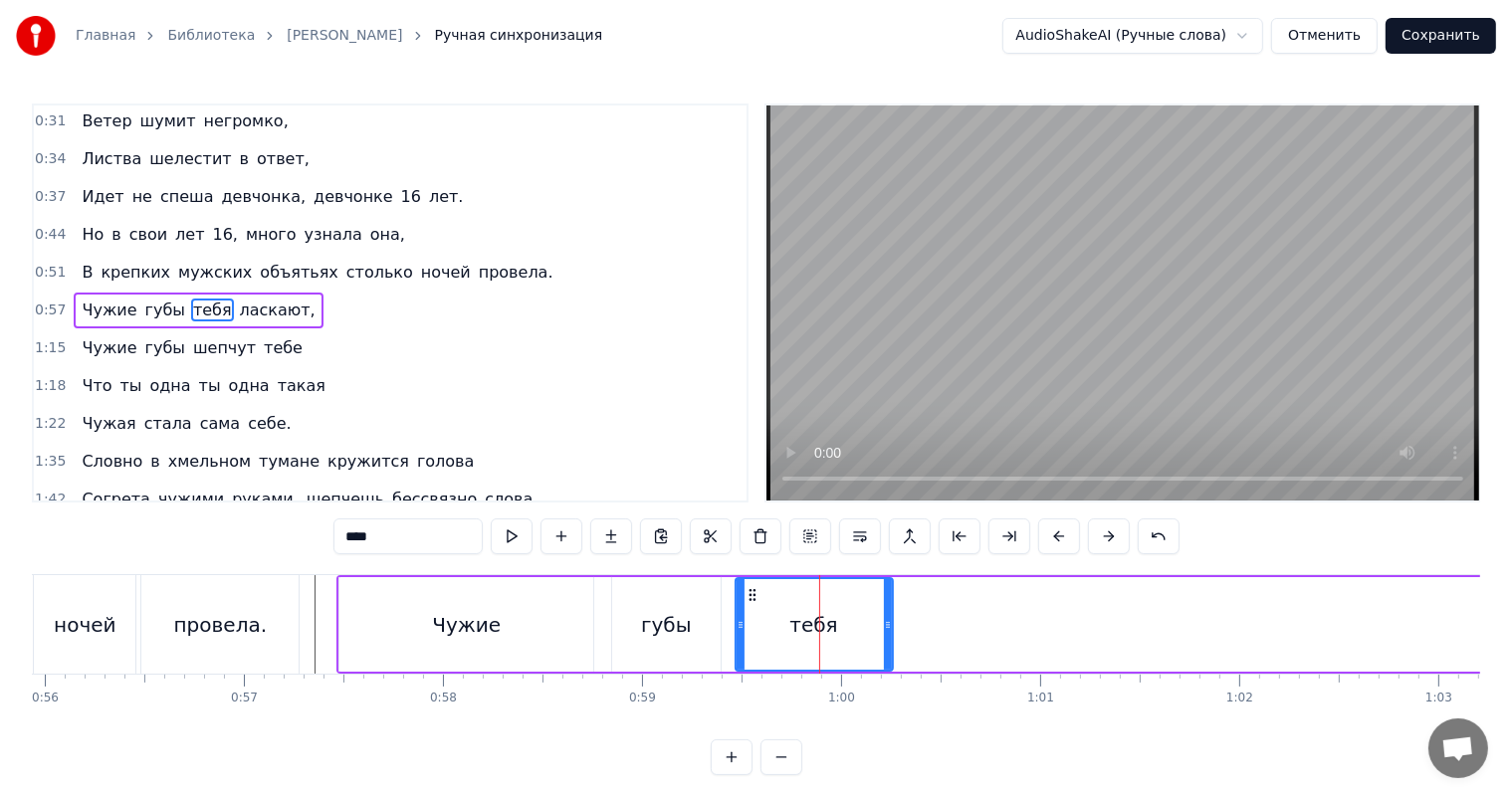
drag, startPoint x: 775, startPoint y: 631, endPoint x: 734, endPoint y: 644, distance: 43.0
click at [737, 644] on div at bounding box center [741, 624] width 8 height 91
drag, startPoint x: 883, startPoint y: 639, endPoint x: 865, endPoint y: 648, distance: 20.1
click at [866, 648] on div at bounding box center [870, 624] width 8 height 91
click at [639, 618] on div "губы" at bounding box center [666, 624] width 109 height 95
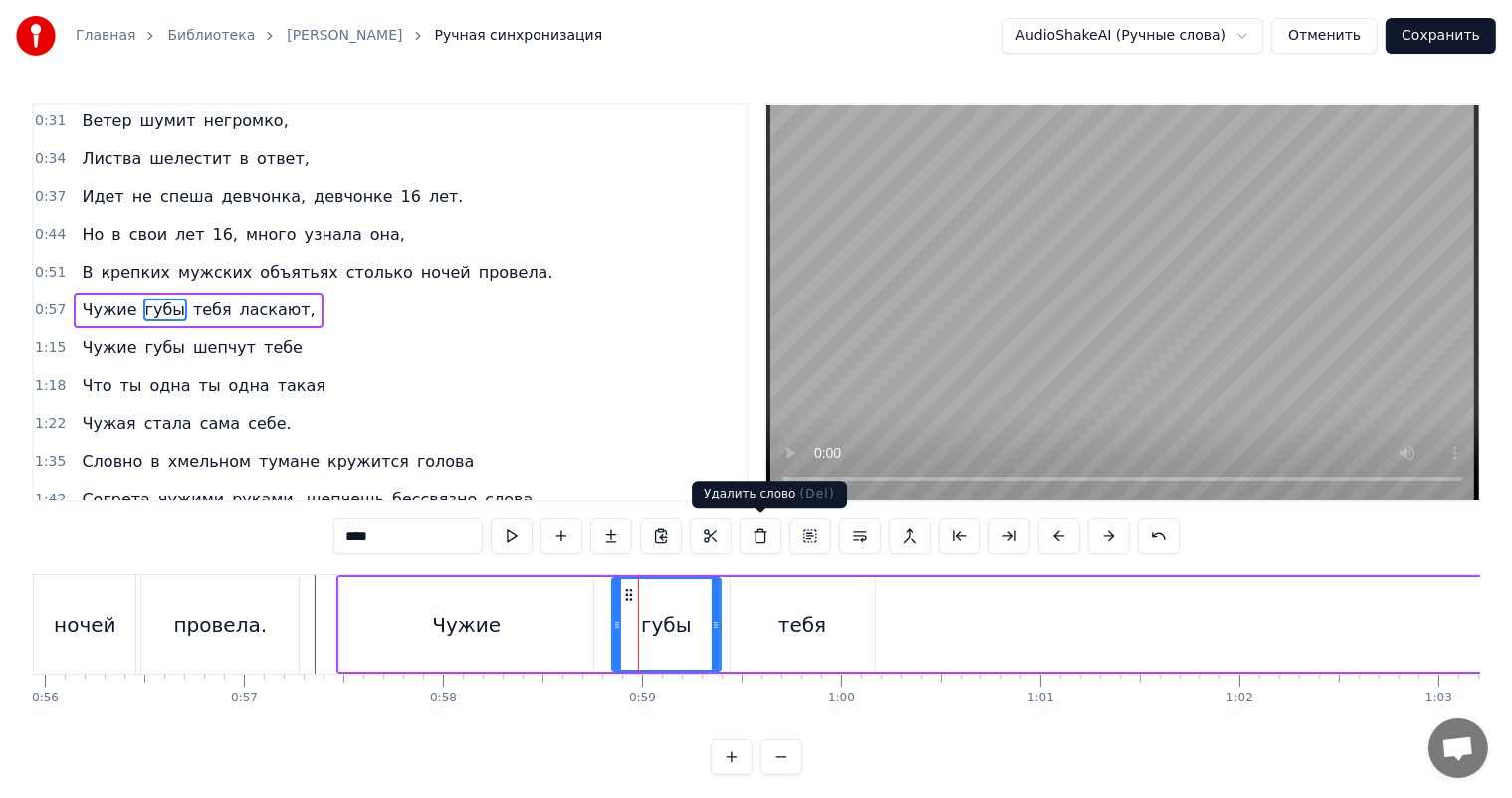
click at [1099, 297] on video at bounding box center [1122, 303] width 713 height 395
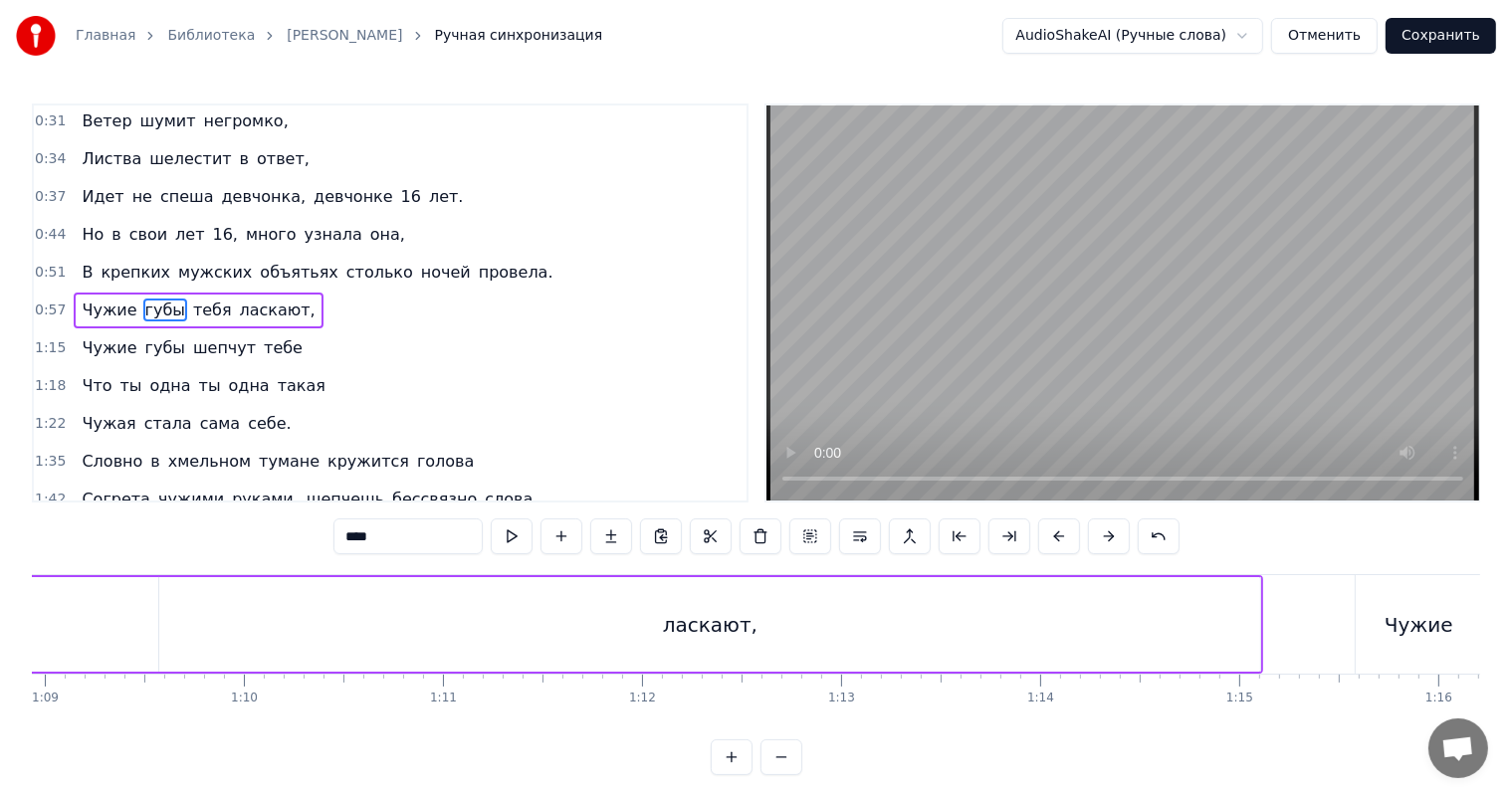
scroll to position [0, 13623]
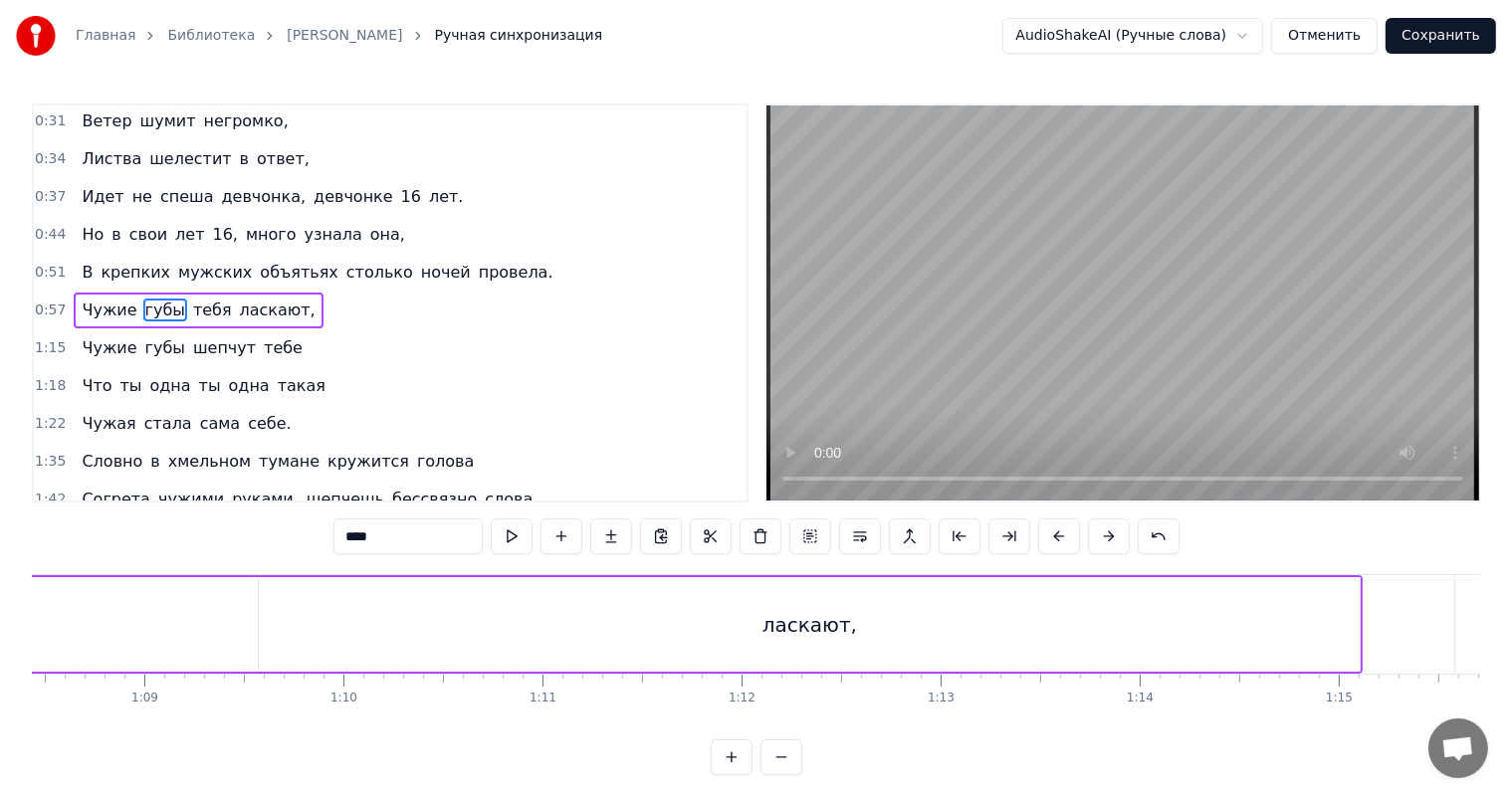
click at [1104, 637] on div "ласкают," at bounding box center [809, 624] width 1101 height 95
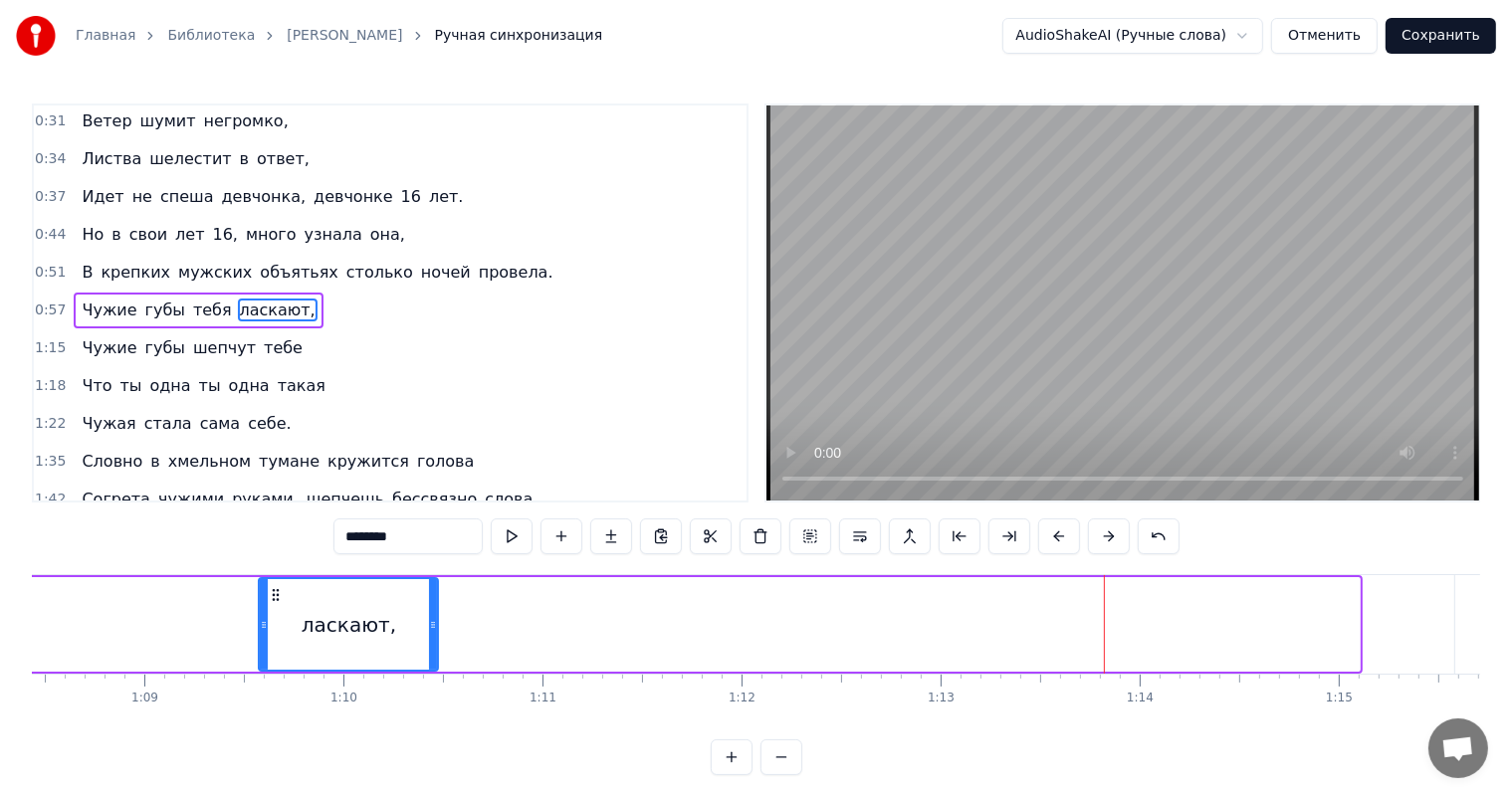
drag, startPoint x: 1354, startPoint y: 610, endPoint x: 422, endPoint y: 624, distance: 932.1
click at [429, 624] on div at bounding box center [433, 624] width 8 height 91
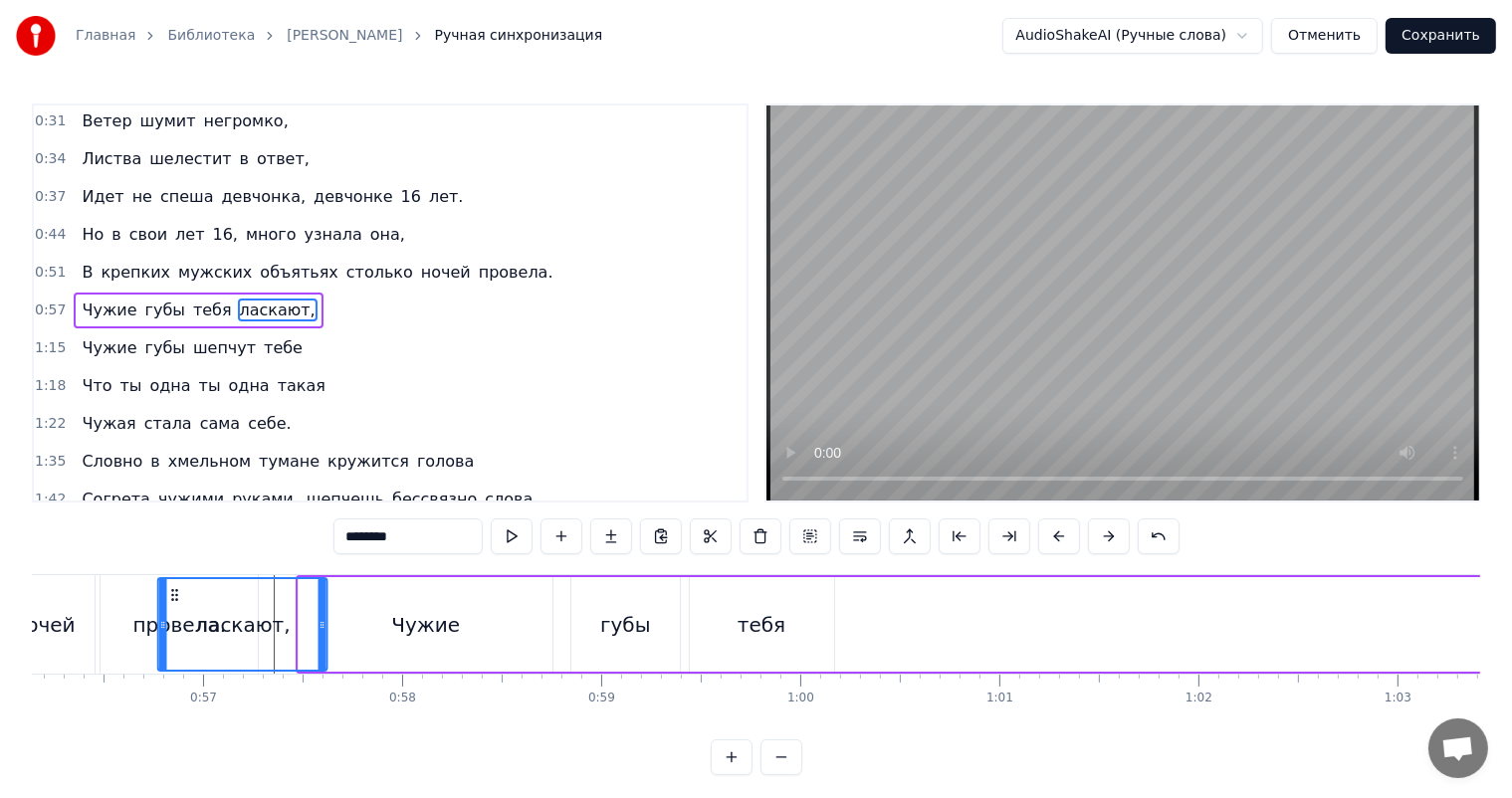
scroll to position [0, 11141]
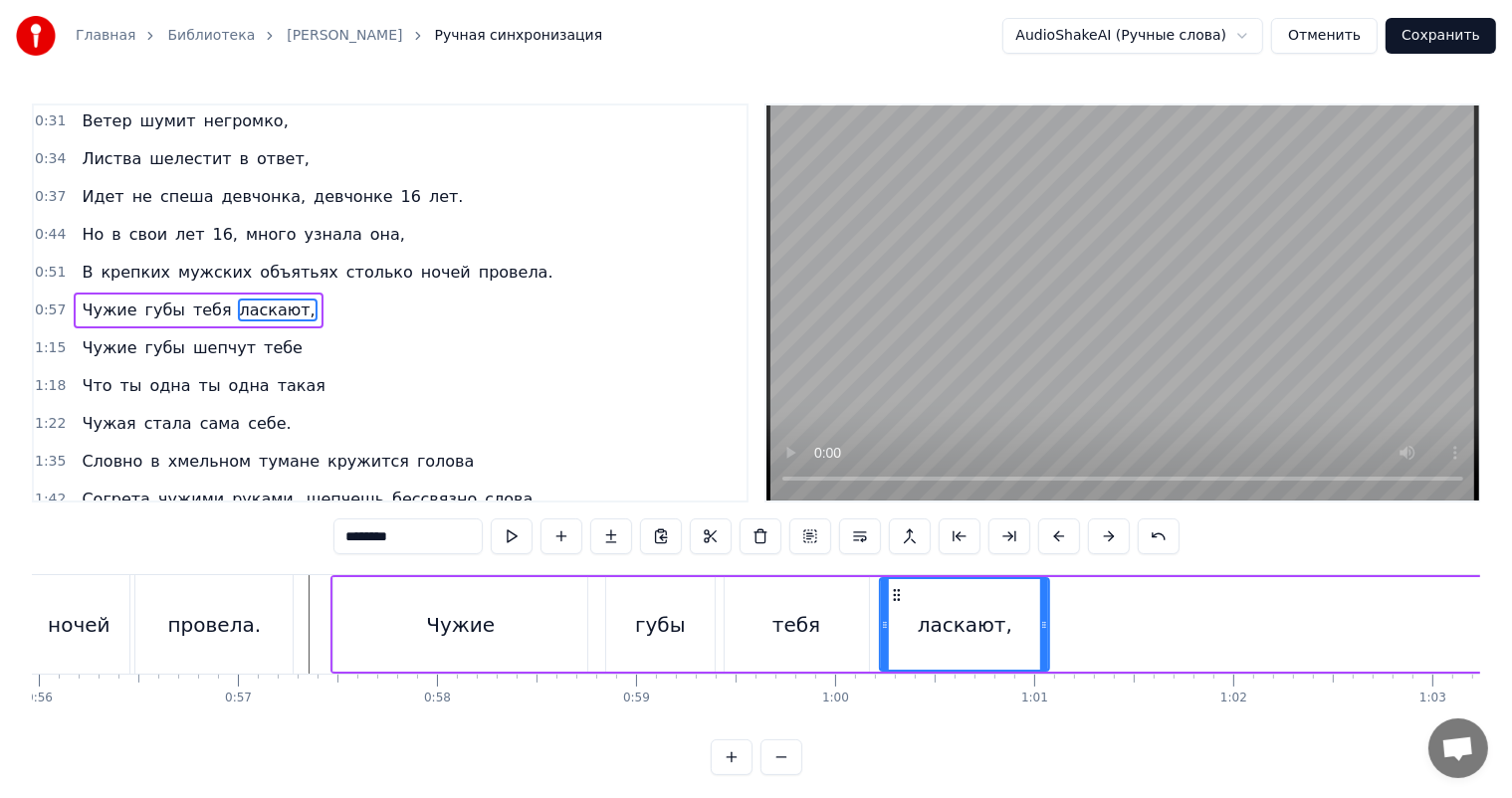
drag, startPoint x: 276, startPoint y: 595, endPoint x: 897, endPoint y: 621, distance: 621.5
click at [897, 621] on div "ласкают," at bounding box center [966, 624] width 167 height 91
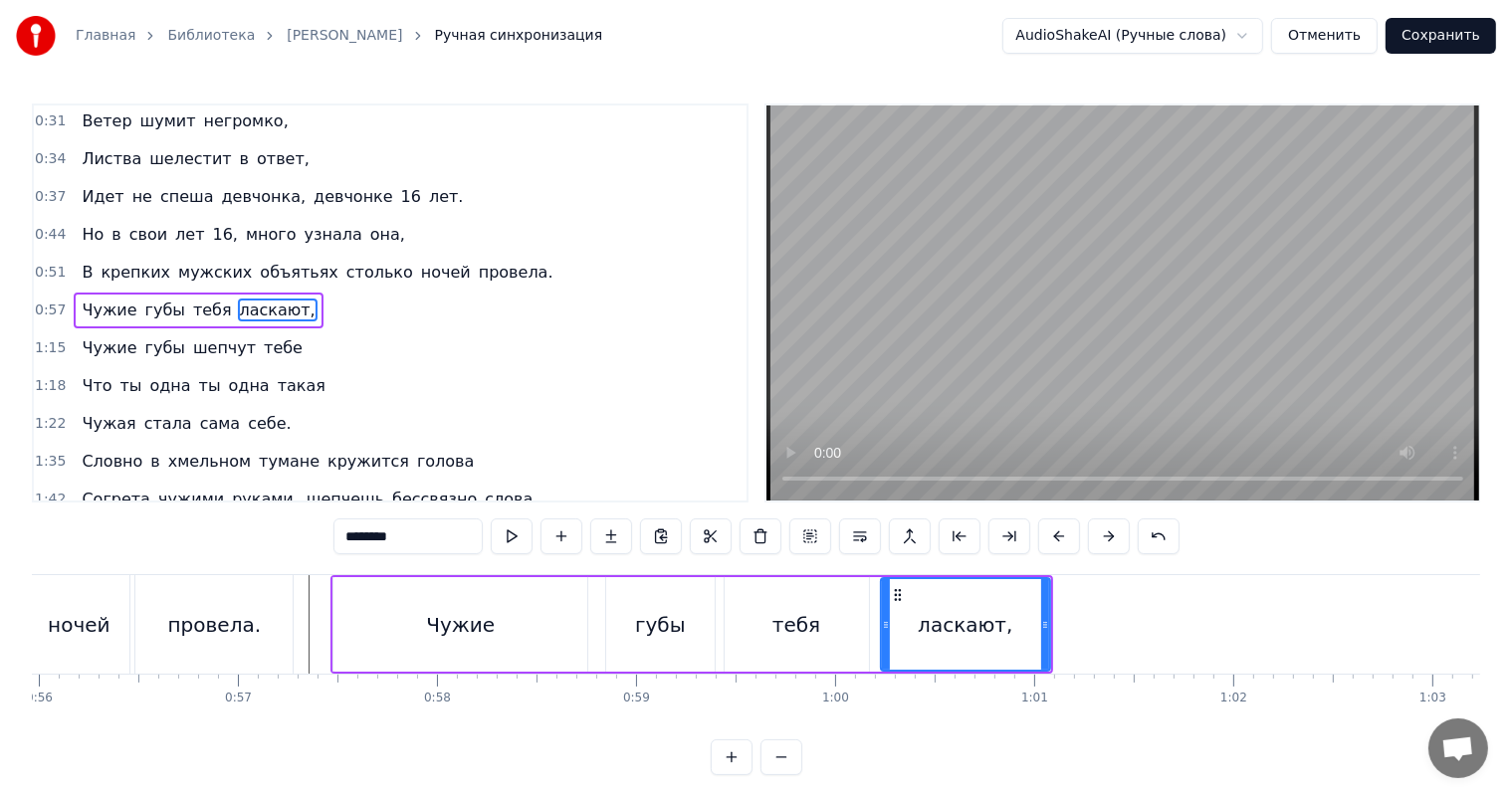
click at [1042, 647] on div "ласкают," at bounding box center [966, 624] width 171 height 95
click at [1041, 648] on div "ласкают," at bounding box center [966, 624] width 171 height 95
click at [1034, 652] on div at bounding box center [1037, 624] width 8 height 91
click at [478, 589] on div "Чужие" at bounding box center [460, 624] width 254 height 95
type input "*****"
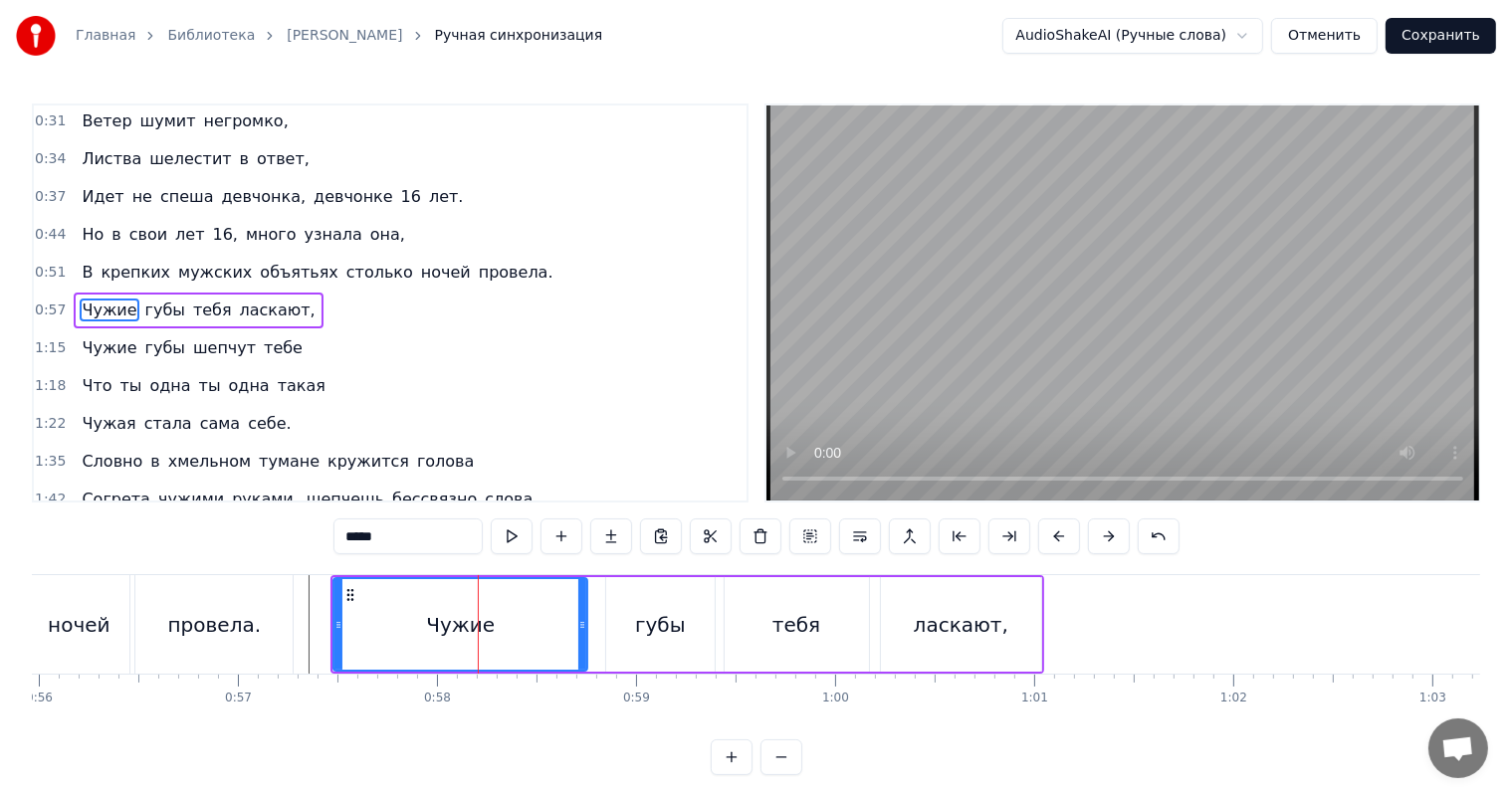
click at [1285, 272] on video at bounding box center [1122, 303] width 713 height 395
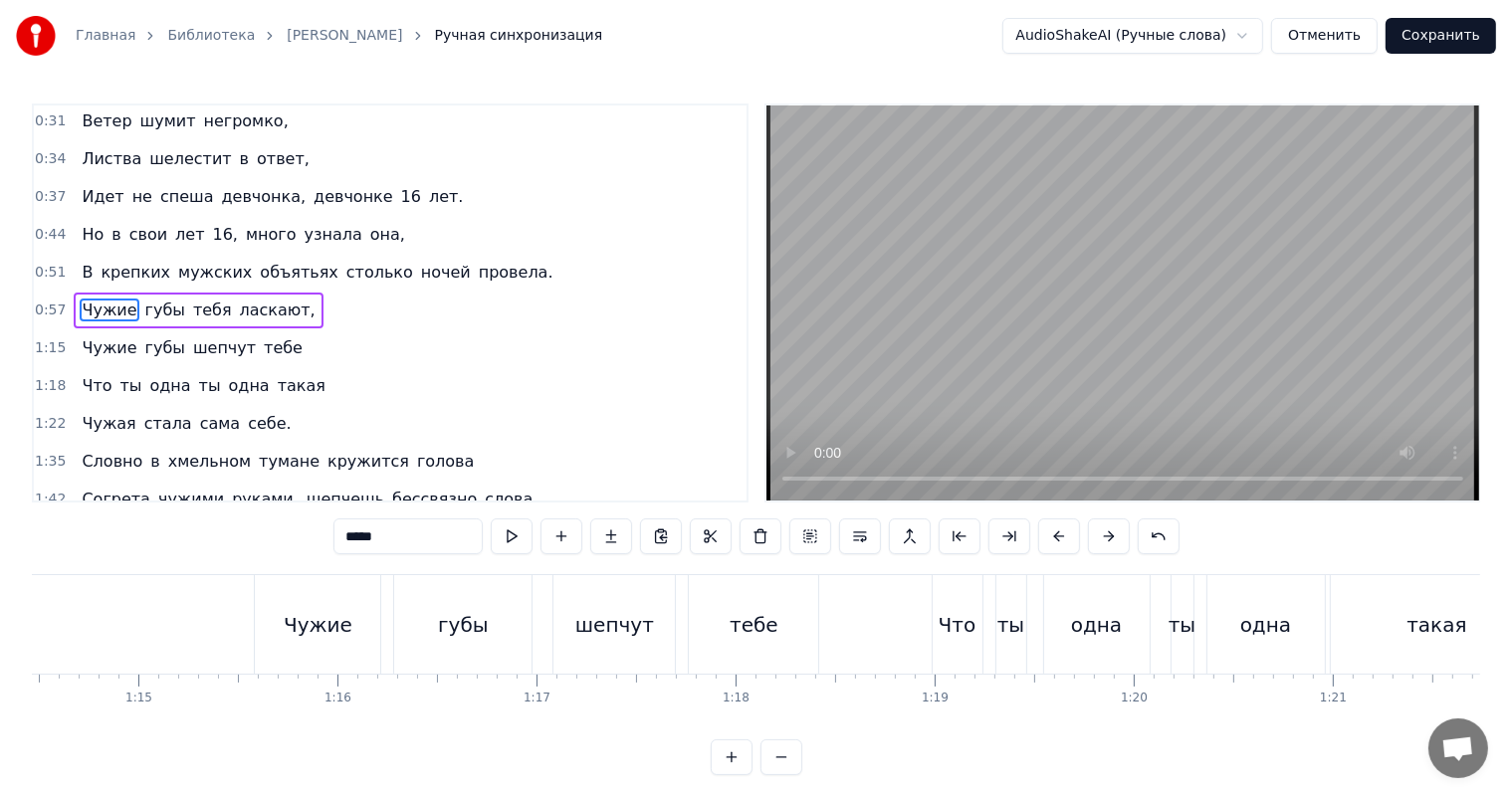
scroll to position [0, 14326]
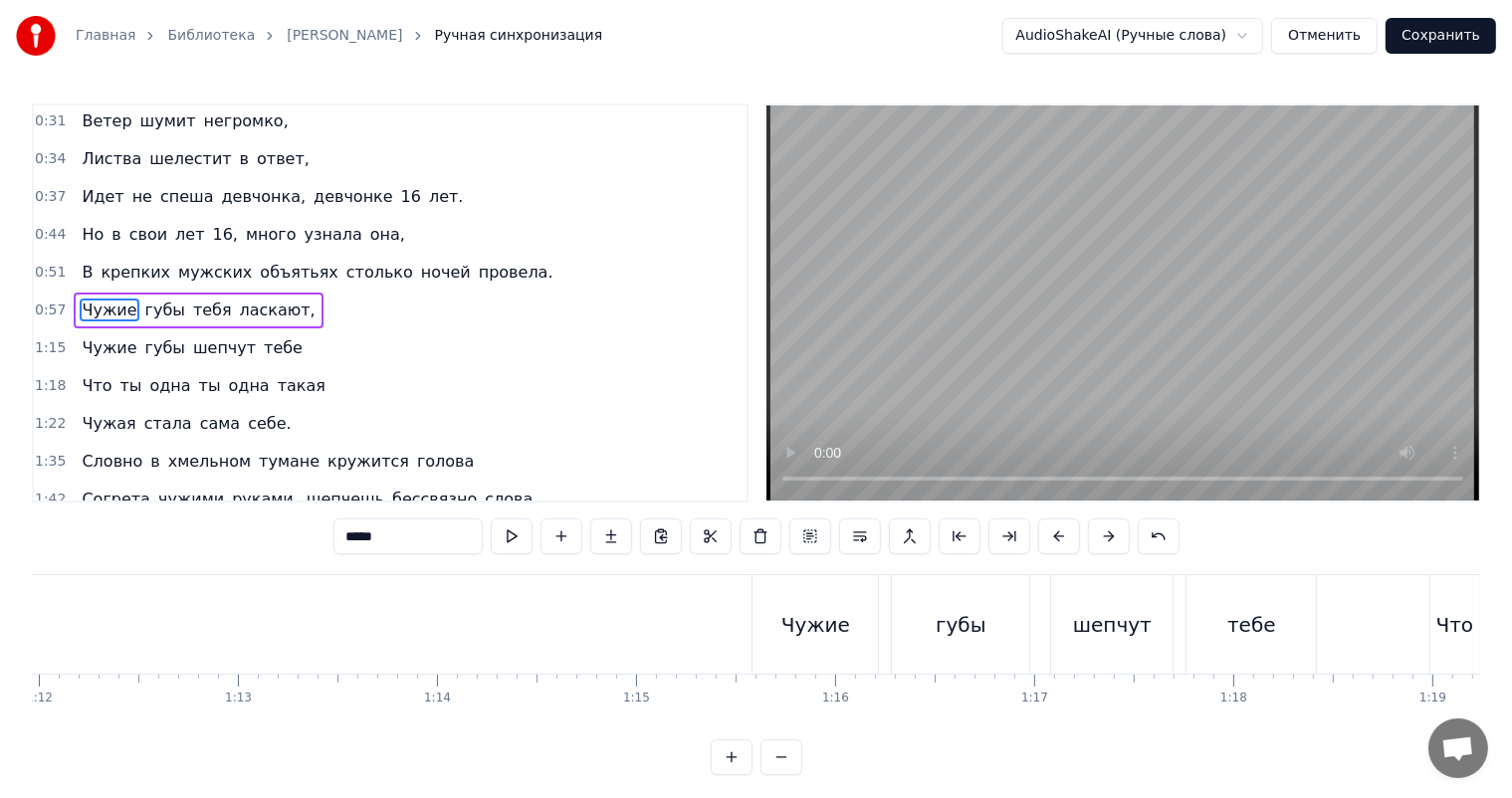
click at [783, 621] on div "Чужие" at bounding box center [815, 624] width 126 height 99
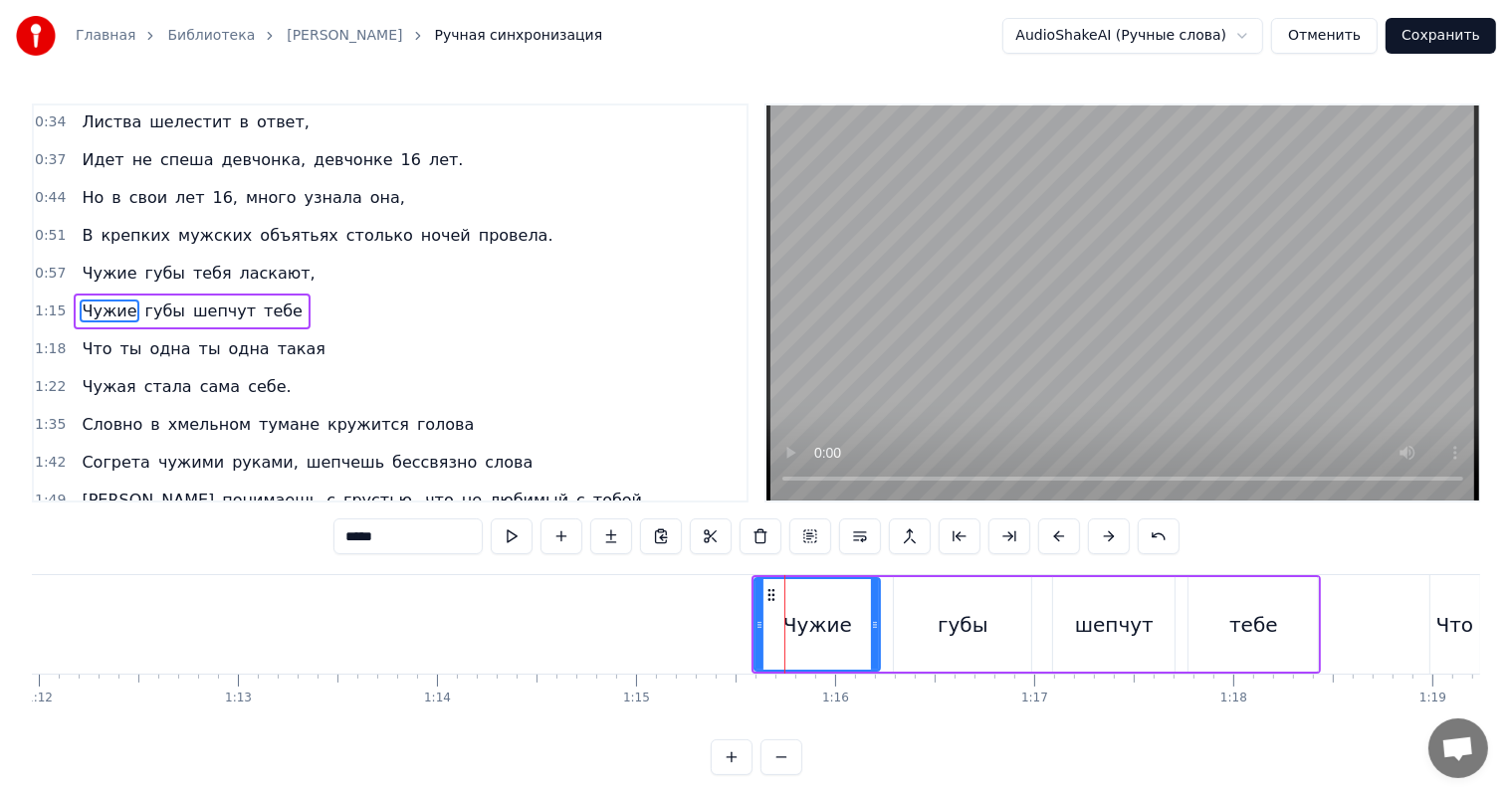
click at [46, 305] on span "1:15" at bounding box center [50, 312] width 31 height 20
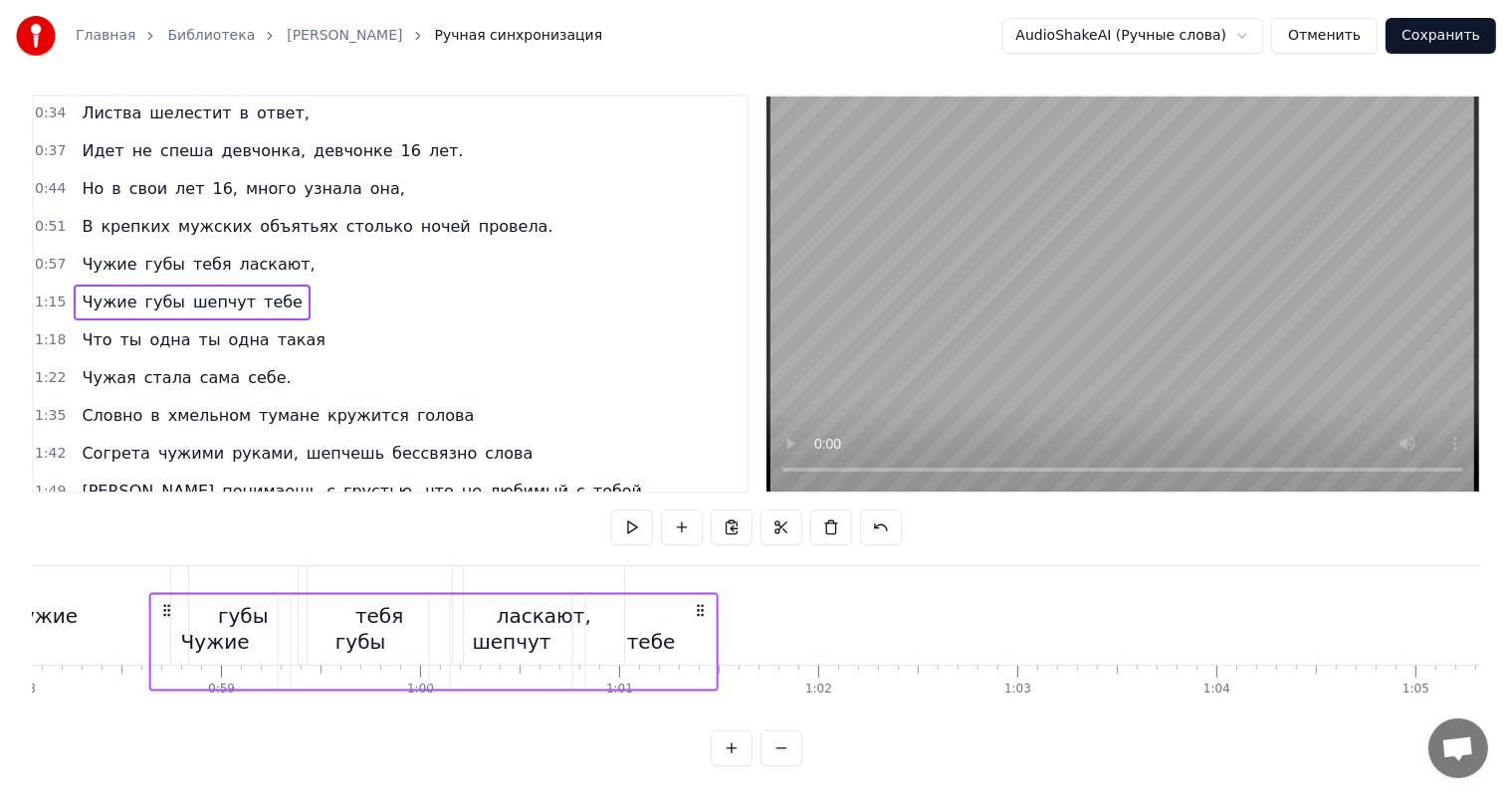
scroll to position [0, 11554]
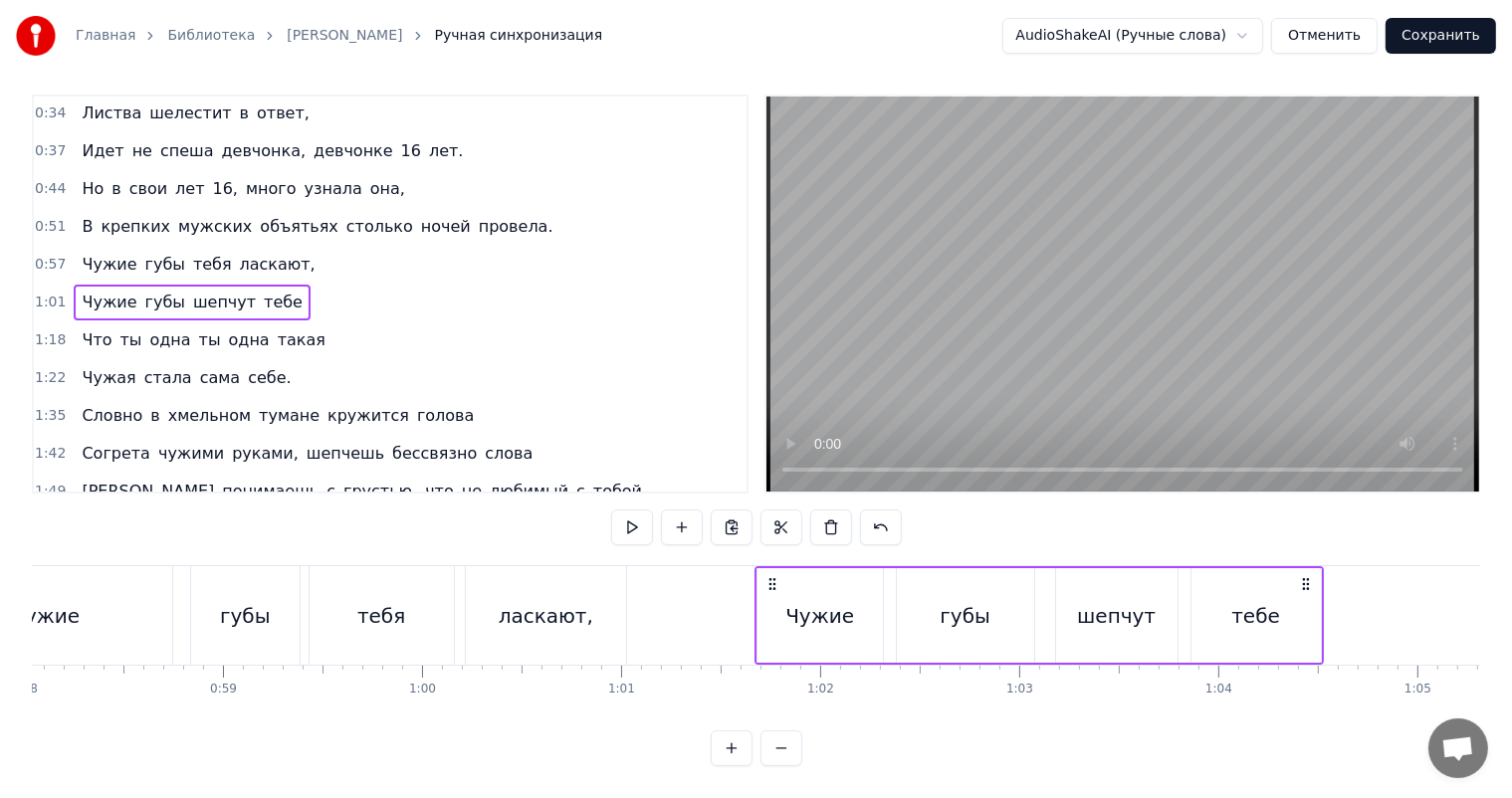
click at [773, 583] on circle at bounding box center [773, 583] width 1 height 1
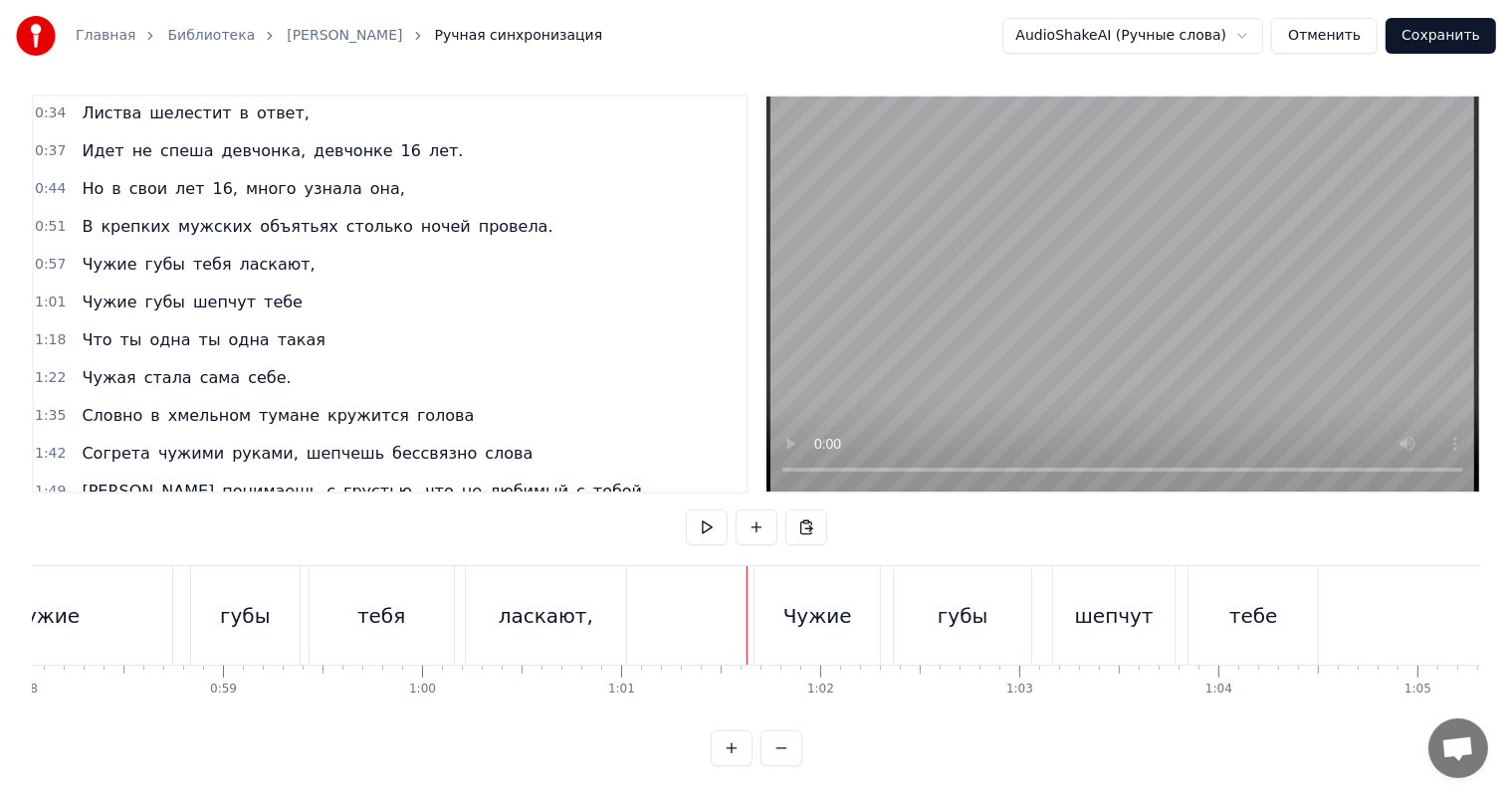
click at [1003, 281] on video at bounding box center [1122, 294] width 713 height 395
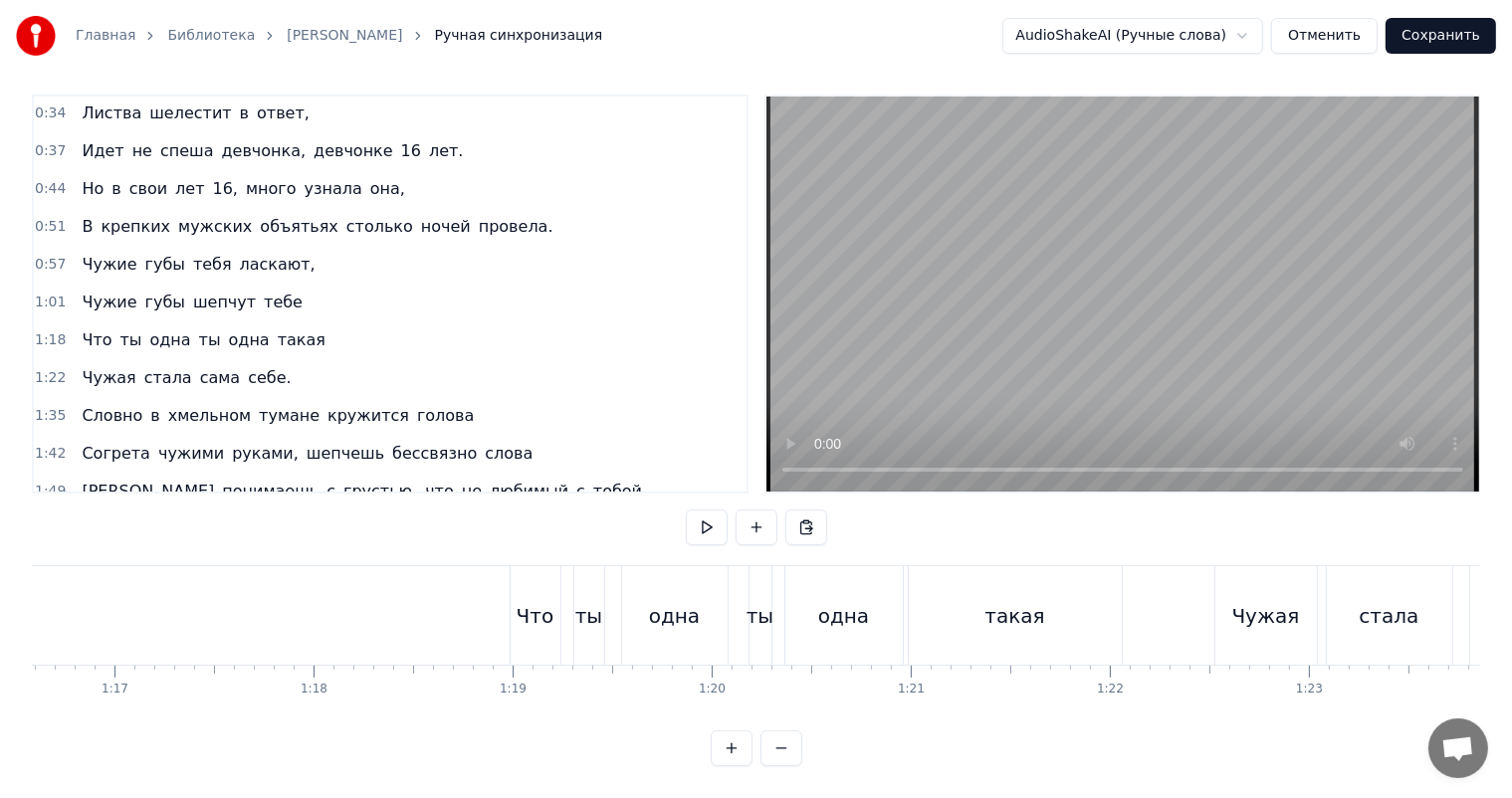
click at [535, 601] on div "Что" at bounding box center [535, 616] width 38 height 30
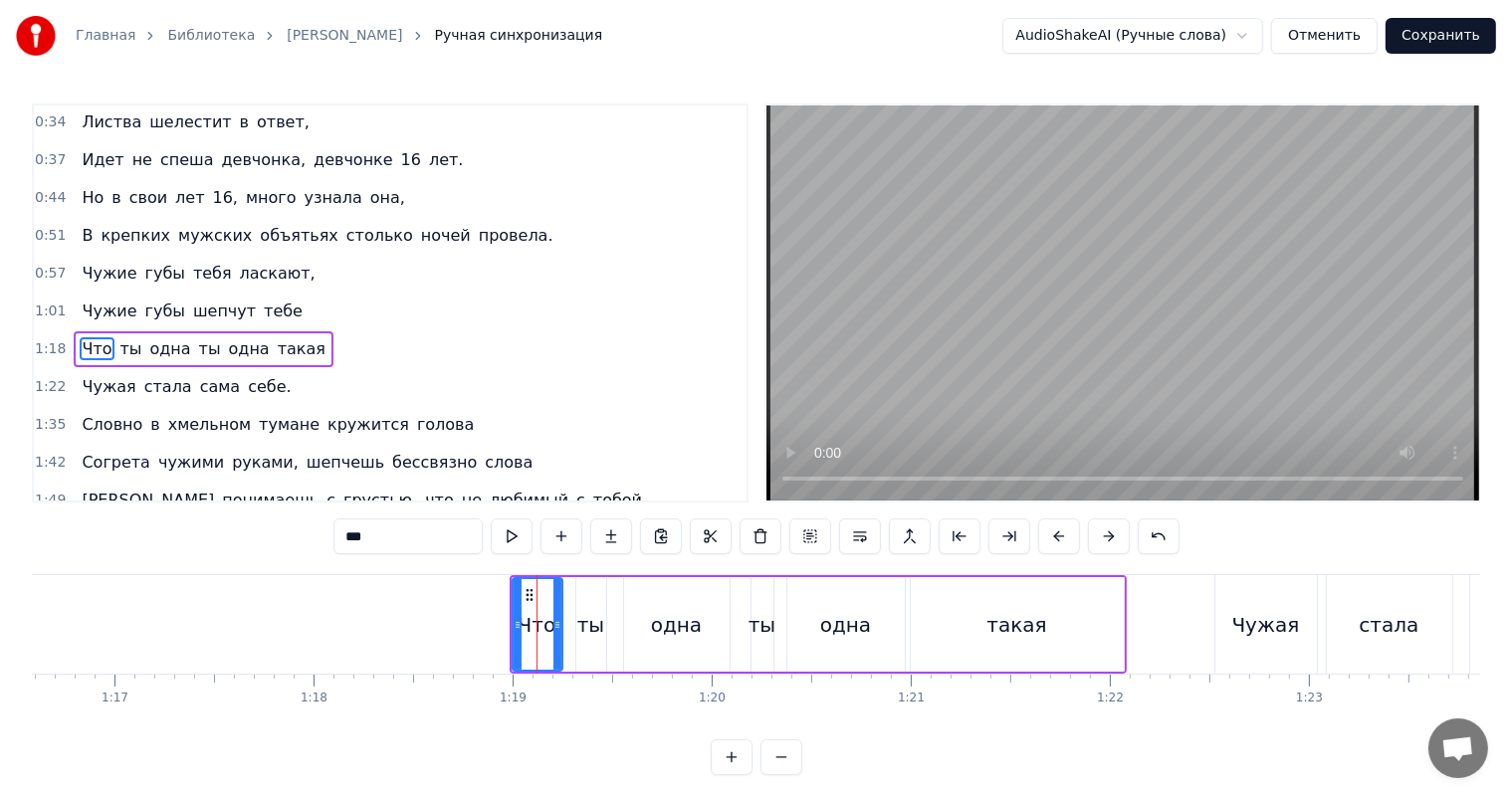
scroll to position [76, 0]
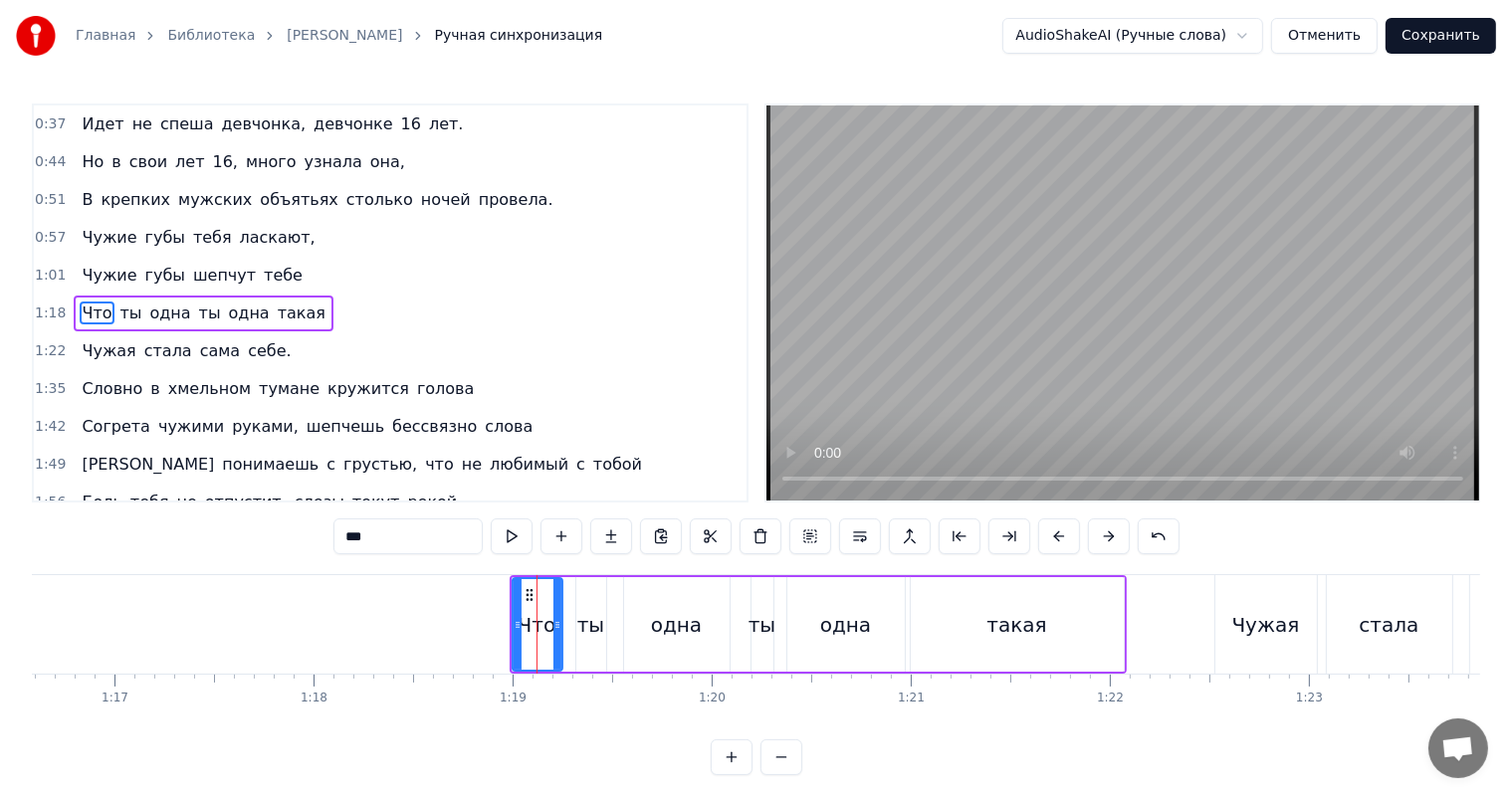
click at [48, 307] on span "1:18" at bounding box center [50, 314] width 31 height 20
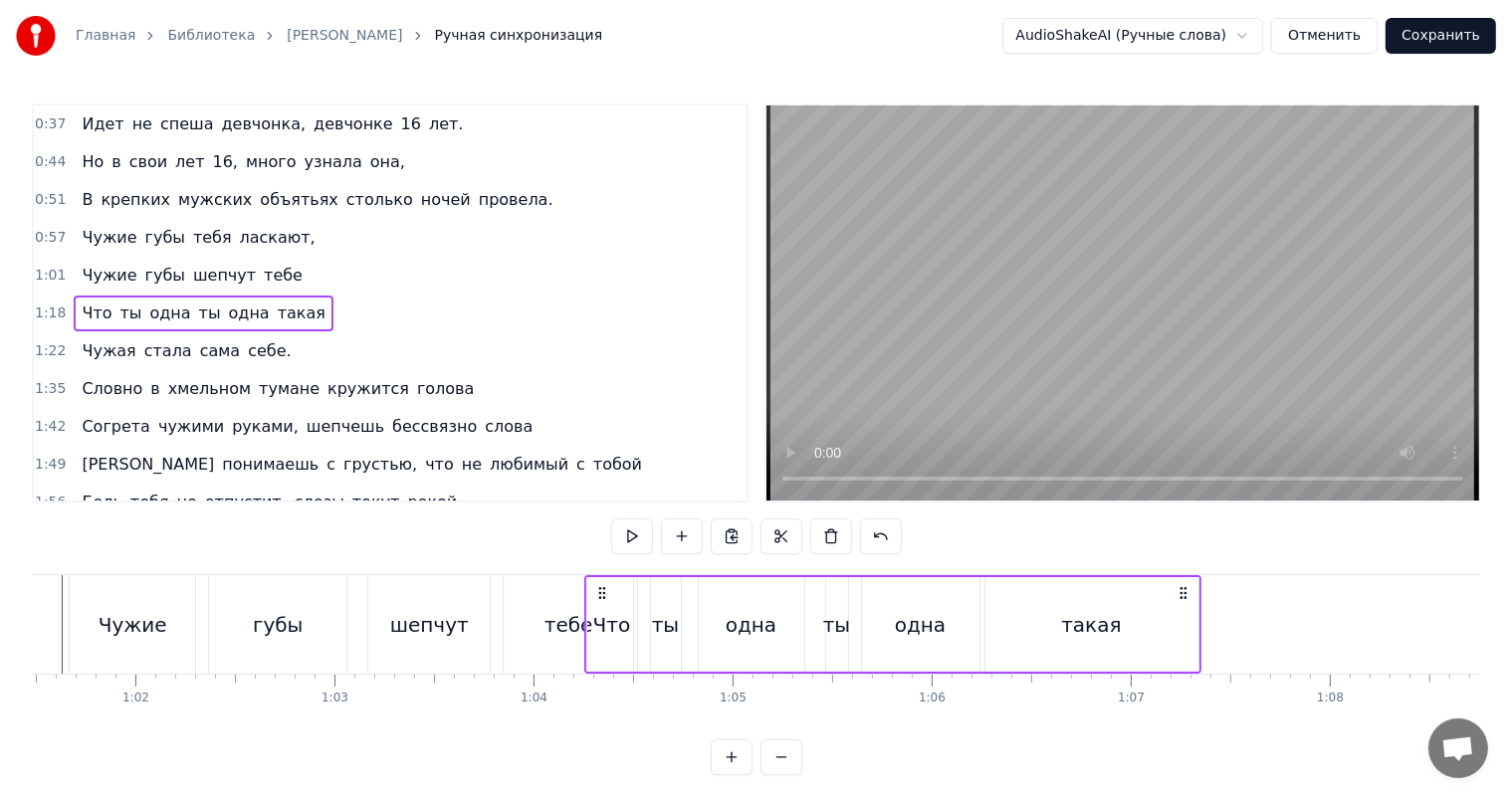
scroll to position [0, 12238]
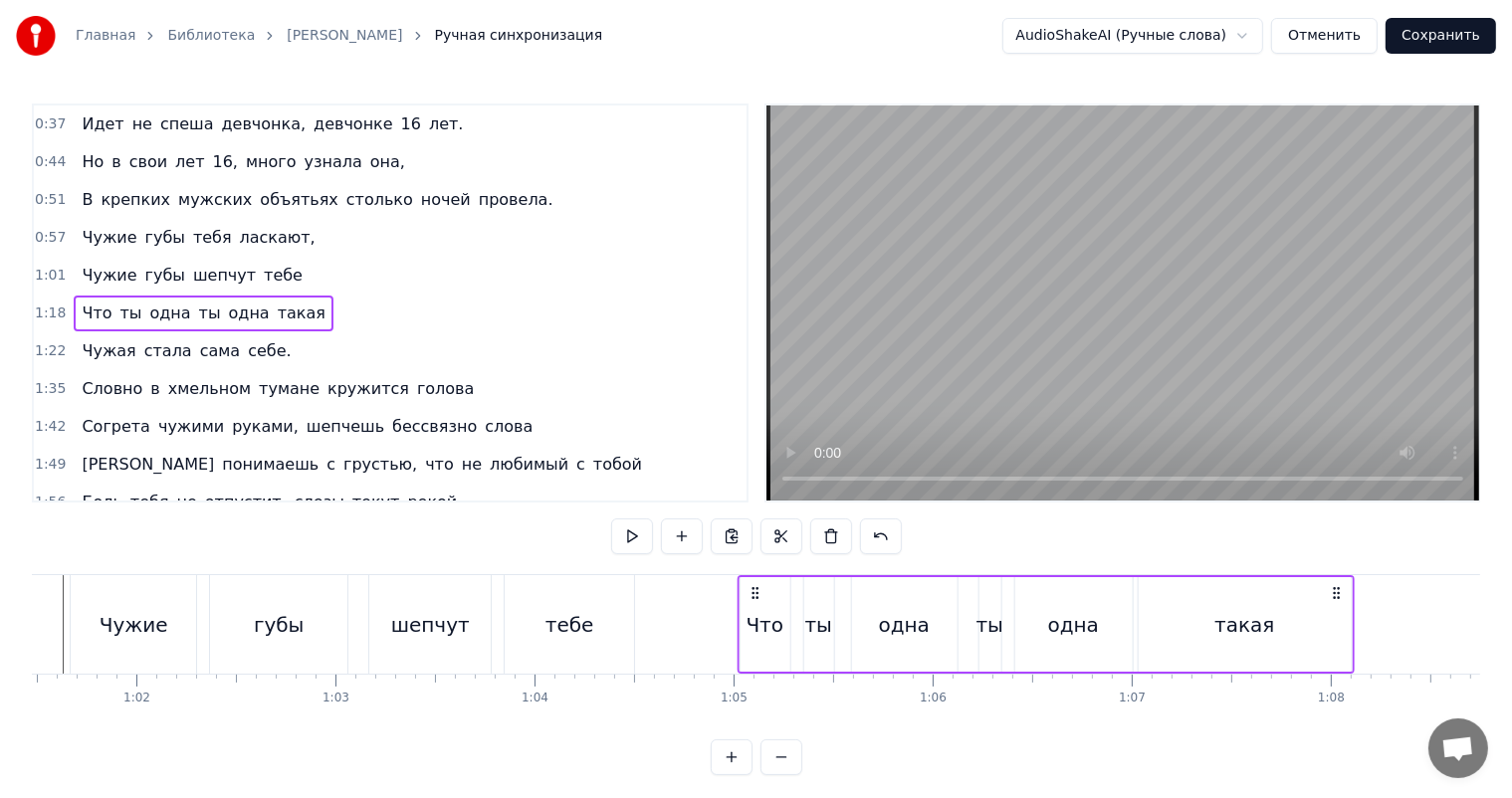
drag, startPoint x: 528, startPoint y: 590, endPoint x: 756, endPoint y: 573, distance: 228.6
click at [756, 573] on div "0:31 [PERSON_NAME] негромко, 0:34 Листва шелестит в ответ, 0:37 Идет не спеша д…" at bounding box center [756, 439] width 1448 height 671
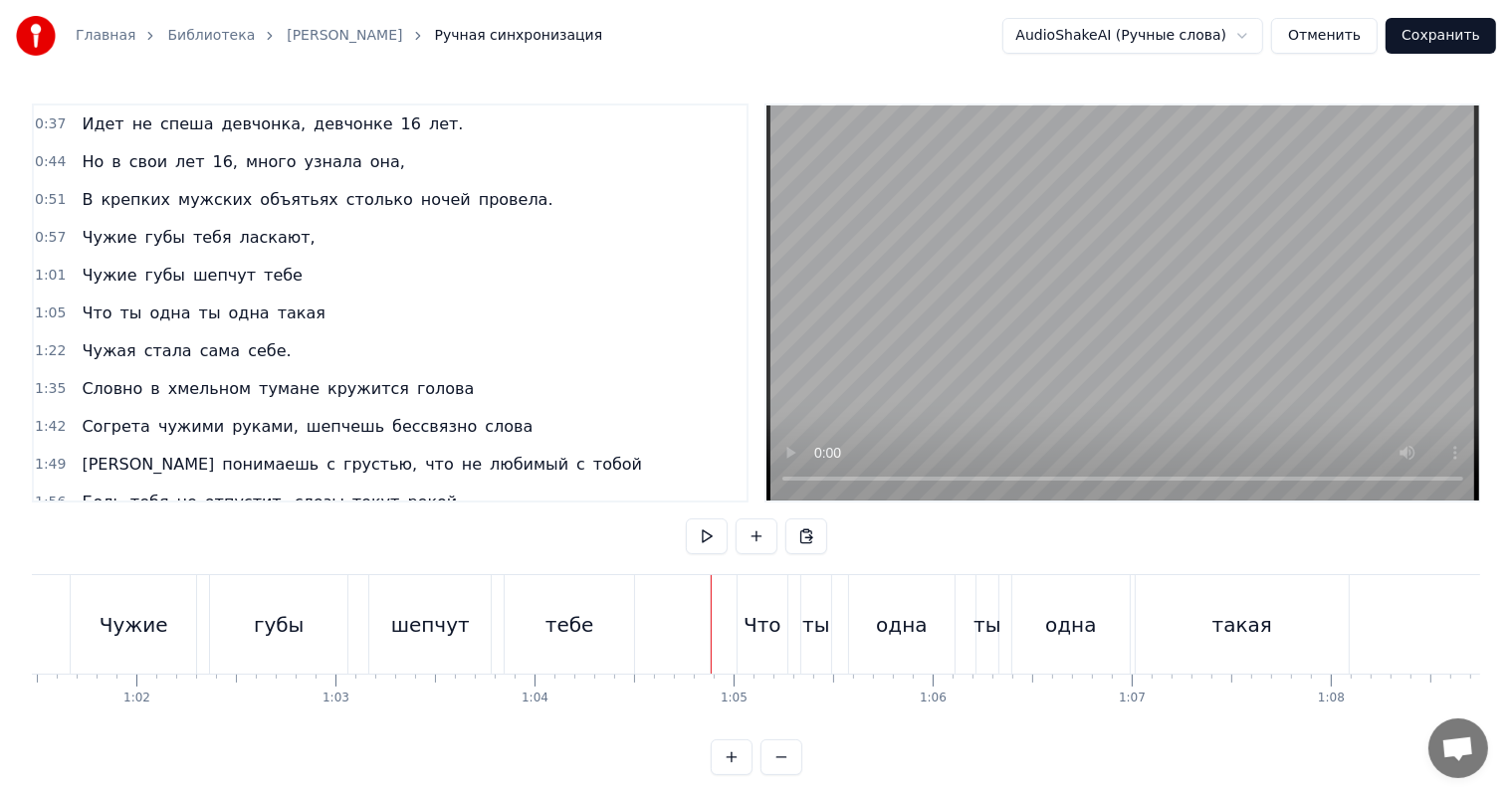
click at [944, 317] on video at bounding box center [1122, 303] width 713 height 395
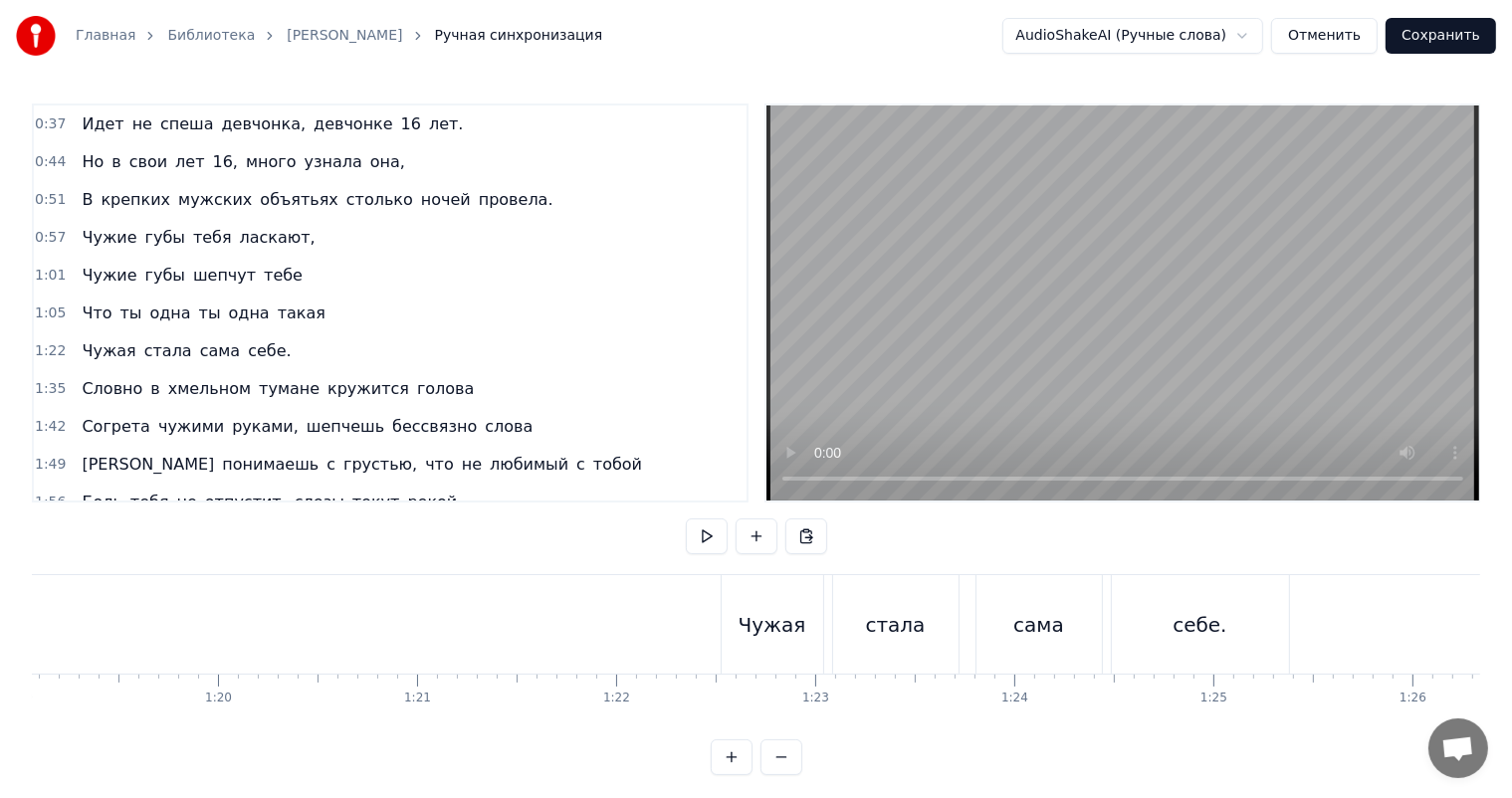
scroll to position [0, 15746]
click at [794, 625] on div "Чужая" at bounding box center [766, 624] width 102 height 99
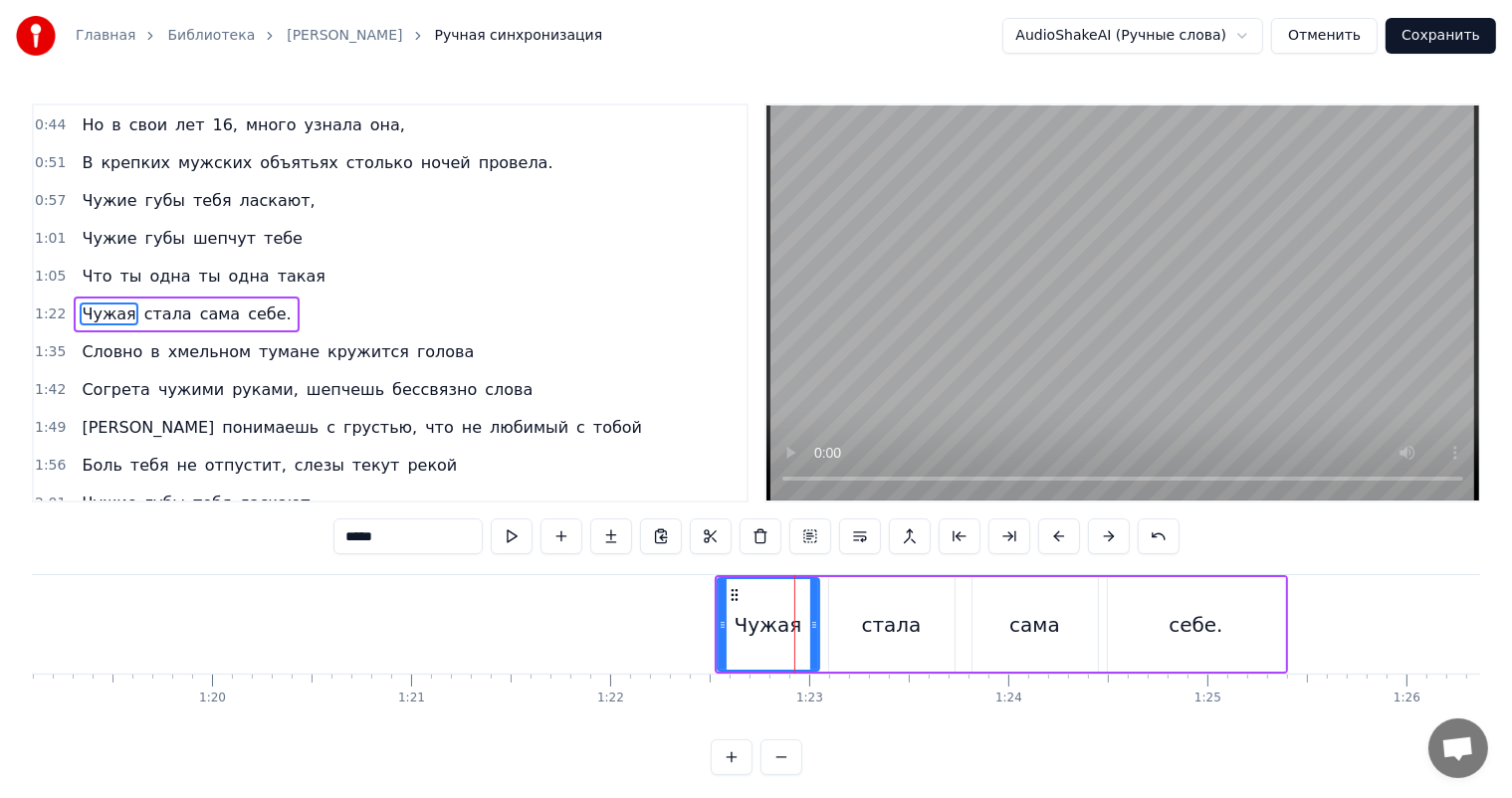
click at [40, 306] on span "1:22" at bounding box center [50, 315] width 31 height 20
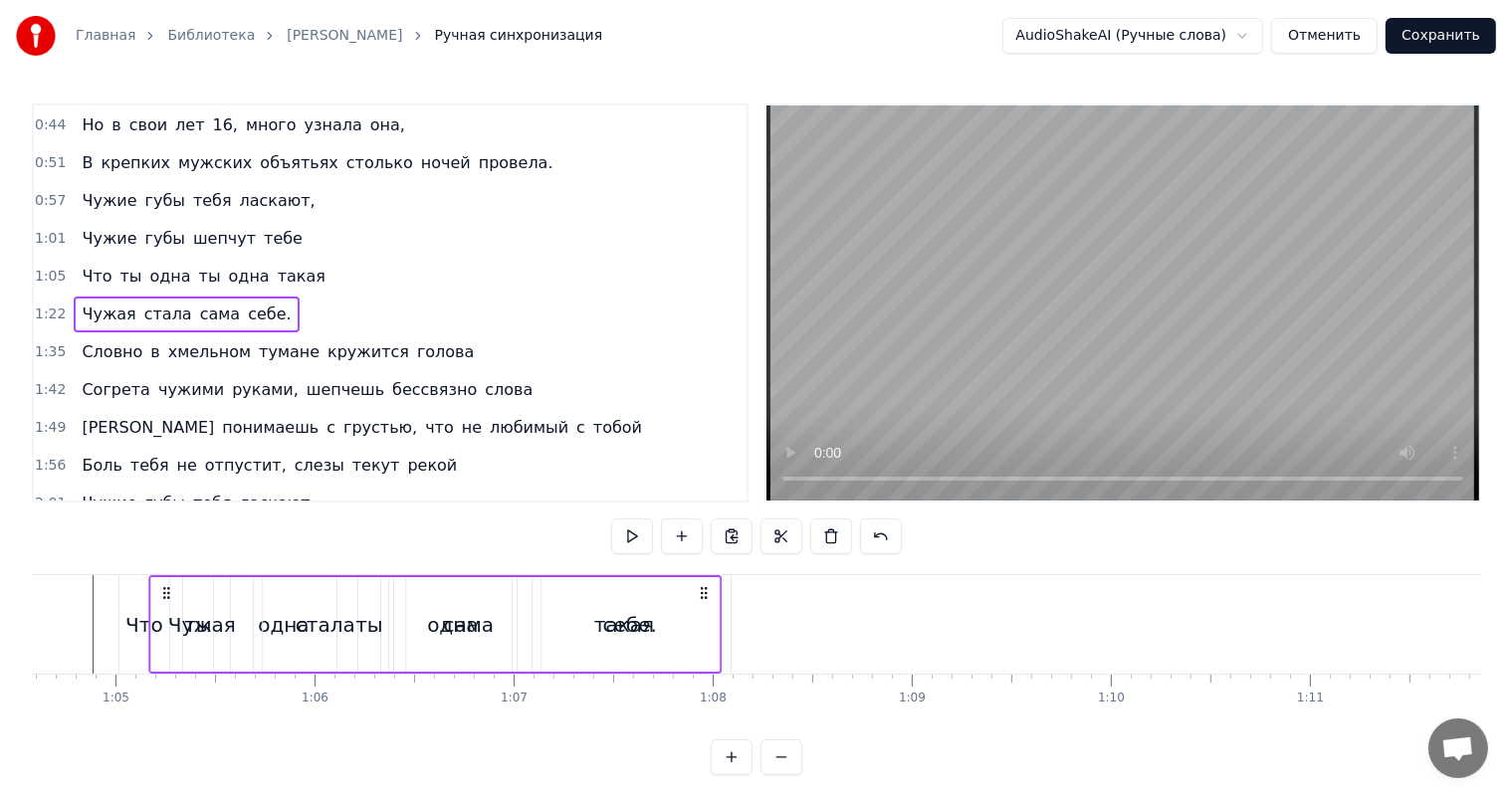
scroll to position [0, 12837]
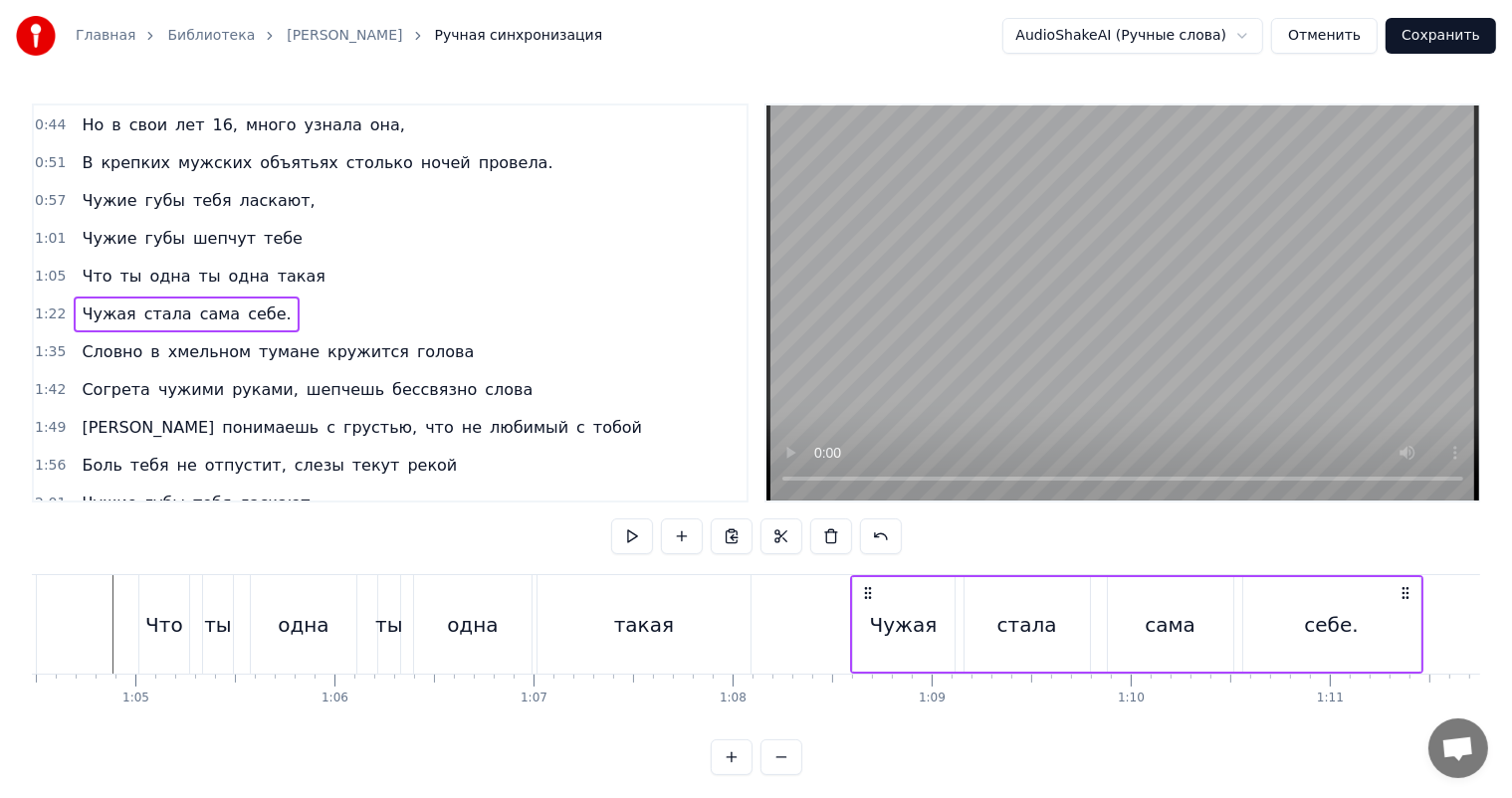
drag, startPoint x: 729, startPoint y: 591, endPoint x: 864, endPoint y: 593, distance: 135.0
click at [864, 593] on icon at bounding box center [867, 593] width 16 height 16
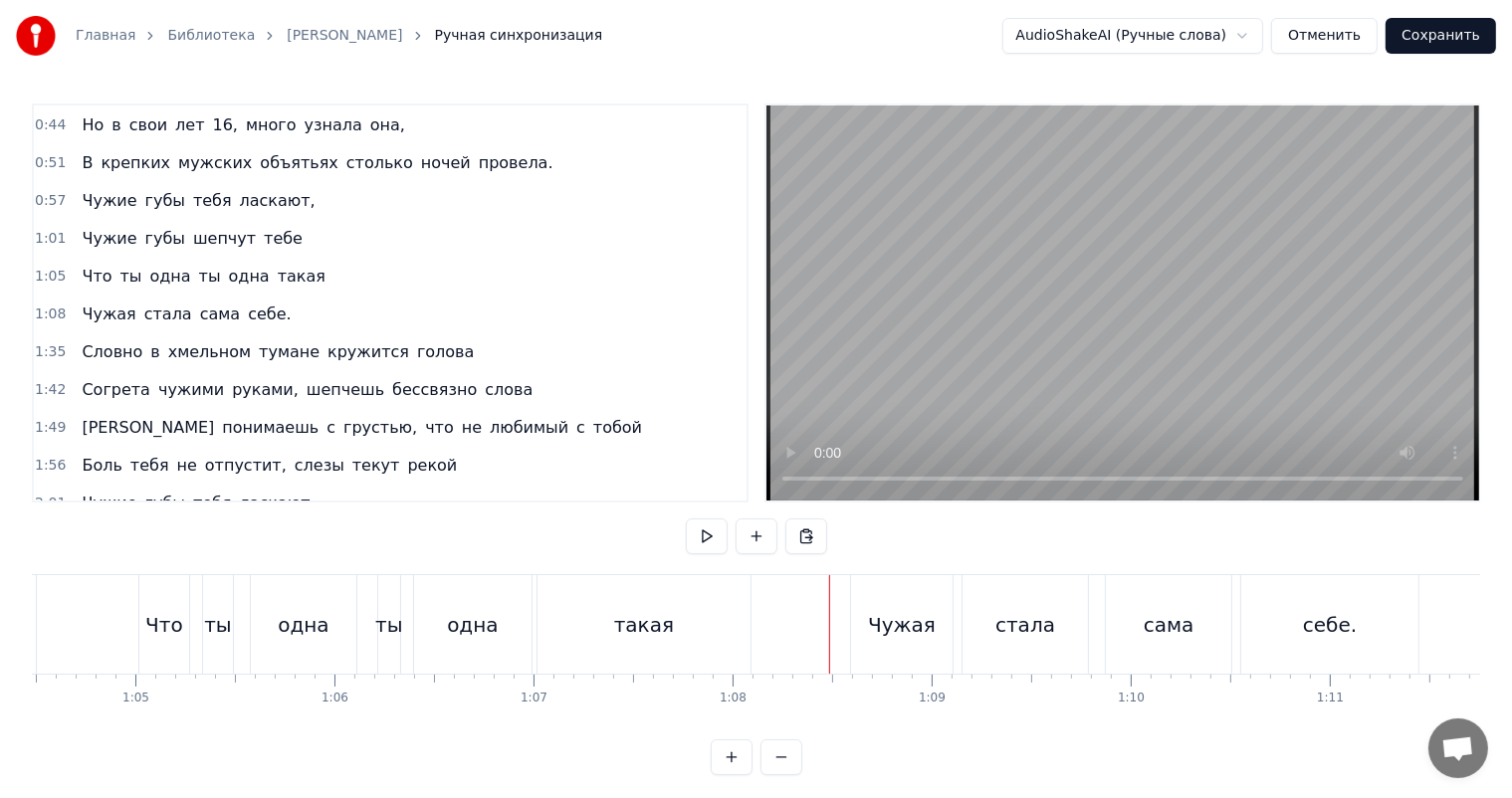
click at [1083, 259] on video at bounding box center [1122, 303] width 713 height 395
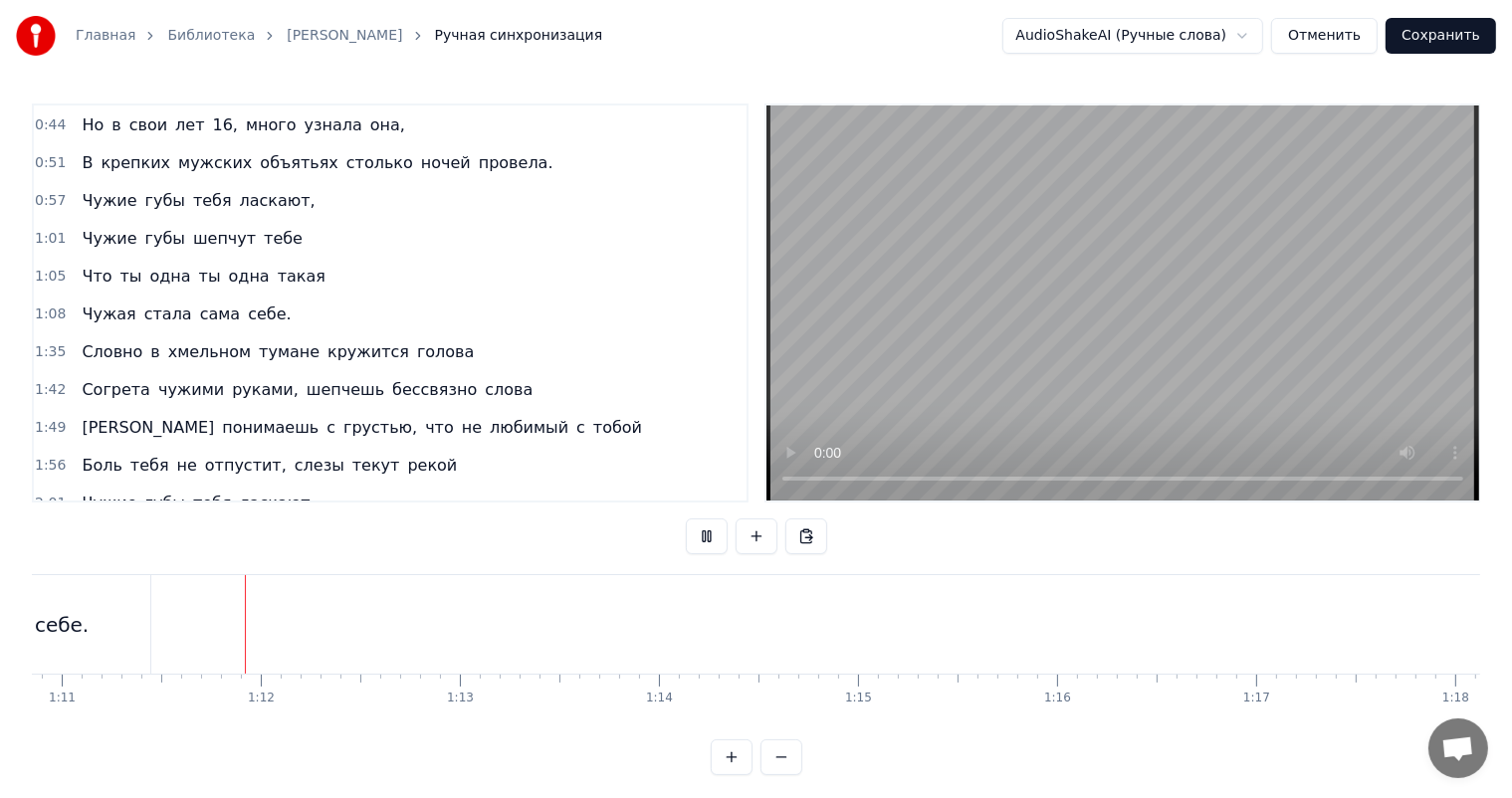
scroll to position [0, 14106]
click at [1373, 268] on video at bounding box center [1122, 303] width 713 height 395
click at [327, 623] on div "себе." at bounding box center [359, 624] width 177 height 99
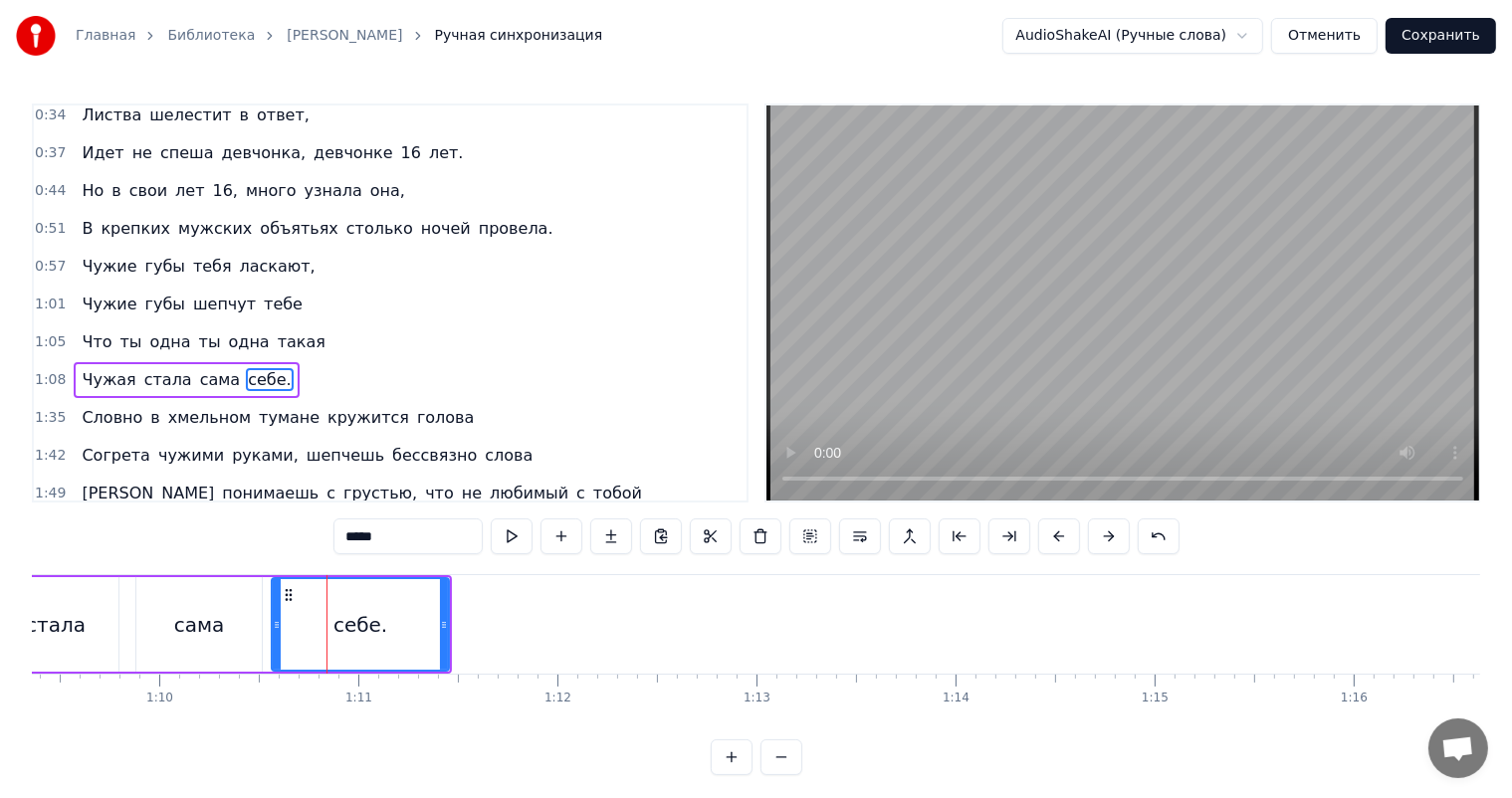
scroll to position [13, 0]
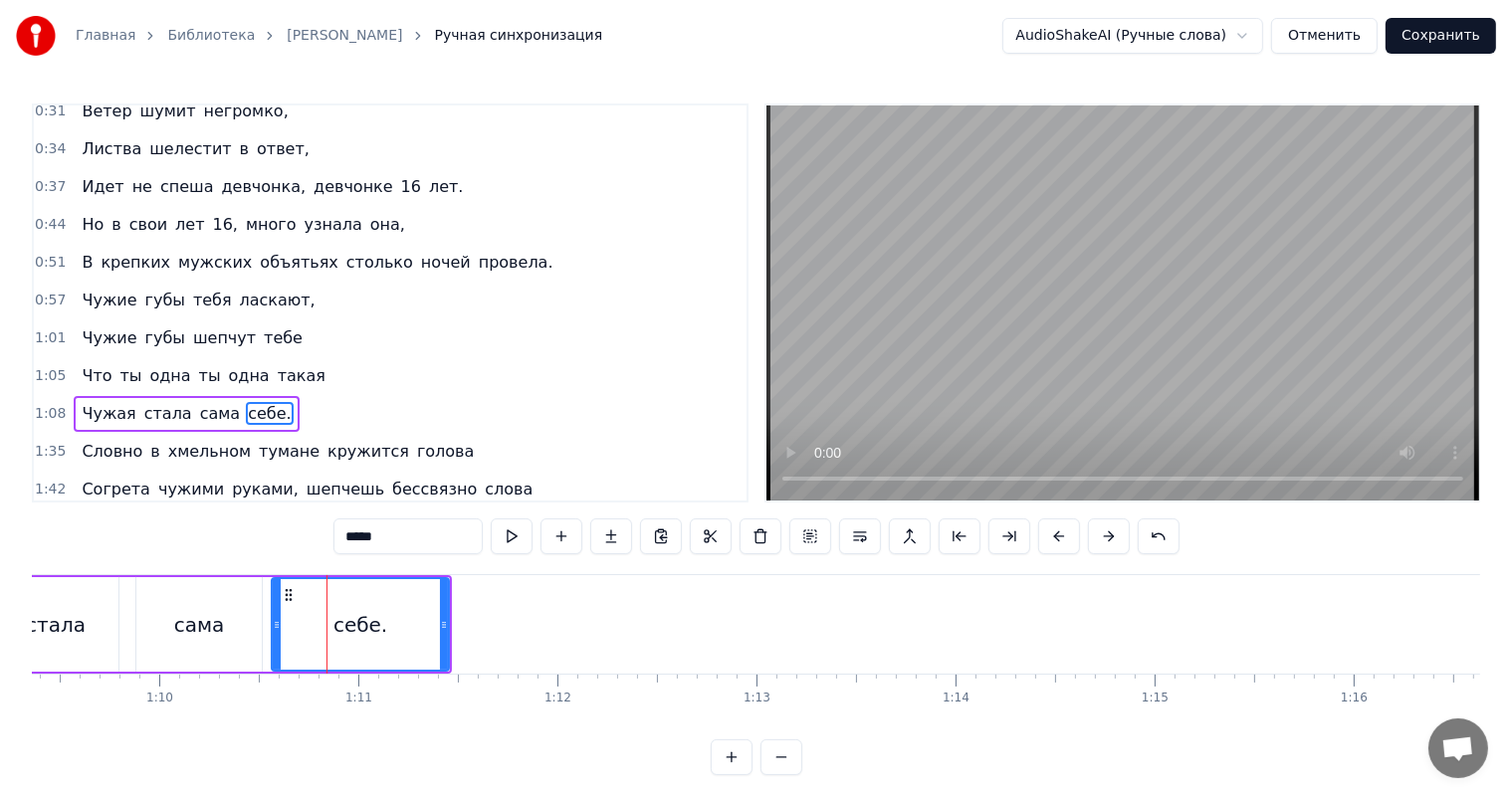
click at [47, 291] on span "0:57" at bounding box center [50, 301] width 31 height 20
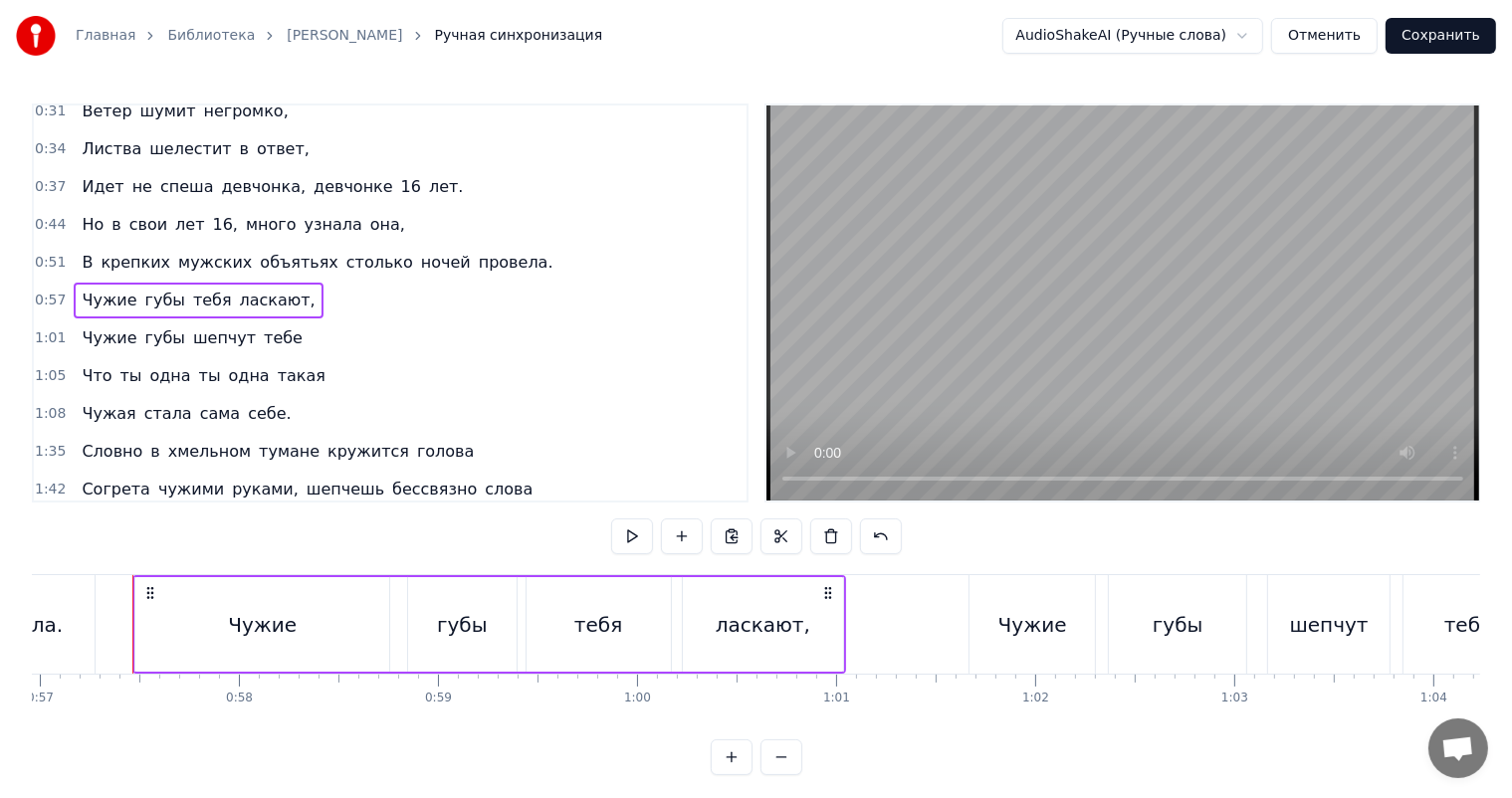
click at [40, 403] on span "1:08" at bounding box center [50, 413] width 31 height 20
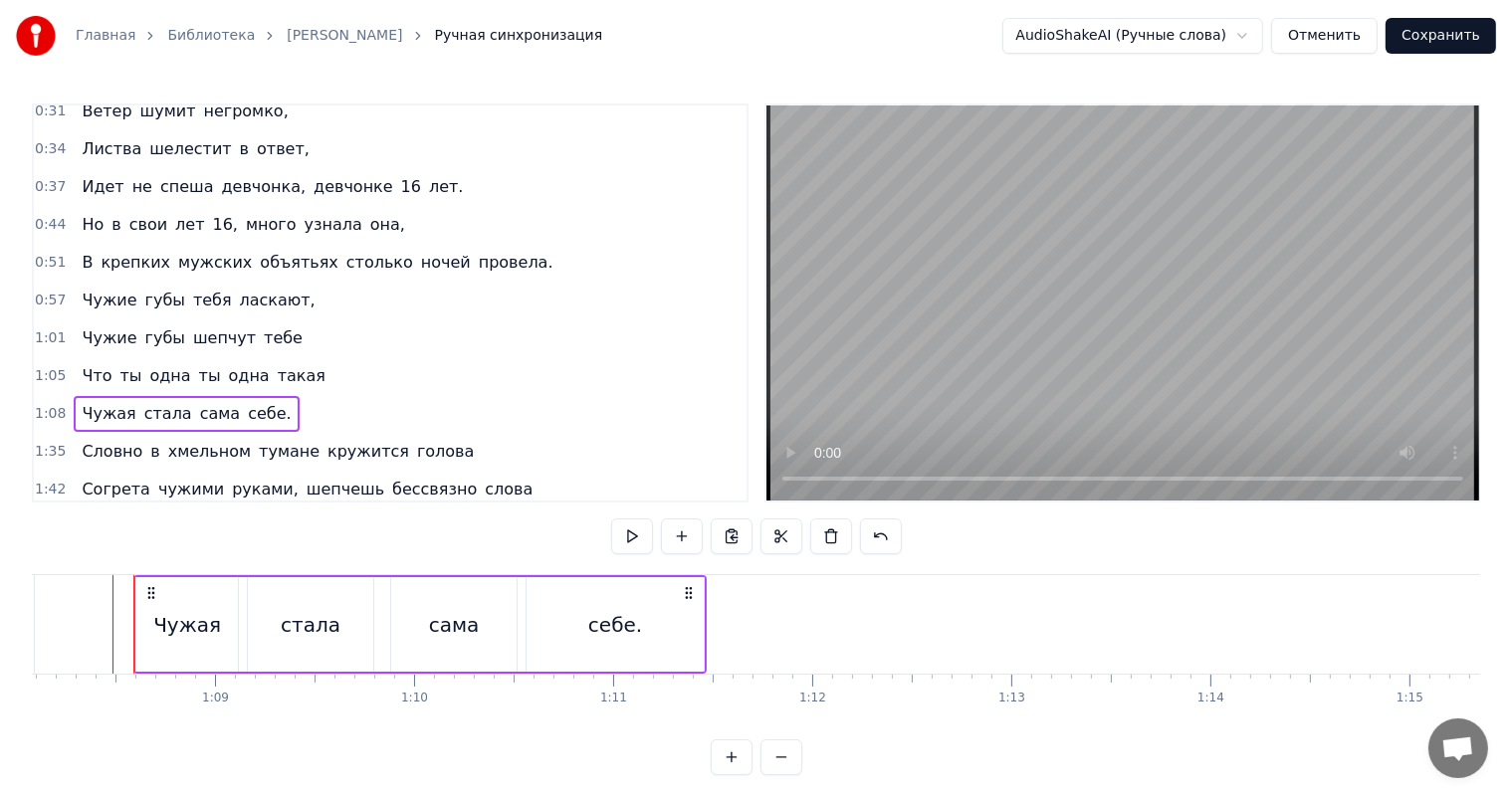
scroll to position [0, 13554]
click at [44, 403] on span "1:08" at bounding box center [50, 413] width 31 height 20
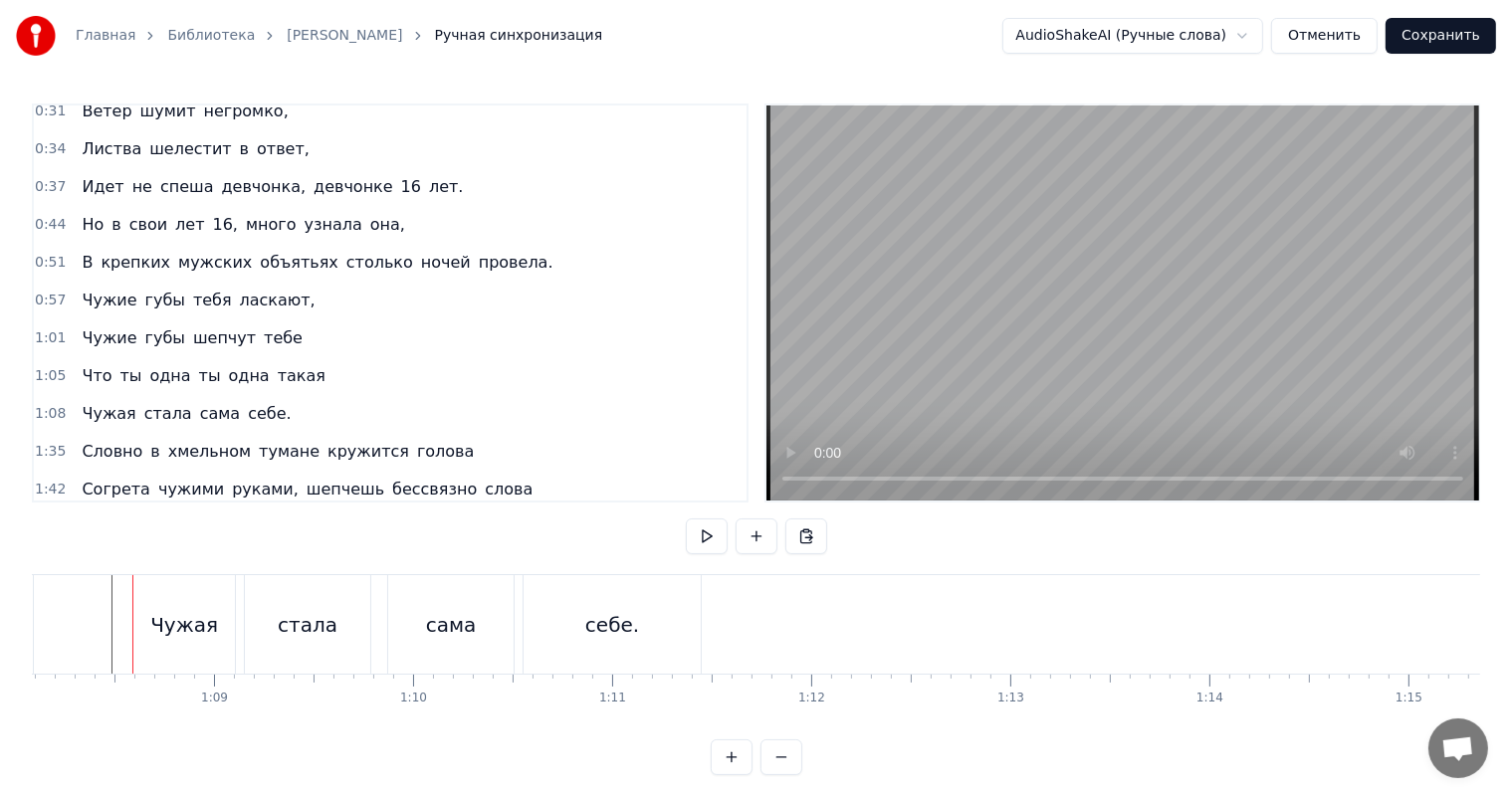
click at [46, 403] on span "1:08" at bounding box center [50, 413] width 31 height 20
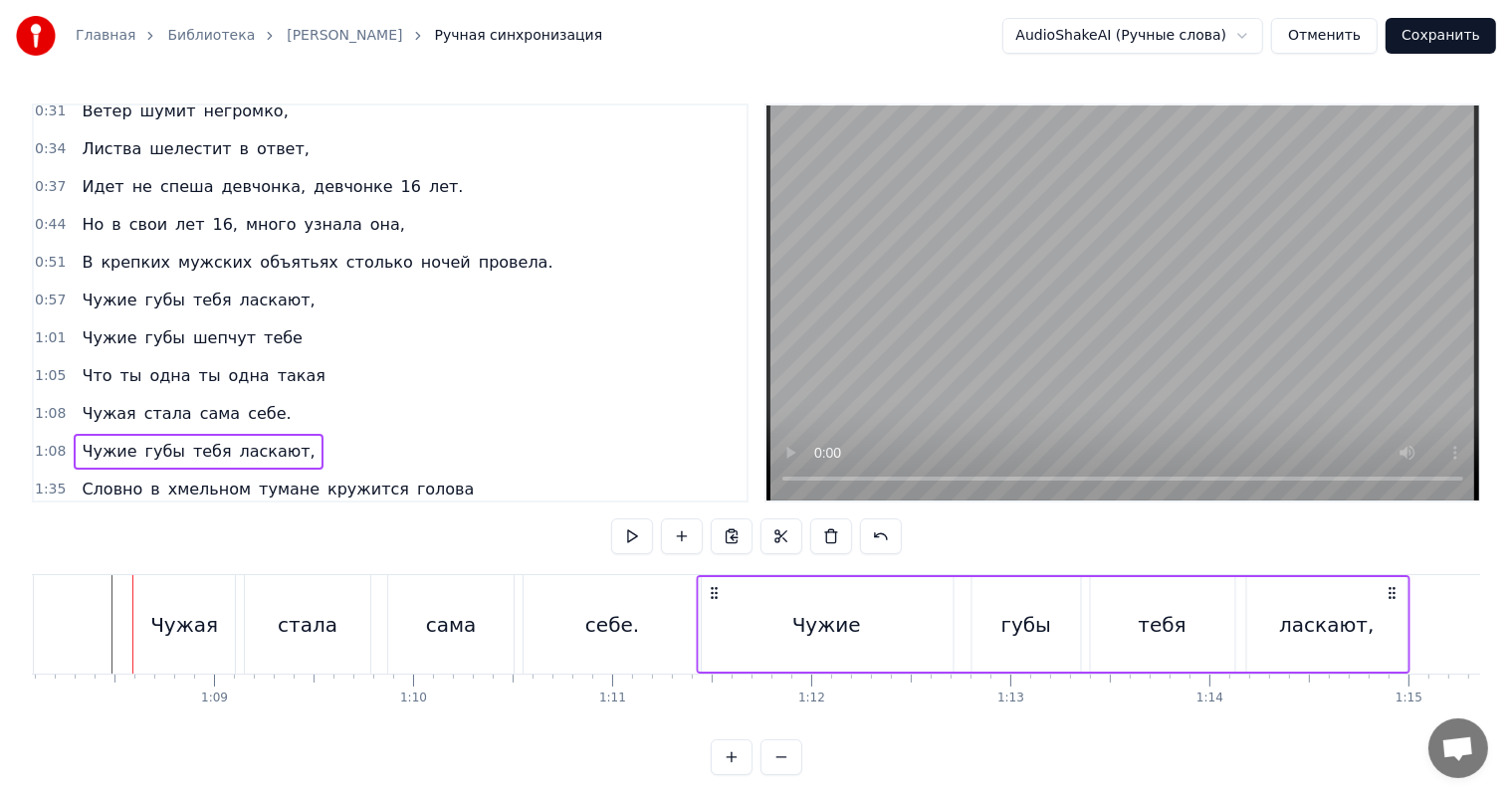
drag, startPoint x: 147, startPoint y: 589, endPoint x: 710, endPoint y: 621, distance: 563.9
click at [710, 621] on div "Чужие губы тебя ласкают," at bounding box center [1053, 624] width 714 height 99
click at [669, 636] on div "себе." at bounding box center [612, 624] width 177 height 99
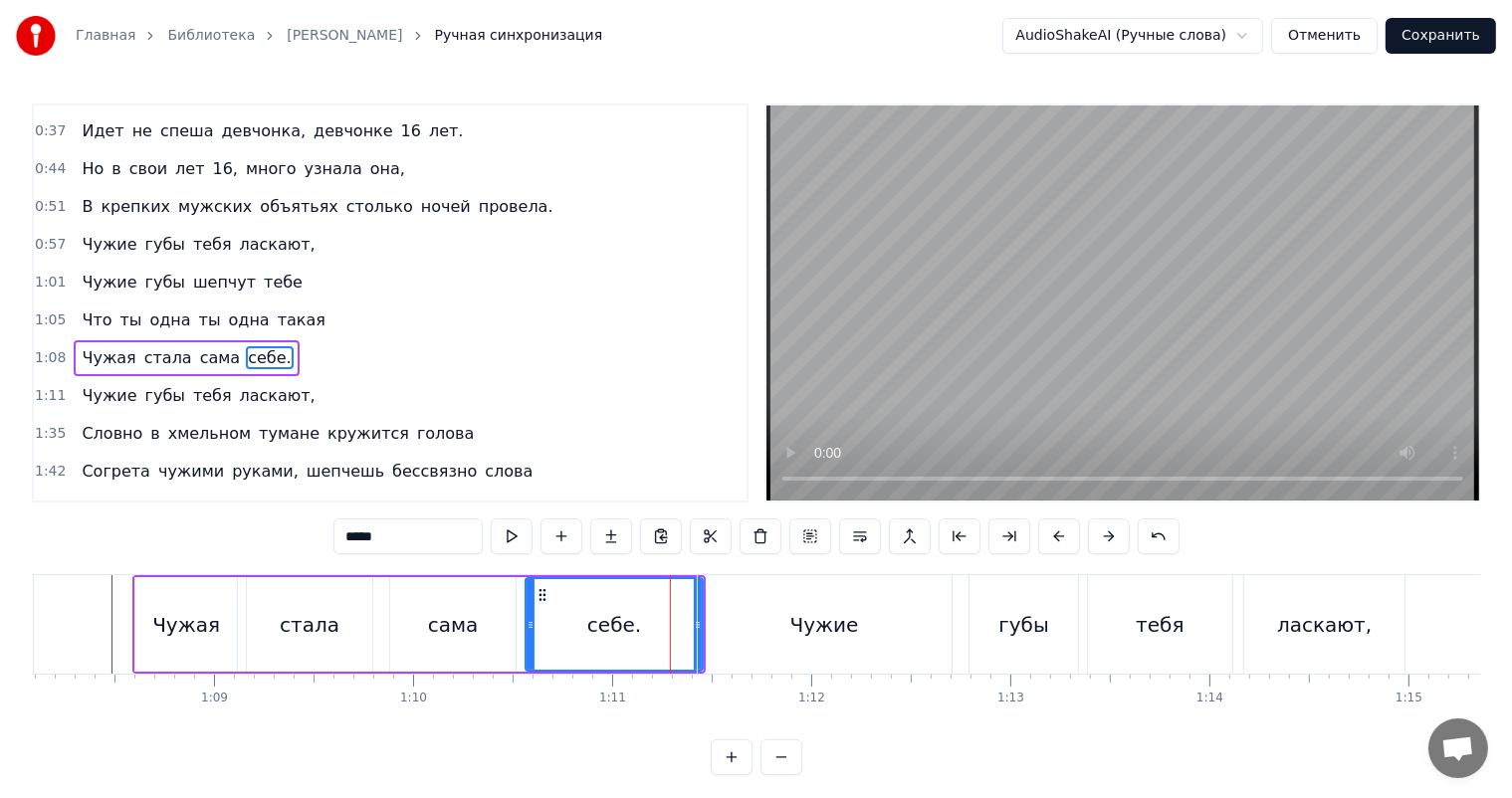
scroll to position [113, 0]
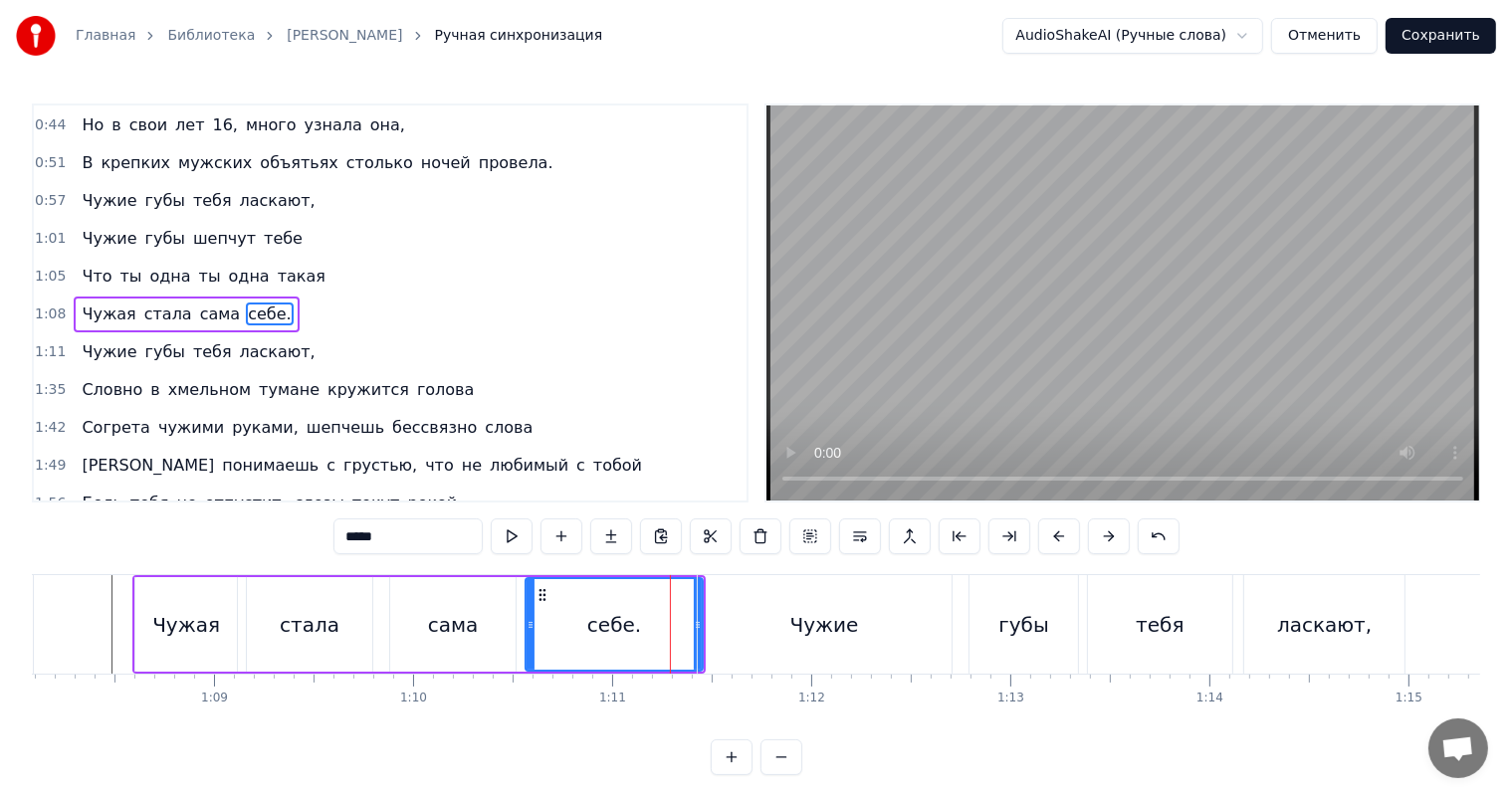
click at [659, 630] on div "себе." at bounding box center [614, 624] width 175 height 91
click at [699, 617] on div "Чужие" at bounding box center [824, 624] width 254 height 99
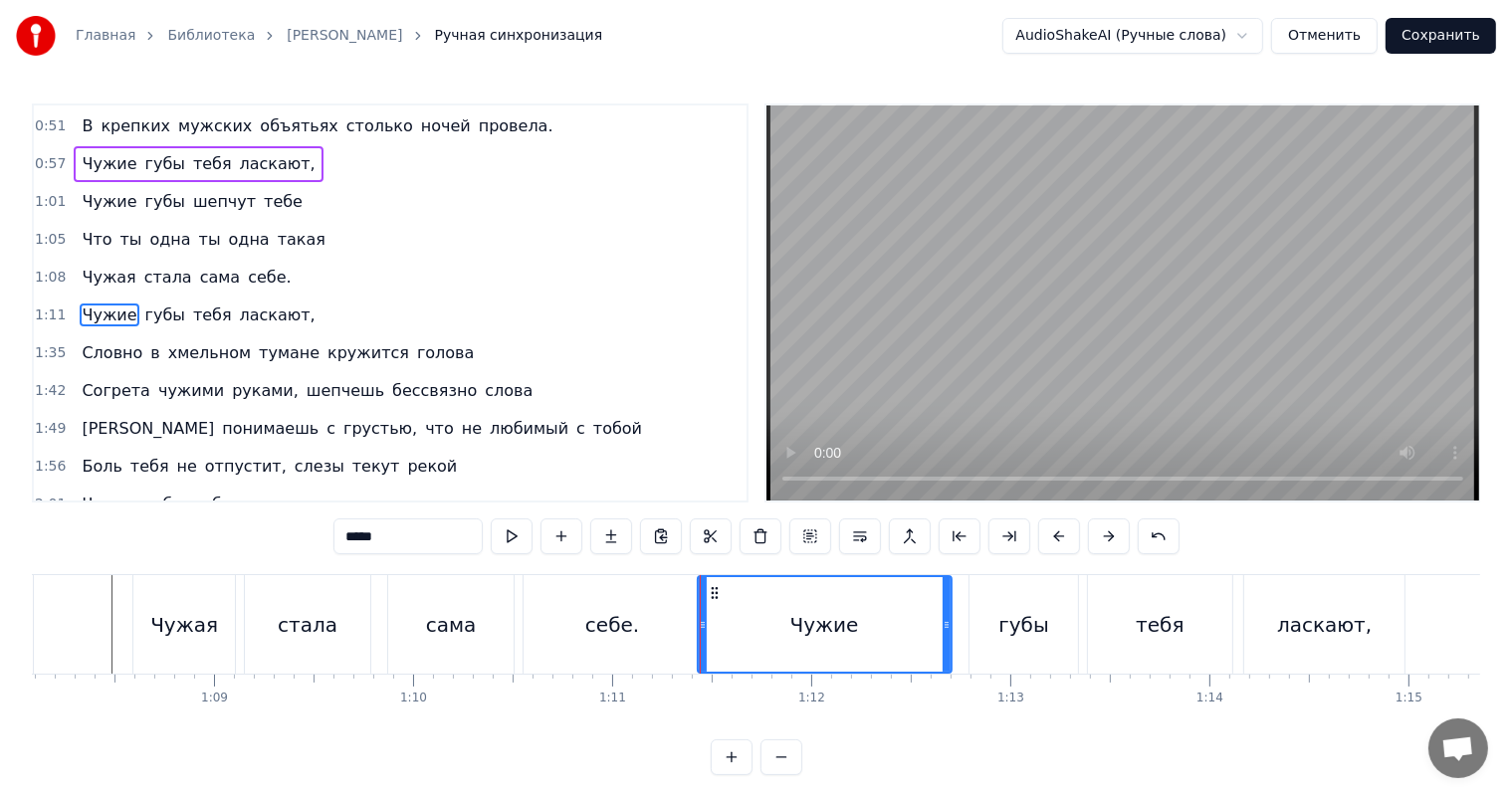
click at [674, 626] on div "себе." at bounding box center [612, 624] width 177 height 99
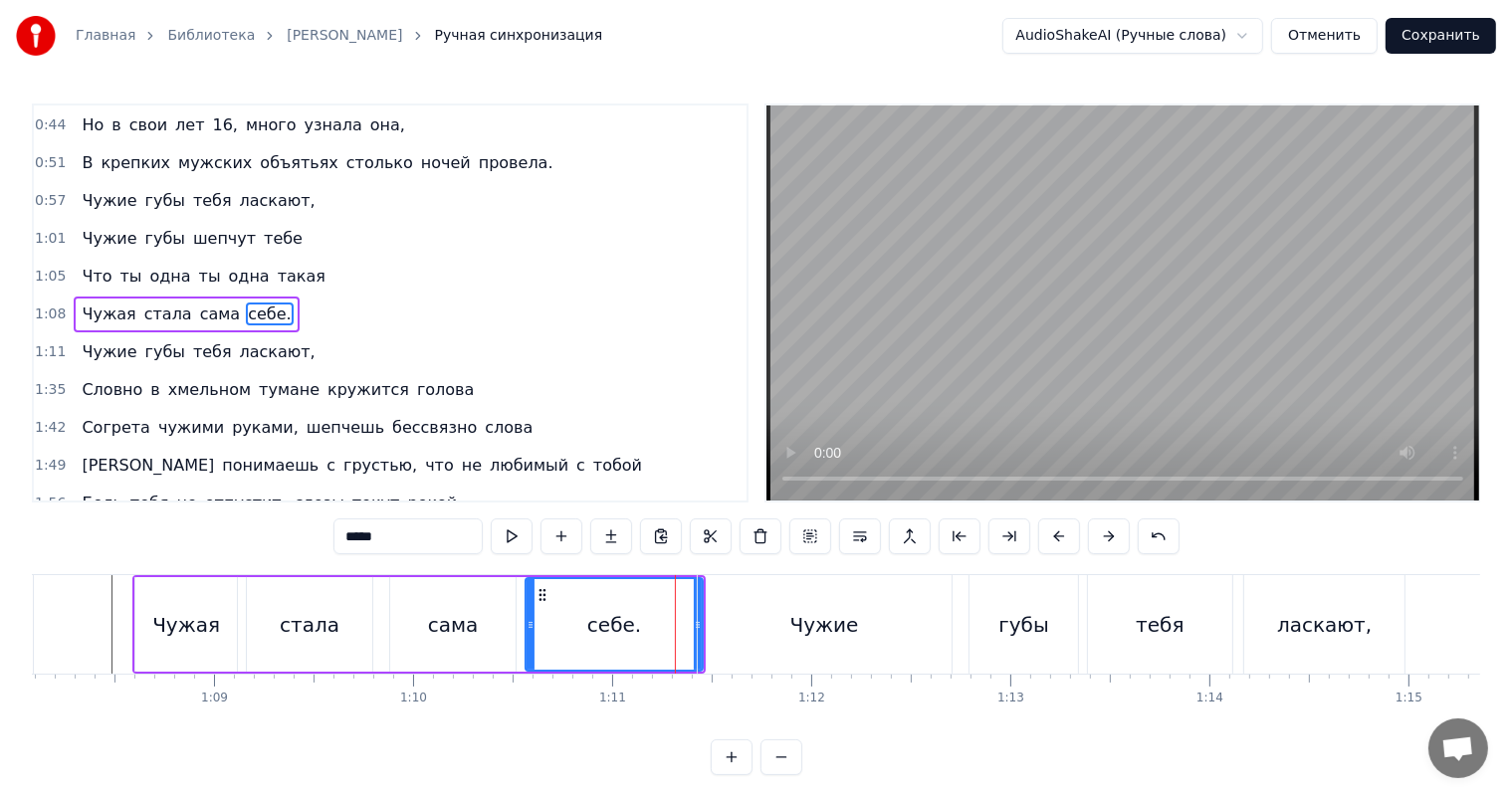
click at [745, 605] on div "Чужие" at bounding box center [824, 624] width 254 height 99
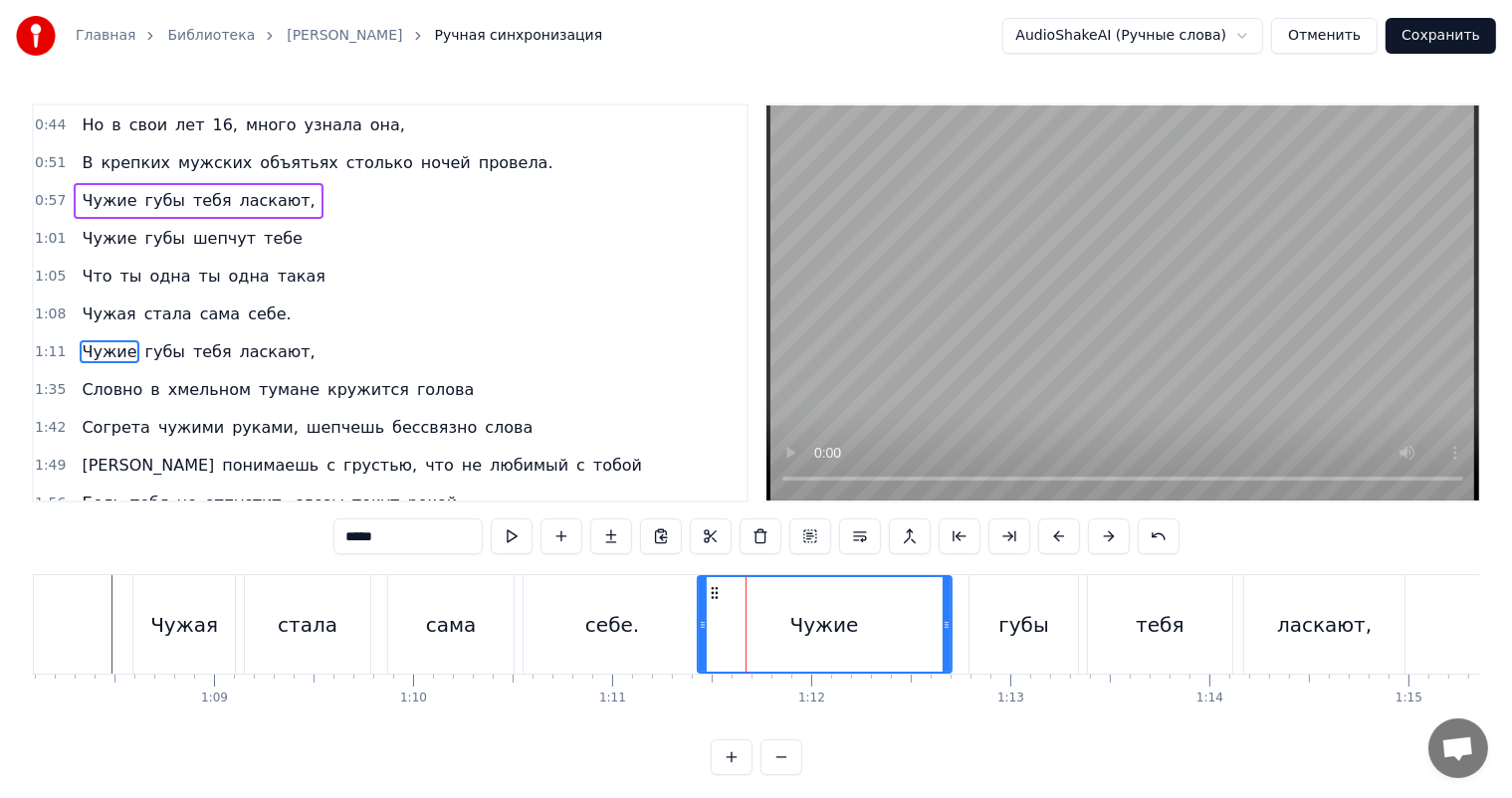
scroll to position [149, 0]
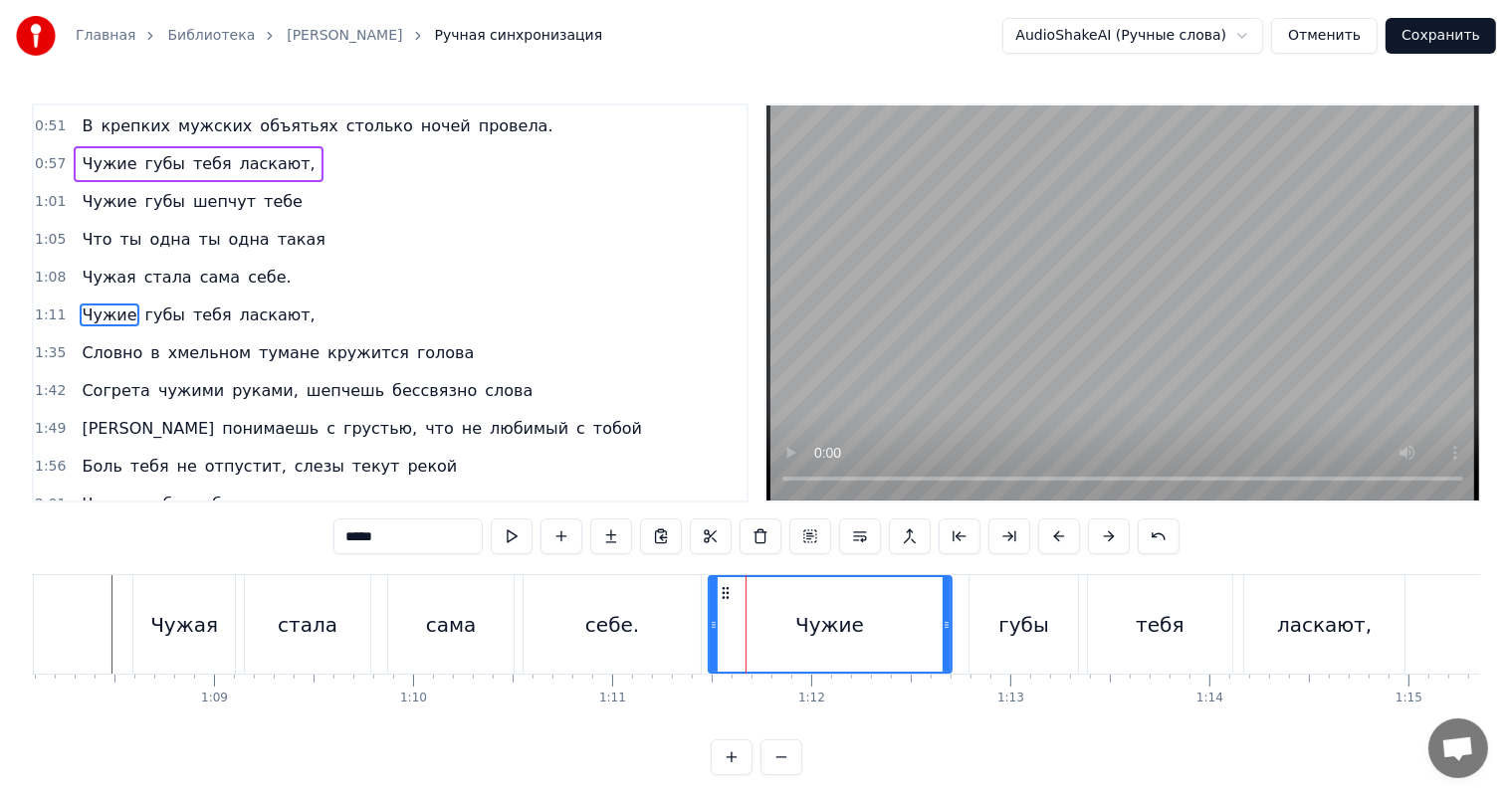
drag, startPoint x: 704, startPoint y: 620, endPoint x: 726, endPoint y: 612, distance: 23.4
click at [726, 612] on div "Чужие" at bounding box center [830, 624] width 241 height 95
click at [686, 625] on div "себе." at bounding box center [612, 624] width 177 height 99
type input "*****"
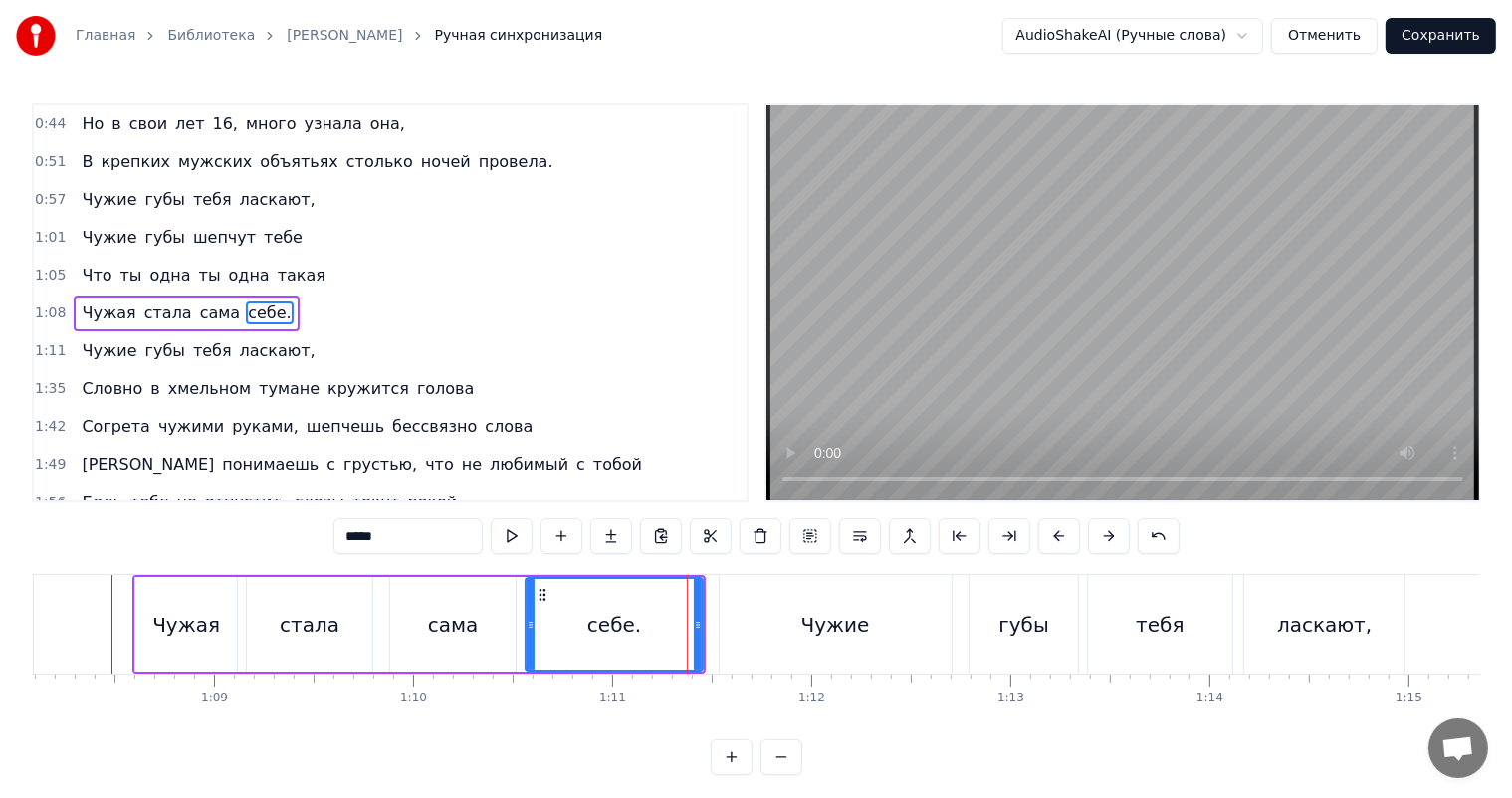
scroll to position [113, 0]
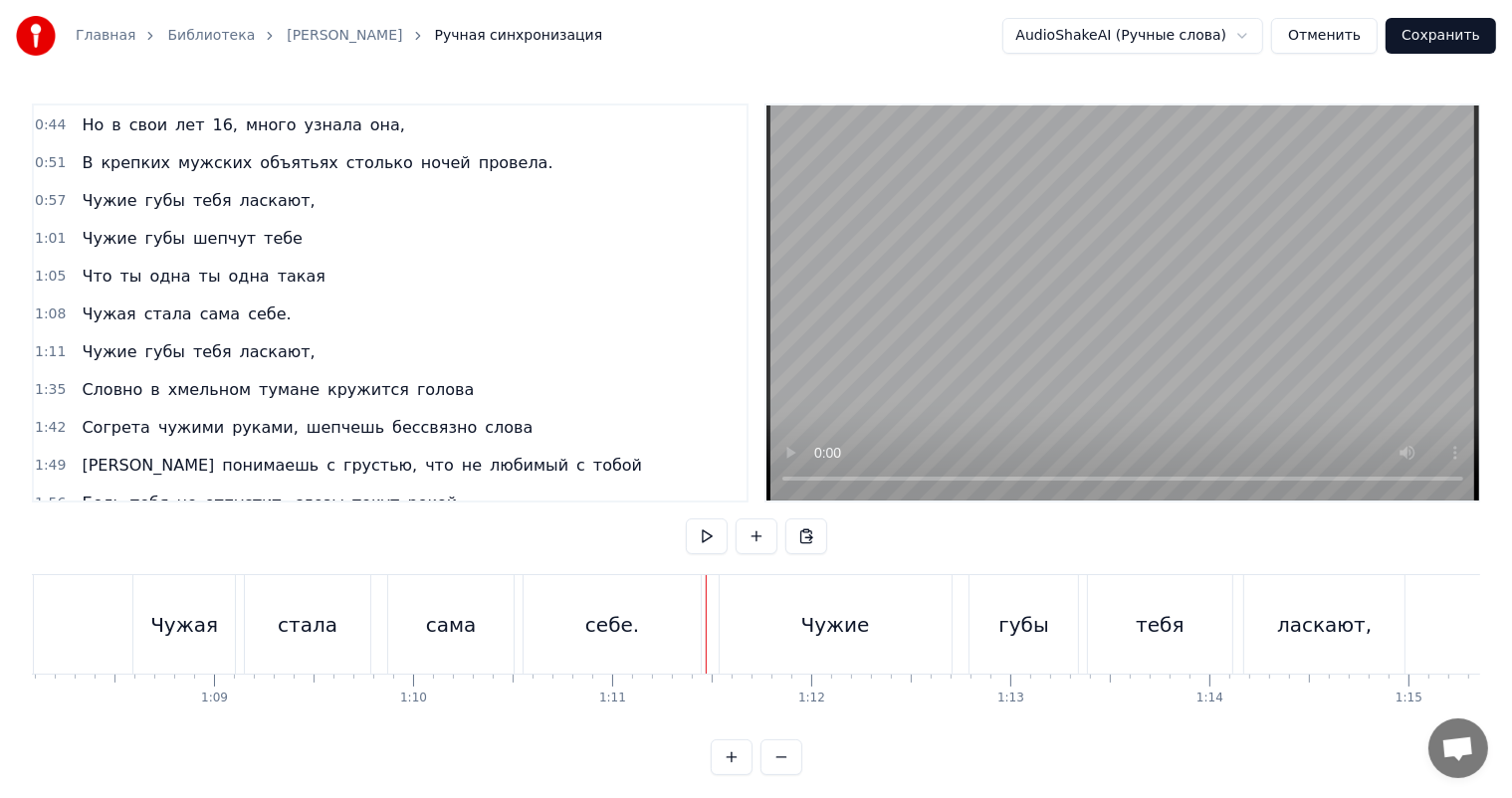
click at [685, 626] on div "себе." at bounding box center [612, 624] width 177 height 99
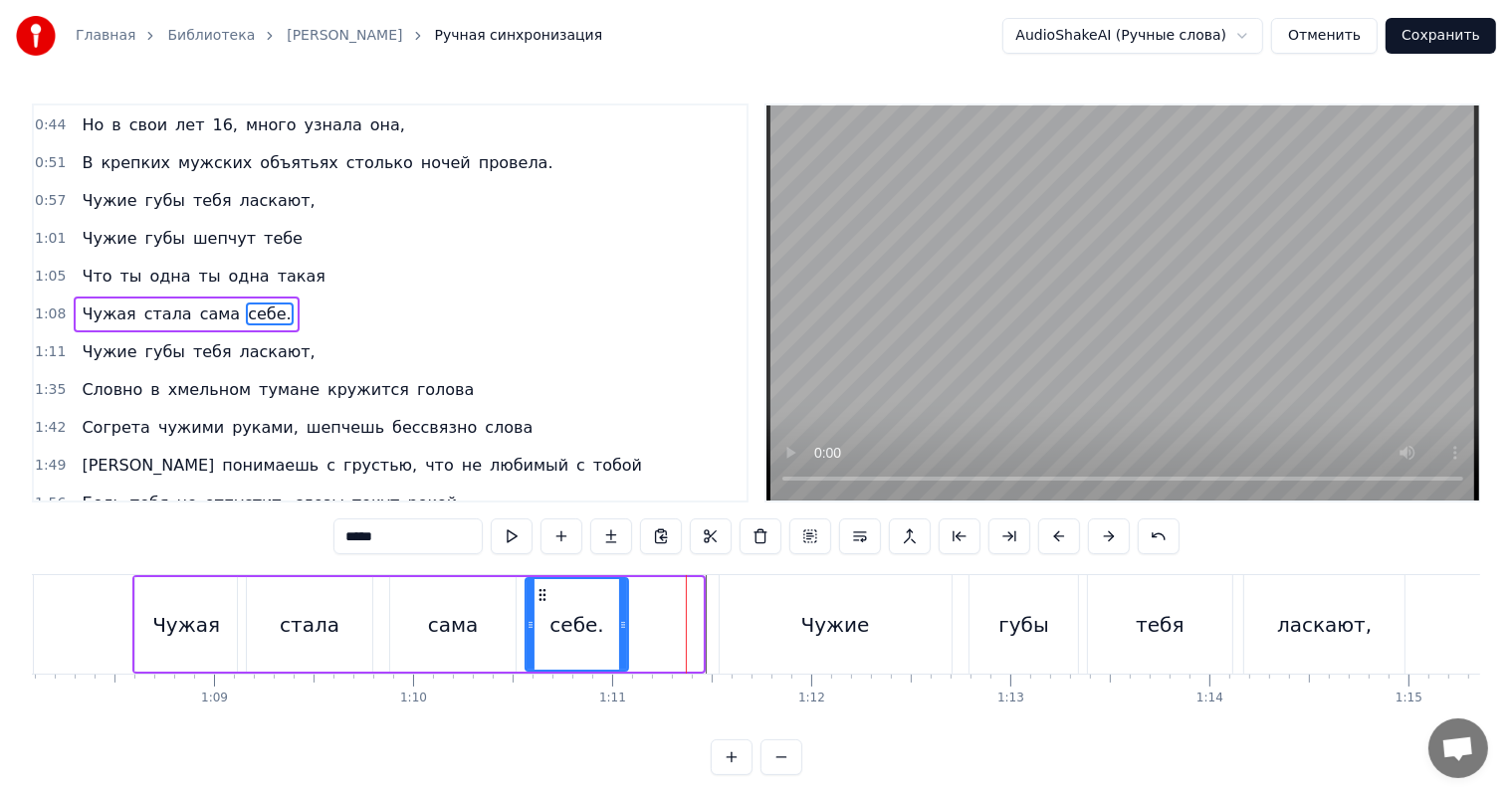
drag, startPoint x: 697, startPoint y: 622, endPoint x: 622, endPoint y: 634, distance: 76.0
click at [622, 634] on div at bounding box center [623, 624] width 8 height 91
click at [745, 602] on div "Чужие" at bounding box center [835, 624] width 232 height 99
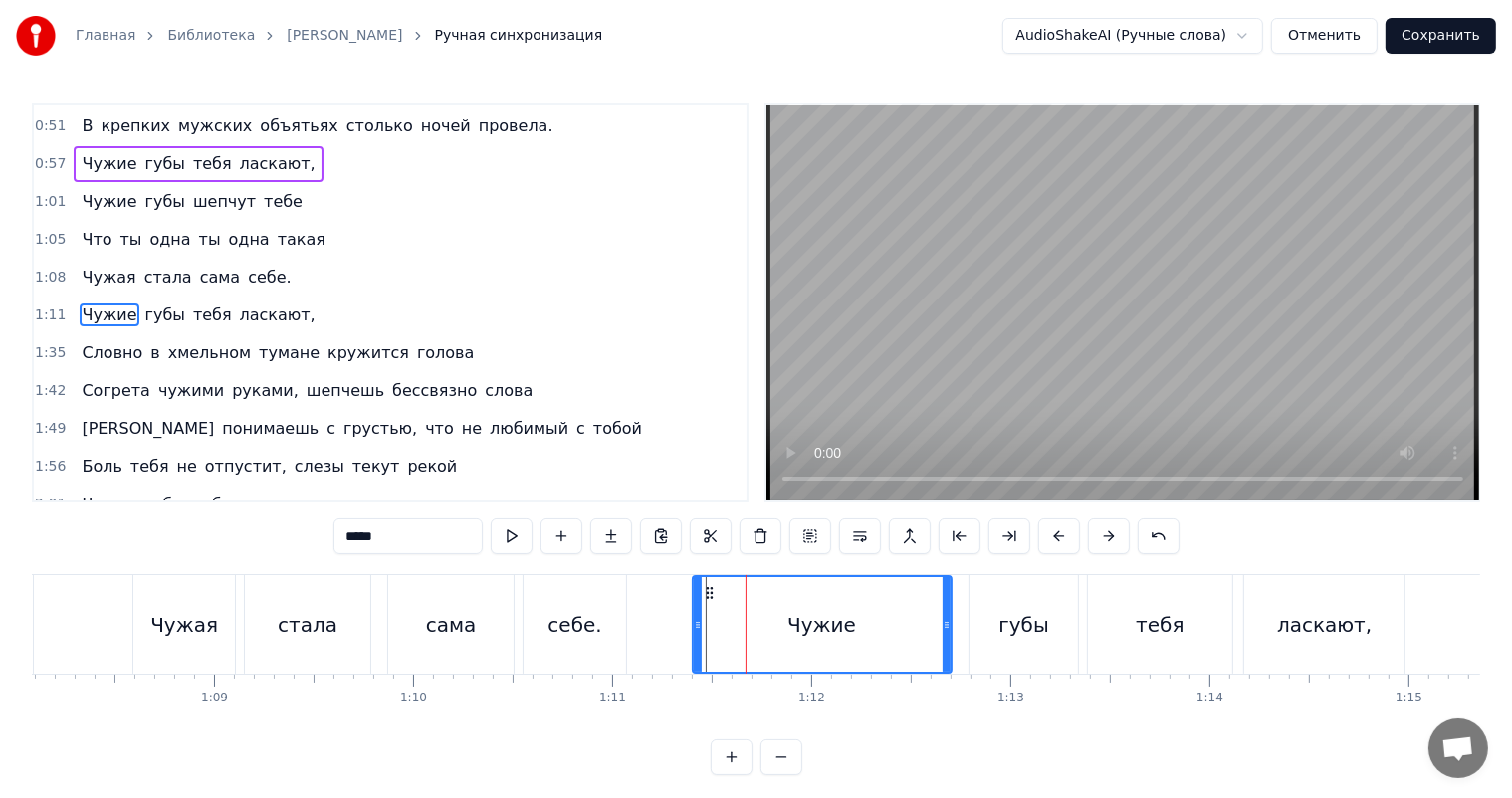
drag, startPoint x: 723, startPoint y: 609, endPoint x: 696, endPoint y: 626, distance: 31.9
click at [696, 626] on div at bounding box center [698, 624] width 8 height 95
click at [581, 616] on div "себе." at bounding box center [574, 625] width 54 height 30
type input "*****"
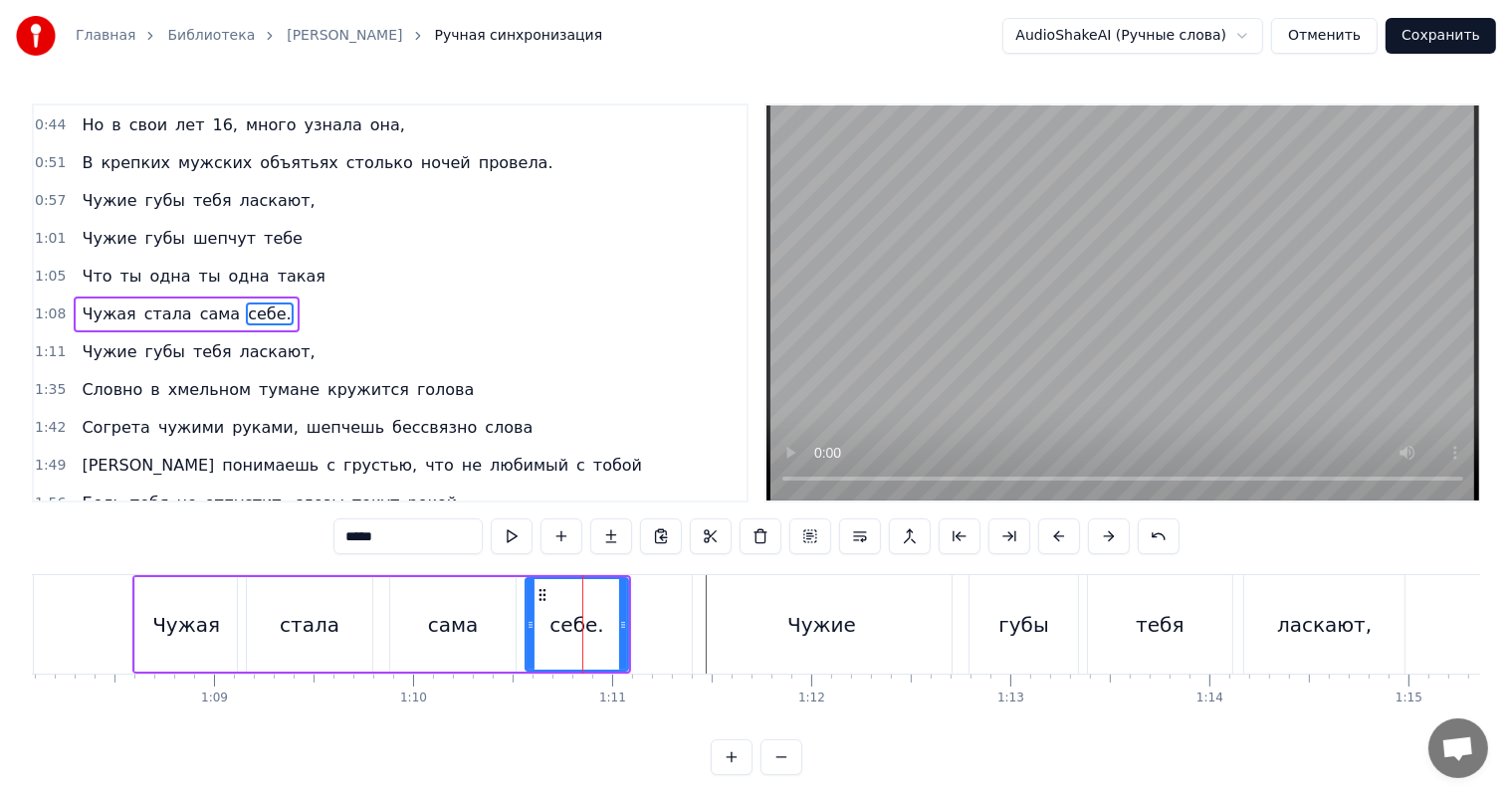
click at [940, 266] on video at bounding box center [1122, 303] width 713 height 395
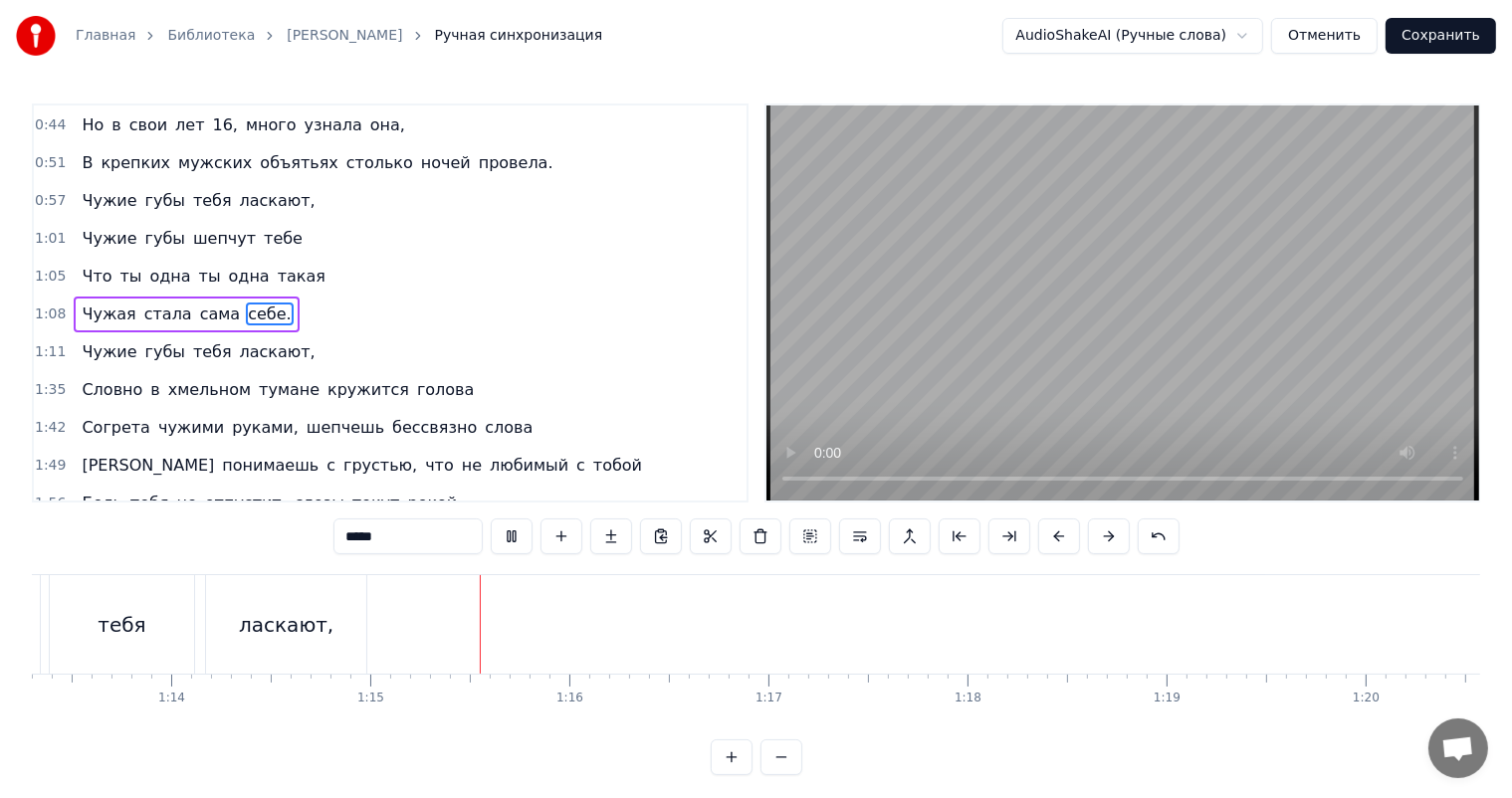
scroll to position [0, 14838]
click at [940, 266] on video at bounding box center [1122, 303] width 713 height 395
click at [41, 343] on span "1:11" at bounding box center [50, 353] width 31 height 20
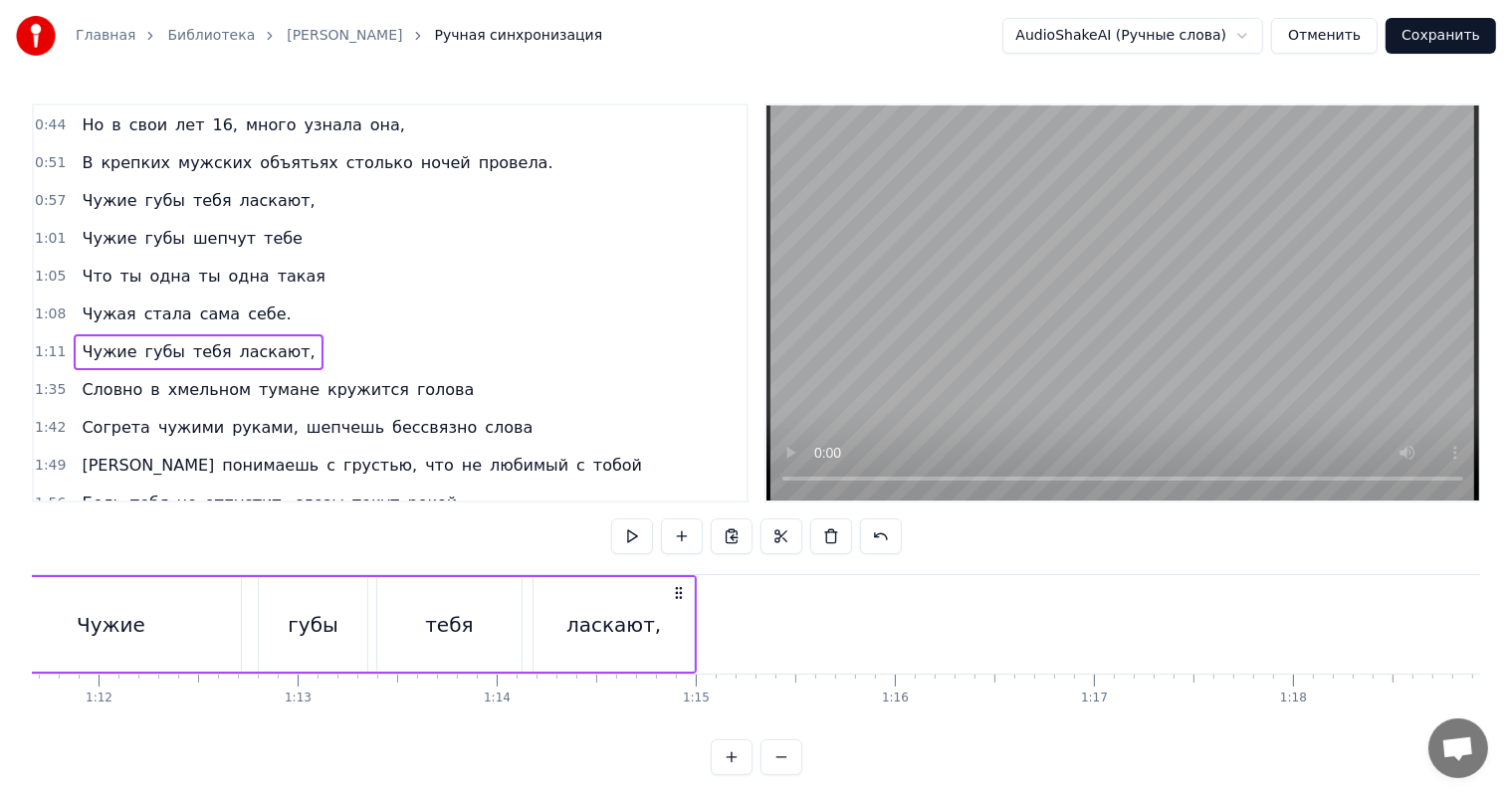
scroll to position [0, 14113]
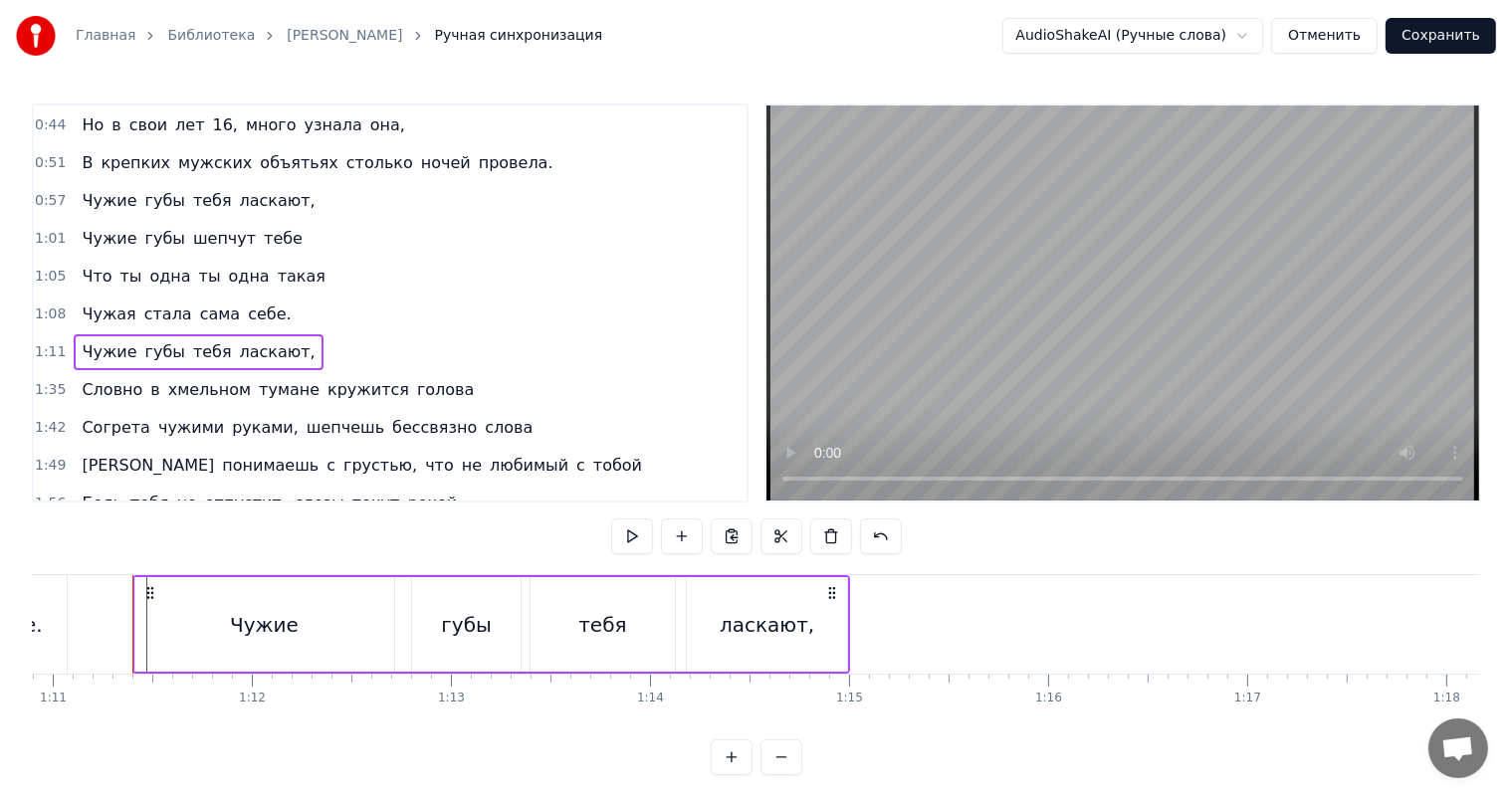
click at [48, 229] on span "1:01" at bounding box center [50, 239] width 31 height 20
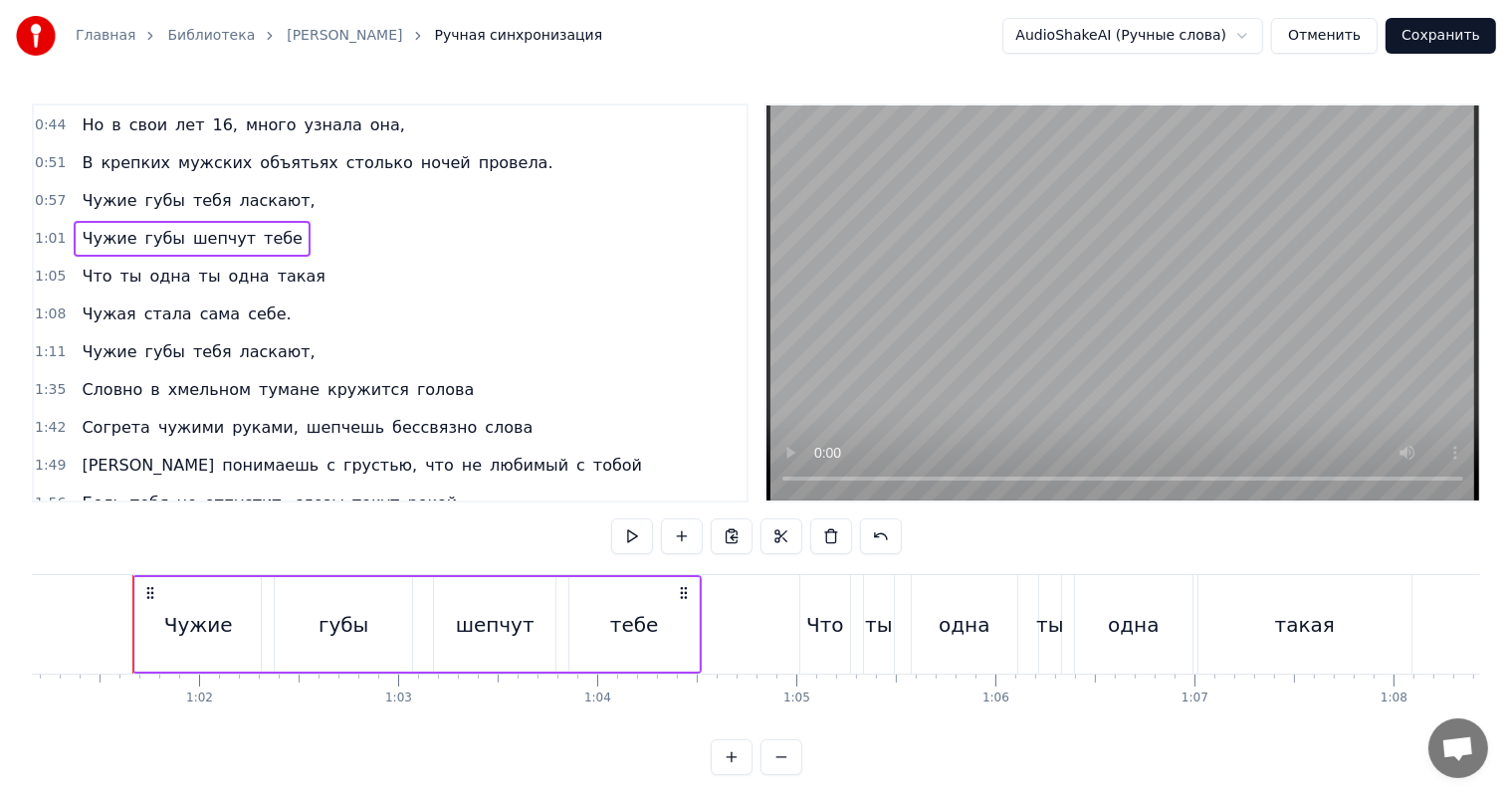
click at [44, 343] on span "1:11" at bounding box center [50, 353] width 31 height 20
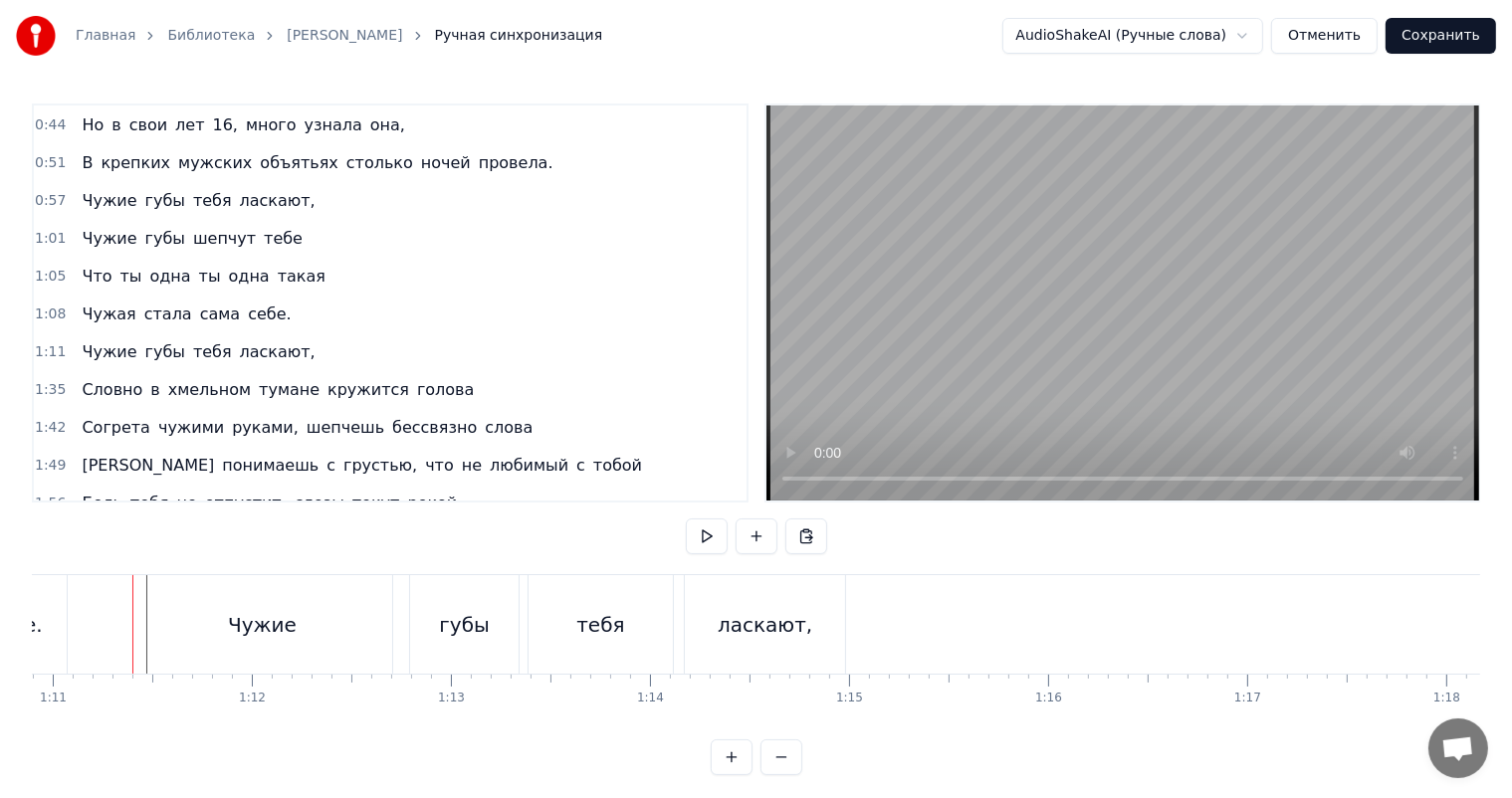
click at [44, 343] on span "1:11" at bounding box center [50, 353] width 31 height 20
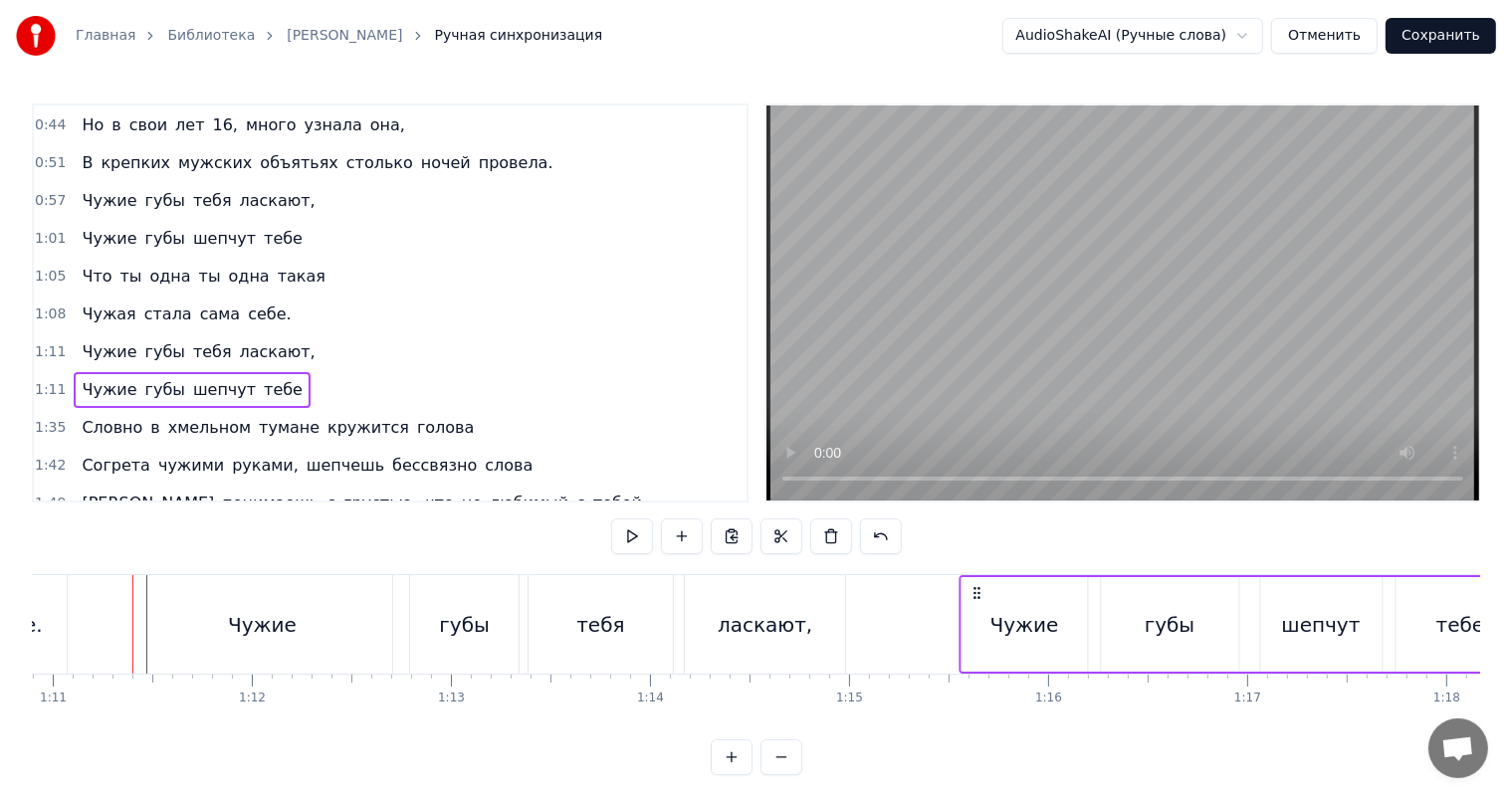
drag, startPoint x: 151, startPoint y: 589, endPoint x: 978, endPoint y: 621, distance: 827.6
click at [978, 621] on div "Чужие губы шепчут тебе" at bounding box center [1243, 624] width 569 height 99
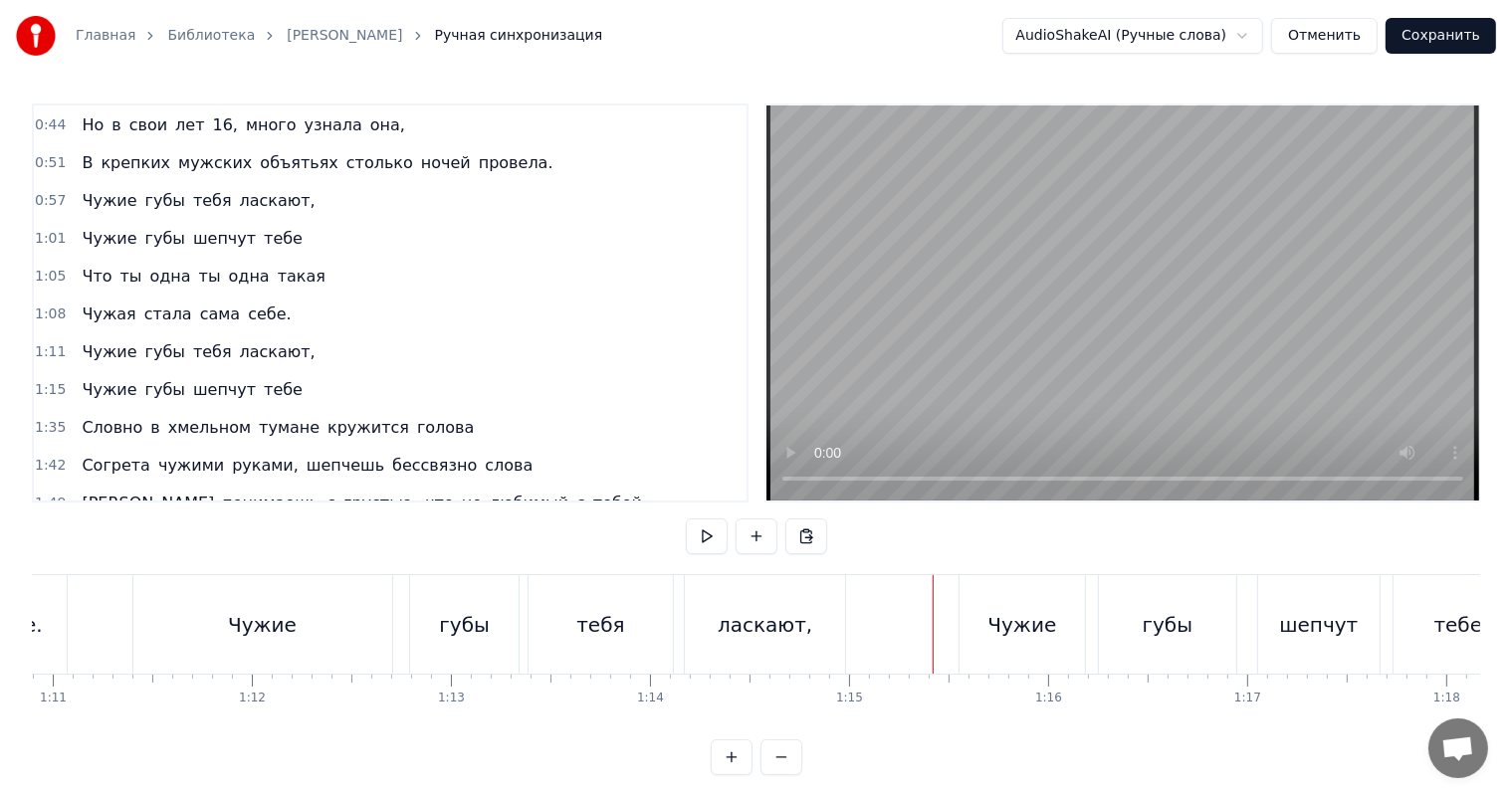
click at [1018, 259] on video at bounding box center [1122, 303] width 713 height 395
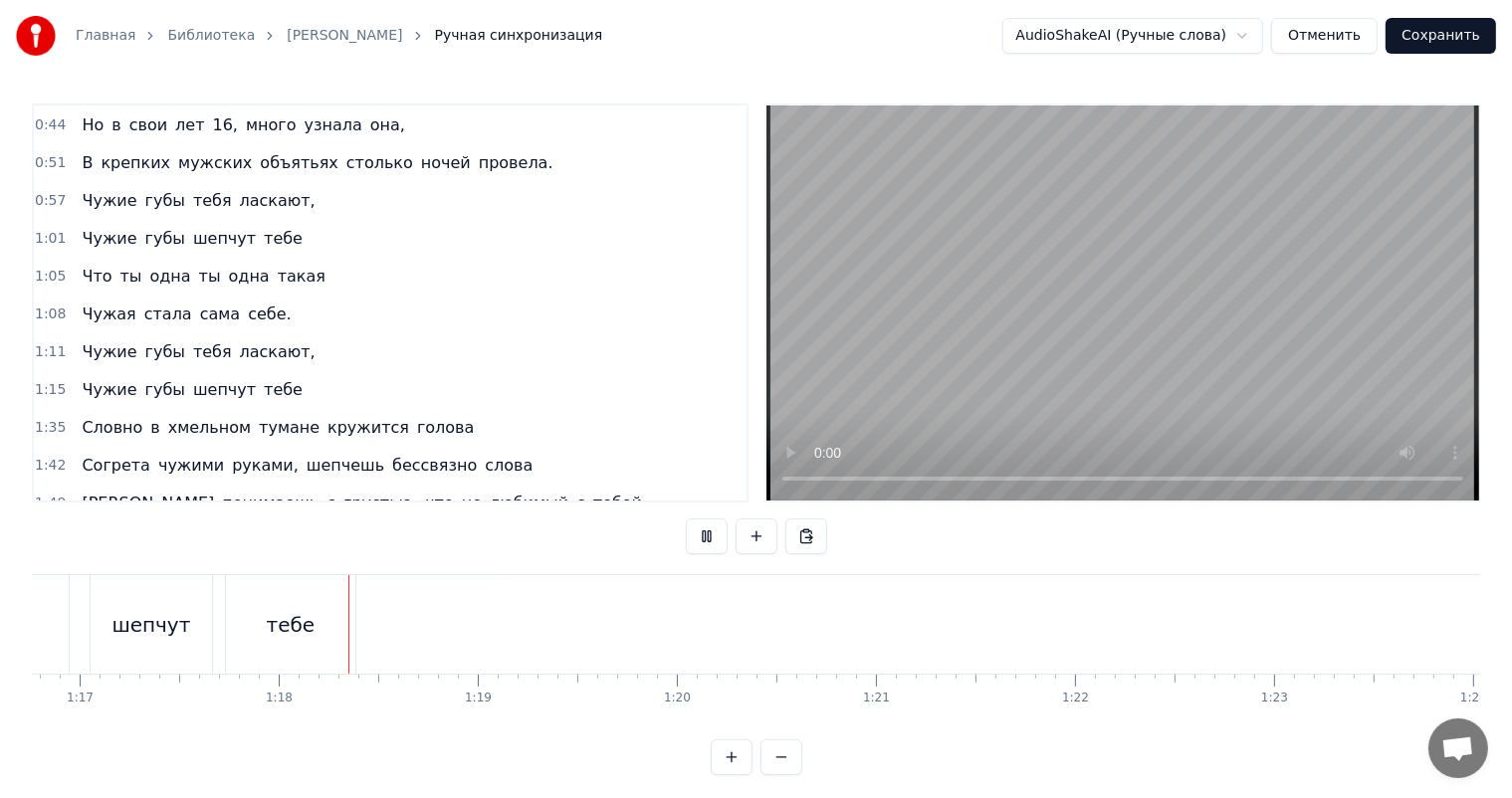
click at [1018, 259] on video at bounding box center [1122, 303] width 713 height 395
click at [38, 313] on span "1:08" at bounding box center [50, 315] width 31 height 20
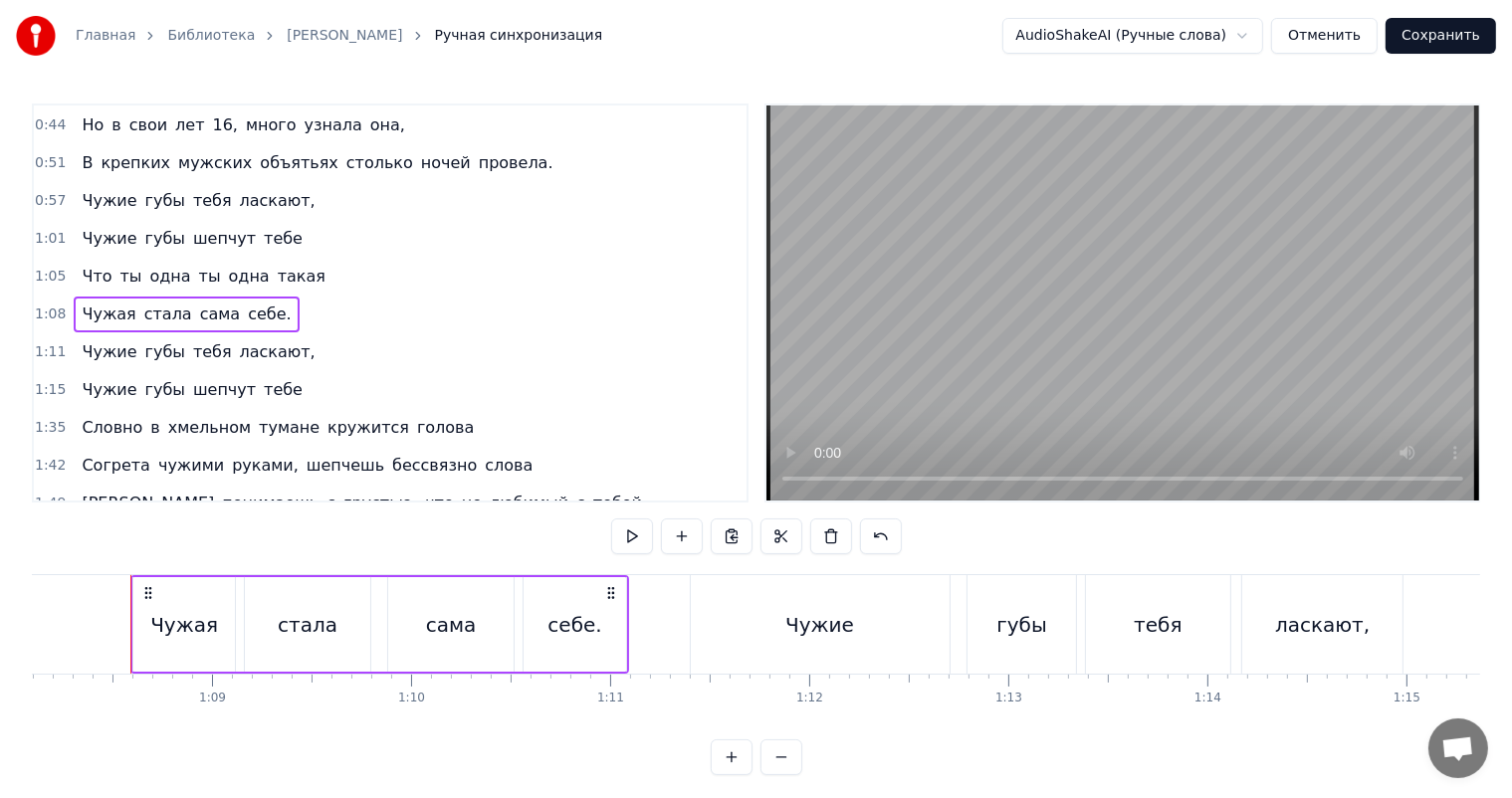
scroll to position [0, 13554]
click at [18, 270] on div "Главная Библиотека [PERSON_NAME] Ручная синхронизация AudioShakeAI (Ручные слов…" at bounding box center [756, 388] width 1512 height 775
click at [35, 267] on span "1:05" at bounding box center [50, 277] width 31 height 20
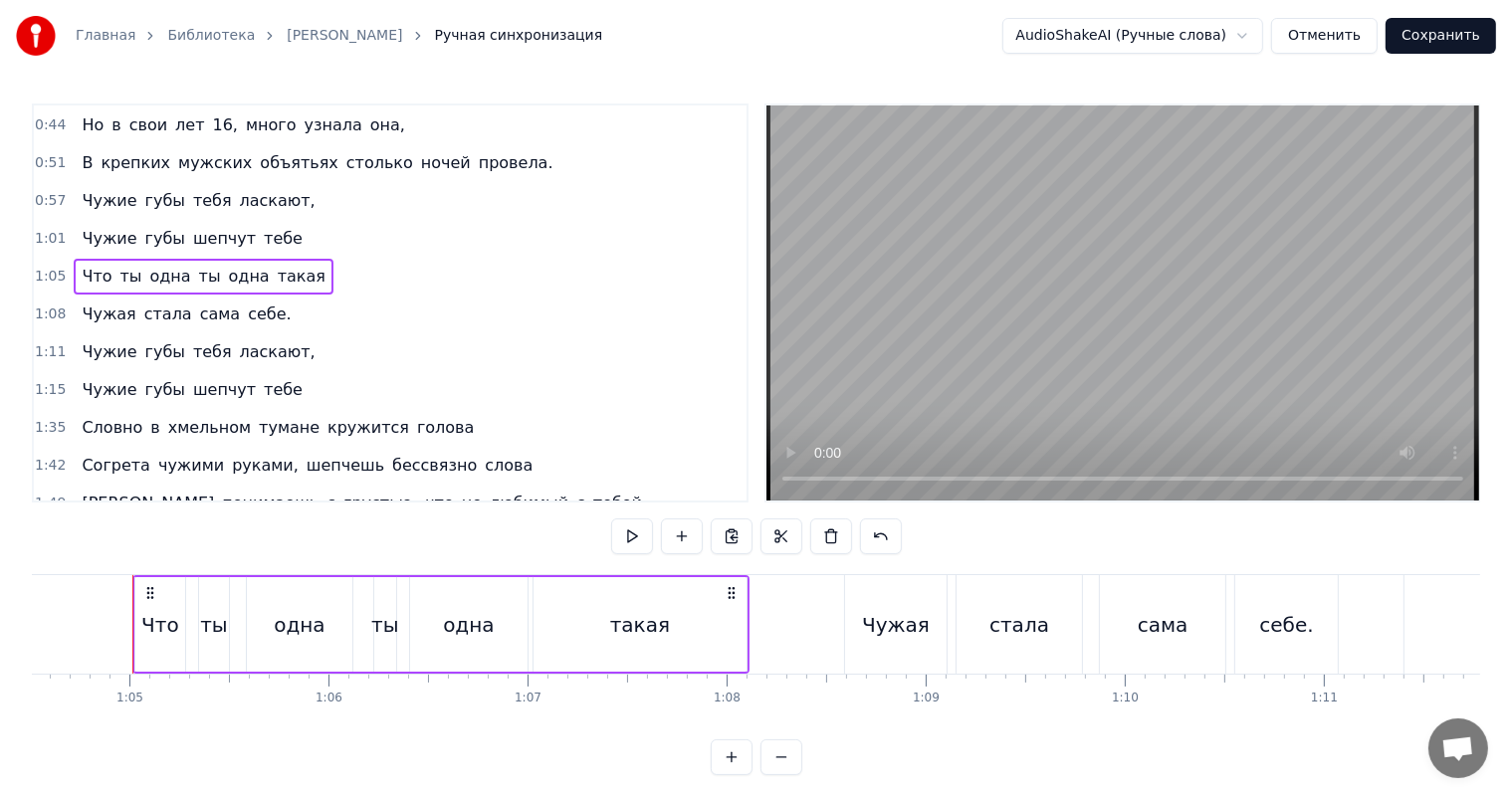
click at [36, 381] on span "1:15" at bounding box center [50, 390] width 31 height 20
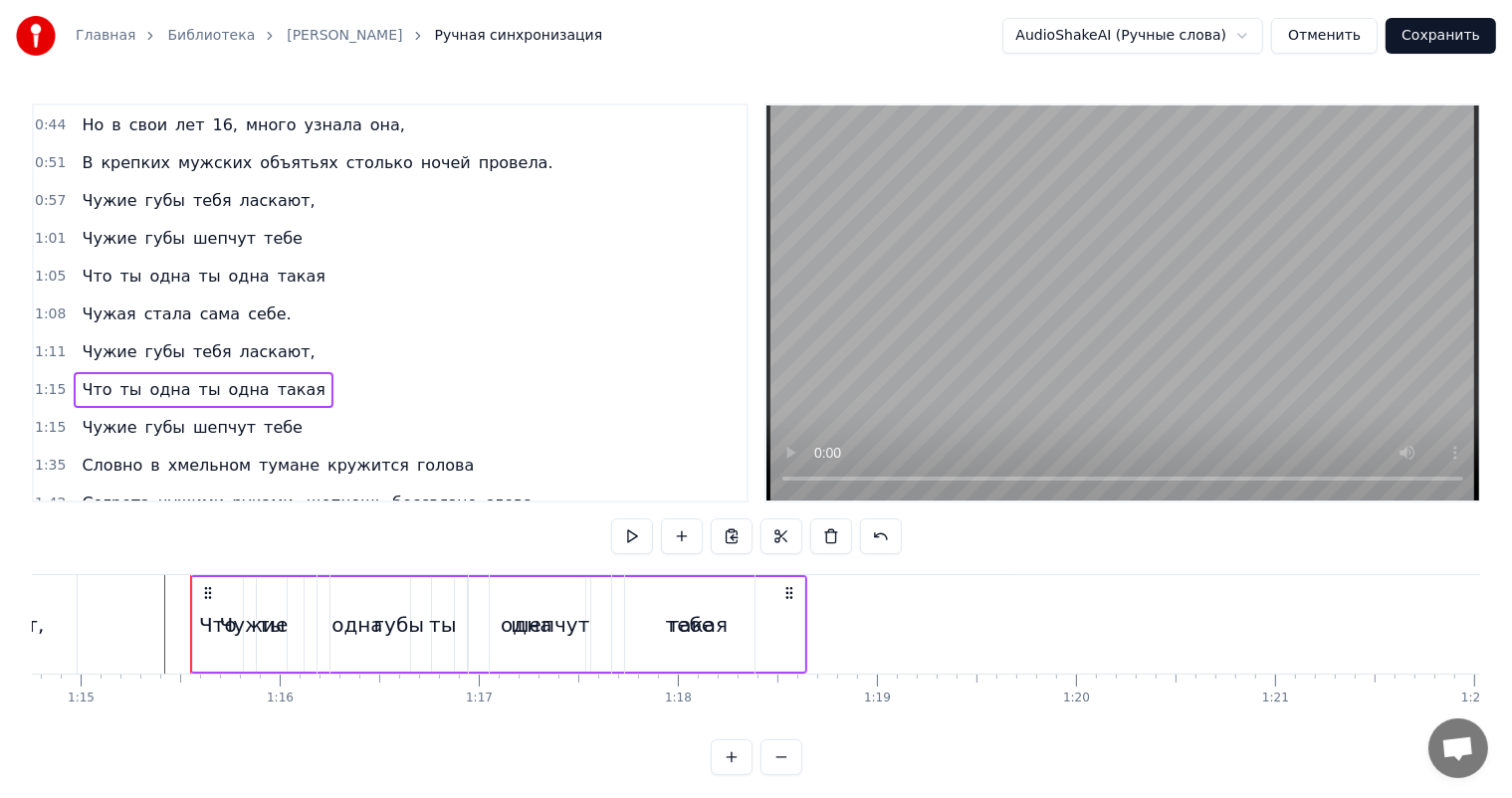
scroll to position [0, 14940]
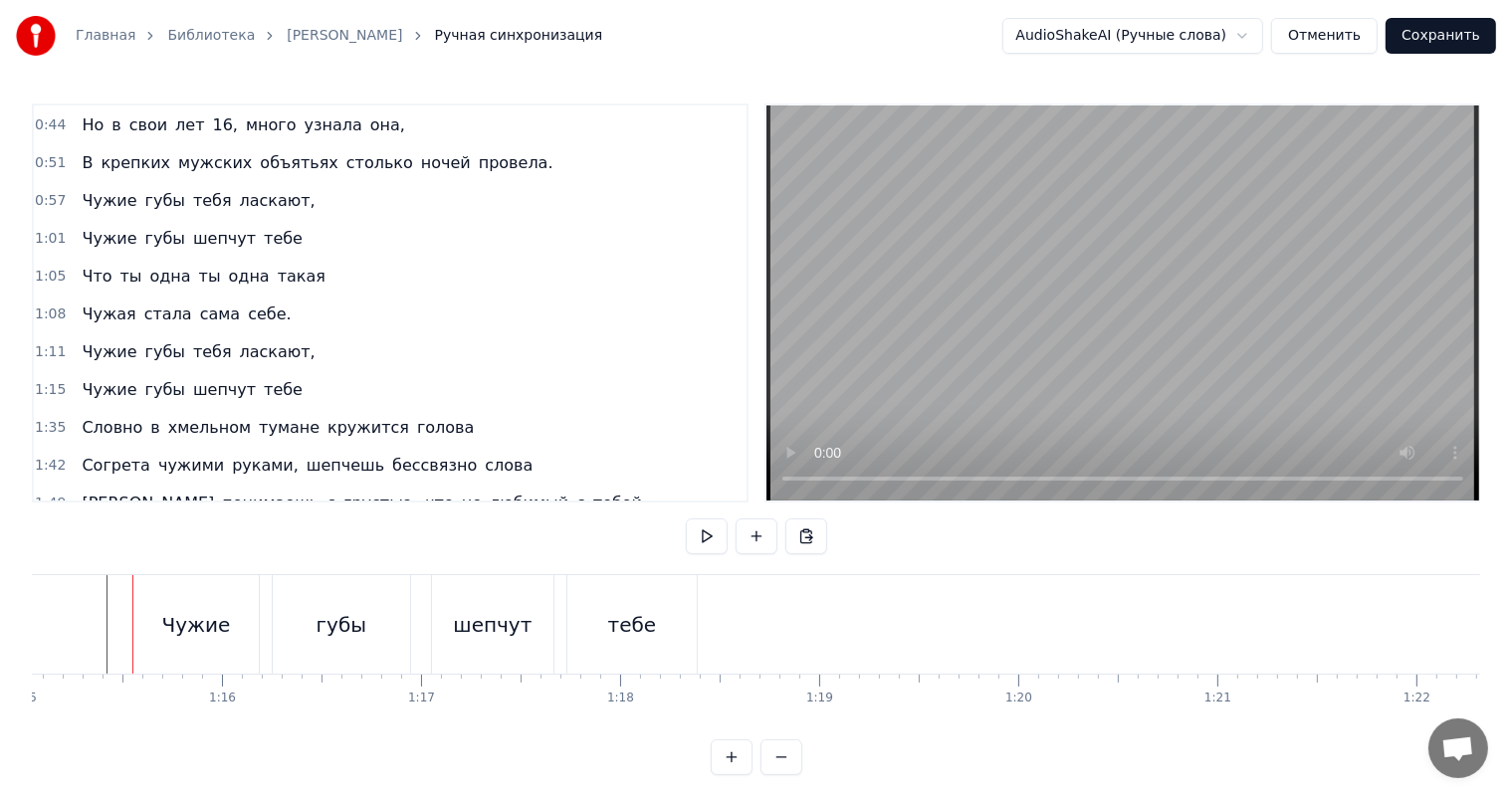
click at [36, 381] on span "1:15" at bounding box center [50, 390] width 31 height 20
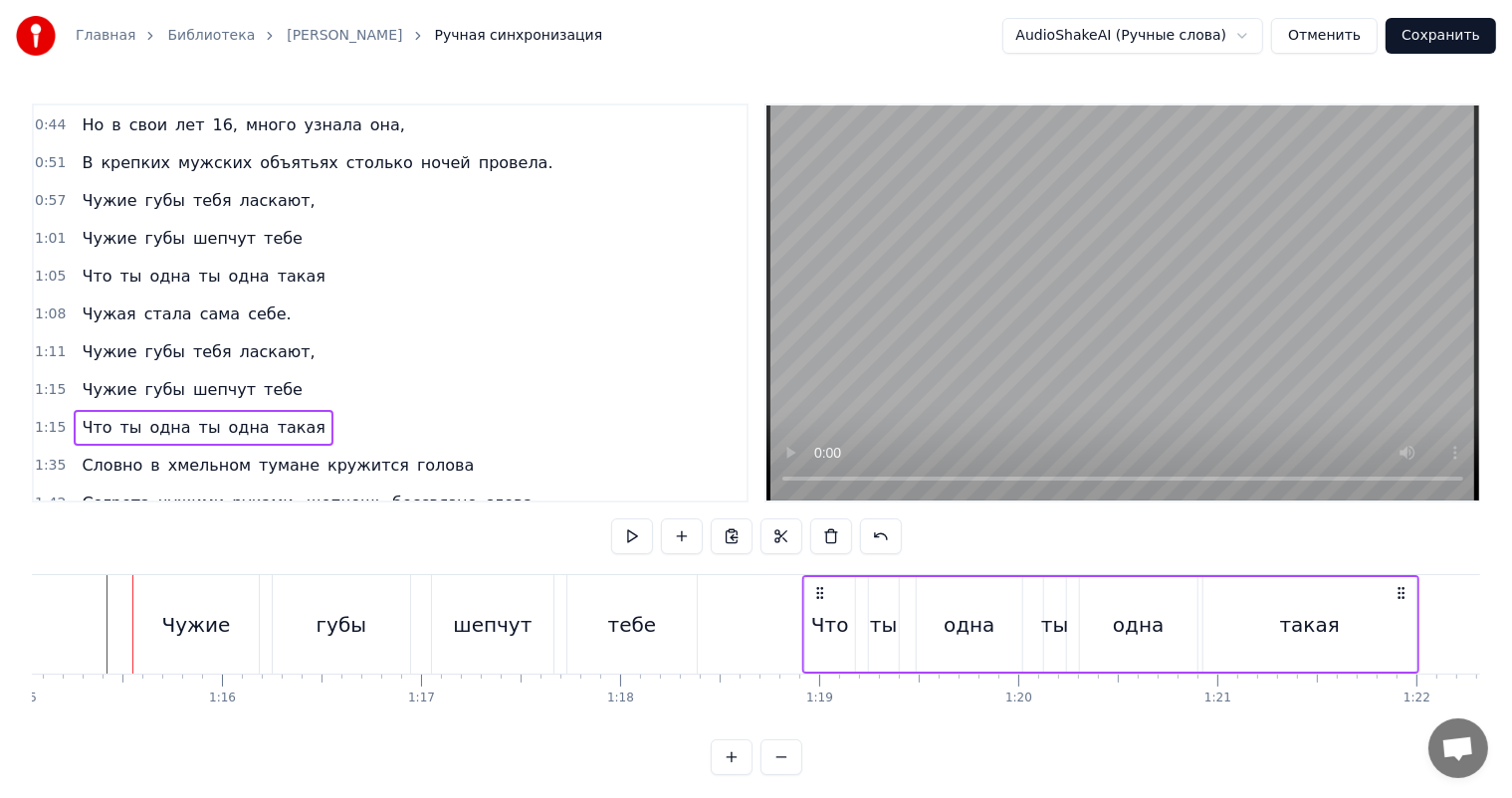
drag, startPoint x: 149, startPoint y: 591, endPoint x: 818, endPoint y: 635, distance: 670.4
click at [818, 635] on div "Что ты одна ты одна такая" at bounding box center [1110, 624] width 617 height 99
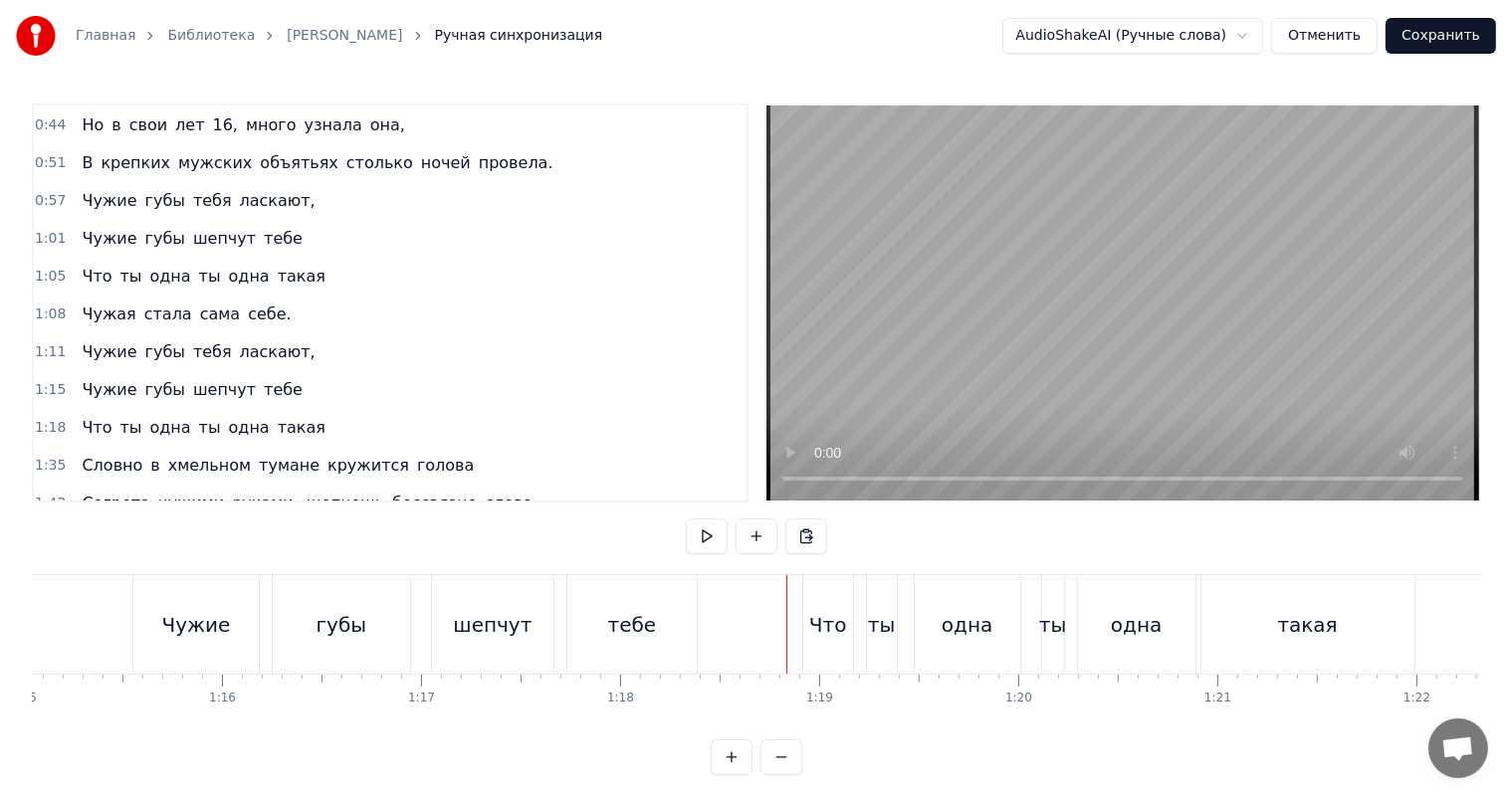
click at [954, 355] on video at bounding box center [1122, 303] width 713 height 395
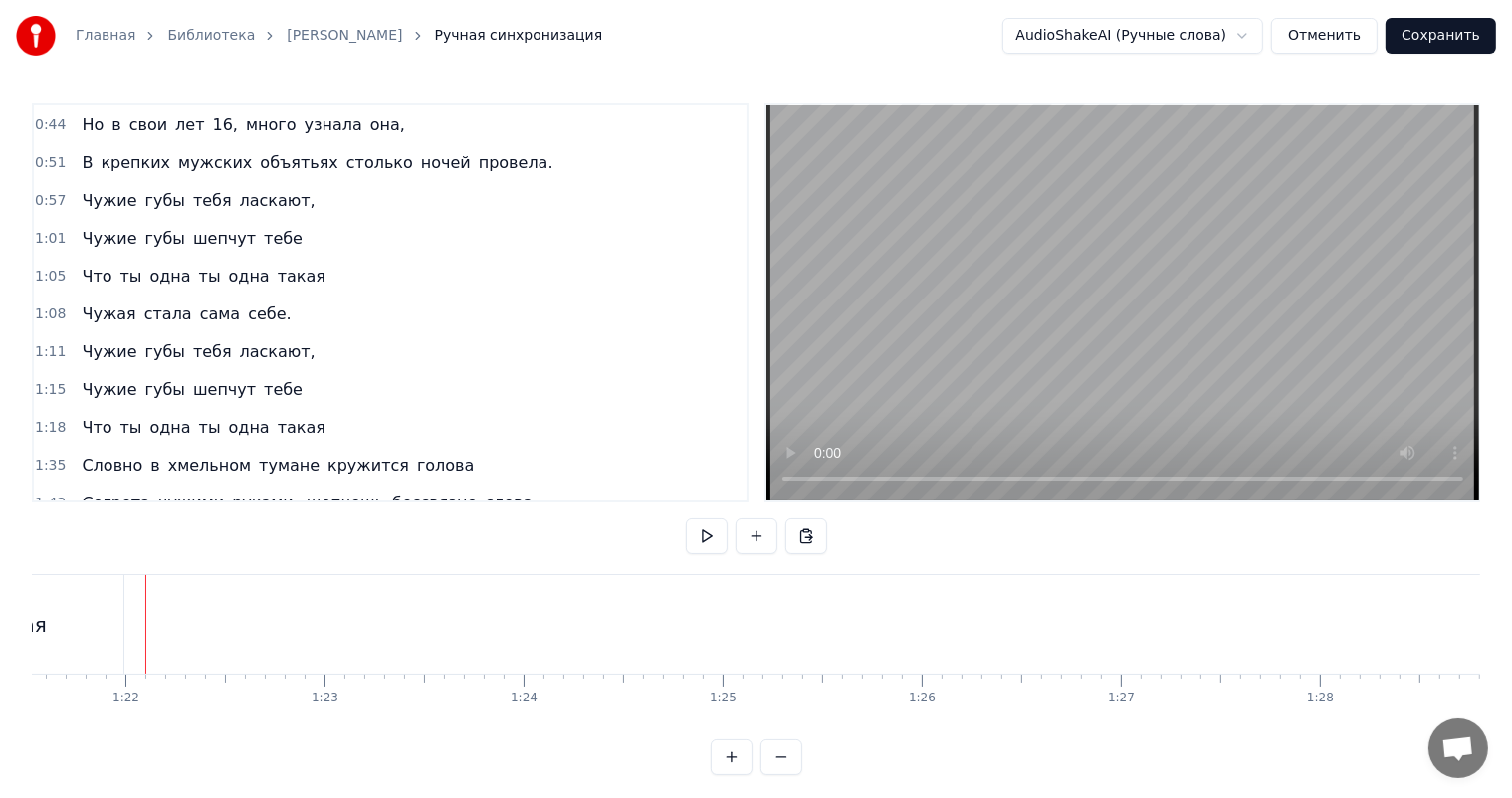
scroll to position [0, 16243]
click at [40, 305] on span "1:08" at bounding box center [50, 315] width 31 height 20
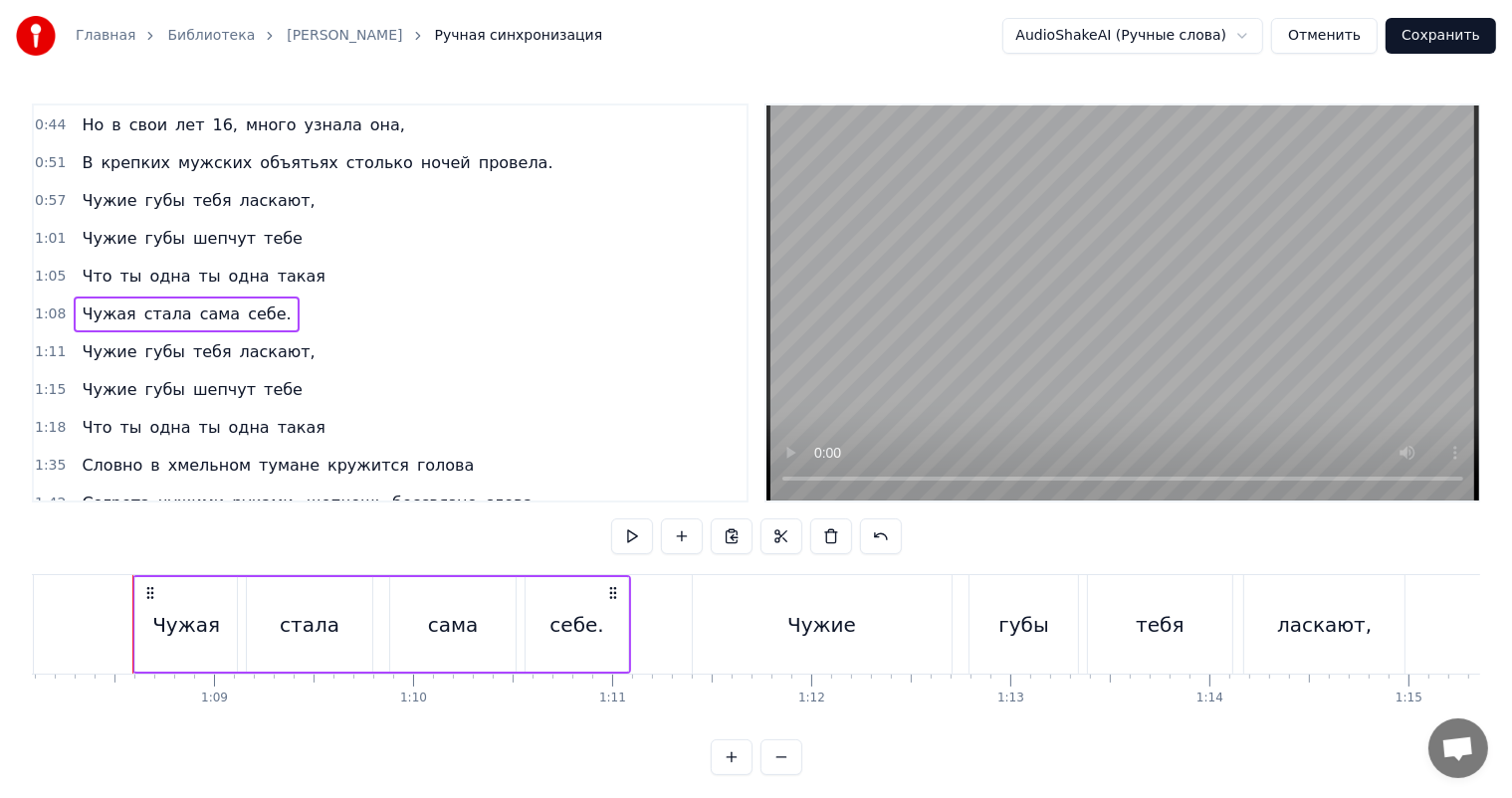
click at [40, 417] on span "1:18" at bounding box center [50, 427] width 31 height 20
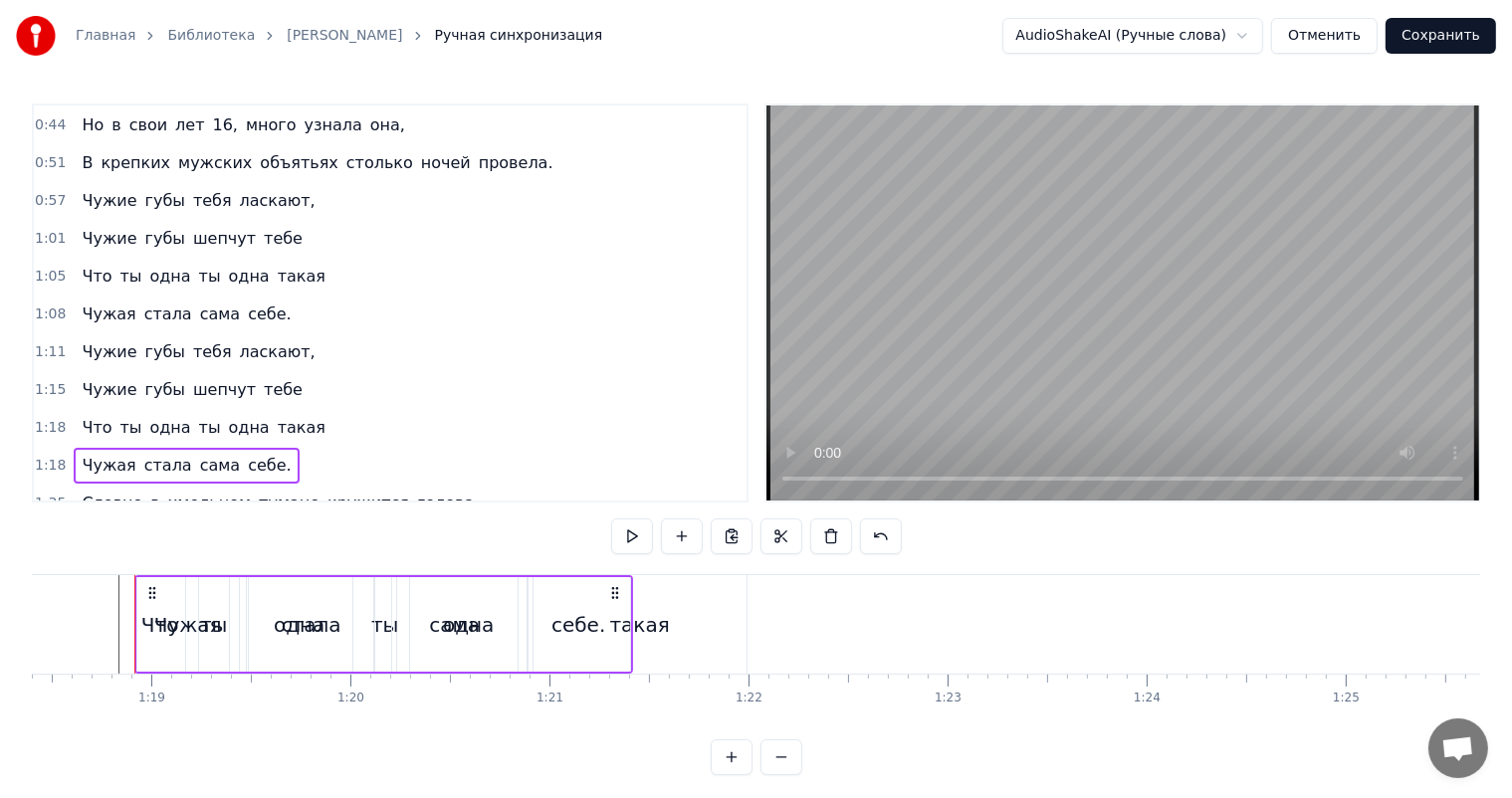
scroll to position [0, 15609]
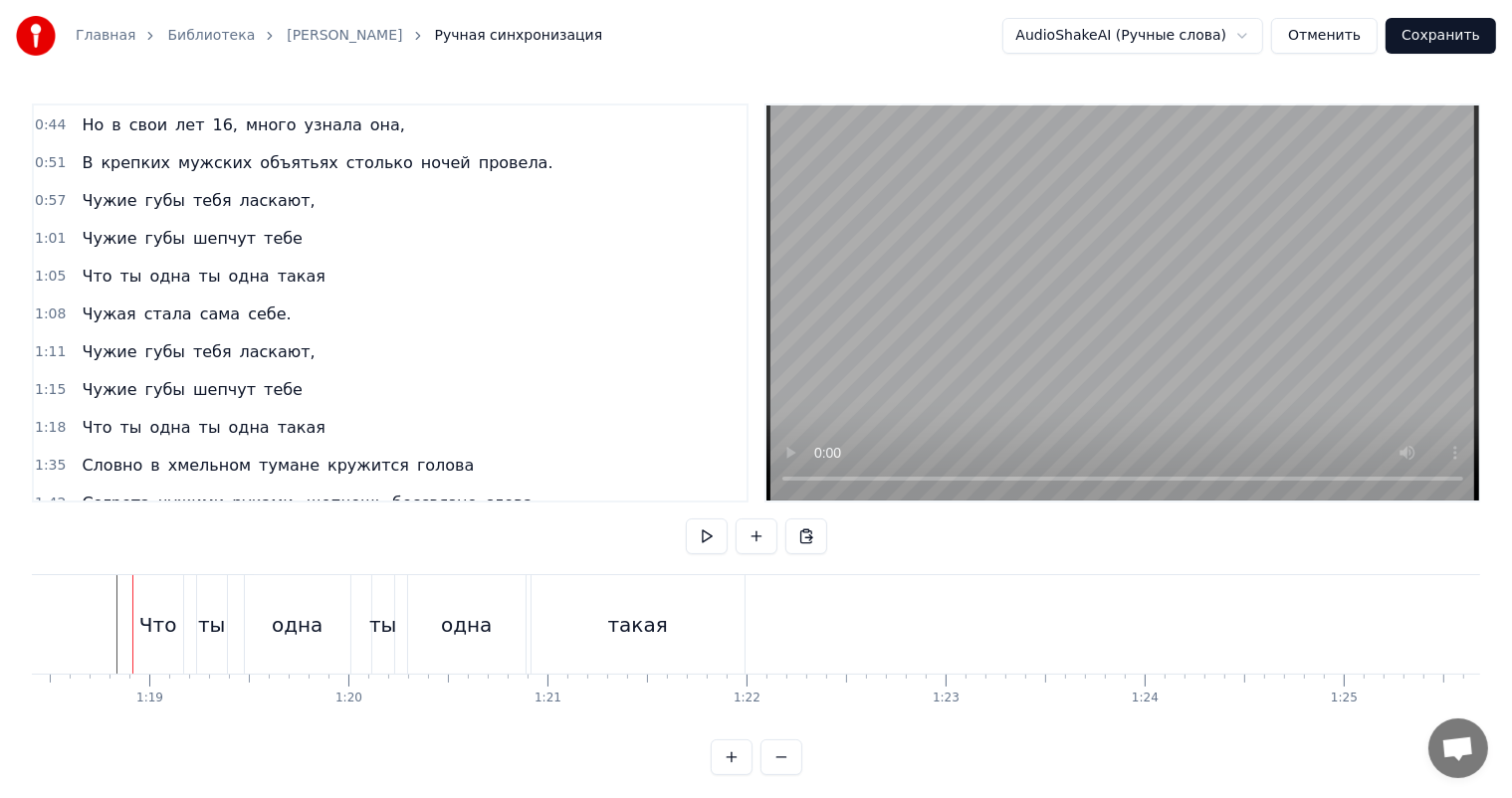
click at [40, 417] on span "1:18" at bounding box center [50, 427] width 31 height 20
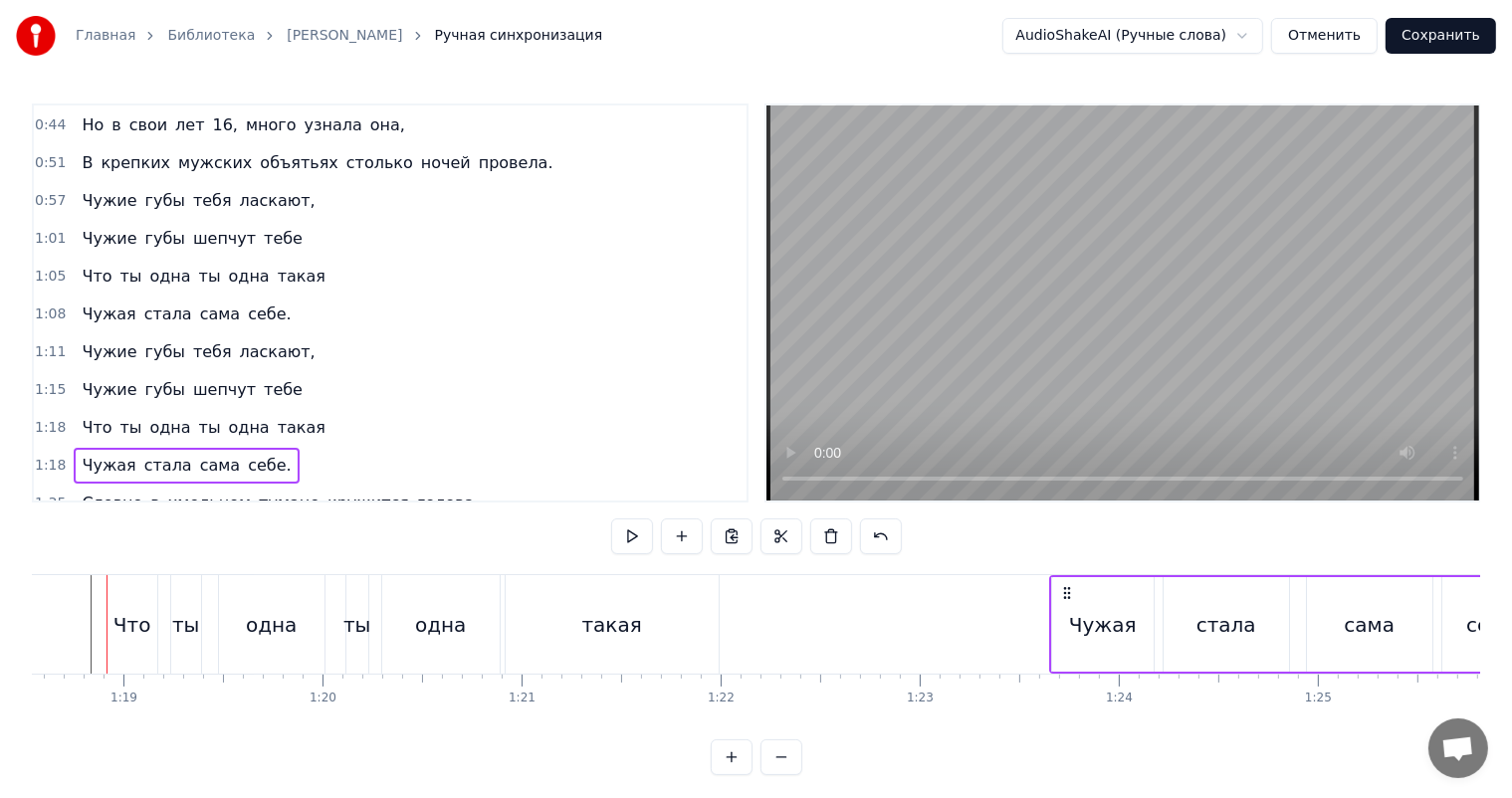
scroll to position [0, 15637]
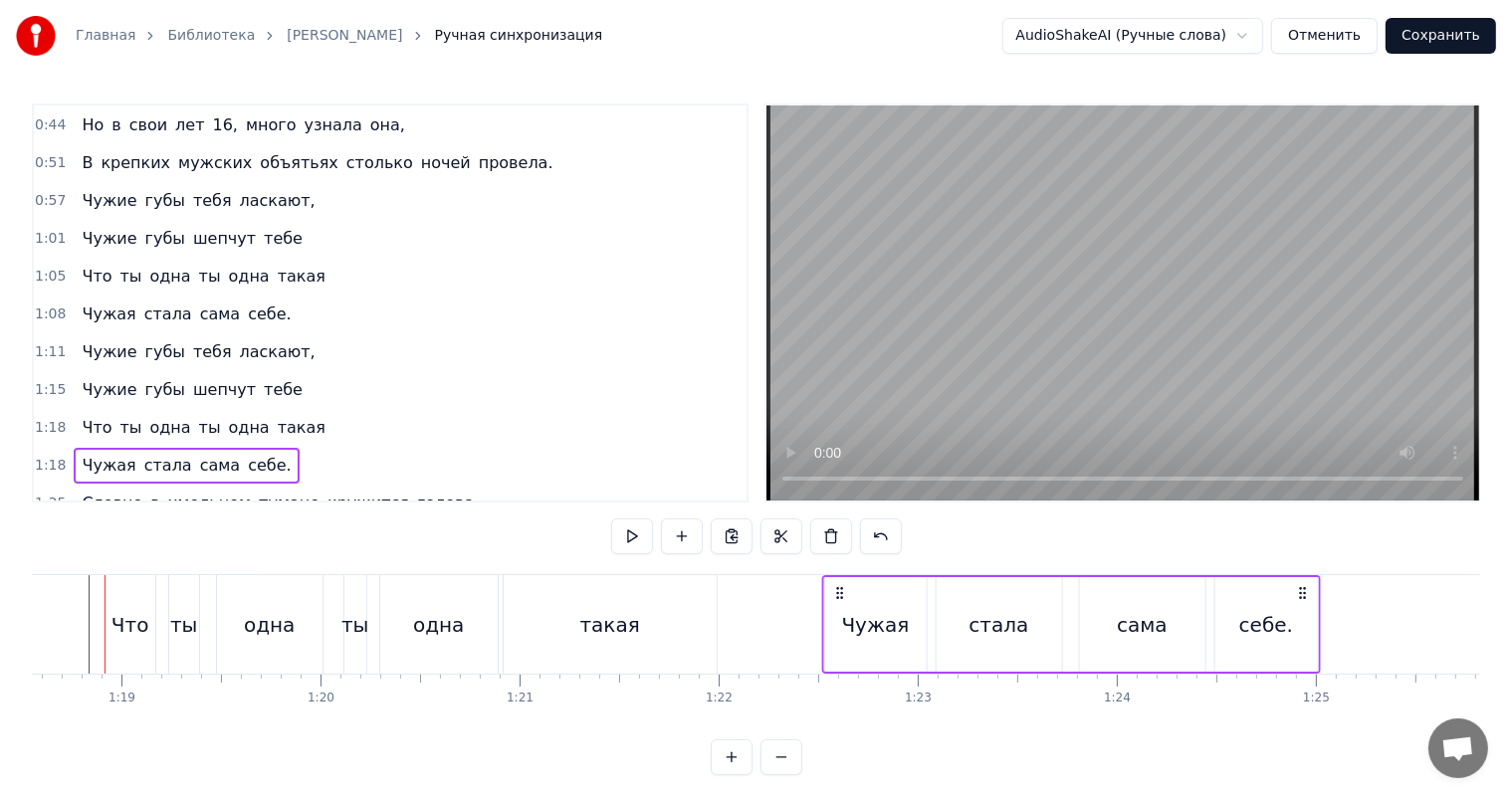
drag, startPoint x: 147, startPoint y: 585, endPoint x: 836, endPoint y: 624, distance: 690.1
click at [836, 624] on div "Чужая стала сама себе." at bounding box center [1070, 624] width 498 height 99
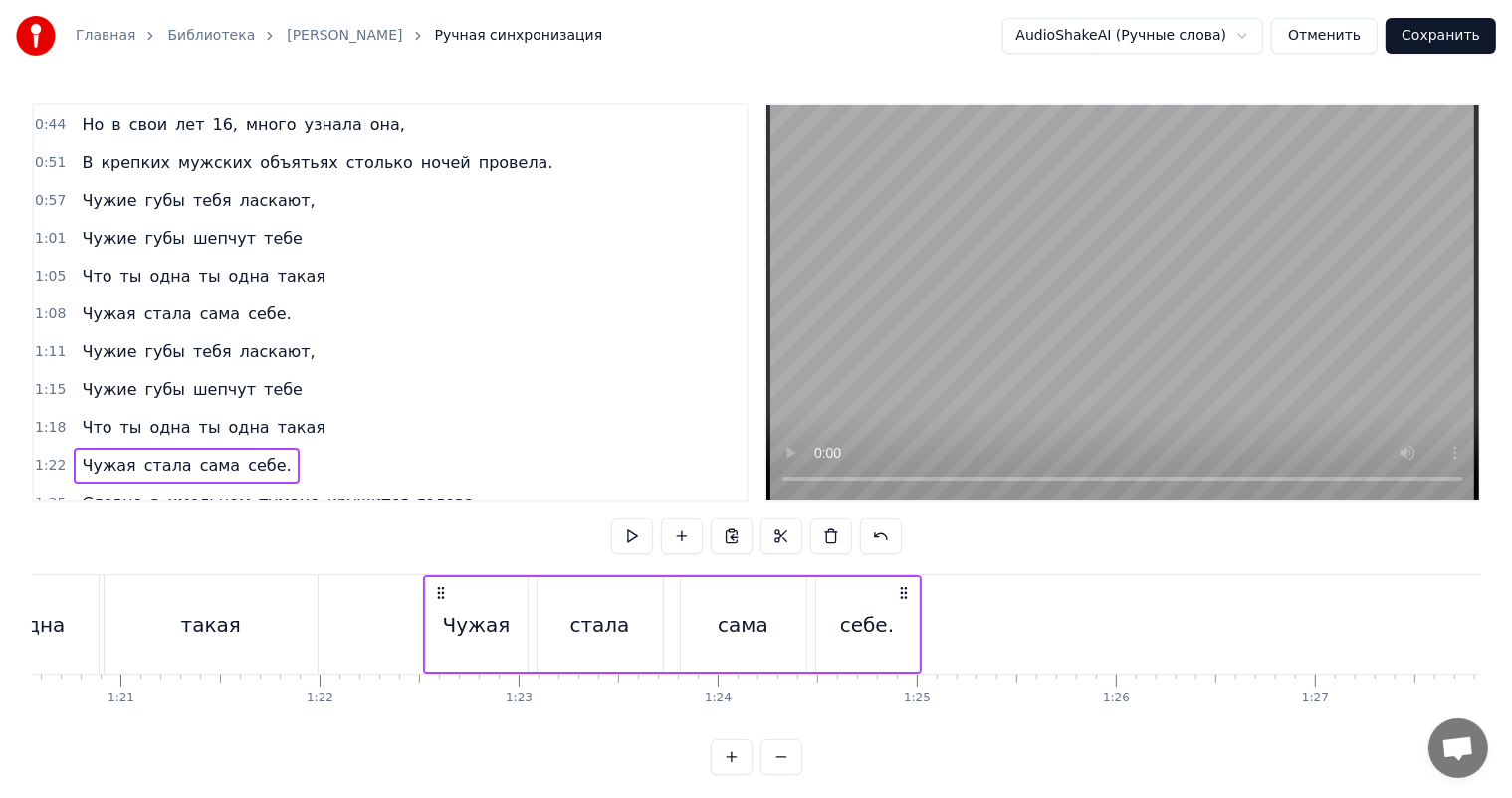
scroll to position [0, 16135]
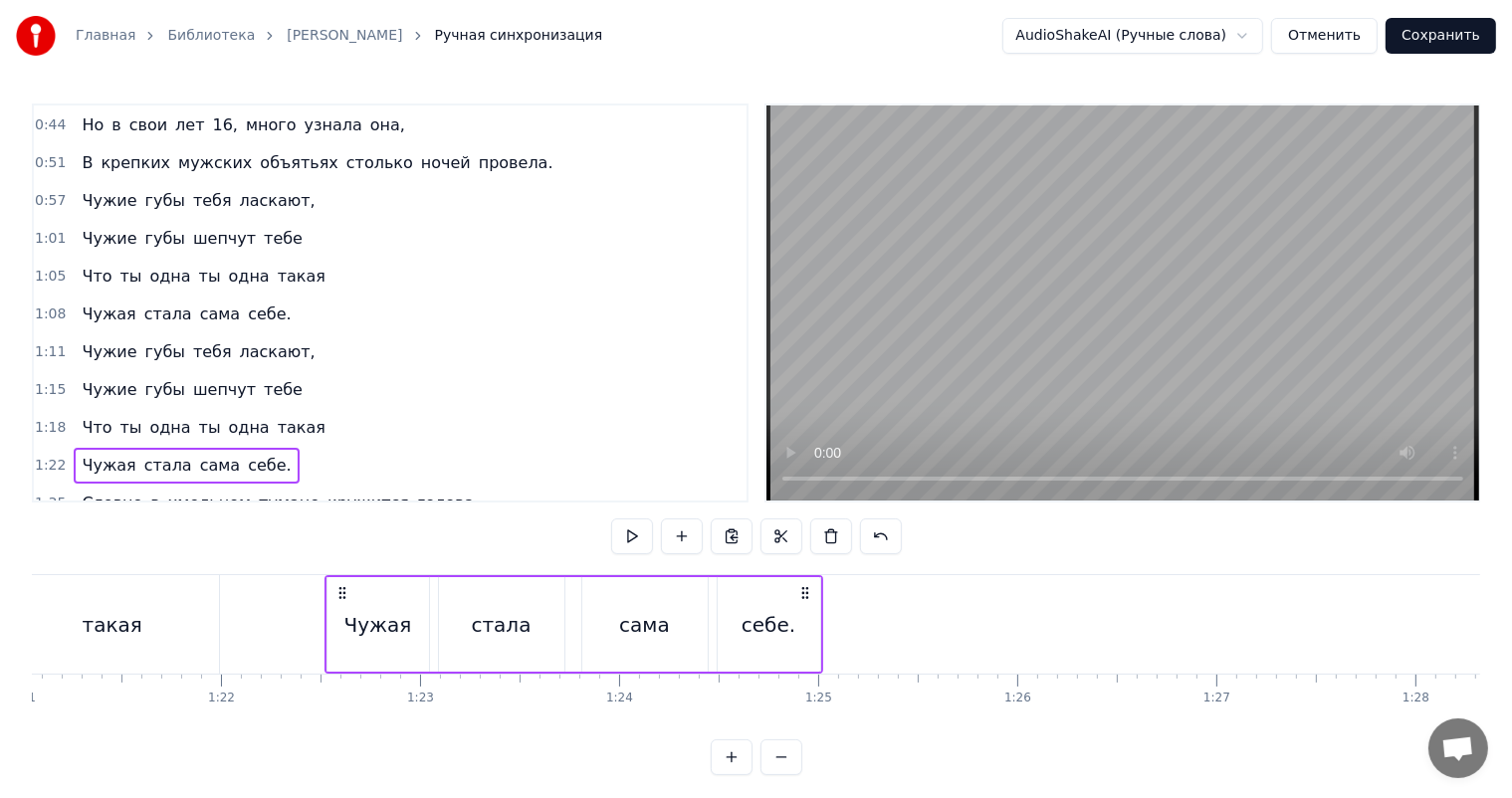
click at [761, 610] on div "себе." at bounding box center [768, 625] width 54 height 30
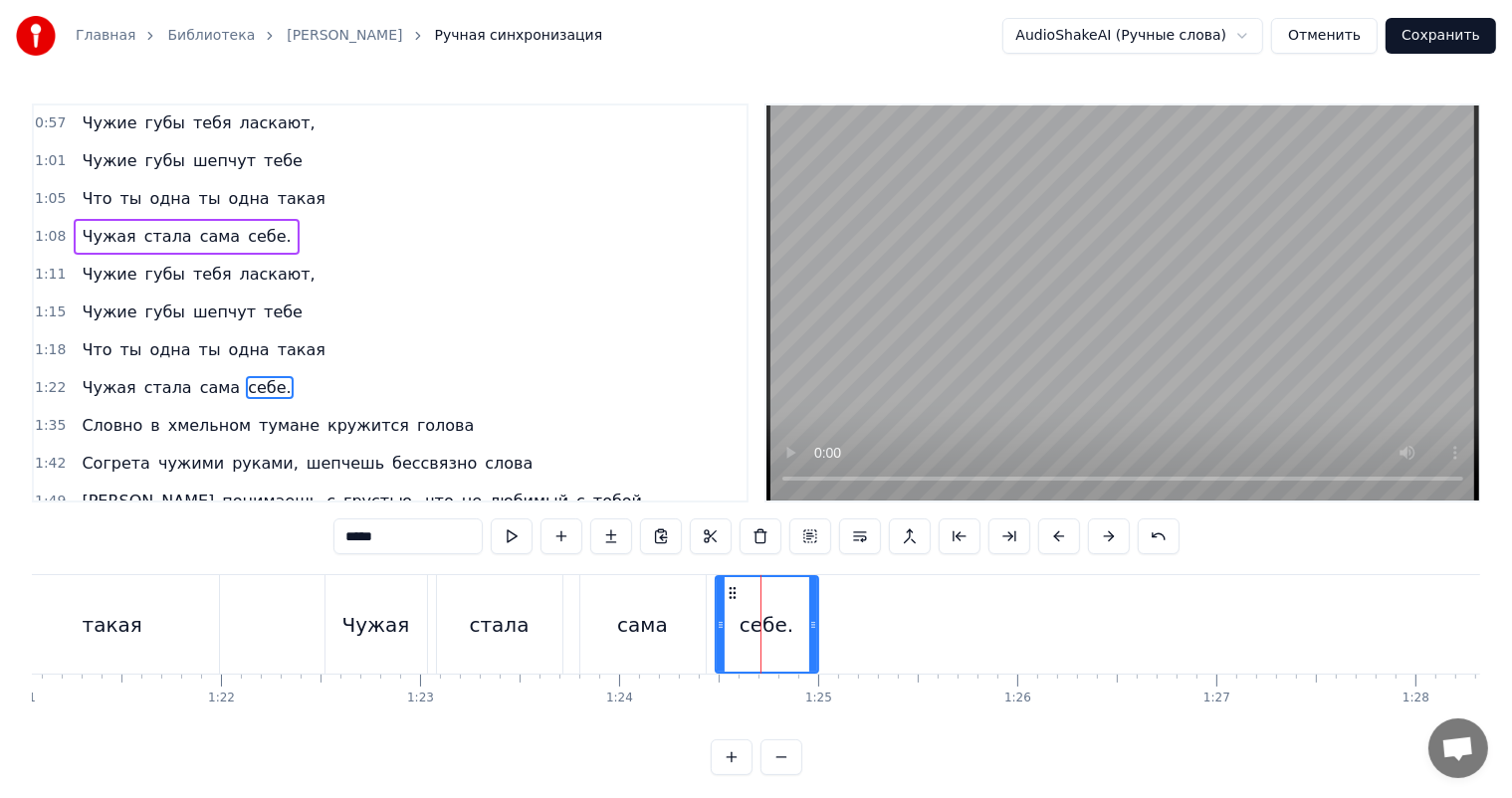
scroll to position [259, 0]
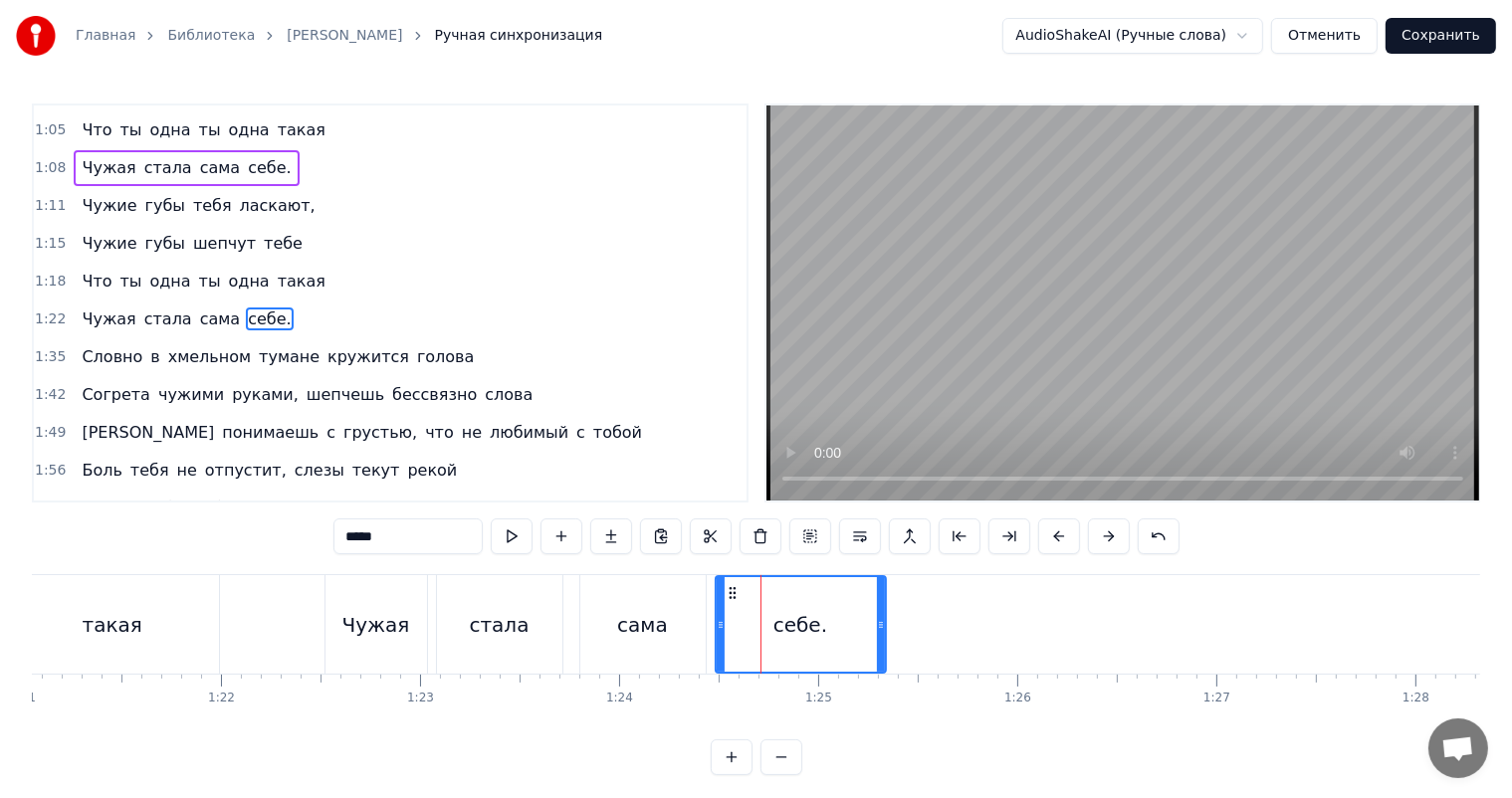
drag, startPoint x: 813, startPoint y: 622, endPoint x: 881, endPoint y: 626, distance: 68.1
click at [881, 626] on icon at bounding box center [881, 625] width 8 height 16
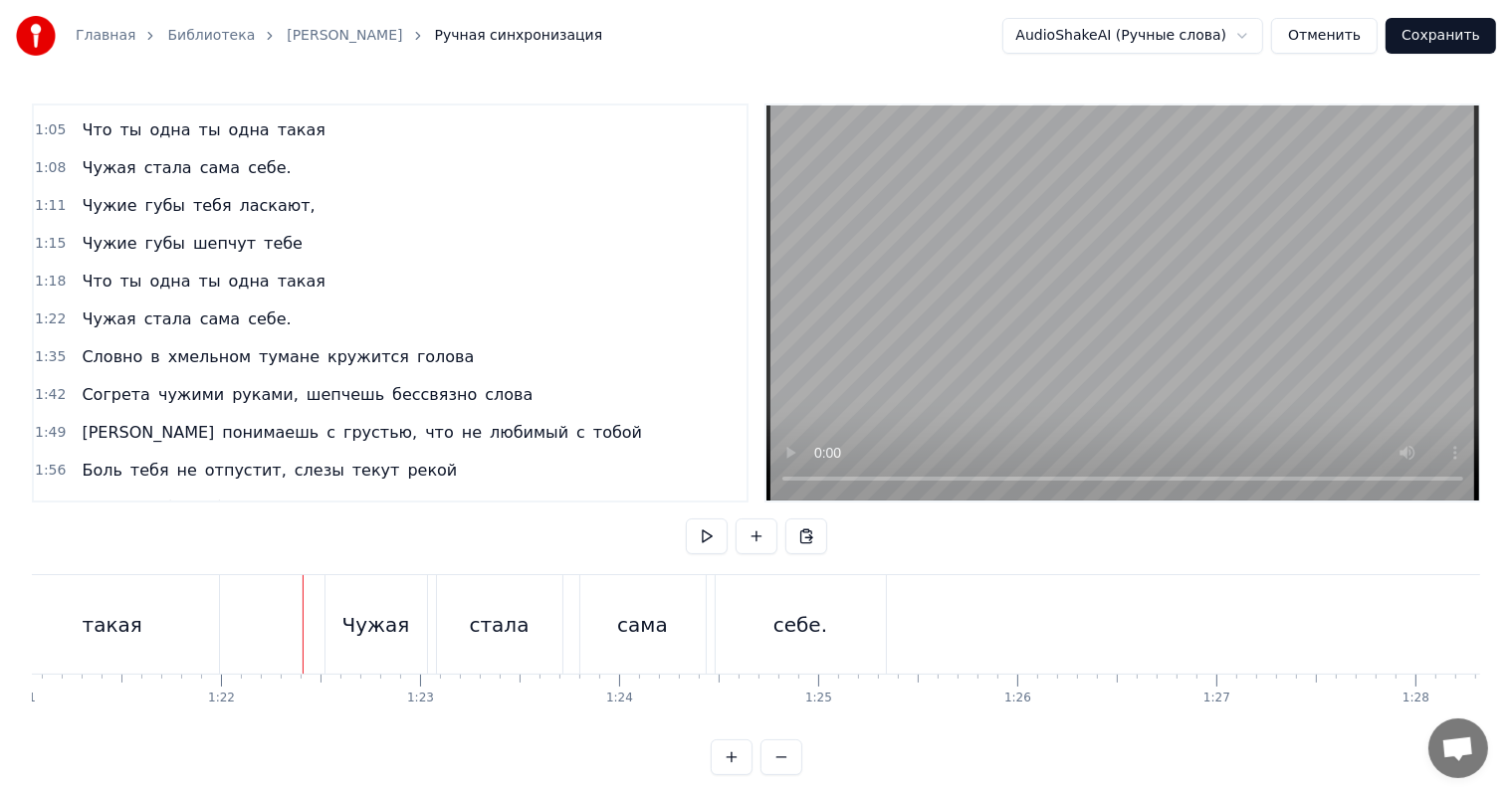
click at [1140, 258] on video at bounding box center [1122, 303] width 713 height 395
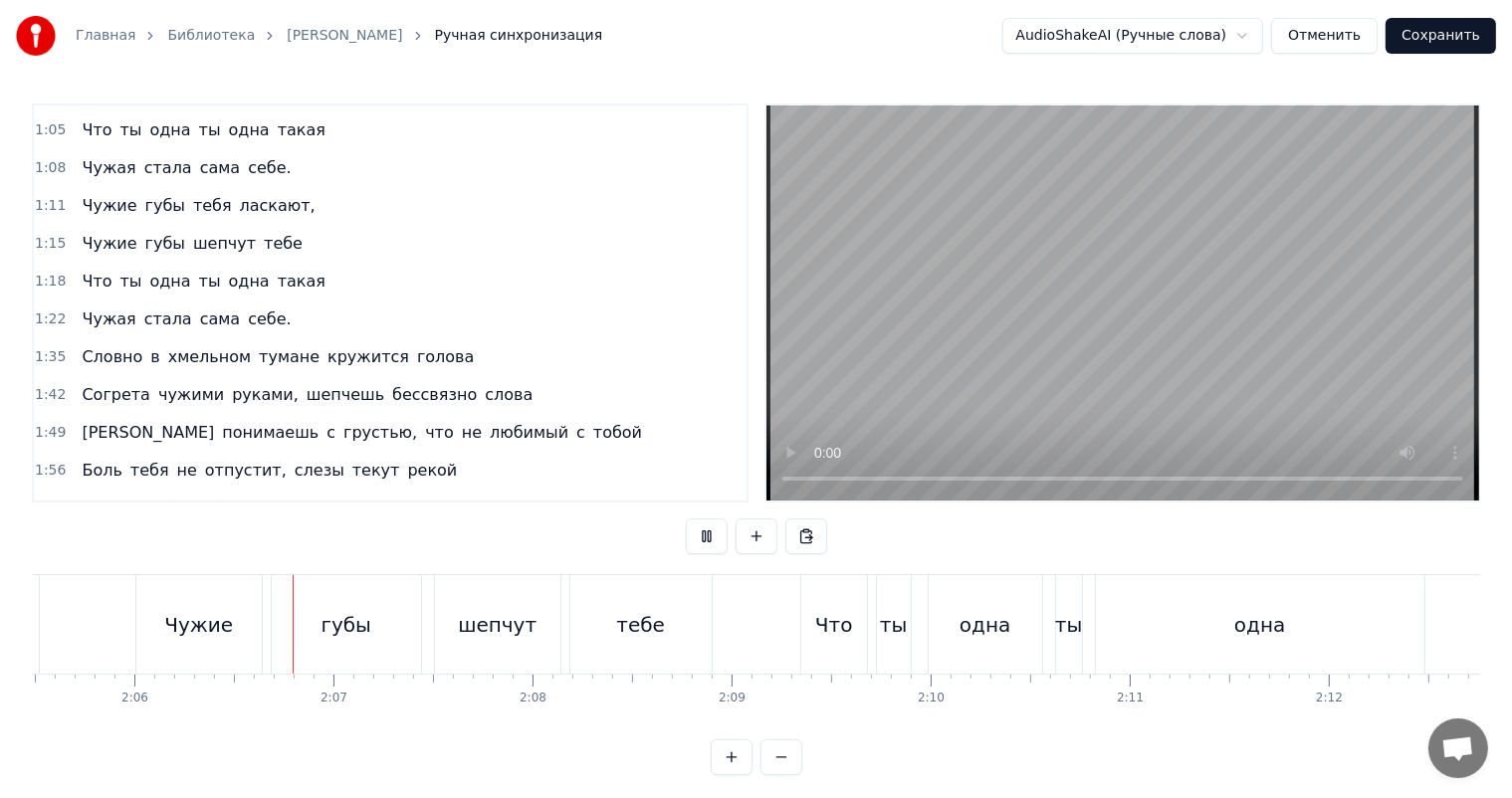
scroll to position [0, 25019]
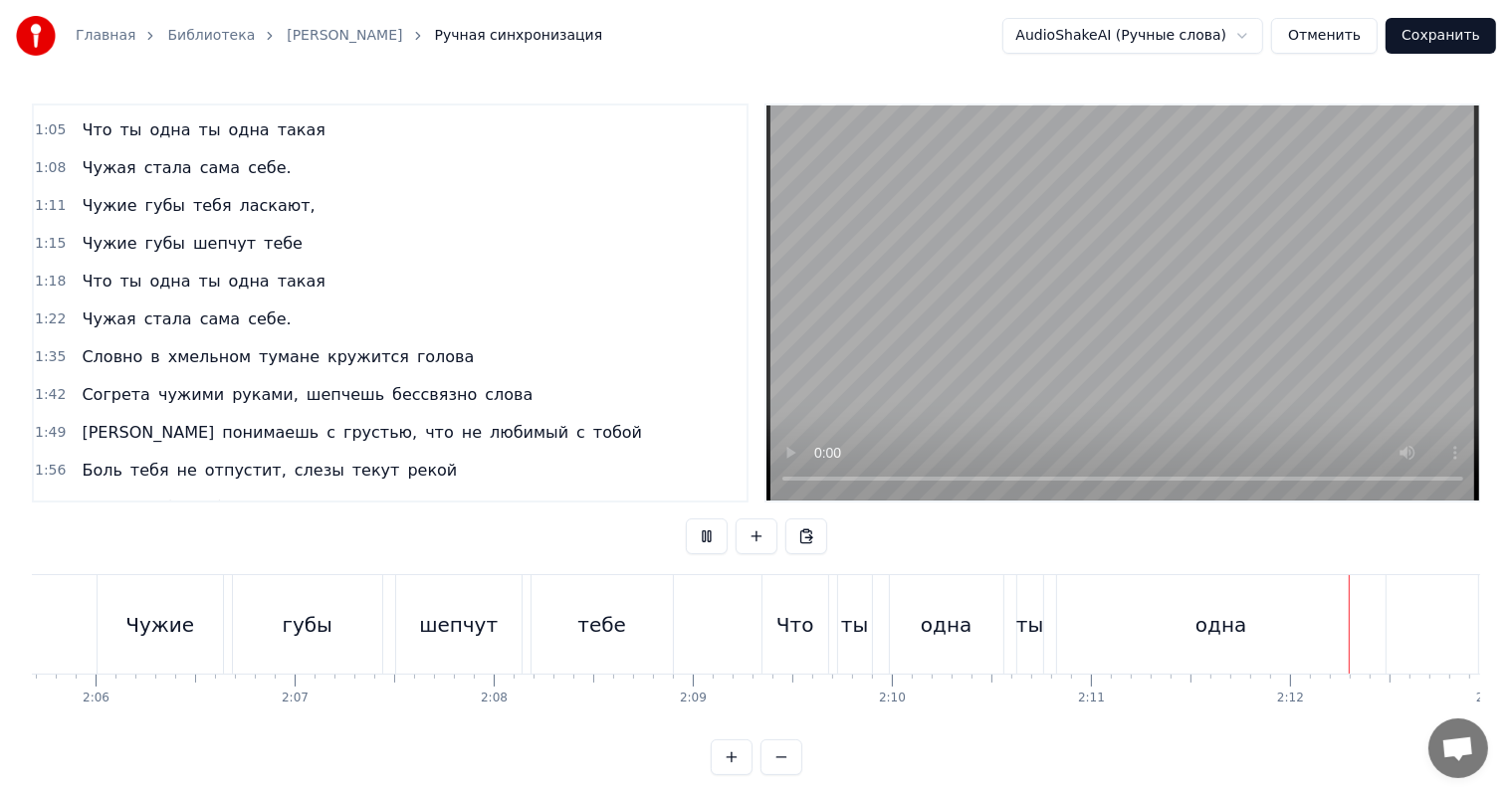
click at [1136, 319] on video at bounding box center [1122, 303] width 713 height 395
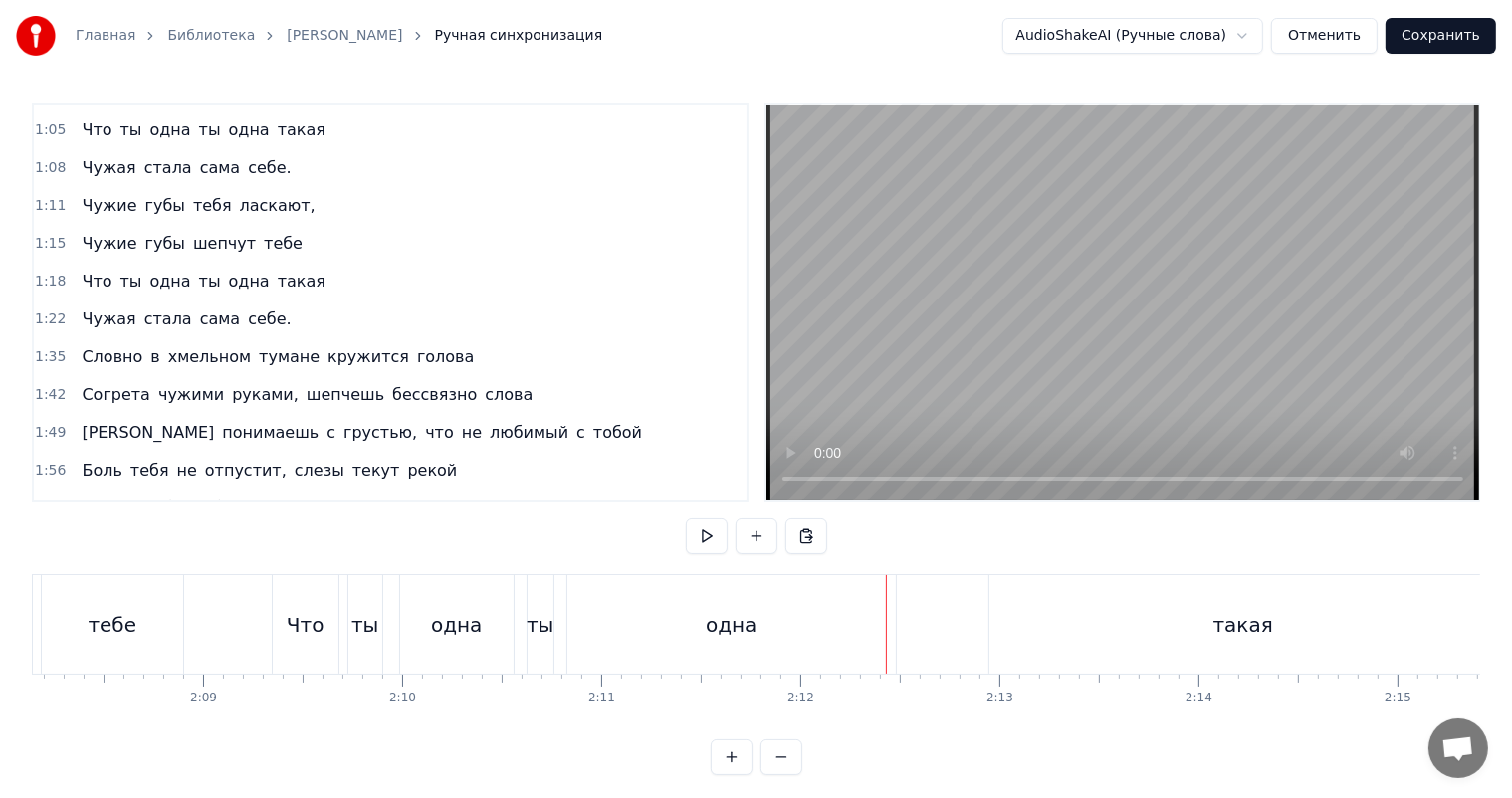
scroll to position [0, 25517]
click at [817, 620] on div "одна" at bounding box center [724, 624] width 329 height 99
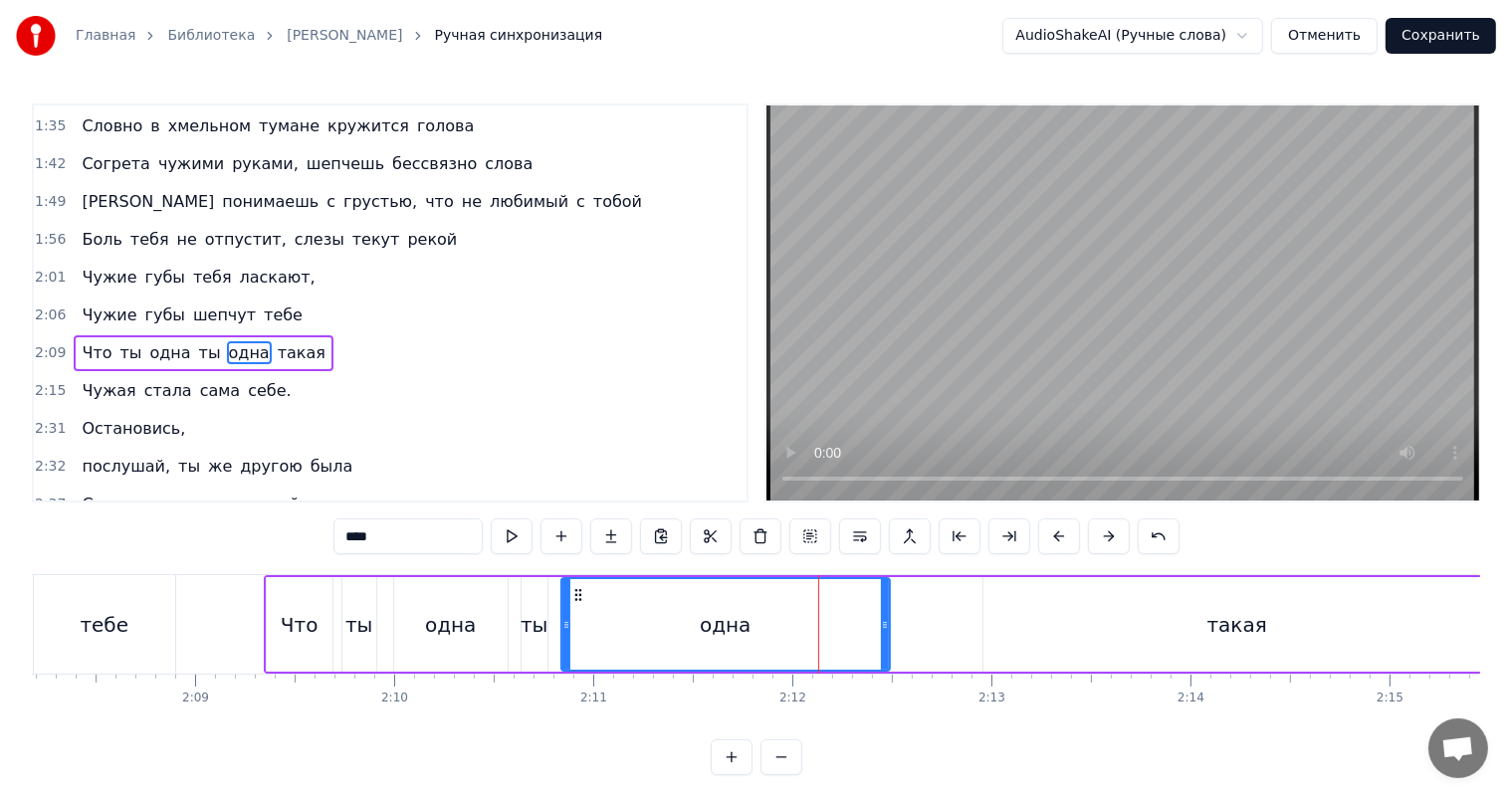
scroll to position [515, 0]
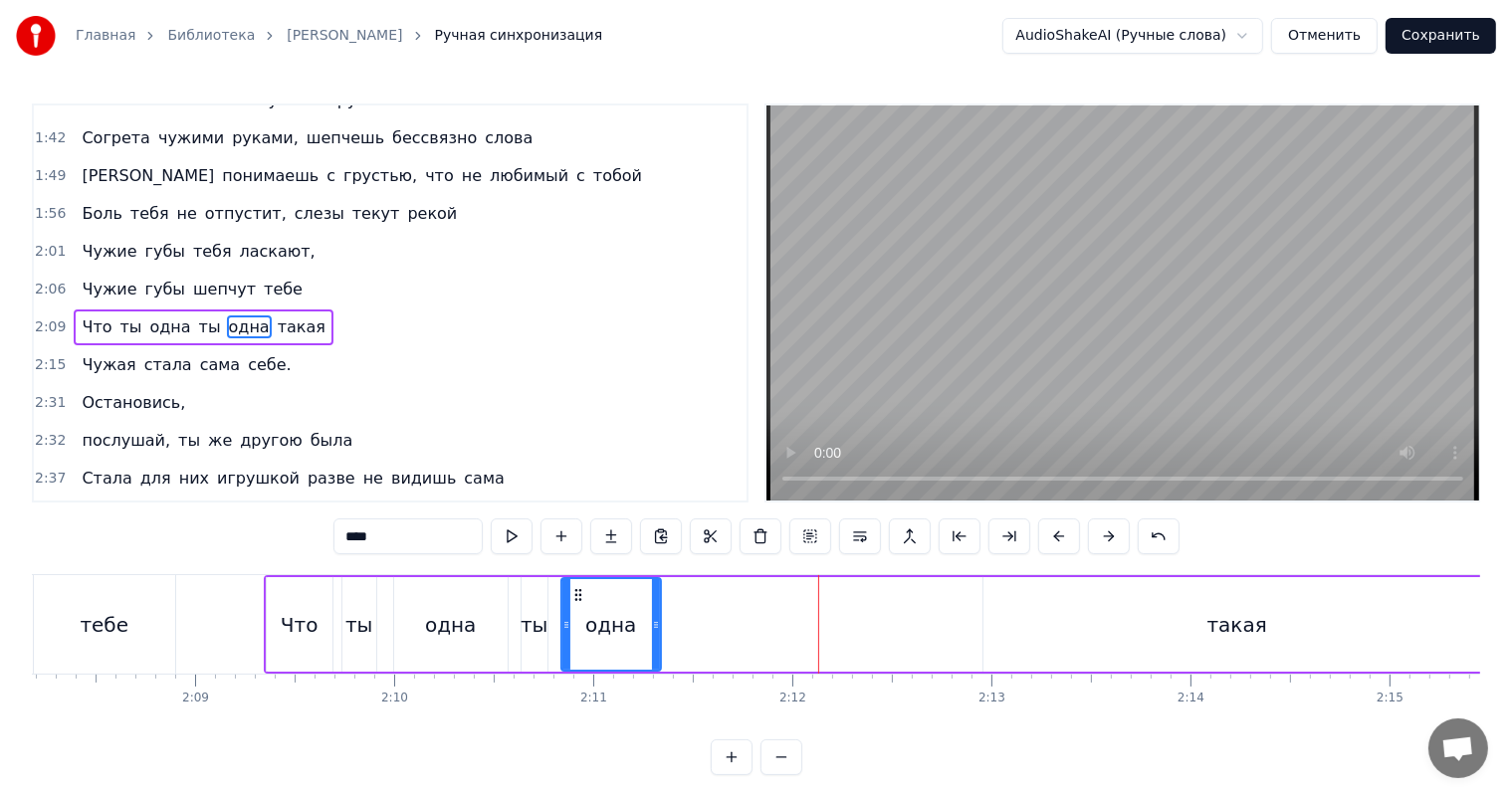
drag, startPoint x: 886, startPoint y: 620, endPoint x: 657, endPoint y: 624, distance: 229.0
click at [657, 624] on icon at bounding box center [656, 625] width 8 height 16
click at [669, 624] on div "Что ты одна ты одна такая" at bounding box center [879, 624] width 1230 height 99
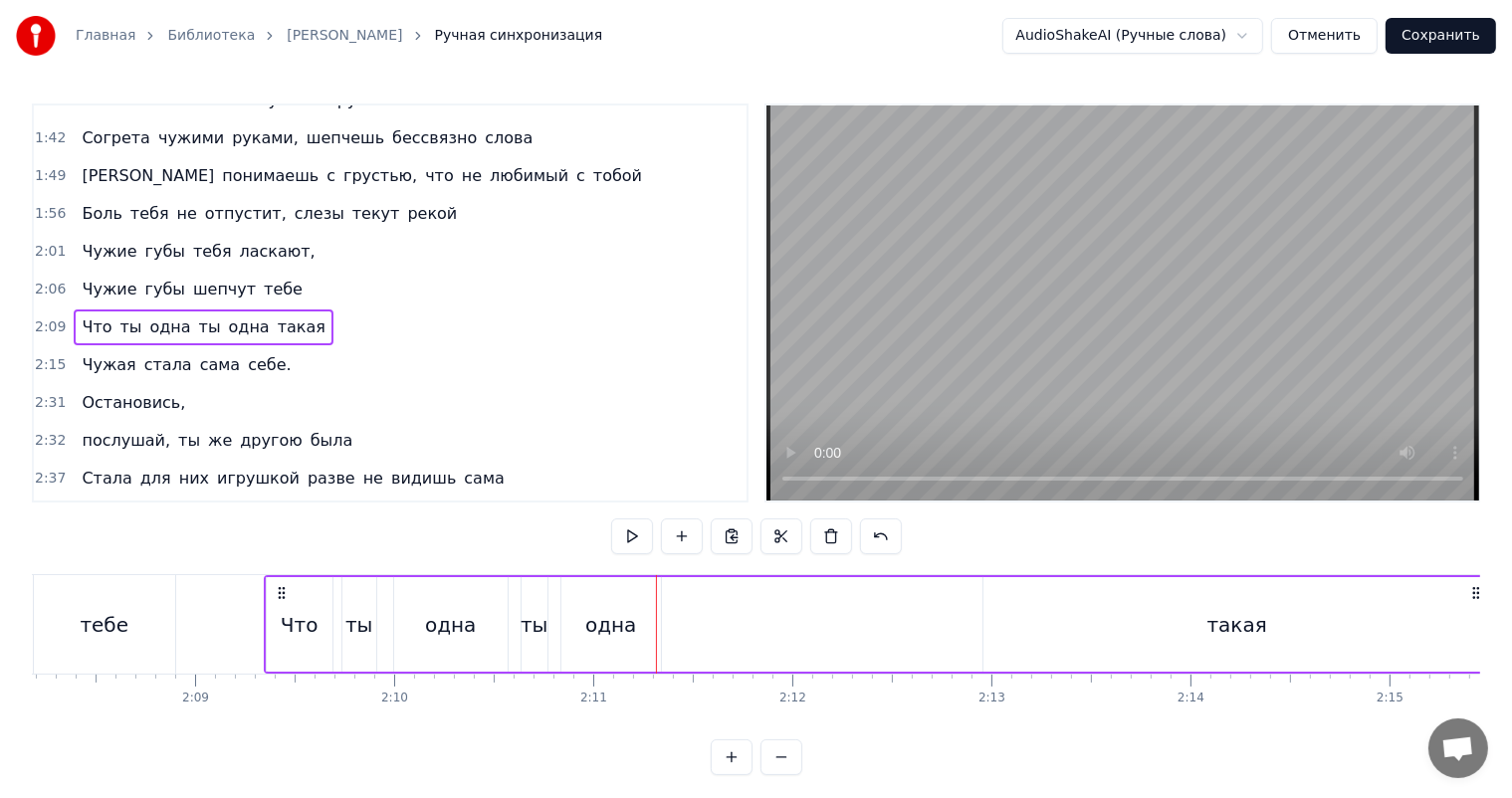
click at [641, 635] on div "одна" at bounding box center [611, 624] width 100 height 95
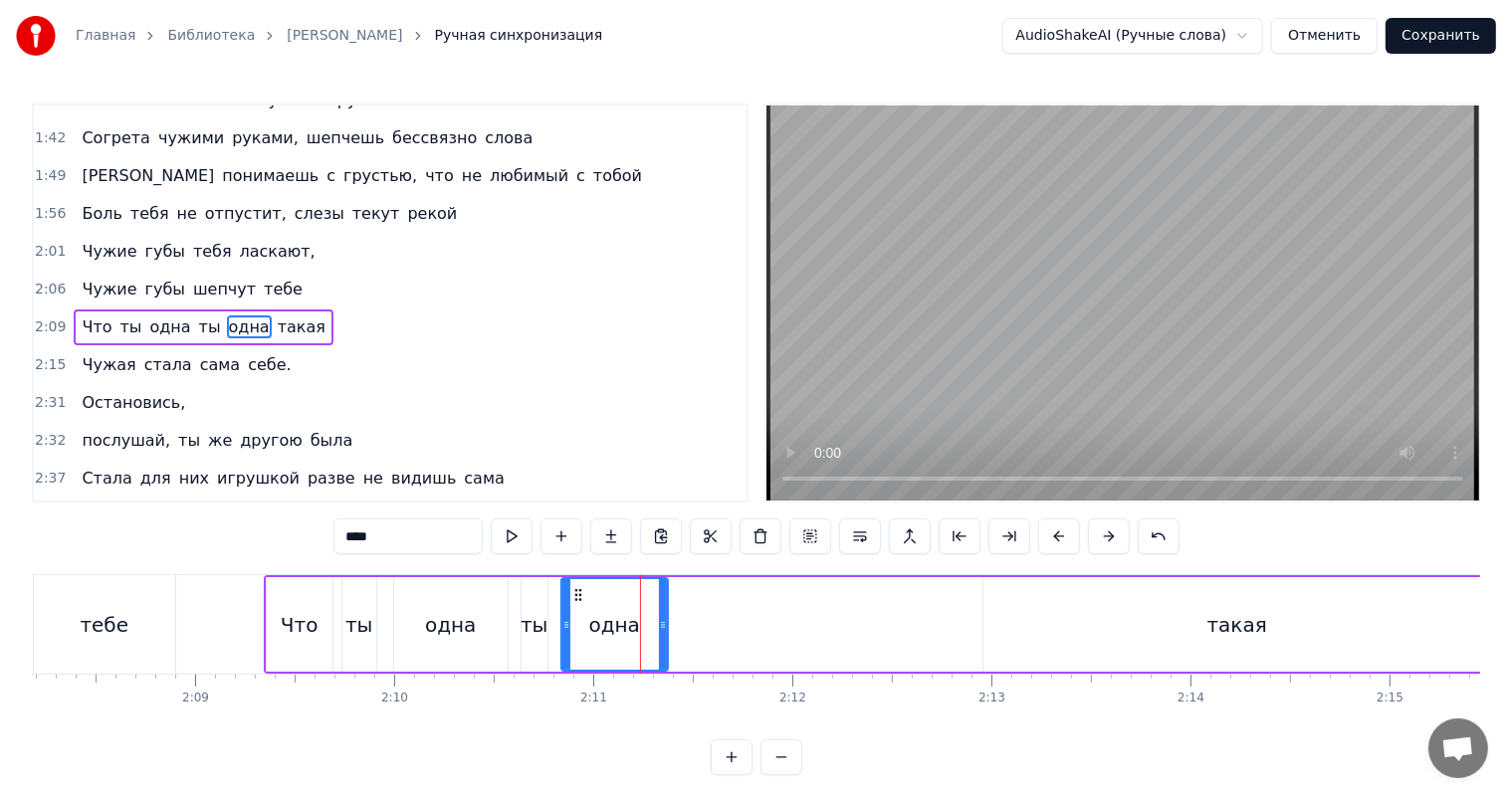
drag, startPoint x: 657, startPoint y: 624, endPoint x: 668, endPoint y: 625, distance: 11.0
click at [667, 625] on icon at bounding box center [663, 625] width 8 height 16
click at [496, 620] on div "одна" at bounding box center [451, 624] width 114 height 95
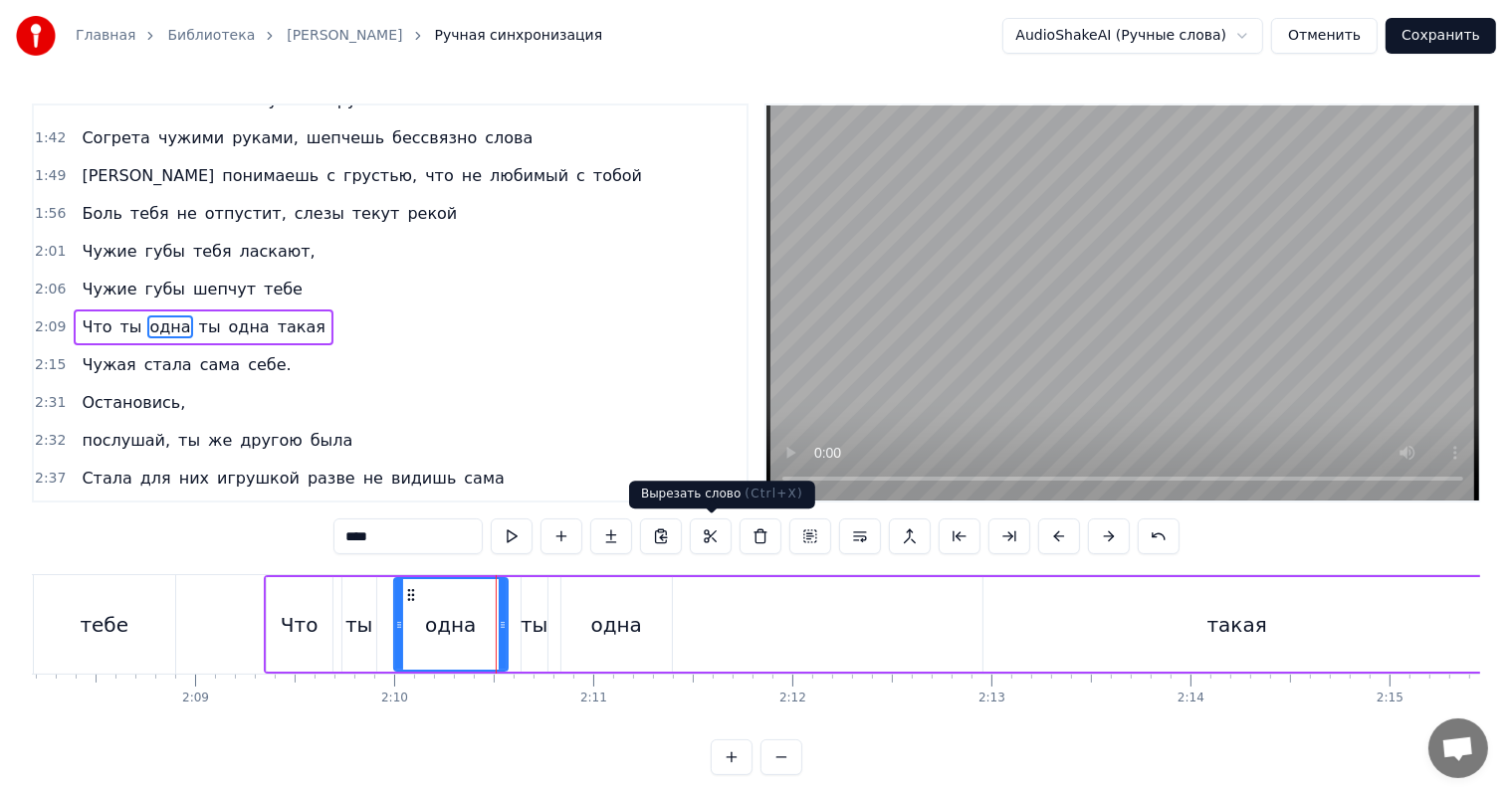
click at [960, 383] on video at bounding box center [1122, 303] width 713 height 395
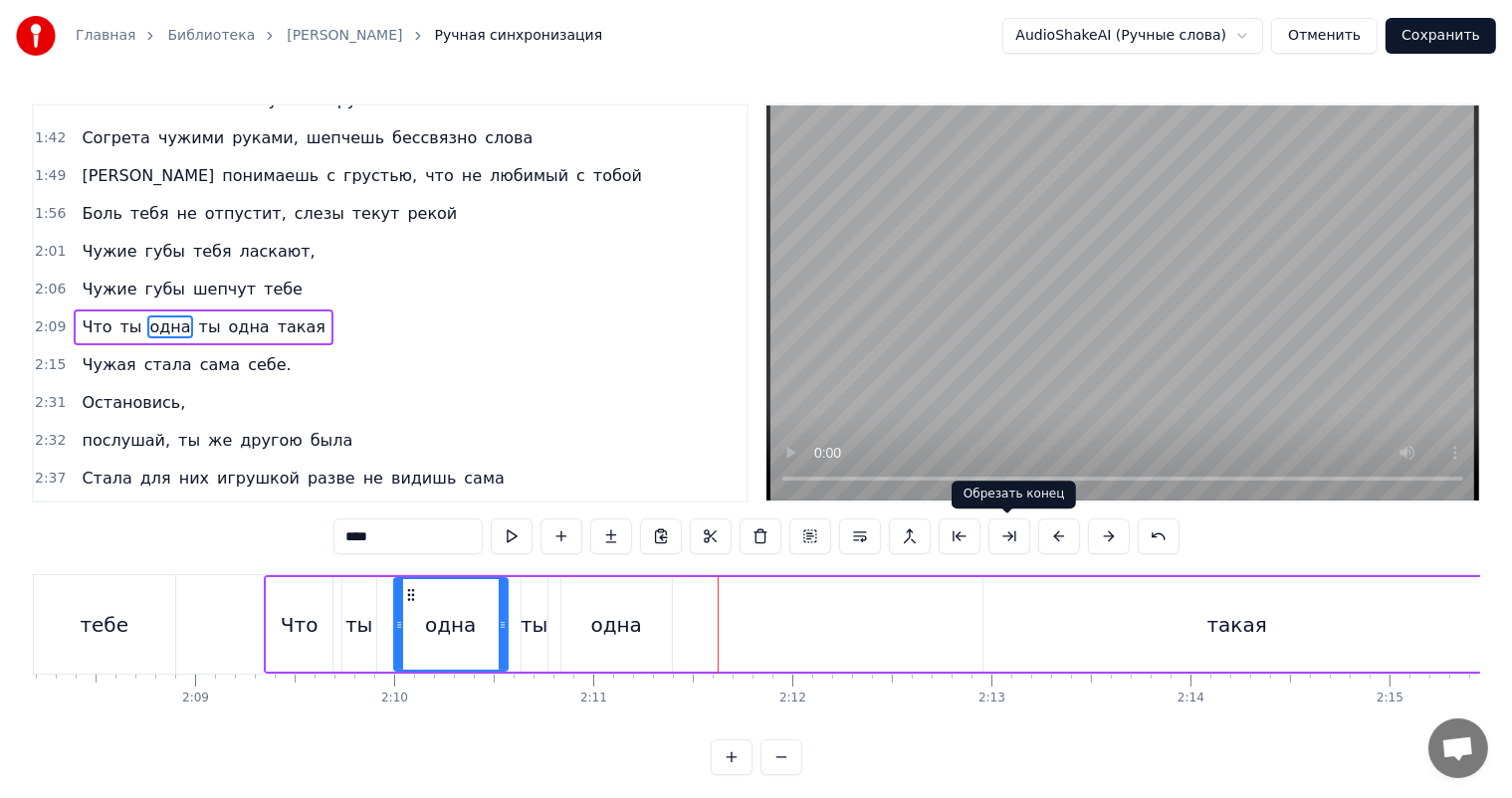
drag, startPoint x: 1060, startPoint y: 656, endPoint x: 1050, endPoint y: 654, distance: 10.2
click at [1062, 657] on div "такая" at bounding box center [1237, 624] width 507 height 95
type input "*****"
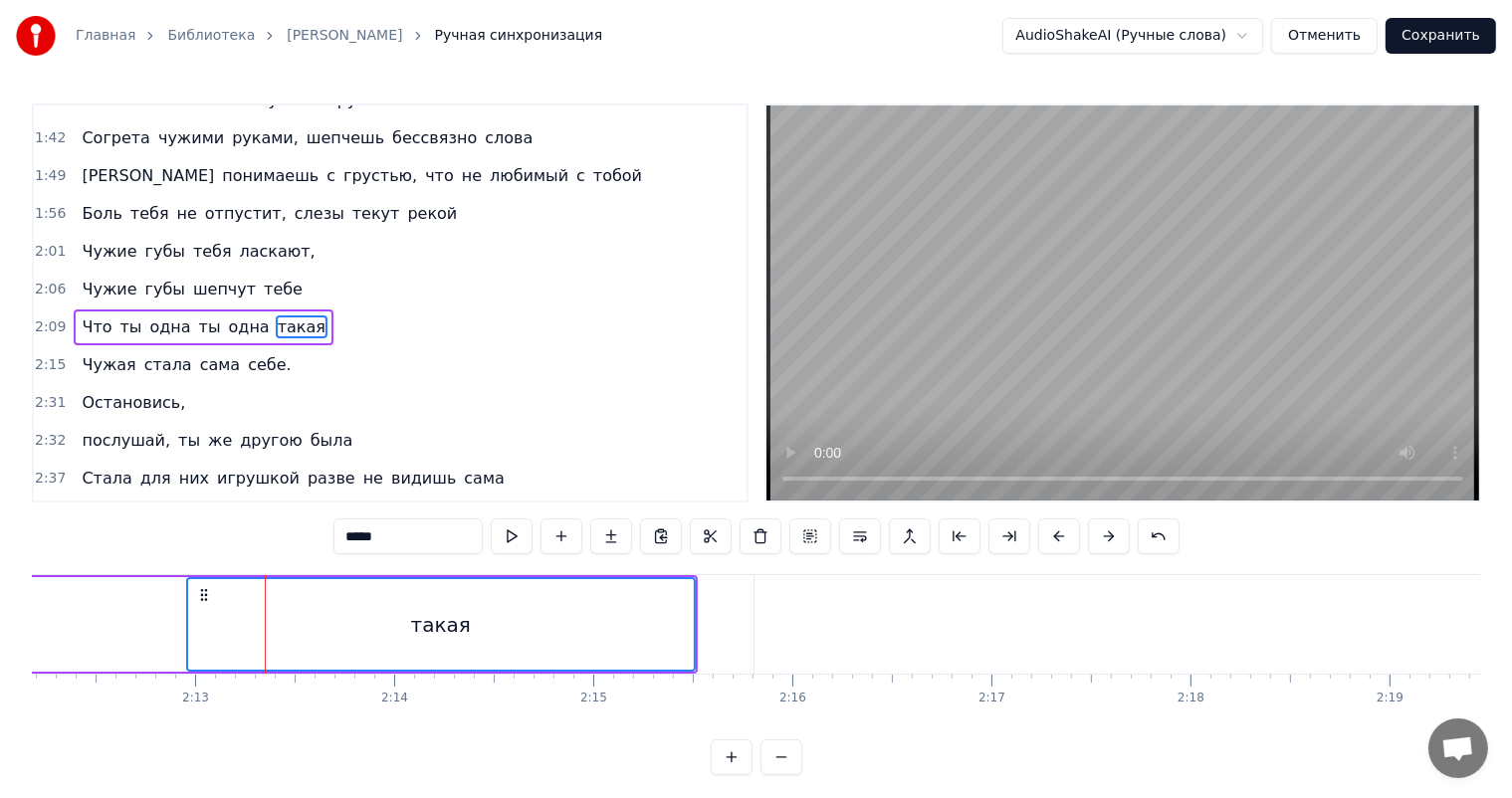
scroll to position [0, 26015]
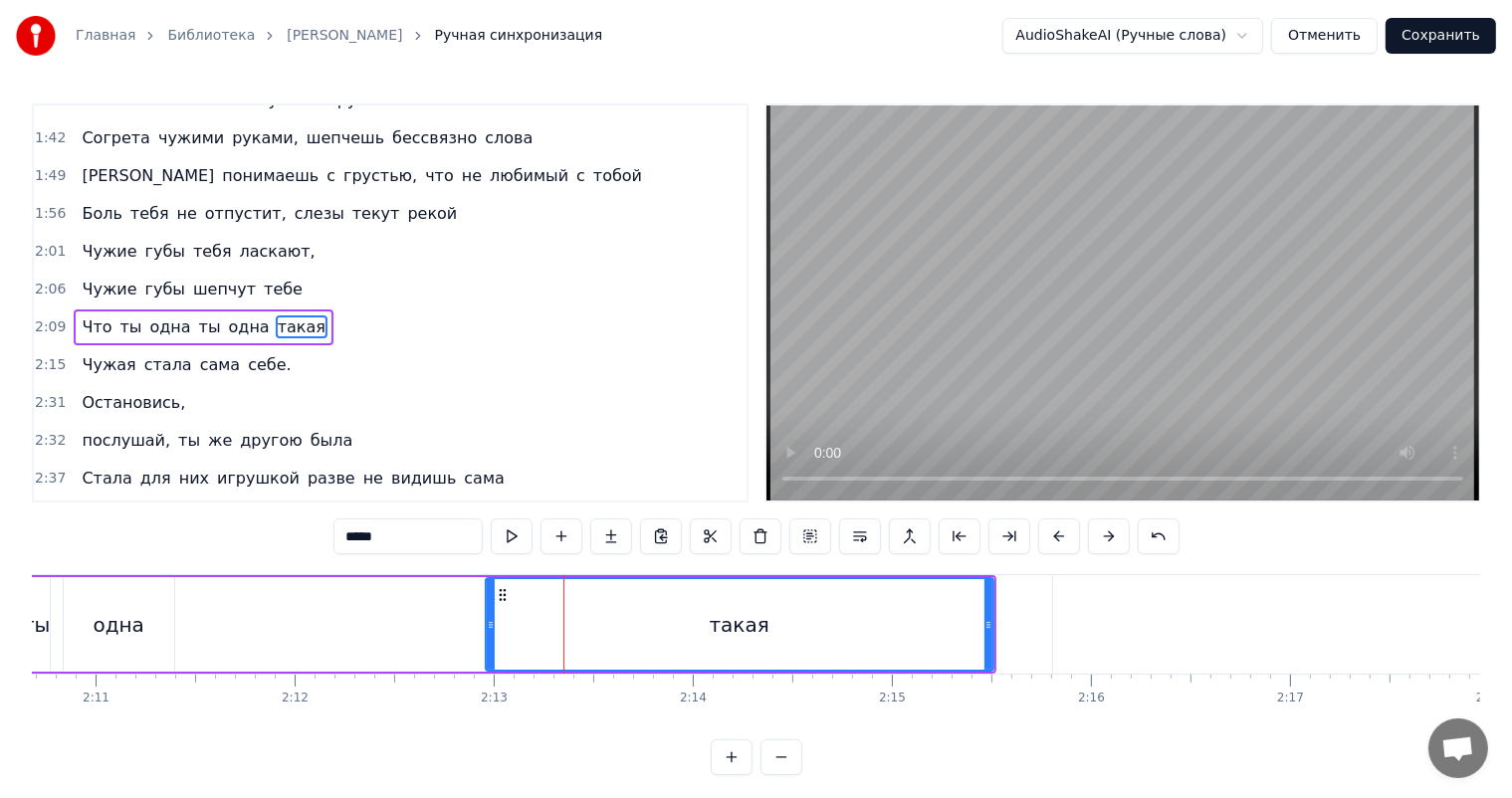
click at [928, 634] on div "такая" at bounding box center [739, 624] width 505 height 91
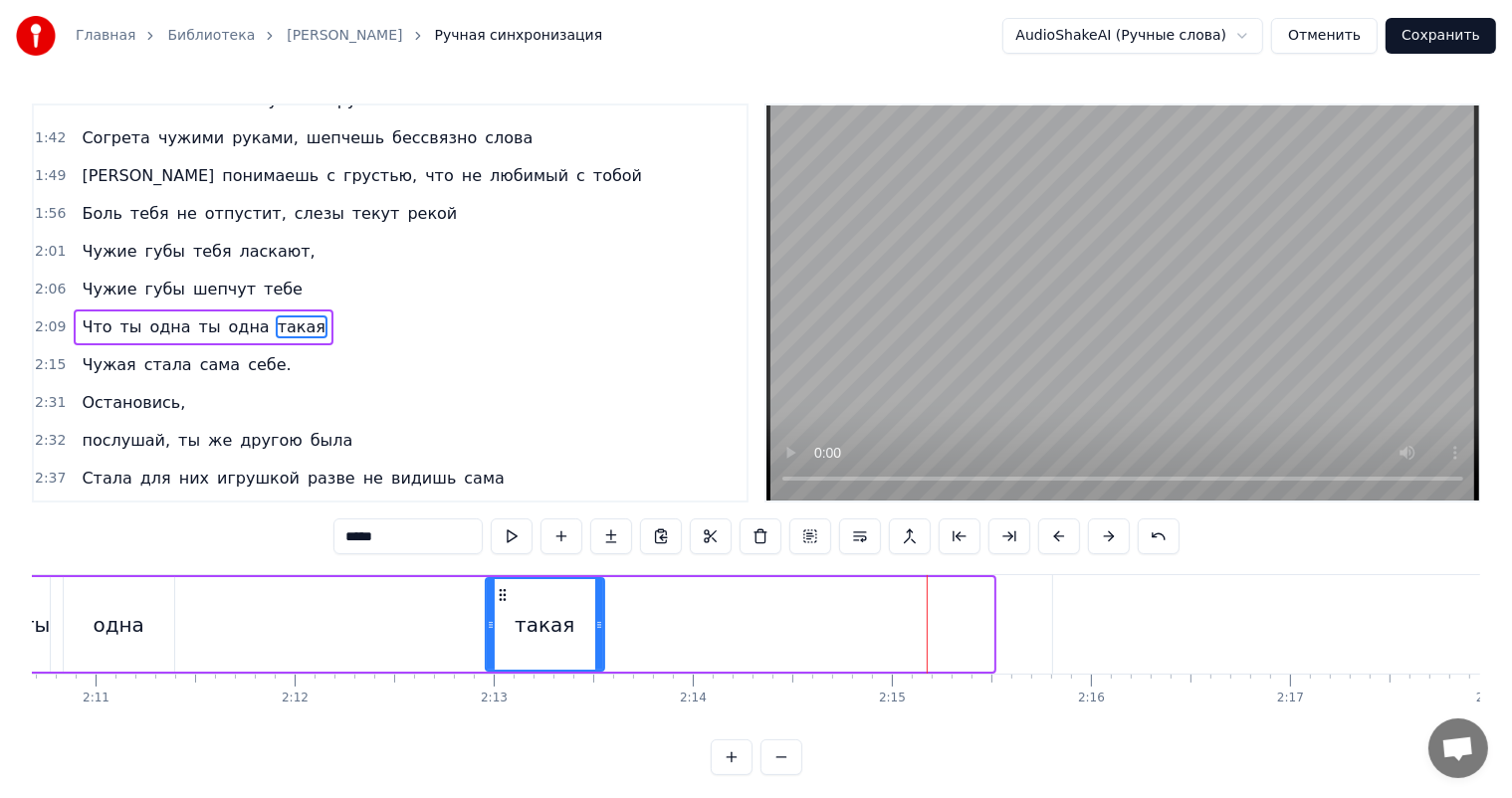
drag, startPoint x: 991, startPoint y: 642, endPoint x: 601, endPoint y: 629, distance: 390.2
click at [601, 629] on div at bounding box center [599, 624] width 8 height 91
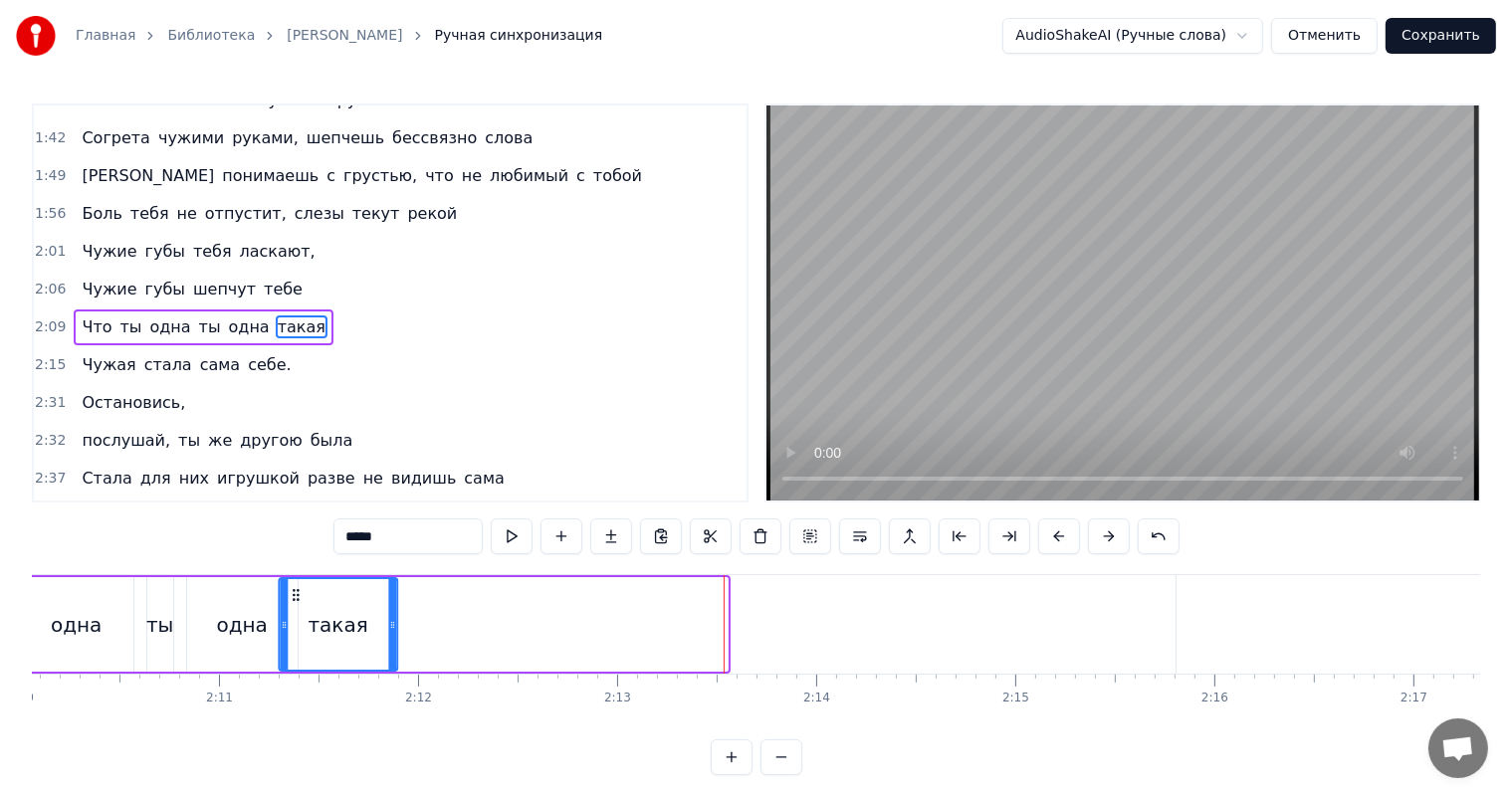
scroll to position [0, 25883]
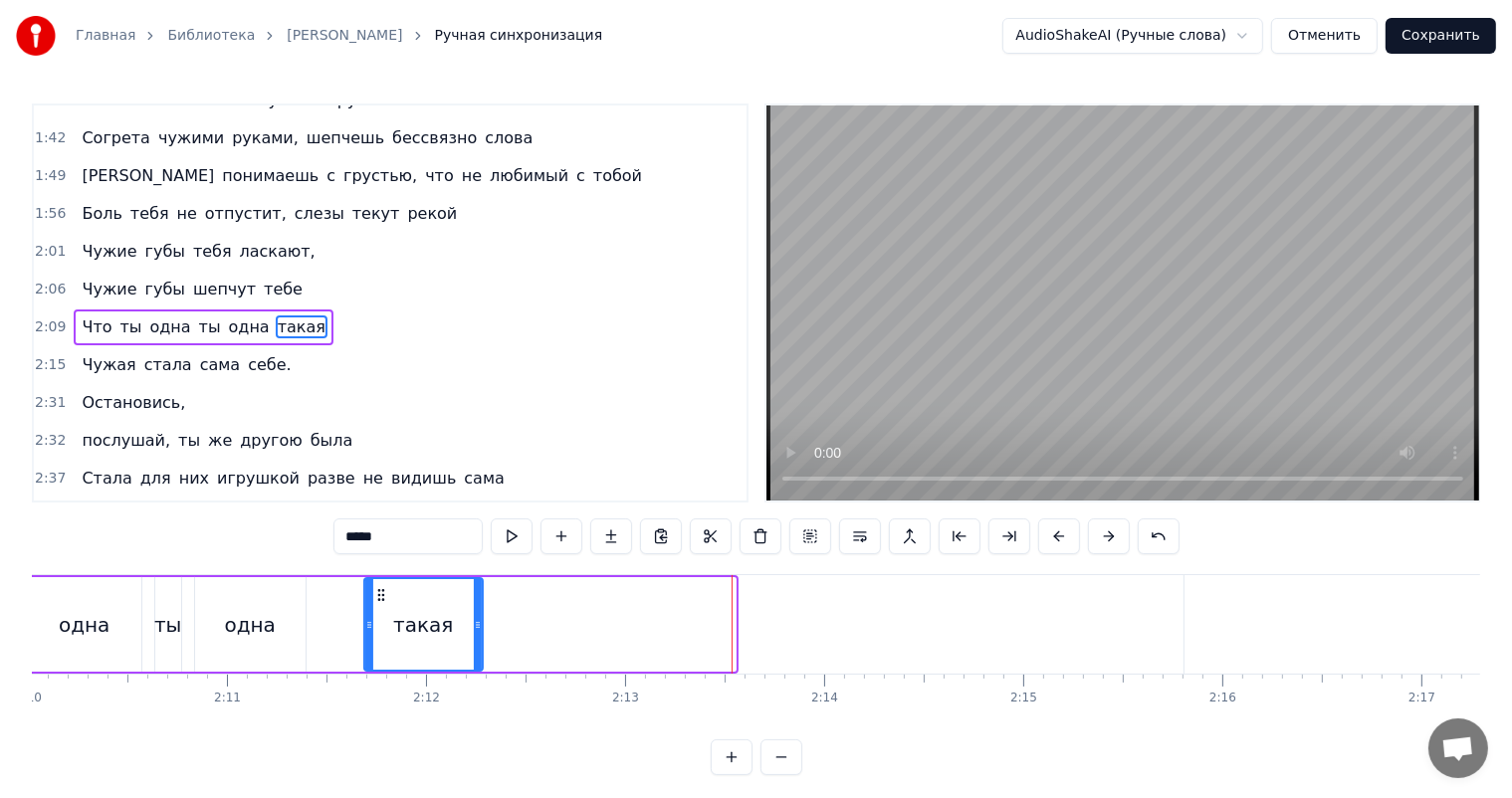
drag, startPoint x: 501, startPoint y: 593, endPoint x: 382, endPoint y: 587, distance: 119.2
click at [382, 587] on icon at bounding box center [381, 595] width 16 height 16
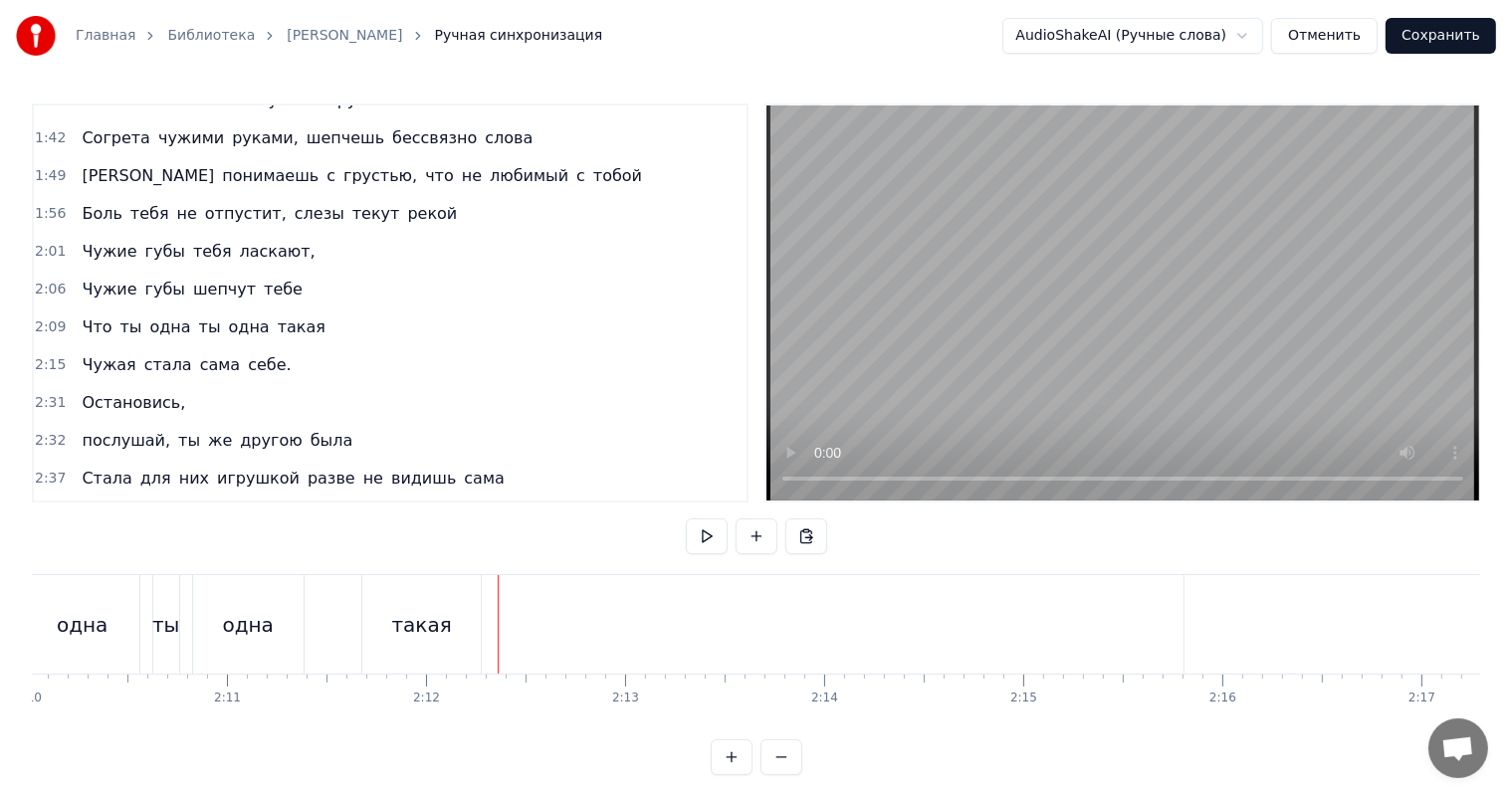
click at [468, 619] on div "такая" at bounding box center [422, 624] width 119 height 99
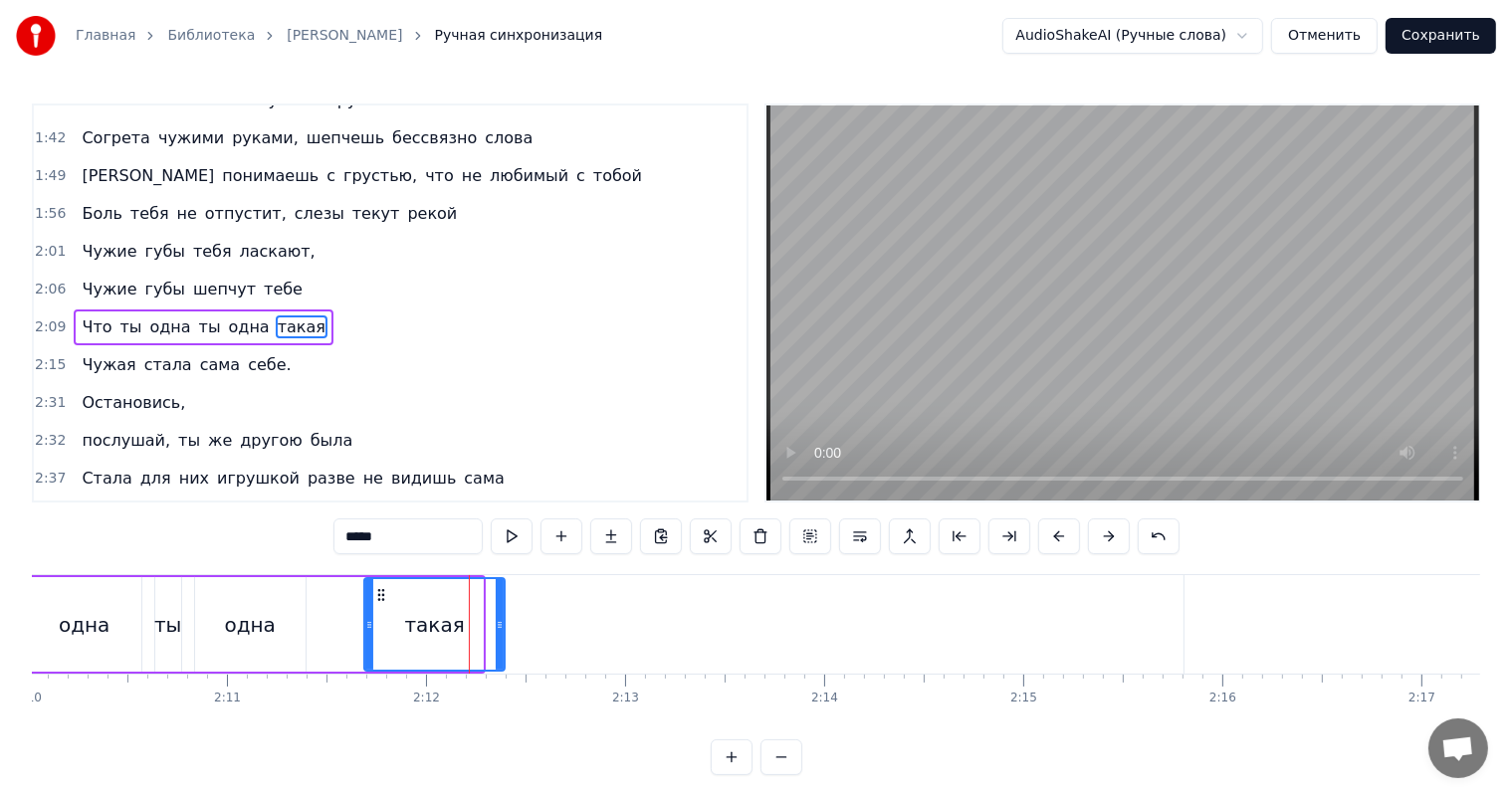
drag, startPoint x: 476, startPoint y: 616, endPoint x: 498, endPoint y: 608, distance: 23.4
click at [498, 608] on div at bounding box center [499, 624] width 8 height 91
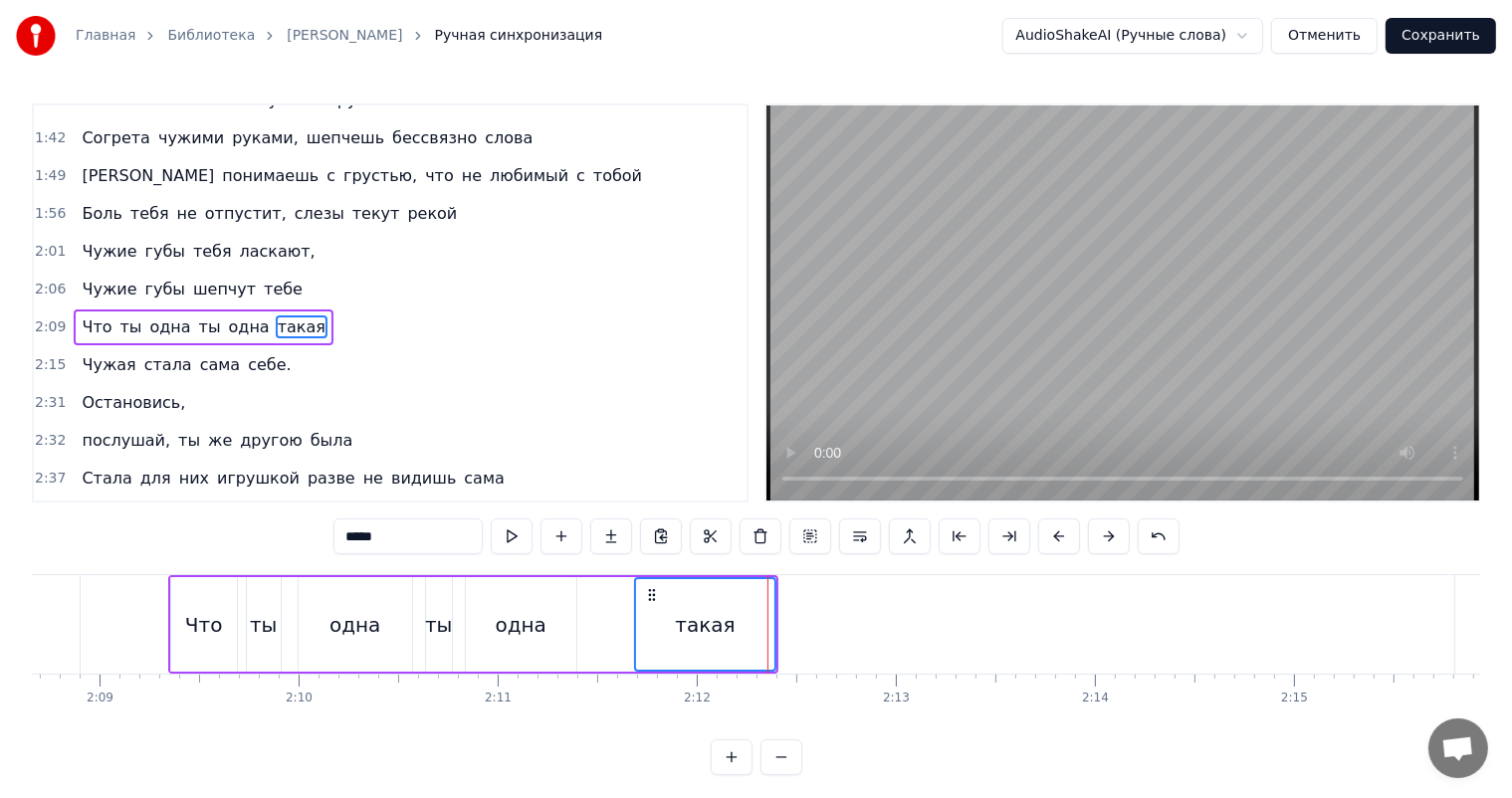
scroll to position [0, 25385]
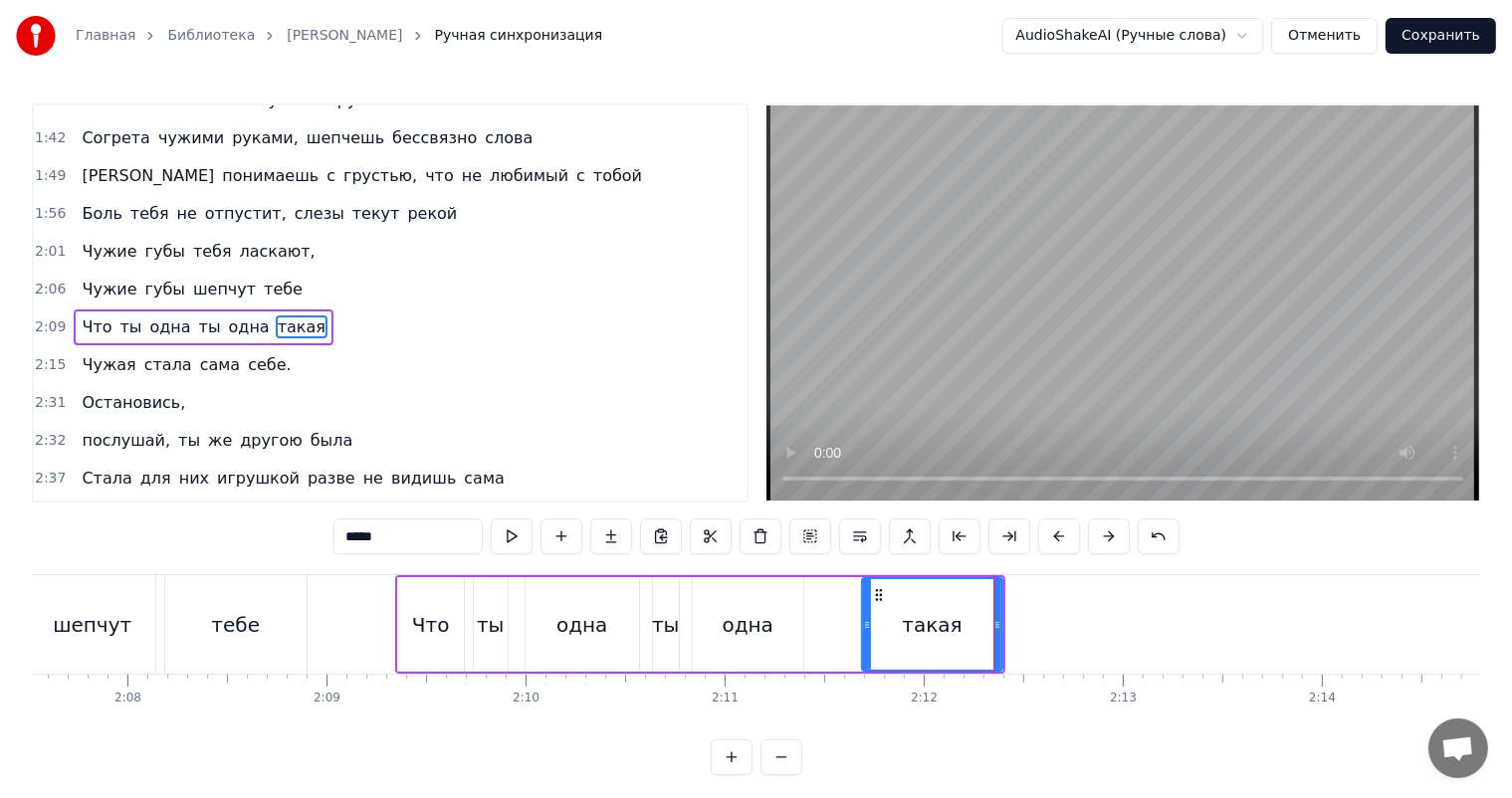
click at [446, 625] on div "Что" at bounding box center [431, 625] width 38 height 30
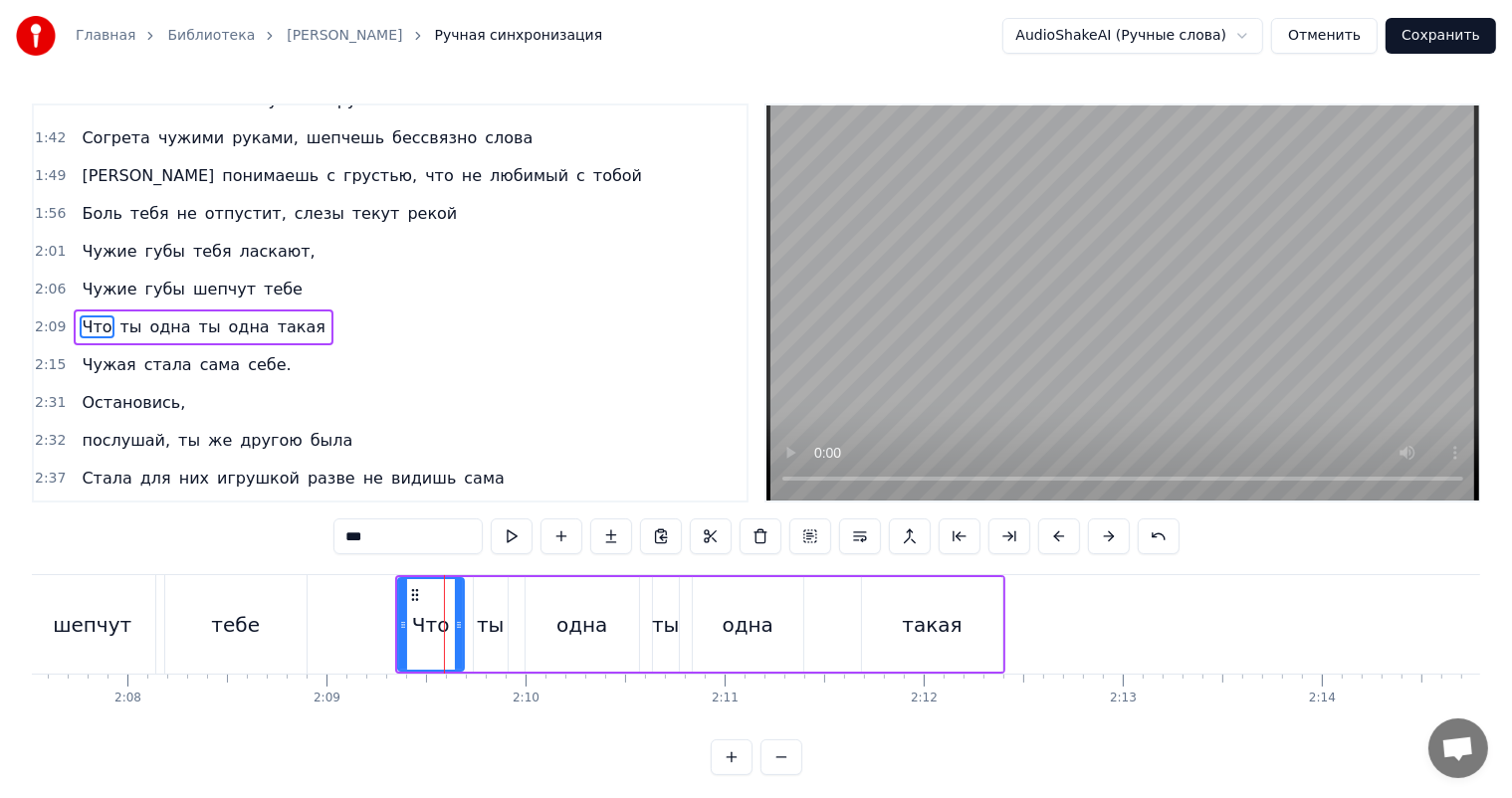
click at [1158, 303] on video at bounding box center [1122, 303] width 713 height 395
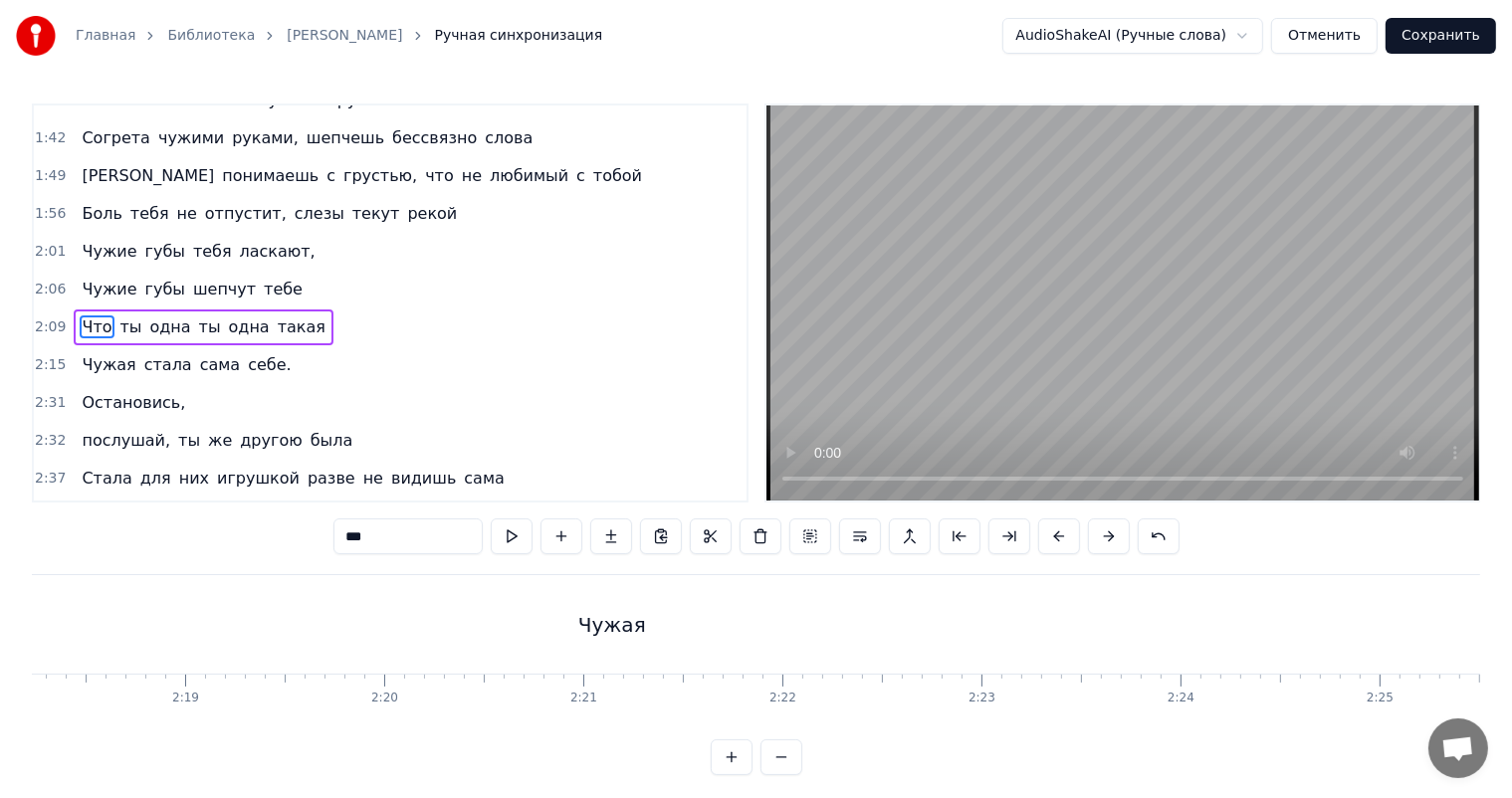
scroll to position [0, 27277]
click at [834, 620] on div "Чужая" at bounding box center [853, 625] width 68 height 30
type input "*****"
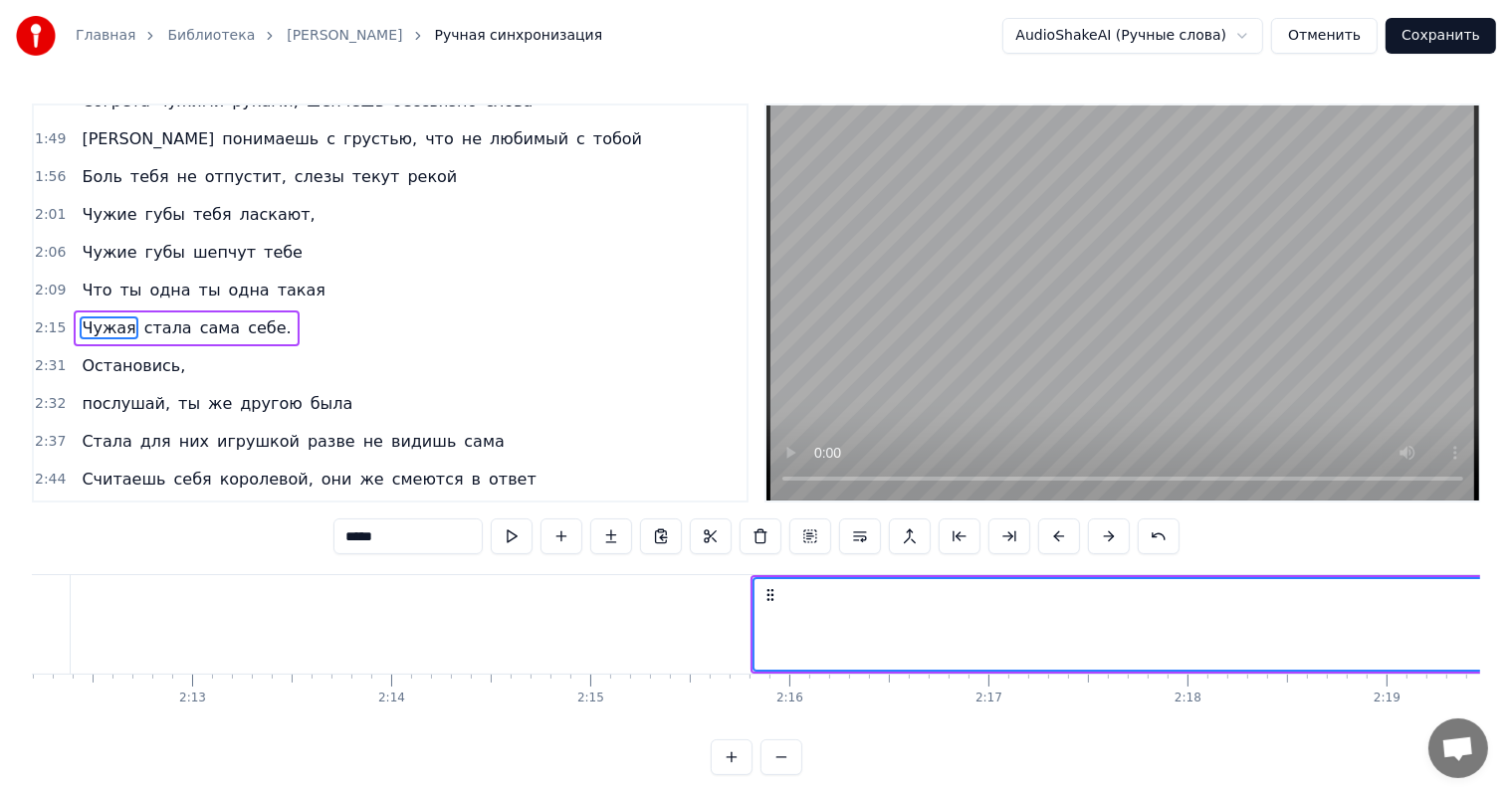
scroll to position [0, 26281]
click at [46, 319] on span "2:15" at bounding box center [50, 329] width 31 height 20
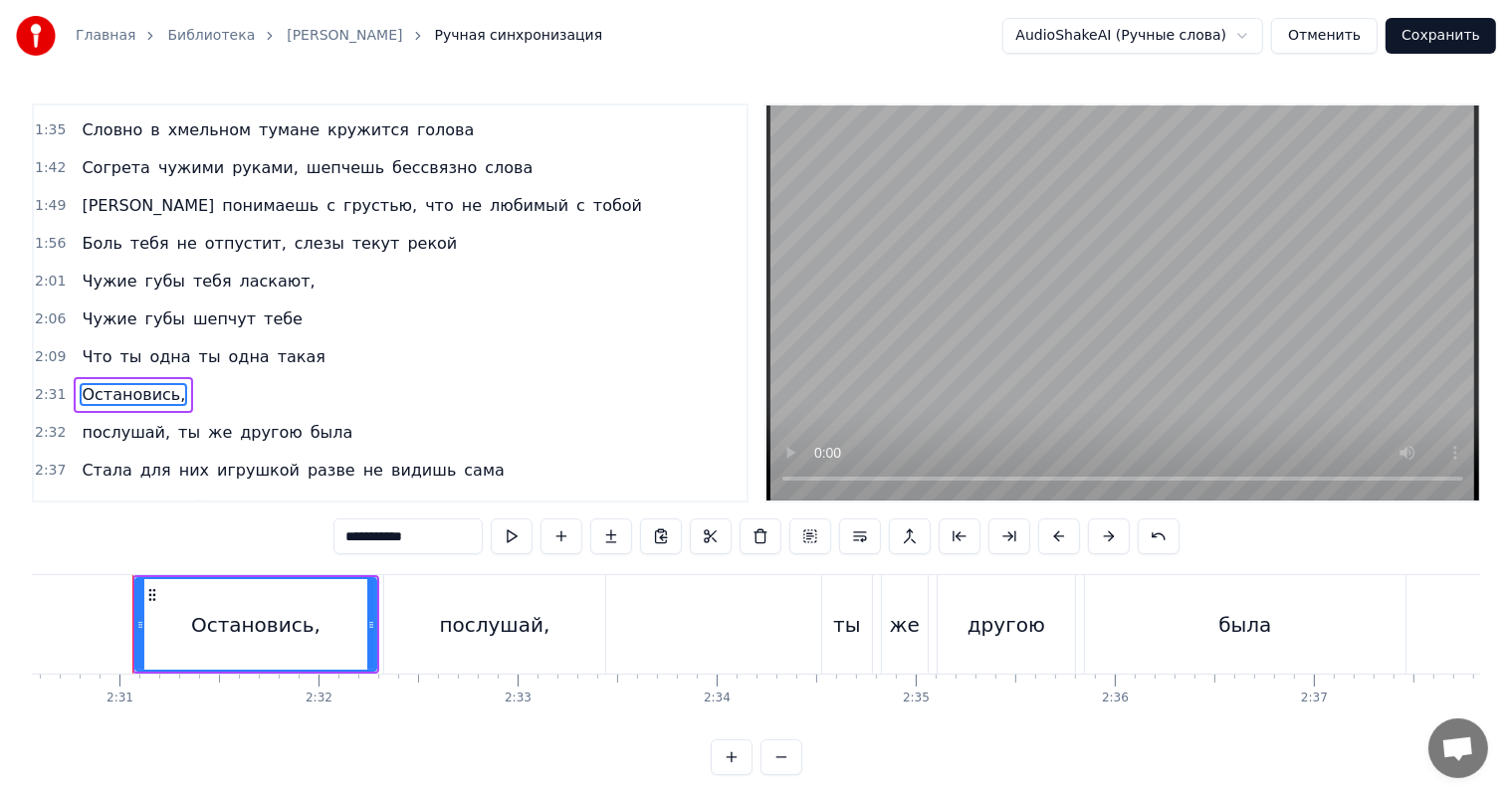
scroll to position [452, 0]
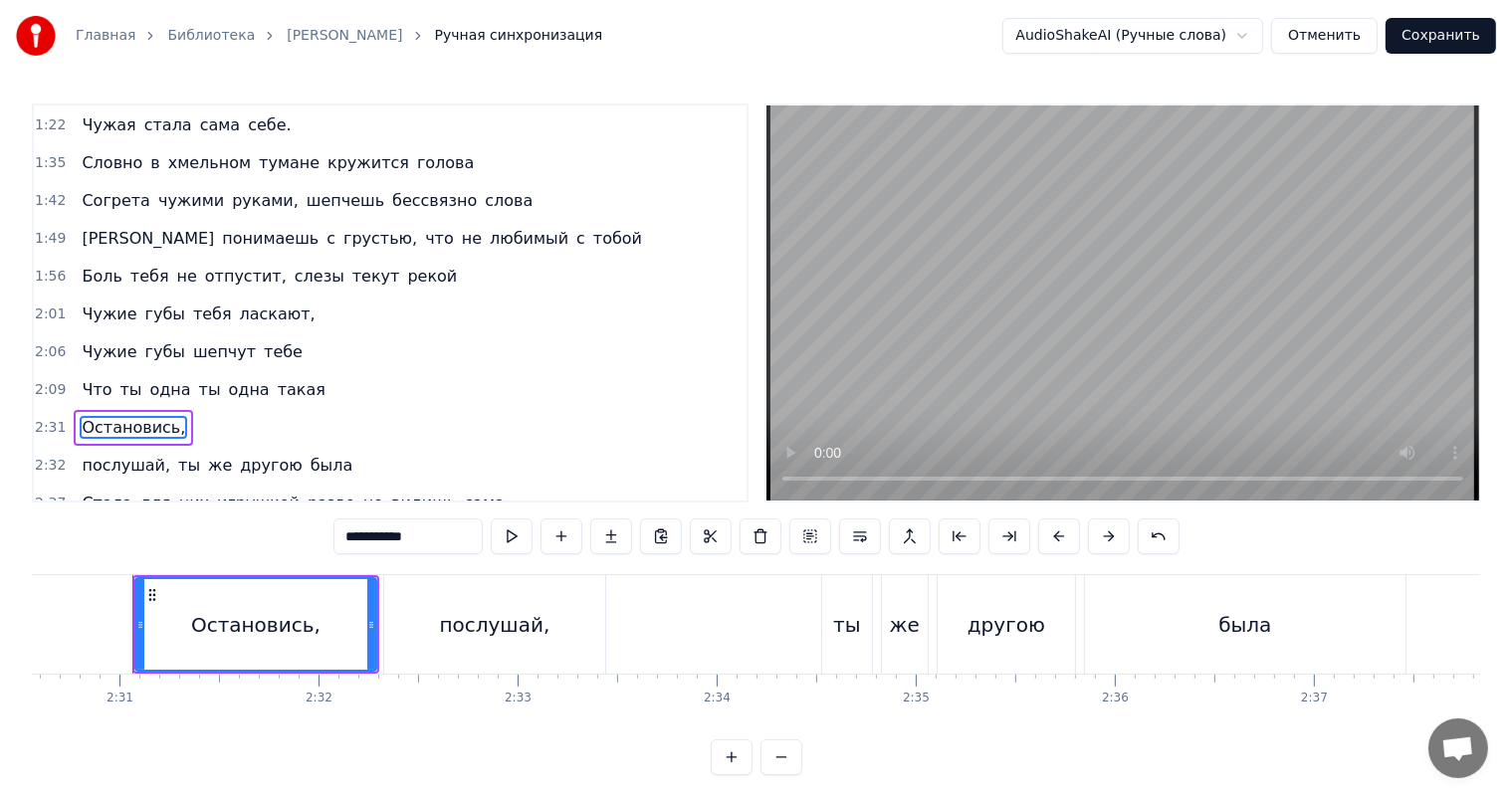
click at [62, 371] on div "2:09 Что ты одна ты одна такая" at bounding box center [390, 390] width 713 height 38
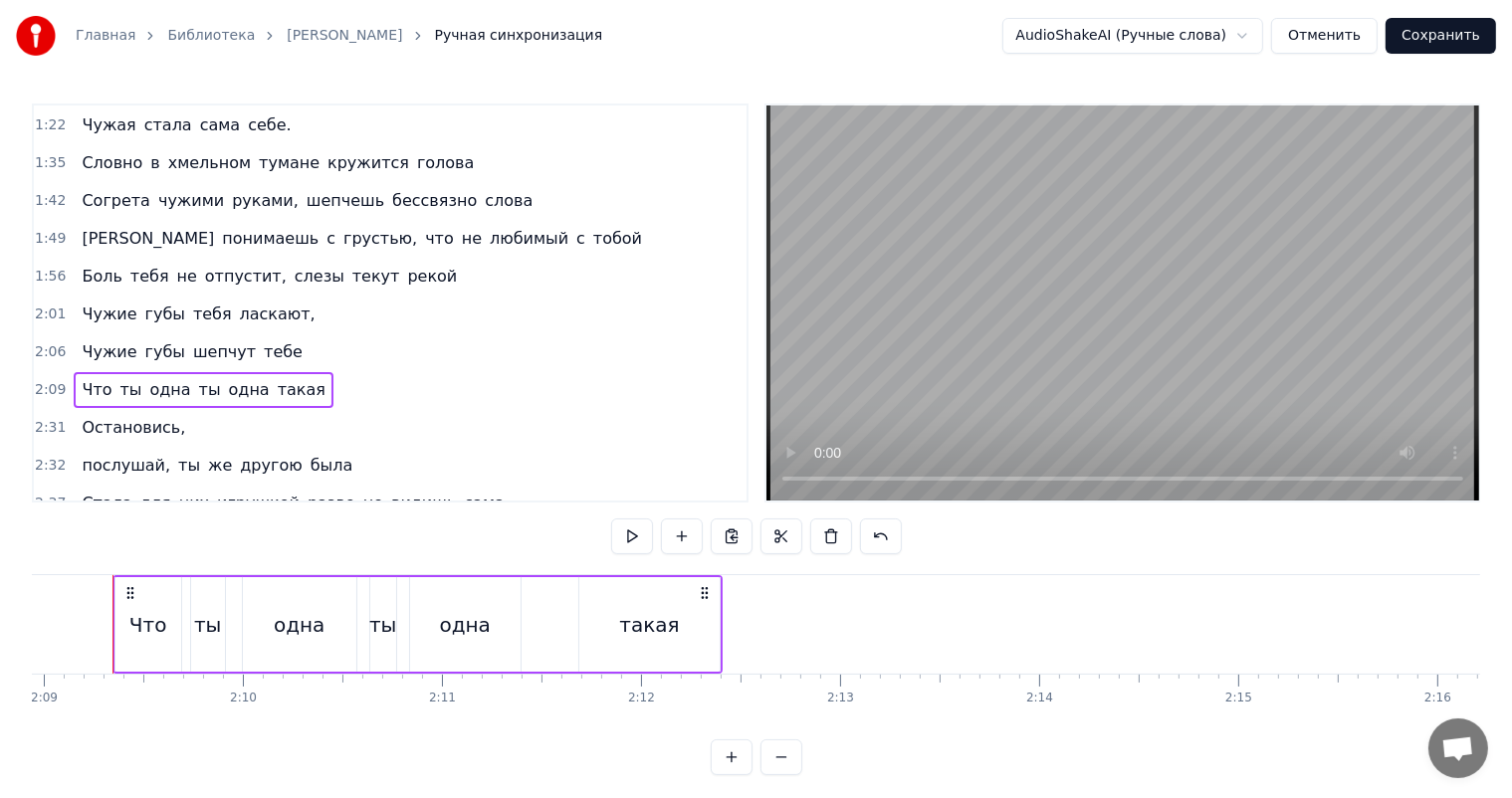
scroll to position [0, 25648]
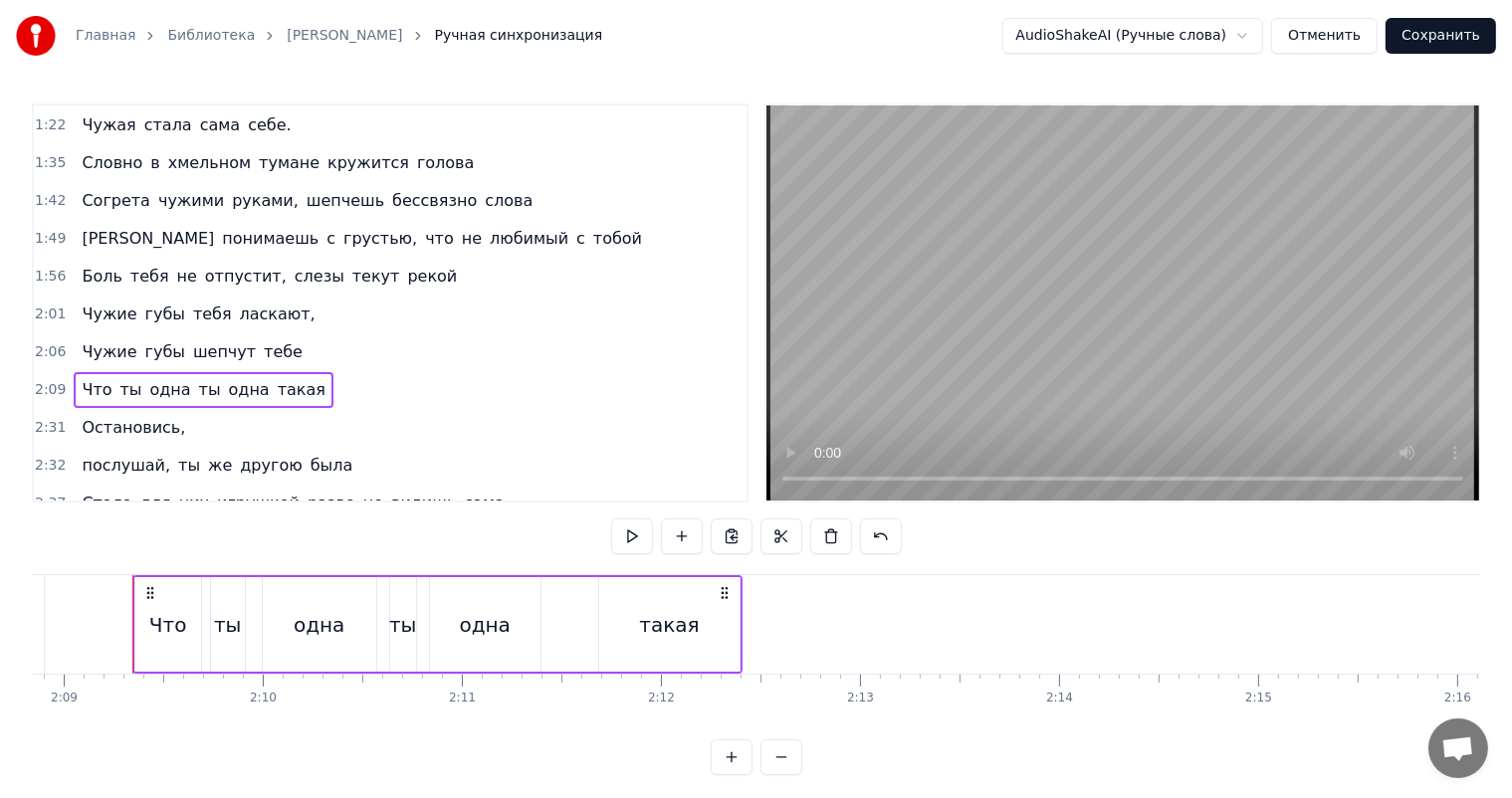
click at [49, 116] on span "1:22" at bounding box center [50, 126] width 31 height 20
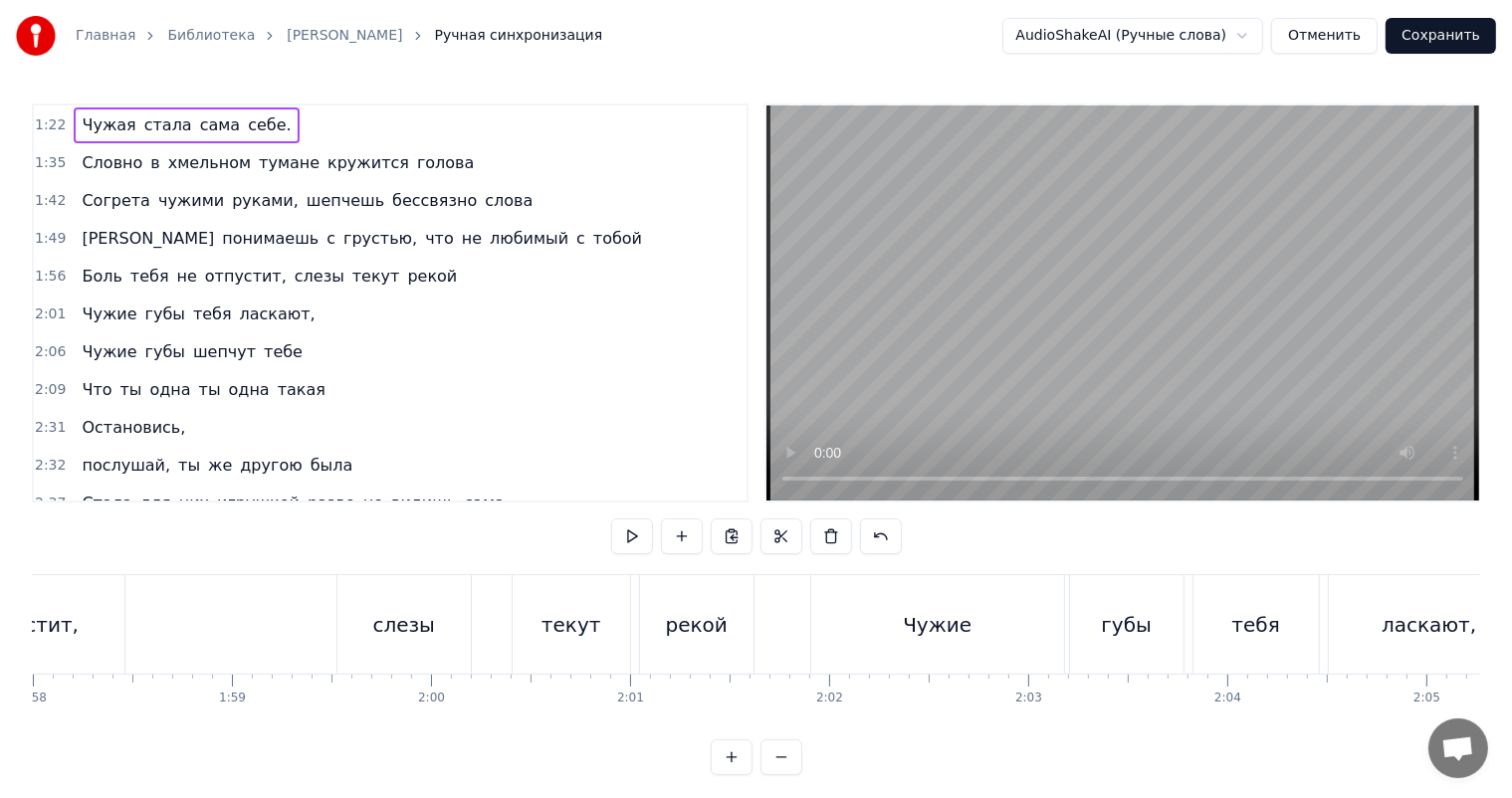
copy div "Lorem ipsum dolorsit, Ametco adipisci e seddo, Eius te incid utlabore, etdolore…"
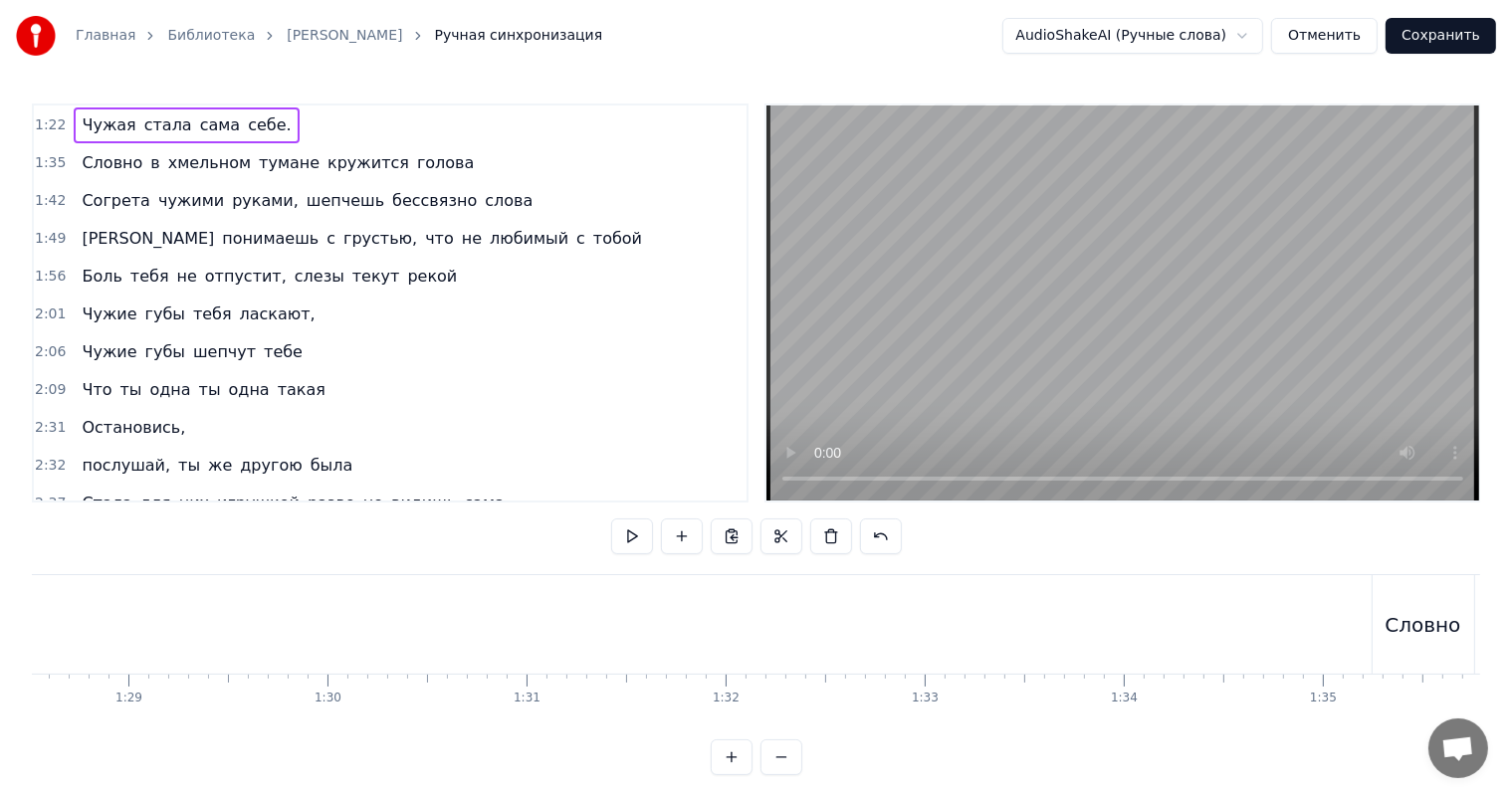
click at [43, 380] on span "2:09" at bounding box center [50, 390] width 31 height 20
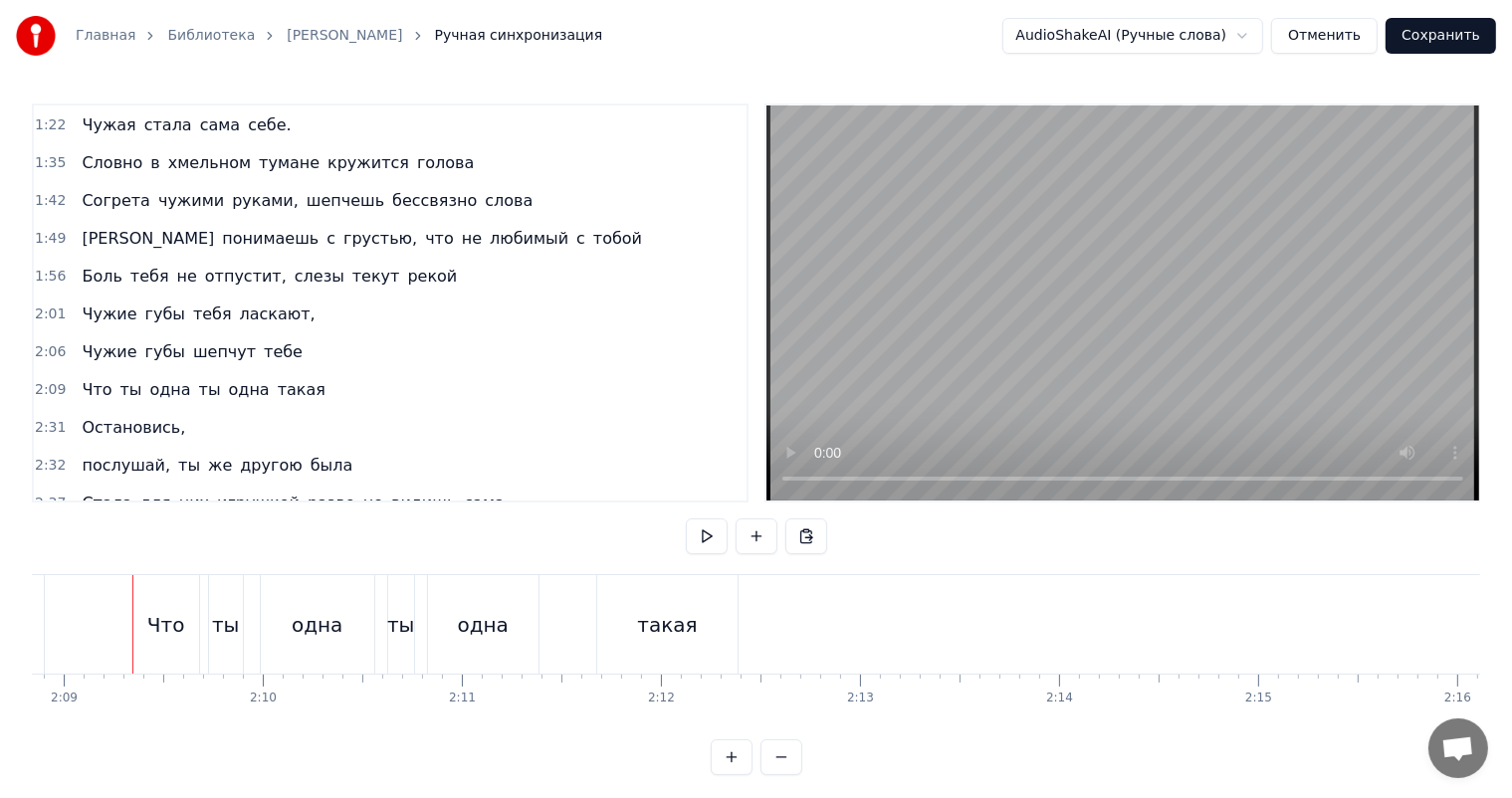
click at [43, 380] on span "2:09" at bounding box center [50, 390] width 31 height 20
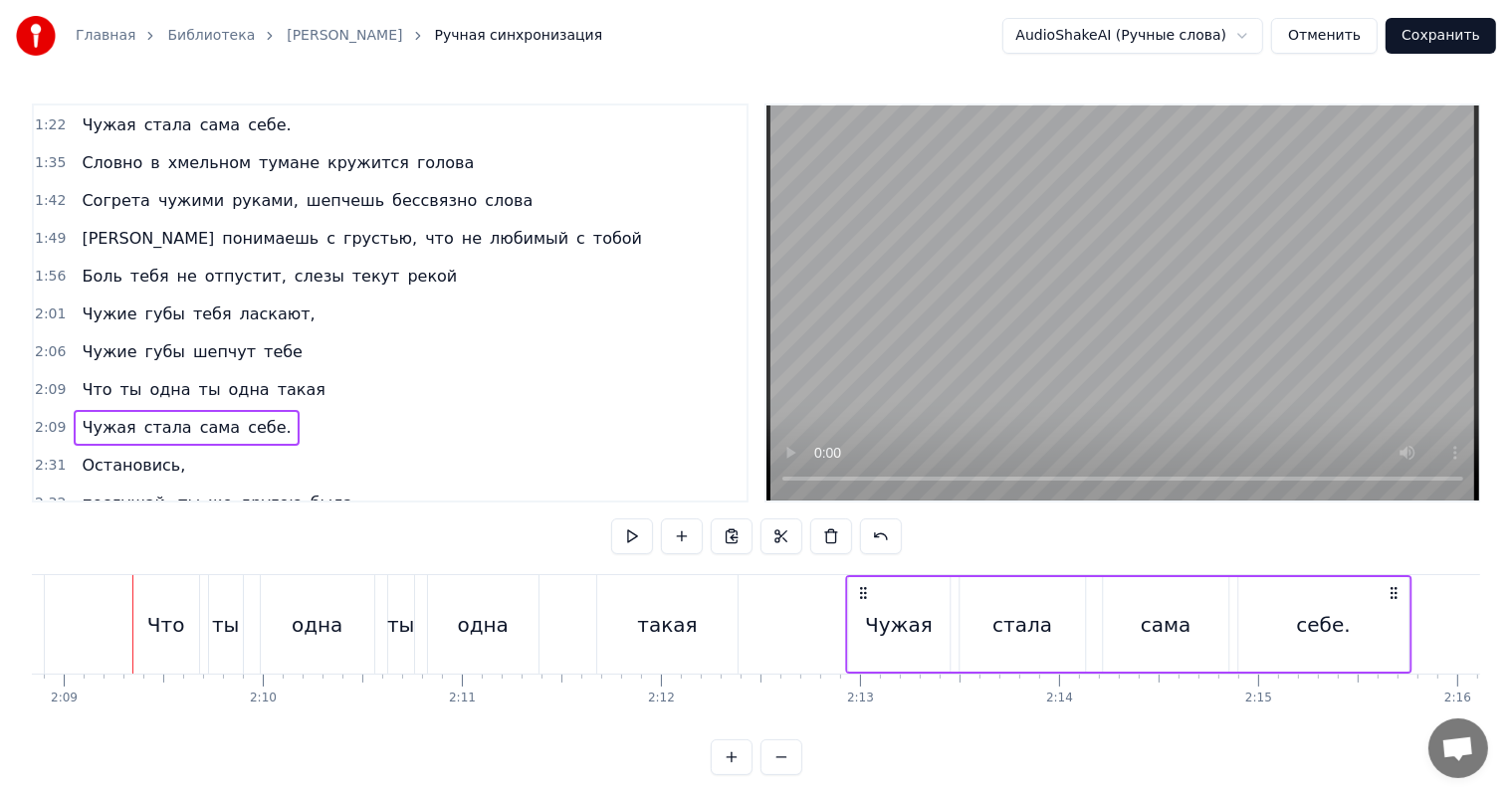
drag, startPoint x: 148, startPoint y: 589, endPoint x: 861, endPoint y: 617, distance: 713.5
click at [861, 617] on div "Чужая стала сама себе." at bounding box center [1128, 624] width 566 height 99
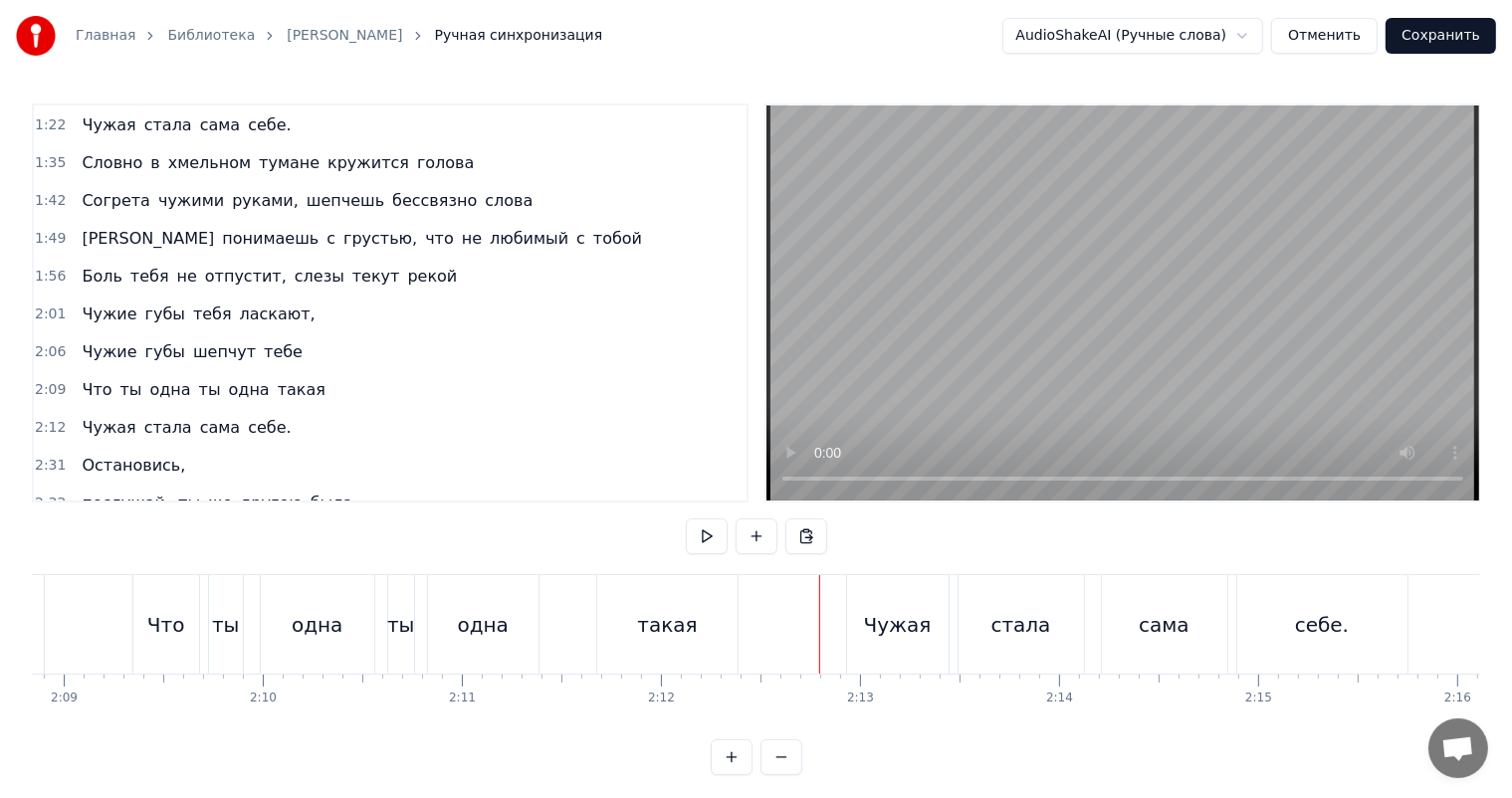
click at [1139, 277] on video at bounding box center [1122, 303] width 713 height 395
click at [1136, 278] on video at bounding box center [1122, 303] width 713 height 395
click at [49, 305] on span "2:01" at bounding box center [50, 315] width 31 height 20
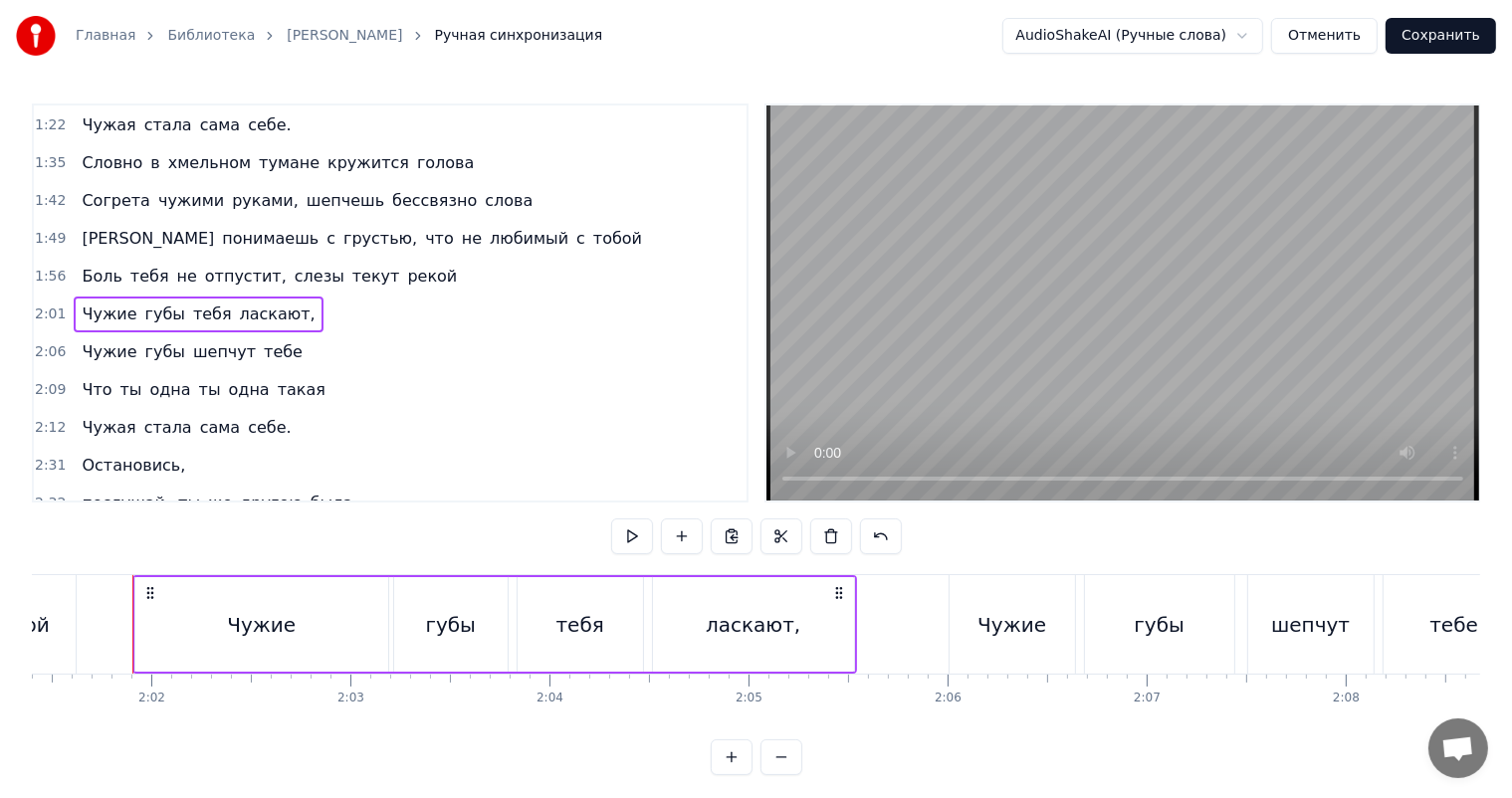
click at [48, 417] on span "2:12" at bounding box center [50, 427] width 31 height 20
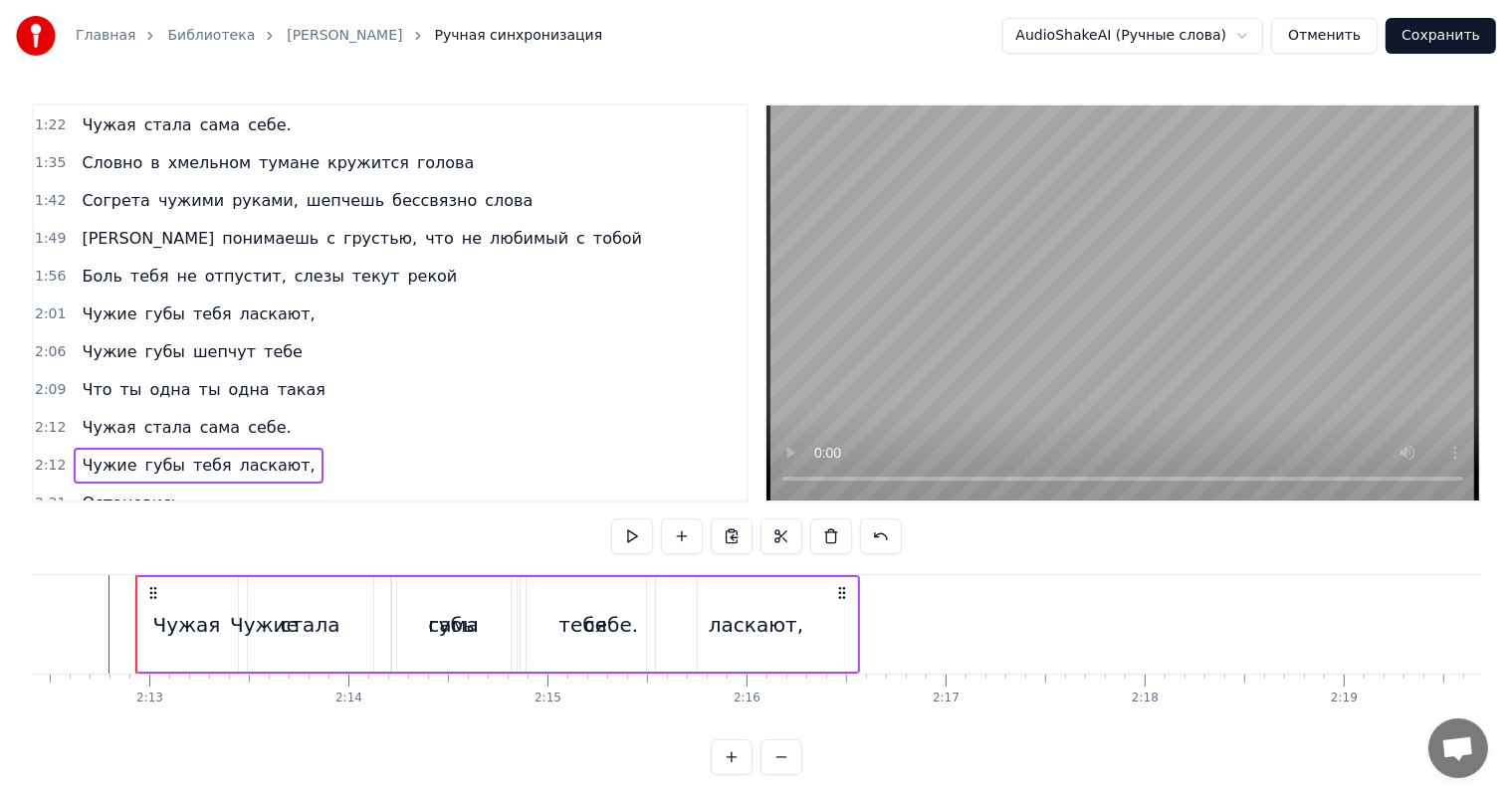
scroll to position [0, 26361]
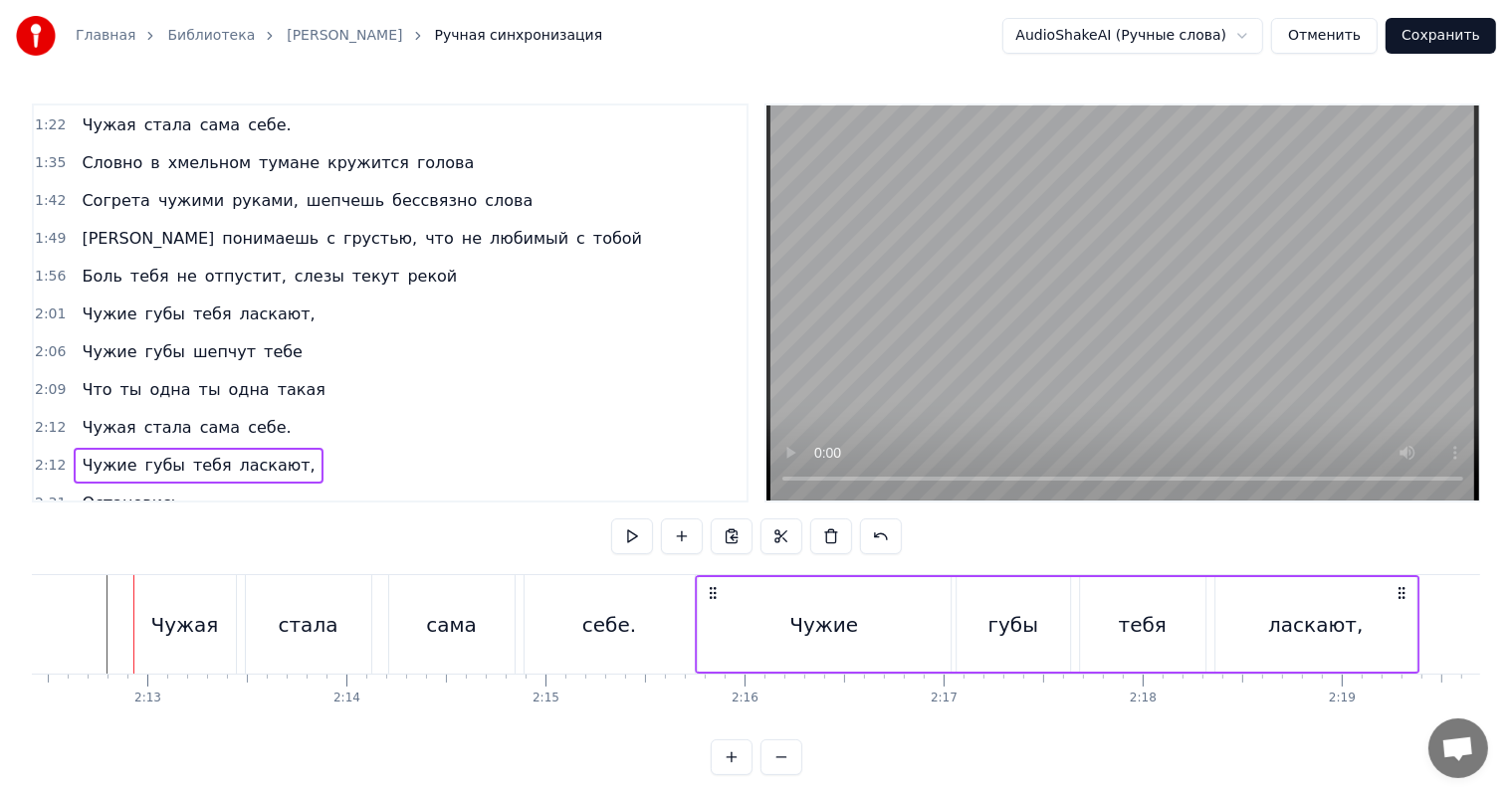
drag, startPoint x: 150, startPoint y: 590, endPoint x: 712, endPoint y: 601, distance: 562.1
click at [712, 601] on div "Чужие губы тебя ласкают," at bounding box center [1057, 624] width 725 height 99
click at [621, 625] on div "себе." at bounding box center [609, 625] width 54 height 30
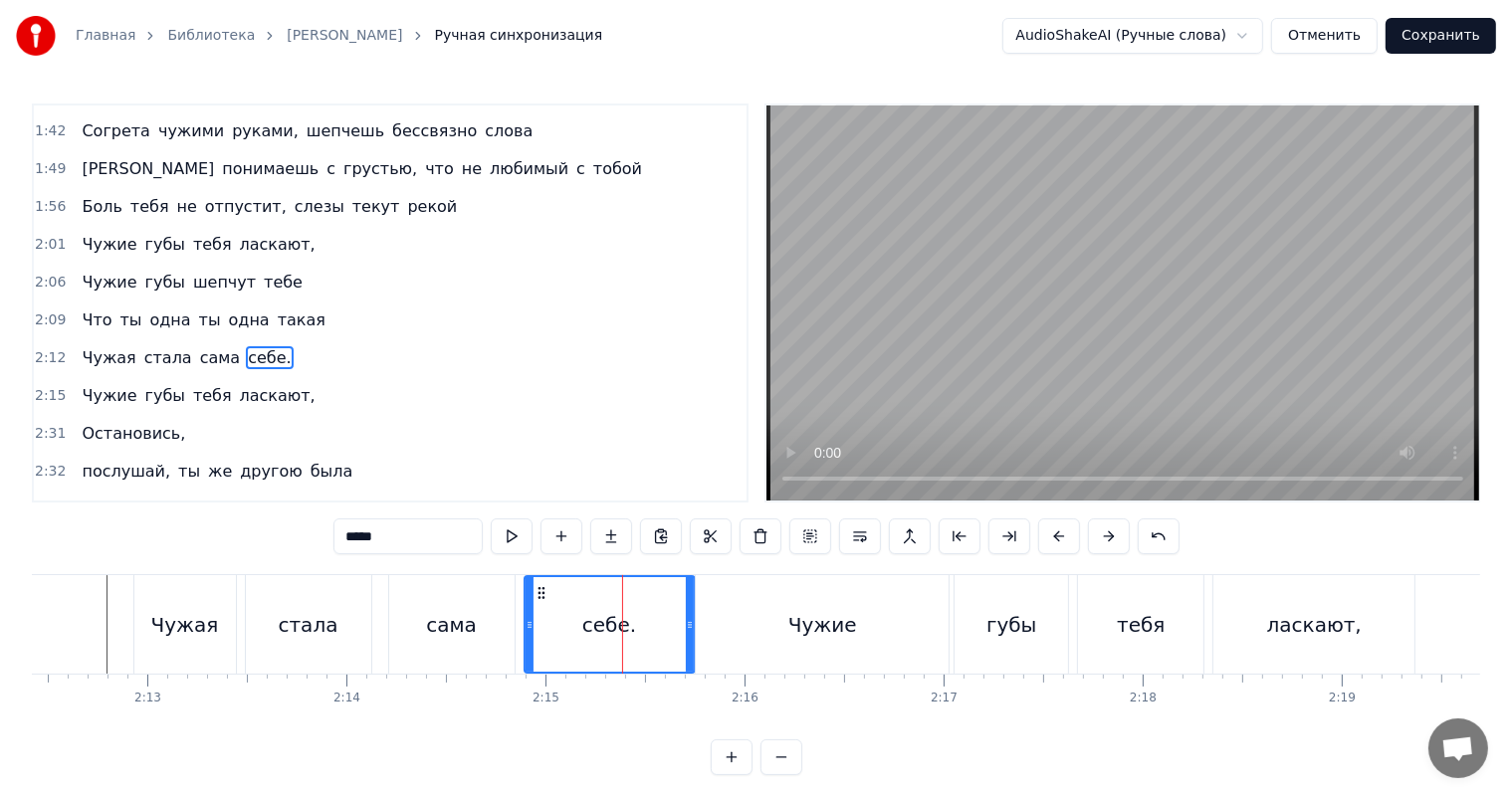
scroll to position [552, 0]
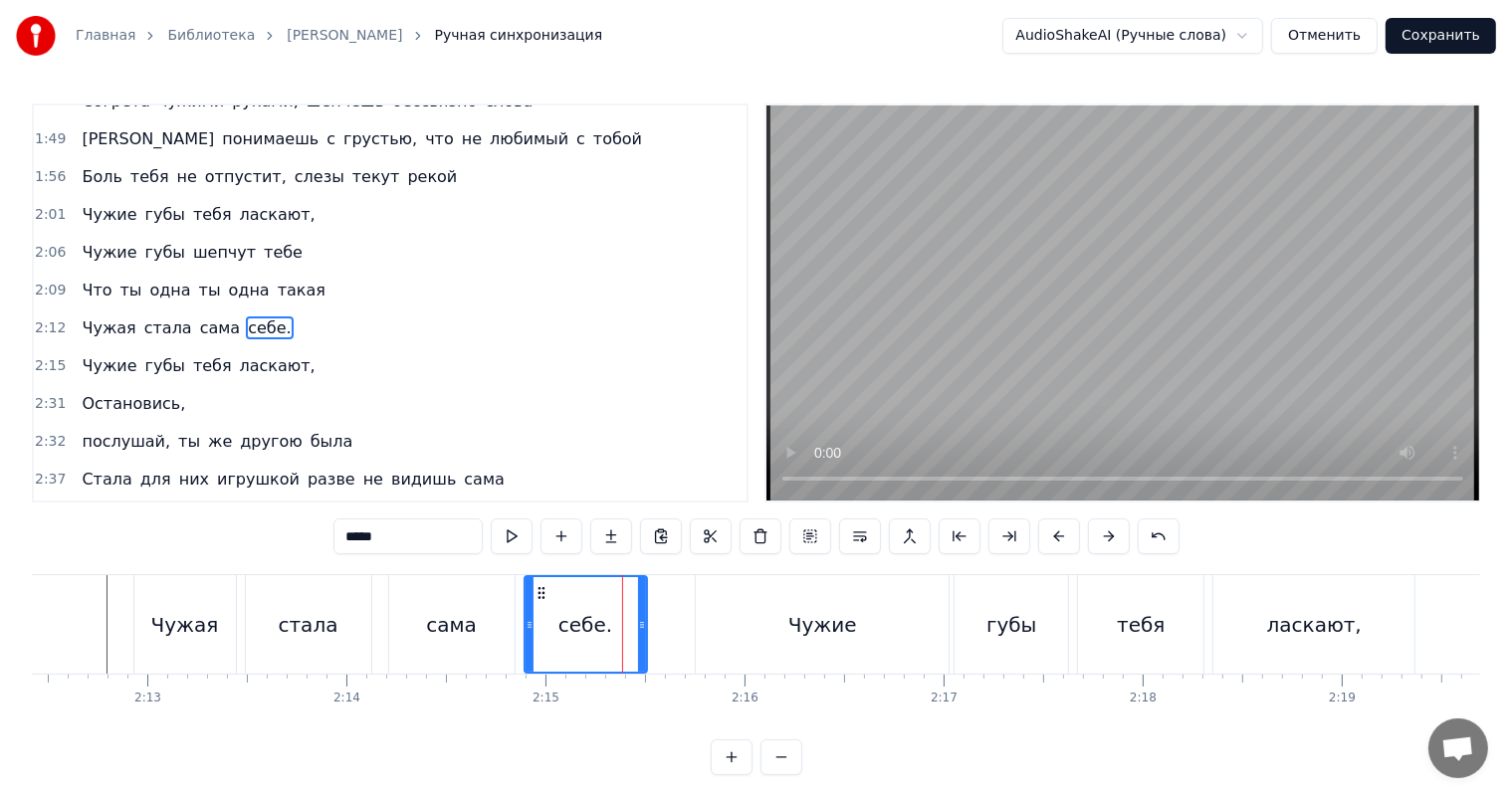
drag, startPoint x: 689, startPoint y: 609, endPoint x: 639, endPoint y: 626, distance: 52.8
click at [639, 626] on div at bounding box center [642, 624] width 8 height 95
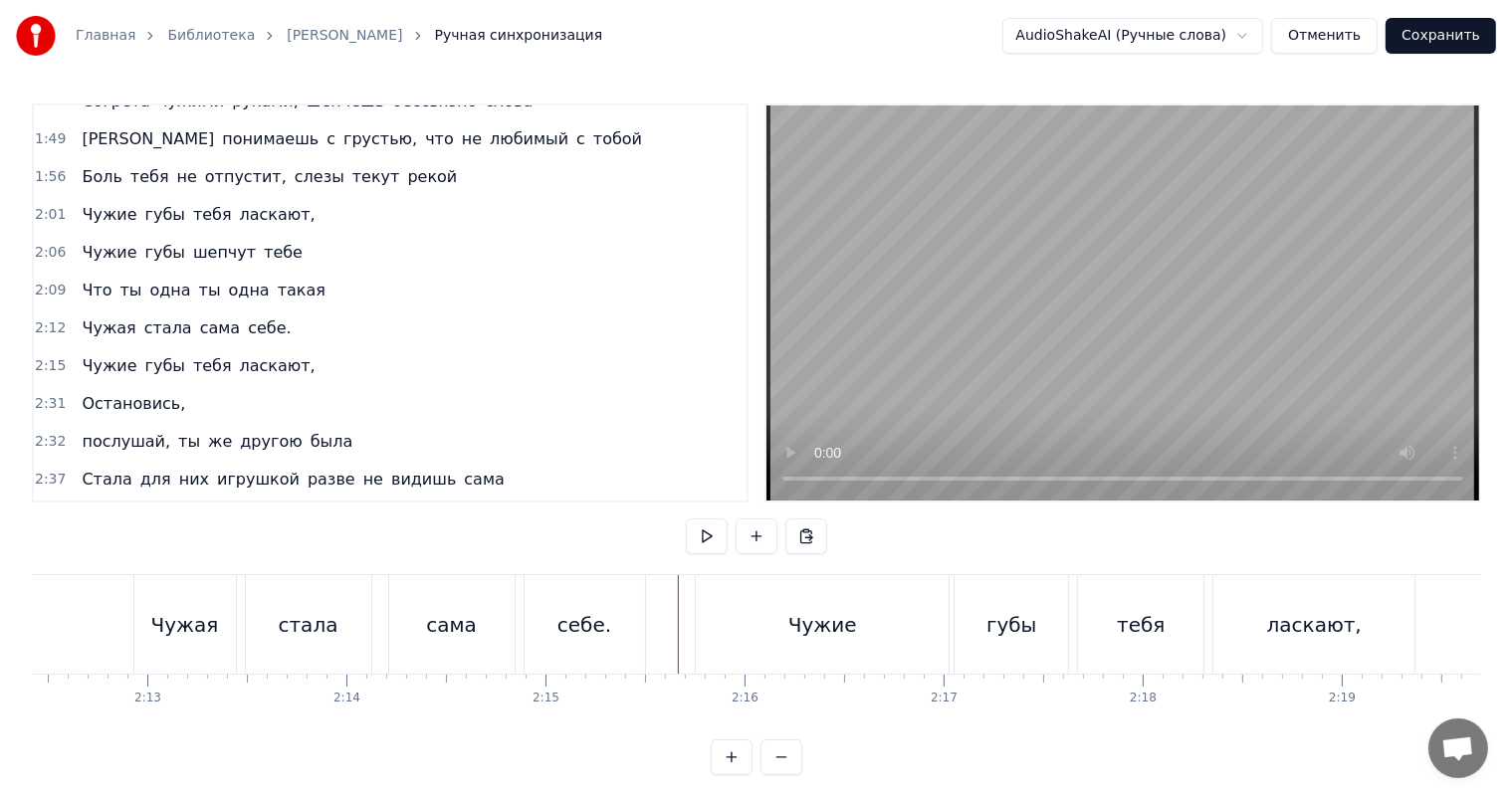
click at [1061, 331] on video at bounding box center [1122, 303] width 713 height 395
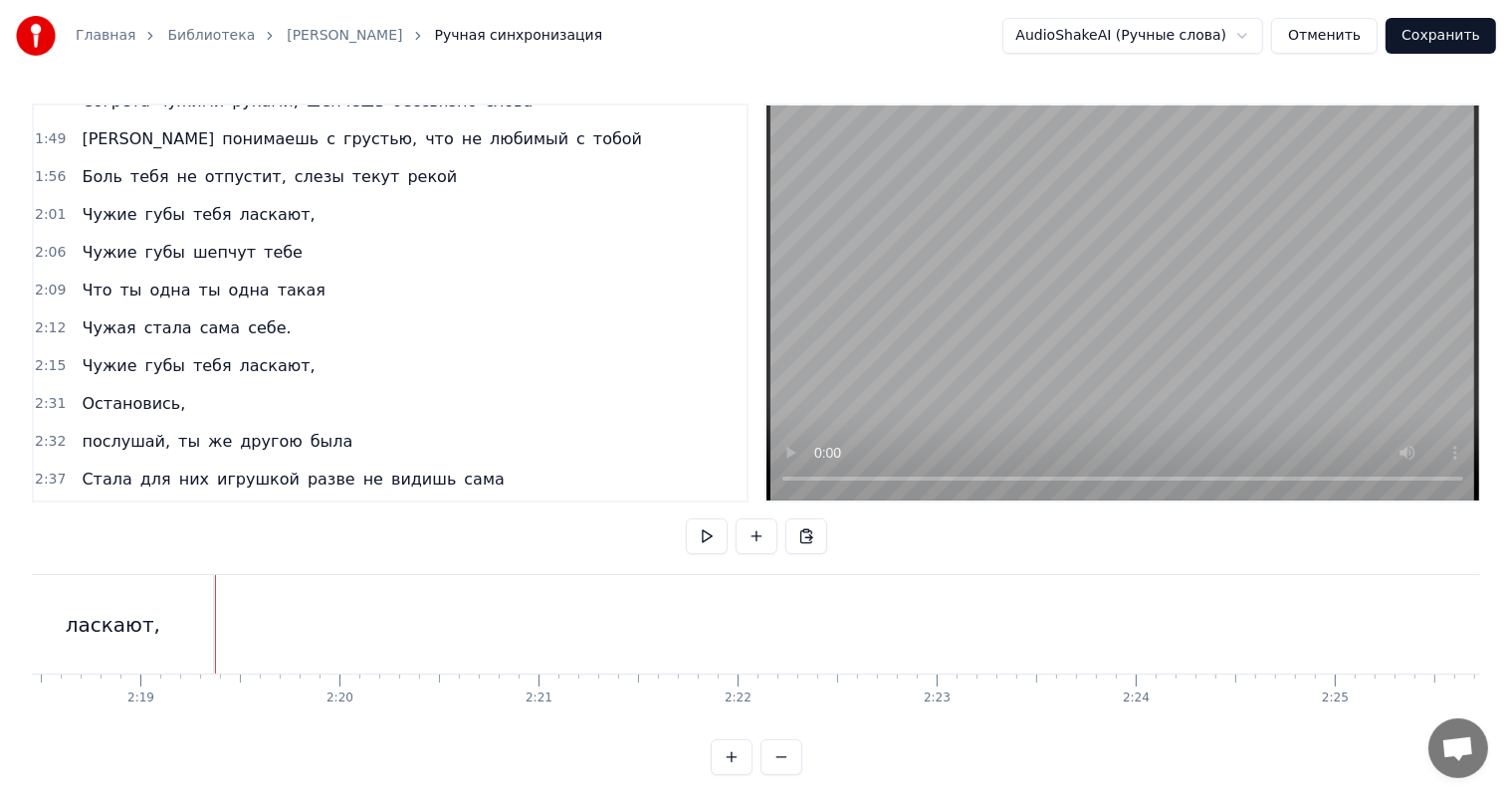
scroll to position [0, 27645]
click at [38, 243] on span "2:06" at bounding box center [50, 253] width 31 height 20
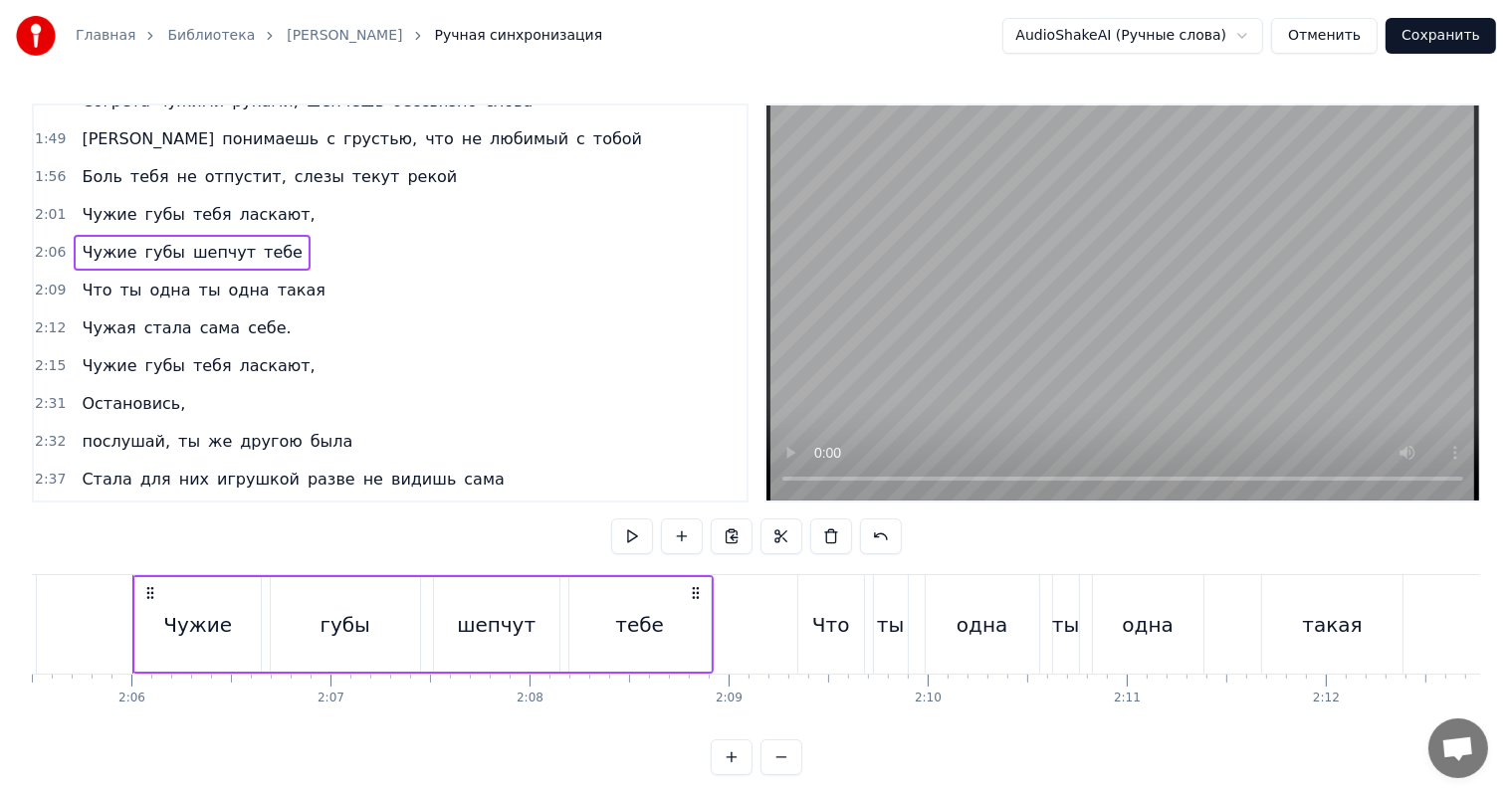
click at [43, 357] on span "2:15" at bounding box center [50, 367] width 31 height 20
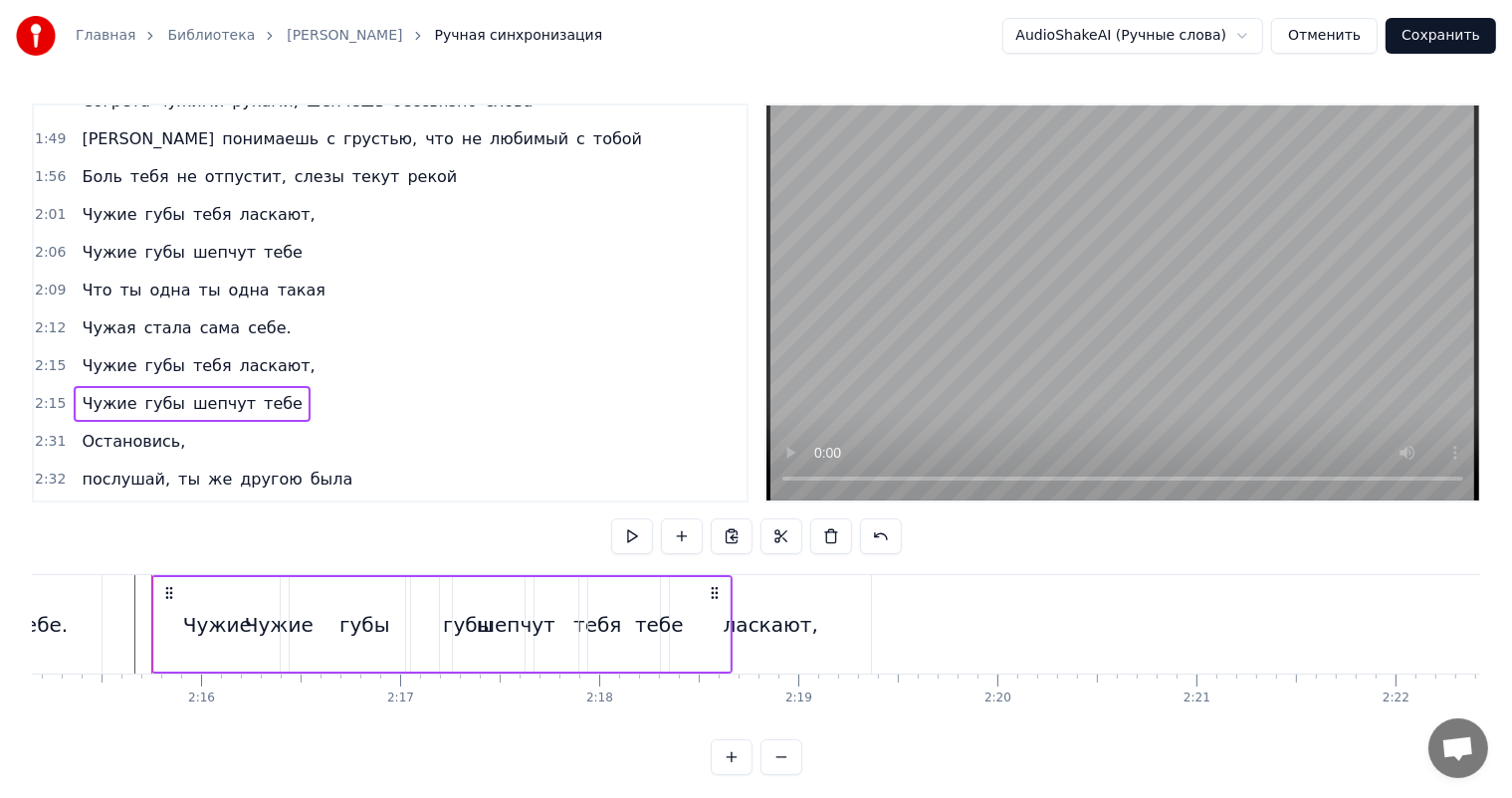
scroll to position [0, 26923]
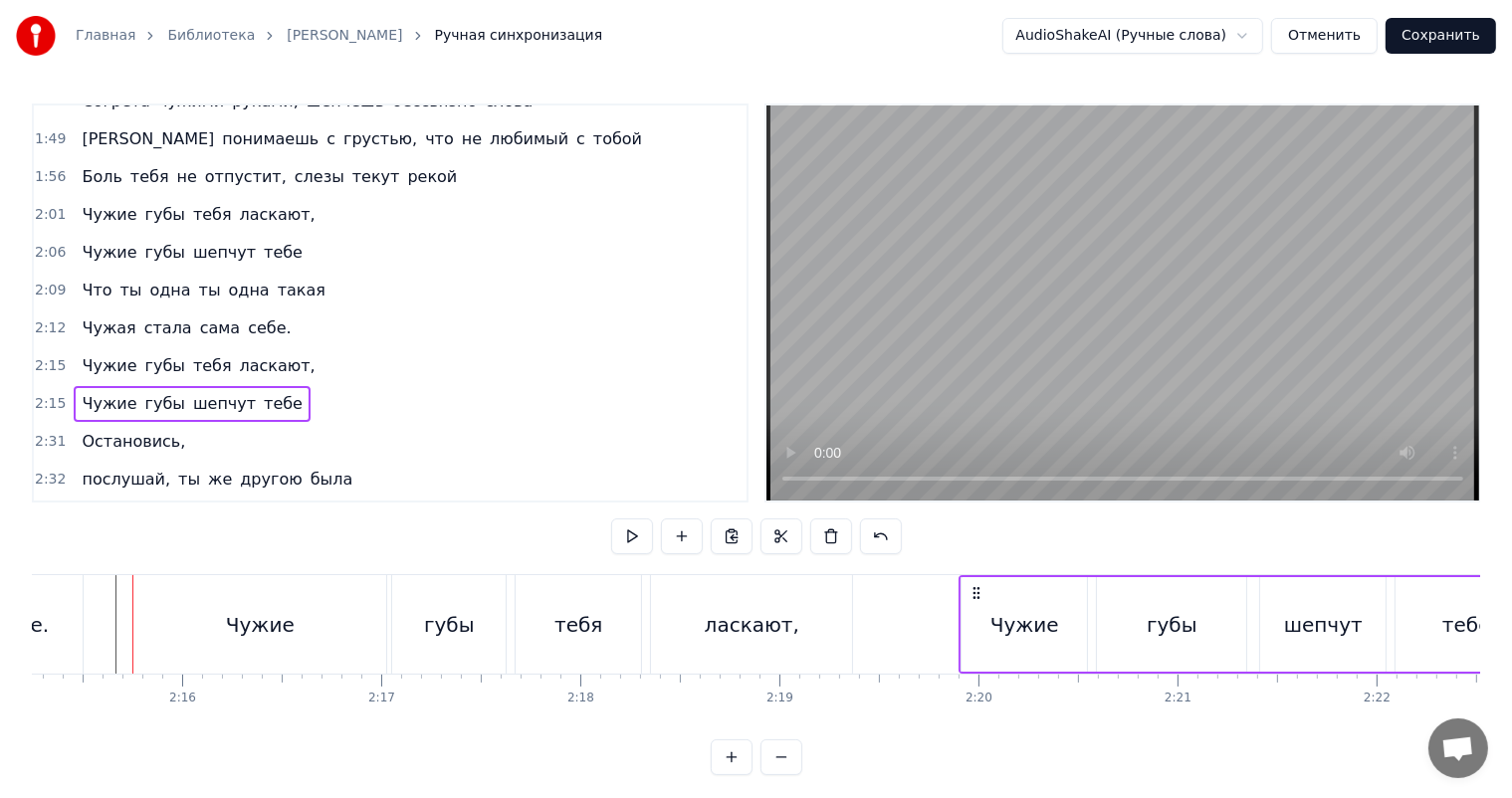
drag, startPoint x: 148, startPoint y: 585, endPoint x: 973, endPoint y: 602, distance: 825.2
click at [973, 602] on div "Чужие губы шепчут тебе" at bounding box center [1249, 624] width 581 height 99
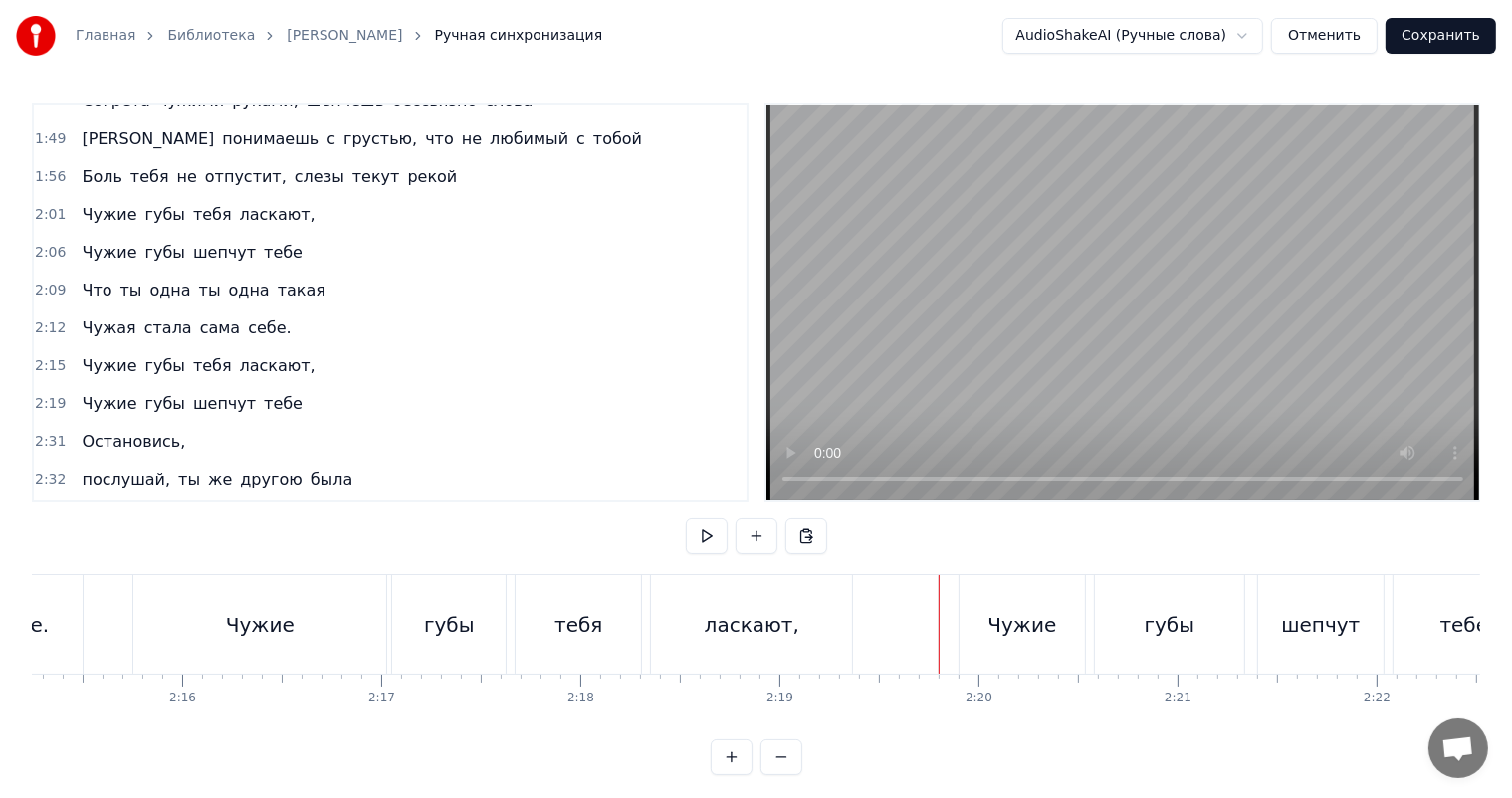
click at [1016, 315] on video at bounding box center [1122, 303] width 713 height 395
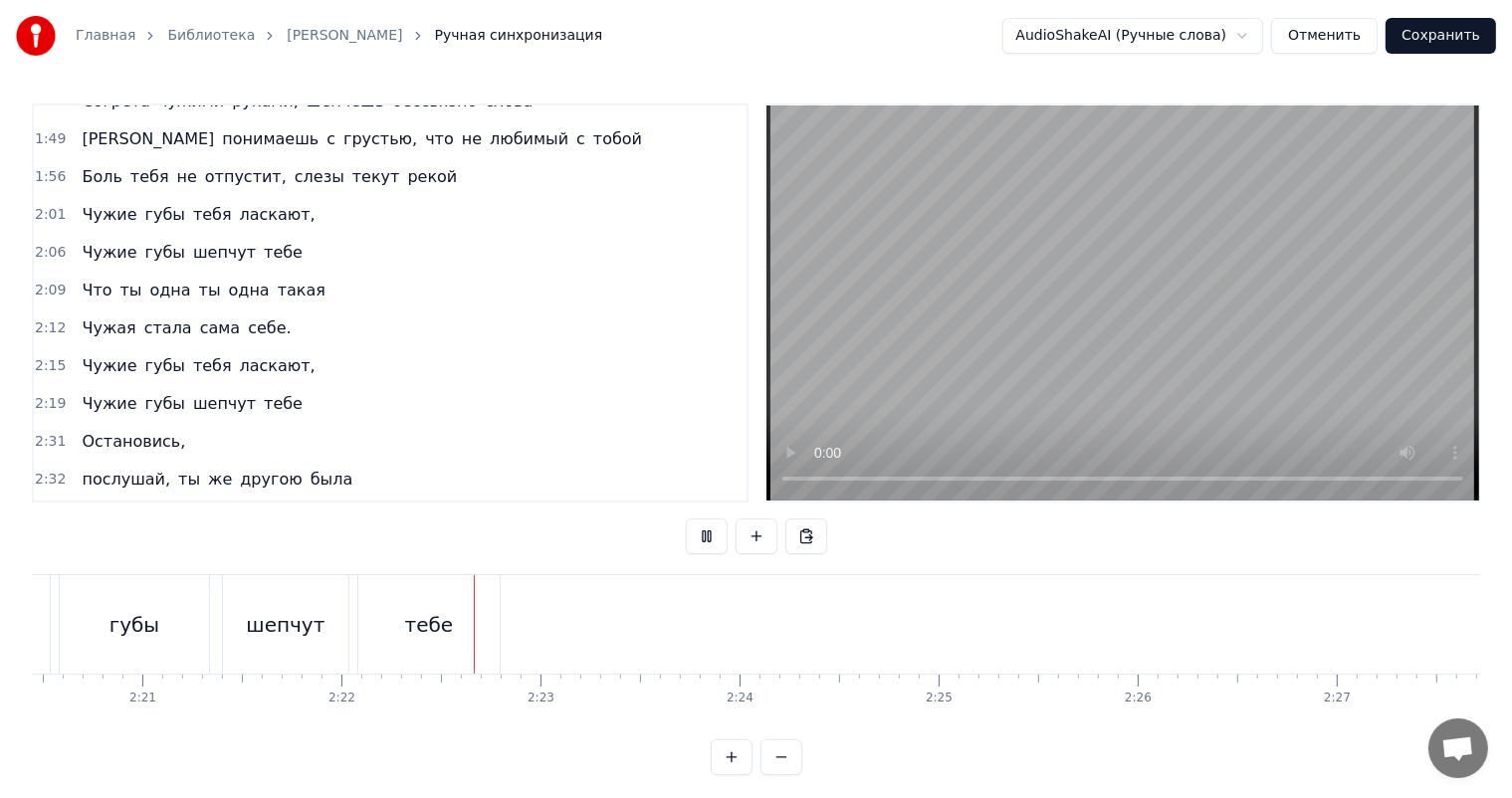
scroll to position [0, 28199]
click at [1016, 315] on video at bounding box center [1122, 303] width 713 height 395
click at [44, 281] on span "2:09" at bounding box center [50, 291] width 31 height 20
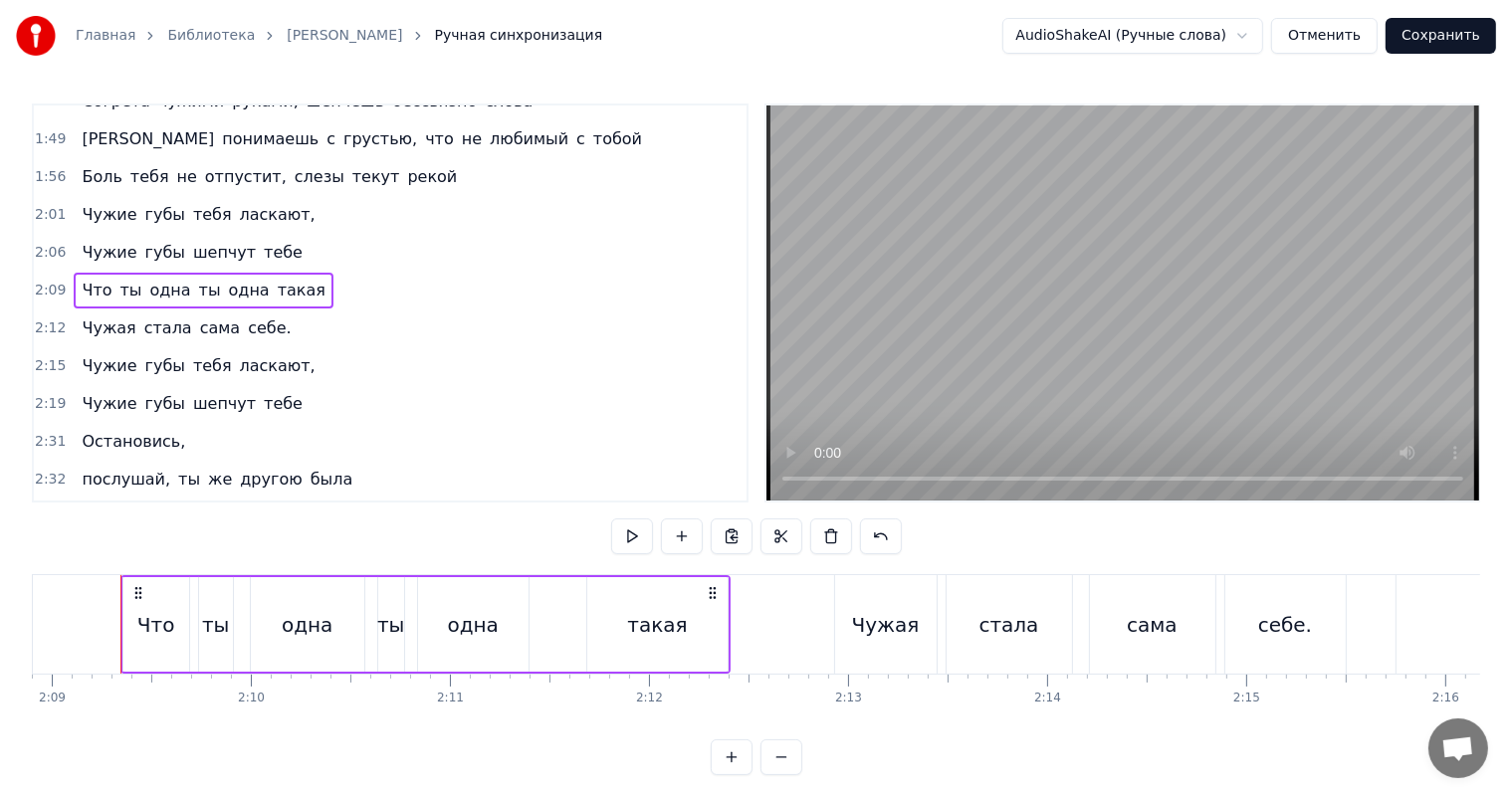
scroll to position [0, 25648]
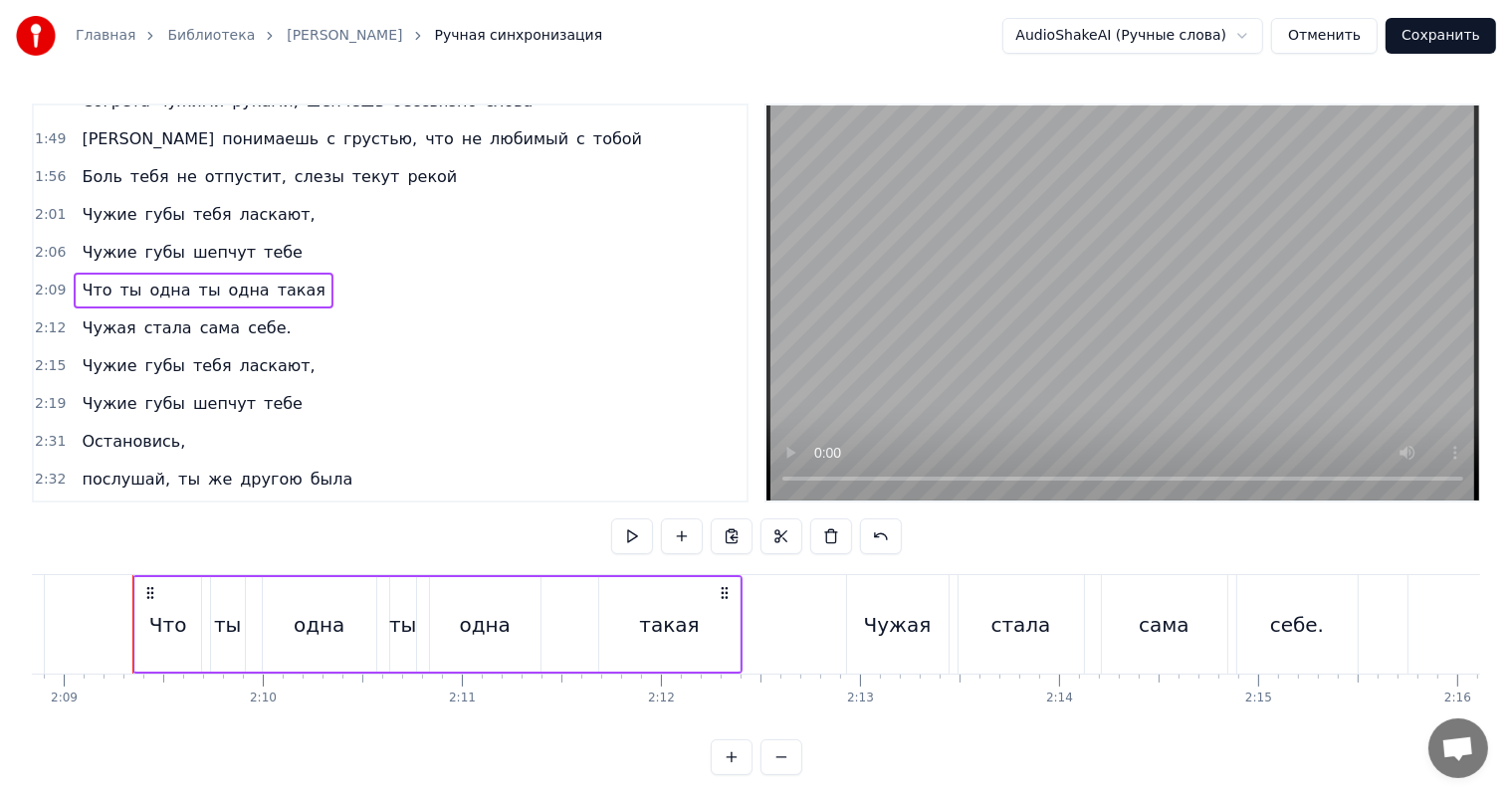
click at [47, 394] on span "2:19" at bounding box center [50, 403] width 31 height 20
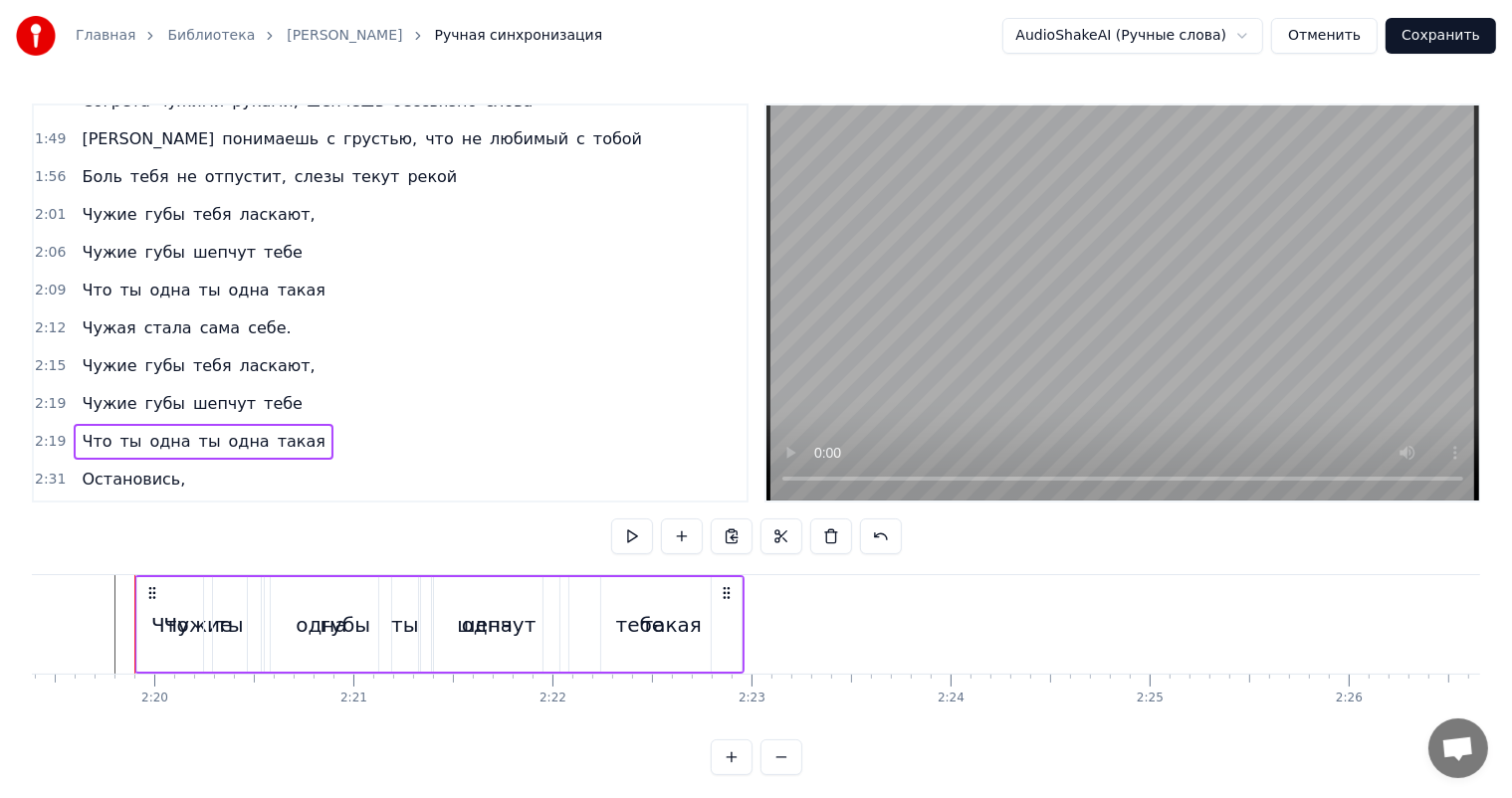
scroll to position [0, 27749]
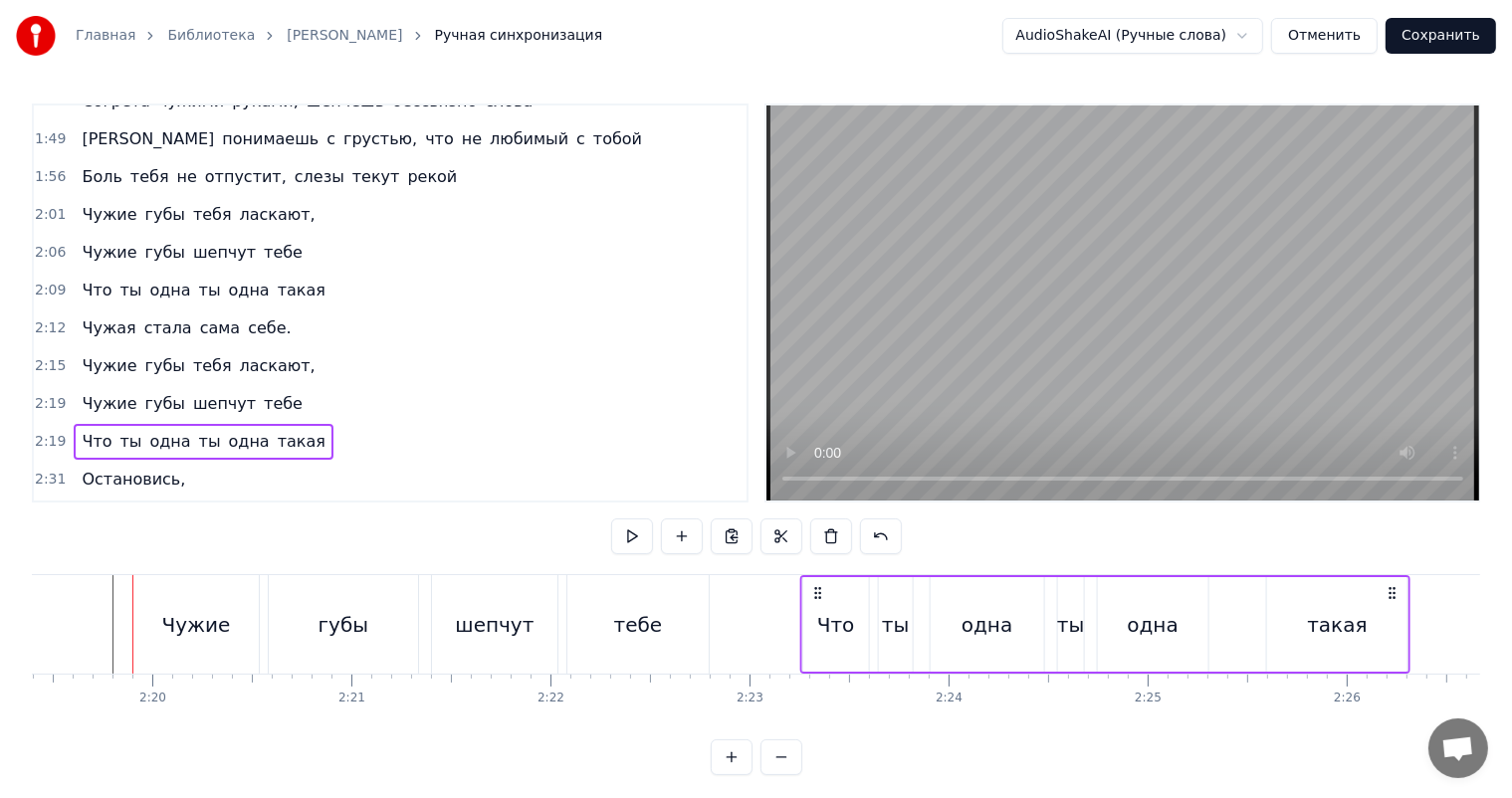
drag, startPoint x: 161, startPoint y: 593, endPoint x: 815, endPoint y: 620, distance: 654.6
click at [815, 620] on div "Что ты одна ты одна такая" at bounding box center [1104, 624] width 610 height 99
click at [40, 319] on span "2:12" at bounding box center [50, 329] width 31 height 20
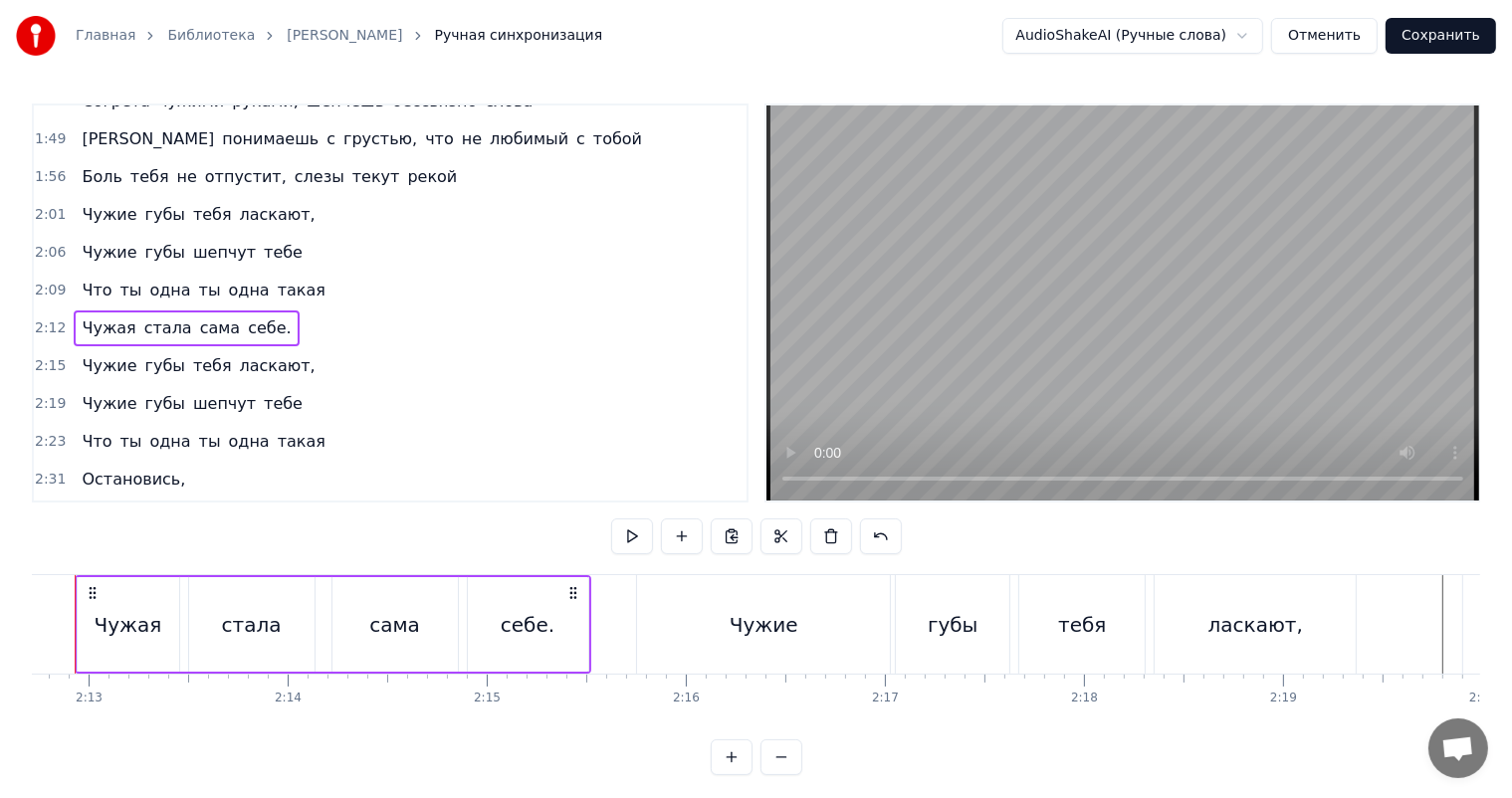
click at [44, 431] on span "2:23" at bounding box center [50, 441] width 31 height 20
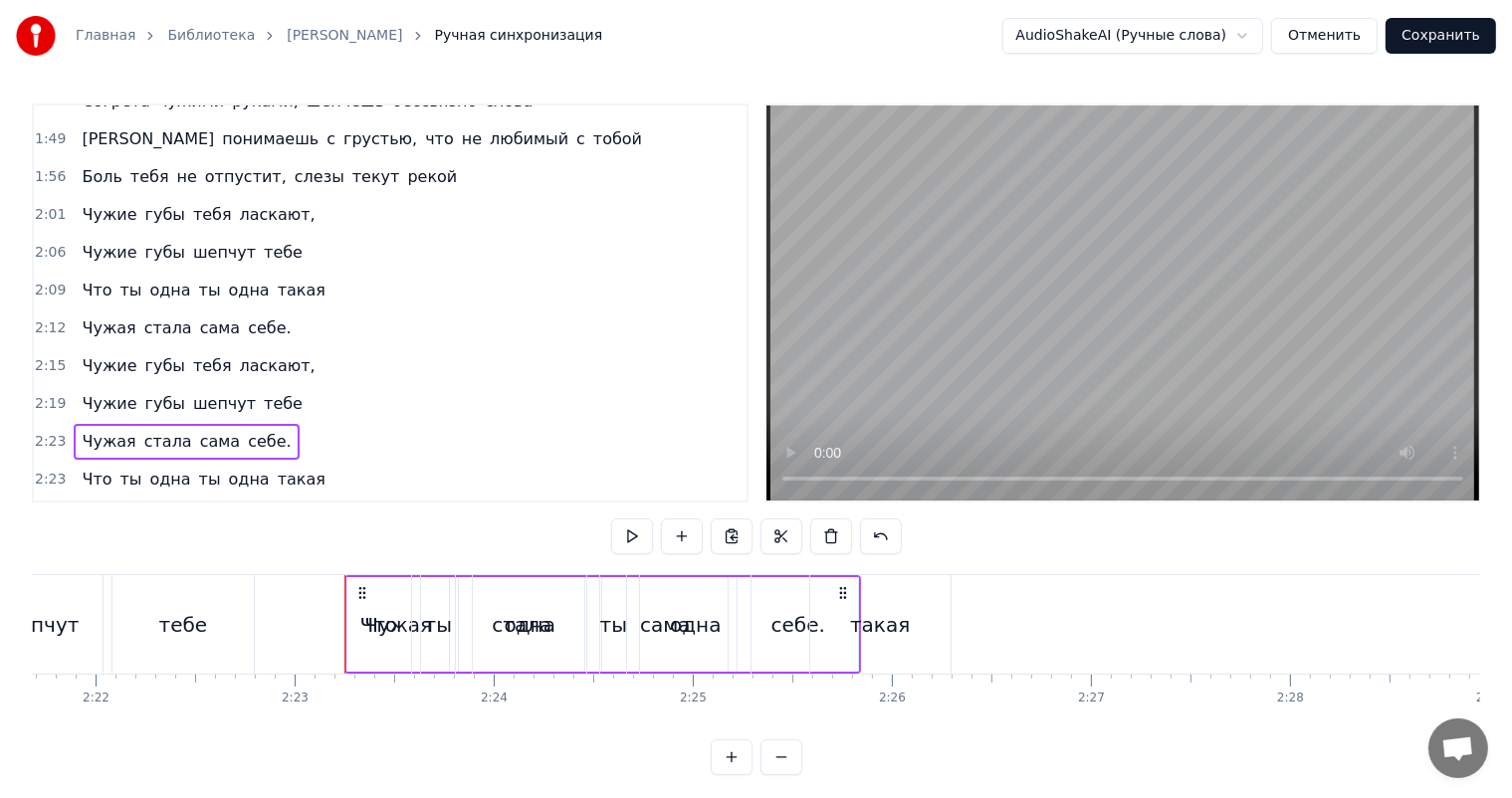
scroll to position [0, 28416]
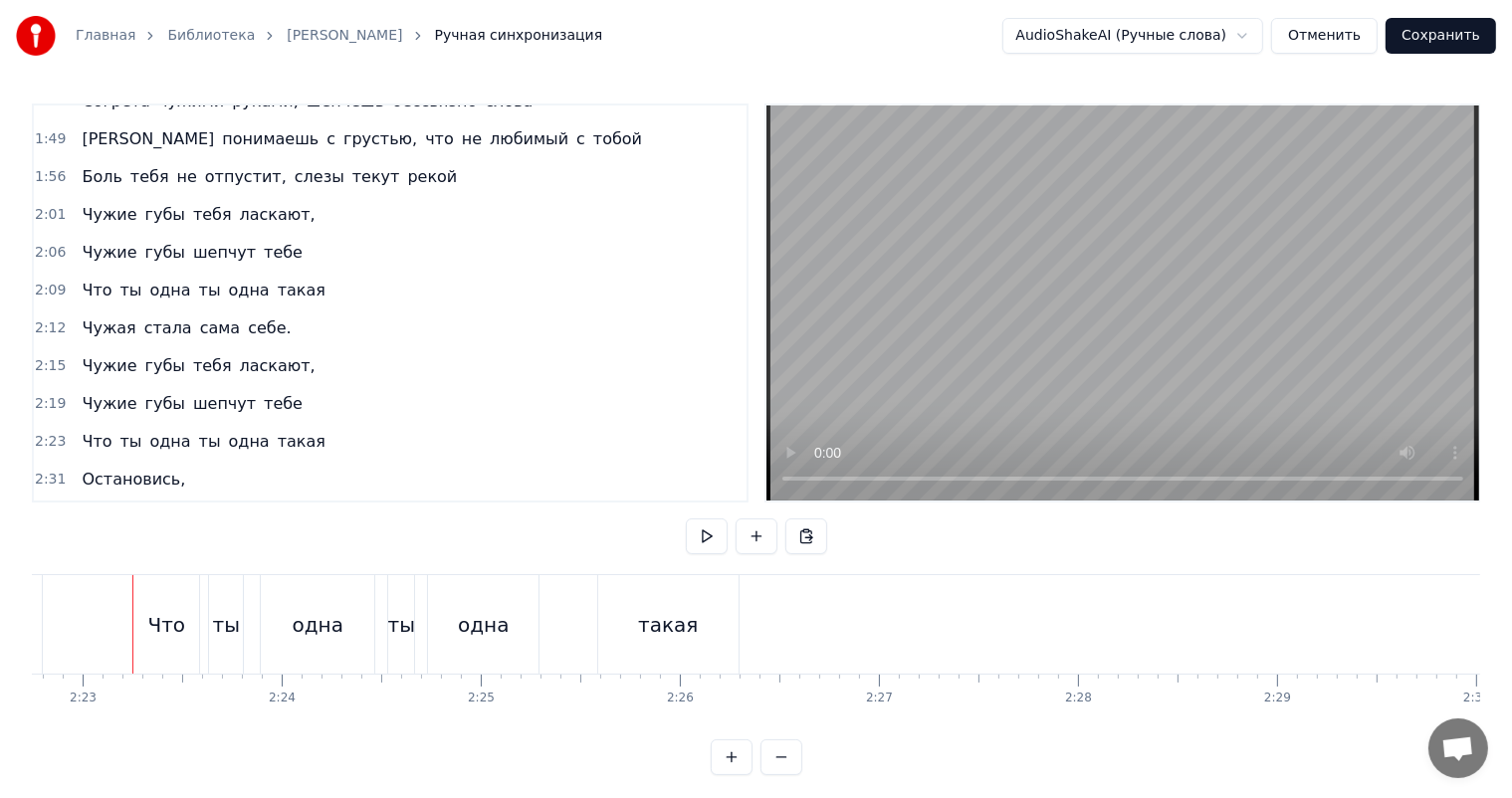
click at [44, 431] on span "2:23" at bounding box center [50, 441] width 31 height 20
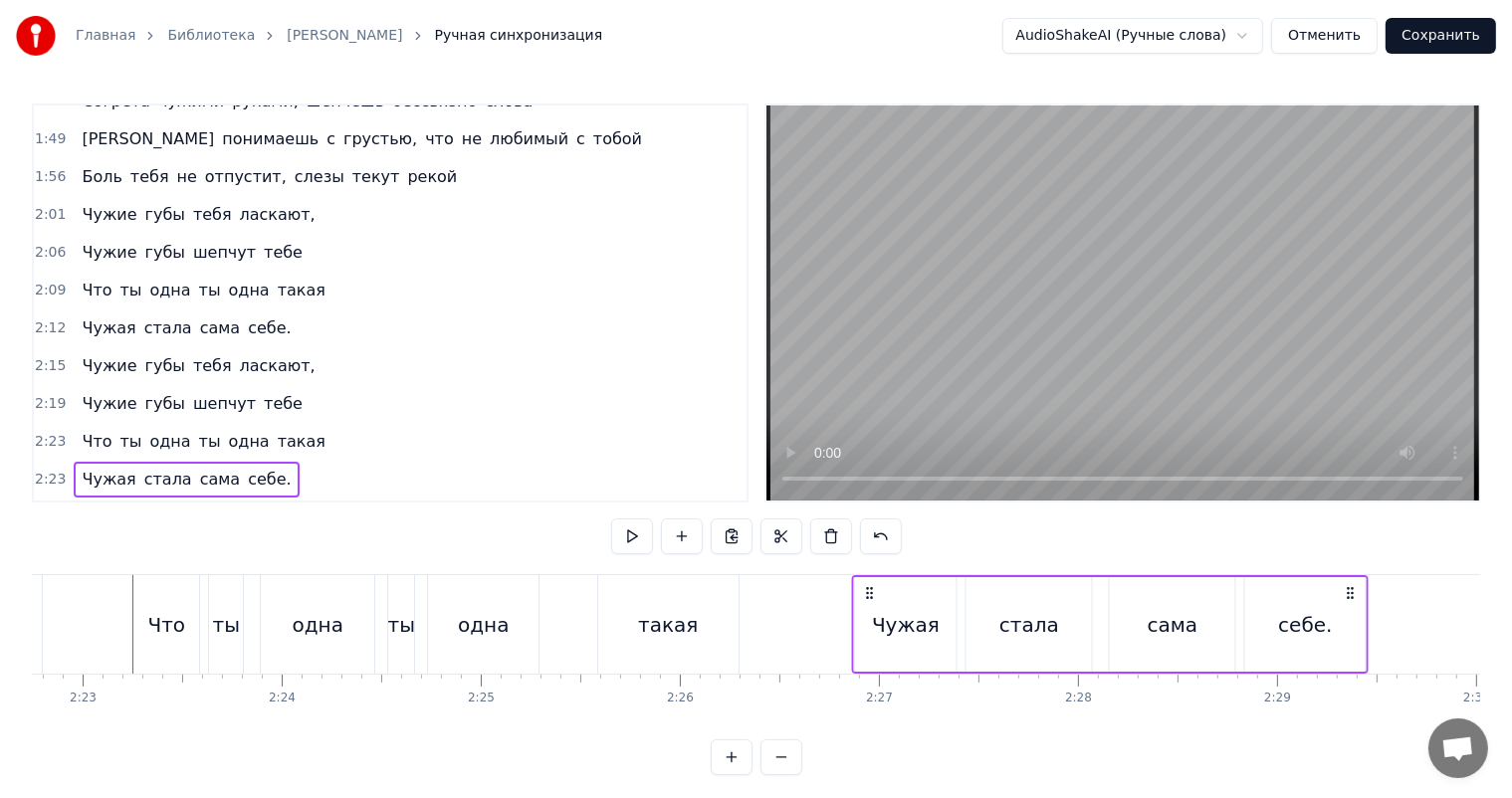
drag, startPoint x: 152, startPoint y: 589, endPoint x: 868, endPoint y: 625, distance: 716.9
click at [868, 625] on div "Чужая стала сама себе." at bounding box center [1110, 624] width 516 height 99
click at [1347, 649] on div "себе." at bounding box center [1305, 624] width 121 height 95
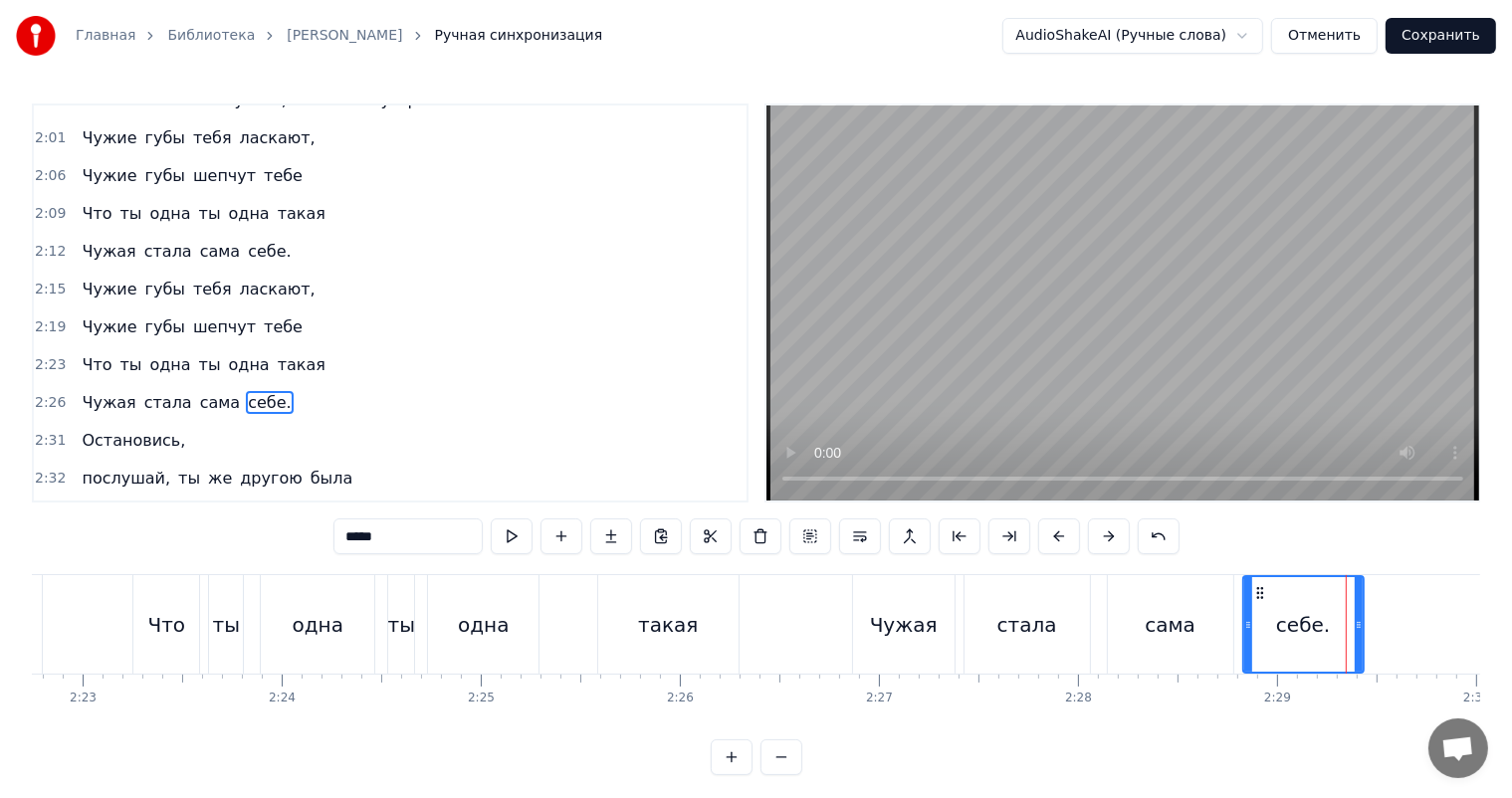
scroll to position [698, 0]
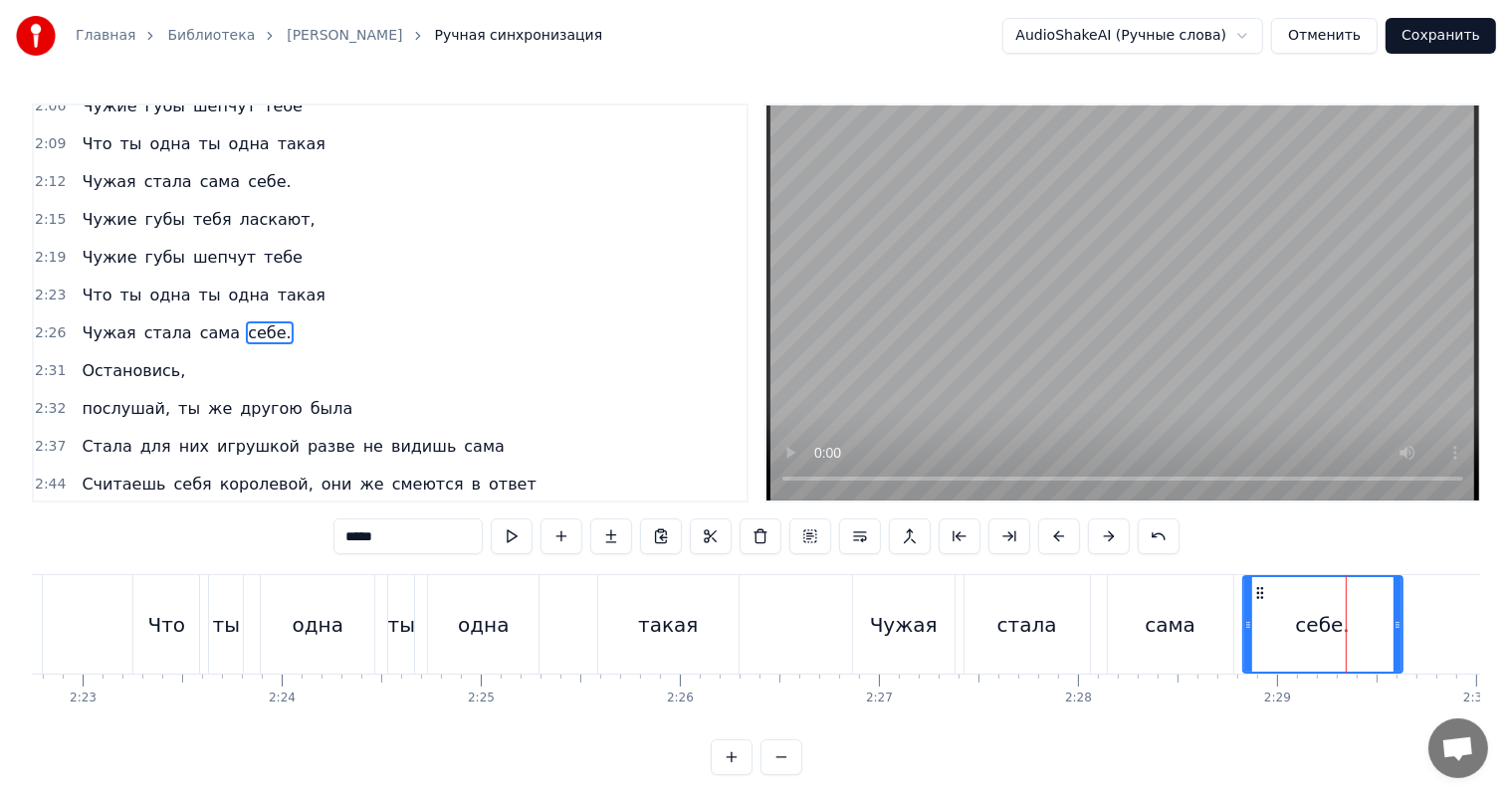
drag, startPoint x: 1360, startPoint y: 634, endPoint x: 1398, endPoint y: 631, distance: 38.1
click at [1398, 631] on div at bounding box center [1397, 624] width 8 height 95
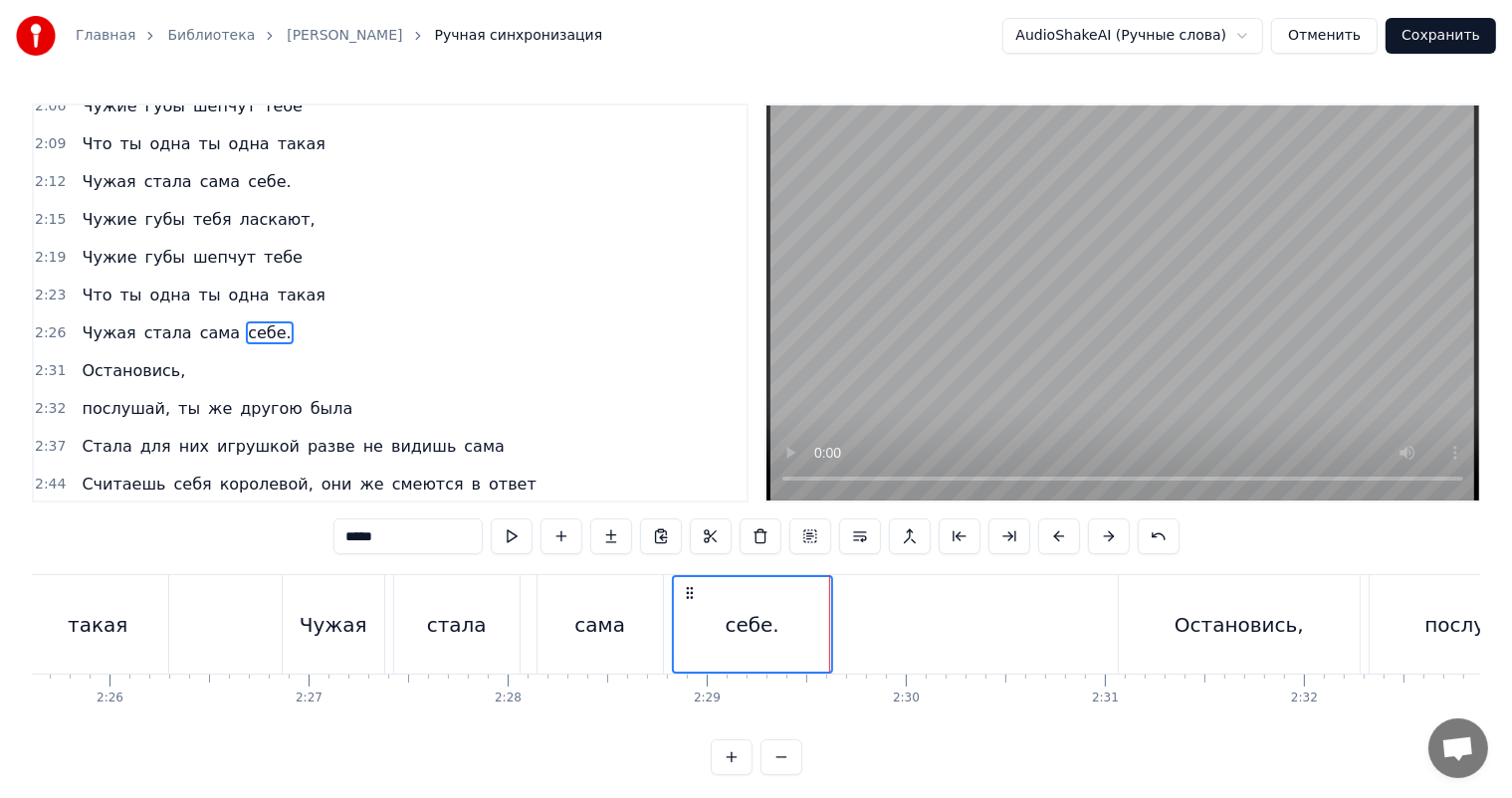
scroll to position [0, 28588]
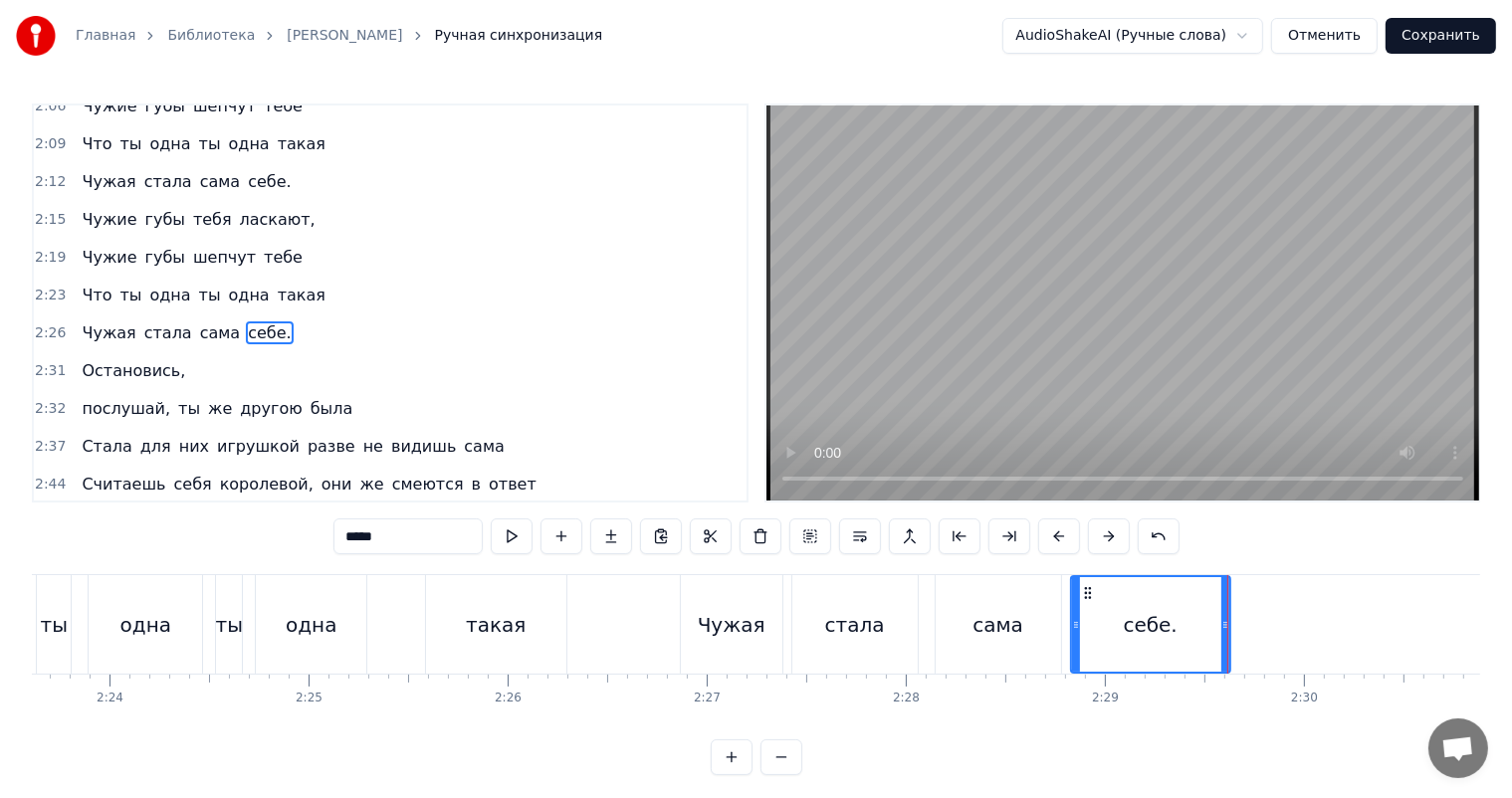
click at [472, 593] on div "такая" at bounding box center [495, 624] width 141 height 99
type input "*****"
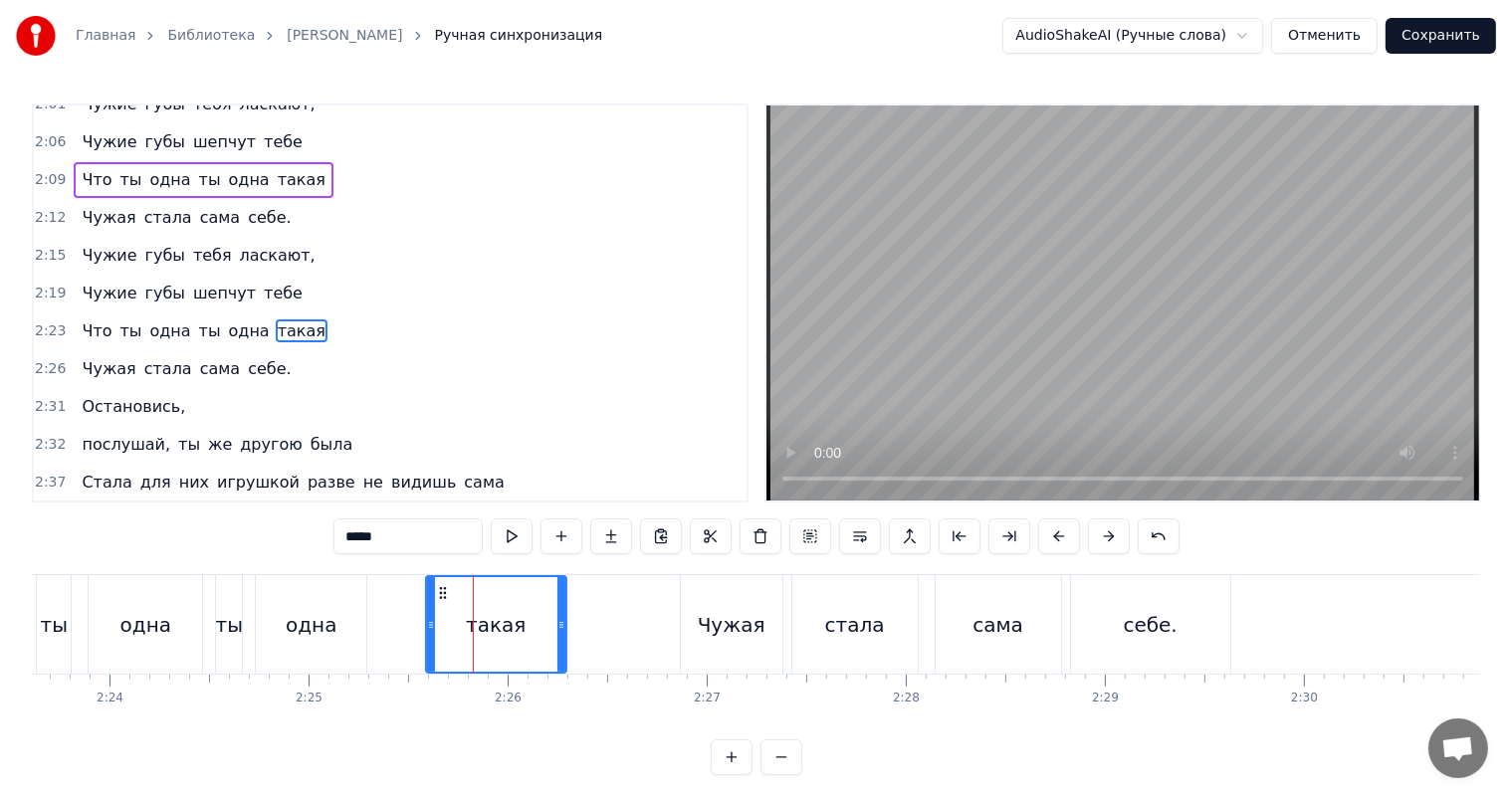
scroll to position [662, 0]
drag, startPoint x: 561, startPoint y: 621, endPoint x: 595, endPoint y: 612, distance: 35.2
click at [595, 612] on div at bounding box center [595, 624] width 8 height 95
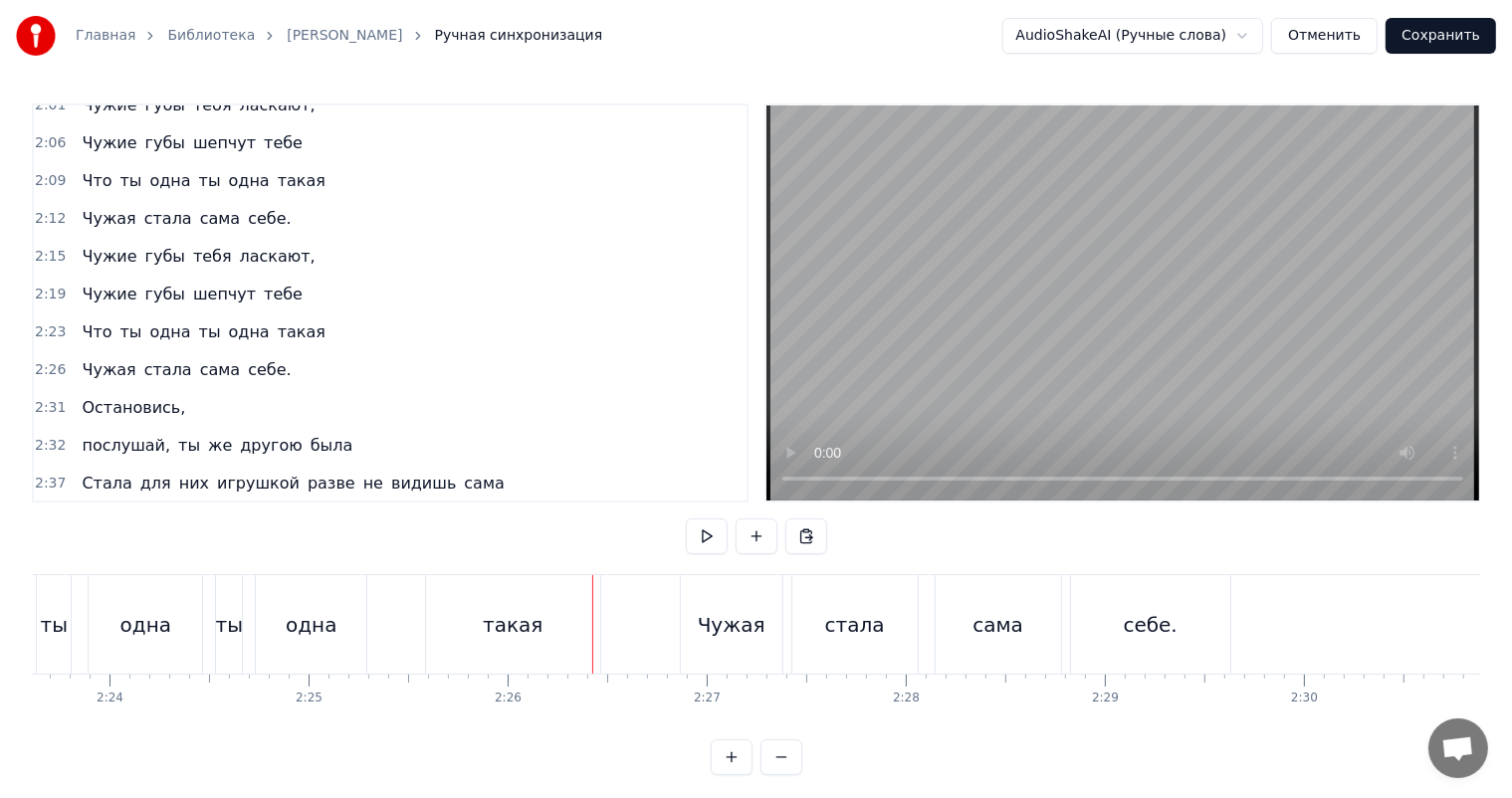
scroll to position [0, 27892]
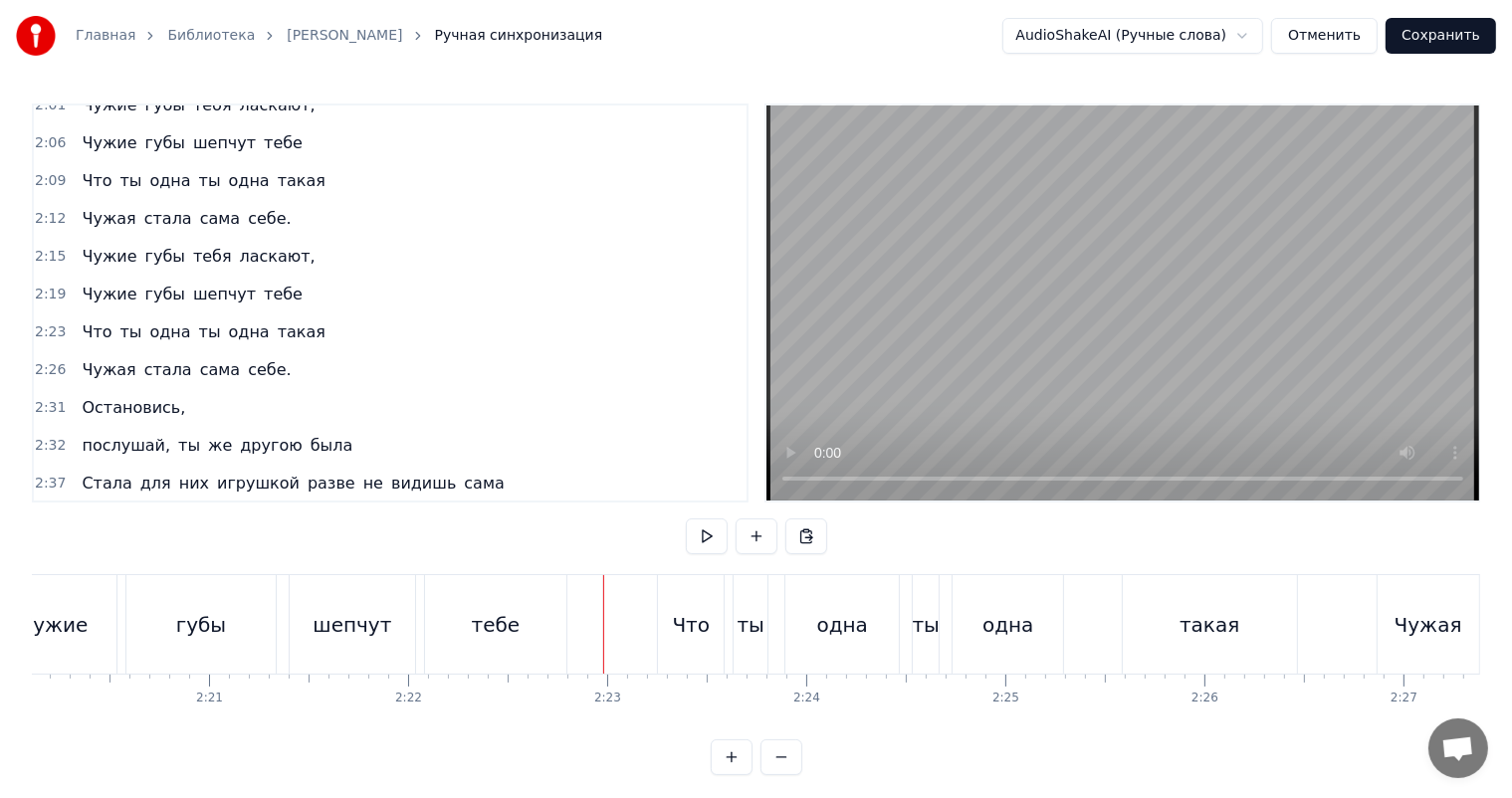
click at [1210, 291] on video at bounding box center [1122, 303] width 713 height 395
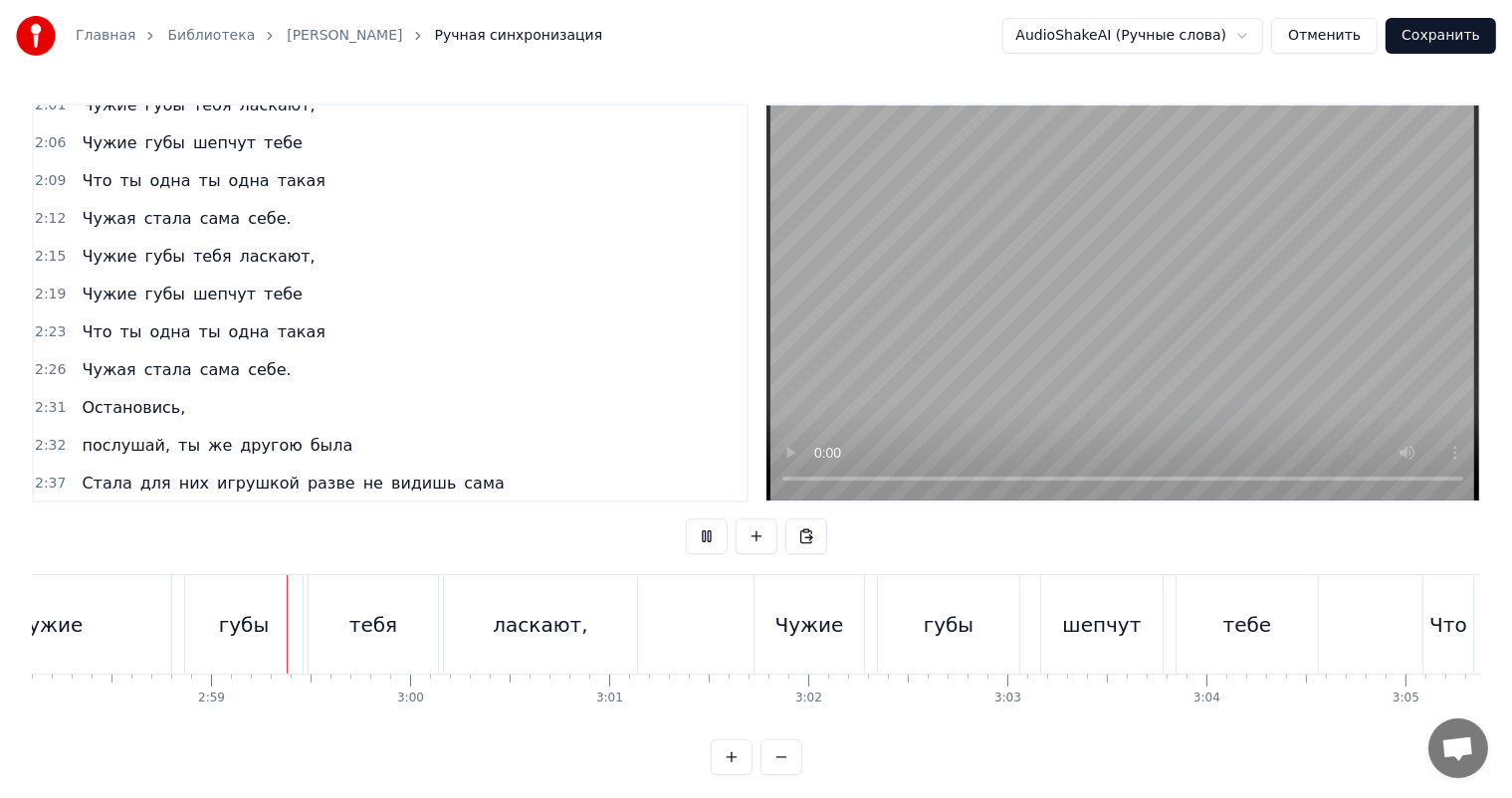
scroll to position [0, 35494]
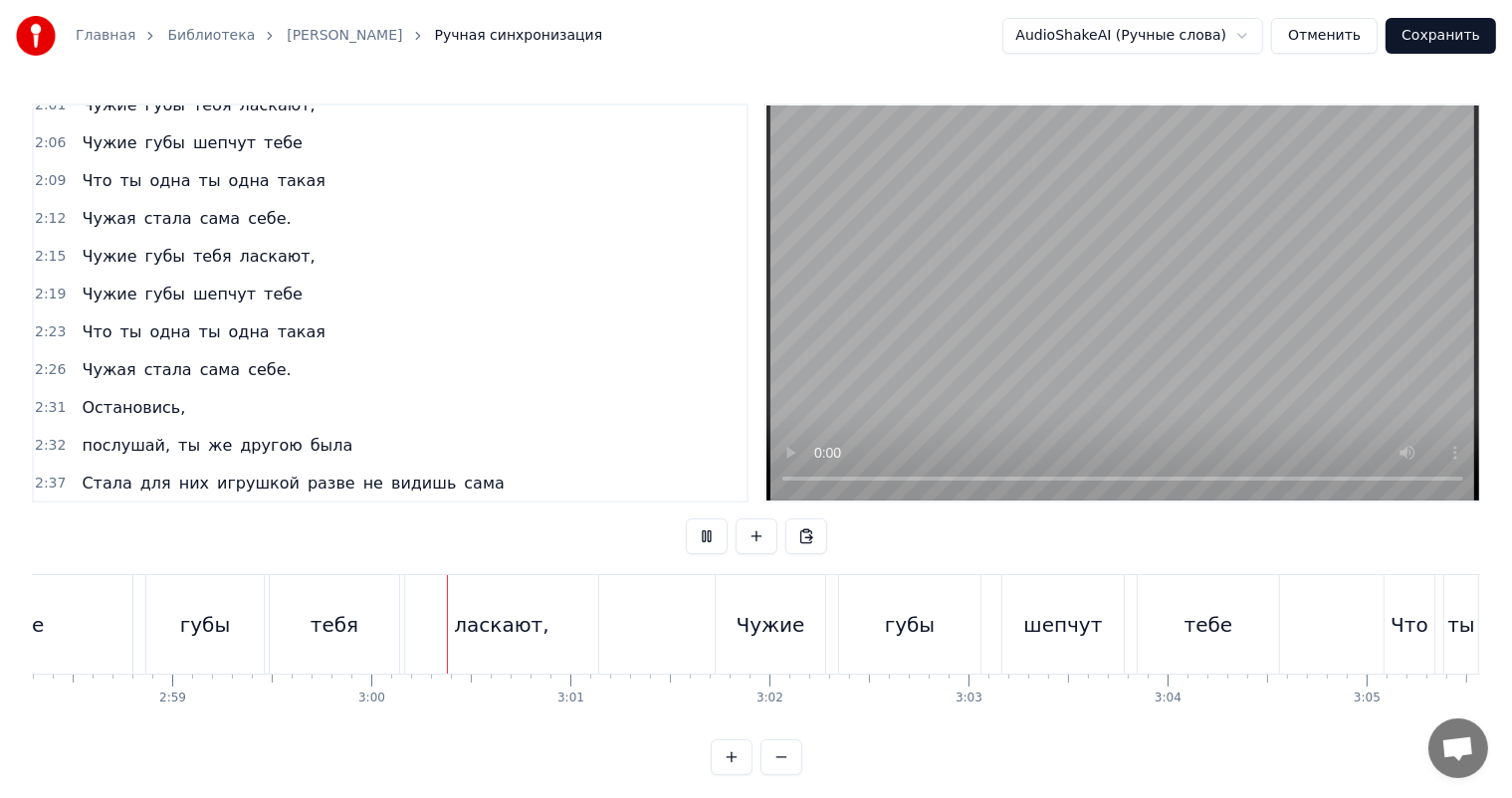
click at [1218, 286] on video at bounding box center [1122, 303] width 713 height 395
click at [1199, 314] on video at bounding box center [1122, 303] width 713 height 395
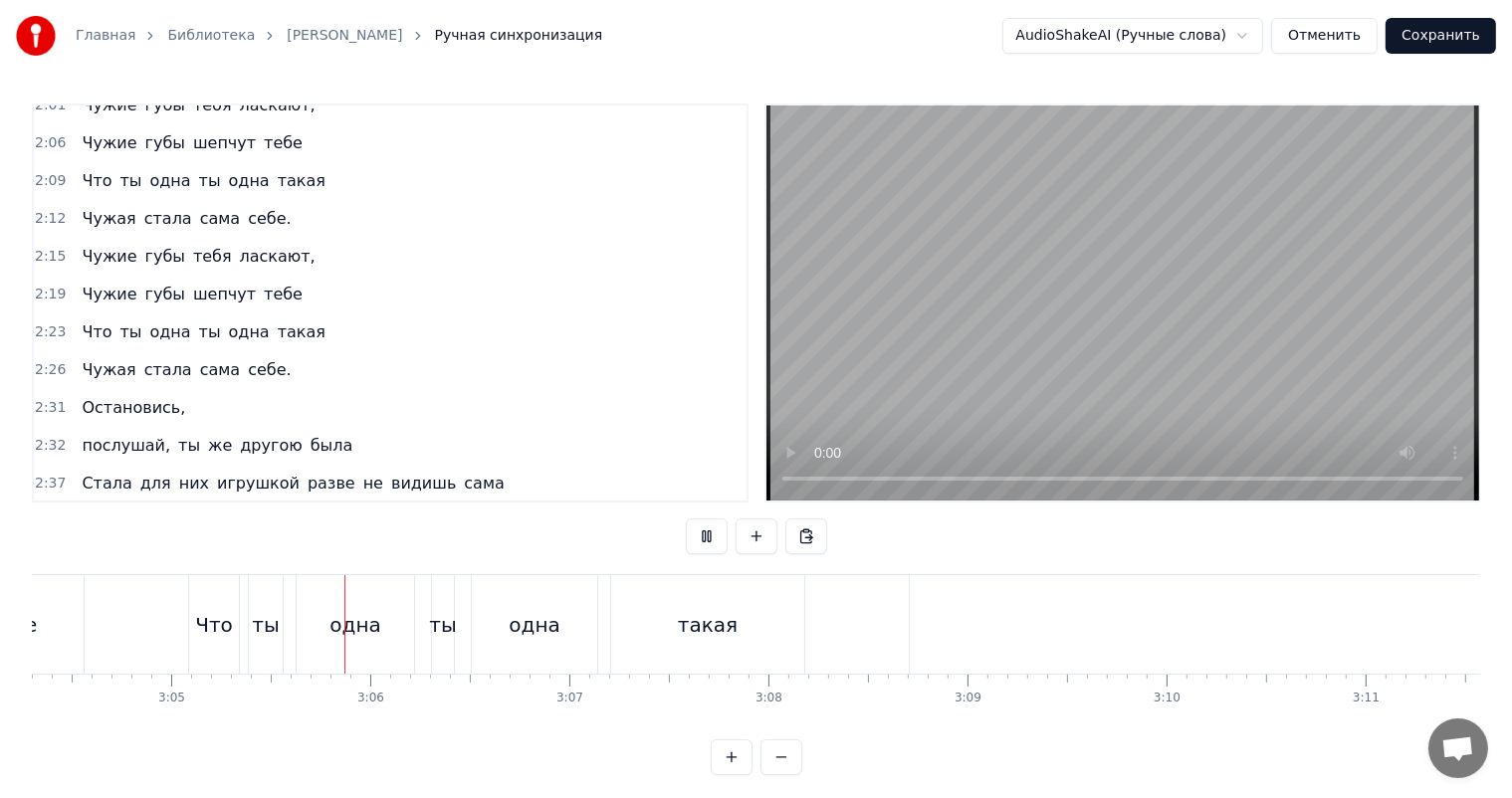
scroll to position [0, 36768]
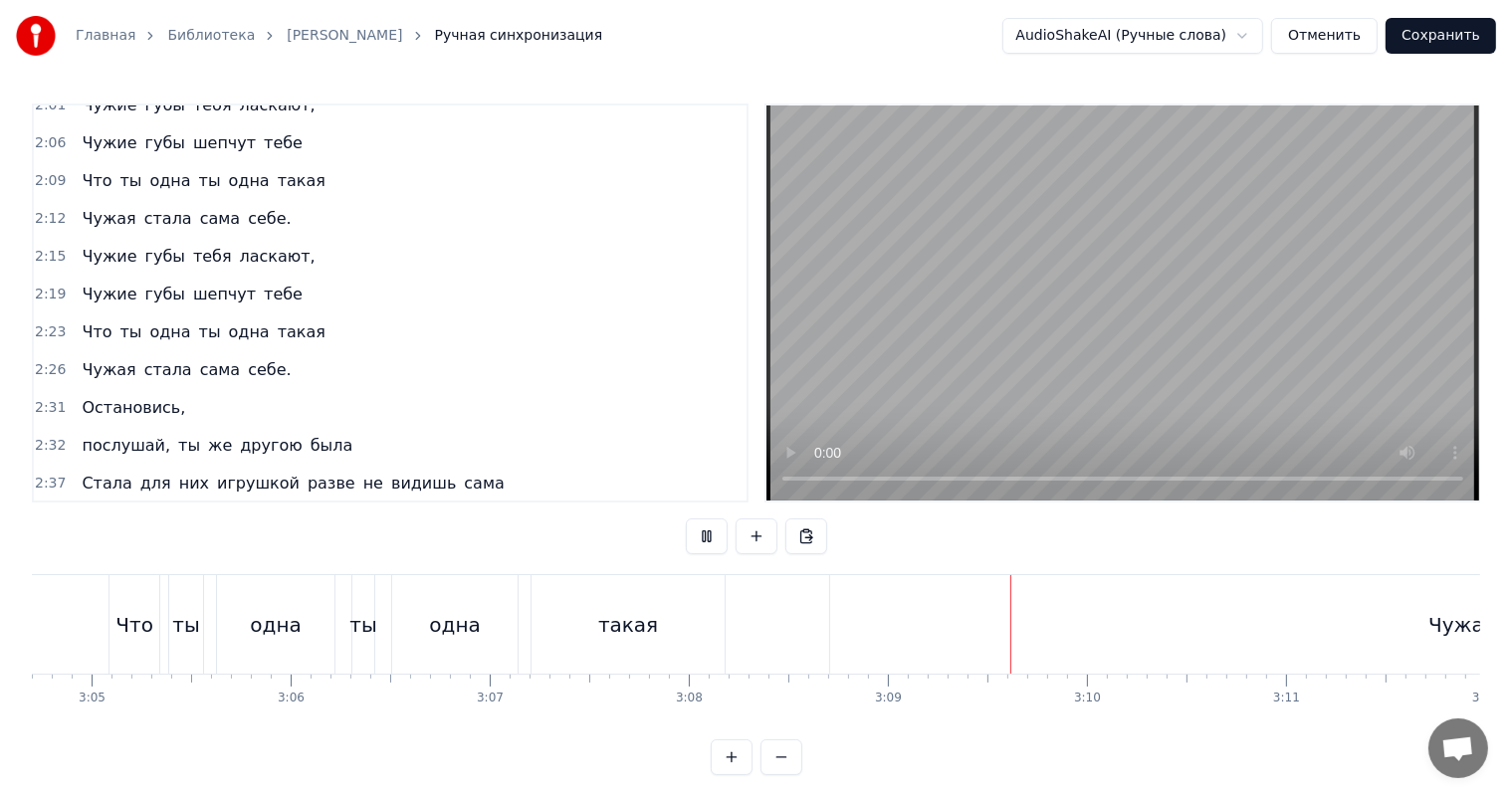
click at [1173, 336] on video at bounding box center [1122, 303] width 713 height 395
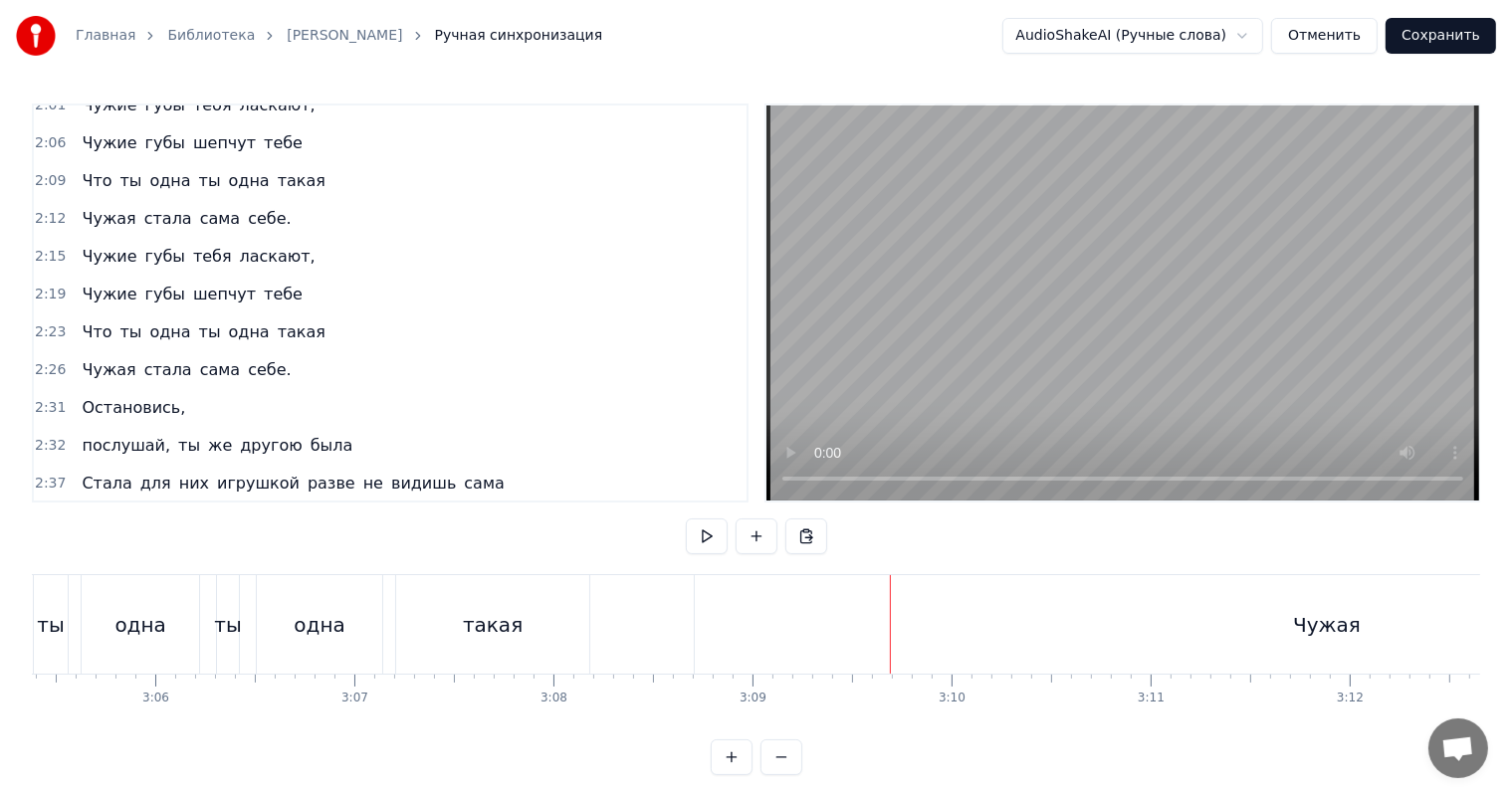
scroll to position [0, 37365]
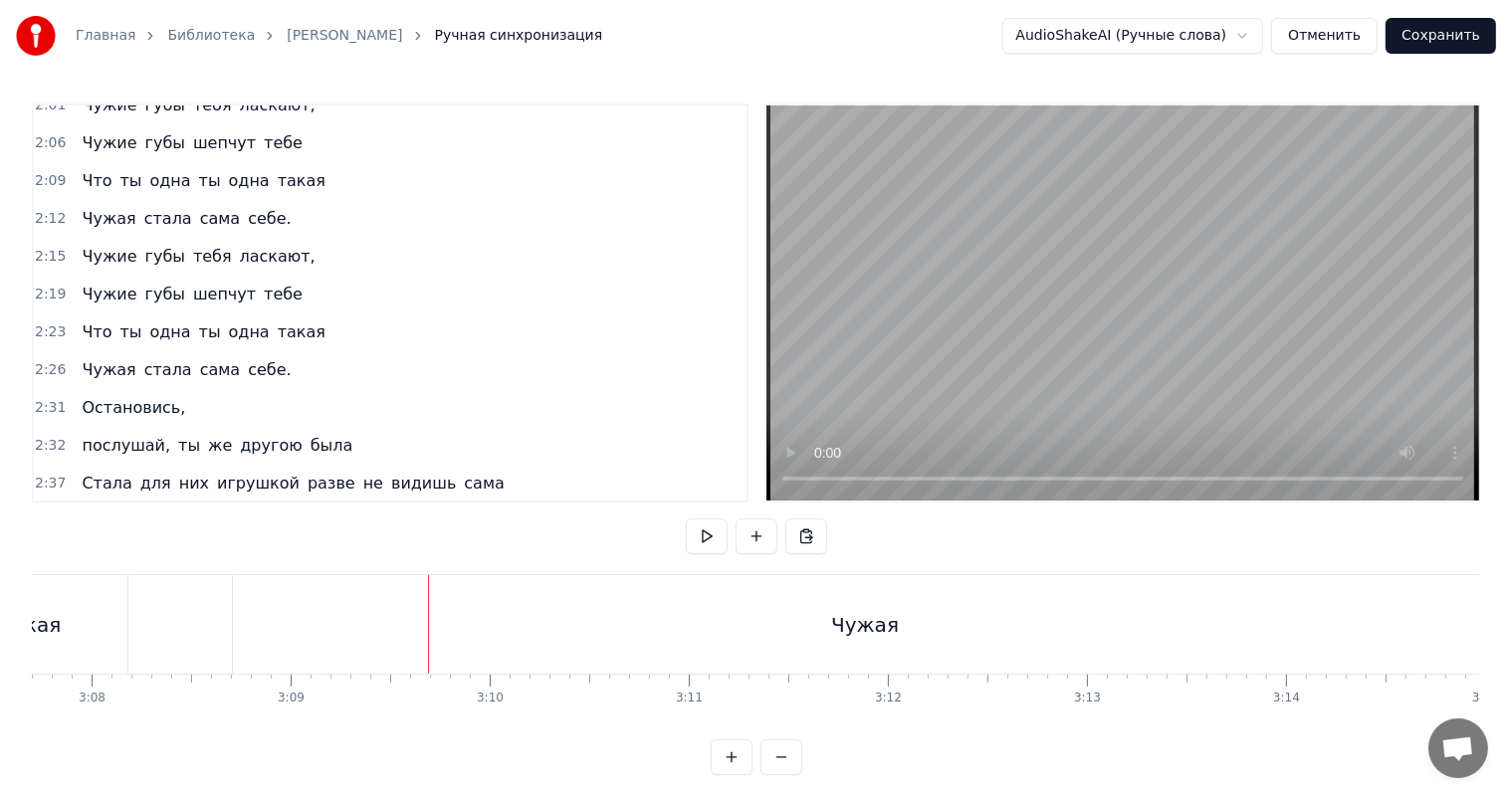
click at [887, 623] on div "Чужая" at bounding box center [865, 625] width 68 height 30
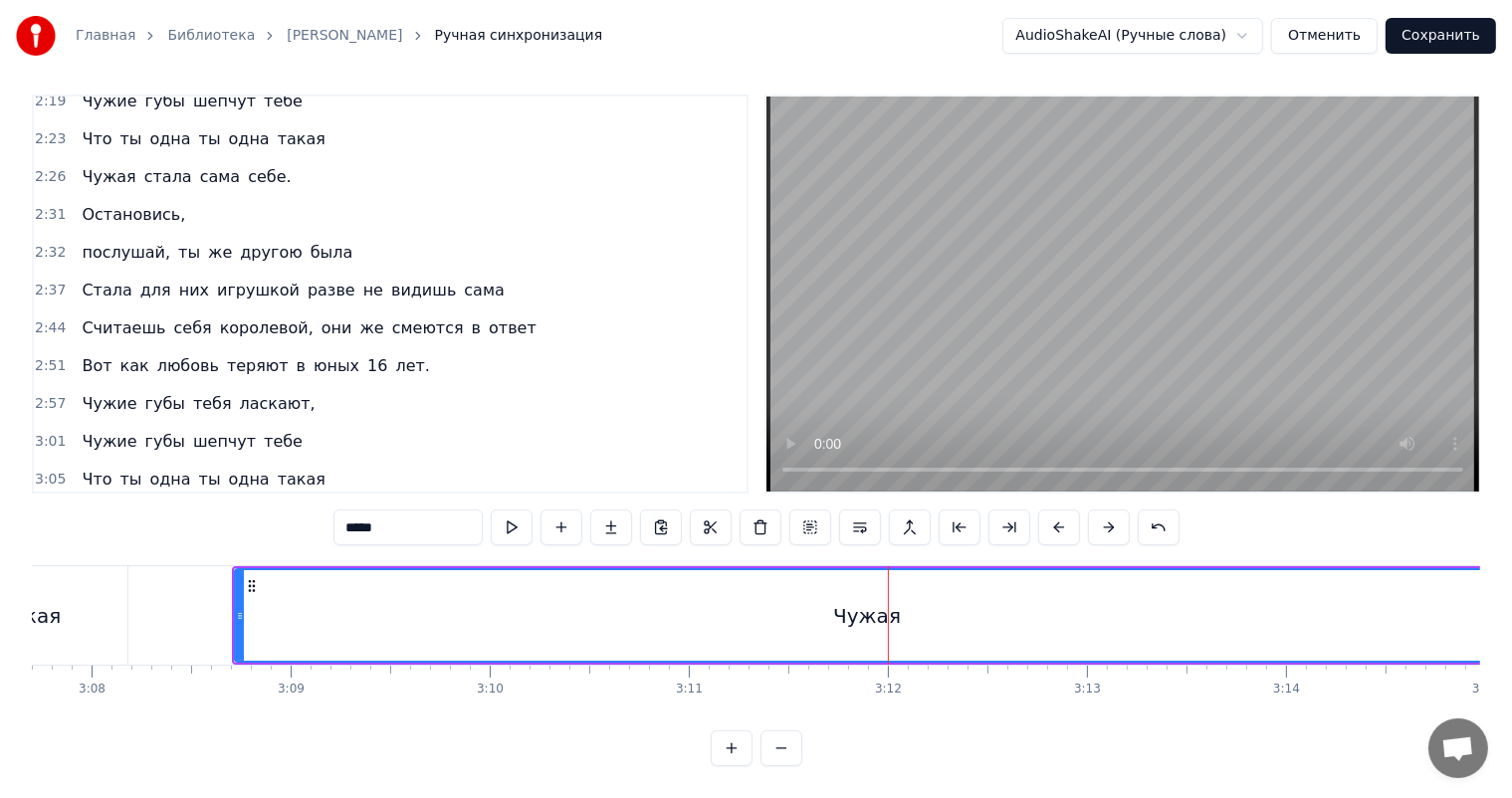
scroll to position [849, 0]
click at [44, 504] on span "3:08" at bounding box center [50, 514] width 31 height 20
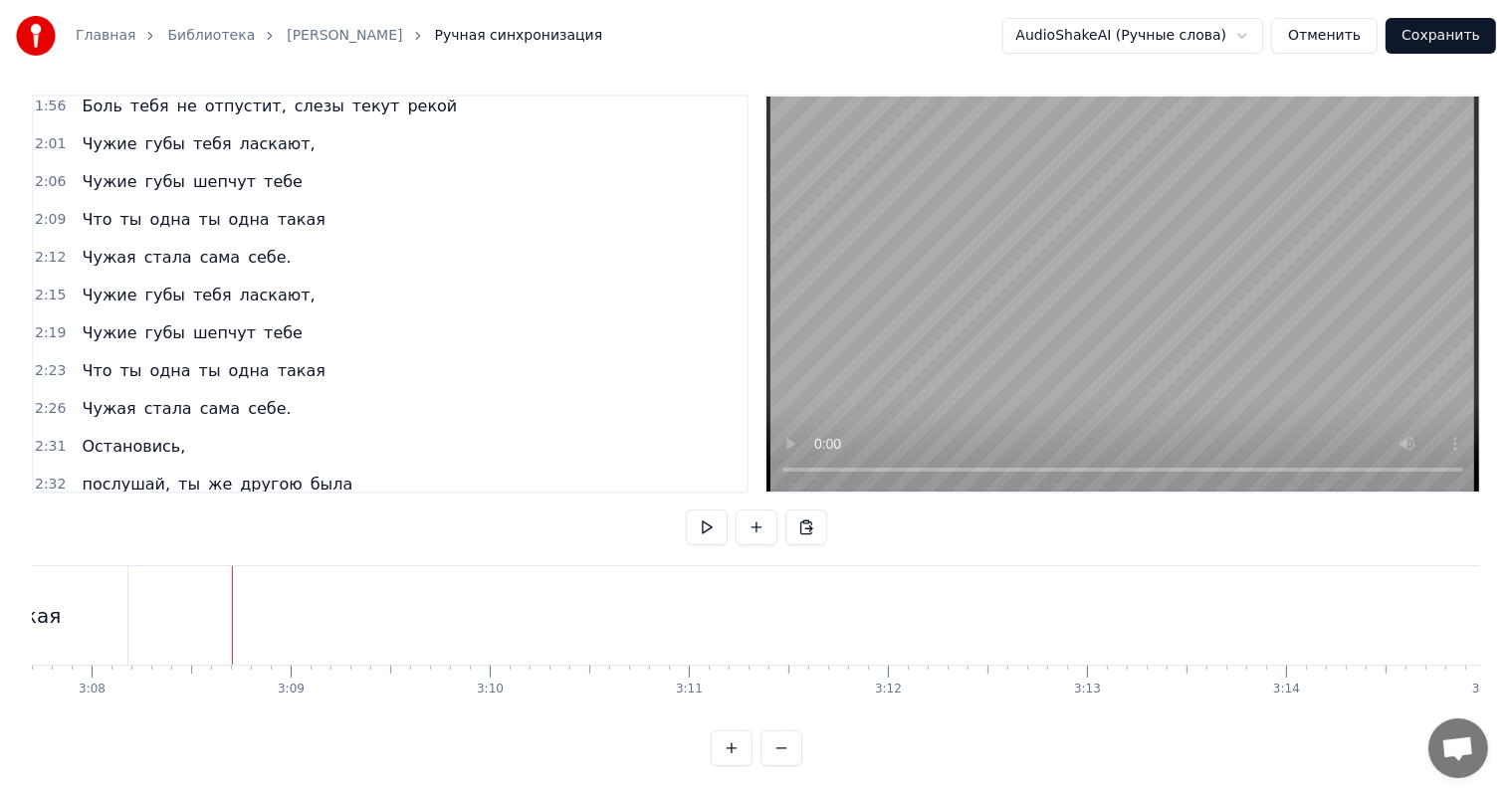
scroll to position [613, 0]
click at [48, 399] on span "2:26" at bounding box center [50, 409] width 31 height 20
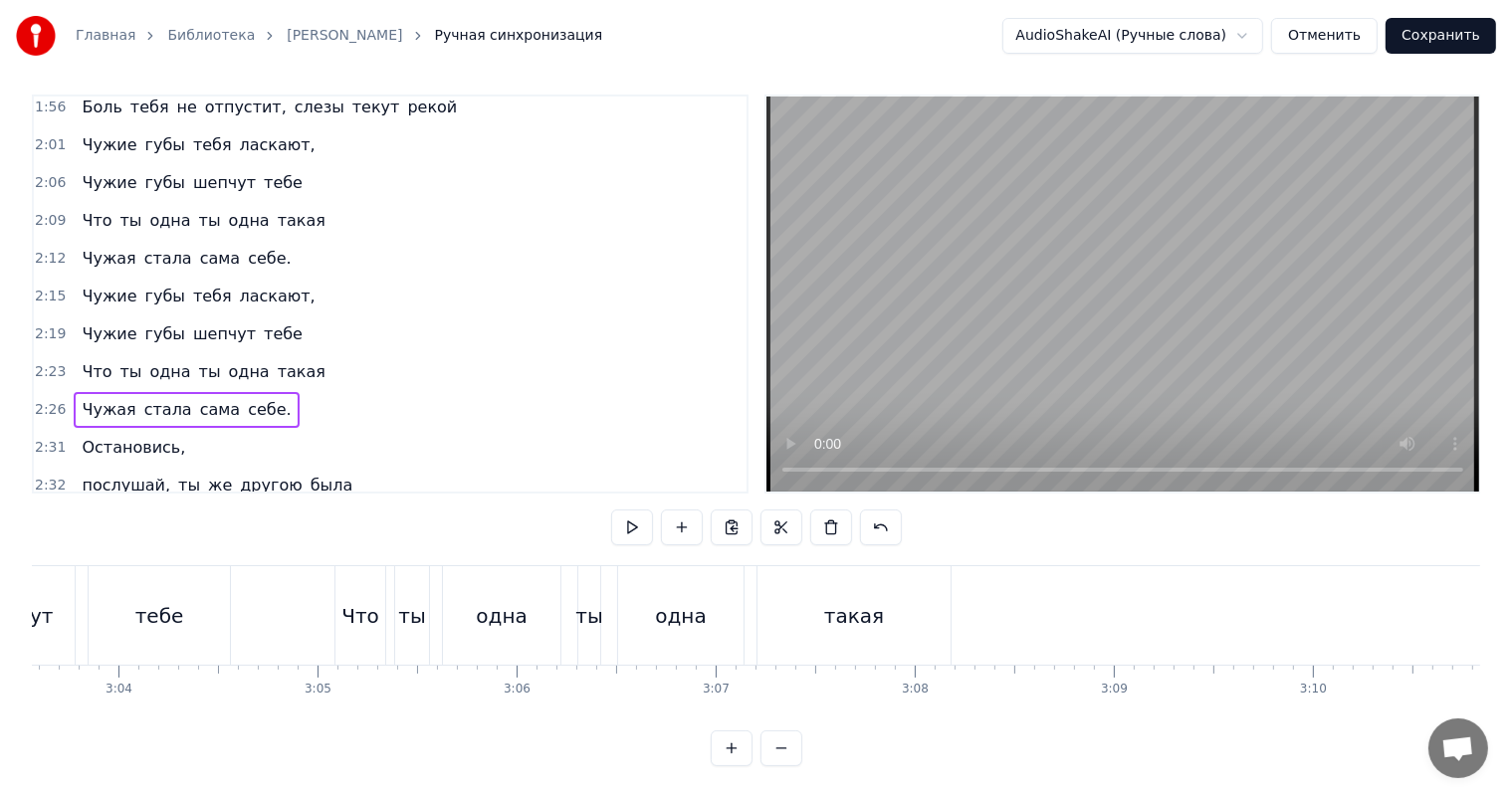
copy div "Lorem ipsum dolorsit, Ametco adipisci e seddo, Eius te incid utlabore, etdolore…"
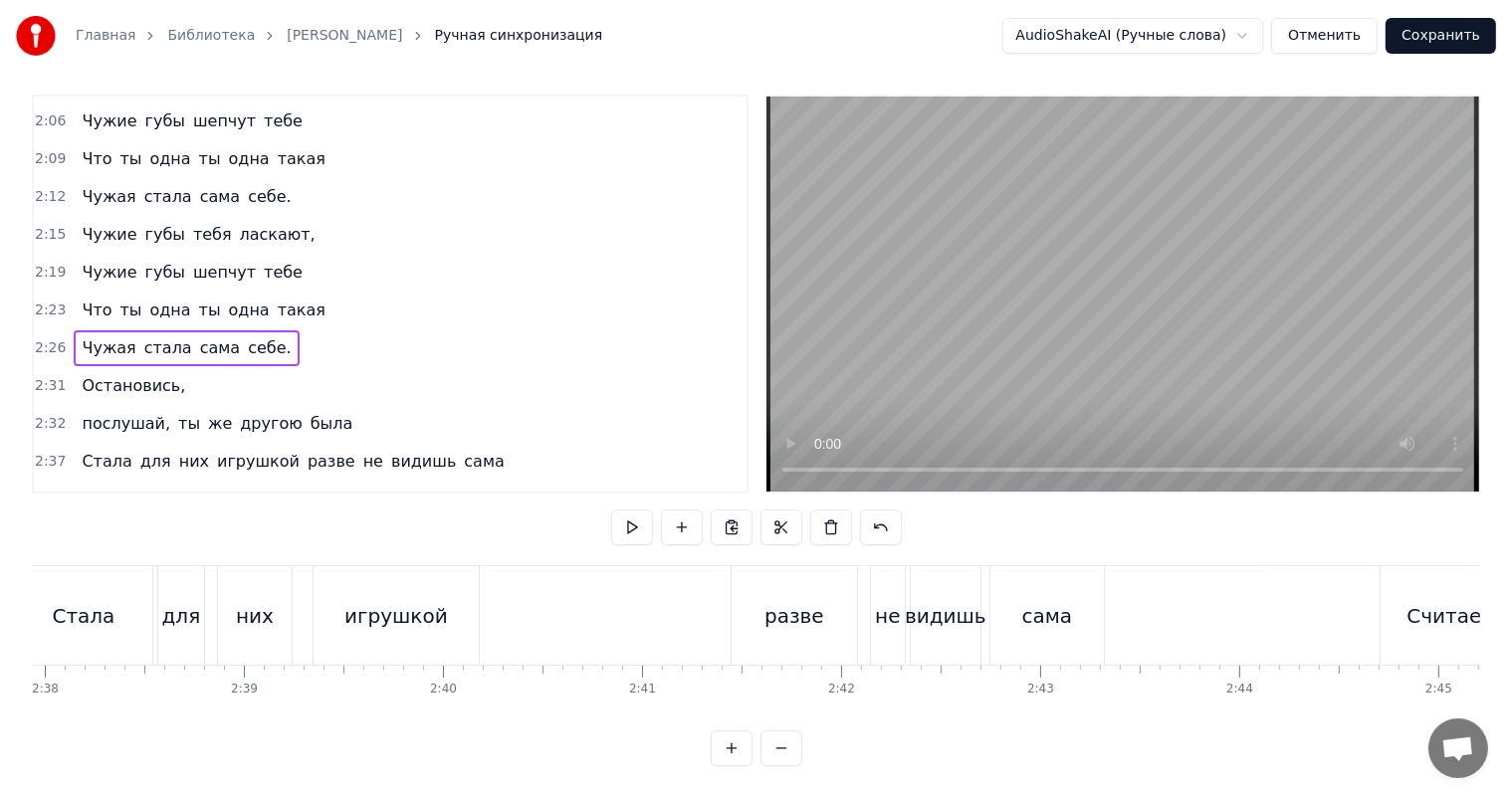
scroll to position [812, 0]
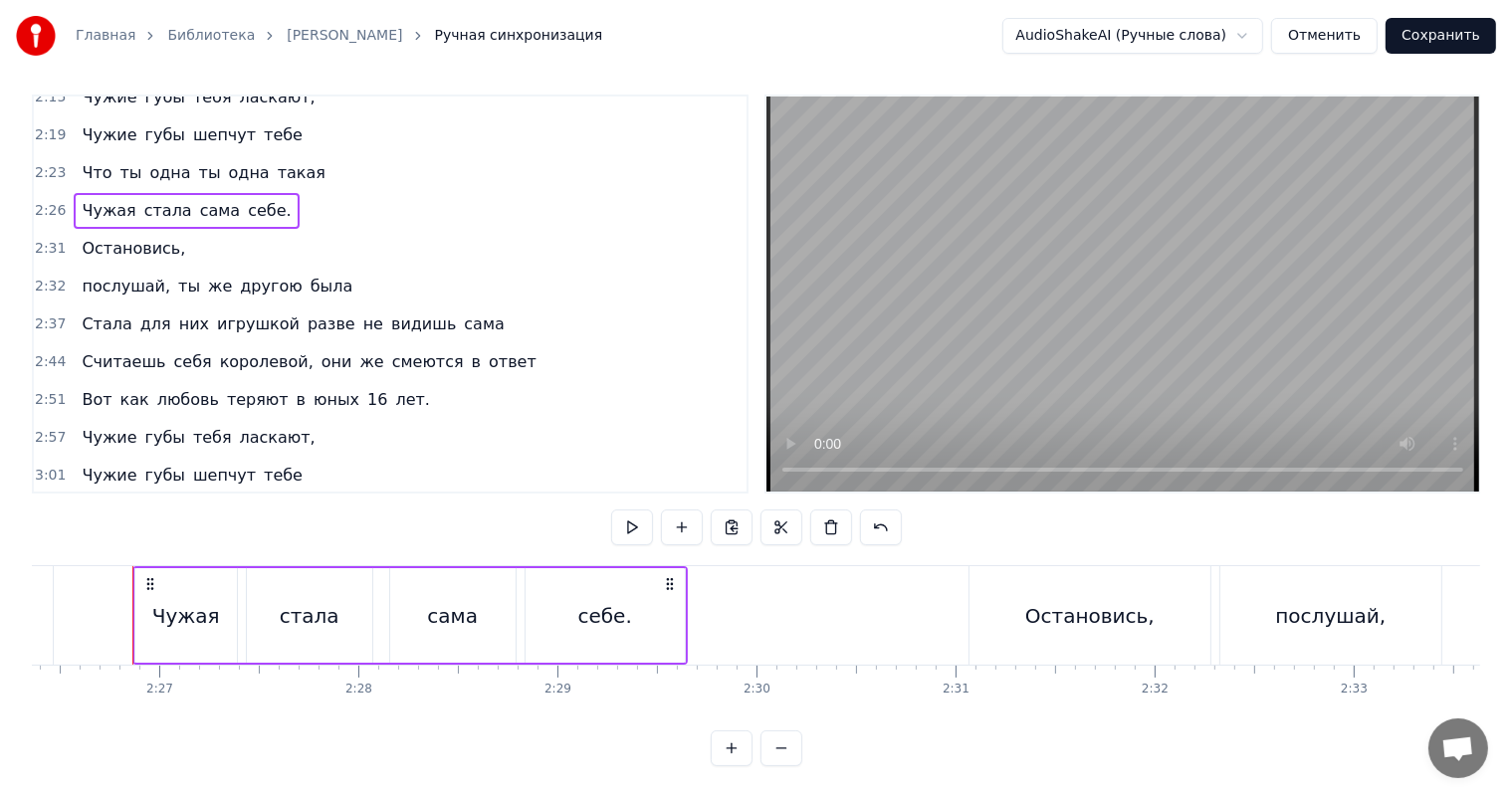
click at [43, 503] on span "3:05" at bounding box center [50, 513] width 31 height 20
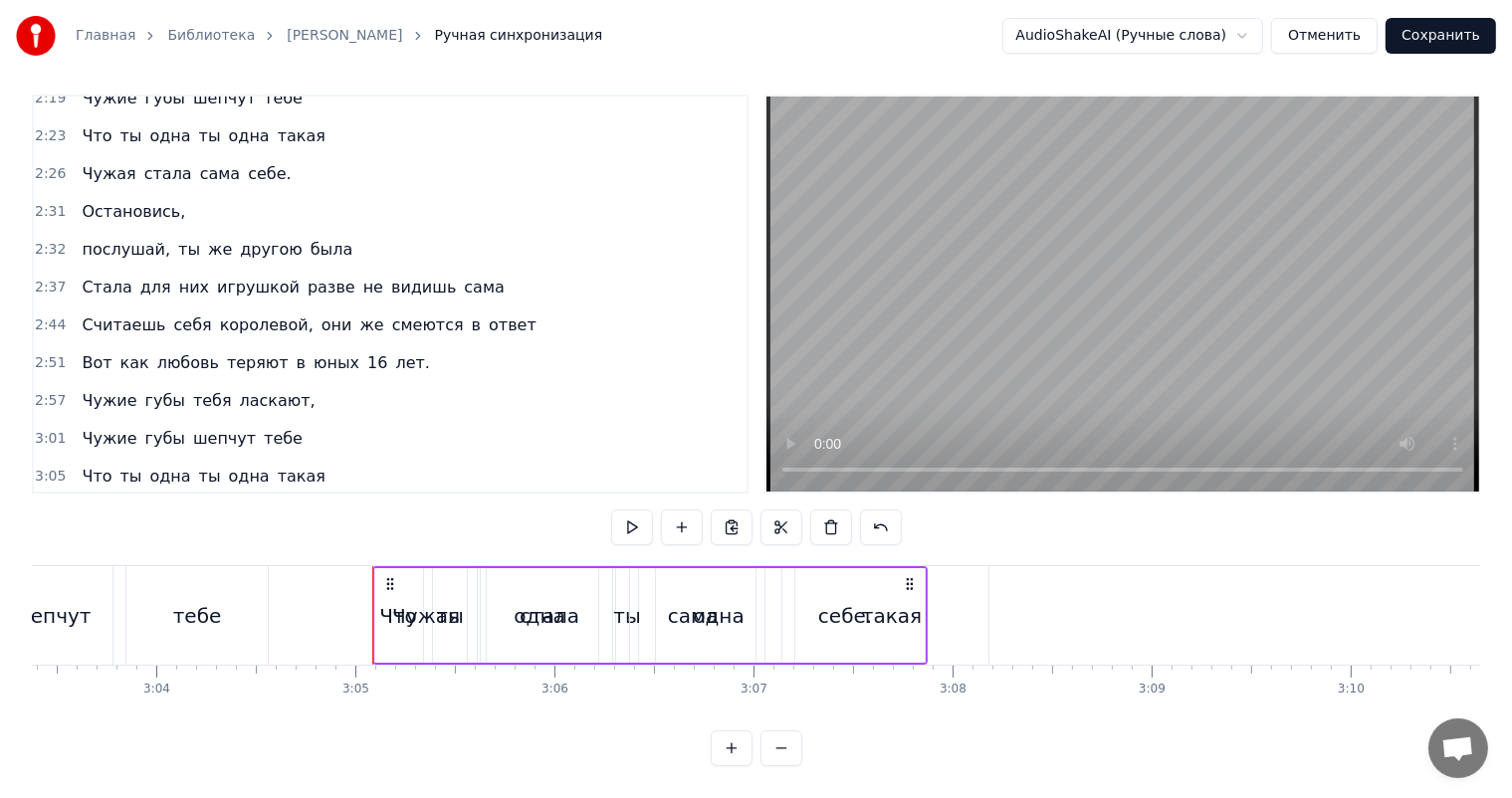
scroll to position [0, 36744]
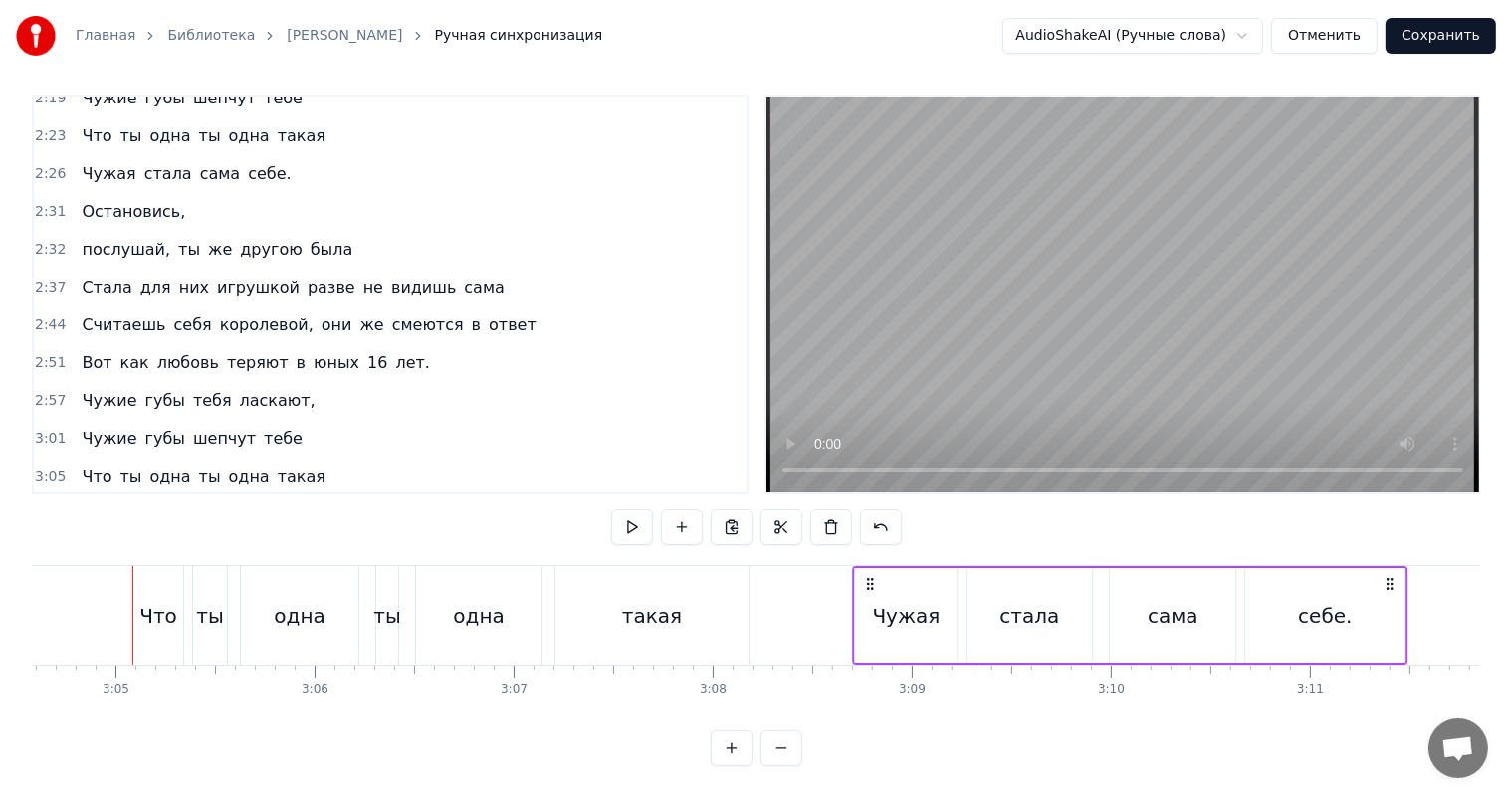
drag, startPoint x: 146, startPoint y: 568, endPoint x: 866, endPoint y: 597, distance: 720.6
click at [866, 597] on div "Чужая стала сама себе." at bounding box center [1129, 615] width 555 height 99
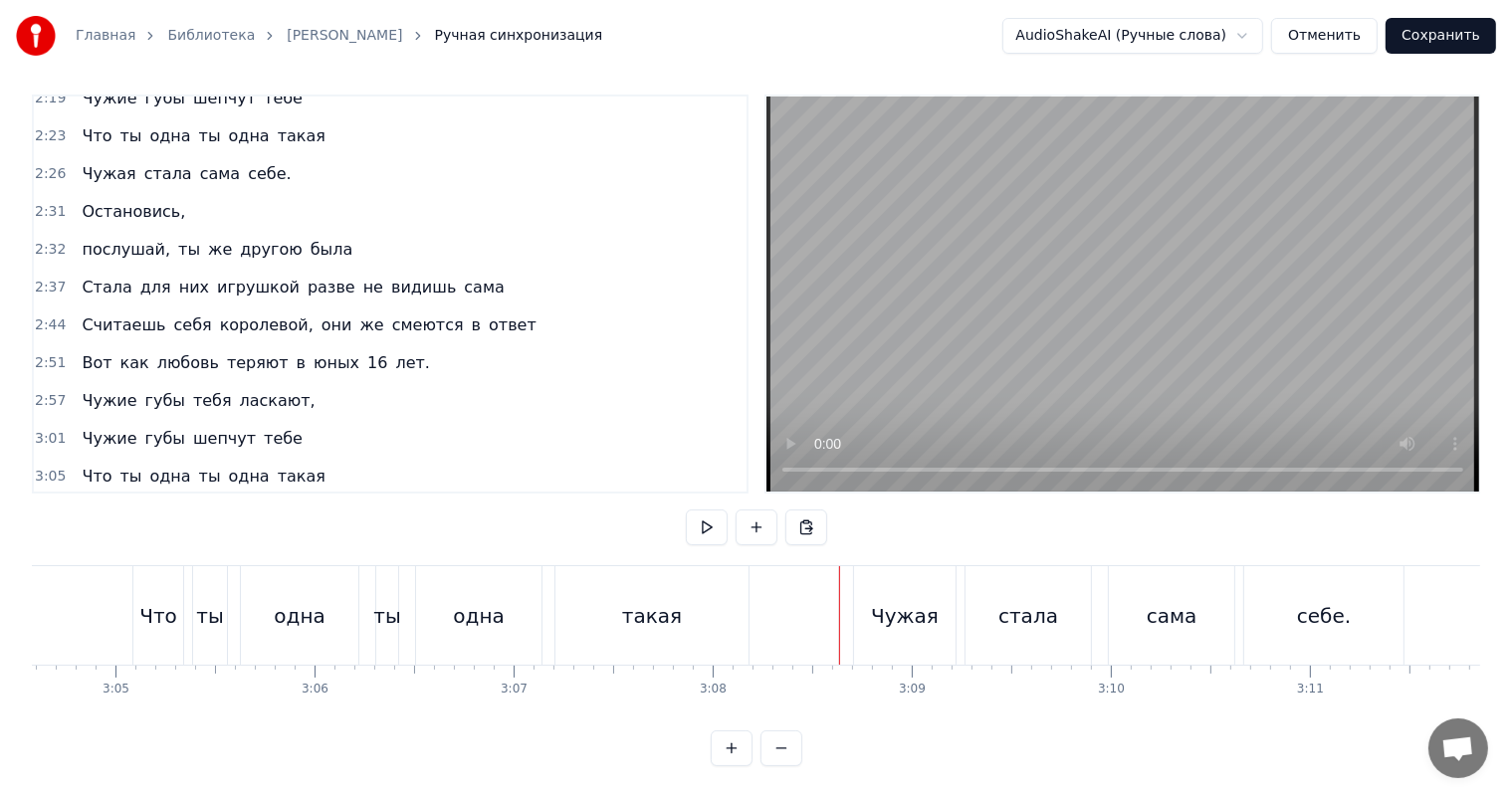
click at [972, 284] on video at bounding box center [1122, 294] width 713 height 395
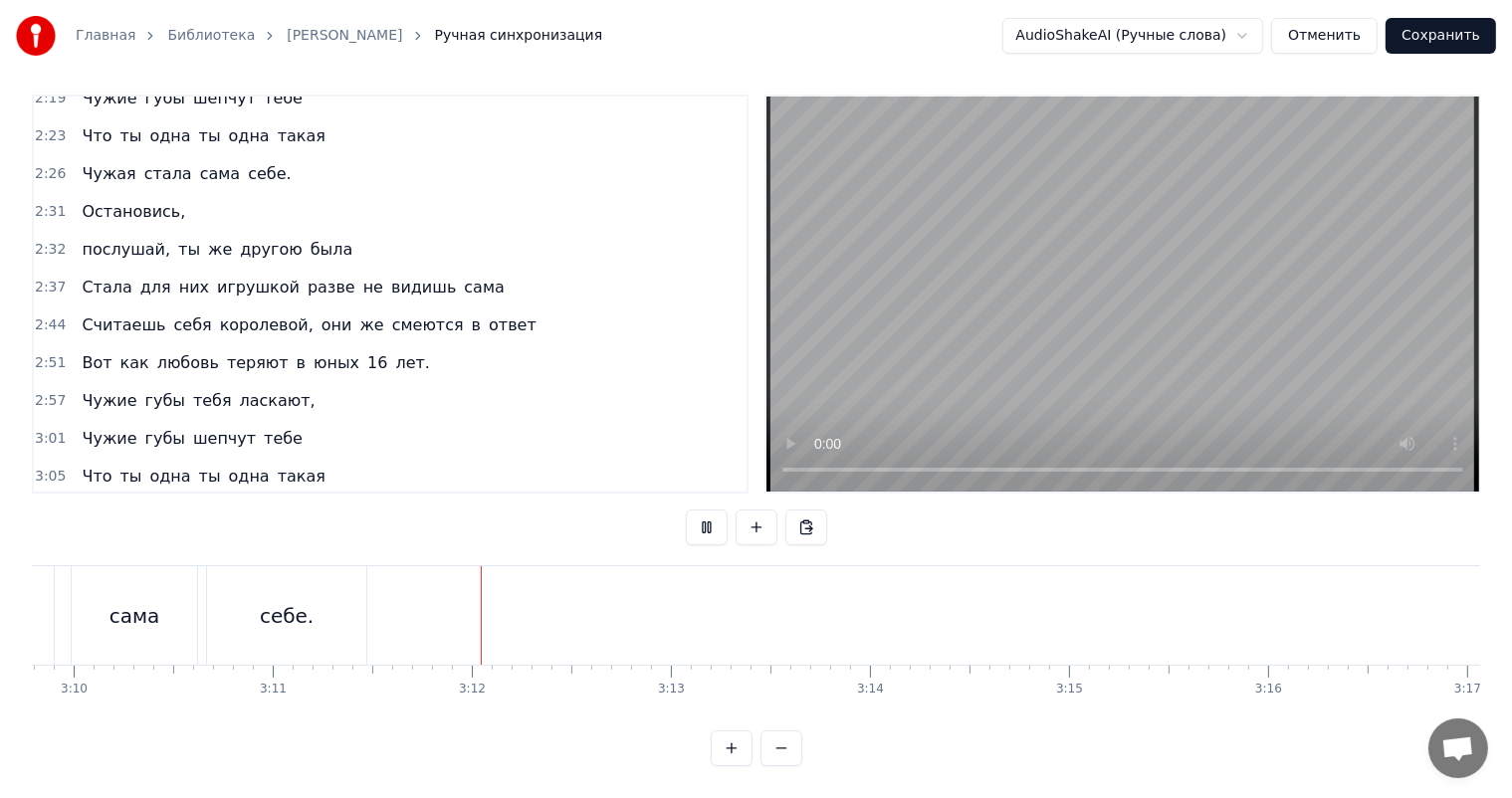
scroll to position [0, 38025]
click at [984, 303] on video at bounding box center [1122, 294] width 713 height 395
click at [36, 391] on span "2:57" at bounding box center [50, 400] width 31 height 20
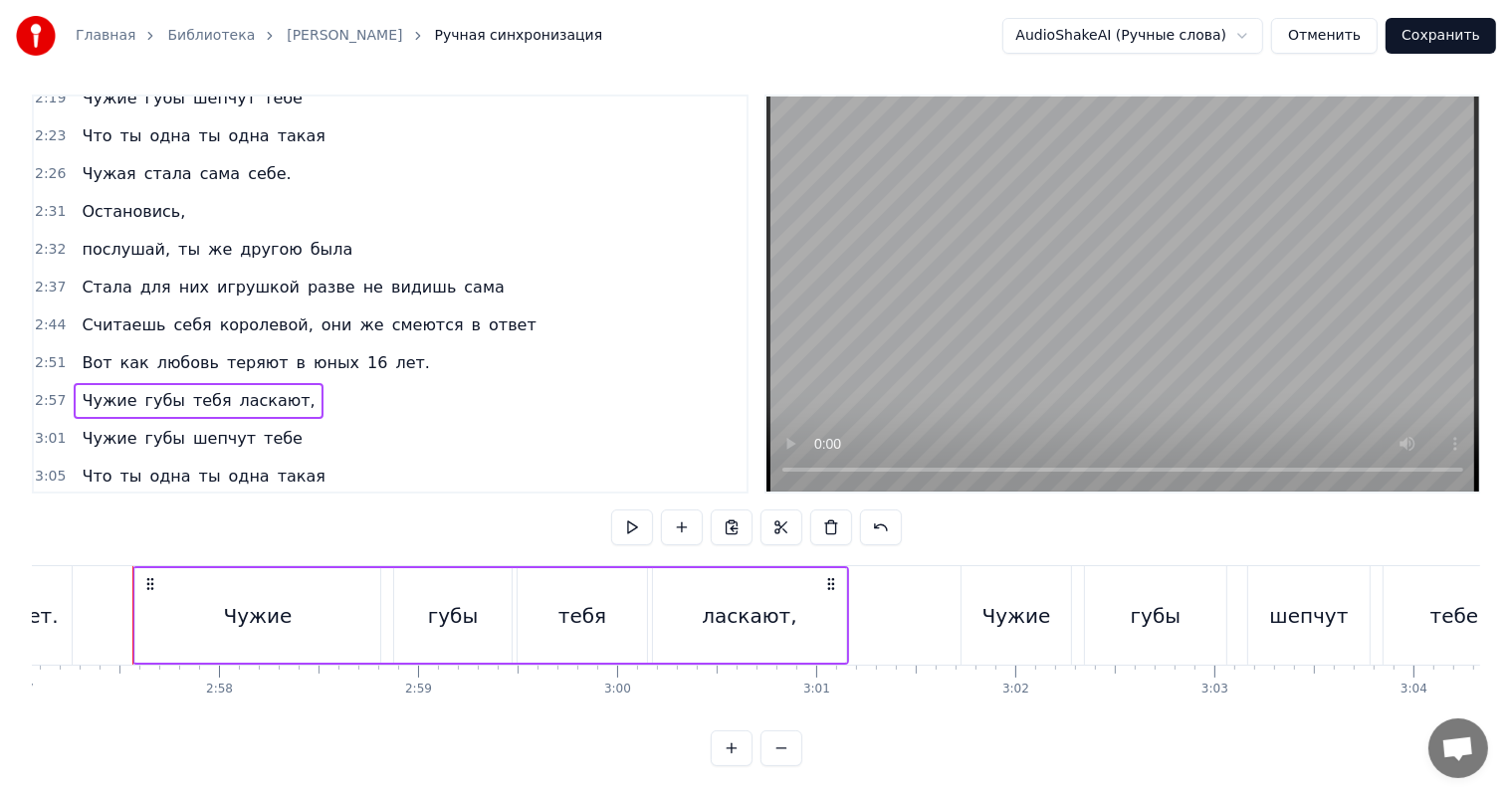
click at [47, 504] on span "3:08" at bounding box center [50, 514] width 31 height 20
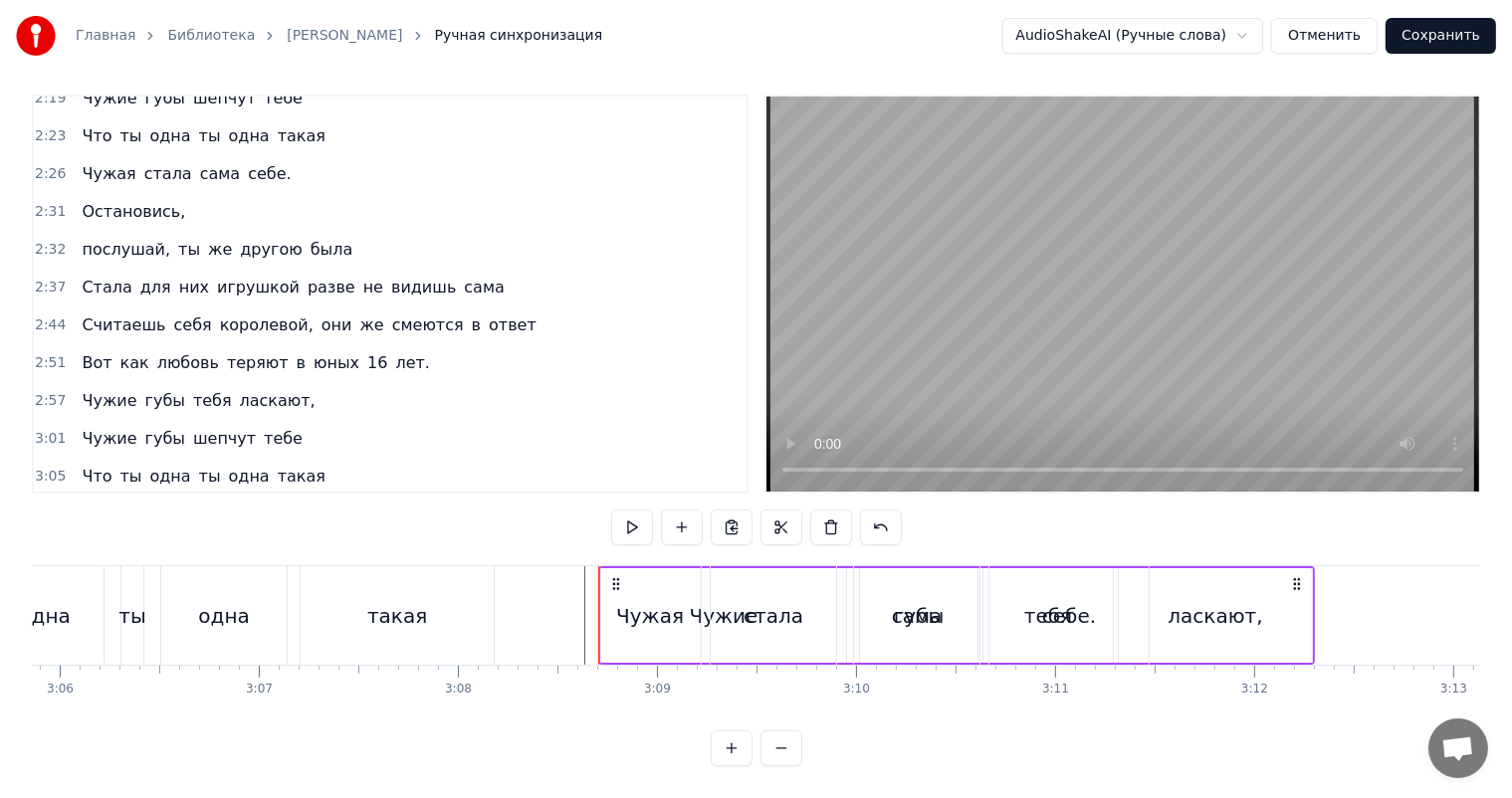
scroll to position [0, 37465]
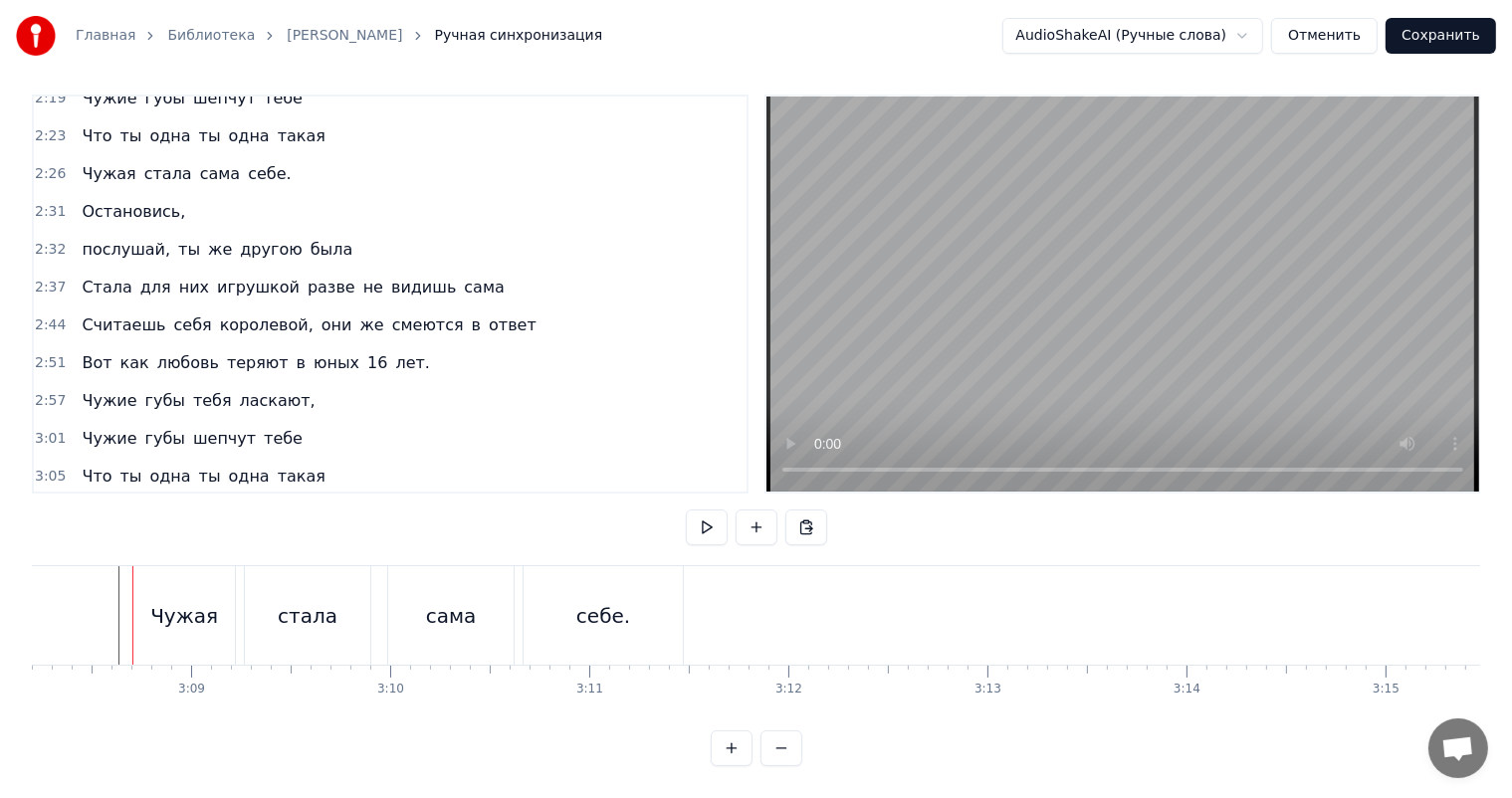
click at [44, 504] on span "3:08" at bounding box center [50, 514] width 31 height 20
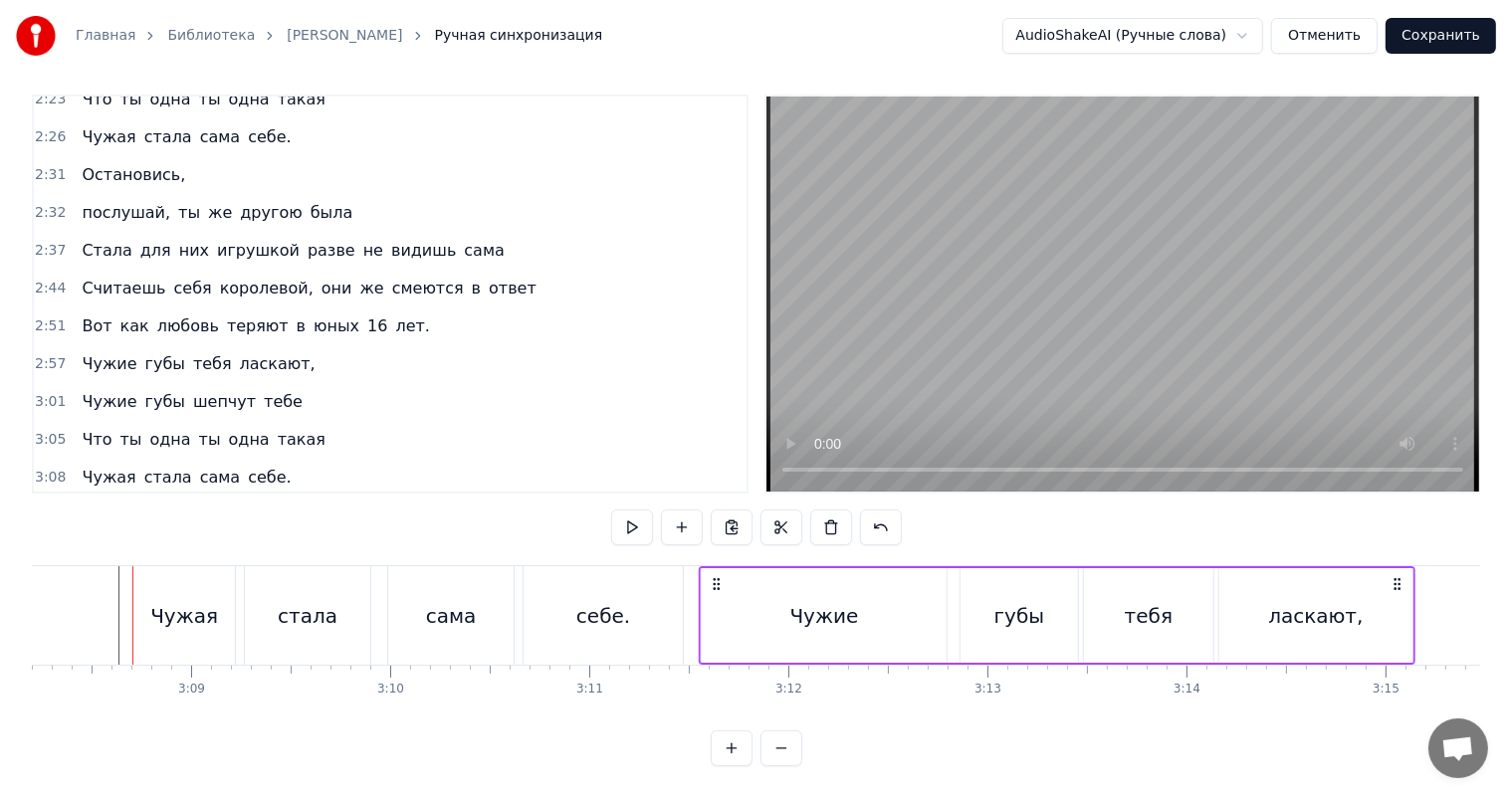
drag, startPoint x: 149, startPoint y: 565, endPoint x: 715, endPoint y: 604, distance: 567.3
click at [715, 604] on div "Чужие губы тебя ласкают," at bounding box center [1057, 615] width 717 height 99
click at [627, 606] on div "себе." at bounding box center [603, 615] width 159 height 99
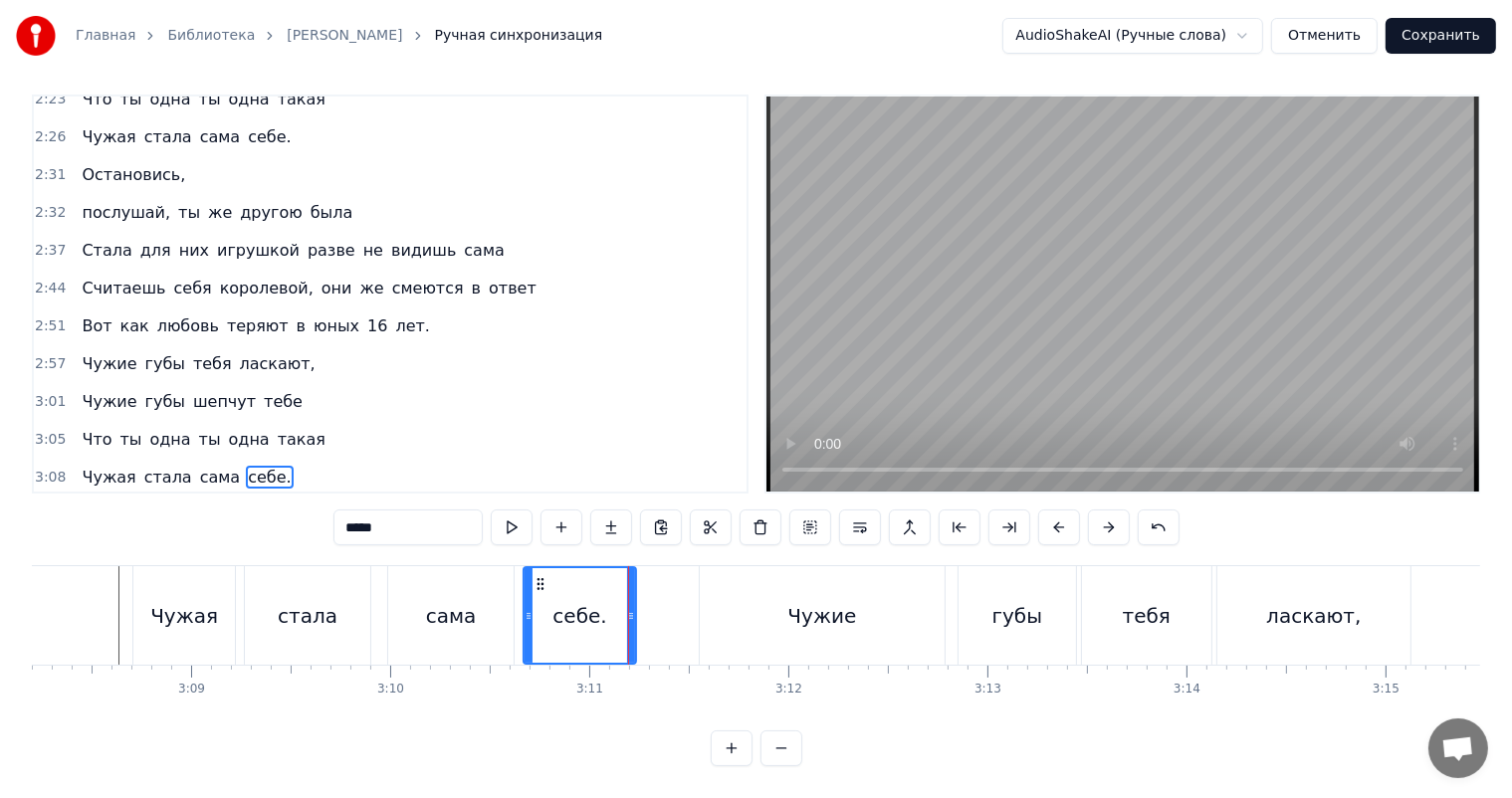
drag, startPoint x: 679, startPoint y: 590, endPoint x: 631, endPoint y: 608, distance: 51.3
click at [631, 608] on div at bounding box center [631, 615] width 8 height 95
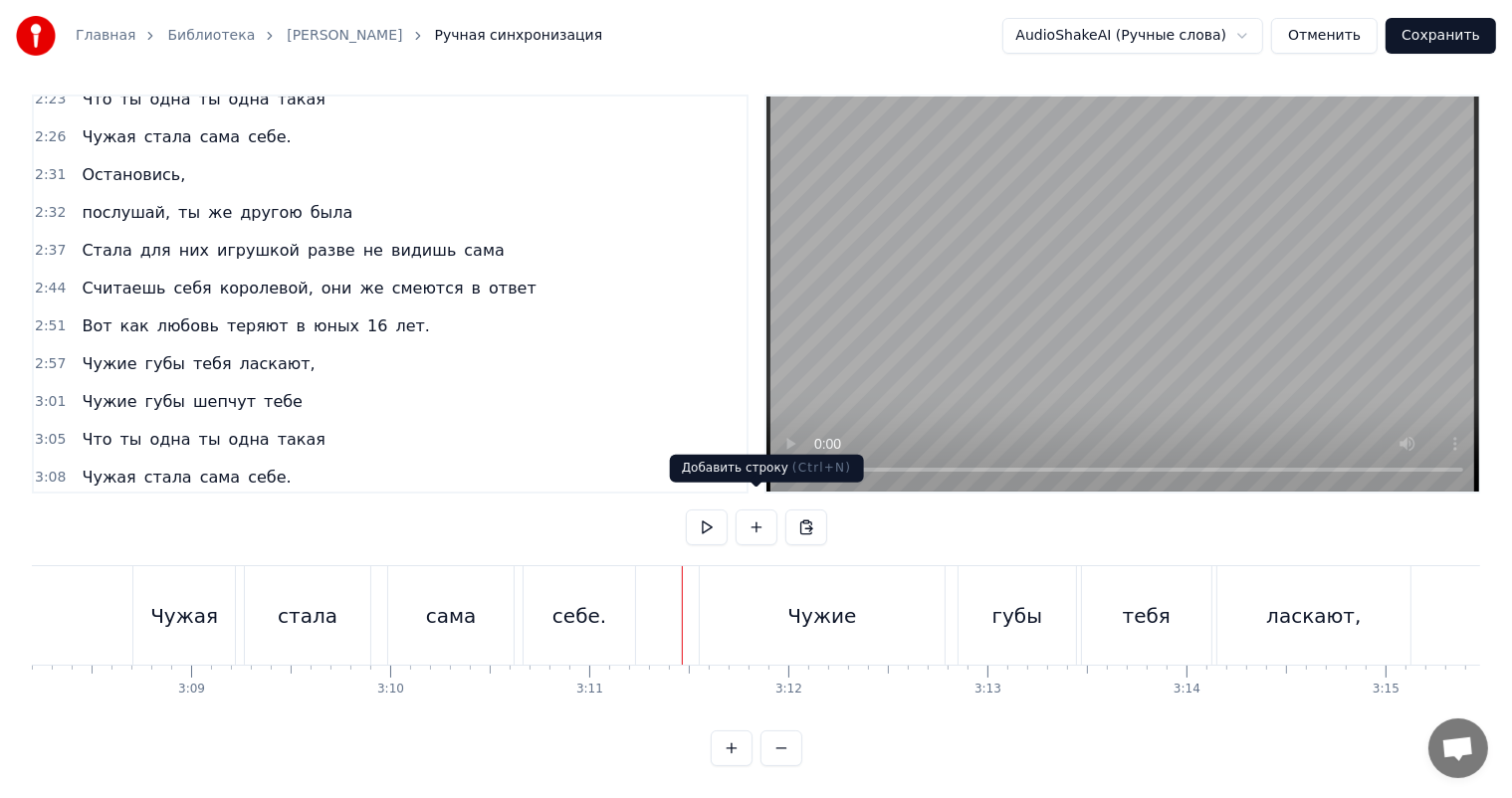
click at [1024, 269] on video at bounding box center [1122, 294] width 713 height 395
click at [1135, 303] on video at bounding box center [1122, 294] width 713 height 395
click at [1198, 225] on video at bounding box center [1122, 294] width 713 height 395
click at [44, 392] on span "3:01" at bounding box center [50, 401] width 31 height 20
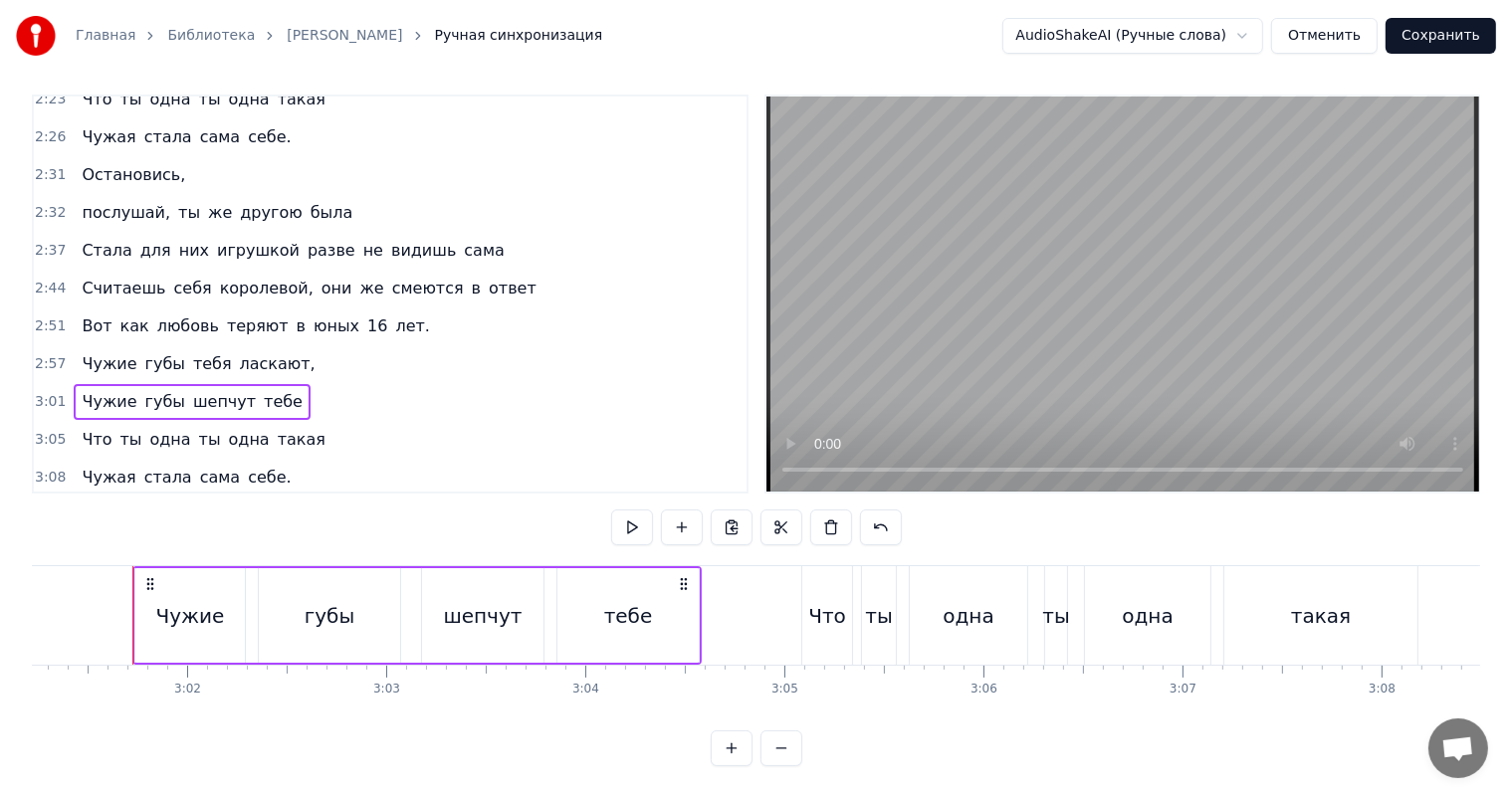
click at [44, 505] on span "3:11" at bounding box center [50, 515] width 31 height 20
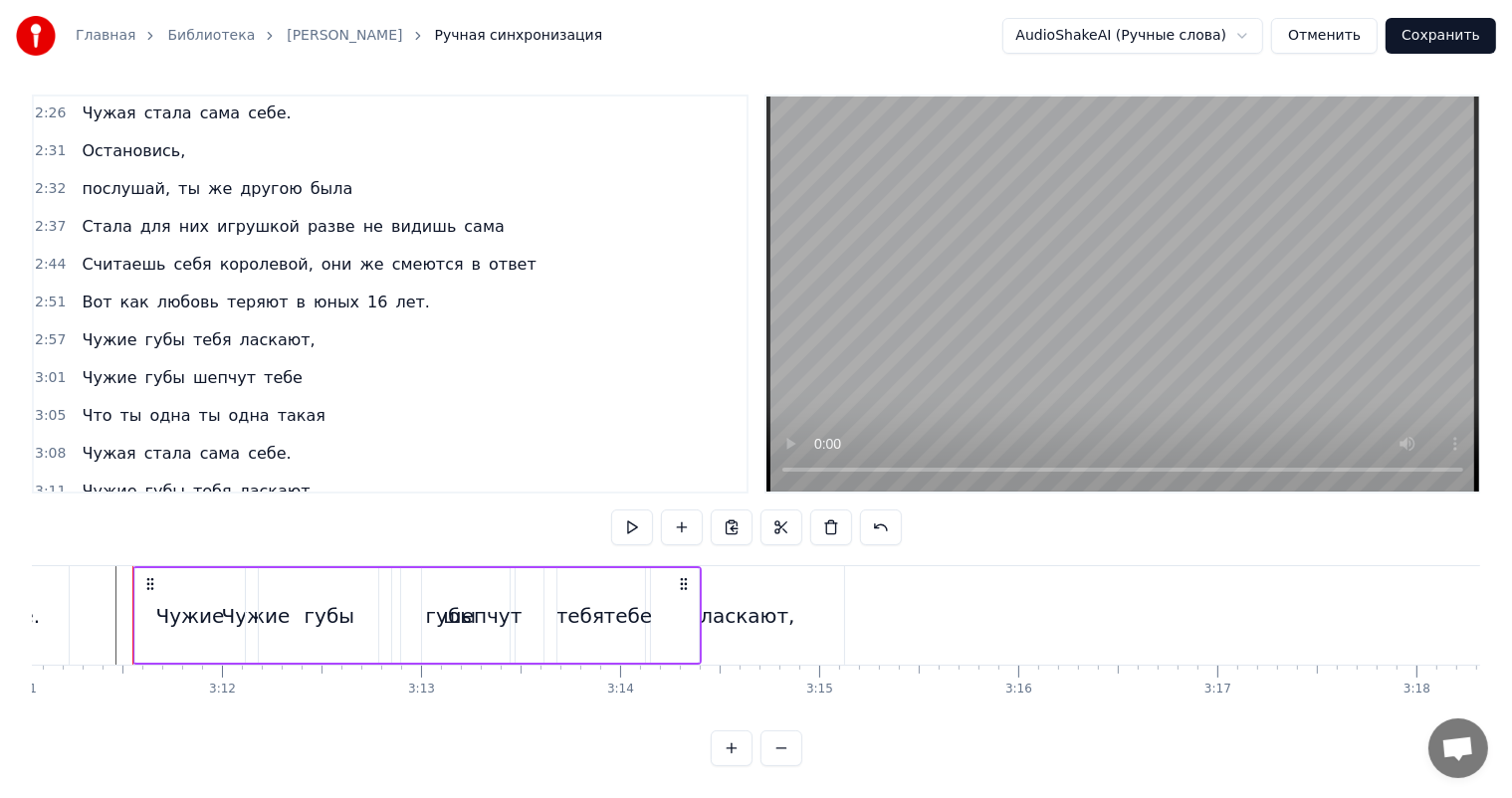
scroll to position [923, 0]
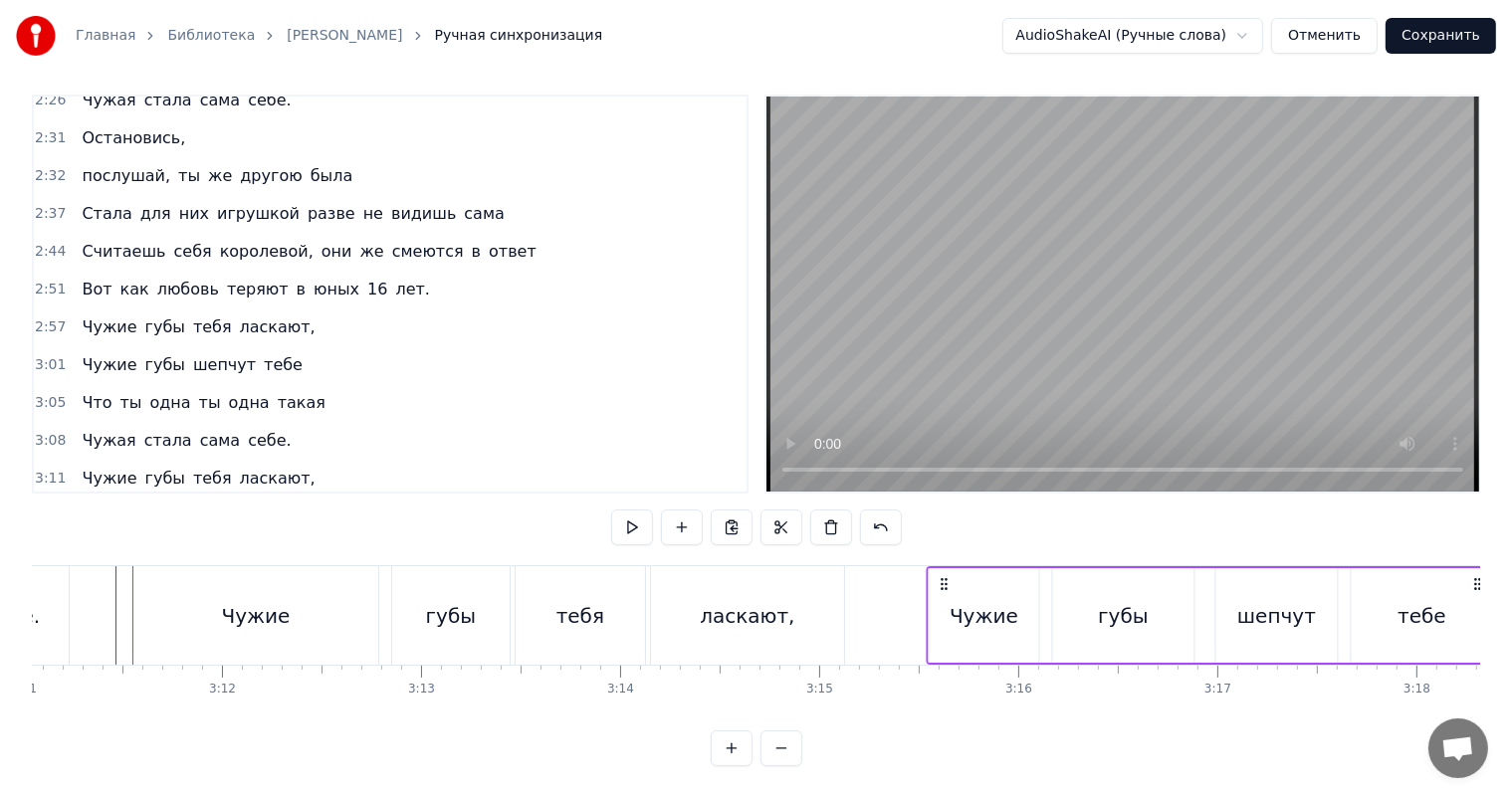
drag, startPoint x: 147, startPoint y: 563, endPoint x: 940, endPoint y: 598, distance: 793.8
click at [940, 598] on div "Чужие губы шепчут тебе" at bounding box center [1210, 615] width 569 height 99
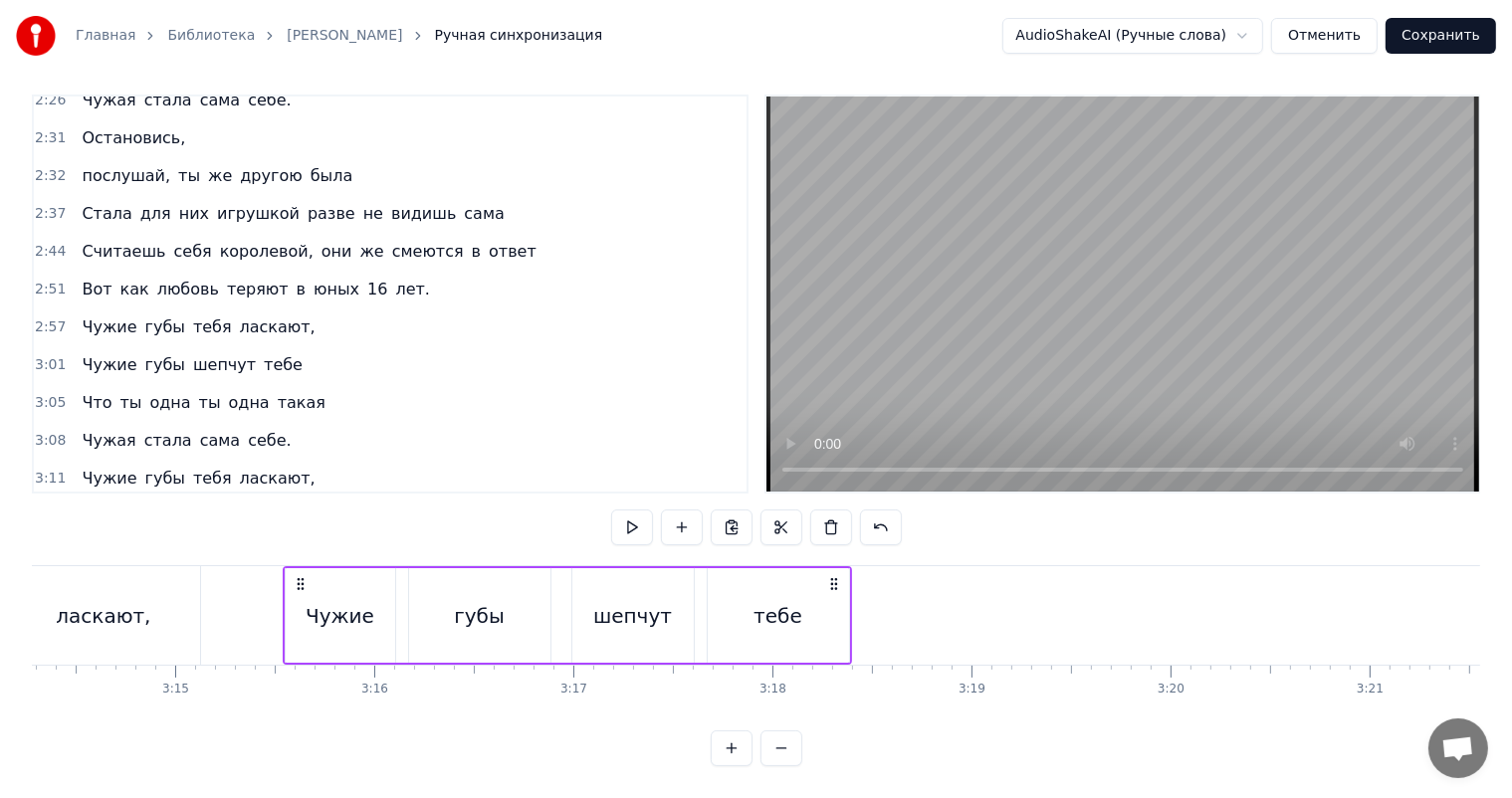
scroll to position [0, 38828]
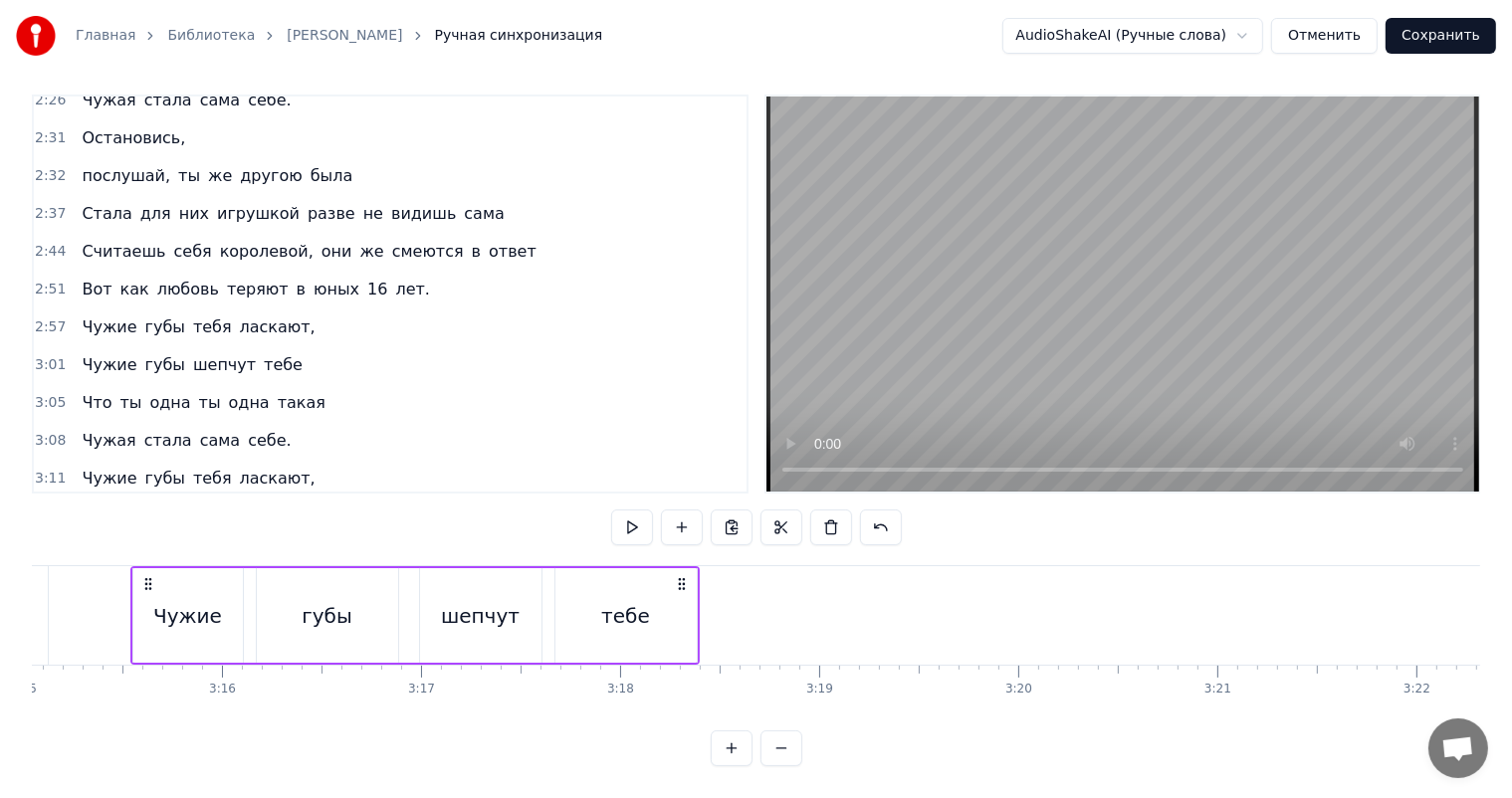
click at [44, 393] on span "3:05" at bounding box center [50, 402] width 31 height 20
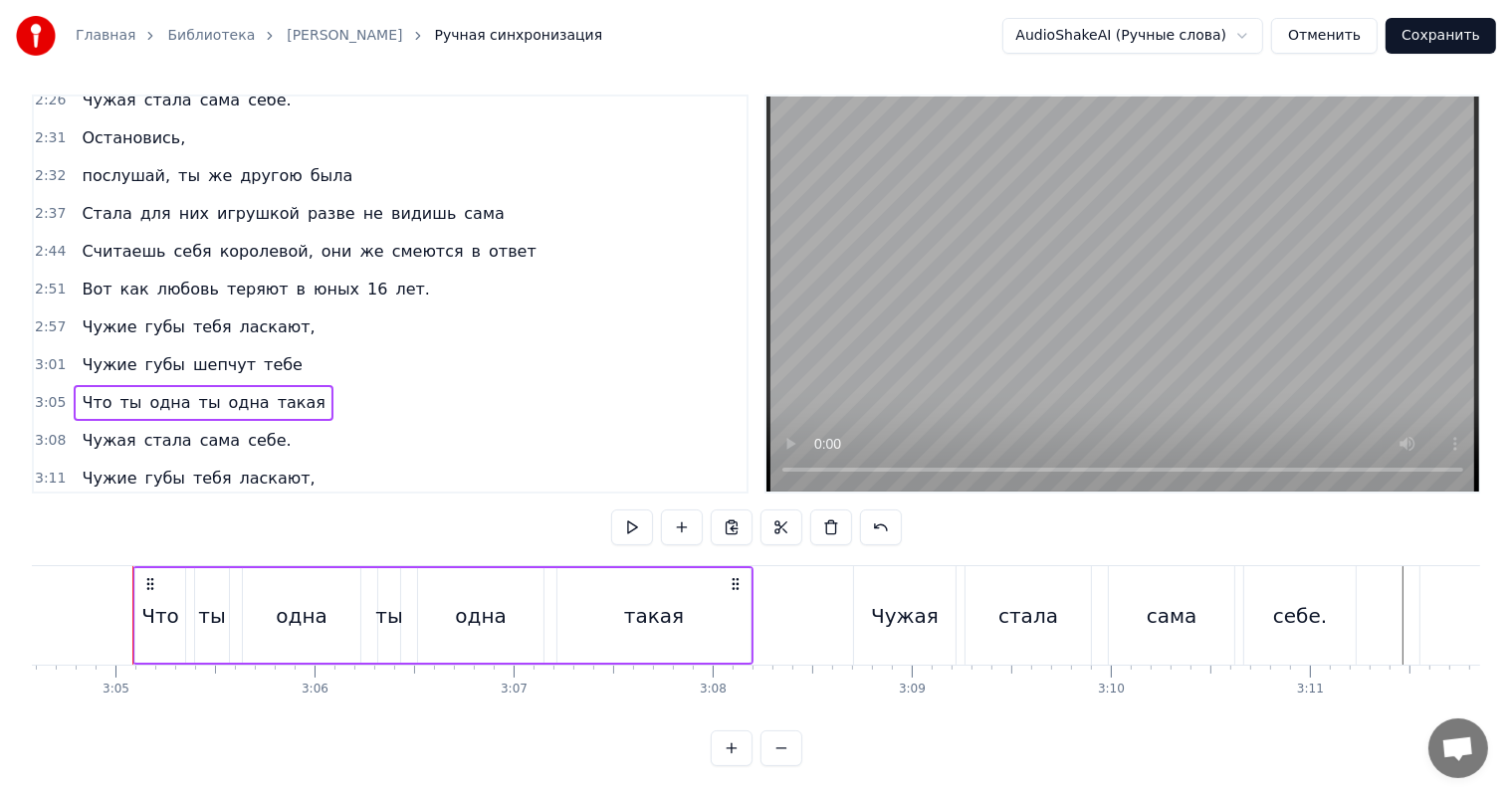
click at [55, 506] on span "3:15" at bounding box center [50, 516] width 31 height 20
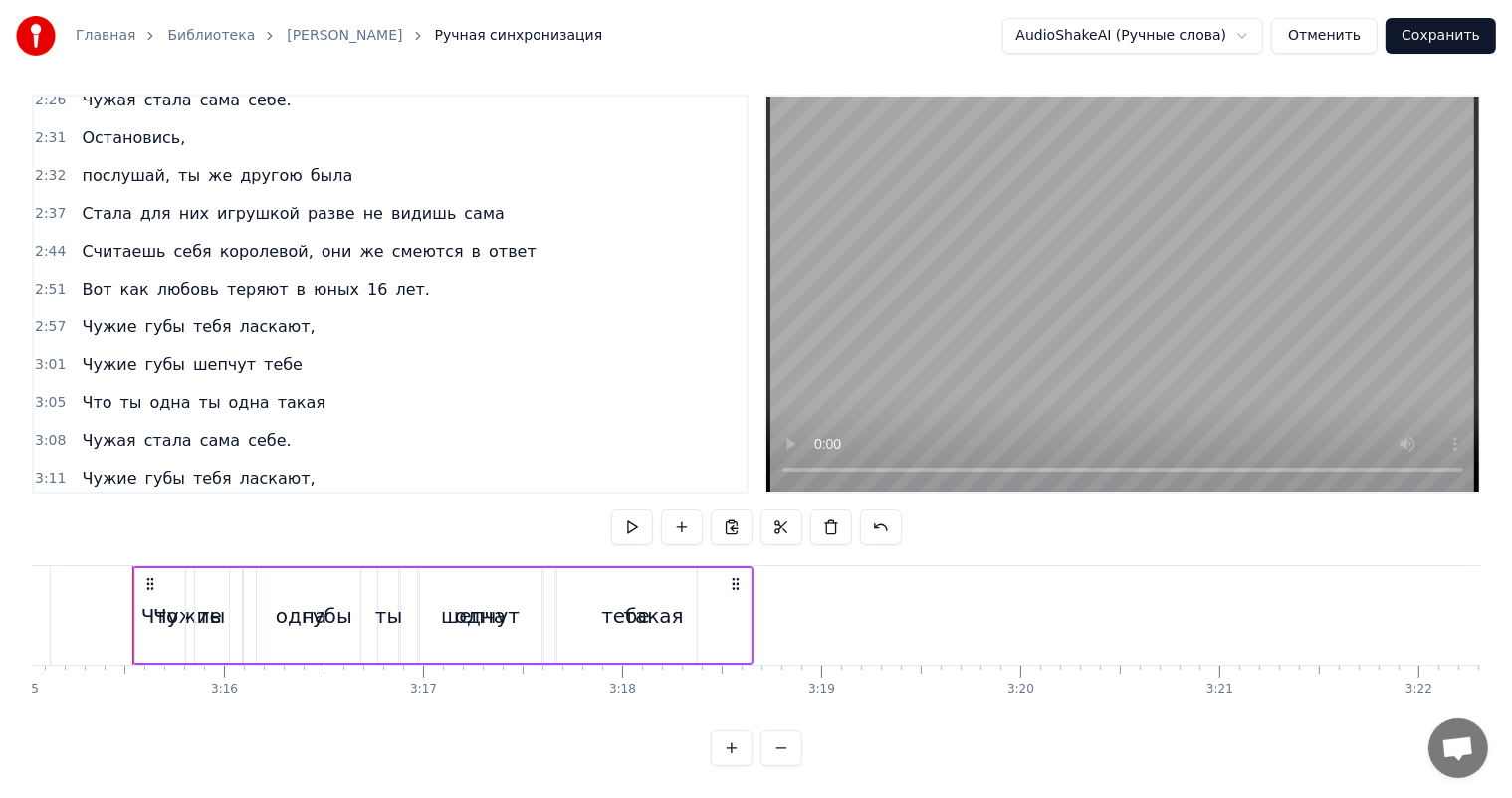
scroll to position [959, 0]
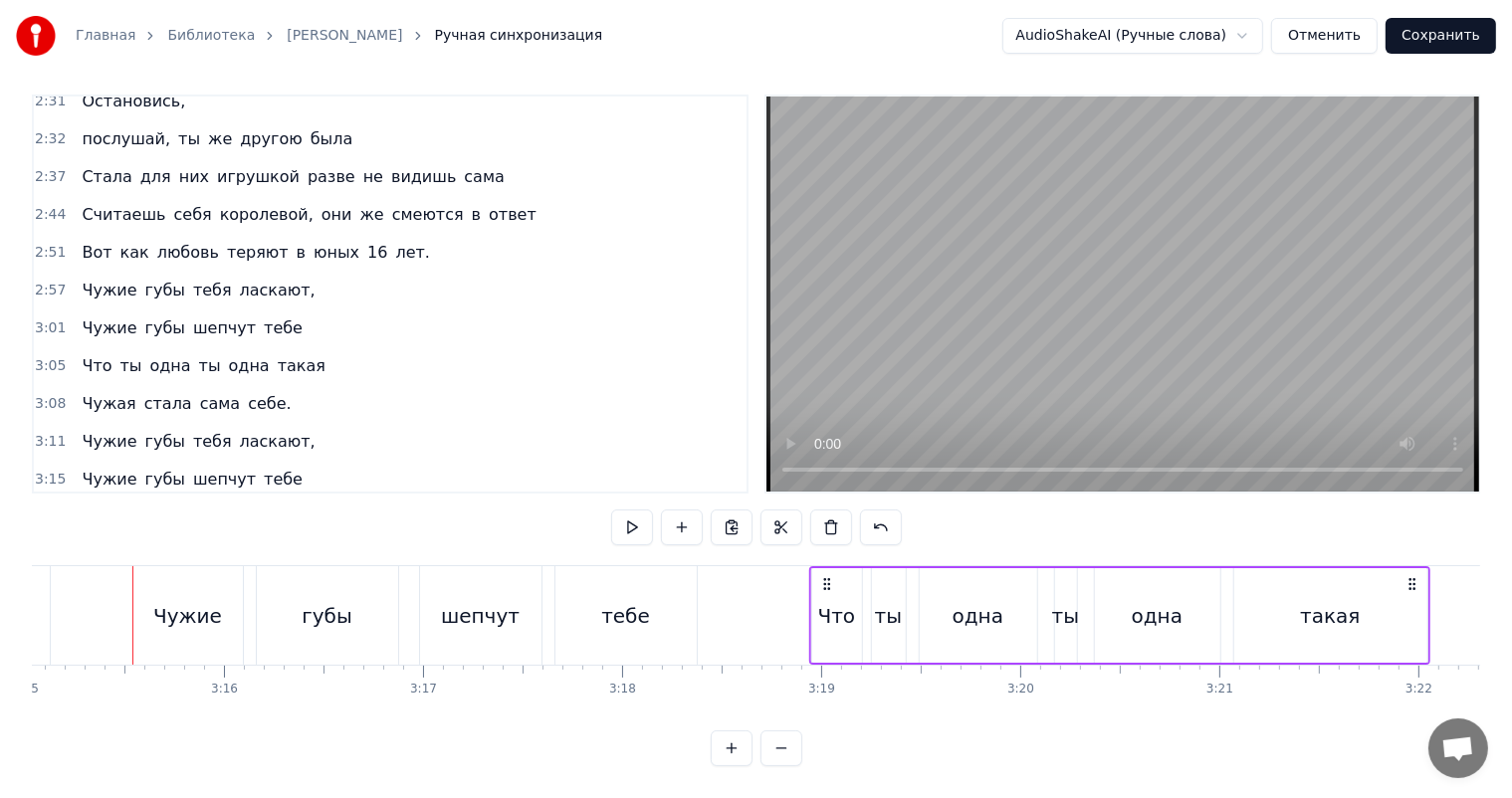
drag, startPoint x: 150, startPoint y: 566, endPoint x: 825, endPoint y: 557, distance: 675.1
click at [825, 566] on div "Что ты одна ты одна такая" at bounding box center [1119, 615] width 621 height 99
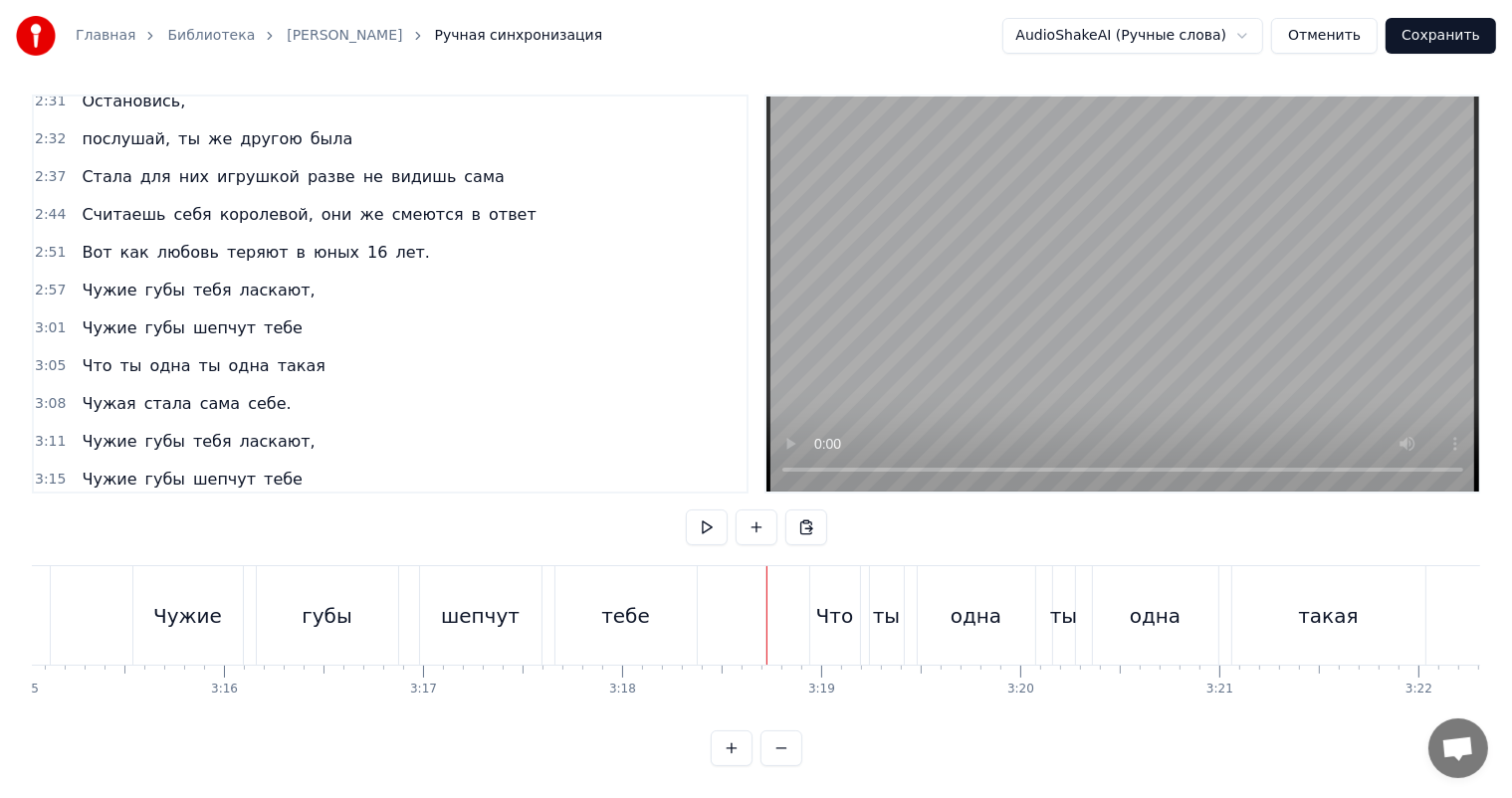
click at [960, 293] on video at bounding box center [1122, 294] width 713 height 395
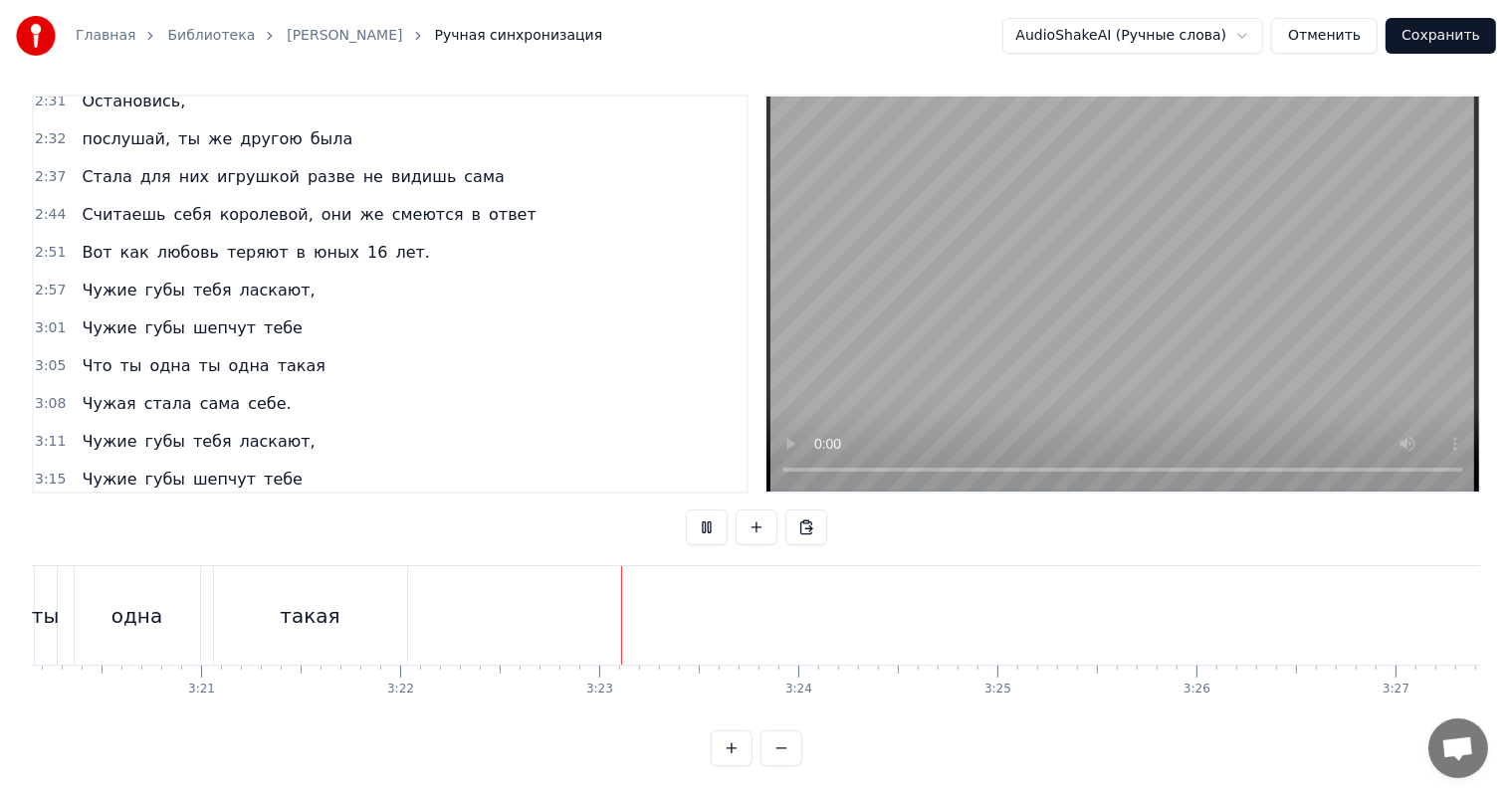
scroll to position [0, 40020]
click at [1057, 288] on video at bounding box center [1122, 294] width 713 height 395
click at [46, 394] on span "3:08" at bounding box center [50, 403] width 31 height 20
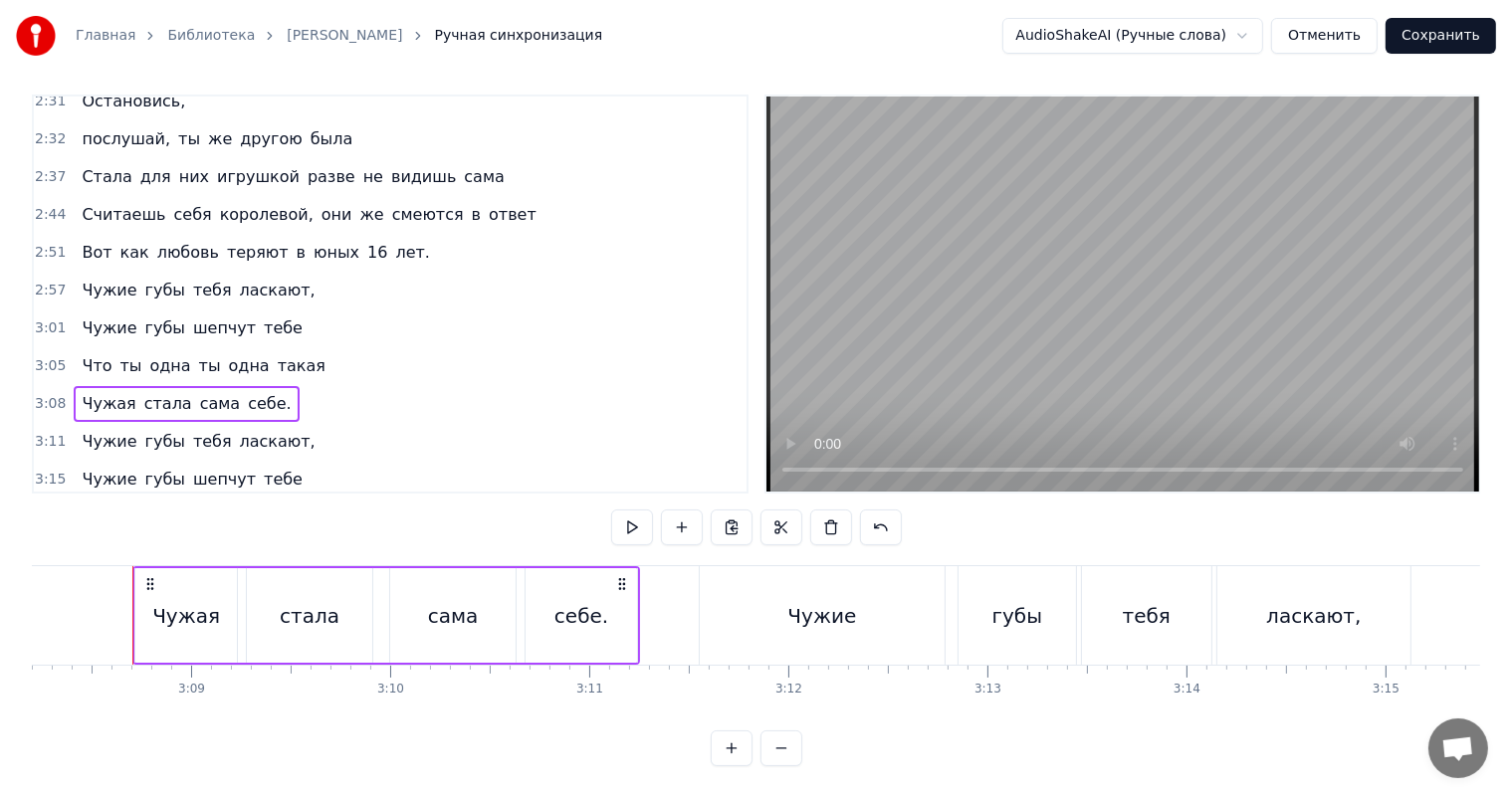
click at [51, 507] on span "3:18" at bounding box center [50, 517] width 31 height 20
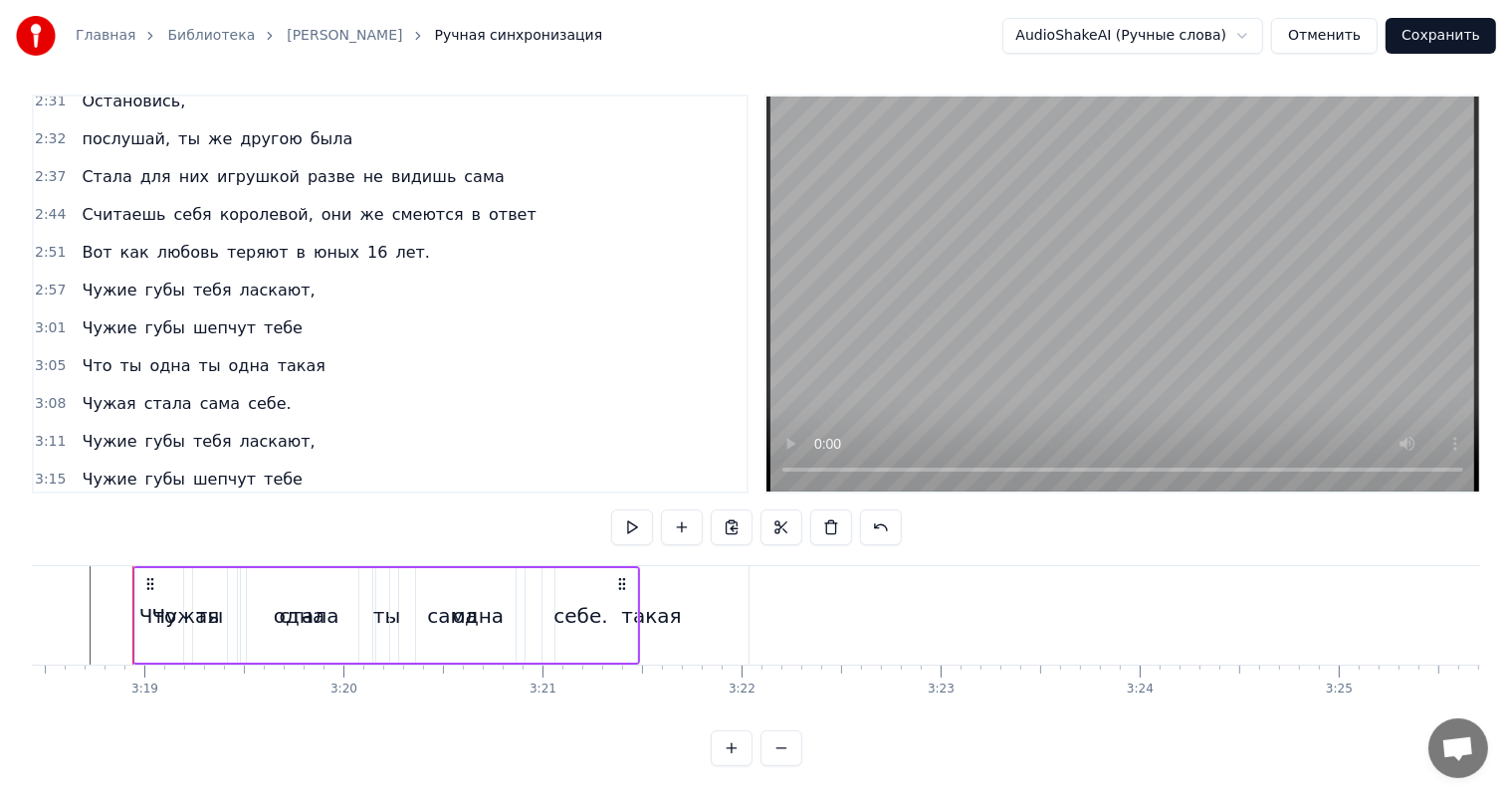
scroll to position [995, 0]
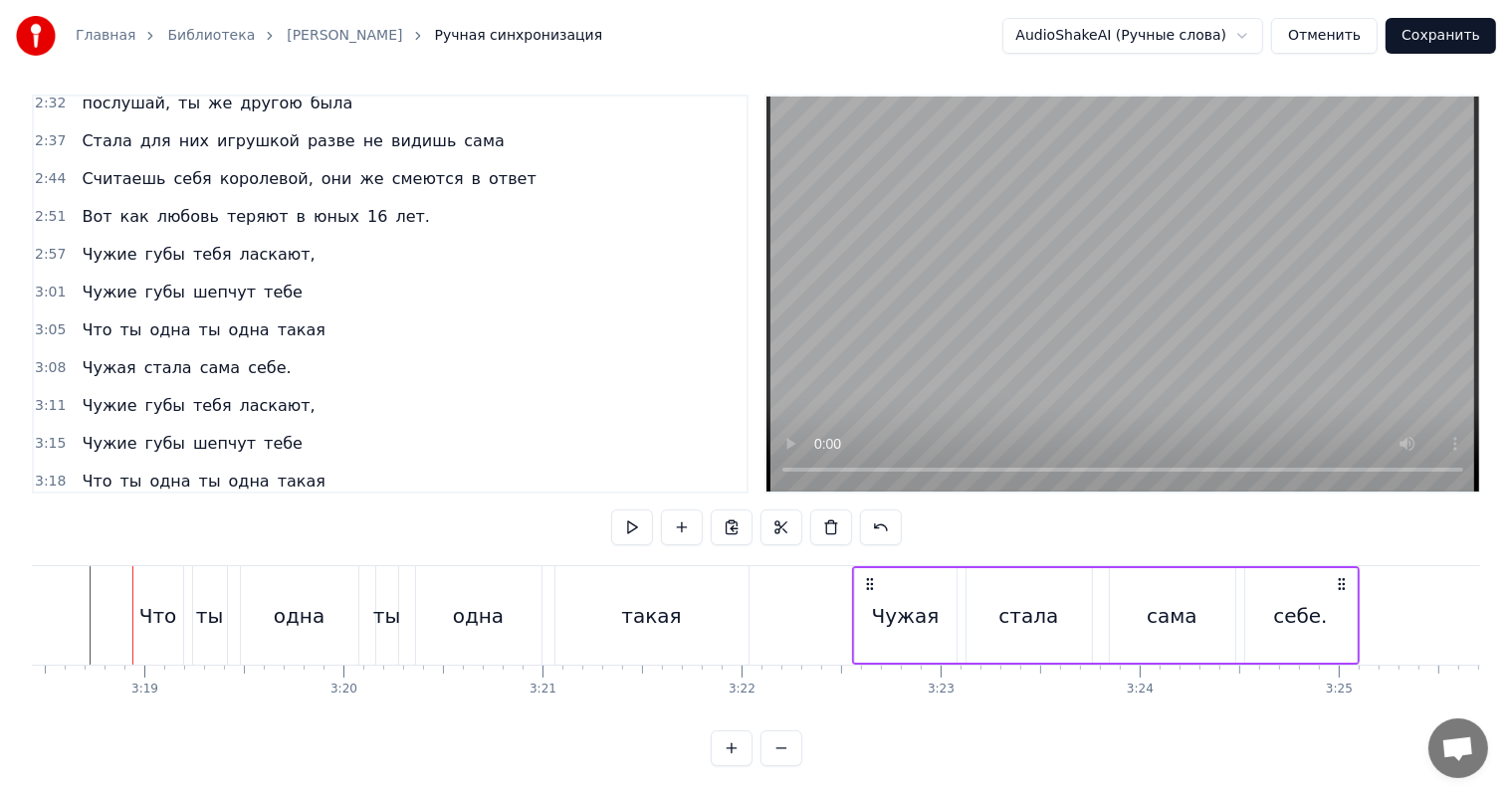
drag, startPoint x: 151, startPoint y: 562, endPoint x: 868, endPoint y: 599, distance: 718.0
click at [868, 599] on div "Чужая стала сама себе." at bounding box center [1105, 615] width 507 height 99
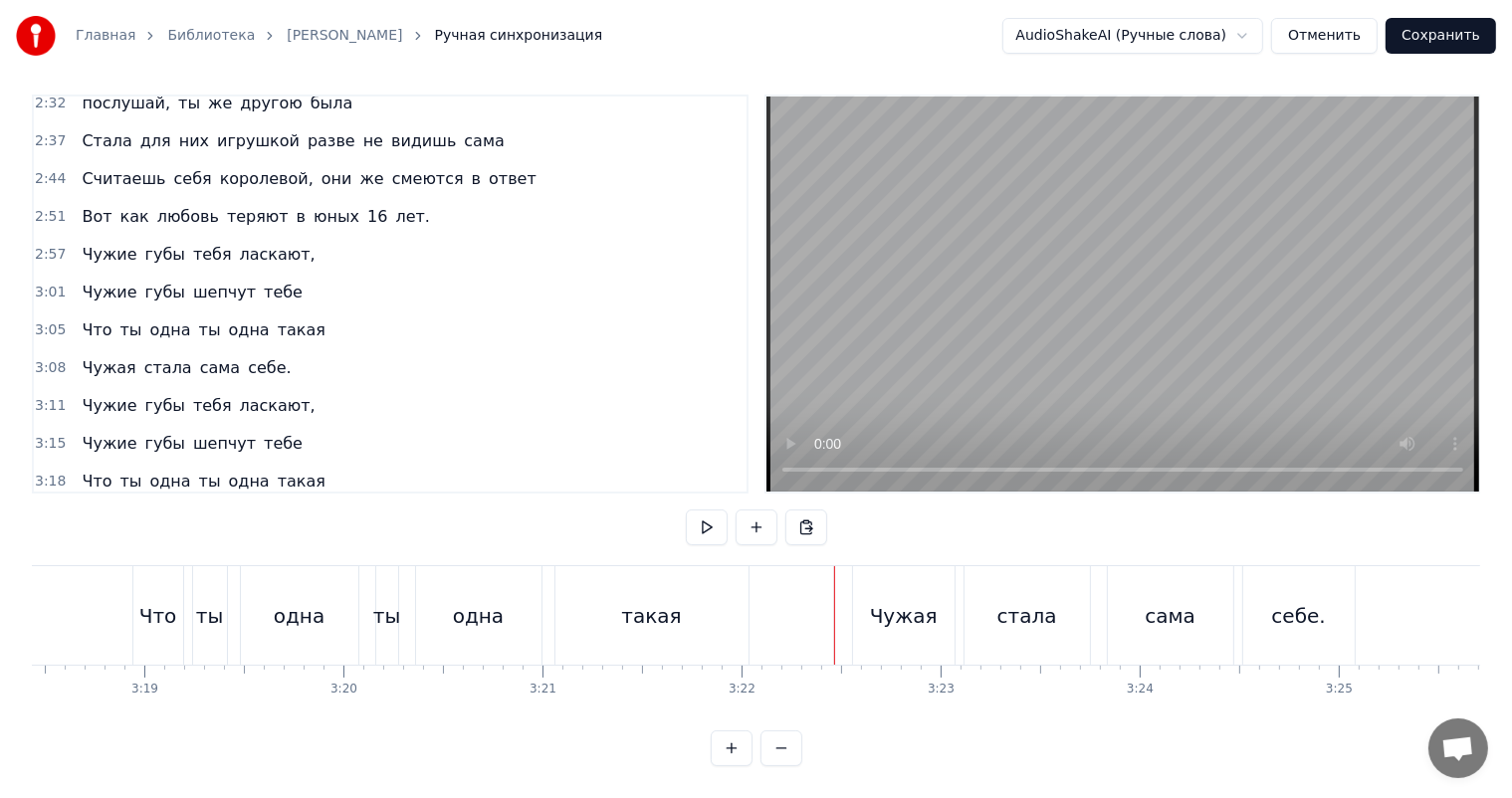
click at [1014, 295] on video at bounding box center [1122, 294] width 713 height 395
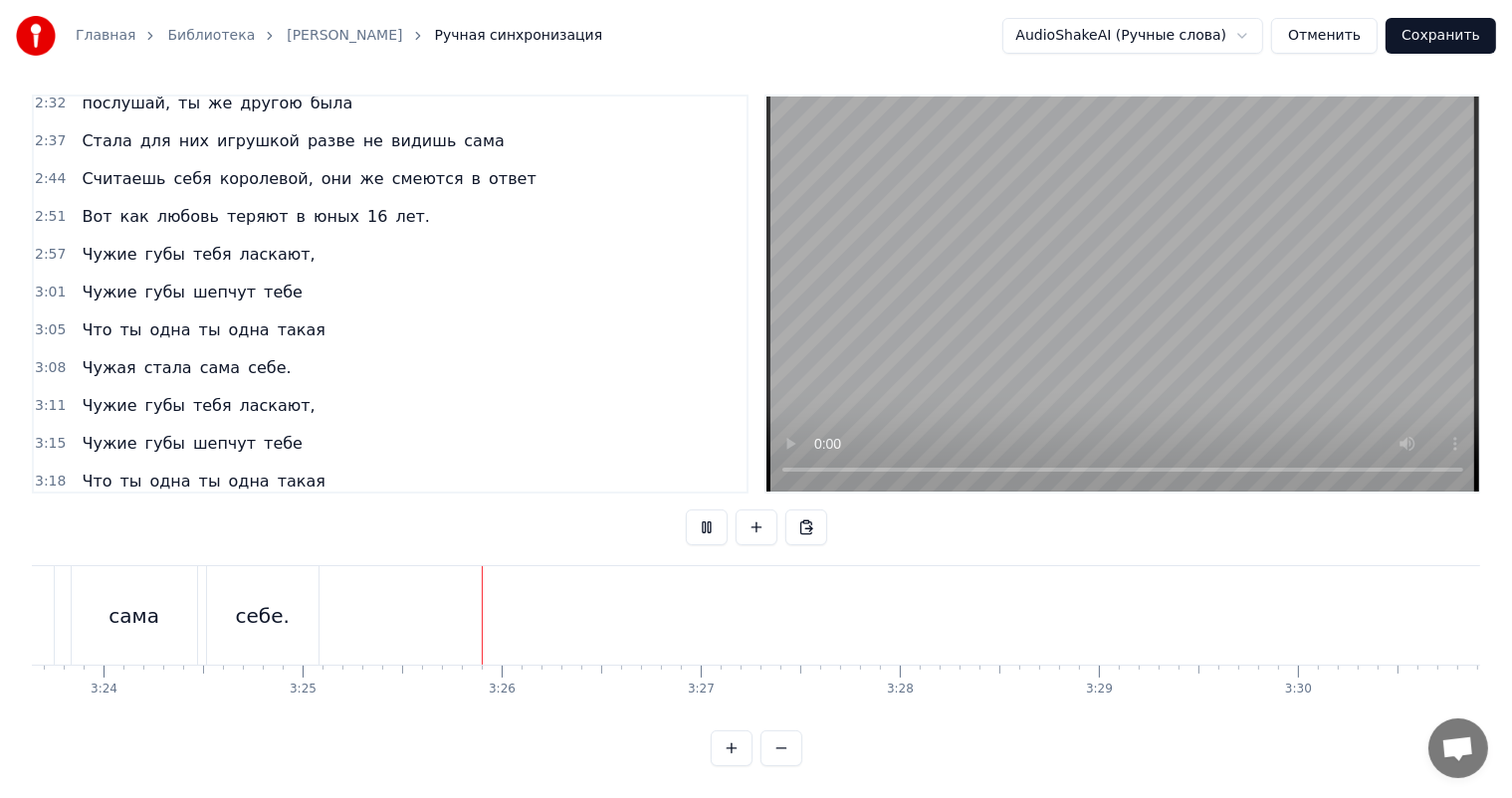
scroll to position [0, 40780]
click at [1092, 271] on video at bounding box center [1122, 294] width 713 height 395
click at [398, 573] on div "себе." at bounding box center [420, 615] width 112 height 99
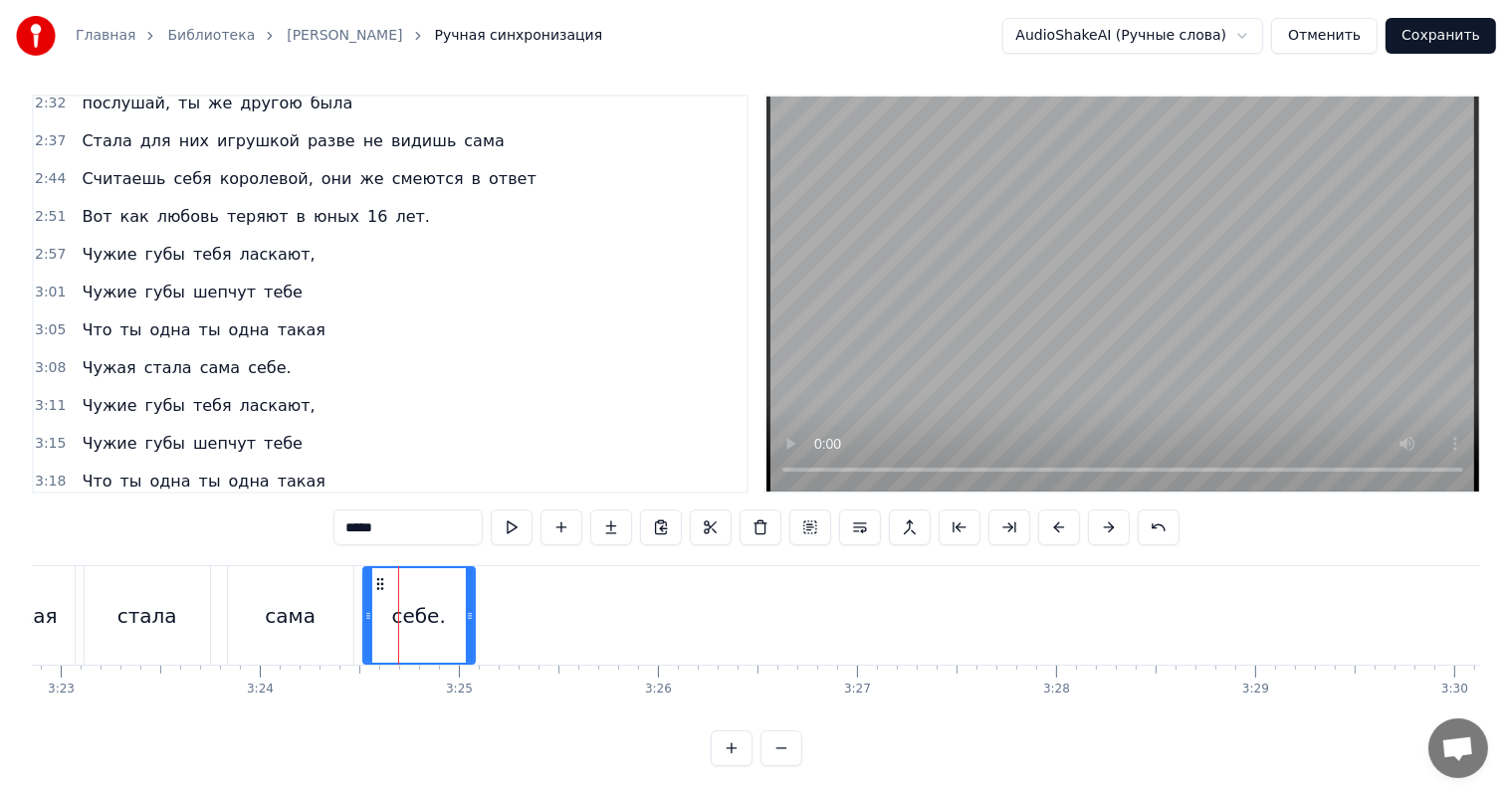
click at [44, 396] on span "3:11" at bounding box center [50, 405] width 31 height 20
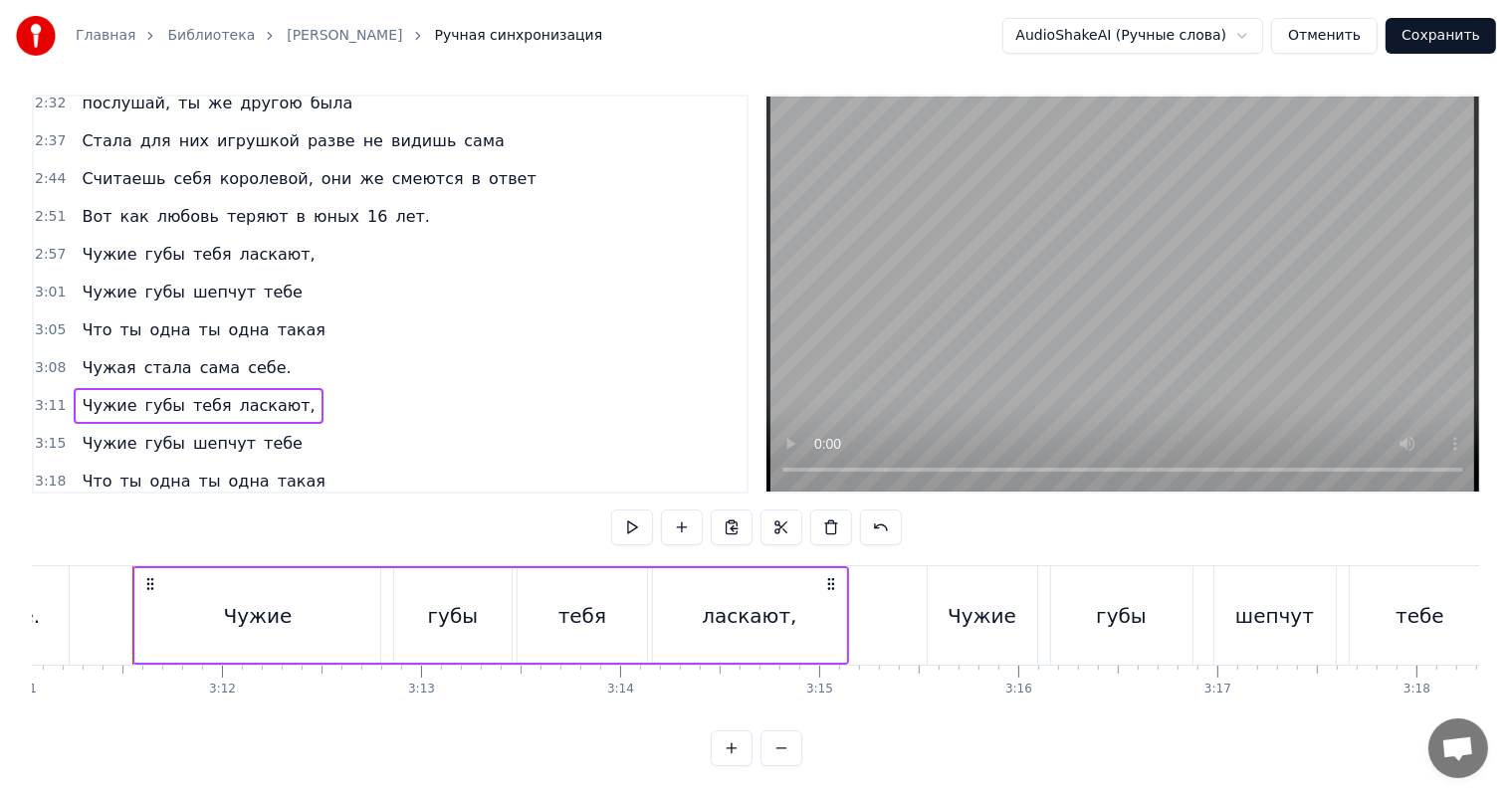
click at [48, 509] on span "3:22" at bounding box center [50, 519] width 31 height 20
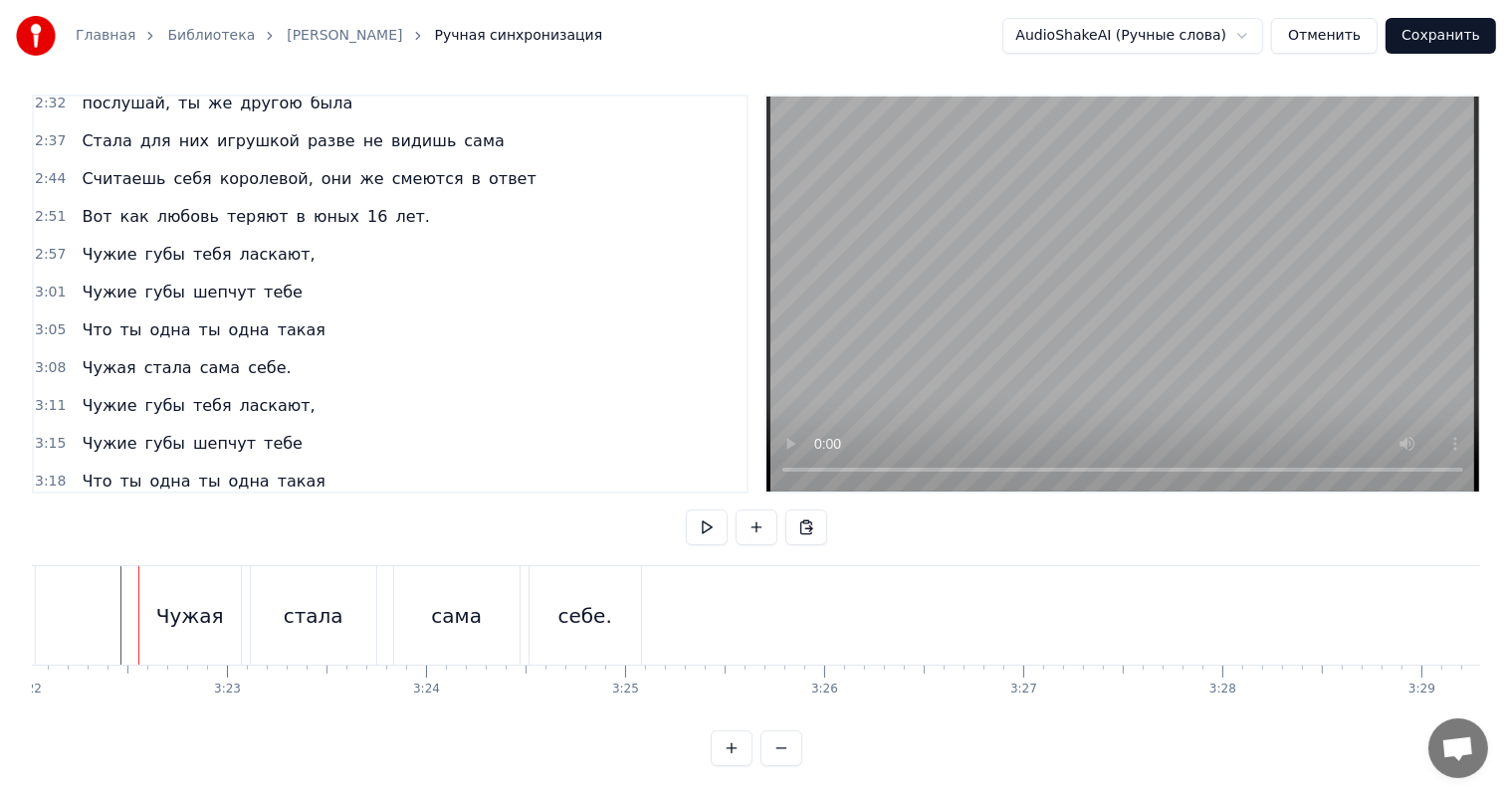
scroll to position [0, 40222]
click at [49, 509] on span "3:22" at bounding box center [50, 519] width 31 height 20
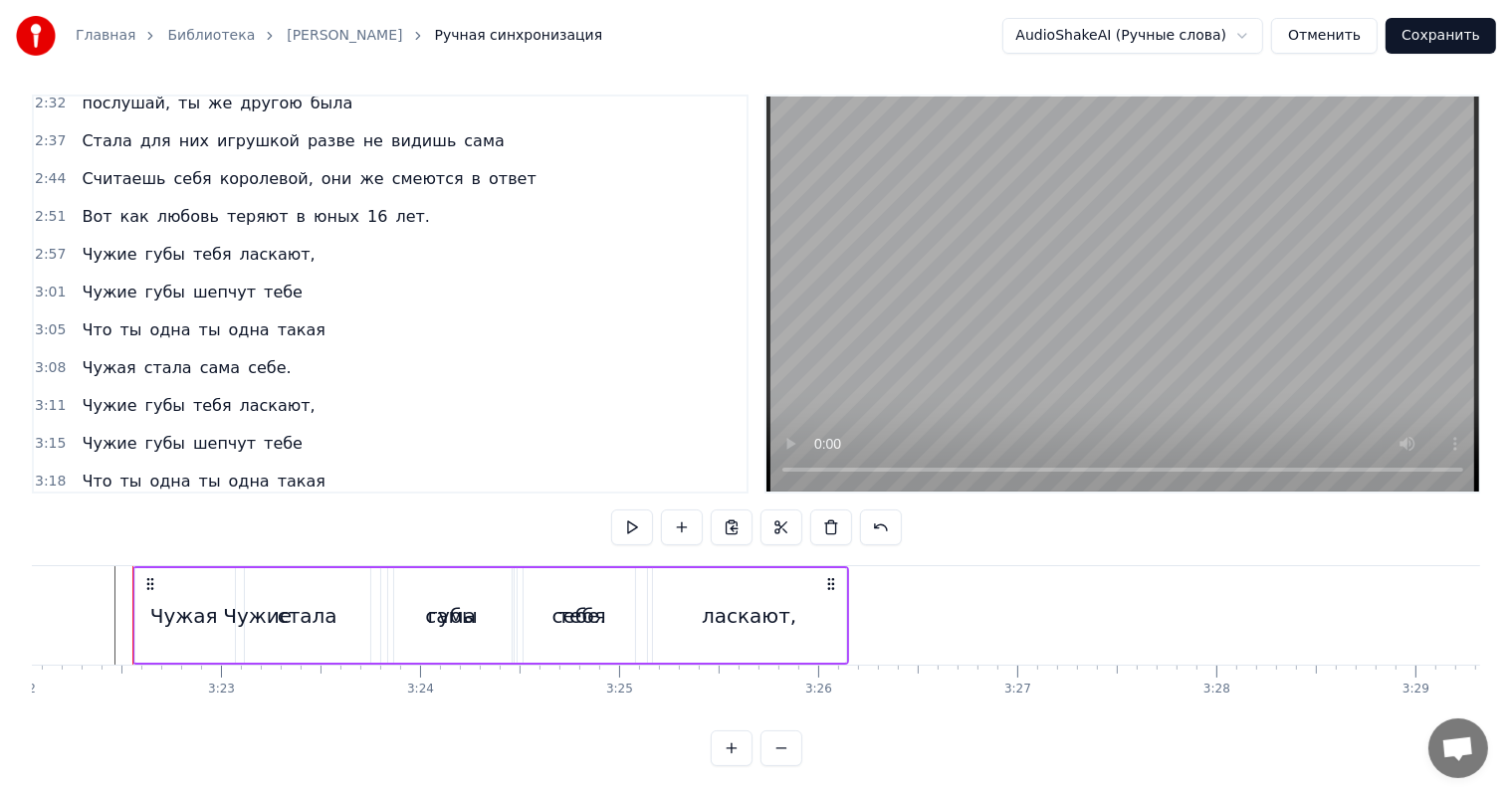
drag, startPoint x: 147, startPoint y: 557, endPoint x: 503, endPoint y: 577, distance: 356.6
click at [504, 577] on div "Чужие губы тебя ласкают," at bounding box center [490, 615] width 717 height 99
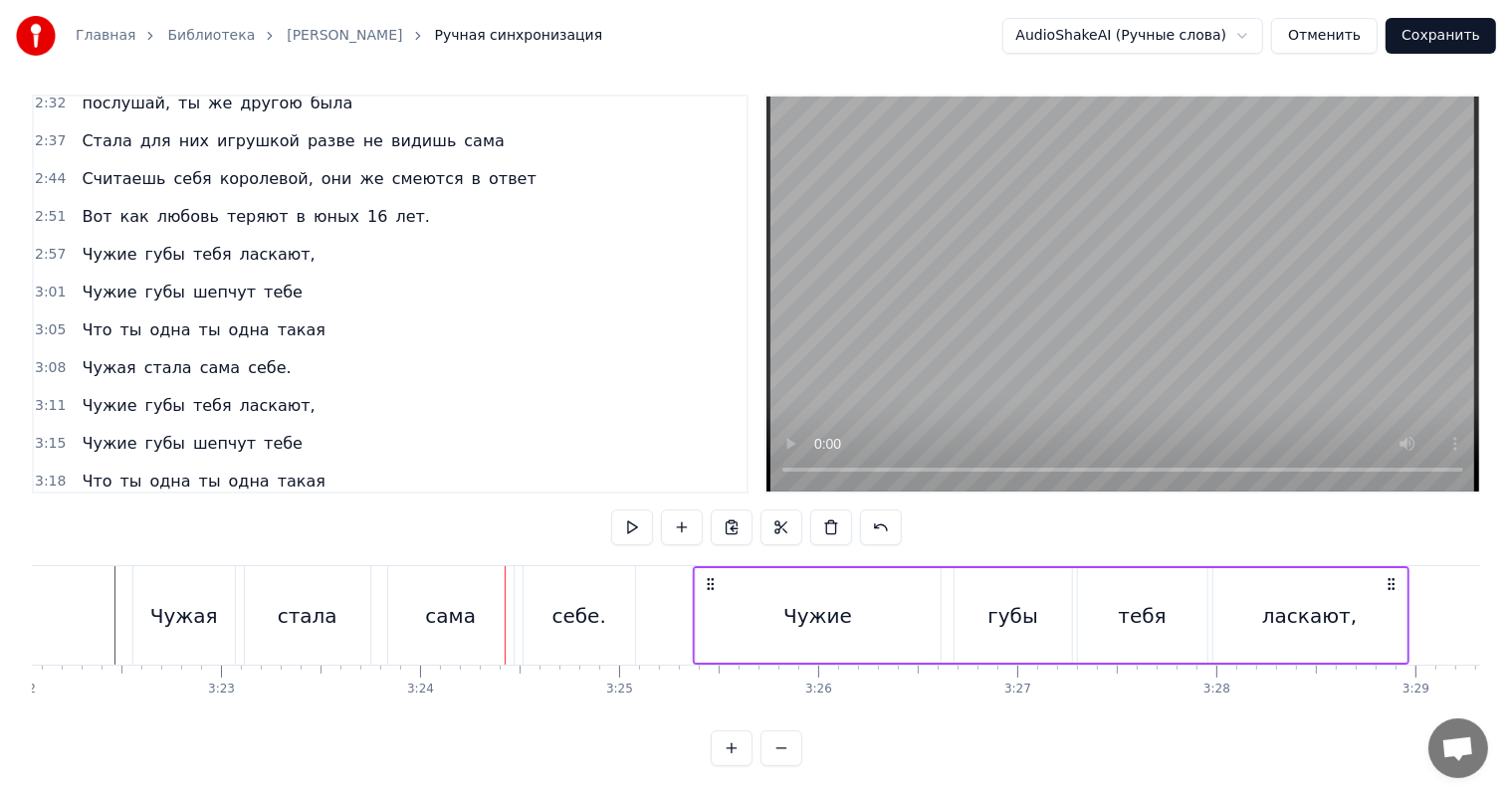
drag, startPoint x: 150, startPoint y: 564, endPoint x: 710, endPoint y: 592, distance: 560.7
click at [710, 592] on div "Чужие губы тебя ласкают," at bounding box center [1051, 615] width 717 height 99
click at [756, 604] on div "Чужие" at bounding box center [818, 615] width 245 height 95
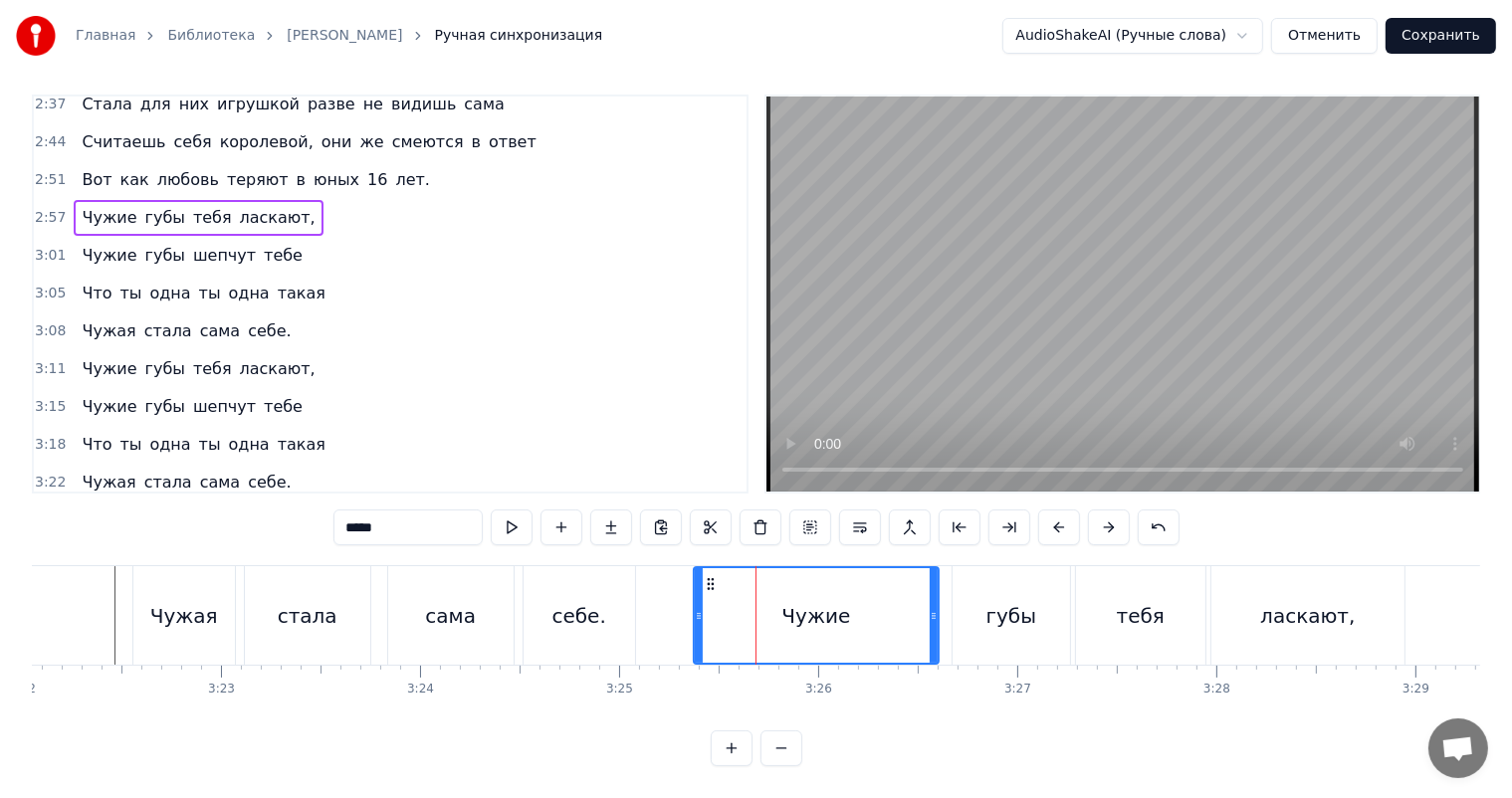
click at [50, 397] on span "3:15" at bounding box center [50, 406] width 31 height 20
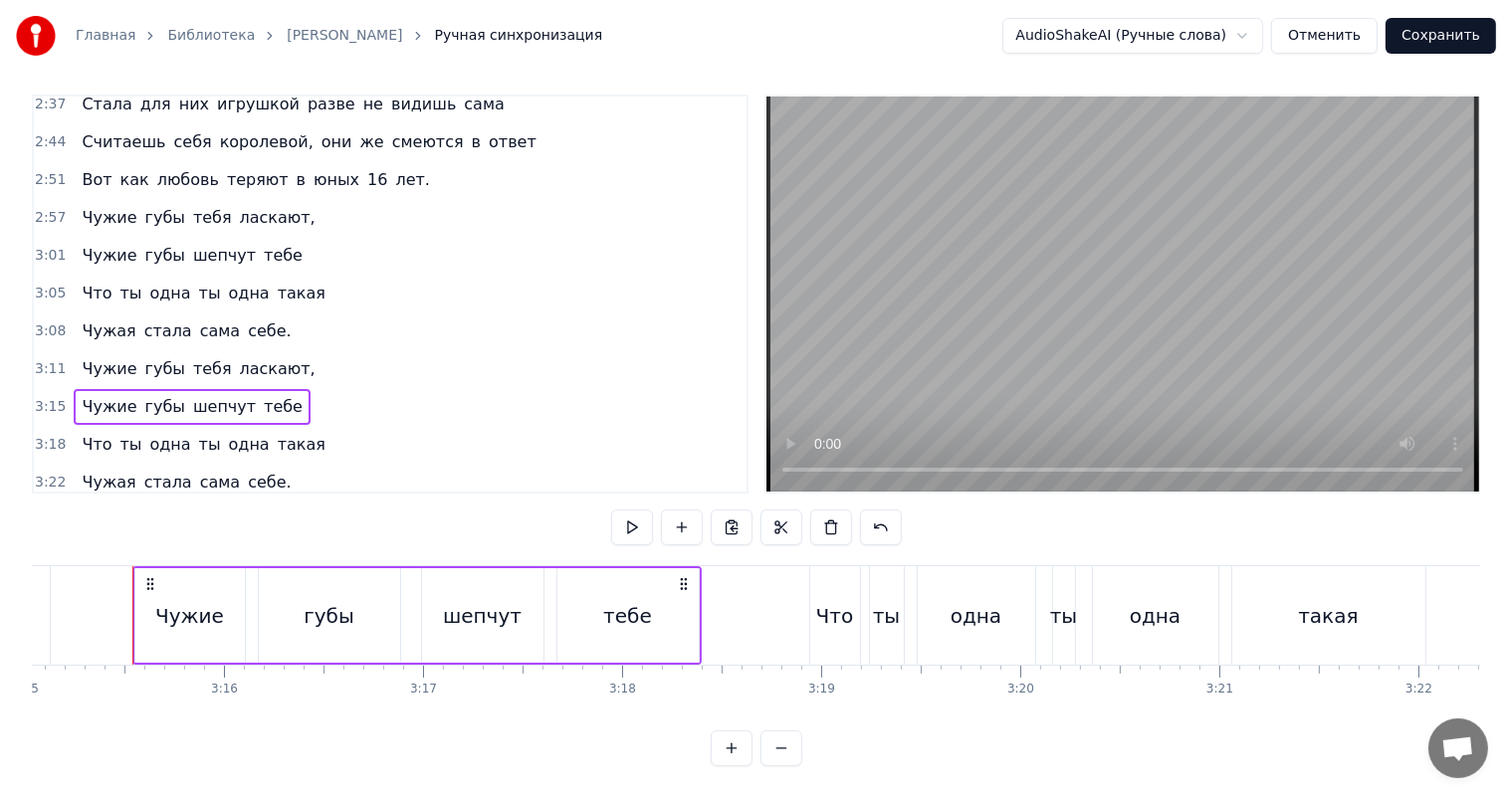
click at [41, 501] on div "3:25 Чужие губы тебя ласкают," at bounding box center [390, 520] width 713 height 38
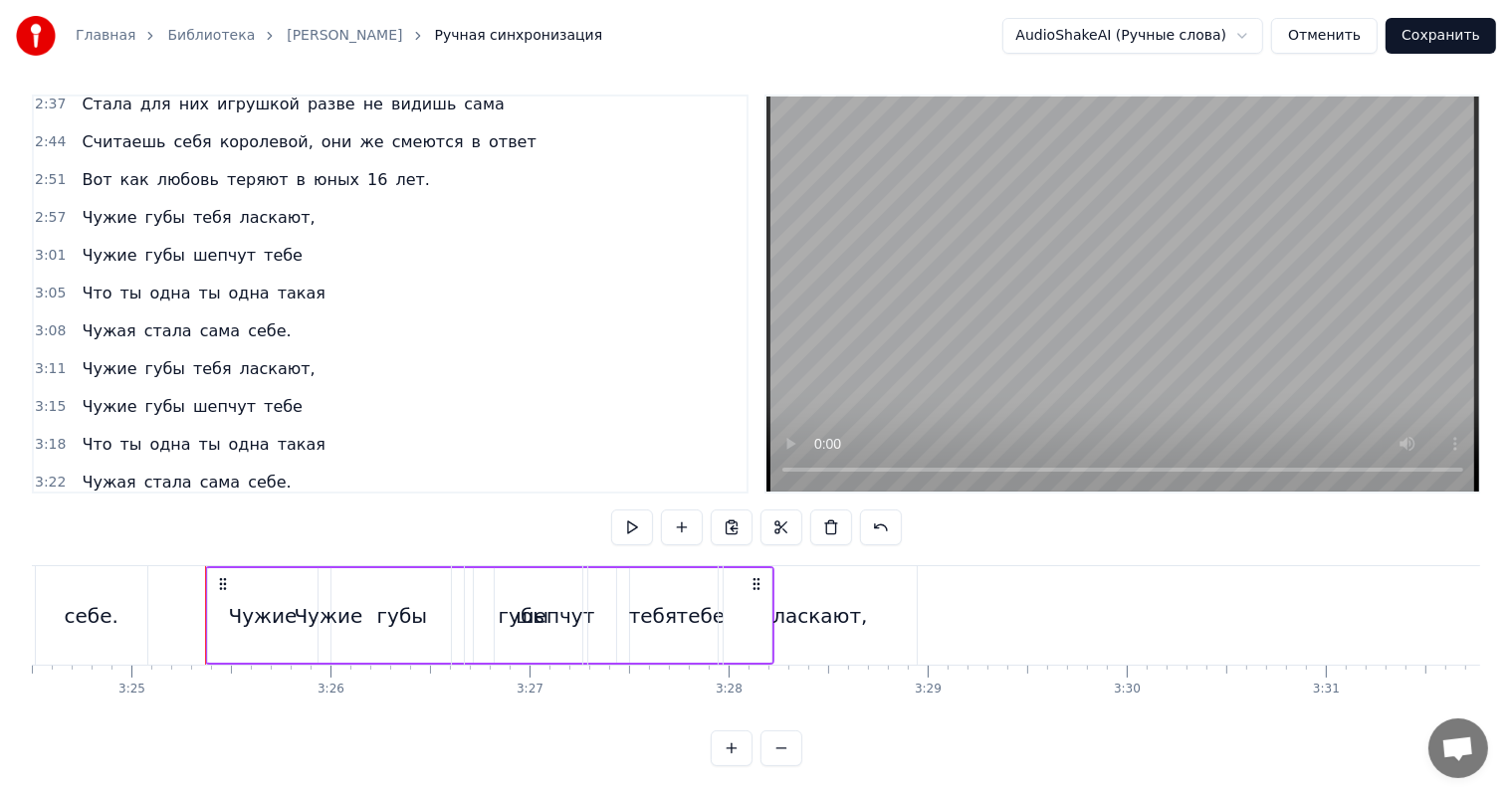
scroll to position [0, 40782]
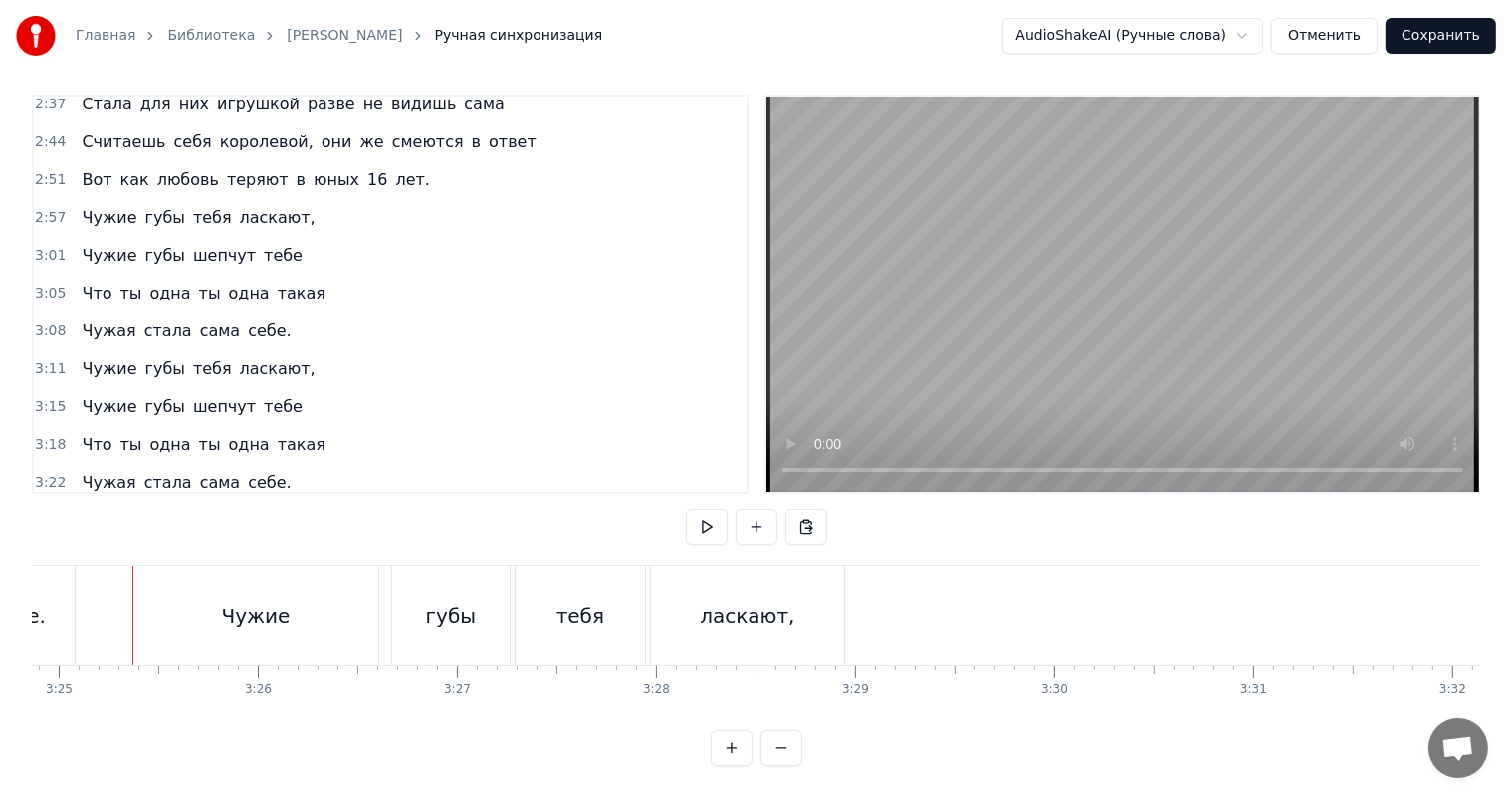
click at [47, 510] on span "3:25" at bounding box center [50, 520] width 31 height 20
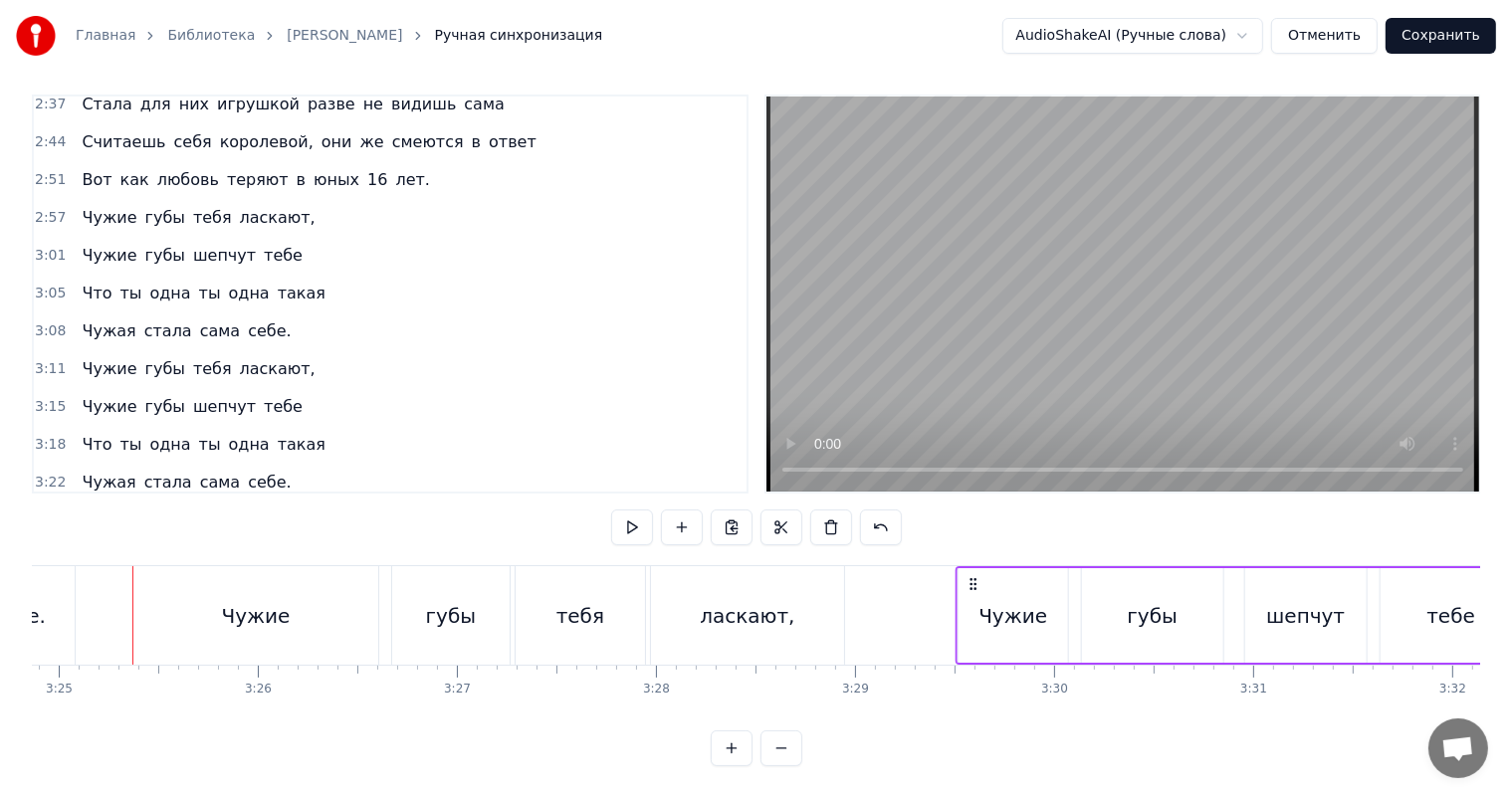
drag, startPoint x: 148, startPoint y: 565, endPoint x: 971, endPoint y: 593, distance: 823.5
click at [971, 593] on div "Чужие губы шепчут тебе" at bounding box center [1240, 615] width 569 height 99
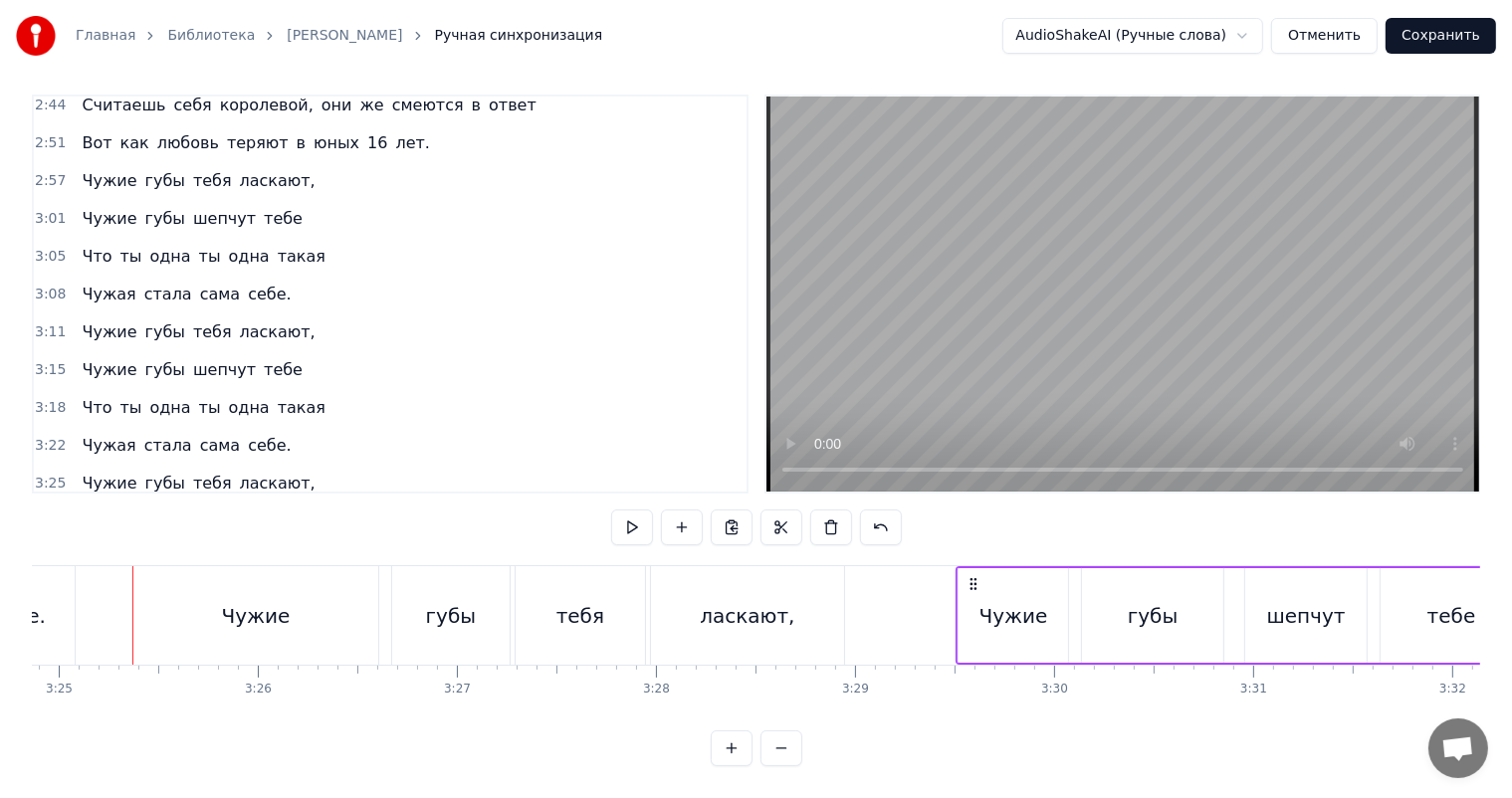
click at [40, 398] on span "3:18" at bounding box center [50, 407] width 31 height 20
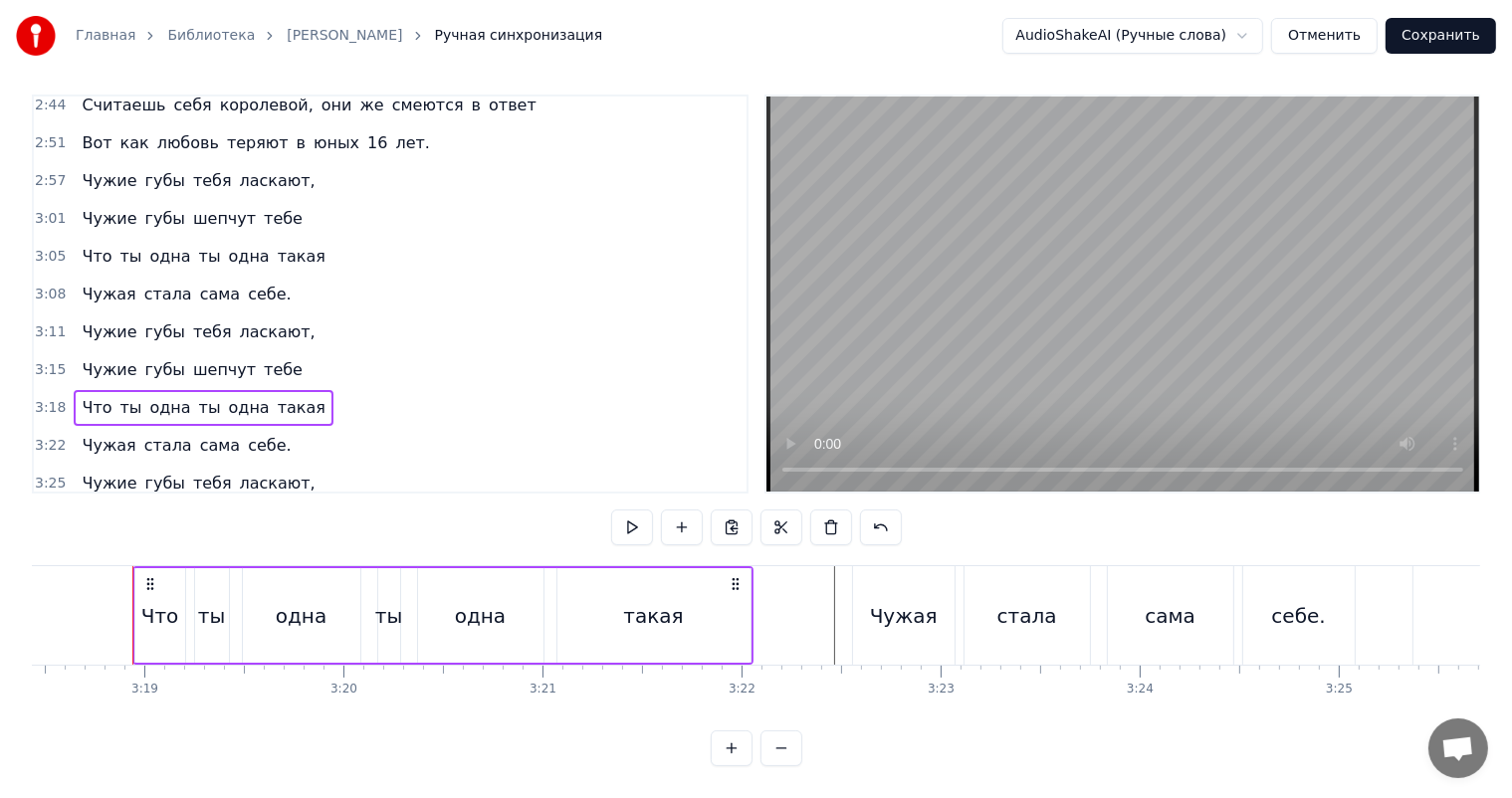
click at [36, 511] on span "3:29" at bounding box center [50, 521] width 31 height 20
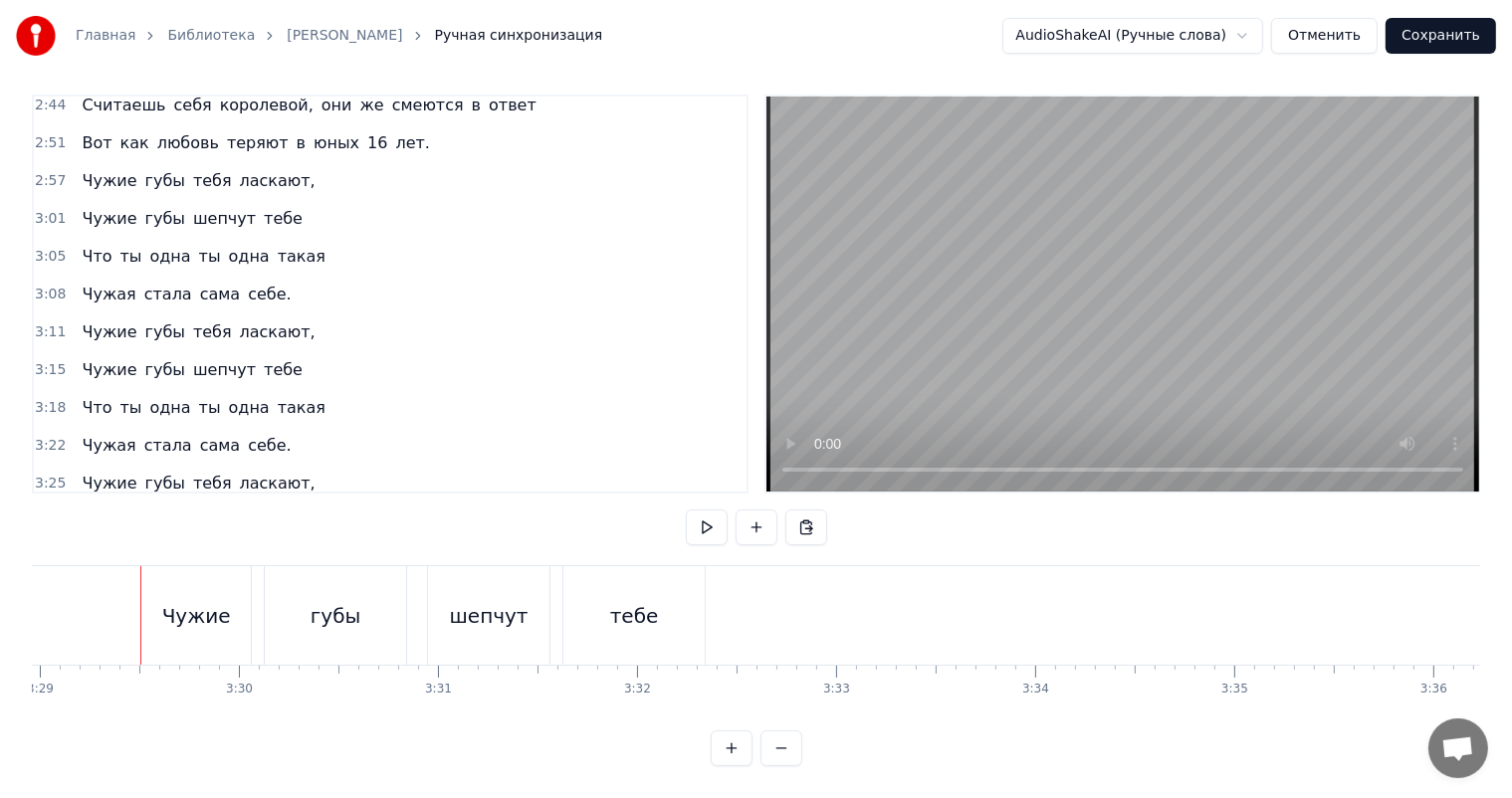
scroll to position [0, 41605]
click at [37, 511] on span "3:29" at bounding box center [50, 521] width 31 height 20
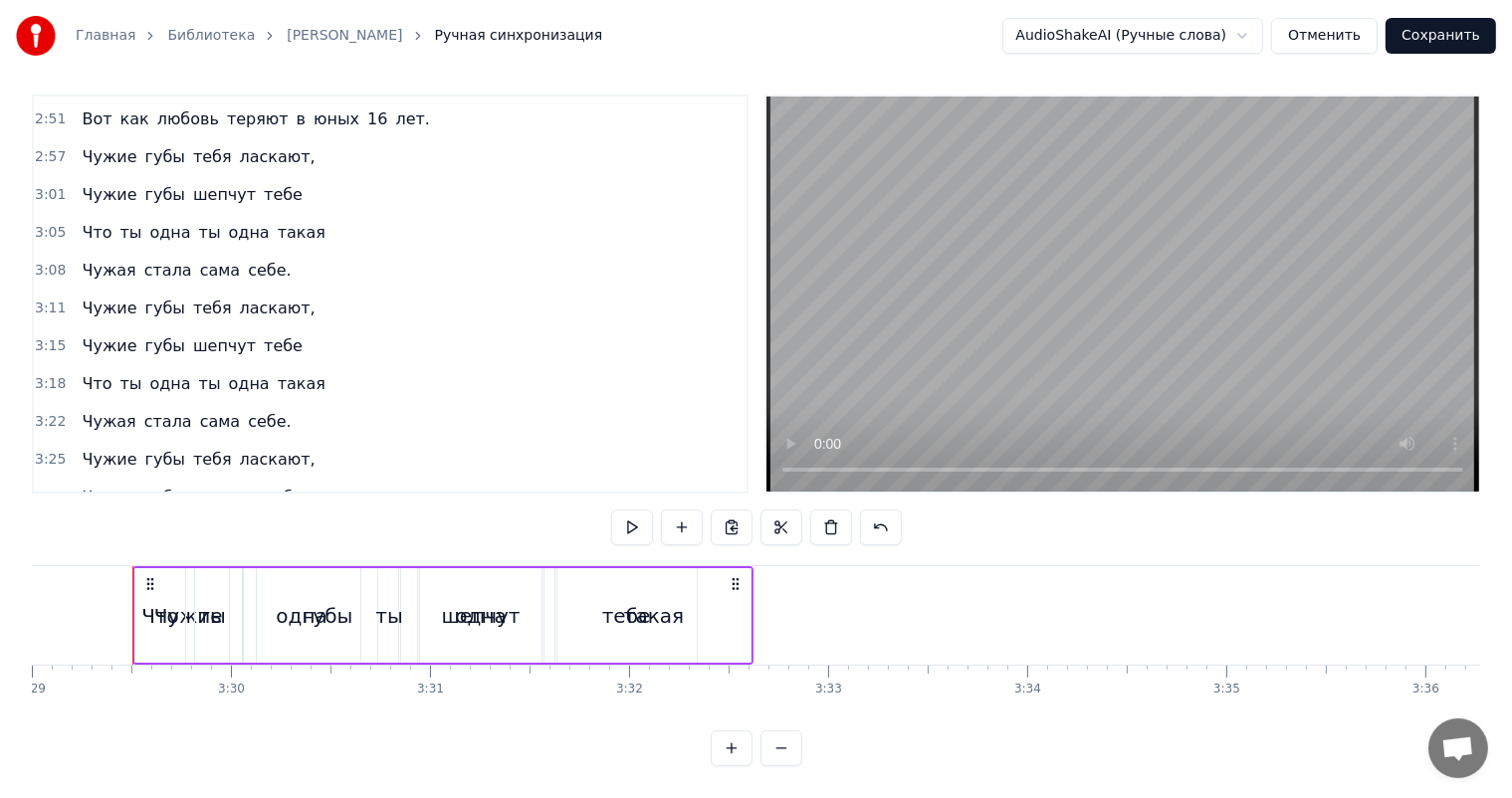
scroll to position [1105, 0]
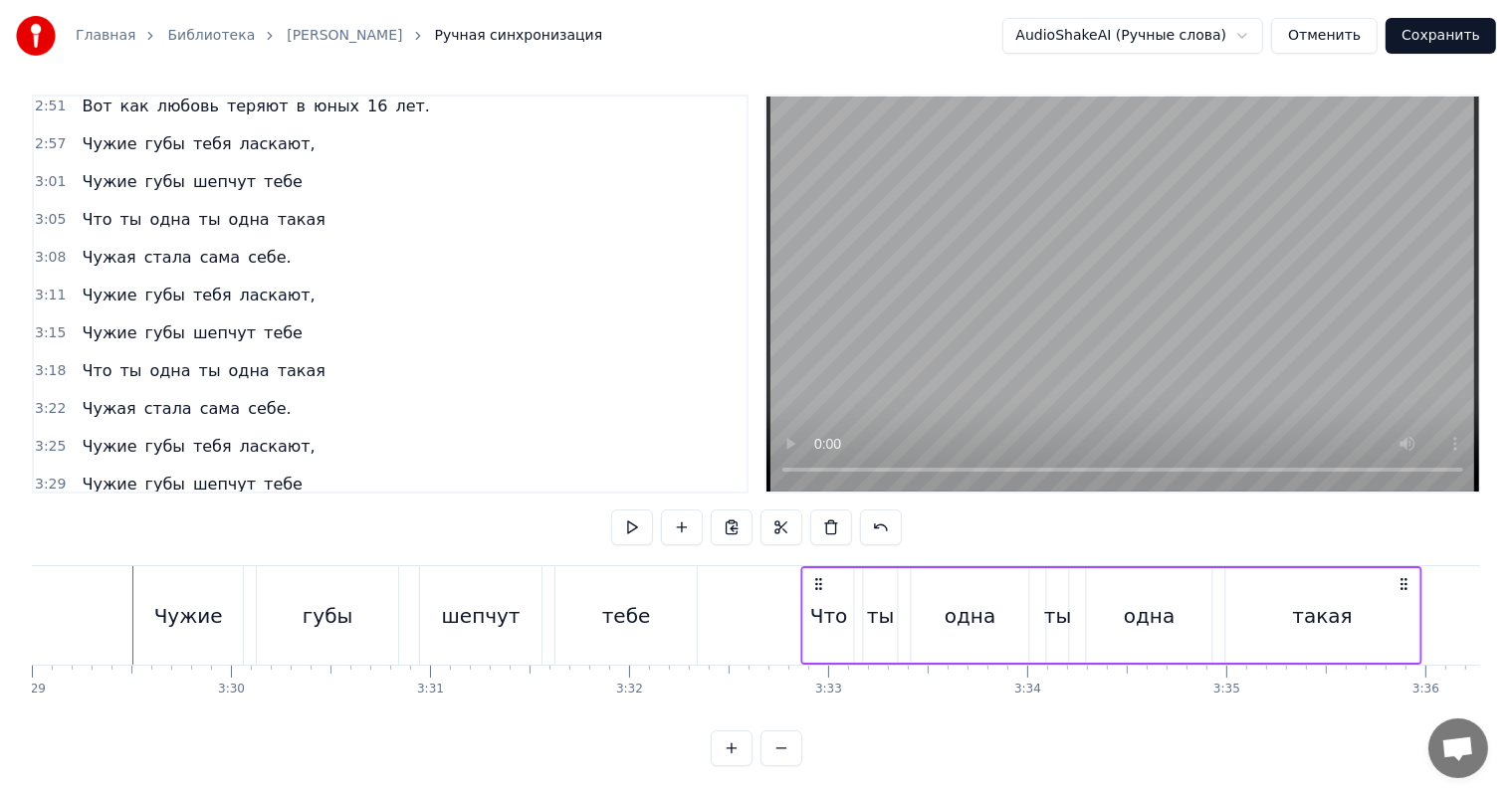
drag, startPoint x: 147, startPoint y: 566, endPoint x: 815, endPoint y: 613, distance: 669.7
click at [815, 613] on div "Что ты одна ты одна такая" at bounding box center [1111, 615] width 621 height 99
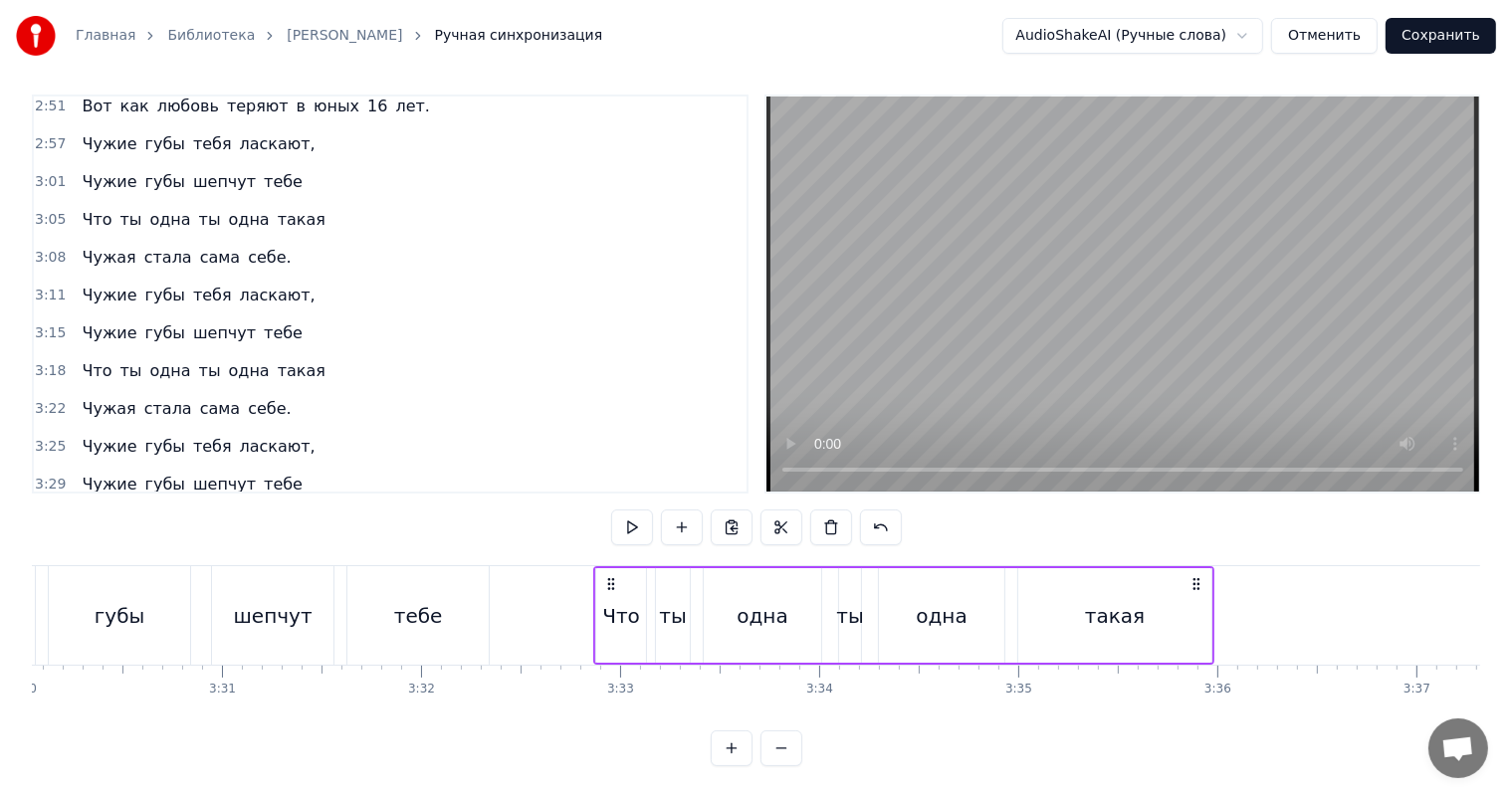
scroll to position [0, 42203]
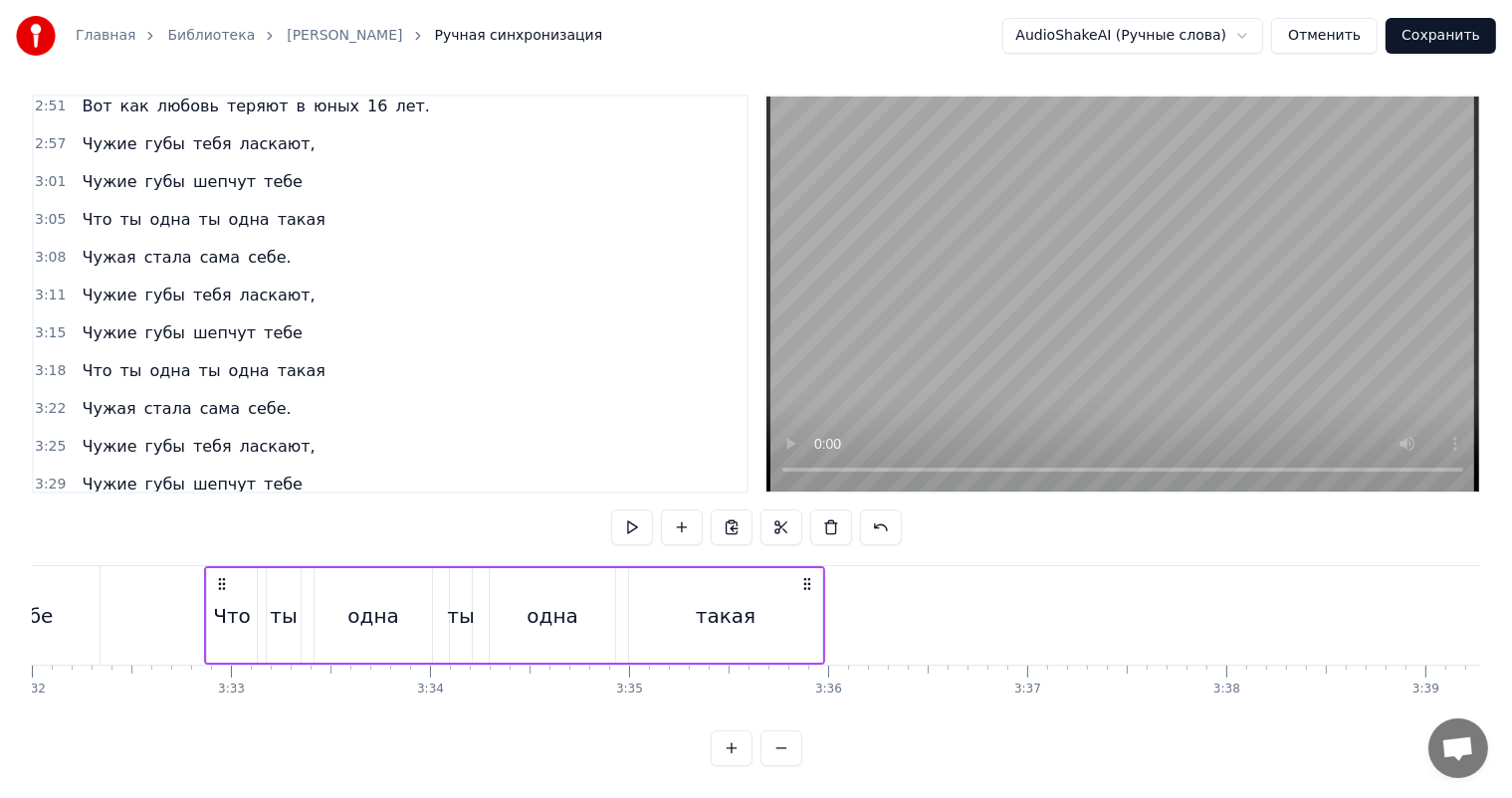
click at [42, 399] on span "3:22" at bounding box center [50, 408] width 31 height 20
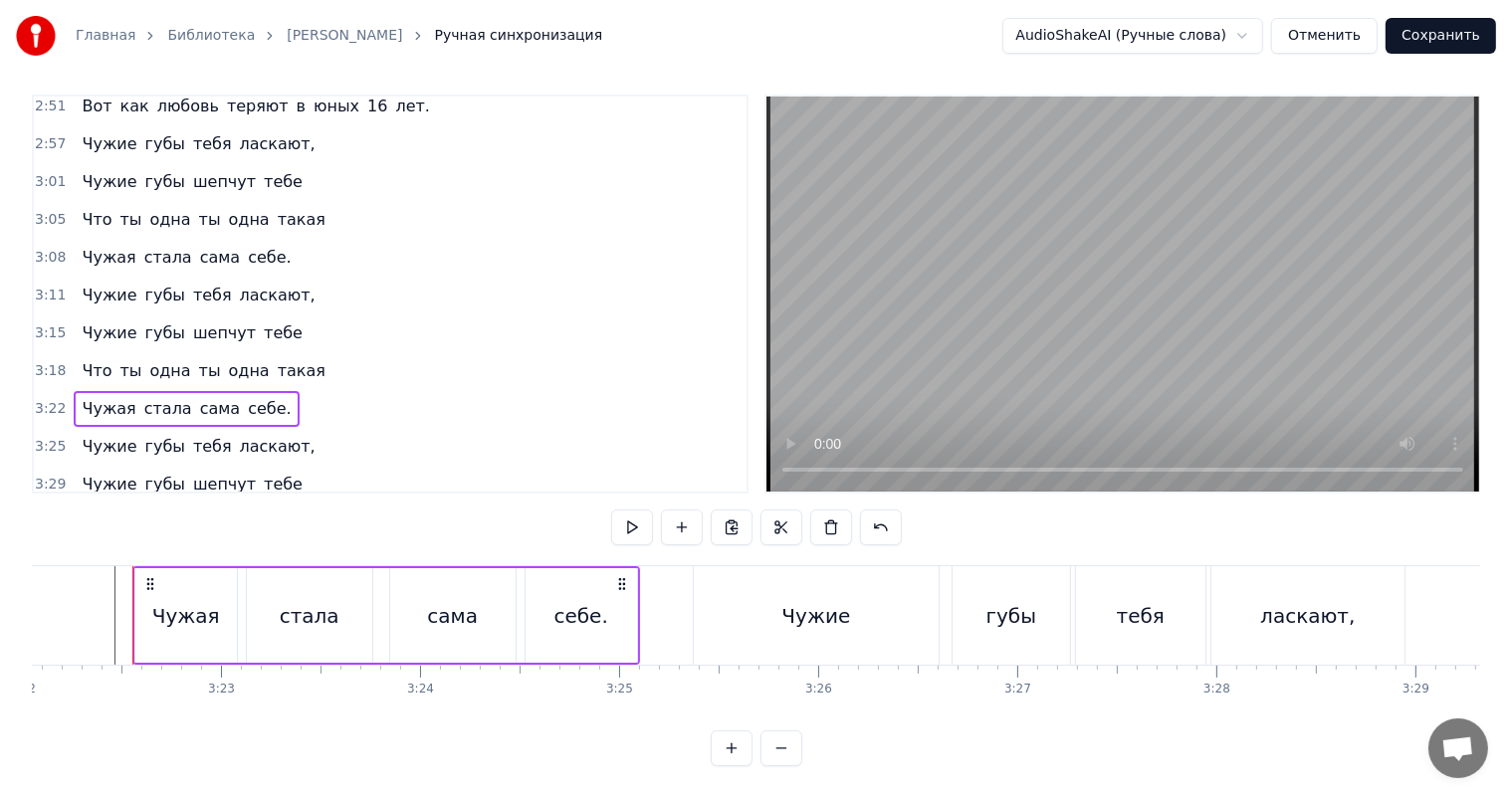
click at [39, 512] on span "3:32" at bounding box center [50, 522] width 31 height 20
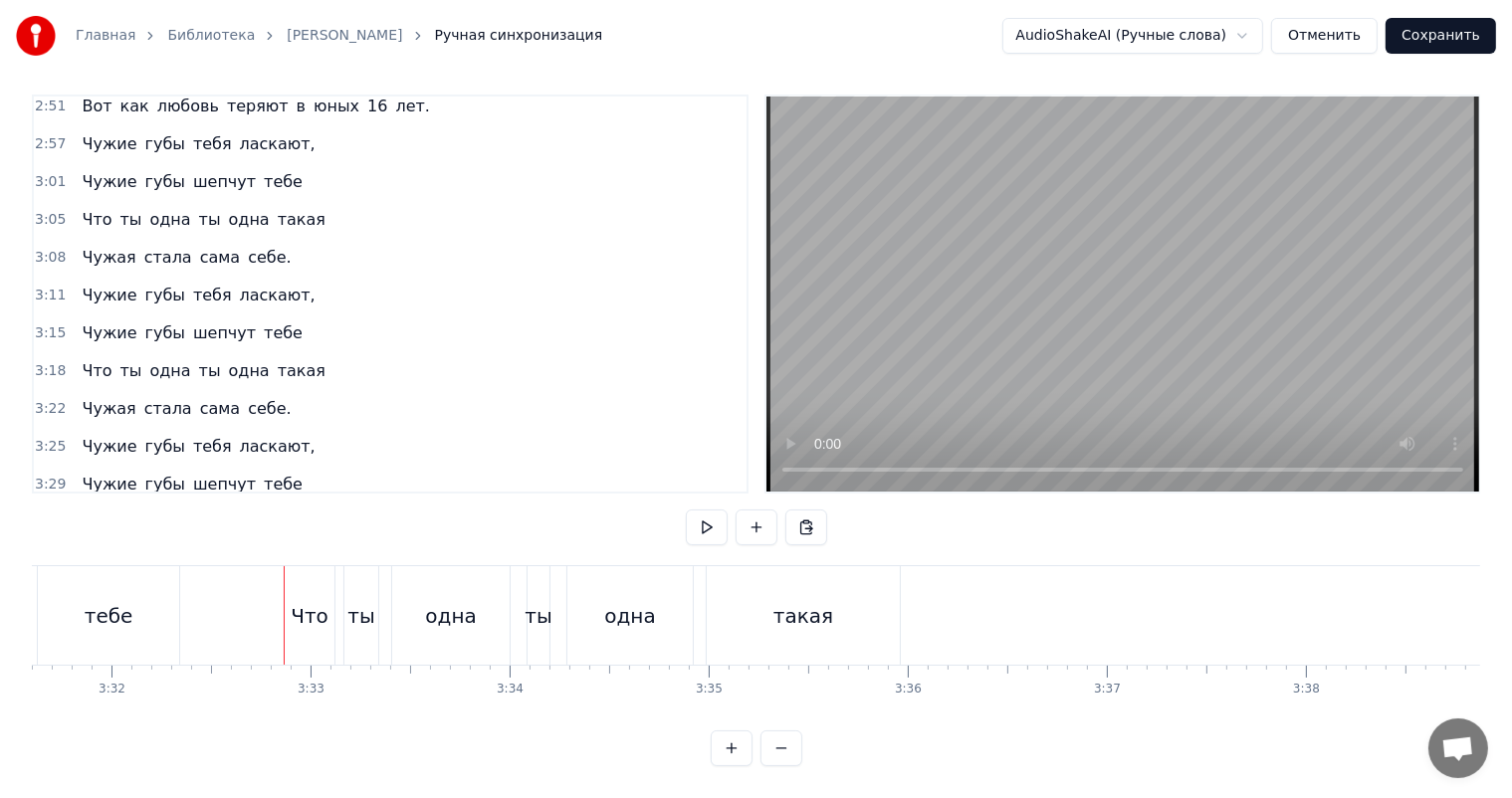
scroll to position [0, 42274]
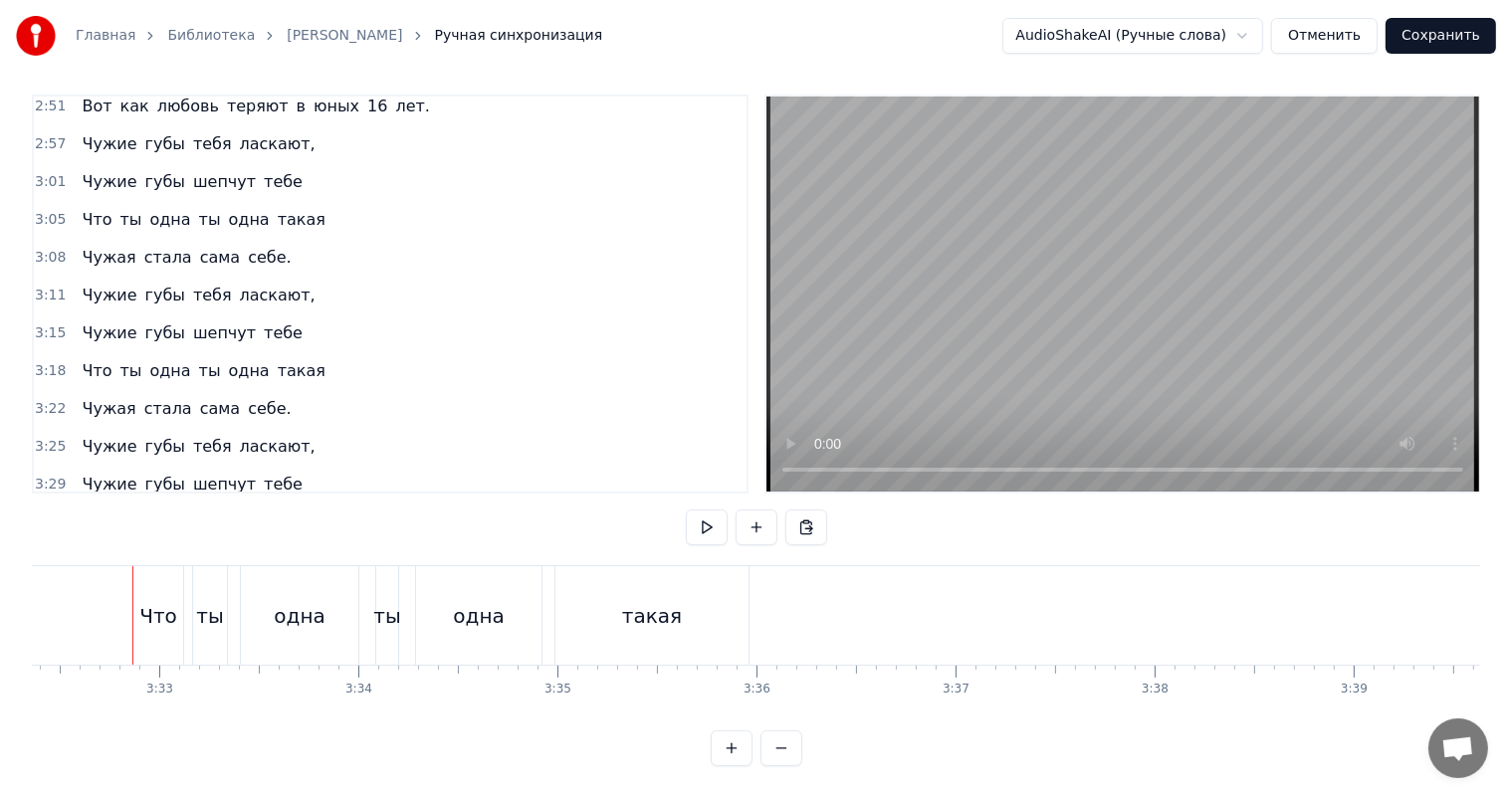
click at [40, 512] on span "3:32" at bounding box center [50, 522] width 31 height 20
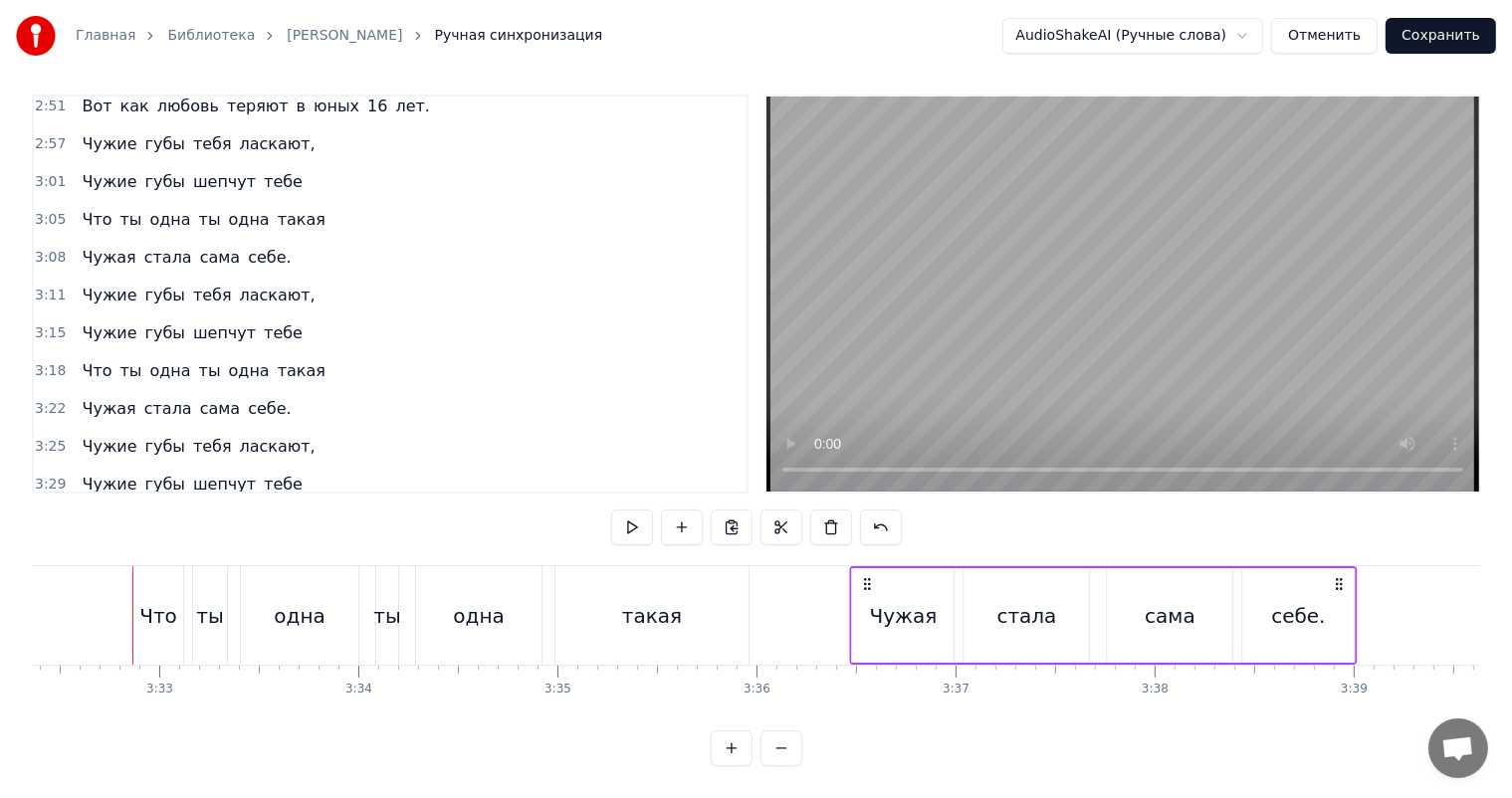
drag, startPoint x: 148, startPoint y: 561, endPoint x: 863, endPoint y: 583, distance: 715.3
click at [863, 583] on div "Чужая стала сама себе." at bounding box center [1102, 615] width 507 height 99
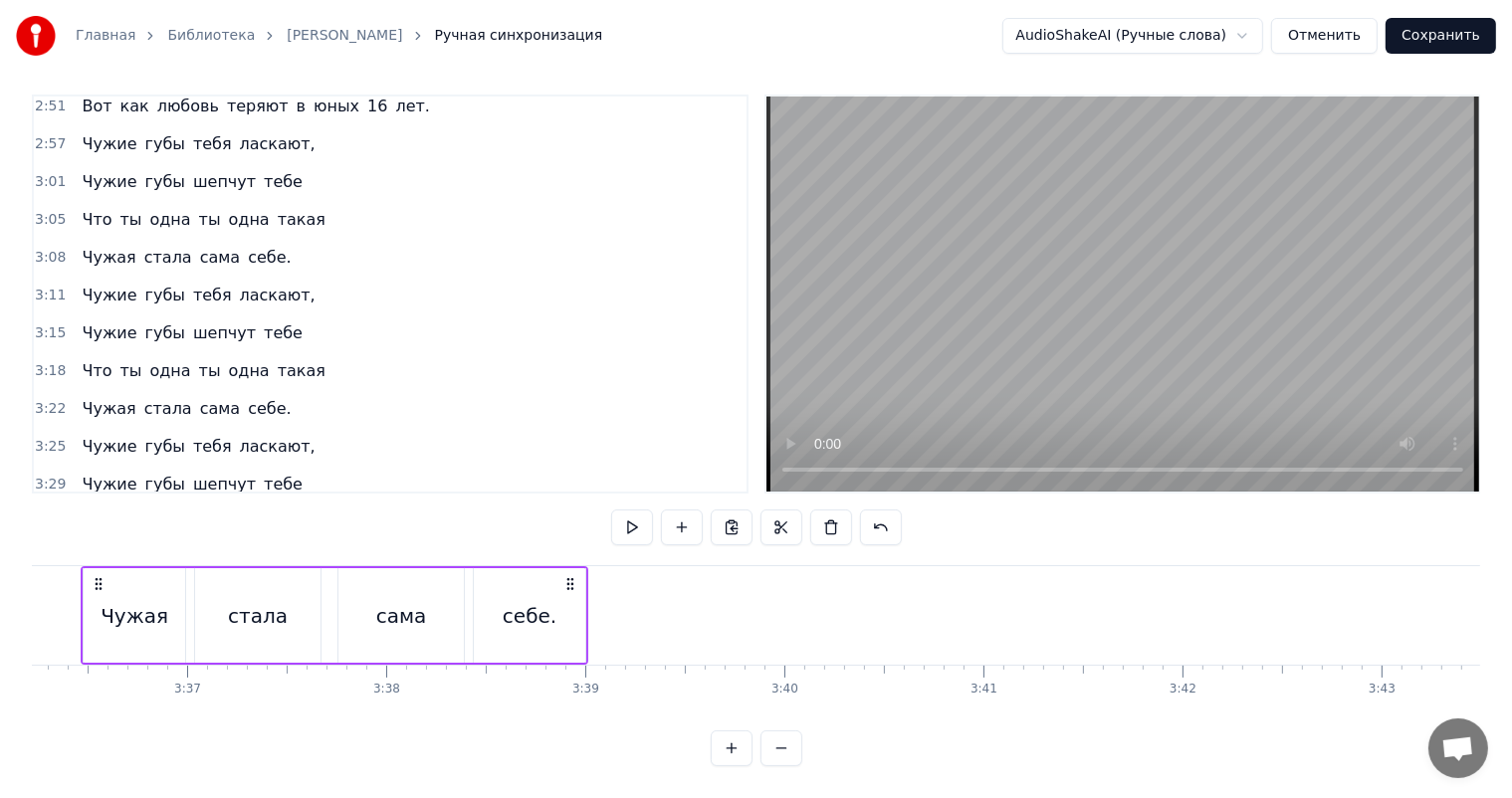
scroll to position [0, 43071]
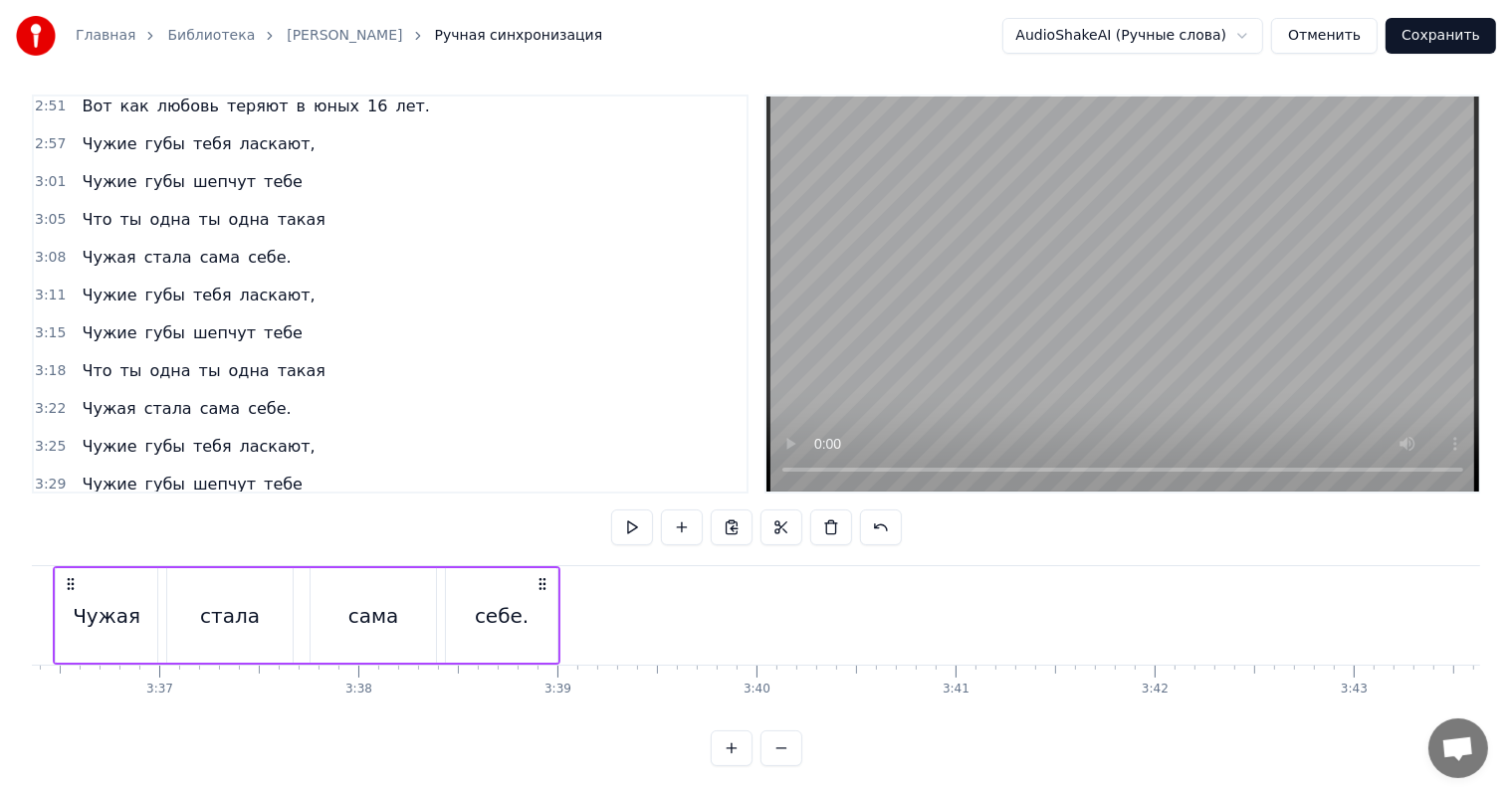
click at [371, 601] on div "сама" at bounding box center [374, 616] width 51 height 30
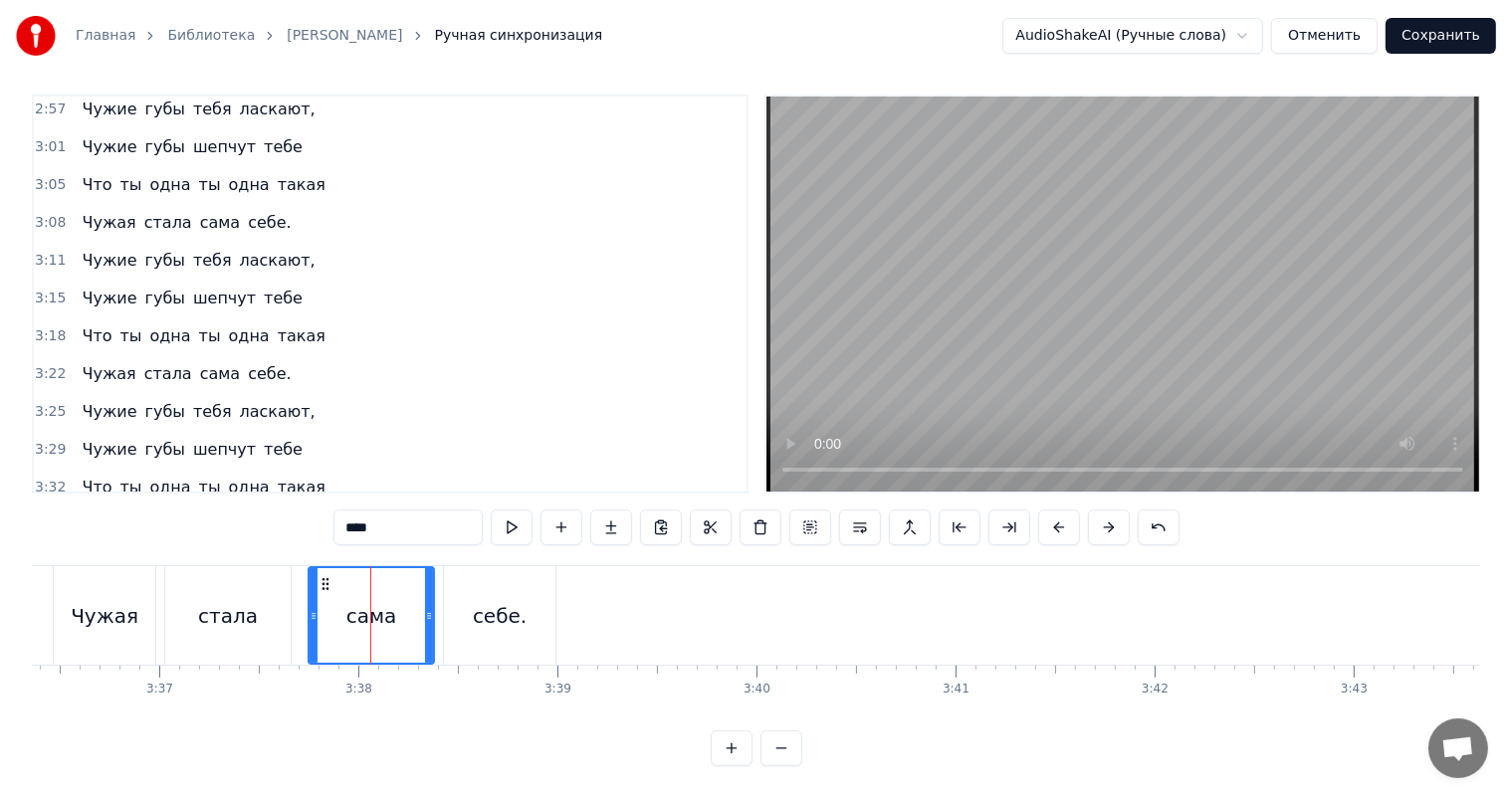
scroll to position [1142, 0]
click at [1160, 215] on video at bounding box center [1122, 294] width 713 height 395
click at [40, 399] on span "3:25" at bounding box center [50, 409] width 31 height 20
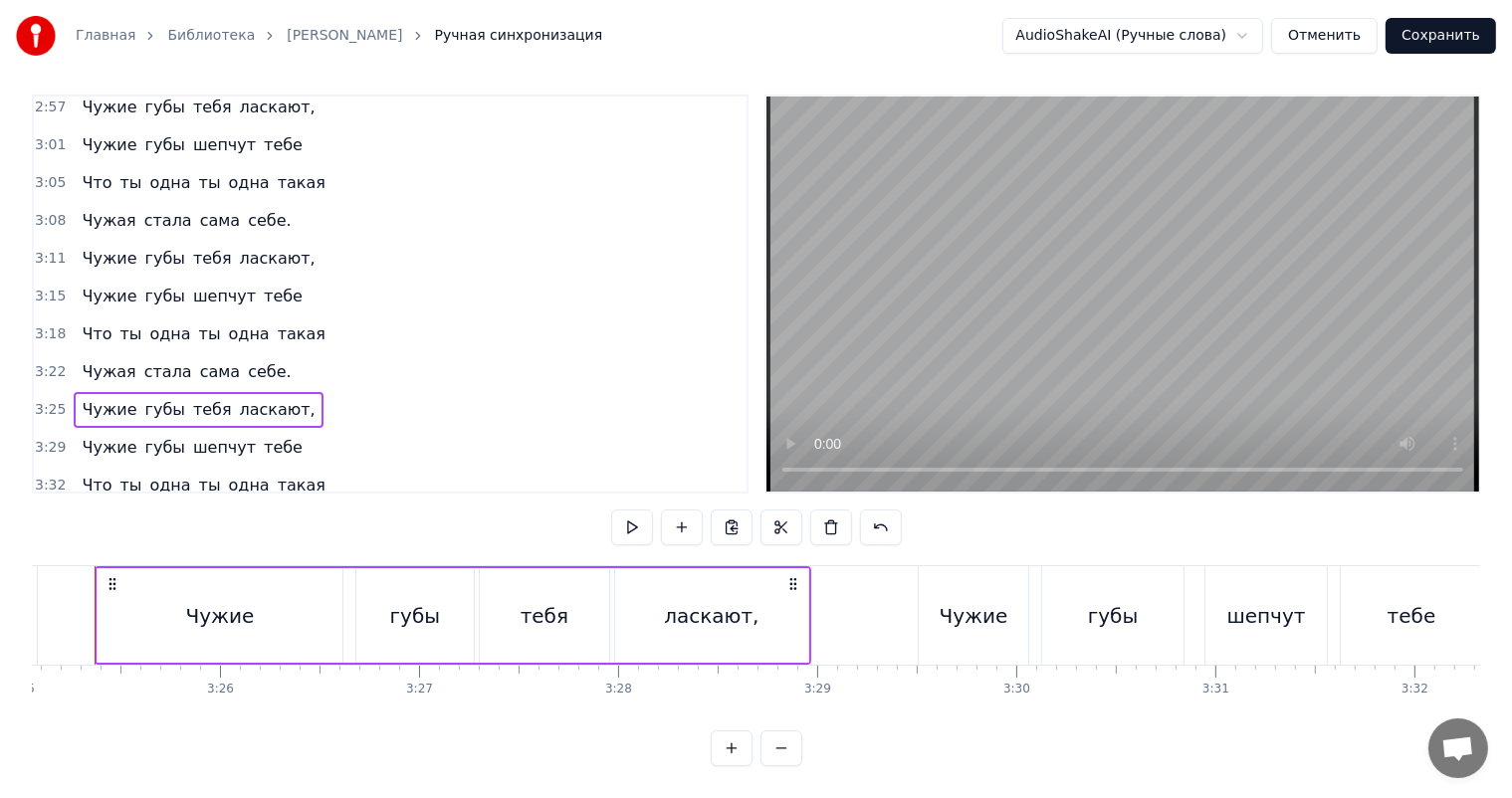
click at [51, 513] on span "3:36" at bounding box center [50, 523] width 31 height 20
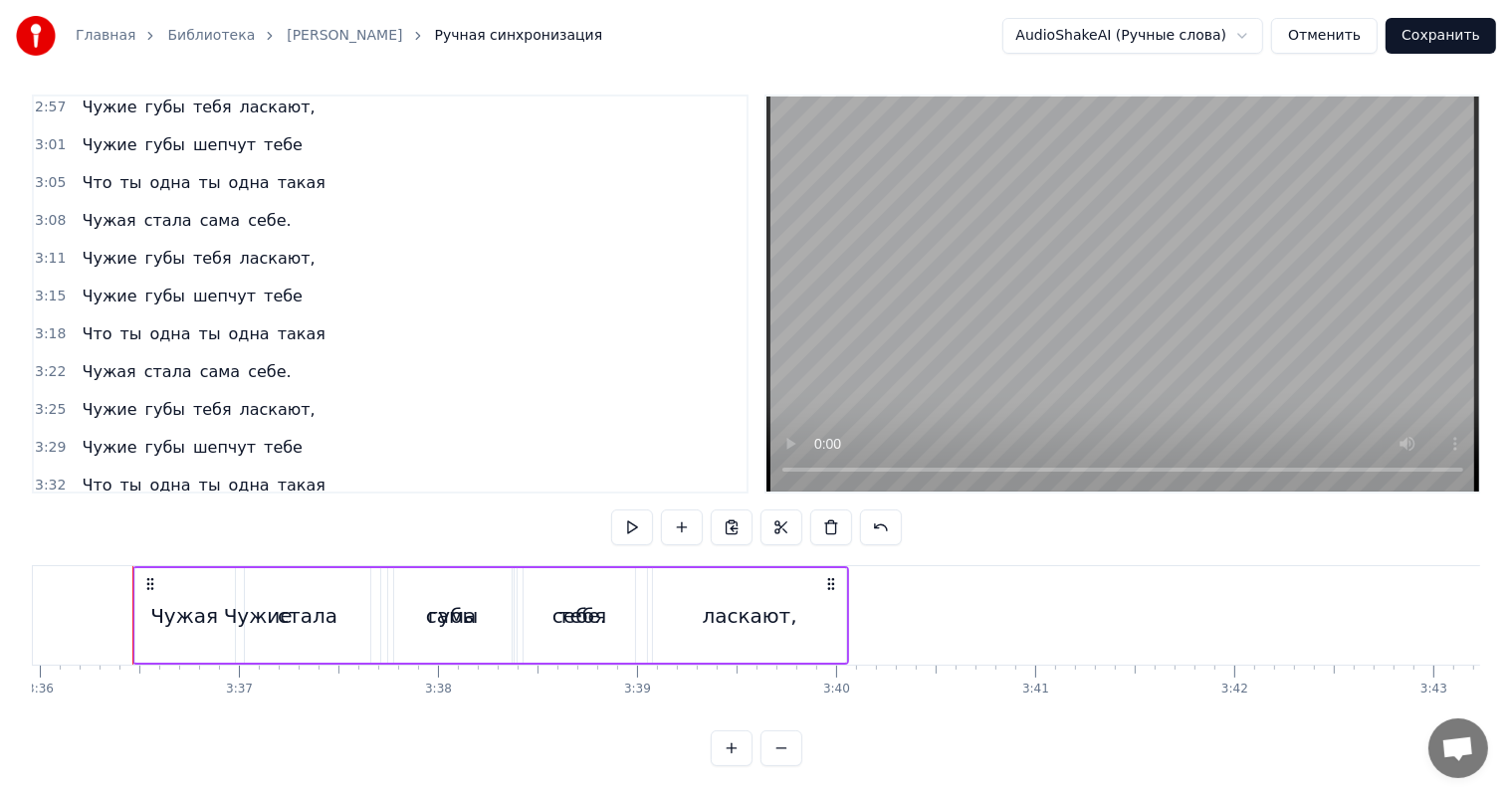
scroll to position [1178, 0]
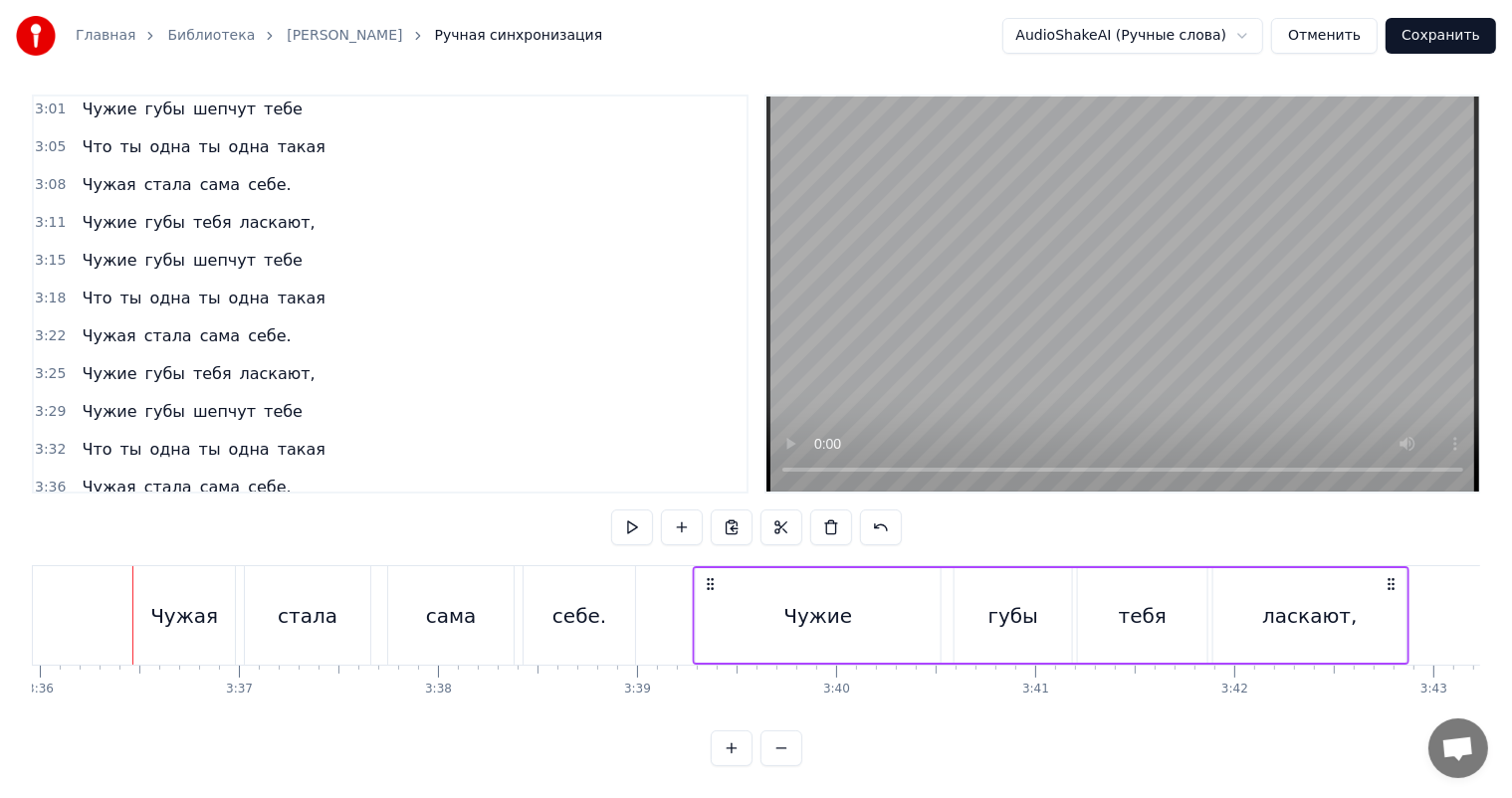
drag, startPoint x: 144, startPoint y: 562, endPoint x: 704, endPoint y: 584, distance: 560.4
click at [704, 584] on div "Чужие губы тебя ласкают," at bounding box center [1050, 615] width 717 height 99
click at [44, 401] on span "3:29" at bounding box center [50, 411] width 31 height 20
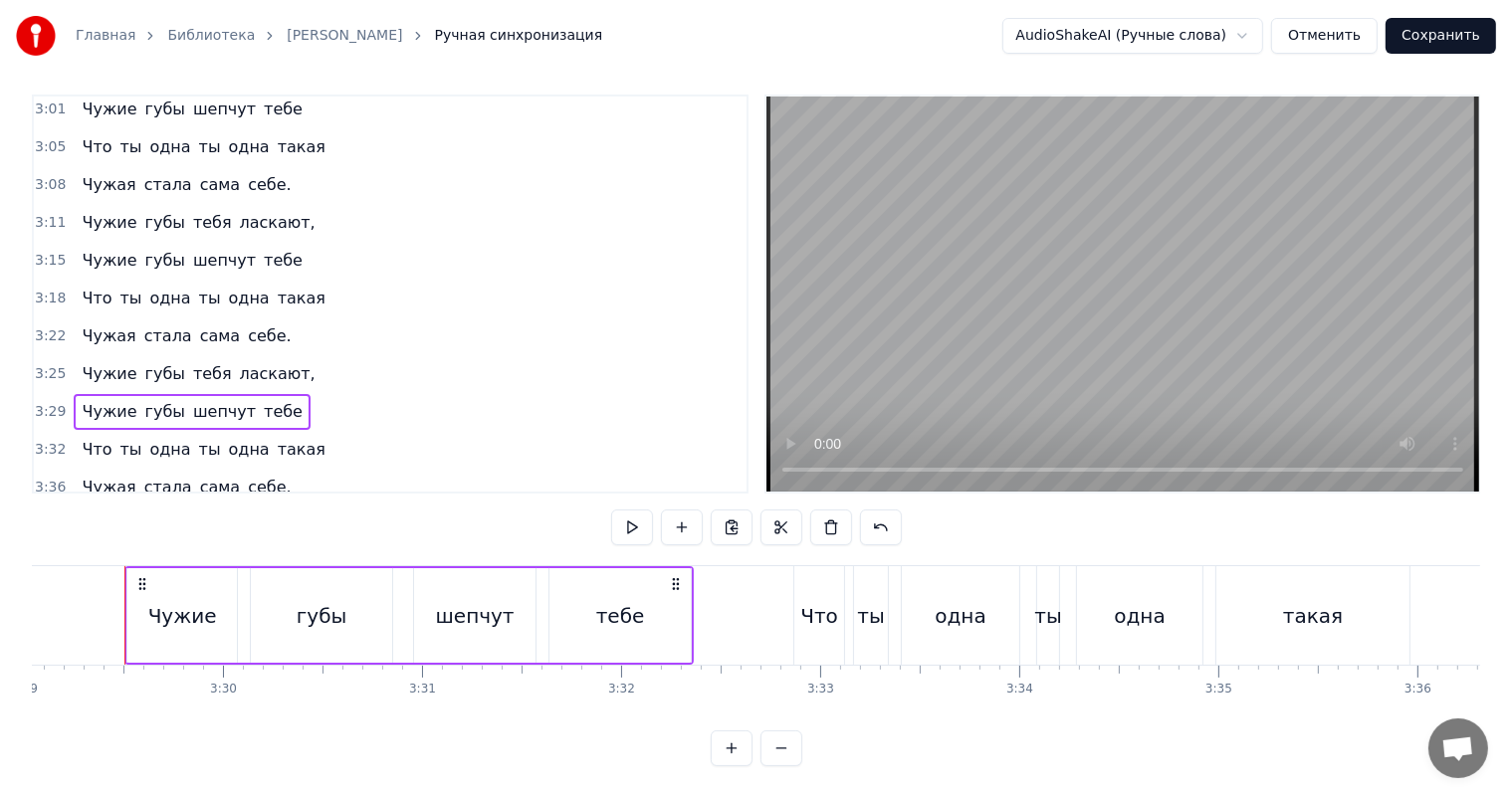
click at [45, 515] on span "3:39" at bounding box center [50, 525] width 31 height 20
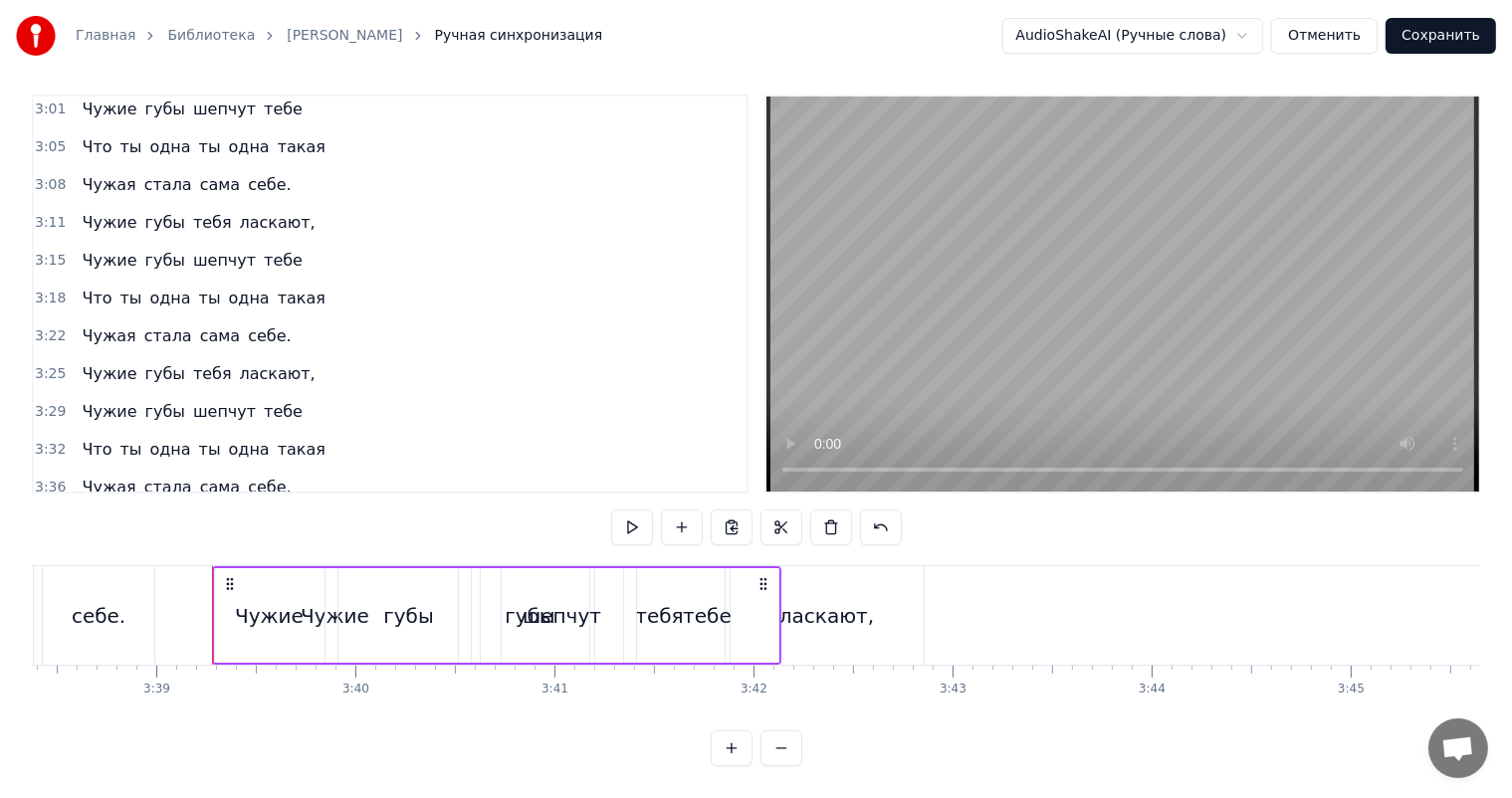
scroll to position [0, 43552]
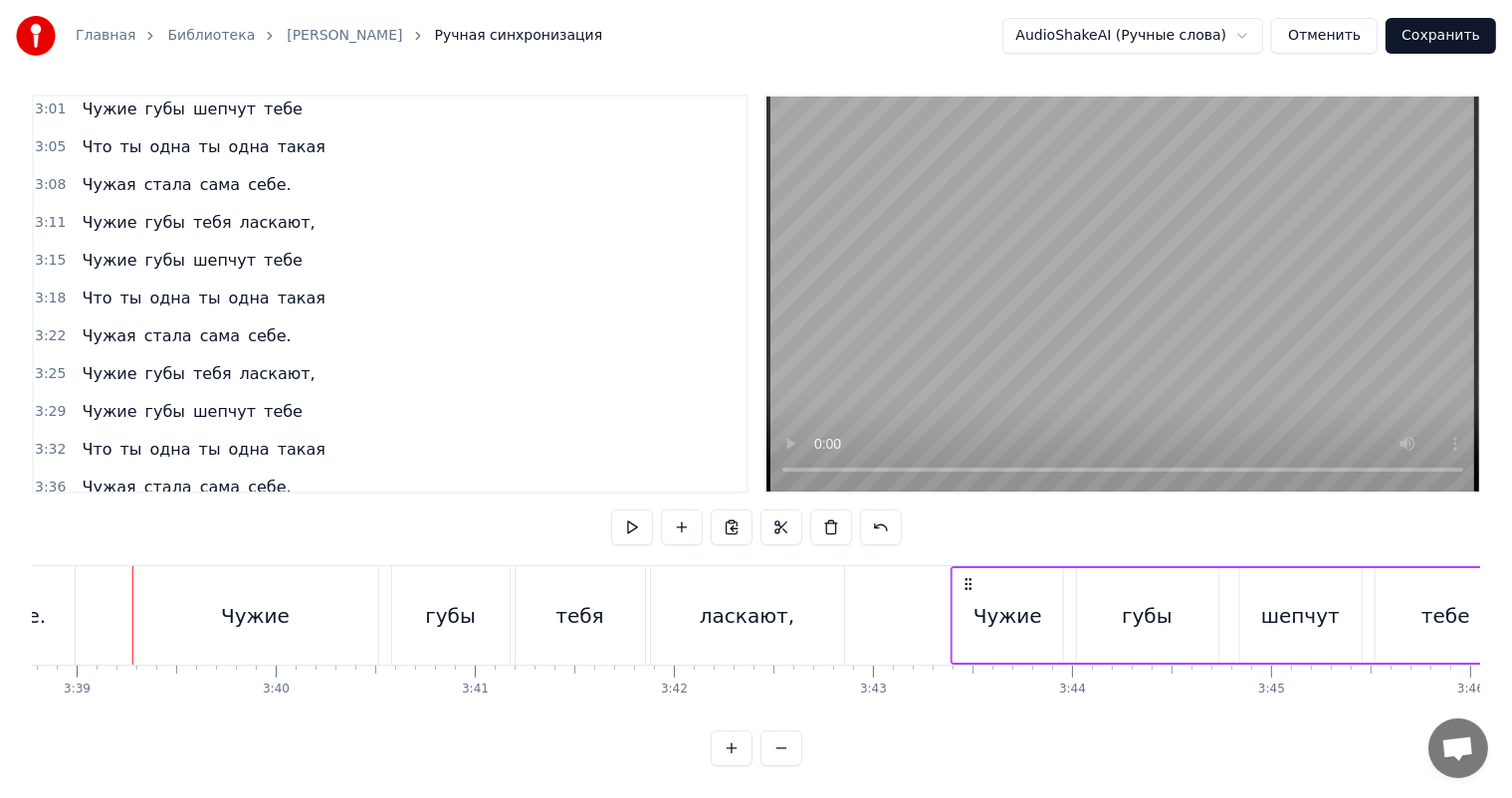
drag, startPoint x: 149, startPoint y: 566, endPoint x: 967, endPoint y: 608, distance: 819.1
click at [967, 608] on div "Чужие губы шепчут тебе" at bounding box center [1234, 615] width 569 height 99
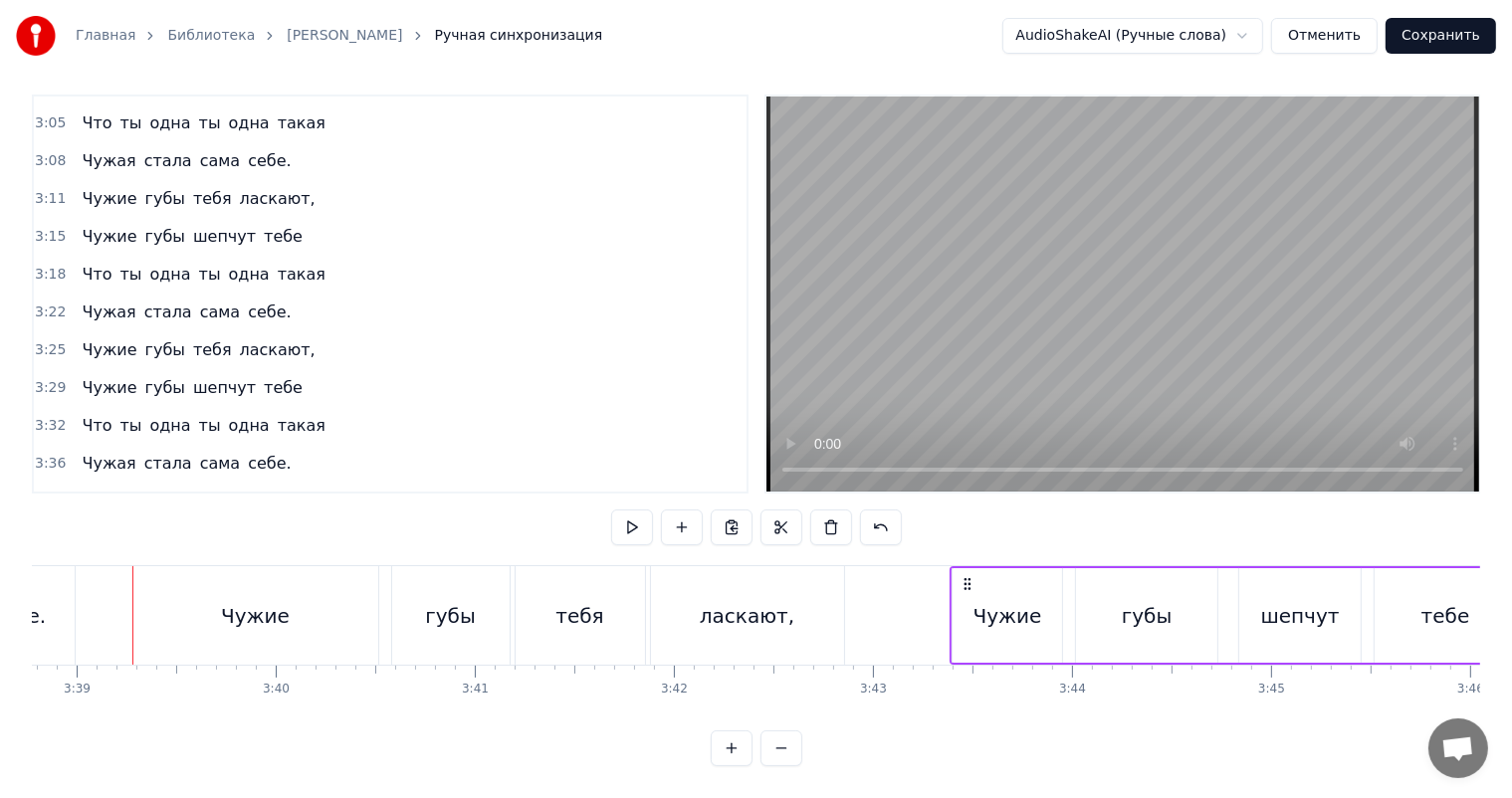
scroll to position [1214, 0]
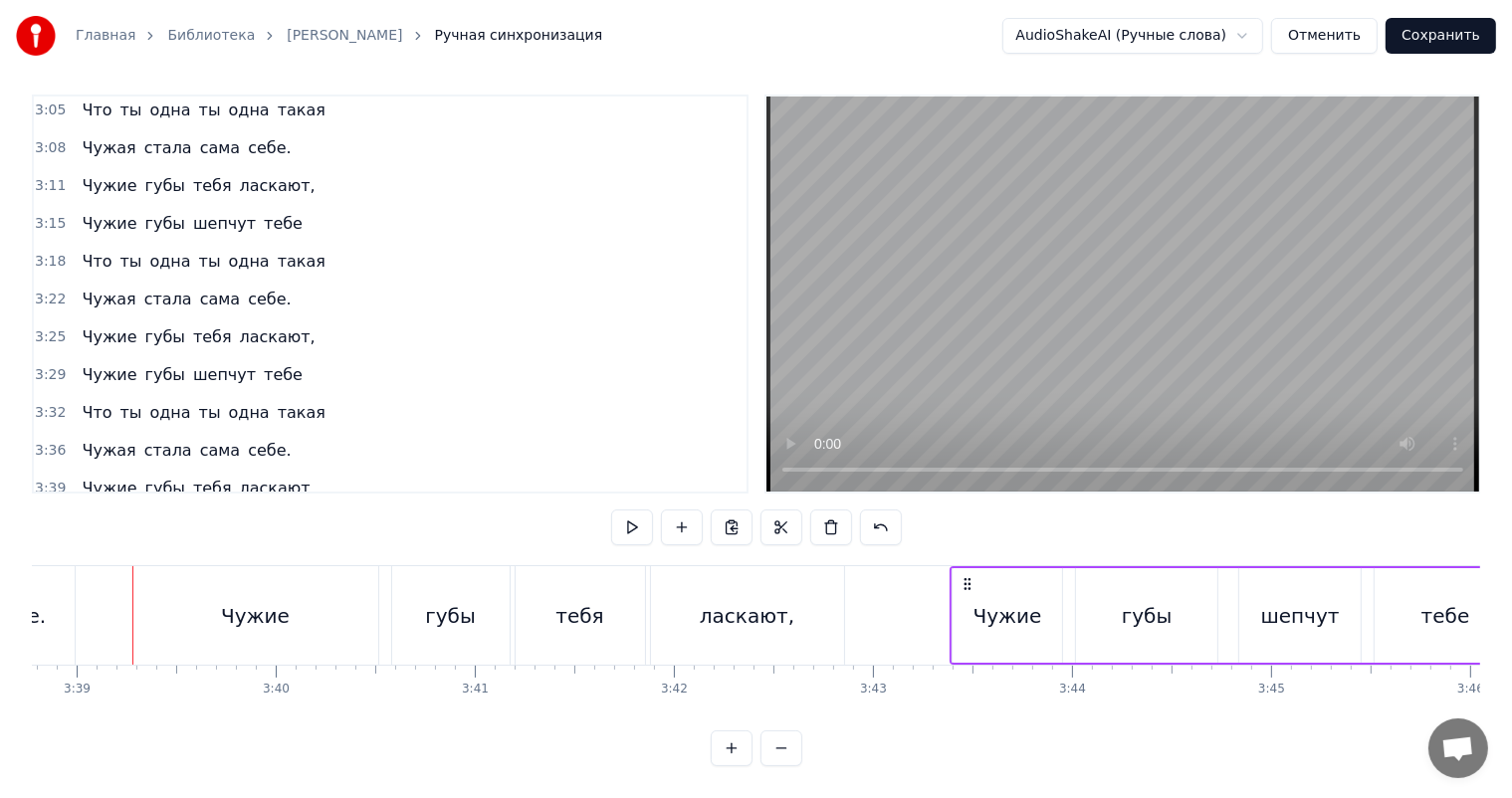
click at [52, 402] on span "3:32" at bounding box center [50, 412] width 31 height 20
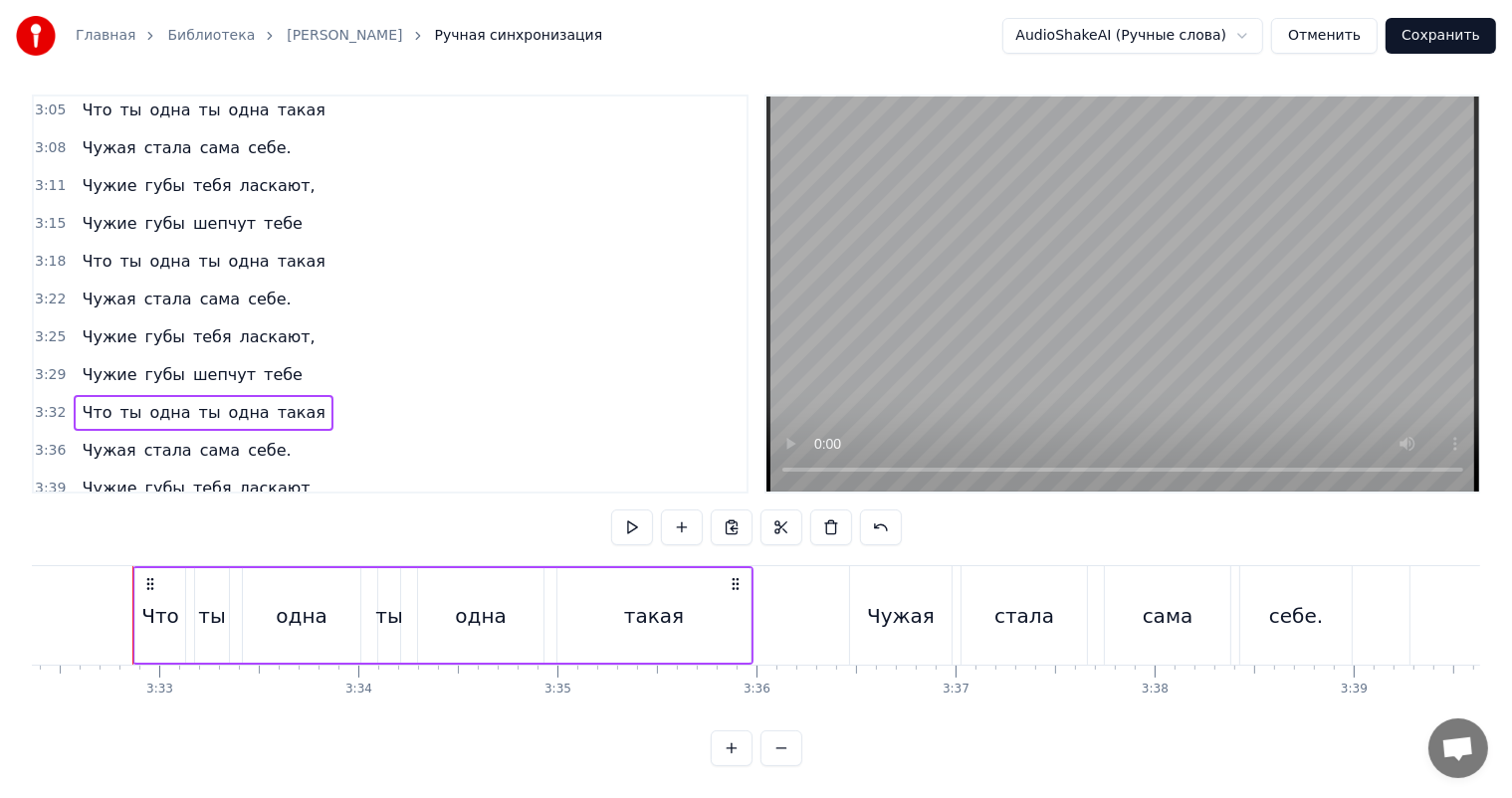
click at [43, 516] on span "3:43" at bounding box center [50, 526] width 31 height 20
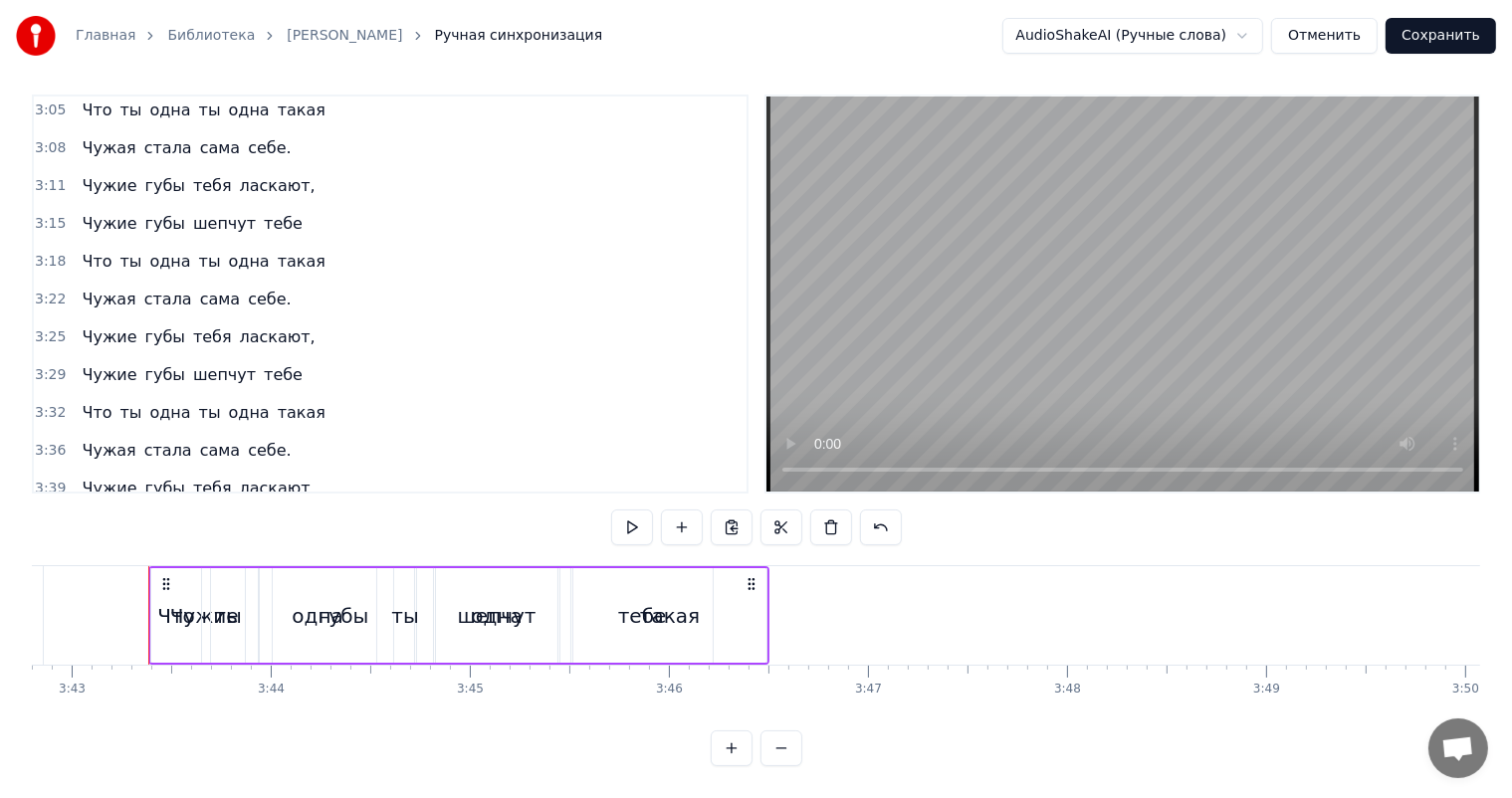
scroll to position [0, 44369]
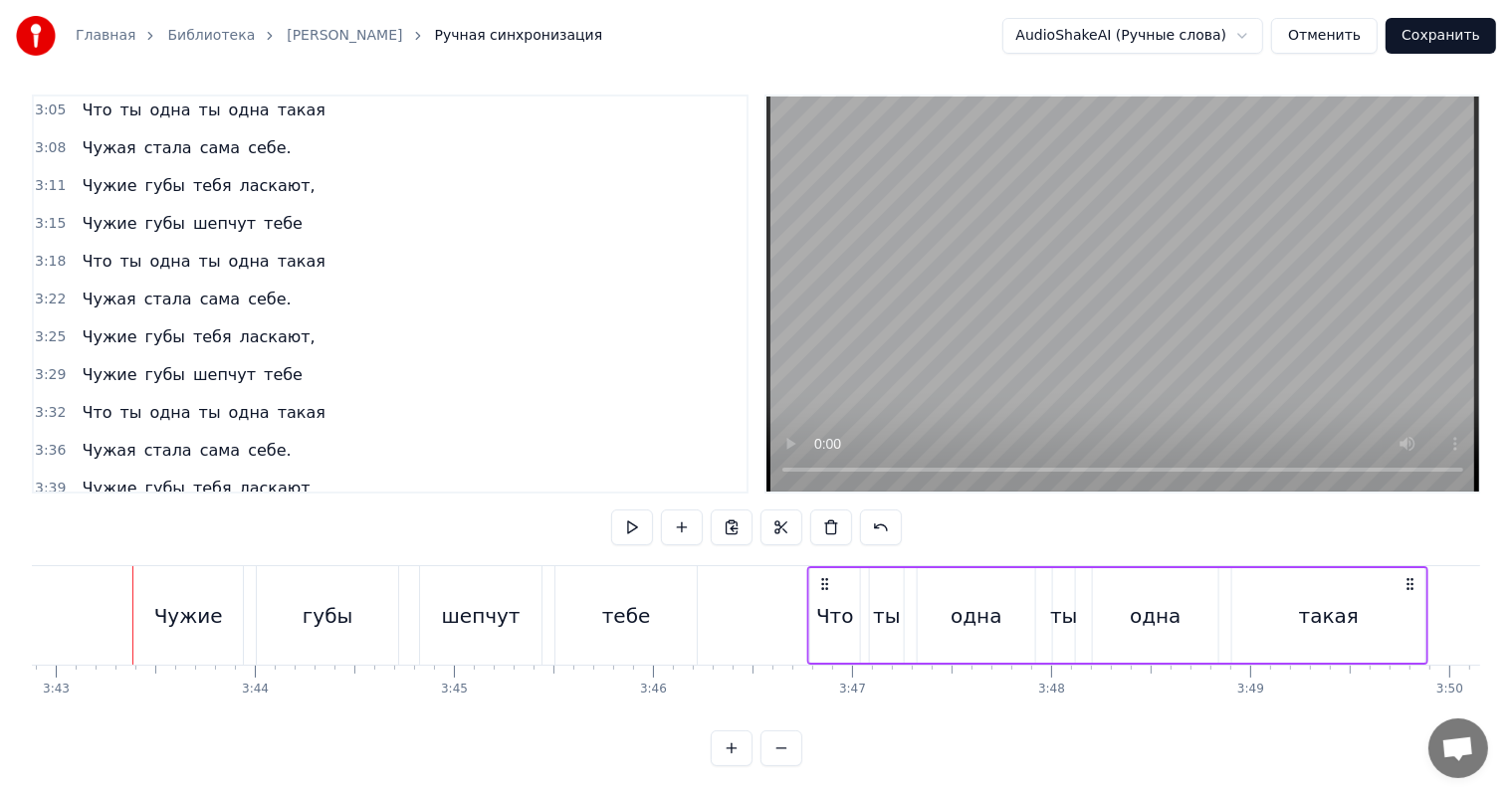
drag, startPoint x: 148, startPoint y: 566, endPoint x: 821, endPoint y: 578, distance: 673.1
click at [821, 578] on div "Что ты одна ты одна такая" at bounding box center [1117, 615] width 621 height 99
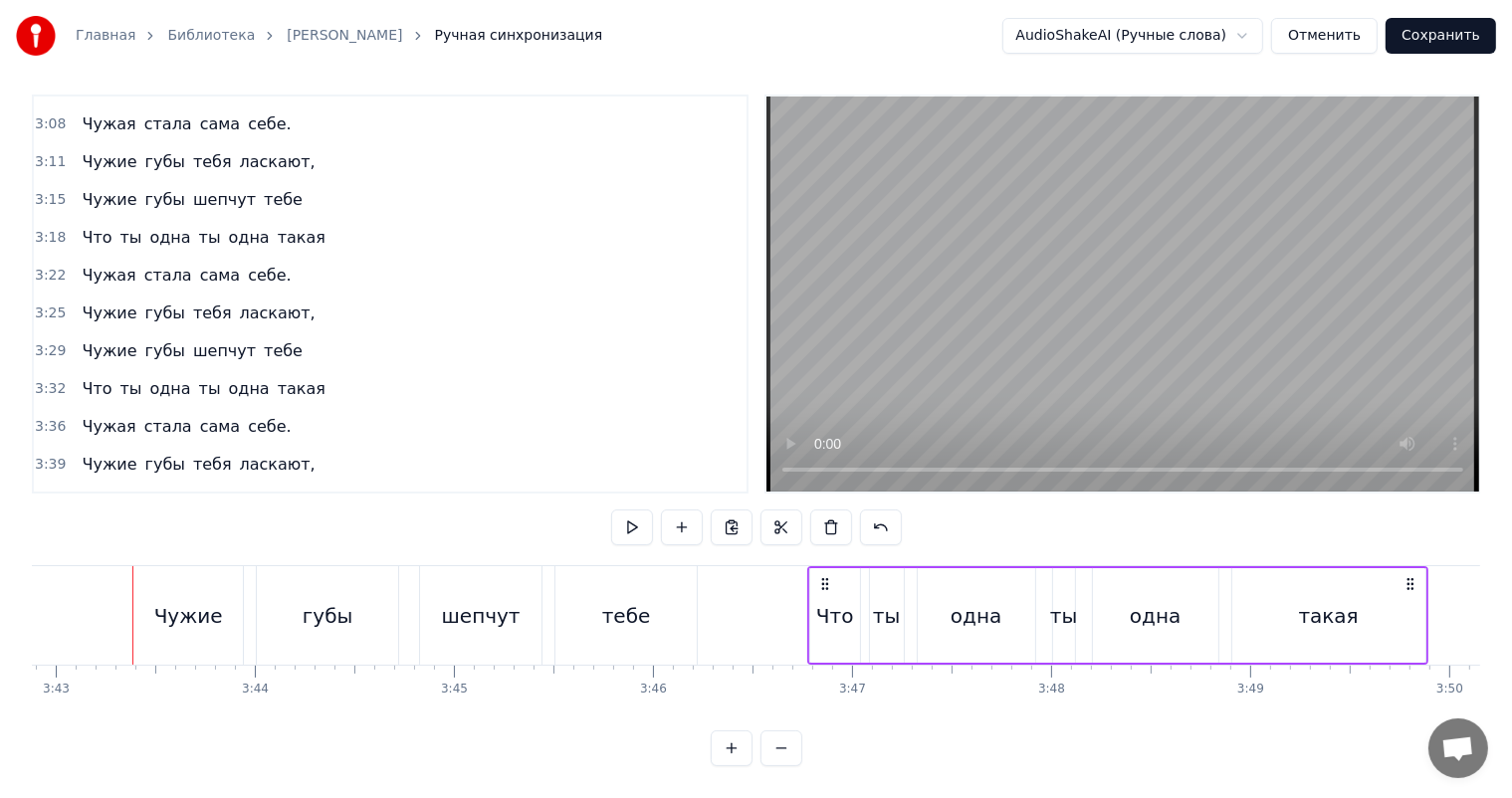
scroll to position [1251, 0]
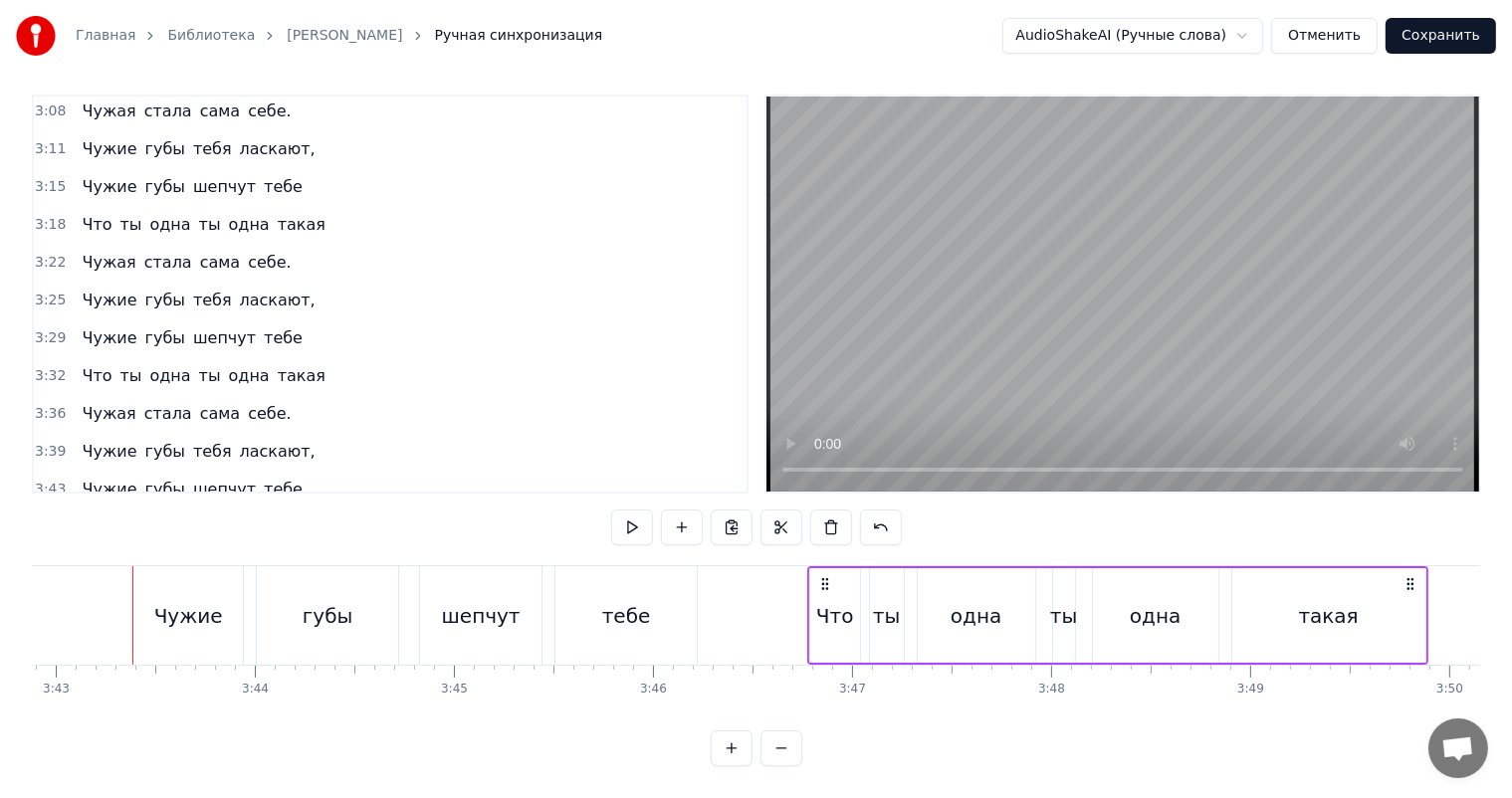
click at [45, 403] on span "3:36" at bounding box center [50, 413] width 31 height 20
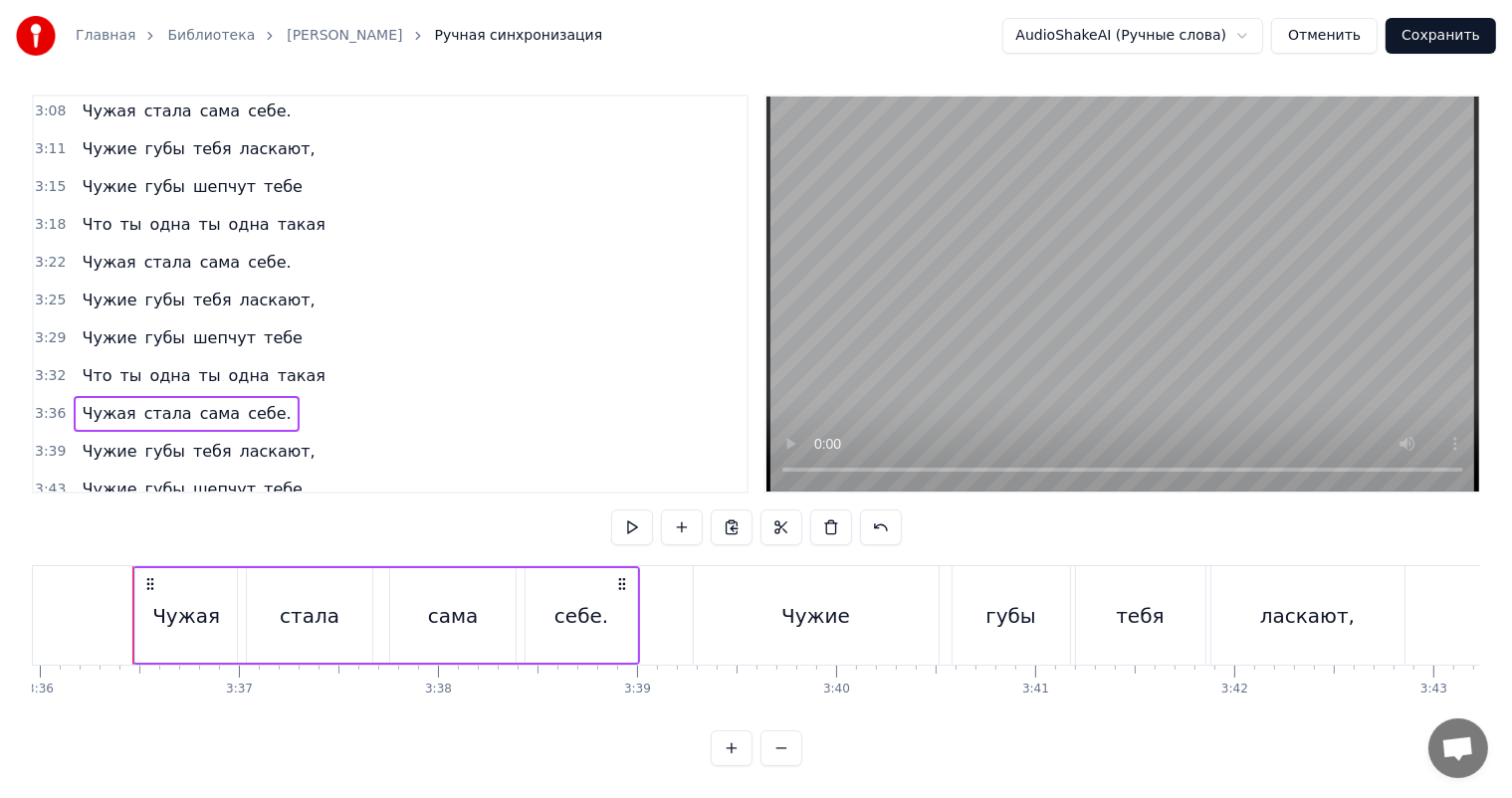
click at [44, 517] on span "3:46" at bounding box center [50, 527] width 31 height 20
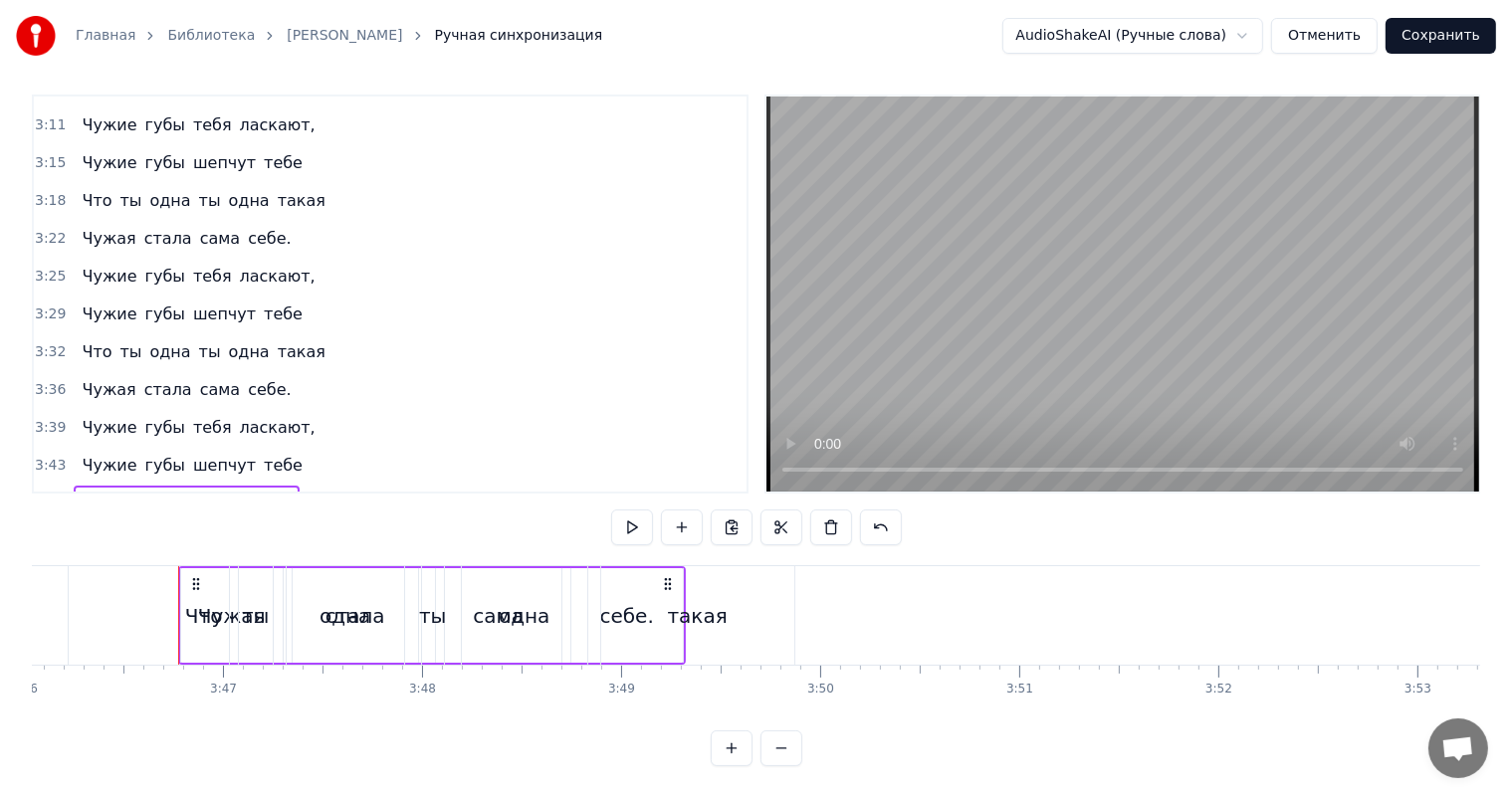
scroll to position [0, 45044]
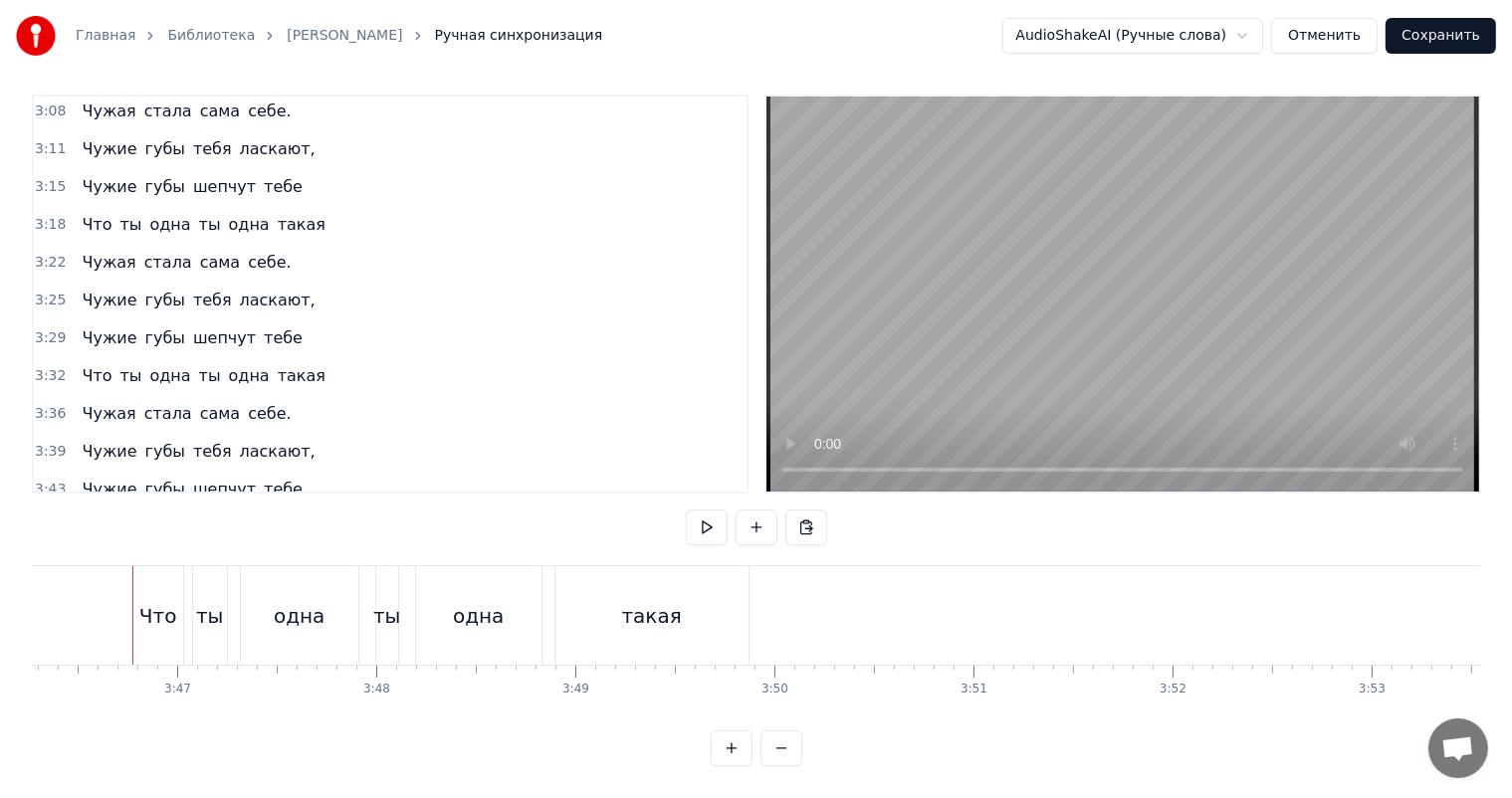
click at [45, 517] on span "3:46" at bounding box center [50, 527] width 31 height 20
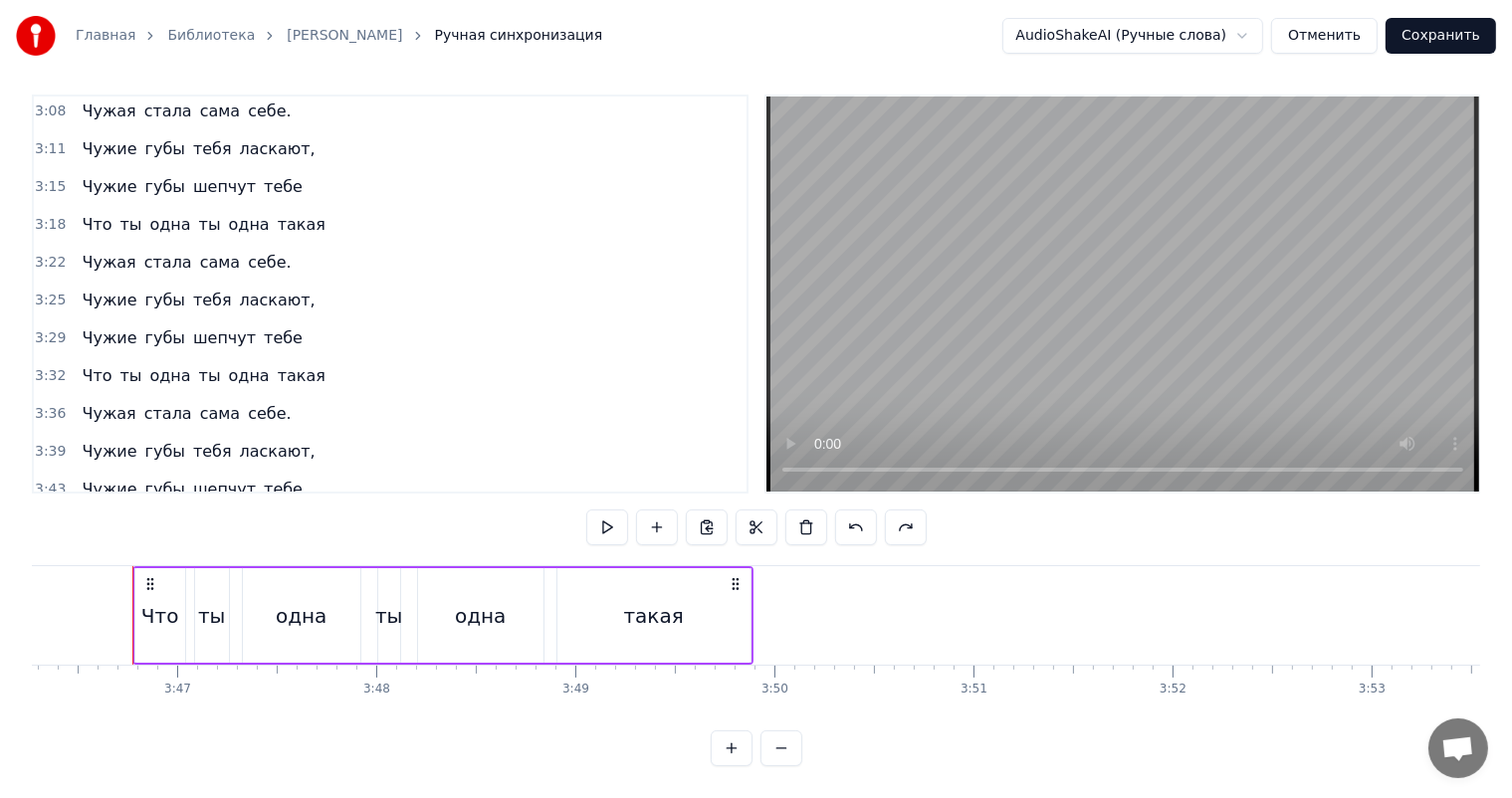
scroll to position [1288, 0]
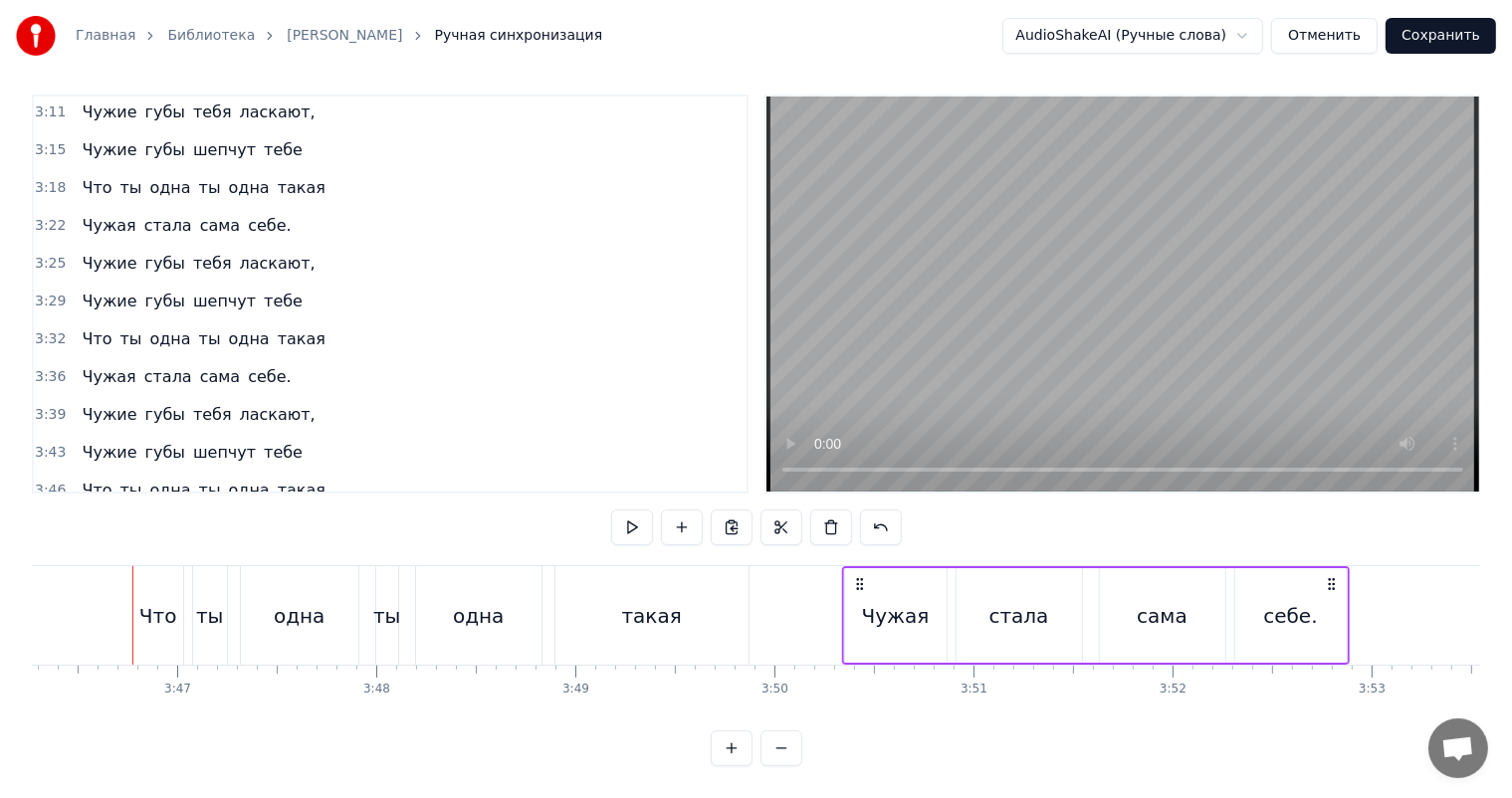
drag, startPoint x: 144, startPoint y: 568, endPoint x: 853, endPoint y: 582, distance: 709.1
click at [853, 582] on div "Чужая стала сама себе." at bounding box center [1094, 615] width 507 height 99
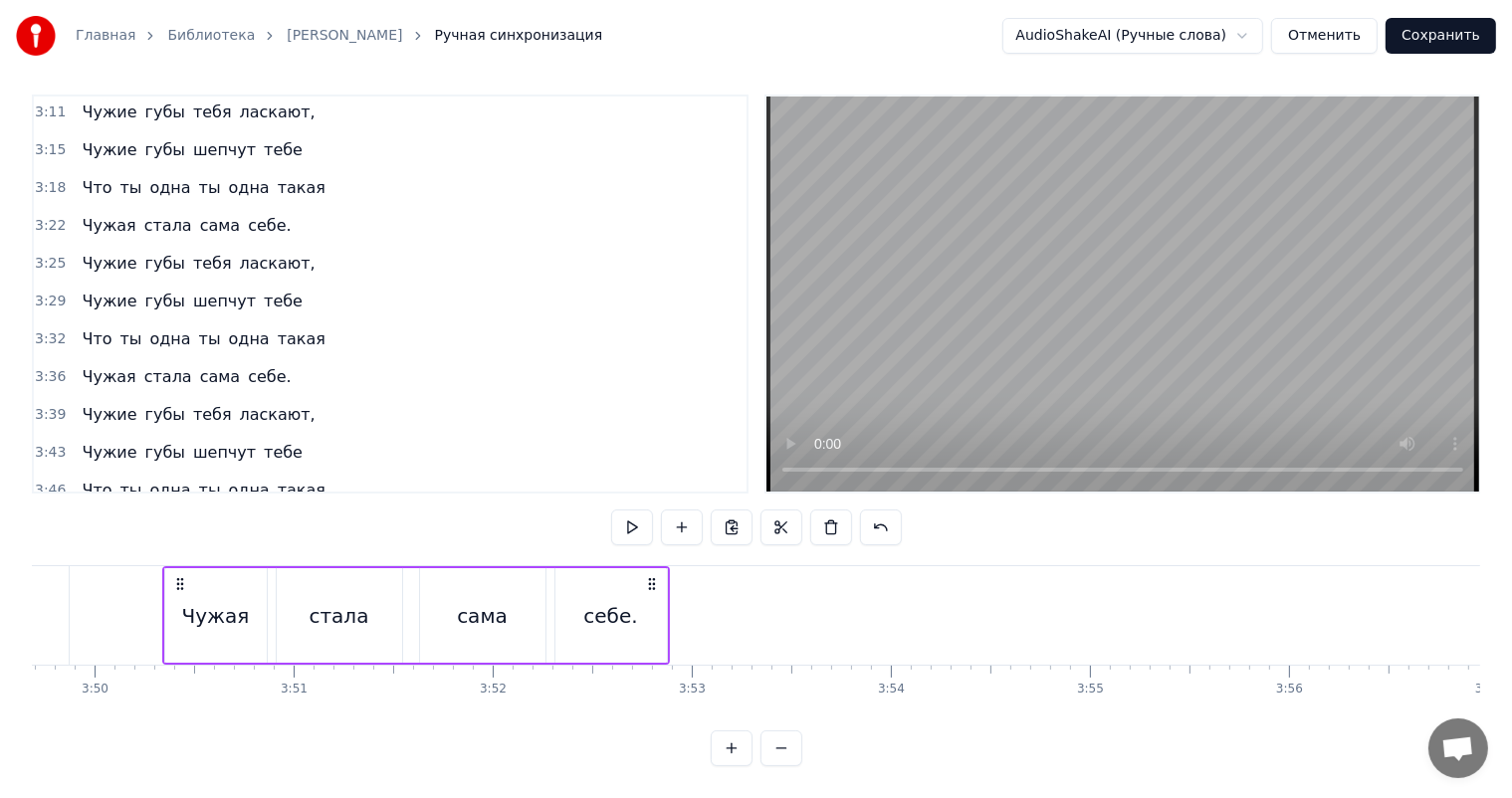
scroll to position [0, 45741]
click at [632, 616] on div "себе." at bounding box center [594, 615] width 112 height 95
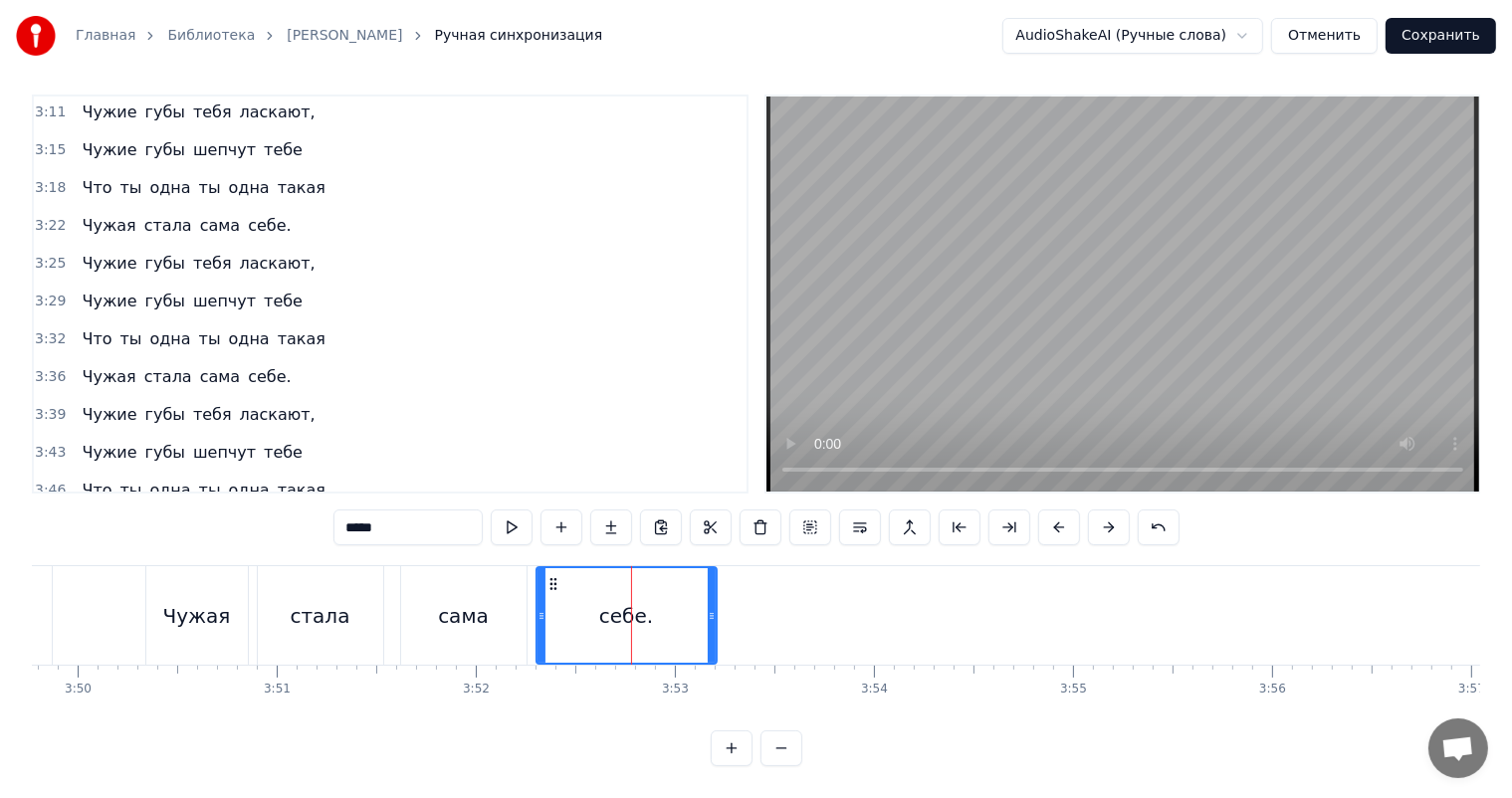
drag, startPoint x: 642, startPoint y: 612, endPoint x: 714, endPoint y: 601, distance: 72.8
click at [714, 601] on div at bounding box center [712, 615] width 8 height 95
click at [443, 605] on div "сама" at bounding box center [462, 616] width 51 height 30
type input "****"
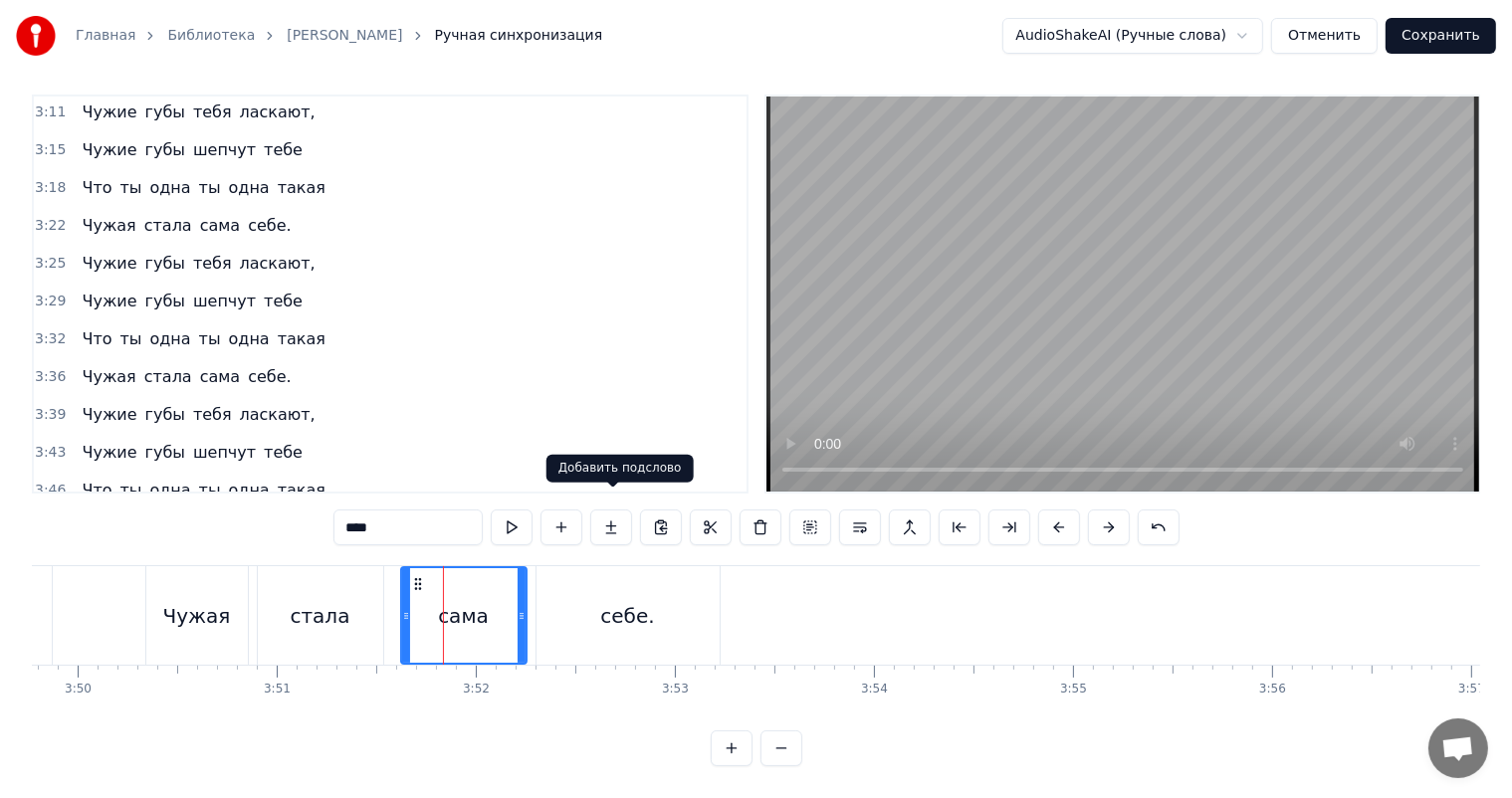
click at [1075, 323] on video at bounding box center [1122, 294] width 713 height 395
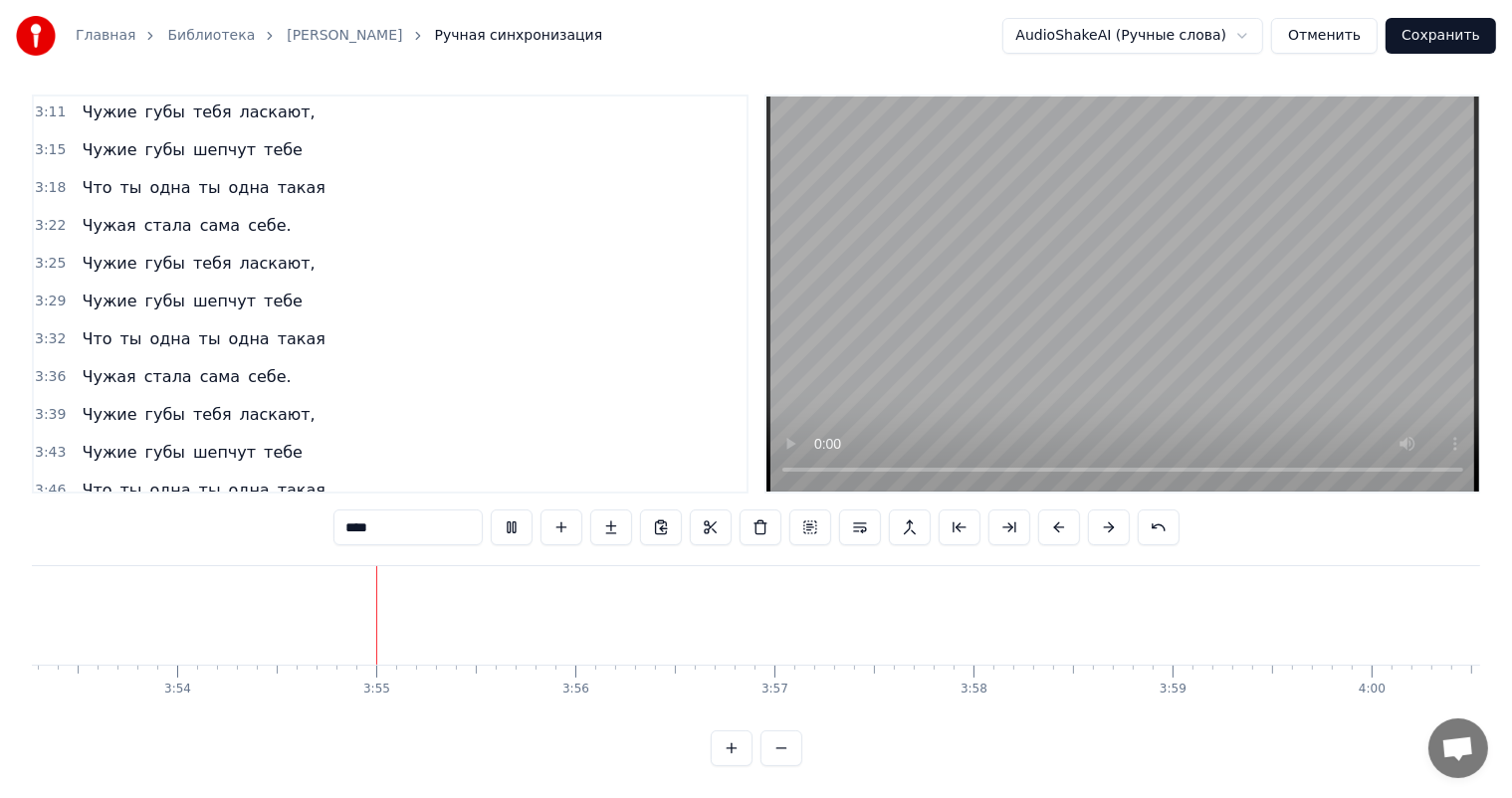
scroll to position [0, 46537]
click at [1338, 335] on video at bounding box center [1122, 294] width 713 height 395
click at [1424, 41] on button "Сохранить" at bounding box center [1440, 36] width 111 height 36
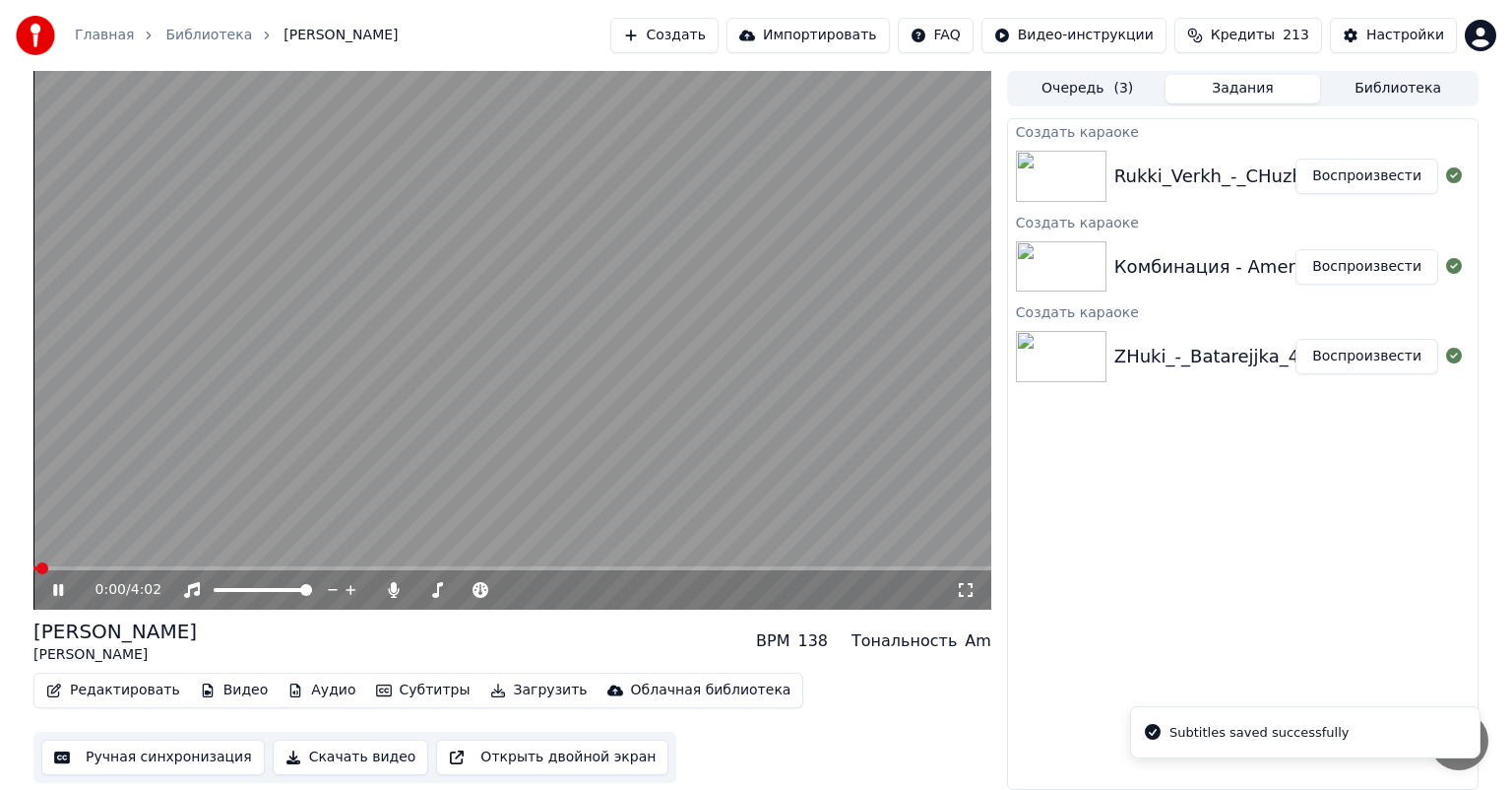
click at [674, 308] on video at bounding box center [513, 340] width 958 height 539
click at [1361, 366] on button "Воспроизвести" at bounding box center [1366, 357] width 143 height 36
click at [366, 754] on button "Скачать видео" at bounding box center [351, 757] width 157 height 36
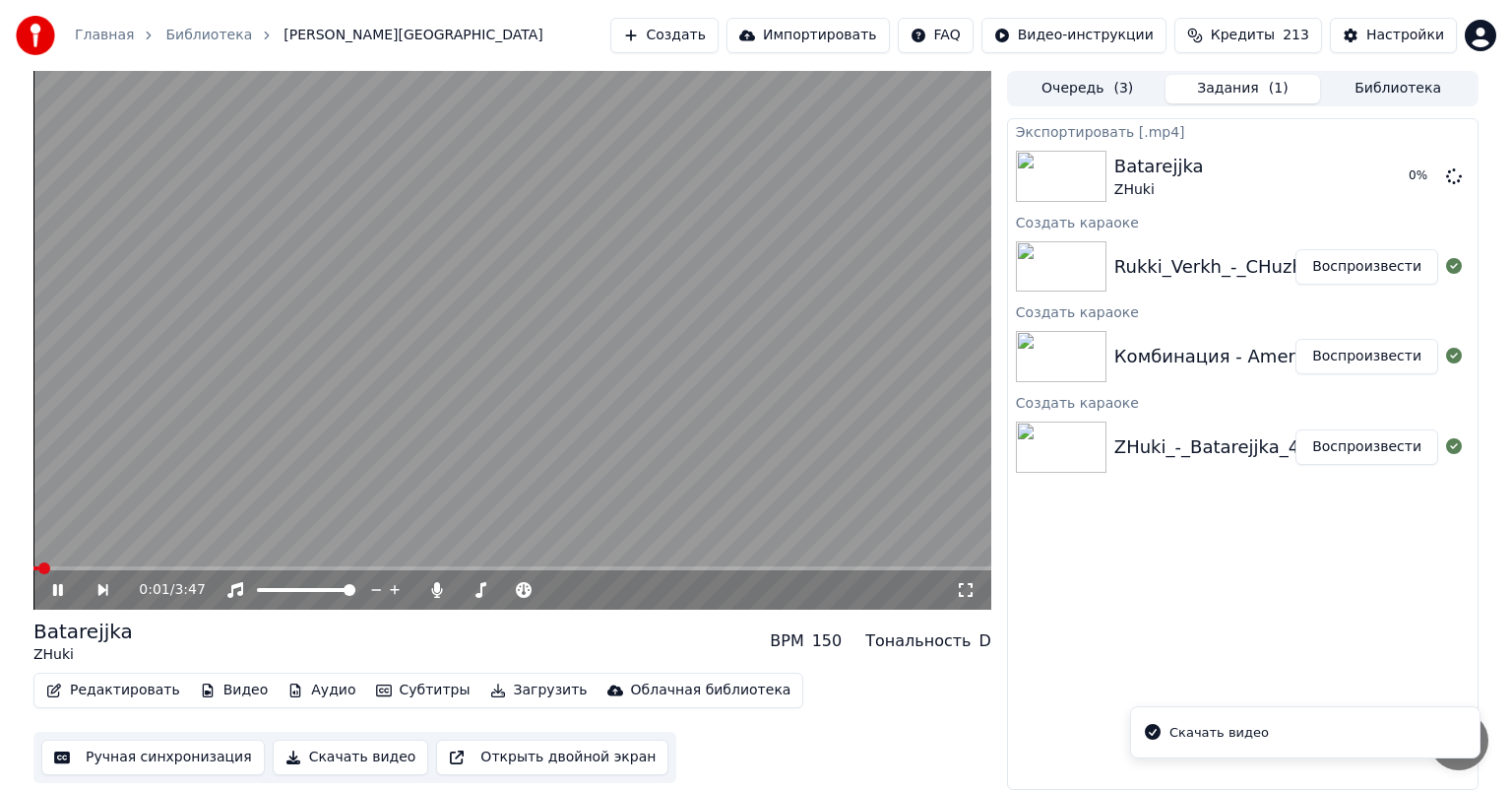
click at [1363, 343] on button "Воспроизвести" at bounding box center [1366, 357] width 143 height 36
click at [335, 759] on button "Скачать видео" at bounding box center [351, 757] width 157 height 36
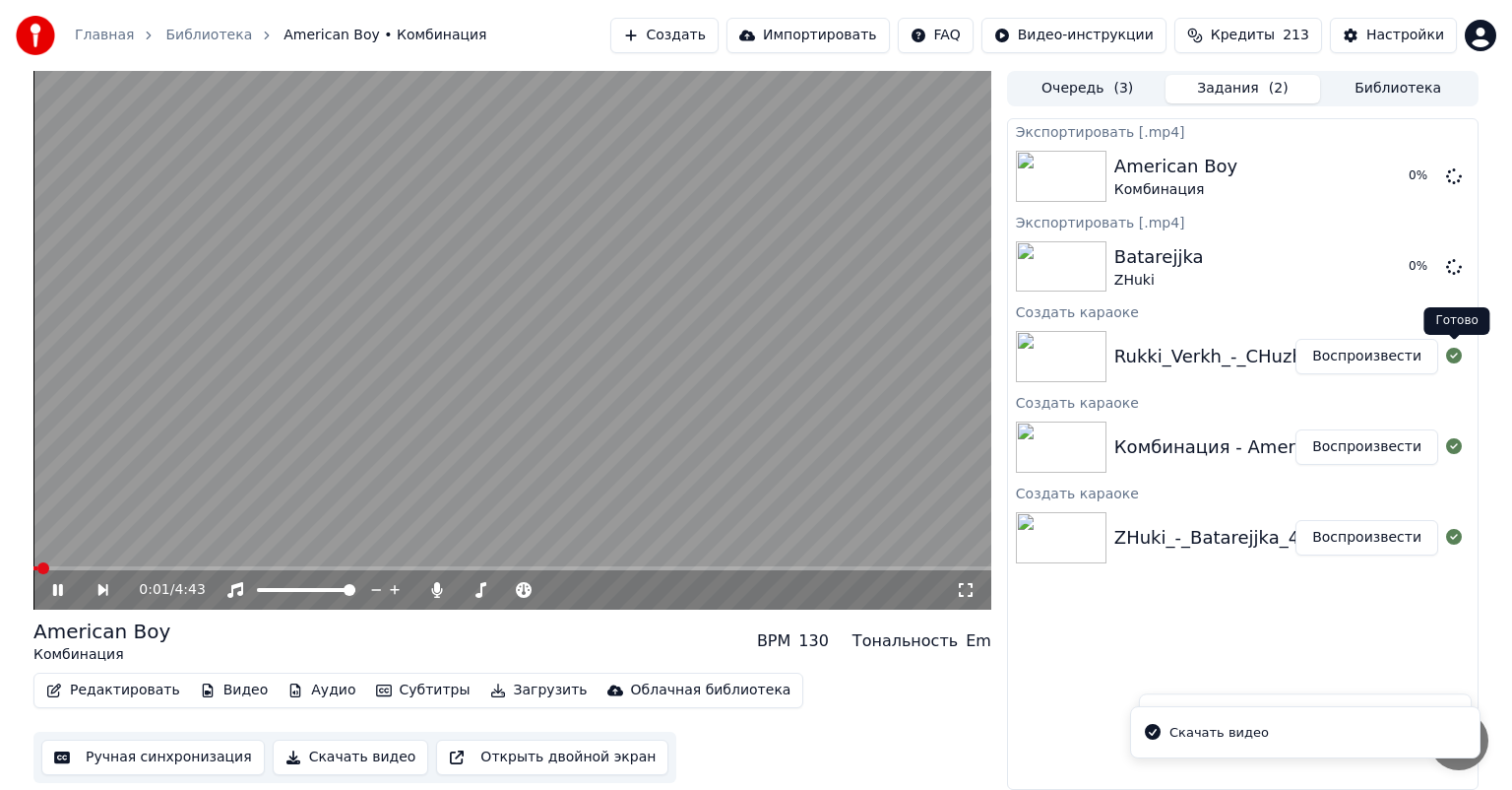
click at [1412, 359] on button "Воспроизвести" at bounding box center [1366, 357] width 143 height 36
click at [343, 755] on button "Скачать видео" at bounding box center [351, 757] width 157 height 36
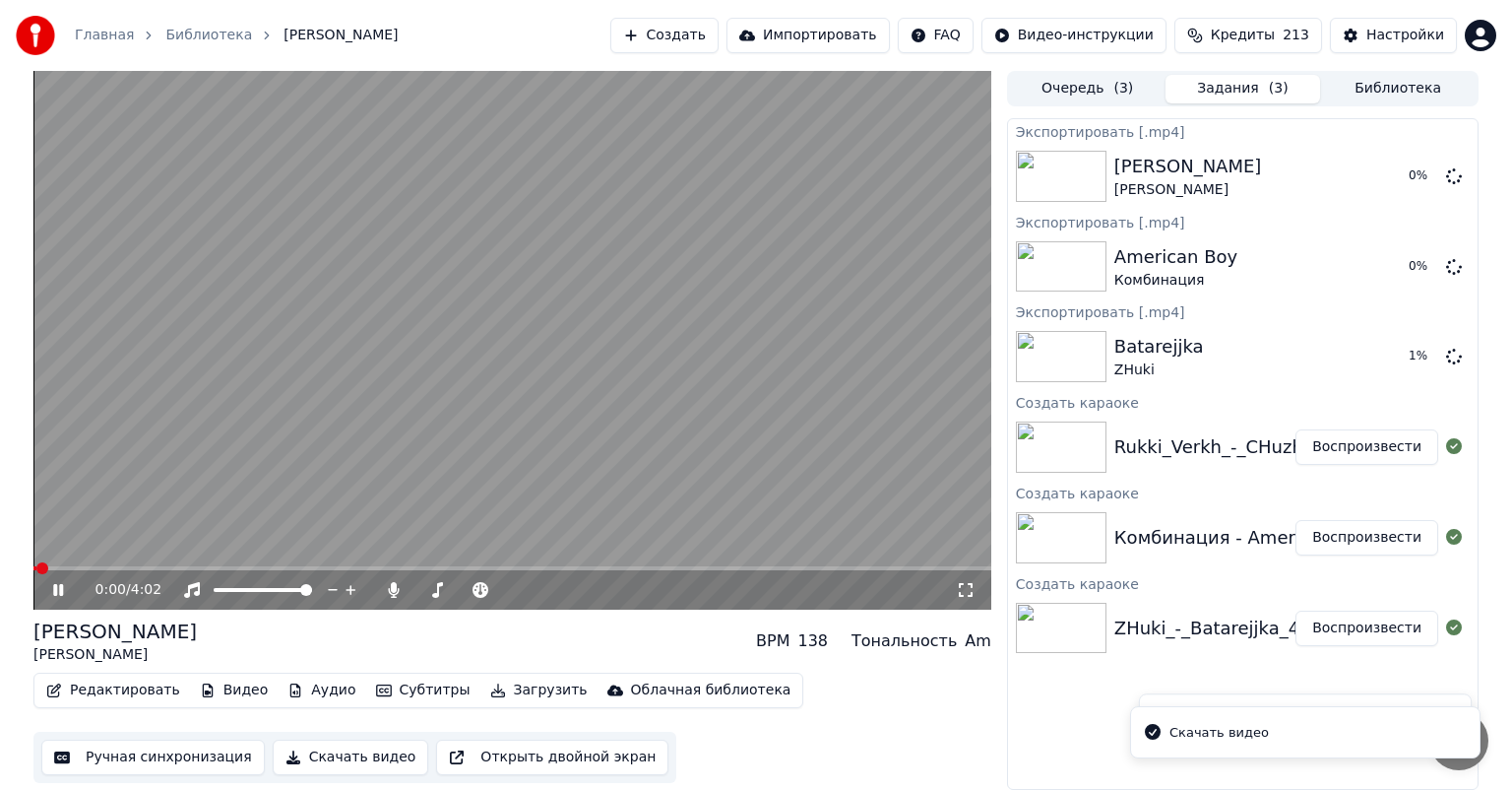
click at [732, 313] on video at bounding box center [513, 340] width 958 height 539
click at [1392, 181] on button "Показать" at bounding box center [1387, 177] width 102 height 36
